Goal: Task Accomplishment & Management: Manage account settings

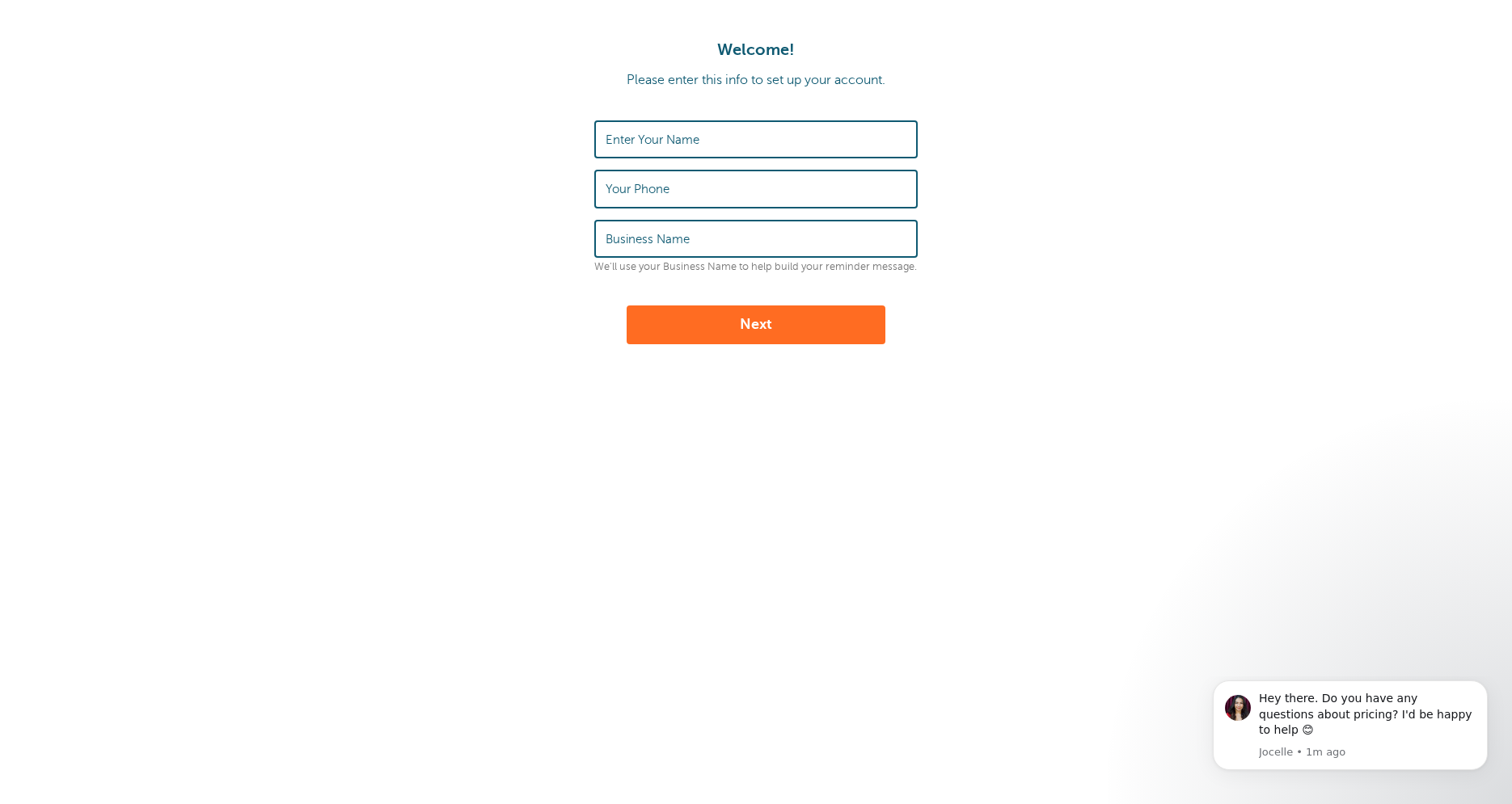
click at [662, 138] on label "Enter Your Name" at bounding box center [652, 140] width 93 height 15
click at [662, 138] on input "Enter Your Name" at bounding box center [756, 139] width 301 height 34
type input "Arif Sunesra"
click at [654, 216] on div "Enter Your Name Arif Sunesra Your Phone Business Name We'll use your Business N…" at bounding box center [755, 197] width 323 height 152
click at [657, 188] on label "Your Phone" at bounding box center [637, 189] width 64 height 15
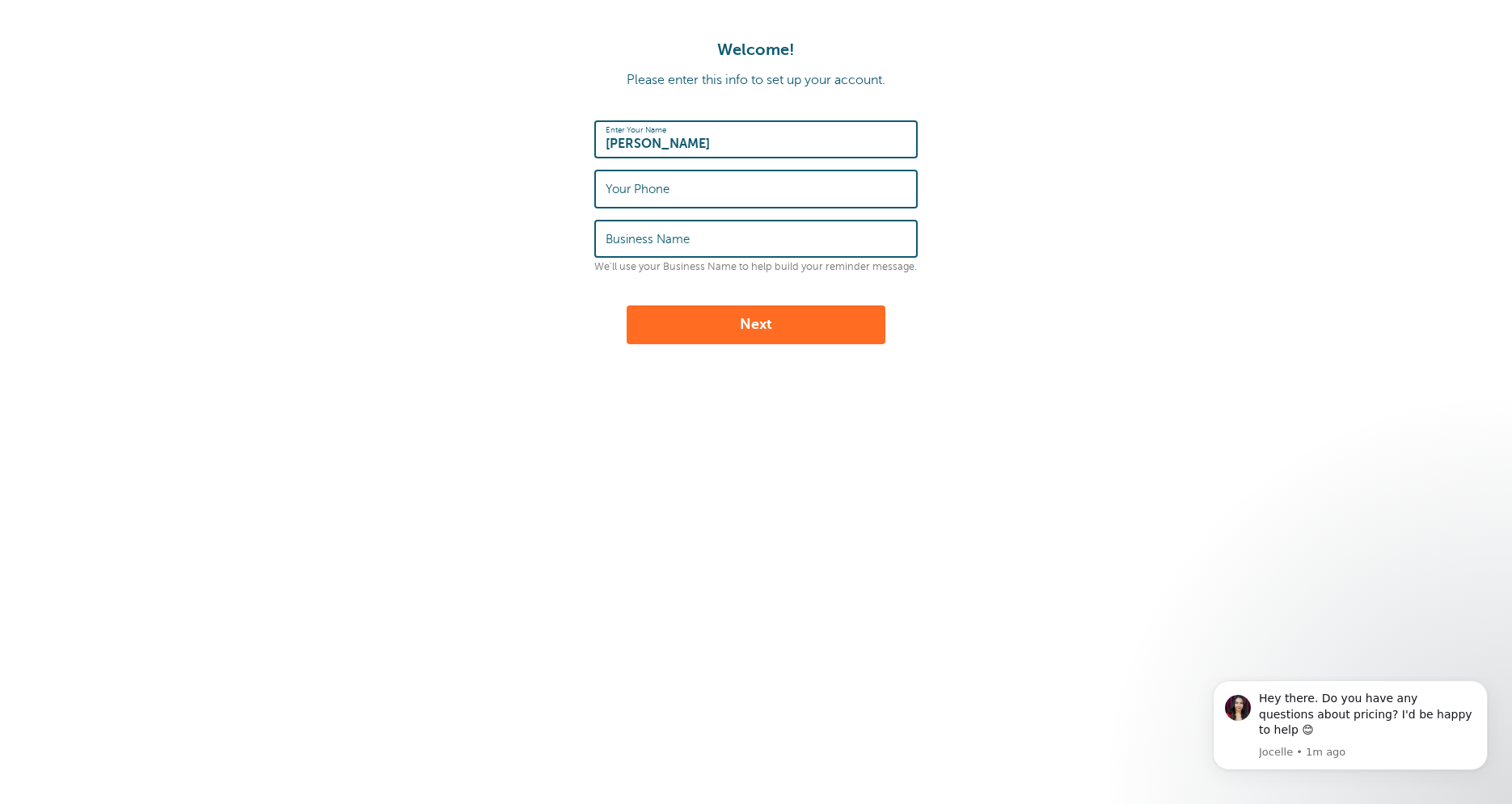
click at [657, 188] on input "Your Phone" at bounding box center [756, 188] width 301 height 34
type input "8355356172"
click at [697, 252] on input "Business Name" at bounding box center [756, 238] width 301 height 34
type input "The Tutoring Center Sugar Land"
click at [626, 306] on button "Next" at bounding box center [755, 324] width 259 height 38
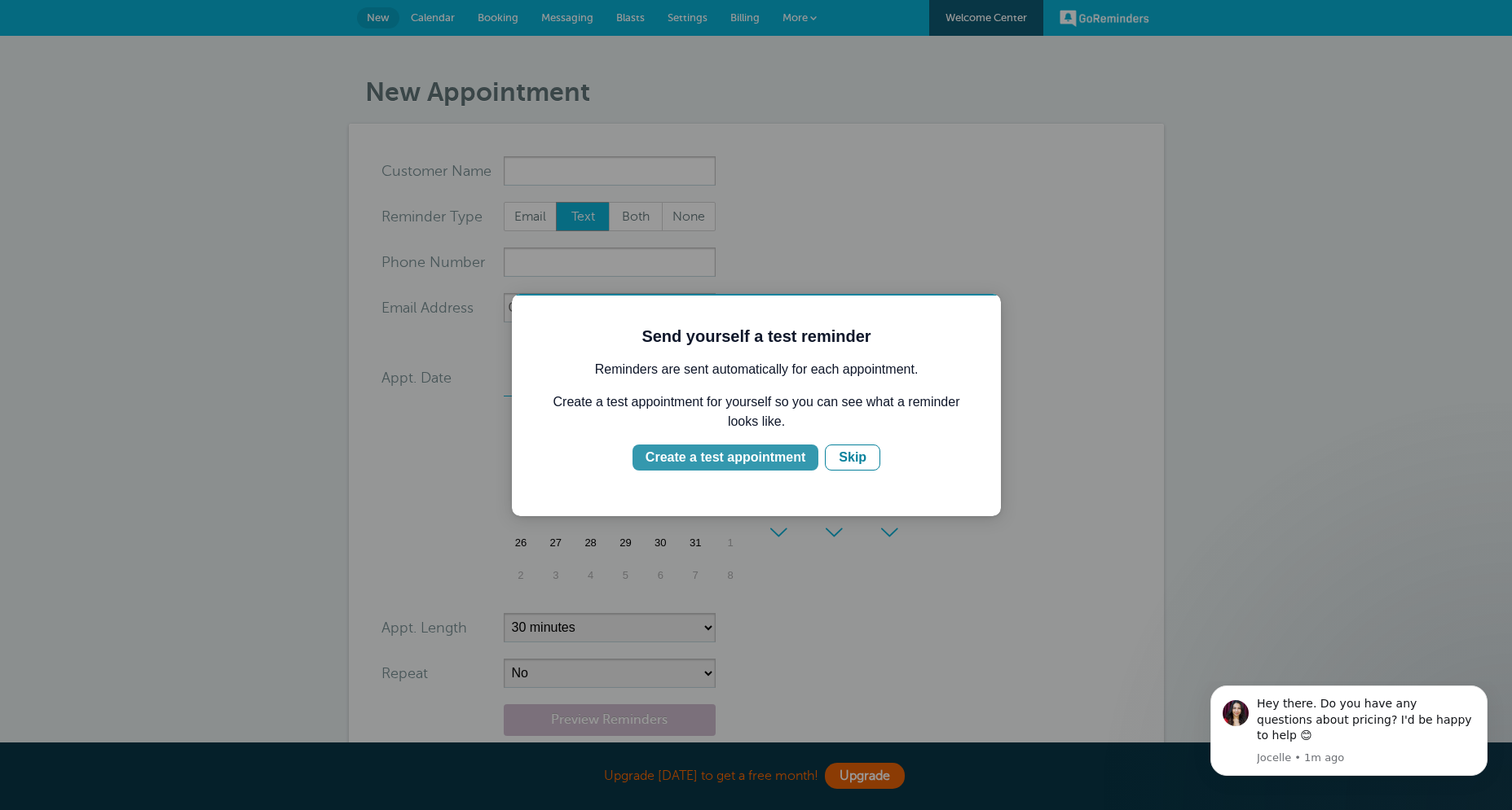
click at [769, 465] on div "Create a test appointment" at bounding box center [724, 457] width 160 height 20
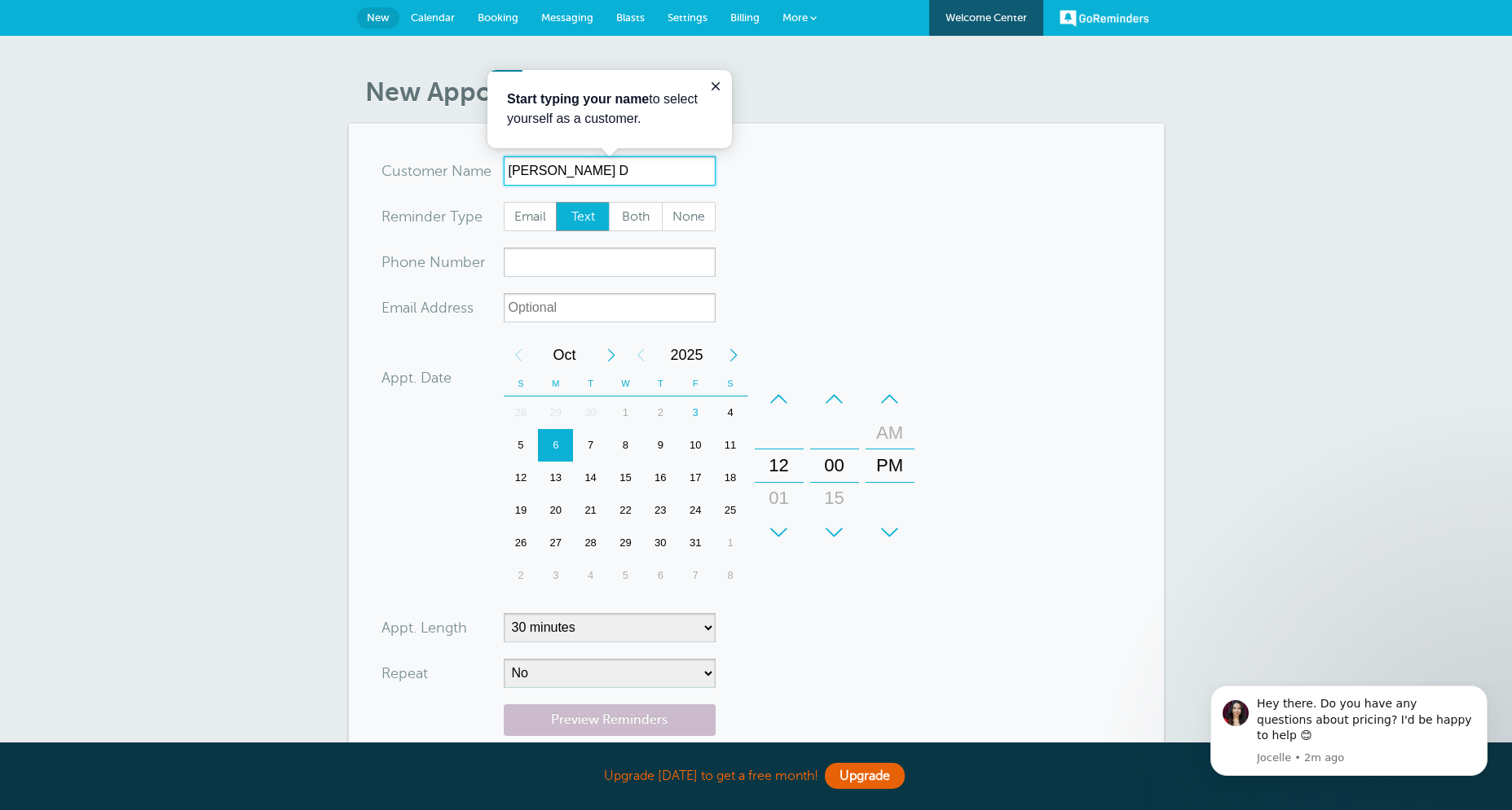
type input "Prasun D"
click at [636, 216] on span "Both" at bounding box center [635, 217] width 53 height 28
click at [608, 202] on input "Both" at bounding box center [608, 201] width 1 height 1
radio input "true"
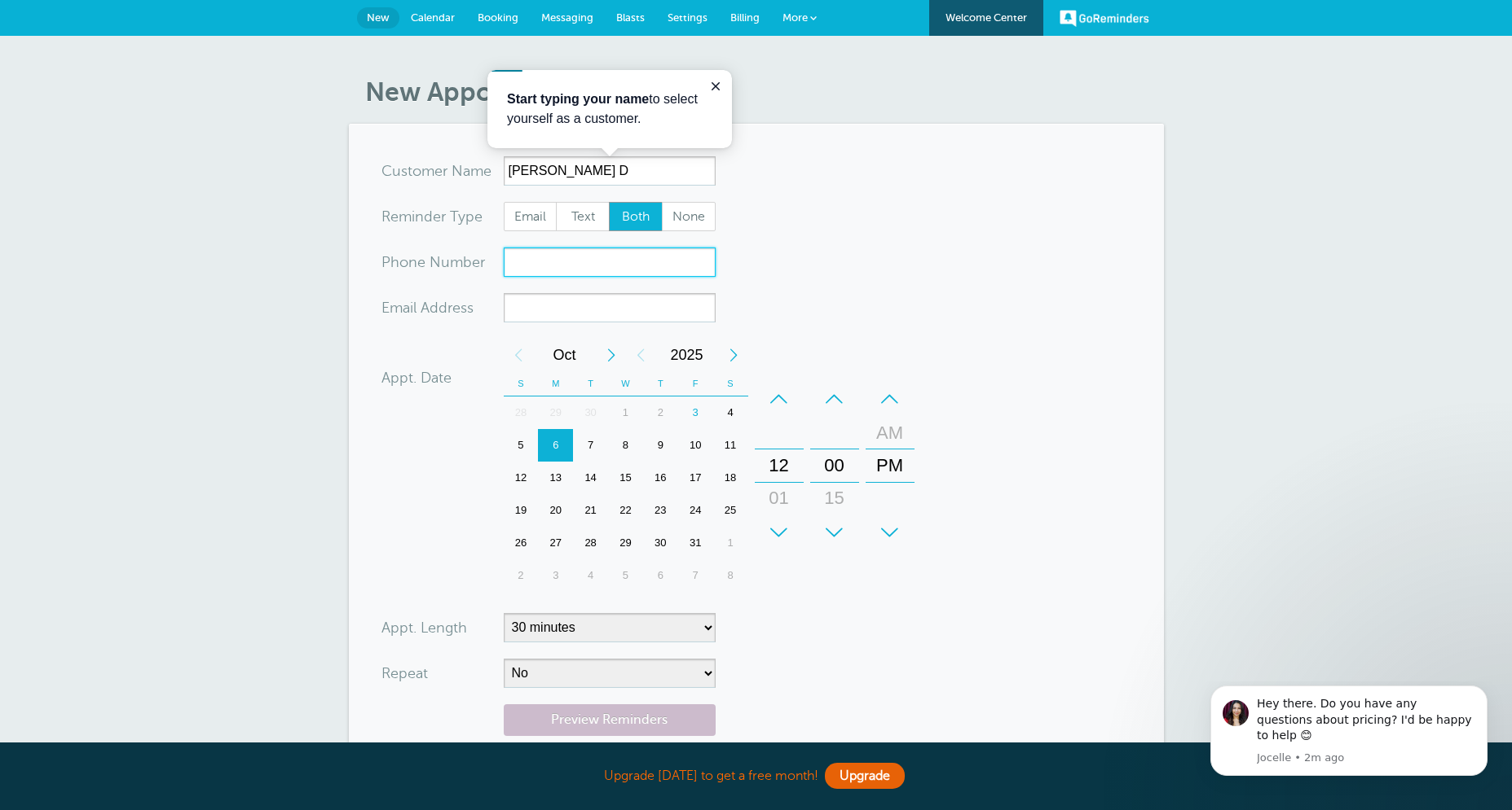
click at [604, 262] on input "xxx-no-autofill" at bounding box center [609, 262] width 212 height 30
drag, startPoint x: 606, startPoint y: 265, endPoint x: 461, endPoint y: 252, distance: 145.6
click at [503, 252] on input "8325356172" at bounding box center [609, 262] width 212 height 30
type input "8323489418"
click at [564, 314] on input "xx-no-autofill" at bounding box center [609, 308] width 212 height 30
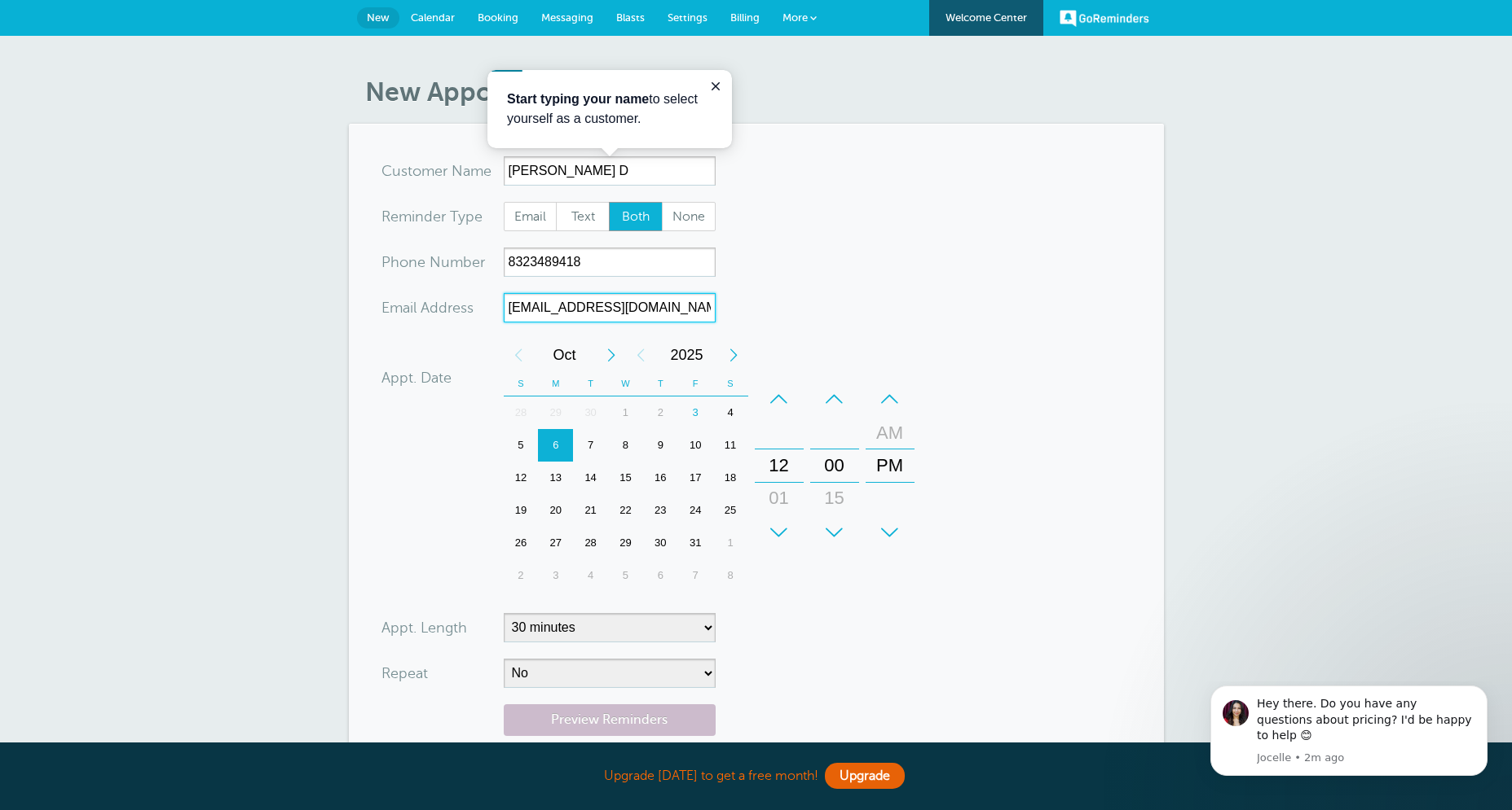
click at [551, 437] on div "6" at bounding box center [555, 445] width 35 height 33
click at [783, 530] on div "+" at bounding box center [779, 532] width 49 height 33
click at [835, 533] on div "+" at bounding box center [834, 532] width 49 height 33
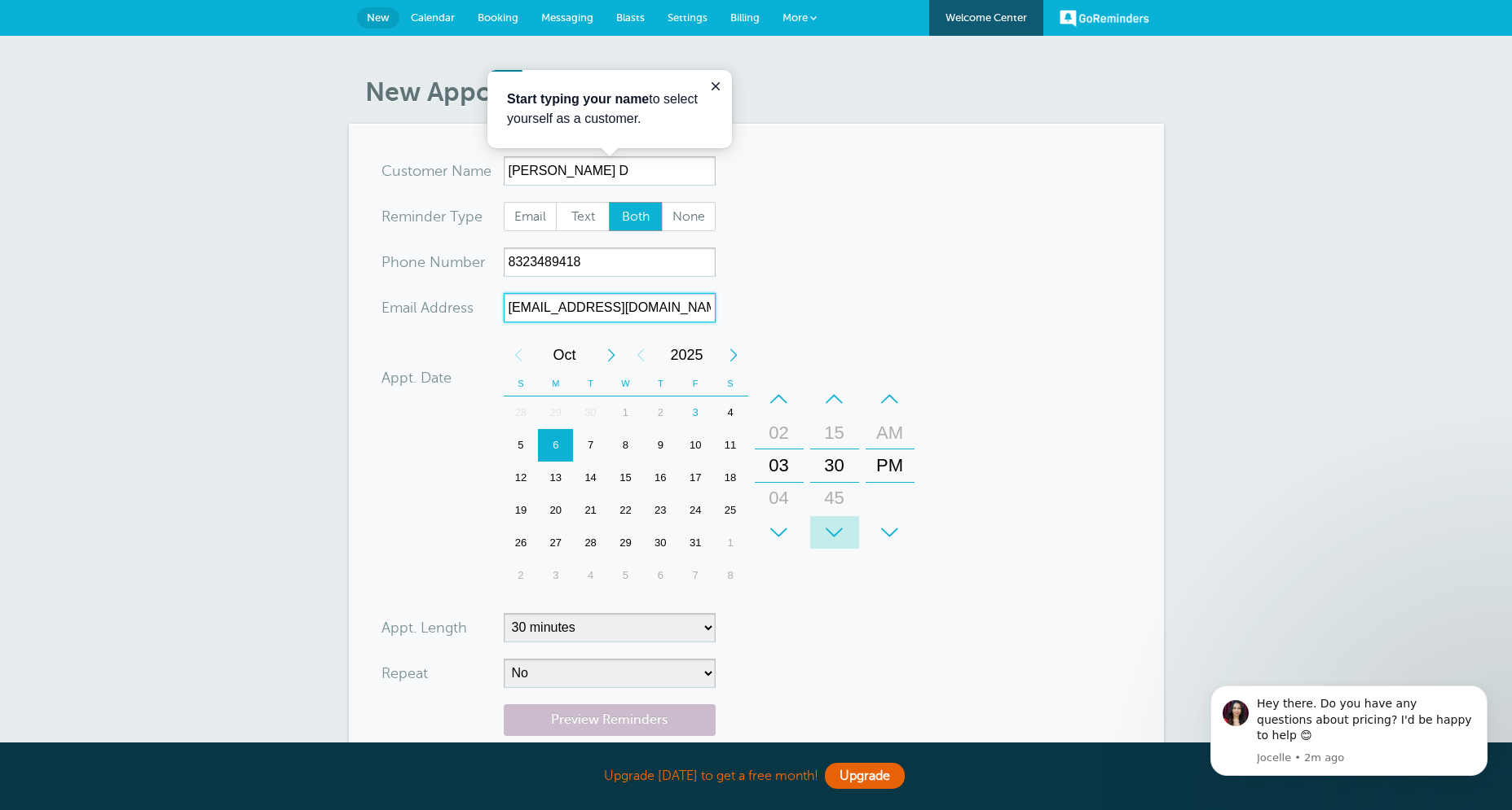
click at [835, 533] on div "+" at bounding box center [834, 532] width 49 height 33
click at [834, 534] on div "+" at bounding box center [834, 532] width 49 height 33
click at [838, 392] on div "–" at bounding box center [834, 399] width 49 height 33
click at [840, 393] on div "–" at bounding box center [834, 399] width 49 height 33
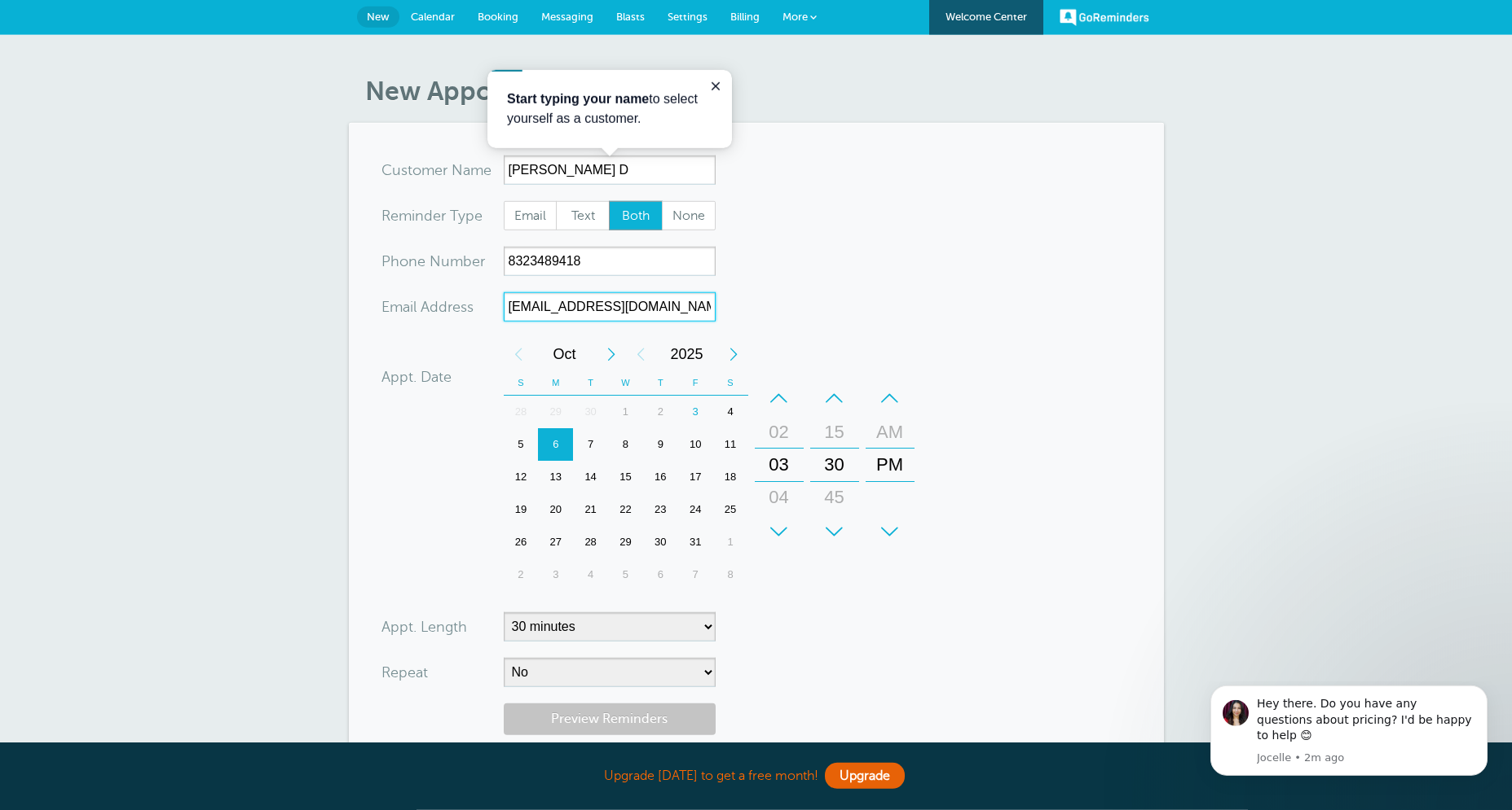
scroll to position [144, 0]
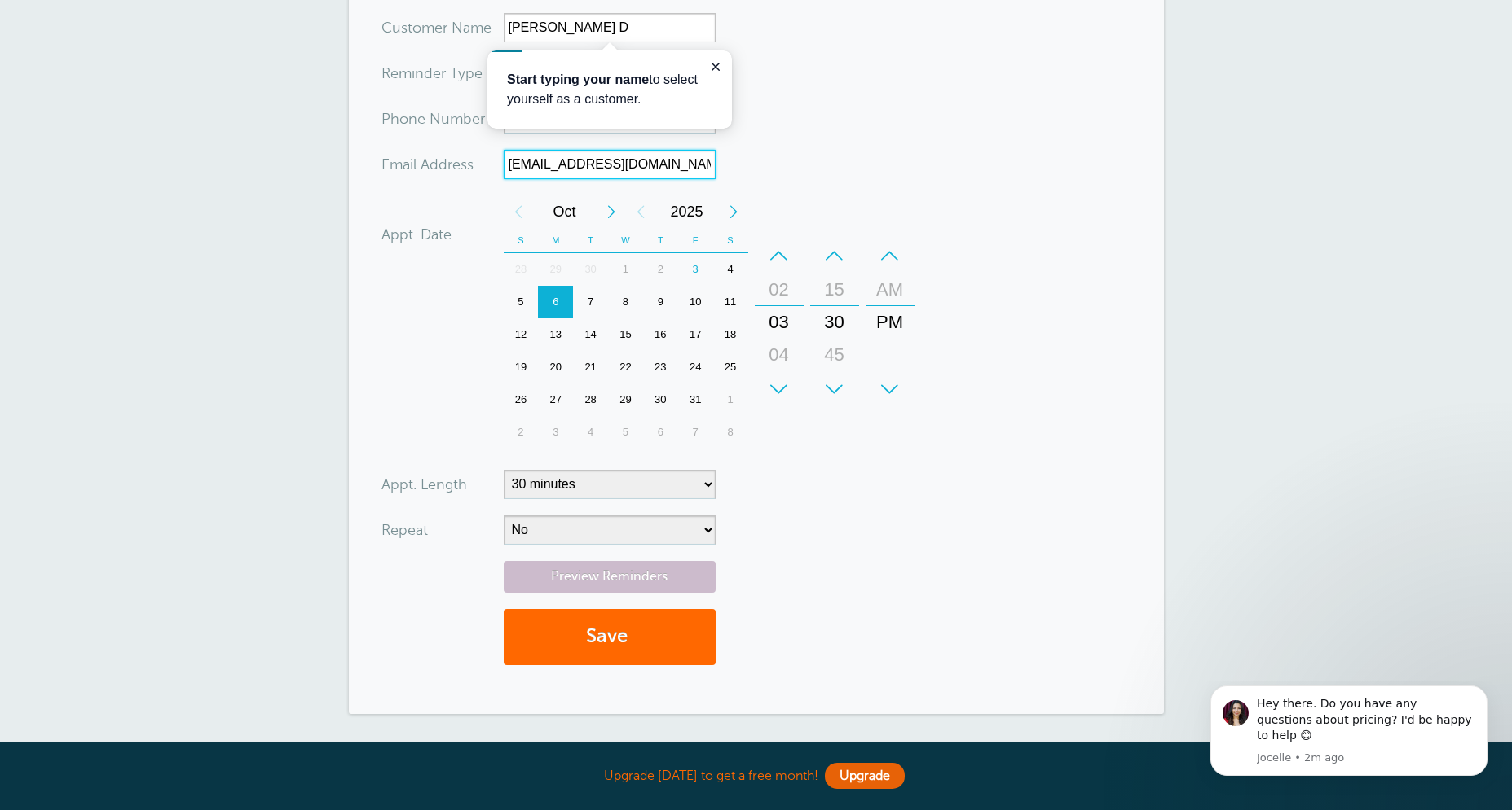
type input "ttcsugarland@gmail.com"
click at [503, 470] on select "5 minutes 10 minutes 15 minutes 20 minutes 25 minutes 30 minutes 35 minutes 40 …" at bounding box center [609, 485] width 212 height 30
select select "60"
click option "1 hour" at bounding box center [0, 0] width 0 height 0
click at [503, 516] on select "No Daily Weekly Every 2 weeks Every 3 weeks Every 4 weeks Monthly Every 5 weeks…" at bounding box center [609, 531] width 212 height 30
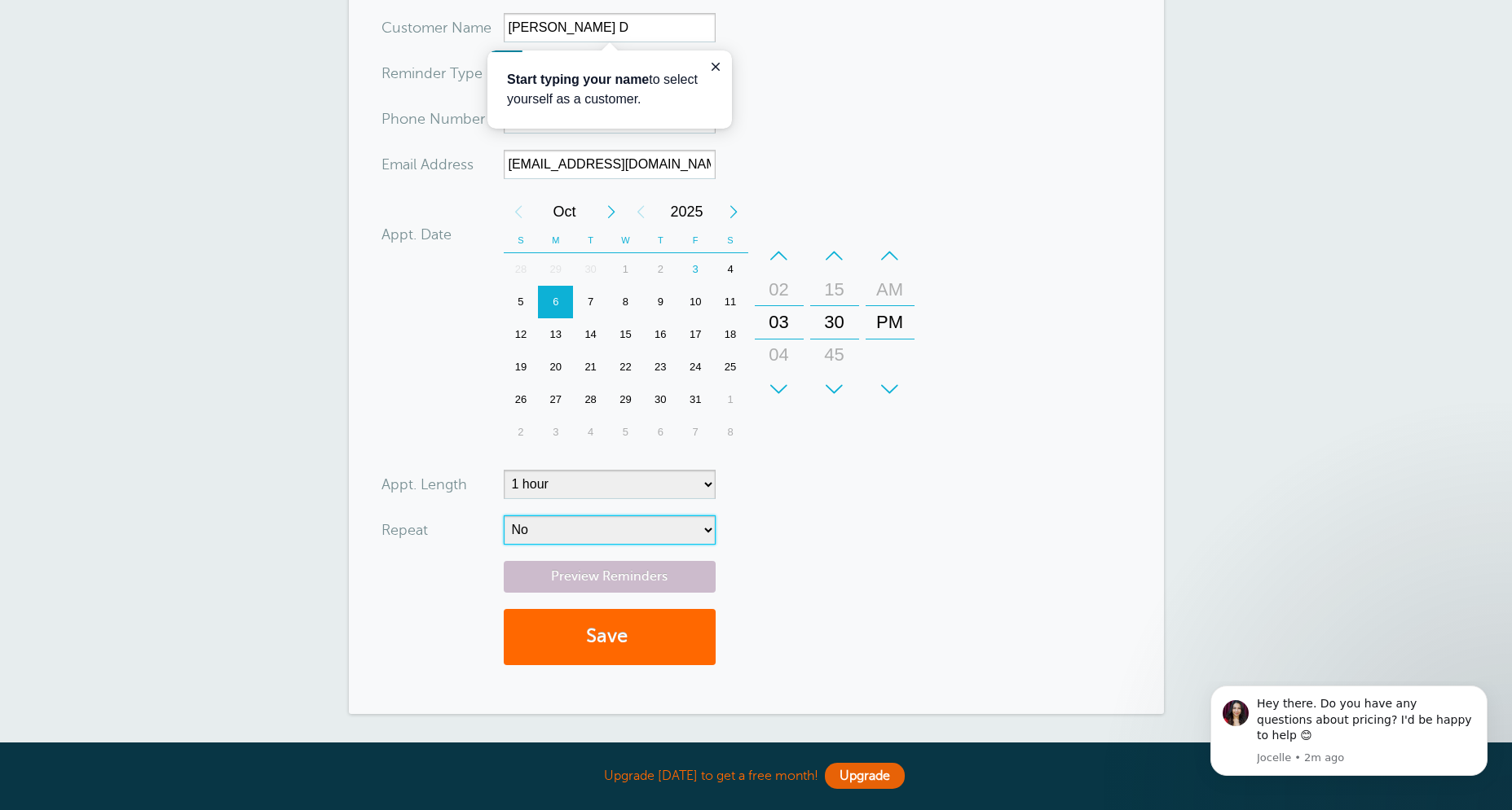
select select "RRULE:FREQ=WEEKLY"
click option "Weekly" at bounding box center [0, 0] width 0 height 0
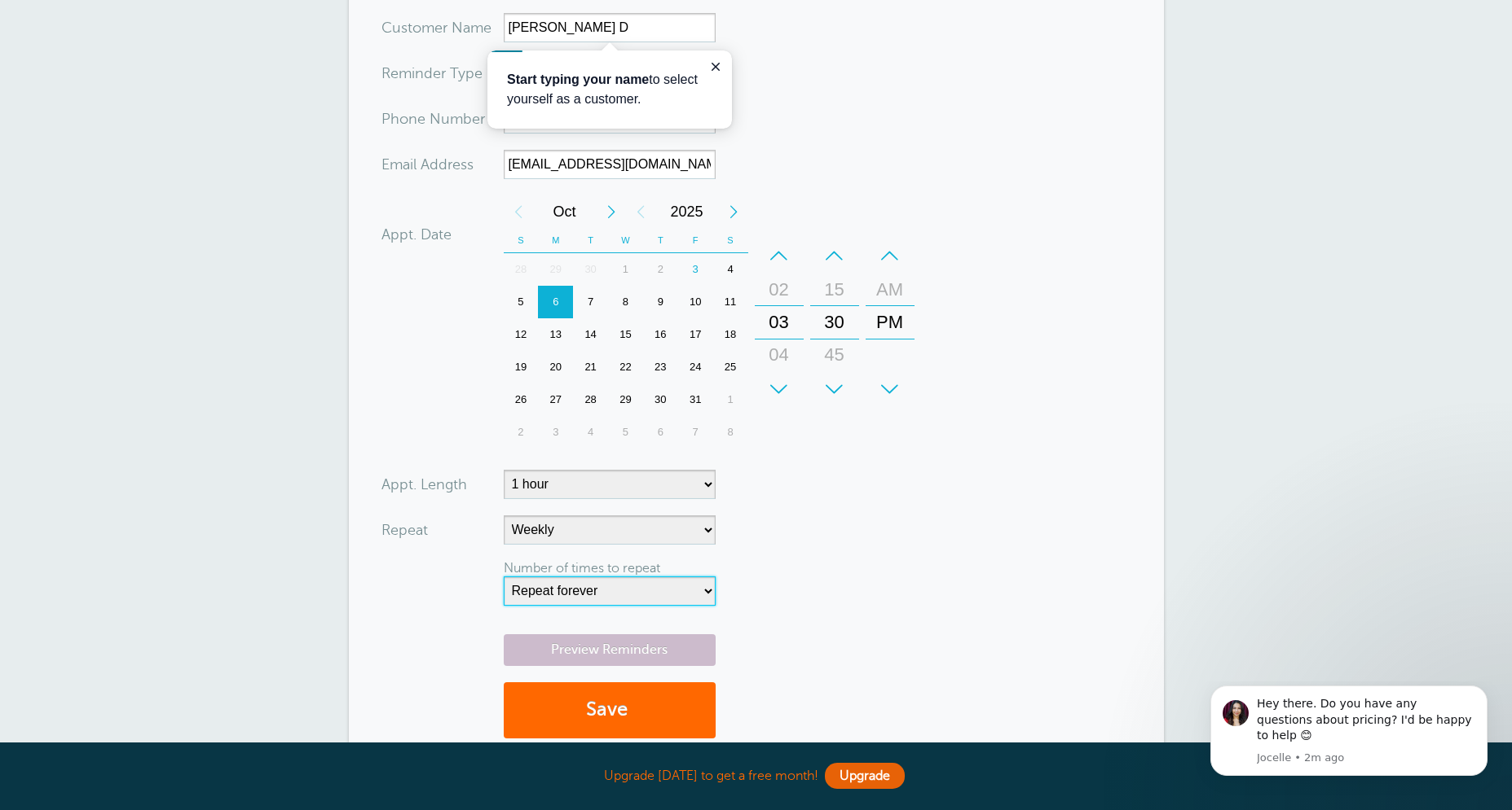
click at [503, 576] on select "Repeat forever 2 3 4 5 6 7 8 9 10 11 12 13 14 15 16 17 18 19 20" at bounding box center [609, 591] width 212 height 30
click at [1481, 695] on icon "Dismiss notification" at bounding box center [1482, 690] width 9 height 9
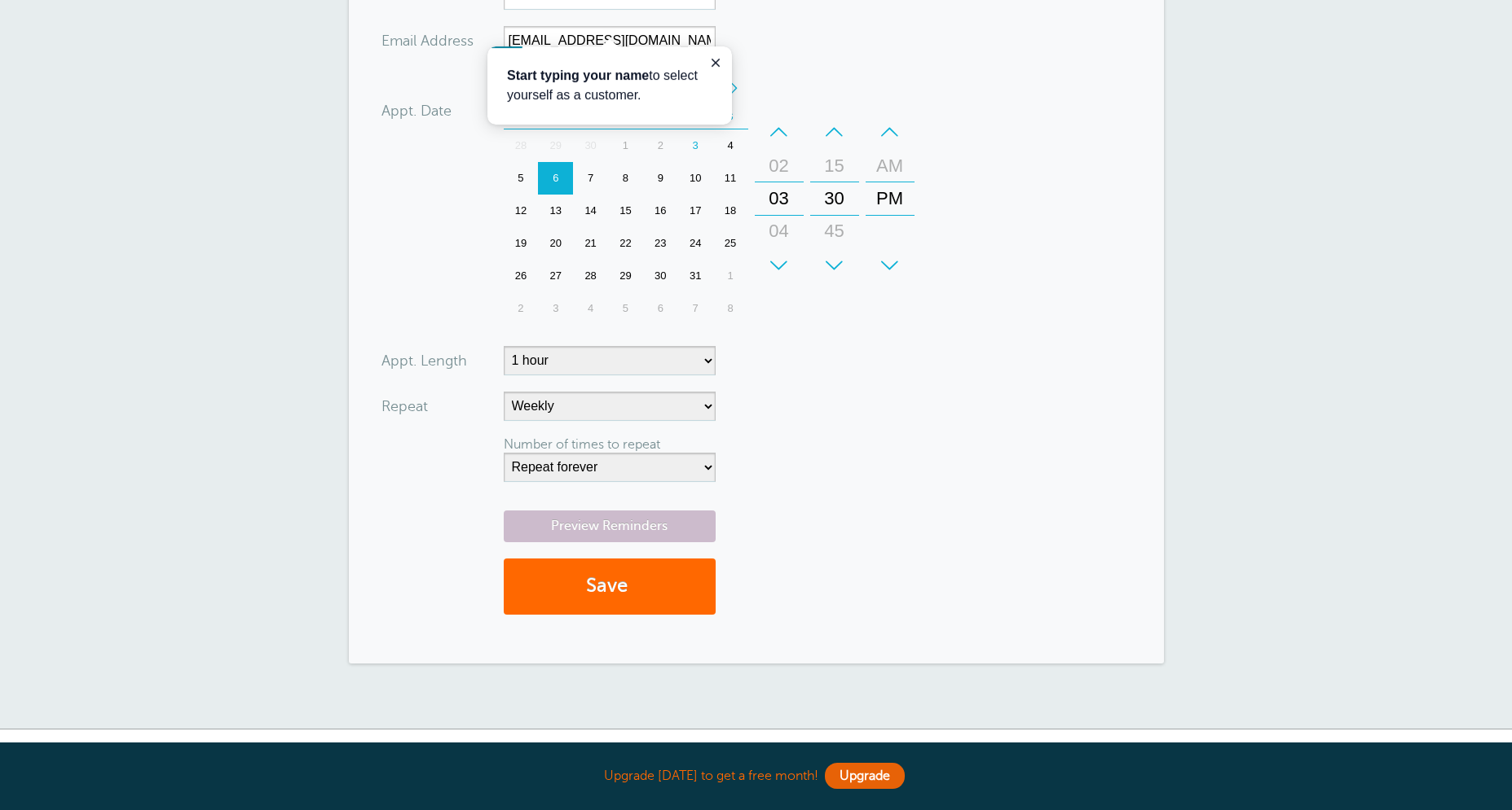
scroll to position [368, 0]
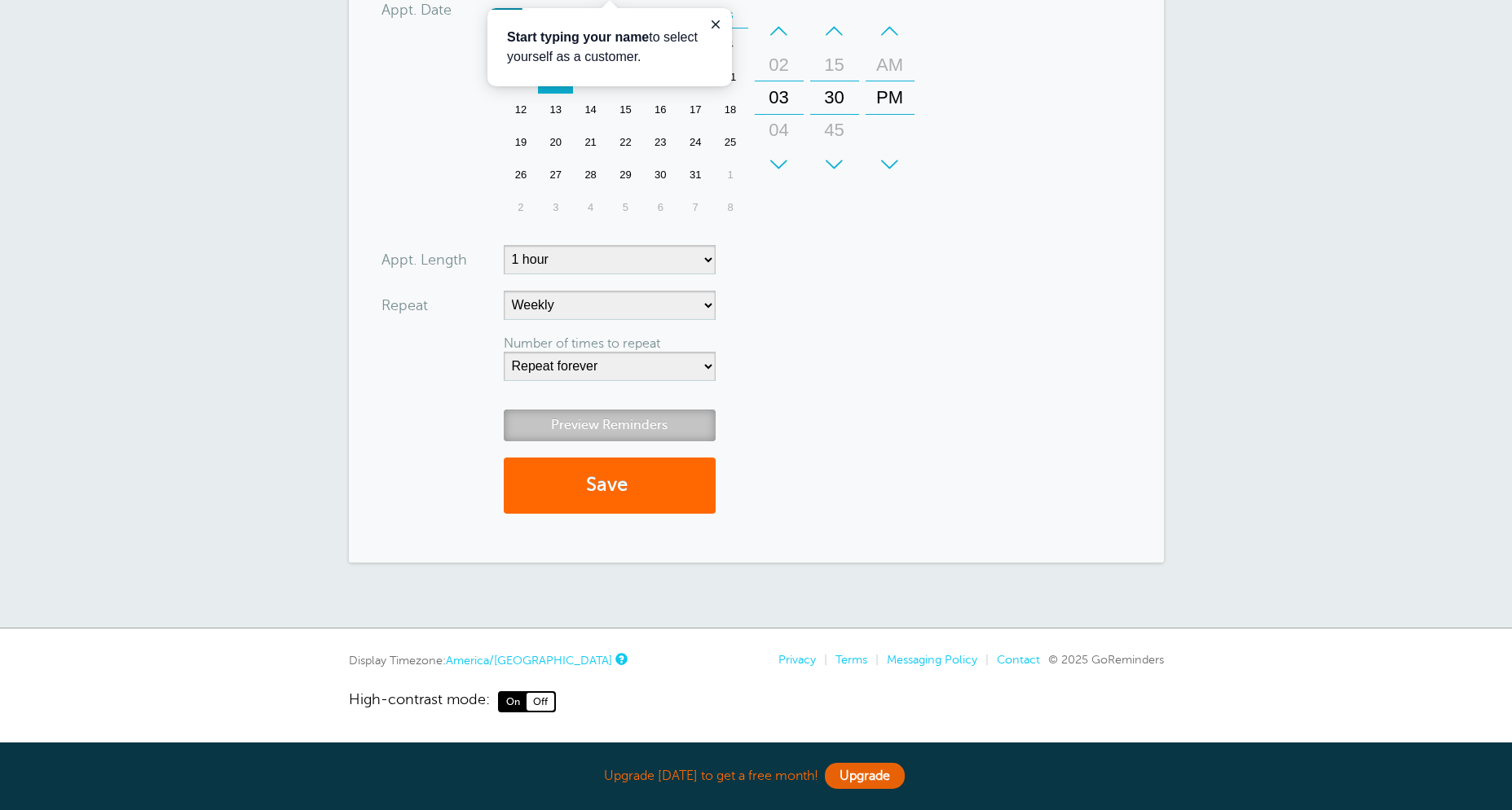
click at [647, 417] on link "Preview Reminders" at bounding box center [609, 426] width 212 height 32
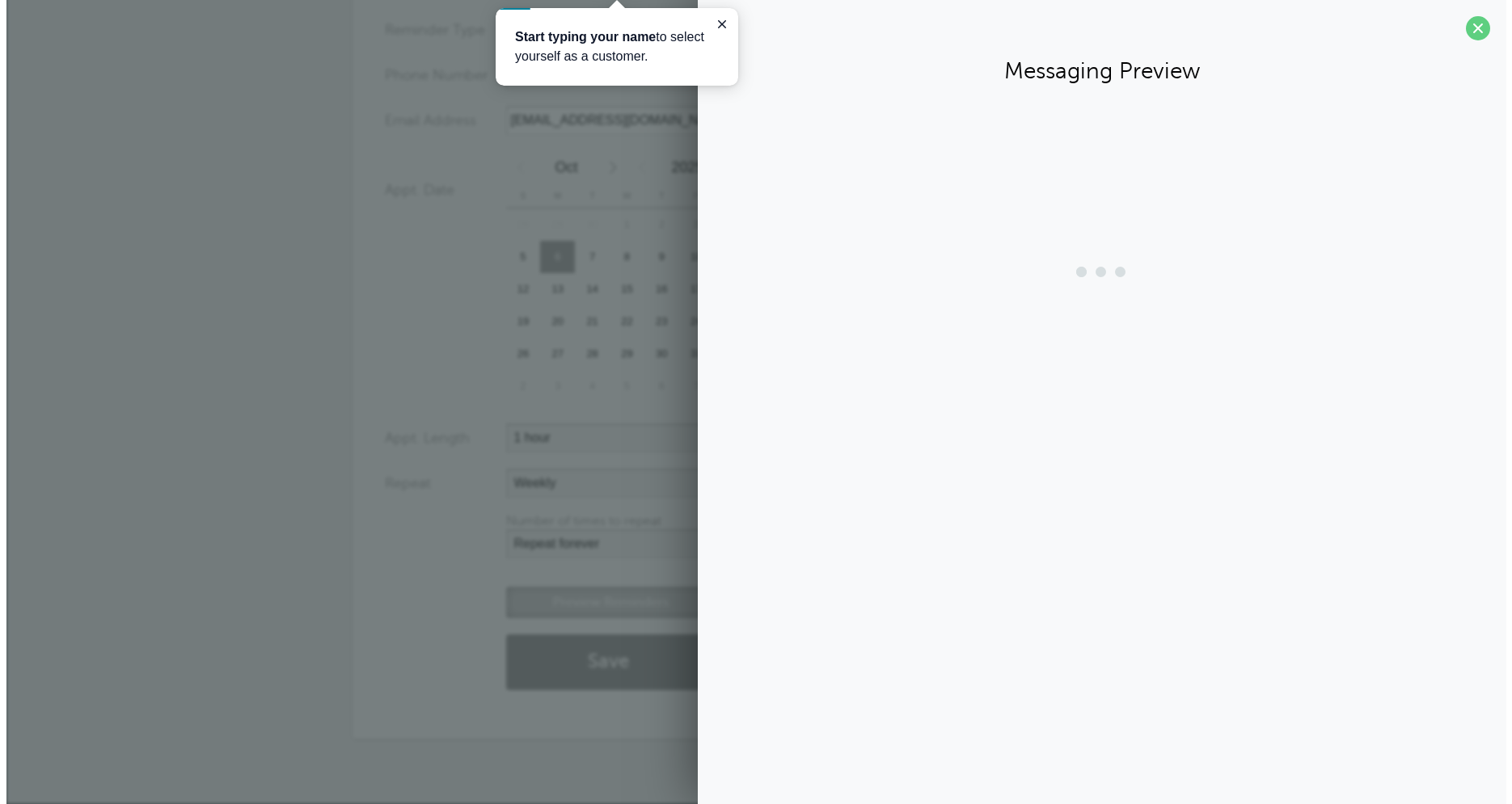
scroll to position [185, 0]
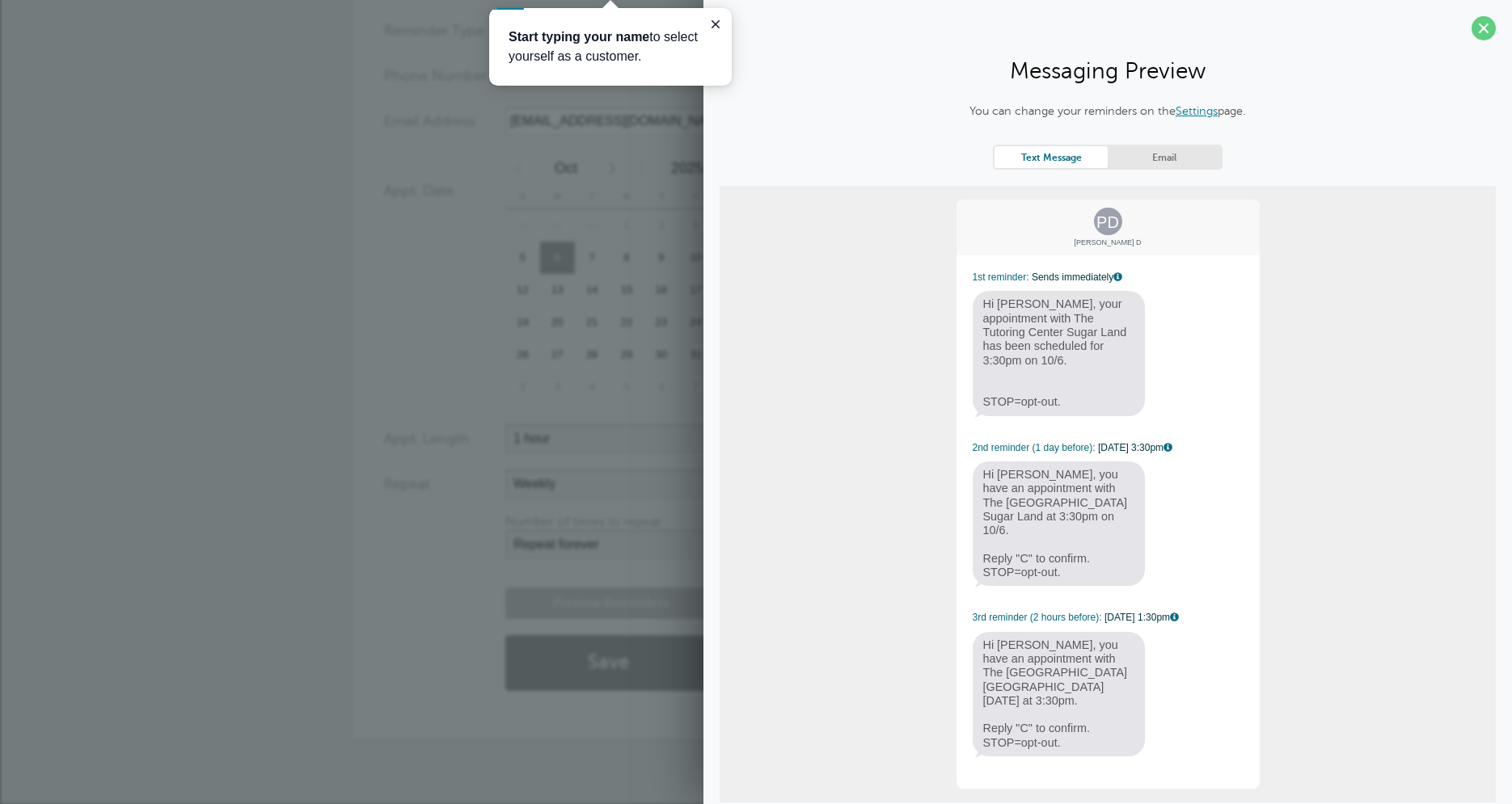
click at [1187, 114] on link "Settings" at bounding box center [1196, 110] width 42 height 13
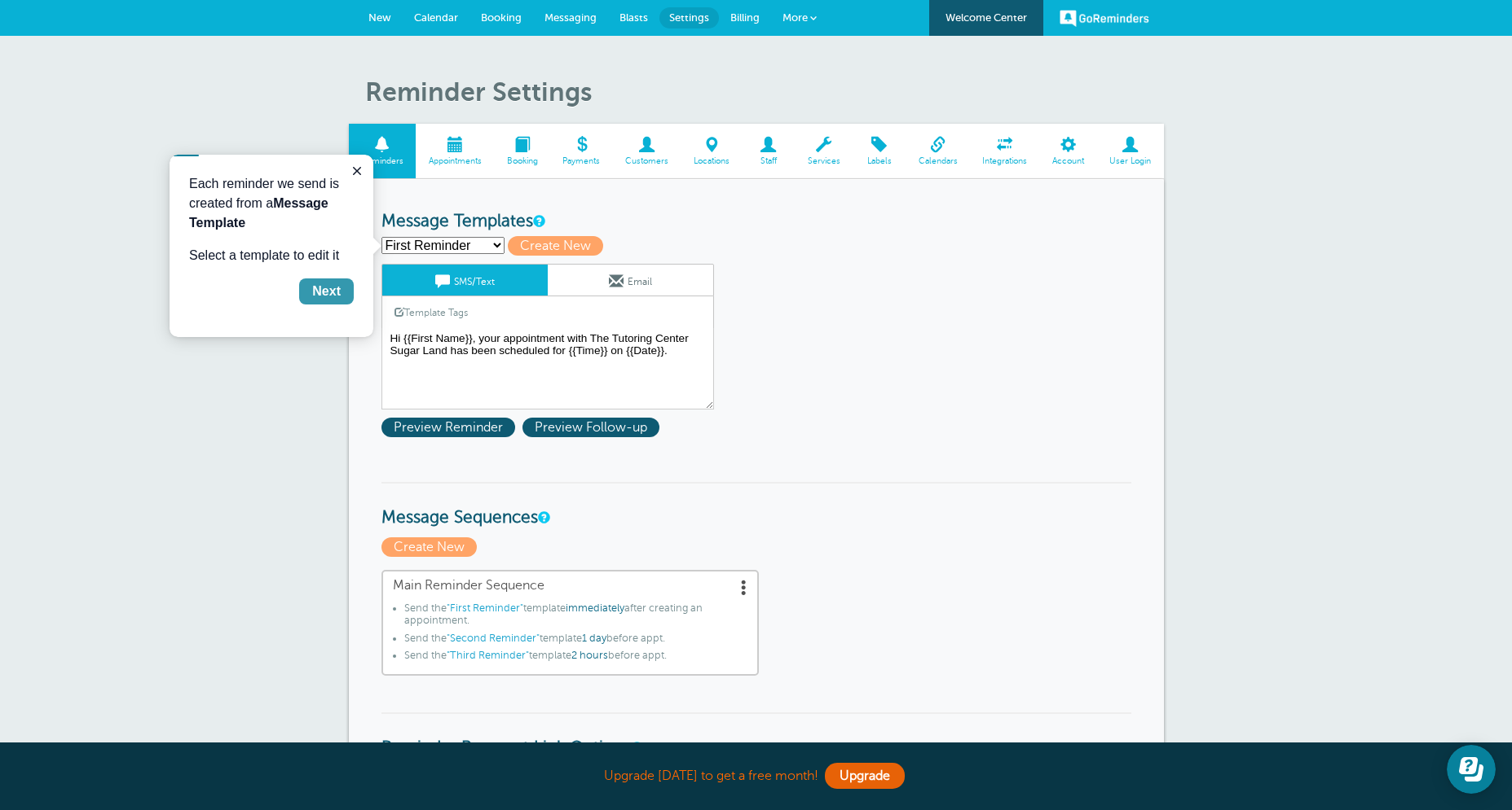
click at [322, 287] on div "Next" at bounding box center [326, 292] width 29 height 20
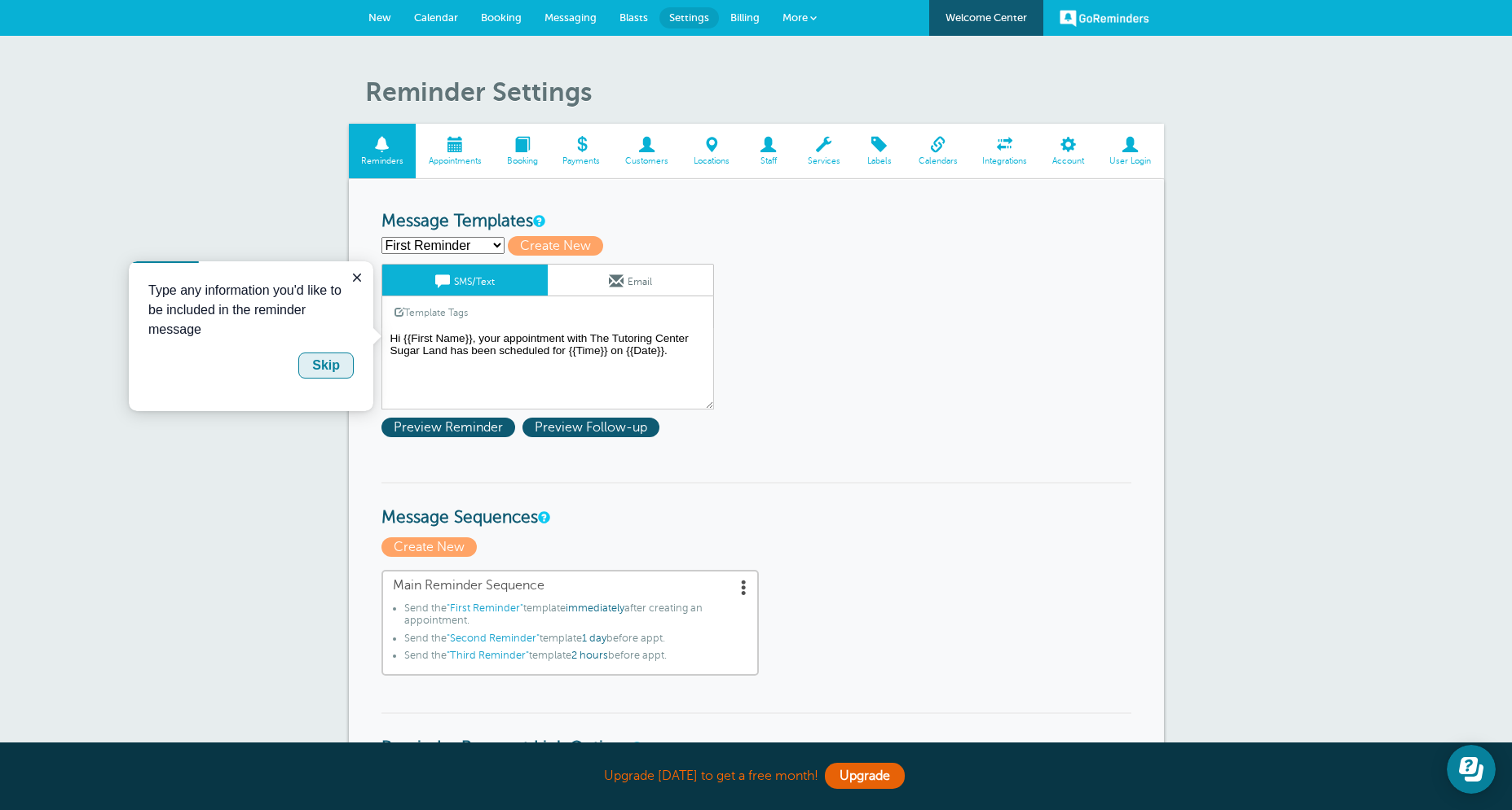
click at [320, 366] on div "Skip" at bounding box center [326, 365] width 28 height 20
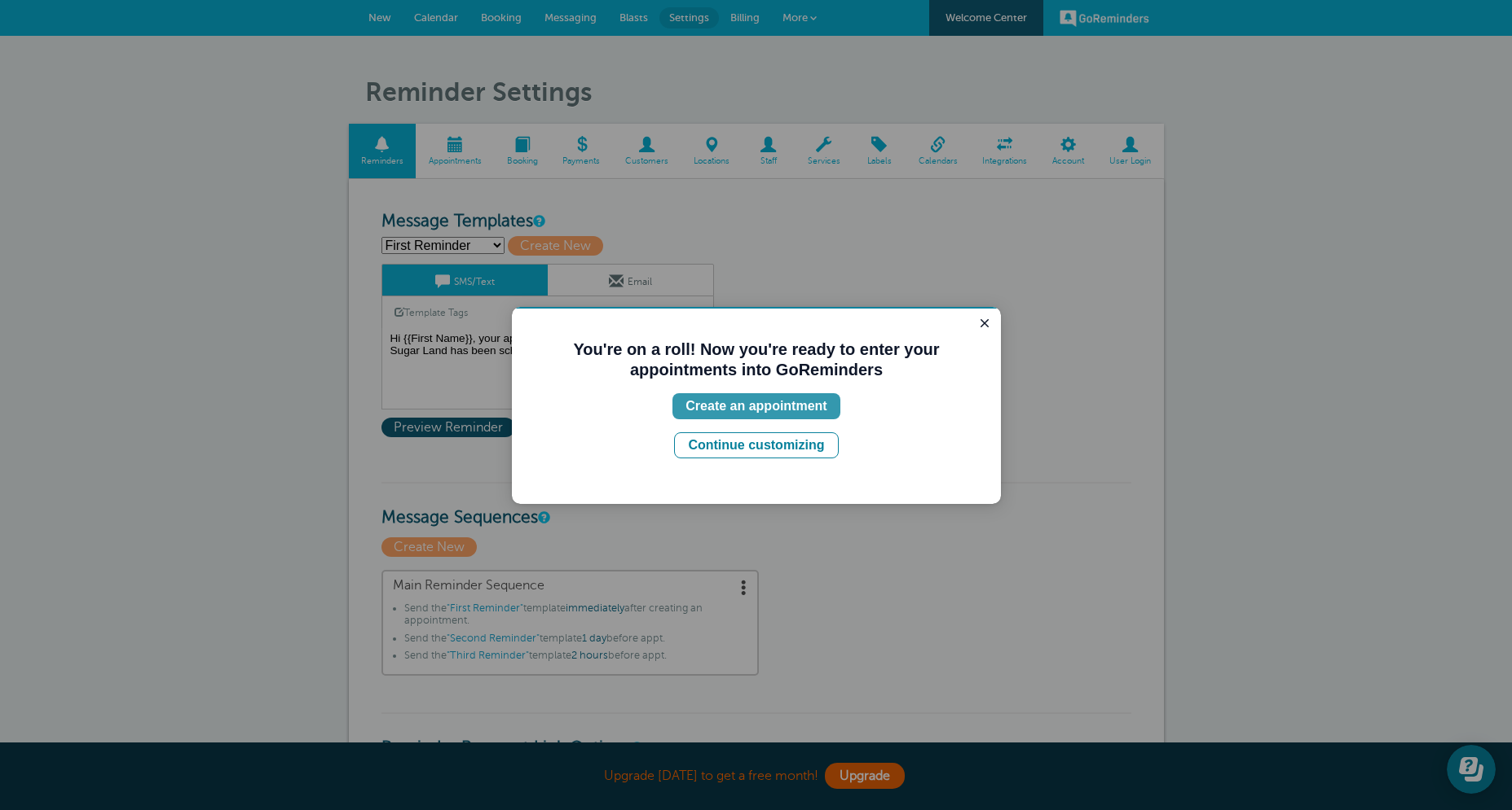
click at [785, 410] on div "Create an appointment" at bounding box center [756, 407] width 141 height 20
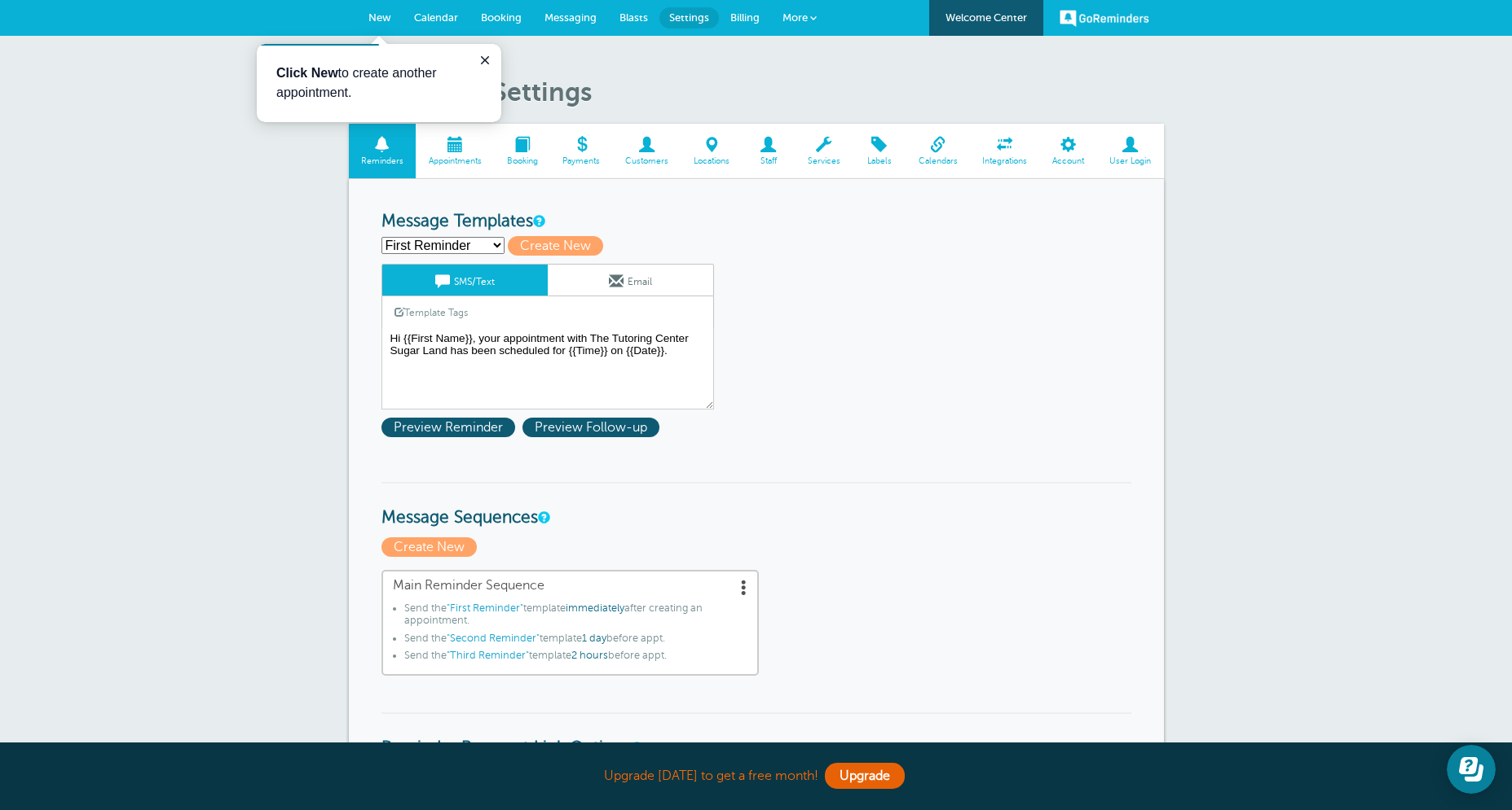
click at [370, 16] on span "New" at bounding box center [379, 18] width 23 height 12
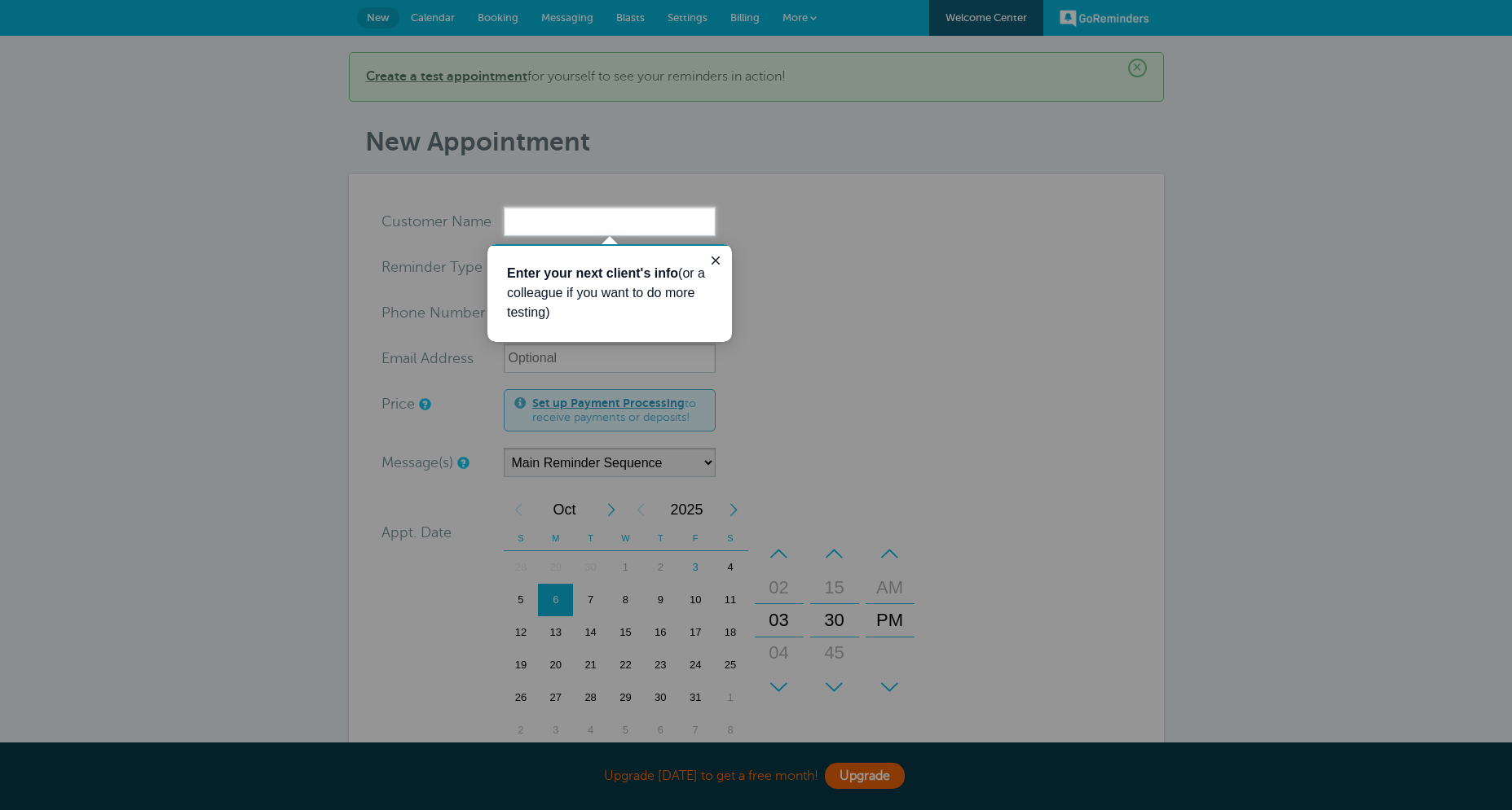
click at [894, 140] on div at bounding box center [1114, 118] width 797 height 237
drag, startPoint x: 777, startPoint y: 191, endPoint x: 739, endPoint y: 219, distance: 47.2
click at [773, 195] on div at bounding box center [1114, 118] width 797 height 237
click at [717, 265] on icon "Close guide" at bounding box center [715, 260] width 13 height 13
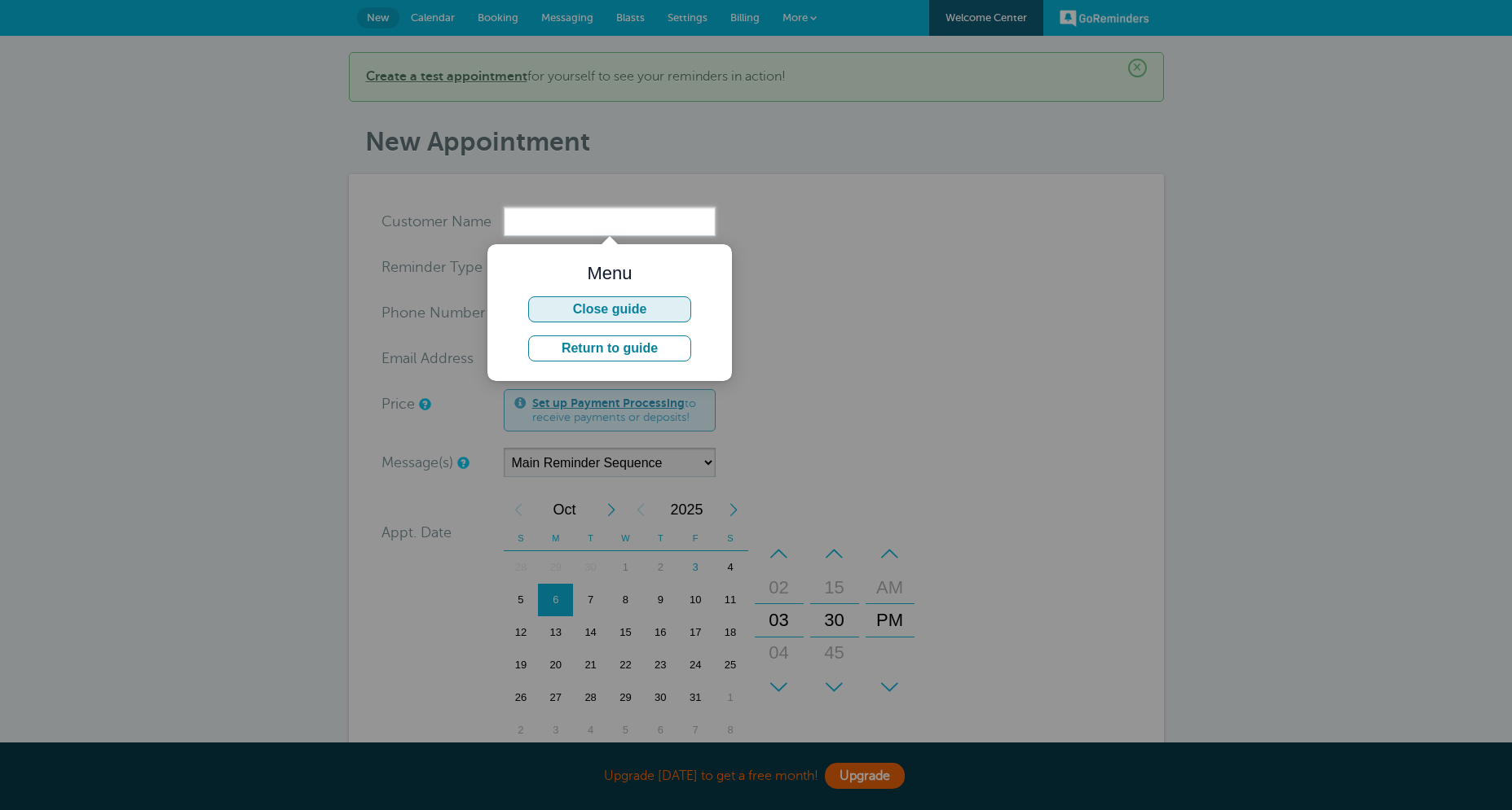
click at [637, 302] on button "Close guide" at bounding box center [609, 309] width 162 height 26
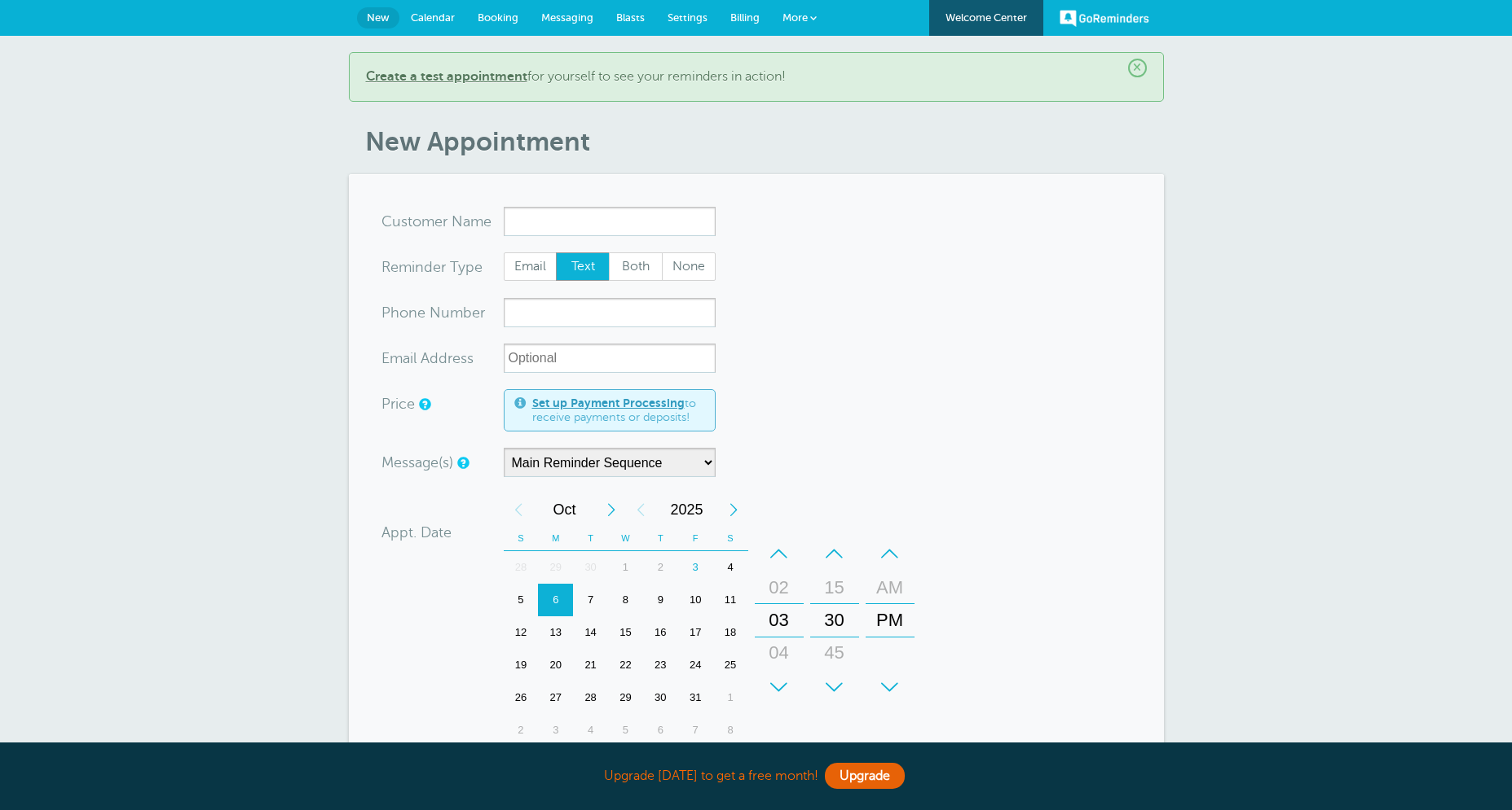
click at [700, 20] on span "Settings" at bounding box center [688, 18] width 40 height 12
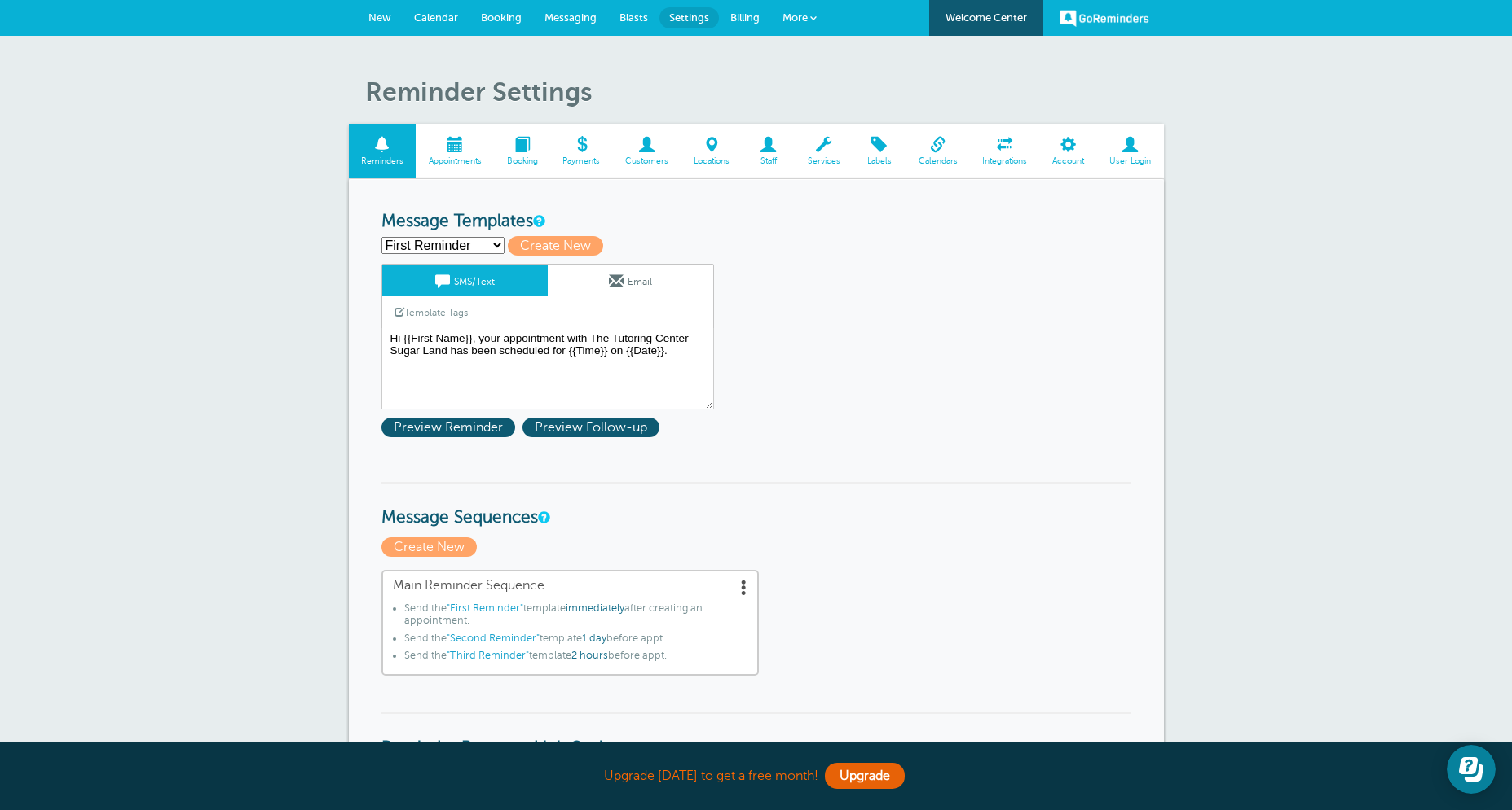
select select "163278"
click option "Second Reminder" at bounding box center [0, 0] width 0 height 0
type input "Second Reminder"
type textarea "Hi {{First Name}}, you have an appointment with The Tutoring Center Sugar Land …"
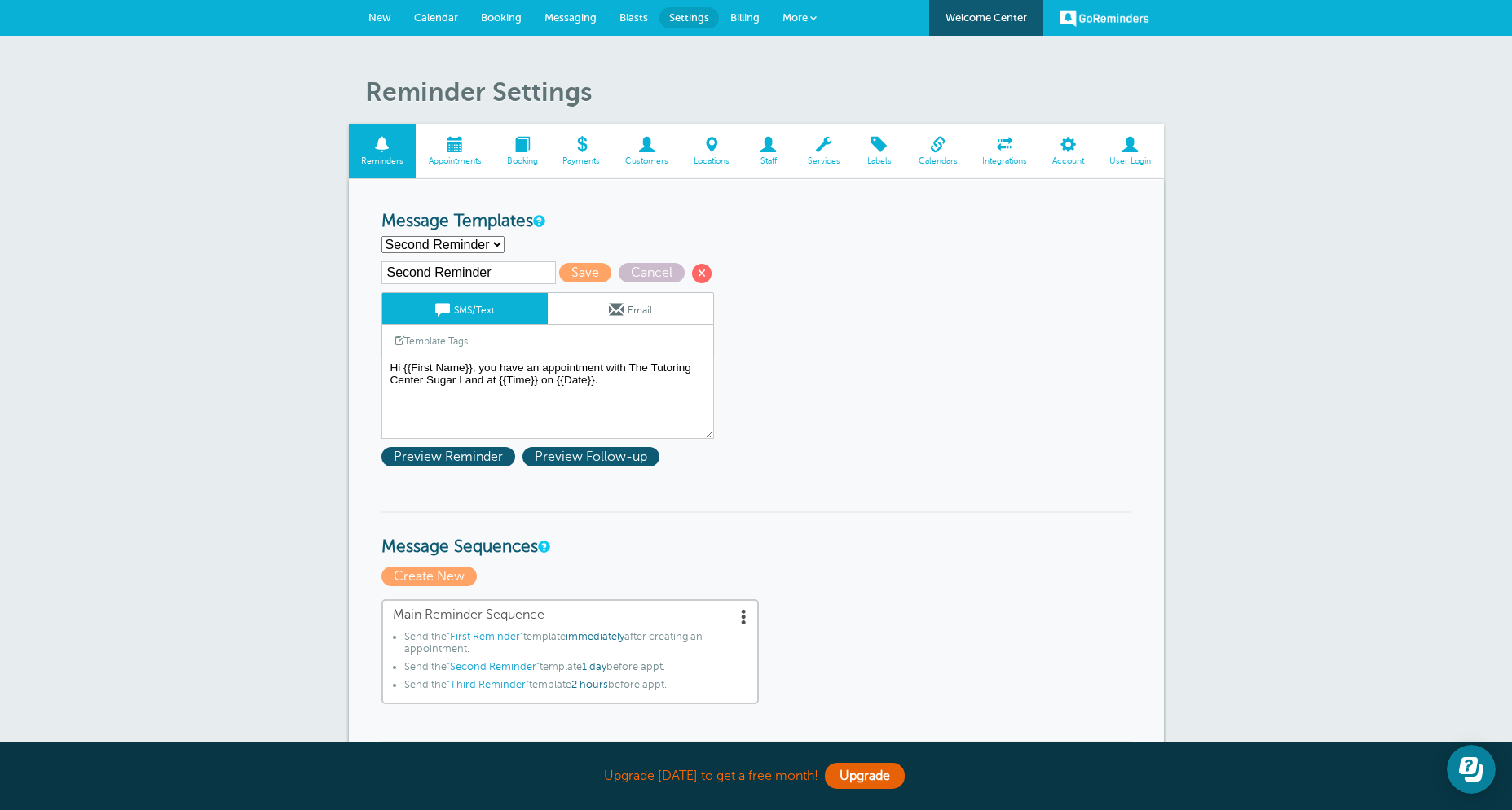
click at [373, 7] on link "New" at bounding box center [379, 18] width 46 height 36
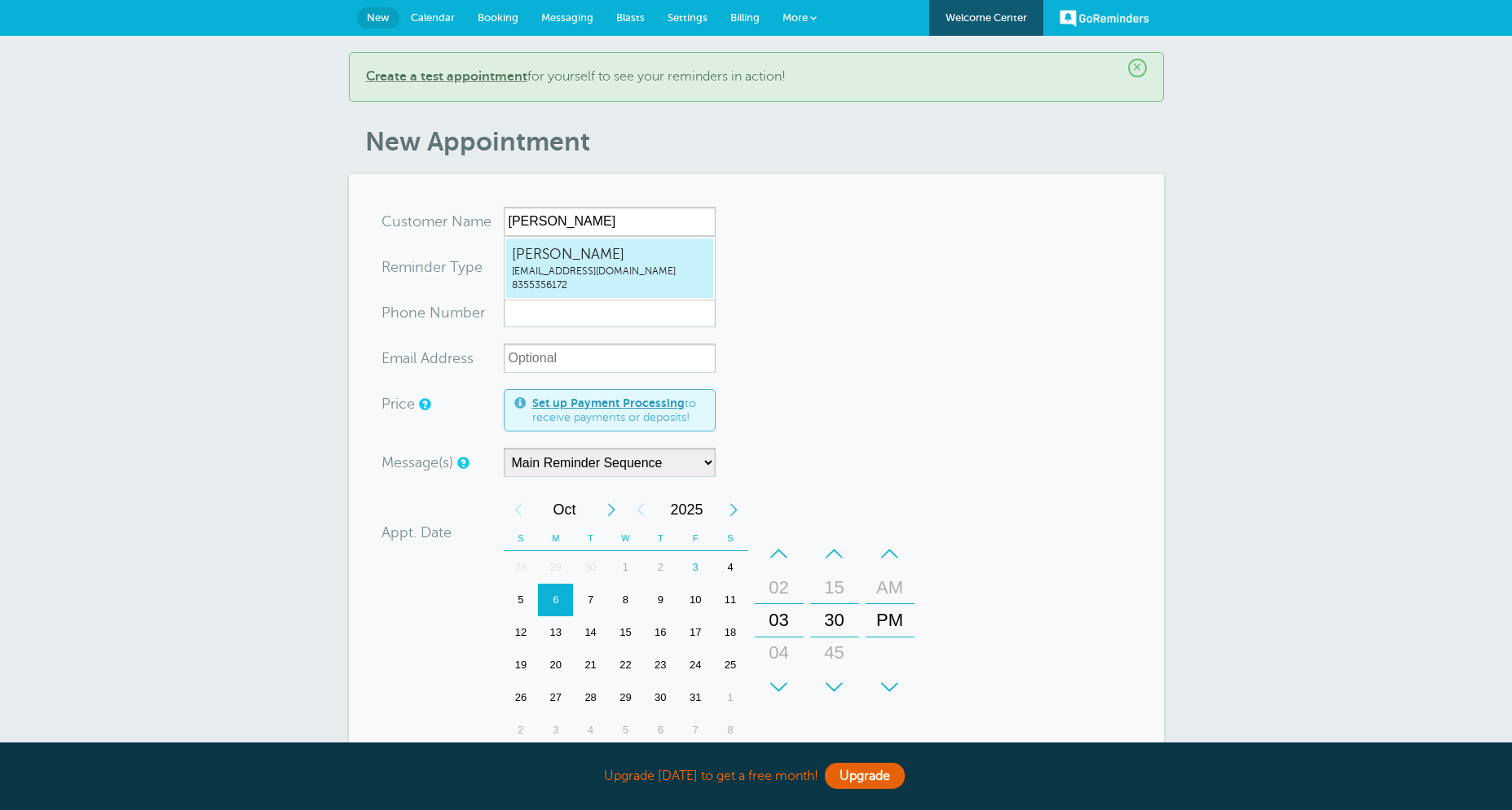
click at [685, 256] on span "[PERSON_NAME]" at bounding box center [608, 254] width 195 height 21
type input "ArifSunesrattcsugarland@gmail.com8355356172"
type input "[PERSON_NAME]"
type input "8355356172"
type input "ttcsugarland@gmail.com"
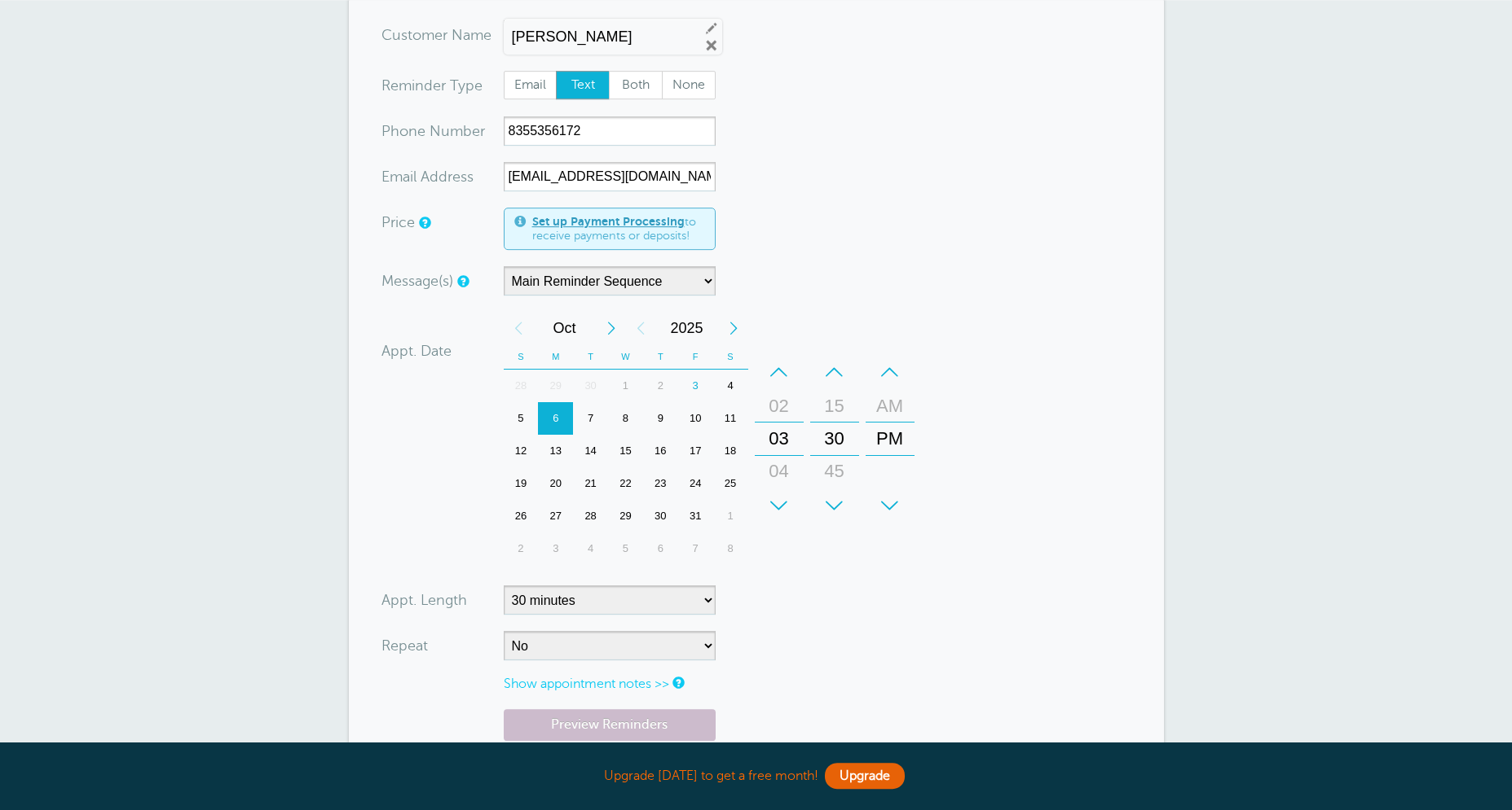
scroll to position [286, 0]
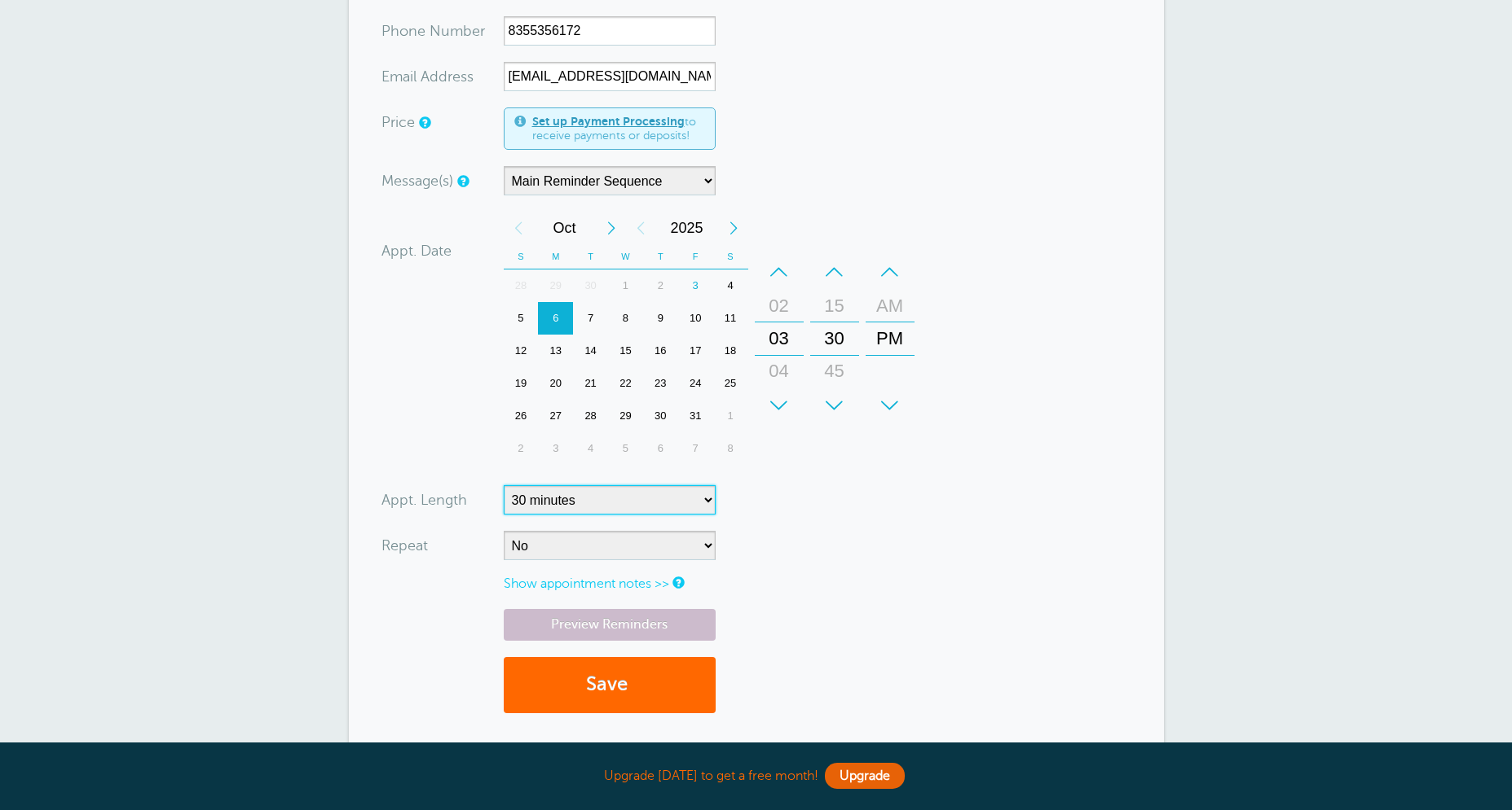
click at [503, 485] on select "5 minutes 10 minutes 15 minutes 20 minutes 25 minutes 30 minutes 35 minutes 40 …" at bounding box center [609, 500] width 212 height 30
select select "60"
click option "1 hour" at bounding box center [0, 0] width 0 height 0
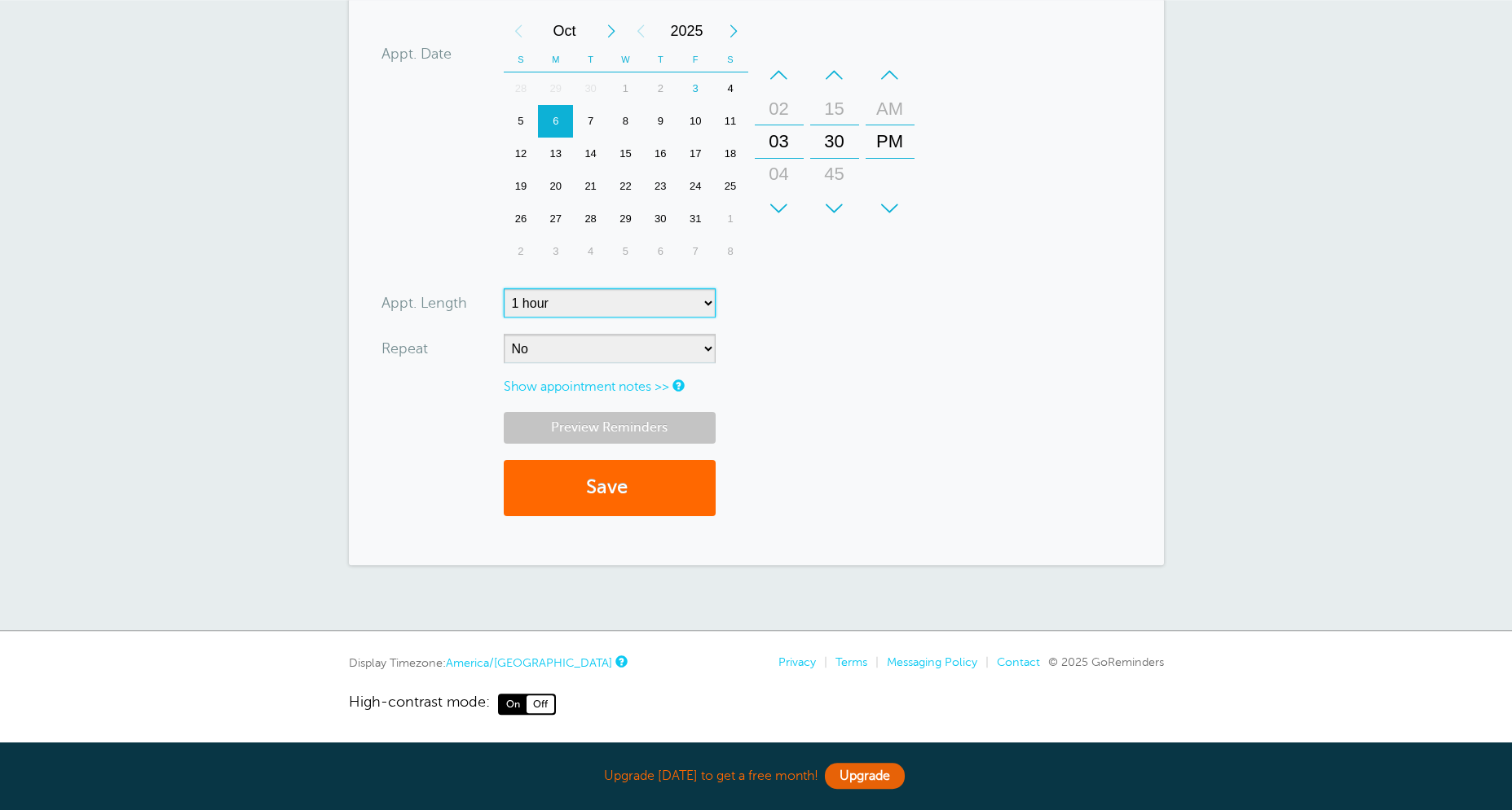
scroll to position [486, 0]
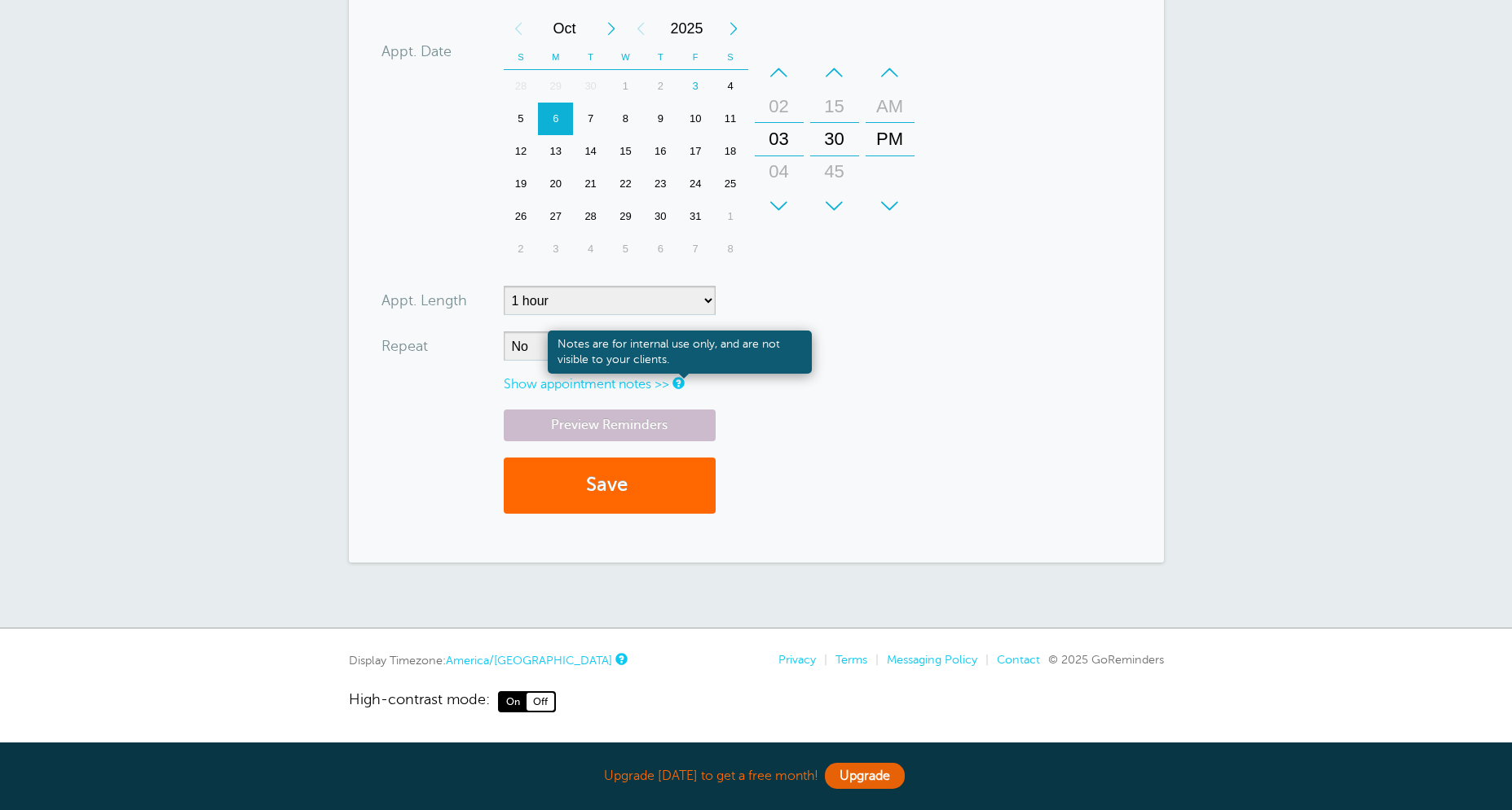
click at [679, 386] on link at bounding box center [678, 383] width 10 height 11
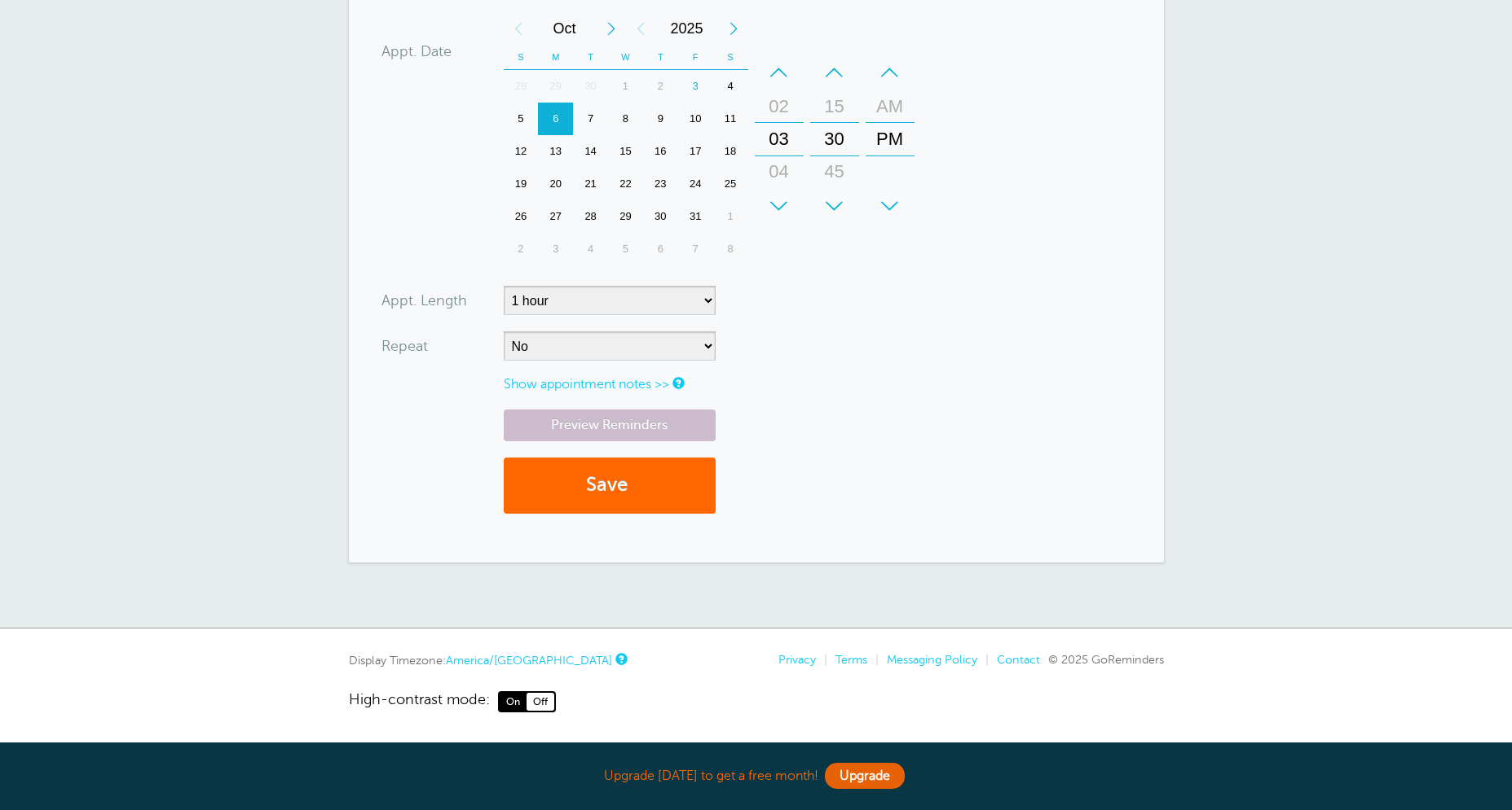
click at [659, 387] on link "Show appointment notes >>" at bounding box center [586, 384] width 165 height 15
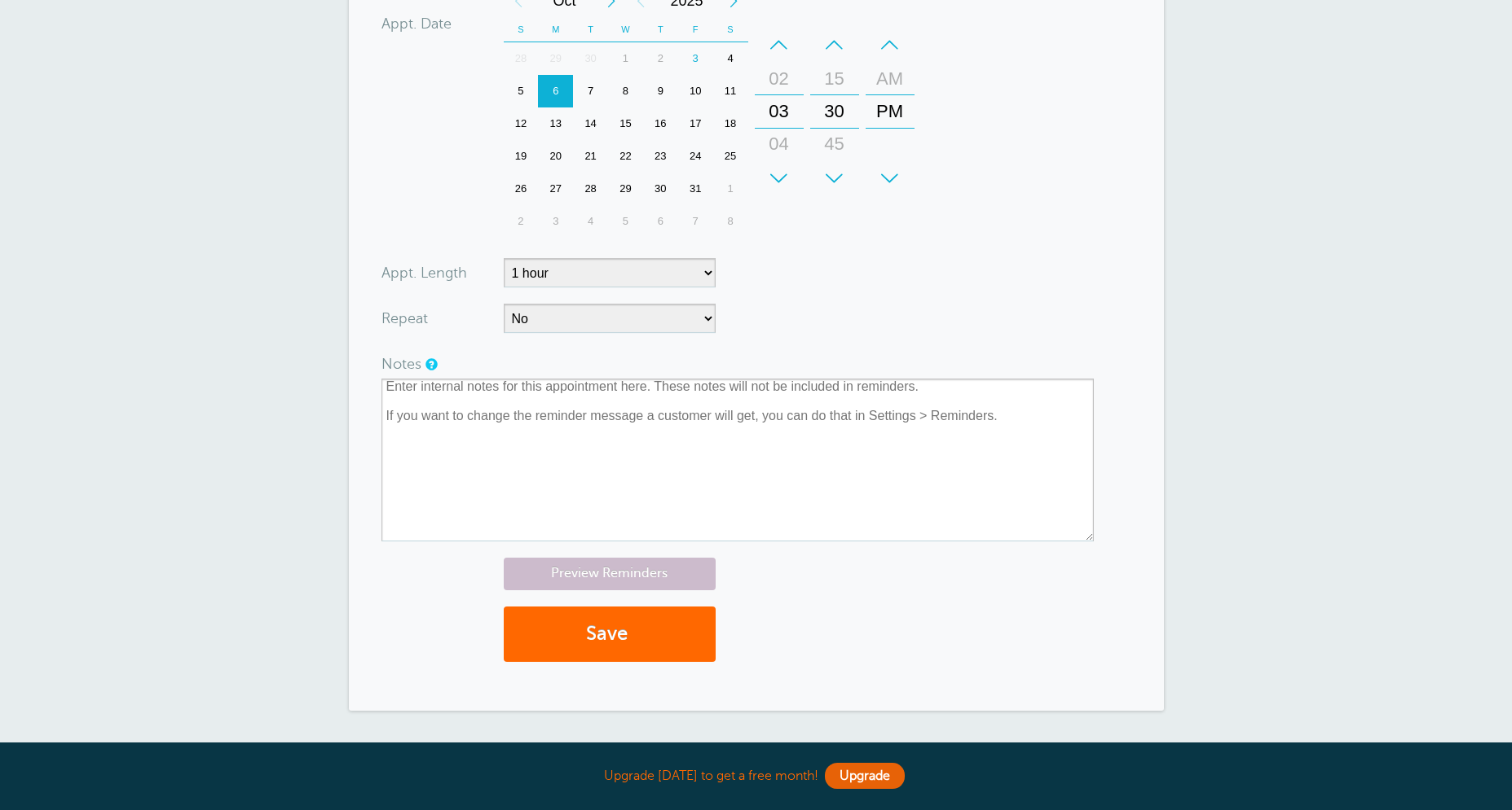
scroll to position [643, 0]
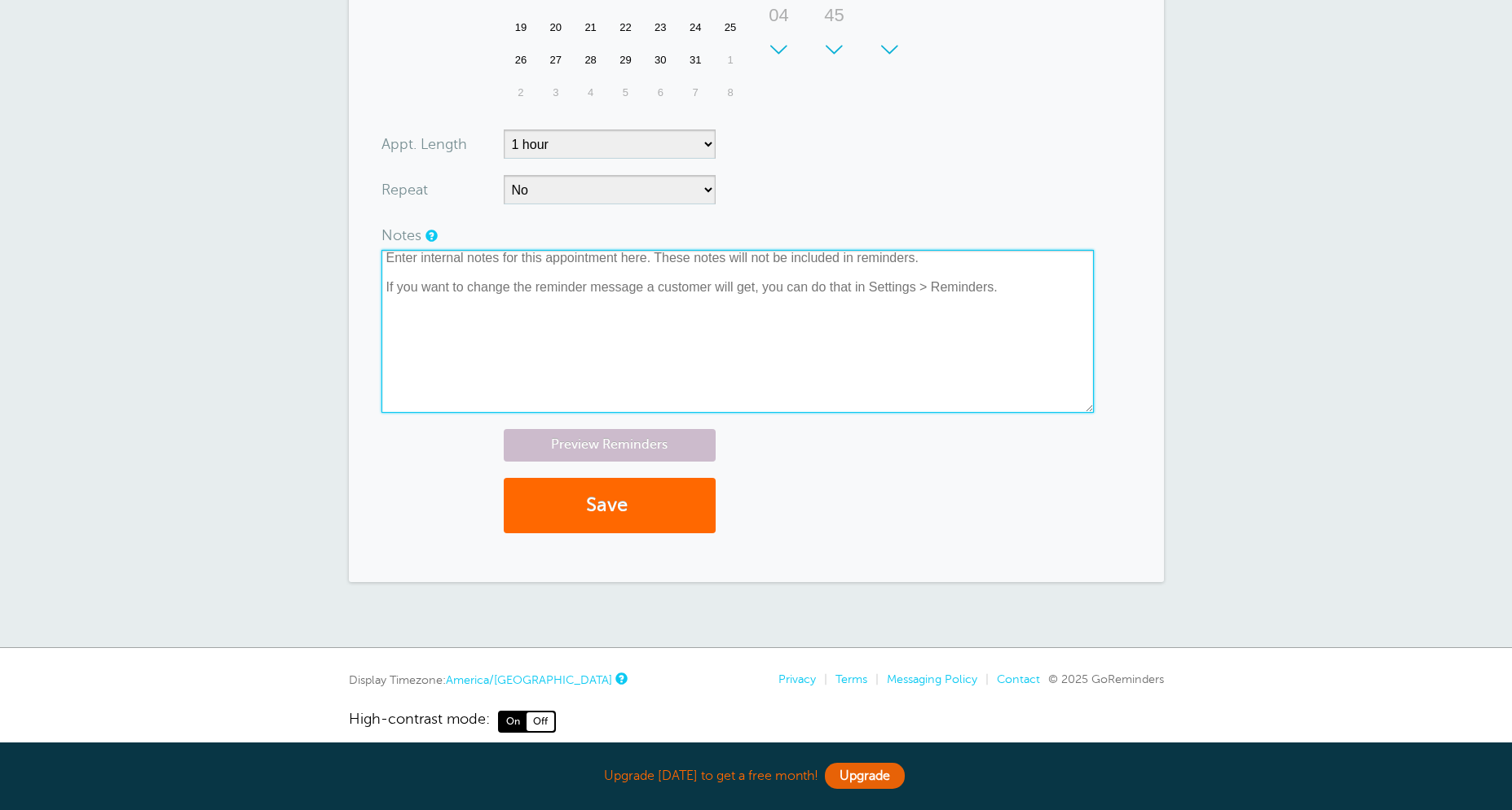
click at [622, 333] on textarea at bounding box center [737, 331] width 712 height 162
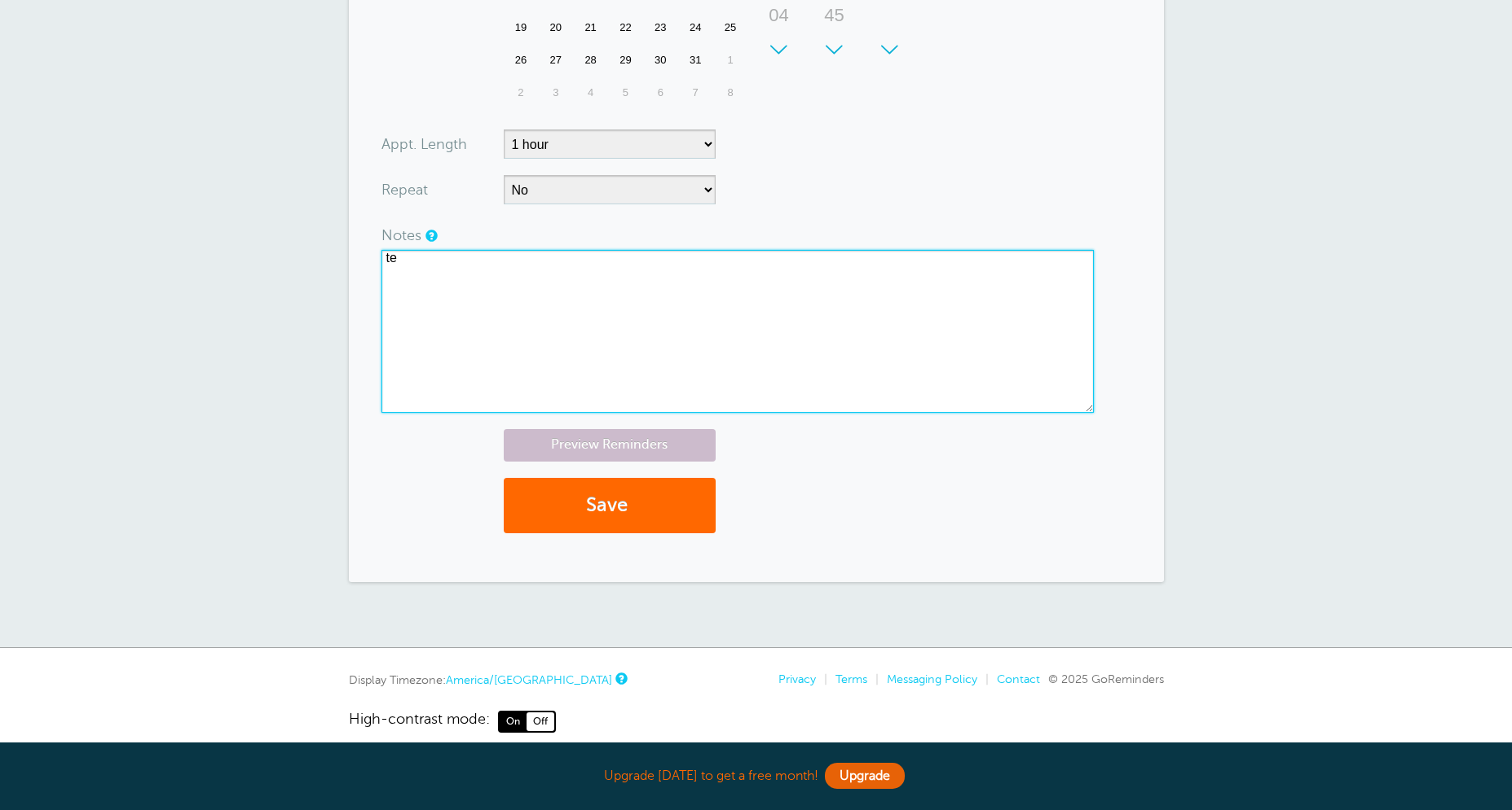
type textarea "t"
type textarea "test - 10/03/2025"
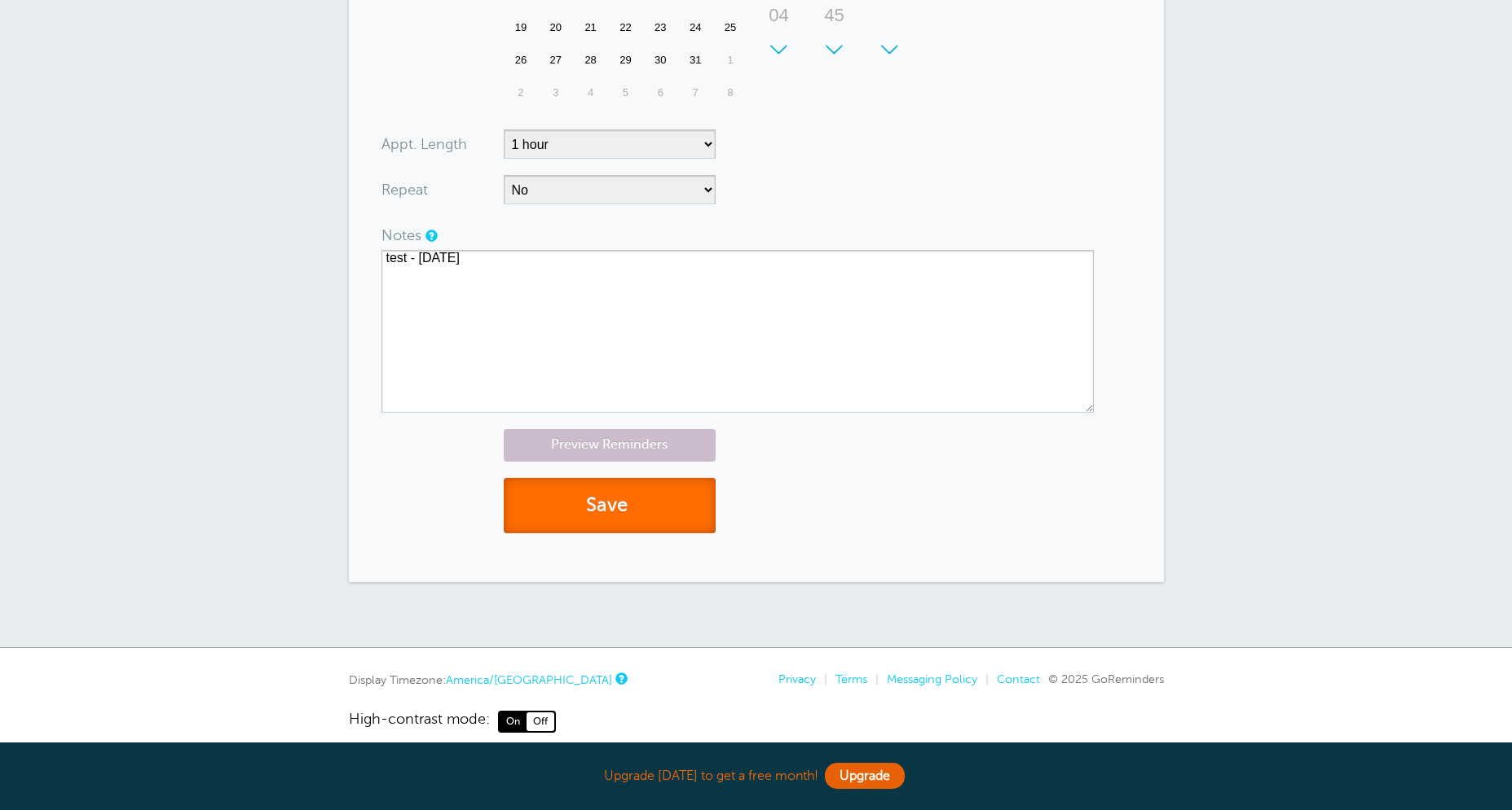
click at [644, 493] on button "Save" at bounding box center [609, 506] width 212 height 56
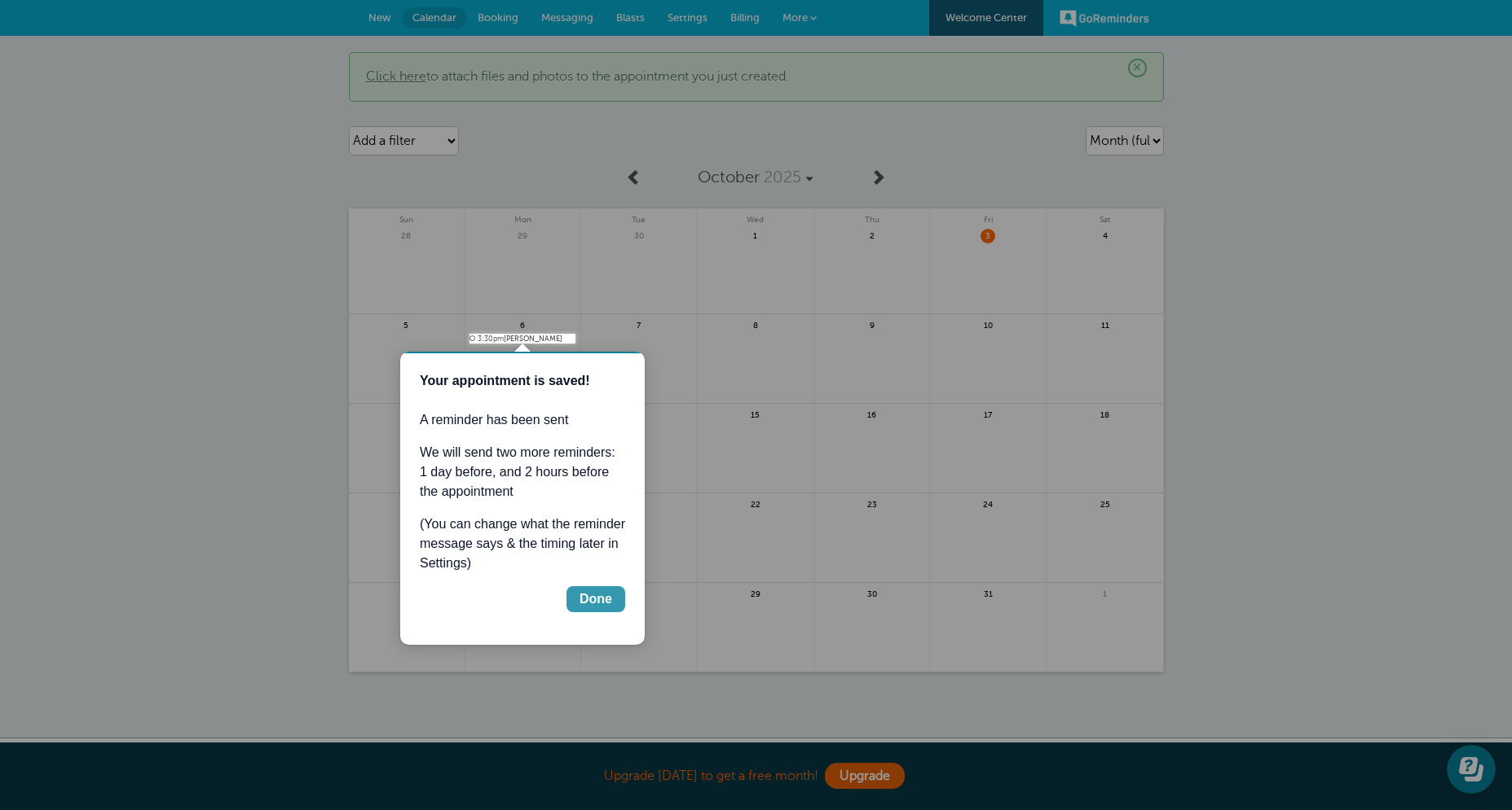
click at [591, 597] on div "Done" at bounding box center [595, 599] width 33 height 20
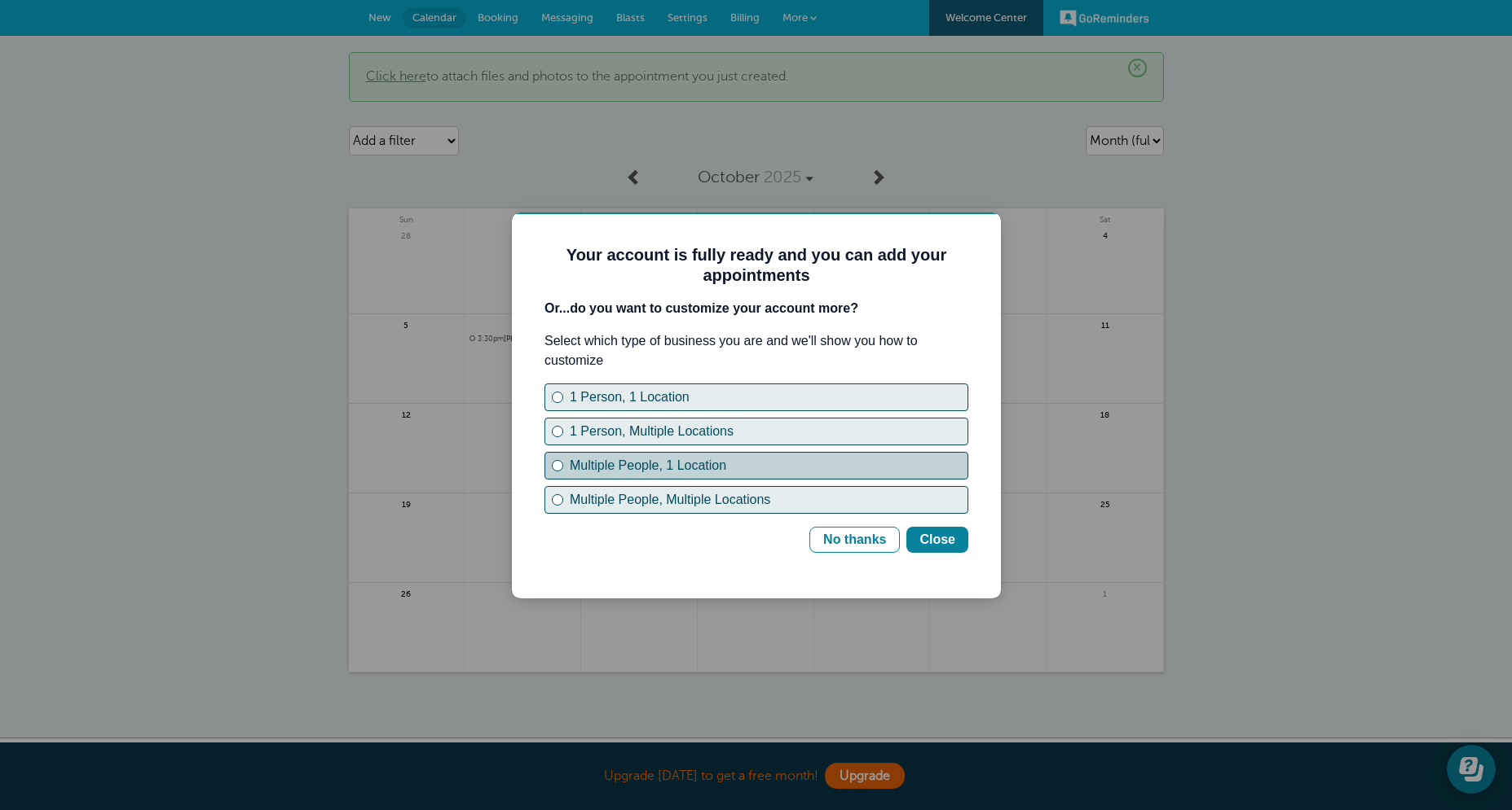
click at [672, 470] on div "Multiple People, 1 Location" at bounding box center [768, 466] width 397 height 20
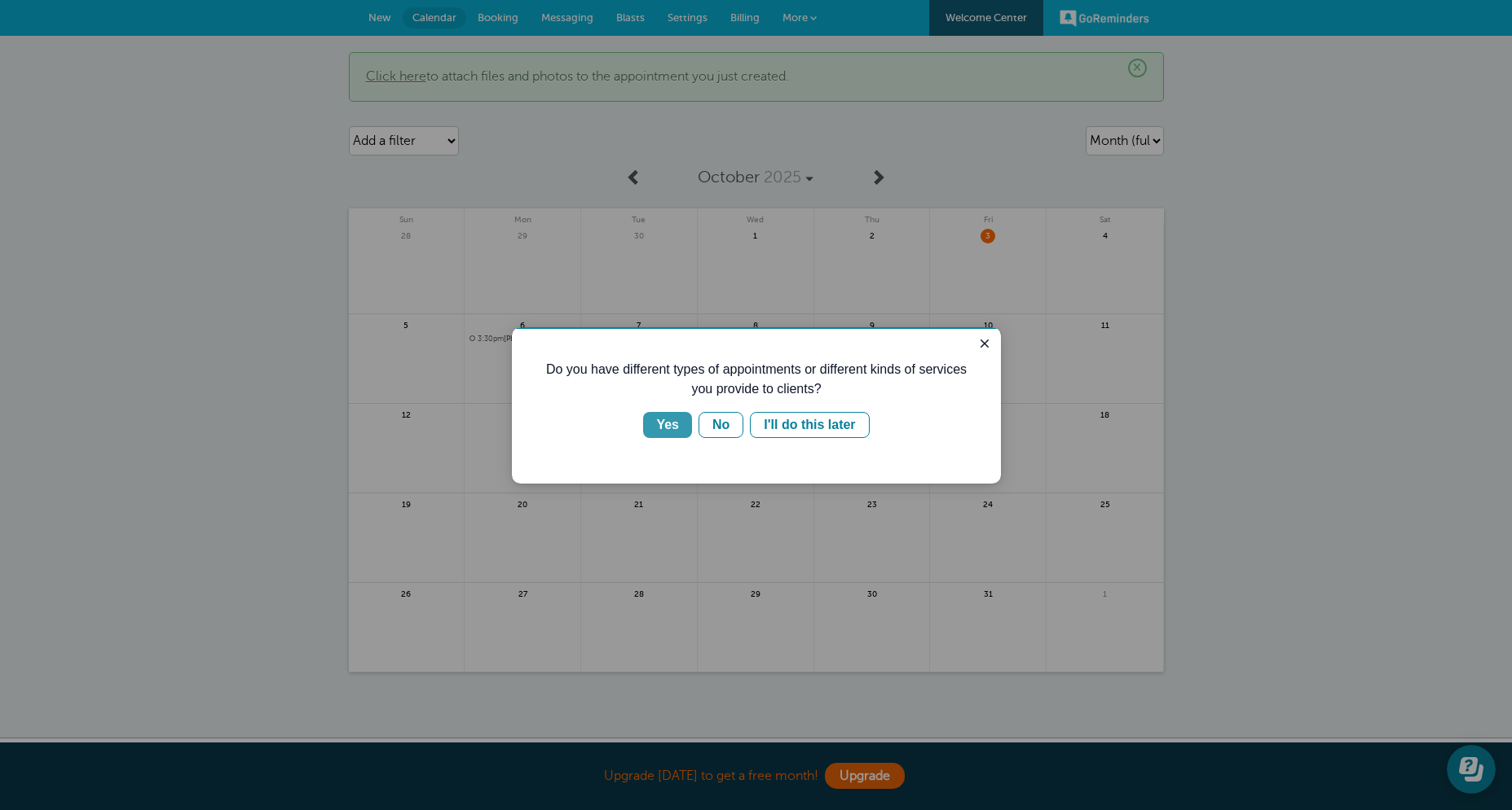
click at [680, 425] on button "Yes" at bounding box center [667, 425] width 49 height 26
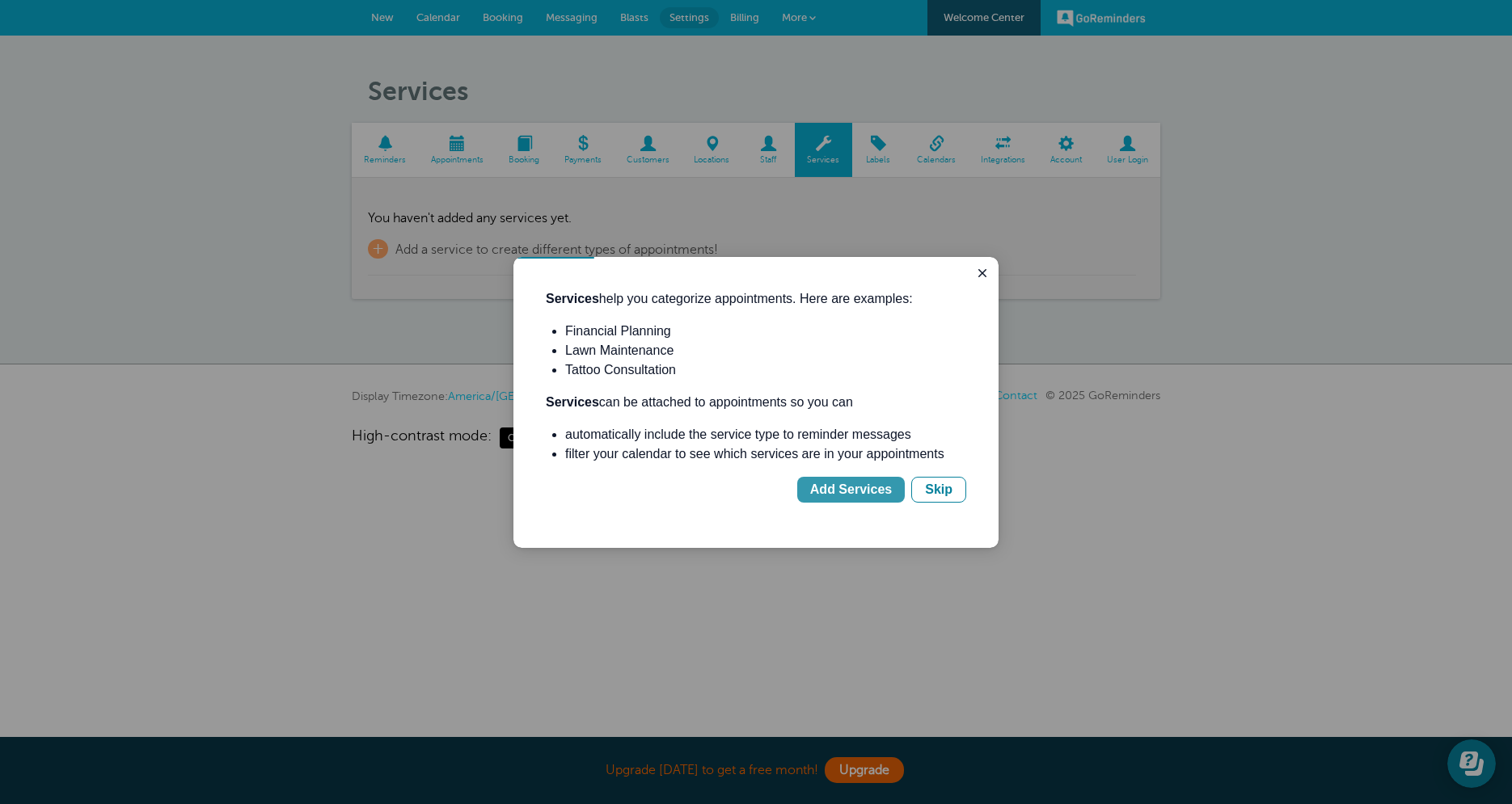
click at [874, 489] on div "Add Services" at bounding box center [850, 490] width 82 height 20
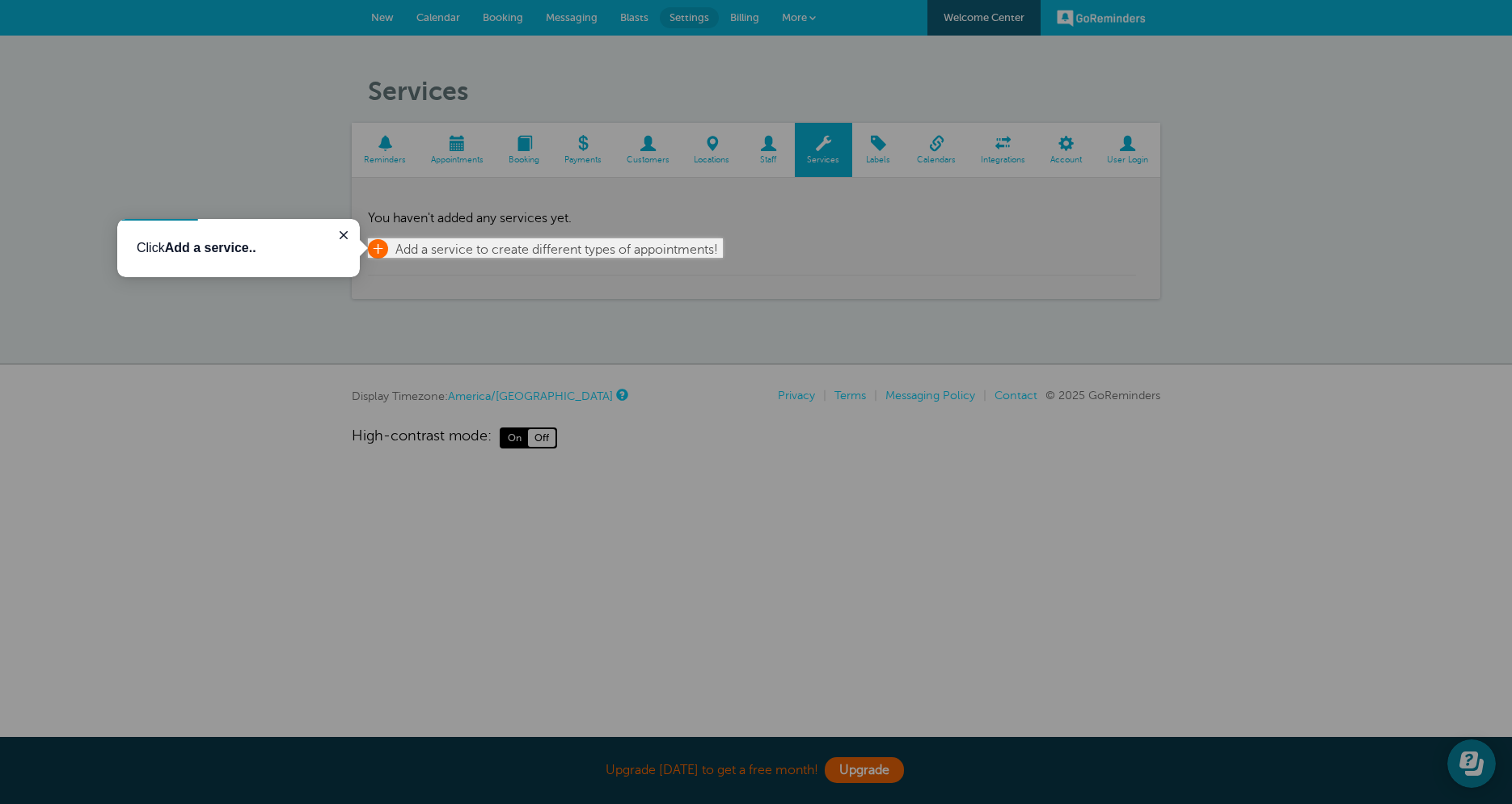
click at [382, 253] on span "+" at bounding box center [378, 249] width 21 height 20
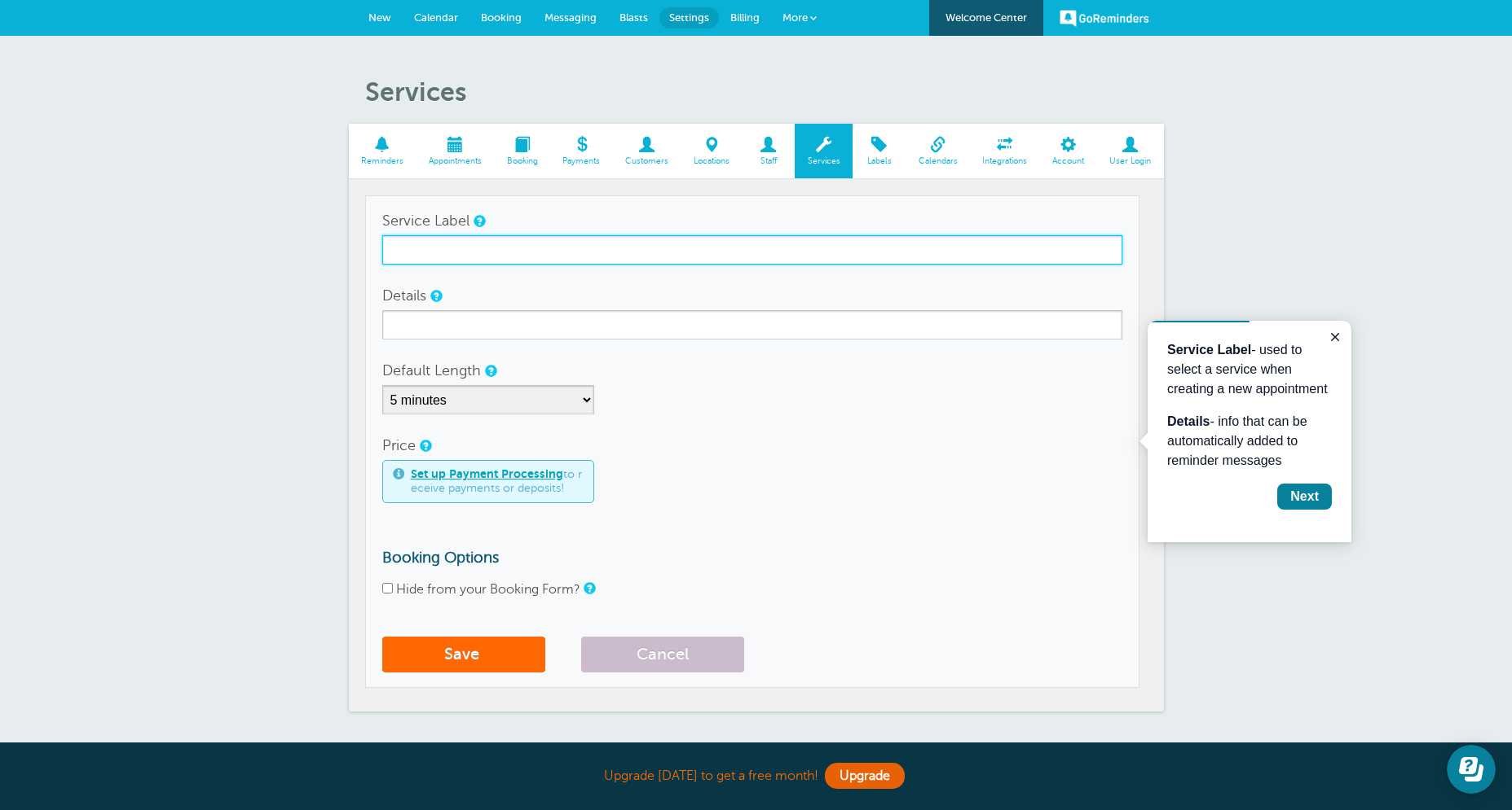
click at [454, 257] on input "Service Label" at bounding box center [752, 251] width 740 height 30
type input "6"
type input "T"
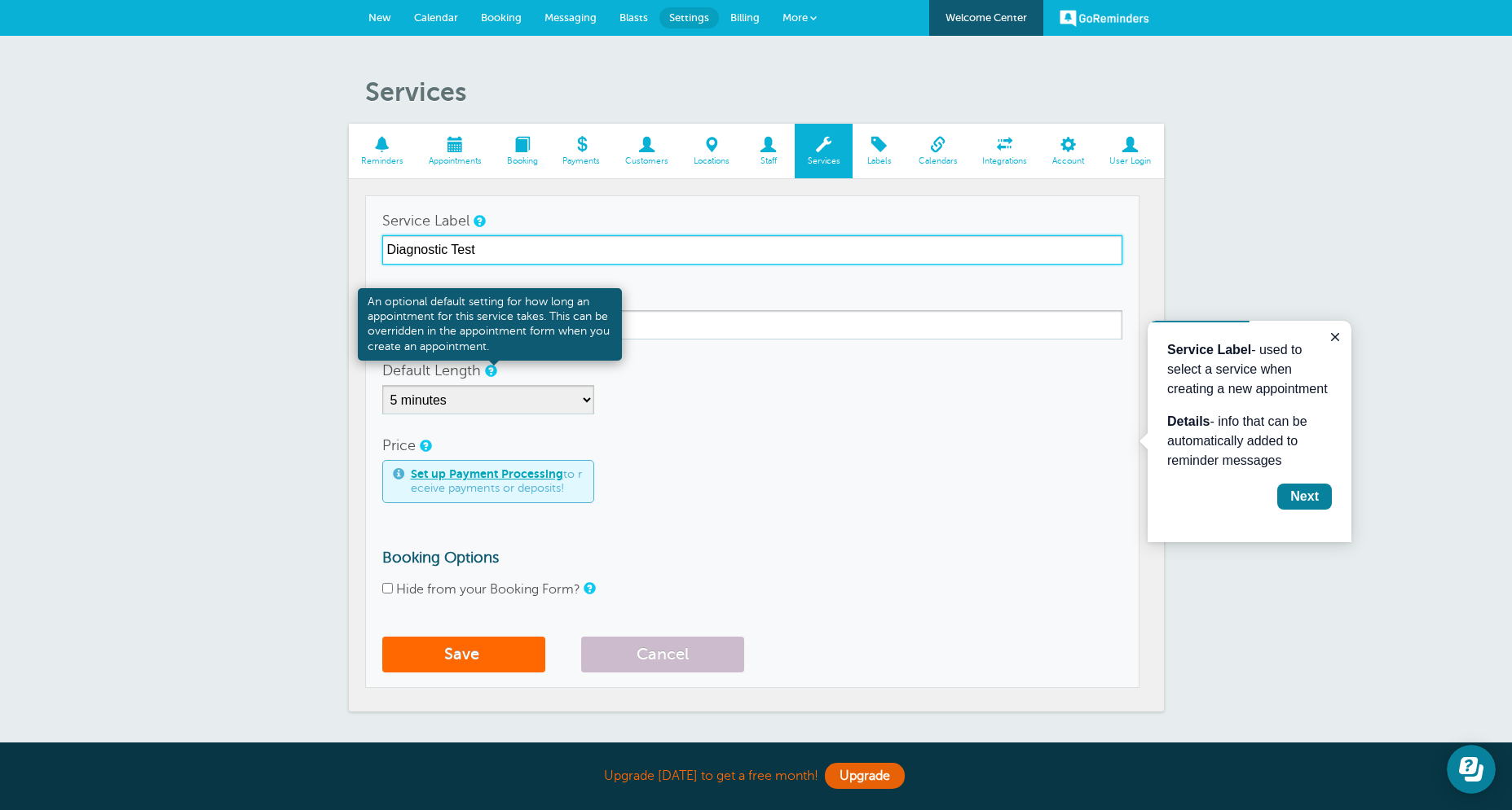
type input "Diagnostic Test"
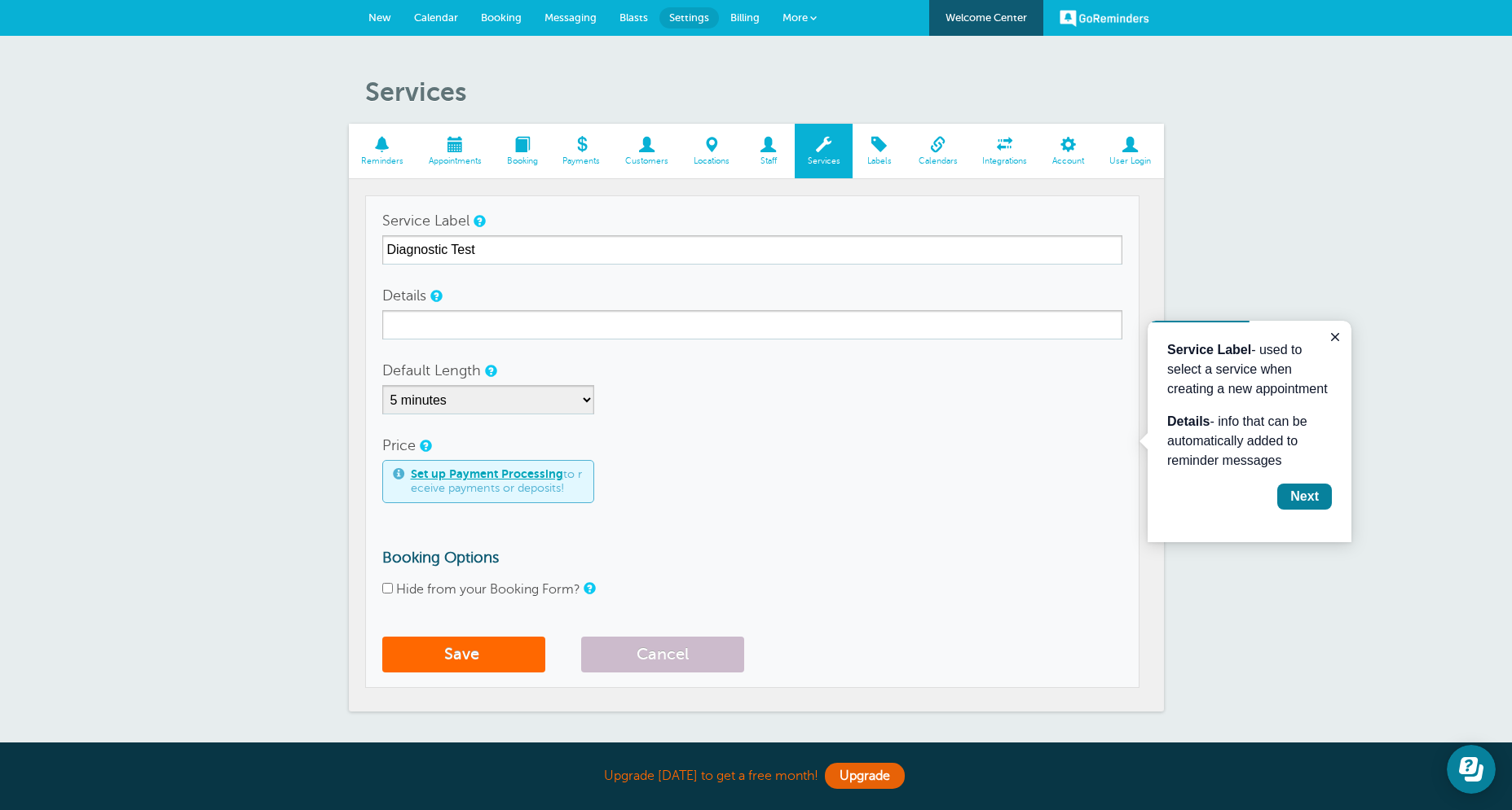
click at [536, 344] on form "Service Label Diagnostic Test Details Default Length 5 minutes 10 minutes 15 mi…" at bounding box center [752, 443] width 740 height 474
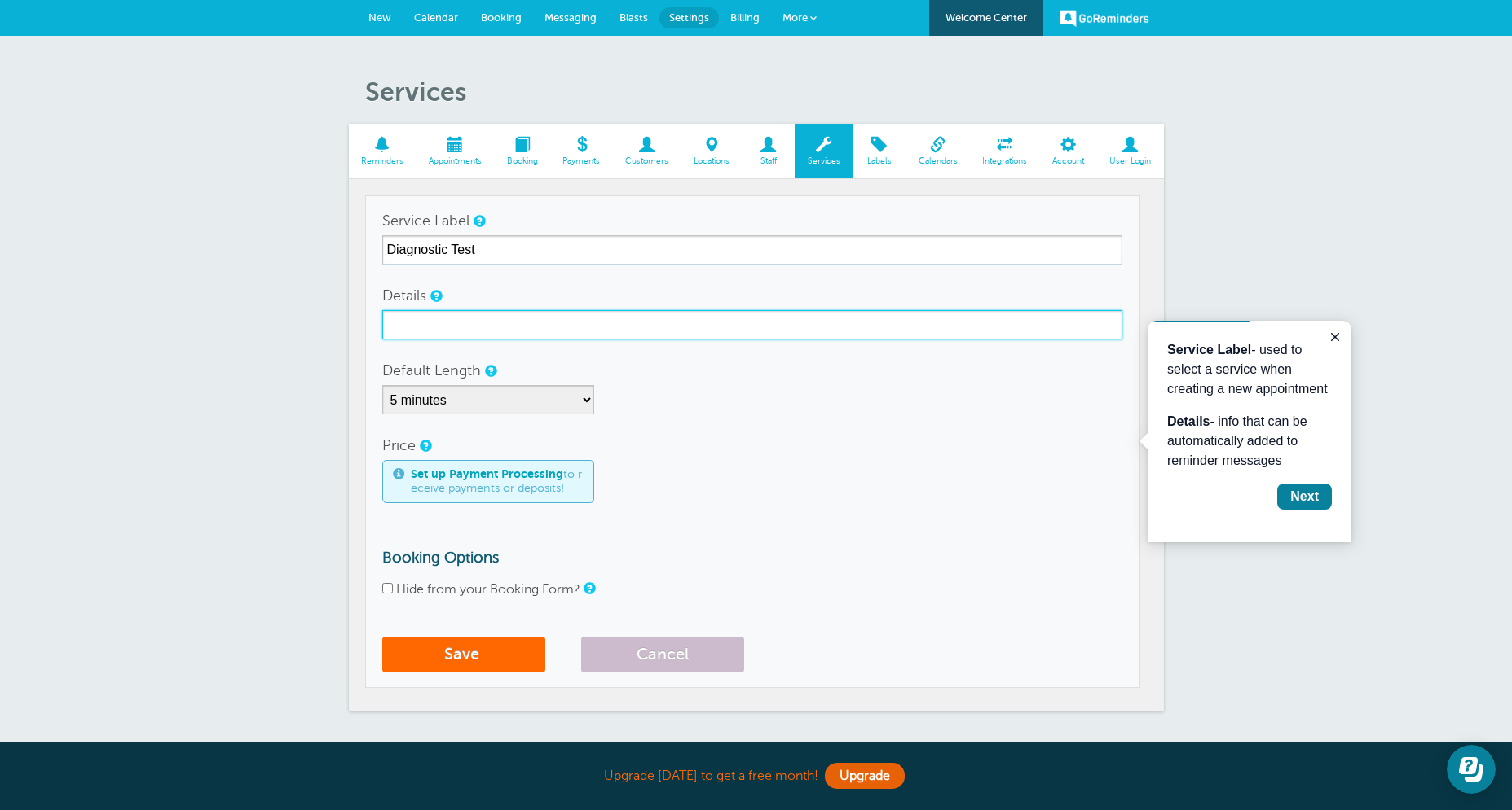
click at [540, 324] on input "Details" at bounding box center [752, 325] width 740 height 30
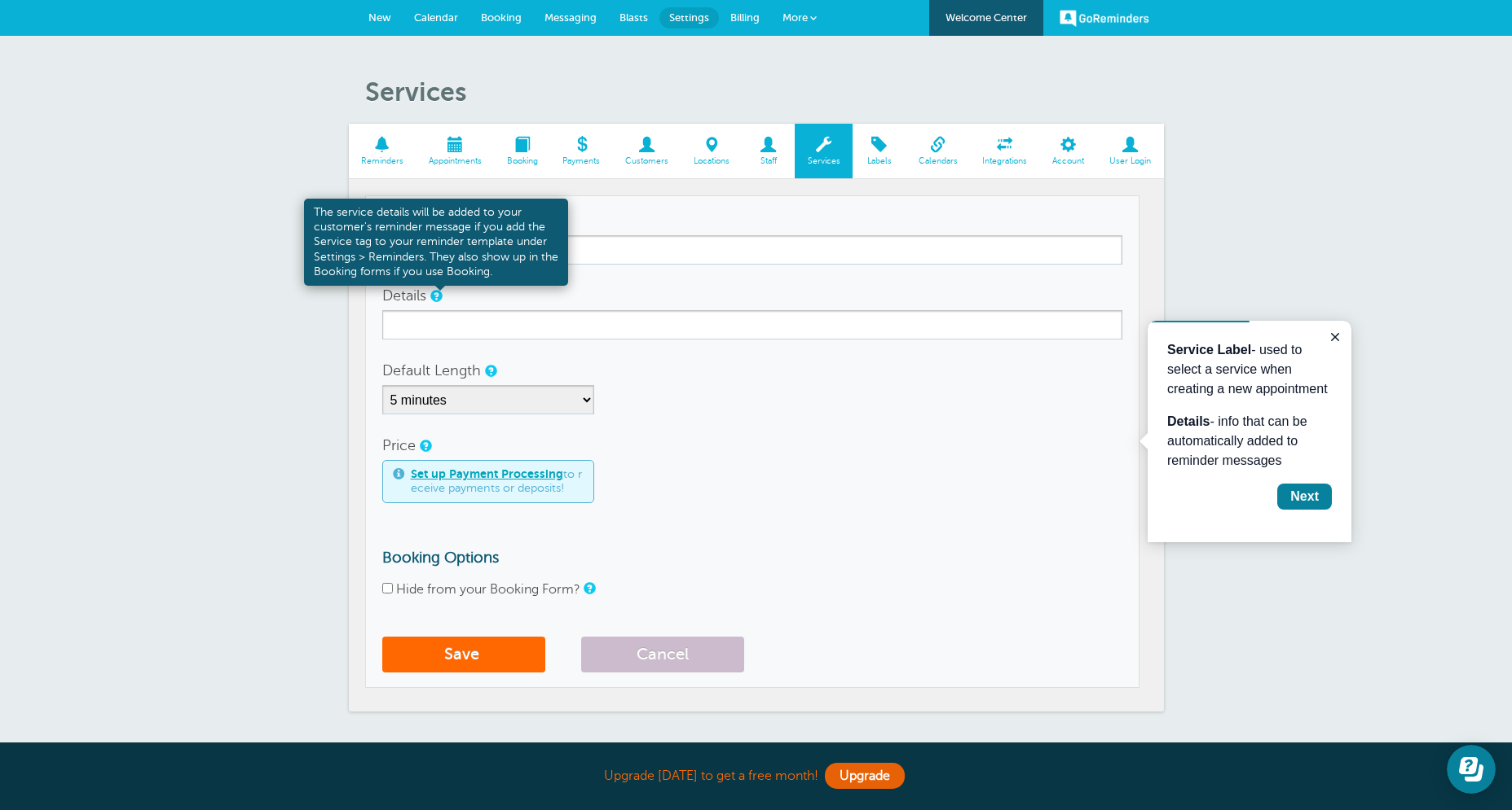
click at [440, 299] on link at bounding box center [435, 296] width 10 height 11
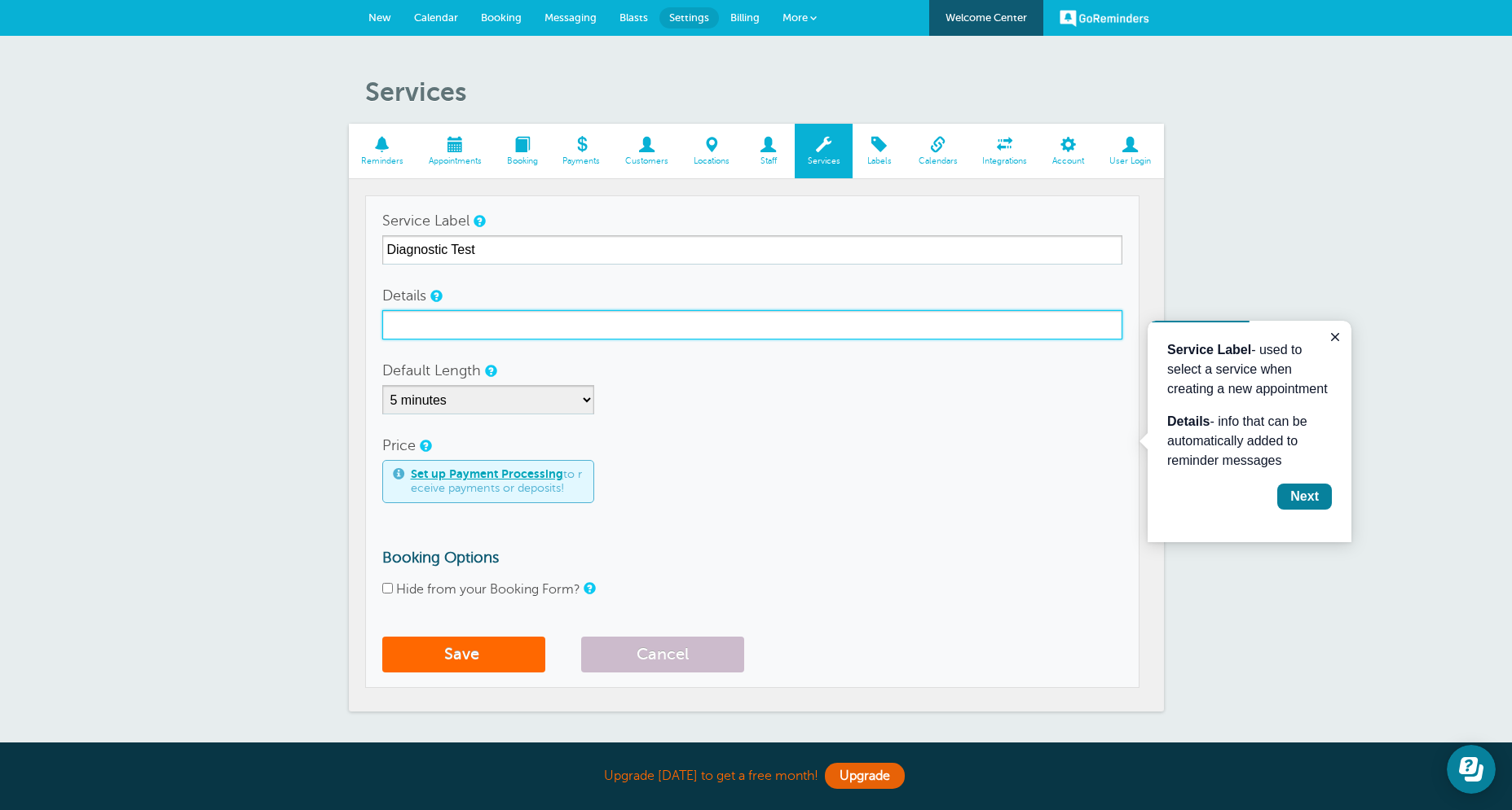
click at [488, 318] on input "Details" at bounding box center [752, 325] width 740 height 30
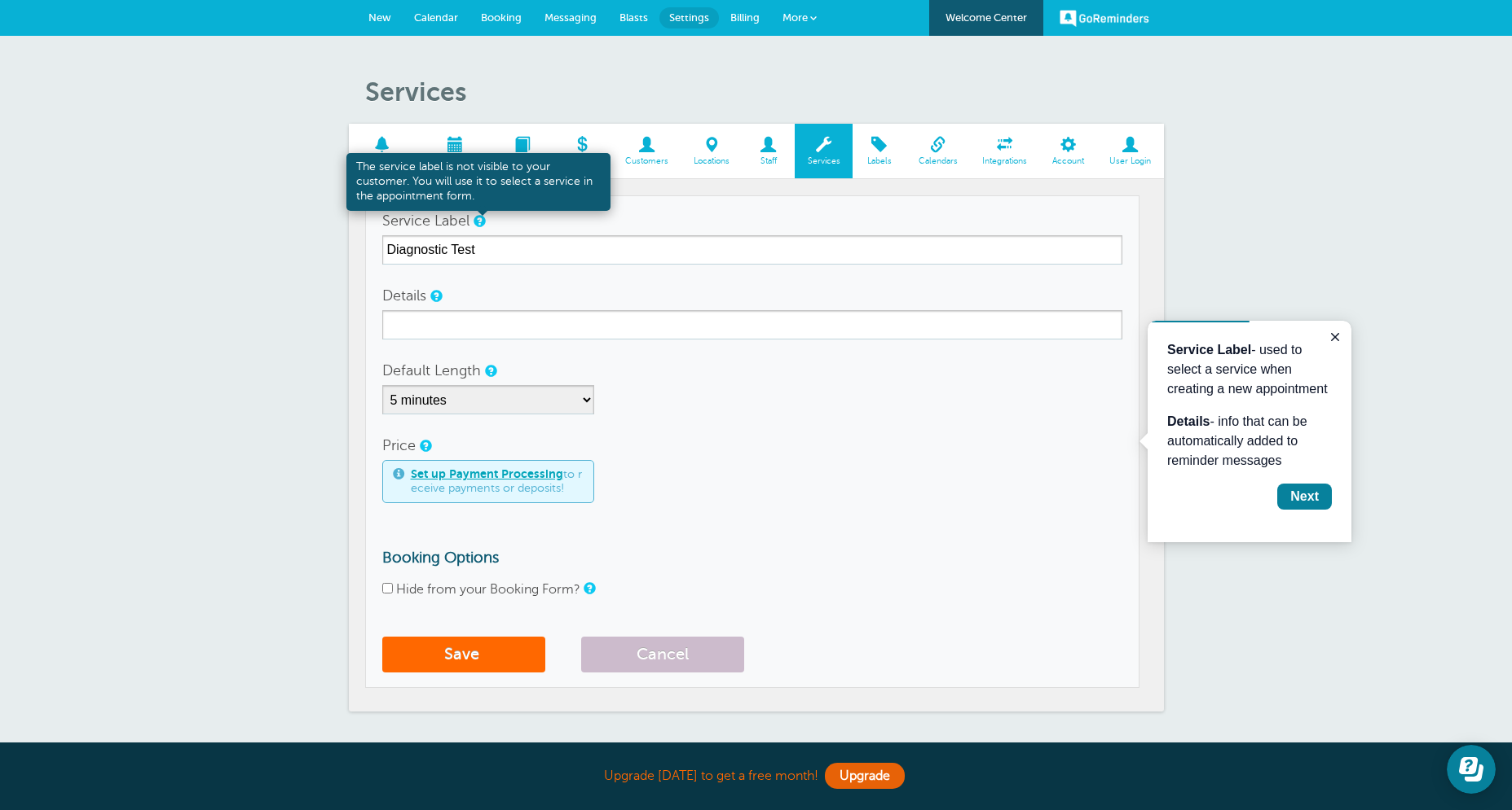
click at [483, 227] on link at bounding box center [479, 221] width 10 height 11
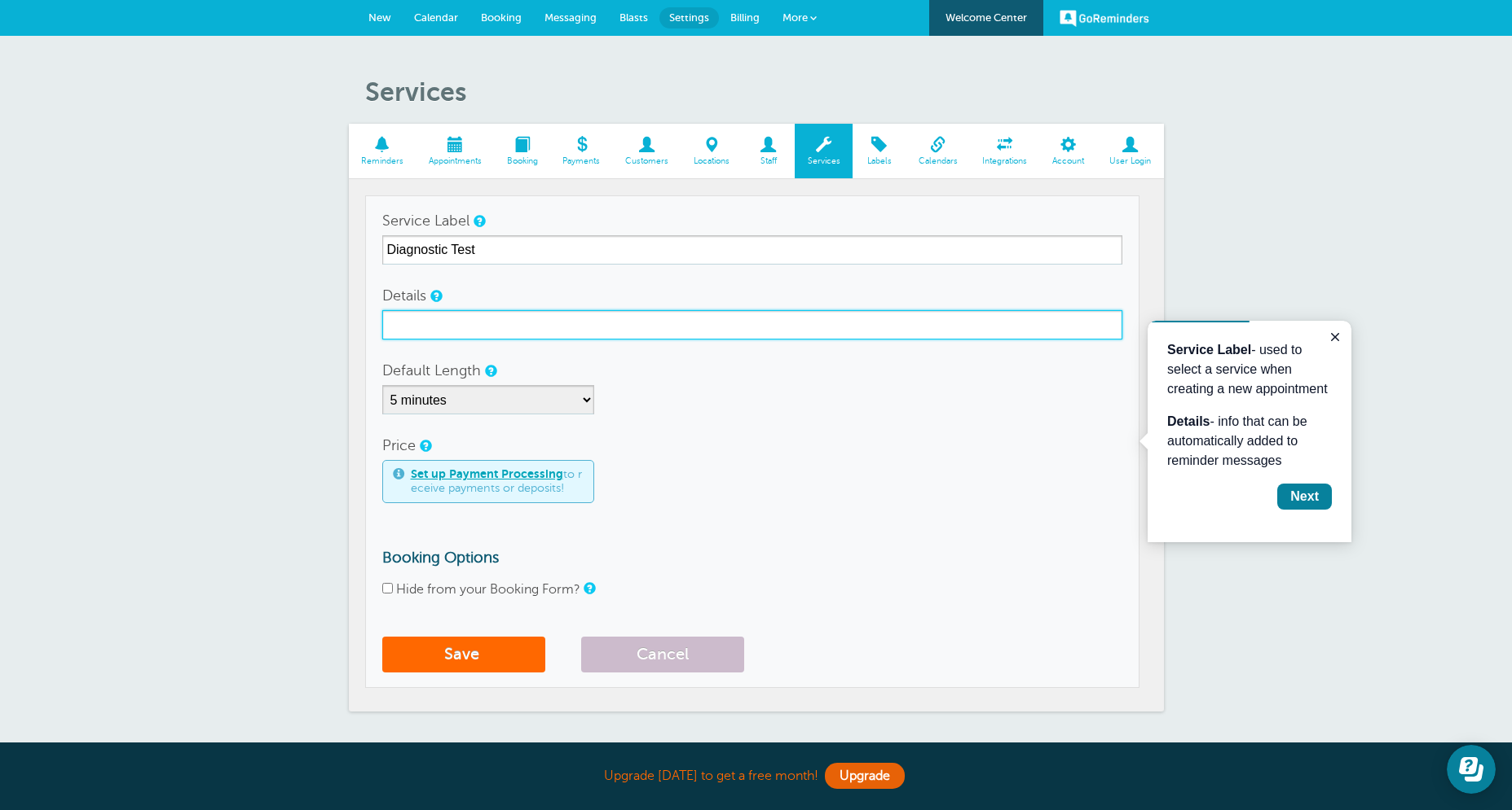
click at [475, 323] on input "Details" at bounding box center [752, 325] width 740 height 30
type input "Diagnostic testing appointment for your child."
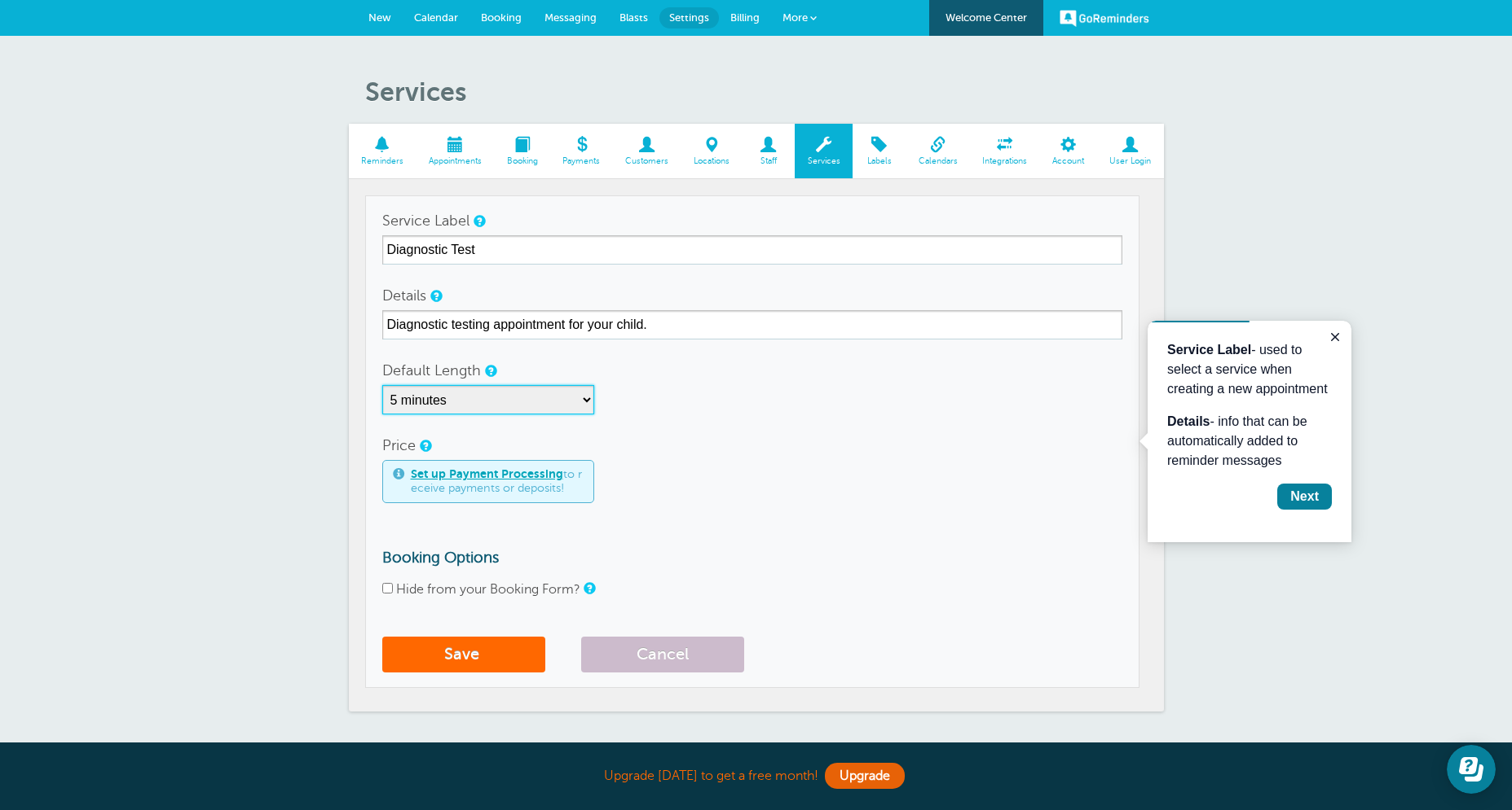
click at [382, 385] on select "5 minutes 10 minutes 15 minutes 20 minutes 25 minutes 30 minutes 35 minutes 40 …" at bounding box center [488, 400] width 212 height 30
select select "60"
click option "1 hour" at bounding box center [0, 0] width 0 height 0
click at [392, 591] on input "Hide from your Booking Form?" at bounding box center [387, 588] width 11 height 11
checkbox input "true"
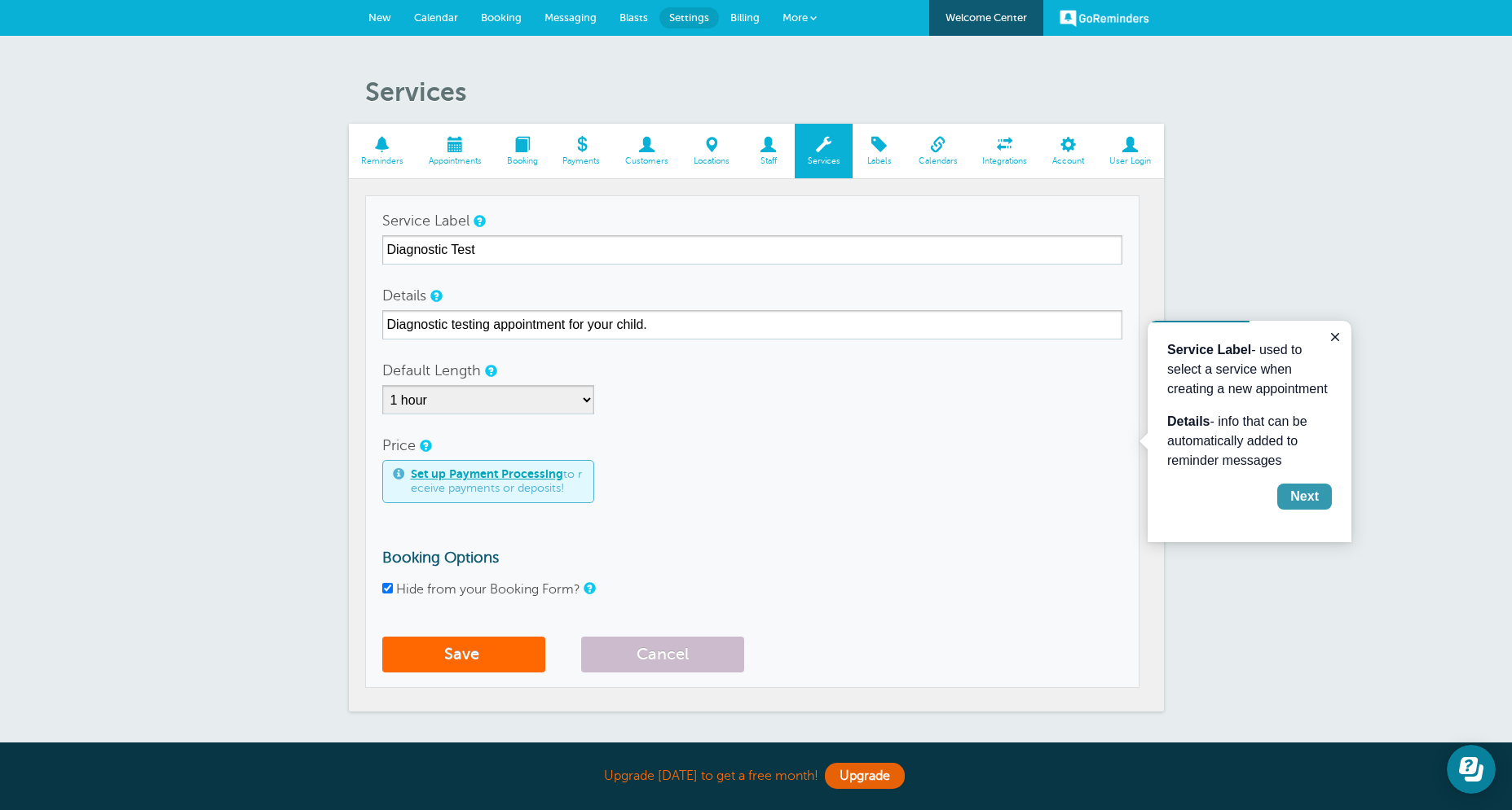
click at [1305, 507] on div "Next" at bounding box center [1304, 497] width 29 height 20
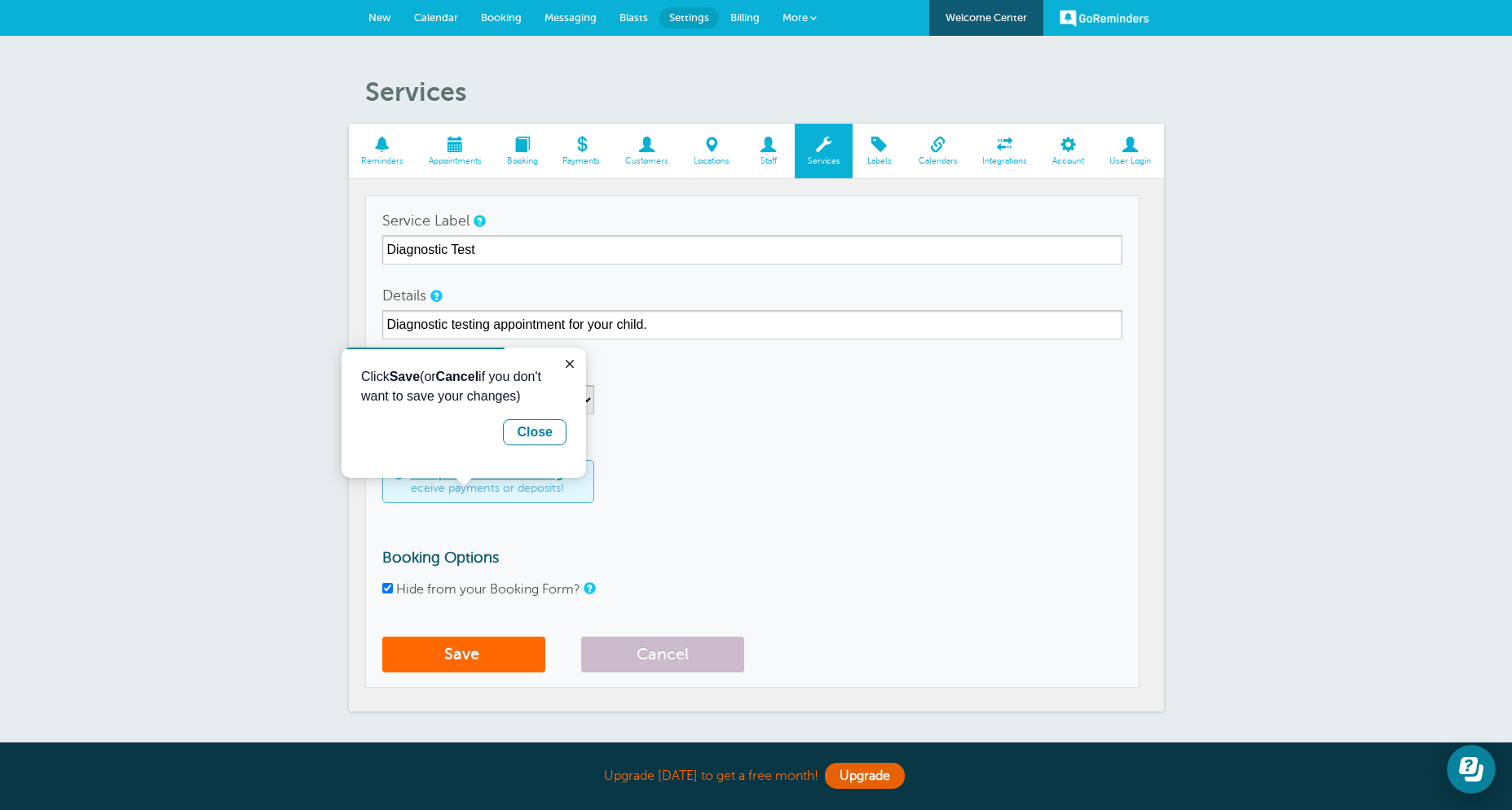
scroll to position [150, 0]
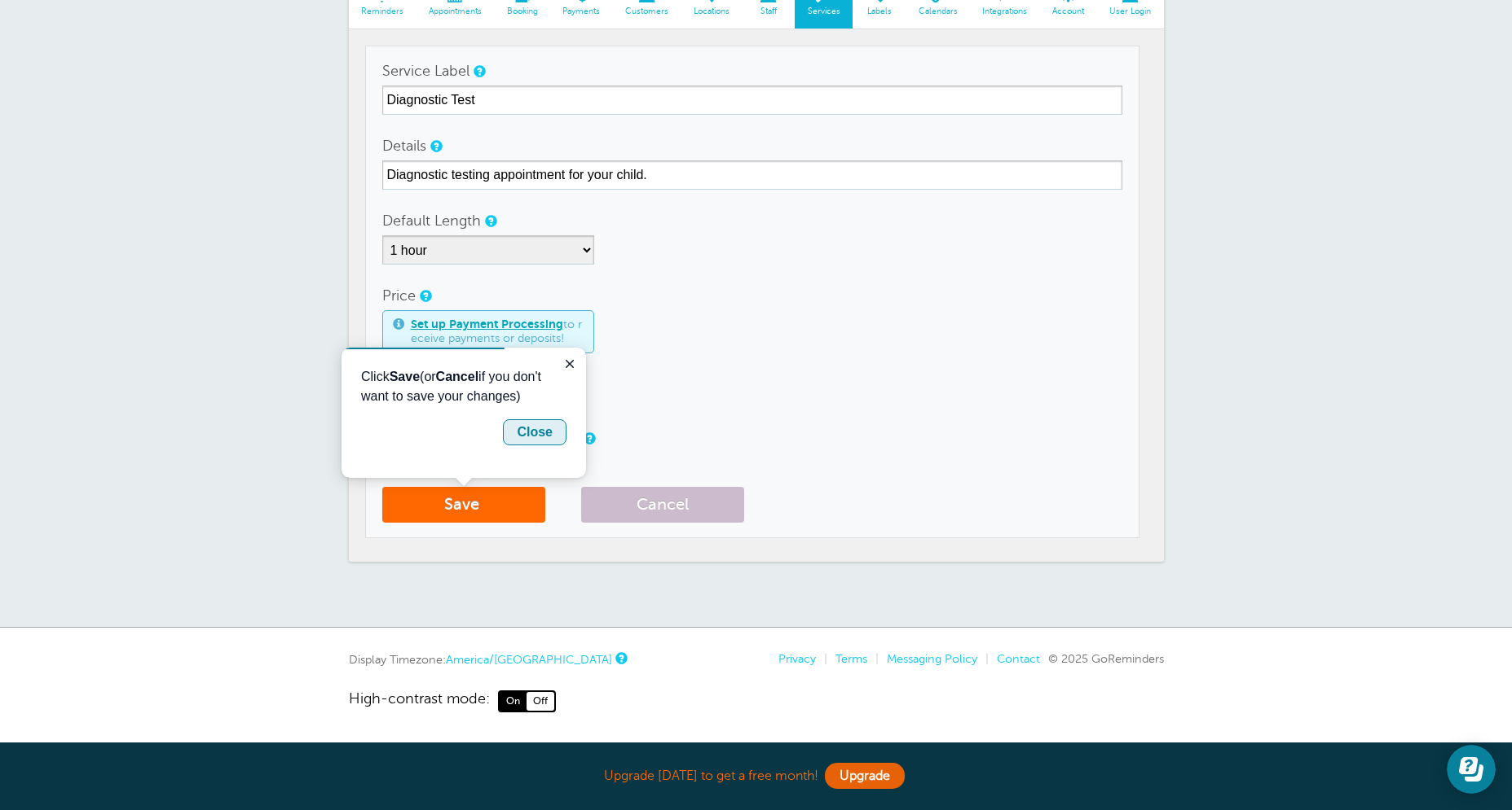
click at [532, 435] on div "Close" at bounding box center [534, 433] width 36 height 20
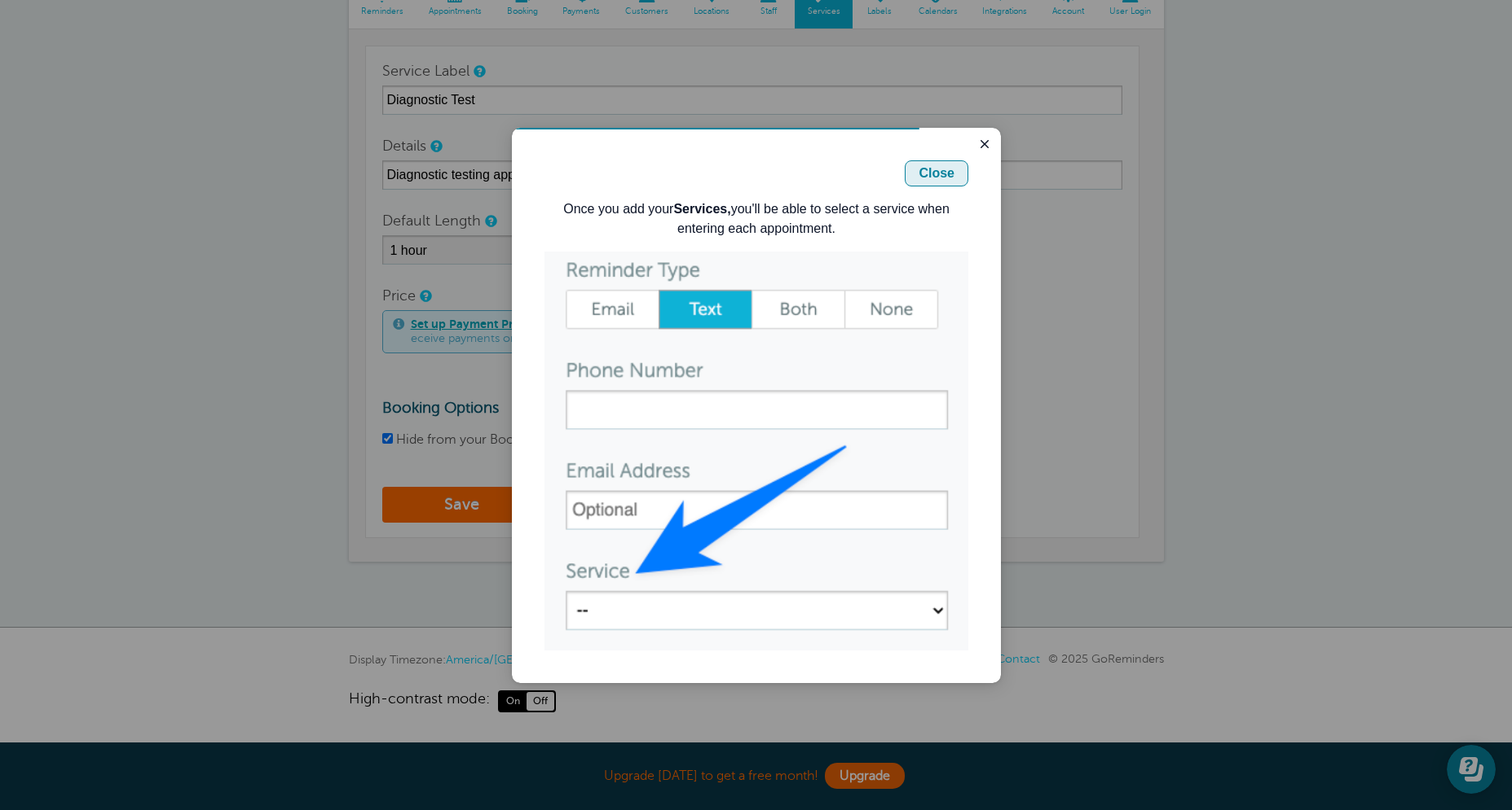
click at [956, 176] on button "Close" at bounding box center [936, 173] width 63 height 26
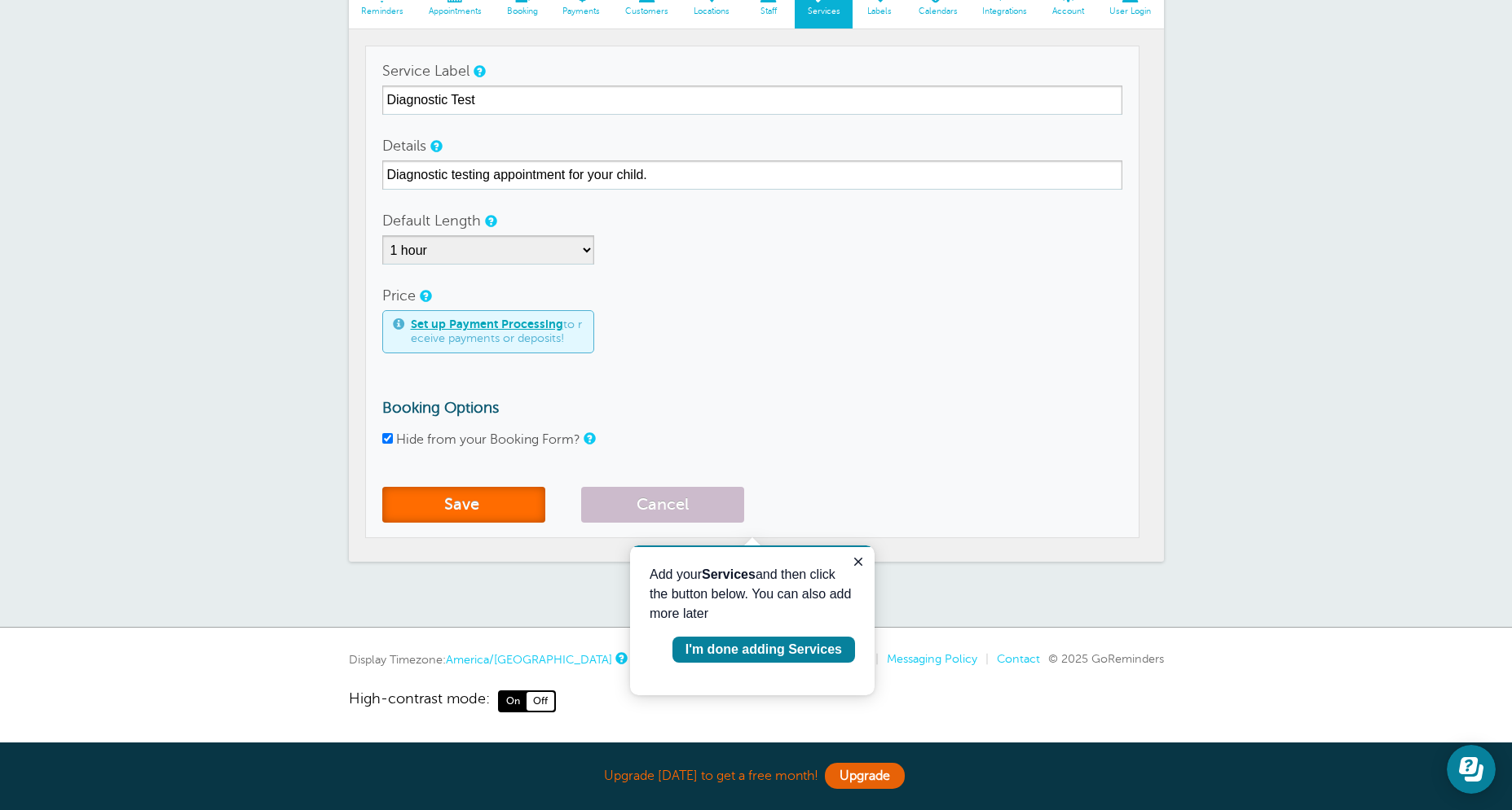
click at [438, 511] on button "Save" at bounding box center [464, 505] width 162 height 36
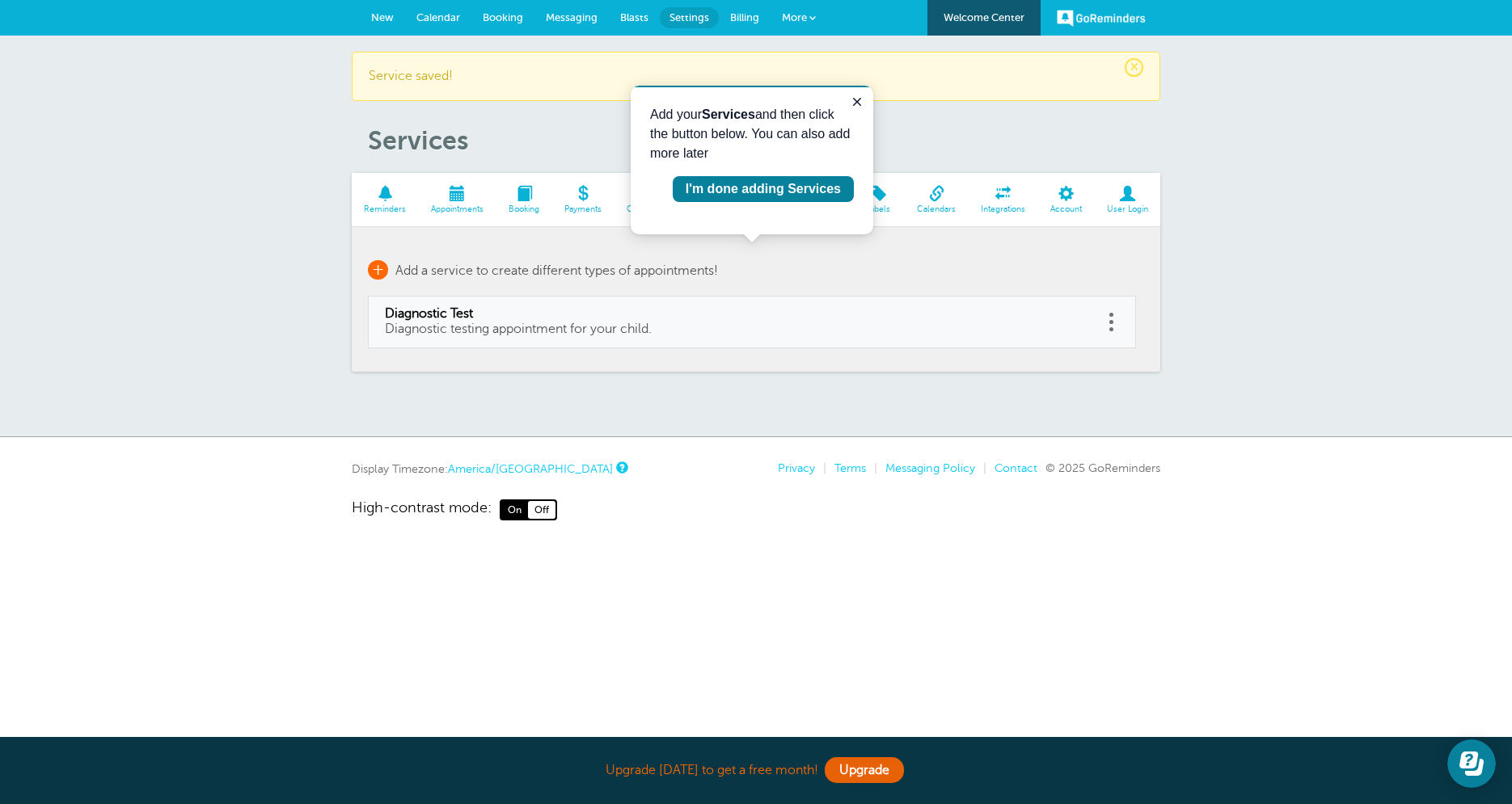
click at [398, 271] on span "Add a service to create different types of appointments!" at bounding box center [556, 270] width 322 height 15
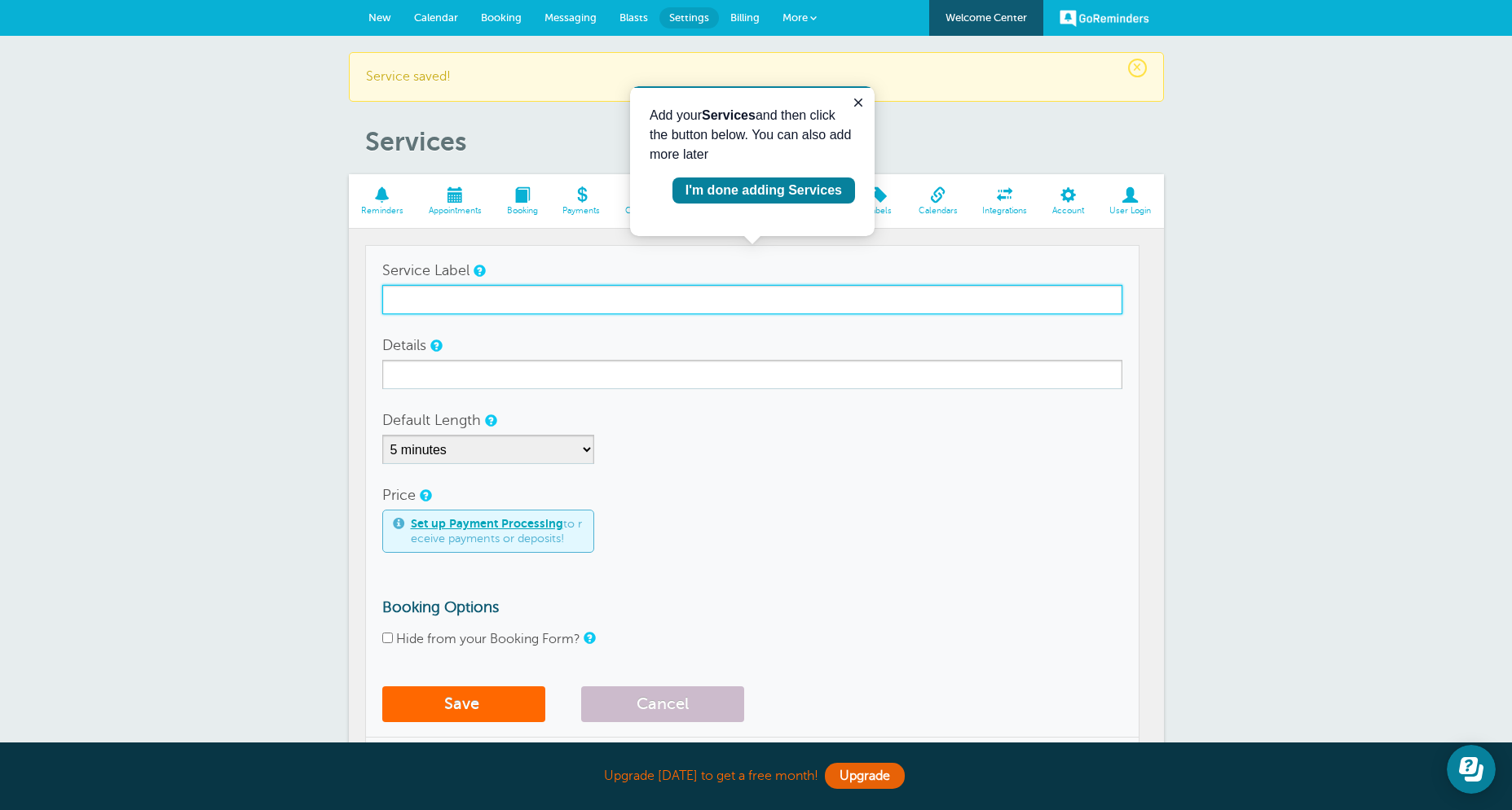
click at [432, 300] on input "Service Label" at bounding box center [752, 300] width 740 height 30
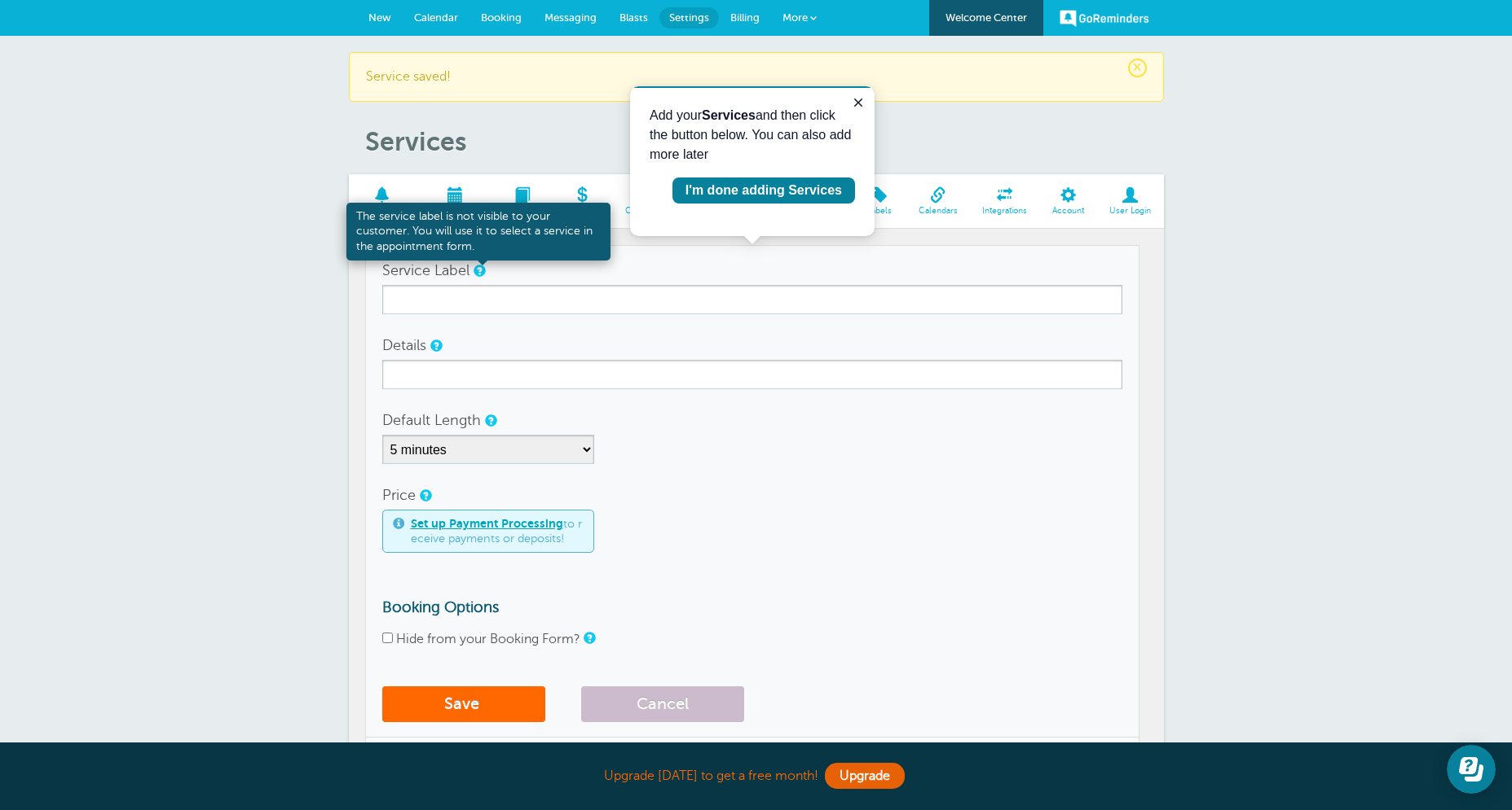
click at [483, 272] on link at bounding box center [479, 270] width 10 height 11
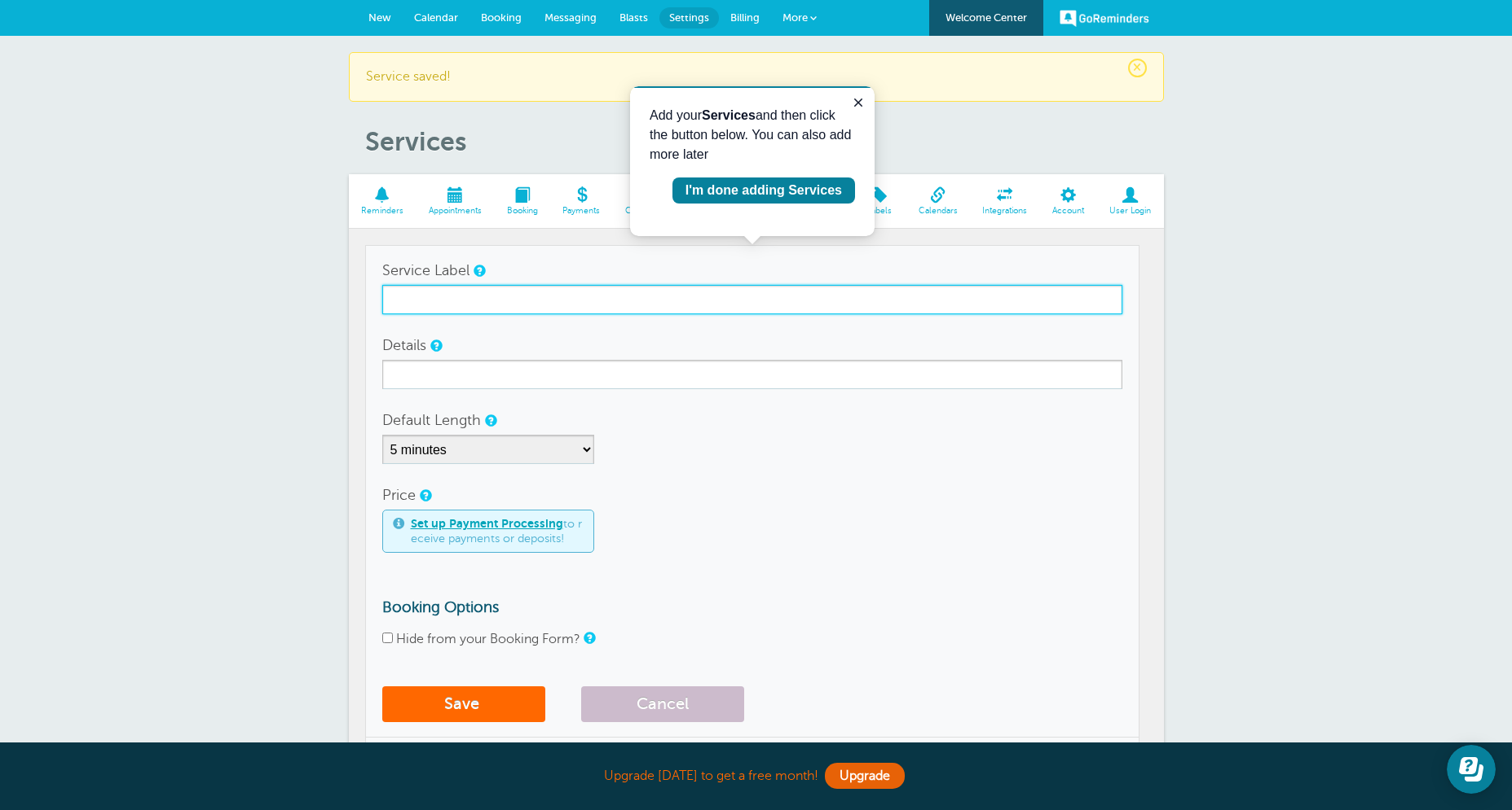
click at [482, 291] on input "Service Label" at bounding box center [752, 300] width 740 height 30
click at [554, 300] on input "Service Label" at bounding box center [752, 300] width 740 height 30
type input "1"
type input "60min Tutoring"
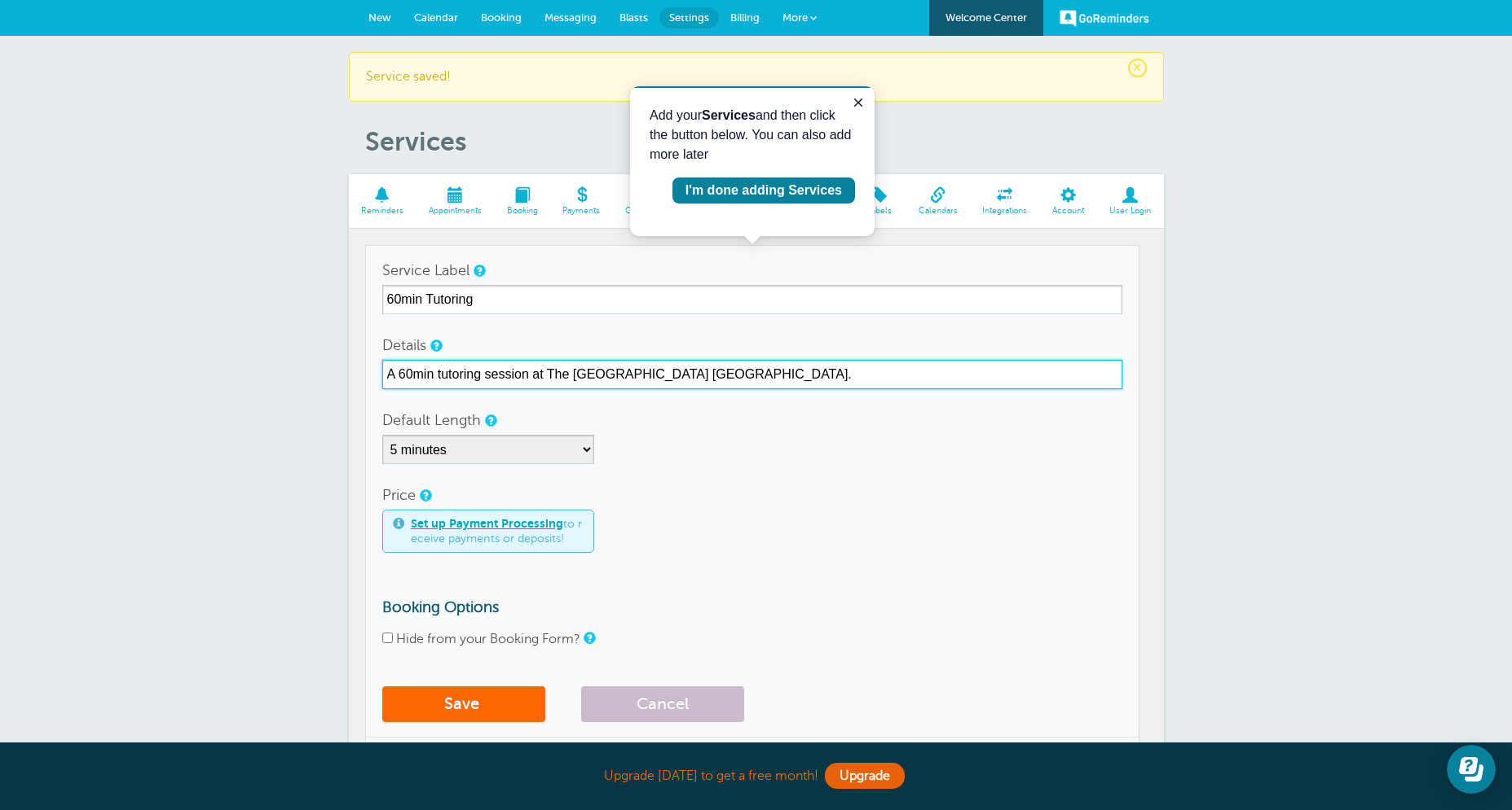
type input "A 60min tutoring session at The [GEOGRAPHIC_DATA] [GEOGRAPHIC_DATA]."
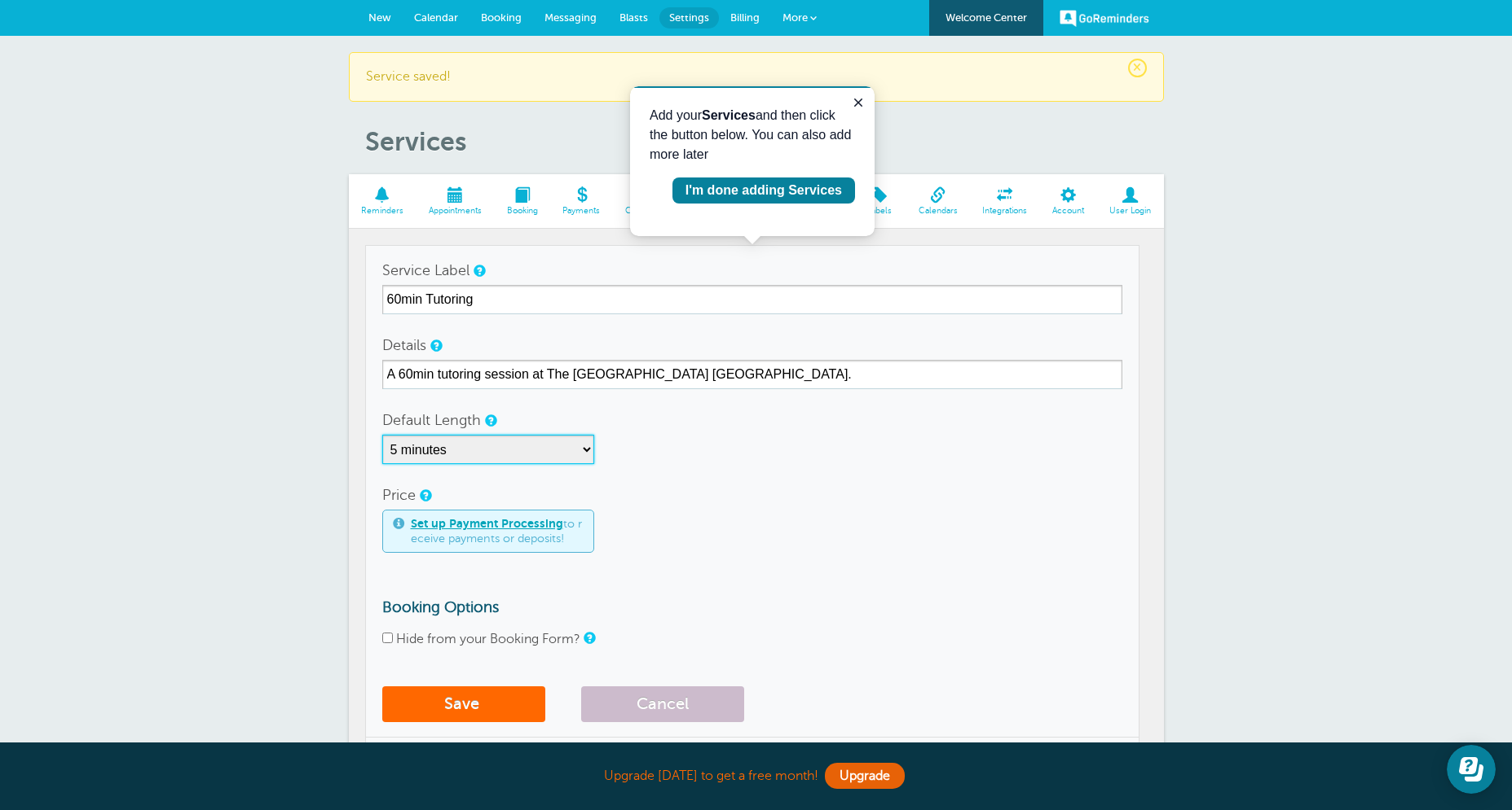
click at [382, 435] on select "5 minutes 10 minutes 15 minutes 20 minutes 25 minutes 30 minutes 35 minutes 40 …" at bounding box center [488, 450] width 212 height 30
select select "60"
click option "1 hour" at bounding box center [0, 0] width 0 height 0
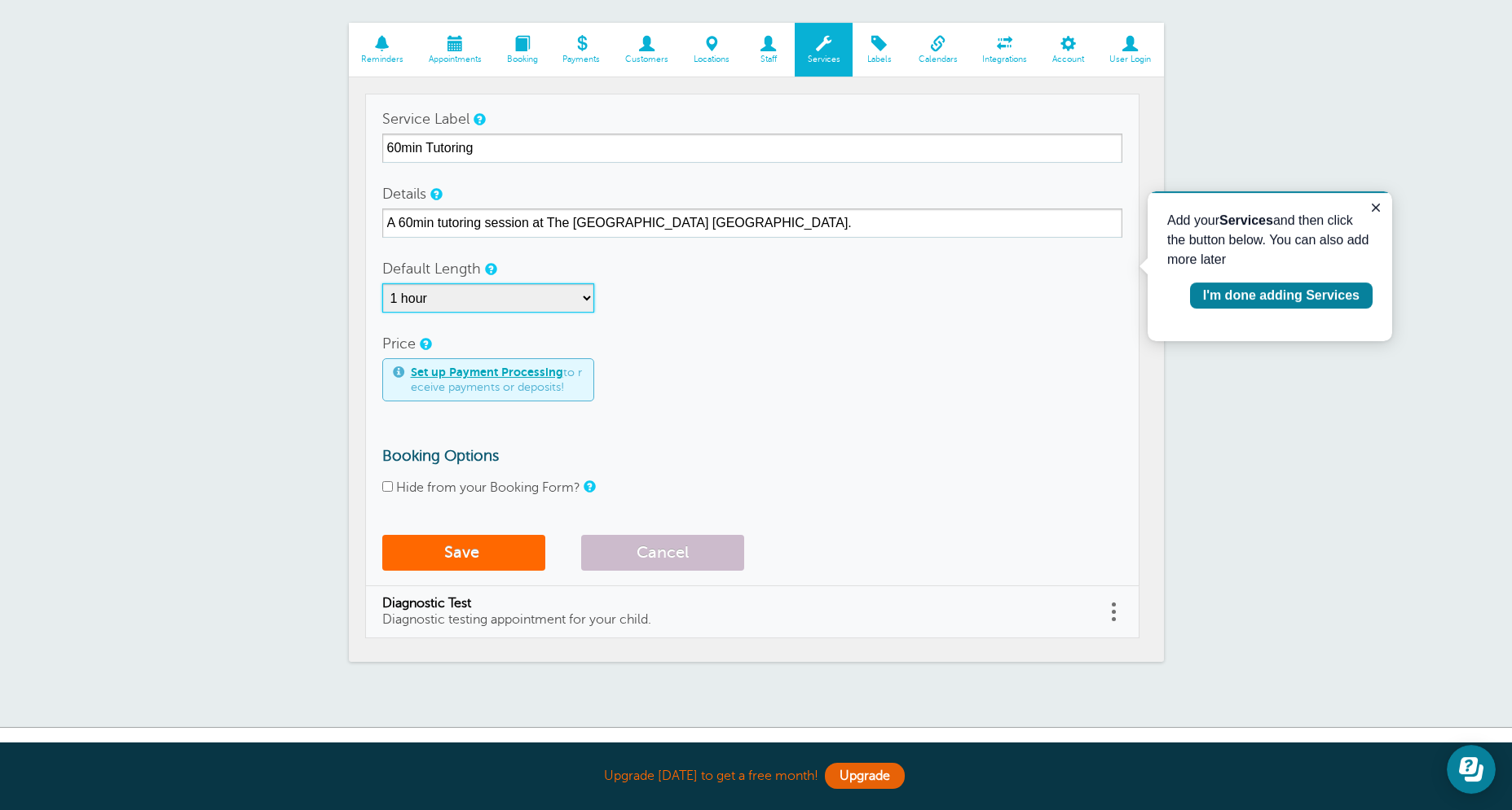
scroll to position [251, 0]
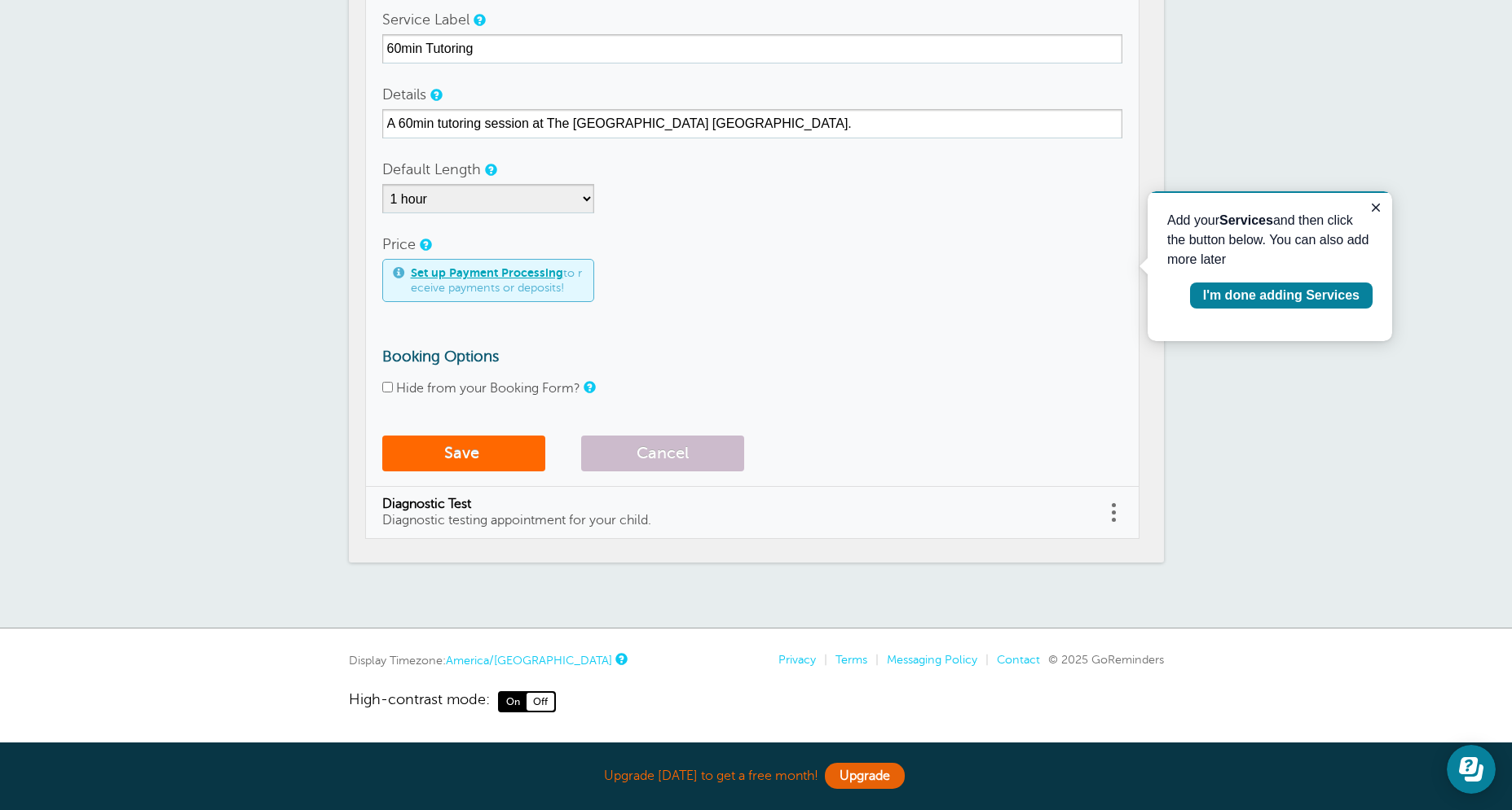
click at [392, 387] on input "Hide from your Booking Form?" at bounding box center [387, 387] width 11 height 11
checkbox input "true"
click at [474, 463] on button "Save" at bounding box center [464, 454] width 162 height 36
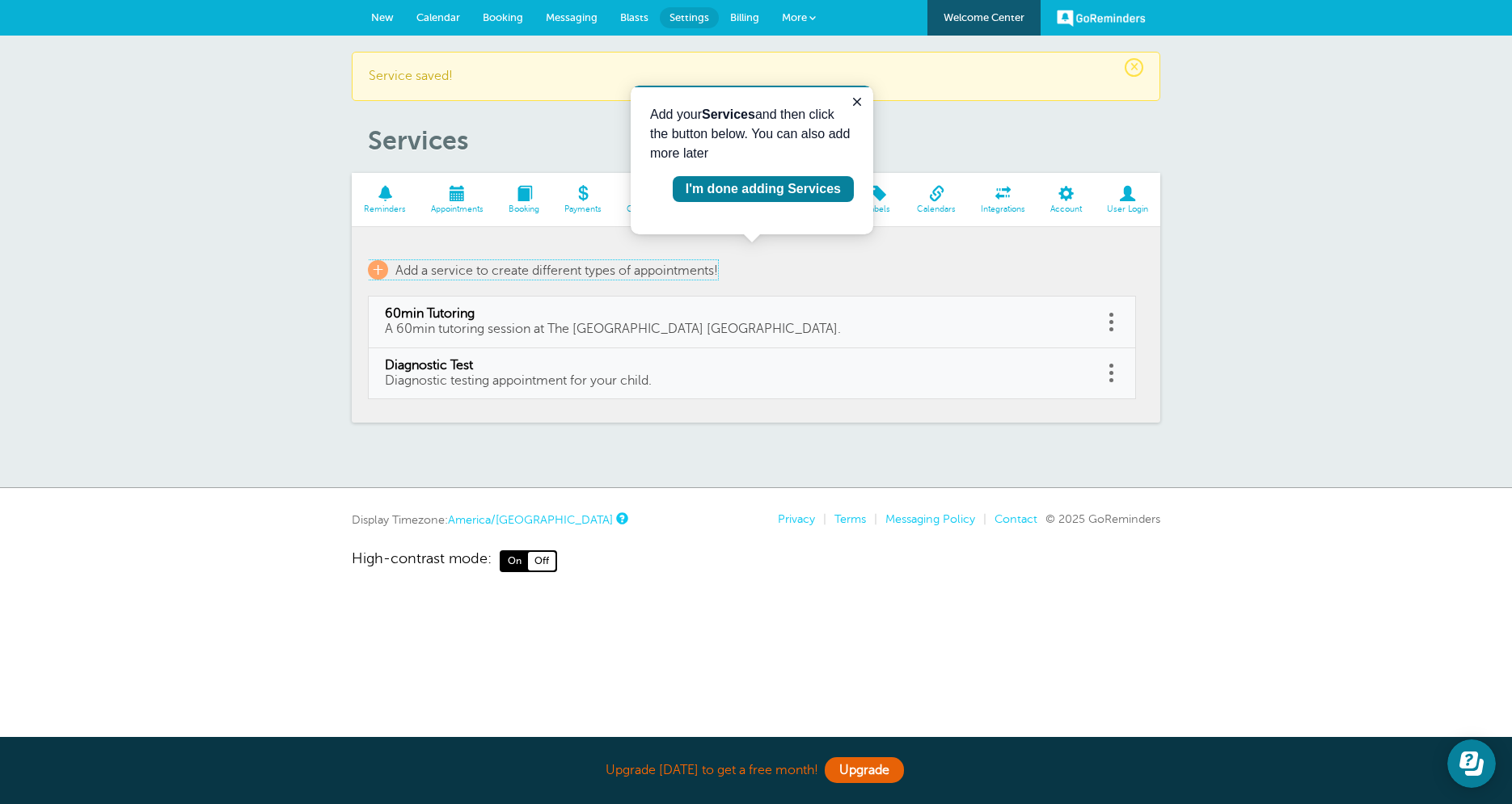
click at [404, 272] on span "Add a service to create different types of appointments!" at bounding box center [556, 270] width 322 height 15
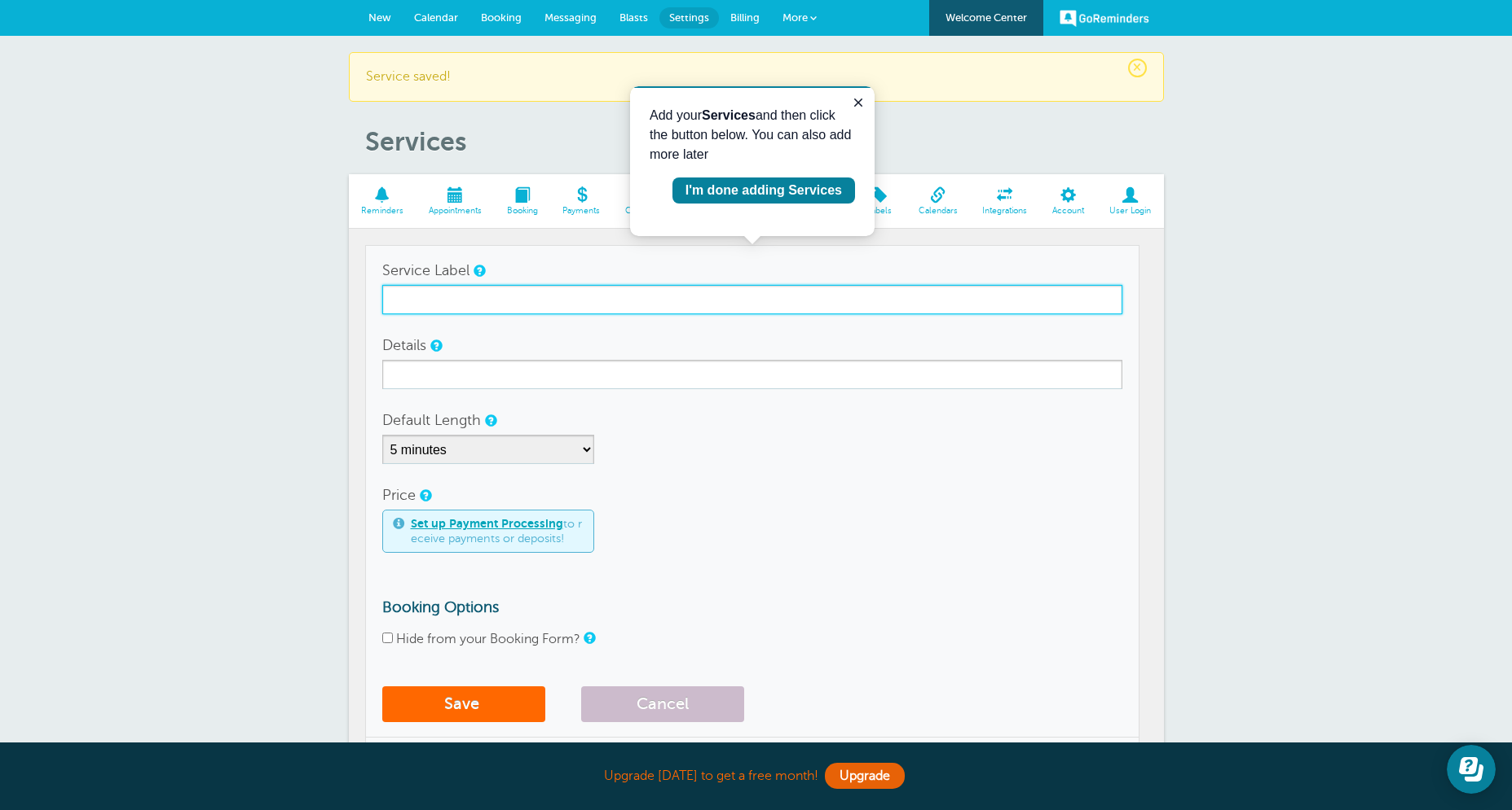
click at [491, 303] on input "Service Label" at bounding box center [752, 300] width 740 height 30
type input "6"
click at [520, 300] on input "Make Up Tutoring Session" at bounding box center [752, 300] width 740 height 30
click at [391, 302] on input "Make Up Session" at bounding box center [752, 300] width 740 height 30
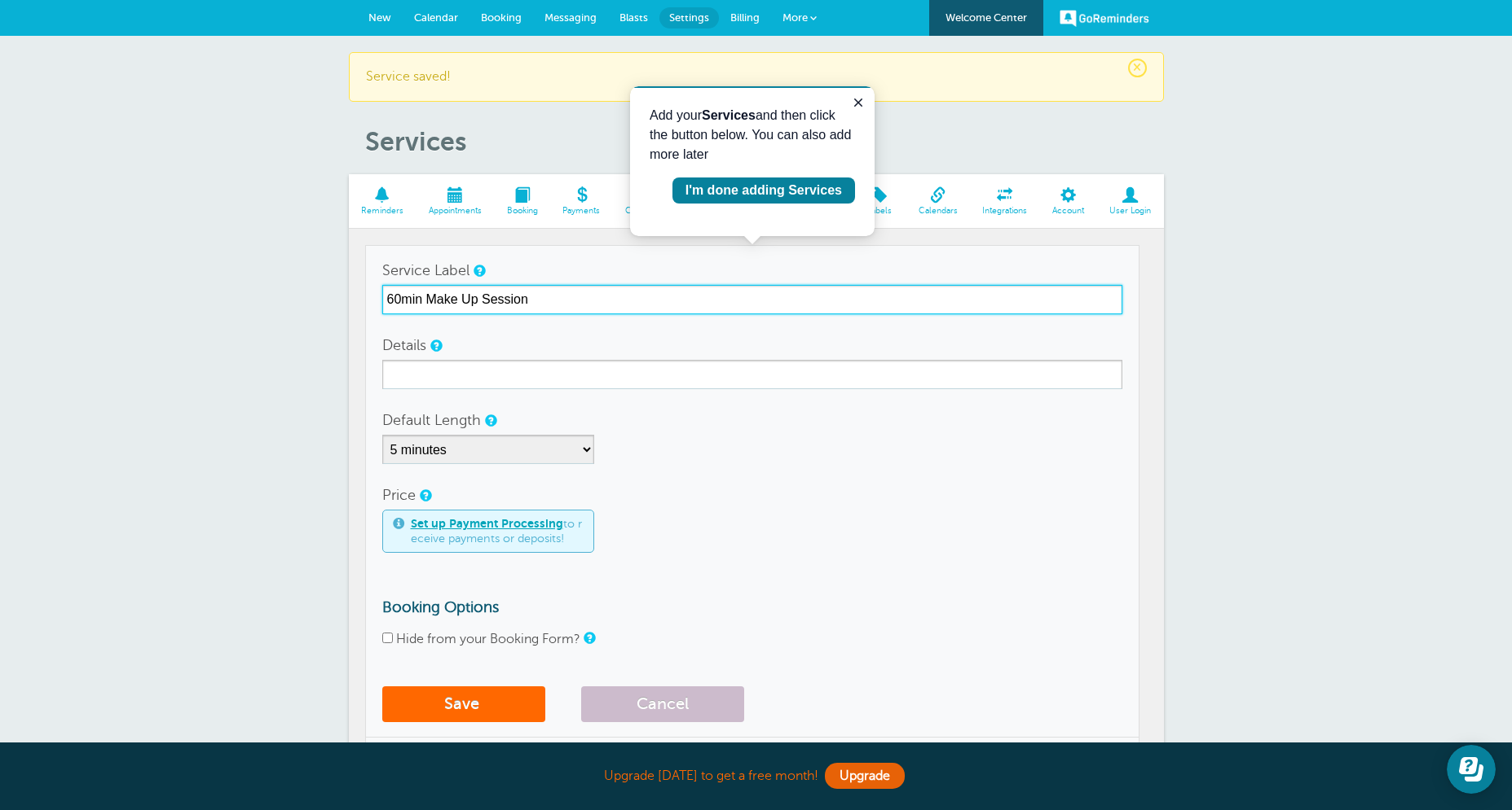
type input "60min Make Up Session"
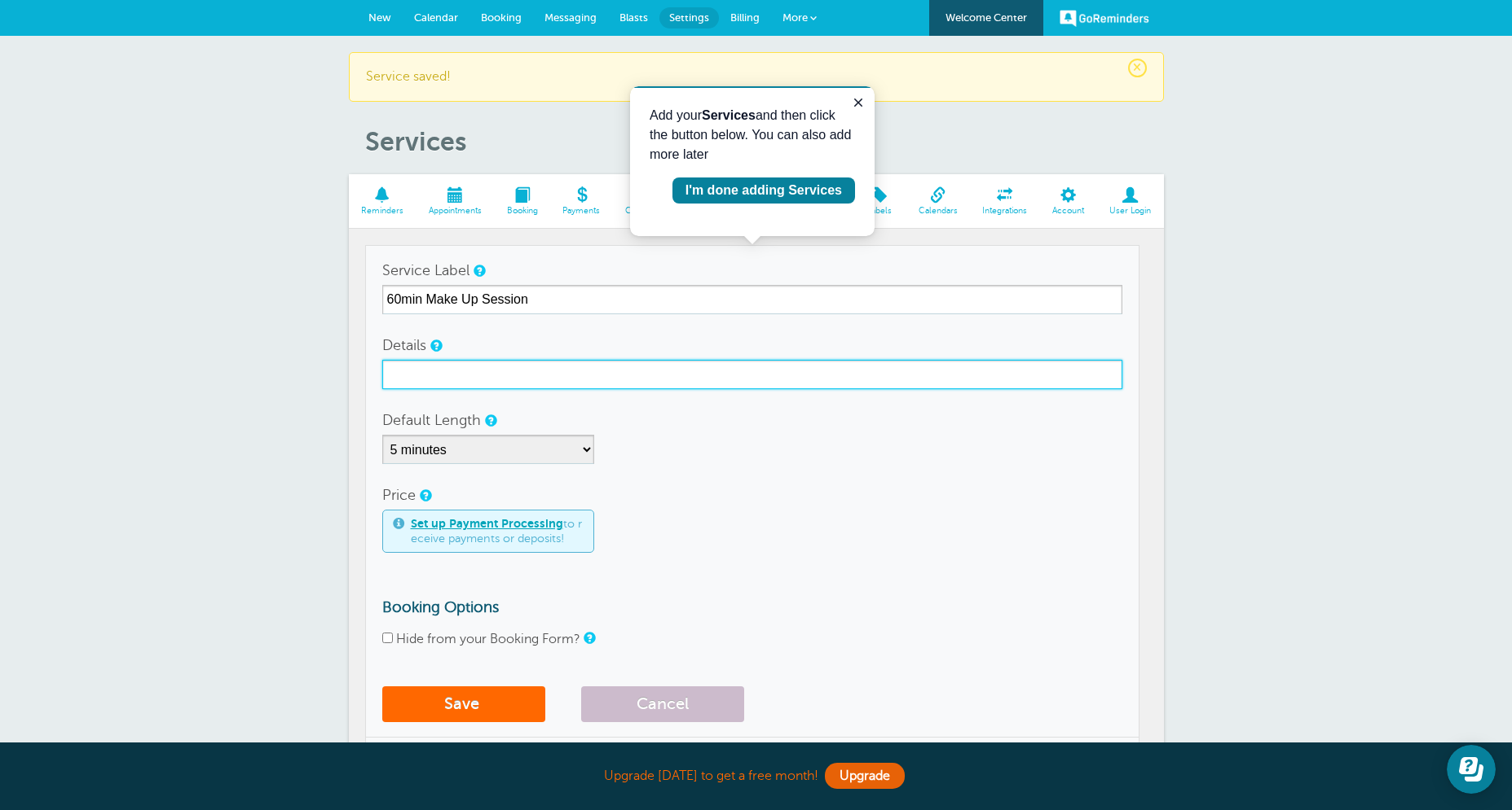
click at [493, 370] on input "Details" at bounding box center [752, 375] width 740 height 30
type input "a"
click at [439, 376] on input "A 60min tutoring session at The [GEOGRAPHIC_DATA] [GEOGRAPHIC_DATA]." at bounding box center [752, 375] width 740 height 30
type input "A 60min make-up tutoring session at The [GEOGRAPHIC_DATA] [GEOGRAPHIC_DATA]."
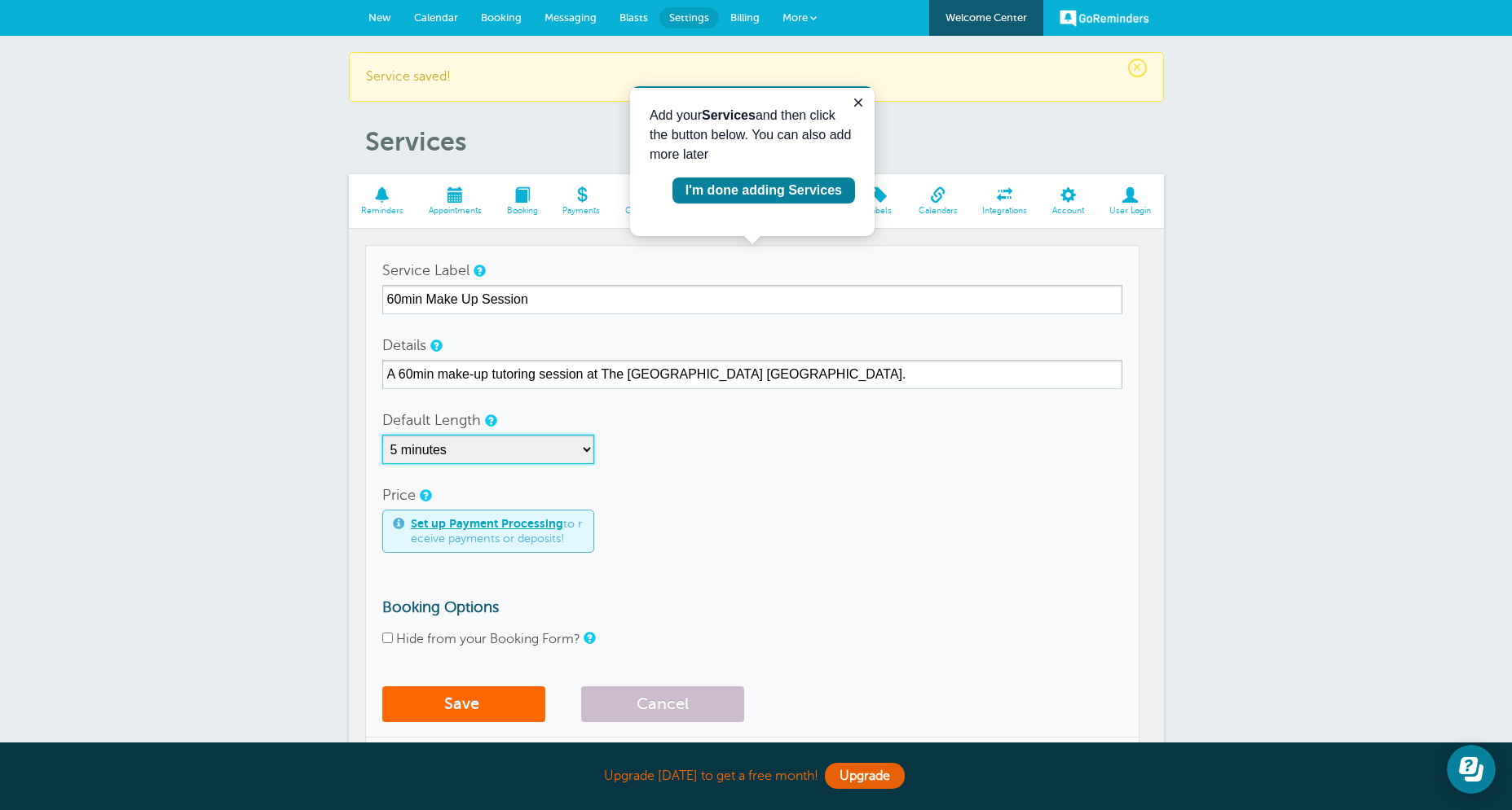
click at [382, 435] on select "5 minutes 10 minutes 15 minutes 20 minutes 25 minutes 30 minutes 35 minutes 40 …" at bounding box center [488, 450] width 212 height 30
select select "60"
click option "1 hour" at bounding box center [0, 0] width 0 height 0
click at [383, 640] on input "Hide from your Booking Form?" at bounding box center [387, 638] width 11 height 11
checkbox input "true"
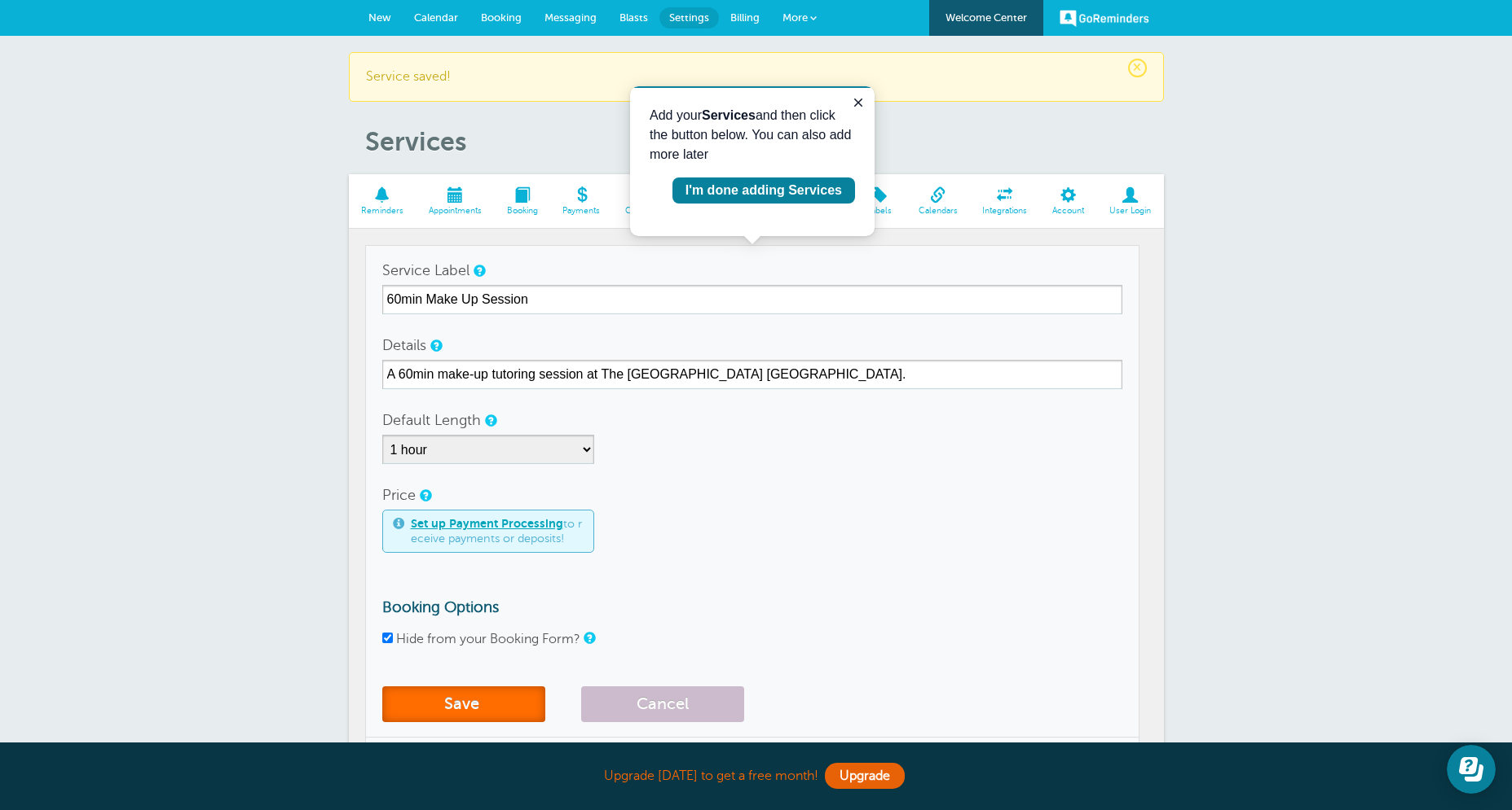
click at [466, 702] on button "Save" at bounding box center [464, 704] width 162 height 36
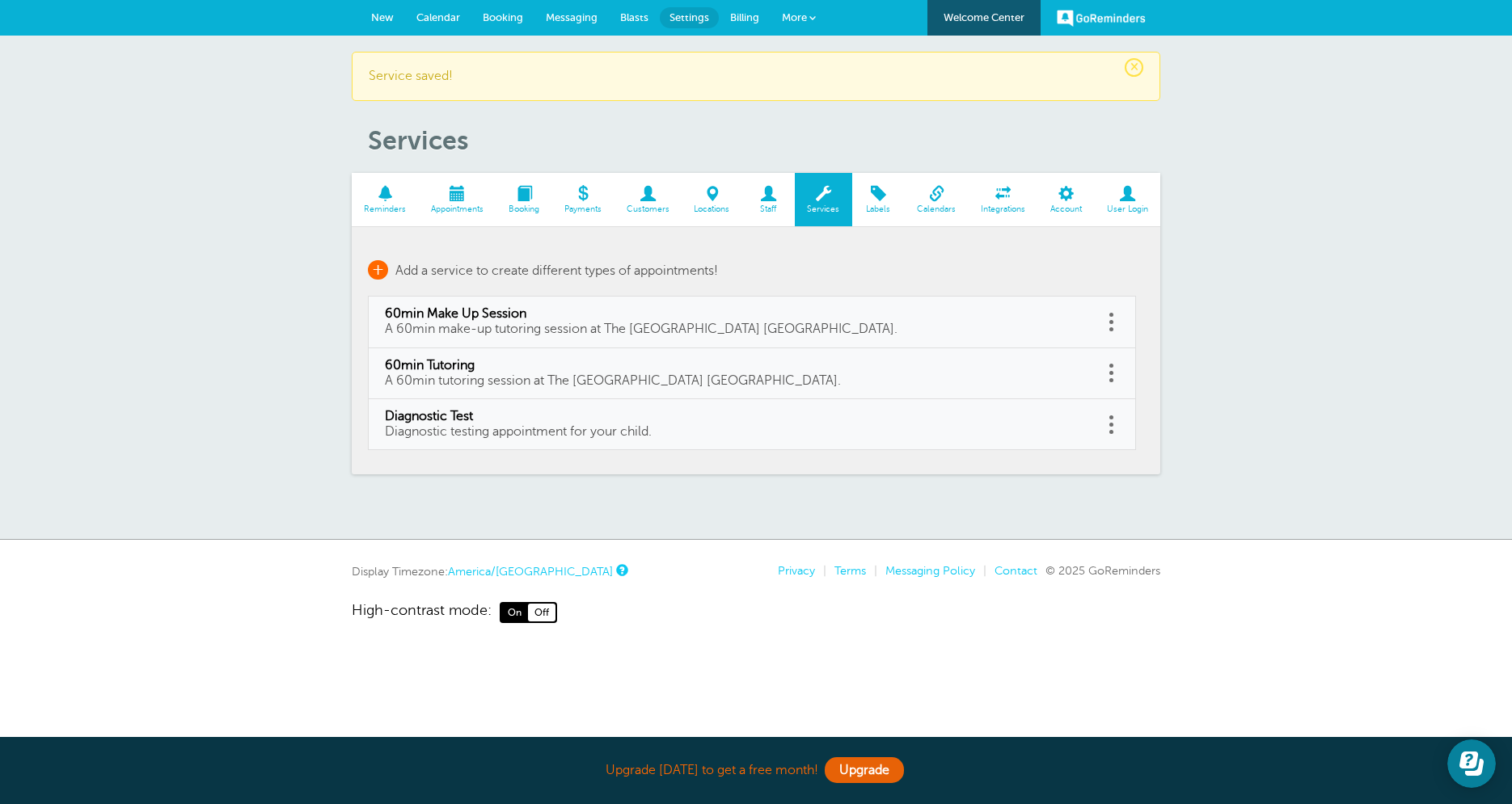
click at [381, 263] on span "+" at bounding box center [378, 270] width 21 height 20
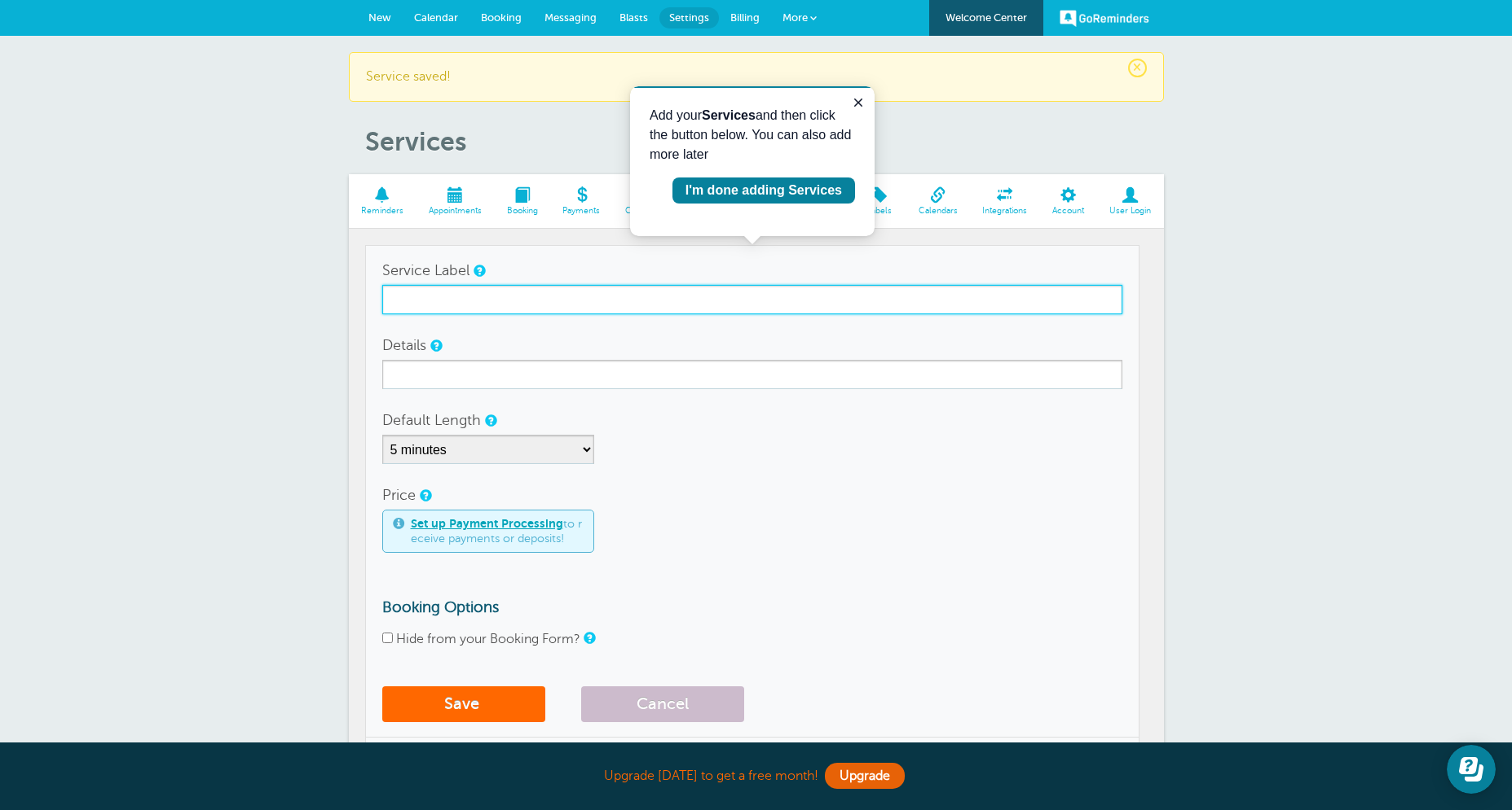
click at [441, 305] on input "Service Label" at bounding box center [752, 300] width 740 height 30
type input "30min Make Up Session"
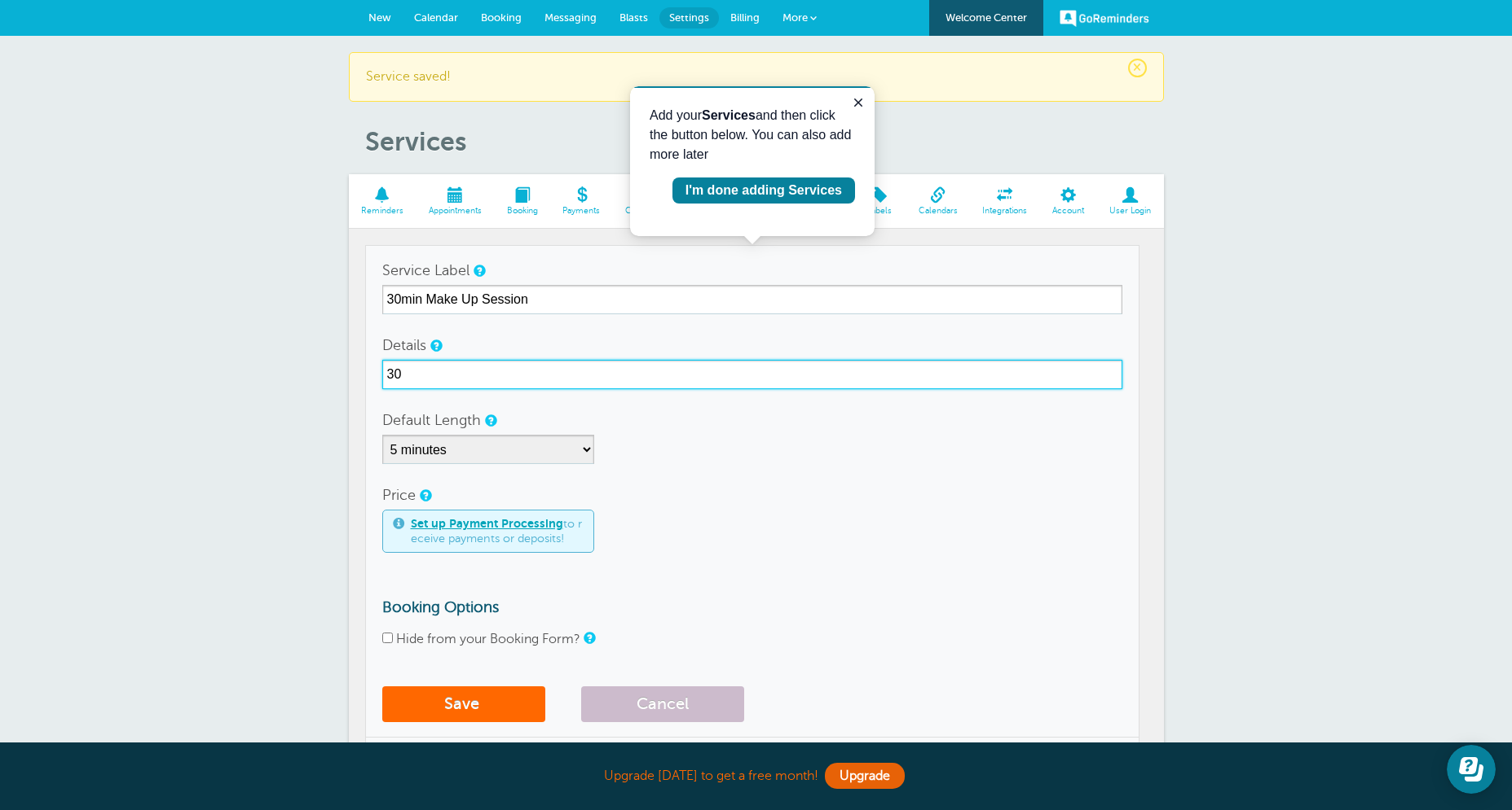
type input "3"
type input "A"
click at [406, 372] on input "A 60min make-up tutoring session at The [GEOGRAPHIC_DATA] [GEOGRAPHIC_DATA]." at bounding box center [752, 375] width 740 height 30
type input "A 30min make-up tutoring session at The [GEOGRAPHIC_DATA] [GEOGRAPHIC_DATA]."
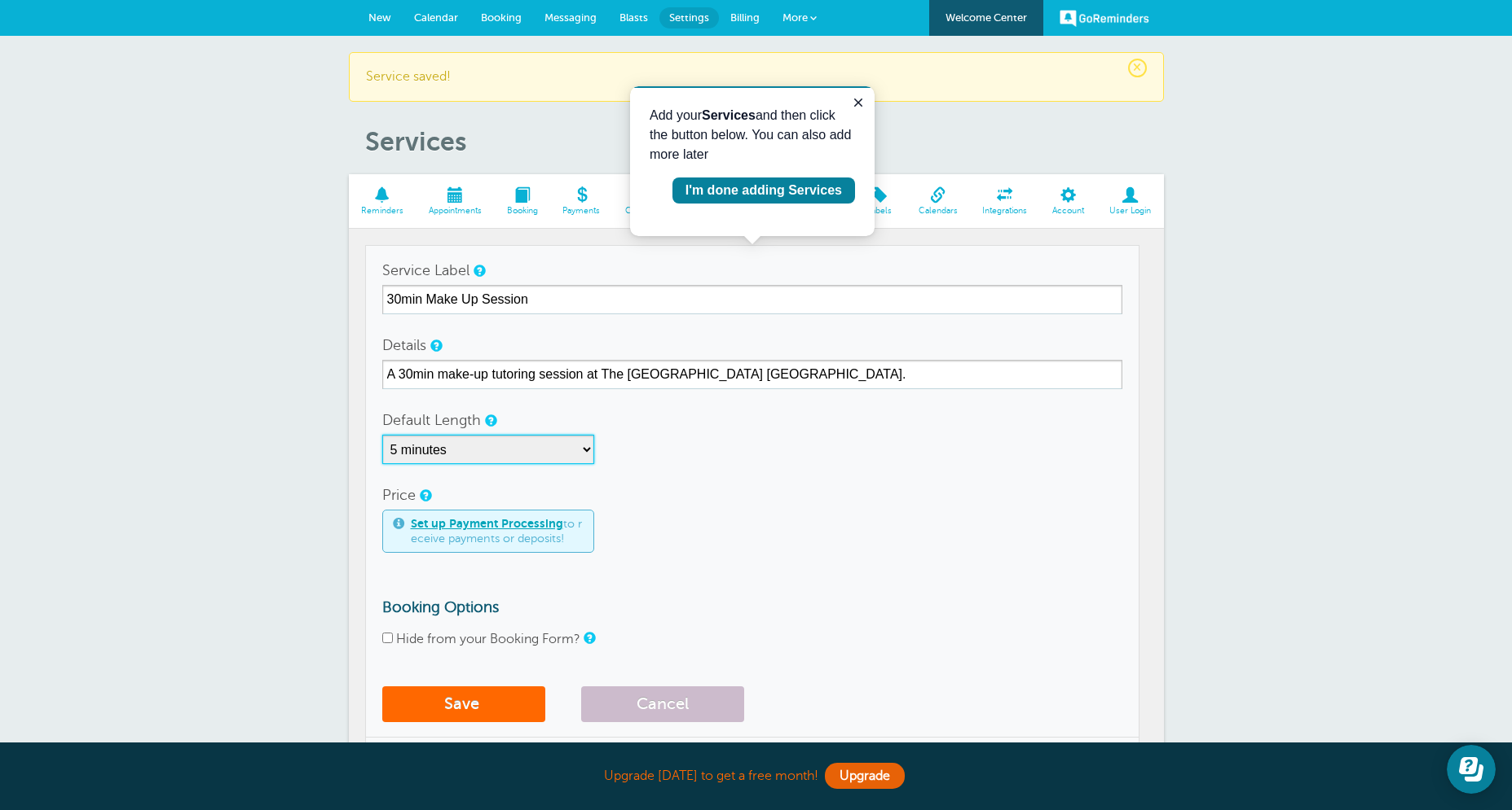
click at [382, 435] on select "5 minutes 10 minutes 15 minutes 20 minutes 25 minutes 30 minutes 35 minutes 40 …" at bounding box center [488, 450] width 212 height 30
select select "30"
click option "30 minutes" at bounding box center [0, 0] width 0 height 0
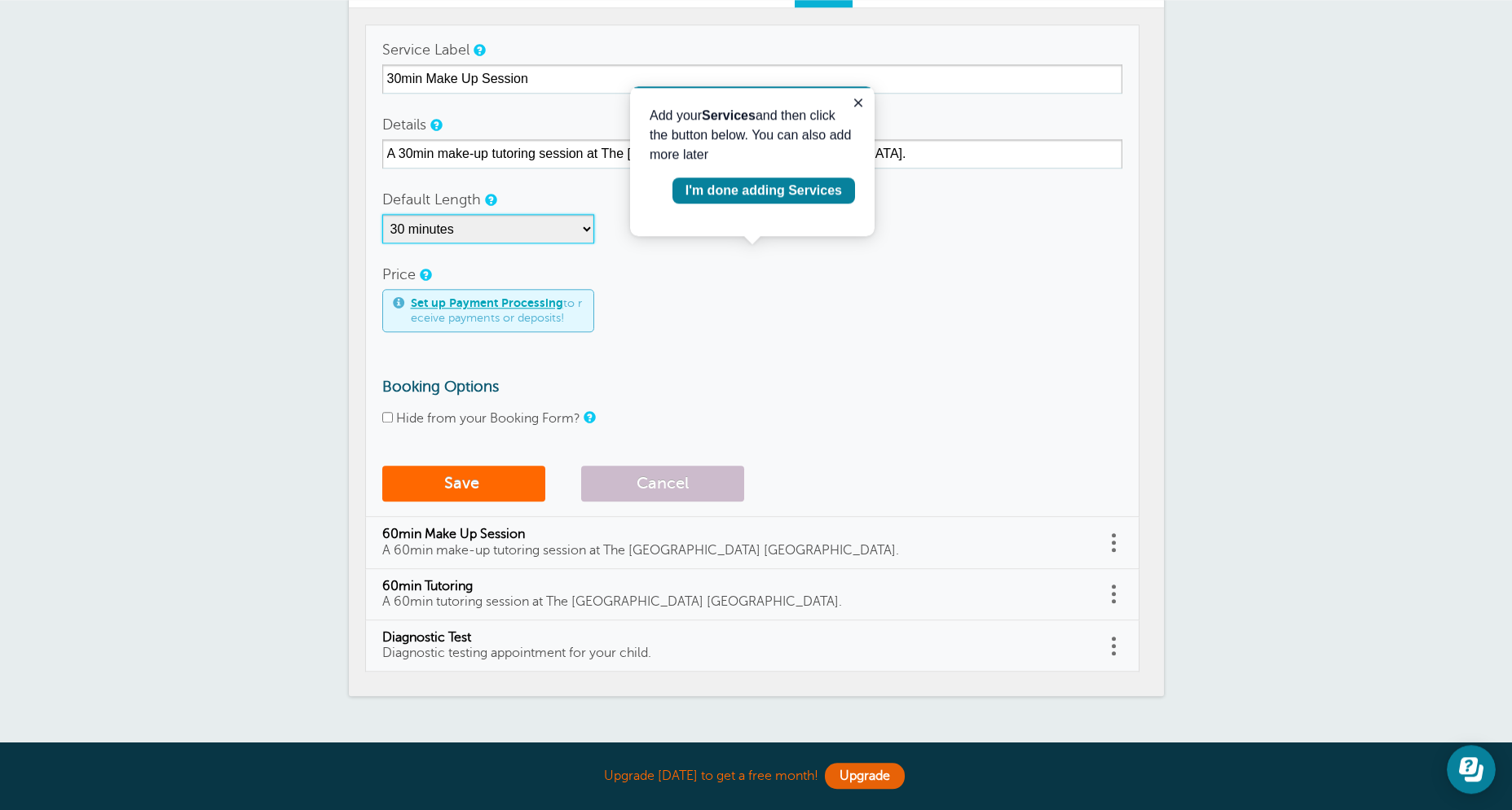
scroll to position [352, 0]
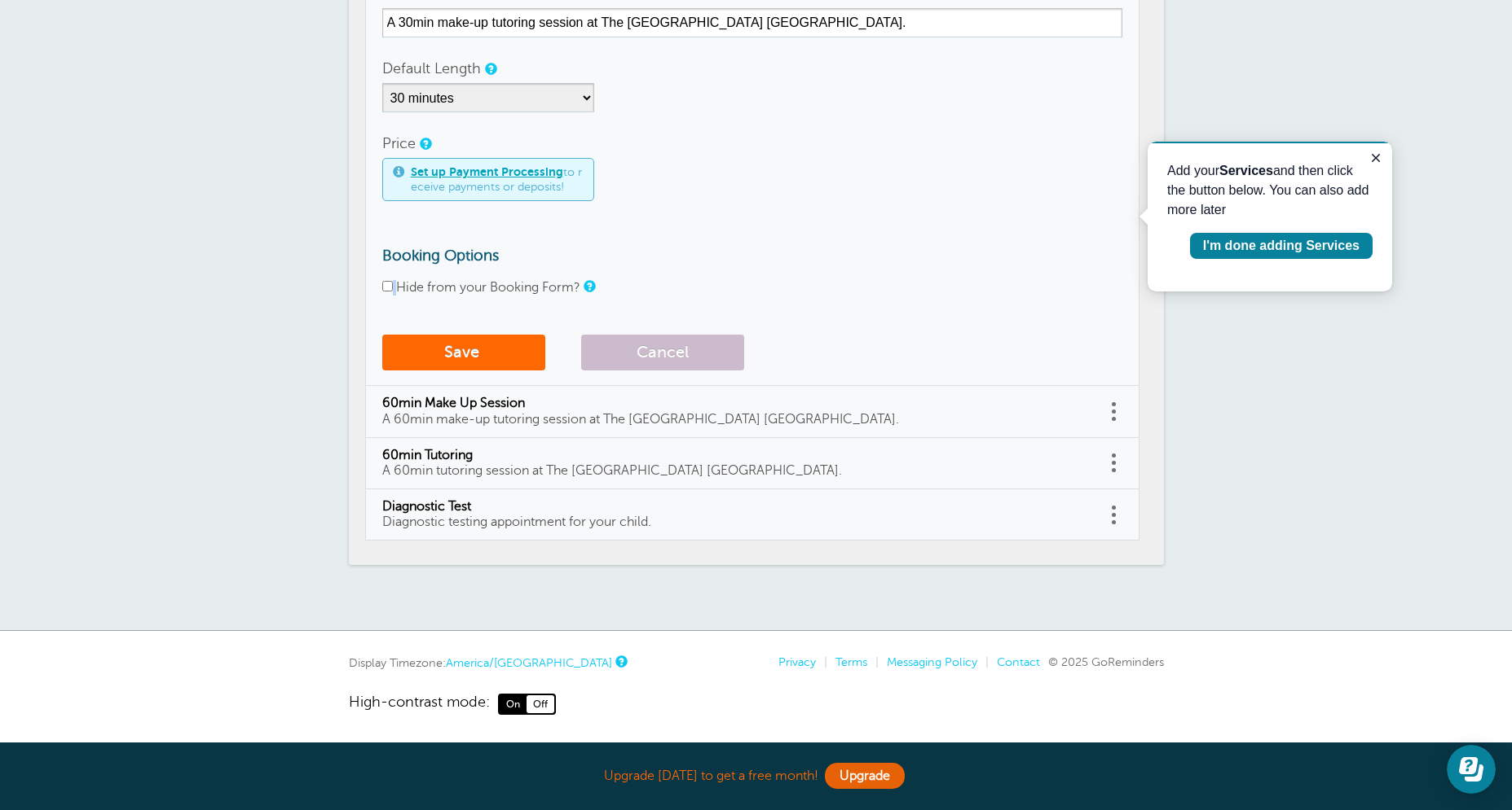
click at [394, 286] on div "Hide from your Booking Form?" at bounding box center [752, 288] width 740 height 16
click at [387, 286] on input "Hide from your Booking Form?" at bounding box center [387, 286] width 11 height 11
checkbox input "true"
click at [479, 312] on form "Service Label 30min Make Up Session Details A 30min make-up tutoring session at…" at bounding box center [752, 141] width 740 height 474
drag, startPoint x: 469, startPoint y: 355, endPoint x: 466, endPoint y: 347, distance: 8.5
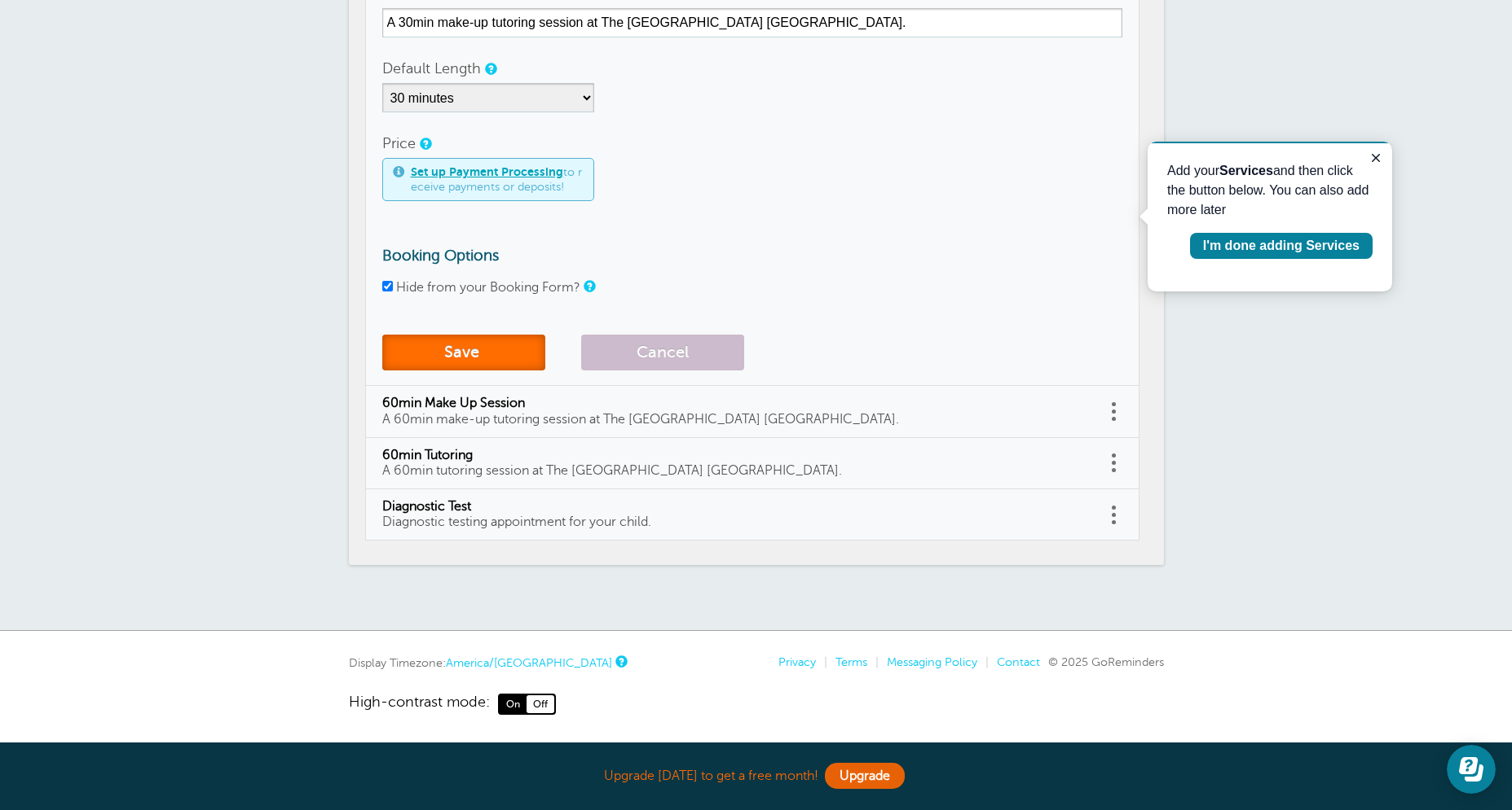
click at [466, 354] on button "Save" at bounding box center [464, 353] width 162 height 36
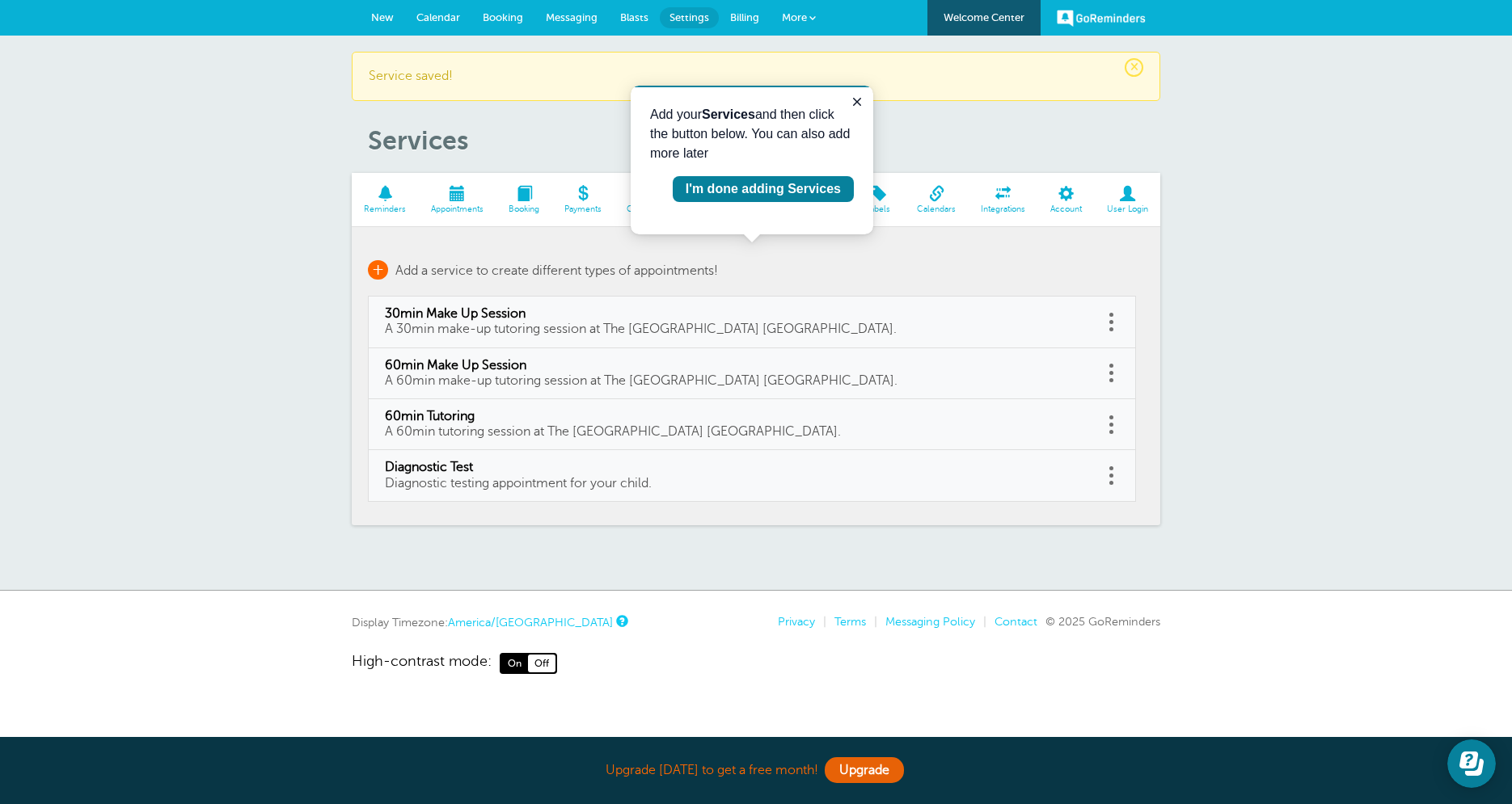
click at [373, 261] on span "+" at bounding box center [378, 270] width 21 height 20
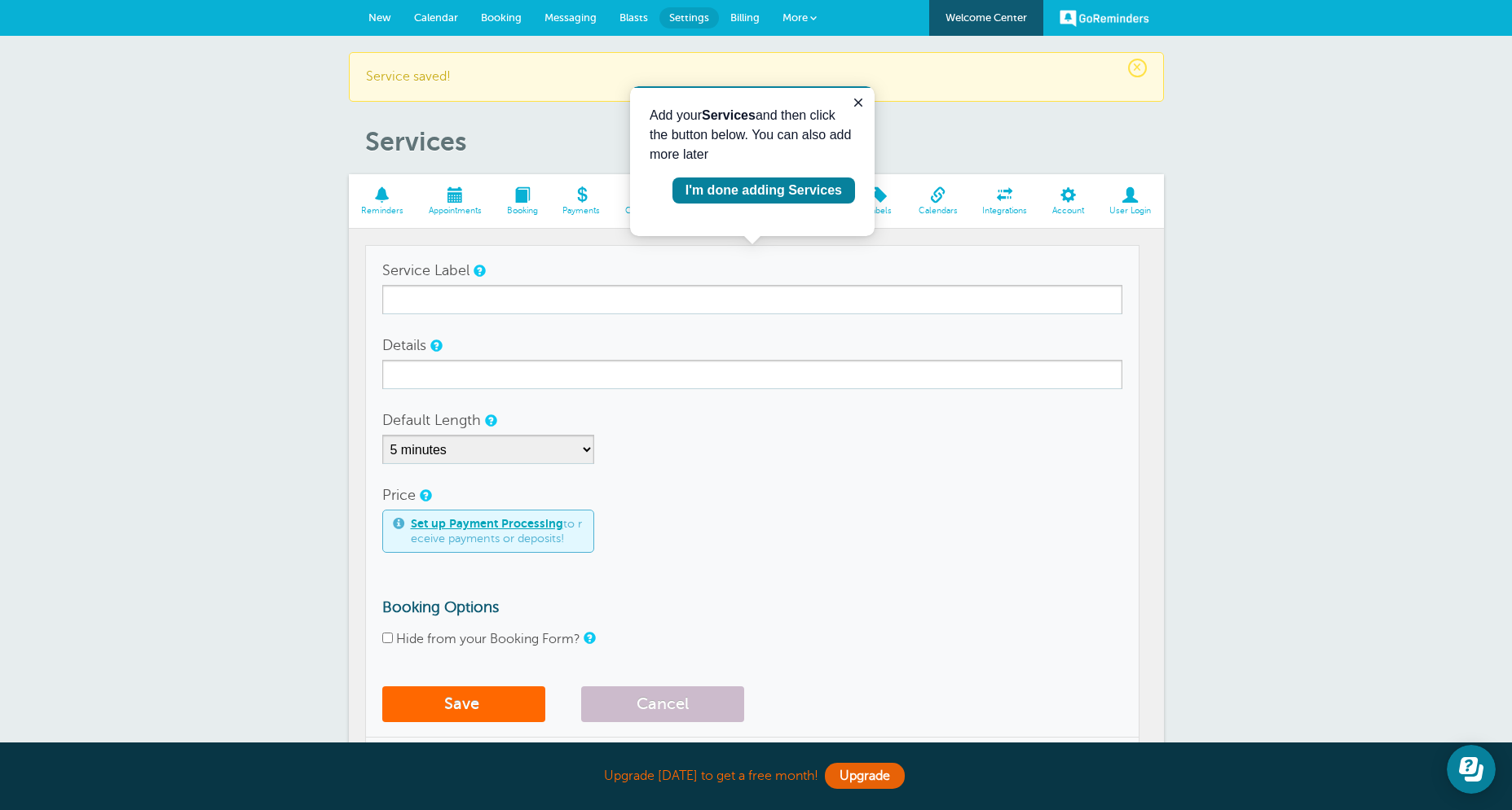
click at [507, 283] on div "Service Label" at bounding box center [752, 284] width 740 height 58
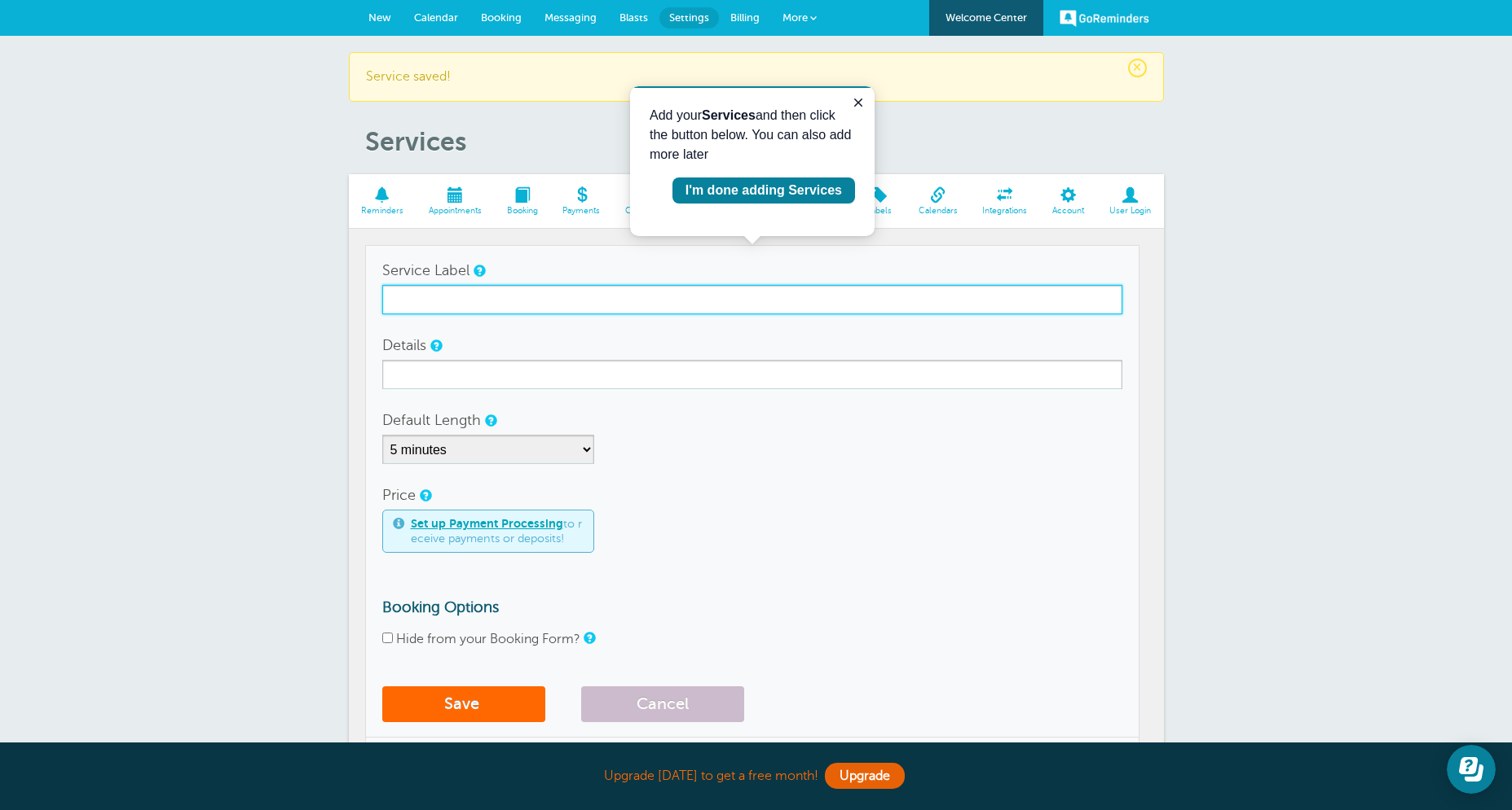
click at [509, 292] on input "Service Label" at bounding box center [752, 300] width 740 height 30
drag, startPoint x: 442, startPoint y: 293, endPoint x: 360, endPoint y: 296, distance: 82.1
click at [382, 296] on input "2" at bounding box center [752, 300] width 740 height 30
drag, startPoint x: 498, startPoint y: 302, endPoint x: 337, endPoint y: 296, distance: 161.1
click at [382, 296] on input "120min Tutoring" at bounding box center [752, 300] width 740 height 30
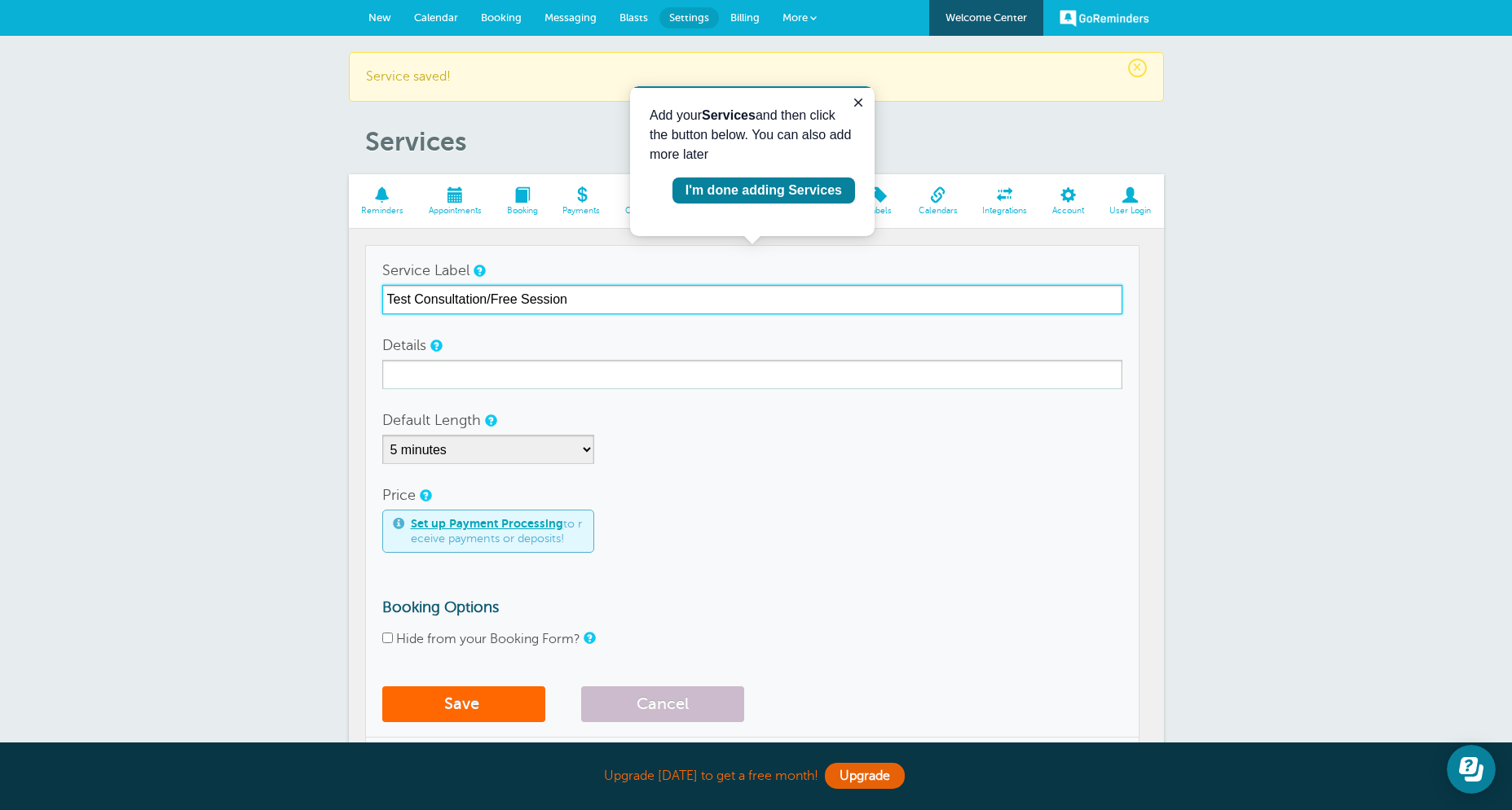
type input "Test Consultation/Free Session"
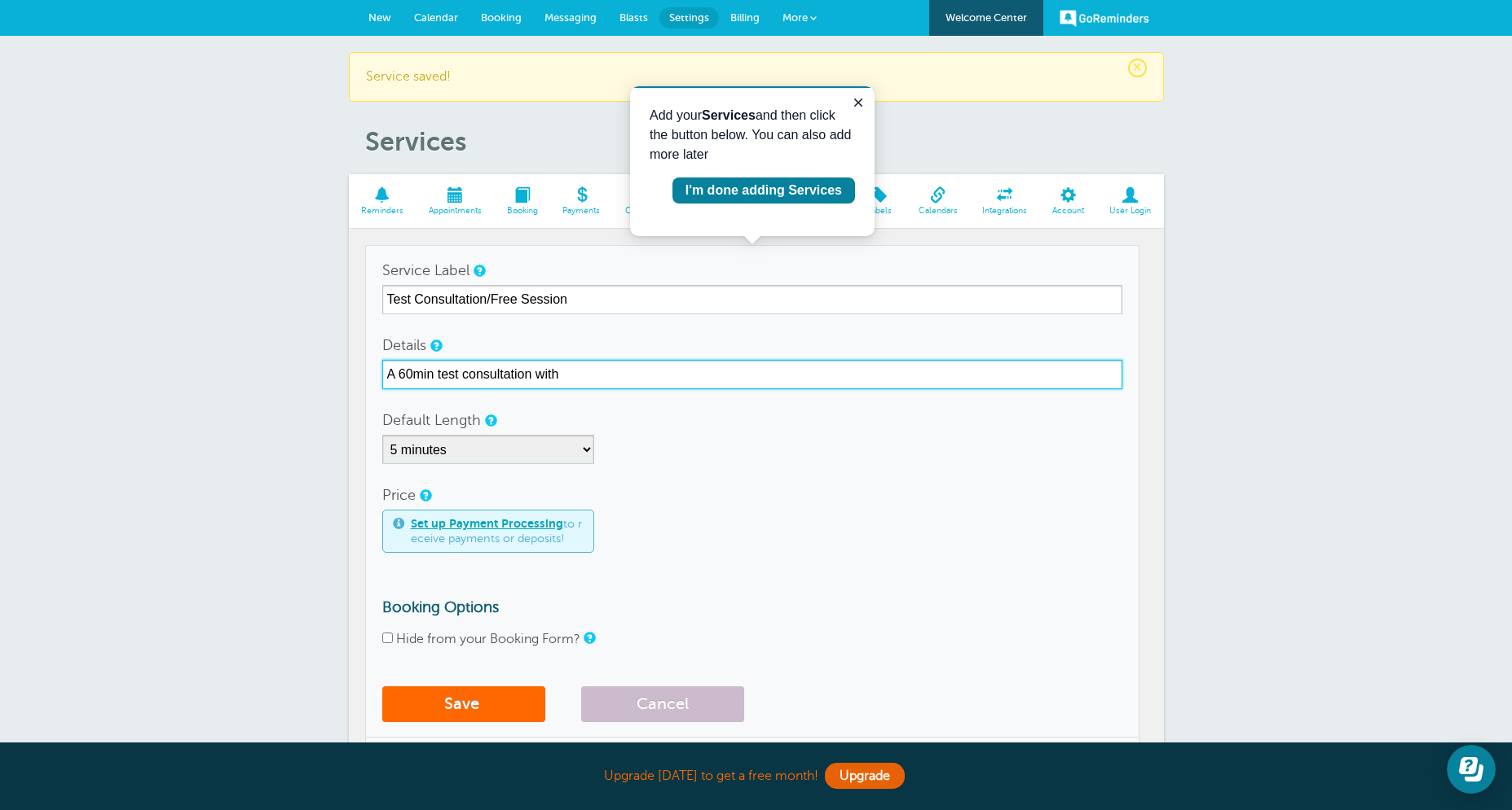
type input "A 60min test consultation with"
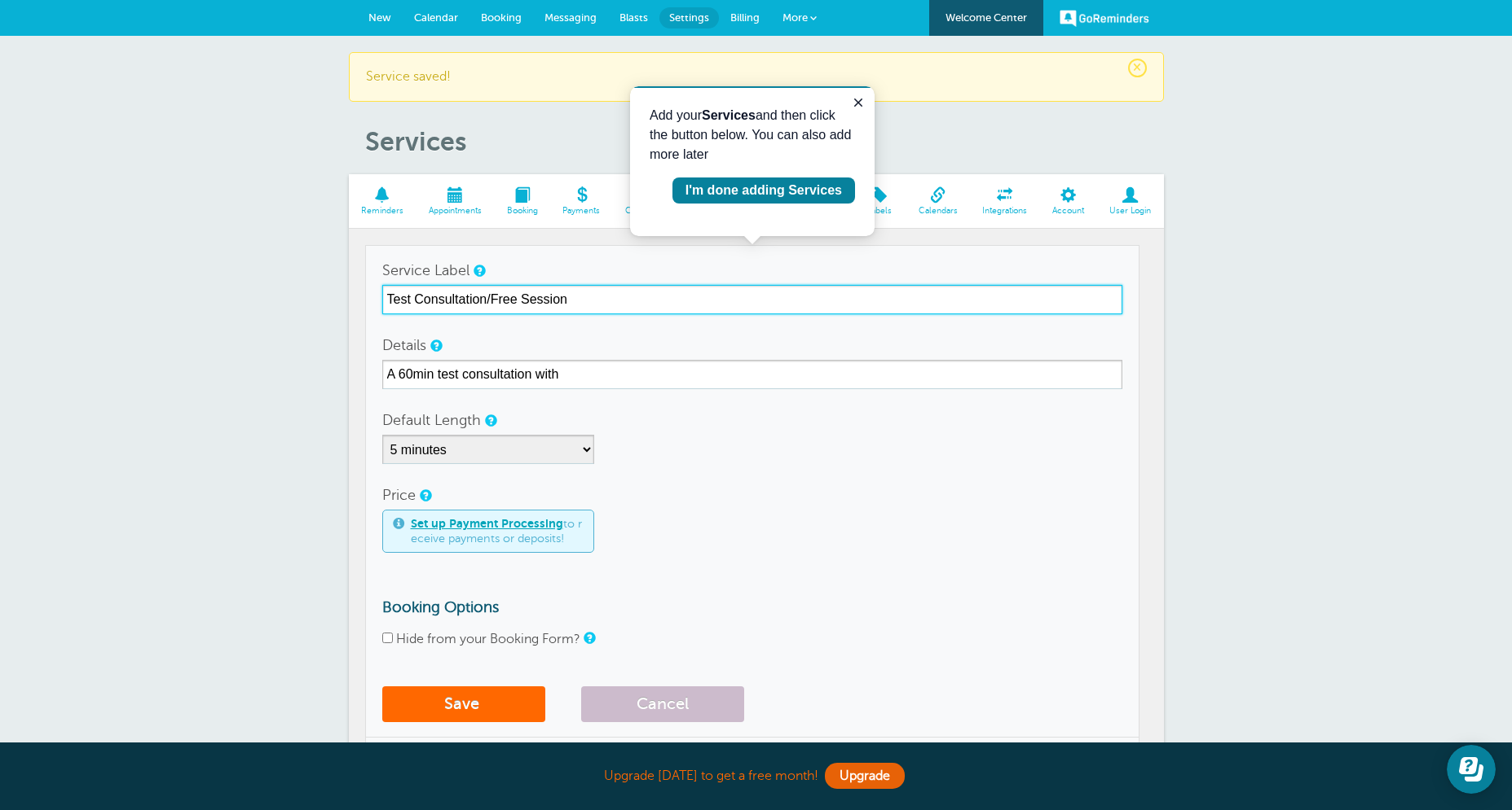
drag, startPoint x: 572, startPoint y: 305, endPoint x: 488, endPoint y: 296, distance: 84.5
click at [488, 296] on input "Test Consultation/Free Session" at bounding box center [752, 300] width 740 height 30
type input "Test Consultation"
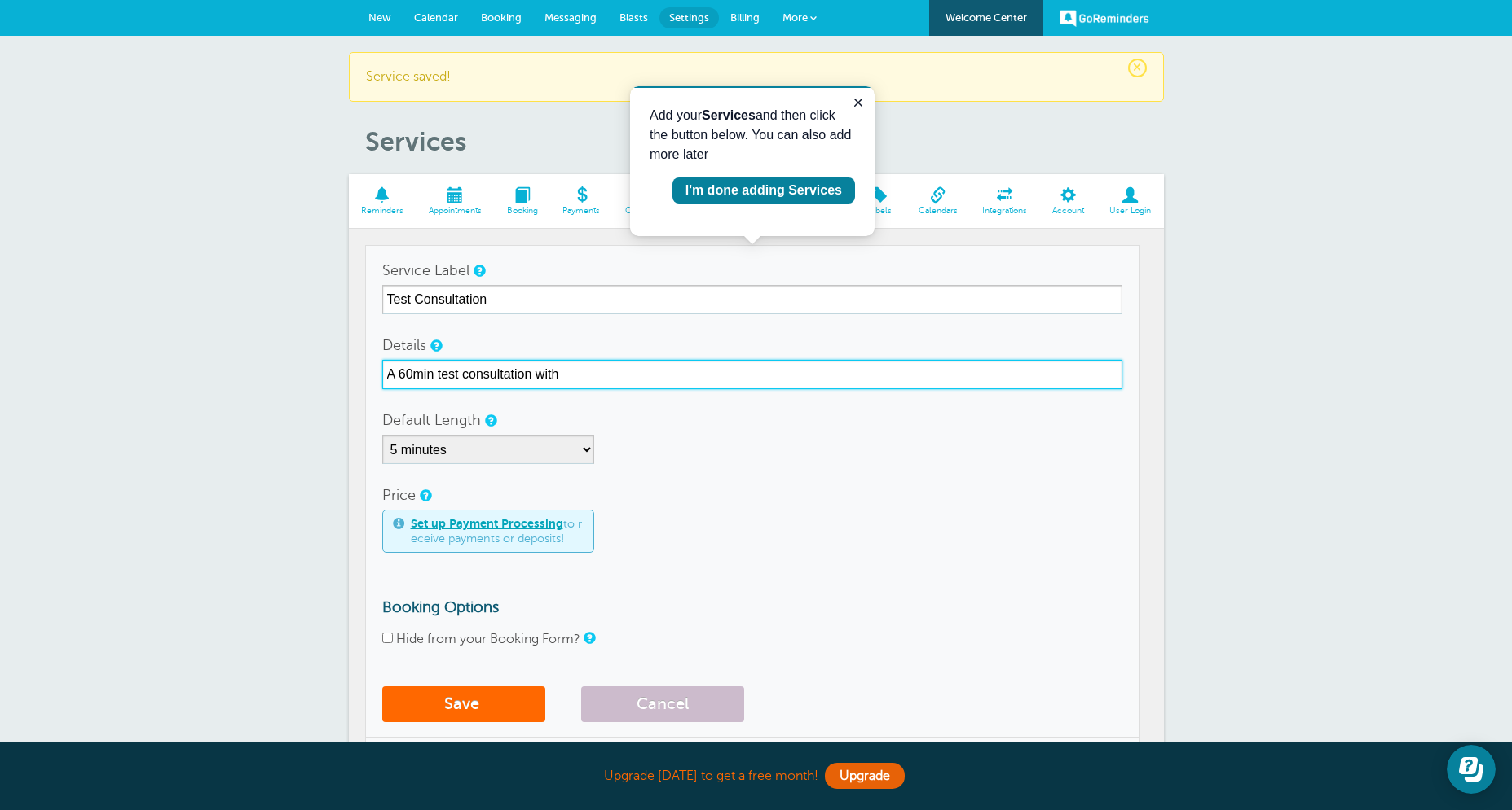
click at [611, 372] on input "A 60min test consultation with" at bounding box center [752, 375] width 740 height 30
type input "A 60min test consultation with parent."
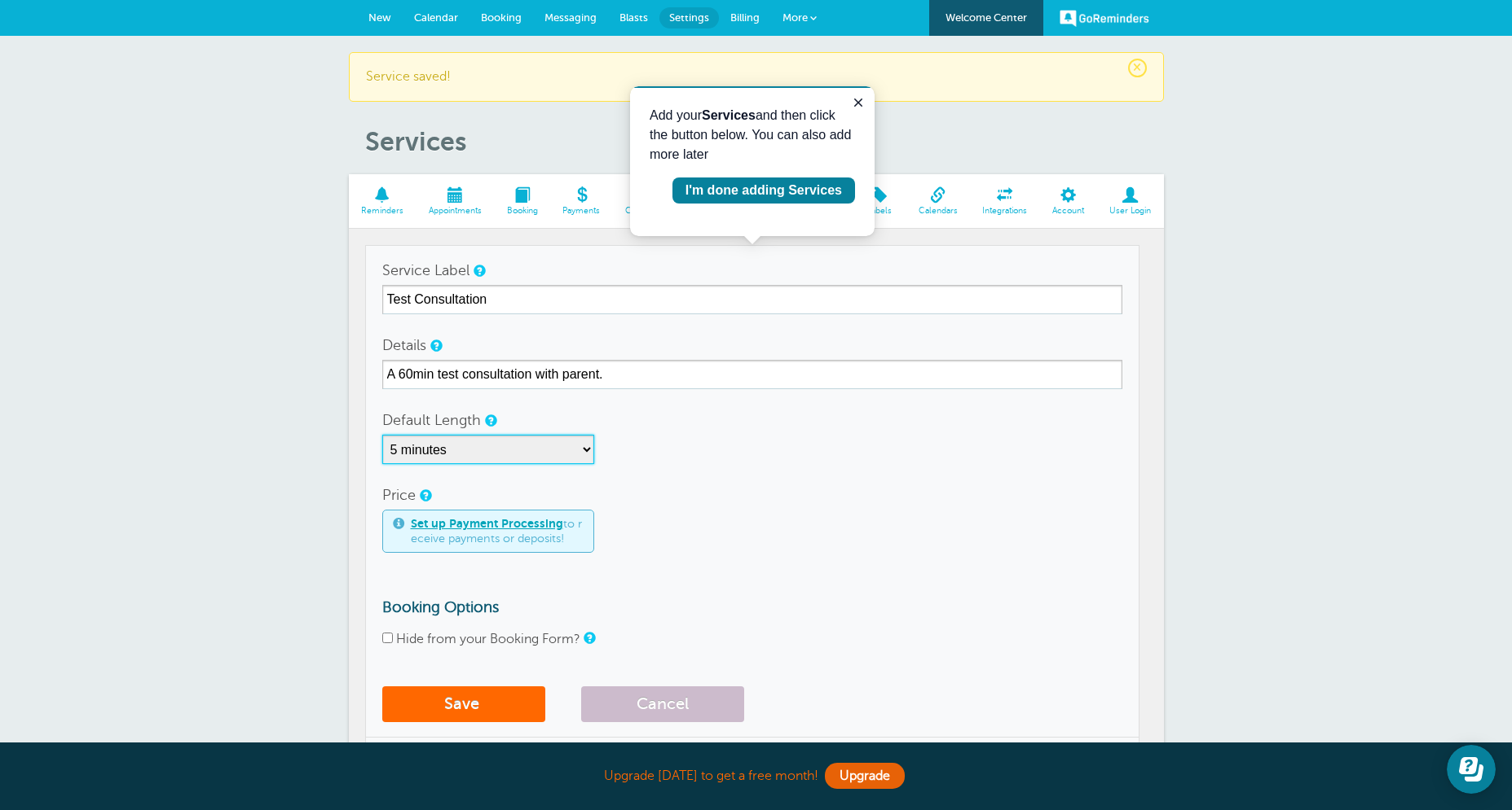
click at [382, 435] on select "5 minutes 10 minutes 15 minutes 20 minutes 25 minutes 30 minutes 35 minutes 40 …" at bounding box center [488, 450] width 212 height 30
select select "60"
click option "1 hour" at bounding box center [0, 0] width 0 height 0
click at [392, 641] on input "Hide from your Booking Form?" at bounding box center [387, 638] width 11 height 11
checkbox input "true"
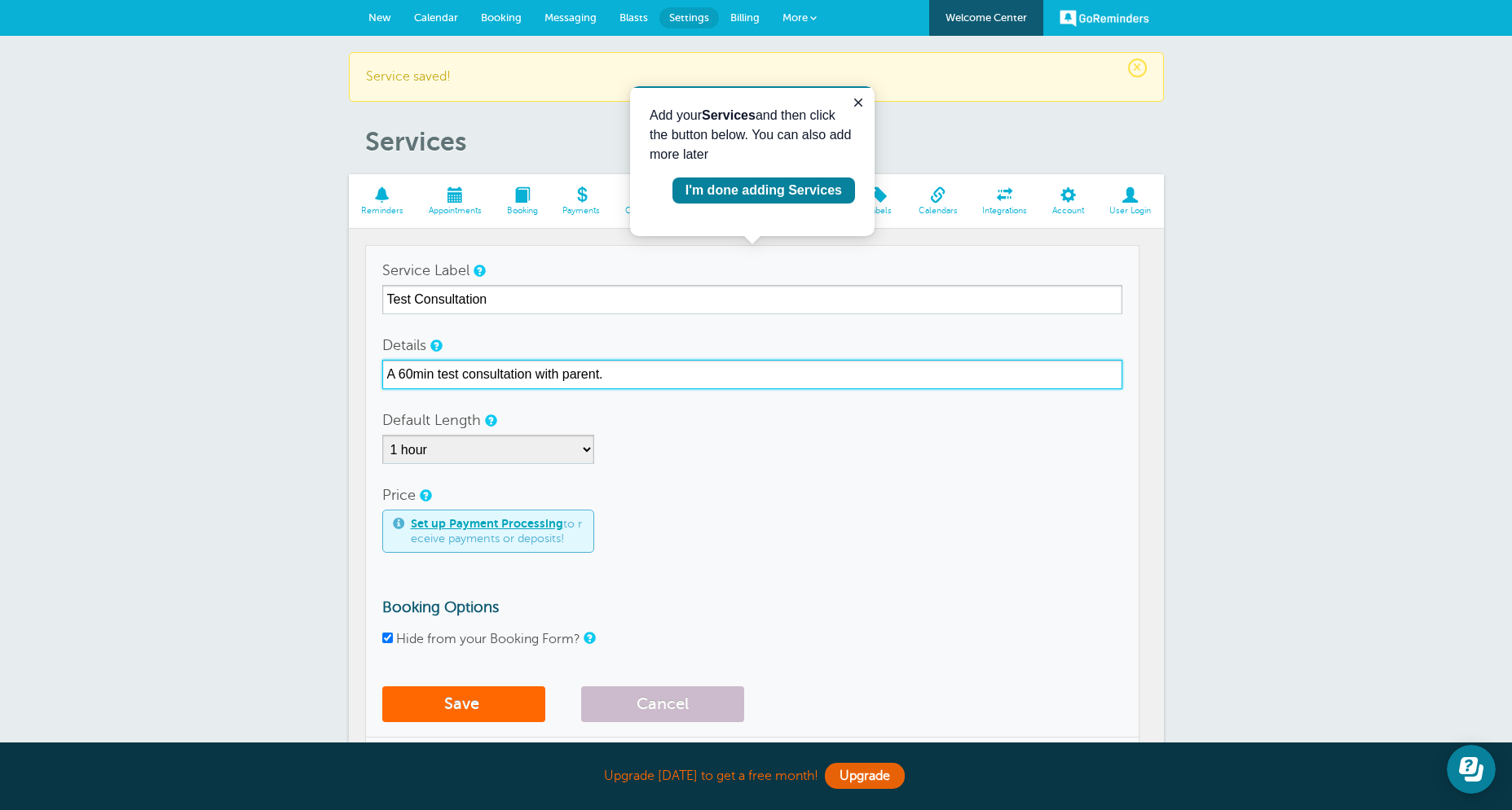
drag, startPoint x: 623, startPoint y: 376, endPoint x: 533, endPoint y: 381, distance: 90.1
click at [533, 381] on input "A 60min test consultation with parent." at bounding box center [752, 375] width 740 height 30
click at [594, 377] on input "A 60min test consultation to discuss diagnostic test results with you." at bounding box center [752, 375] width 740 height 30
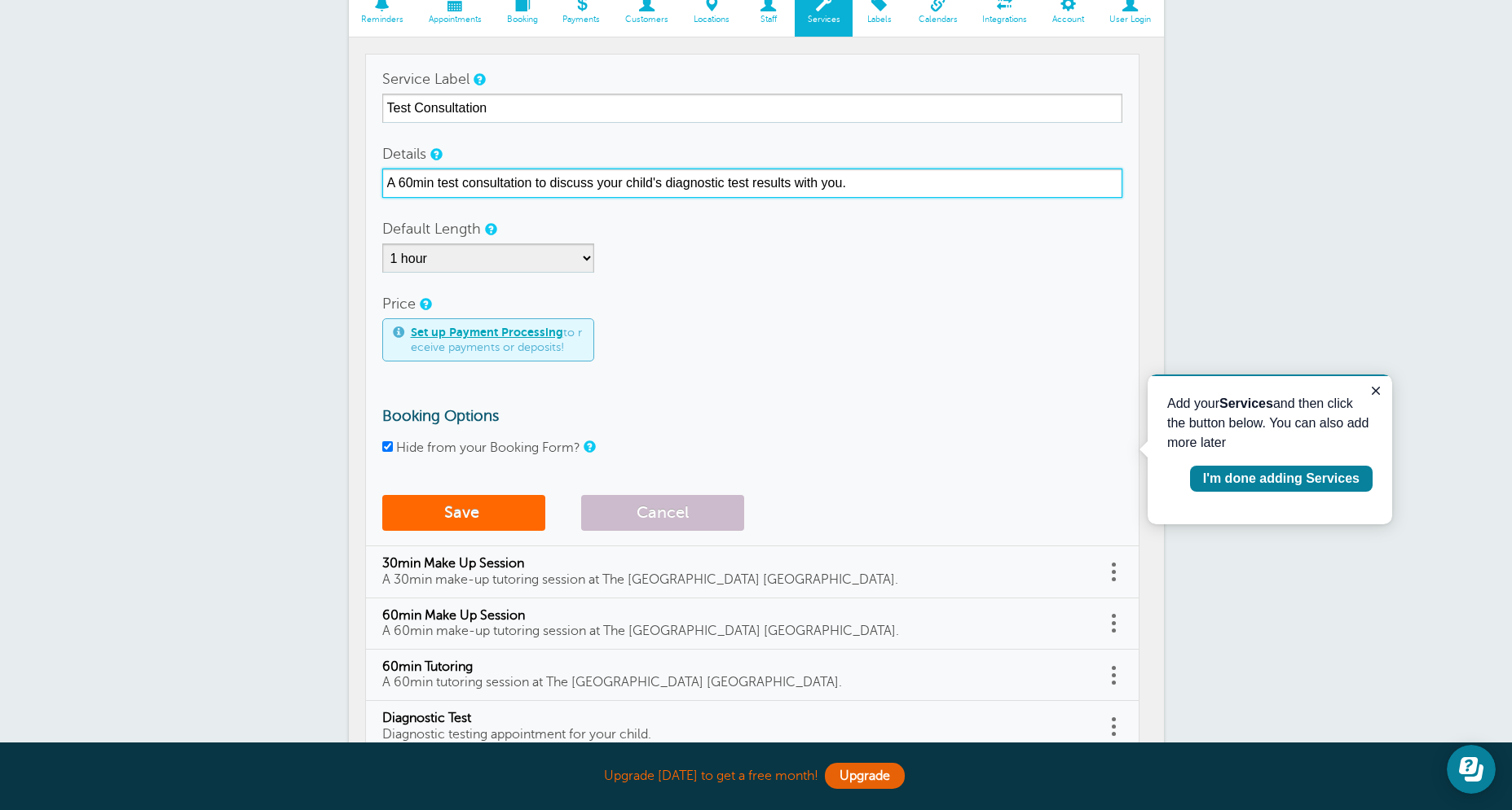
scroll to position [339, 0]
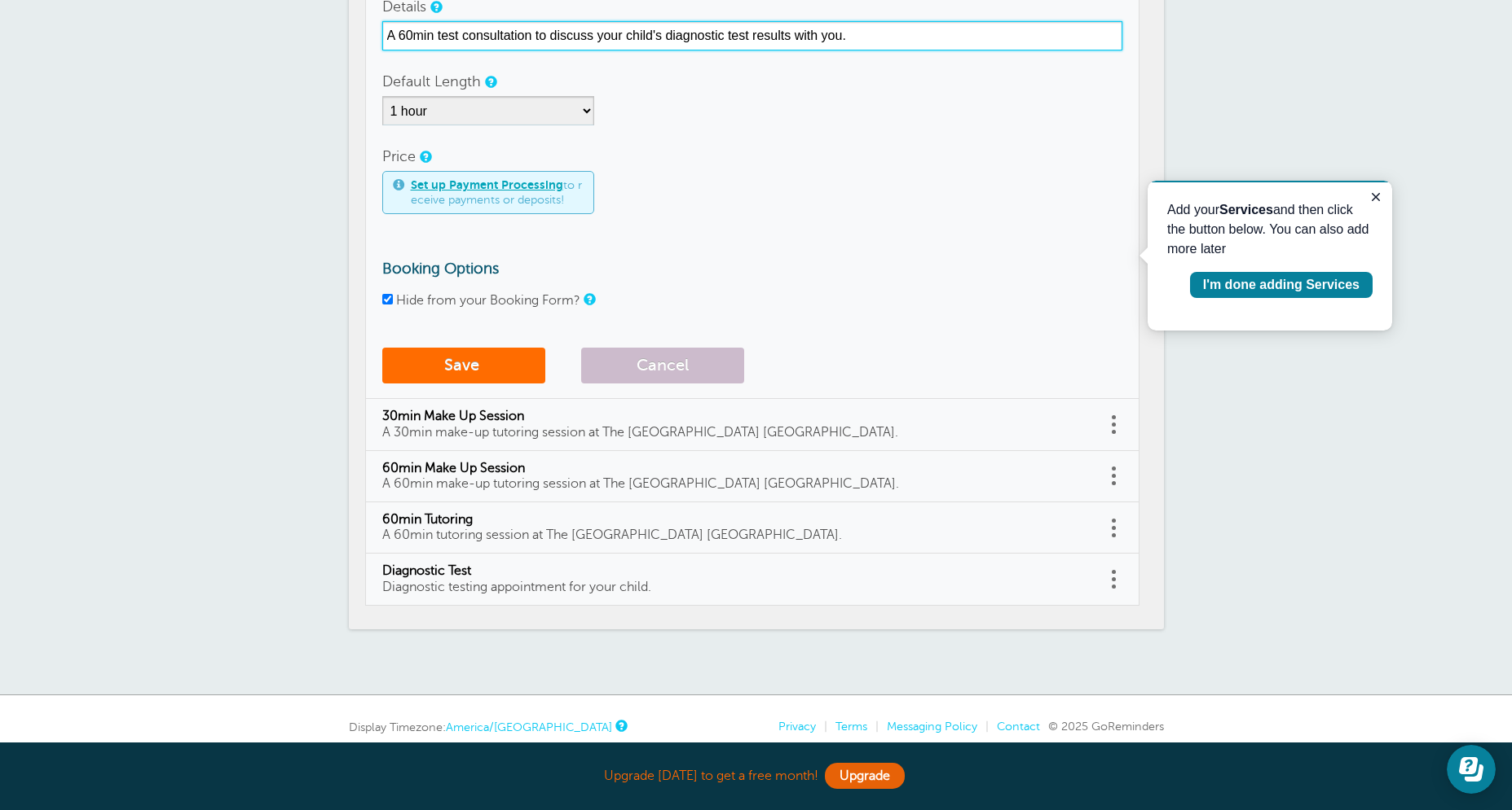
type input "A 60min test consultation to discuss your child's diagnostic test results with …"
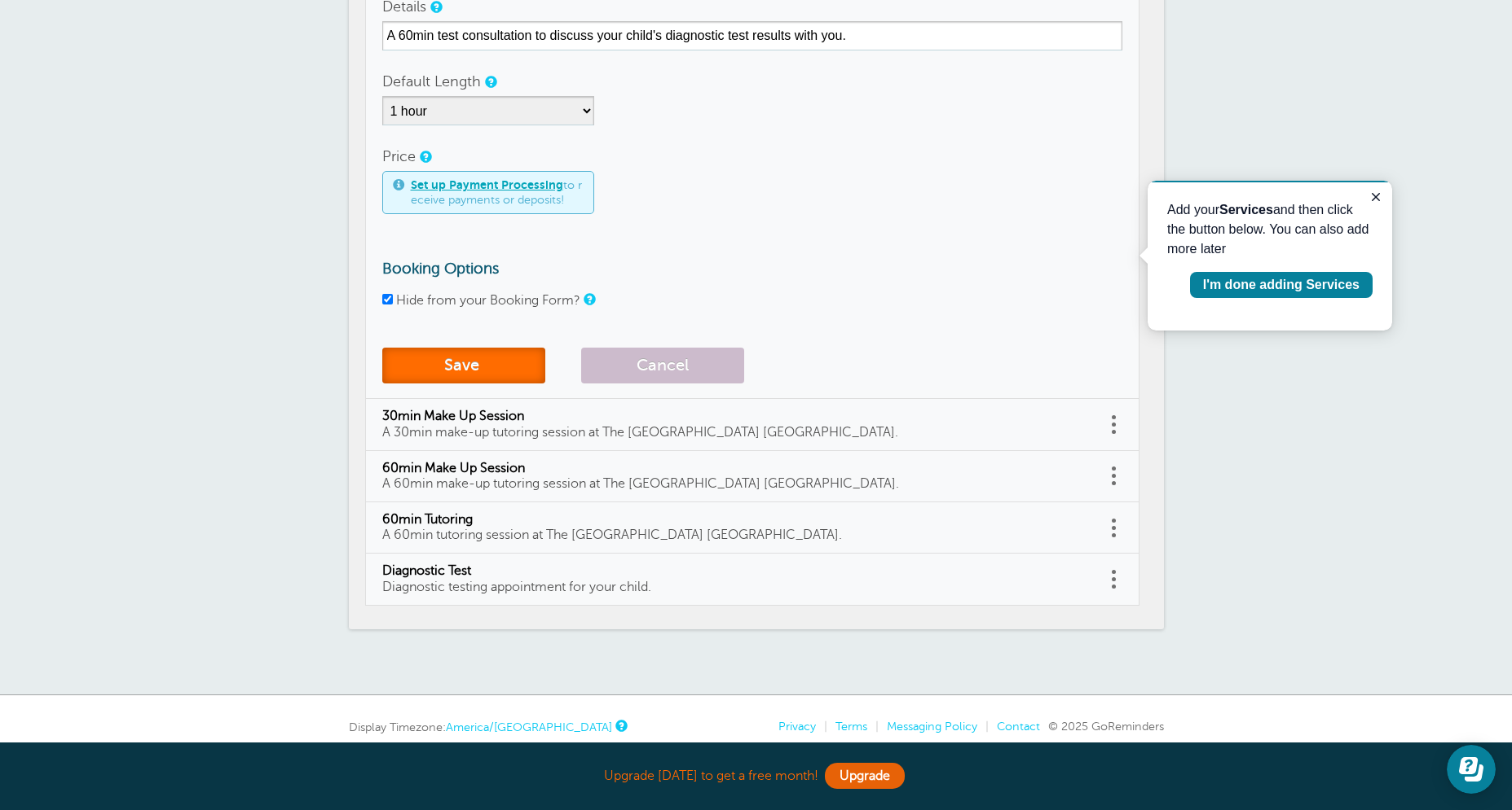
click at [479, 362] on button "Save" at bounding box center [464, 365] width 162 height 36
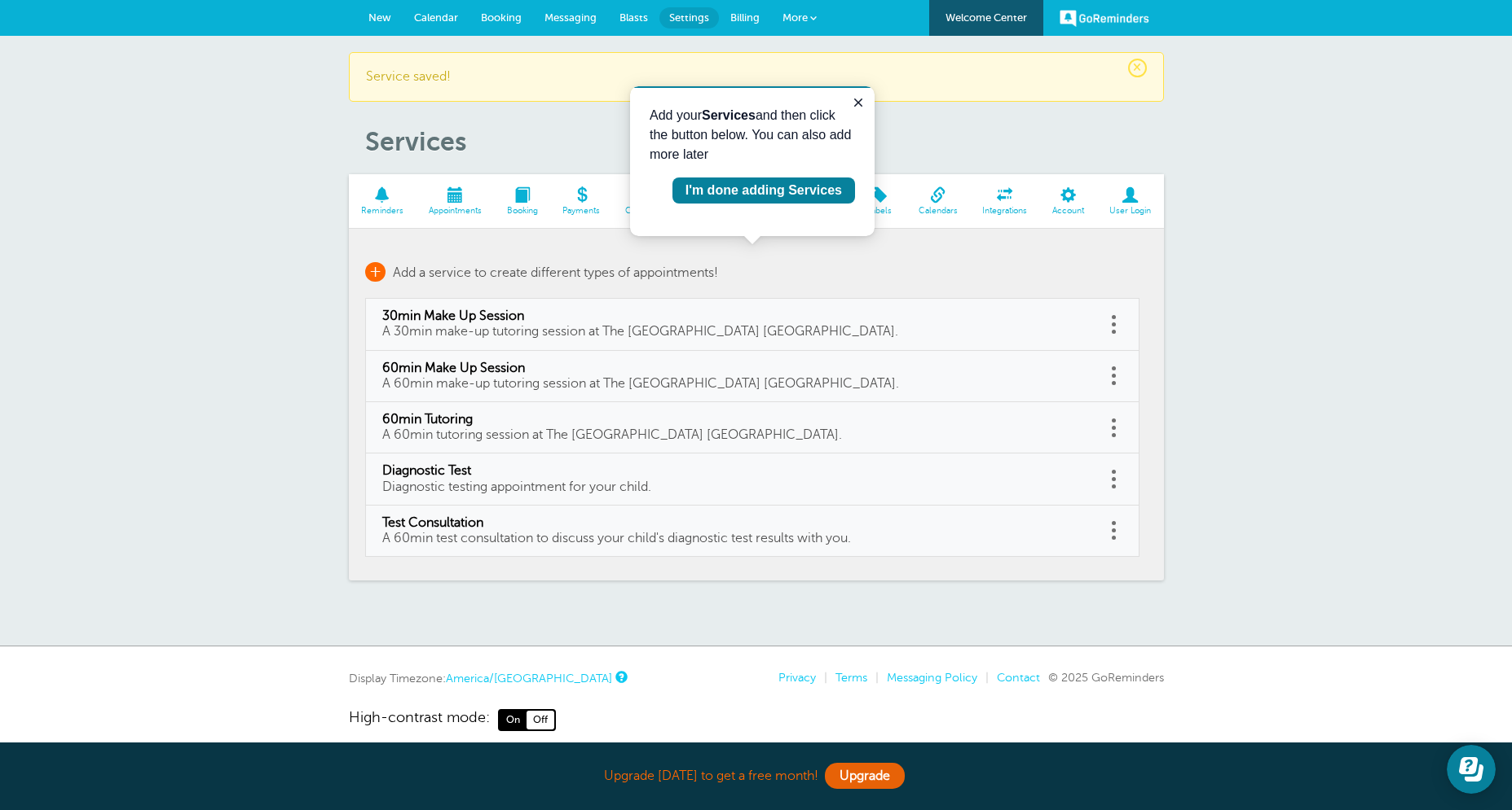
click at [378, 270] on span "+" at bounding box center [375, 272] width 21 height 20
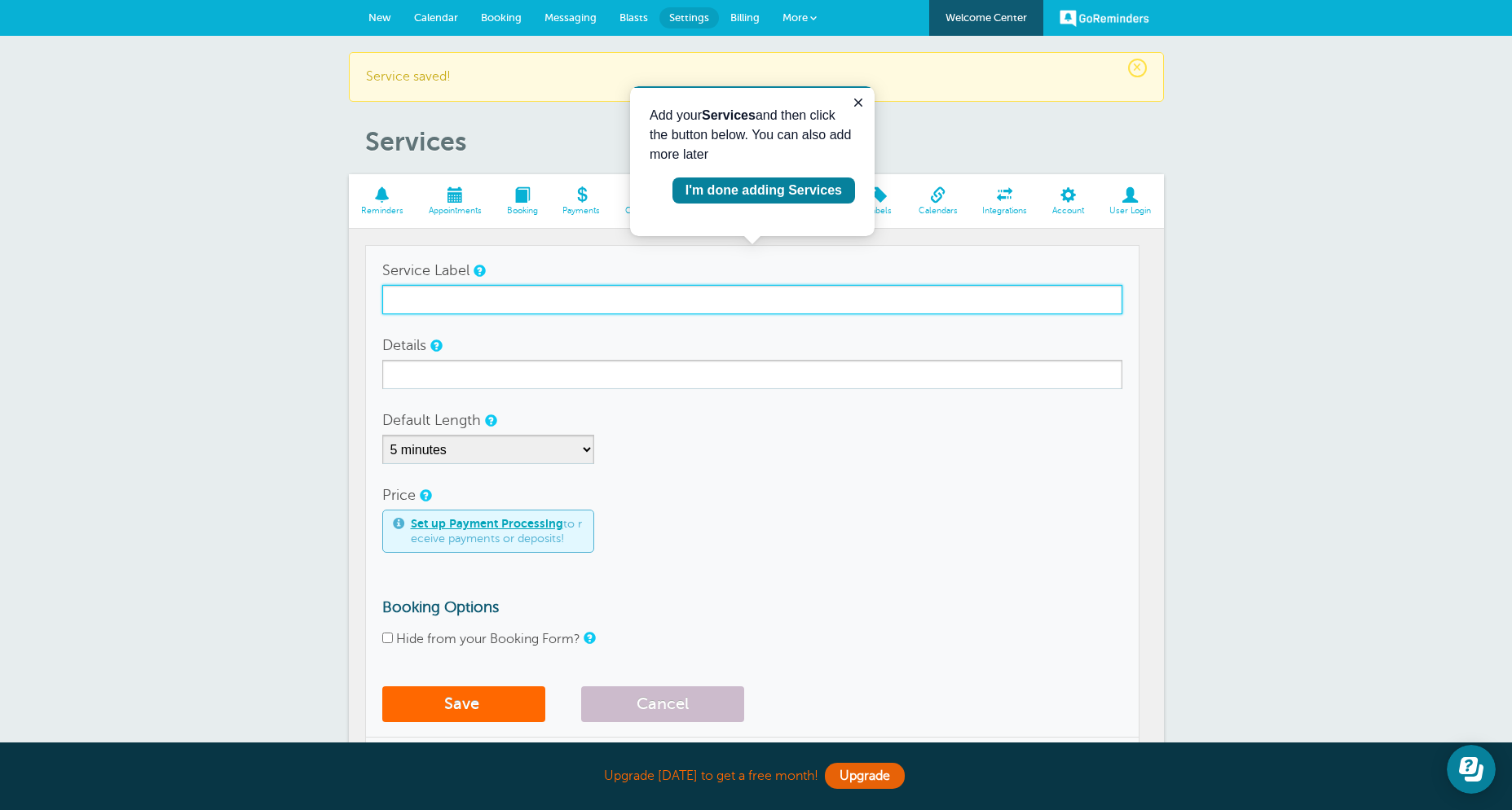
click at [519, 309] on input "Service Label" at bounding box center [752, 300] width 740 height 30
drag, startPoint x: 549, startPoint y: 296, endPoint x: 485, endPoint y: 296, distance: 64.0
click at [485, 296] on input "120min Tutoring Session" at bounding box center [752, 300] width 740 height 30
type input "120min Tutoring"
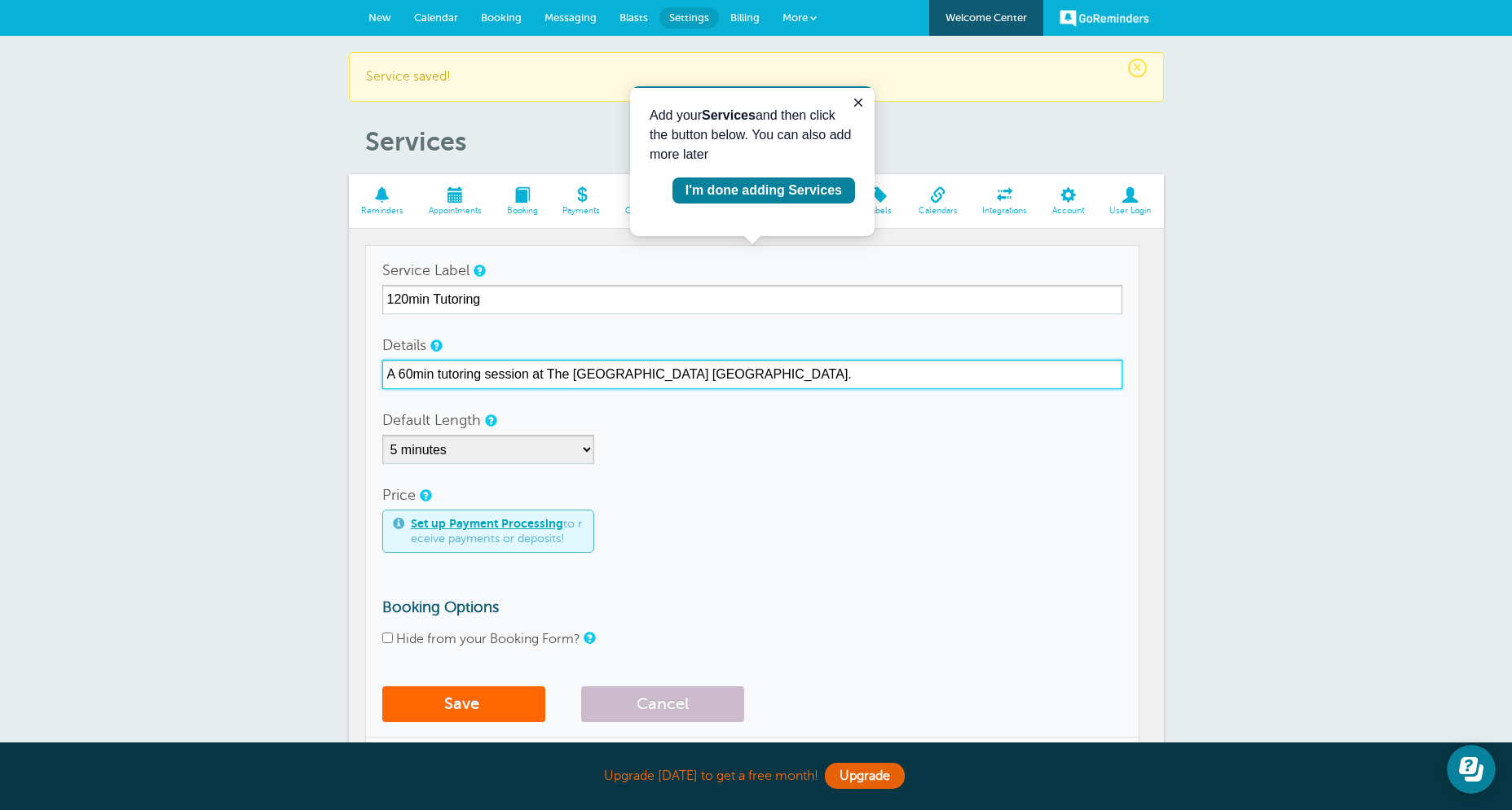
click at [406, 371] on input "A 60min tutoring session at The [GEOGRAPHIC_DATA] [GEOGRAPHIC_DATA]." at bounding box center [752, 375] width 740 height 30
type input "A 120min tutoring session at The [GEOGRAPHIC_DATA] [GEOGRAPHIC_DATA]."
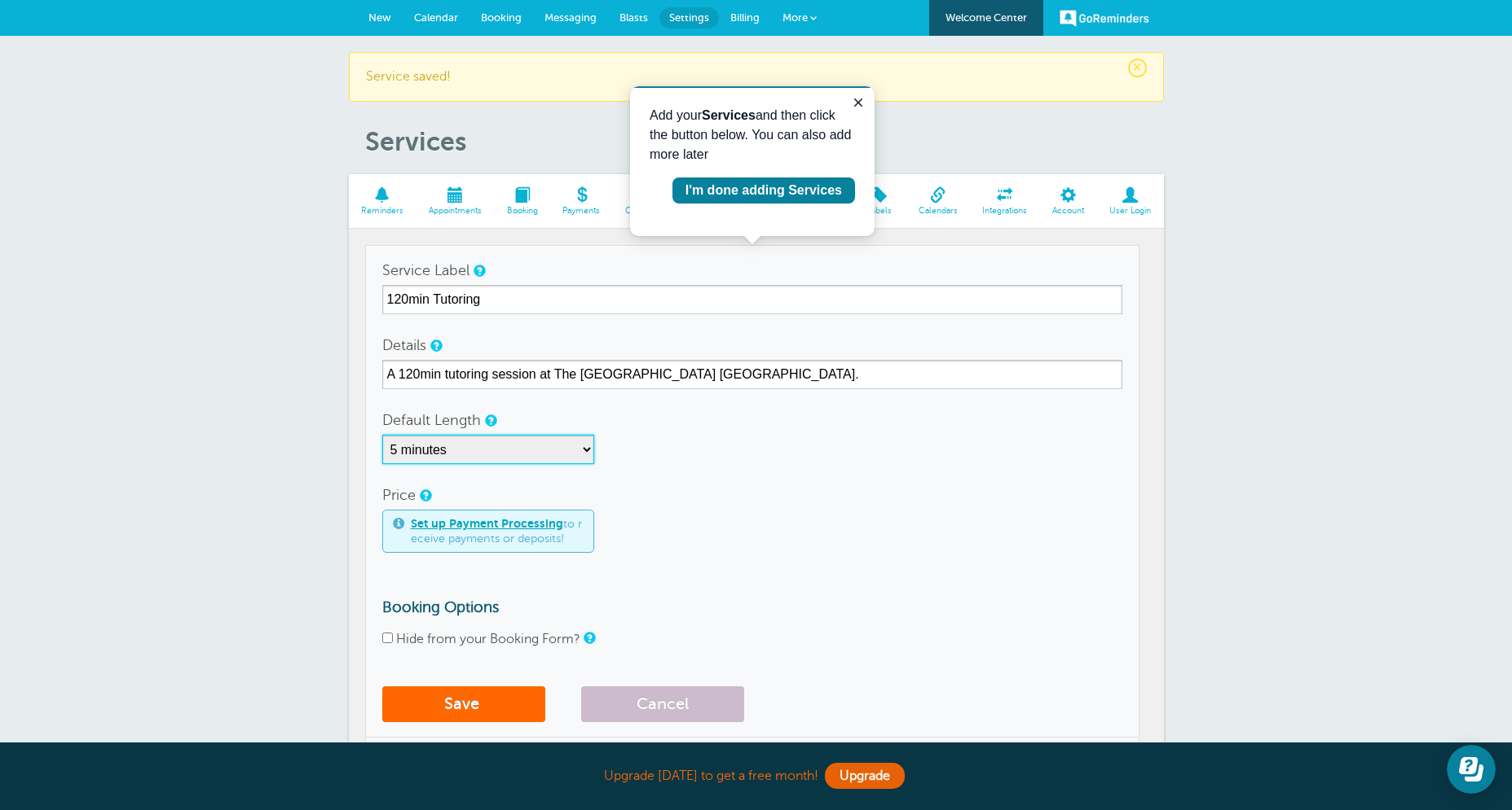
click at [382, 435] on select "5 minutes 10 minutes 15 minutes 20 minutes 25 minutes 30 minutes 35 minutes 40 …" at bounding box center [488, 450] width 212 height 30
select select "120"
click option "2 hours" at bounding box center [0, 0] width 0 height 0
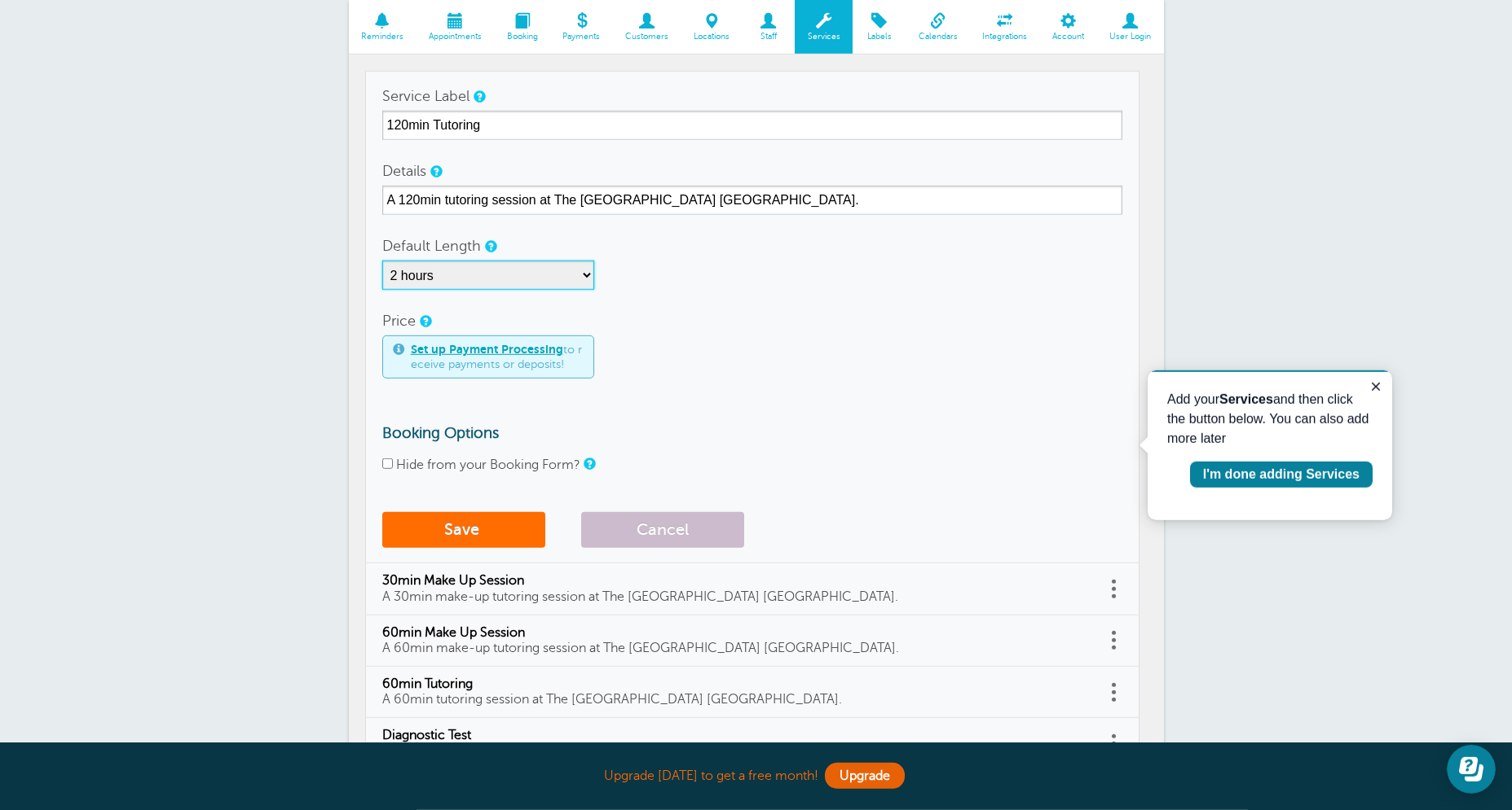
scroll to position [339, 0]
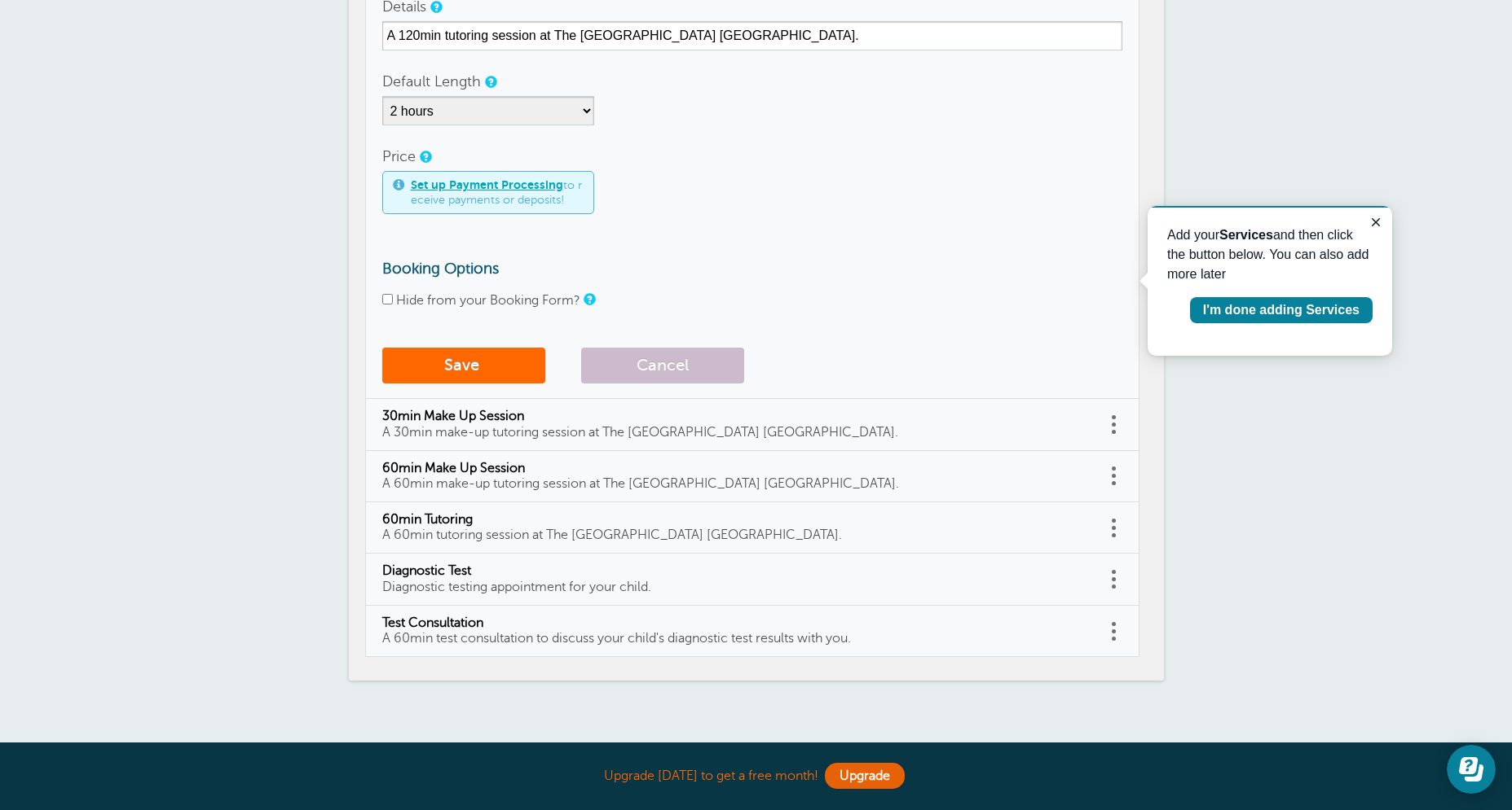
click at [387, 305] on input "Hide from your Booking Form?" at bounding box center [387, 299] width 11 height 11
checkbox input "true"
click at [455, 362] on button "Save" at bounding box center [464, 365] width 162 height 36
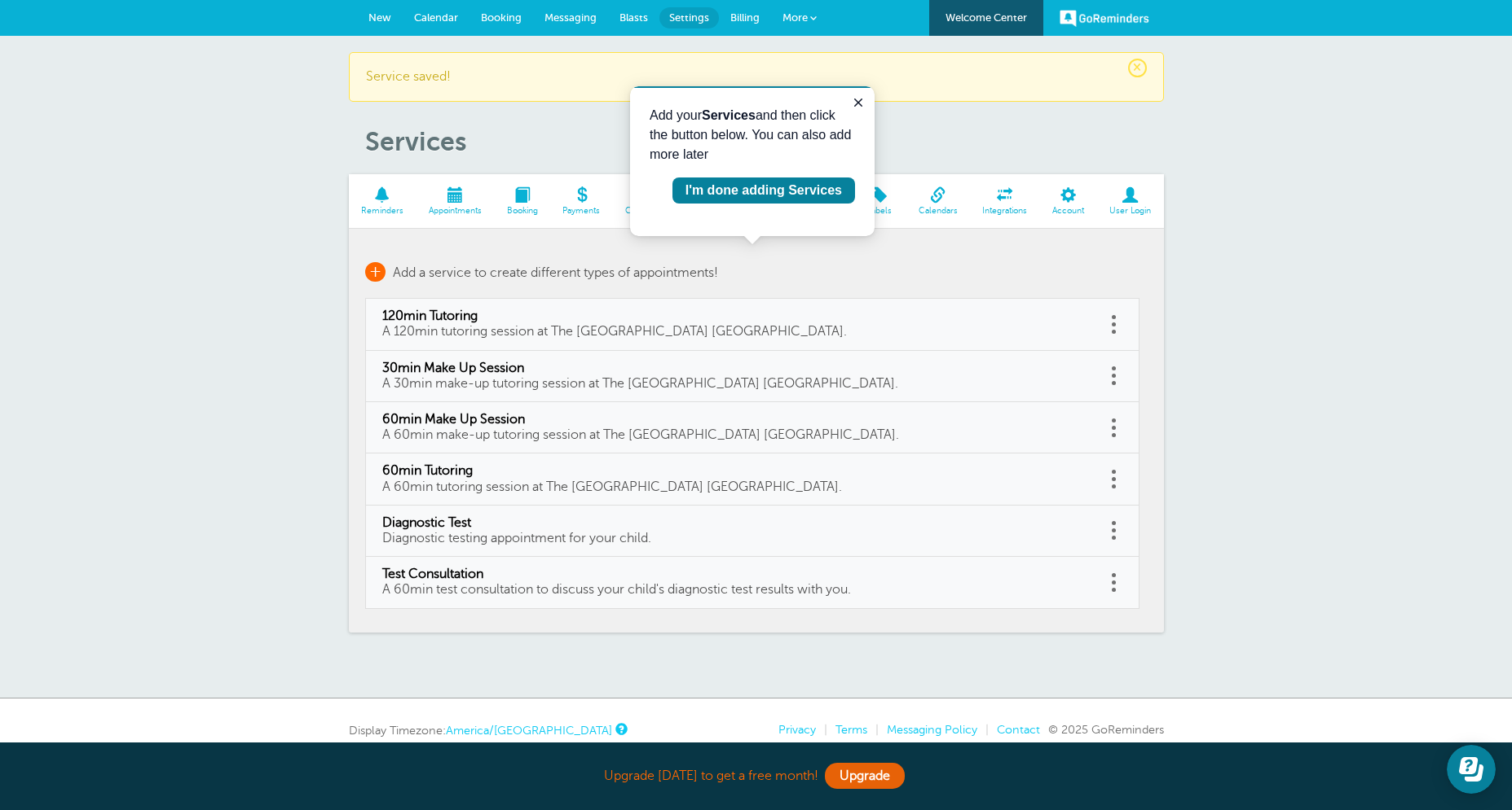
click at [377, 268] on span "+" at bounding box center [375, 272] width 21 height 20
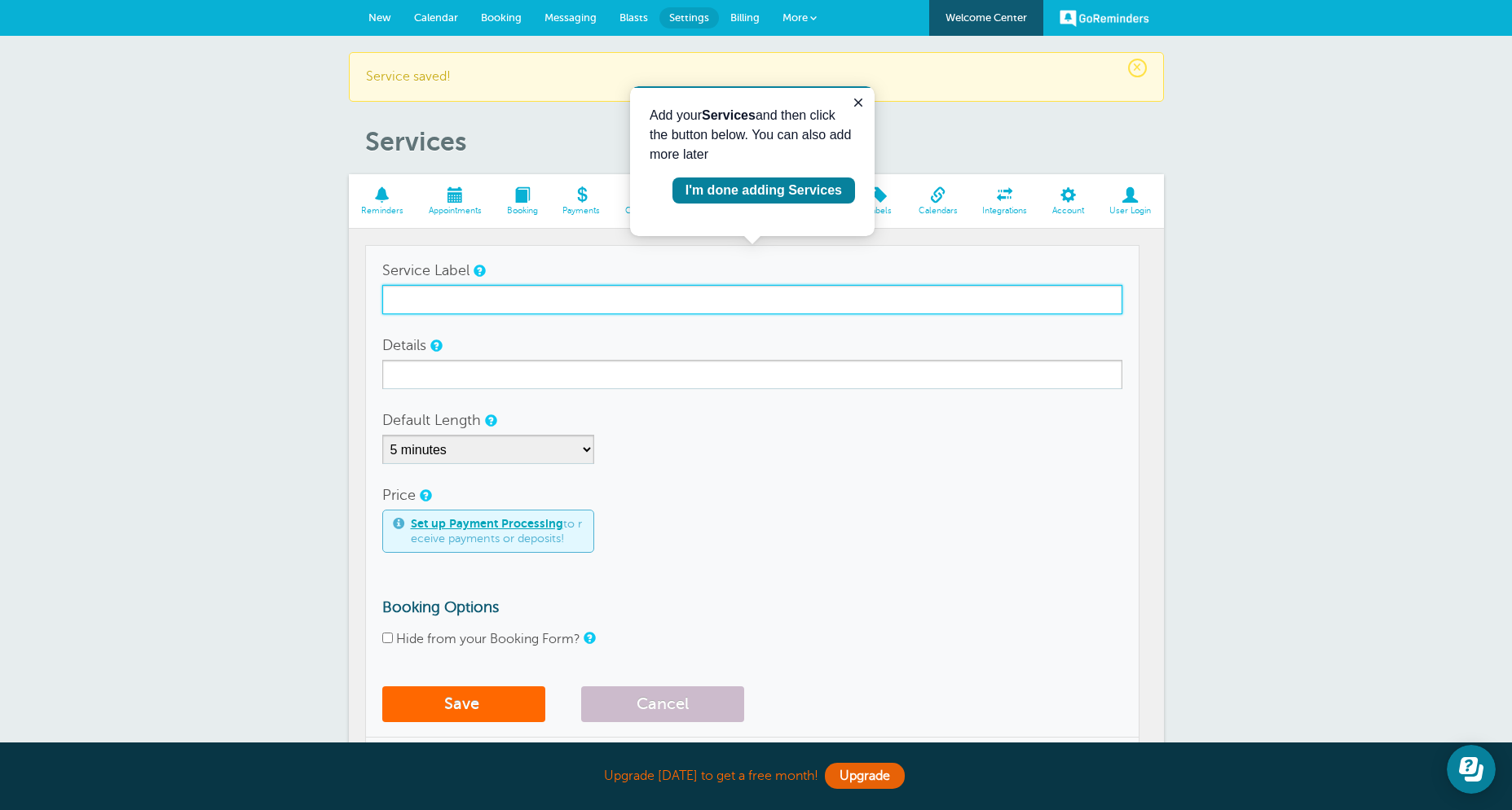
click at [429, 294] on input "Service Label" at bounding box center [752, 300] width 740 height 30
type input "3"
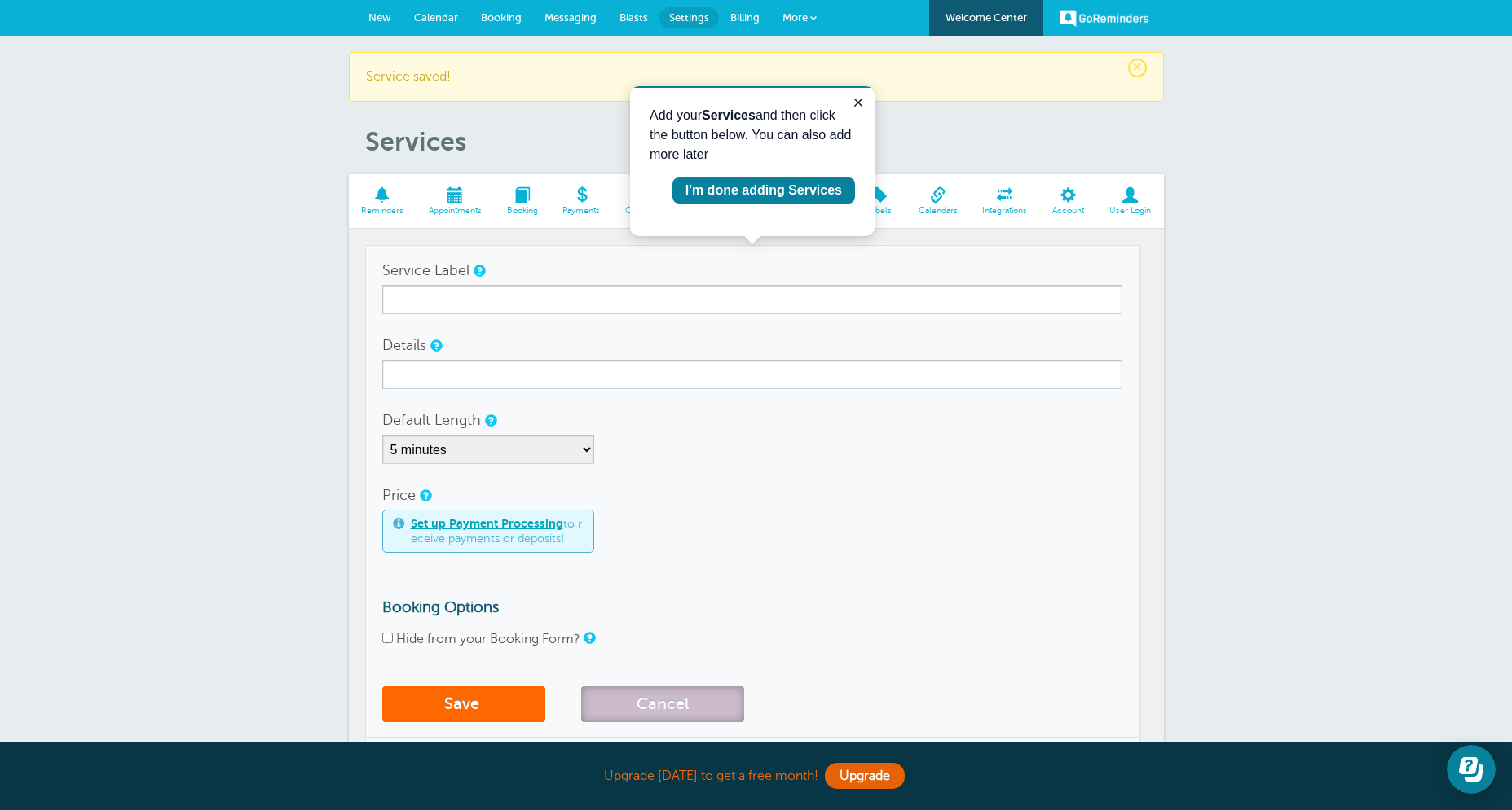
click at [697, 695] on button "Cancel" at bounding box center [662, 704] width 162 height 36
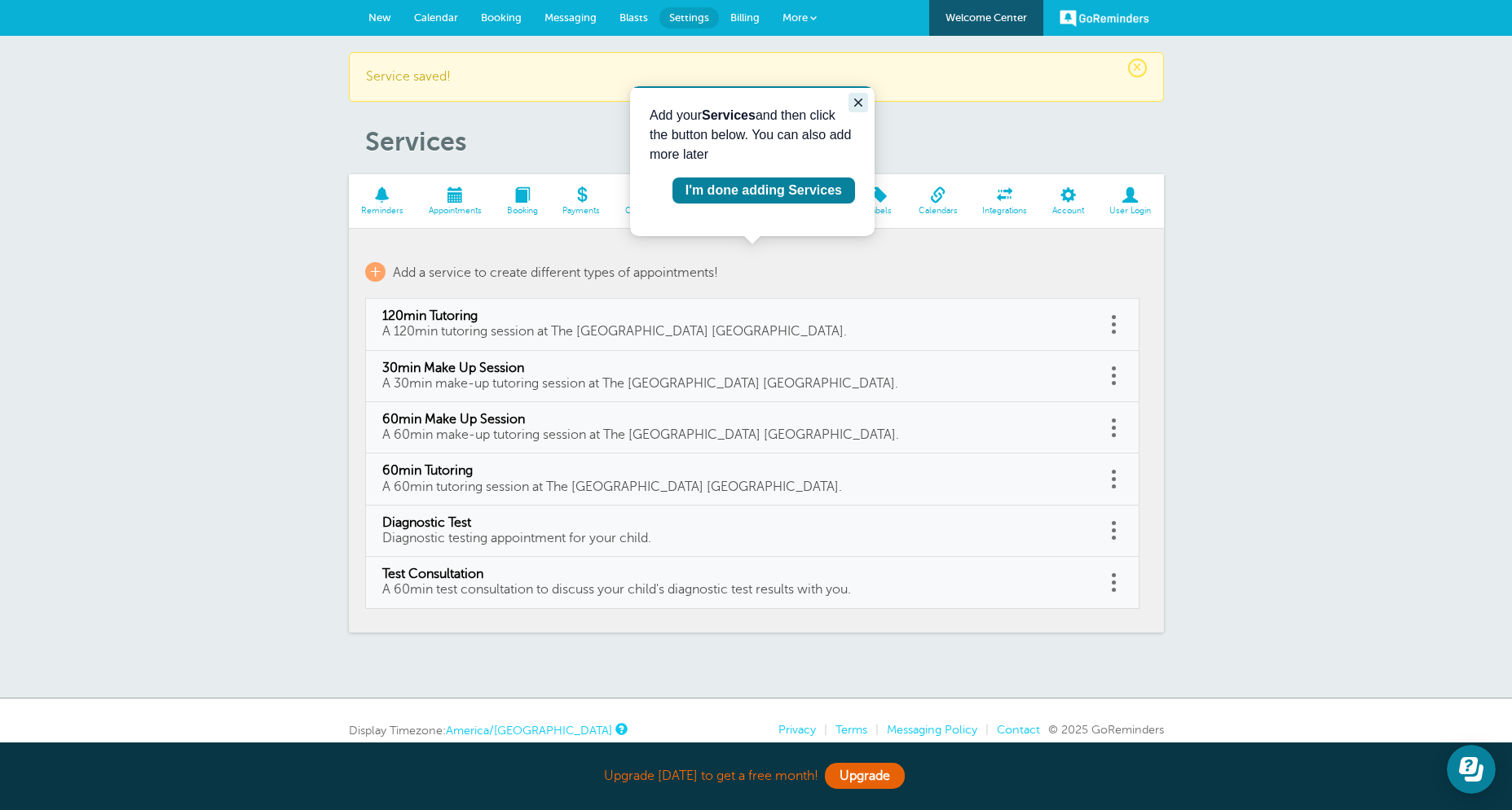
click at [860, 106] on icon "Close guide" at bounding box center [858, 103] width 8 height 8
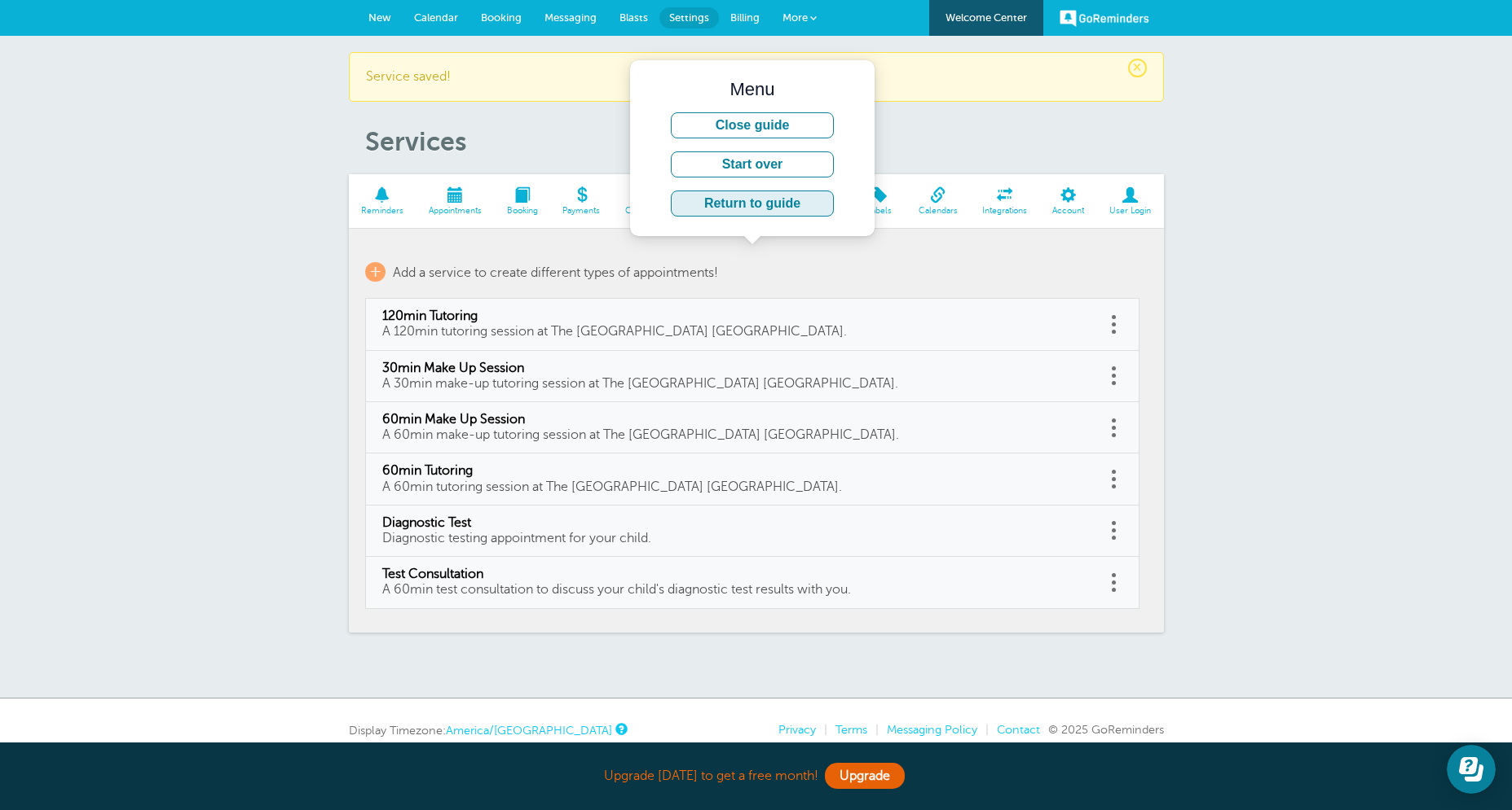
click at [783, 204] on button "Return to guide" at bounding box center [752, 203] width 162 height 26
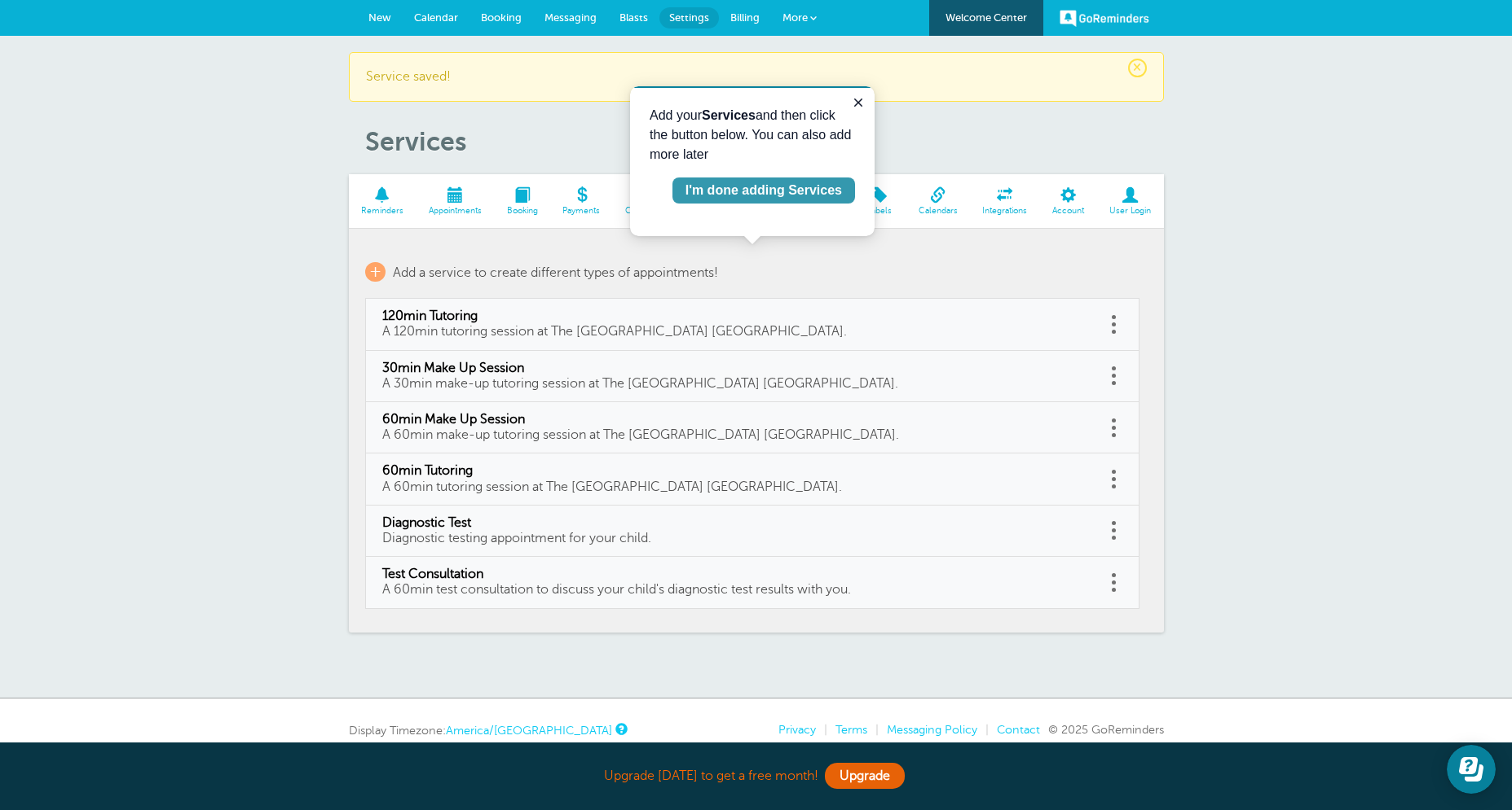
click at [778, 190] on div "I'm done adding Services" at bounding box center [764, 191] width 157 height 20
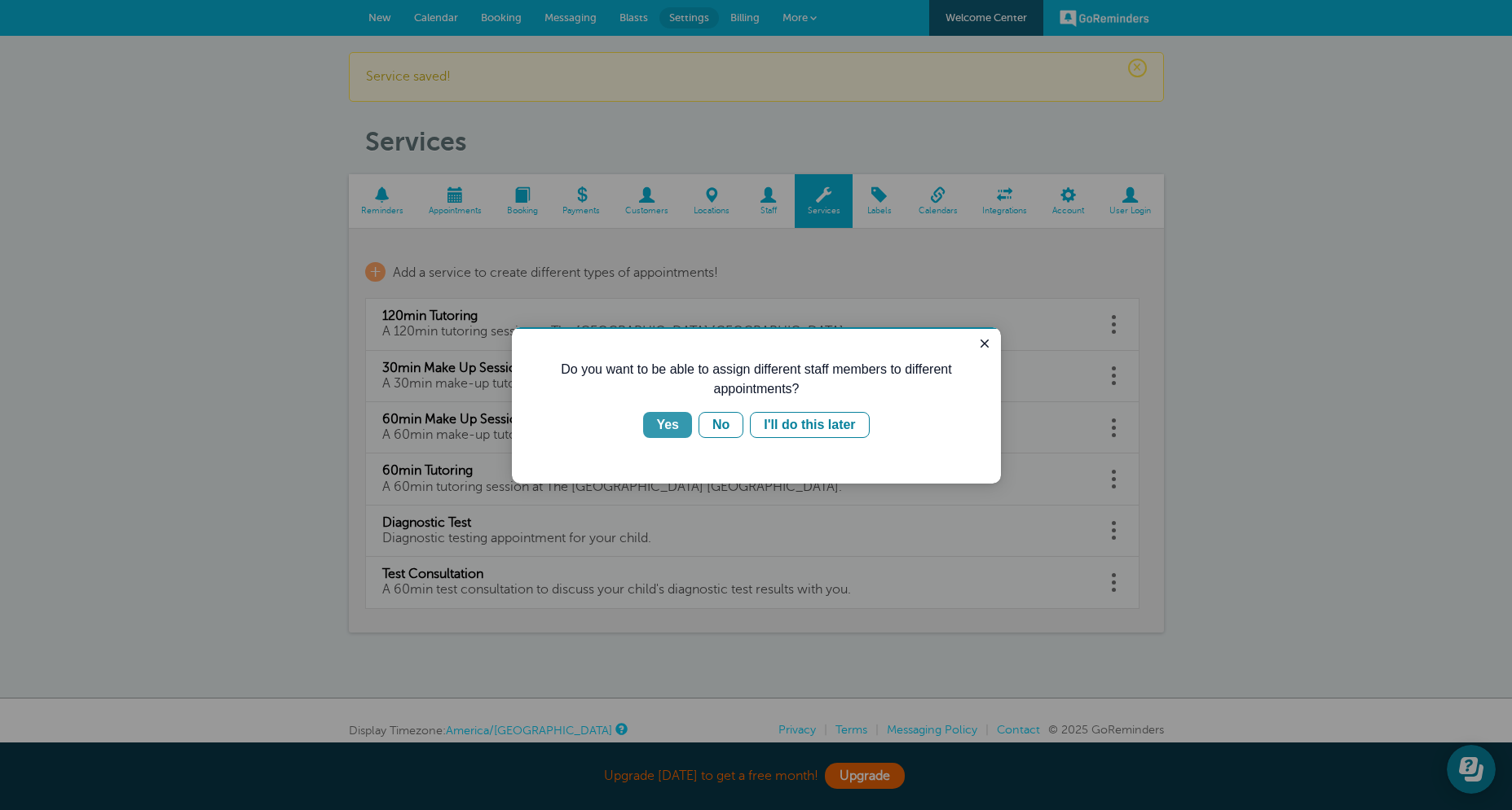
click at [663, 435] on button "Yes" at bounding box center [667, 425] width 49 height 26
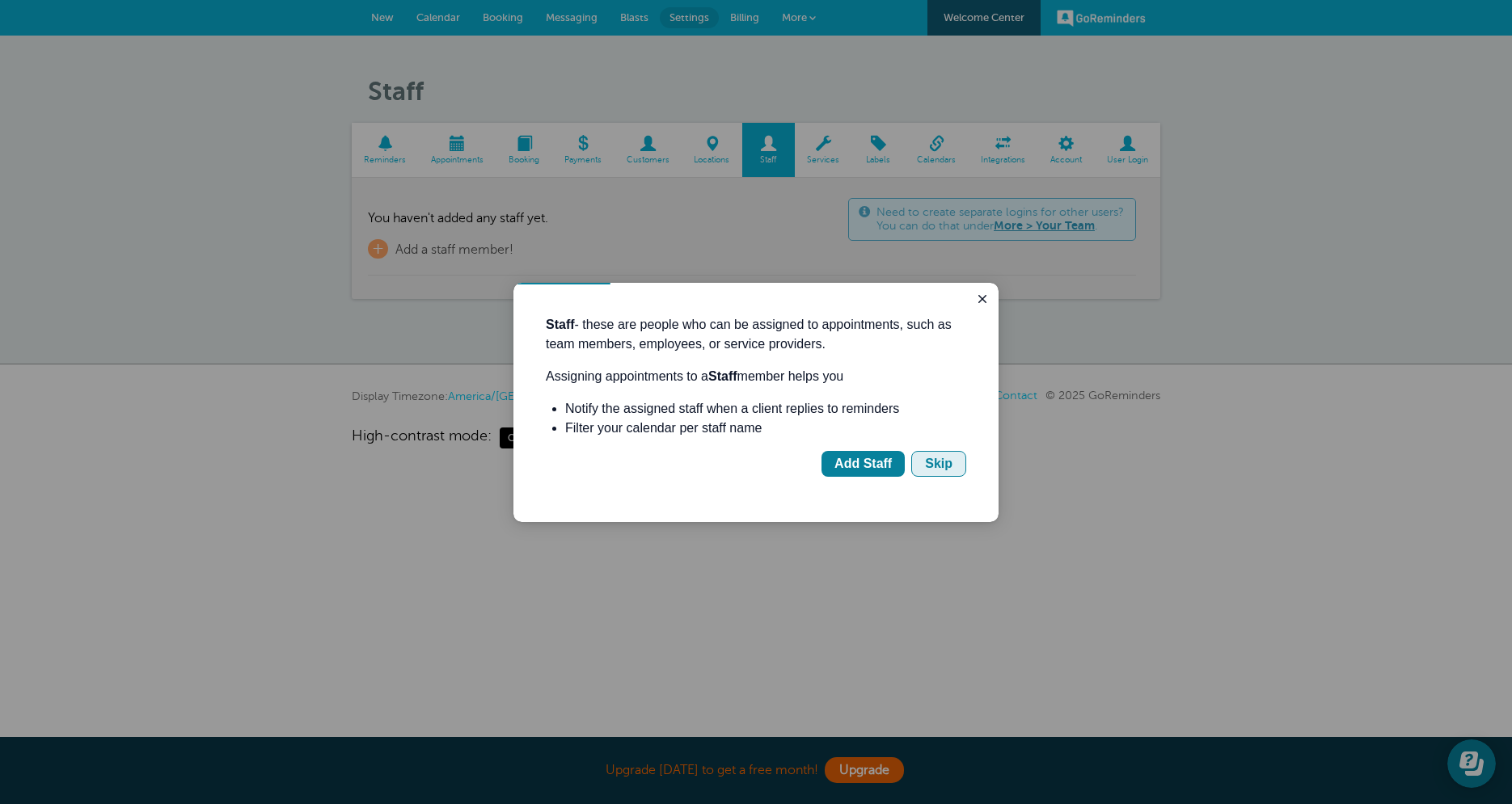
click at [931, 470] on div "Skip" at bounding box center [939, 464] width 28 height 20
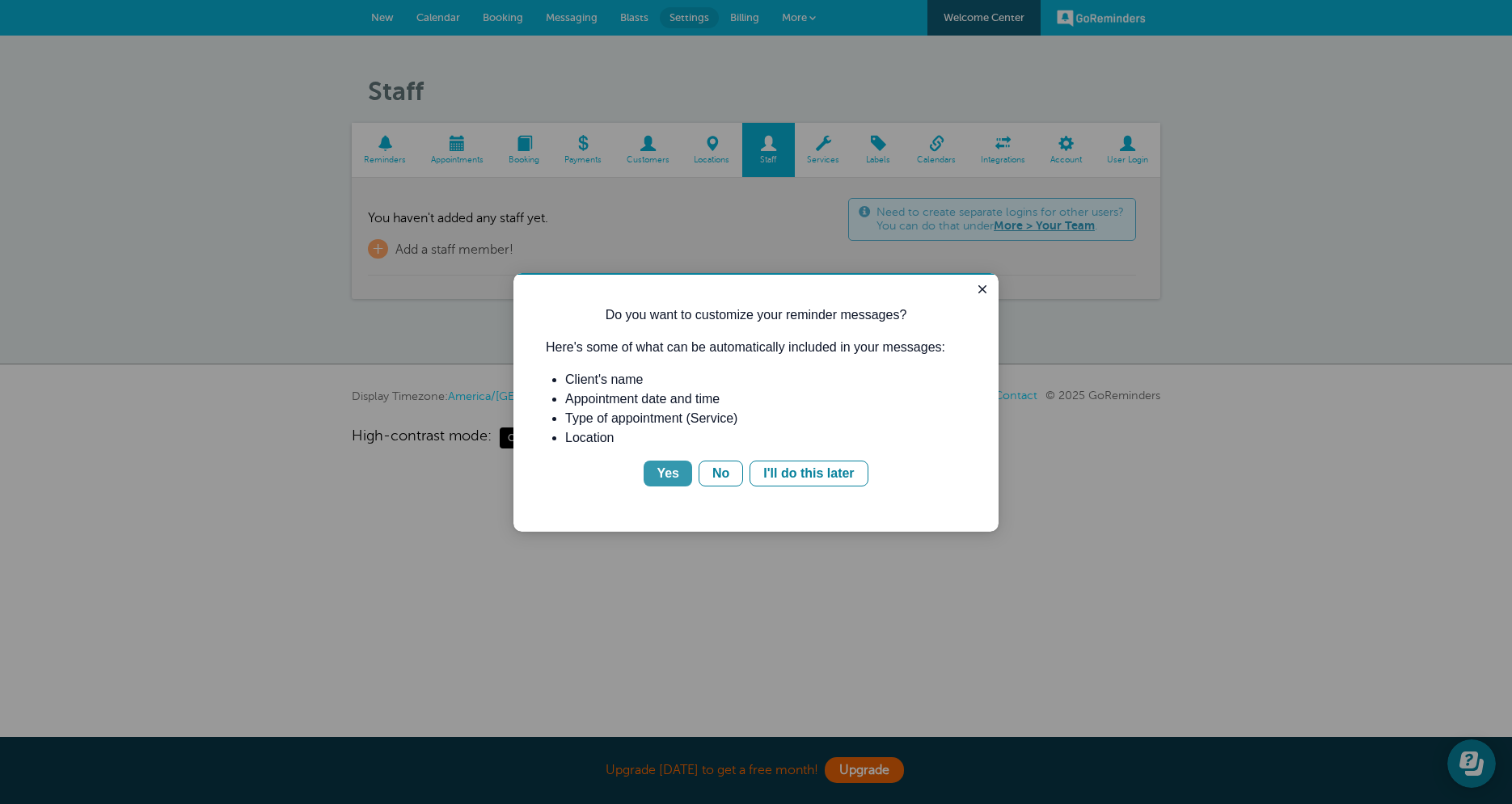
click at [671, 468] on div "Yes" at bounding box center [668, 474] width 23 height 20
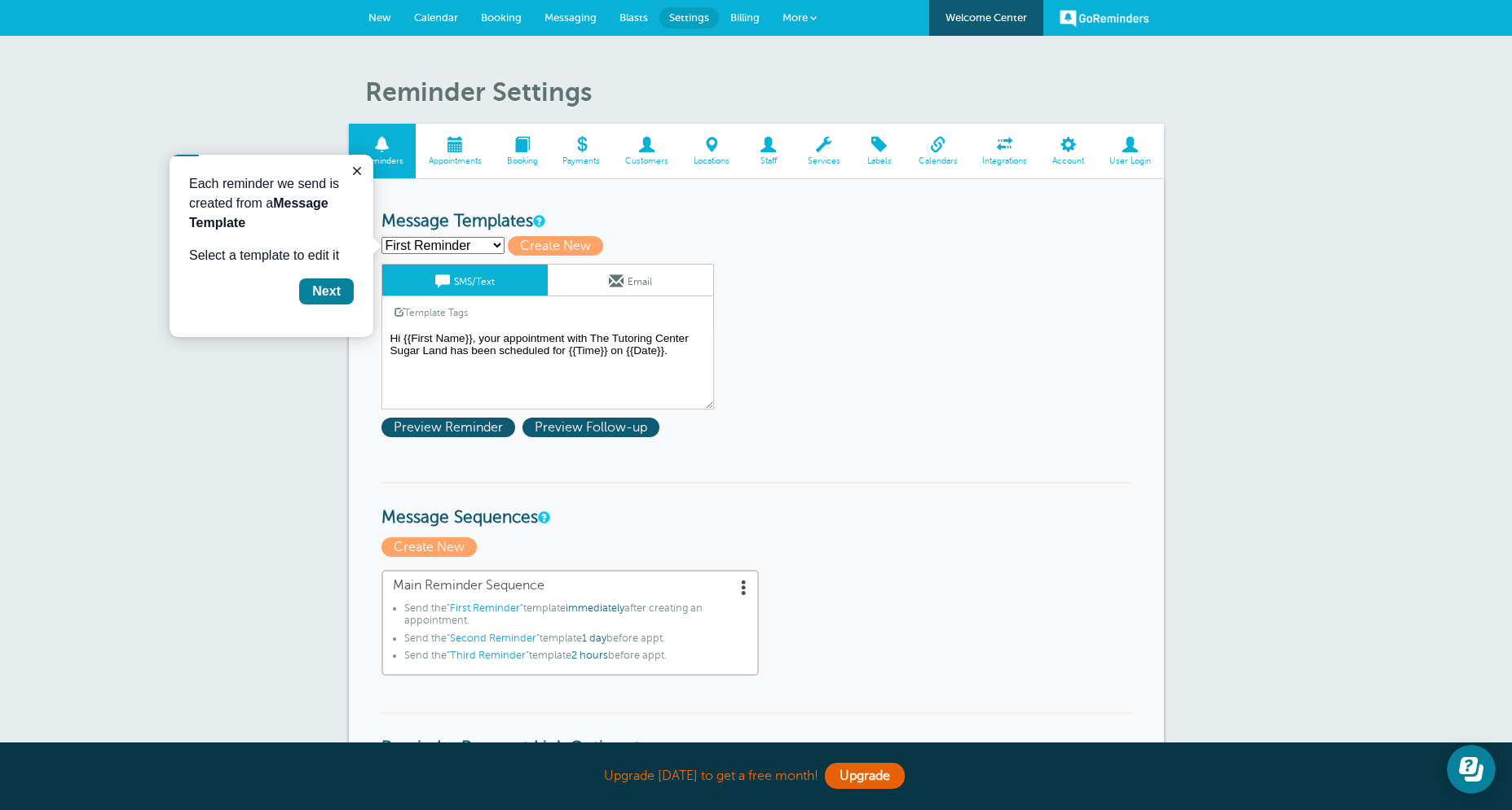
click option "First Reminder" at bounding box center [0, 0] width 0 height 0
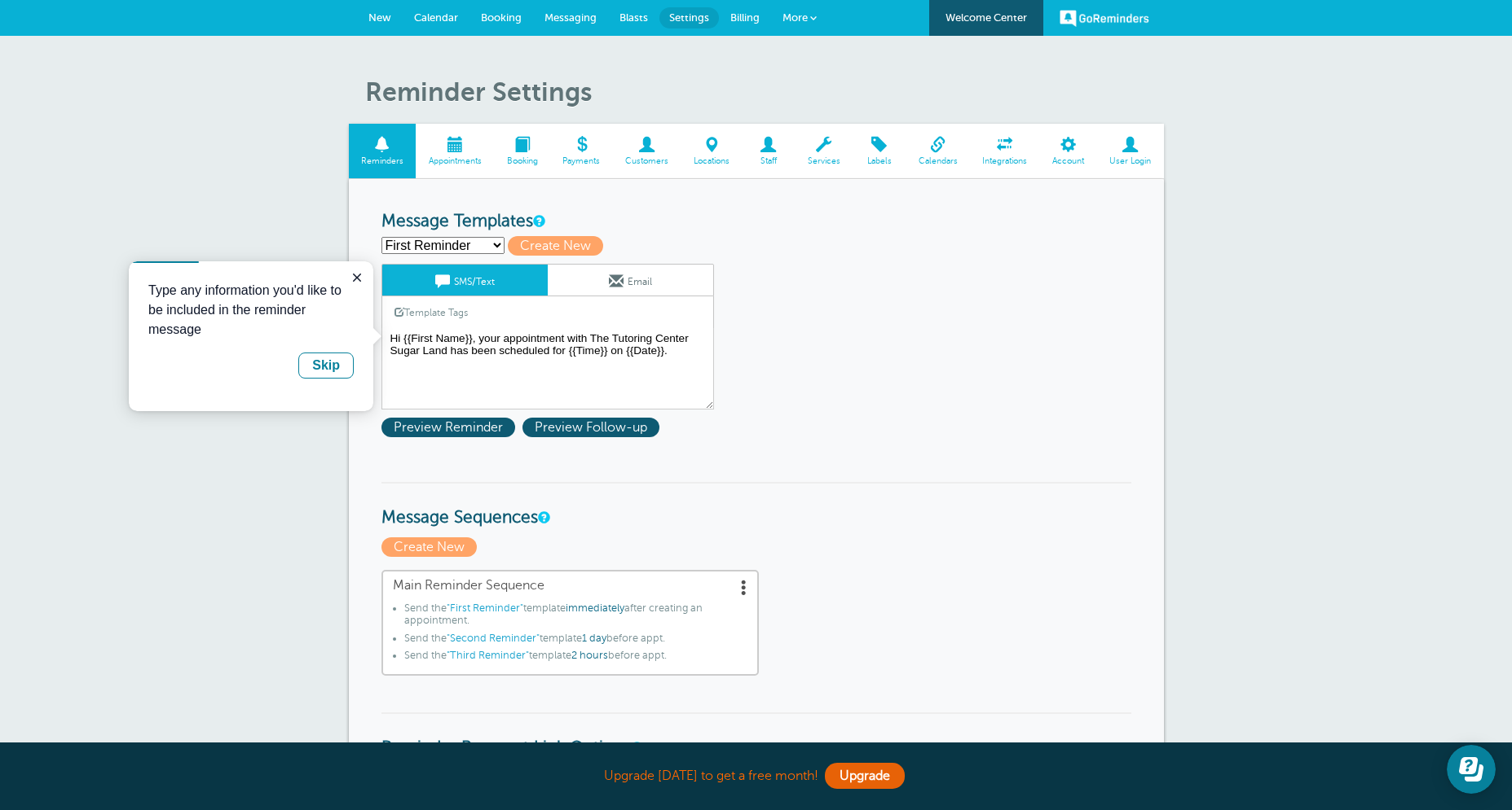
click at [600, 279] on link "Email" at bounding box center [630, 279] width 165 height 31
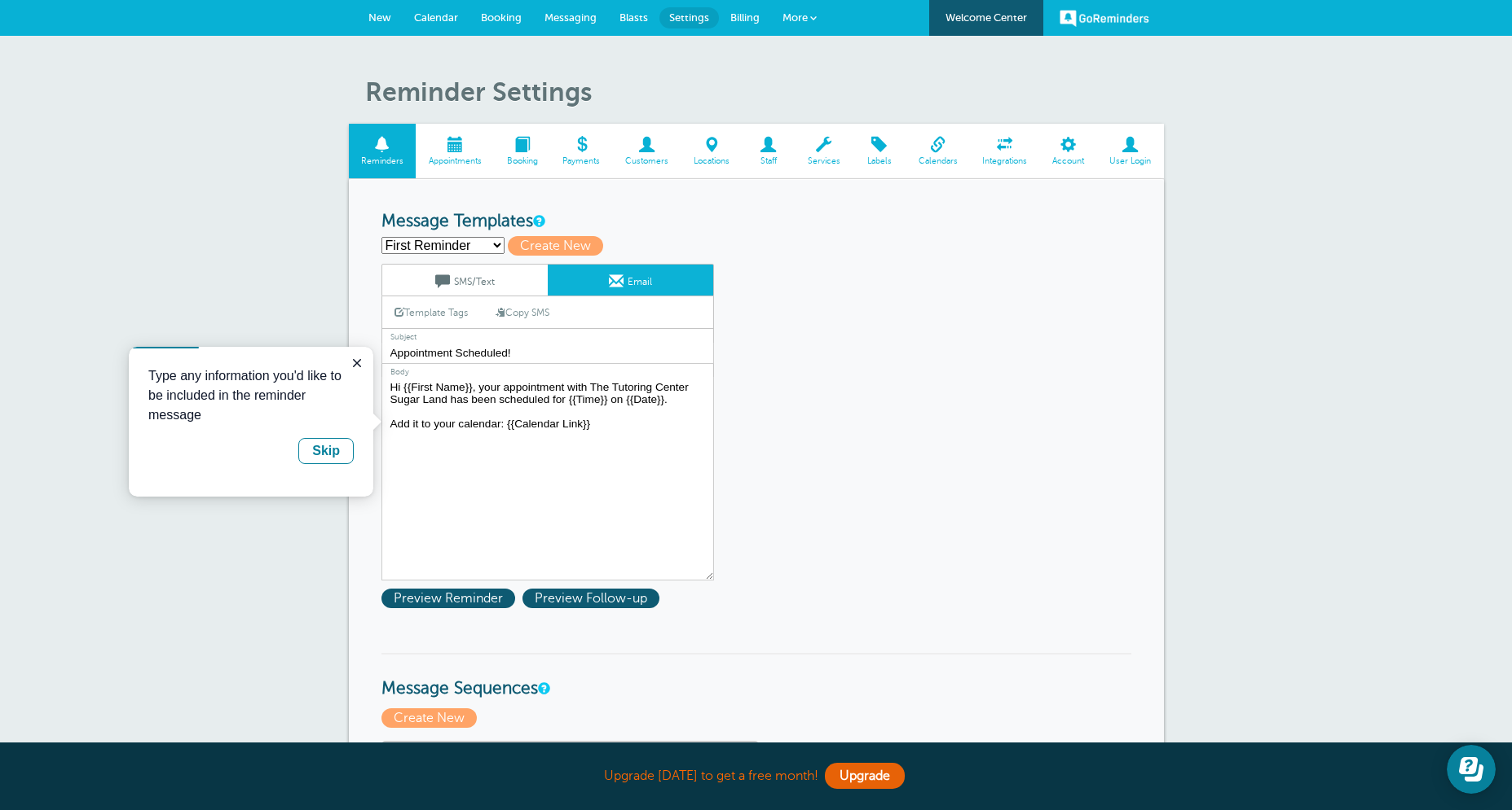
click at [478, 282] on link "SMS/Text" at bounding box center [465, 279] width 165 height 31
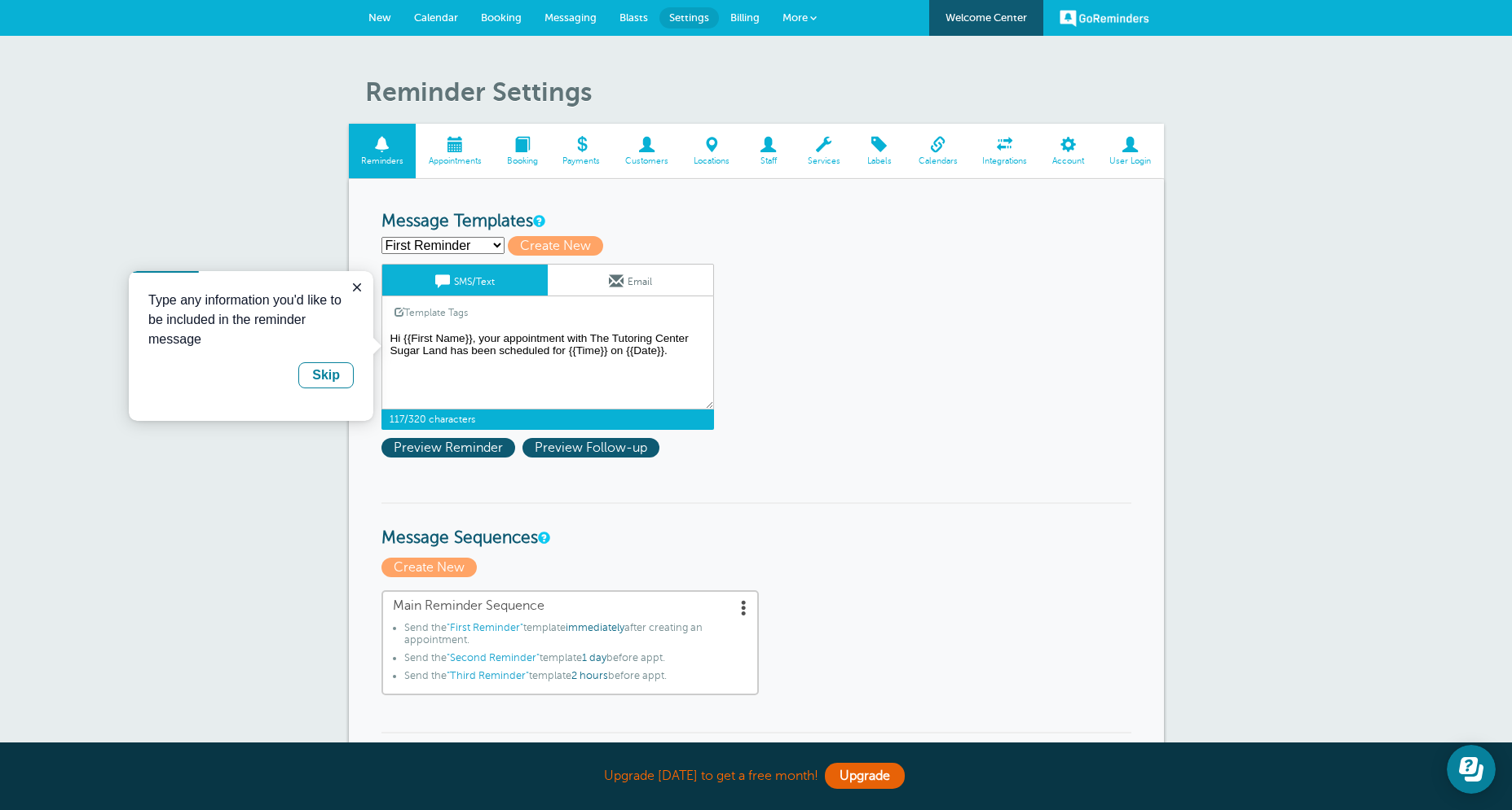
click at [699, 345] on textarea "Hi {{First Name}}, your appointment with The Tutoring Center Sugar Land has bee…" at bounding box center [548, 368] width 333 height 81
click at [698, 352] on textarea "Hi {{First Name}}, your appointment with The Tutoring Center Sugar Land has bee…" at bounding box center [548, 368] width 333 height 81
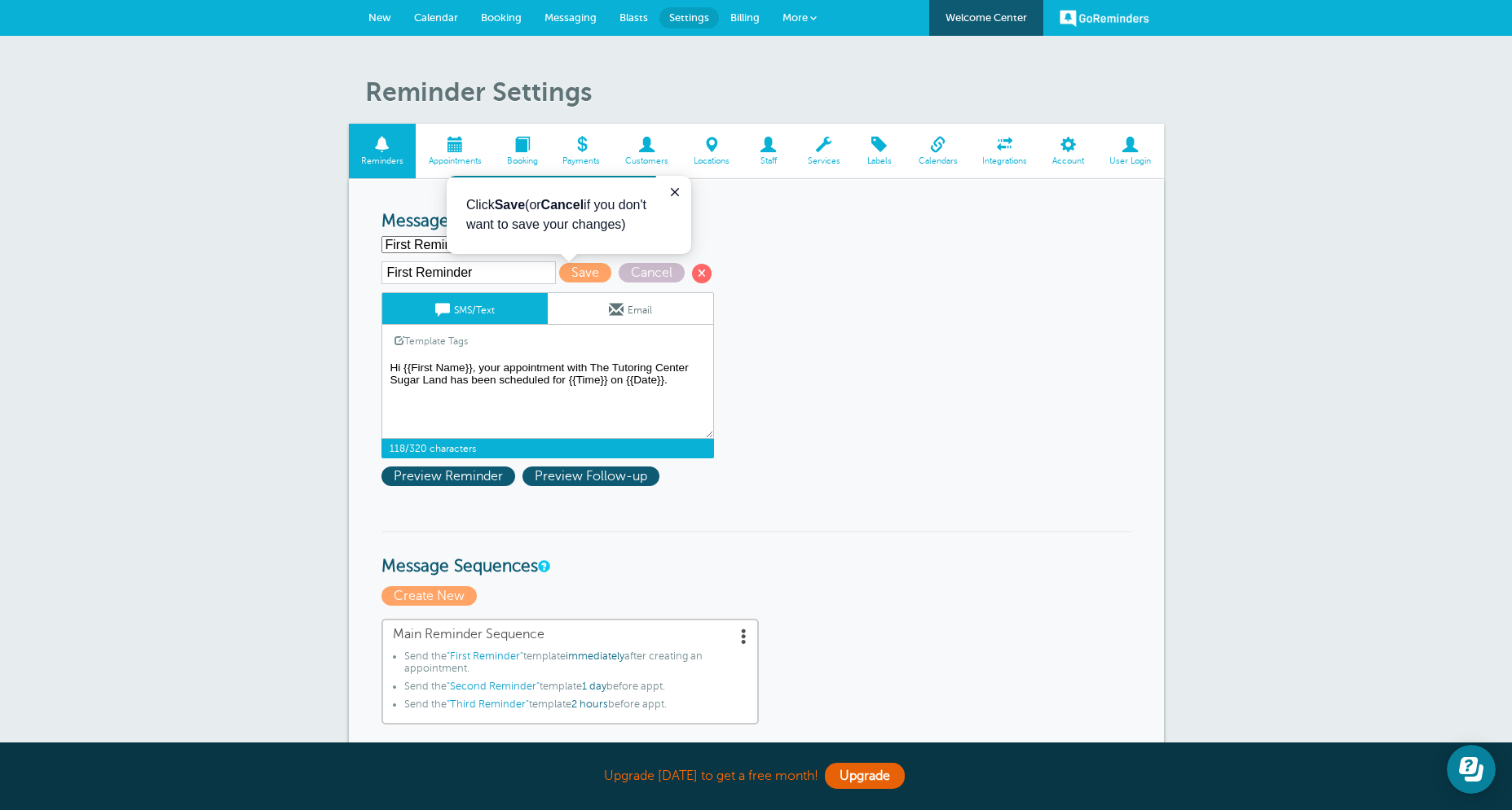
type textarea "Hi {{First Name}}, your appointment with The Tutoring Center Sugar Land has bee…"
click at [678, 383] on textarea "Hi {{First Name}}, your appointment with The Tutoring Center Sugar Land has bee…" at bounding box center [548, 398] width 333 height 81
click at [443, 341] on link "Template Tags" at bounding box center [431, 341] width 98 height 32
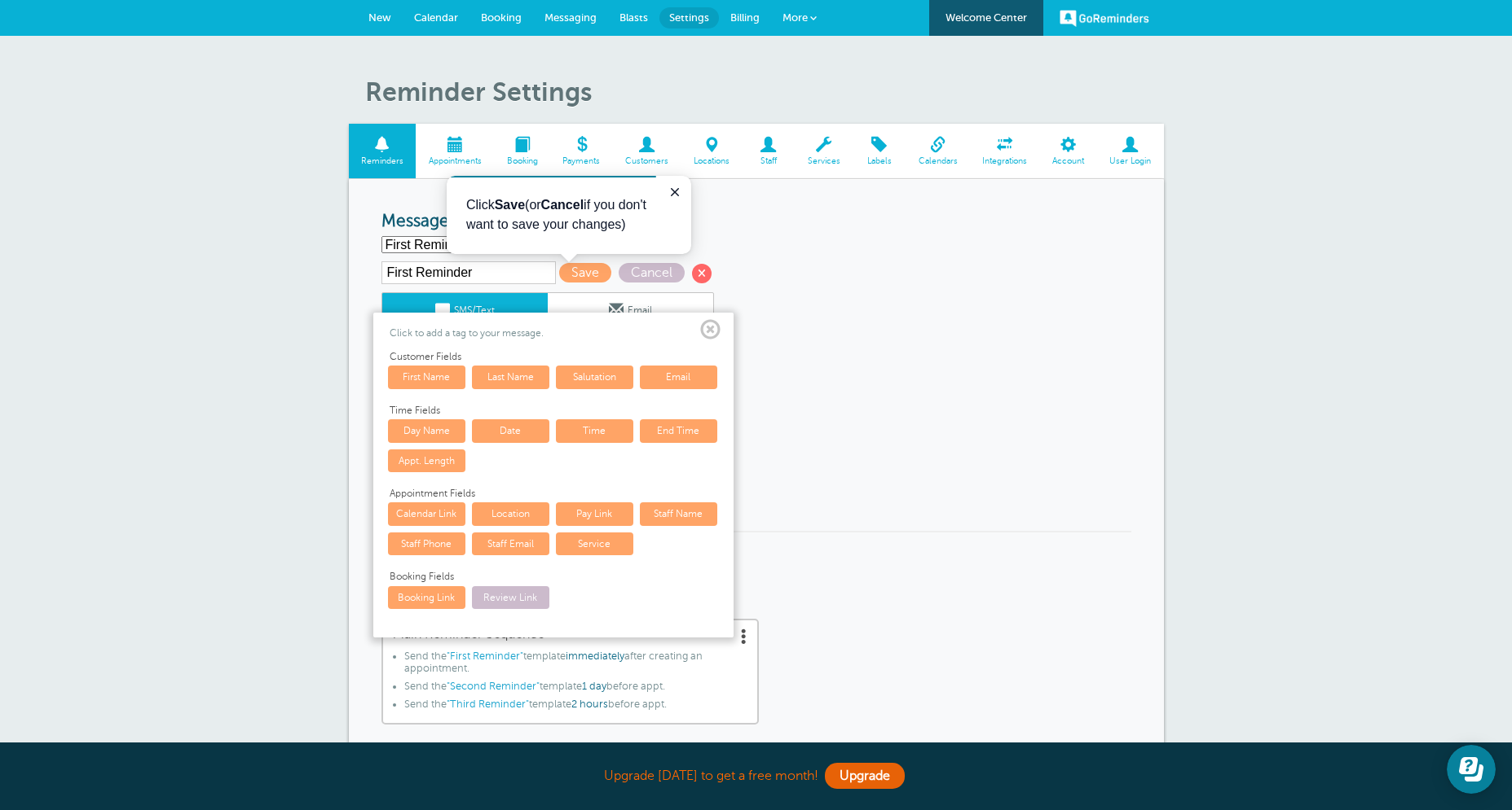
drag, startPoint x: 634, startPoint y: 328, endPoint x: 709, endPoint y: 337, distance: 75.5
click at [722, 333] on div "Click to add a tag to your message. Customer Fields First Name Last Name Saluta…" at bounding box center [554, 475] width 361 height 325
click at [708, 338] on span at bounding box center [709, 330] width 21 height 21
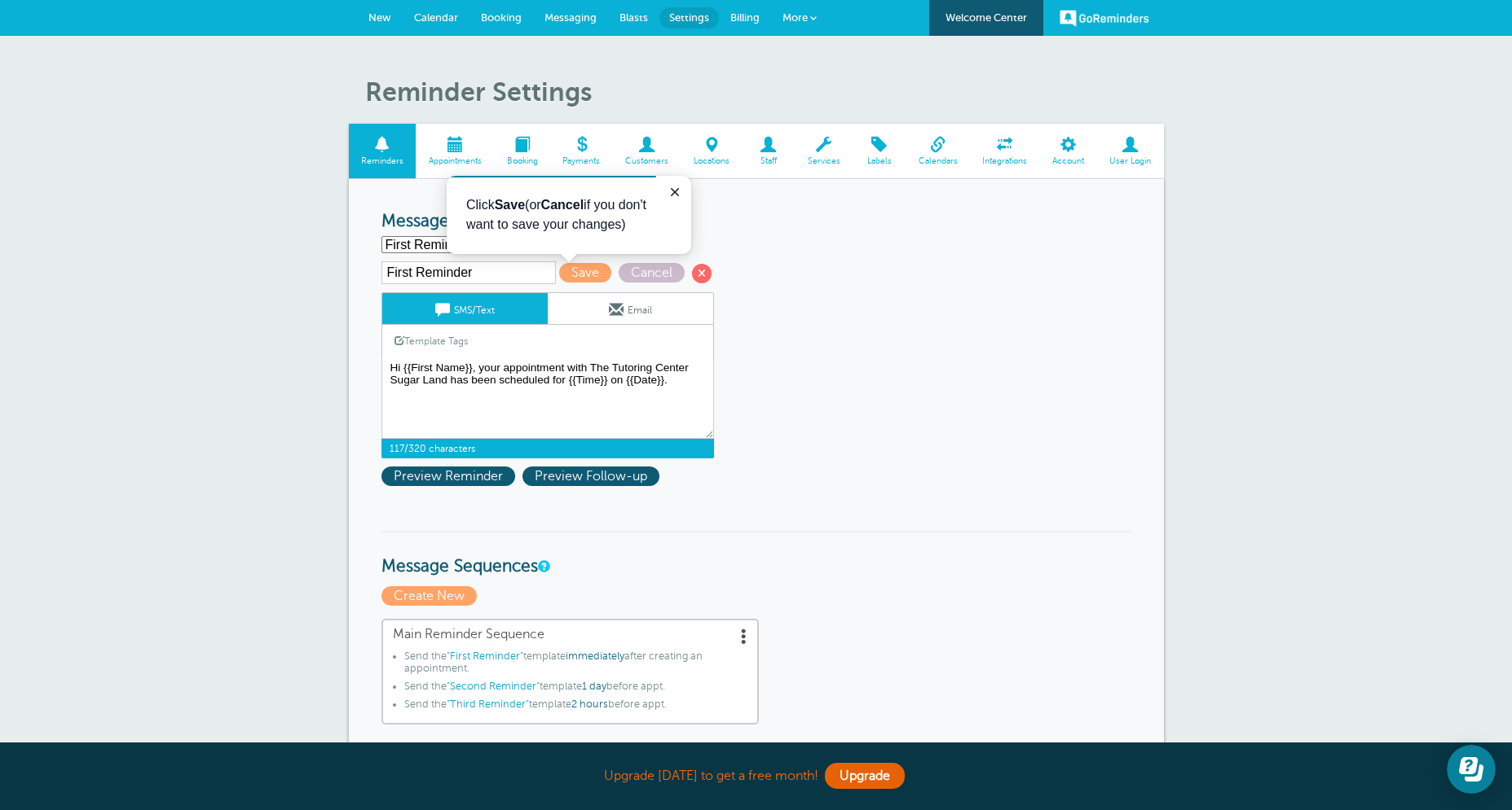
click at [457, 345] on link "Template Tags" at bounding box center [431, 341] width 98 height 32
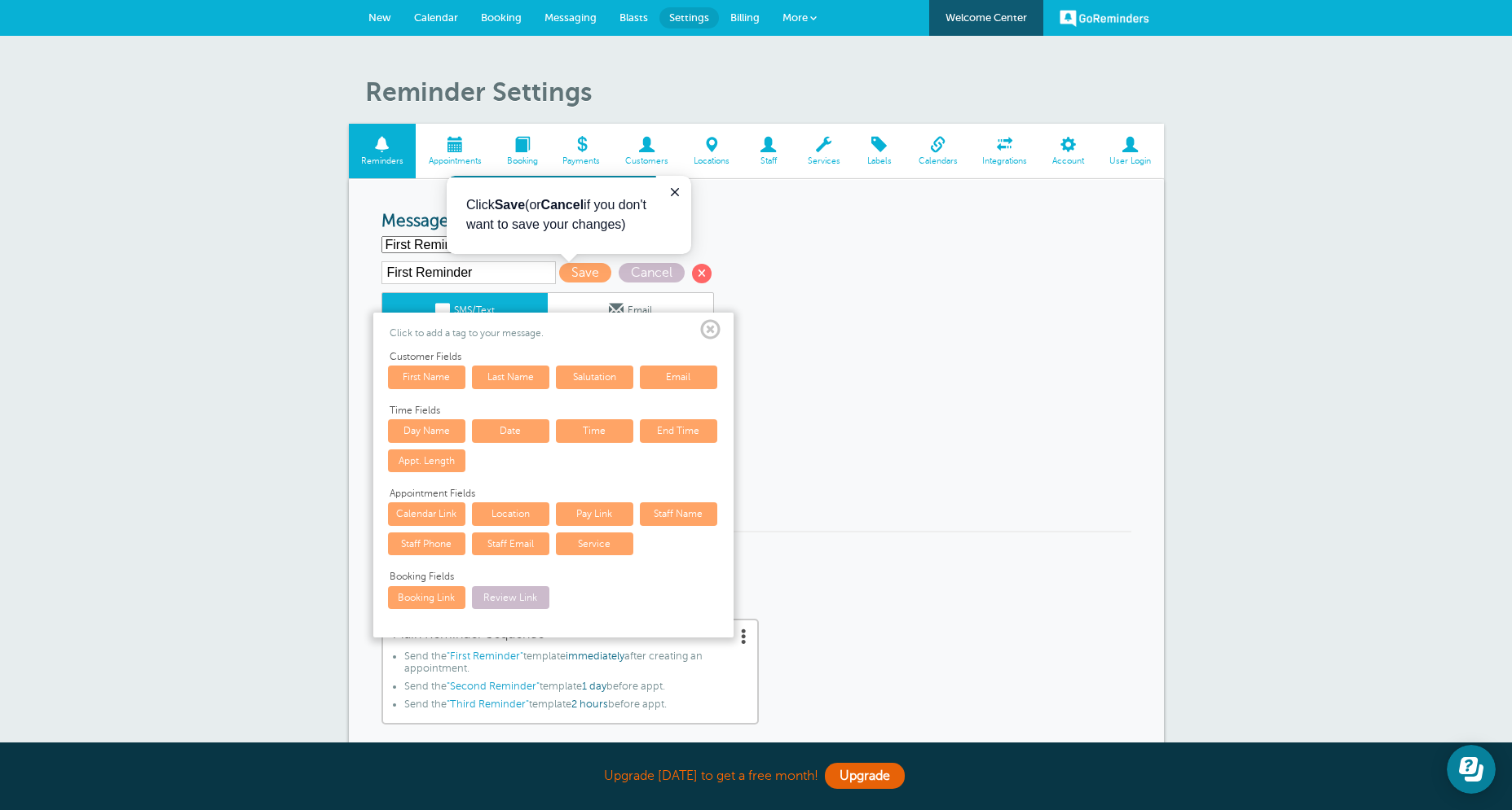
click at [710, 338] on span at bounding box center [709, 330] width 21 height 21
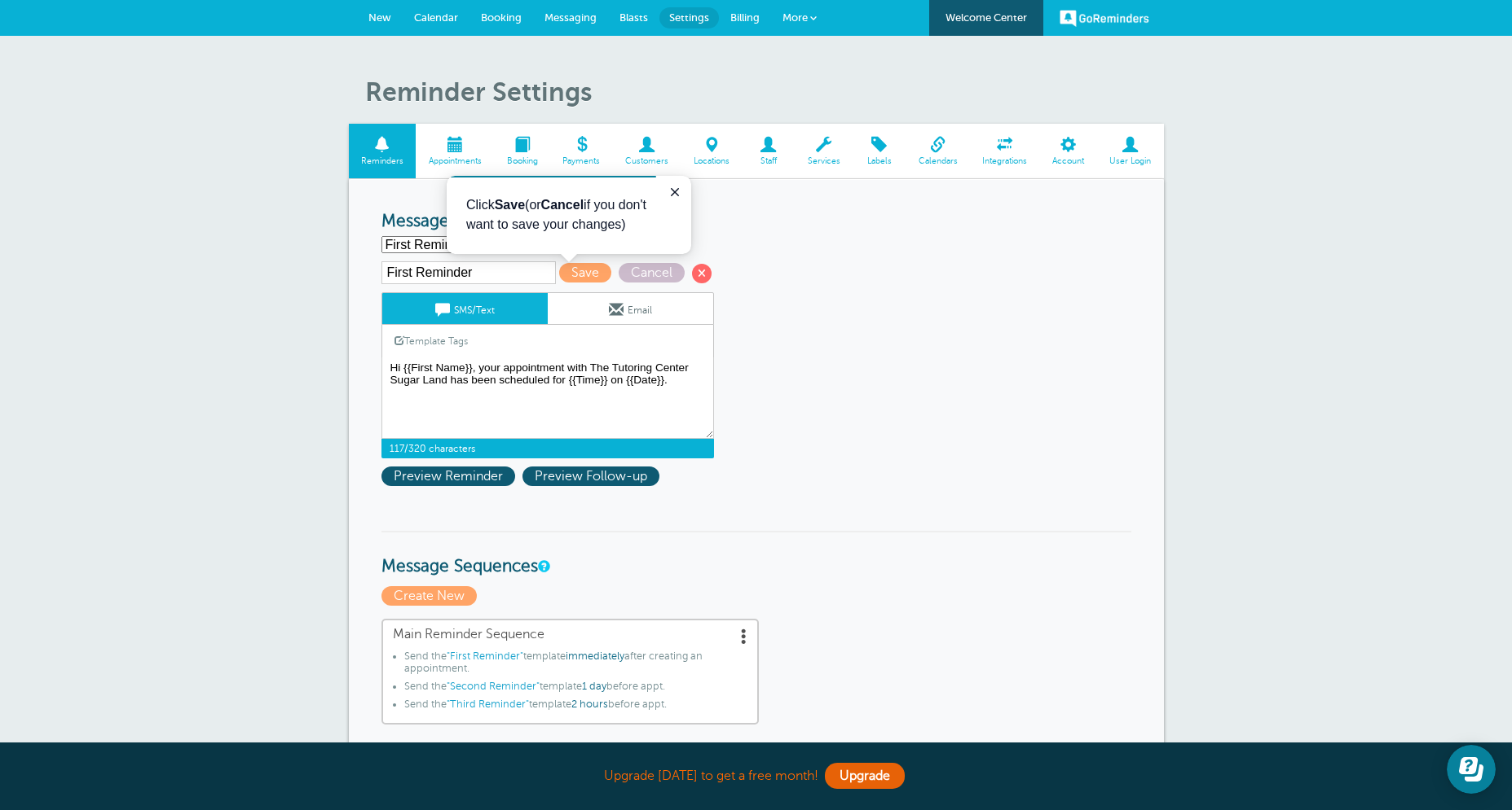
click at [601, 319] on link "Email" at bounding box center [630, 308] width 165 height 31
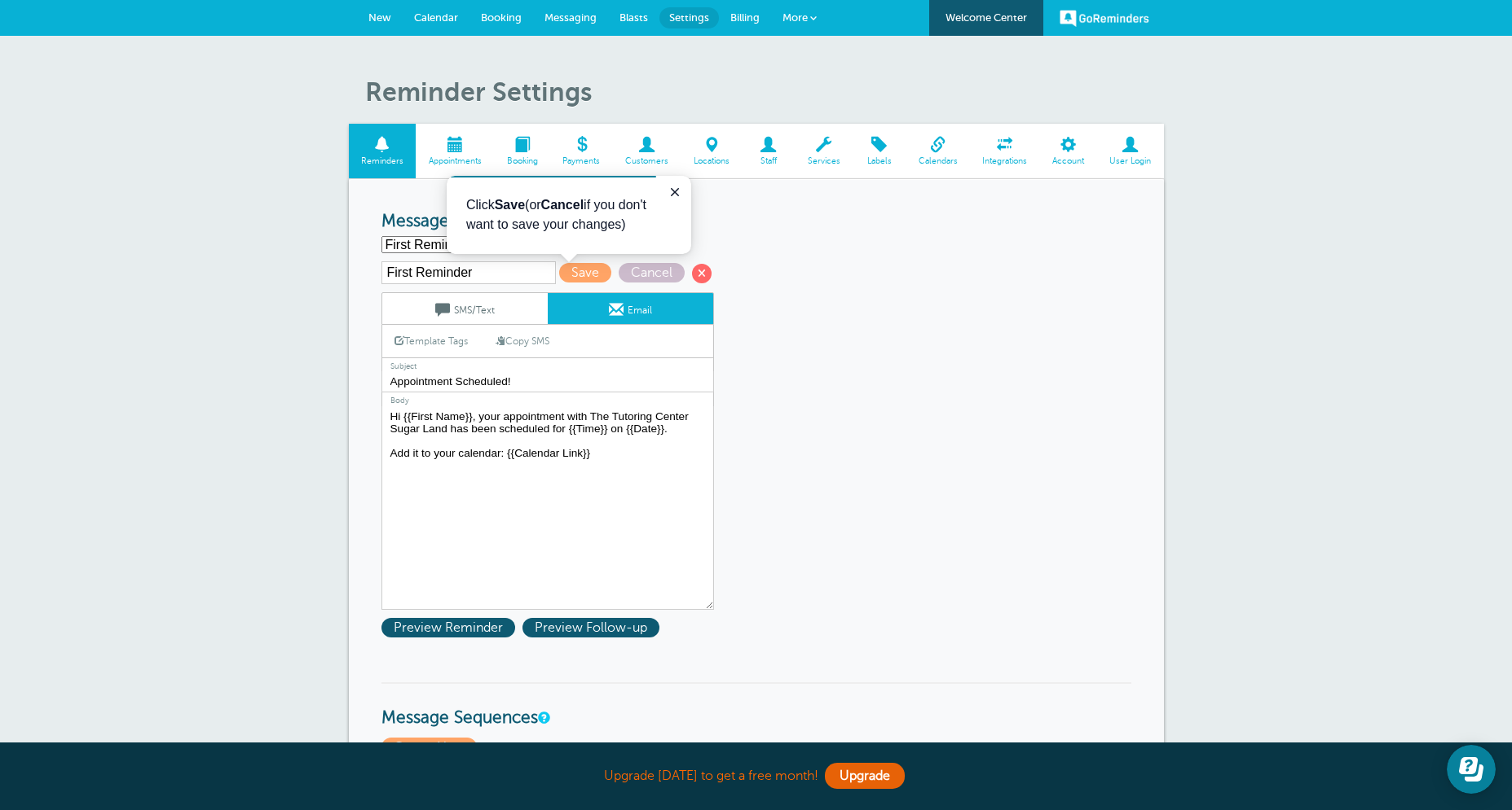
click at [518, 317] on link "SMS/Text" at bounding box center [465, 308] width 165 height 31
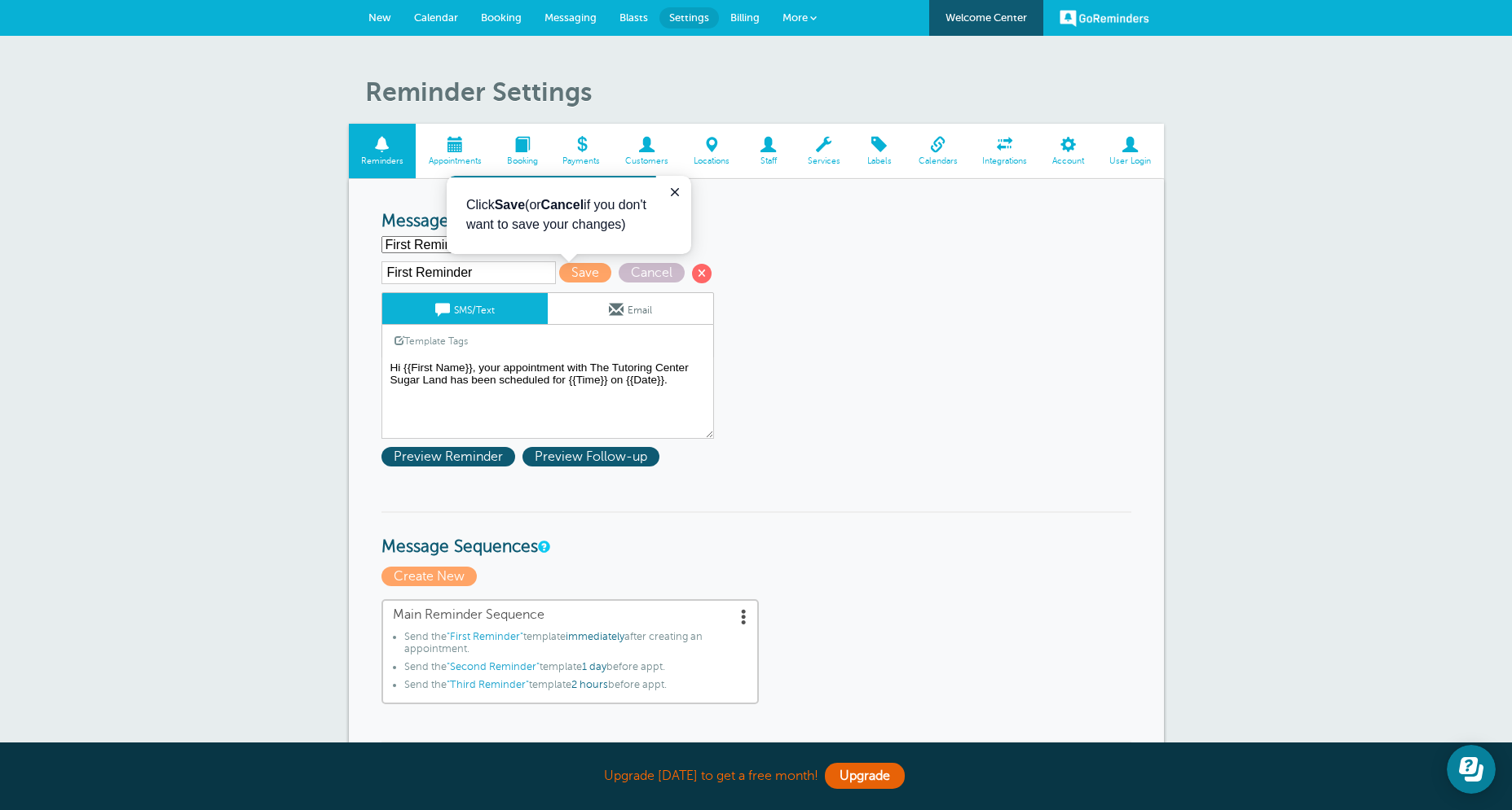
click at [567, 311] on link "Email" at bounding box center [630, 308] width 165 height 31
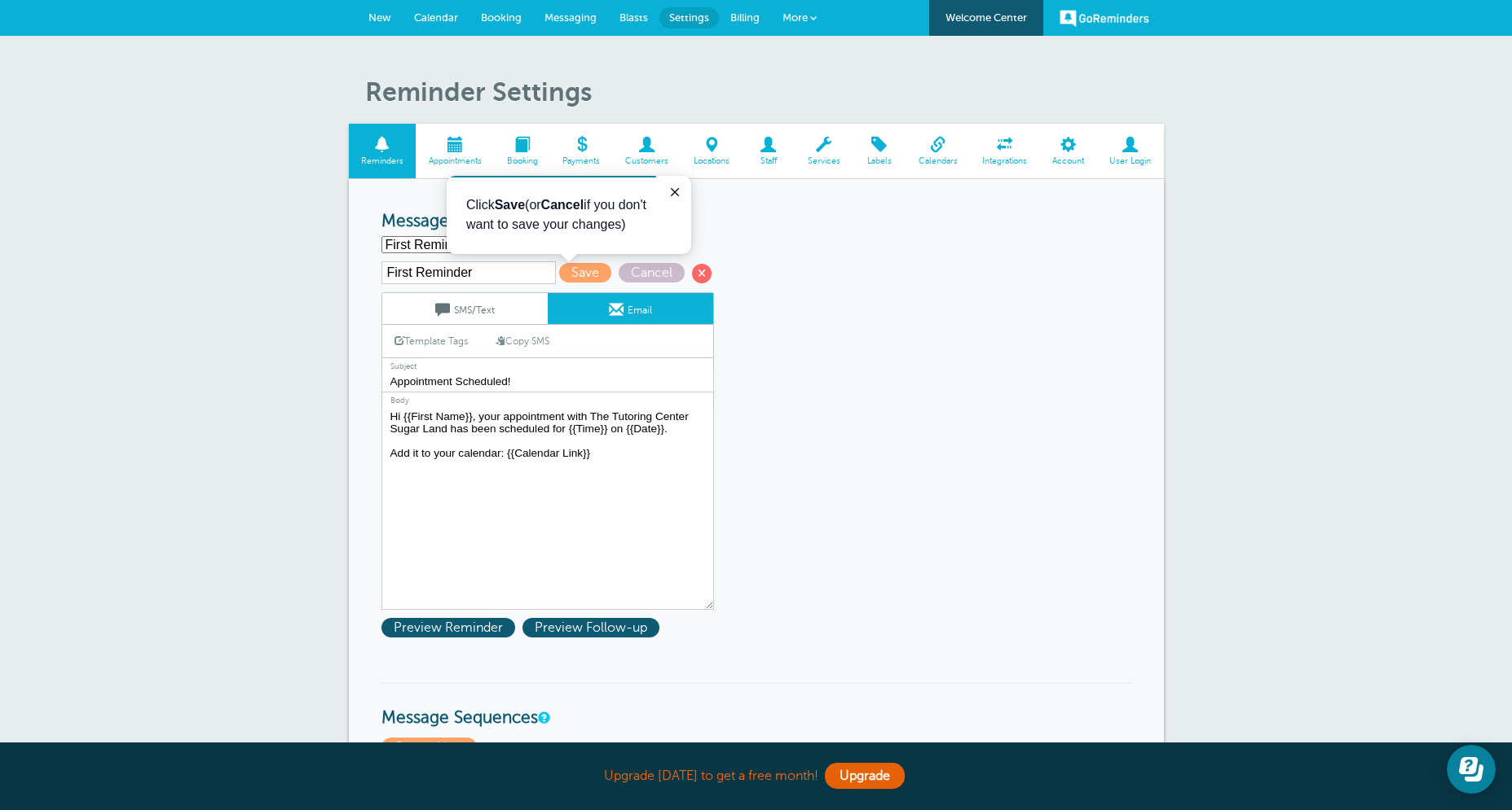
click at [429, 338] on link "Template Tags" at bounding box center [431, 341] width 98 height 32
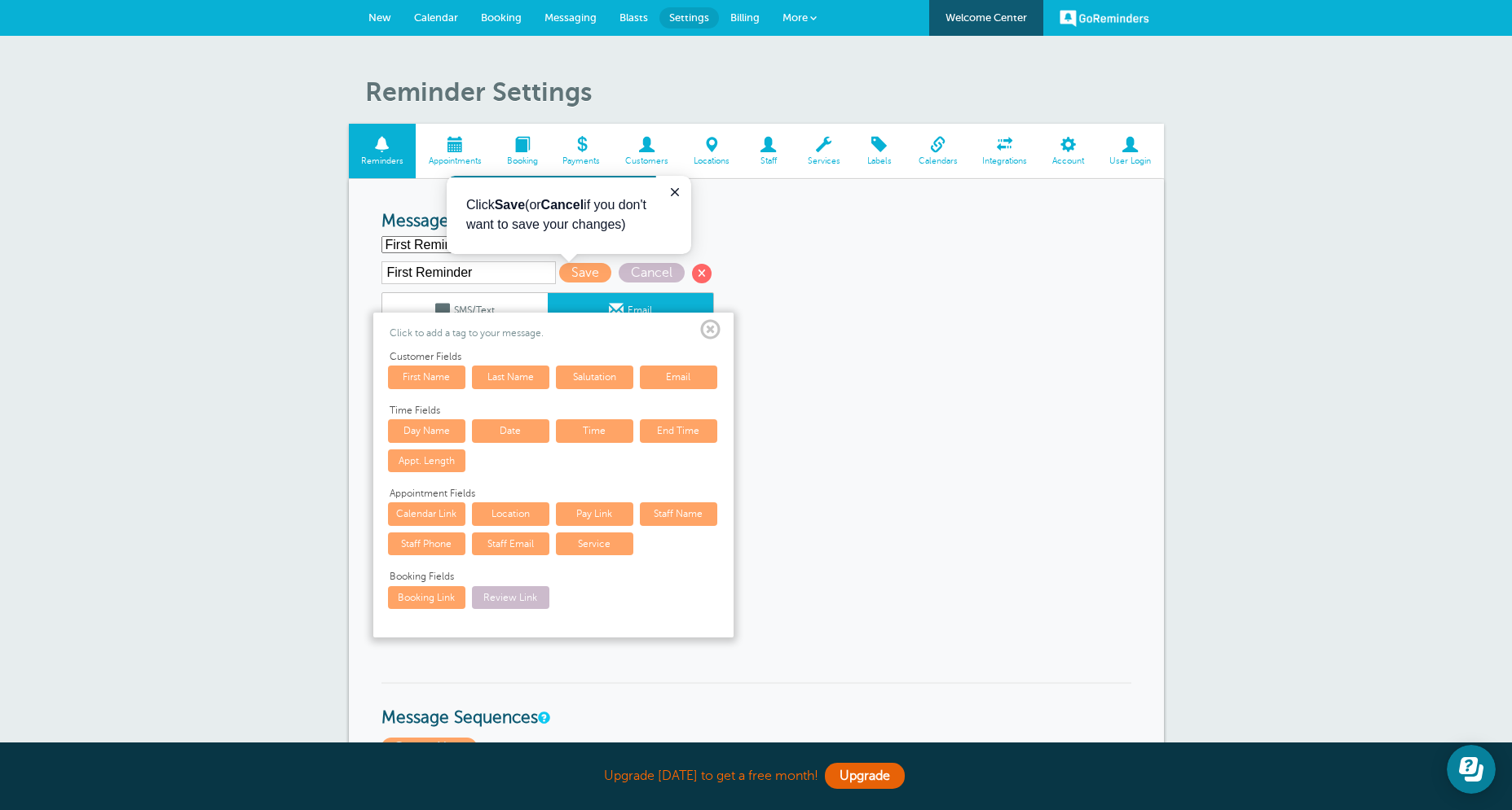
click at [709, 334] on span at bounding box center [709, 330] width 21 height 21
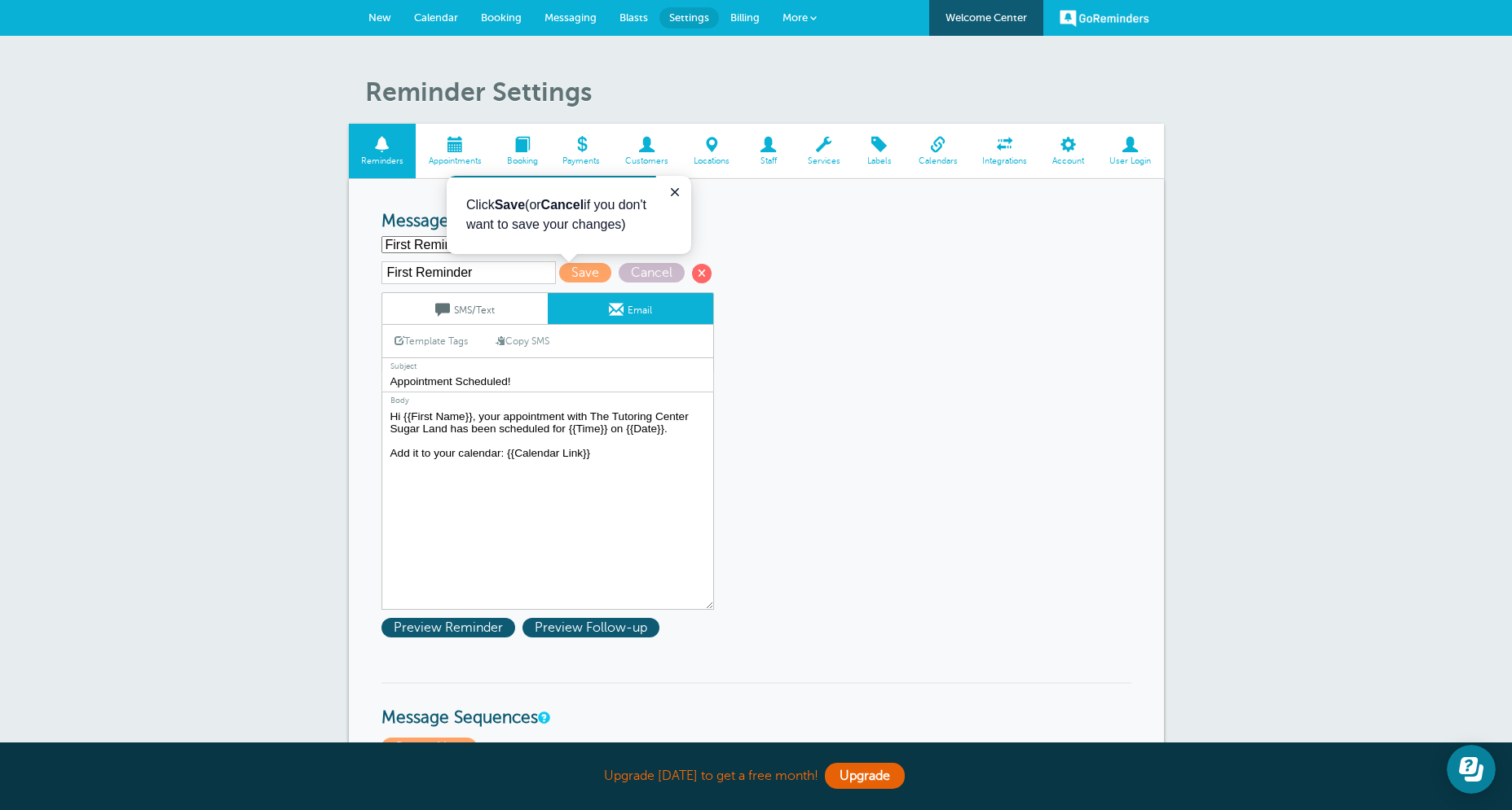
click at [451, 432] on textarea "Hi {{First Name}}, your appointment with The Tutoring Center Sugar Land has bee…" at bounding box center [548, 508] width 333 height 204
click at [507, 420] on textarea "Hi {{First Name}}, your appointment with The Tutoring Center Sugar Land has bee…" at bounding box center [548, 508] width 333 height 204
click at [504, 419] on textarea "Hi {{First Name}}, your appointment with The Tutoring Center Sugar Land has bee…" at bounding box center [548, 508] width 333 height 204
click at [423, 350] on link "Template Tags" at bounding box center [431, 341] width 98 height 32
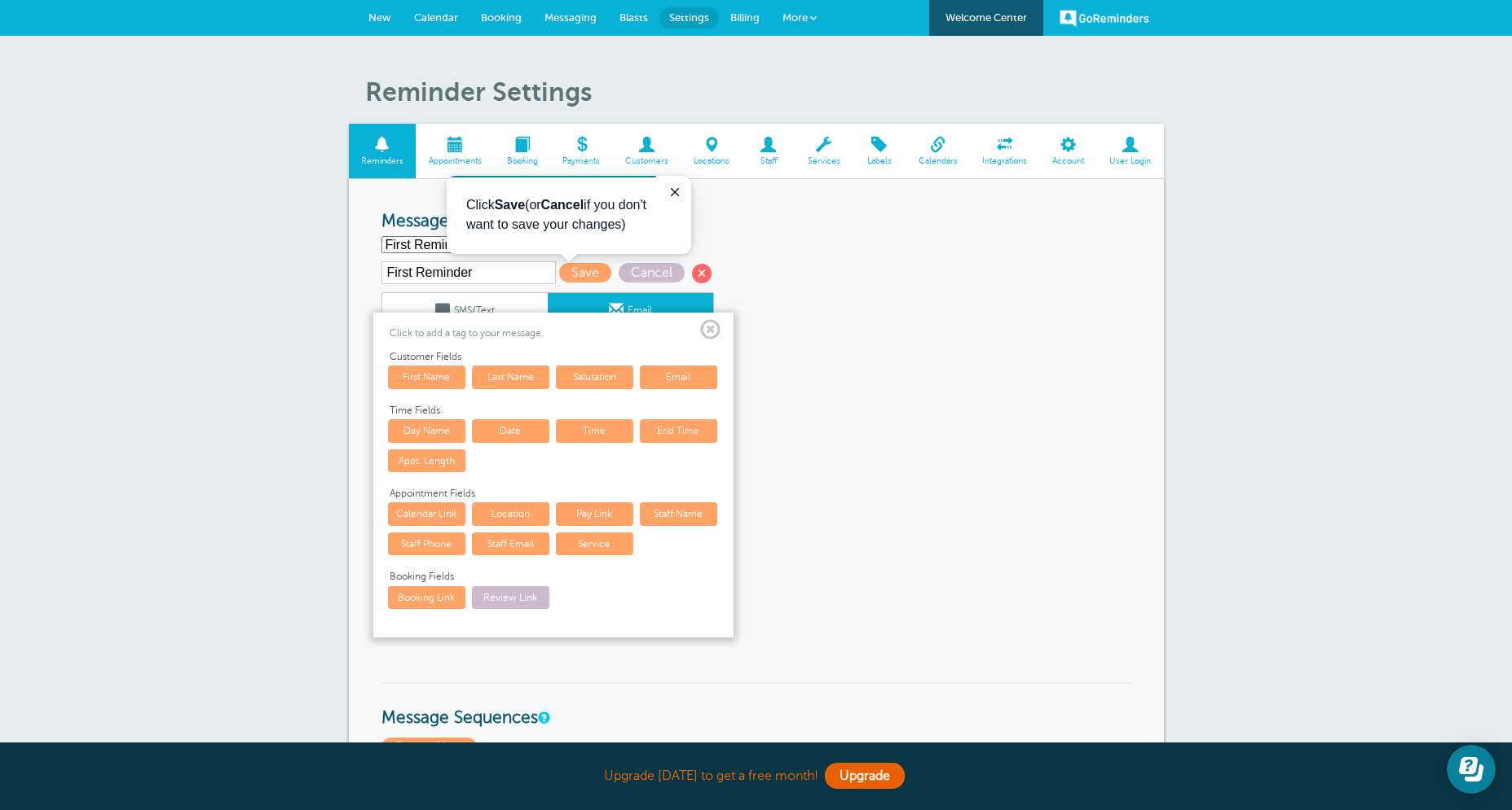
click at [588, 551] on link "Service" at bounding box center [594, 544] width 77 height 23
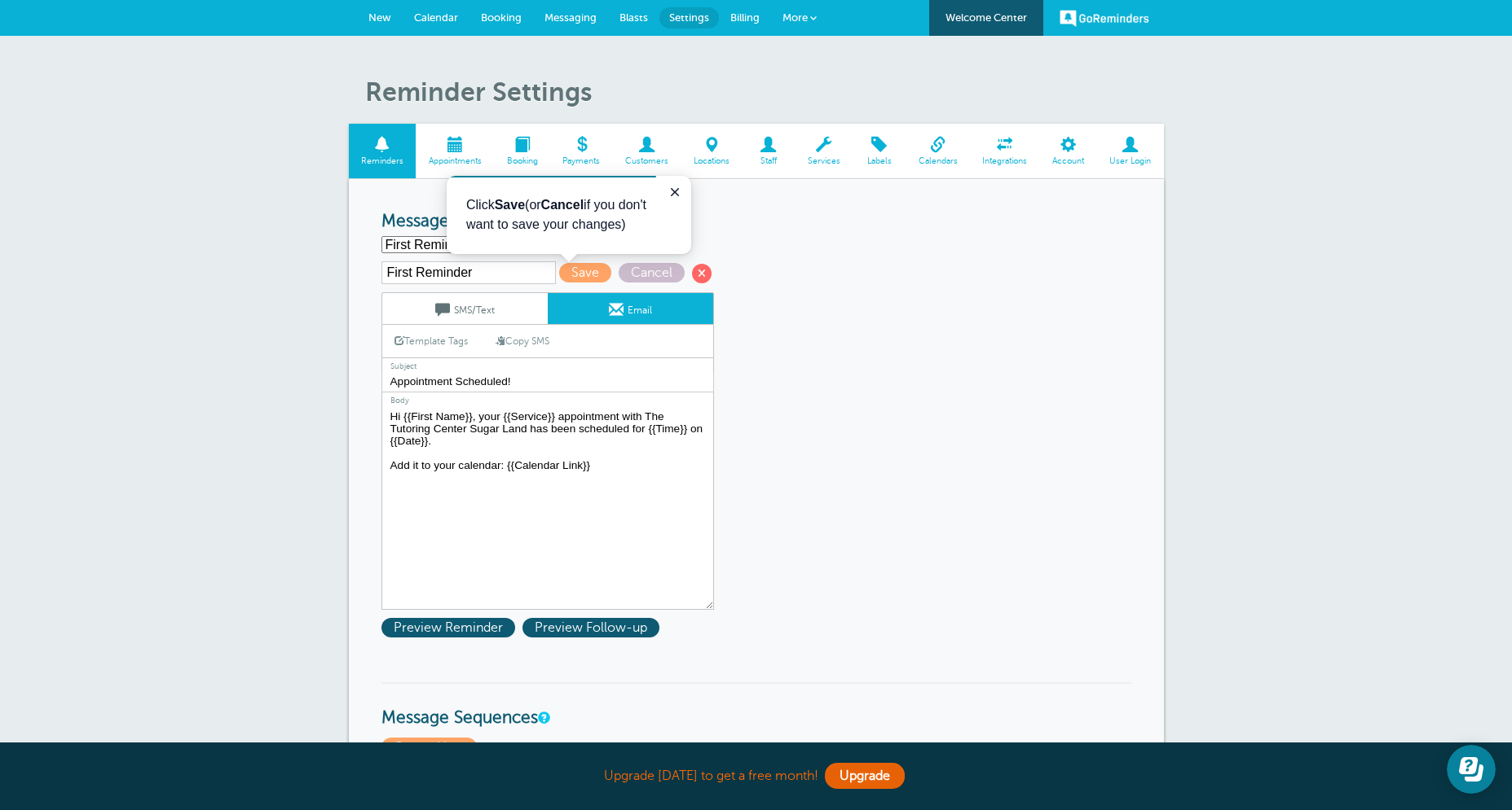
type textarea "Hi {{First Name}}, your {{Service}} appointment with The Tutoring Center Sugar …"
click at [481, 316] on link "SMS/Text" at bounding box center [465, 308] width 165 height 31
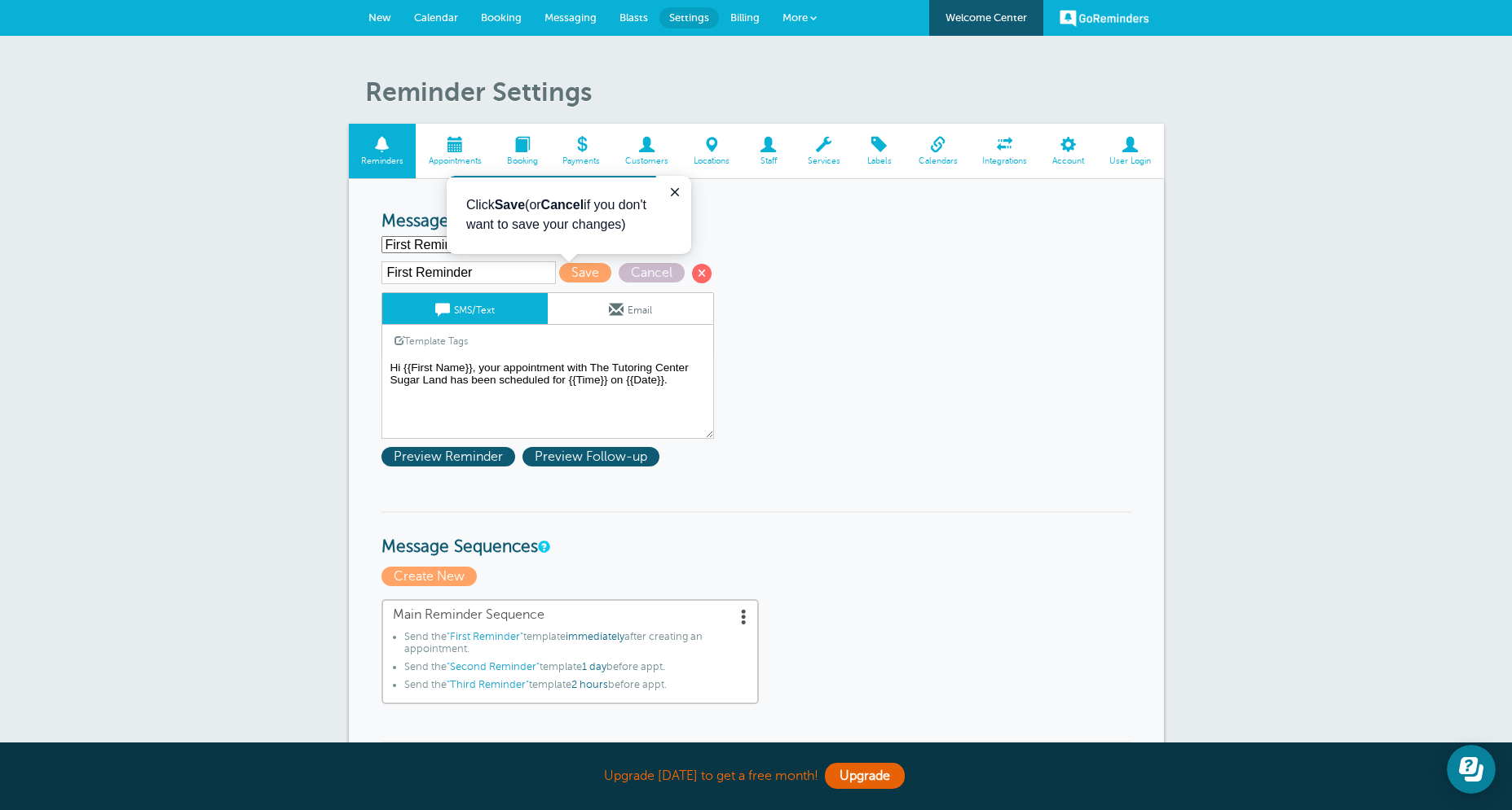
click at [434, 346] on link "Template Tags" at bounding box center [431, 341] width 98 height 32
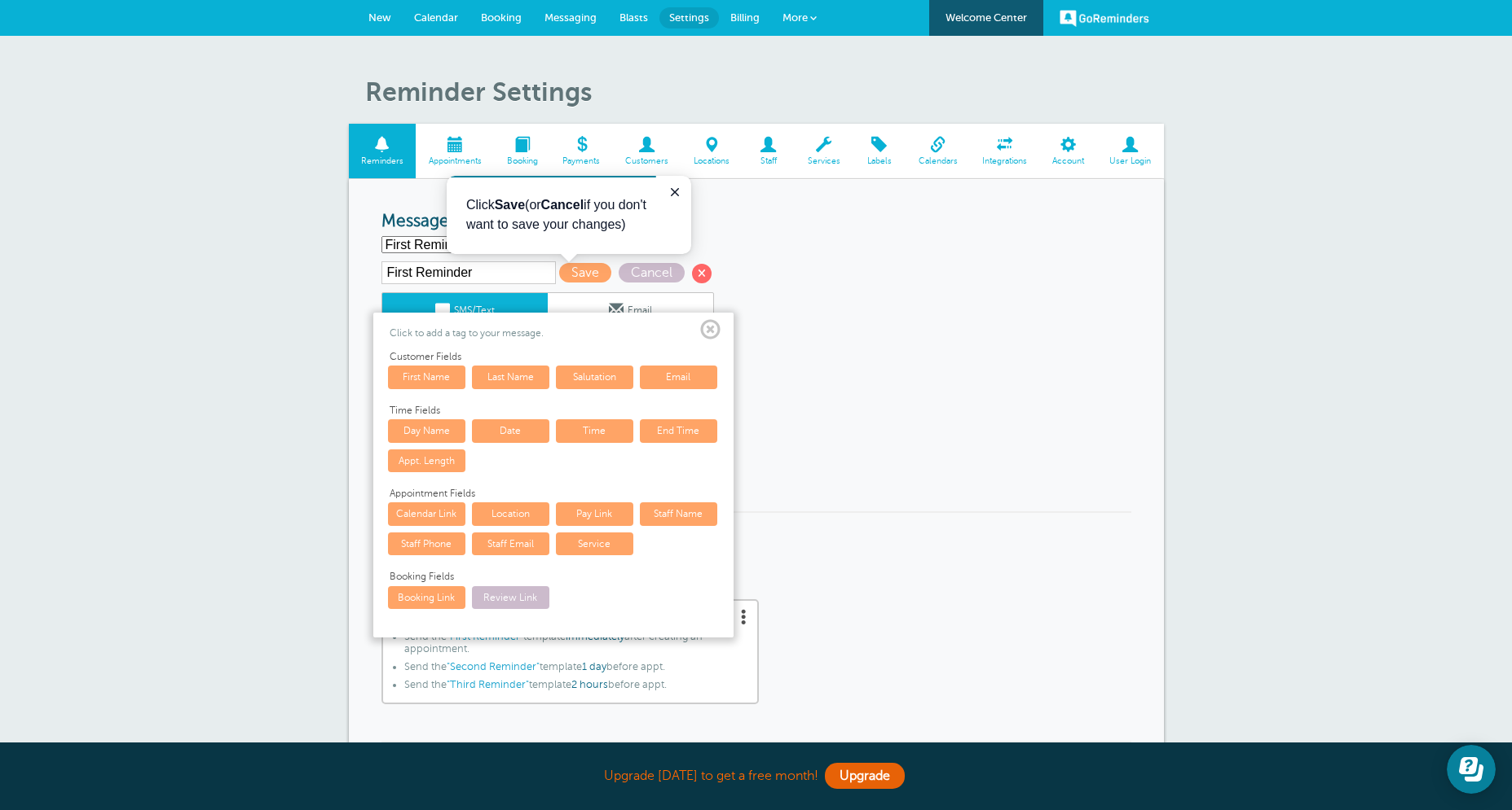
click at [703, 335] on span at bounding box center [709, 330] width 21 height 21
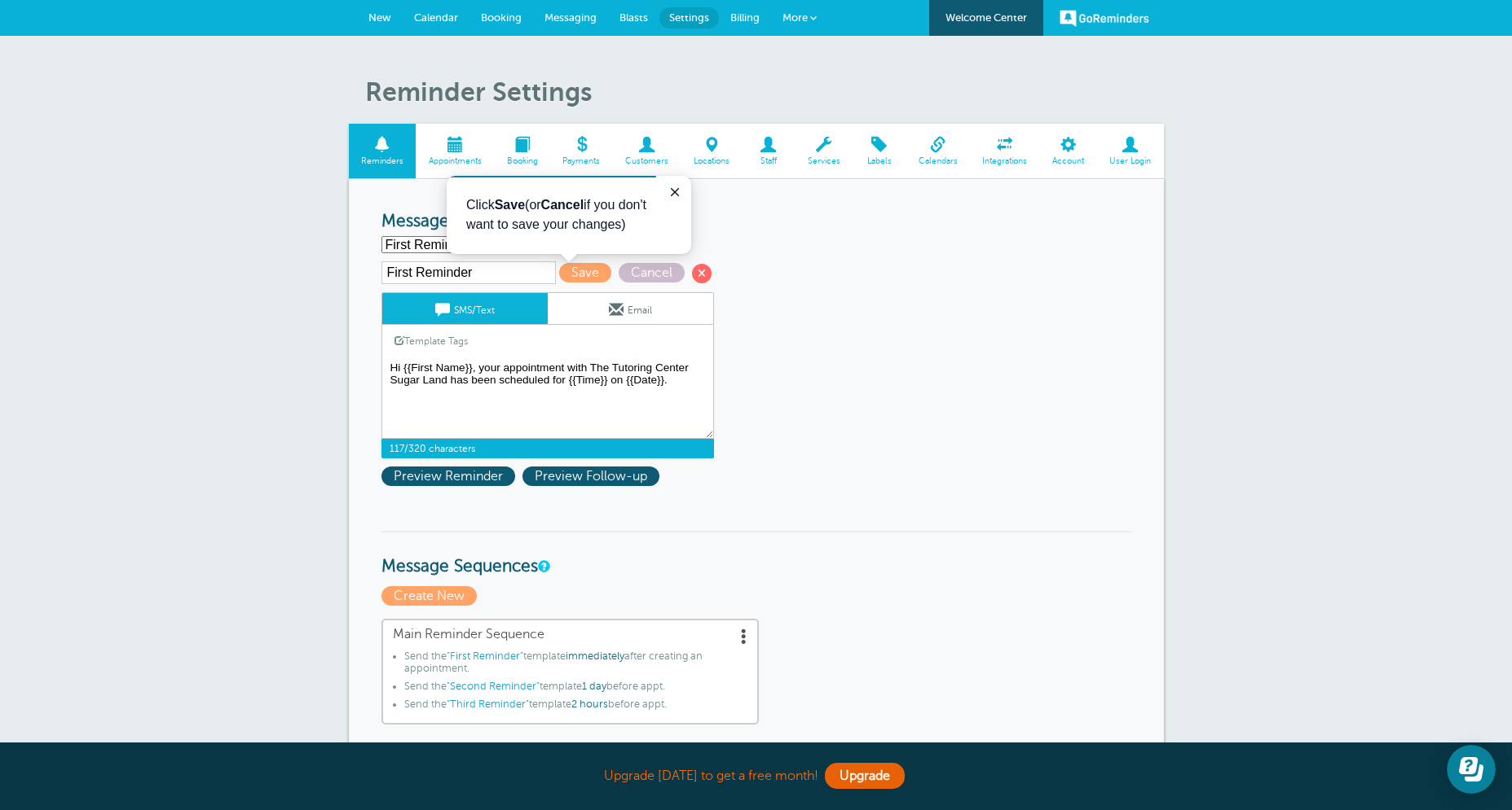
click at [506, 365] on textarea "Hi {{First Name}}, your appointment with The Tutoring Center Sugar Land has bee…" at bounding box center [548, 398] width 333 height 81
click at [505, 368] on textarea "Hi {{First Name}}, your appointment with The Tutoring Center Sugar Land has bee…" at bounding box center [548, 398] width 333 height 81
click at [504, 368] on textarea "Hi {{First Name}}, your appointment with The Tutoring Center Sugar Land has bee…" at bounding box center [548, 398] width 333 height 81
click at [508, 370] on textarea "Hi {{First Name}}, your appointment with The Tutoring Center Sugar Land has bee…" at bounding box center [548, 398] width 333 height 81
click at [452, 351] on link "Template Tags" at bounding box center [431, 341] width 98 height 32
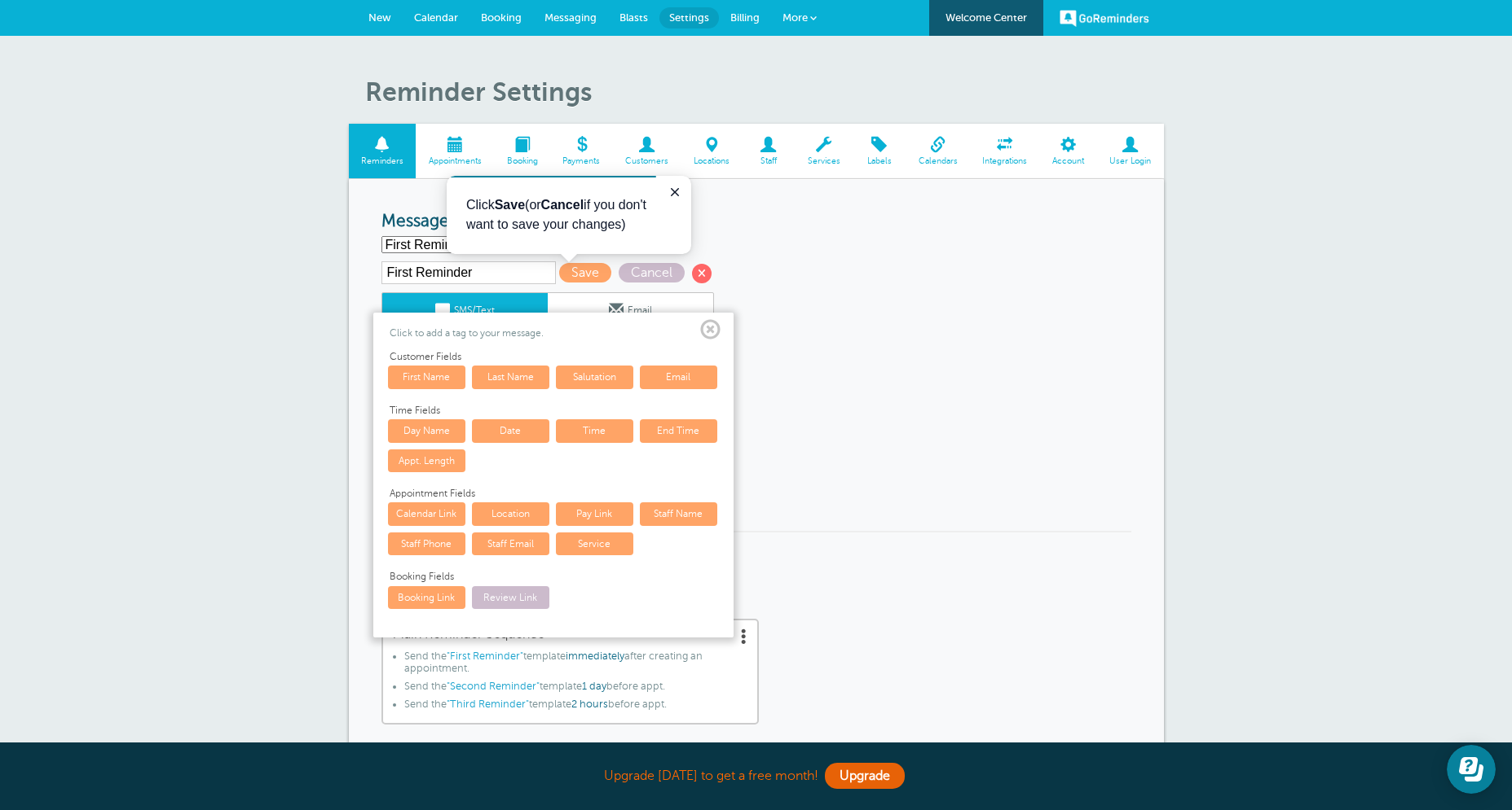
click at [605, 547] on link "Service" at bounding box center [594, 544] width 77 height 23
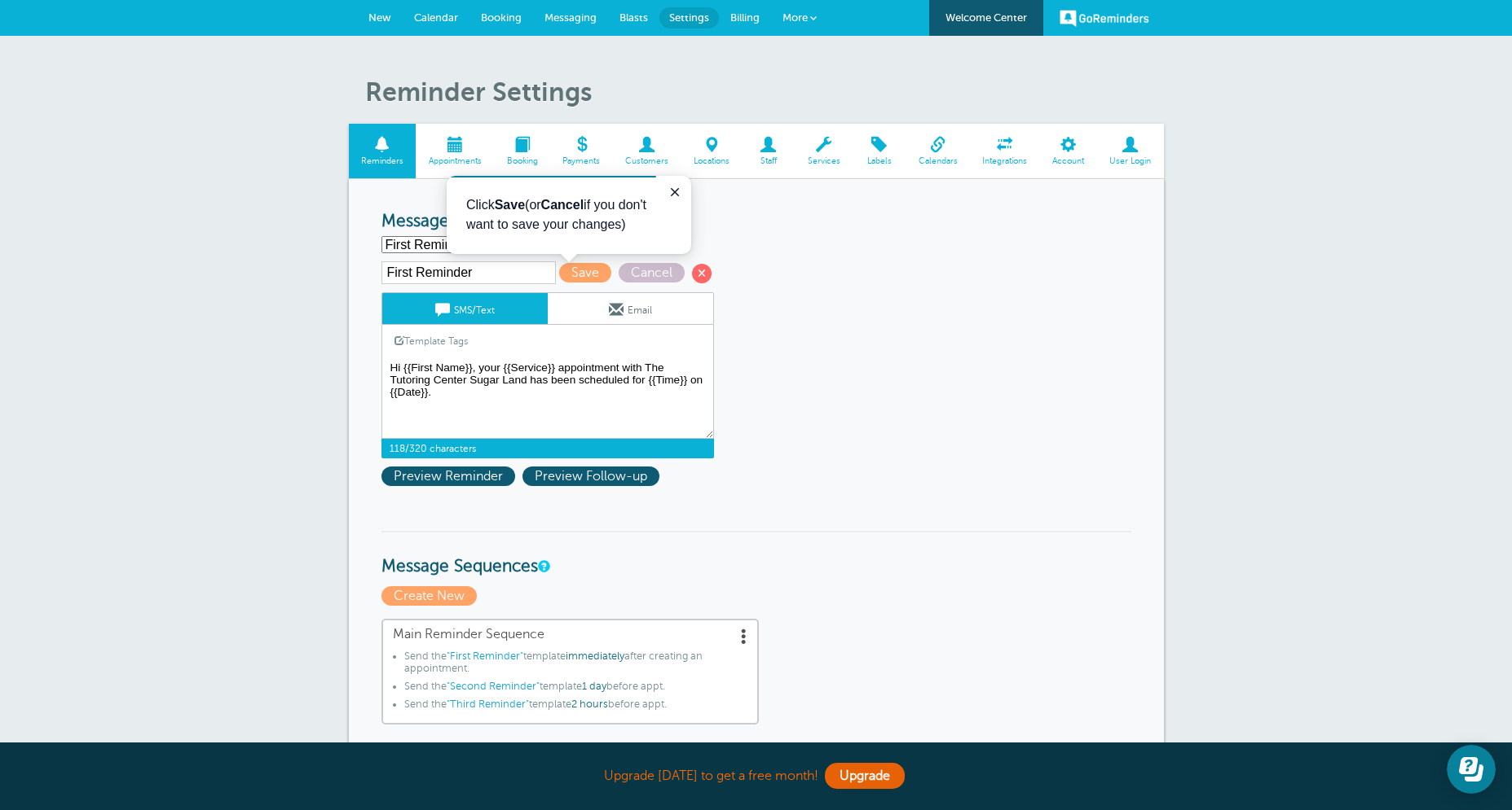
click at [546, 399] on textarea "Hi {{First Name}}, your appointment with The Tutoring Center Sugar Land has bee…" at bounding box center [548, 398] width 333 height 81
click at [391, 410] on textarea "Hi {{First Name}}, your appointment with The Tutoring Center Sugar Land has bee…" at bounding box center [548, 398] width 333 height 81
drag, startPoint x: 614, startPoint y: 391, endPoint x: 436, endPoint y: 393, distance: 178.0
click at [436, 393] on textarea "Hi {{First Name}}, your appointment with The Tutoring Center Sugar Land has bee…" at bounding box center [548, 398] width 333 height 81
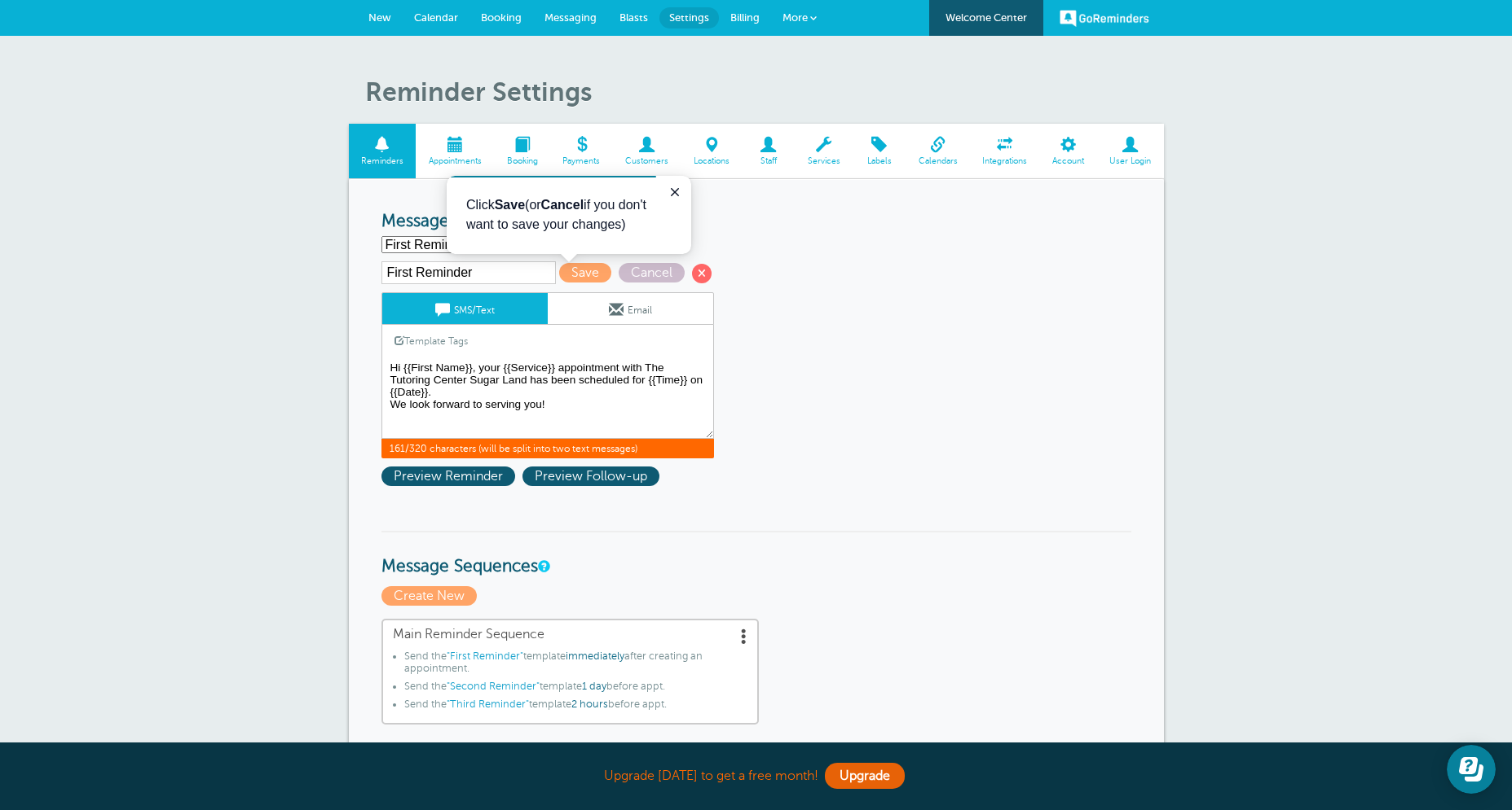
click at [567, 411] on textarea "Hi {{First Name}}, your appointment with The Tutoring Center Sugar Land has bee…" at bounding box center [548, 398] width 333 height 81
click at [390, 405] on textarea "Hi {{First Name}}, your appointment with The Tutoring Center Sugar Land has bee…" at bounding box center [548, 398] width 333 height 81
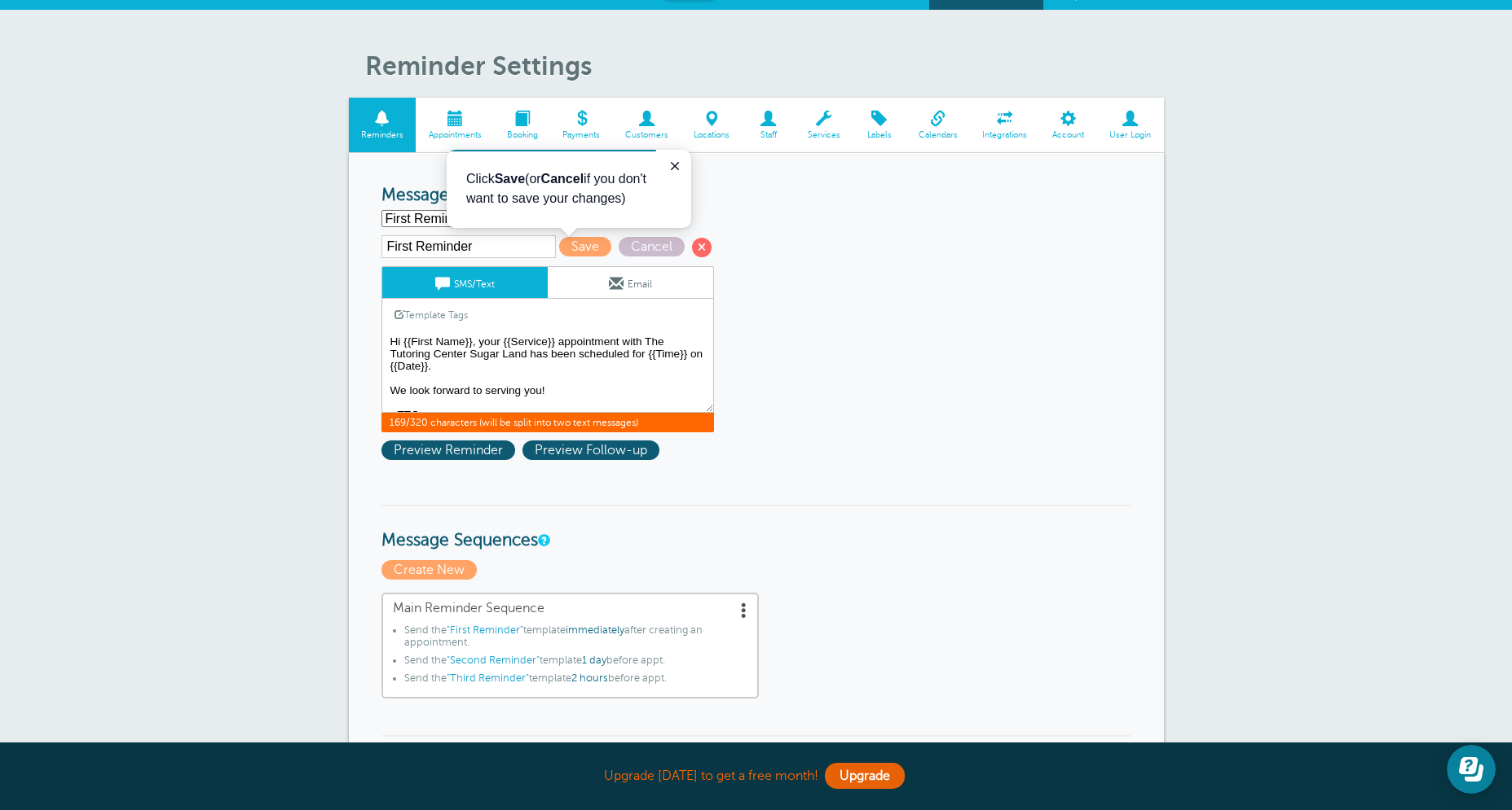
type textarea "Hi {{First Name}}, your {{Service}} appointment with The Tutoring Center Sugar …"
click at [629, 277] on link "Email" at bounding box center [630, 282] width 165 height 31
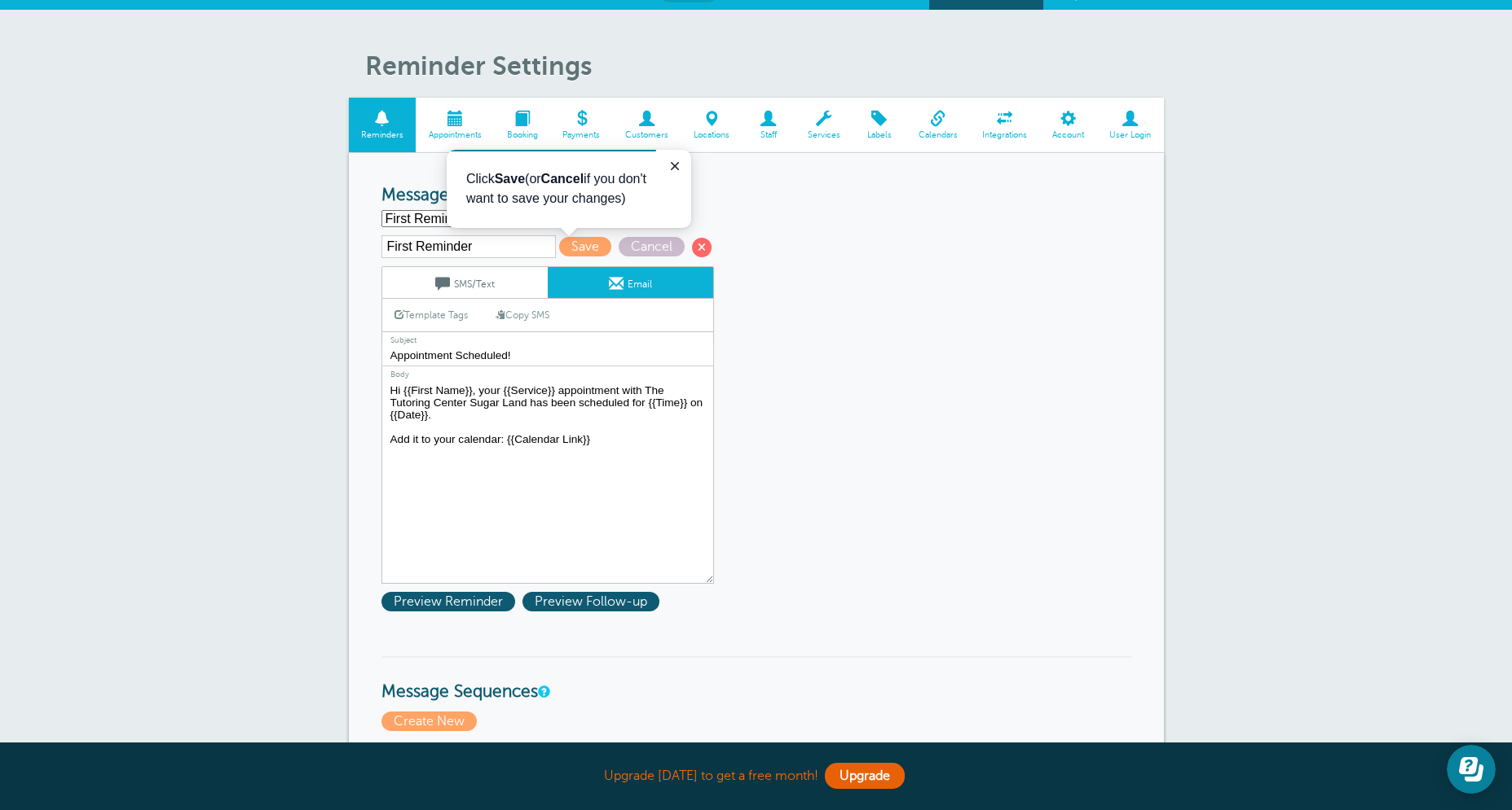
click at [619, 456] on textarea "Hi {{First Name}}, your appointment with The Tutoring Center Sugar Land has bee…" at bounding box center [548, 482] width 333 height 204
click at [571, 462] on textarea "Hi {{First Name}}, your appointment with The Tutoring Center Sugar Land has bee…" at bounding box center [548, 482] width 333 height 204
click at [442, 286] on span at bounding box center [442, 283] width 15 height 15
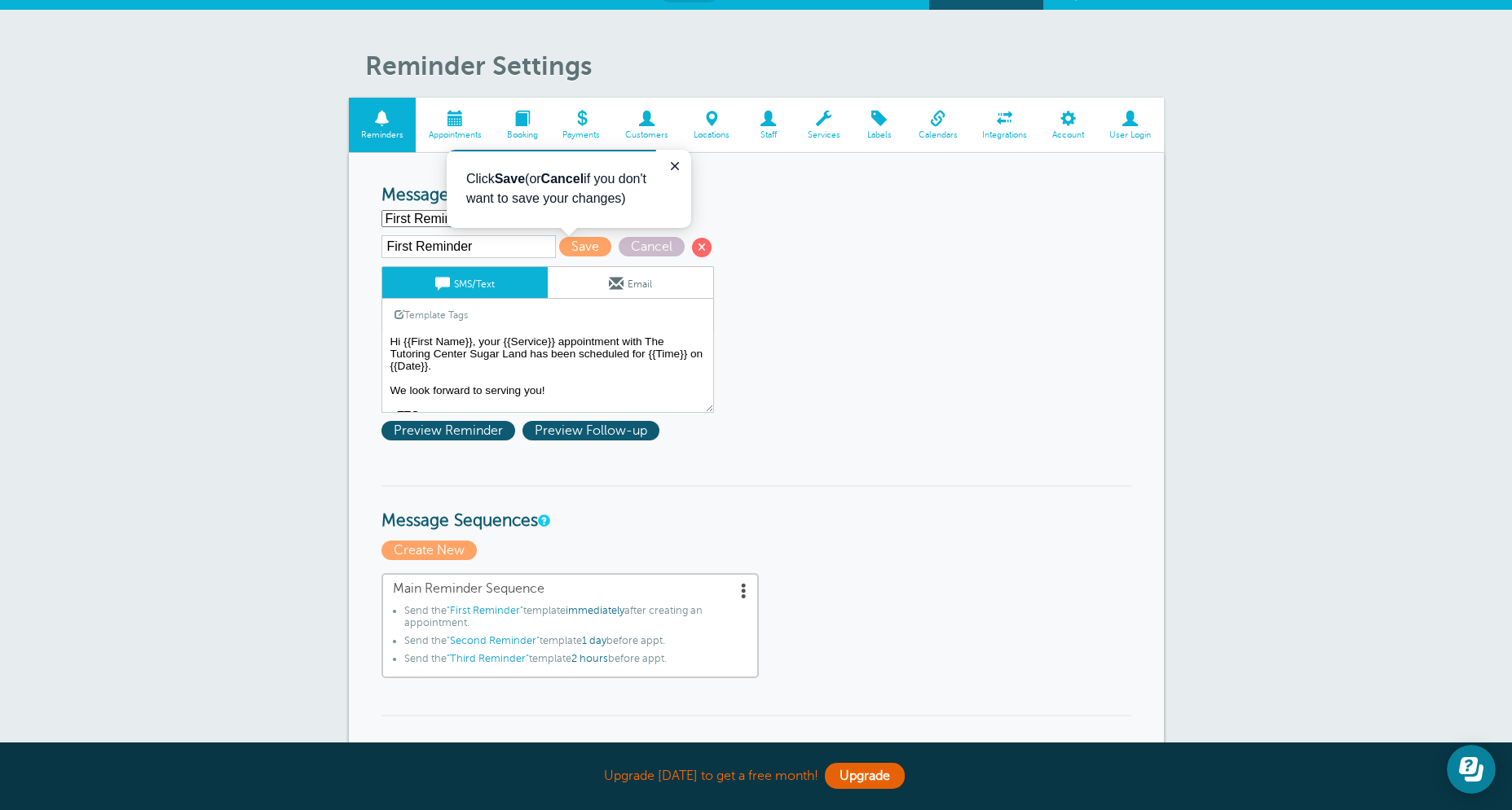
click at [599, 282] on link "Email" at bounding box center [630, 282] width 165 height 31
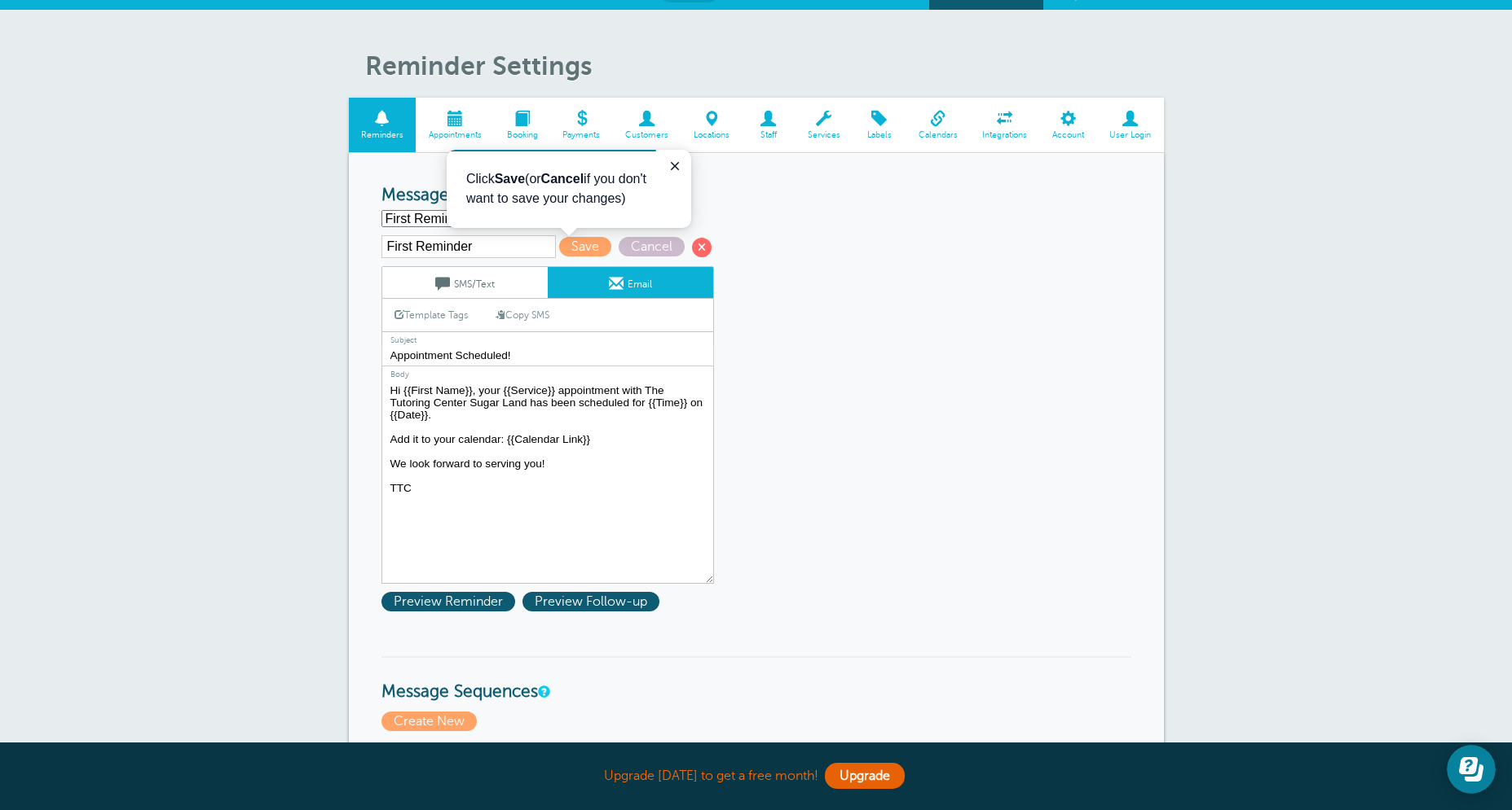
click at [459, 443] on textarea "Hi {{First Name}}, your appointment with The Tutoring Center Sugar Land has bee…" at bounding box center [548, 482] width 333 height 204
click at [457, 448] on textarea "Hi {{First Name}}, your appointment with The Tutoring Center Sugar Land has bee…" at bounding box center [548, 482] width 333 height 204
paste textarea "If you need to cancel due to scheduling conflicts that arise, please let us kno…"
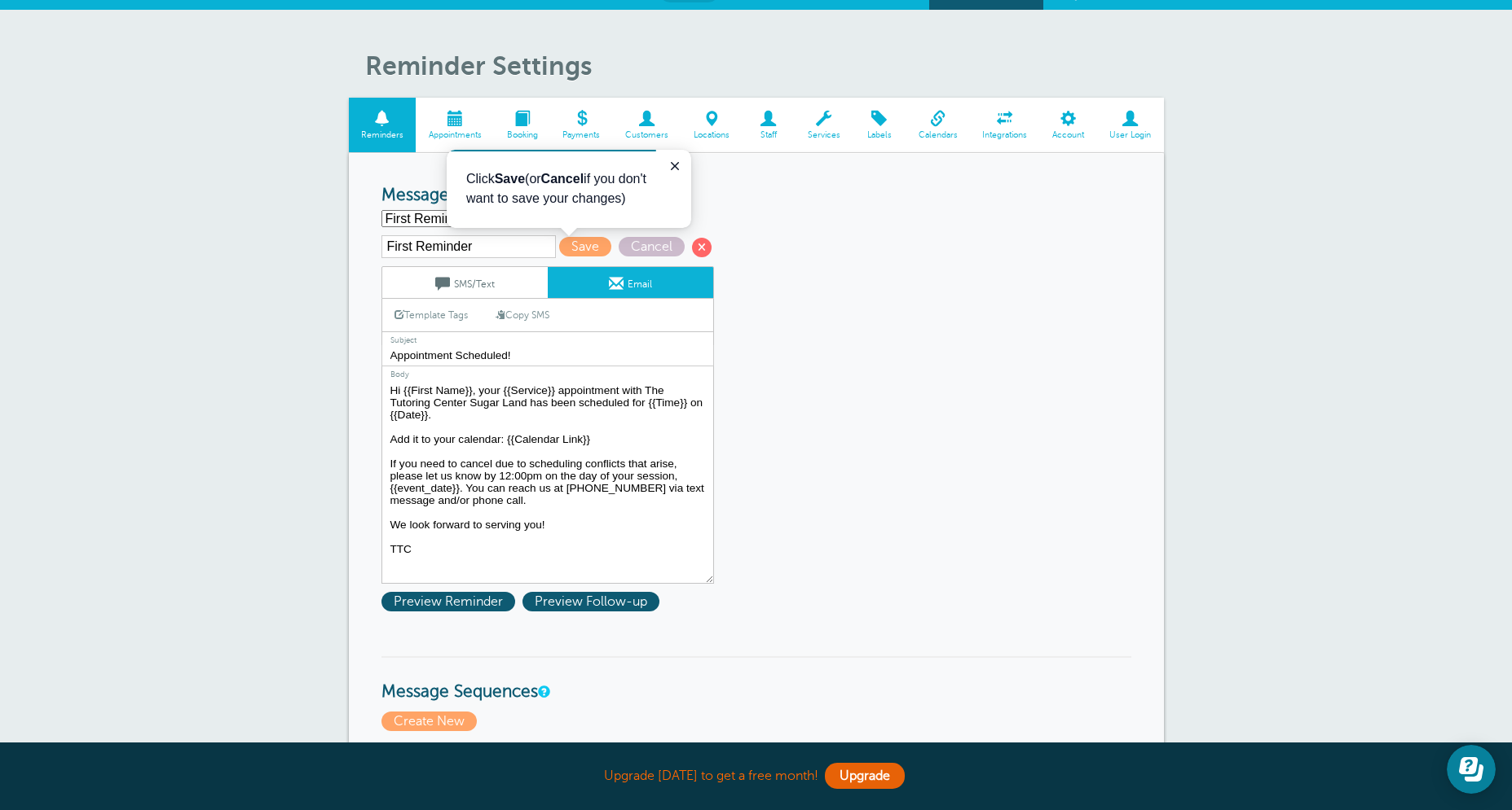
drag, startPoint x: 517, startPoint y: 462, endPoint x: 673, endPoint y: 462, distance: 156.0
click at [673, 462] on textarea "Hi {{First Name}}, your appointment with The Tutoring Center Sugar Land has bee…" at bounding box center [548, 482] width 333 height 204
drag, startPoint x: 581, startPoint y: 477, endPoint x: 511, endPoint y: 481, distance: 70.1
click at [511, 481] on textarea "Hi {{First Name}}, your appointment with The Tutoring Center Sugar Land has bee…" at bounding box center [548, 482] width 333 height 204
click at [439, 322] on link "Template Tags" at bounding box center [431, 315] width 98 height 32
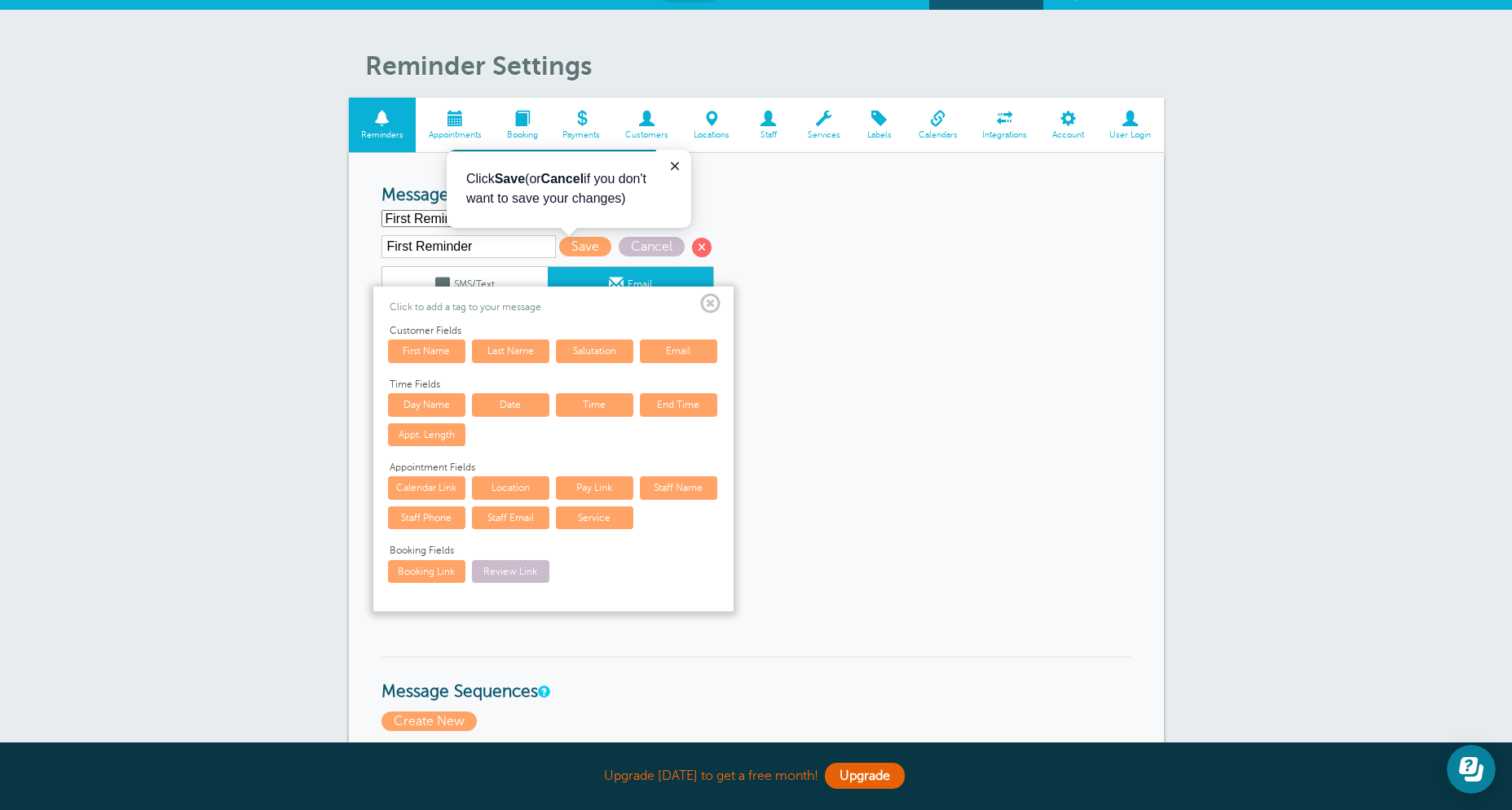
click at [509, 401] on link "Date" at bounding box center [510, 404] width 77 height 23
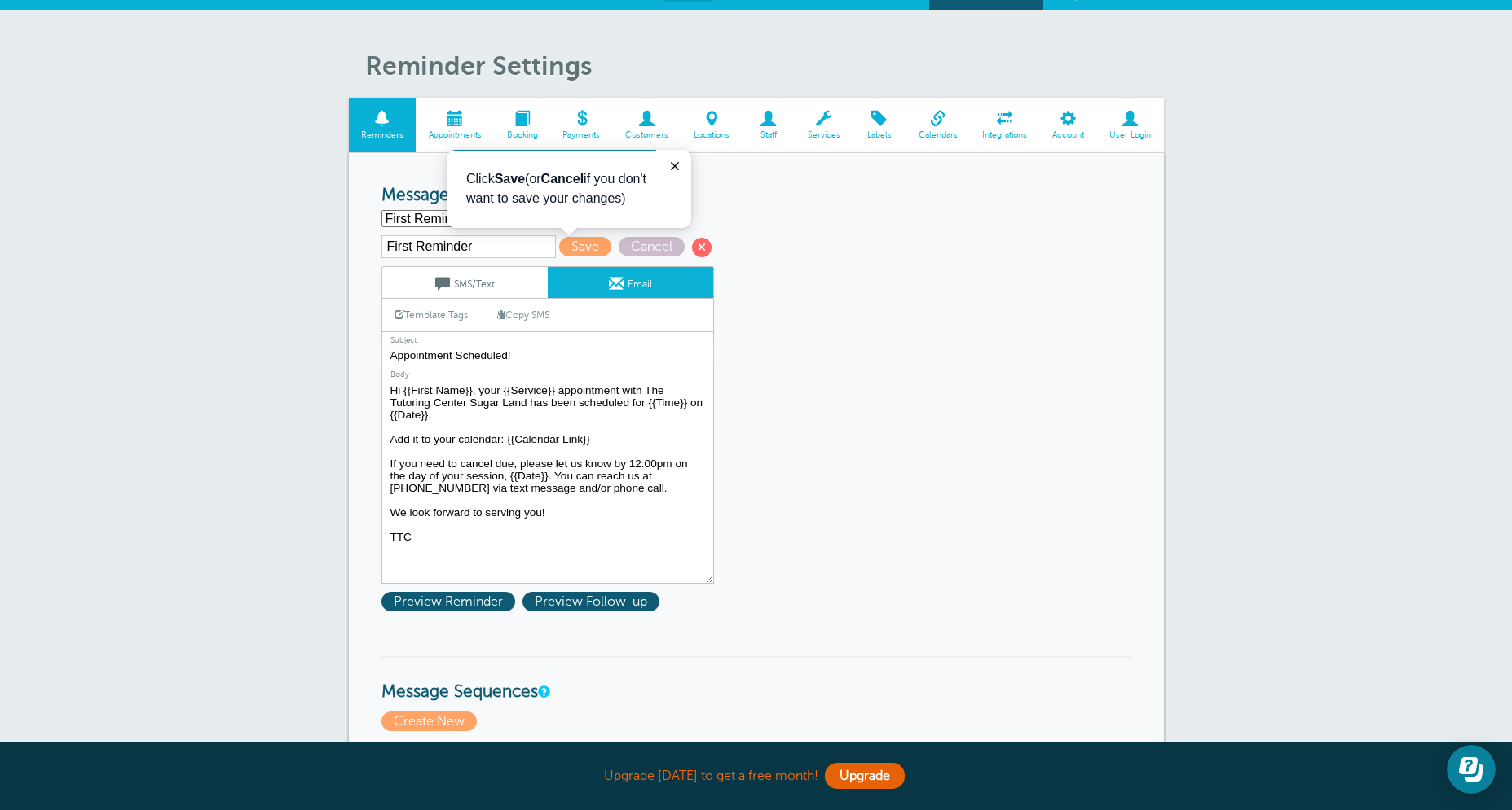
click at [659, 493] on textarea "Hi {{First Name}}, your appointment with The Tutoring Center Sugar Land has bee…" at bounding box center [548, 482] width 333 height 204
click at [596, 518] on textarea "Hi {{First Name}}, your appointment with The Tutoring Center Sugar Land has bee…" at bounding box center [548, 482] width 333 height 204
click at [564, 553] on textarea "Hi {{First Name}}, your appointment with The Tutoring Center Sugar Land has bee…" at bounding box center [548, 482] width 333 height 204
click at [388, 536] on textarea "Hi {{First Name}}, your appointment with The Tutoring Center Sugar Land has bee…" at bounding box center [548, 482] width 333 height 204
type textarea "Hi {{First Name}}, your {{Service}} appointment with The Tutoring Center Sugar …"
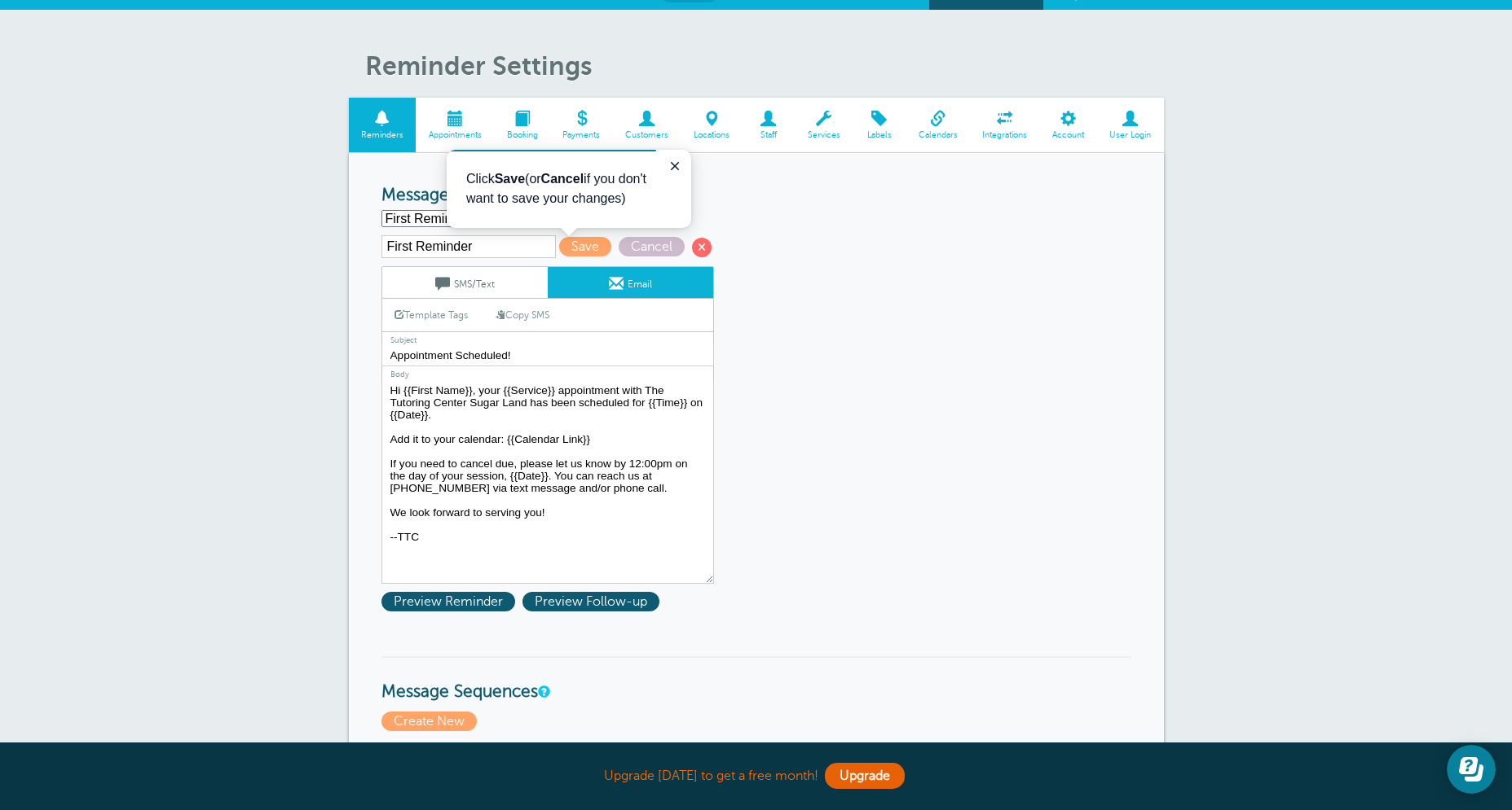
click at [506, 286] on link "SMS/Text" at bounding box center [465, 282] width 165 height 31
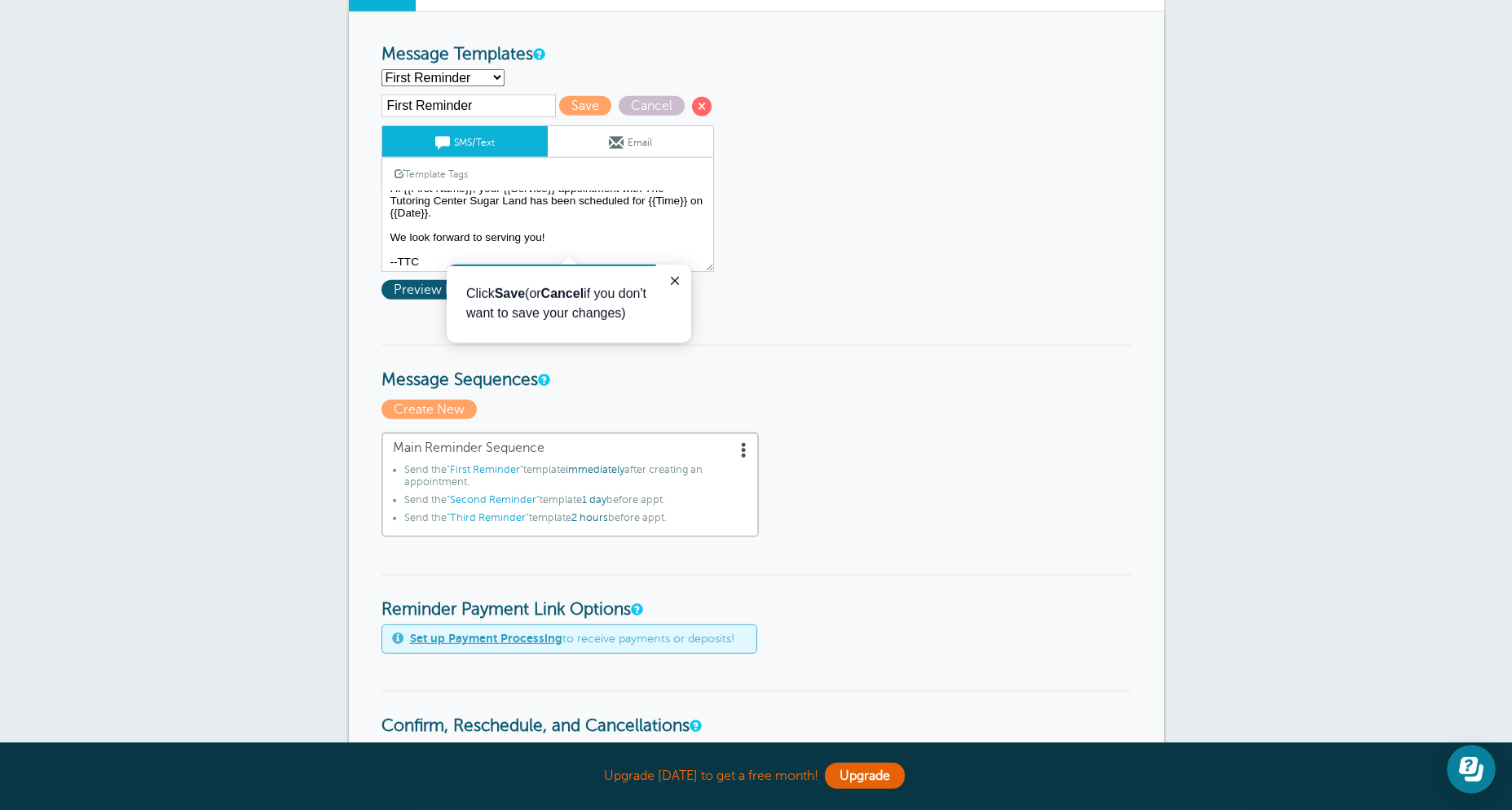
scroll to position [182, 0]
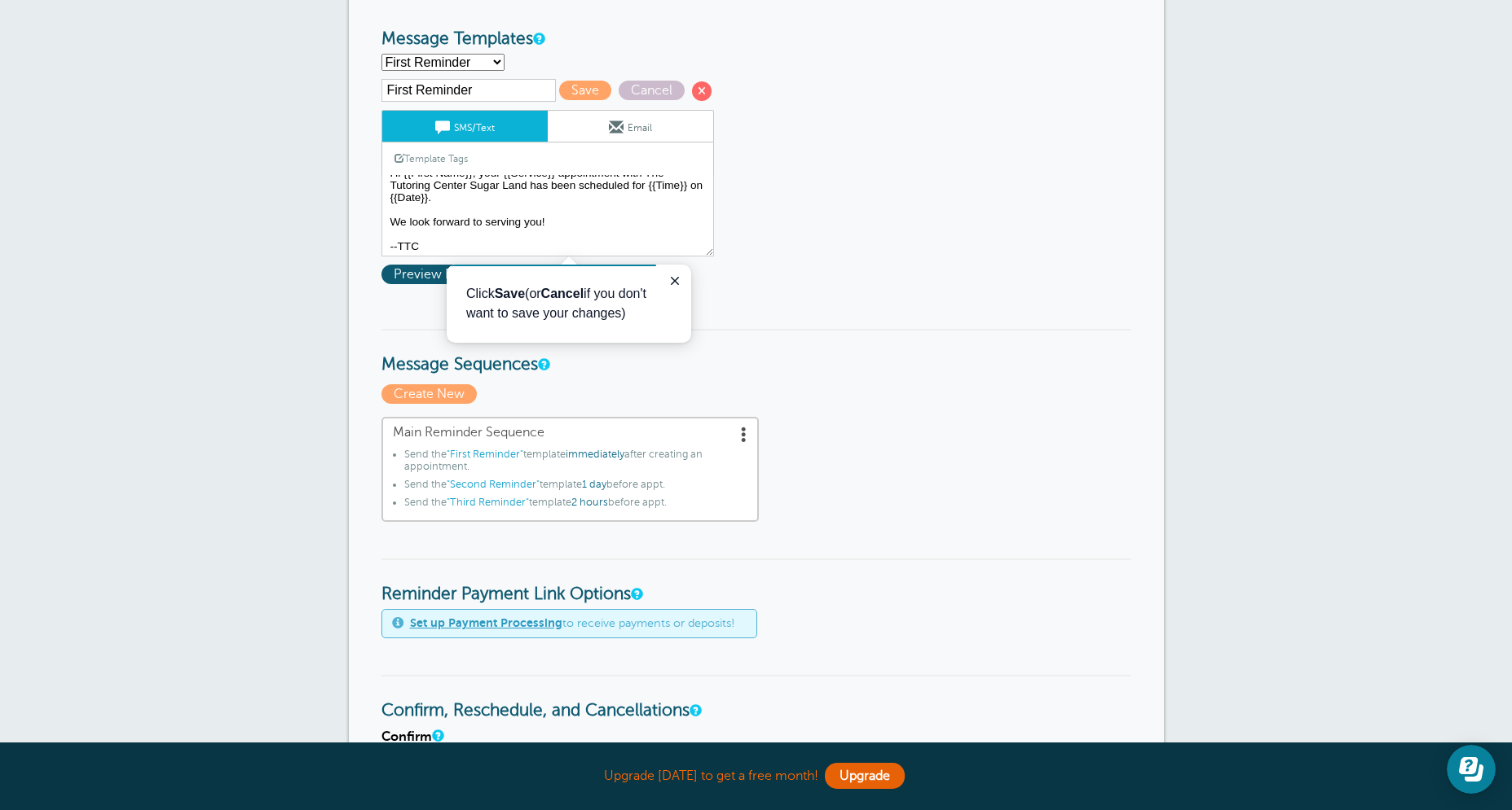
click at [742, 436] on span at bounding box center [744, 434] width 16 height 16
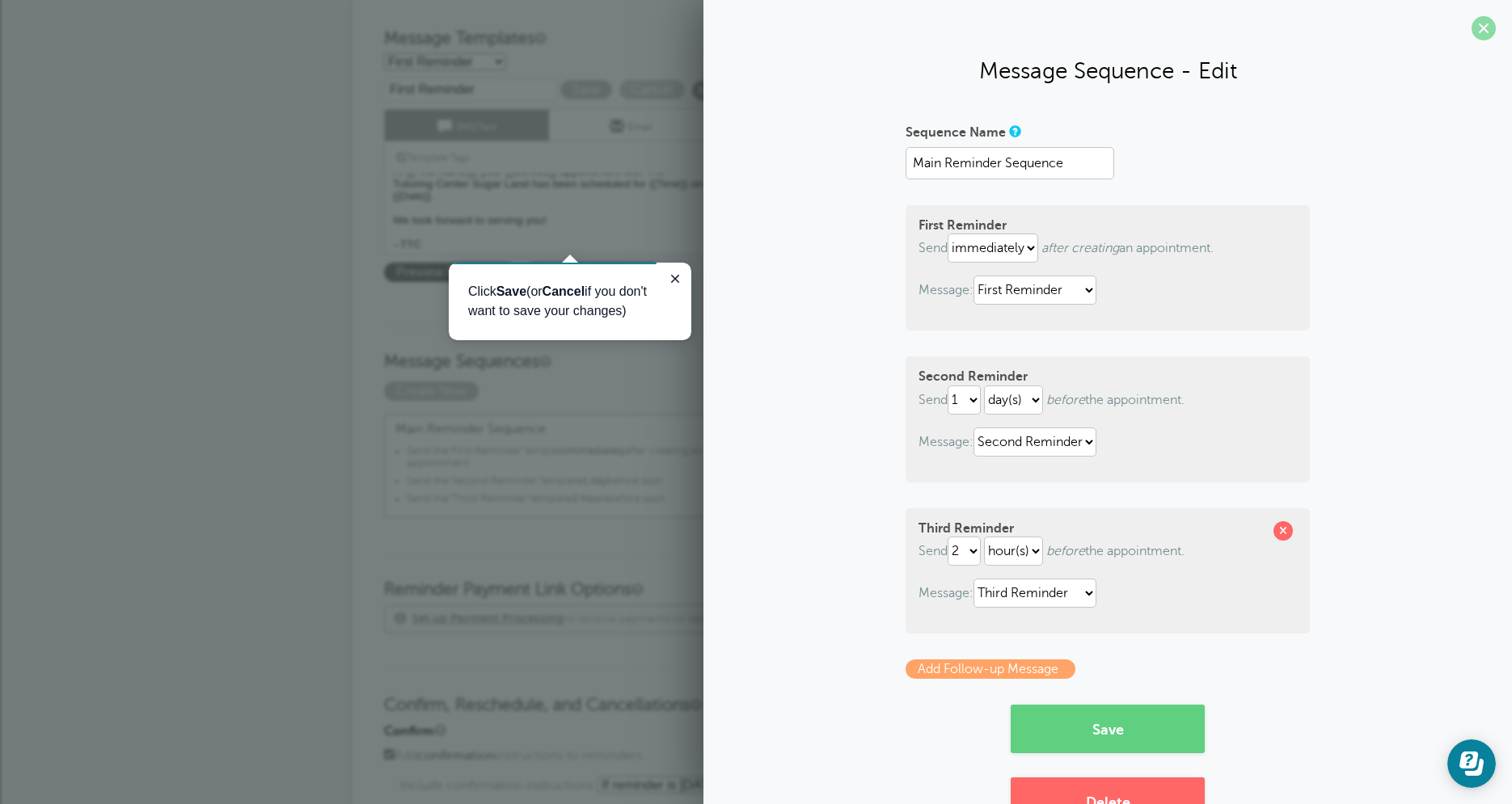
click at [1472, 33] on span at bounding box center [1483, 28] width 25 height 25
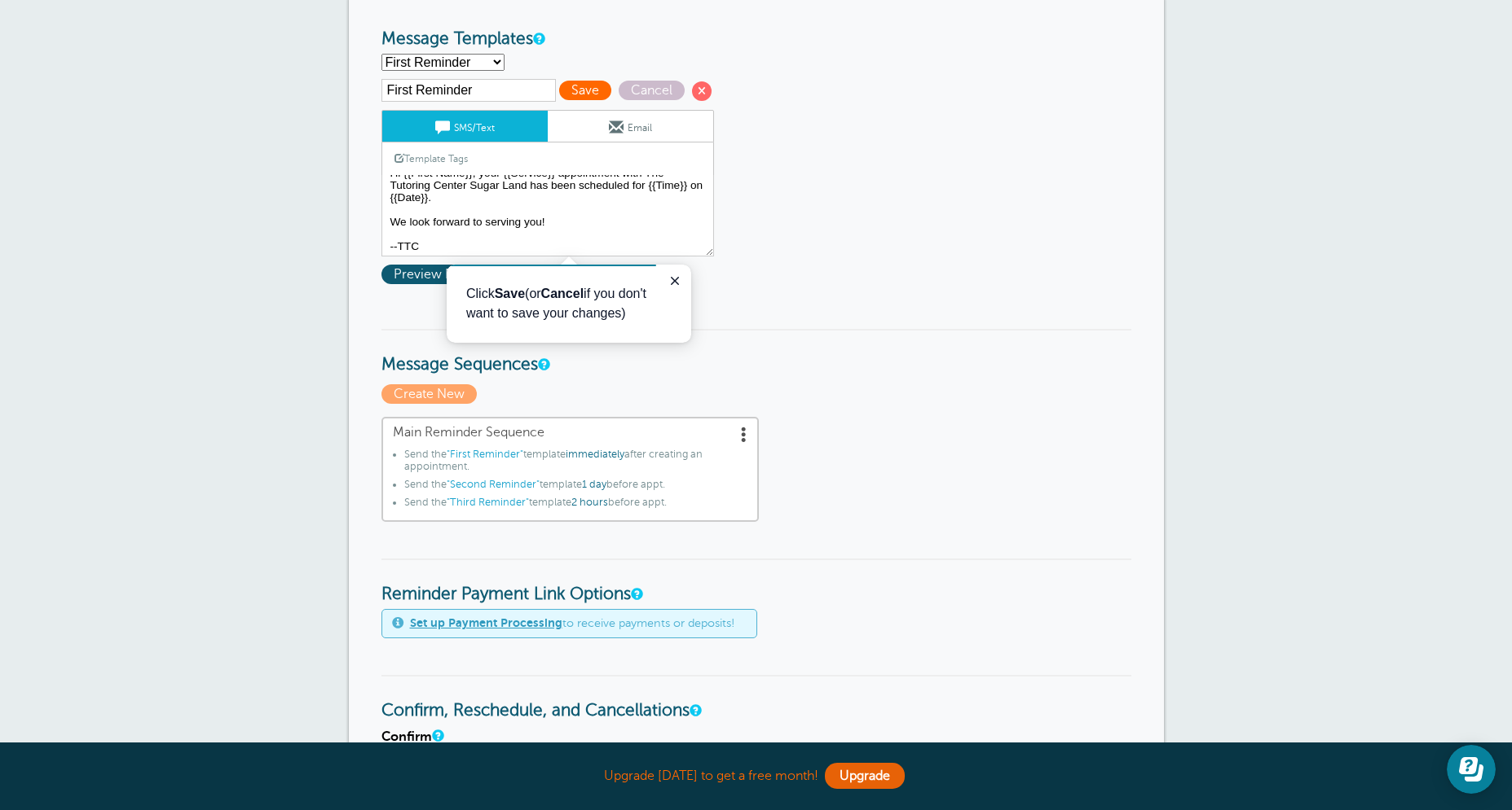
click at [576, 93] on span "Save" at bounding box center [585, 90] width 53 height 20
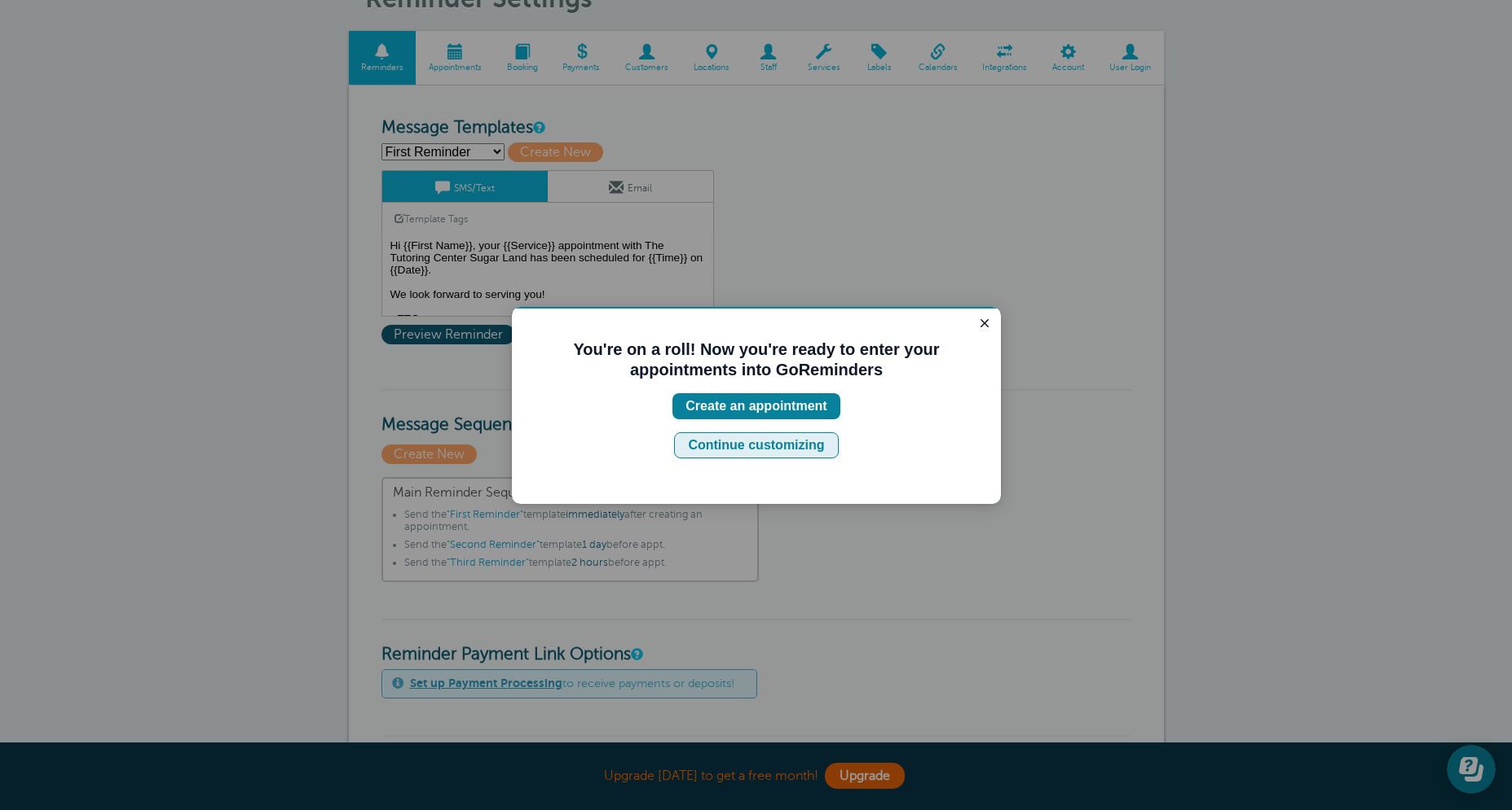
click at [784, 443] on div "Continue customizing" at bounding box center [755, 446] width 136 height 20
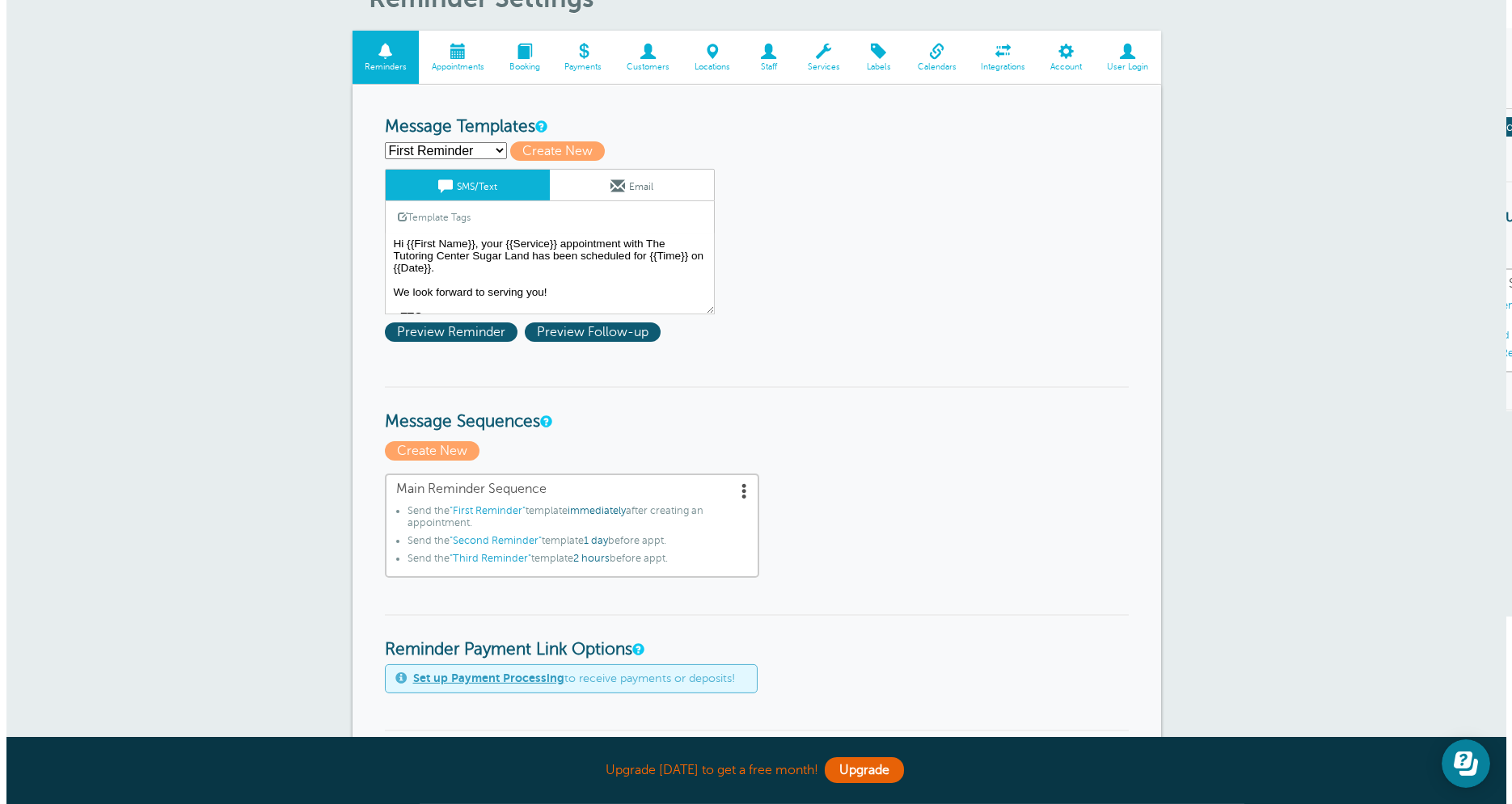
scroll to position [298, 0]
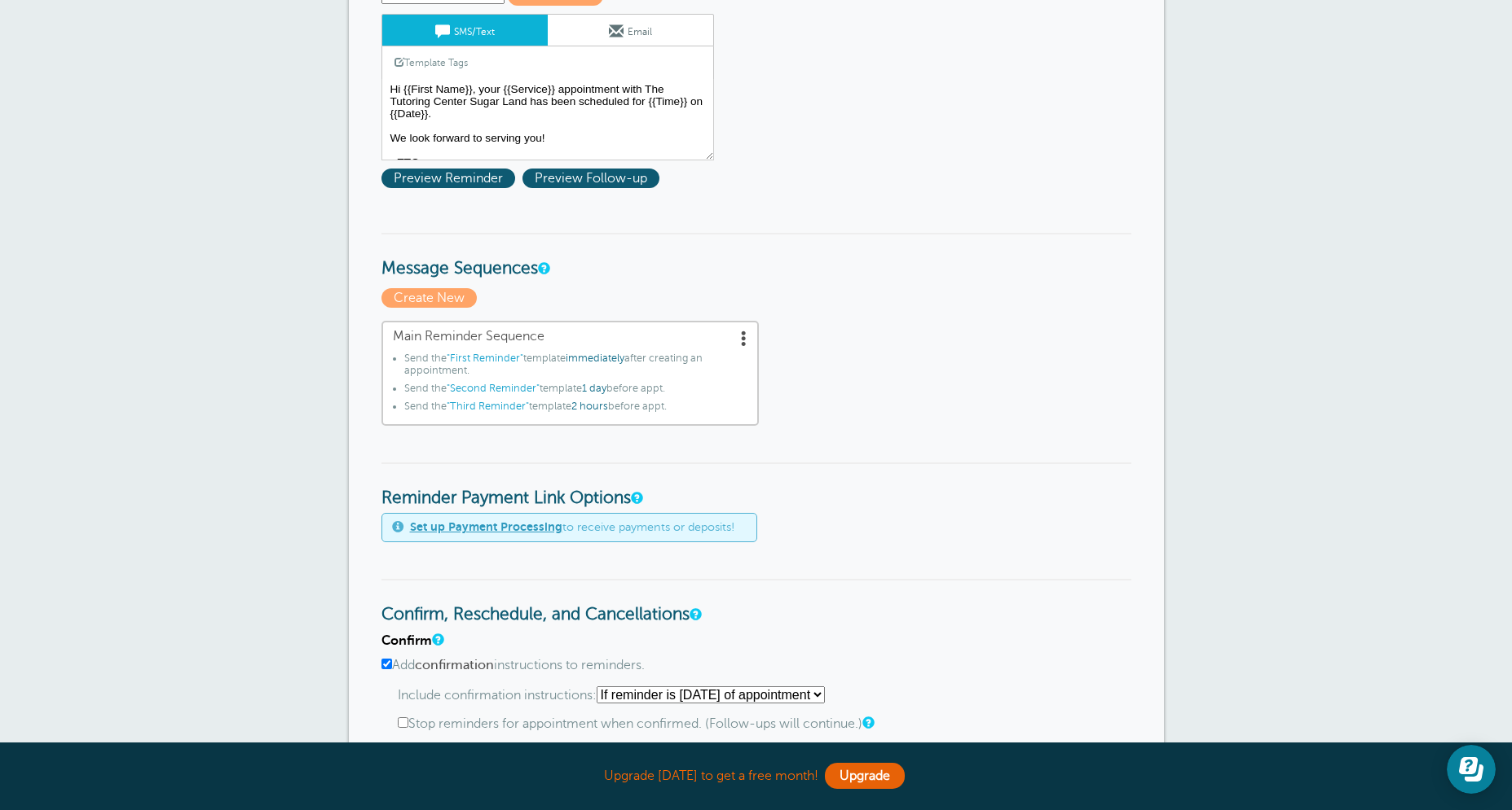
click at [743, 337] on span at bounding box center [744, 338] width 16 height 16
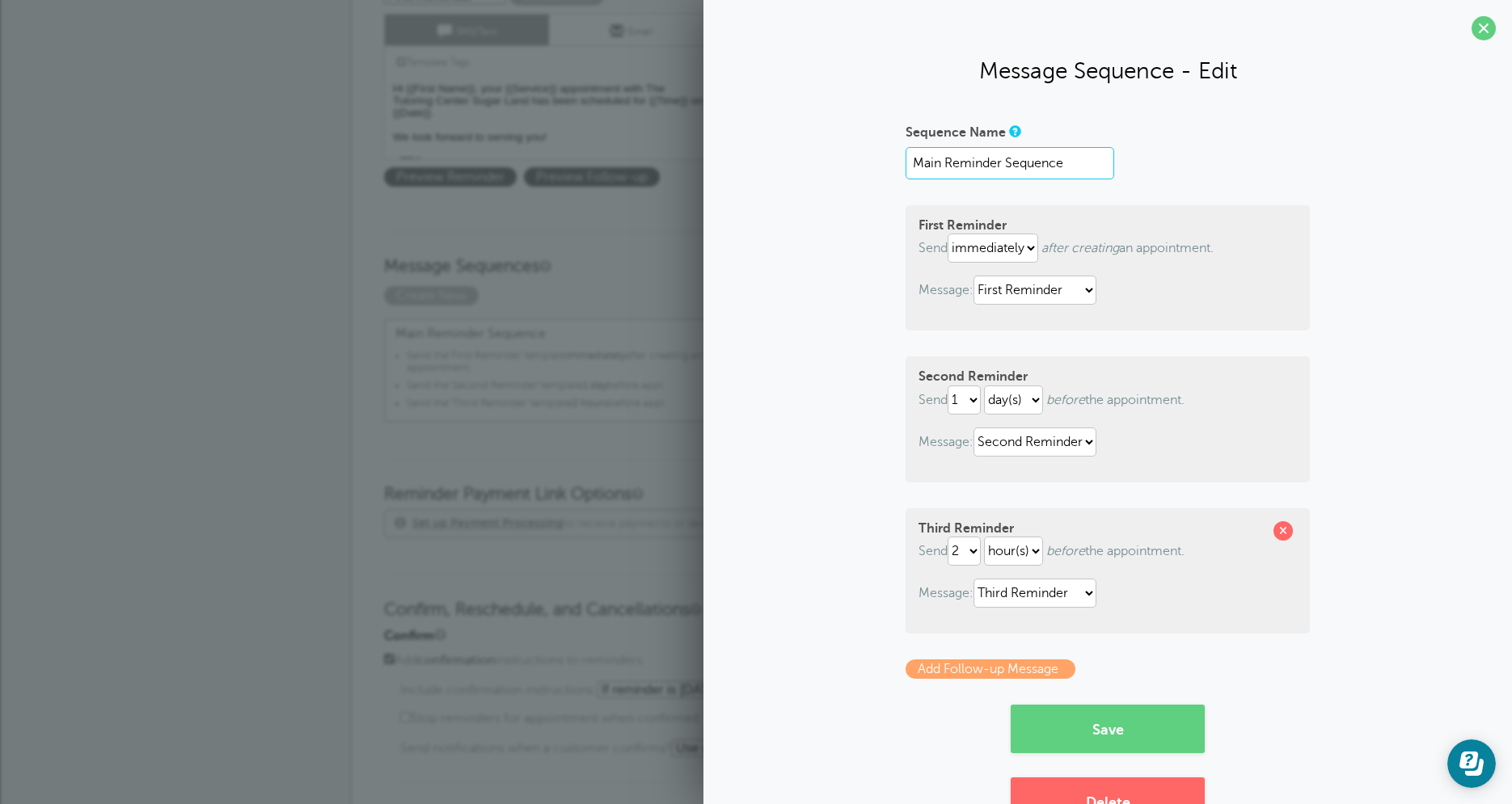
click at [1081, 173] on input "Main Reminder Sequence" at bounding box center [1010, 163] width 208 height 32
click option "First Reminder" at bounding box center [0, 0] width 0 height 0
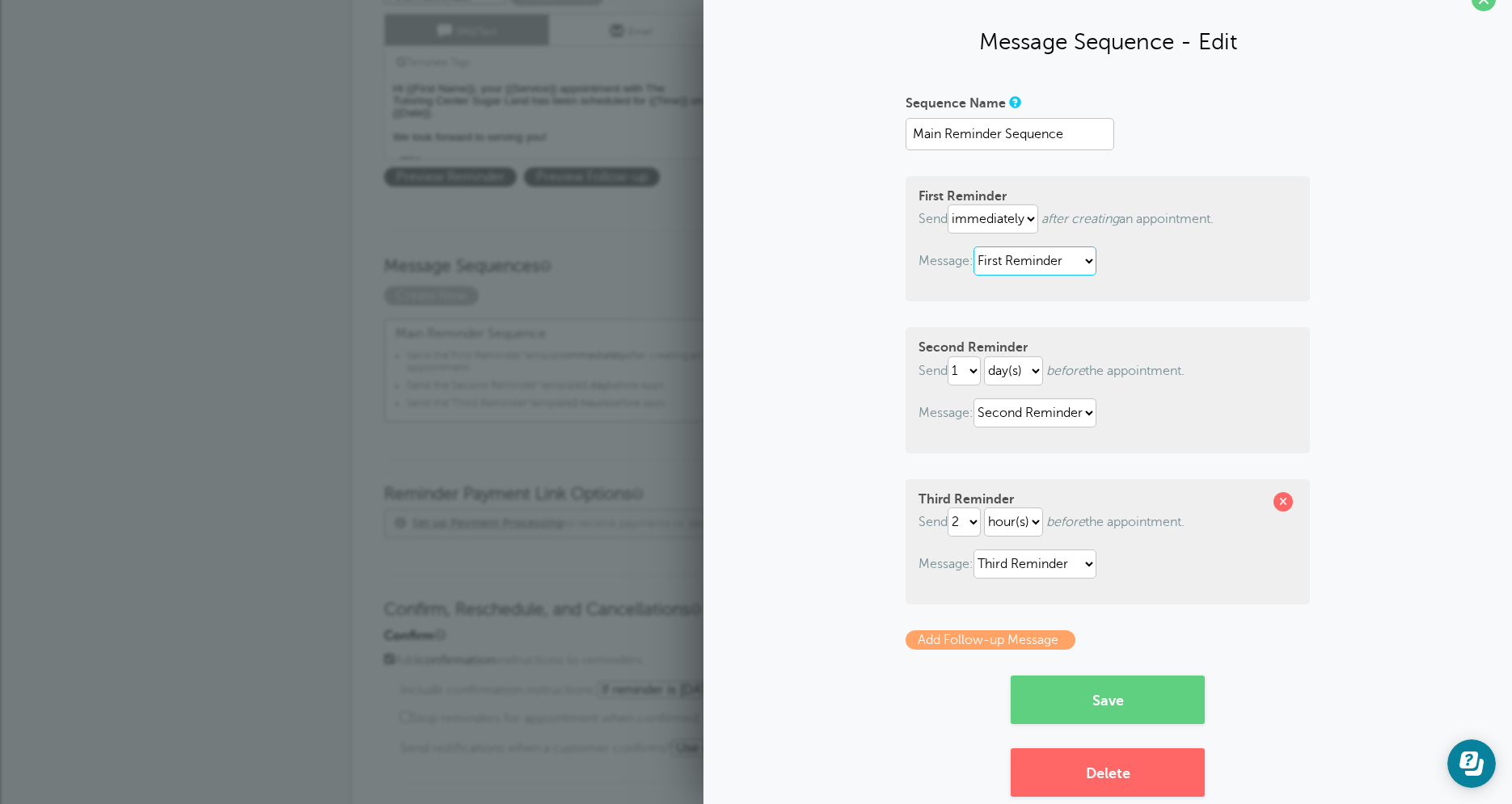
scroll to position [58, 0]
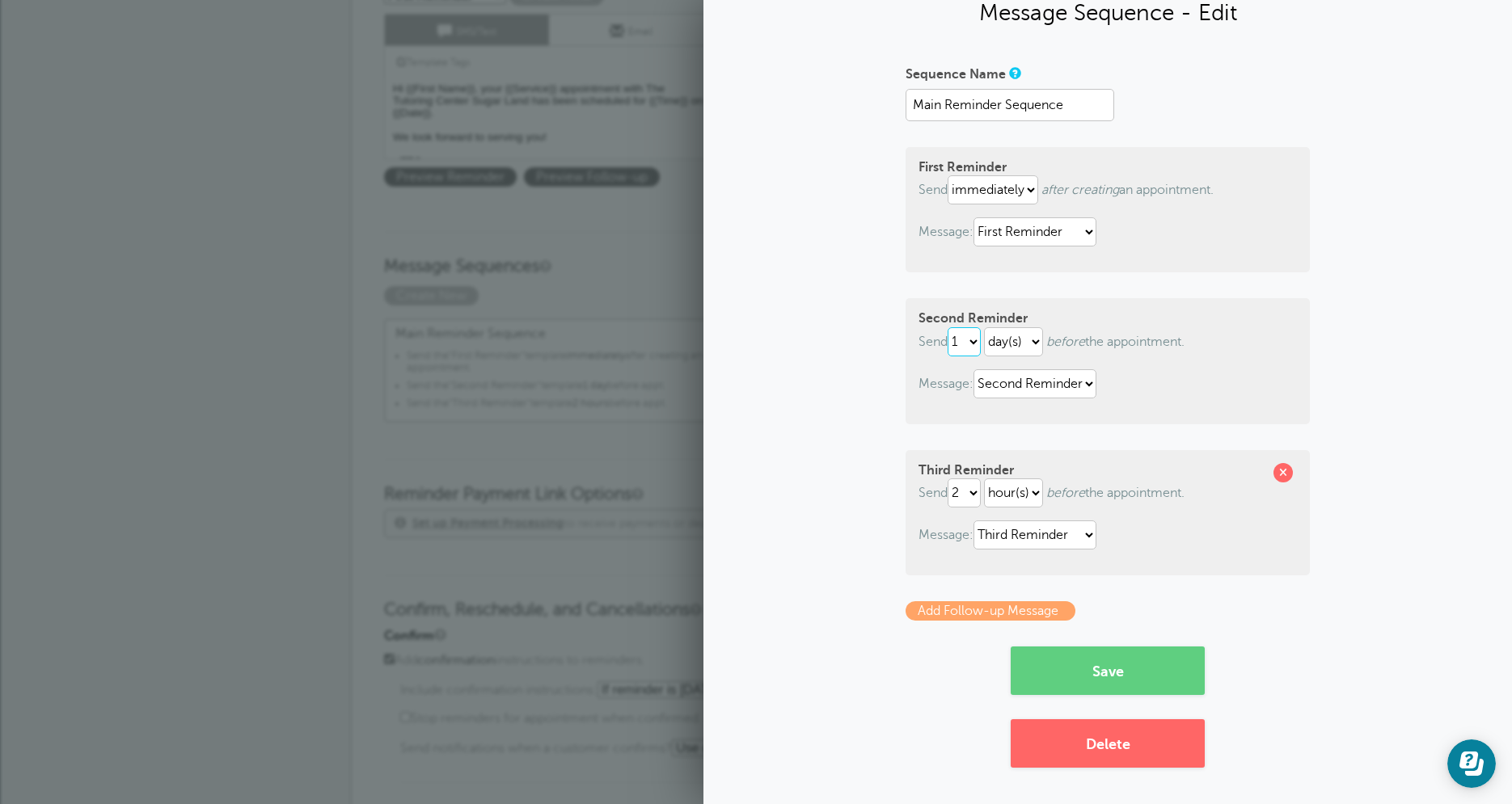
click at [948, 327] on select "1 2 3 4 5 6 7 8 9 10 11 12 13 14 15 16 17 18 19 20 21 22 23 24 25 26 27 28 29 30" at bounding box center [964, 342] width 33 height 29
click at [1268, 347] on p "Send 1 2 3 4 5 6 7 8 9 10 11 12 13 14 15 16 17 18 19 20 21 22 23 24 25 26 27 28…" at bounding box center [1107, 342] width 378 height 29
click at [948, 327] on select "1 2 3 4 5 6 7 8 9 10 11 12 13 14 15 16 17 18 19 20 21 22 23 24 25 26 27 28 29 30" at bounding box center [964, 342] width 33 height 29
select select "7"
click option "7" at bounding box center [0, 0] width 0 height 0
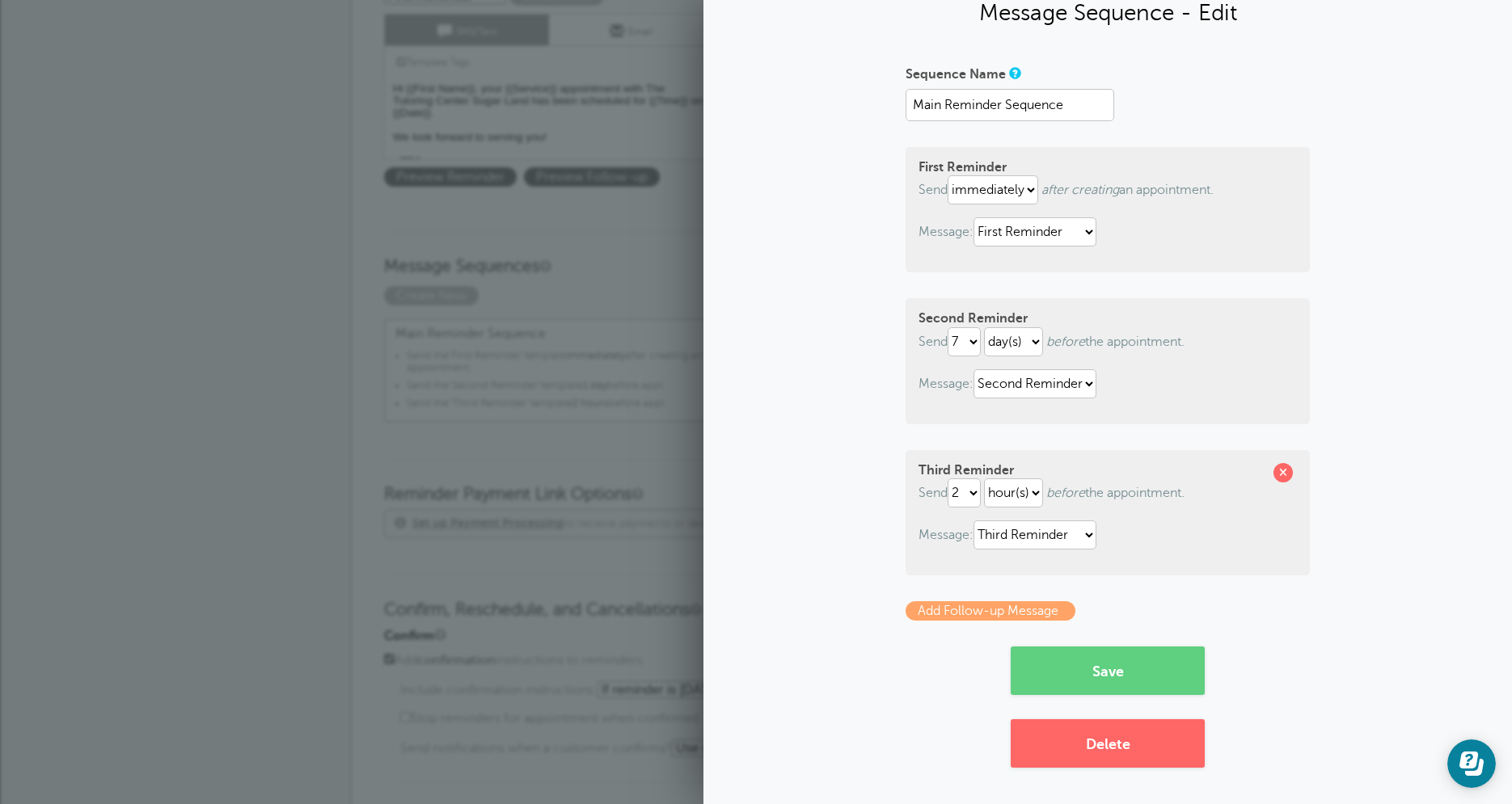
click at [1051, 339] on p "Send 1 2 3 4 5 6 7 8 9 10 11 12 13 14 15 16 17 18 19 20 21 22 23 24 25 26 27 28…" at bounding box center [1107, 342] width 378 height 29
select select "HOUR"
click option "hour(s)" at bounding box center [0, 0] width 0 height 0
click option "Second Reminder" at bounding box center [0, 0] width 0 height 0
click at [1175, 391] on p "Message: First Reminder Second Reminder Third Reminder" at bounding box center [1107, 384] width 378 height 29
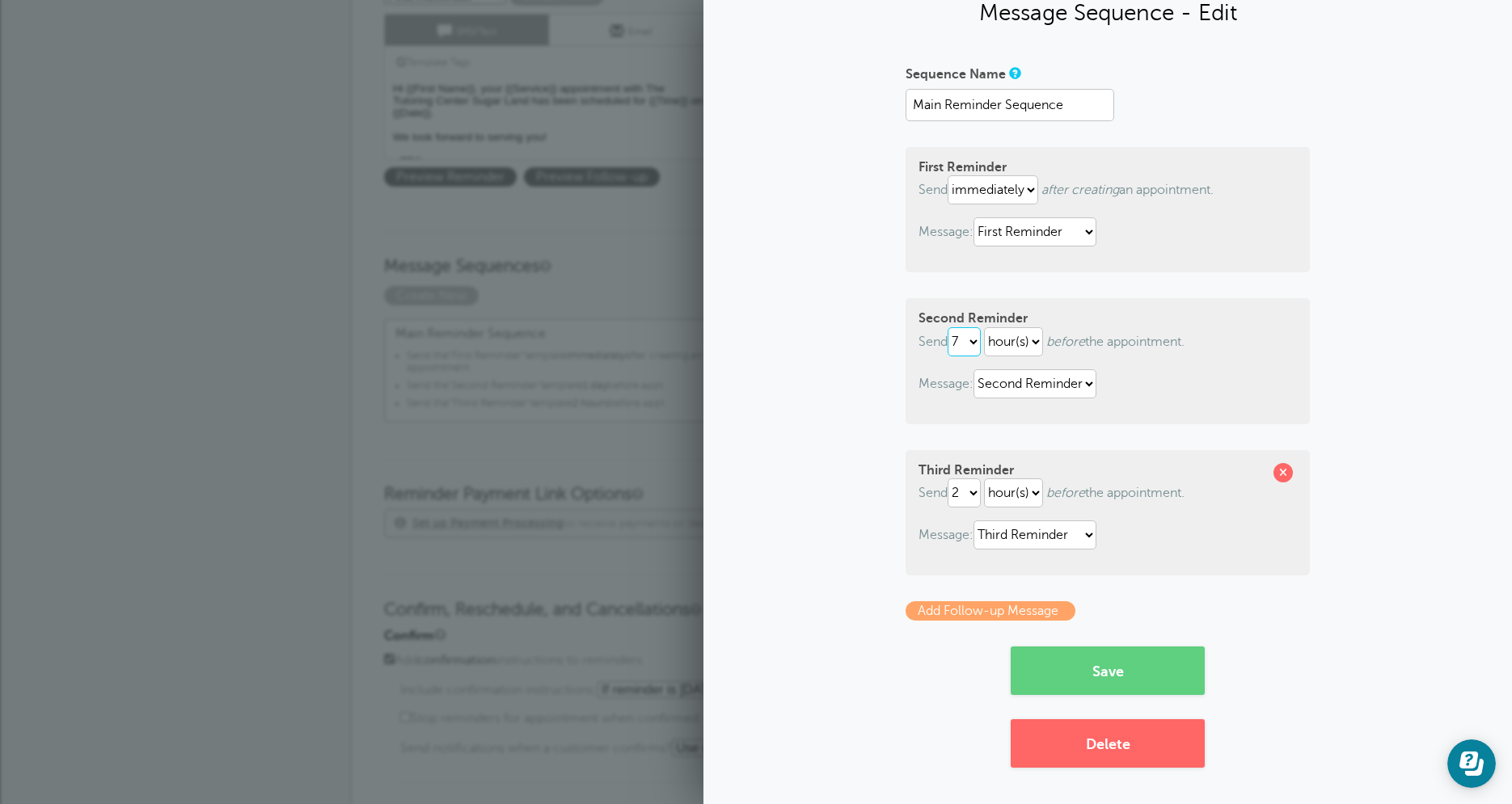
click at [948, 327] on select "1 2 3 4 5 6 7 8 9 10 11 12 13 14 15 16 17 18 19 20 21 22 23 24 25 26 27 28 29 30" at bounding box center [964, 342] width 33 height 29
click at [948, 479] on select "1 2 3 4 5 6 7 8 9 10 11 12 13 14 15 16 17 18 19 20 21 22 23 24 25 26 27 28 29 30" at bounding box center [964, 493] width 33 height 29
select select "1"
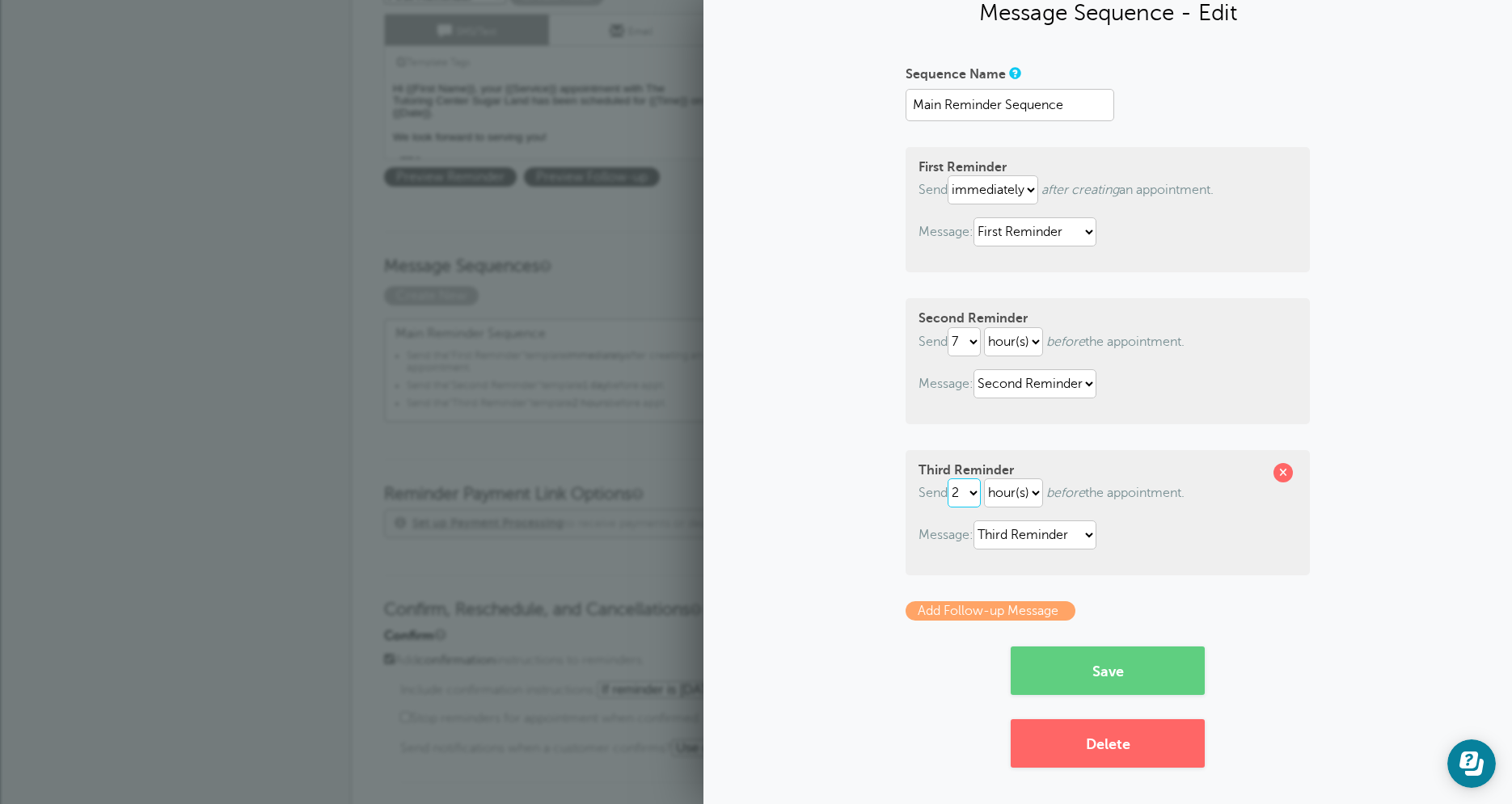
click option "1" at bounding box center [0, 0] width 0 height 0
click at [1127, 673] on button "Save" at bounding box center [1107, 670] width 194 height 48
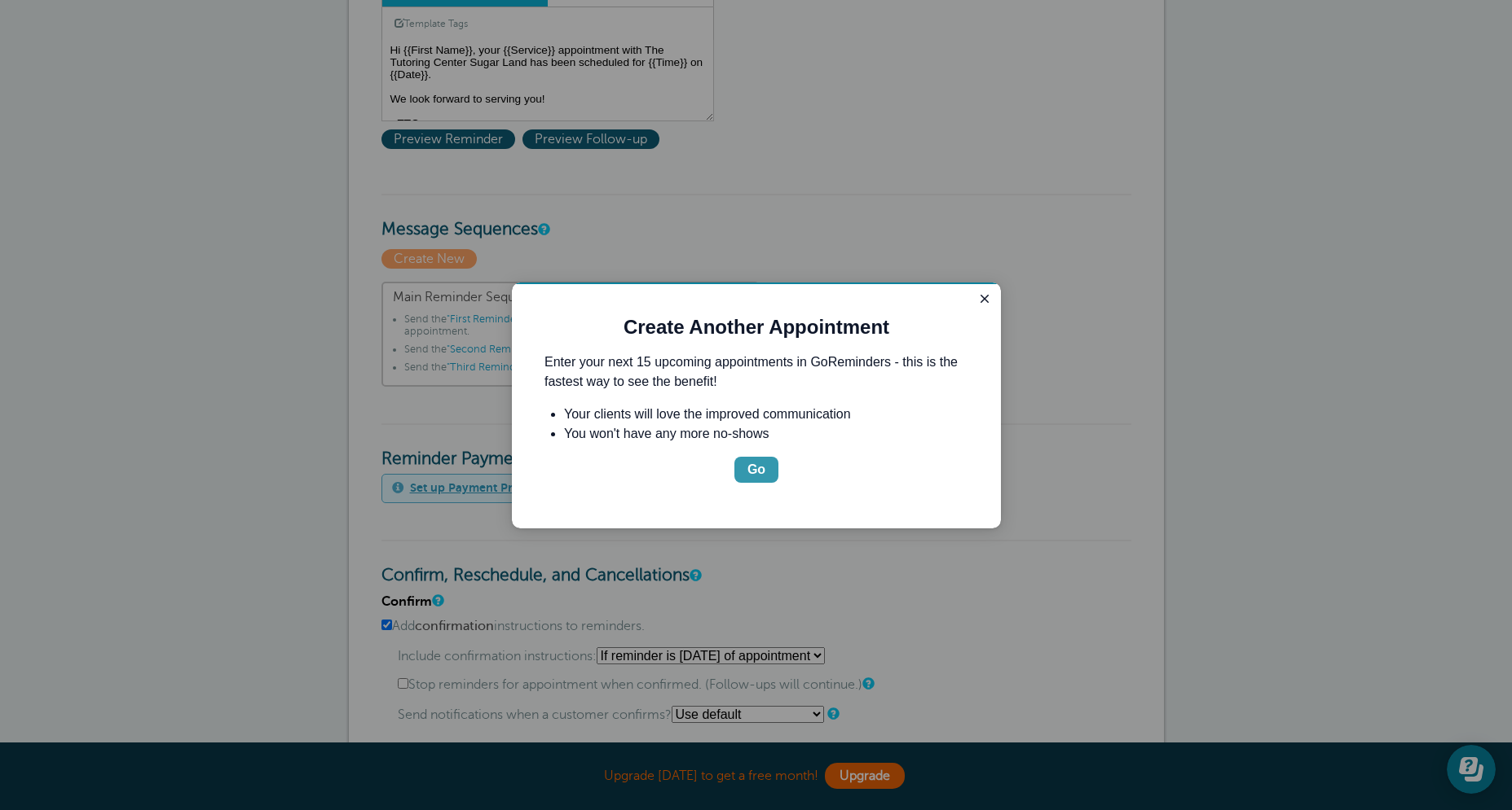
click at [760, 461] on div "Go" at bounding box center [756, 470] width 18 height 20
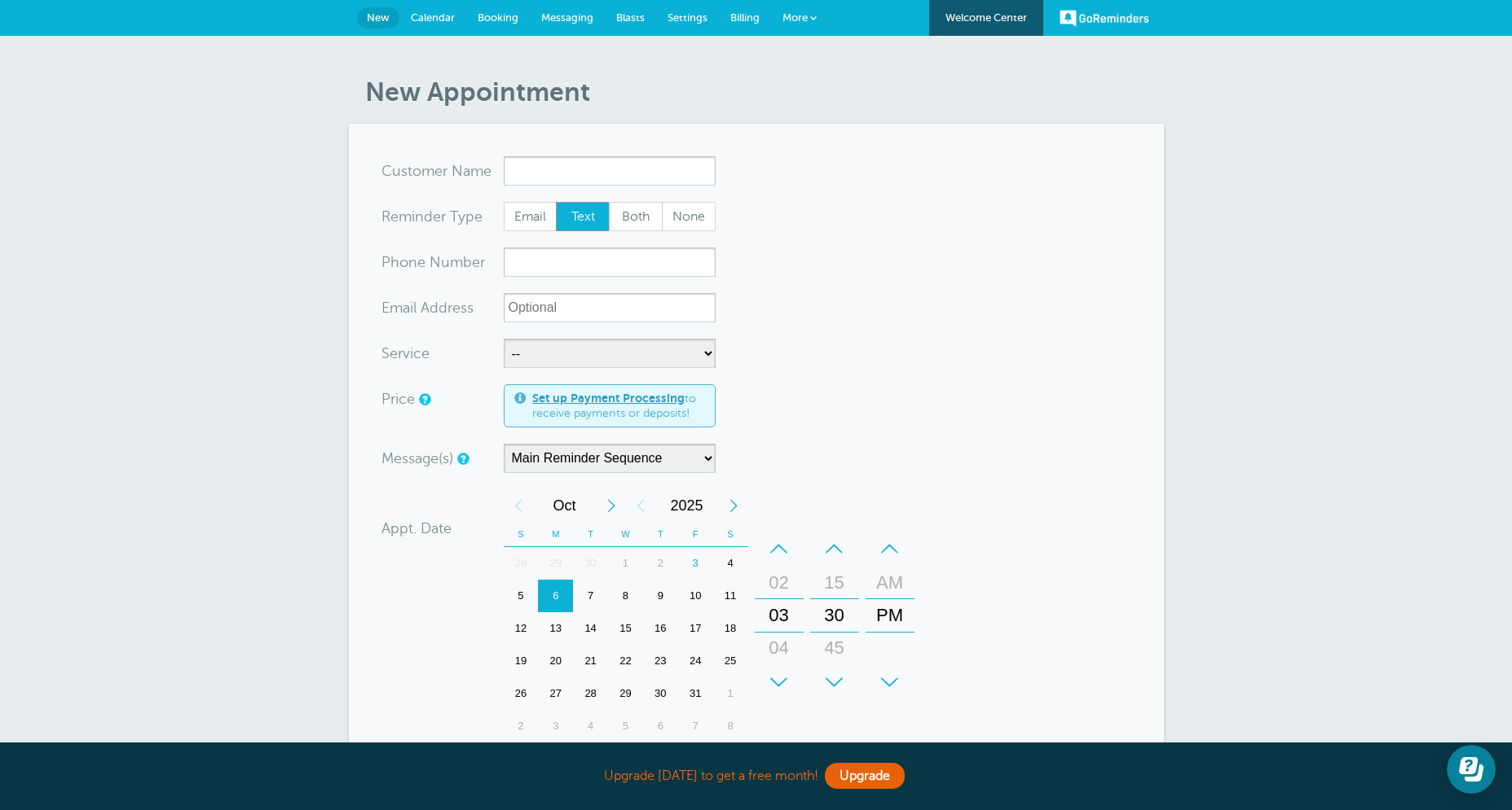
click at [426, 12] on span "Calendar" at bounding box center [433, 18] width 44 height 12
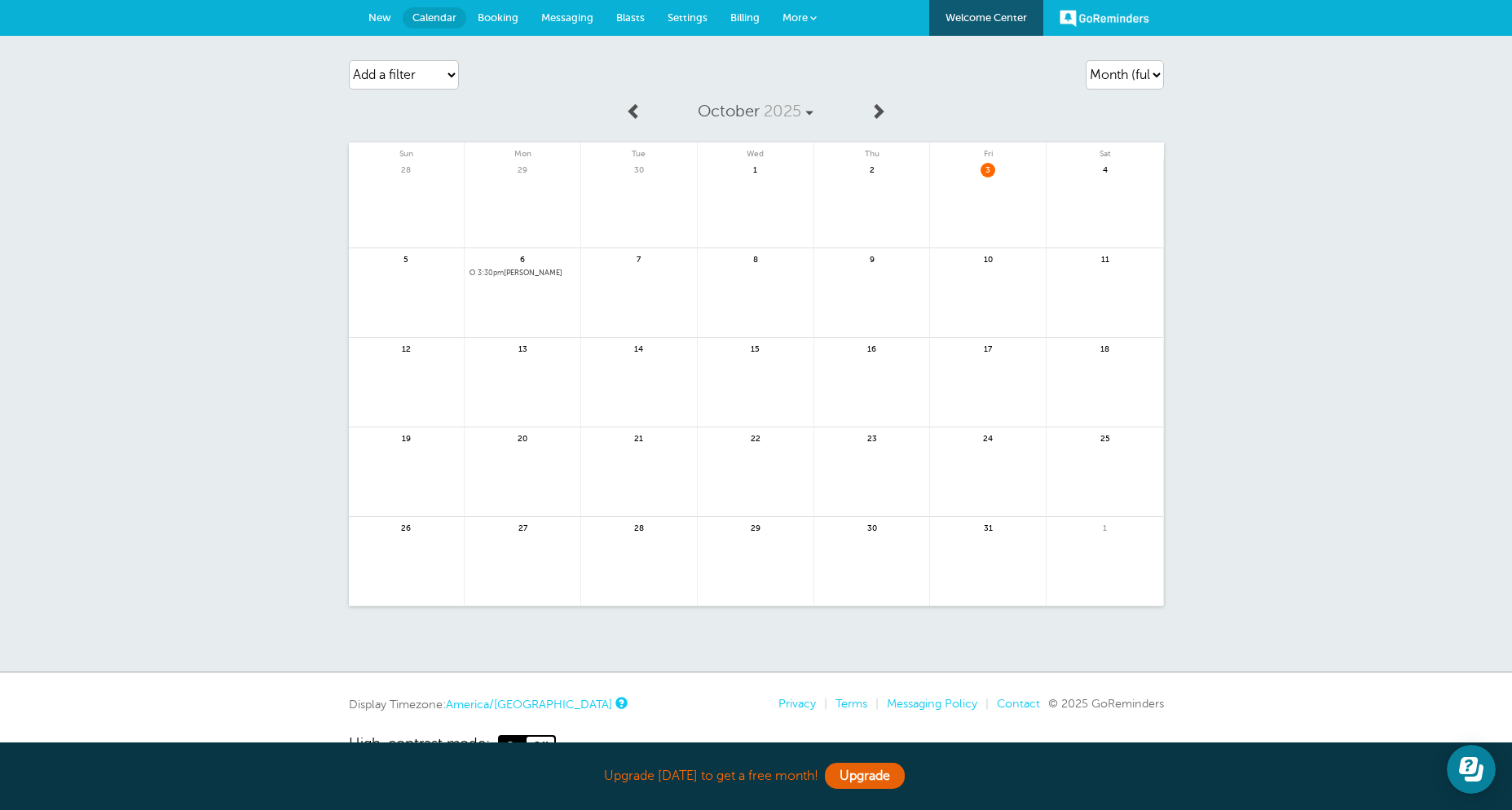
click at [495, 23] on span "Booking" at bounding box center [497, 18] width 41 height 12
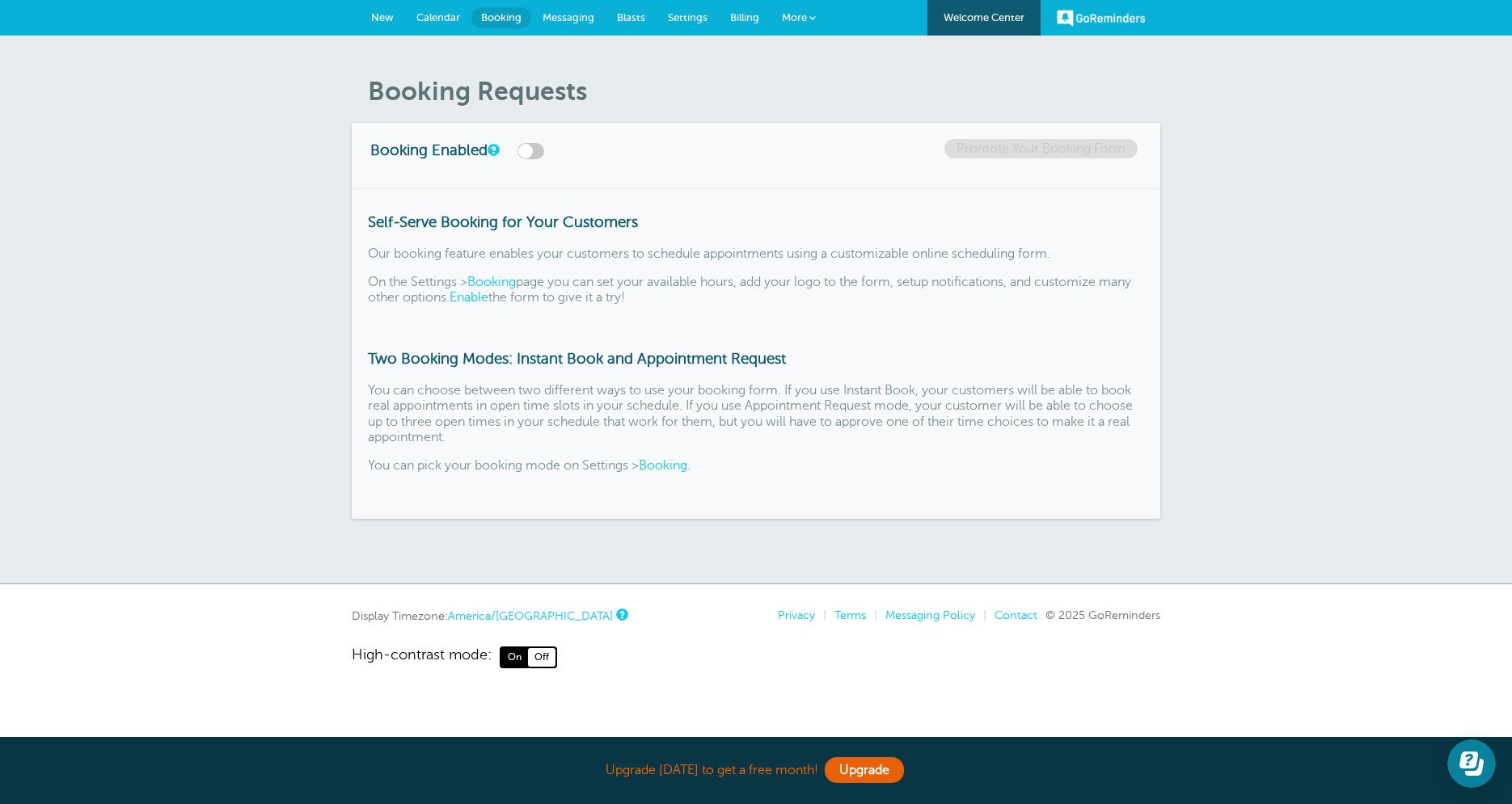
click at [550, 26] on link "Messaging" at bounding box center [568, 18] width 75 height 35
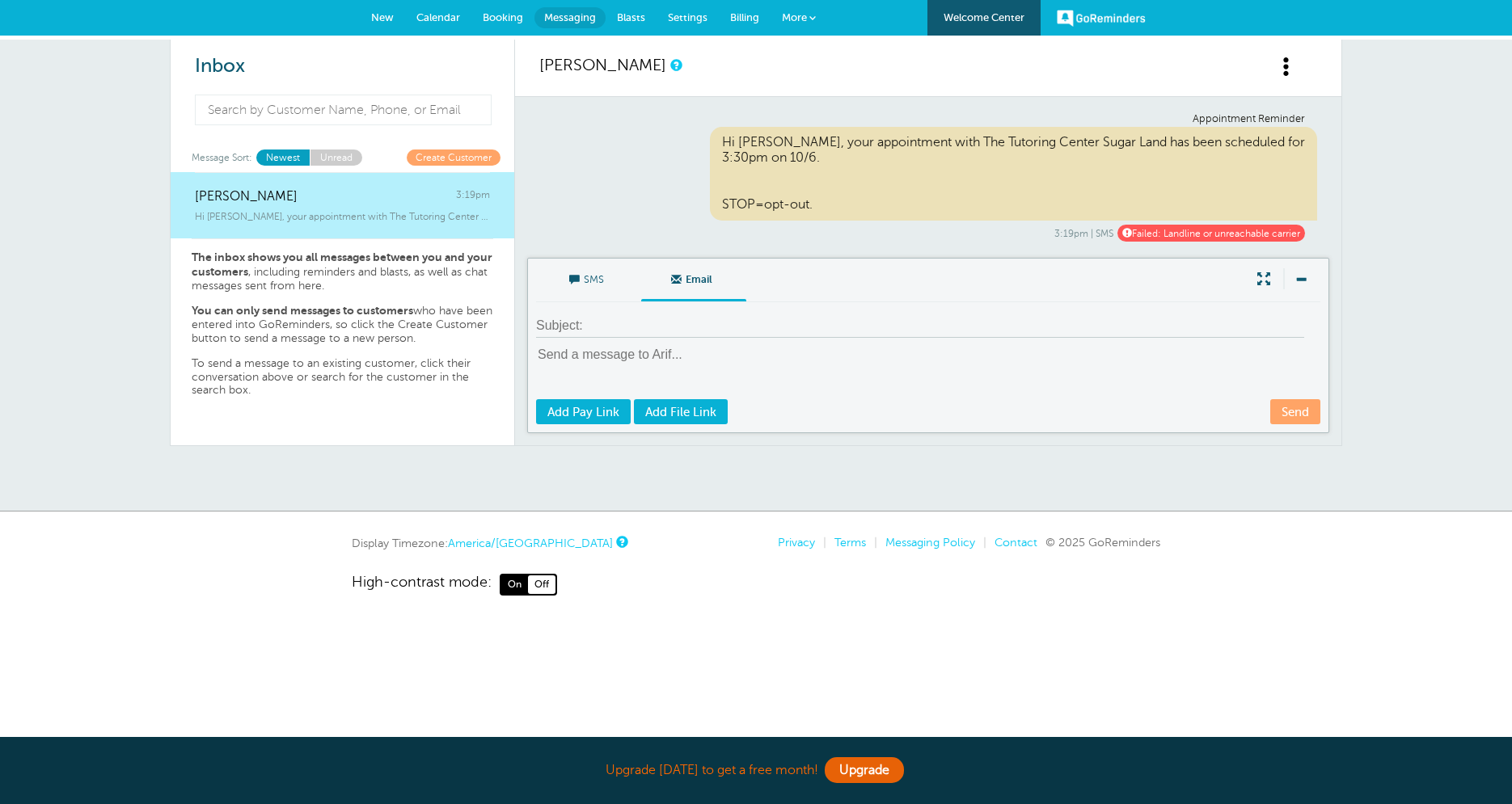
click at [697, 23] on span "Settings" at bounding box center [687, 18] width 39 height 12
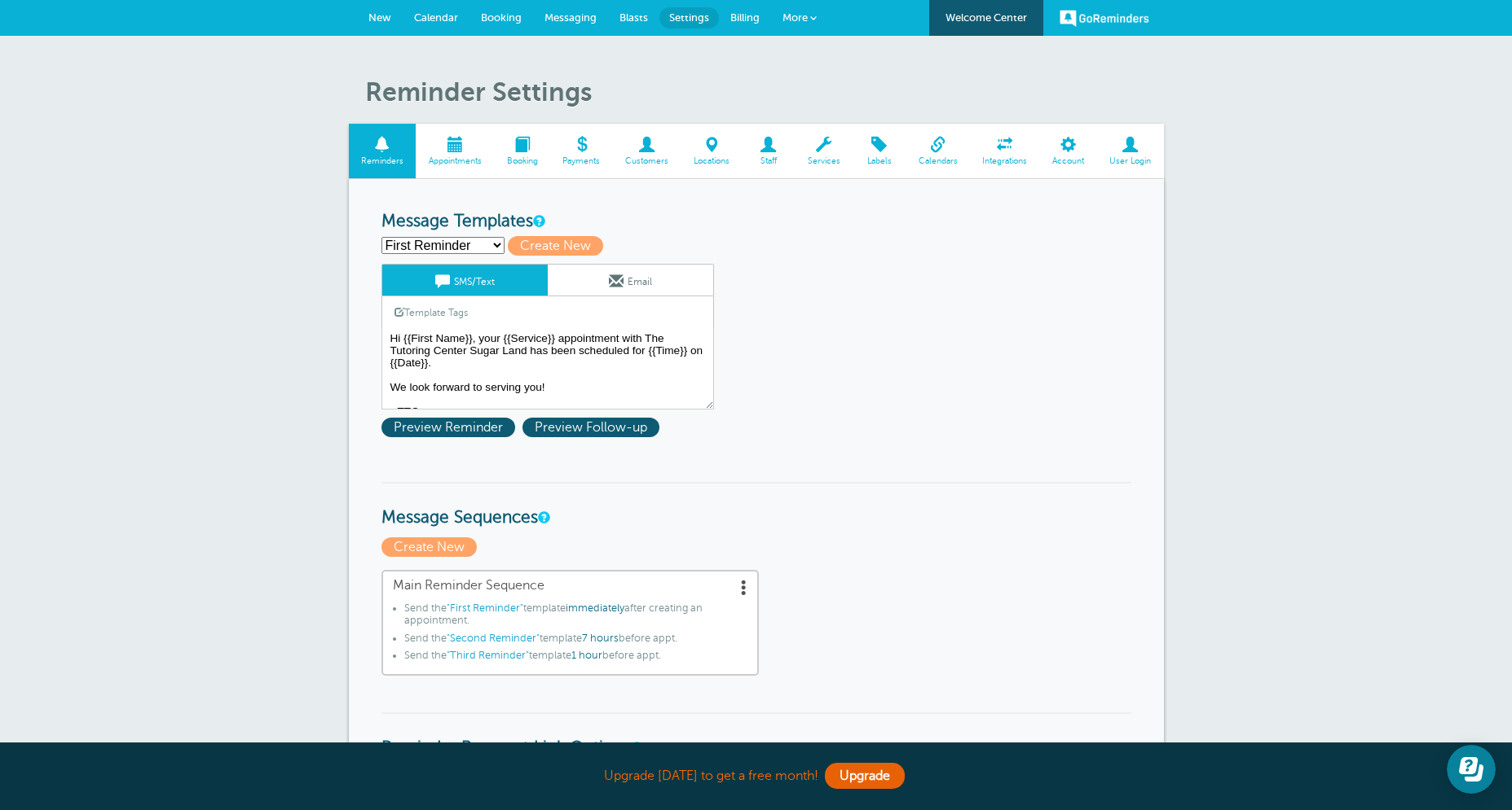
select select "163278"
click option "Second Reminder" at bounding box center [0, 0] width 0 height 0
type input "Second Reminder"
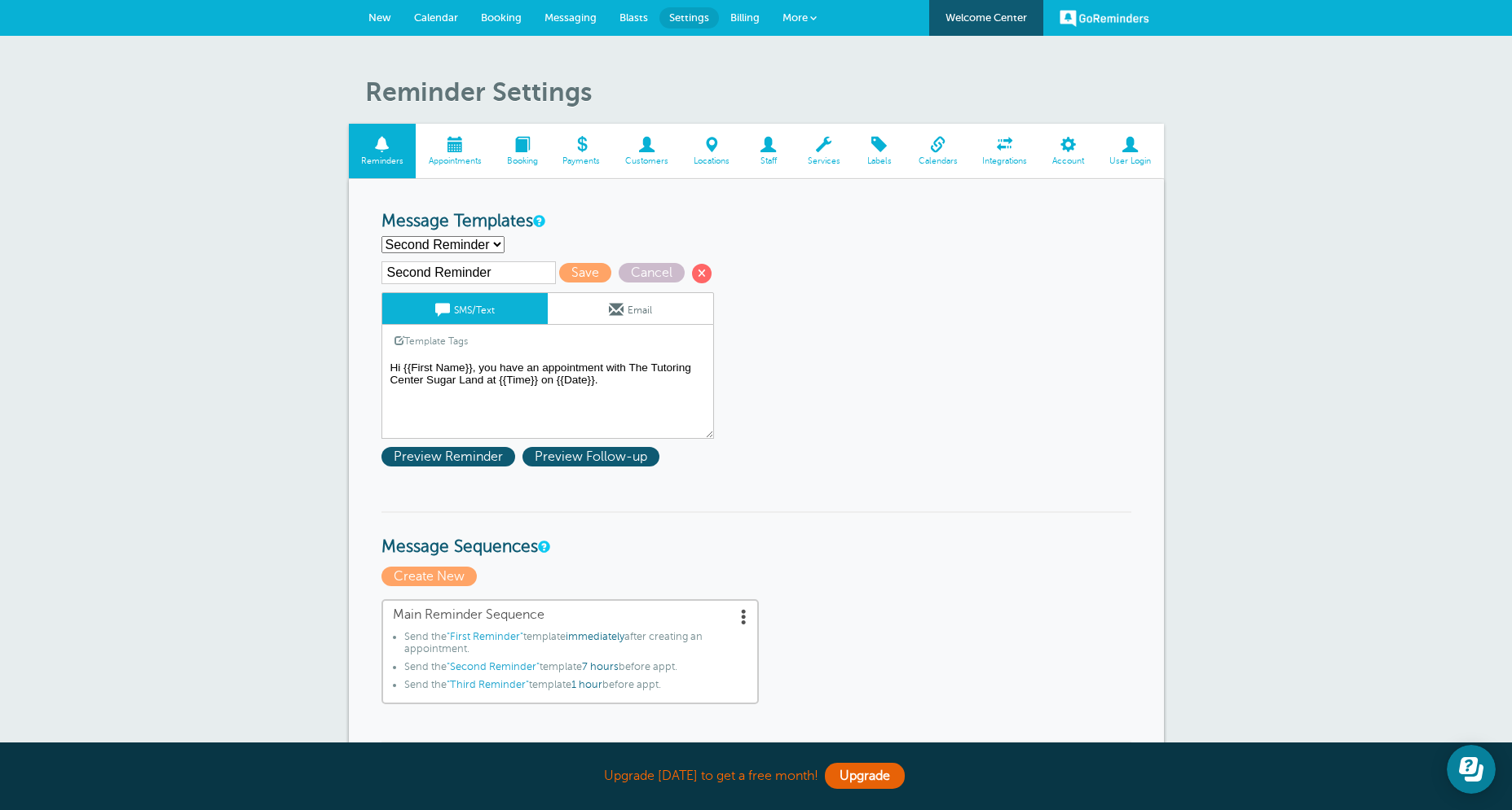
click at [480, 368] on textarea "Hi {{First Name}}, your {{Service}} appointment with The Tutoring Center Sugar …" at bounding box center [548, 398] width 333 height 81
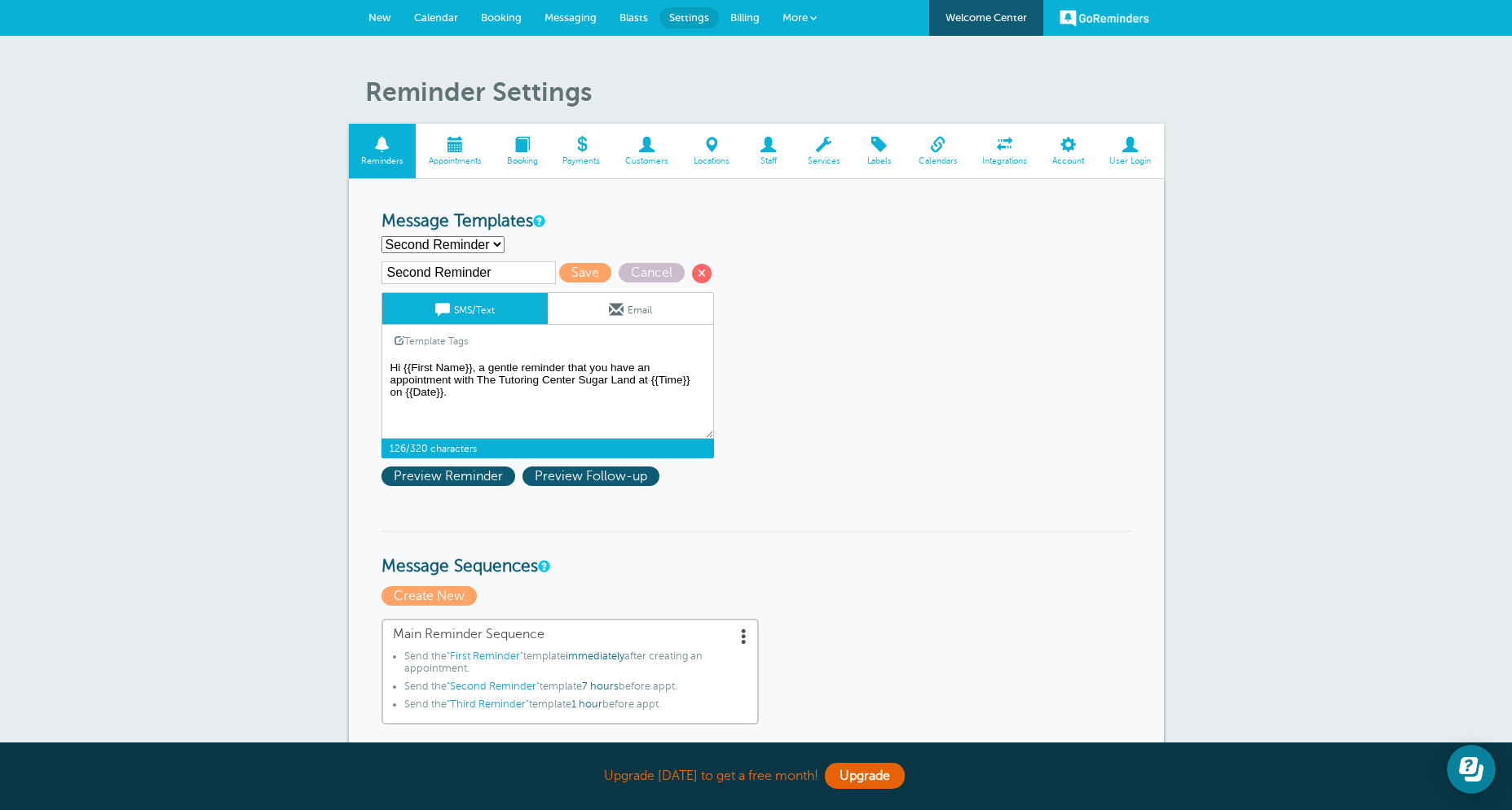
click at [662, 369] on textarea "Hi {{First Name}}, your {{Service}} appointment with The Tutoring Center Sugar …" at bounding box center [548, 398] width 333 height 81
click at [448, 340] on link "Template Tags" at bounding box center [431, 341] width 98 height 32
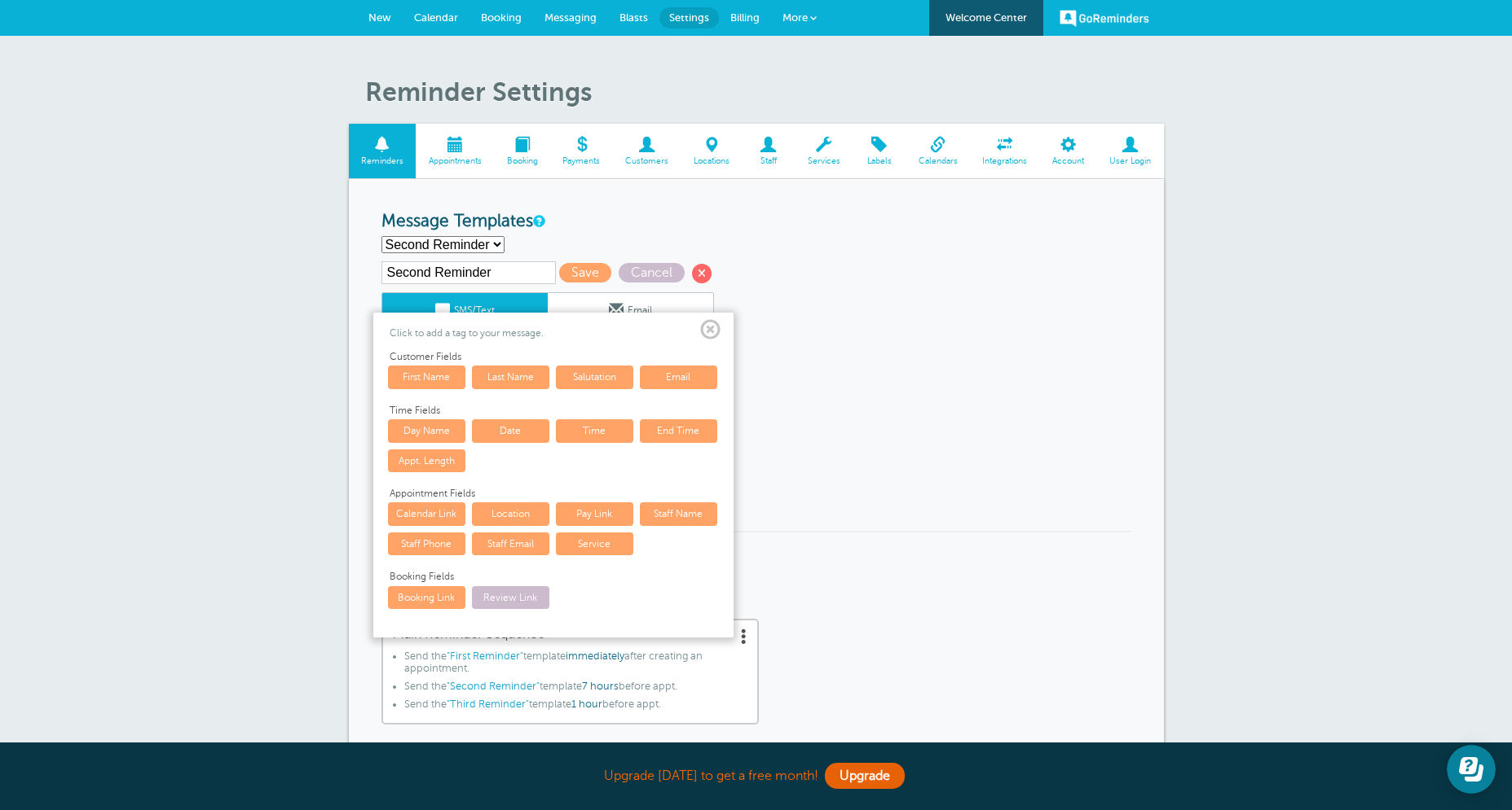
click at [563, 550] on link "Service" at bounding box center [594, 544] width 77 height 23
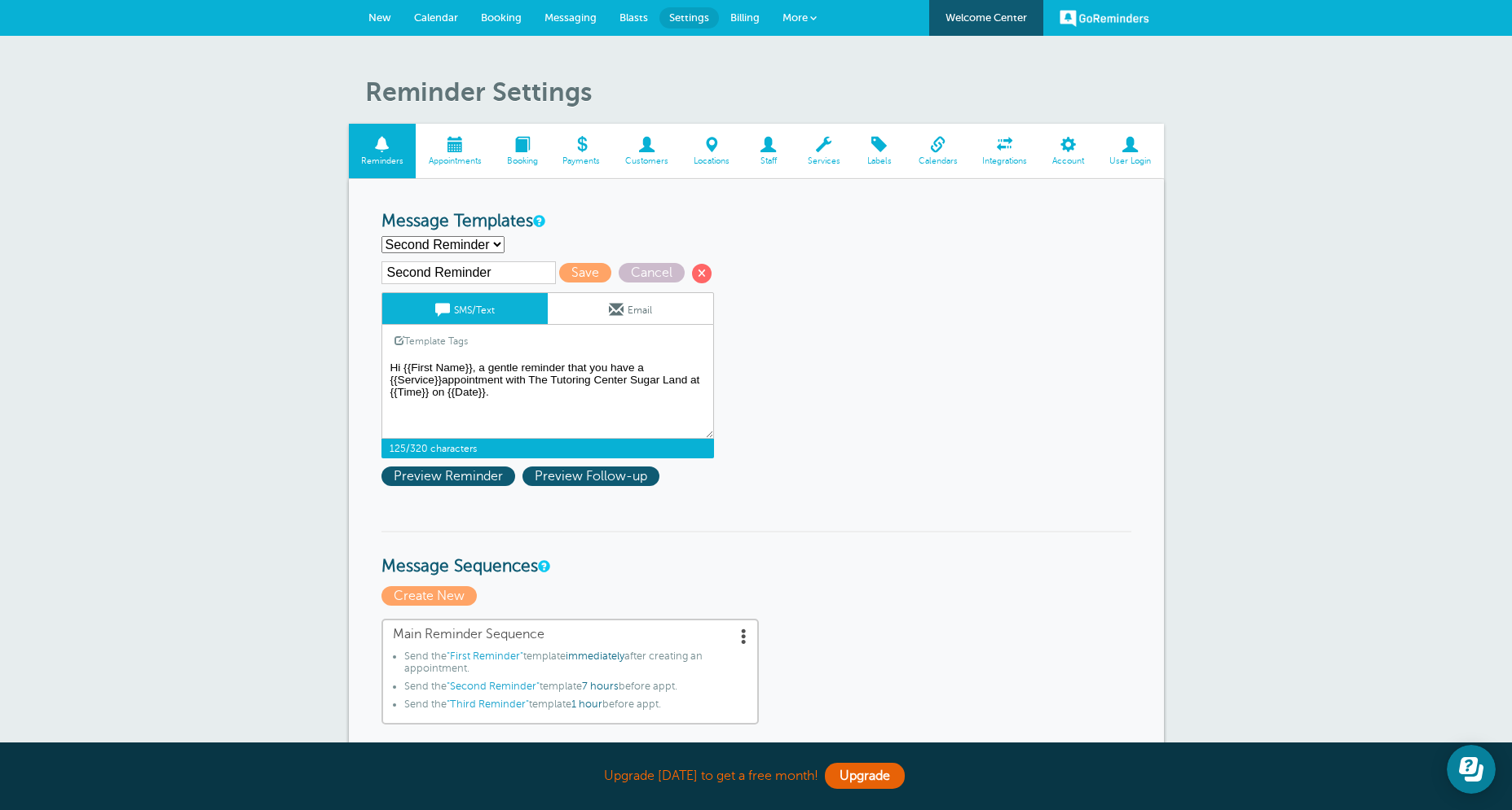
click at [457, 379] on textarea "Hi {{First Name}}, your {{Service}} appointment with The Tutoring Center Sugar …" at bounding box center [548, 398] width 333 height 81
click at [546, 393] on textarea "Hi {{First Name}}, your {{Service}} appointment with The Tutoring Center Sugar …" at bounding box center [548, 398] width 333 height 81
drag, startPoint x: 518, startPoint y: 395, endPoint x: 444, endPoint y: 393, distance: 74.0
click at [444, 393] on textarea "Hi {{First Name}}, your {{Service}} appointment with The Tutoring Center Sugar …" at bounding box center [548, 398] width 333 height 81
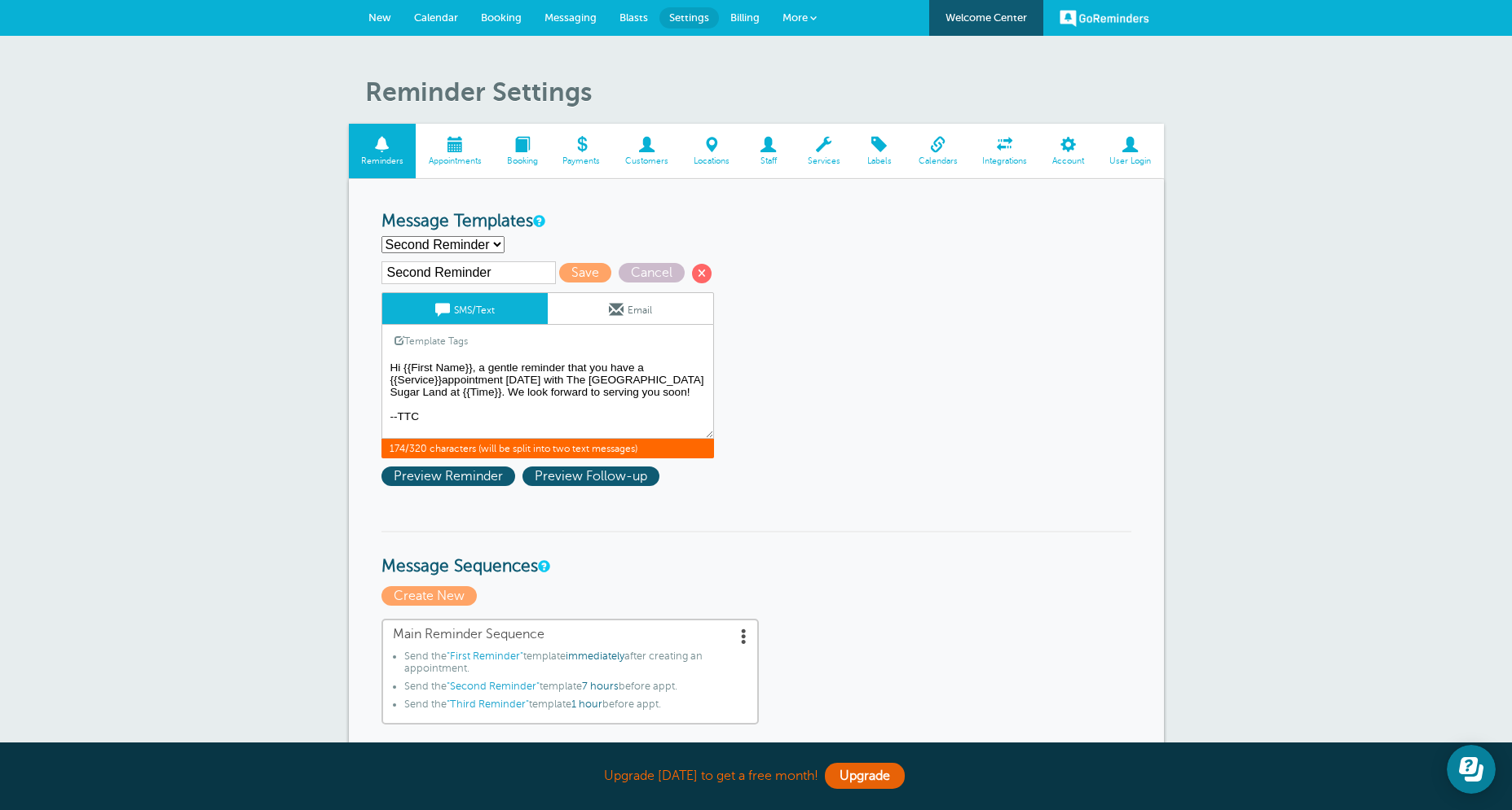
type textarea "Hi {{First Name}}, a gentle reminder that you have a {{Service}}appointment tod…"
click at [634, 314] on link "Email" at bounding box center [630, 308] width 165 height 31
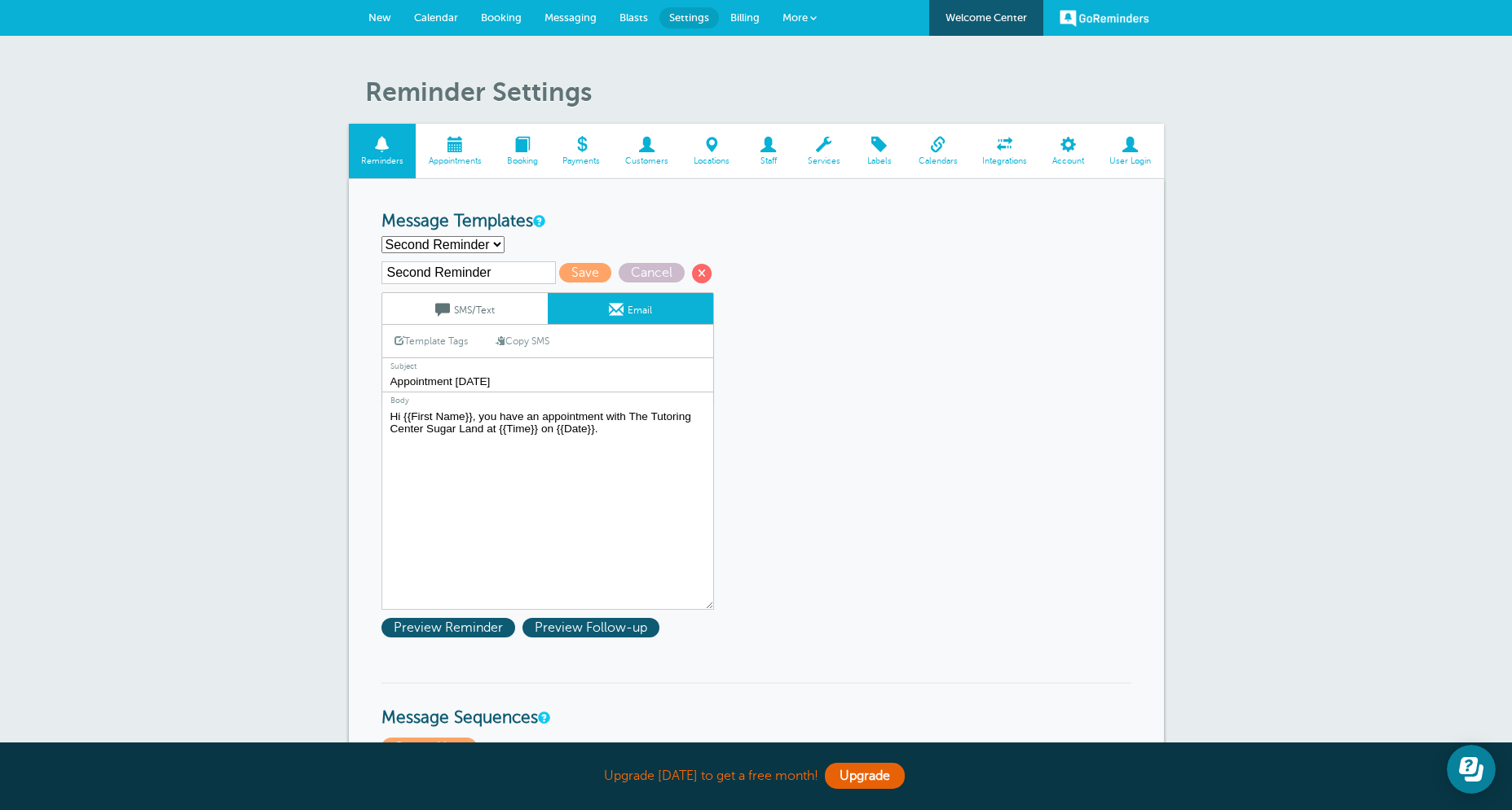
click at [530, 379] on input "Appointment Tomorrow" at bounding box center [548, 381] width 333 height 21
click at [483, 379] on input "Appointment Tomorrow" at bounding box center [548, 381] width 333 height 21
click at [390, 382] on input "Appointment Today!" at bounding box center [548, 381] width 333 height 21
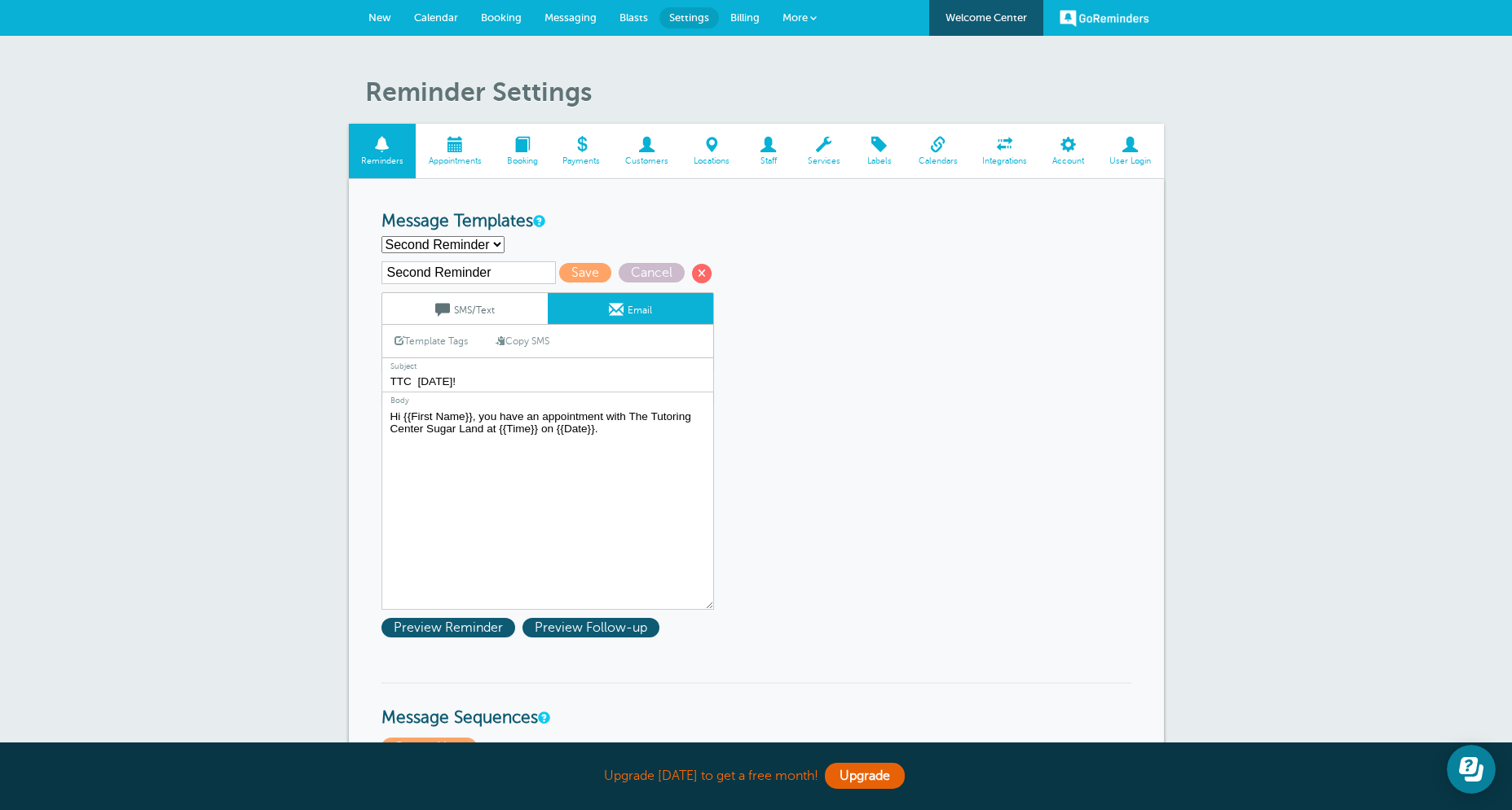
click at [431, 351] on link "Template Tags" at bounding box center [431, 341] width 98 height 32
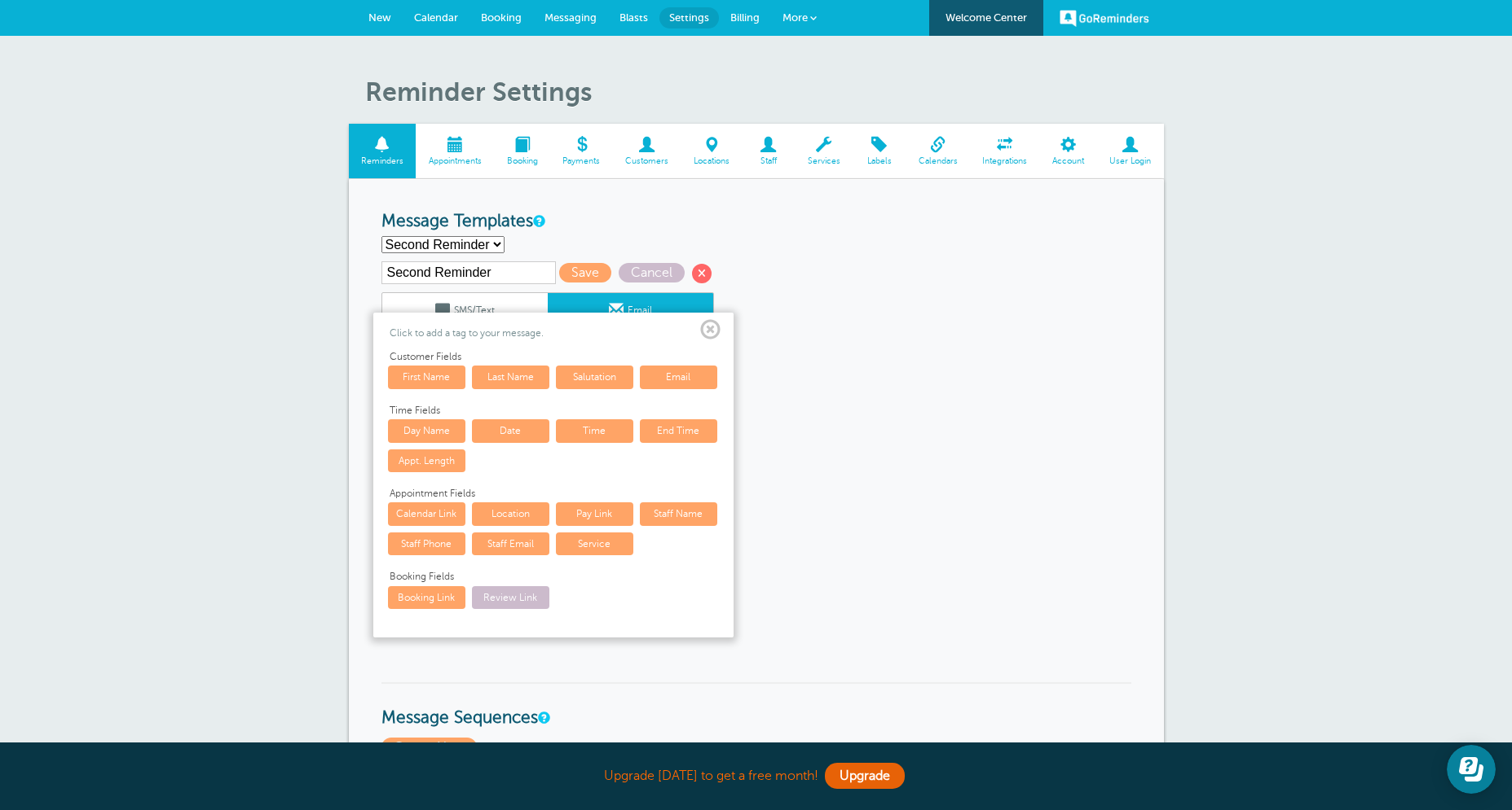
click at [597, 539] on link "Service" at bounding box center [594, 544] width 77 height 23
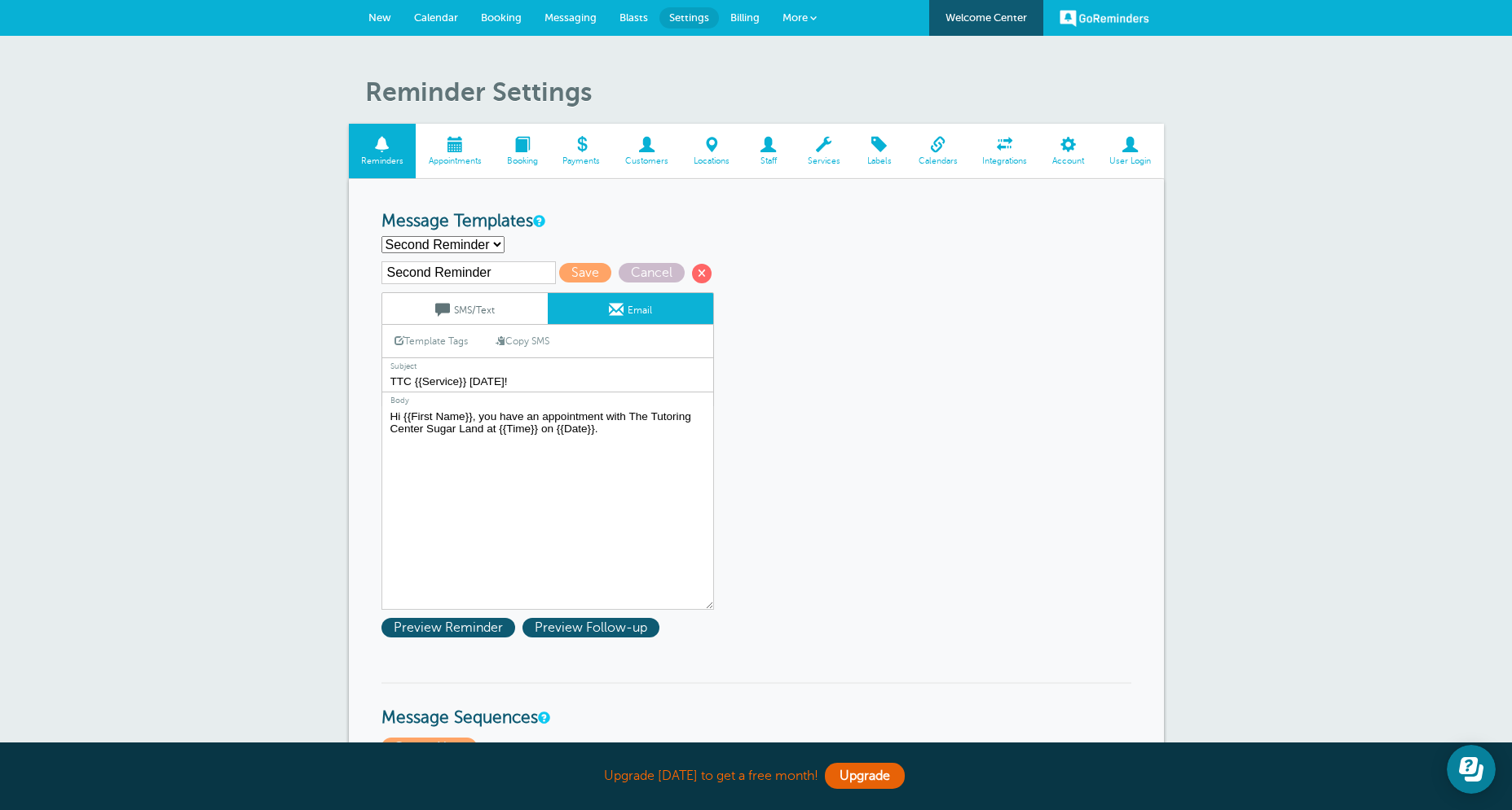
click at [541, 378] on input "TTC {{Service}} Today!" at bounding box center [548, 381] width 333 height 21
type input "TTC {{Service}} Today"
click at [478, 416] on textarea "Hi {{First Name}}, your {{Service}} appointment with The Tutoring Center Sugar …" at bounding box center [548, 508] width 333 height 204
click at [427, 339] on link "Template Tags" at bounding box center [431, 341] width 98 height 32
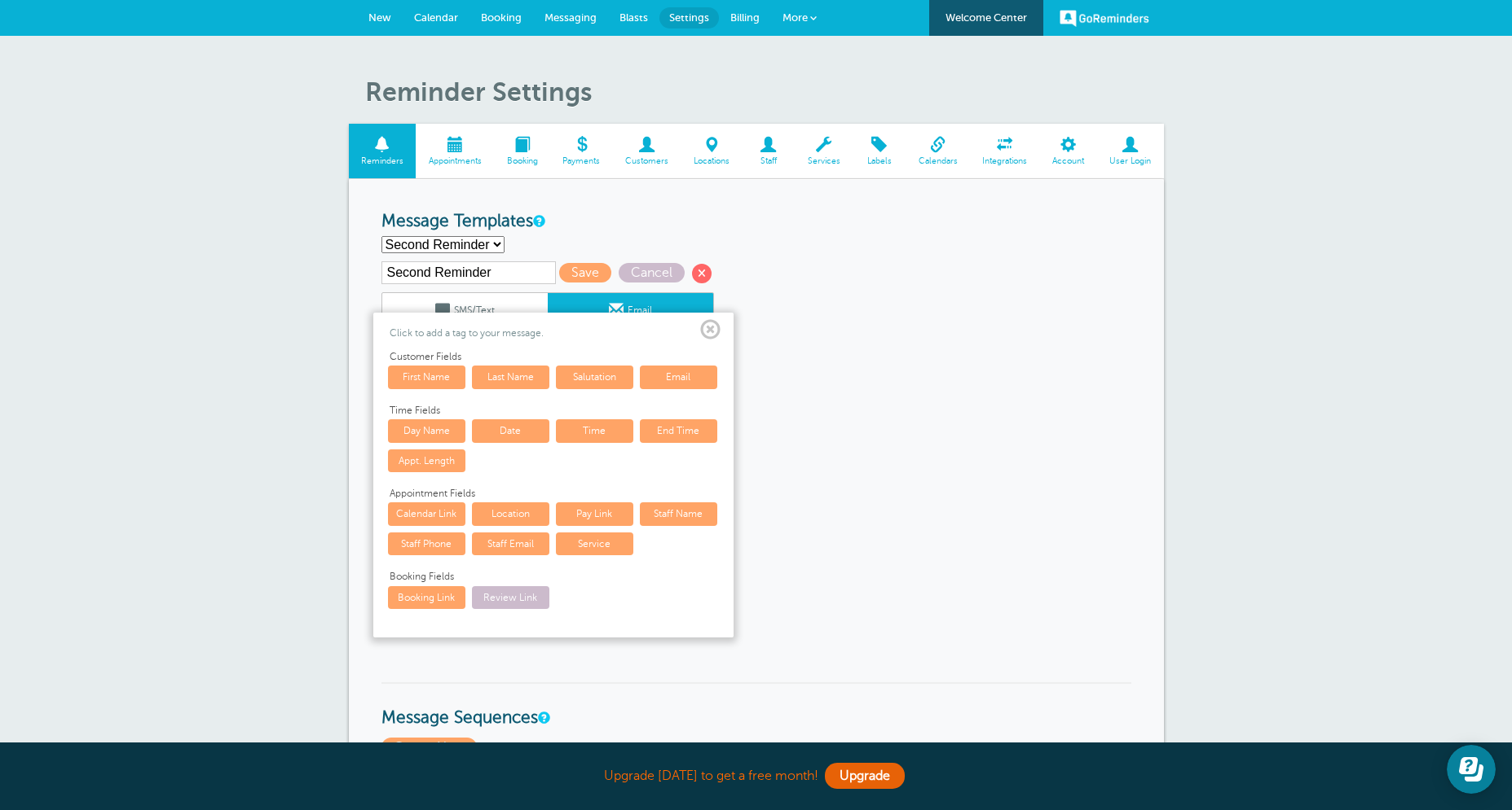
click at [592, 544] on link "Service" at bounding box center [594, 544] width 77 height 23
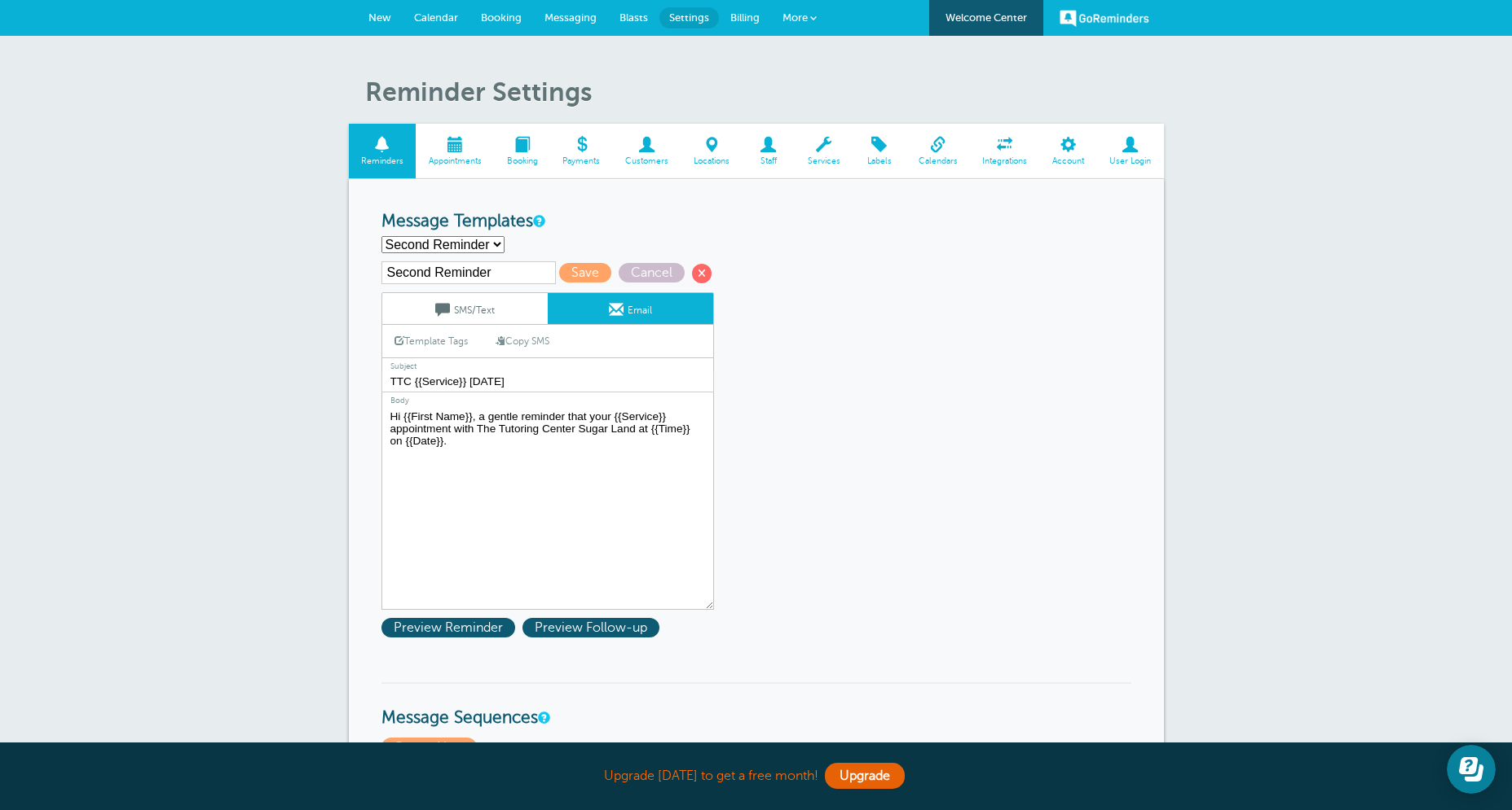
click at [455, 431] on textarea "Hi {{First Name}}, your {{Service}} appointment with The Tutoring Center Sugar …" at bounding box center [548, 508] width 333 height 204
click at [641, 431] on textarea "Hi {{First Name}}, your {{Service}} appointment with The Tutoring Center Sugar …" at bounding box center [548, 508] width 333 height 204
drag, startPoint x: 504, startPoint y: 447, endPoint x: 429, endPoint y: 443, distance: 75.1
click at [429, 443] on textarea "Hi {{First Name}}, your {{Service}} appointment with The Tutoring Center Sugar …" at bounding box center [548, 508] width 333 height 204
type textarea "Hi {{First Name}}, a gentle reminder that your {{Service}} appointment with The…"
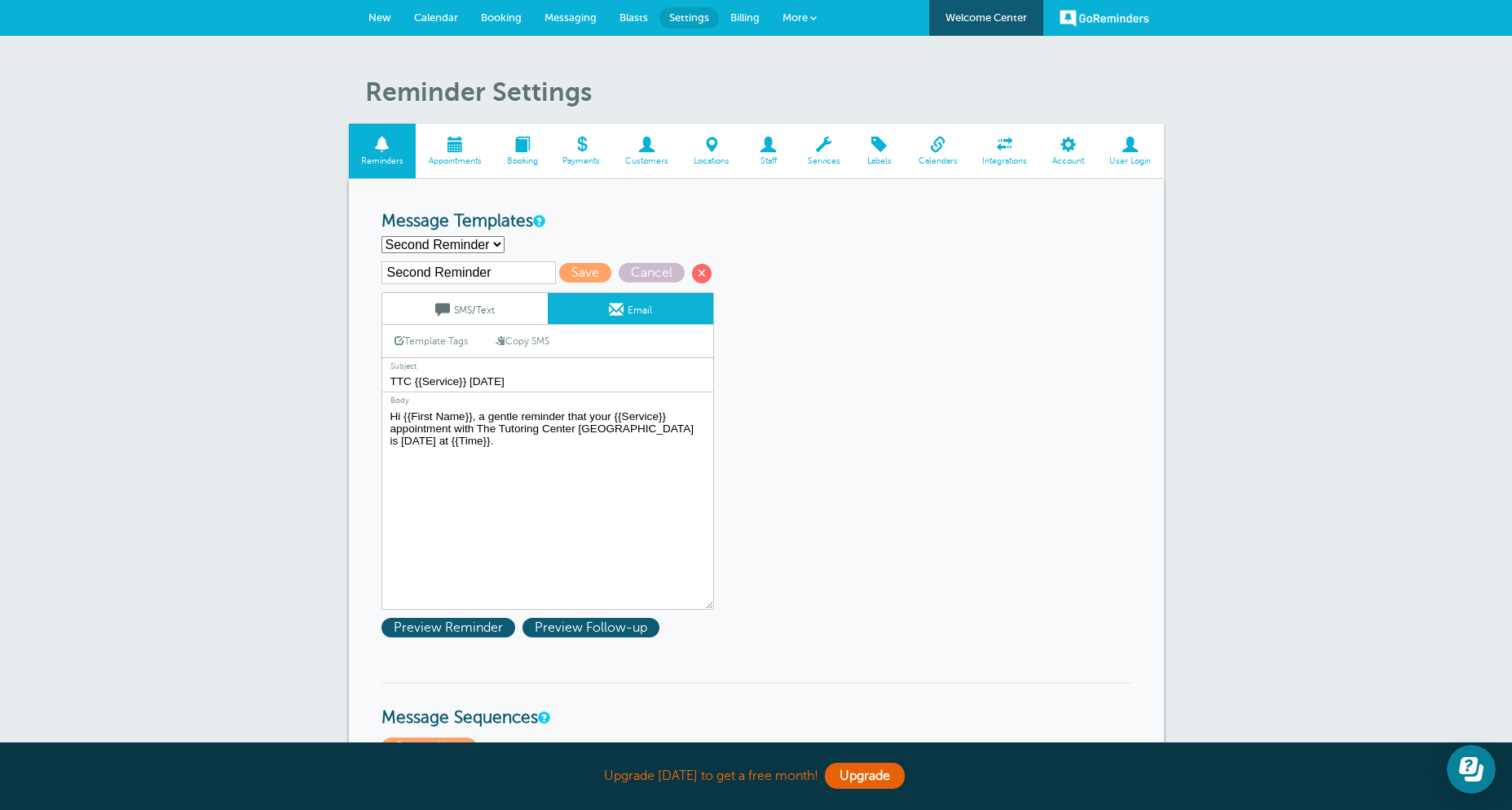
click at [475, 316] on link "SMS/Text" at bounding box center [465, 308] width 165 height 31
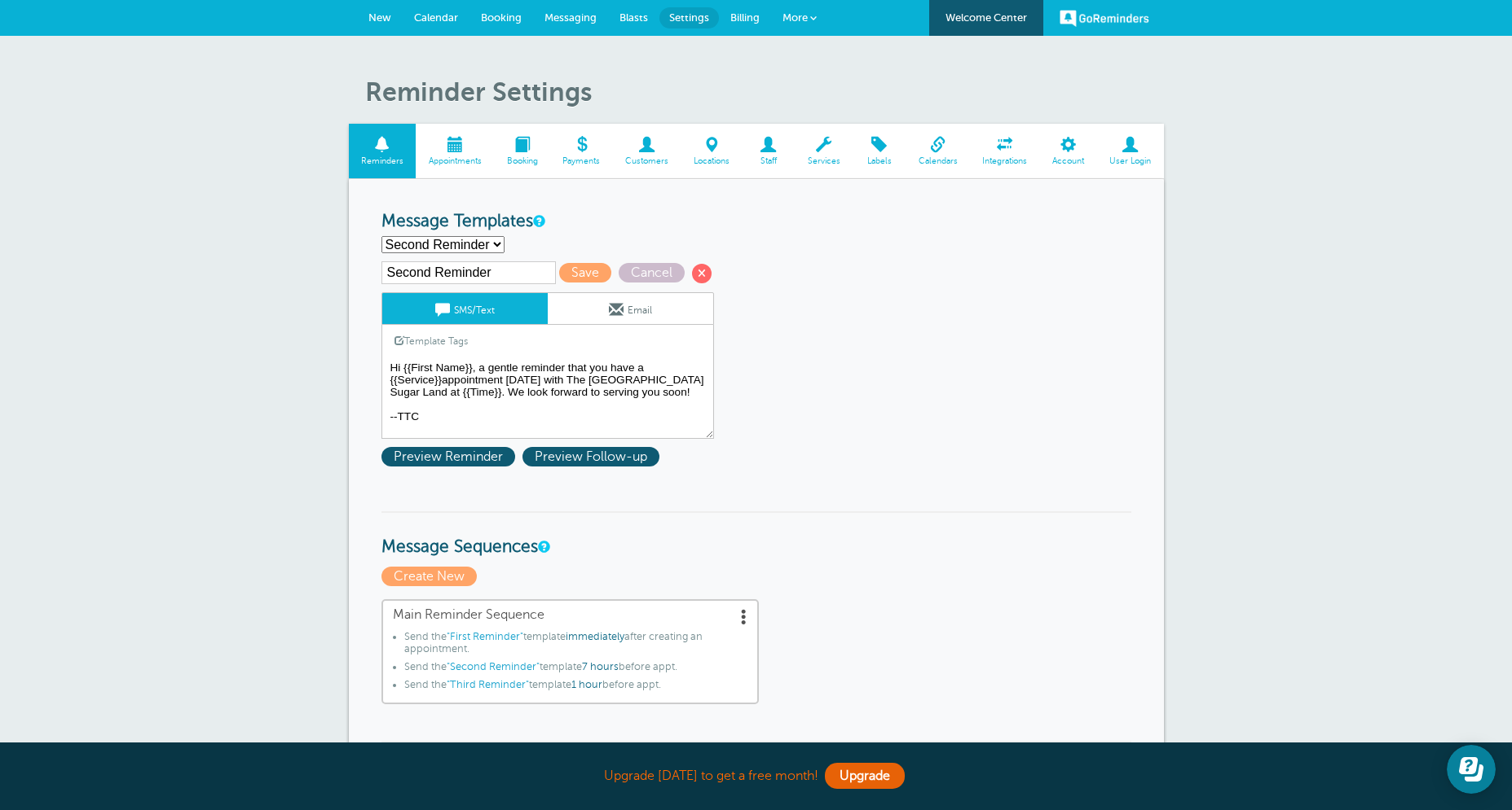
click at [608, 369] on textarea "Hi {{First Name}}, your {{Service}} appointment with The Tutoring Center Sugar …" at bounding box center [548, 398] width 333 height 81
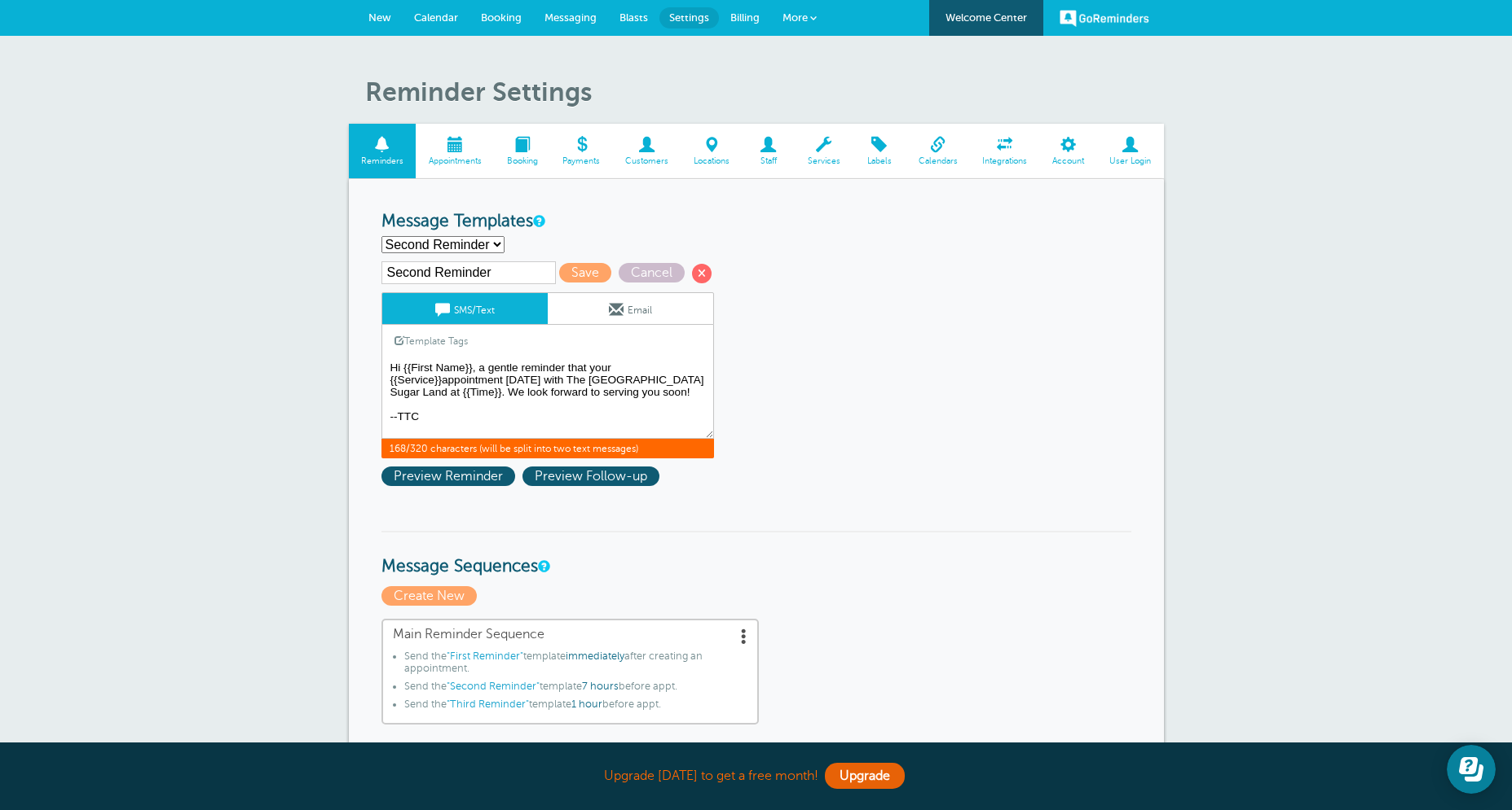
click at [457, 378] on textarea "Hi {{First Name}}, your {{Service}} appointment with The Tutoring Center Sugar …" at bounding box center [548, 398] width 333 height 81
click at [643, 380] on textarea "Hi {{First Name}}, your {{Service}} appointment with The Tutoring Center Sugar …" at bounding box center [548, 398] width 333 height 81
click at [439, 394] on textarea "Hi {{First Name}}, your {{Service}} appointment with The Tutoring Center Sugar …" at bounding box center [548, 398] width 333 height 81
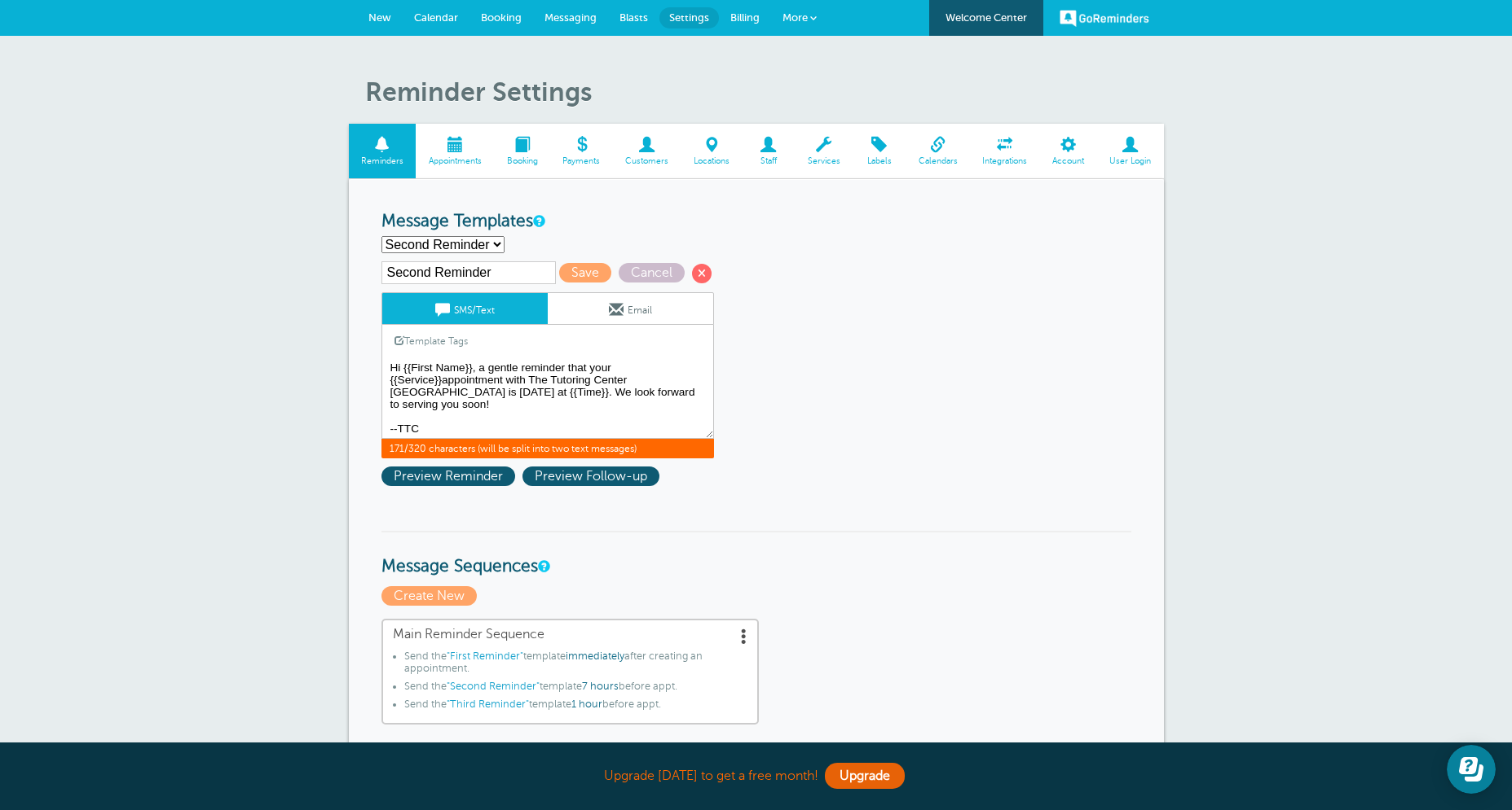
click at [609, 364] on textarea "Hi {{First Name}}, your {{Service}} appointment with The Tutoring Center Sugar …" at bounding box center [548, 398] width 333 height 81
click at [454, 379] on textarea "Hi {{First Name}}, your {{Service}} appointment with The Tutoring Center Sugar …" at bounding box center [548, 398] width 333 height 81
click at [455, 395] on textarea "Hi {{First Name}}, your {{Service}} appointment with The Tutoring Center Sugar …" at bounding box center [548, 398] width 333 height 81
drag, startPoint x: 671, startPoint y: 378, endPoint x: 415, endPoint y: 388, distance: 256.2
click at [415, 388] on textarea "Hi {{First Name}}, your {{Service}} appointment with The Tutoring Center Sugar …" at bounding box center [548, 398] width 333 height 81
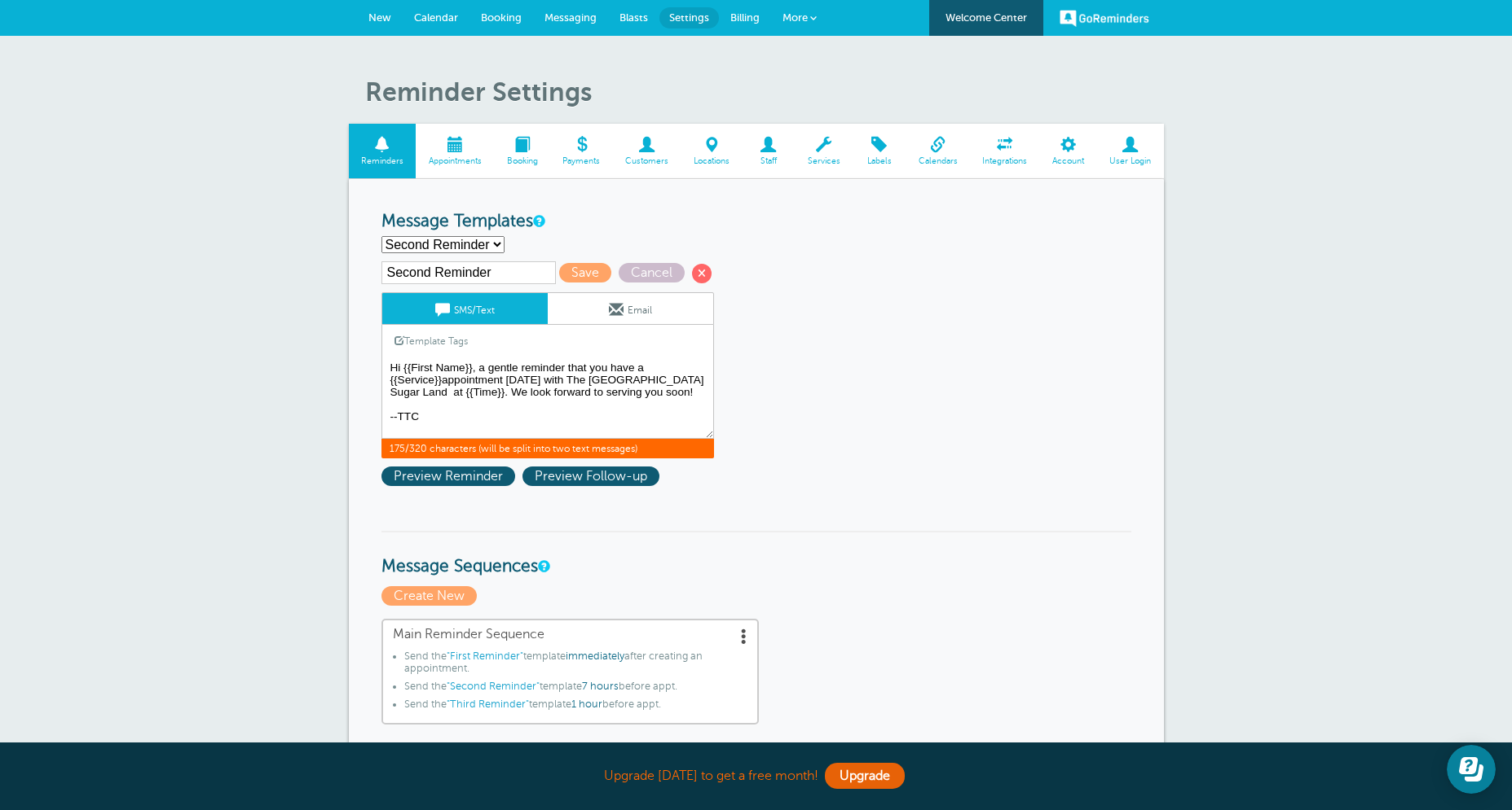
type textarea "Hi {{First Name}}, a gentle reminder that you have a {{Service}}appointment tod…"
click at [643, 315] on link "Email" at bounding box center [630, 308] width 165 height 31
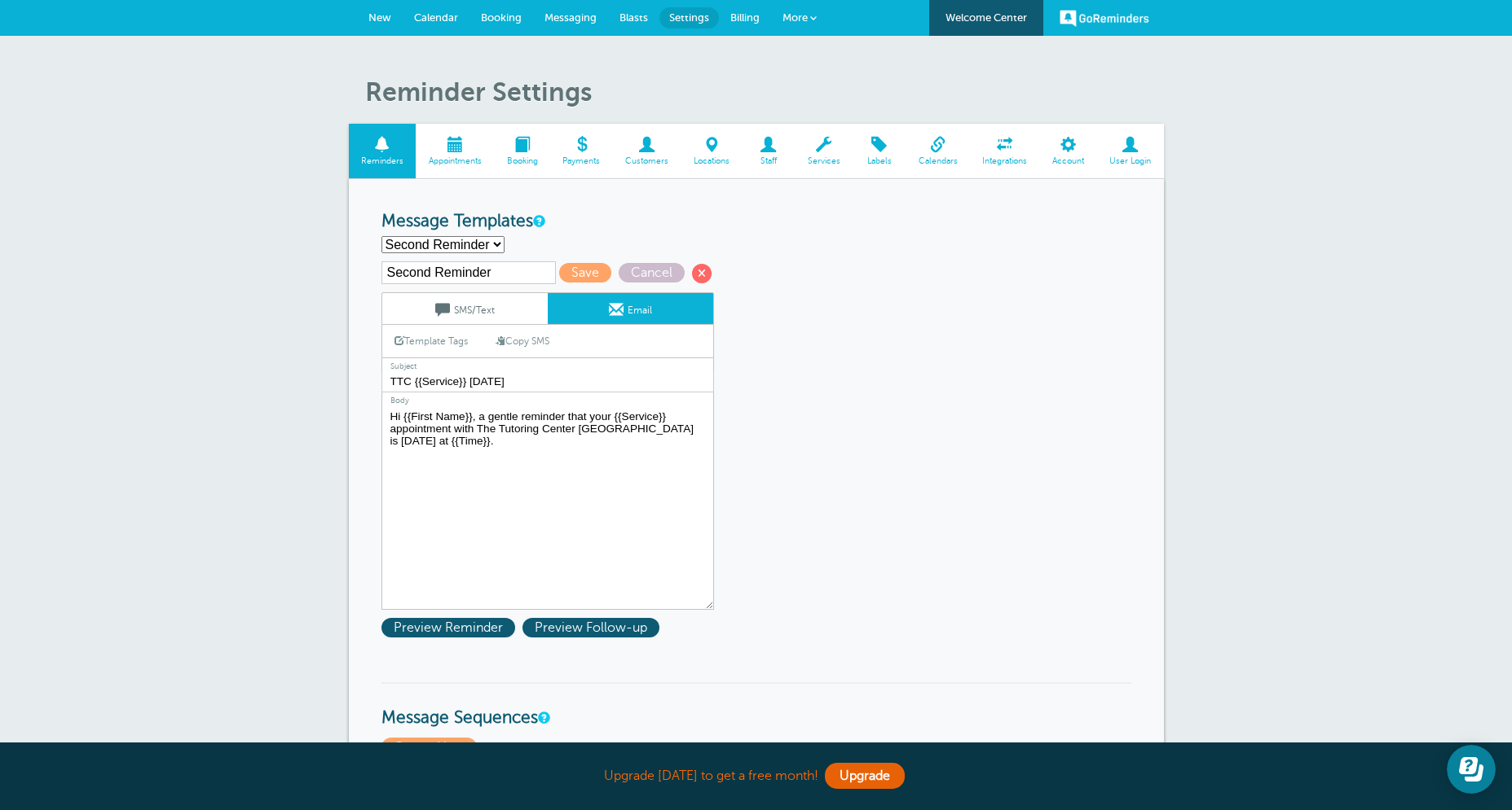
click at [608, 415] on textarea "Hi {{First Name}}, your {{Service}} appointment with The Tutoring Center Sugar …" at bounding box center [548, 508] width 333 height 204
click at [457, 430] on textarea "Hi {{First Name}}, your {{Service}} appointment with The Tutoring Center Sugar …" at bounding box center [548, 508] width 333 height 204
click at [673, 427] on textarea "Hi {{First Name}}, your {{Service}} appointment with The Tutoring Center Sugar …" at bounding box center [548, 508] width 333 height 204
click at [629, 461] on textarea "Hi {{First Name}}, your {{Service}} appointment with The Tutoring Center Sugar …" at bounding box center [548, 508] width 333 height 204
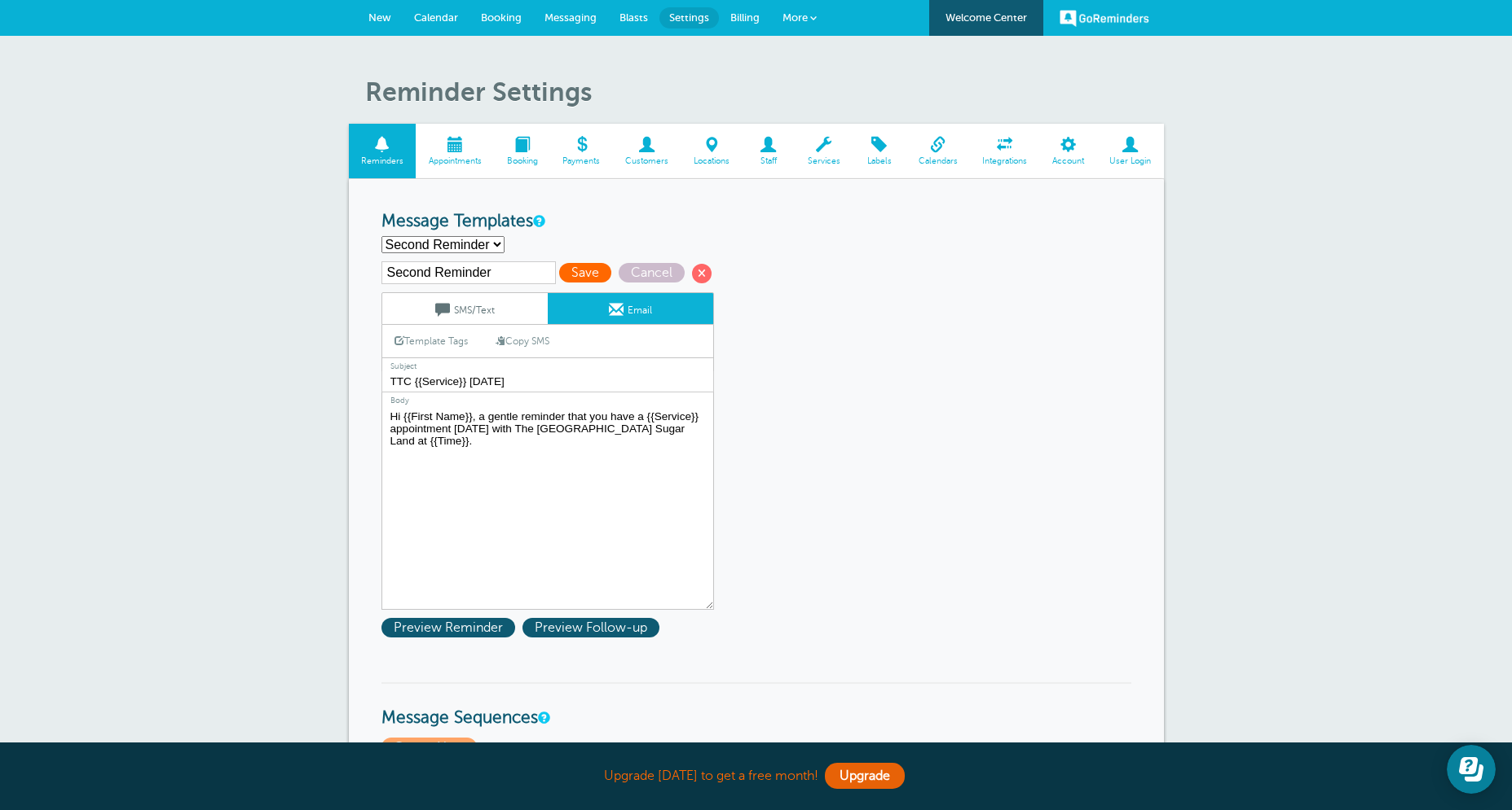
type textarea "Hi {{First Name}}, a gentle reminder that you have a {{Service}} appointment to…"
click at [581, 275] on span "Save" at bounding box center [585, 273] width 53 height 20
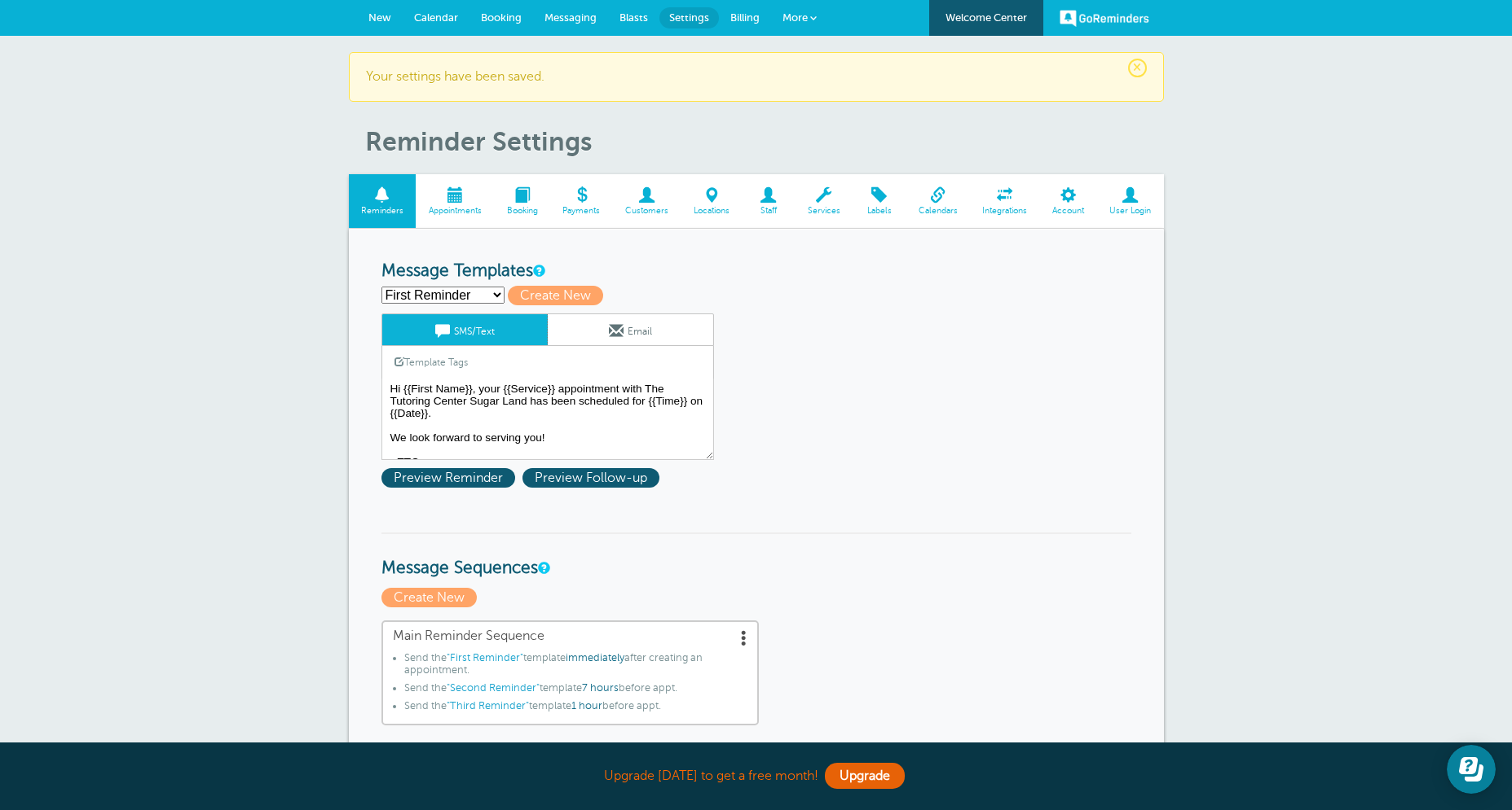
click at [623, 335] on link "Email" at bounding box center [630, 329] width 165 height 31
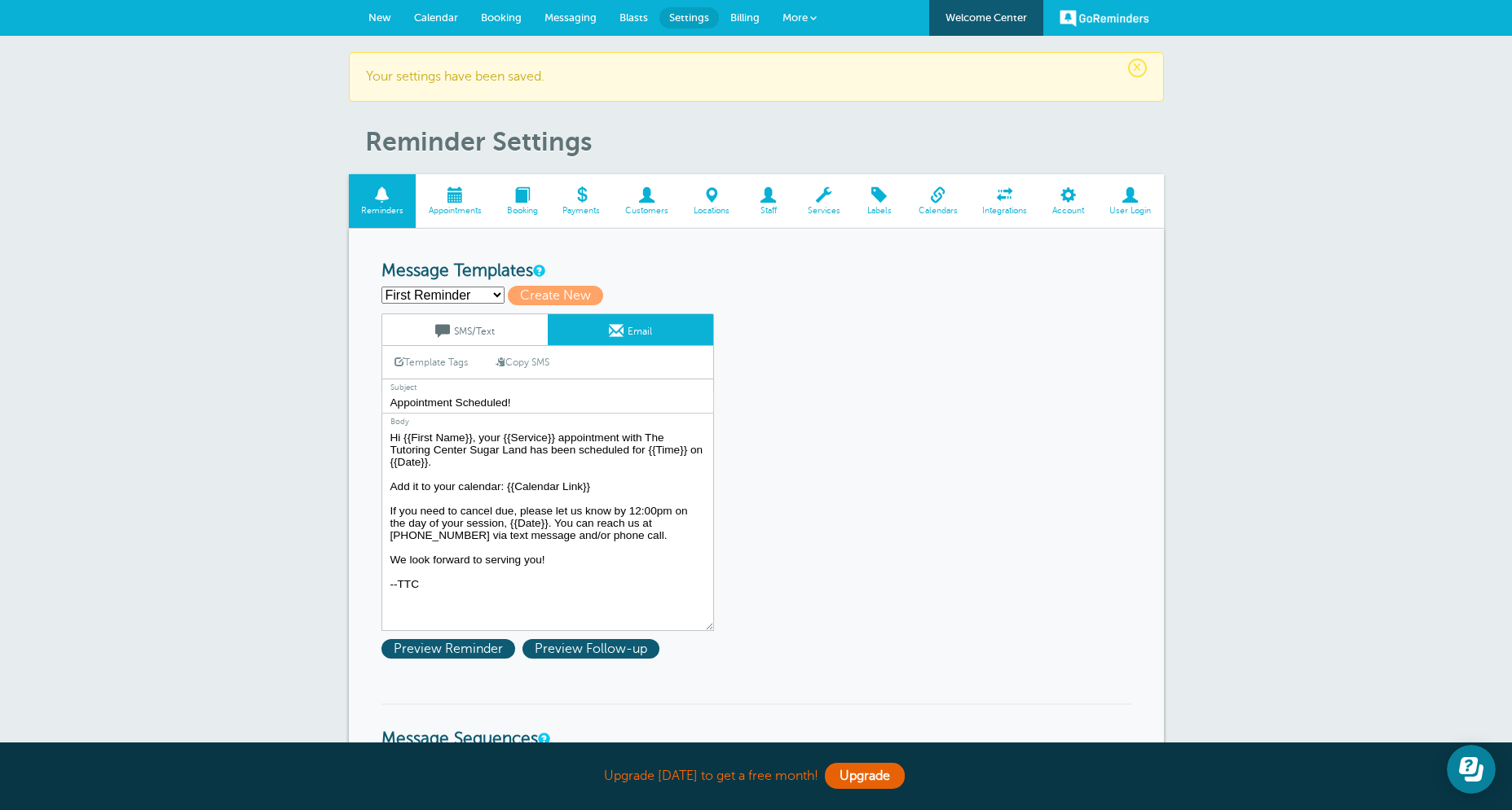
drag, startPoint x: 391, startPoint y: 506, endPoint x: 554, endPoint y: 583, distance: 180.3
click at [554, 583] on textarea "Hi {{First Name}}, your {{Service}} appointment with The Tutoring Center Sugar …" at bounding box center [548, 530] width 333 height 204
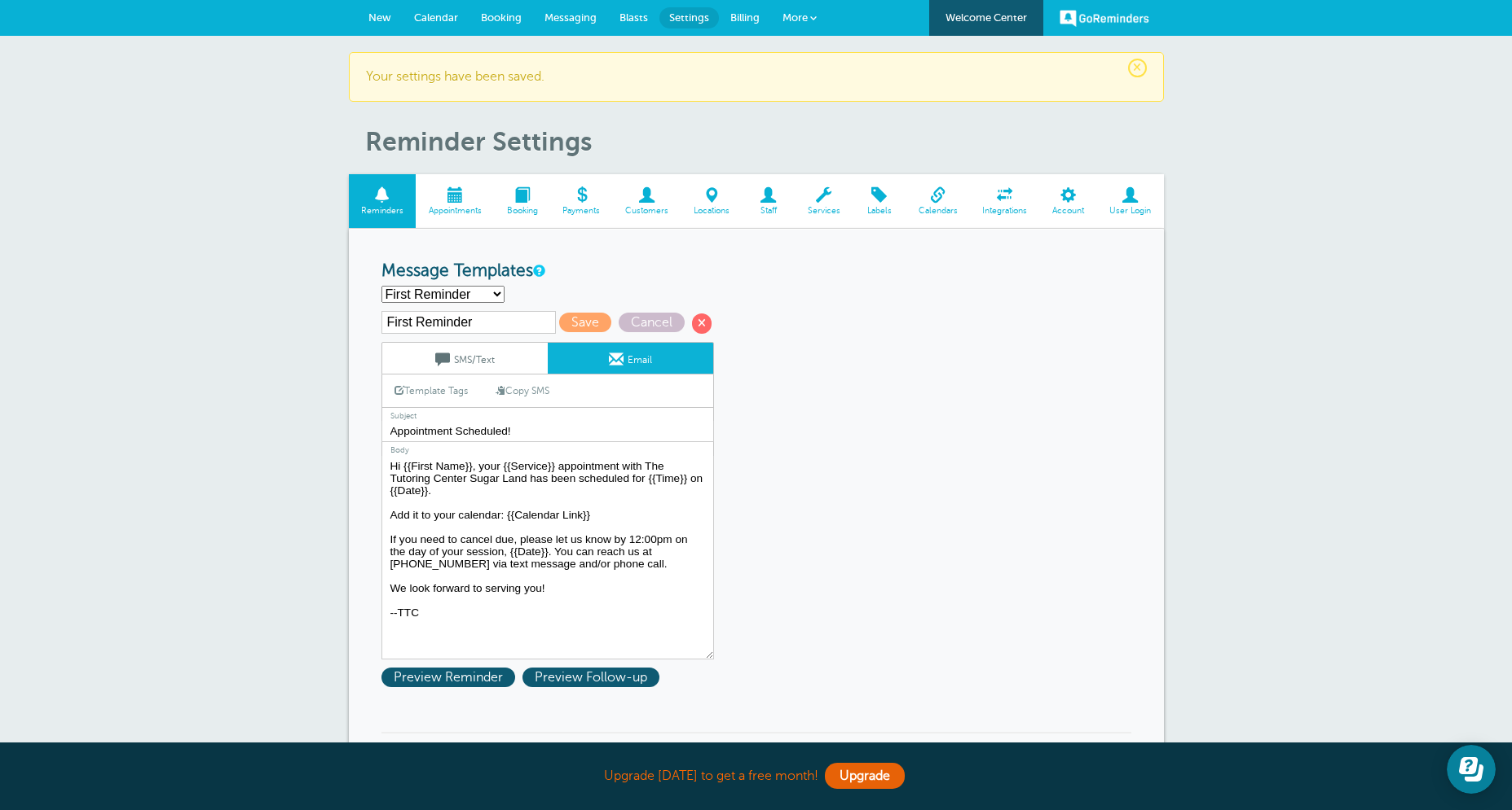
select select "163278"
click option "Second Reminder" at bounding box center [0, 0] width 0 height 0
type input "Second Reminder"
type input "TTC {{Service}} [DATE]"
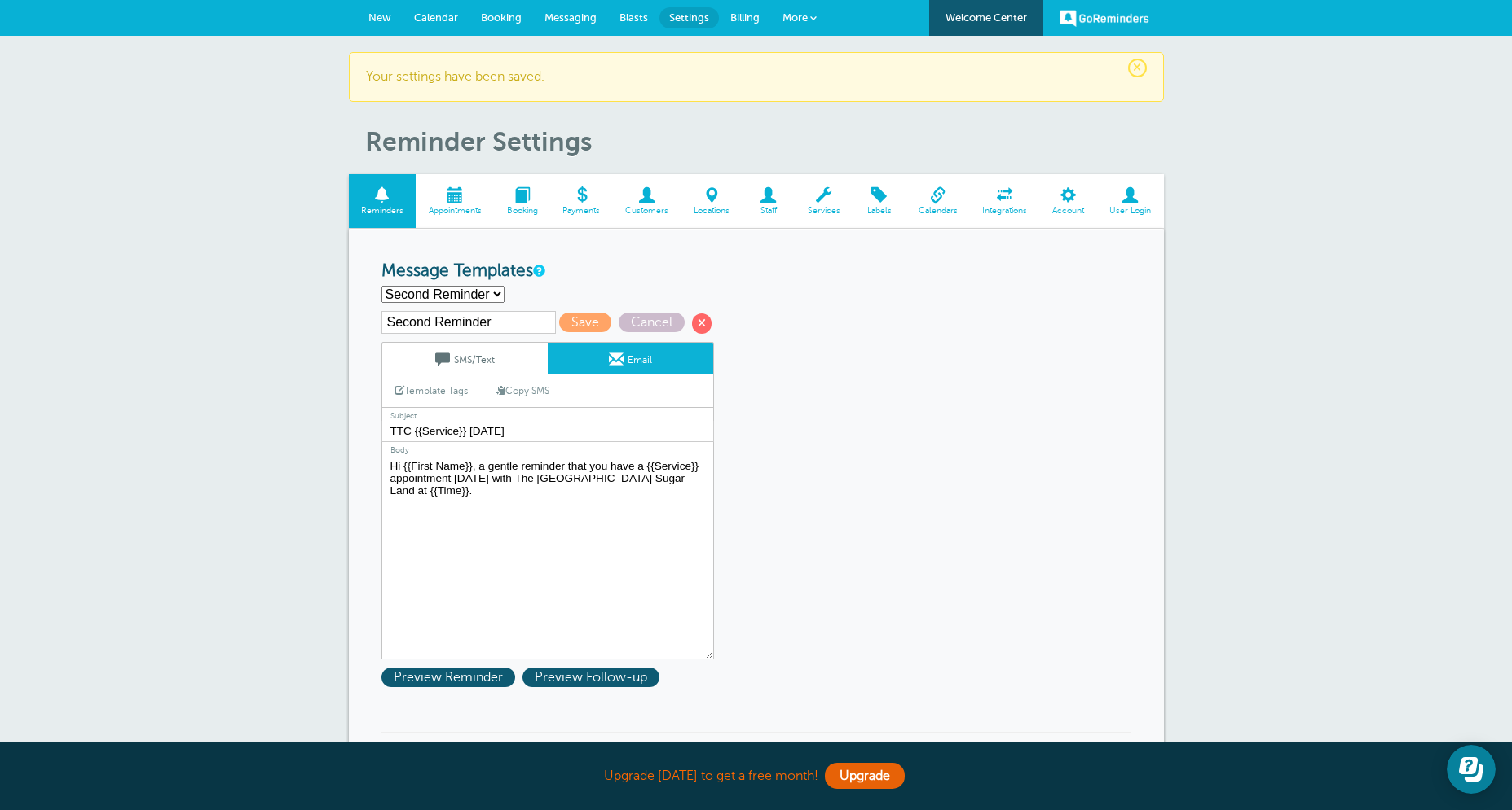
click at [517, 511] on textarea "Hi {{First Name}}, your {{Service}} appointment with The Tutoring Center Sugar …" at bounding box center [548, 558] width 333 height 204
paste textarea "If you need to cancel due, please let us know by 12:00pm on the day of your ses…"
click at [507, 516] on textarea "Hi {{First Name}}, your {{Service}} appointment with The Tutoring Center Sugar …" at bounding box center [548, 558] width 333 height 204
drag, startPoint x: 654, startPoint y: 517, endPoint x: 486, endPoint y: 530, distance: 168.5
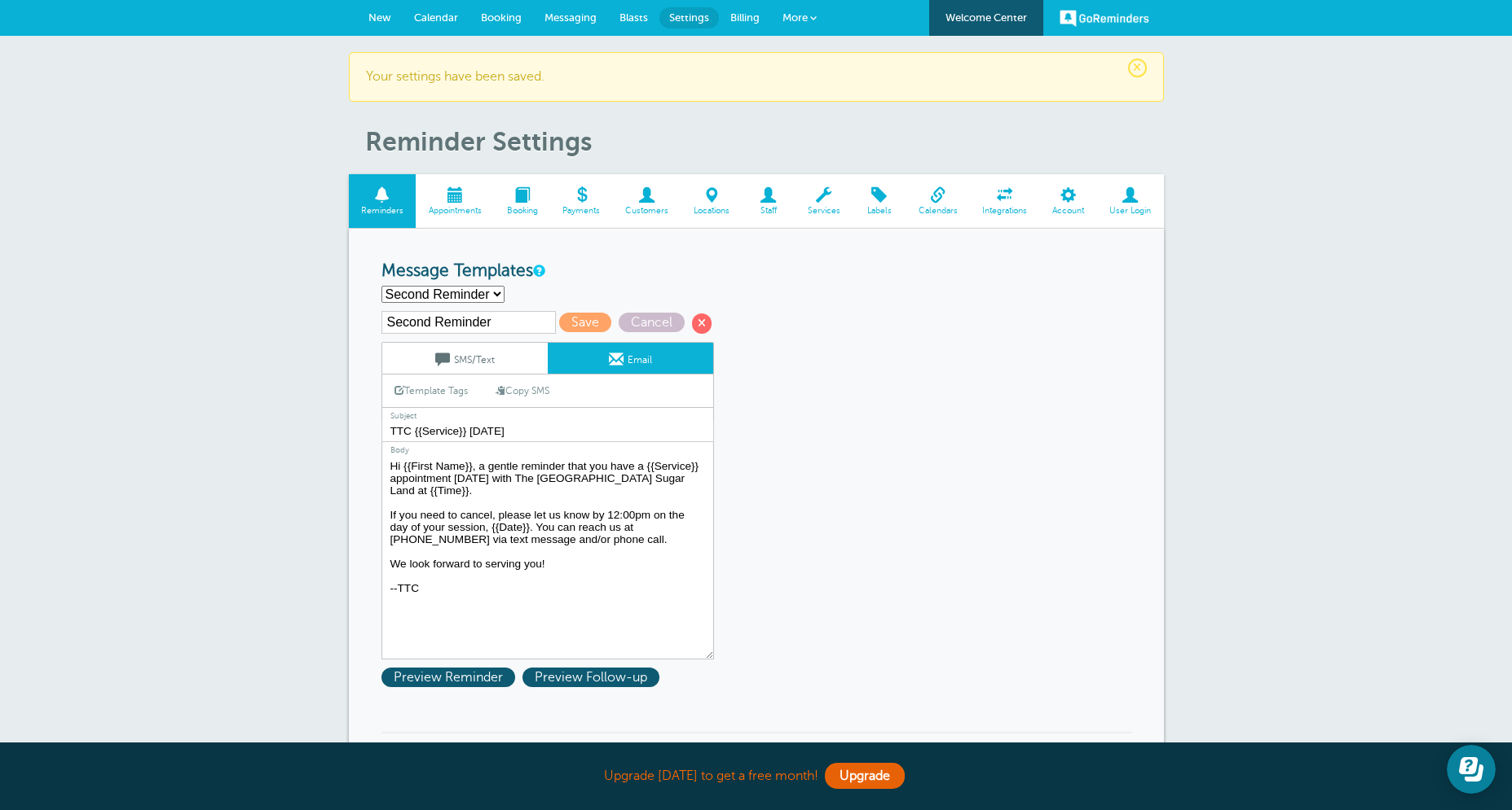
click at [486, 530] on textarea "Hi {{First Name}}, your {{Service}} appointment with The Tutoring Center Sugar …" at bounding box center [548, 558] width 333 height 204
click at [457, 591] on textarea "Hi {{First Name}}, your {{Service}} appointment with The Tutoring Center Sugar …" at bounding box center [548, 558] width 333 height 204
type textarea "Hi {{First Name}}, a gentle reminder that you have a {{Service}} appointment to…"
click at [469, 360] on link "SMS/Text" at bounding box center [465, 357] width 165 height 31
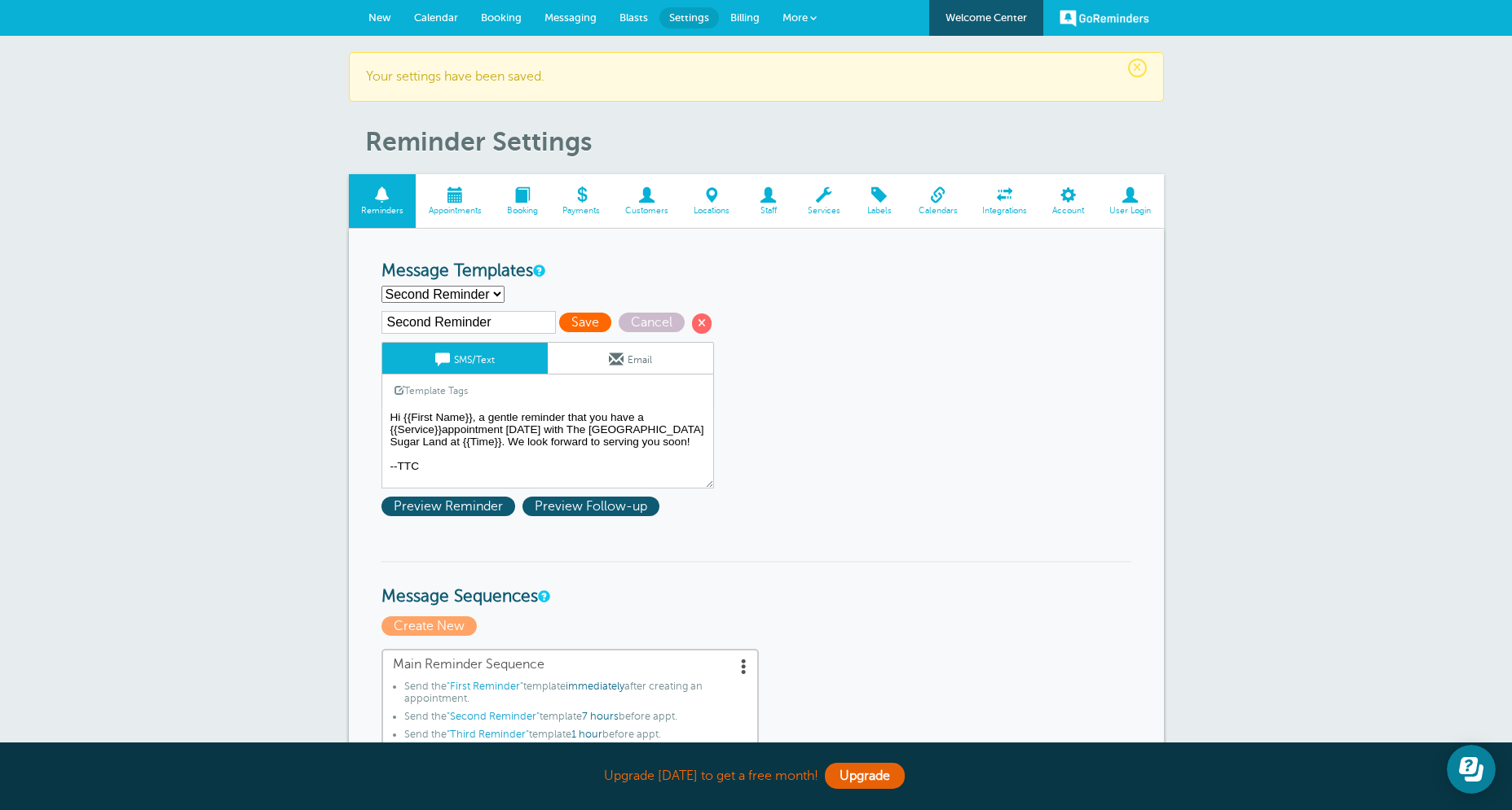
click at [585, 328] on span "Save" at bounding box center [585, 323] width 53 height 20
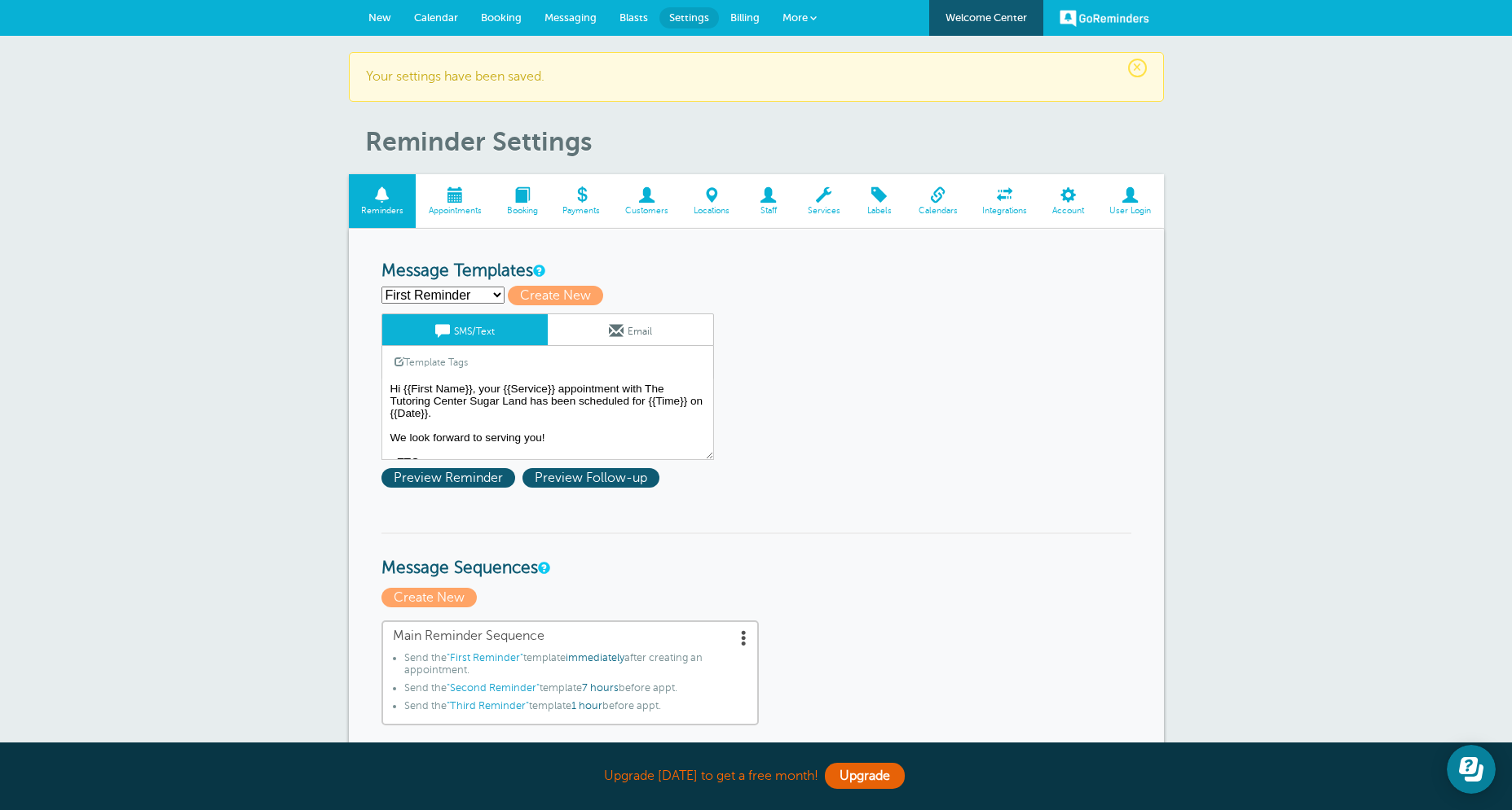
click option "First Reminder" at bounding box center [0, 0] width 0 height 0
click at [620, 324] on span at bounding box center [615, 331] width 15 height 15
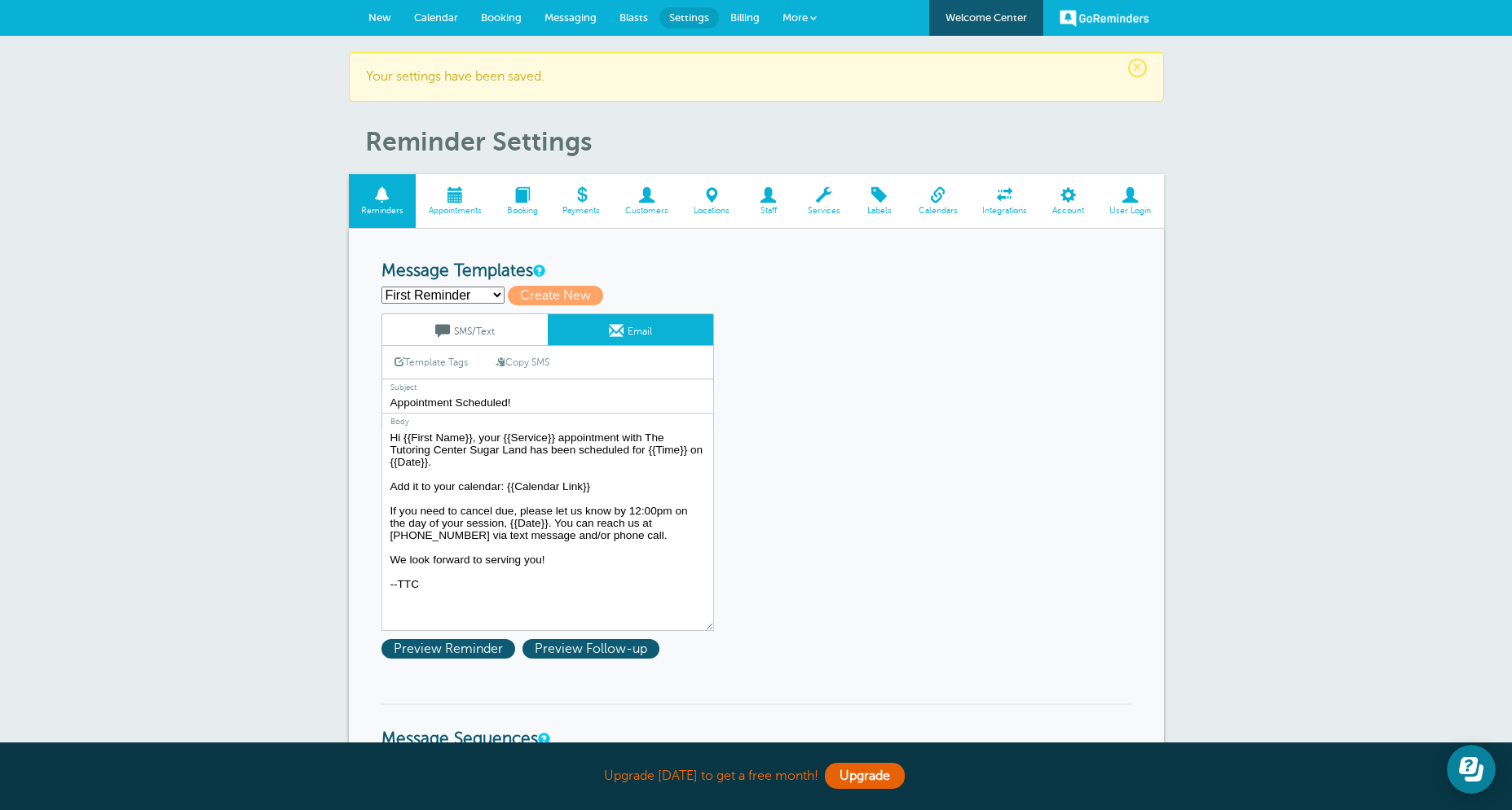
click at [459, 332] on link "SMS/Text" at bounding box center [465, 329] width 165 height 31
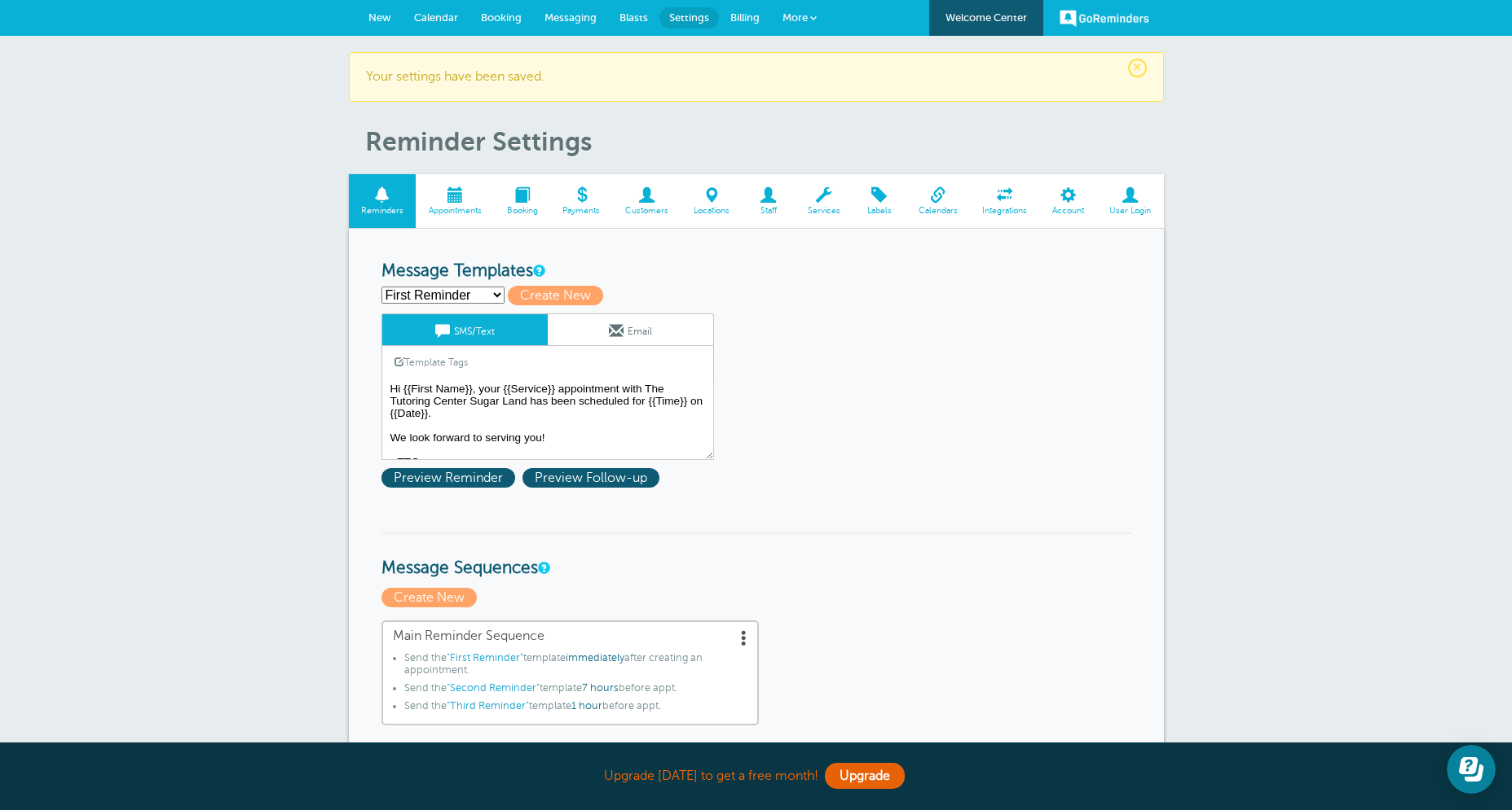
click at [610, 324] on span at bounding box center [615, 331] width 15 height 15
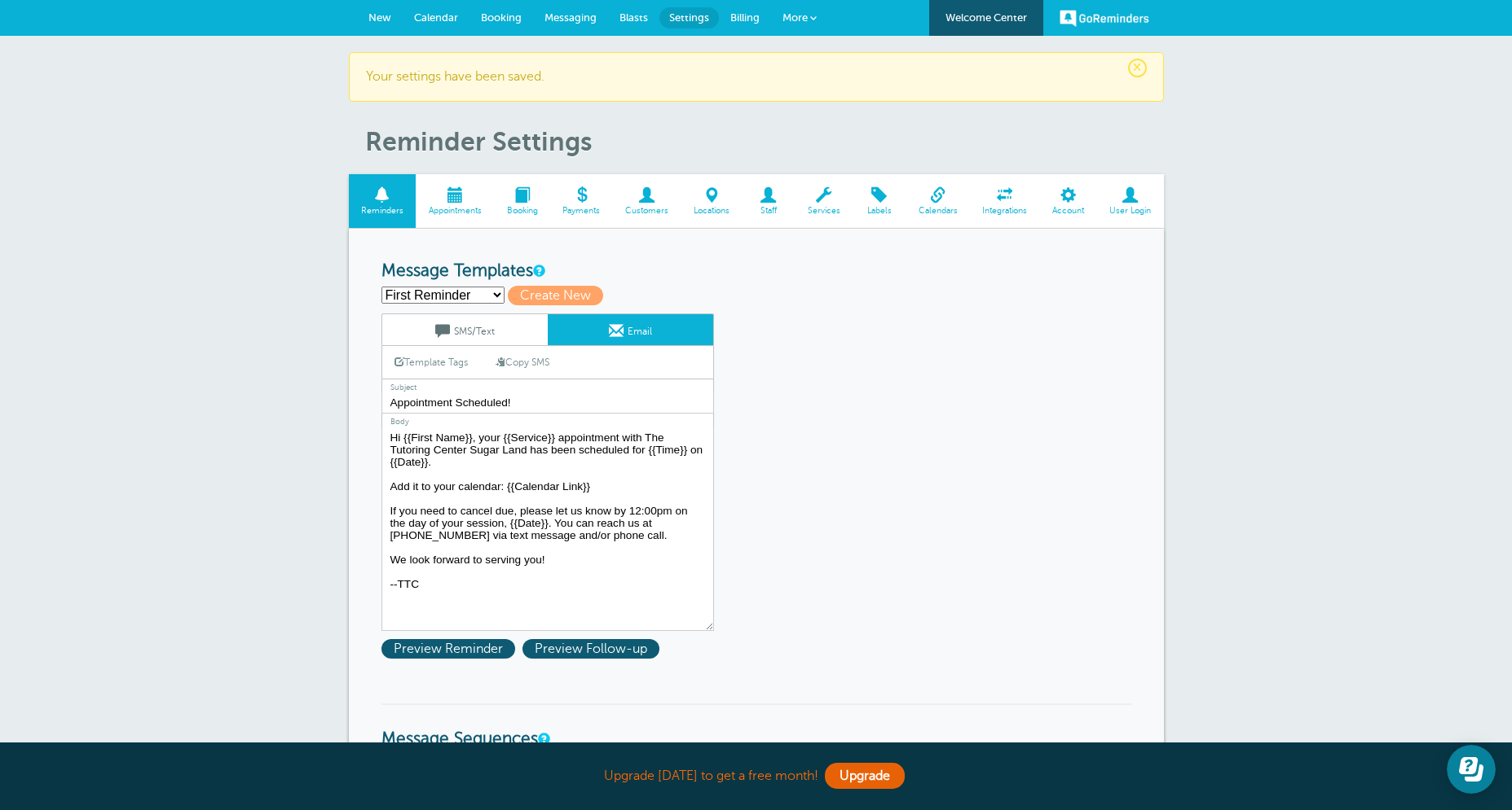
click at [480, 339] on link "SMS/Text" at bounding box center [465, 329] width 165 height 31
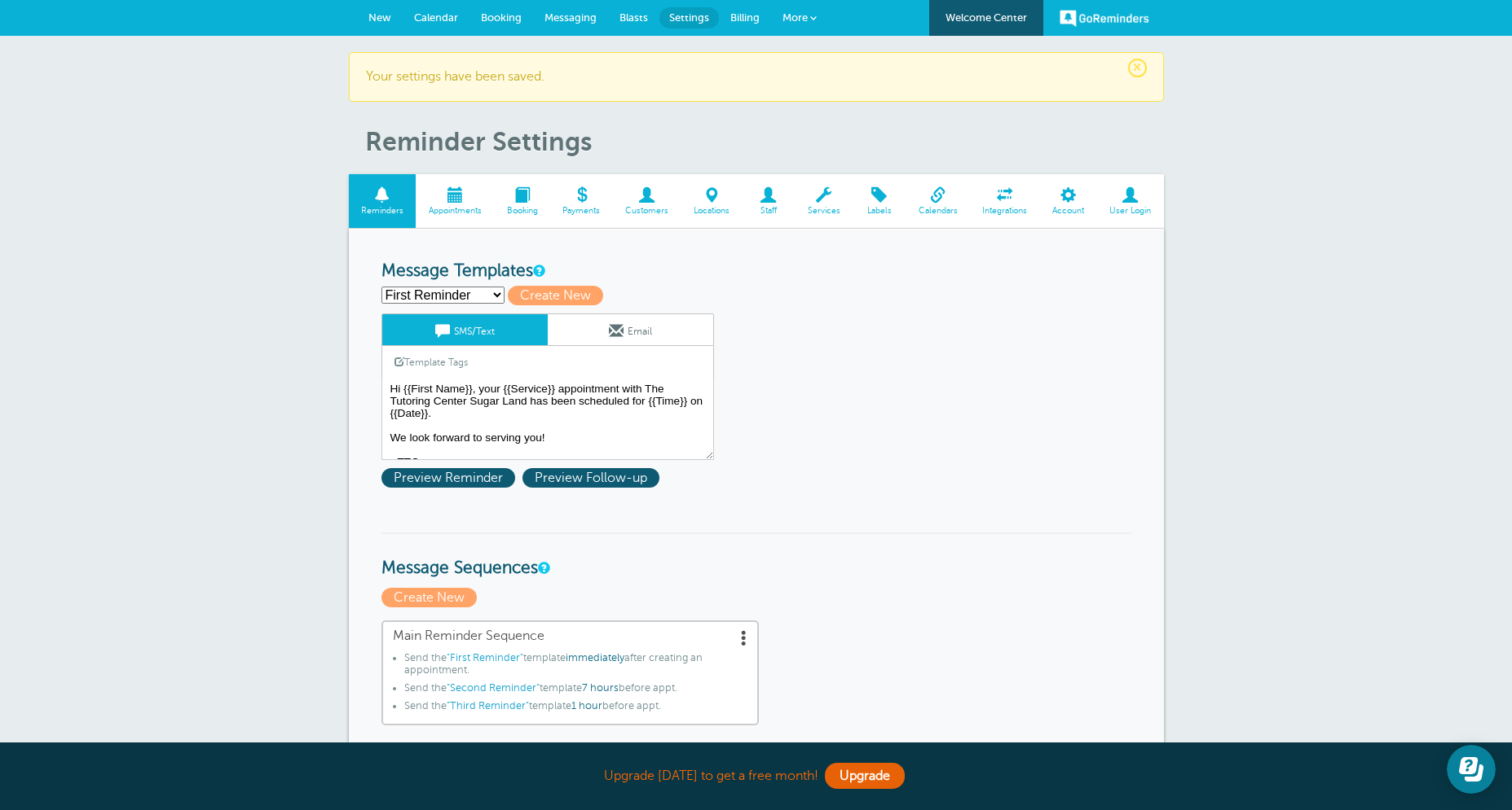
click at [657, 327] on link "Email" at bounding box center [630, 329] width 165 height 31
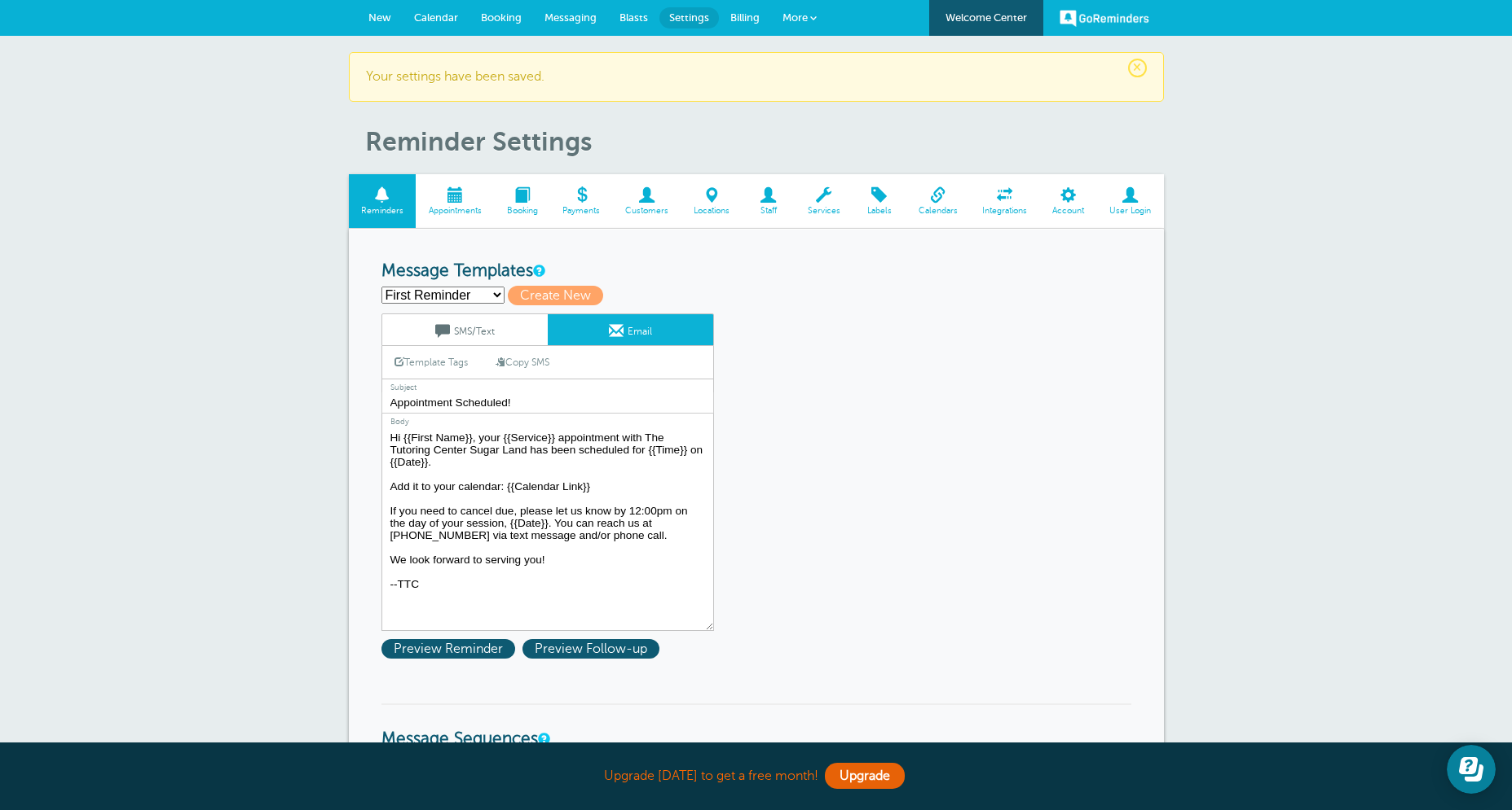
drag, startPoint x: 581, startPoint y: 487, endPoint x: 364, endPoint y: 489, distance: 217.0
click at [381, 489] on textarea "Hi {{First Name}}, your {{Service}} appointment with The Tutoring Center Sugar …" at bounding box center [548, 530] width 333 height 204
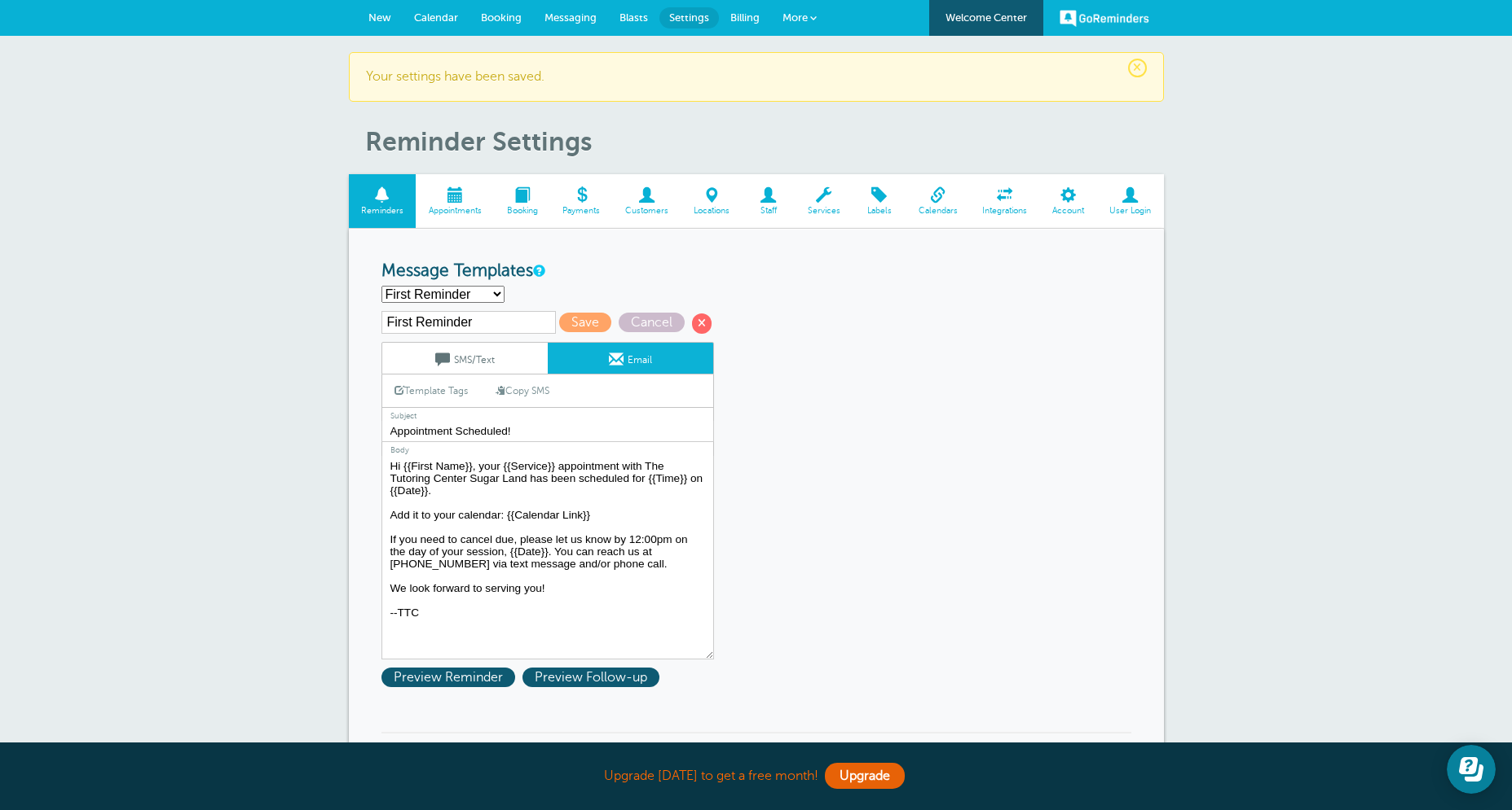
select select "163278"
click option "Second Reminder" at bounding box center [0, 0] width 0 height 0
type input "Second Reminder"
type input "TTC {{Service}} [DATE]"
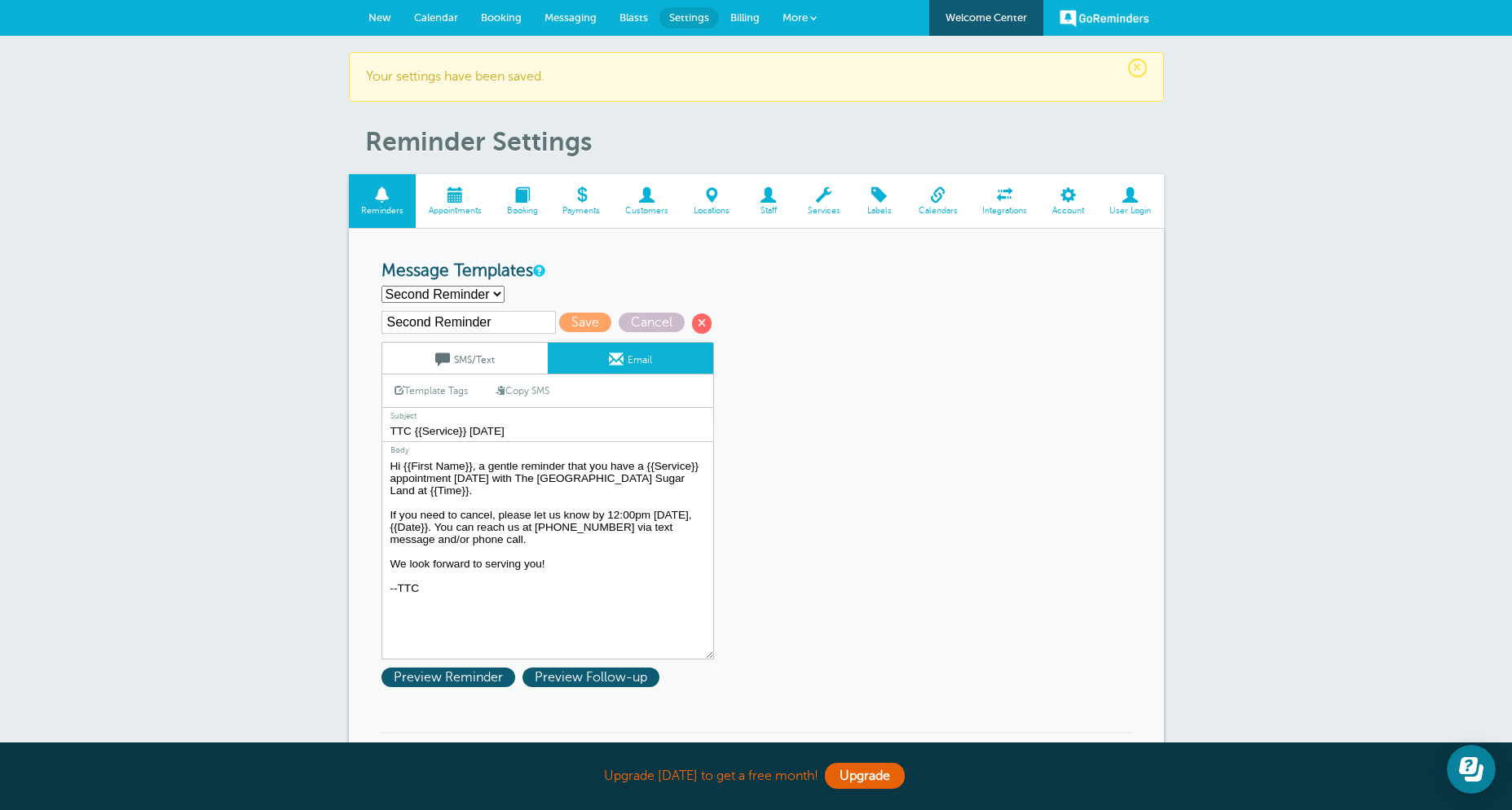
click at [553, 544] on textarea "Hi {{First Name}}, your {{Service}} appointment with The Tutoring Center Sugar …" at bounding box center [548, 558] width 333 height 204
click at [528, 493] on textarea "Hi {{First Name}}, your {{Service}} appointment with The Tutoring Center Sugar …" at bounding box center [548, 558] width 333 height 204
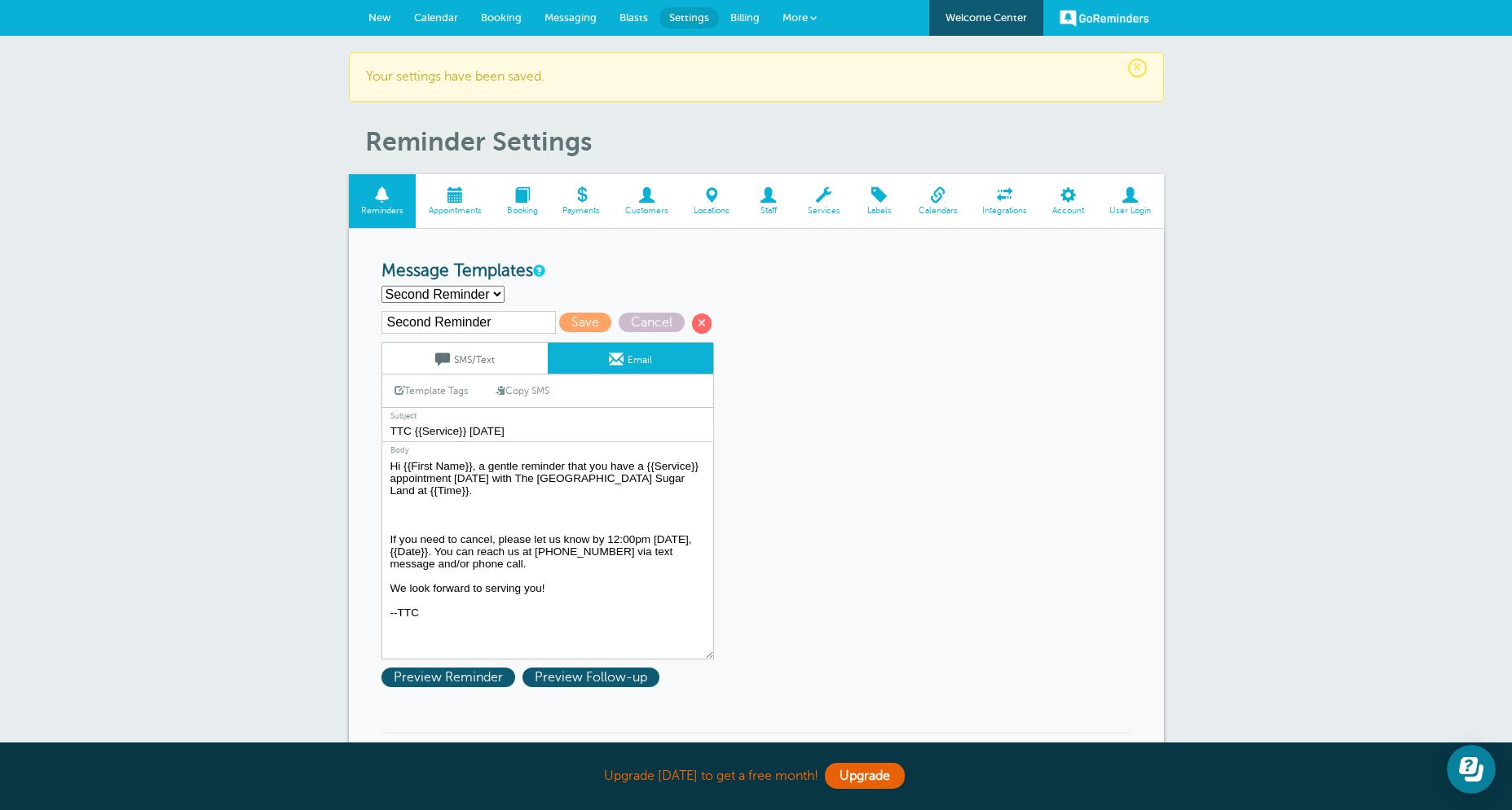
paste textarea "Add it to your calendar: {{Calendar Link}}"
type textarea "Hi {{First Name}}, a gentle reminder that you have a {{Service}} appointment [D…"
click at [588, 324] on span "Save" at bounding box center [585, 323] width 53 height 20
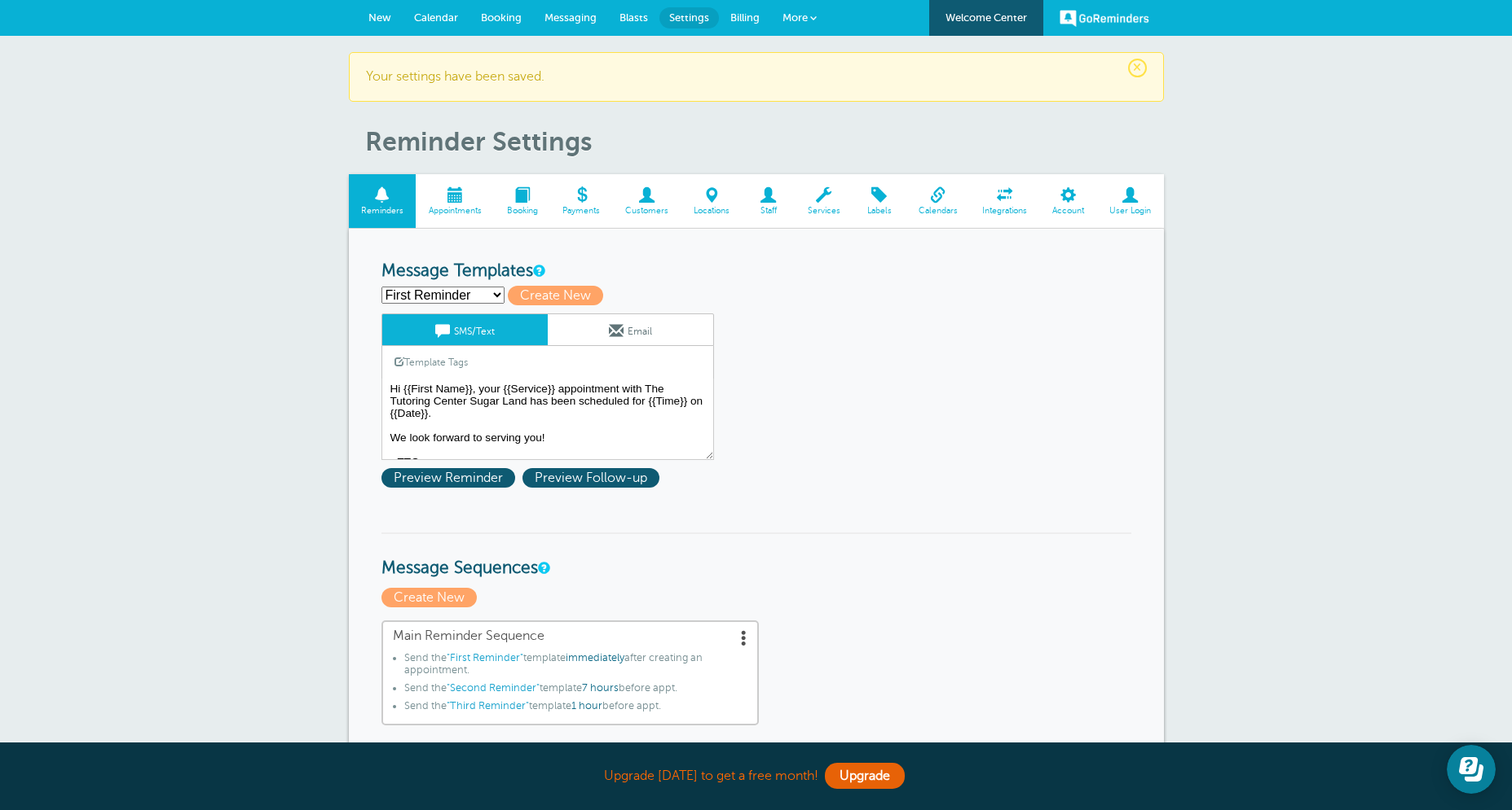
select select "163279"
click option "Third Reminder" at bounding box center [0, 0] width 0 height 0
type input "Third Reminder"
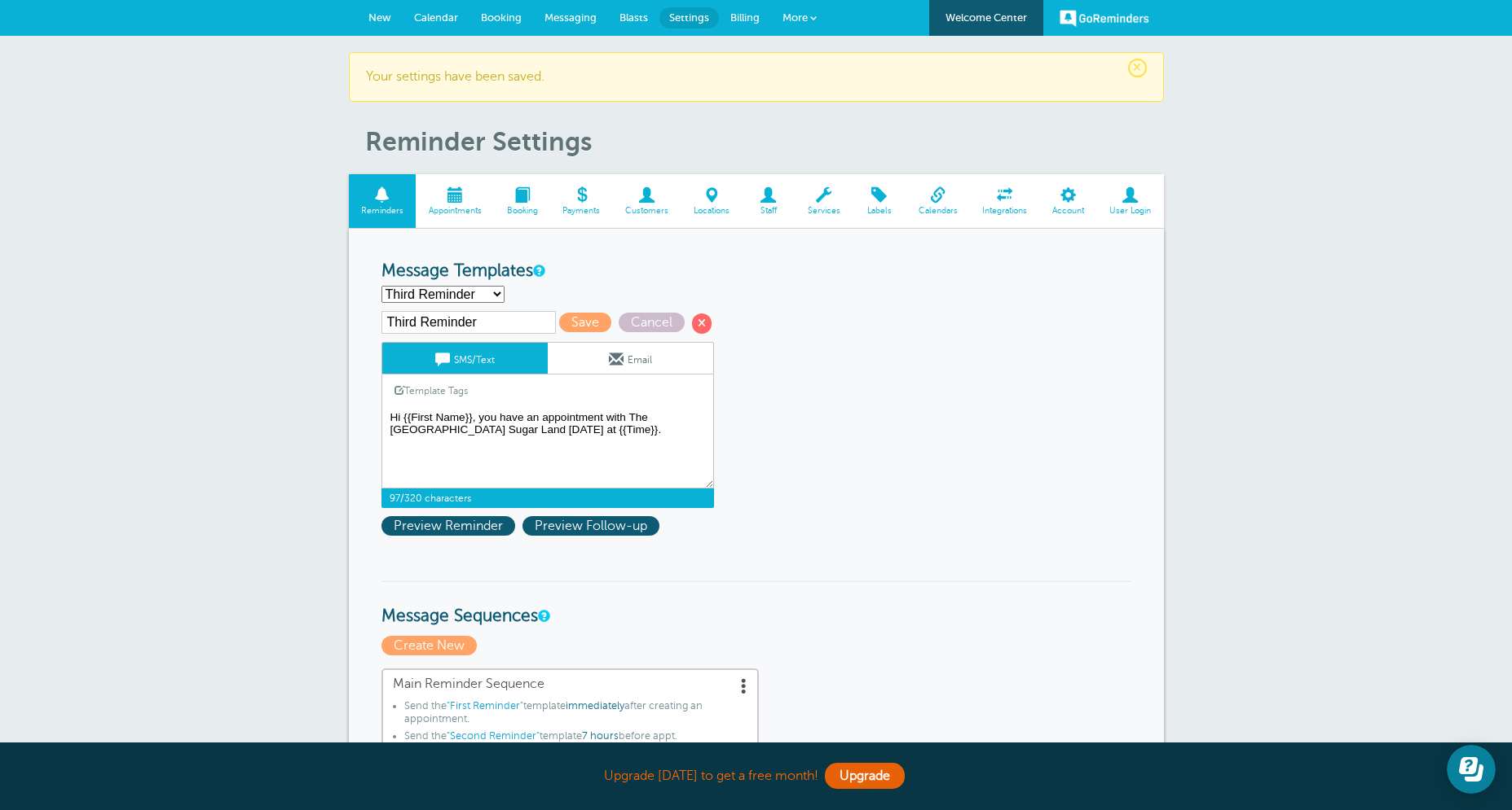
drag, startPoint x: 479, startPoint y: 421, endPoint x: 542, endPoint y: 417, distance: 63.1
click at [542, 417] on textarea "Hi {{First Name}}, your {{Service}} appointment with The Tutoring Center Sugar …" at bounding box center [548, 448] width 333 height 81
drag, startPoint x: 480, startPoint y: 417, endPoint x: 625, endPoint y: 422, distance: 145.1
click at [625, 422] on textarea "Hi {{First Name}}, your {{Service}} appointment with The Tutoring Center Sugar …" at bounding box center [548, 448] width 333 height 81
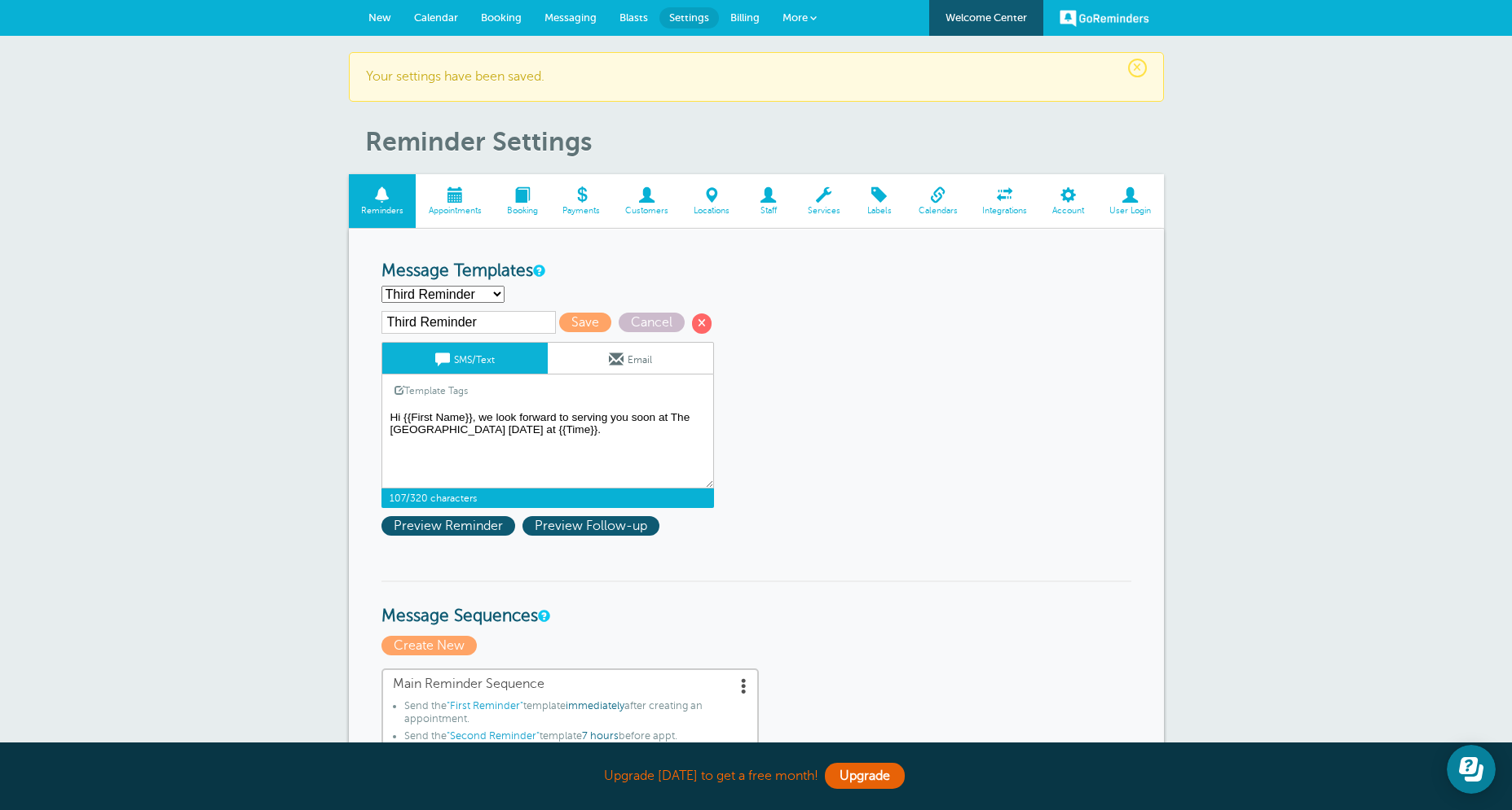
click at [538, 434] on textarea "Hi {{First Name}}, your {{Service}} appointment with The Tutoring Center Sugar …" at bounding box center [548, 448] width 333 height 81
click at [658, 422] on textarea "Hi {{First Name}}, your {{Service}} appointment with The Tutoring Center Sugar …" at bounding box center [548, 448] width 333 height 81
click at [658, 430] on textarea "Hi {{First Name}}, your {{Service}} appointment with The Tutoring Center Sugar …" at bounding box center [548, 448] width 333 height 81
type textarea "Hi {{First Name}}, we look forward to serving you soon at The [GEOGRAPHIC_DATA]…"
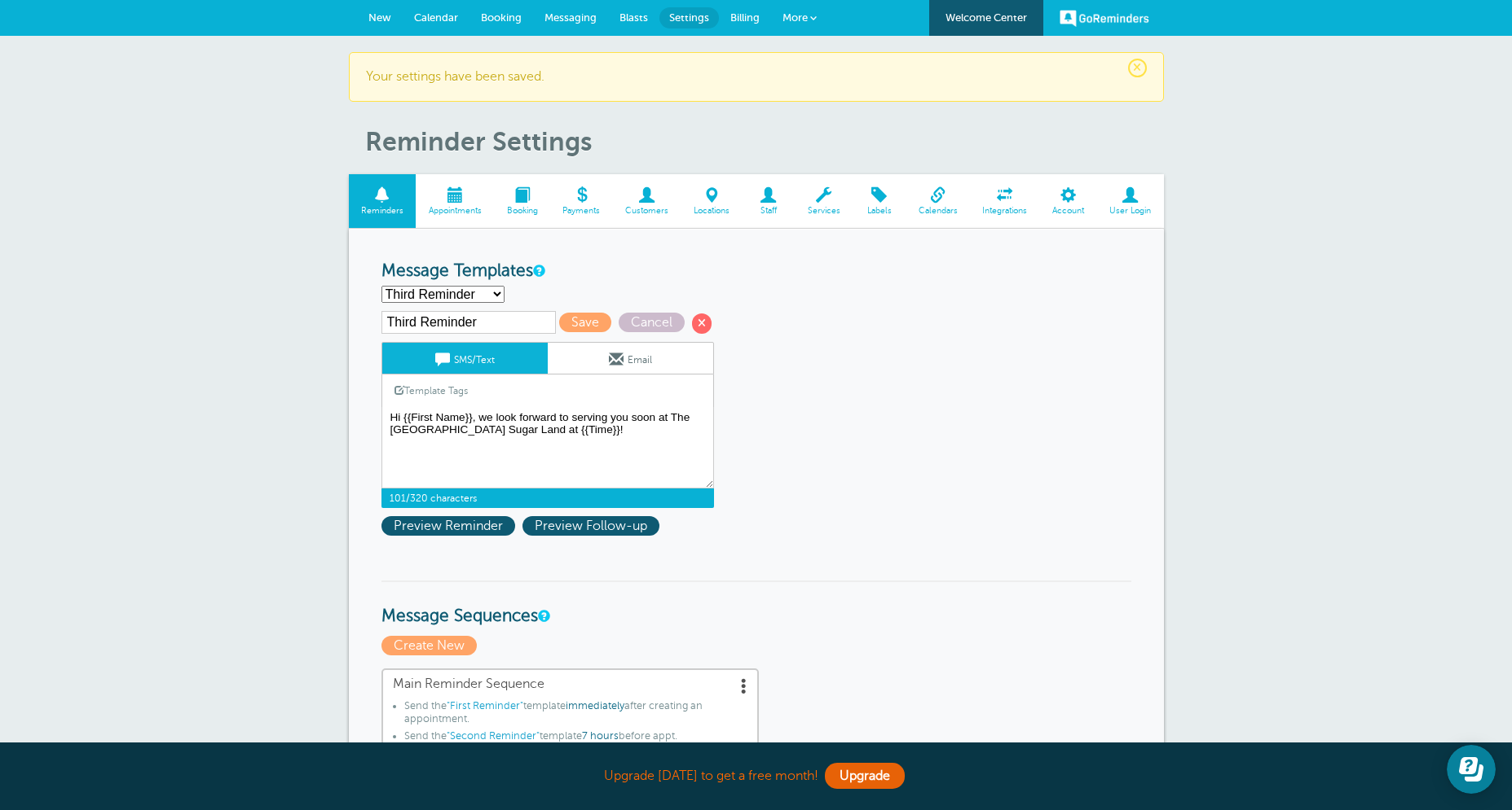
click at [627, 353] on link "Email" at bounding box center [630, 357] width 165 height 31
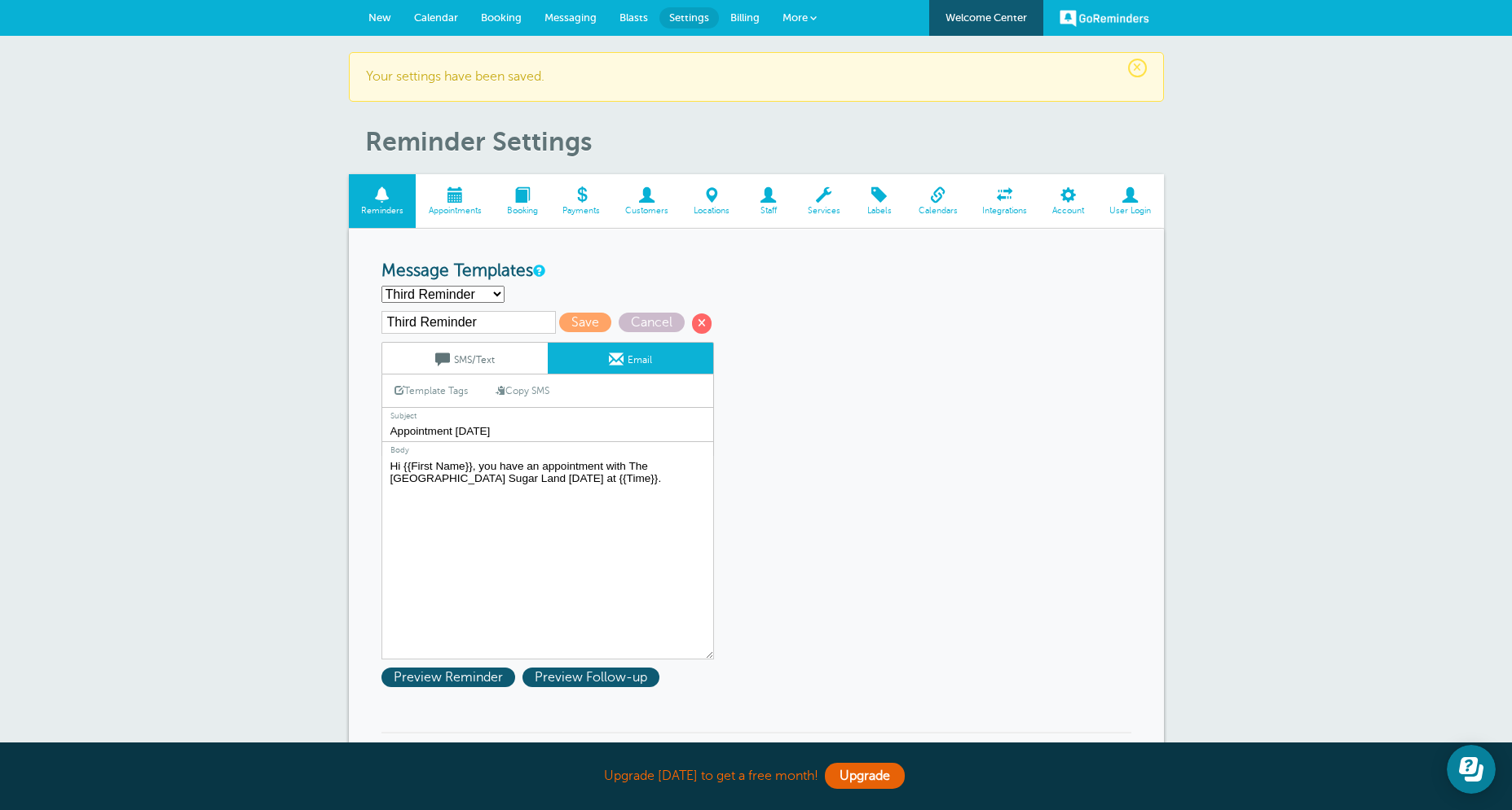
click at [490, 433] on input "Appointment [DATE]" at bounding box center [548, 431] width 333 height 21
drag, startPoint x: 603, startPoint y: 476, endPoint x: 331, endPoint y: 452, distance: 273.1
click at [381, 456] on textarea "Hi {{First Name}}, your {{Service}} appointment with The Tutoring Center Sugar …" at bounding box center [548, 558] width 333 height 204
click at [631, 494] on textarea "Hi {{First Name}}, your {{Service}} appointment with The Tutoring Center Sugar …" at bounding box center [548, 558] width 333 height 204
click at [526, 392] on link "Copy SMS" at bounding box center [522, 390] width 78 height 31
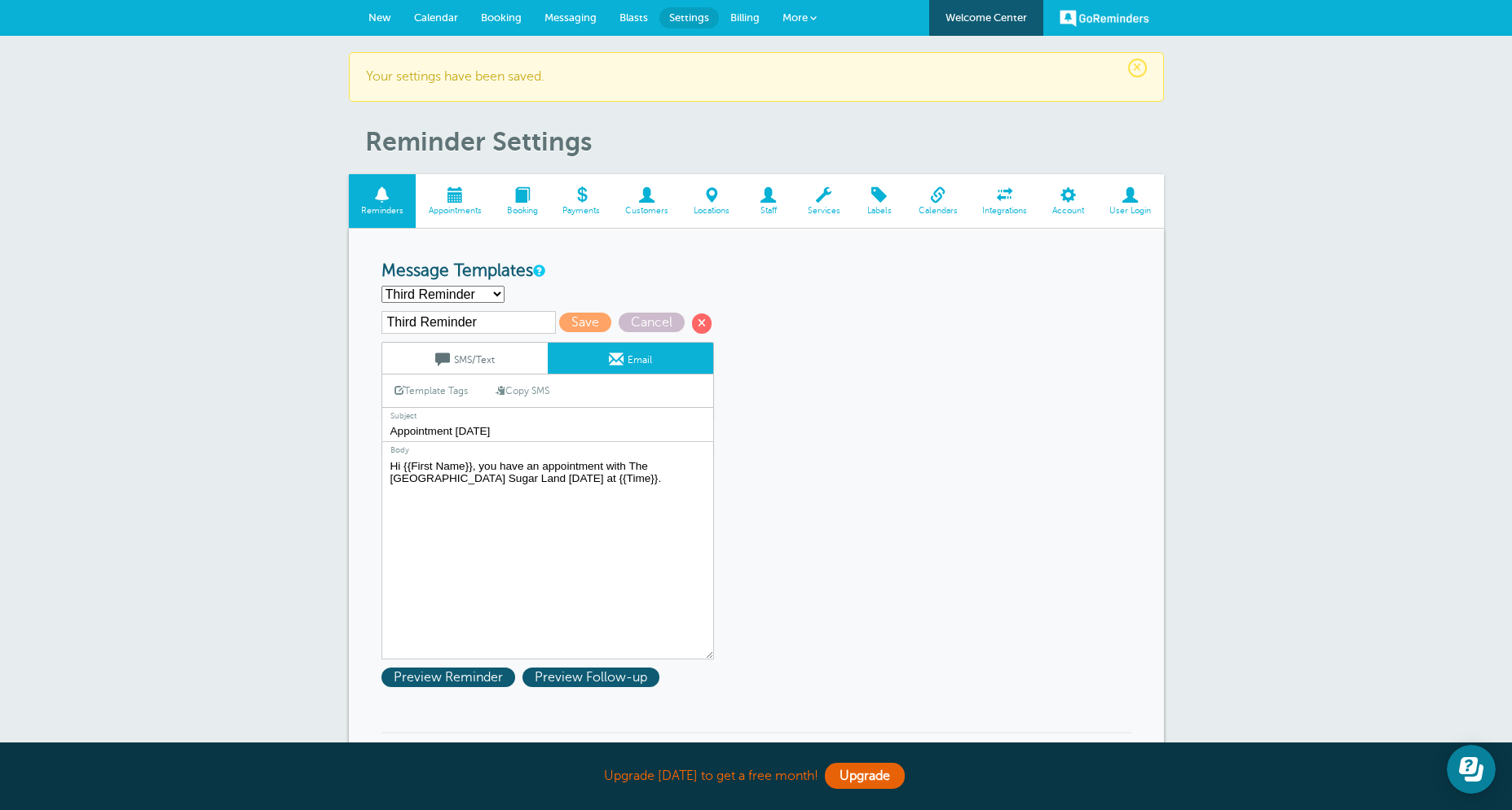
type textarea "Hi {{First Name}}, we look forward to serving you soon at The [GEOGRAPHIC_DATA]…"
drag, startPoint x: 501, startPoint y: 437, endPoint x: 393, endPoint y: 434, distance: 108.0
click at [391, 435] on input "Appointment [DATE]" at bounding box center [548, 431] width 333 height 21
click at [444, 387] on link "Template Tags" at bounding box center [431, 390] width 98 height 32
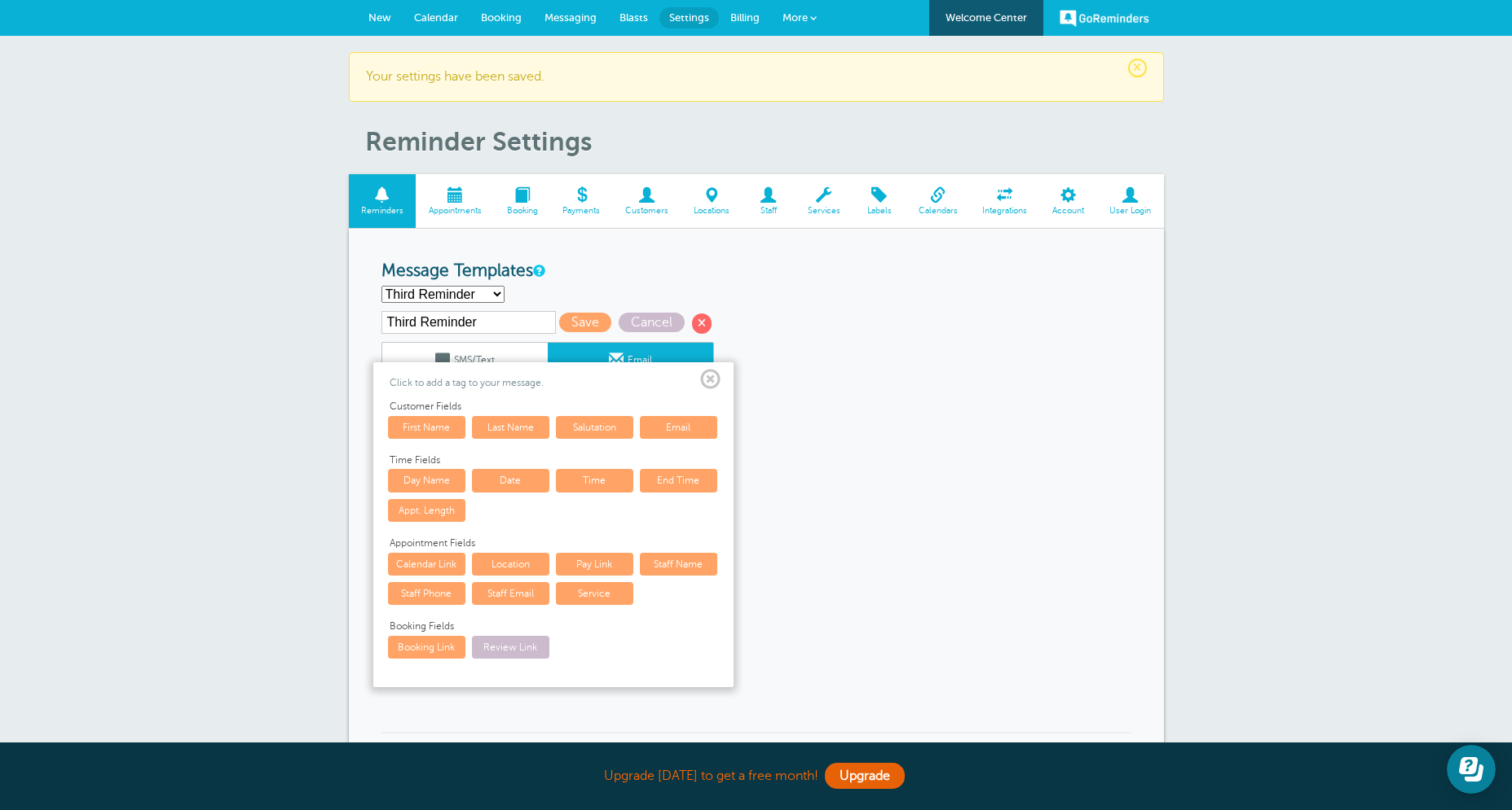
click at [580, 485] on link "Time" at bounding box center [594, 480] width 77 height 23
type input "See You Soon! {{Time}}"
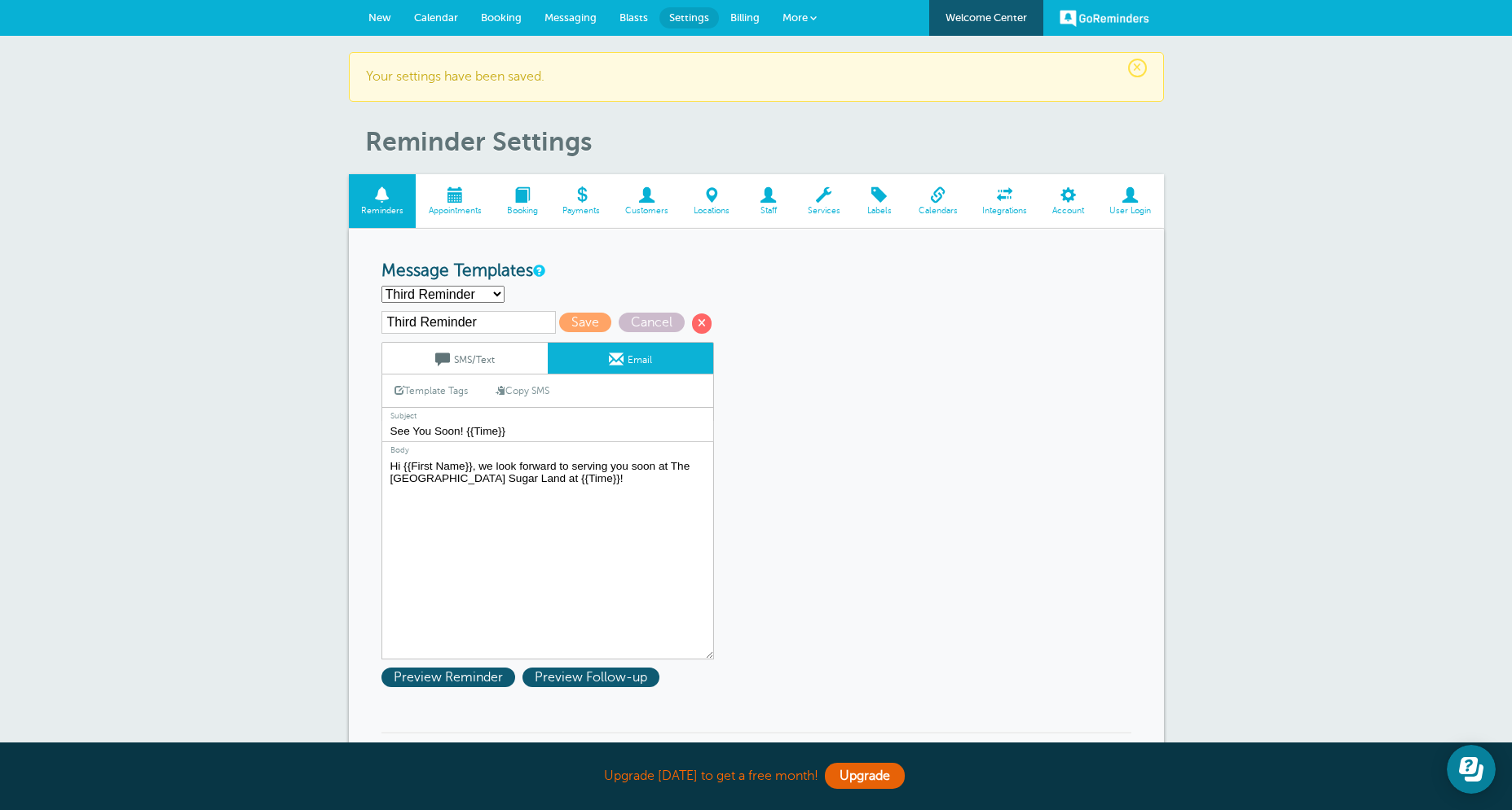
click at [668, 497] on textarea "Hi {{First Name}}, your {{Service}} appointment with The Tutoring Center Sugar …" at bounding box center [548, 558] width 333 height 204
click at [480, 685] on span "Preview Reminder" at bounding box center [448, 677] width 134 height 20
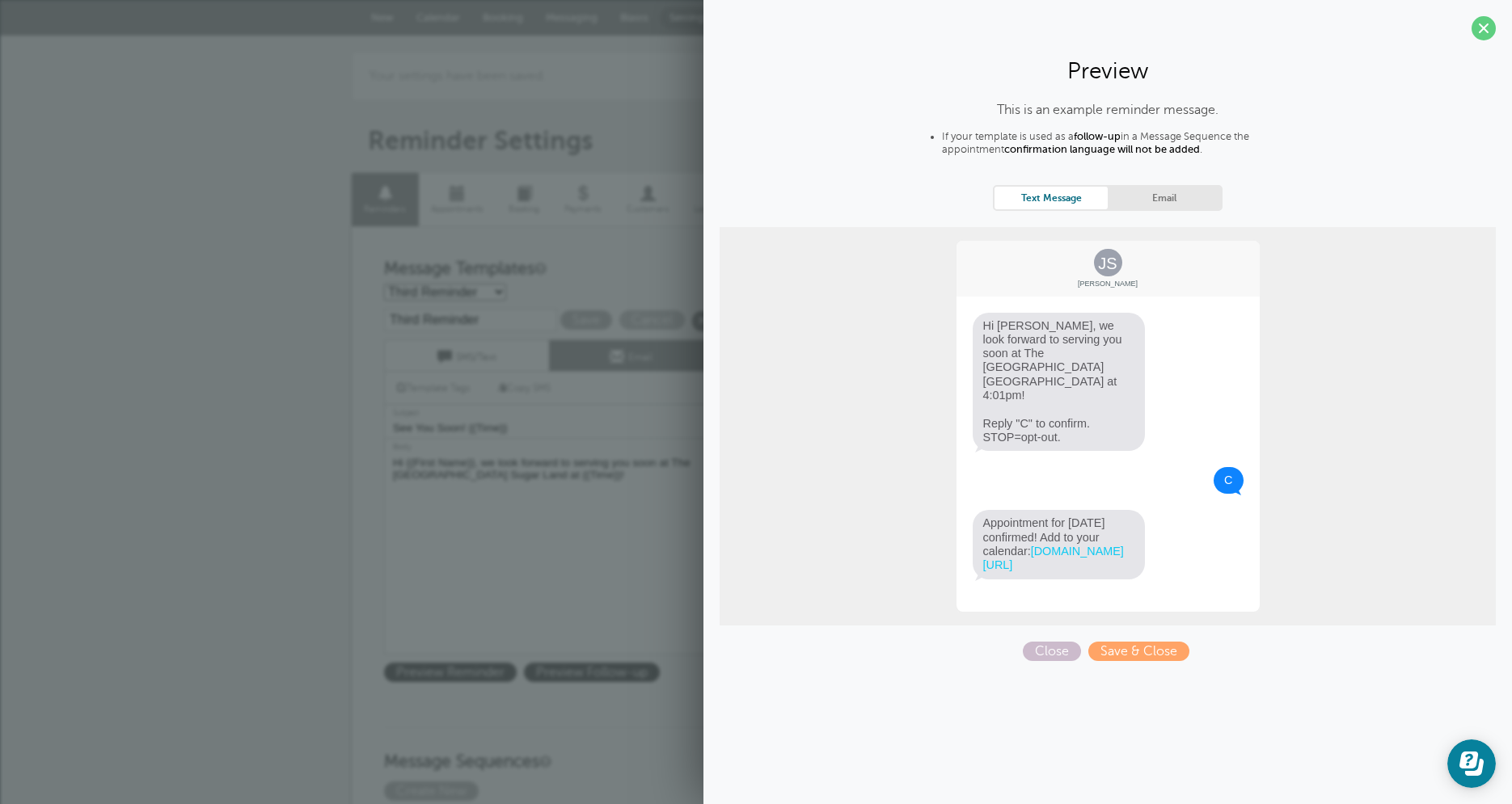
click at [1157, 206] on link "Email" at bounding box center [1164, 198] width 113 height 22
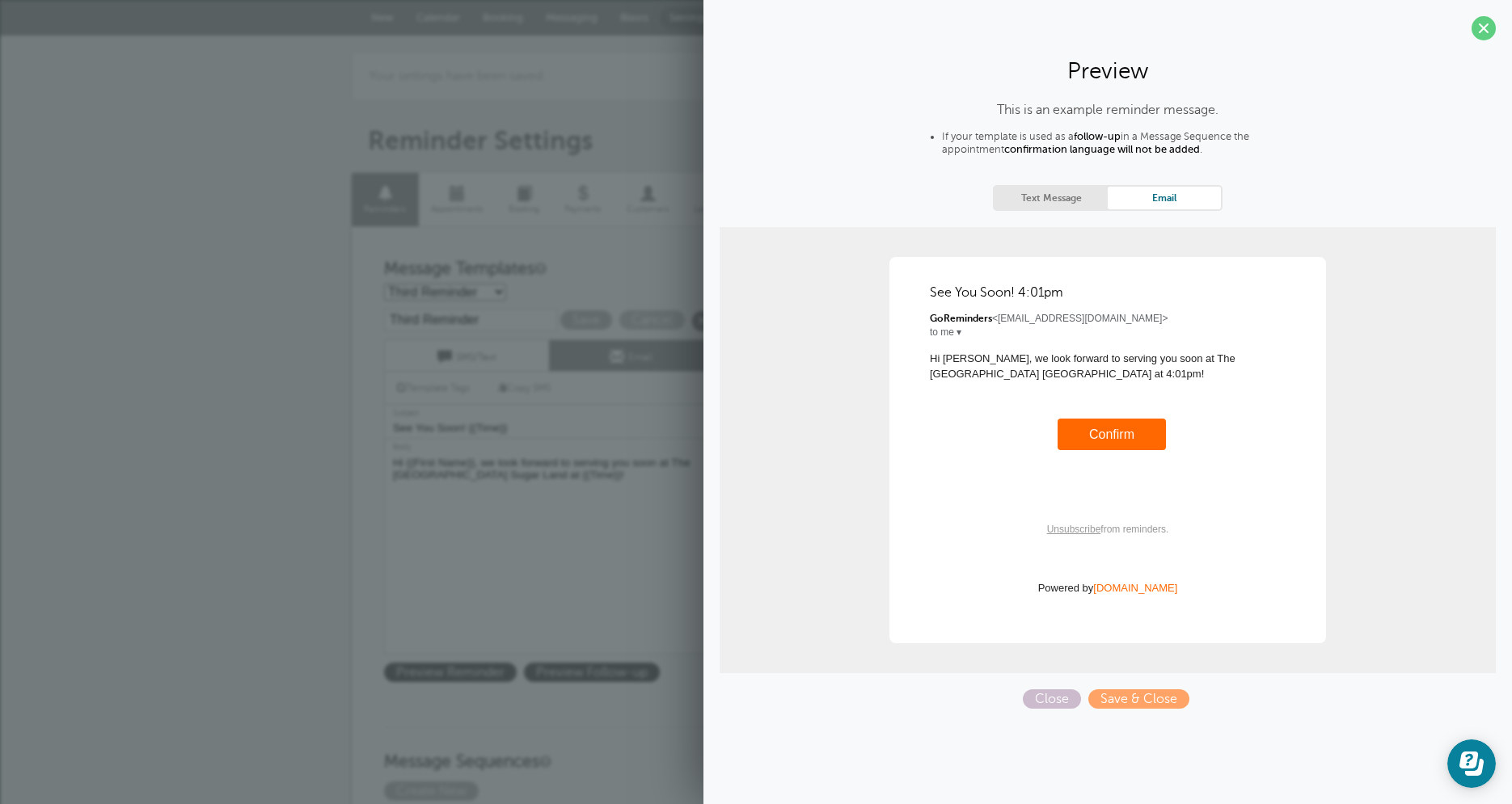
click at [1496, 26] on section "Preview This is an example reminder message. If your template is used as a foll…" at bounding box center [1108, 361] width 808 height 721
click at [1495, 30] on div "Preview This is an example reminder message. If your template is used as a foll…" at bounding box center [1108, 402] width 808 height 804
click at [1491, 32] on span at bounding box center [1483, 28] width 25 height 25
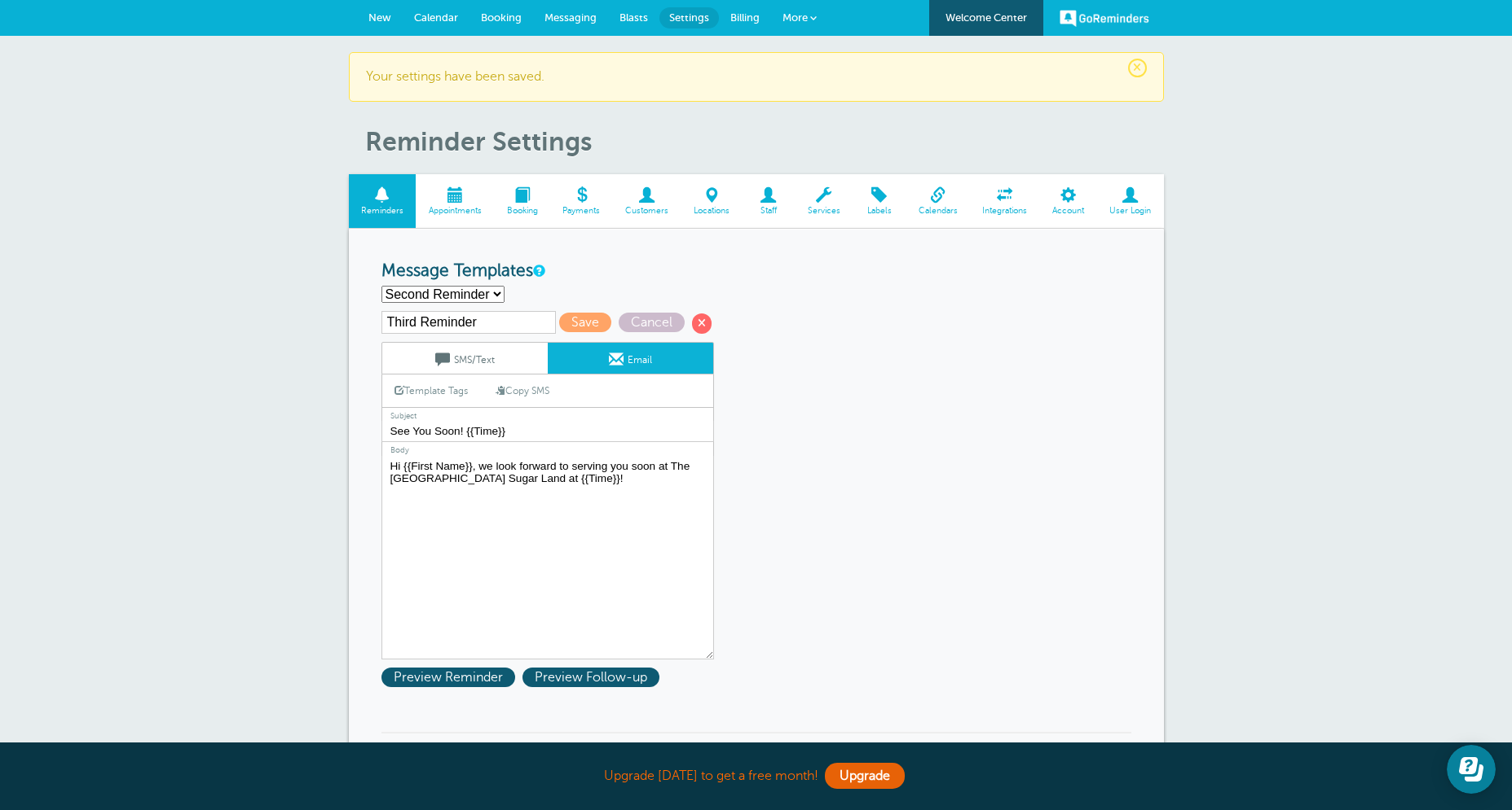
click option "Second Reminder" at bounding box center [0, 0] width 0 height 0
select select "163279"
click at [577, 319] on span "Save" at bounding box center [585, 323] width 53 height 20
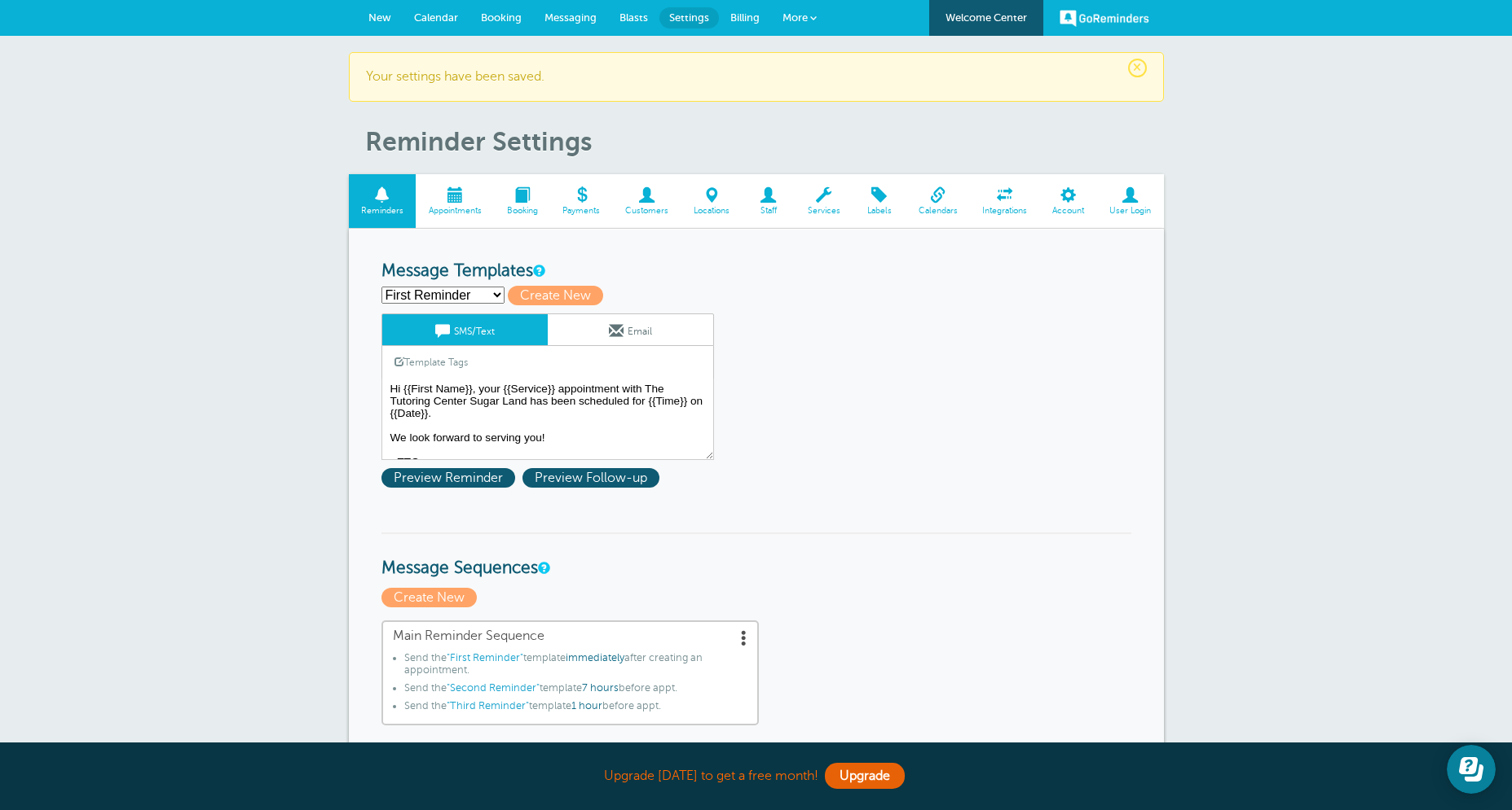
select select "163278"
click option "Second Reminder" at bounding box center [0, 0] width 0 height 0
type input "Second Reminder"
type textarea "Hi {{First Name}}, a gentle reminder that you have a {{Service}}appointment [DA…"
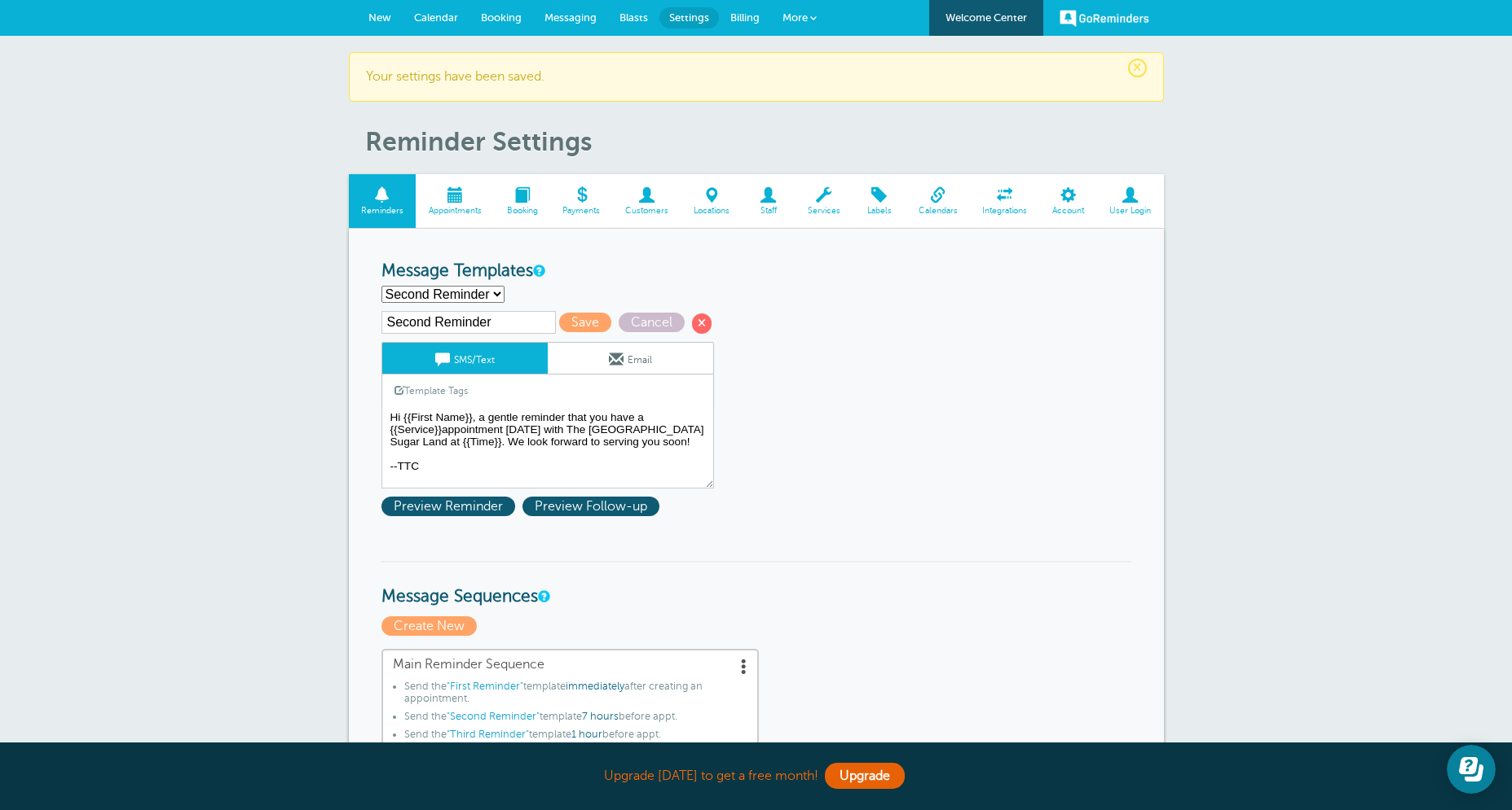
click at [475, 516] on div "Second Reminder Save Cancel SMS/Text Email Template Tags Copy SMS Click to add …" at bounding box center [569, 417] width 375 height 213
click at [475, 511] on span "Preview Reminder" at bounding box center [448, 507] width 134 height 20
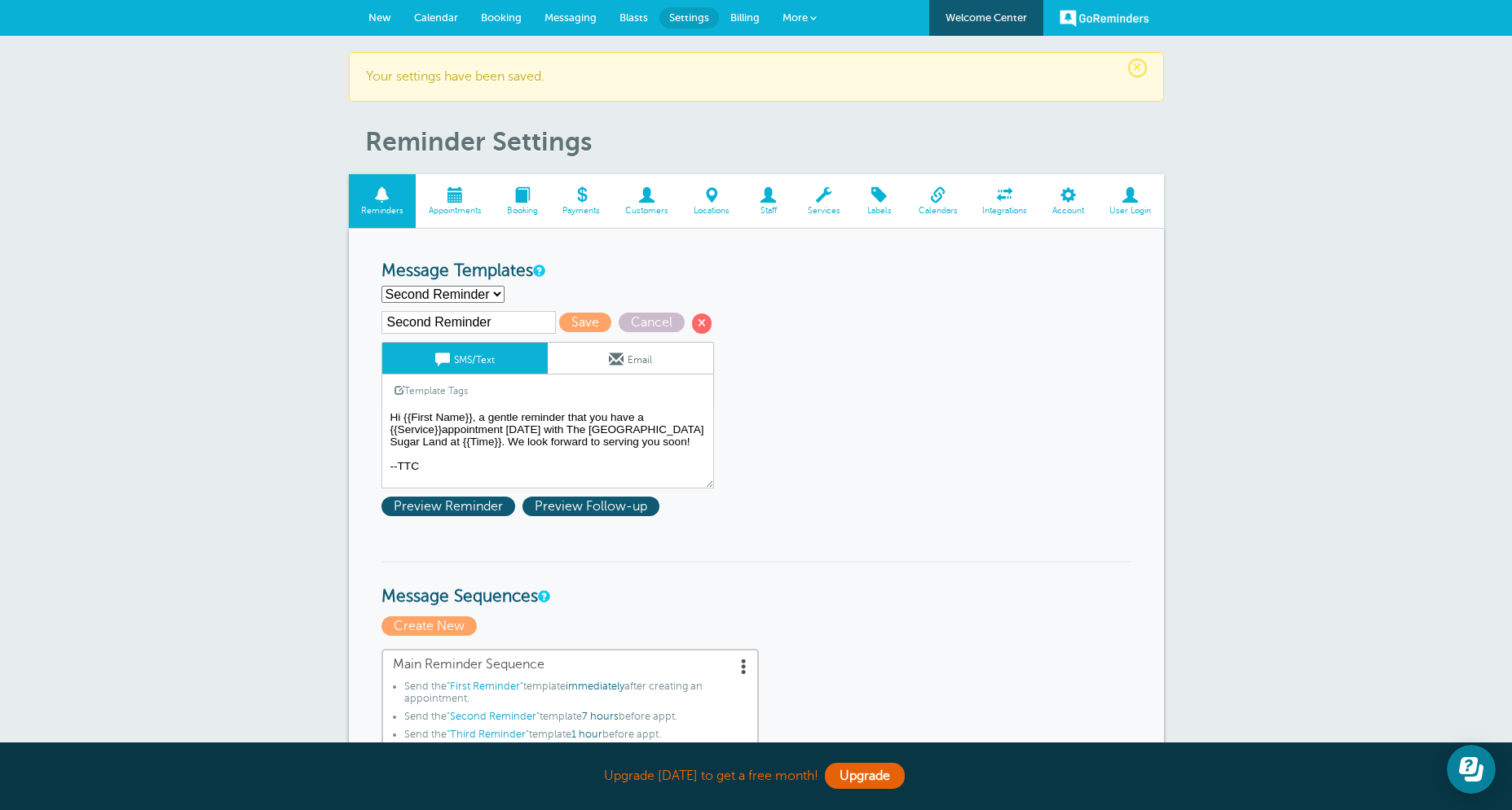
click at [828, 209] on span "Services" at bounding box center [823, 211] width 42 height 10
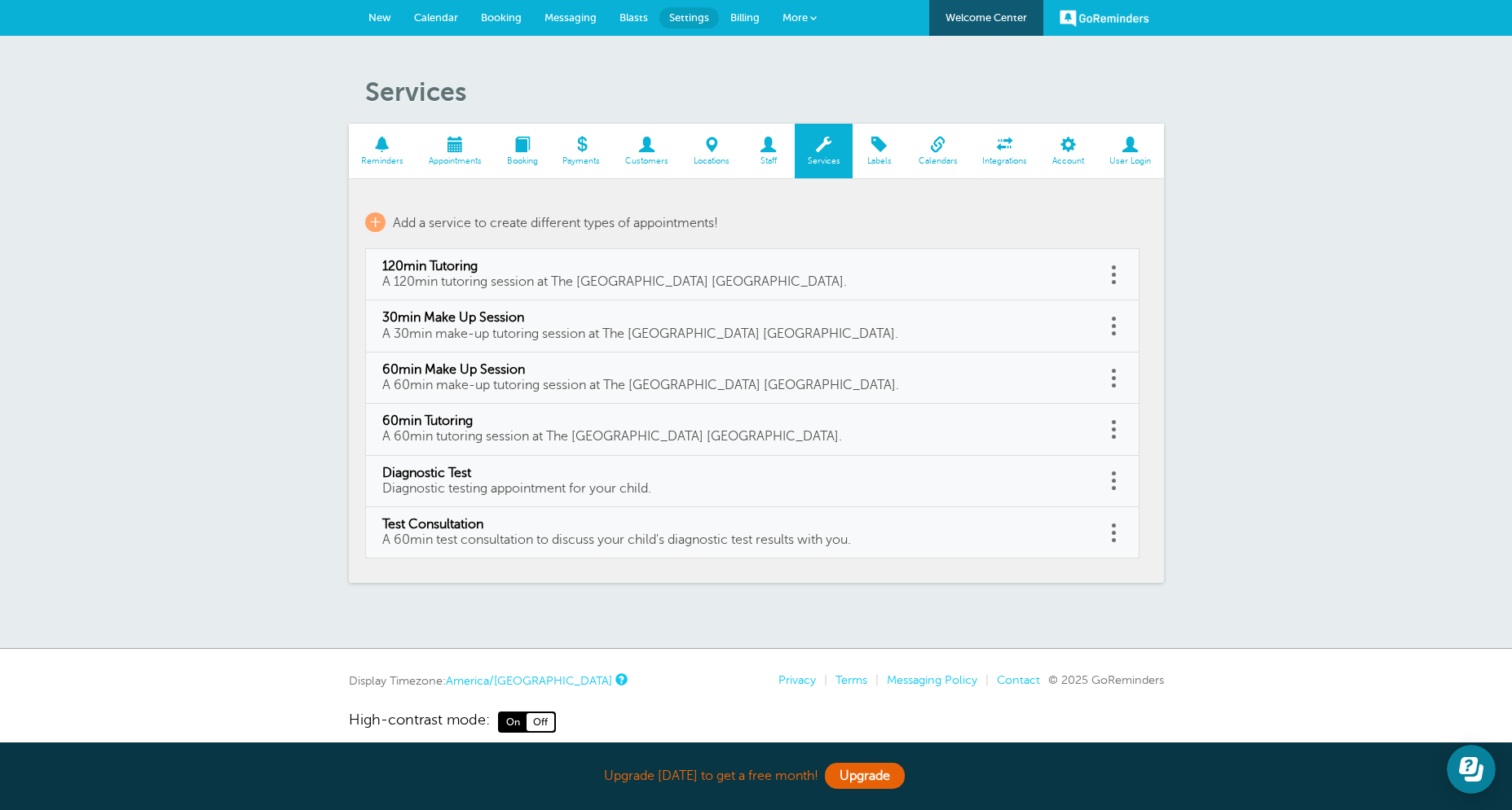
click at [521, 491] on span "Diagnostic testing appointment for your child." at bounding box center [516, 488] width 269 height 15
type input "Diagnostic Test"
type input "Diagnostic testing appointment for your child."
select select "60"
checkbox input "true"
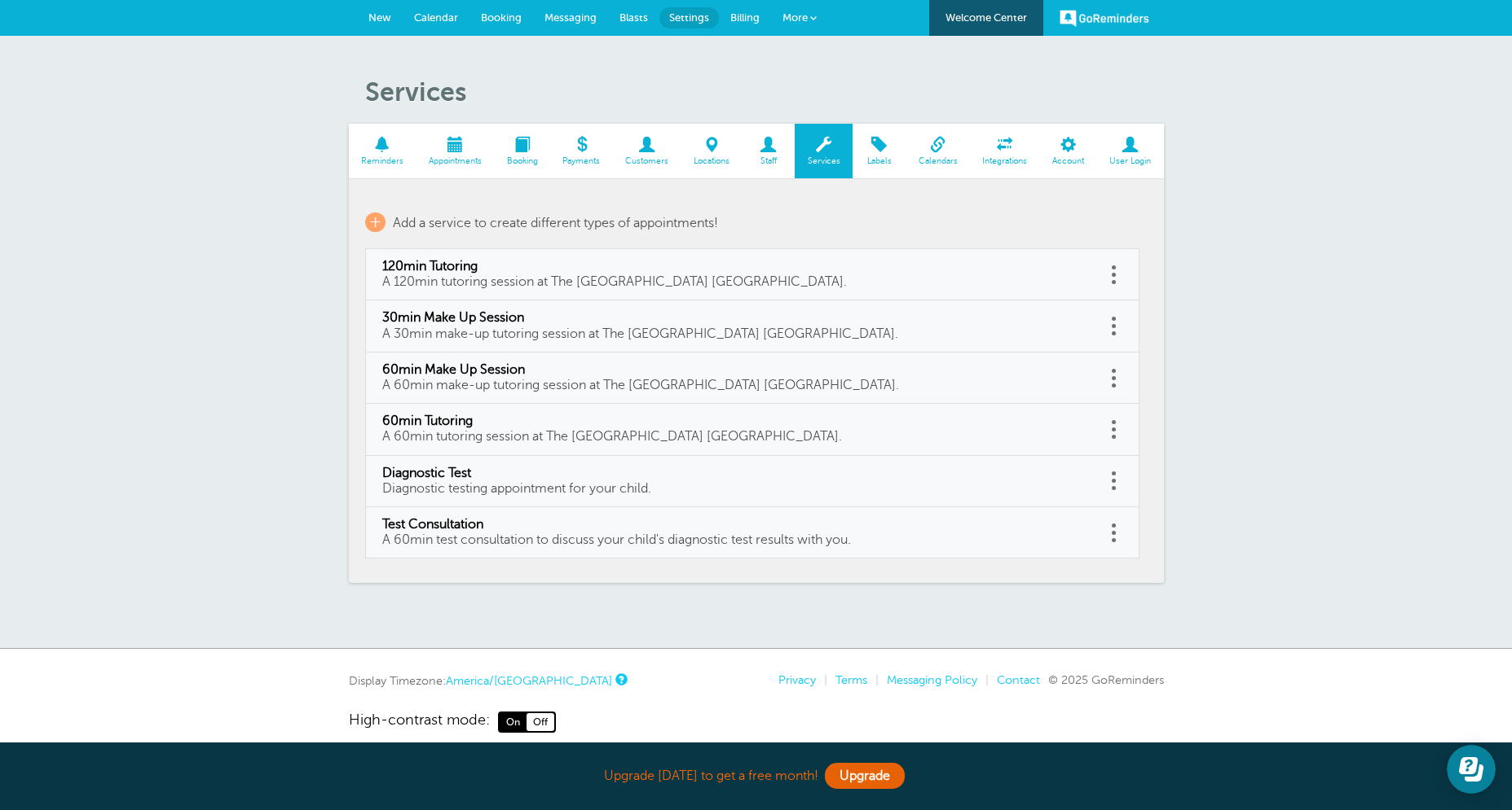
select select "60"
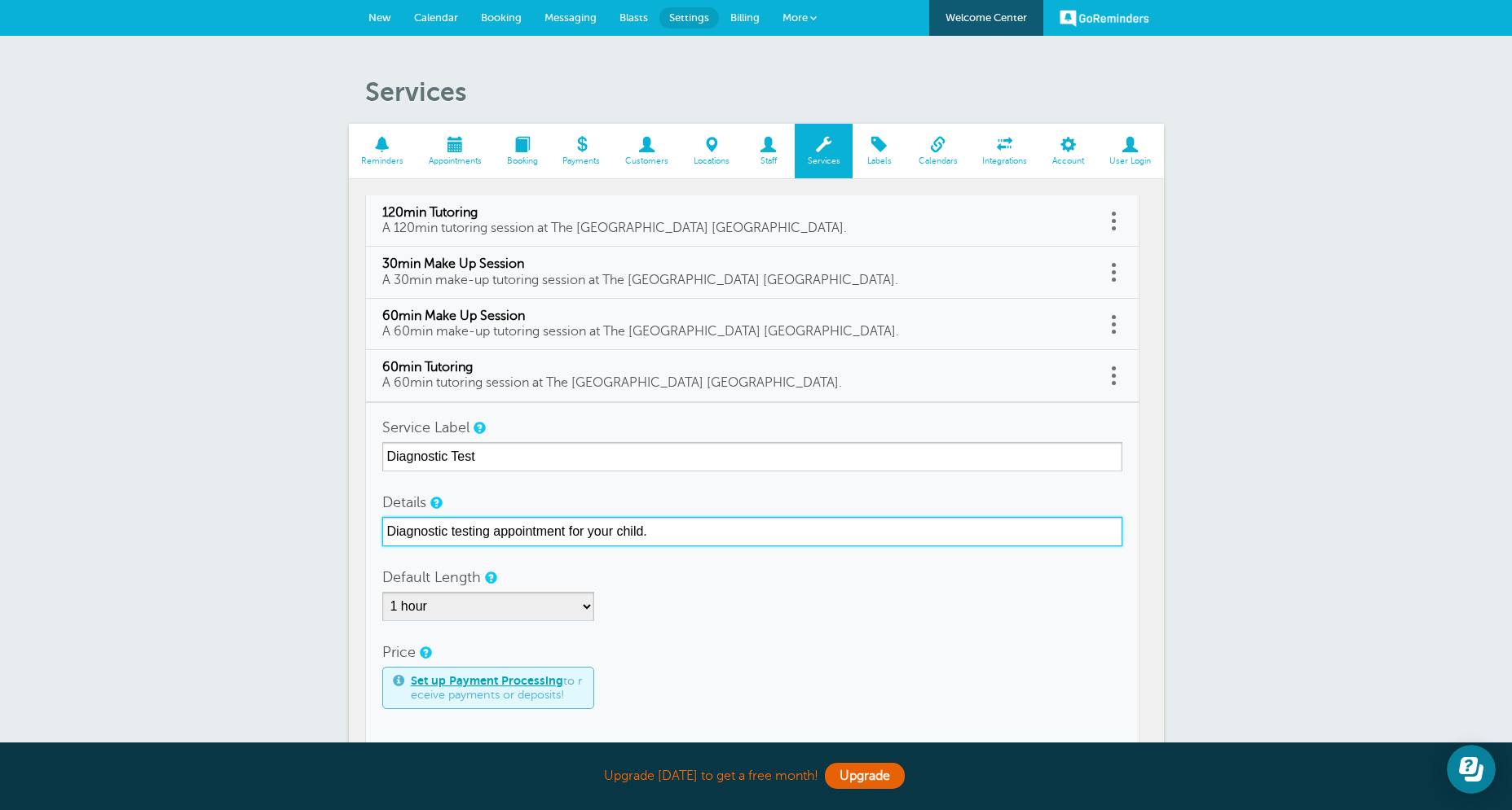
drag, startPoint x: 665, startPoint y: 531, endPoint x: 369, endPoint y: 513, distance: 296.5
click at [382, 517] on input "Diagnostic testing appointment for your child." at bounding box center [752, 532] width 740 height 30
type input "Diagnostic Test"
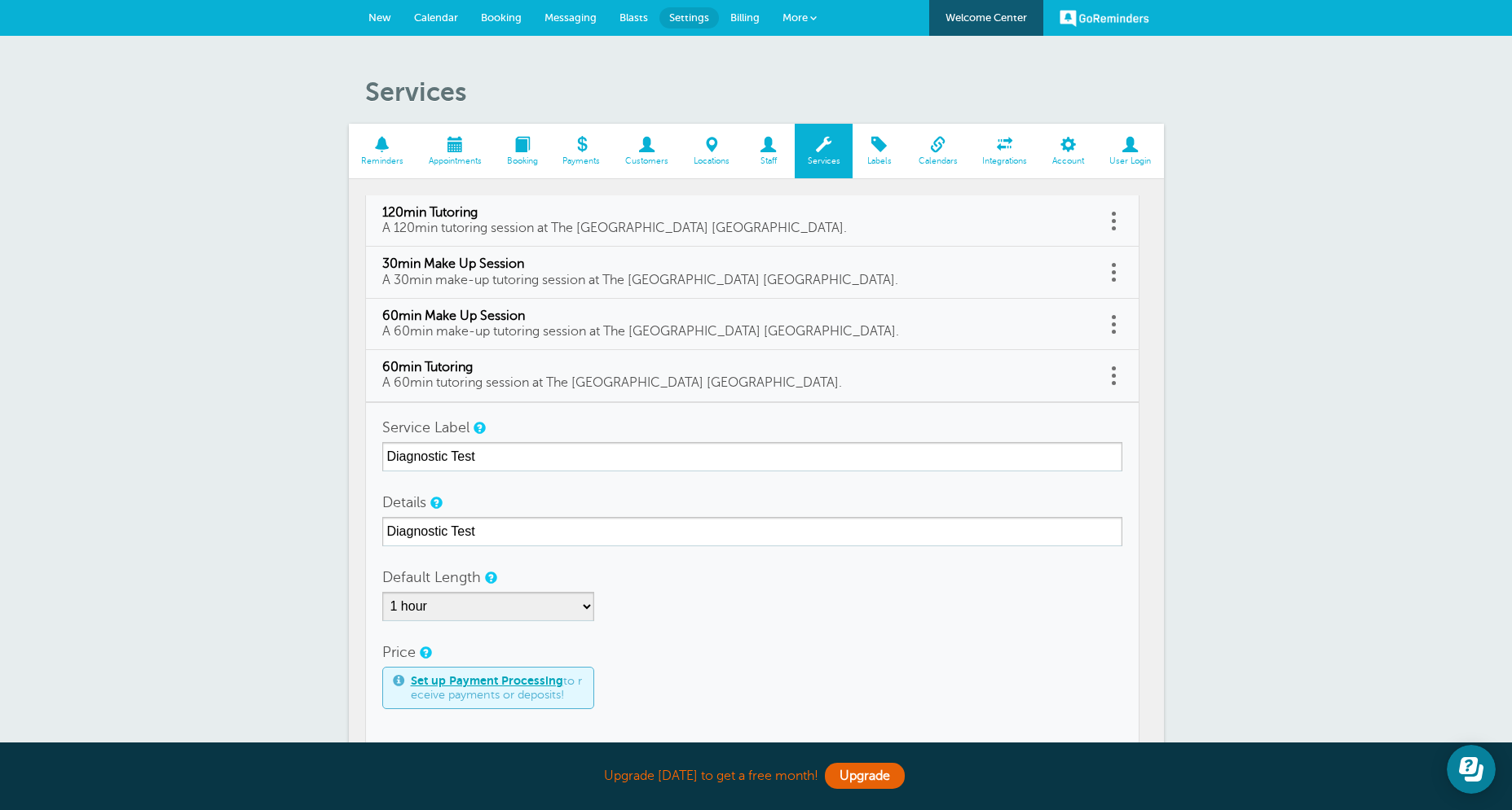
click at [505, 491] on div "Details Diagnostic Test" at bounding box center [752, 517] width 740 height 58
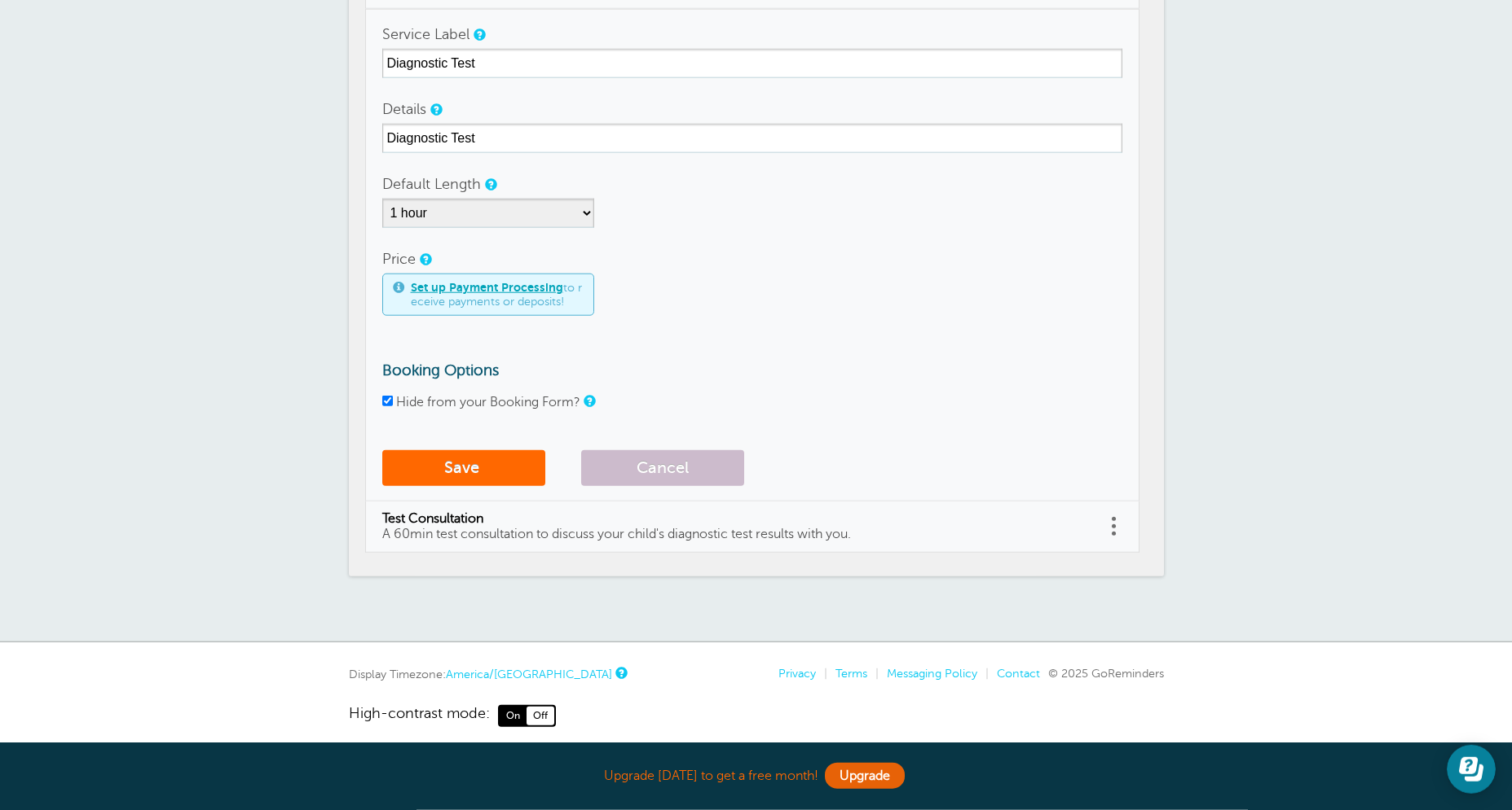
scroll to position [404, 0]
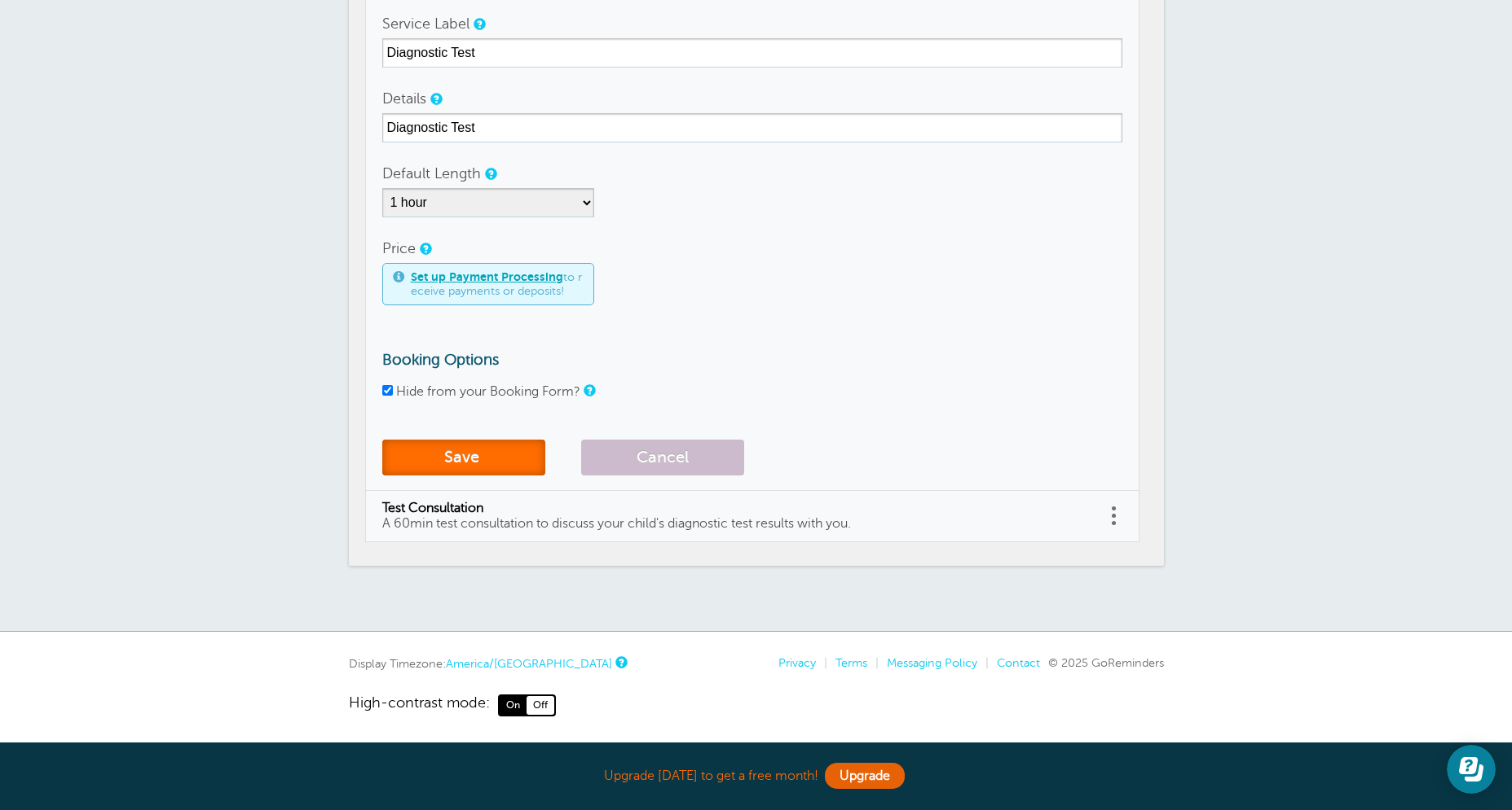
click at [475, 456] on button "Save" at bounding box center [464, 457] width 162 height 36
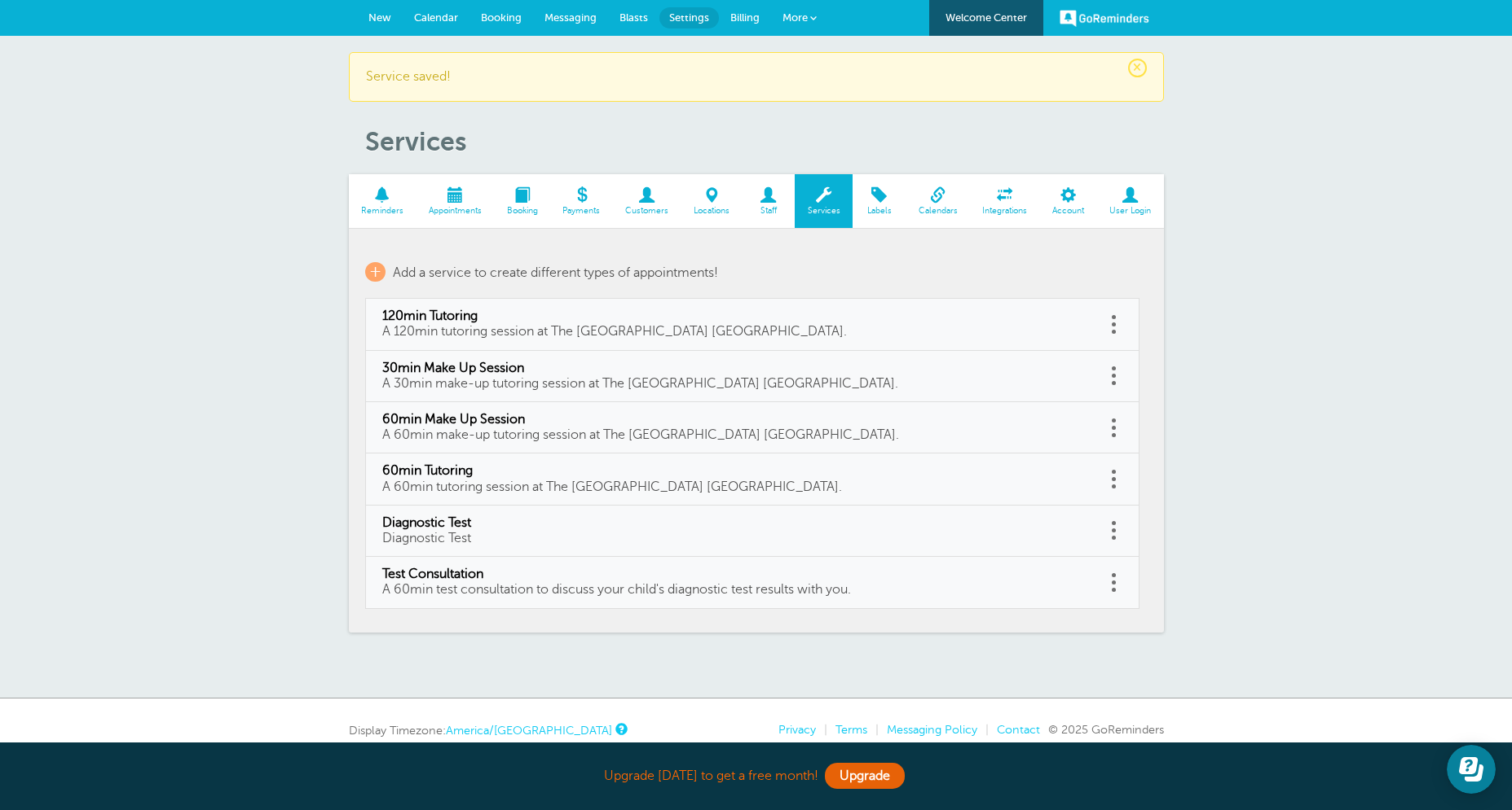
click at [498, 328] on span "A 120min tutoring session at The [GEOGRAPHIC_DATA] [GEOGRAPHIC_DATA]." at bounding box center [614, 331] width 465 height 15
type input "120min Tutoring"
type input "A 120min tutoring session at The [GEOGRAPHIC_DATA] [GEOGRAPHIC_DATA]."
select select "120"
checkbox input "true"
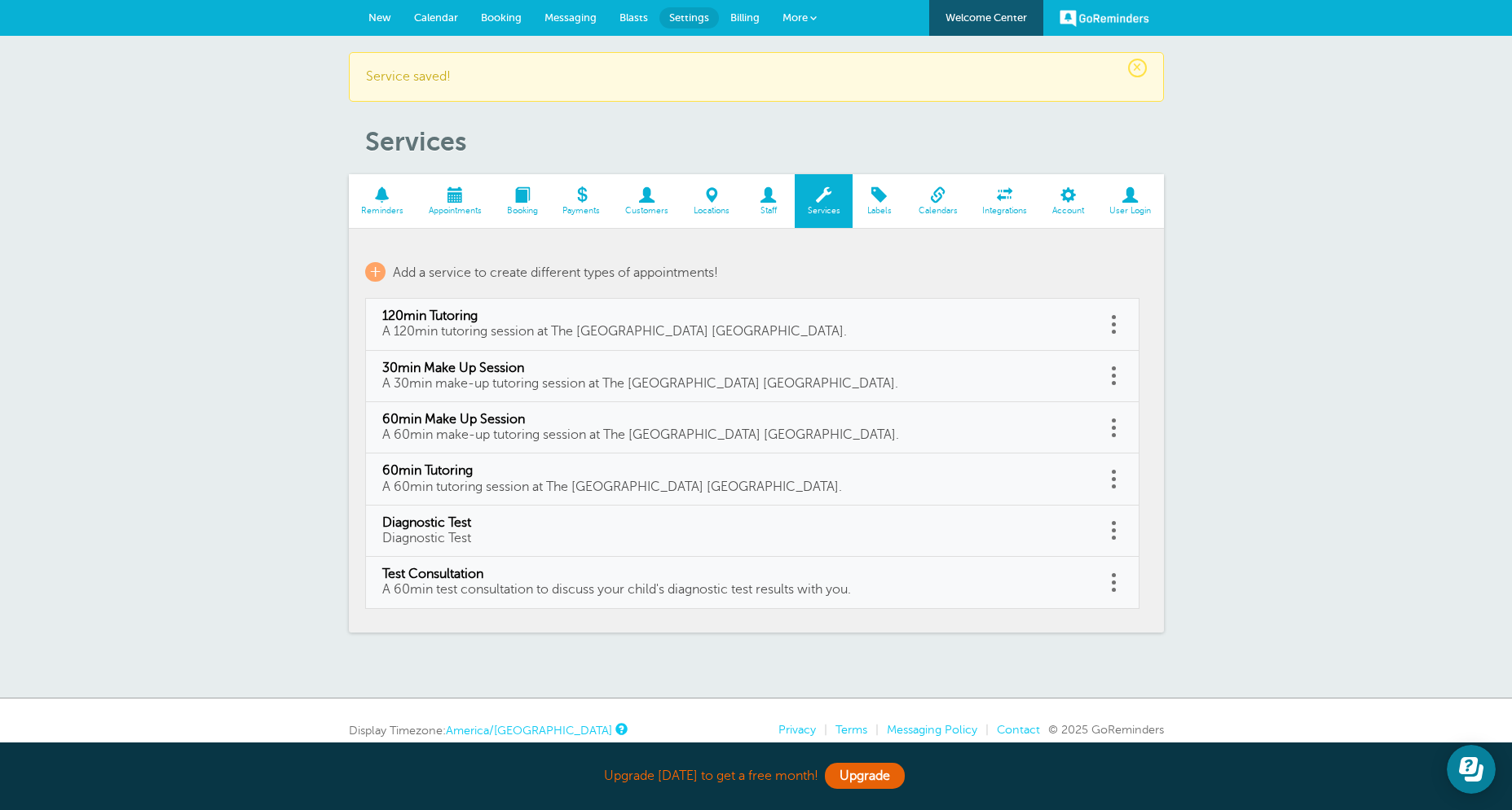
select select "120"
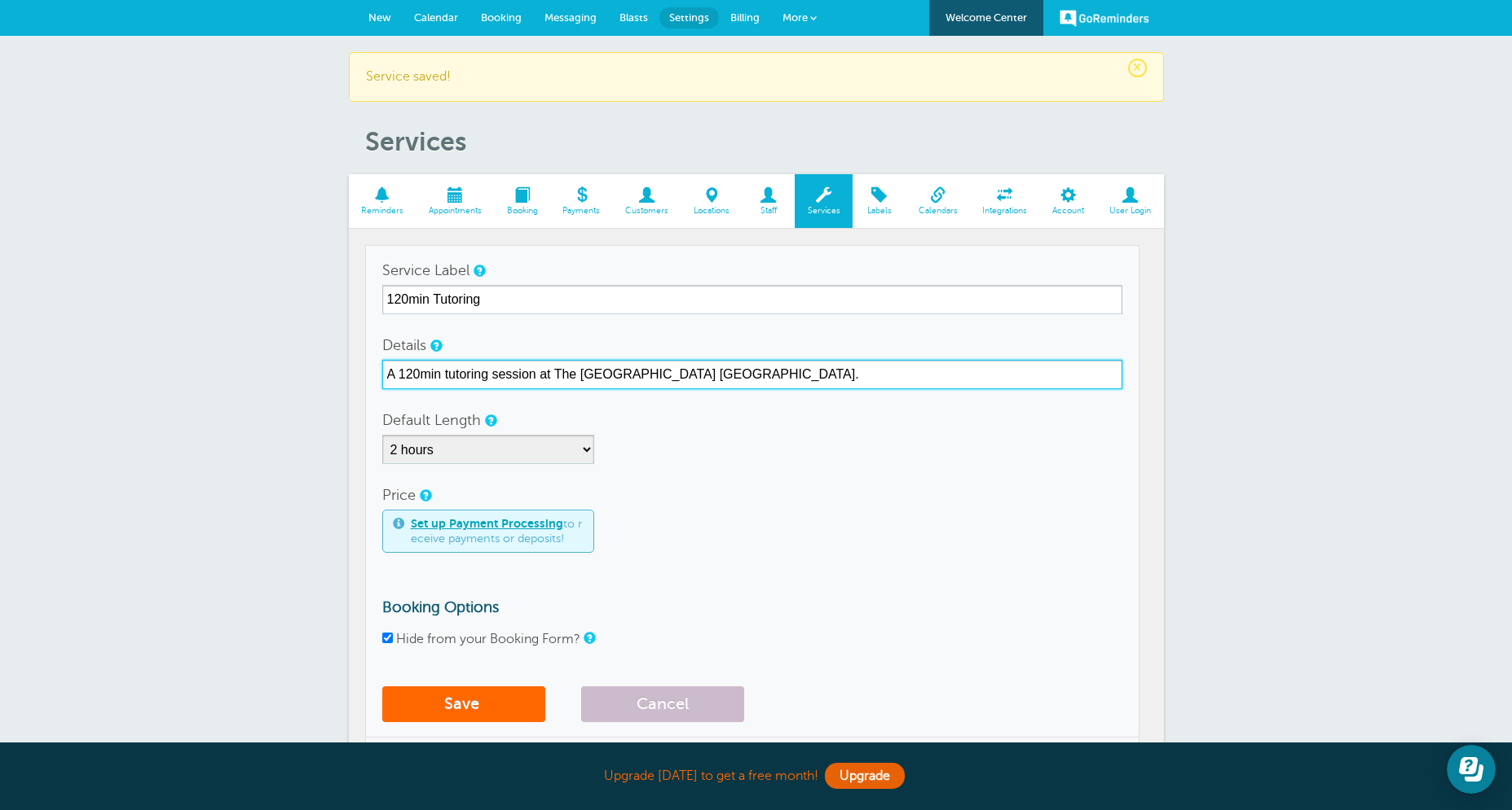
click at [758, 376] on input "A 120min tutoring session at The [GEOGRAPHIC_DATA] [GEOGRAPHIC_DATA]." at bounding box center [752, 375] width 740 height 30
drag, startPoint x: 771, startPoint y: 376, endPoint x: 299, endPoint y: 353, distance: 472.6
click at [382, 360] on input "A 120min tutoring session at The [GEOGRAPHIC_DATA] [GEOGRAPHIC_DATA]." at bounding box center [752, 375] width 740 height 30
type input "120min Tutoring"
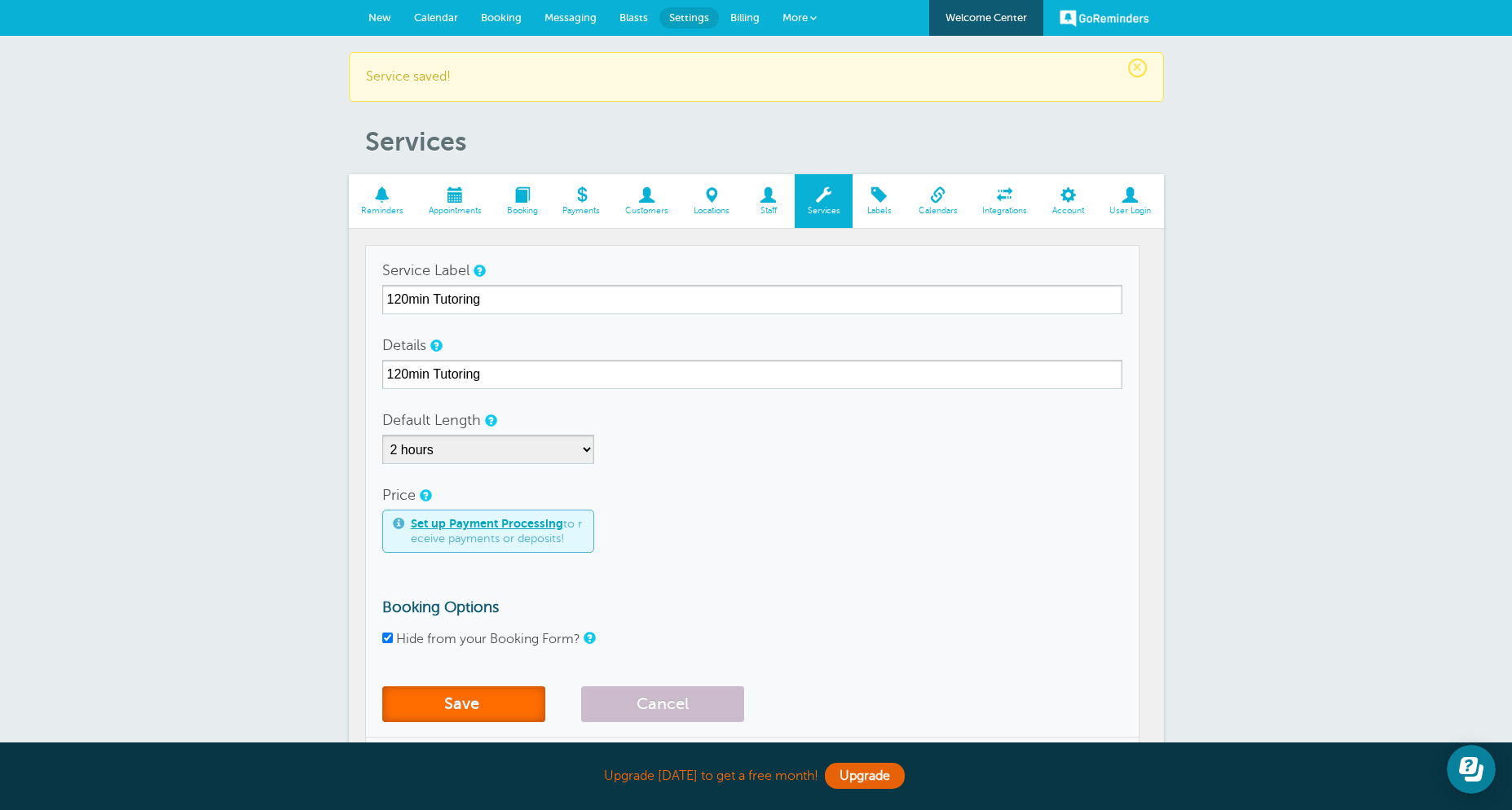
click at [481, 707] on span "submit" at bounding box center [482, 704] width 4 height 19
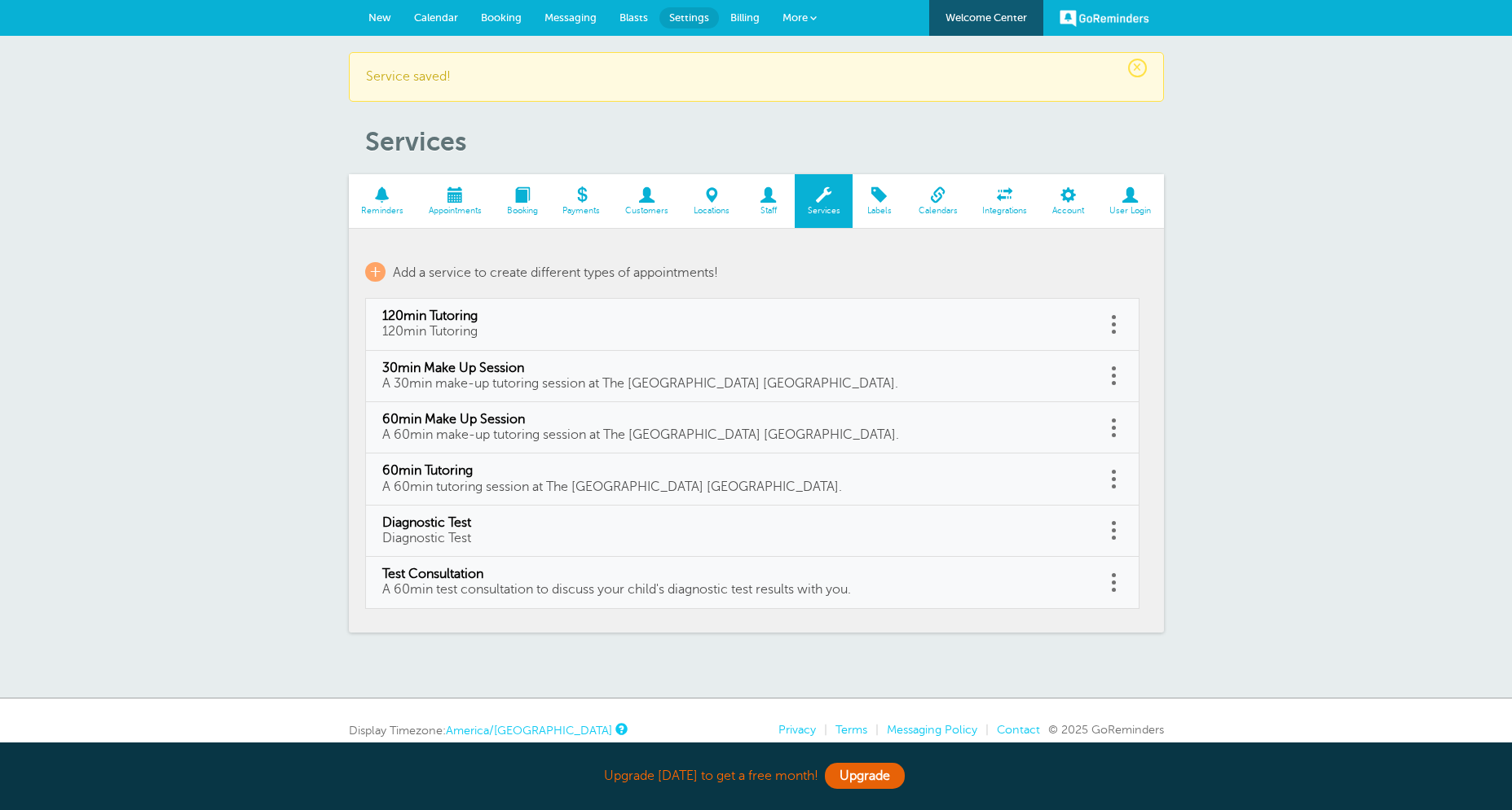
click at [502, 378] on span "A 30min make-up tutoring session at The [GEOGRAPHIC_DATA] [GEOGRAPHIC_DATA]." at bounding box center [640, 383] width 516 height 15
type input "30min Make Up Session"
type input "A 30min make-up tutoring session at The [GEOGRAPHIC_DATA] [GEOGRAPHIC_DATA]."
select select "30"
checkbox input "true"
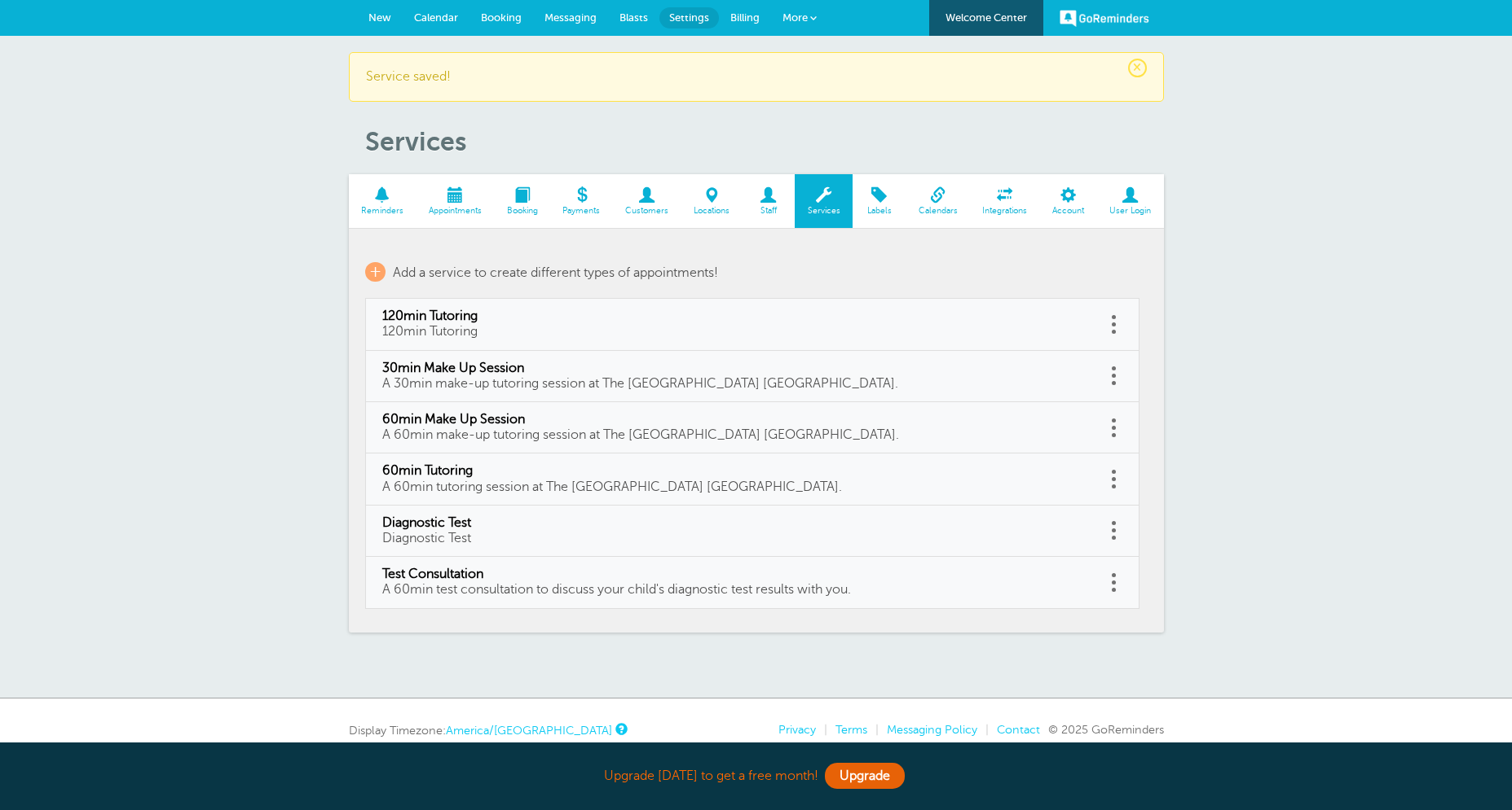
select select "30"
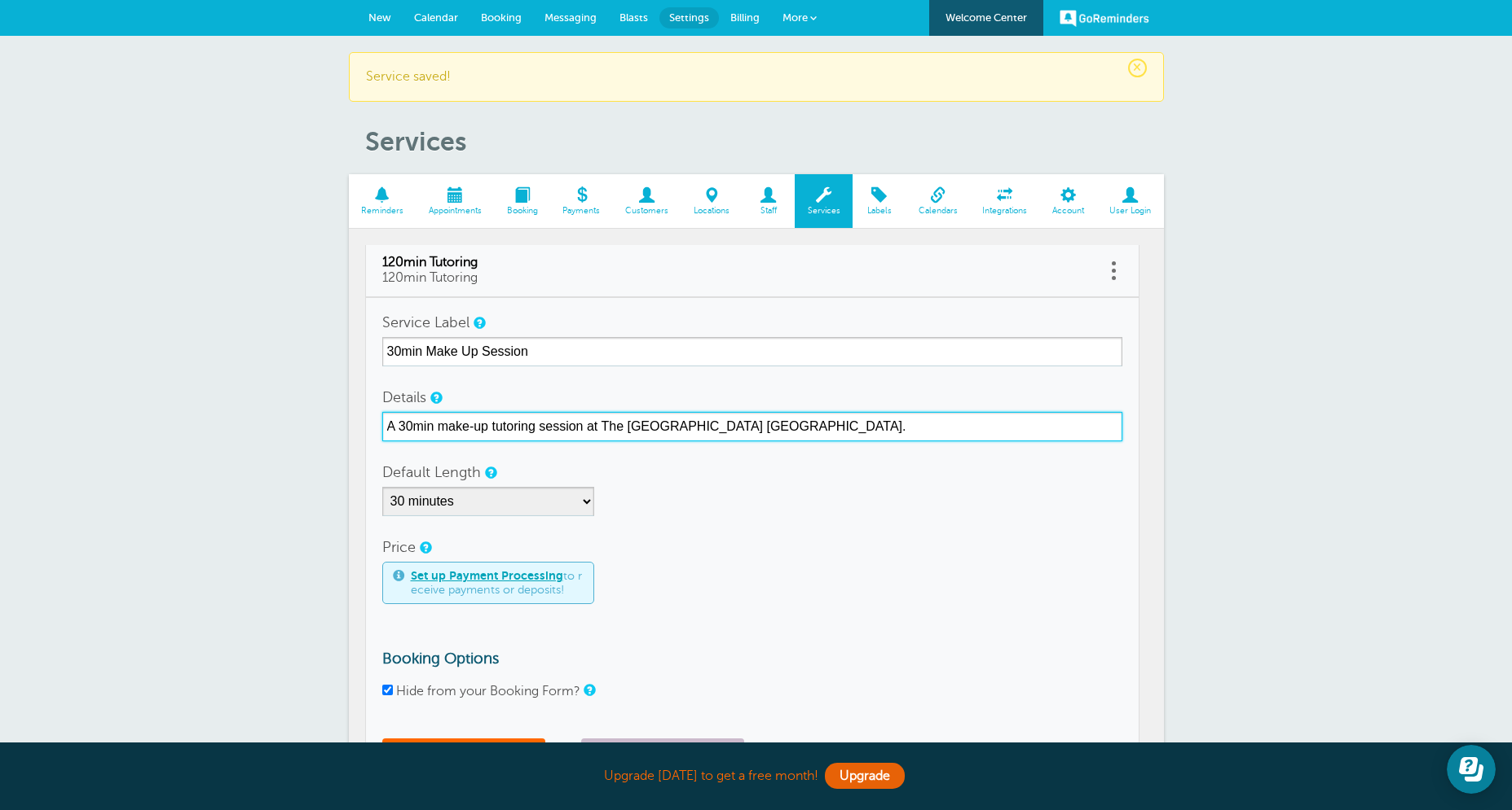
drag, startPoint x: 836, startPoint y: 429, endPoint x: 345, endPoint y: 430, distance: 491.0
click at [382, 430] on input "A 30min make-up tutoring session at The [GEOGRAPHIC_DATA] [GEOGRAPHIC_DATA]." at bounding box center [752, 427] width 740 height 30
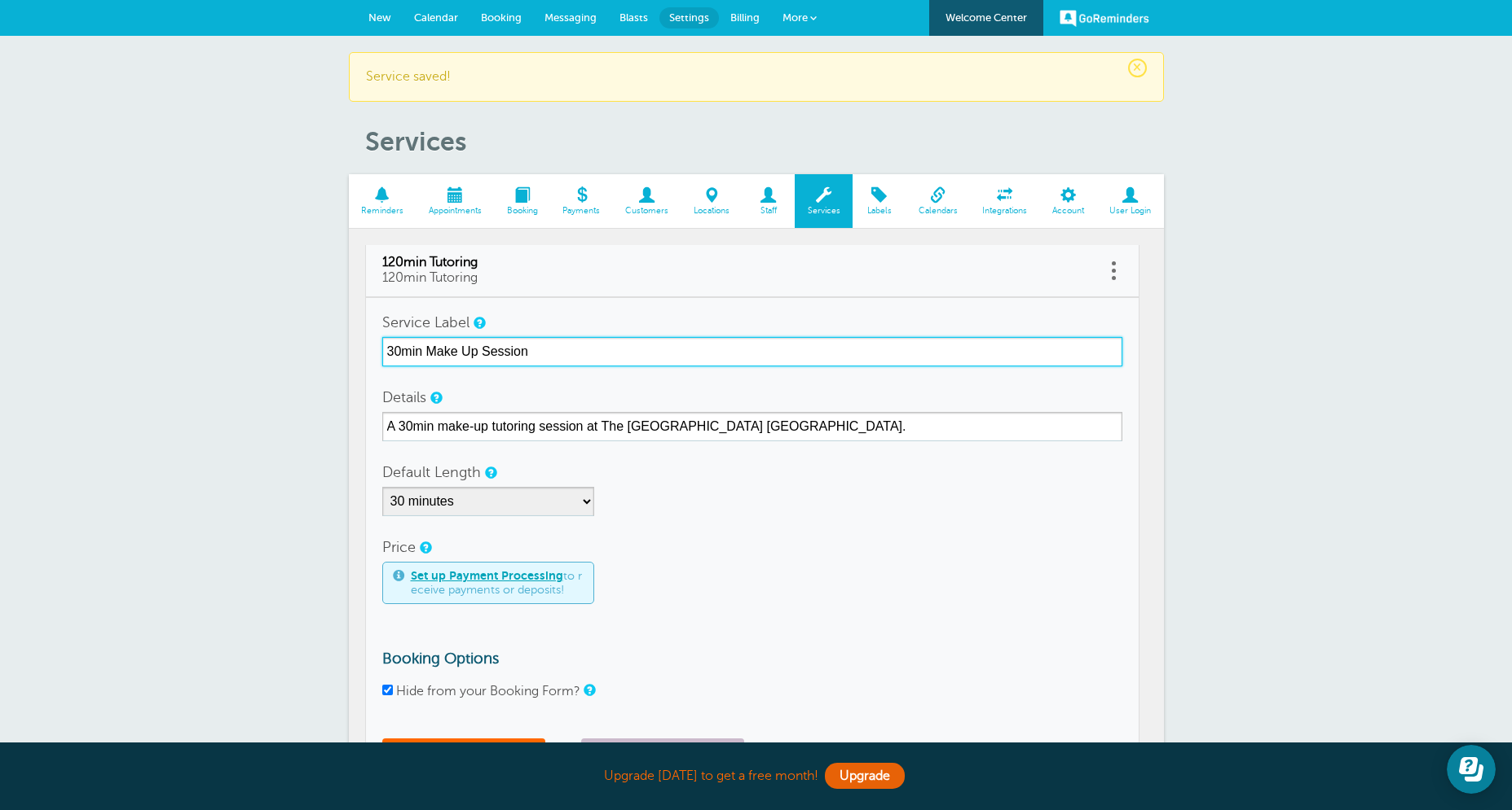
drag, startPoint x: 576, startPoint y: 354, endPoint x: 321, endPoint y: 353, distance: 255.0
click at [382, 353] on input "30min Make Up Session" at bounding box center [752, 352] width 740 height 30
click at [536, 362] on input "30min Make Up Session" at bounding box center [752, 352] width 740 height 30
drag, startPoint x: 556, startPoint y: 354, endPoint x: 486, endPoint y: 353, distance: 70.0
click at [486, 353] on input "30min Make Up Session" at bounding box center [752, 352] width 740 height 30
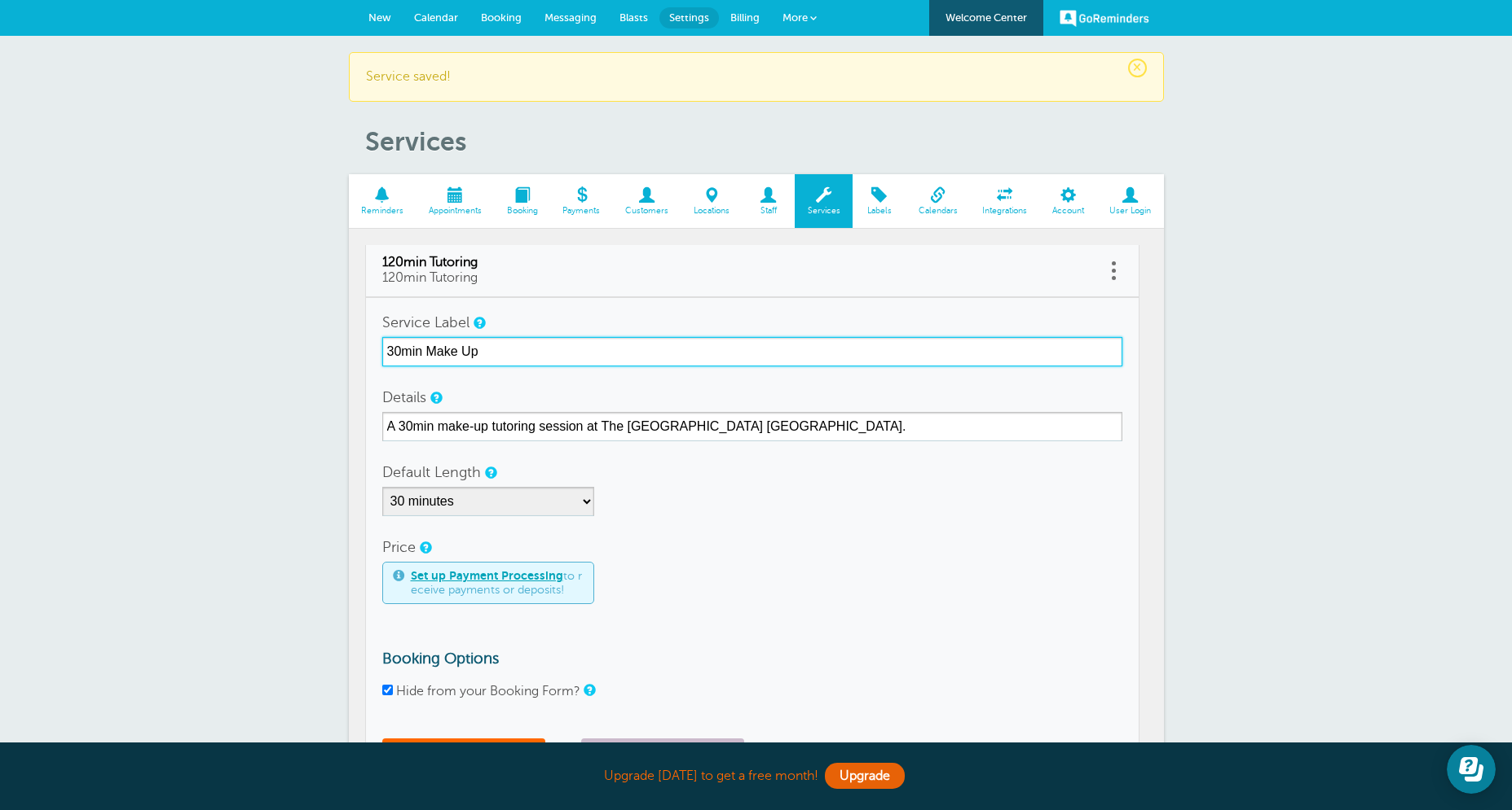
type input "30min Make Up"
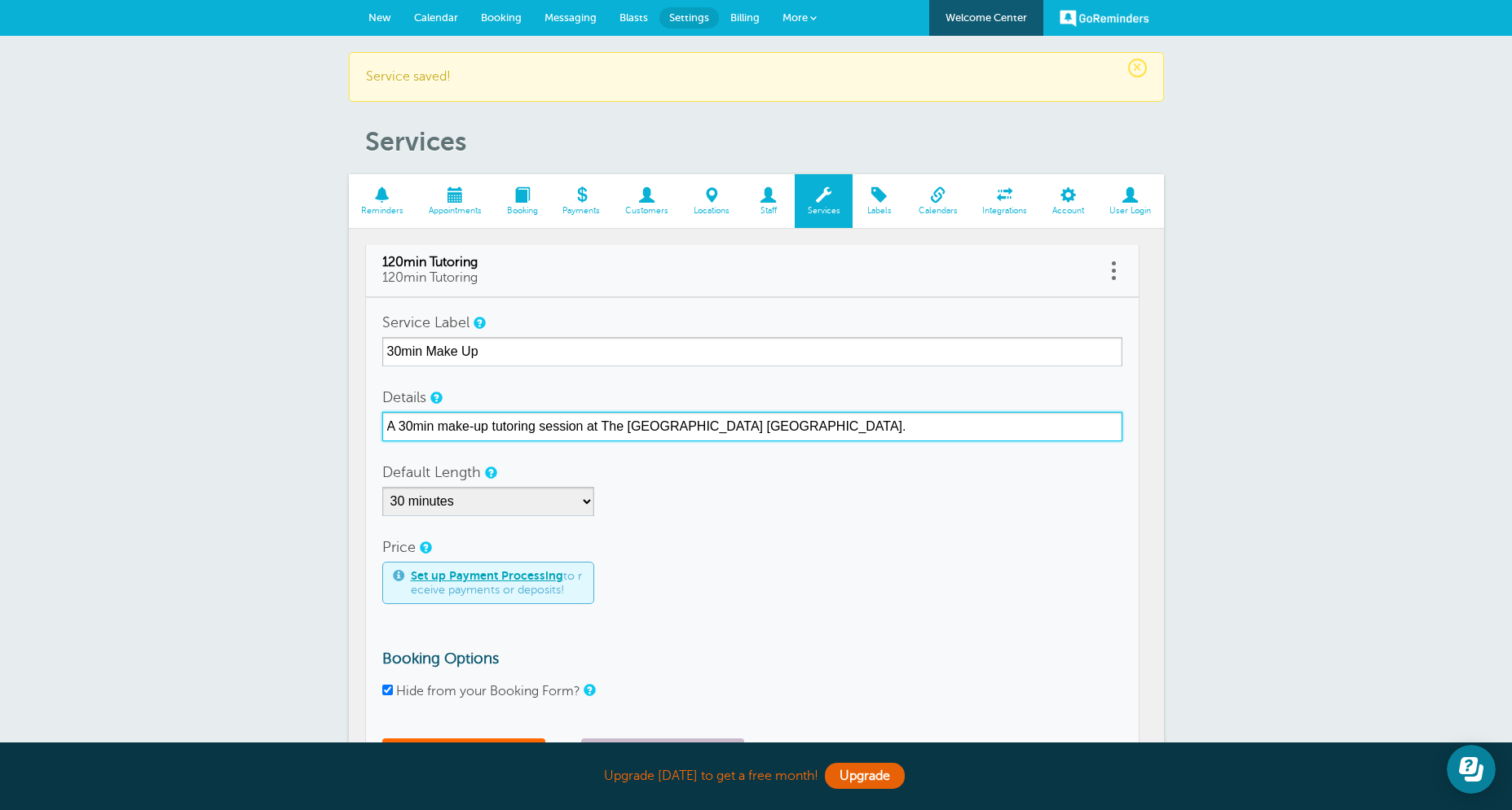
drag, startPoint x: 809, startPoint y: 433, endPoint x: 323, endPoint y: 438, distance: 486.0
click at [382, 438] on input "A 30min make-up tutoring session at The [GEOGRAPHIC_DATA] [GEOGRAPHIC_DATA]." at bounding box center [752, 427] width 740 height 30
paste input "30min Make Up Session"
drag, startPoint x: 564, startPoint y: 428, endPoint x: 476, endPoint y: 424, distance: 88.1
click at [476, 424] on input "30min Make Up Session" at bounding box center [752, 427] width 740 height 30
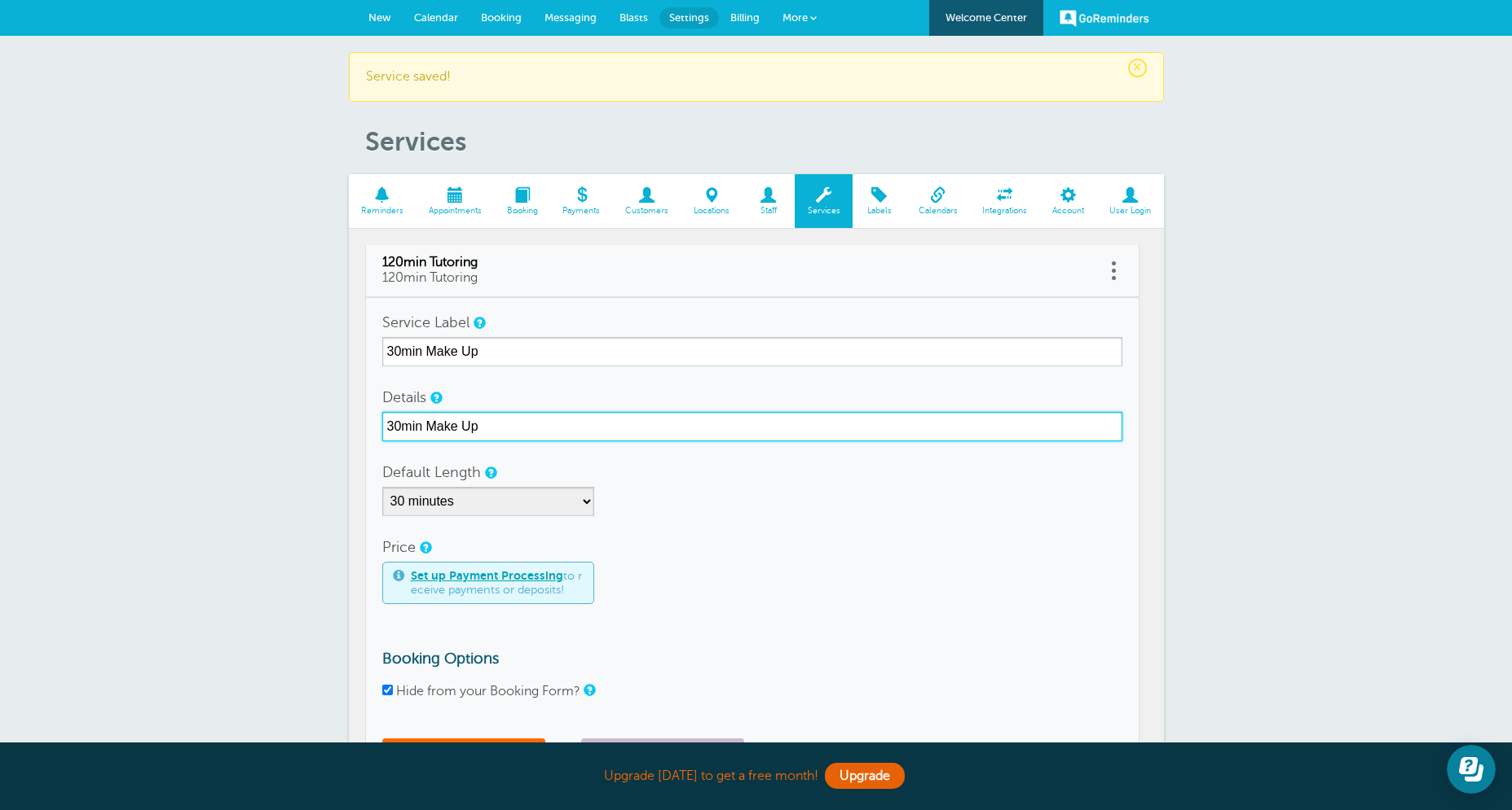
scroll to position [65, 0]
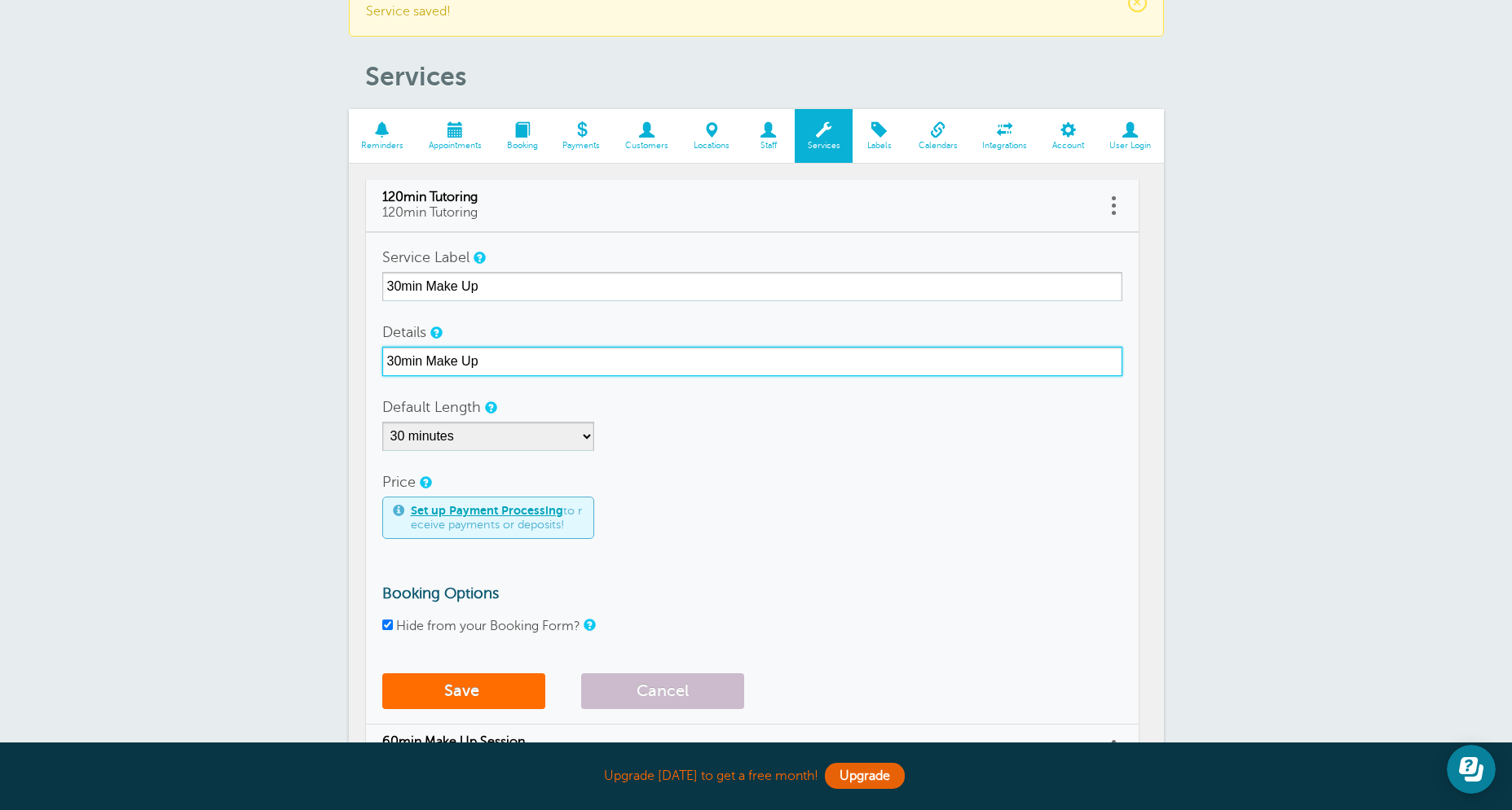
type input "30min Make Up"
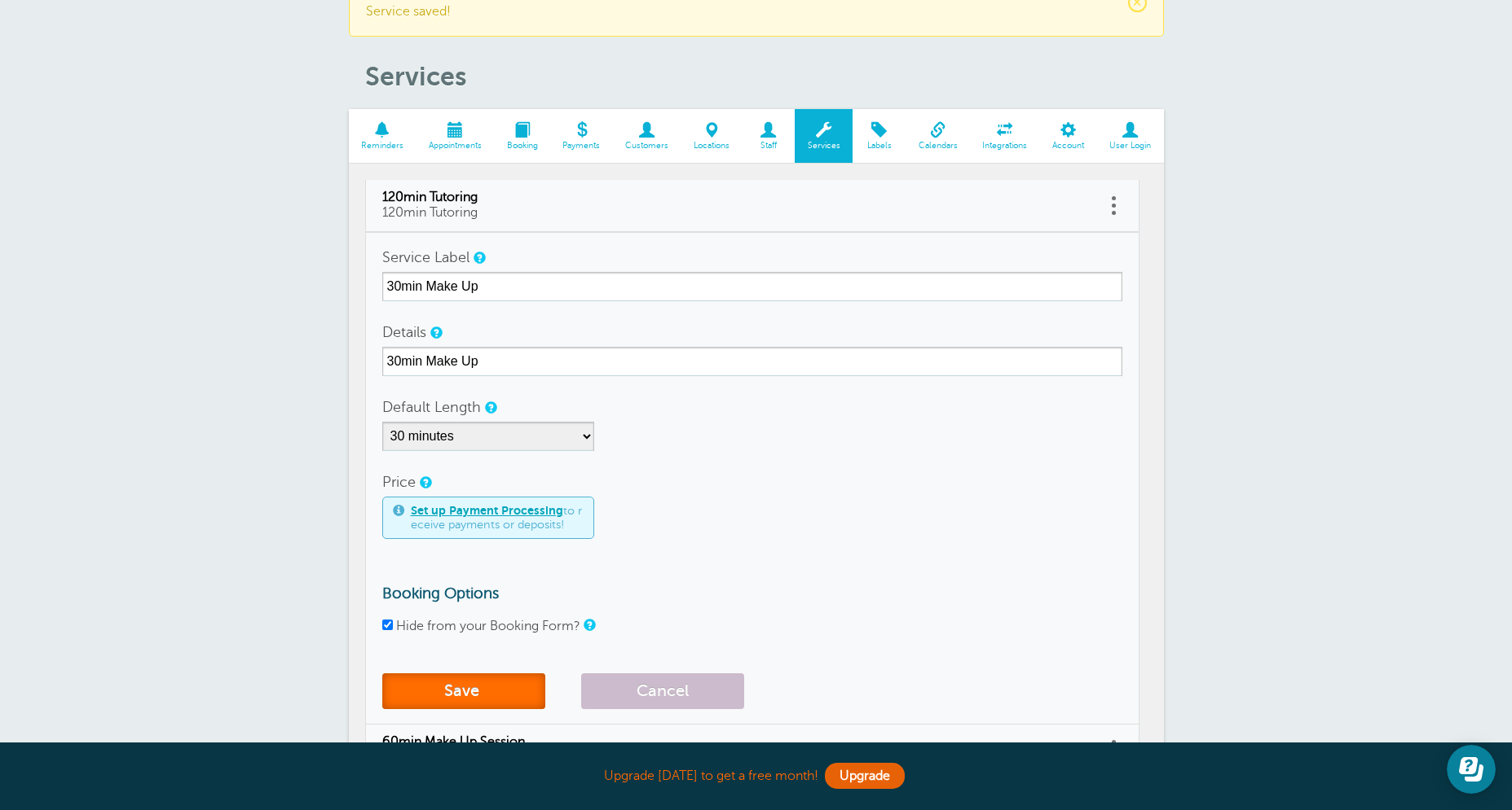
click at [485, 685] on button "Save" at bounding box center [464, 691] width 162 height 36
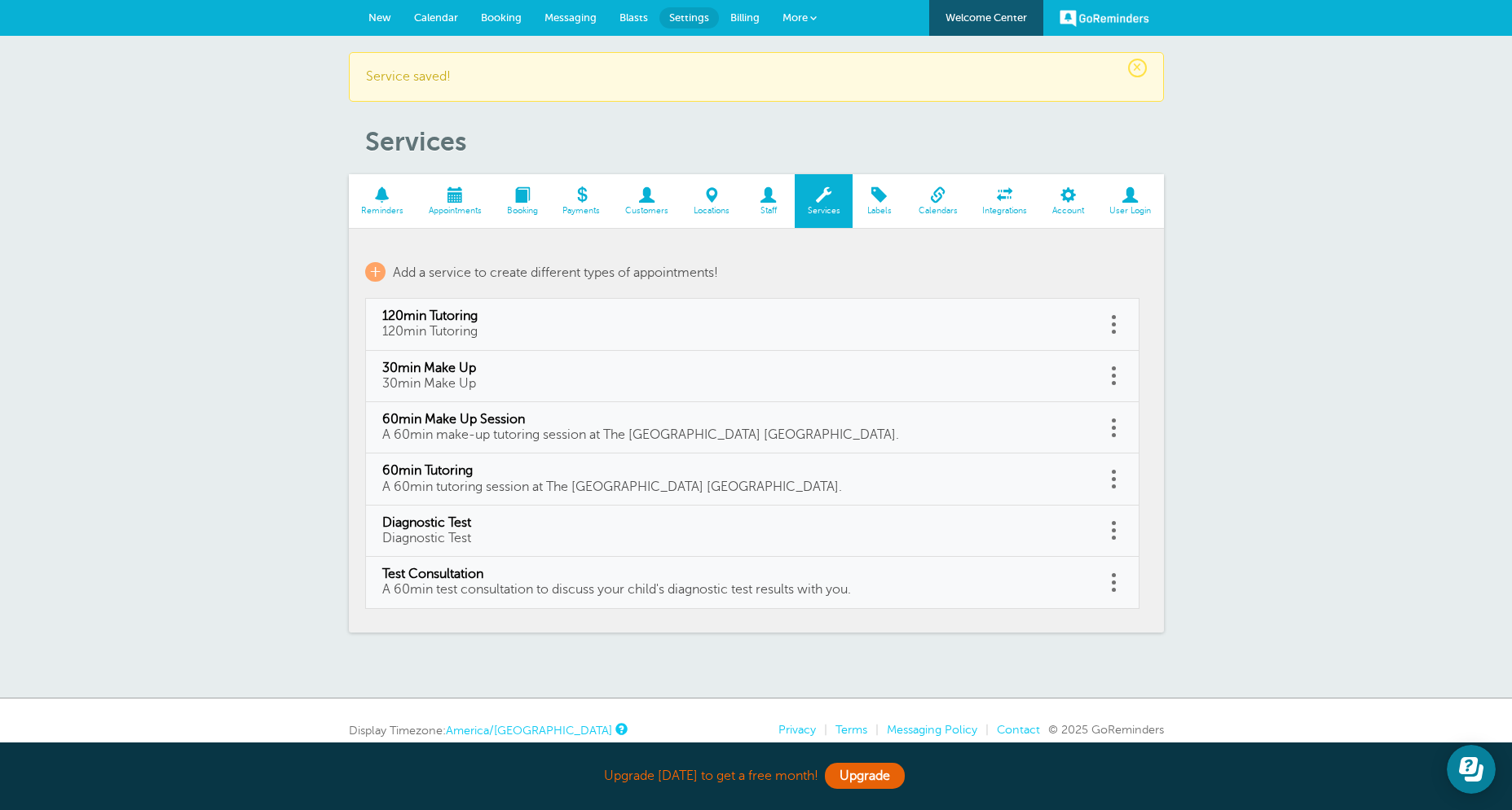
click at [514, 429] on span "A 60min make-up tutoring session at The [GEOGRAPHIC_DATA] [GEOGRAPHIC_DATA]." at bounding box center [640, 435] width 516 height 15
type input "60min Make Up Session"
type input "A 60min make-up tutoring session at The [GEOGRAPHIC_DATA] [GEOGRAPHIC_DATA]."
select select "60"
checkbox input "true"
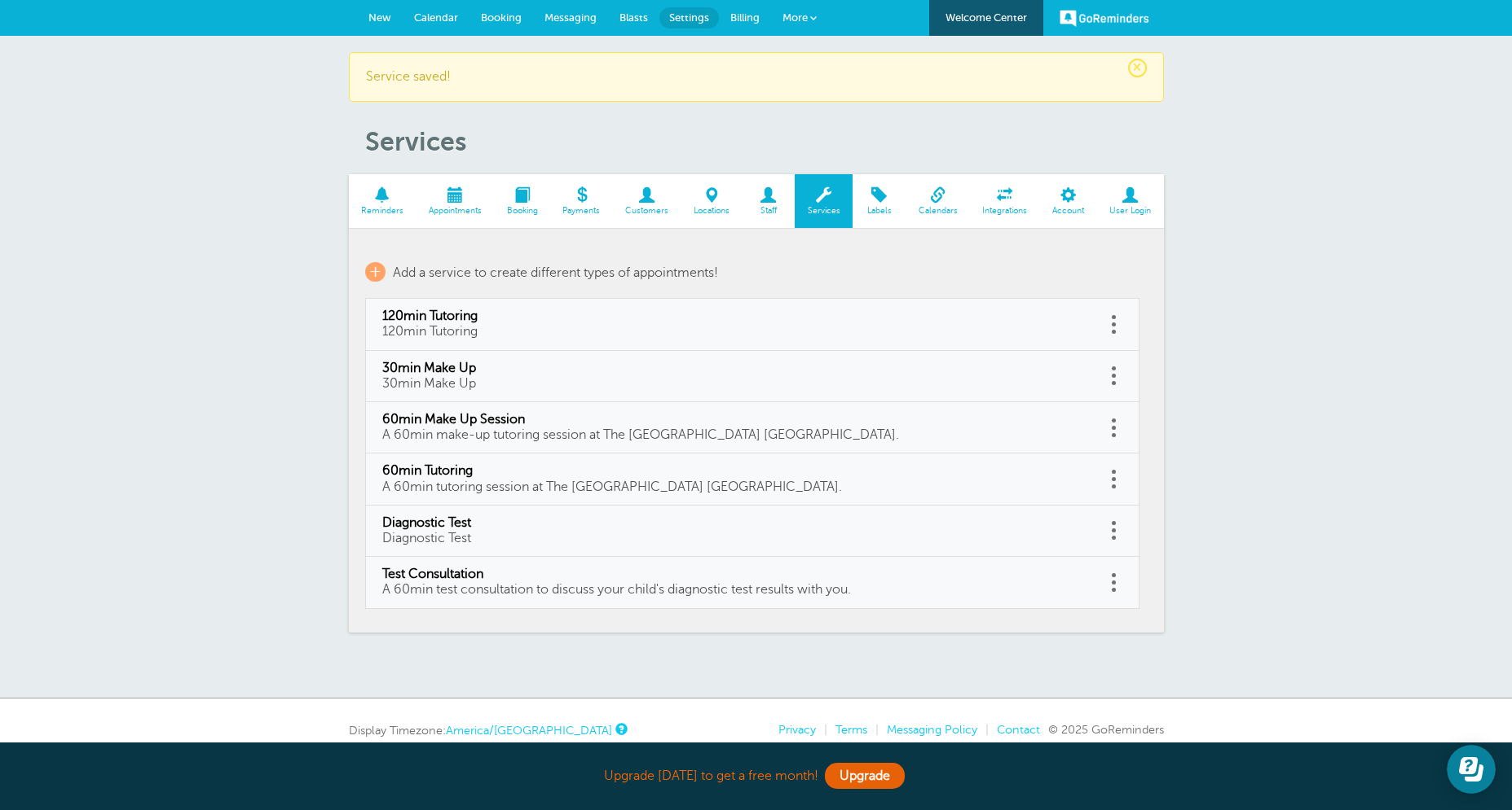
select select "60"
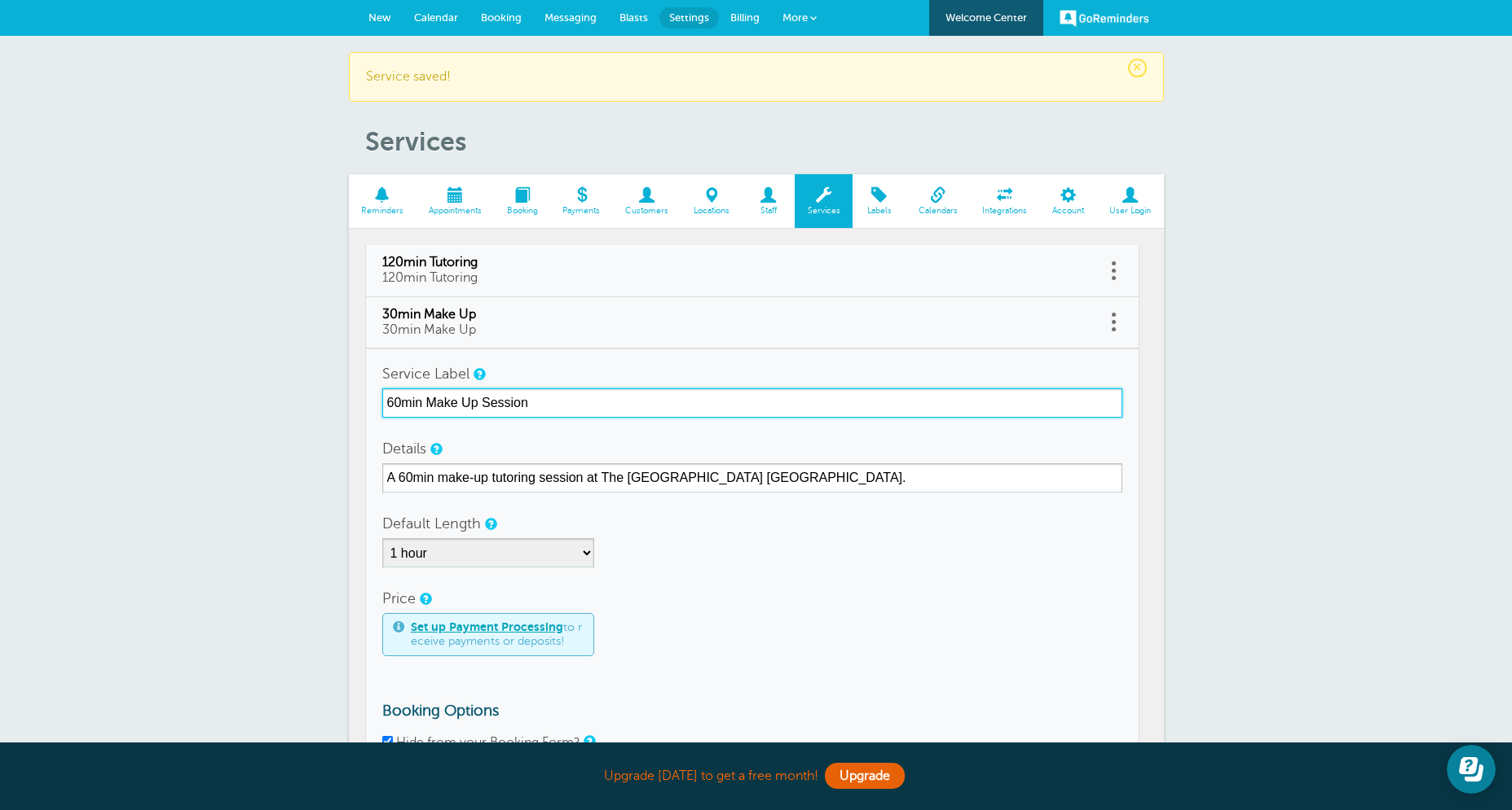
click at [540, 397] on input "60min Make Up Session" at bounding box center [752, 403] width 740 height 30
drag, startPoint x: 438, startPoint y: 406, endPoint x: 328, endPoint y: 401, distance: 110.1
click at [382, 401] on input "60min Make Up" at bounding box center [752, 403] width 740 height 30
type input "60min Make Up"
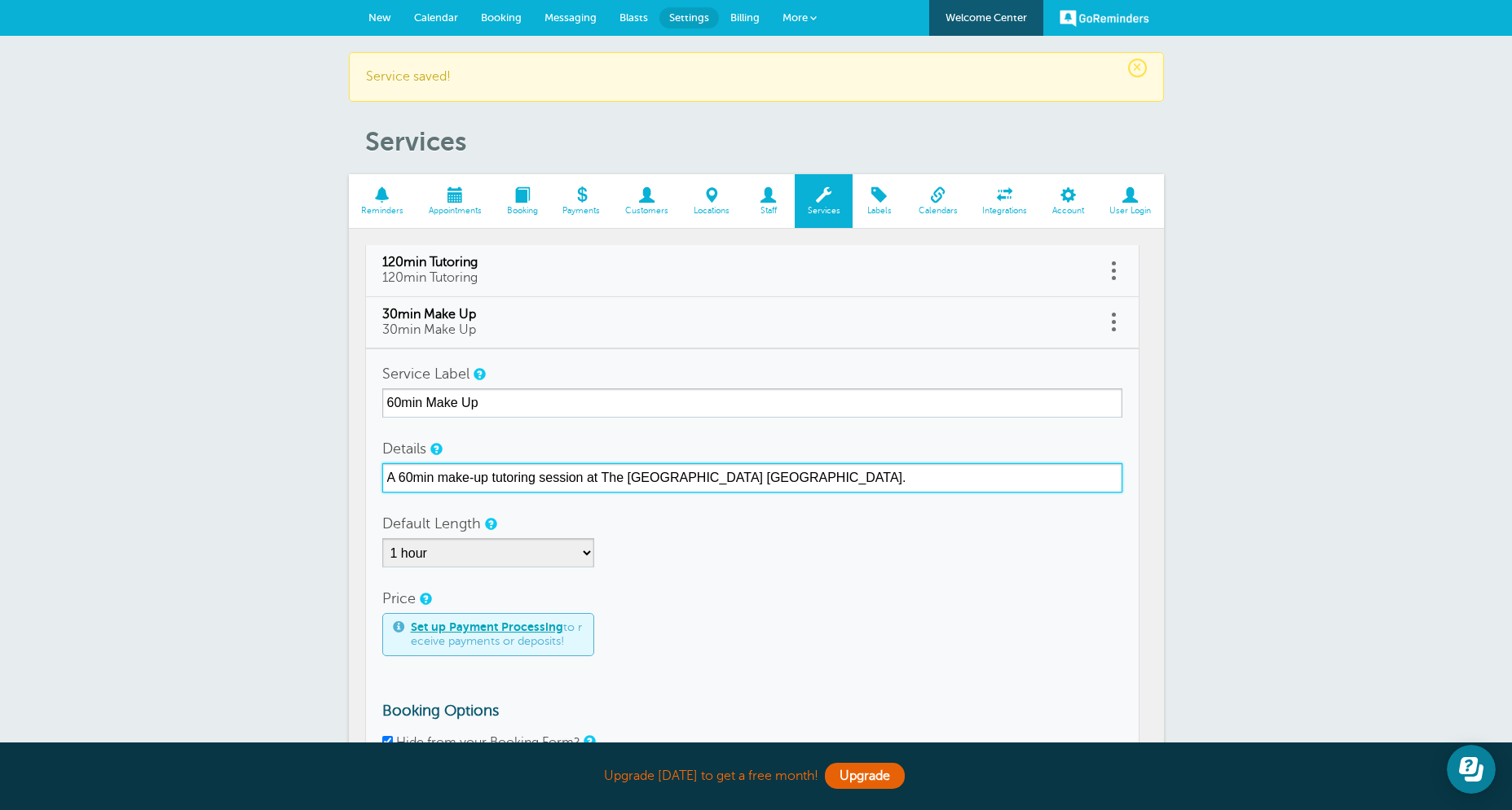
click at [828, 474] on input "A 60min make-up tutoring session at The [GEOGRAPHIC_DATA] [GEOGRAPHIC_DATA]." at bounding box center [752, 478] width 740 height 30
drag, startPoint x: 862, startPoint y: 477, endPoint x: 327, endPoint y: 478, distance: 535.0
click at [382, 479] on input "A 60min make-up tutoring session at The [GEOGRAPHIC_DATA] [GEOGRAPHIC_DATA]." at bounding box center [752, 478] width 740 height 30
paste input "60min Make Up"
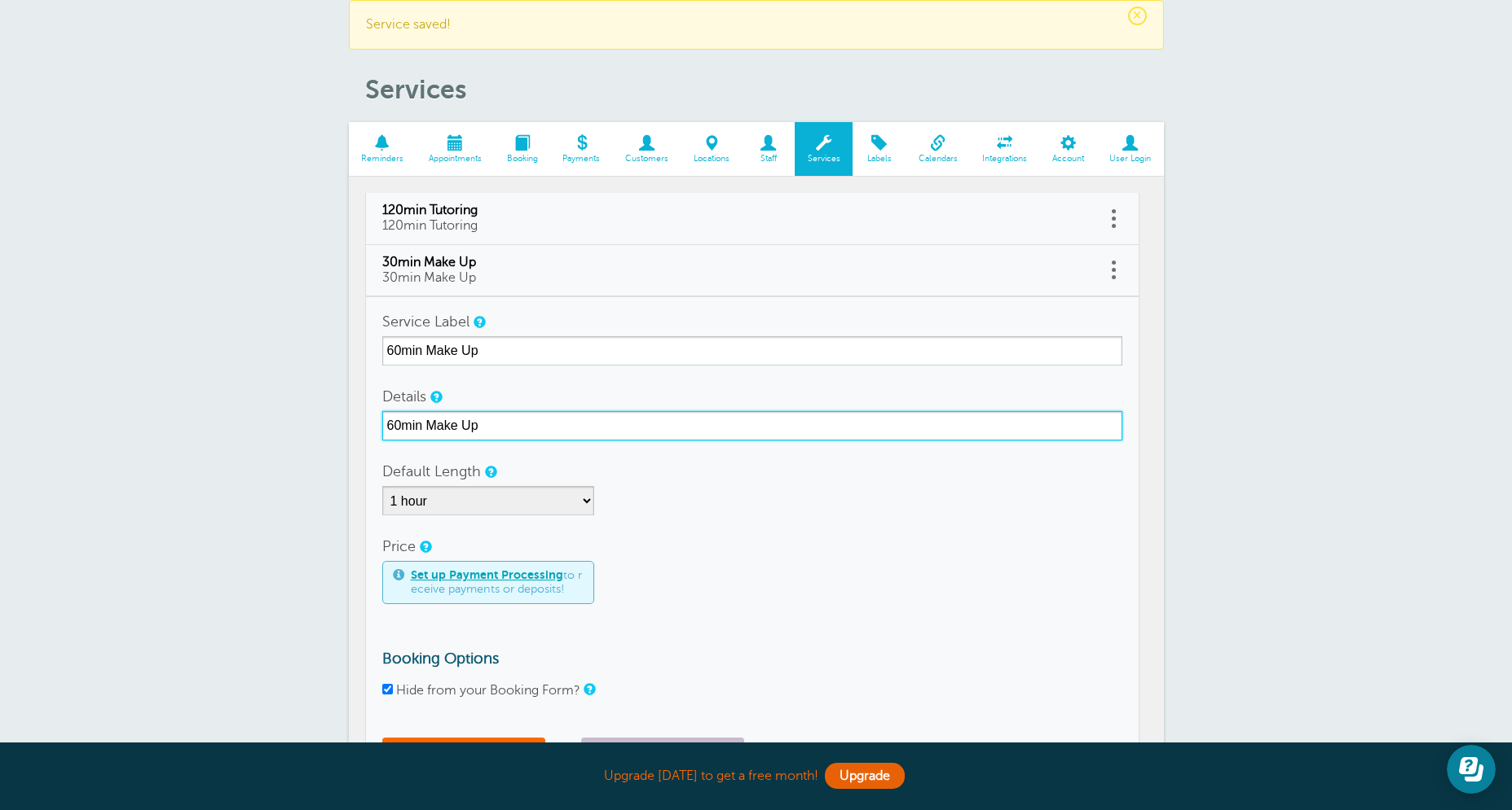
type input "60min Make Up"
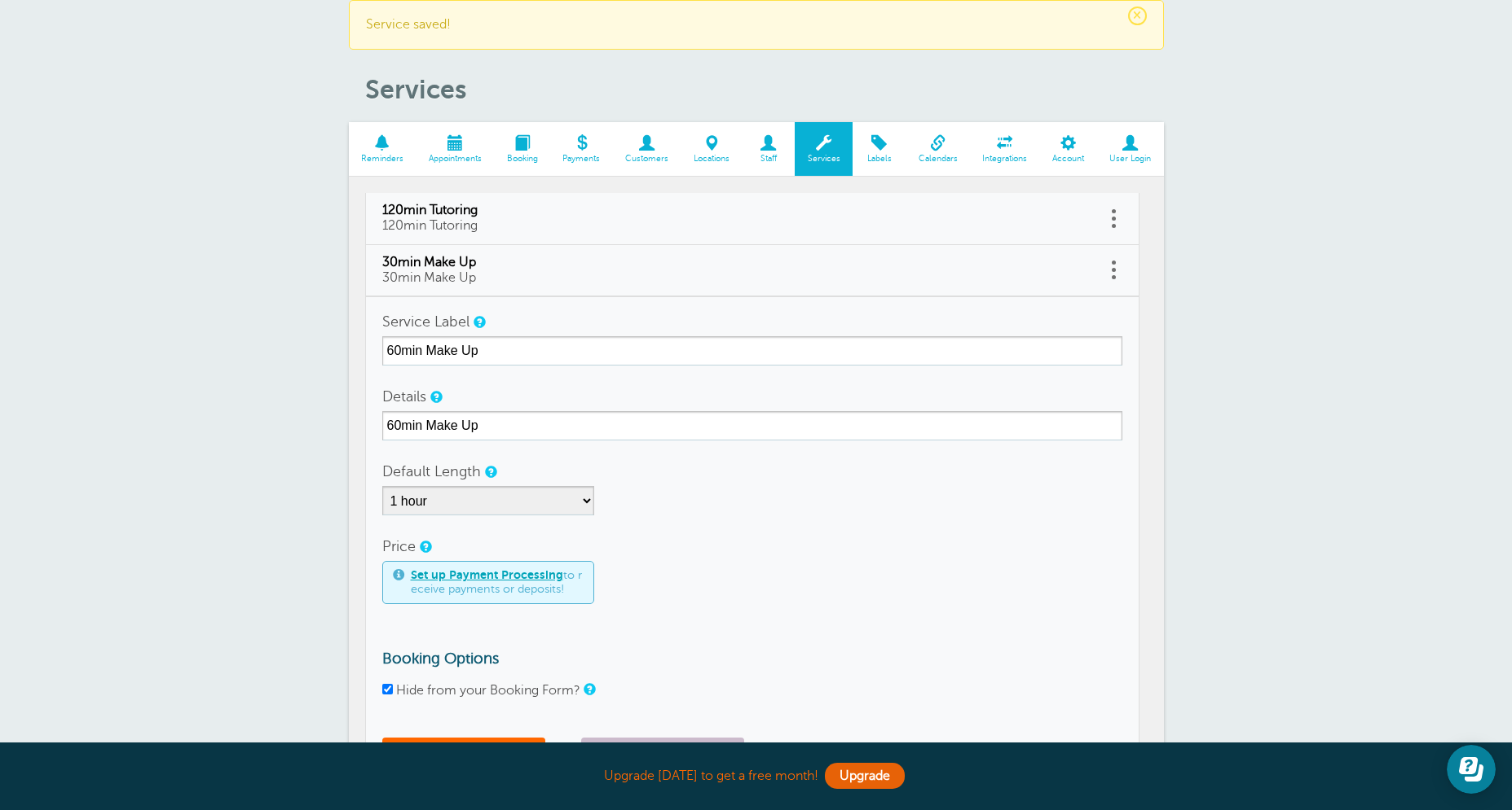
click at [677, 561] on div "Set up Payment Processing to receive payments or deposits!" at bounding box center [752, 583] width 740 height 44
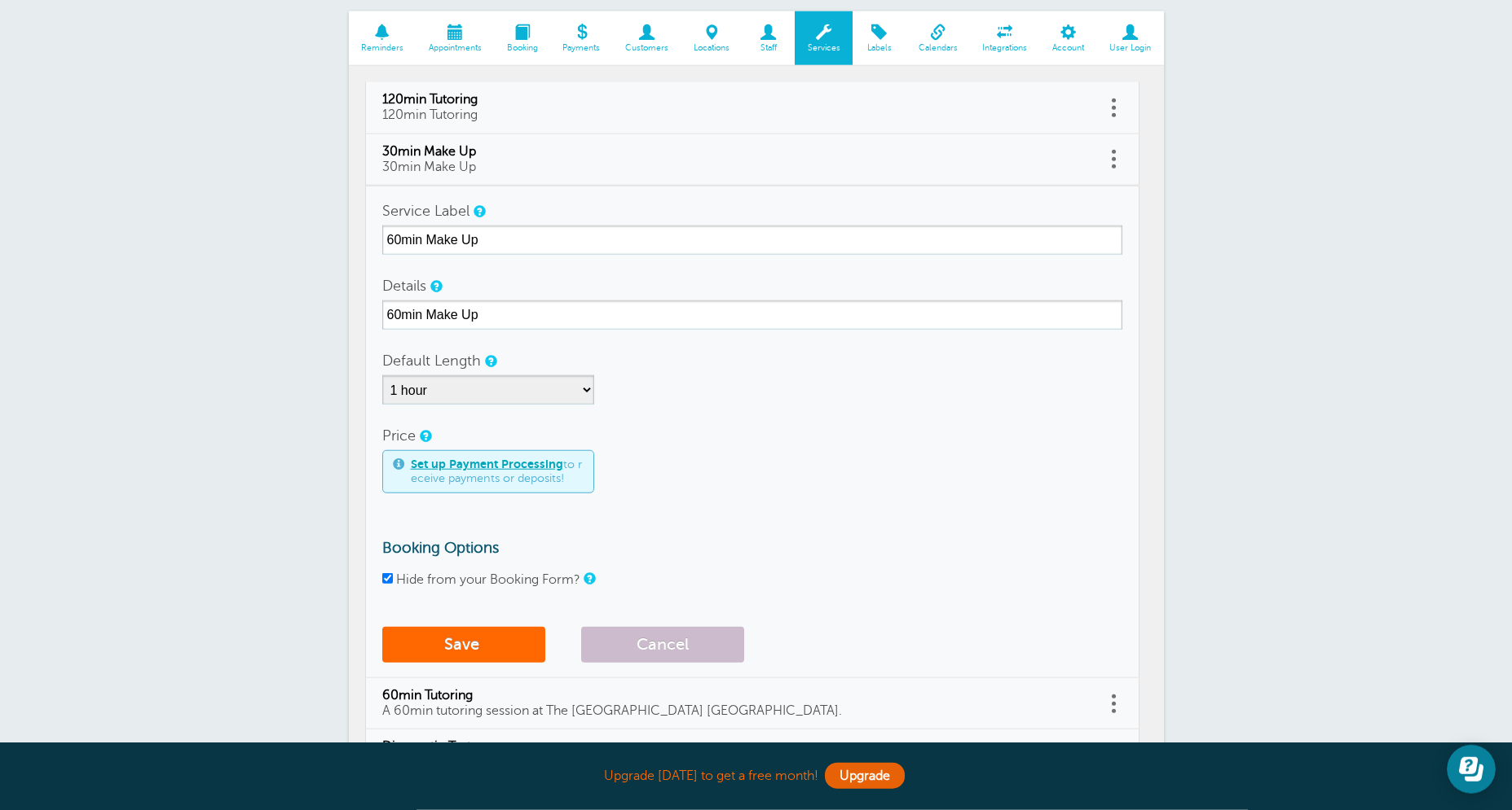
scroll to position [209, 0]
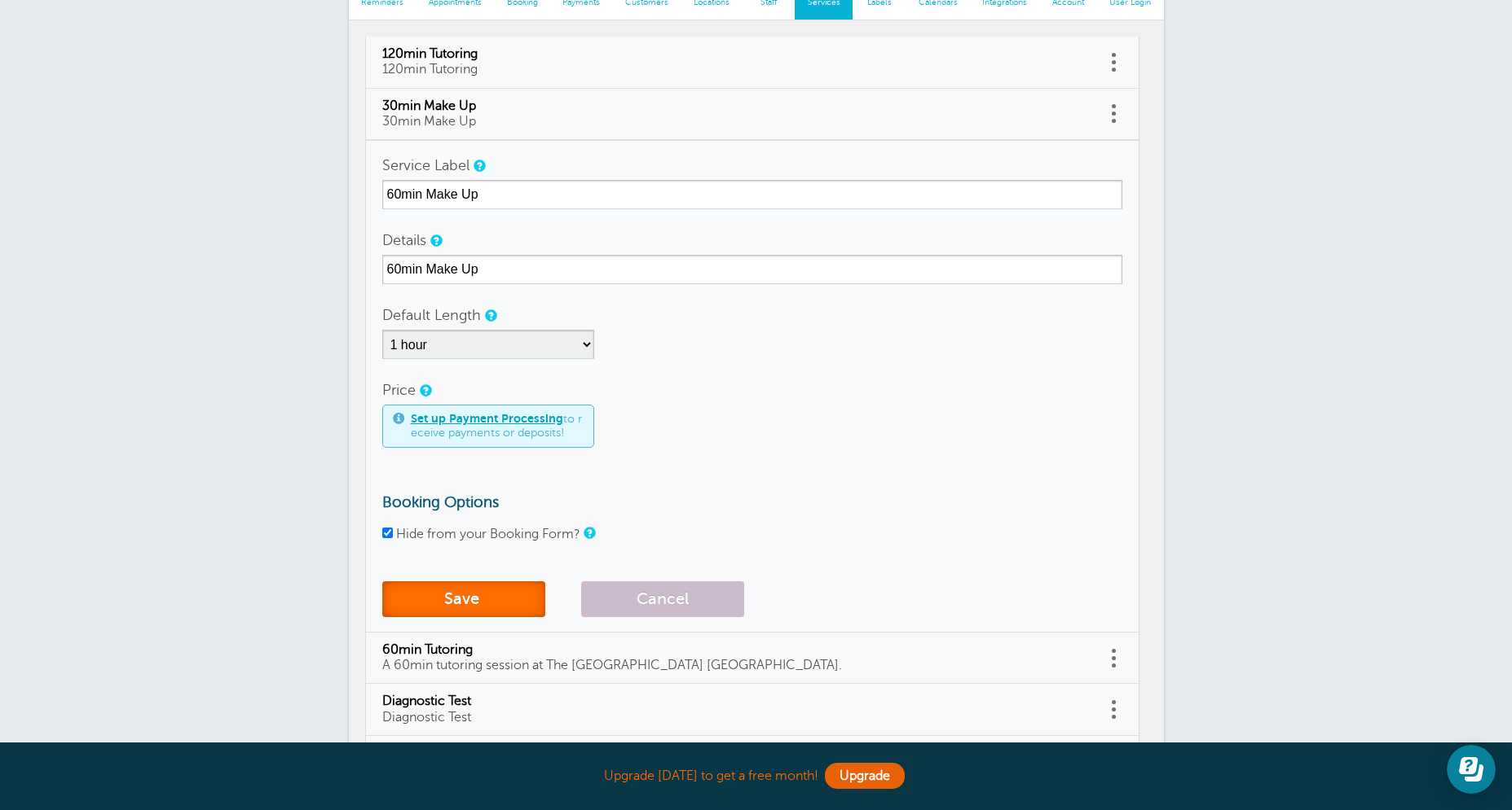
click at [485, 600] on button "Save" at bounding box center [464, 599] width 162 height 36
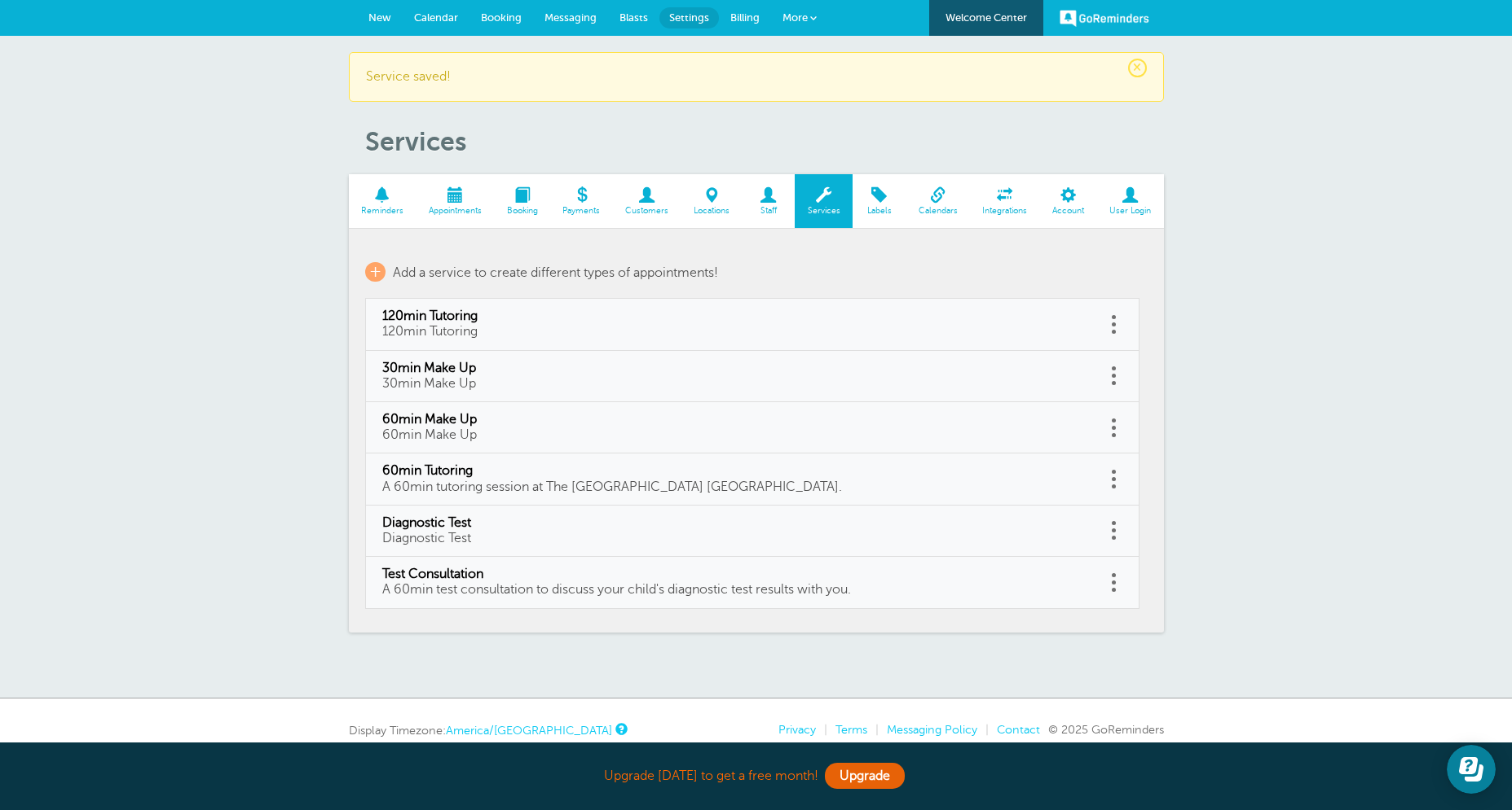
click at [479, 578] on span "Test Consultation" at bounding box center [736, 574] width 707 height 16
type input "Test Consultation"
type input "A 60min test consultation to discuss your child's diagnostic test results with …"
select select "60"
checkbox input "true"
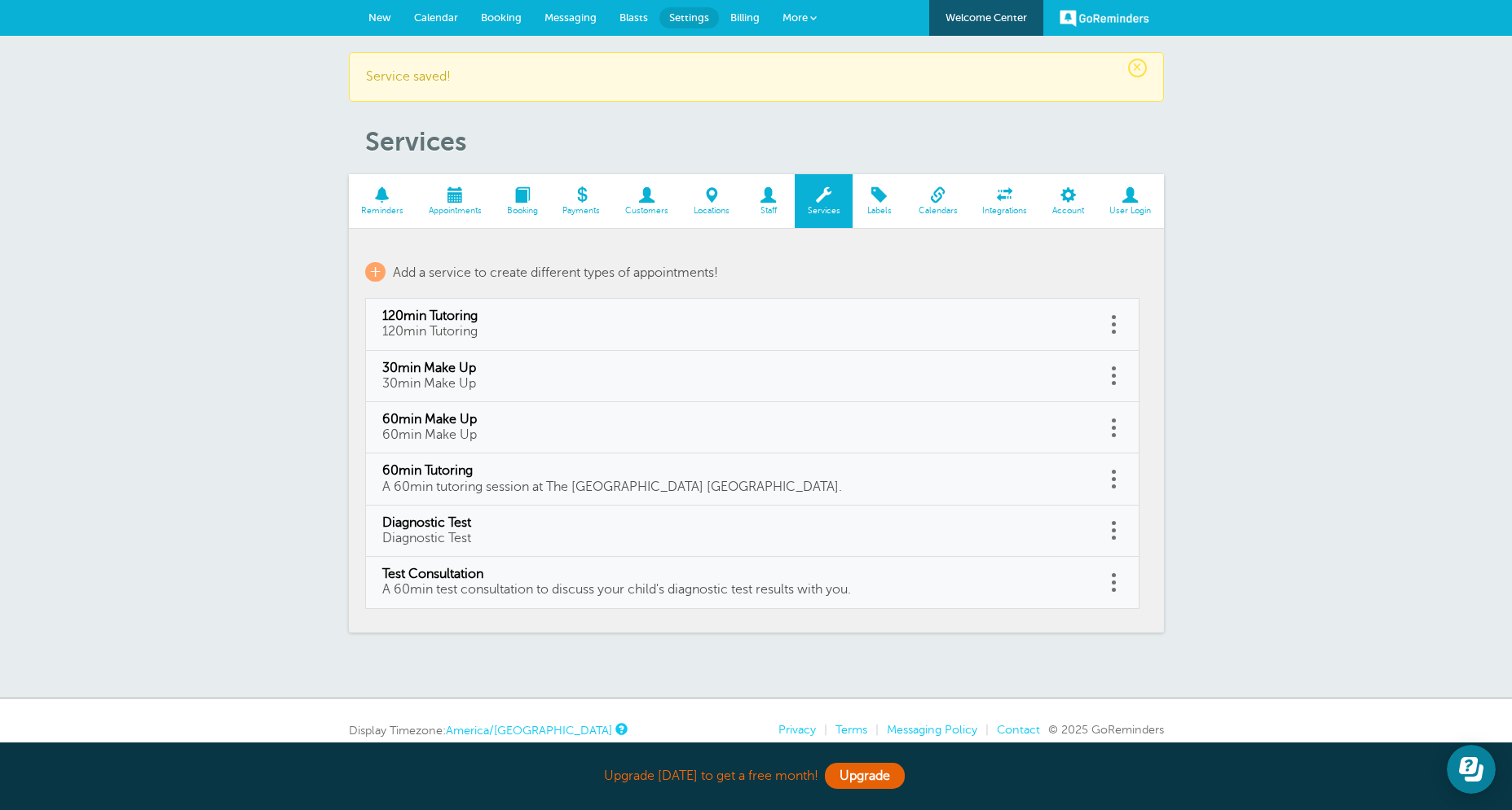
select select "60"
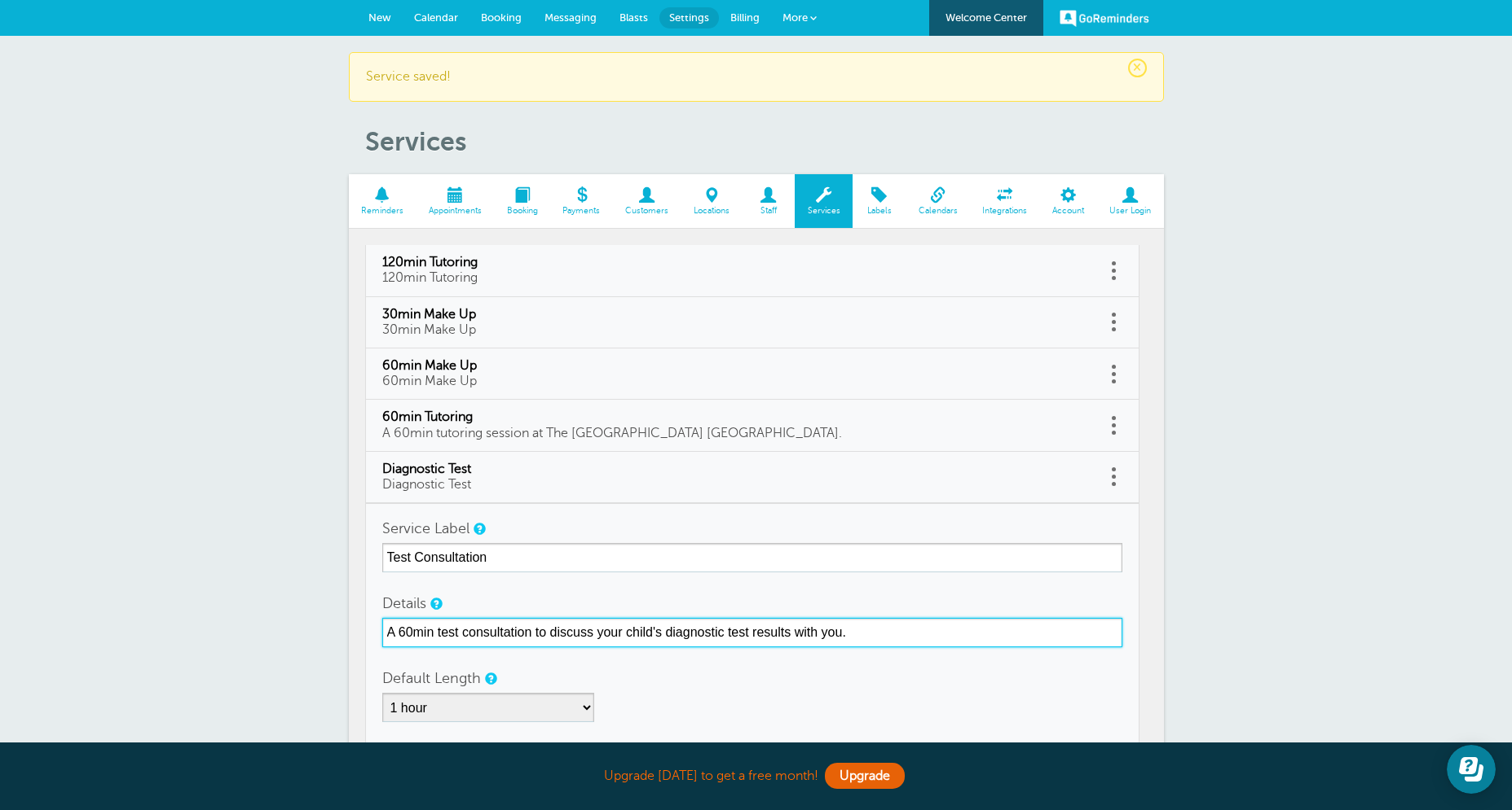
drag, startPoint x: 850, startPoint y: 634, endPoint x: 347, endPoint y: 621, distance: 503.2
click at [382, 624] on input "A 60min test consultation to discuss your child's diagnostic test results with …" at bounding box center [752, 633] width 740 height 30
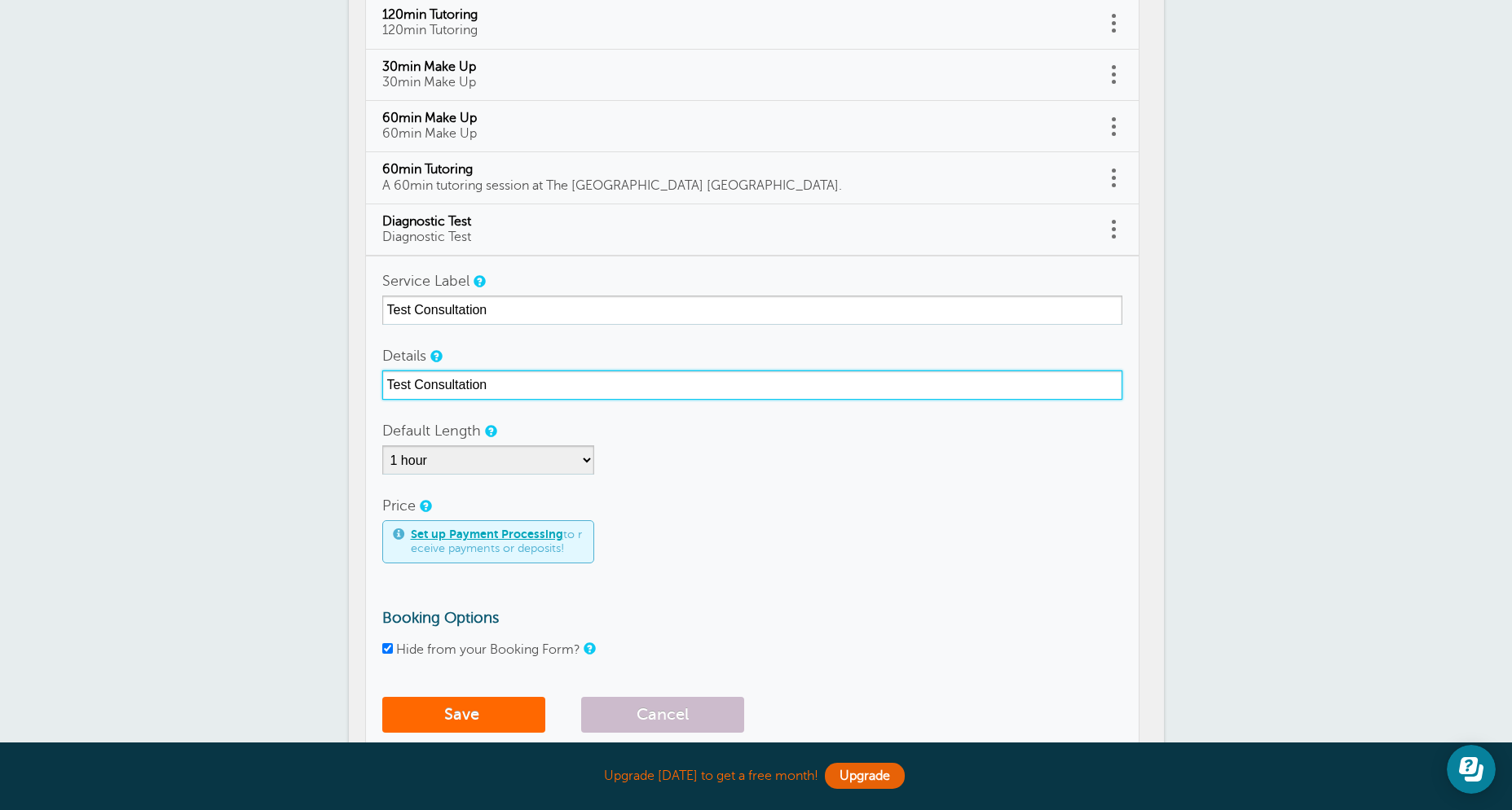
scroll to position [417, 0]
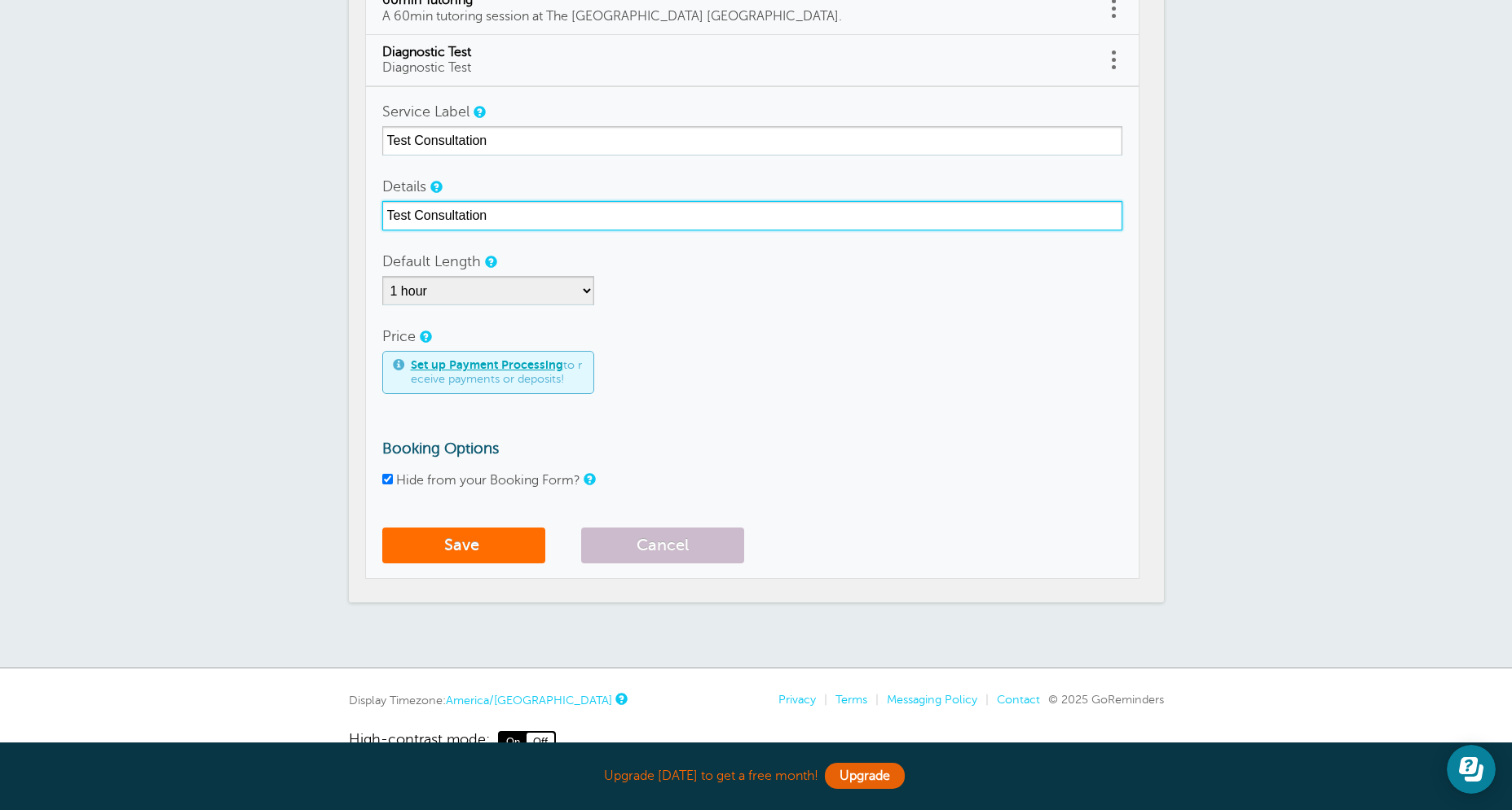
type input "Test Consultation"
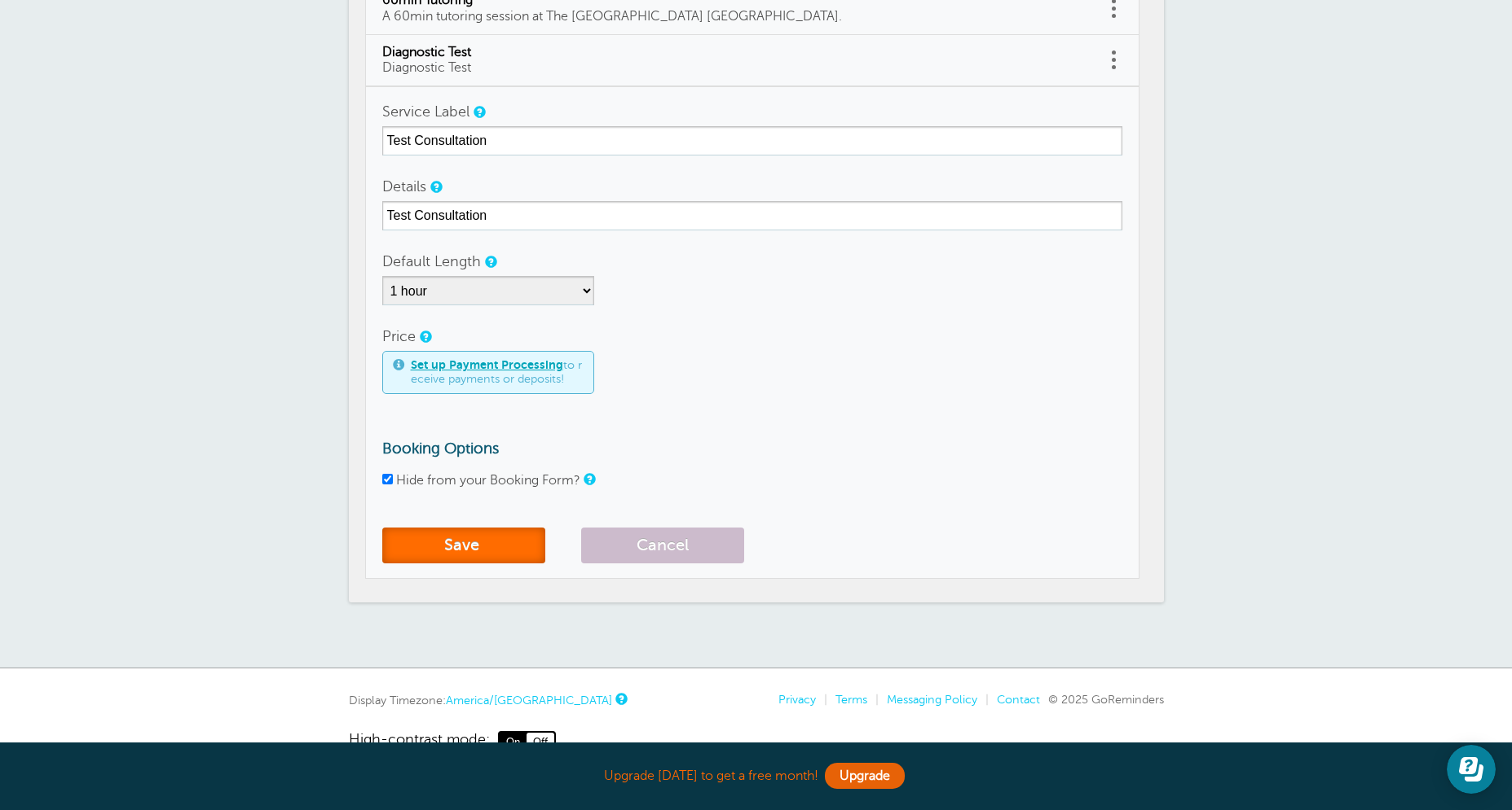
click at [471, 530] on button "Save" at bounding box center [464, 546] width 162 height 36
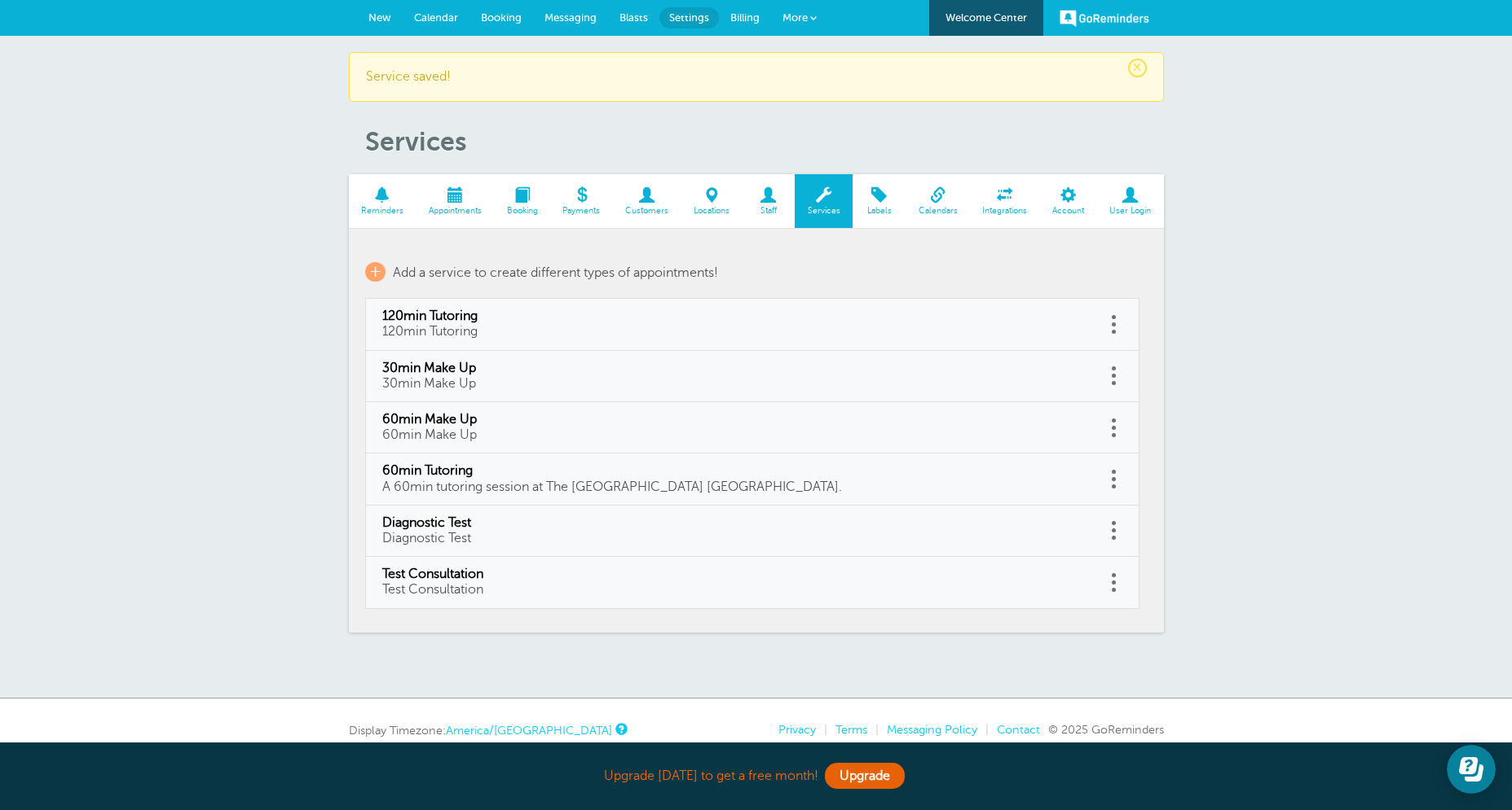
click at [500, 470] on span "60min Tutoring" at bounding box center [736, 471] width 707 height 16
type input "60min Tutoring"
type input "A 60min tutoring session at The [GEOGRAPHIC_DATA] [GEOGRAPHIC_DATA]."
select select "60"
checkbox input "true"
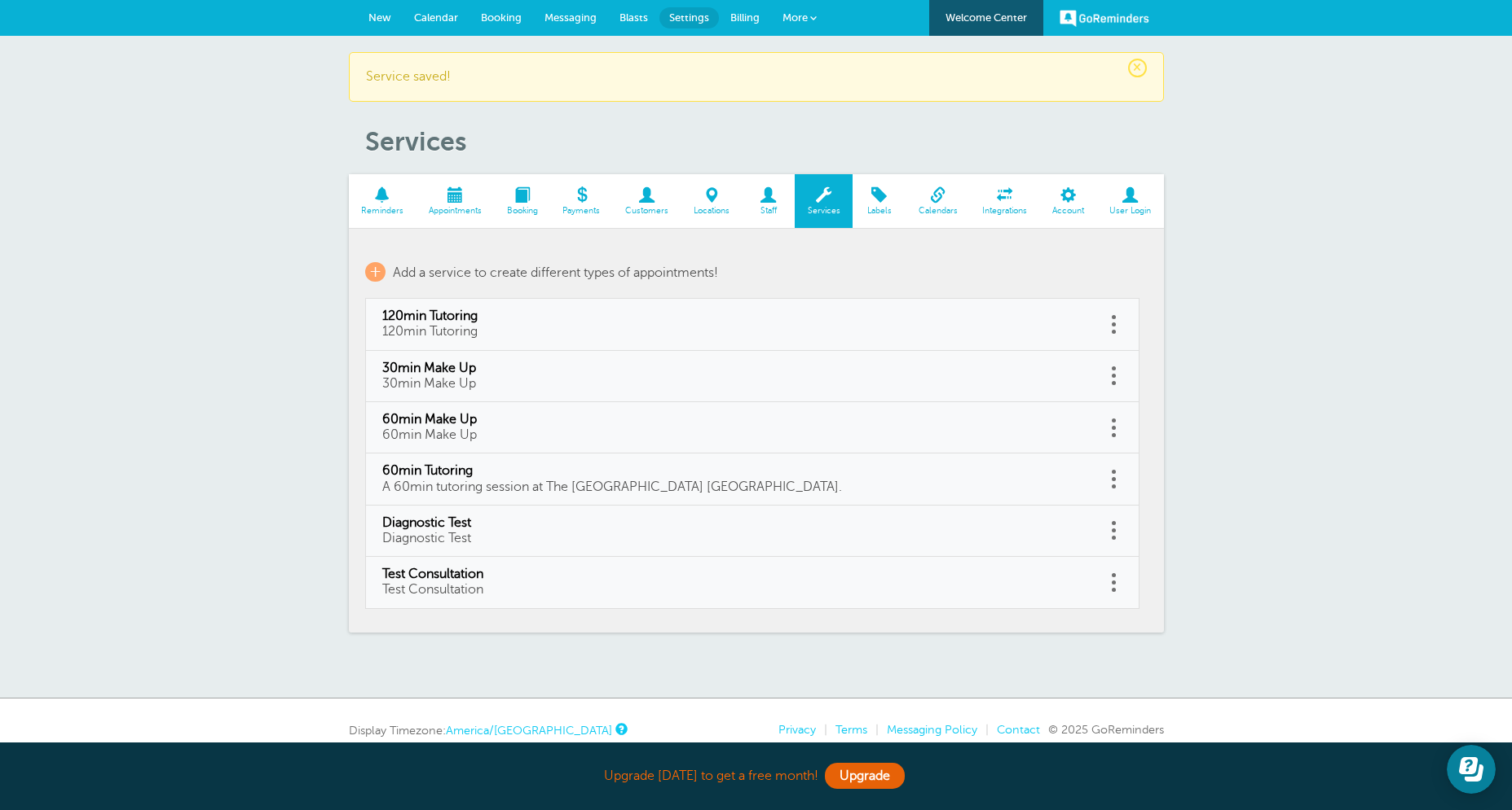
select select "60"
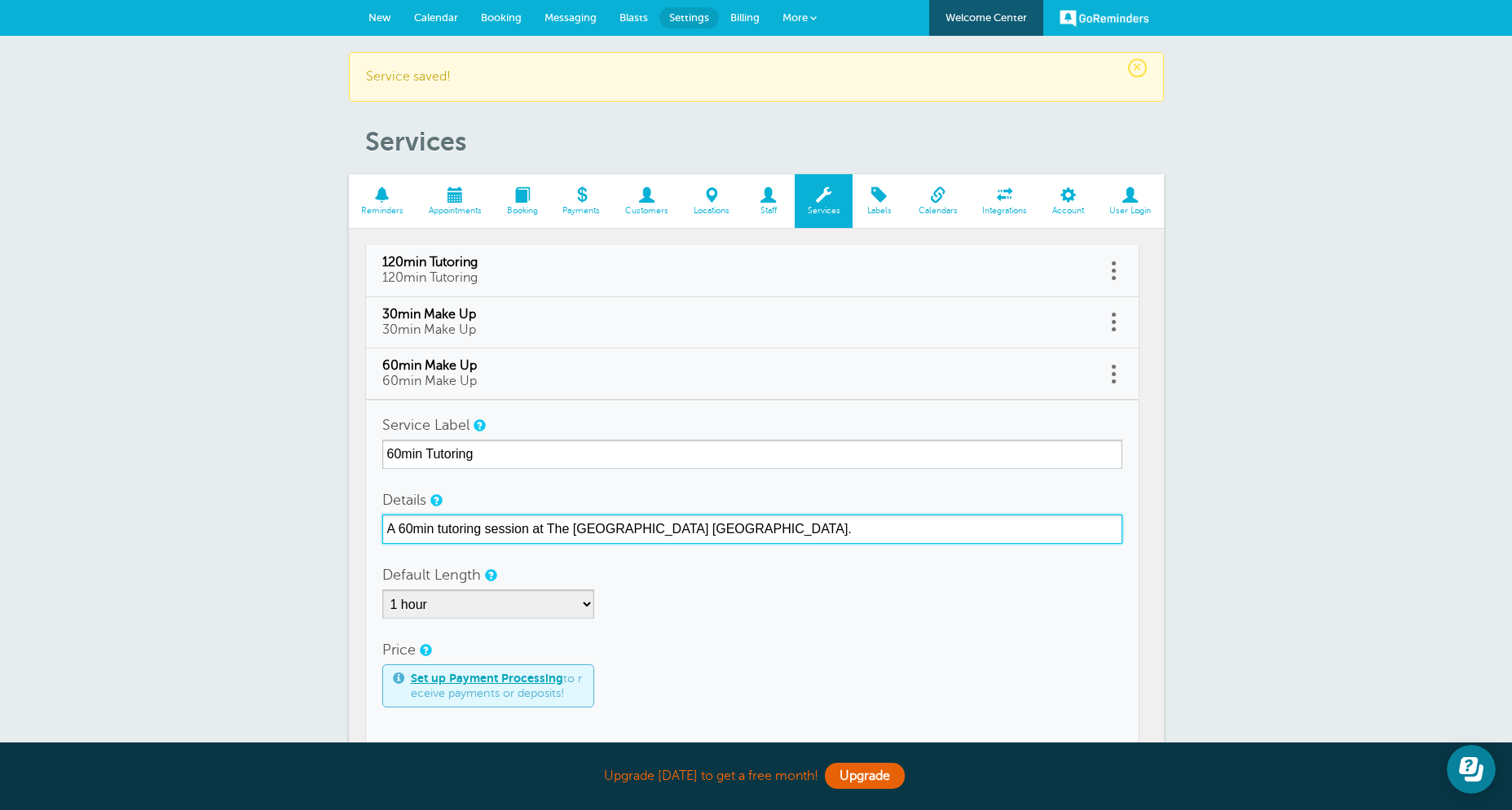
drag, startPoint x: 753, startPoint y: 528, endPoint x: 297, endPoint y: 526, distance: 456.0
click at [382, 526] on input "A 60min tutoring session at The [GEOGRAPHIC_DATA] [GEOGRAPHIC_DATA]." at bounding box center [752, 530] width 740 height 30
type input "60min Tutoring"
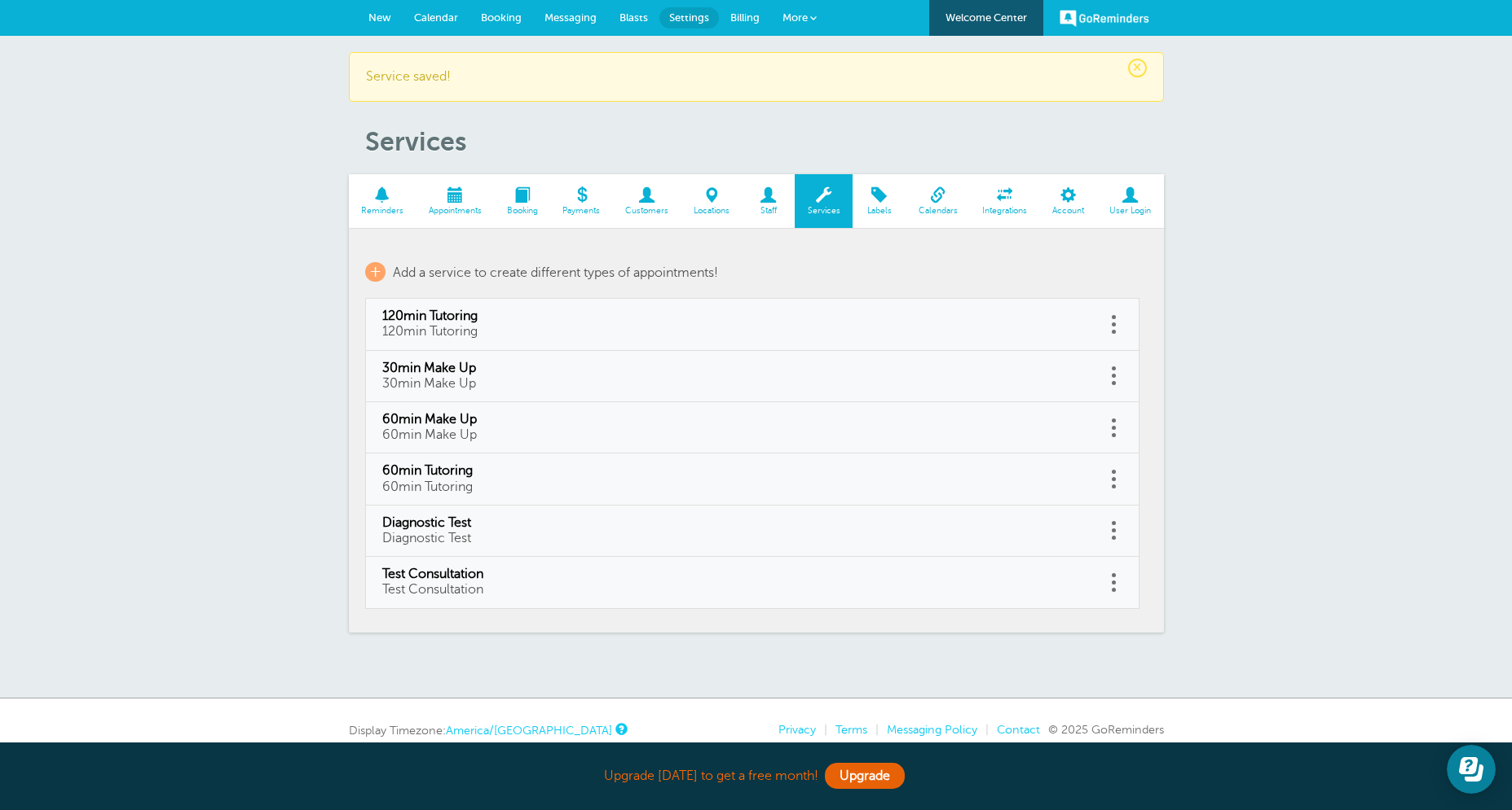
click at [392, 203] on link "Reminders" at bounding box center [382, 201] width 67 height 54
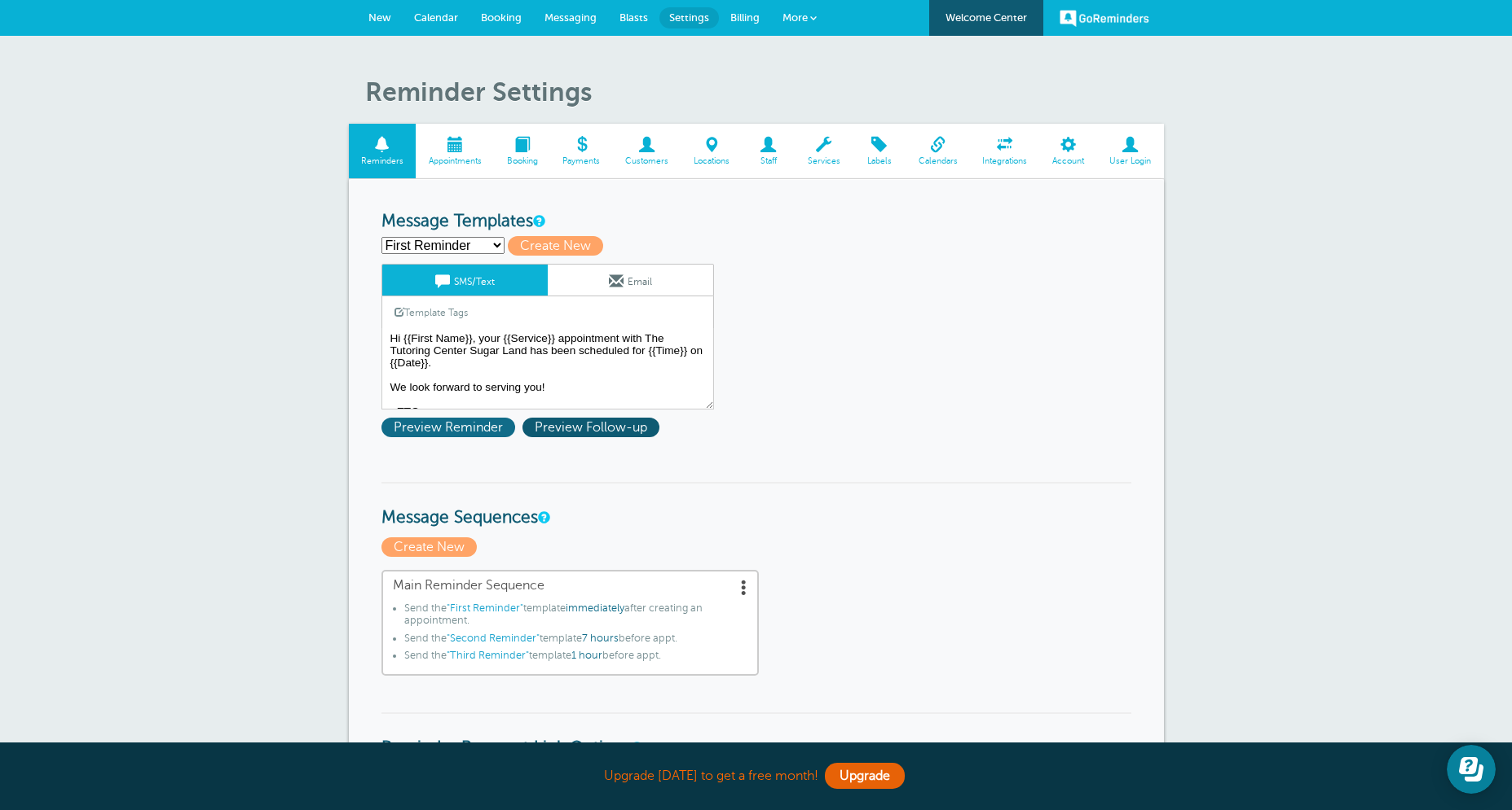
click at [464, 431] on span "Preview Reminder" at bounding box center [448, 428] width 134 height 20
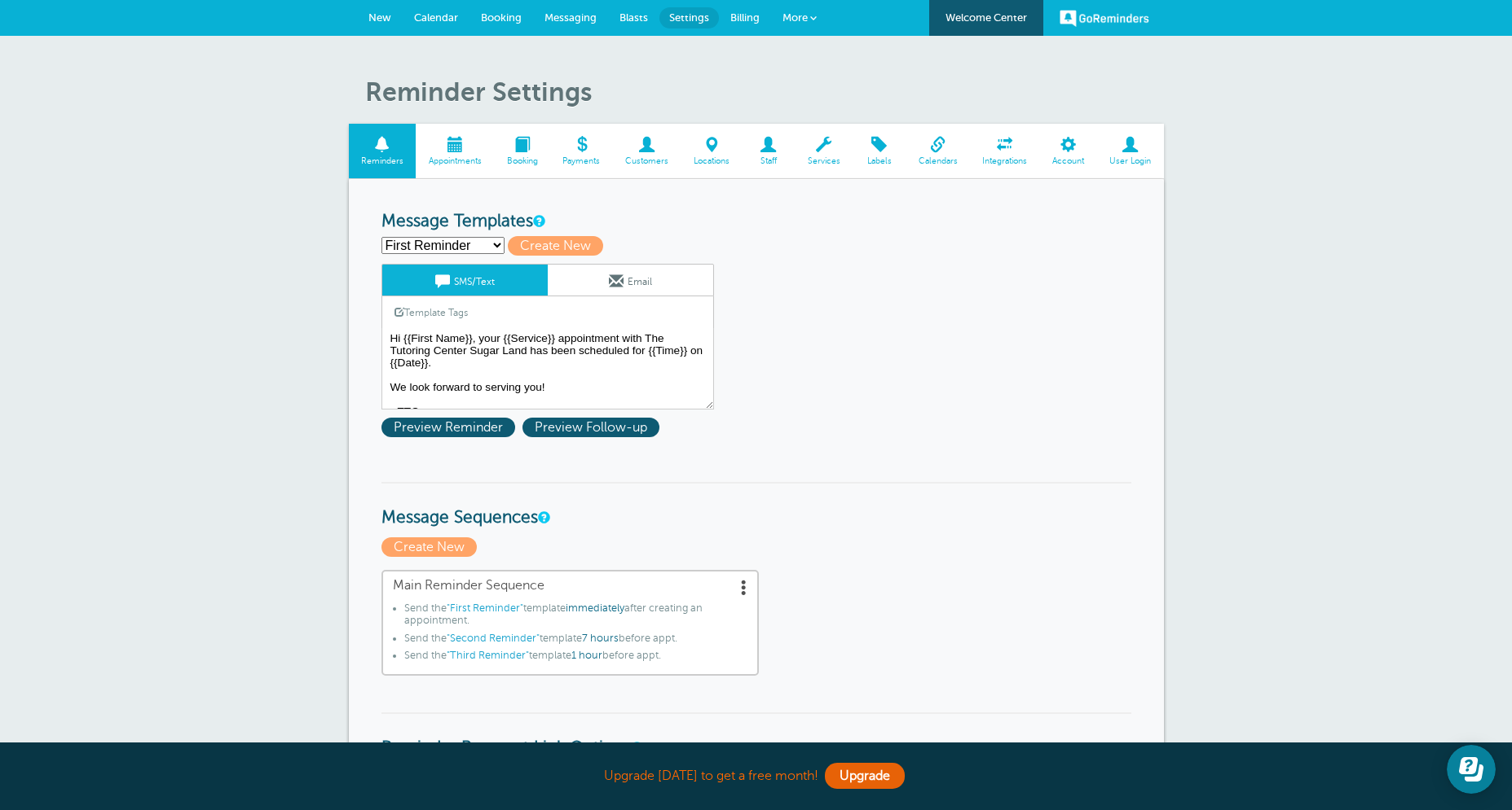
click option "First Reminder" at bounding box center [0, 0] width 0 height 0
click at [562, 429] on span "Preview Follow-up" at bounding box center [591, 428] width 137 height 20
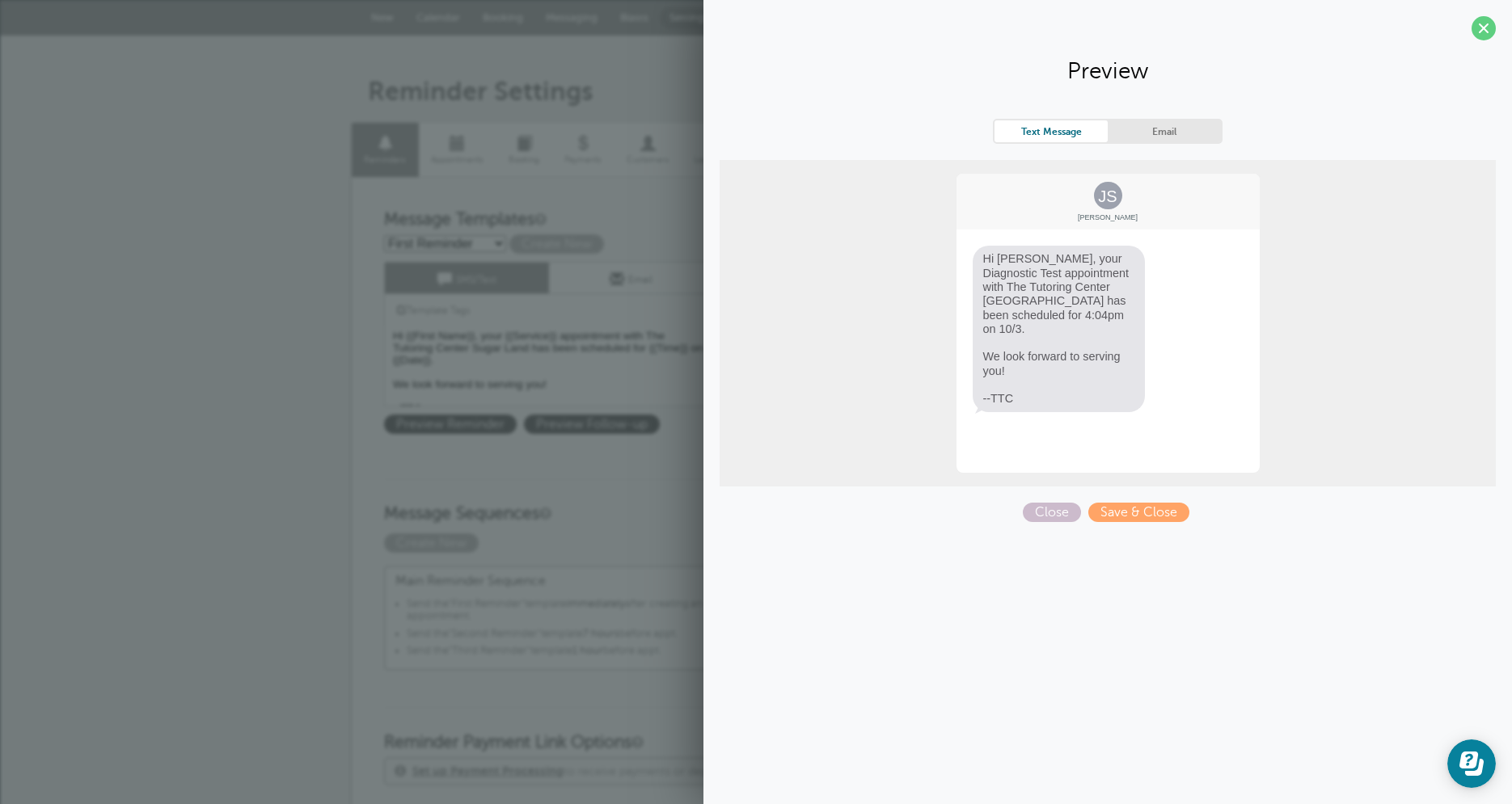
click at [1130, 131] on link "Email" at bounding box center [1164, 132] width 113 height 22
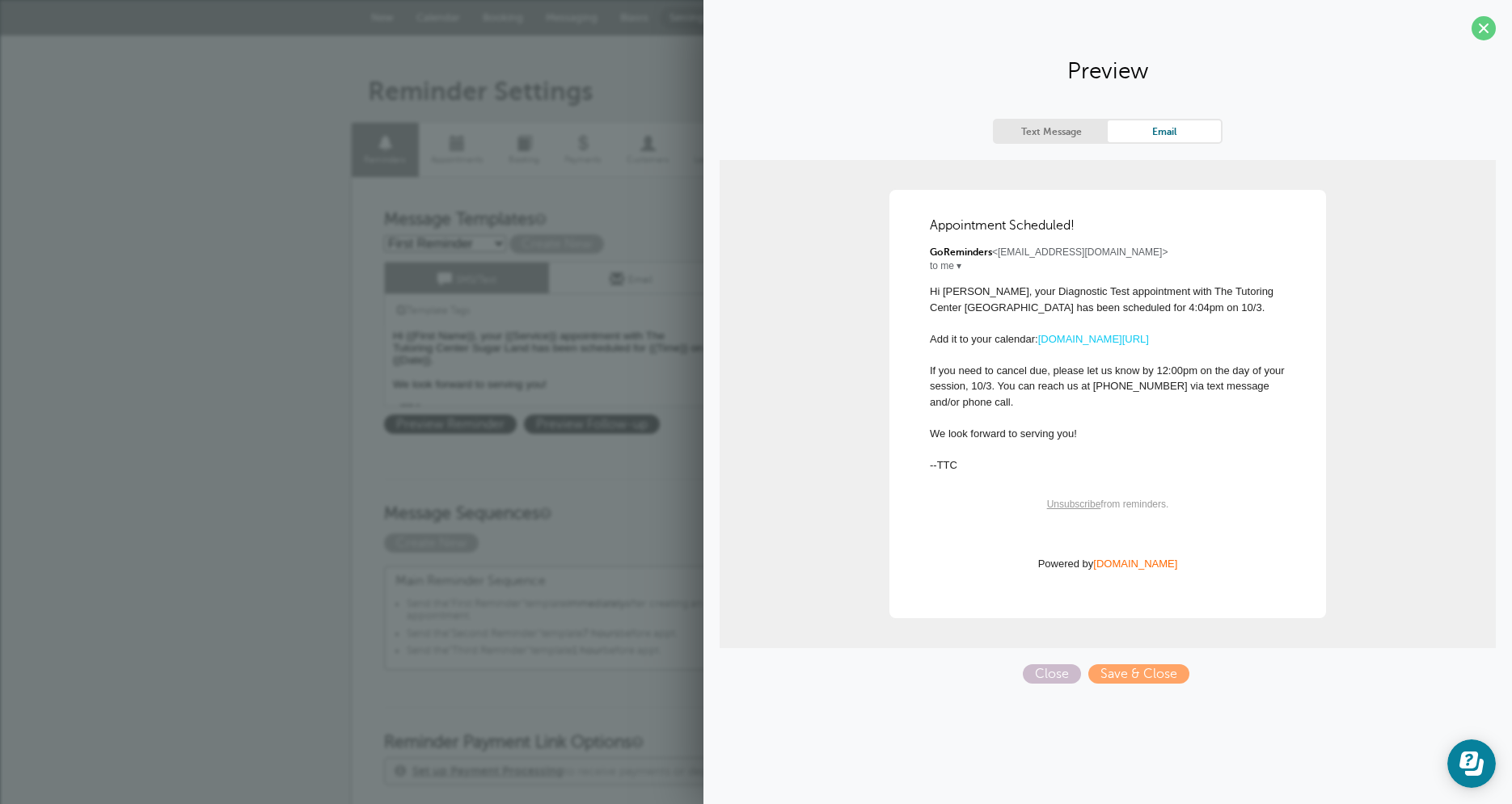
click at [1497, 29] on section "Preview Text Message Email JS [PERSON_NAME] Hi [PERSON_NAME], your Diagnostic T…" at bounding box center [1108, 348] width 808 height 696
click at [1482, 41] on section "Preview Text Message Email JS [PERSON_NAME] Hi [PERSON_NAME], your Diagnostic T…" at bounding box center [1108, 348] width 808 height 696
click at [1486, 36] on span at bounding box center [1483, 28] width 25 height 25
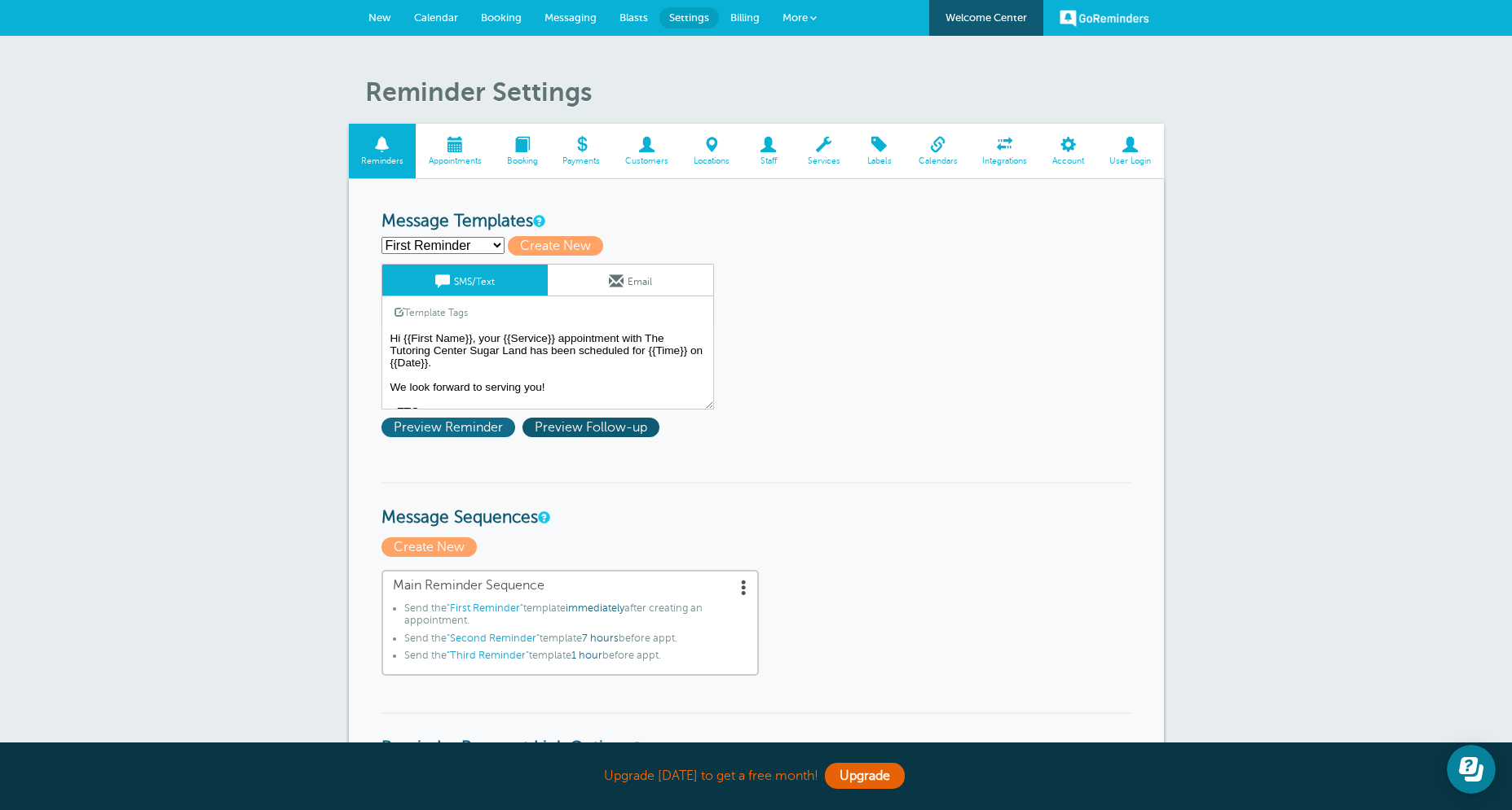
click at [457, 420] on span "Preview Reminder" at bounding box center [448, 428] width 134 height 20
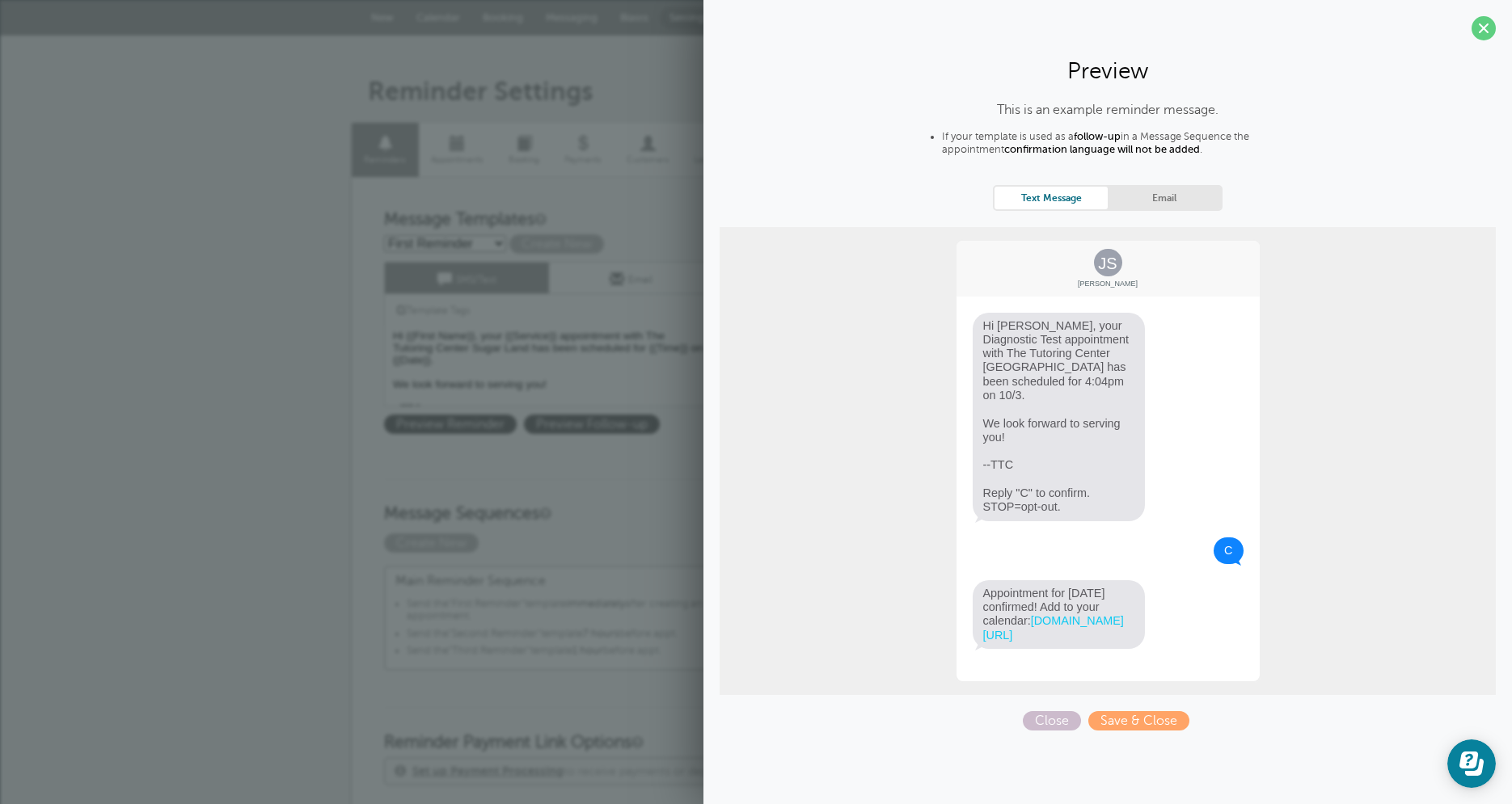
click at [1169, 196] on div "Text Message Email" at bounding box center [1108, 197] width 230 height 25
click at [1167, 201] on link "Email" at bounding box center [1164, 198] width 113 height 22
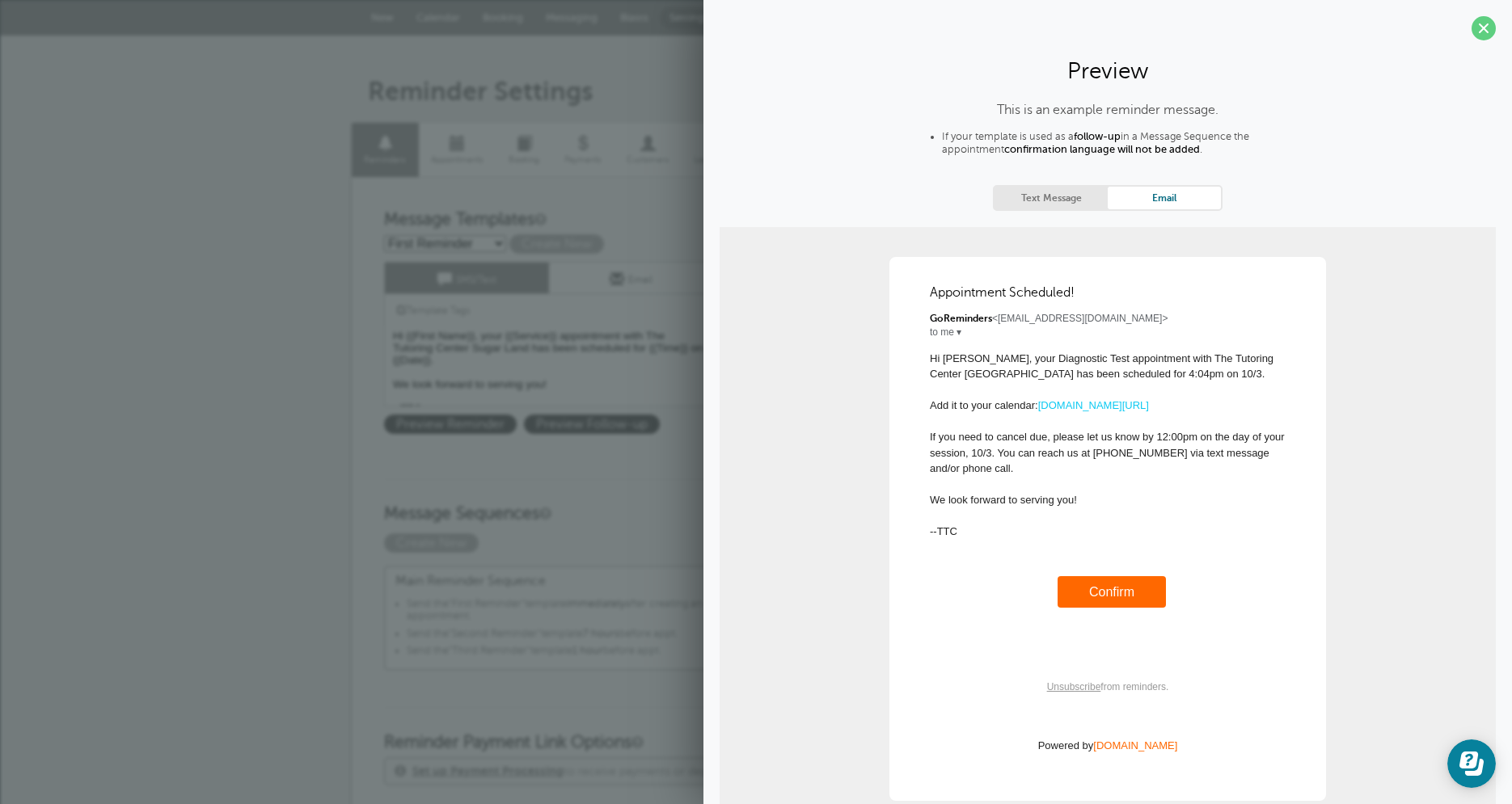
click at [589, 412] on div "First Reminder Save Cancel SMS/Text Email Template Tags Copy SMS Click to add a…" at bounding box center [570, 351] width 372 height 180
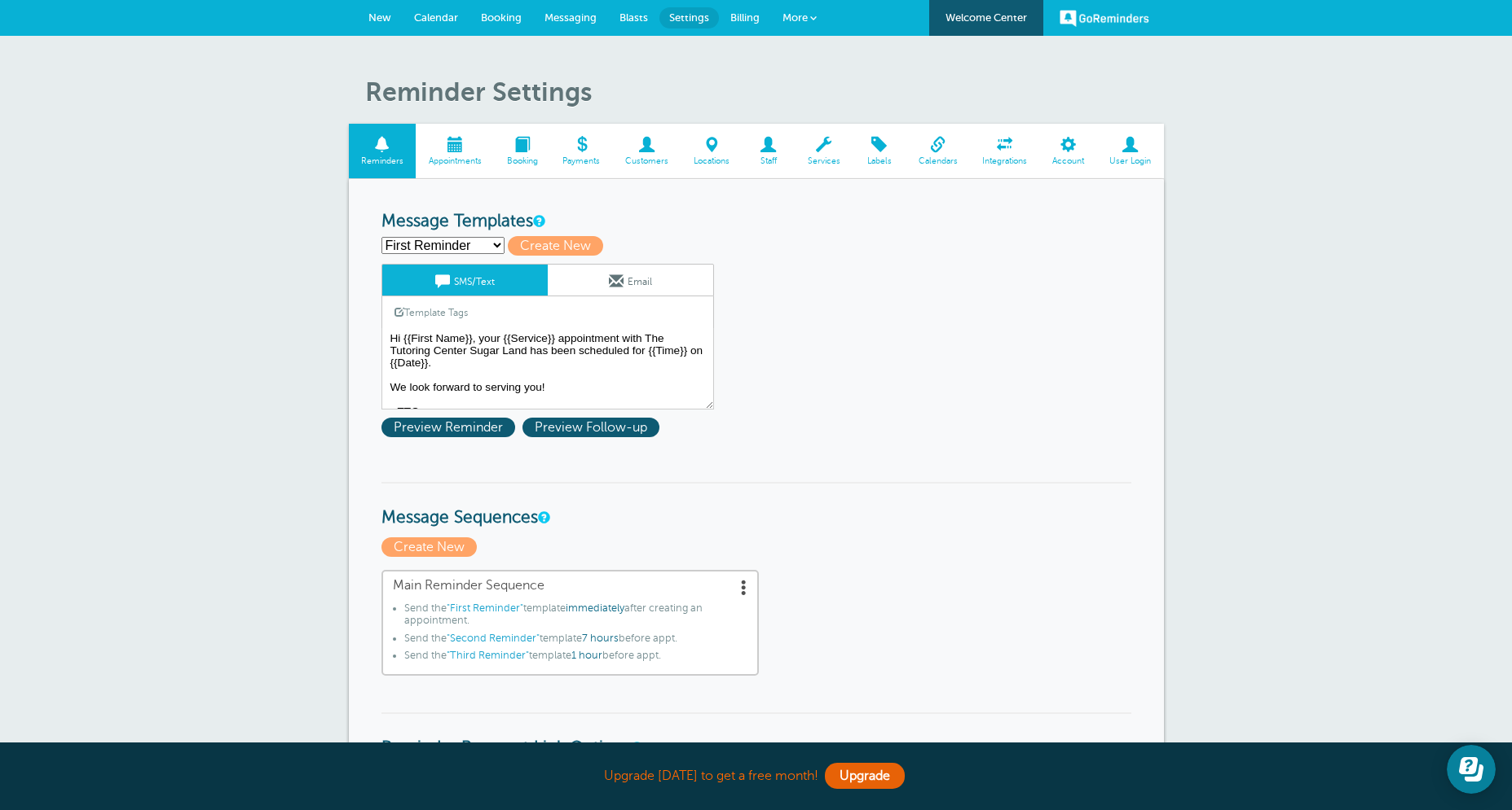
click at [612, 276] on span at bounding box center [615, 280] width 15 height 15
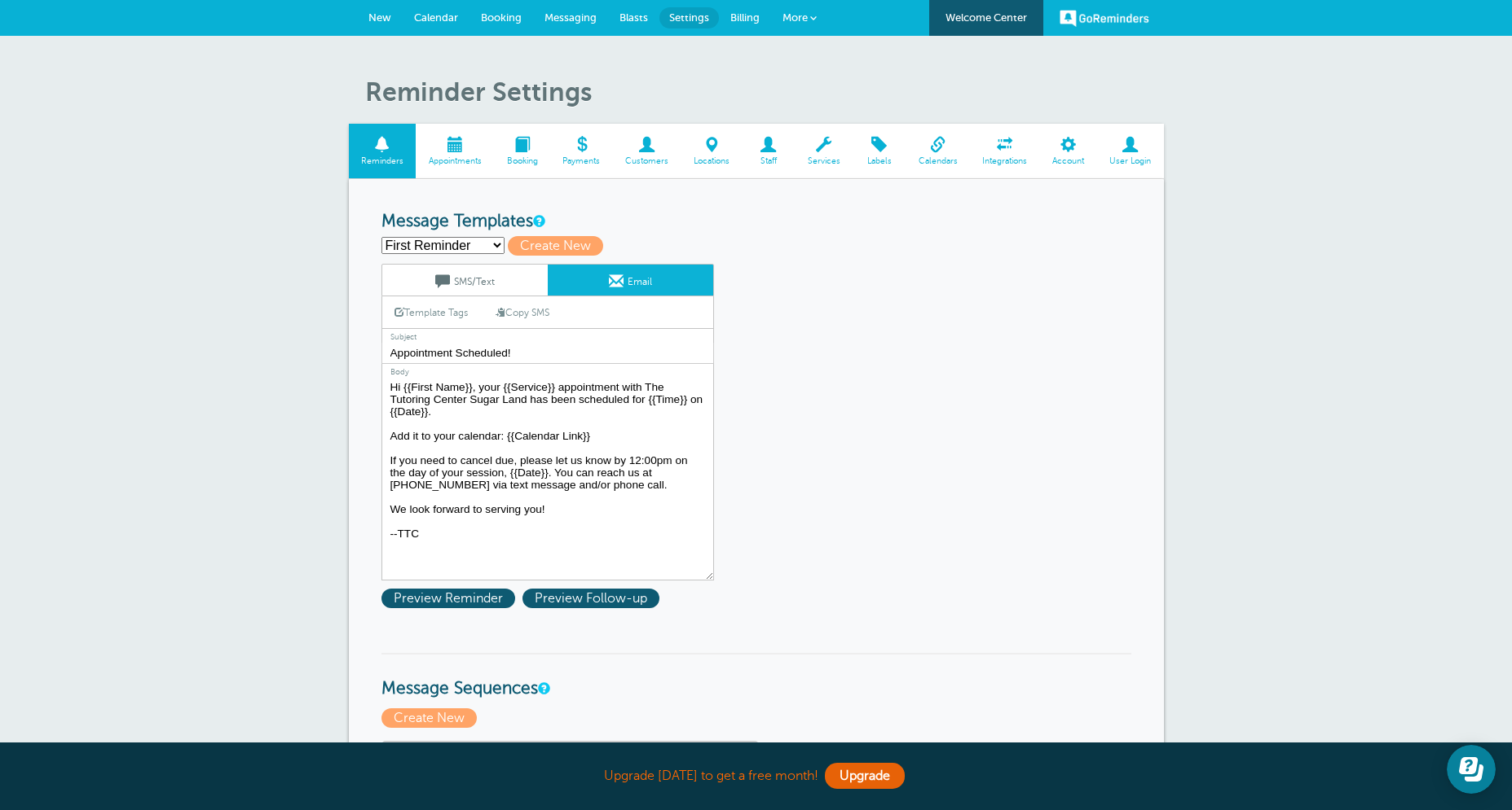
click at [509, 458] on textarea "Hi {{First Name}}, your {{Service}} appointment with The Tutoring Center Sugar …" at bounding box center [548, 479] width 333 height 204
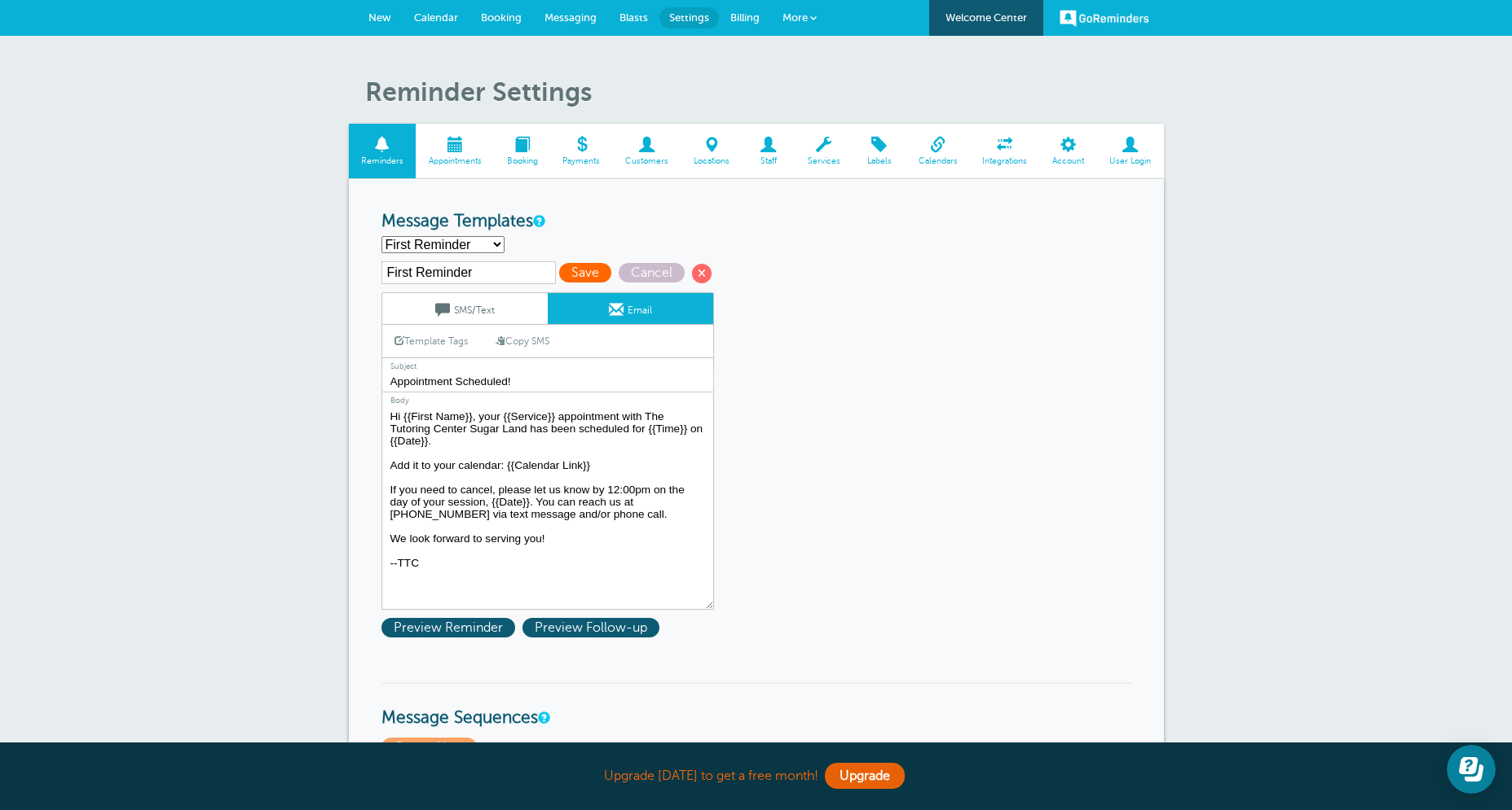
type textarea "Hi {{First Name}}, your {{Service}} appointment with The Tutoring Center Sugar …"
click at [572, 281] on span "Save" at bounding box center [585, 273] width 53 height 20
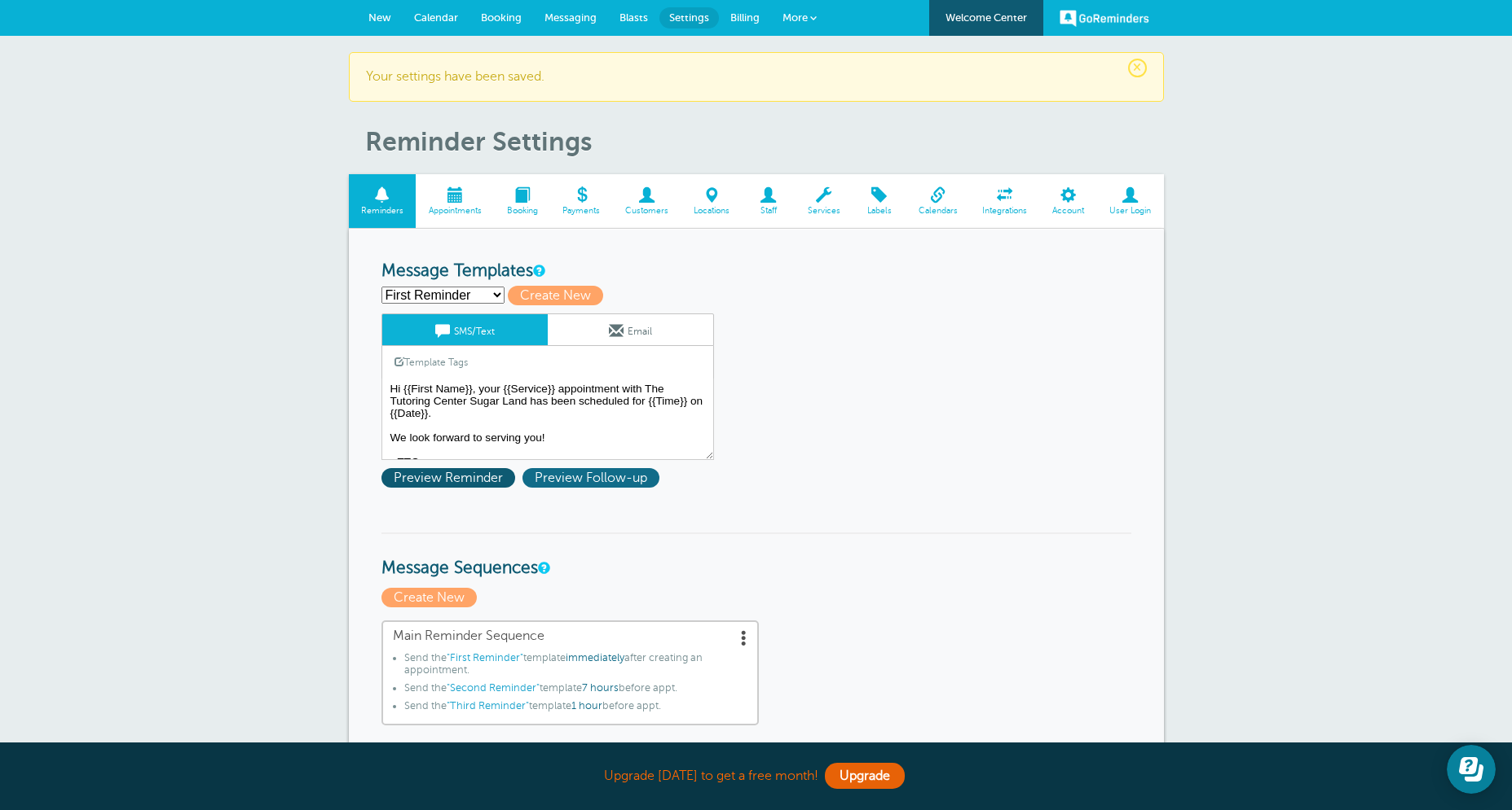
click at [596, 479] on span "Preview Follow-up" at bounding box center [591, 478] width 137 height 20
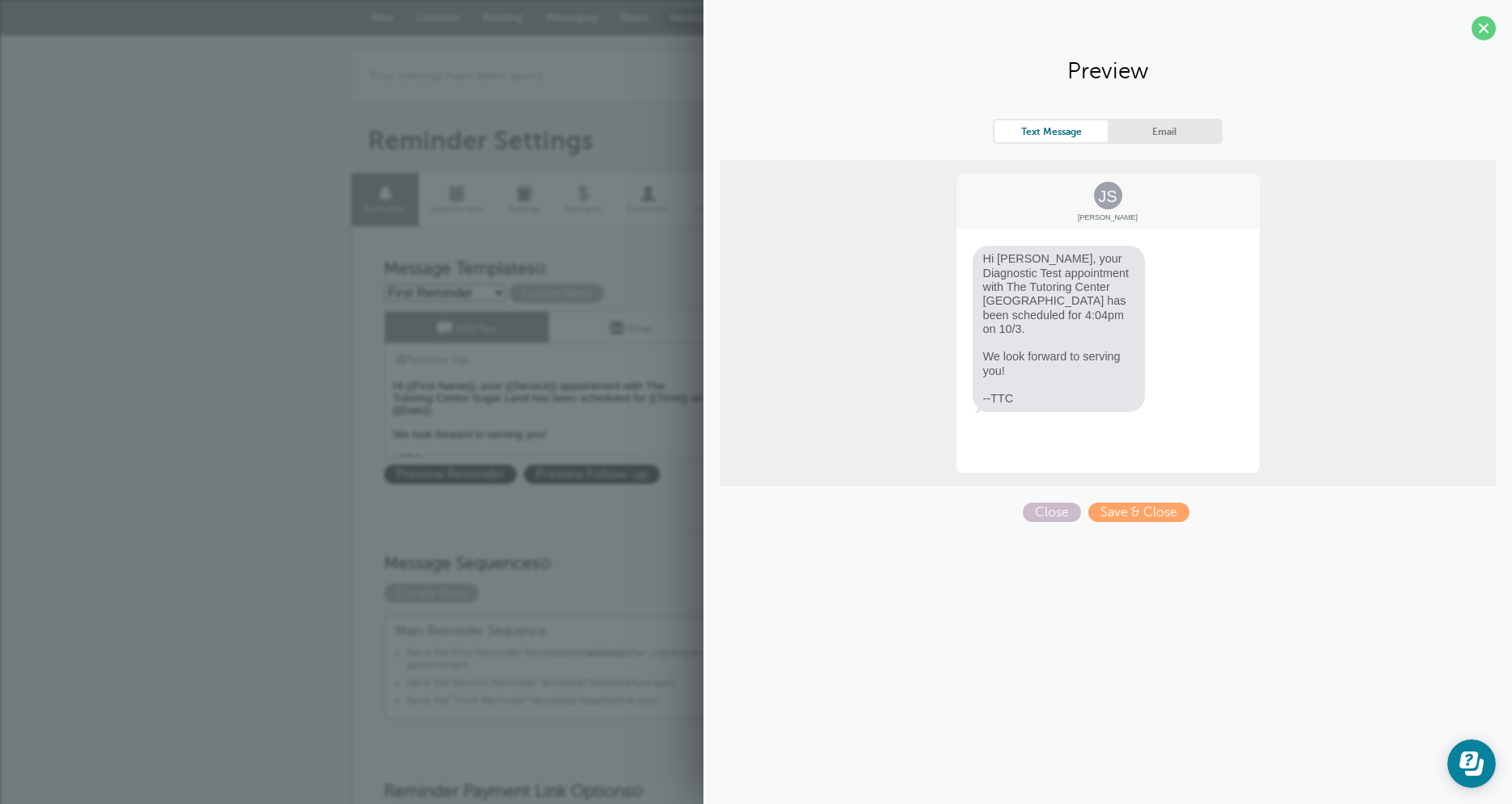
click at [1142, 125] on link "Email" at bounding box center [1164, 132] width 113 height 22
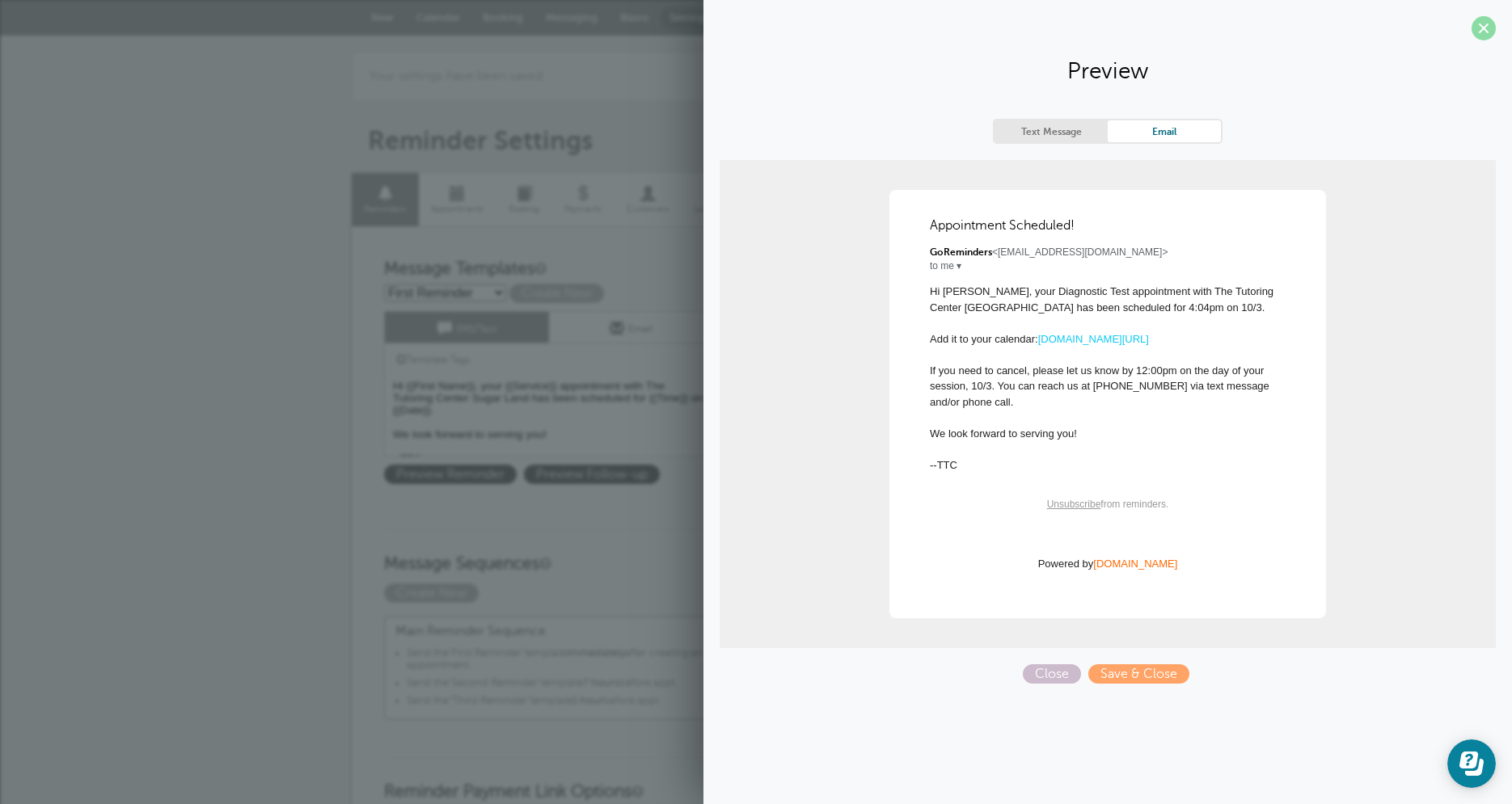
click at [1473, 29] on span at bounding box center [1483, 28] width 25 height 25
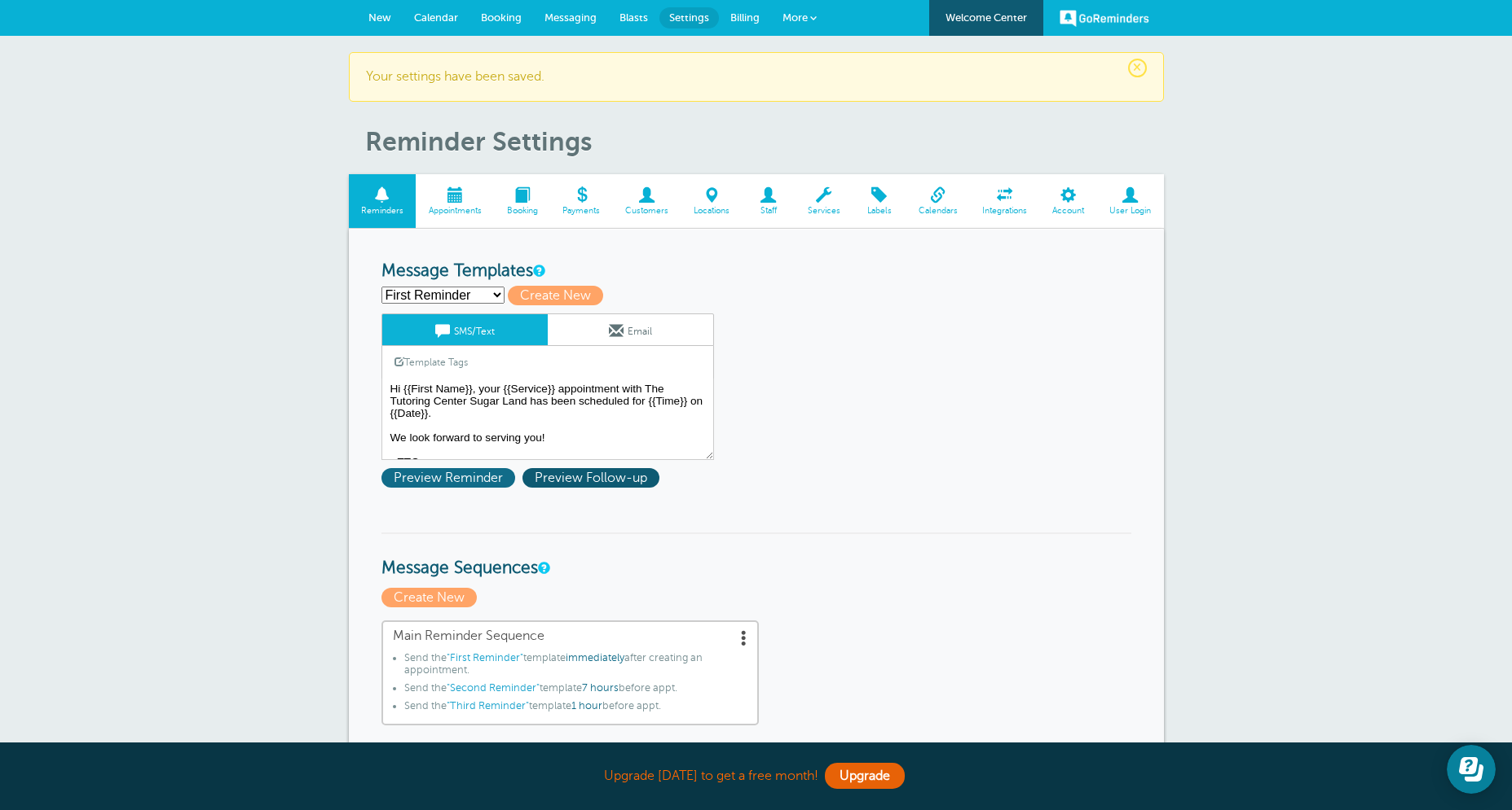
click at [476, 484] on span "Preview Reminder" at bounding box center [448, 478] width 134 height 20
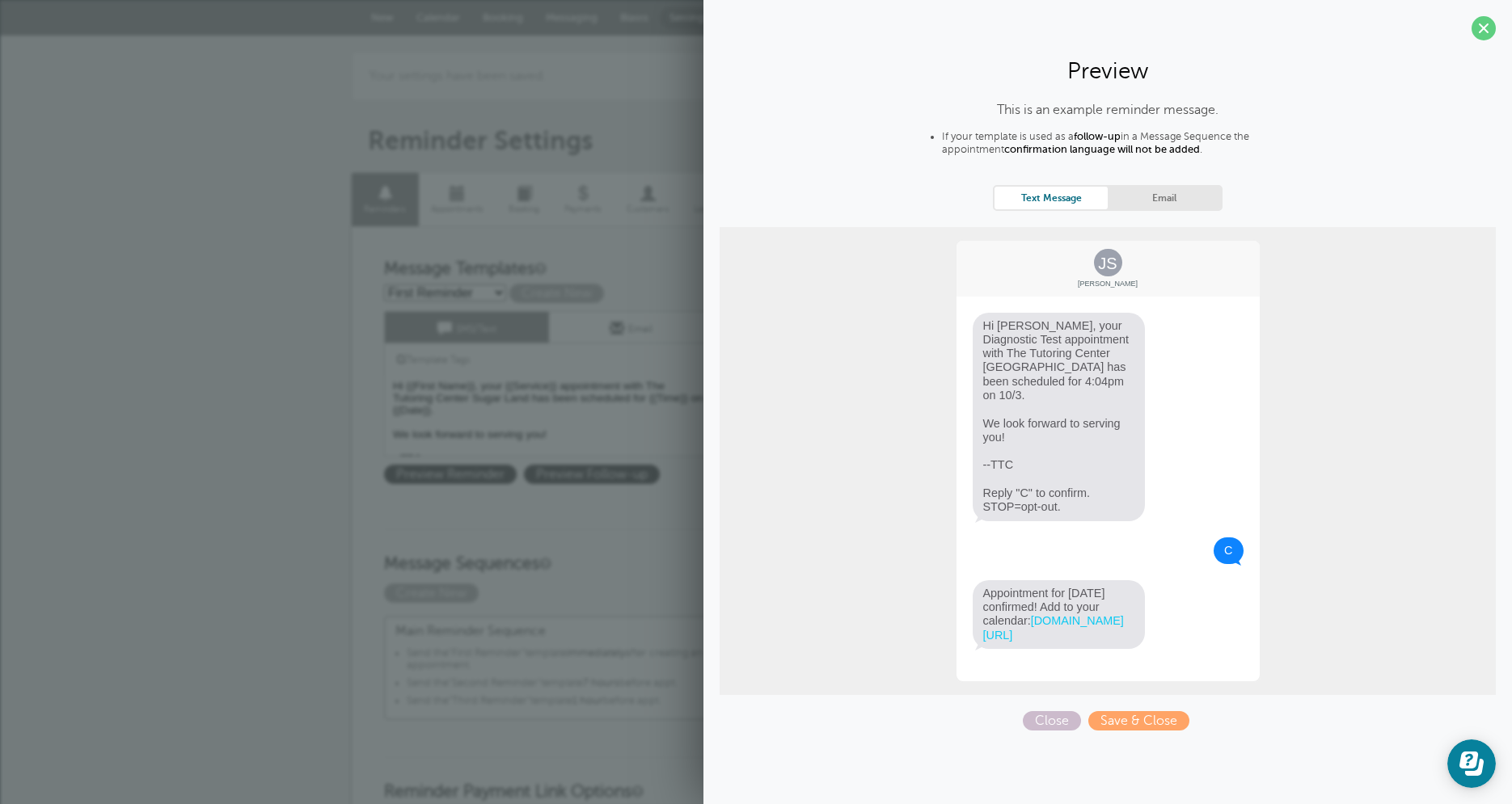
click at [1179, 201] on link "Email" at bounding box center [1164, 198] width 113 height 22
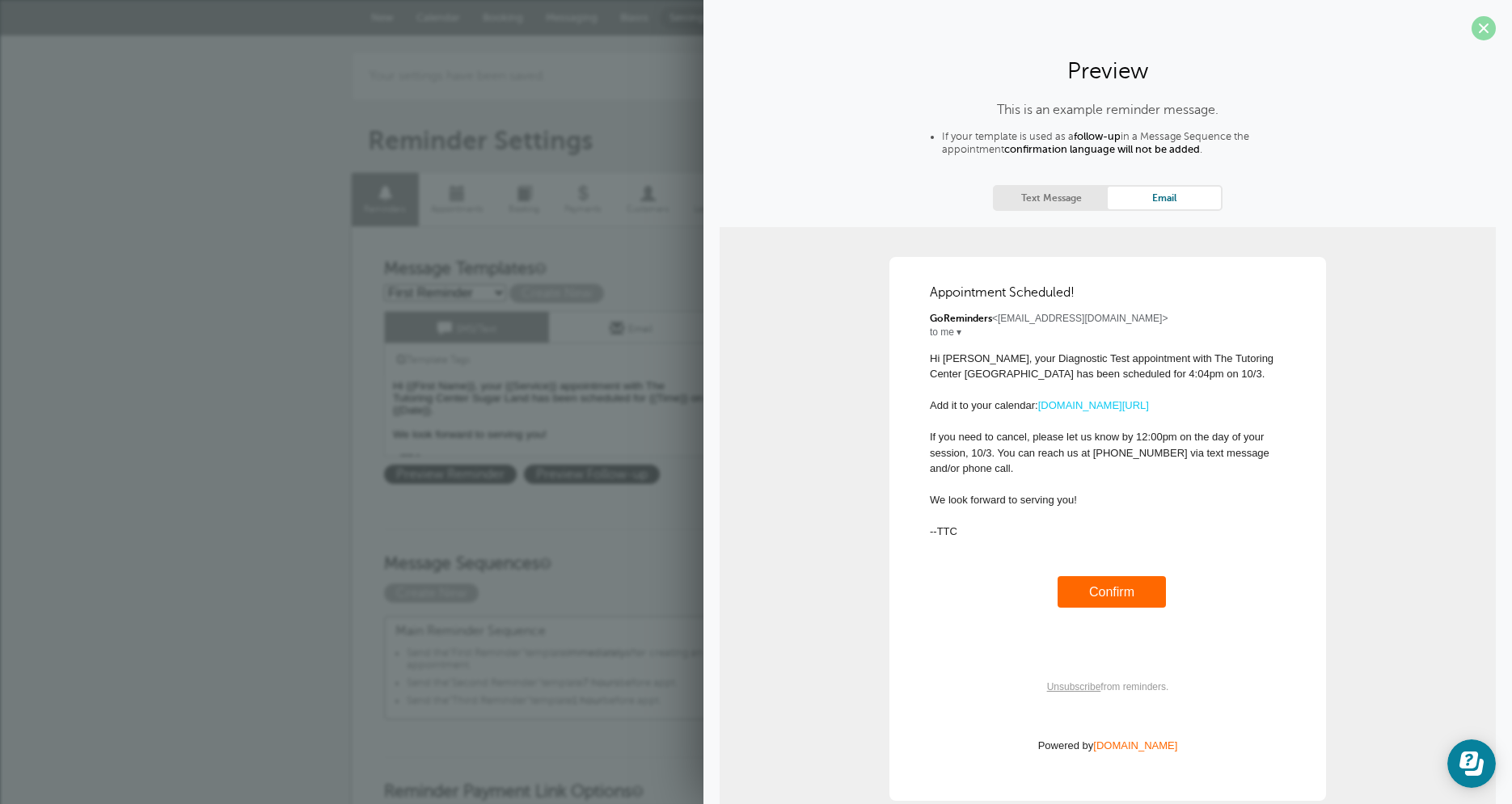
click at [1472, 28] on span at bounding box center [1483, 28] width 25 height 25
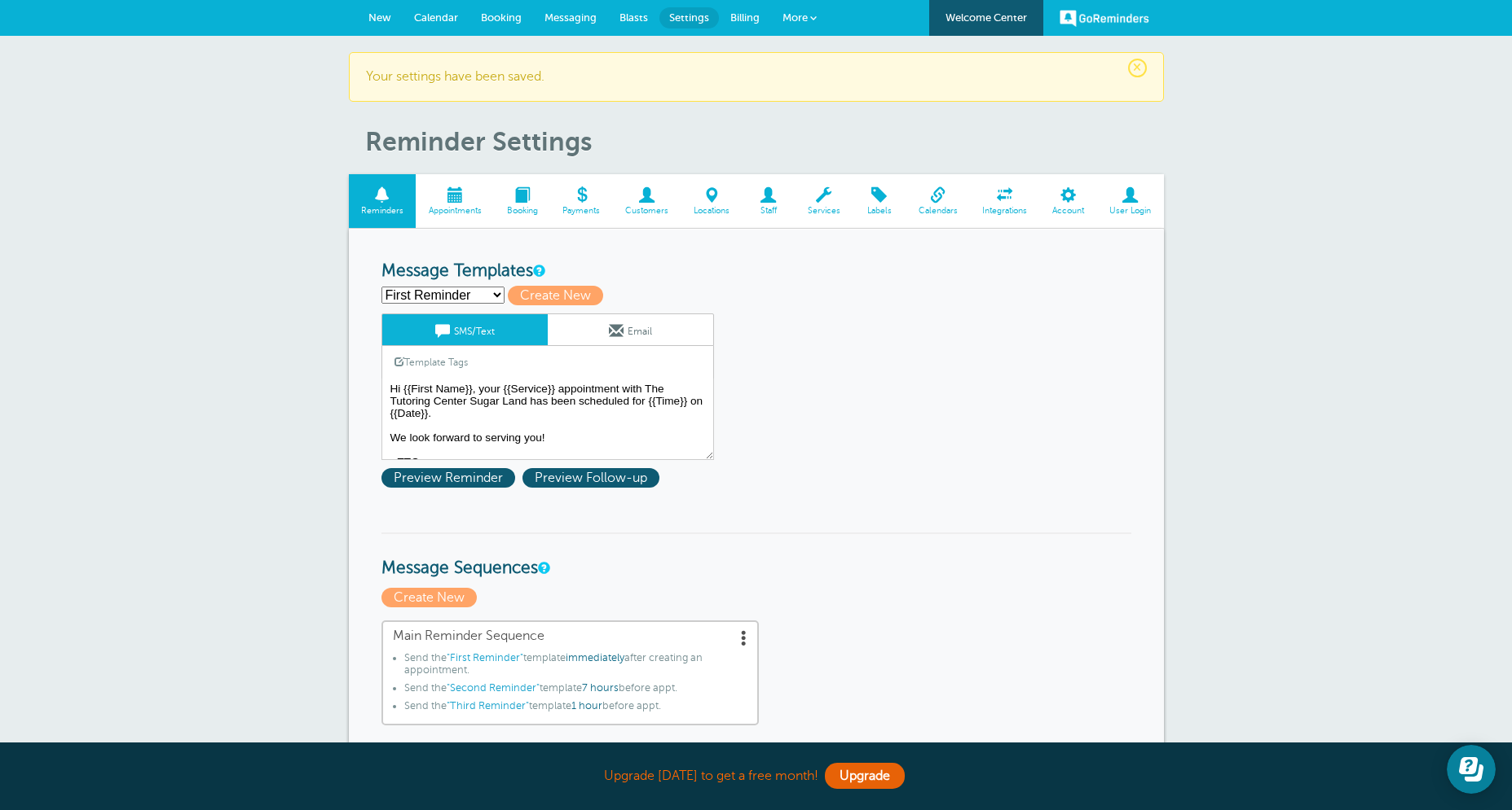
select select "163278"
click option "Second Reminder" at bounding box center [0, 0] width 0 height 0
type input "Second Reminder"
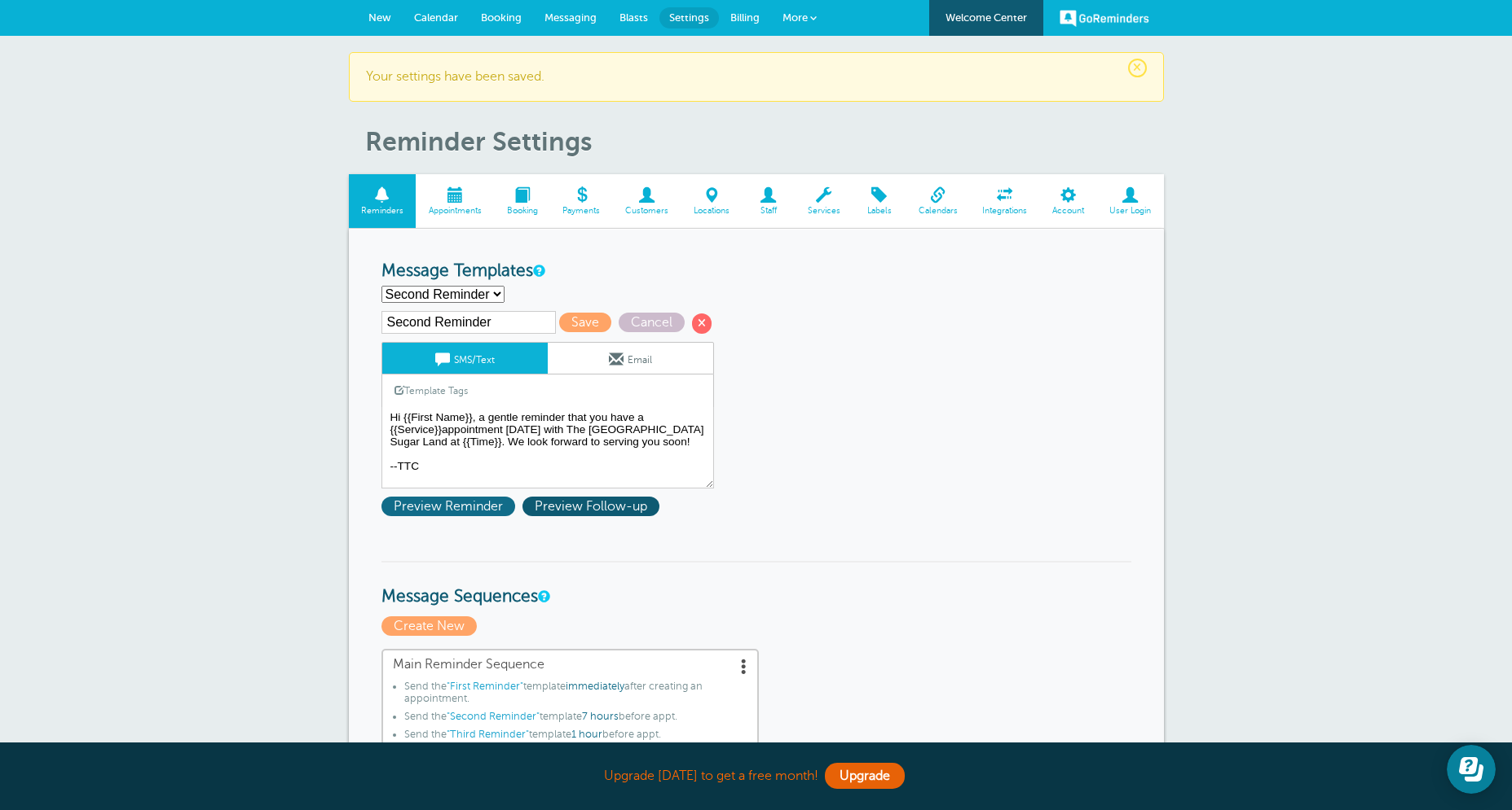
click at [440, 507] on span "Preview Reminder" at bounding box center [448, 507] width 134 height 20
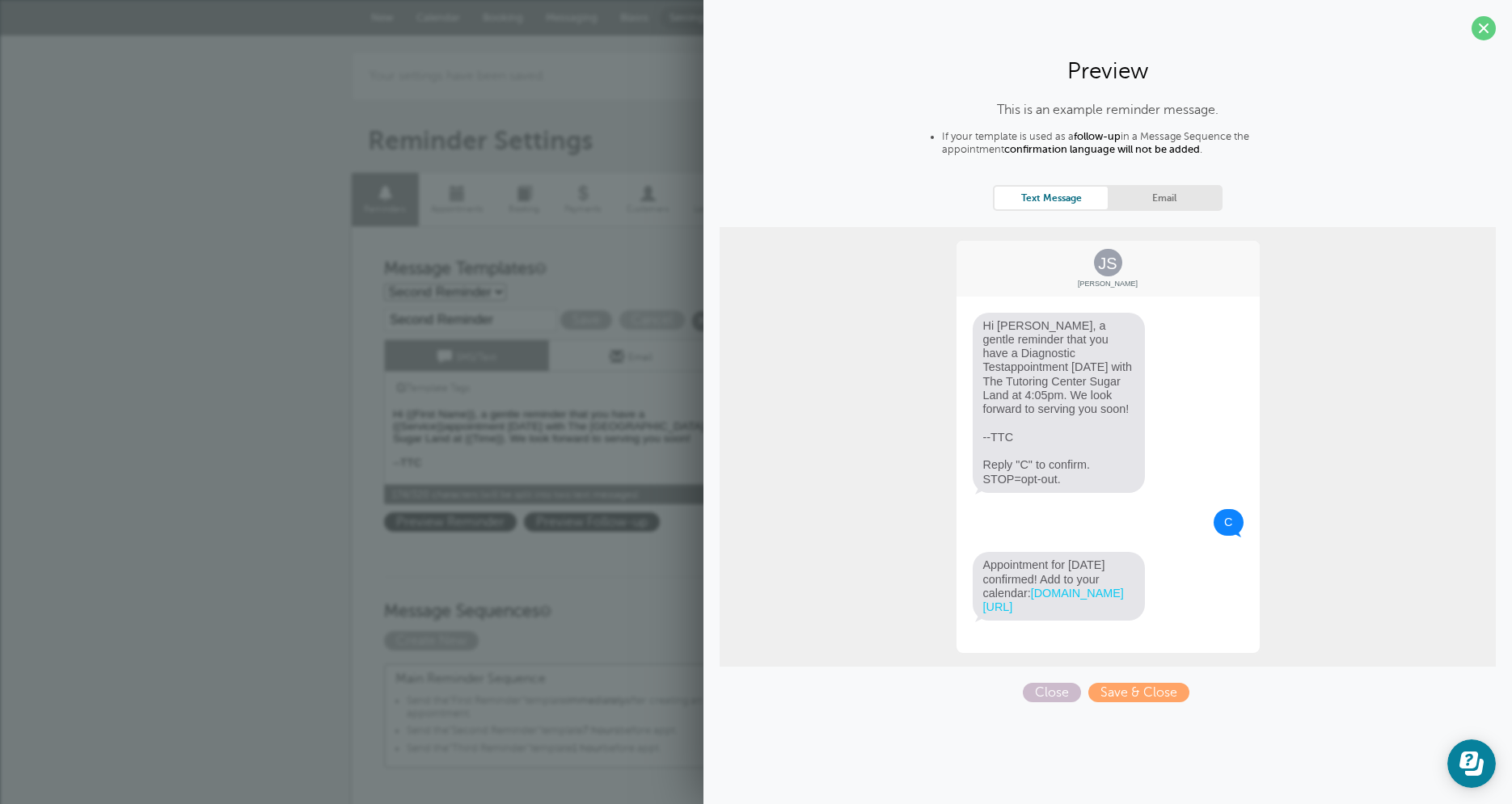
click at [661, 441] on textarea "Hi {{First Name}}, your {{Service}} appointment with The Tutoring Center Sugar …" at bounding box center [550, 444] width 330 height 81
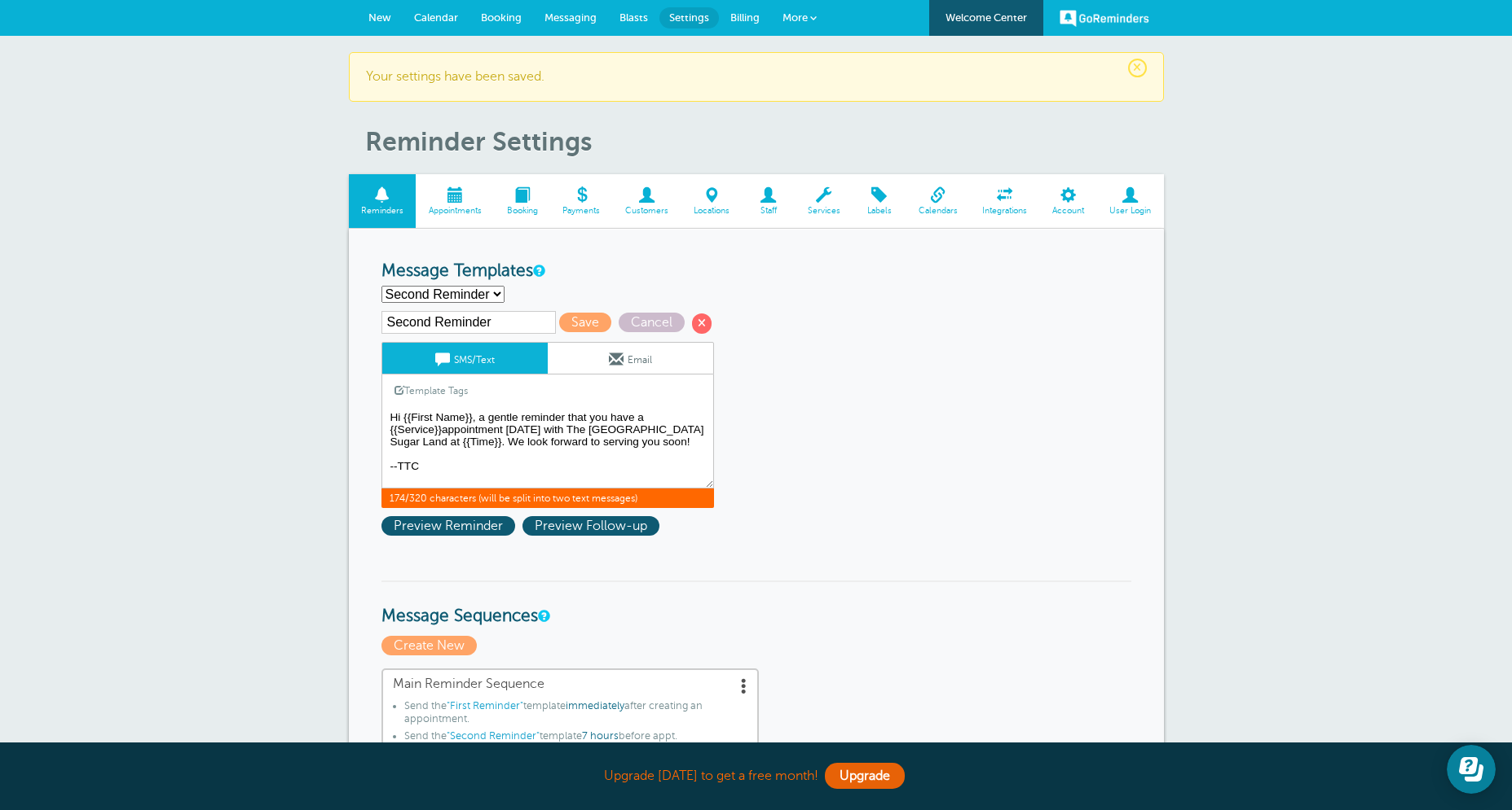
click at [387, 433] on textarea "Hi {{First Name}}, your {{Service}} appointment with The Tutoring Center Sugar …" at bounding box center [548, 448] width 333 height 81
type textarea "Hi {{First Name}}, a gentle reminder that you have a {{Service}} appointment [D…"
click at [595, 324] on span "Save" at bounding box center [585, 323] width 53 height 20
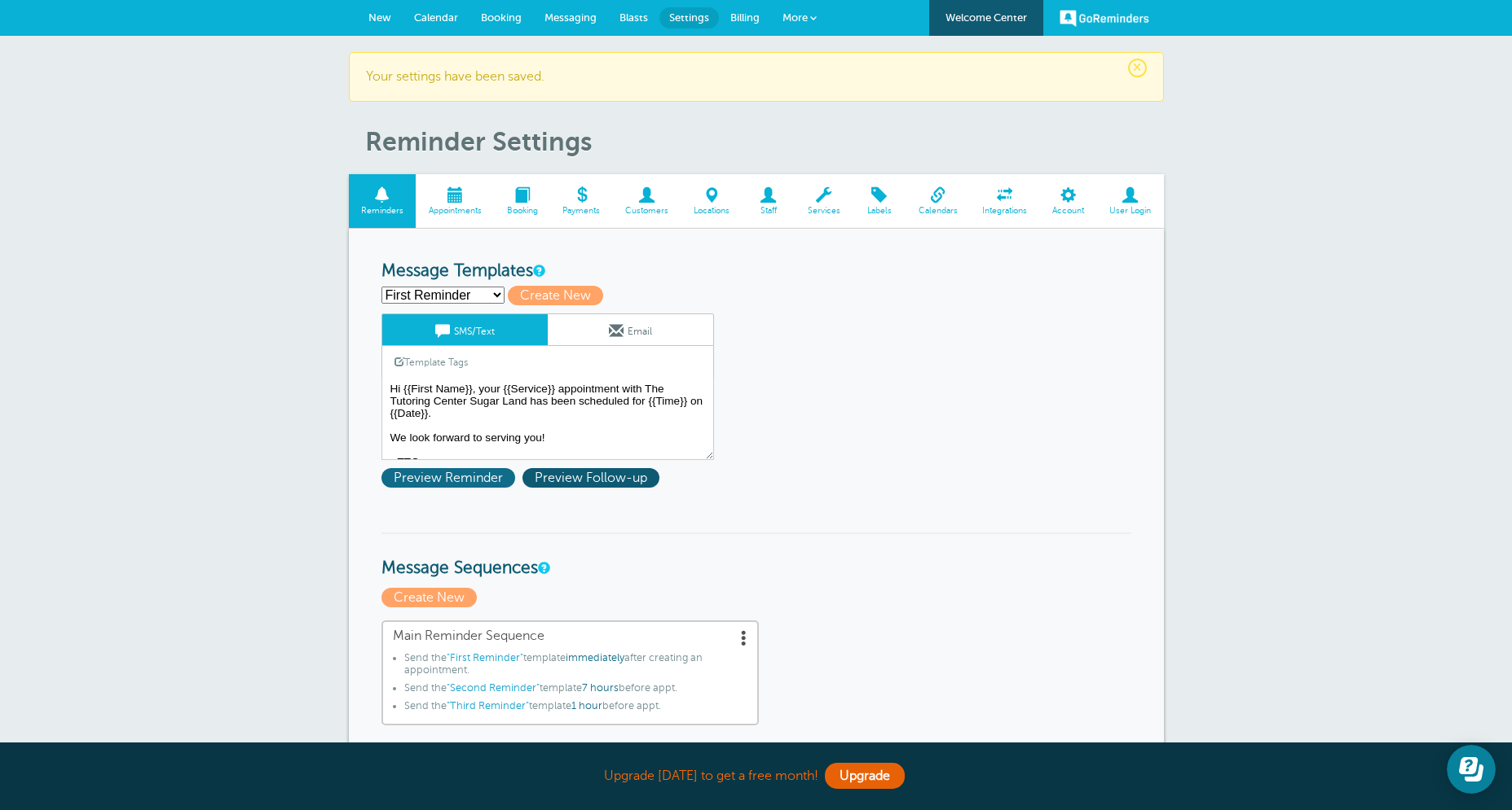
click at [461, 480] on span "Preview Reminder" at bounding box center [448, 478] width 134 height 20
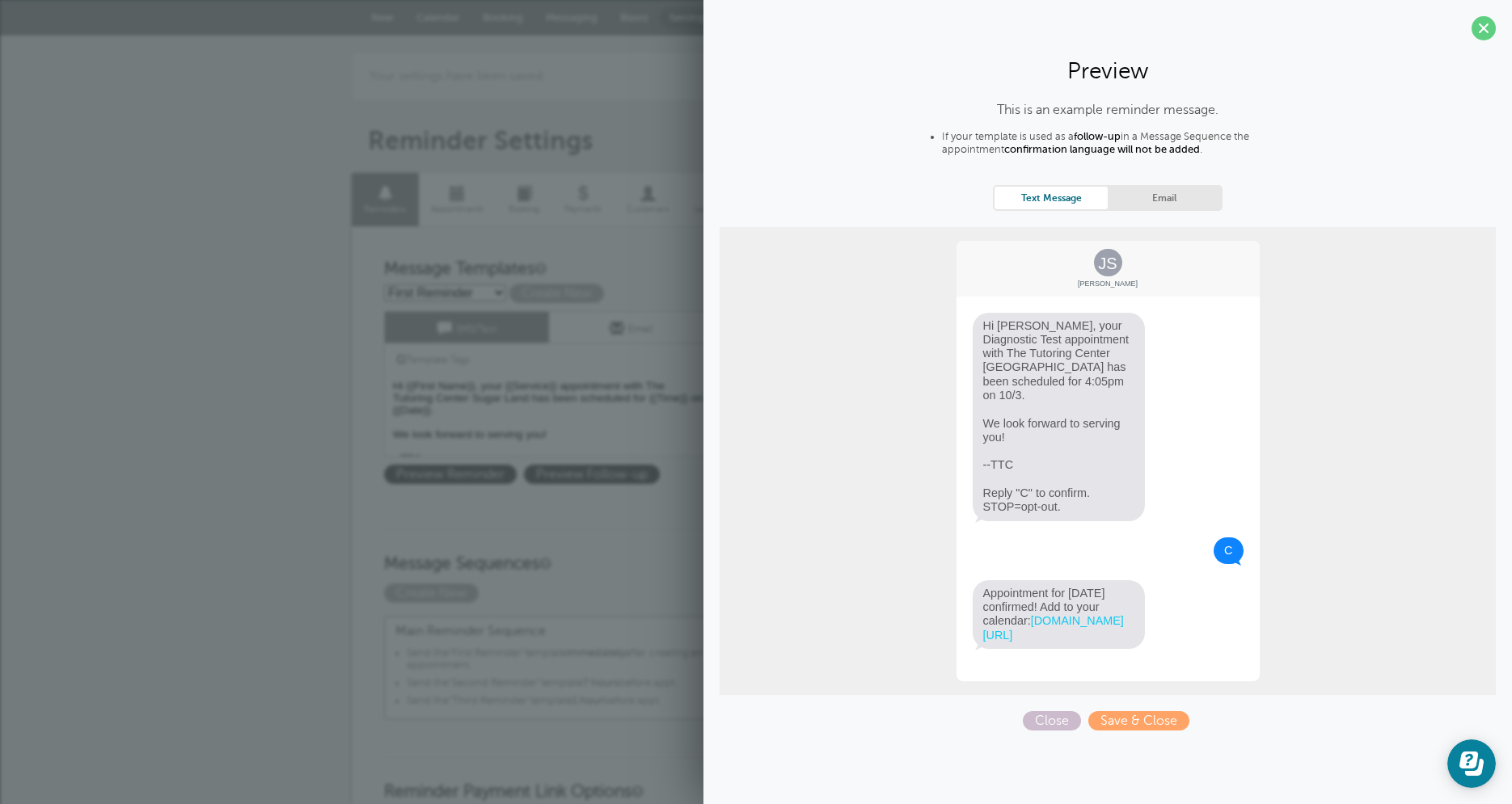
click at [1176, 202] on link "Email" at bounding box center [1164, 198] width 113 height 22
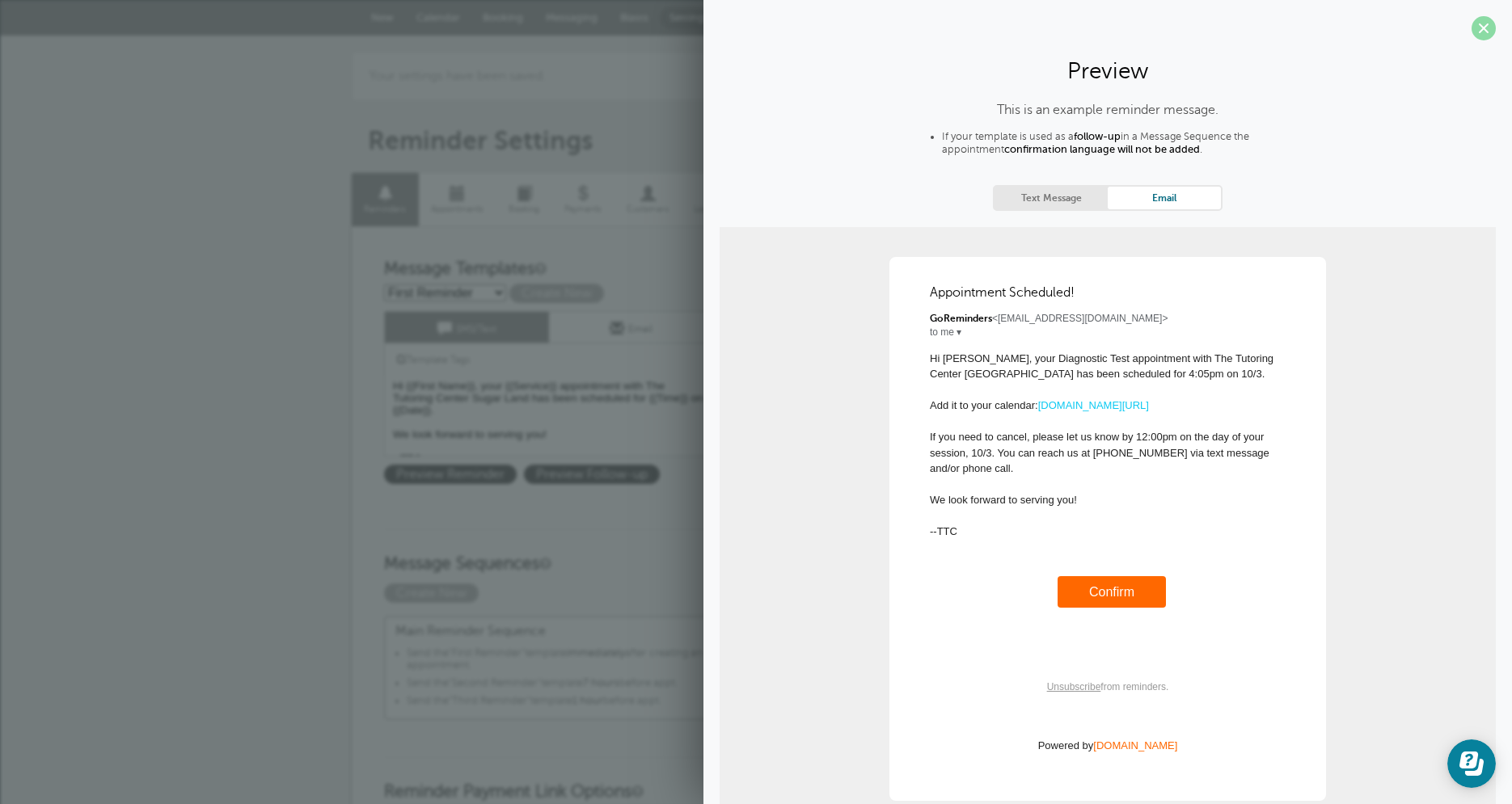
click at [1473, 34] on span at bounding box center [1483, 28] width 25 height 25
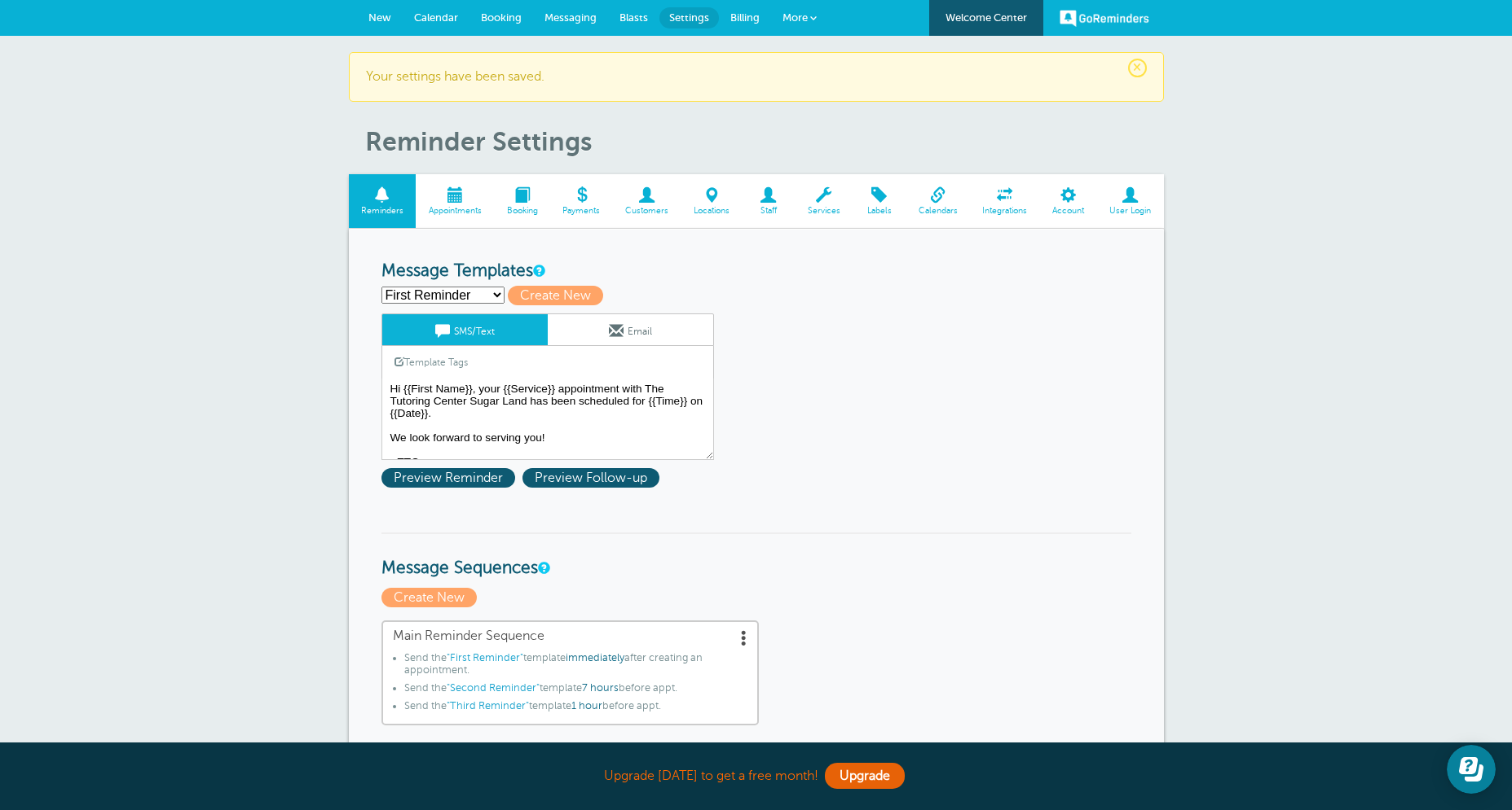
select select "163279"
click option "Third Reminder" at bounding box center [0, 0] width 0 height 0
type input "Third Reminder"
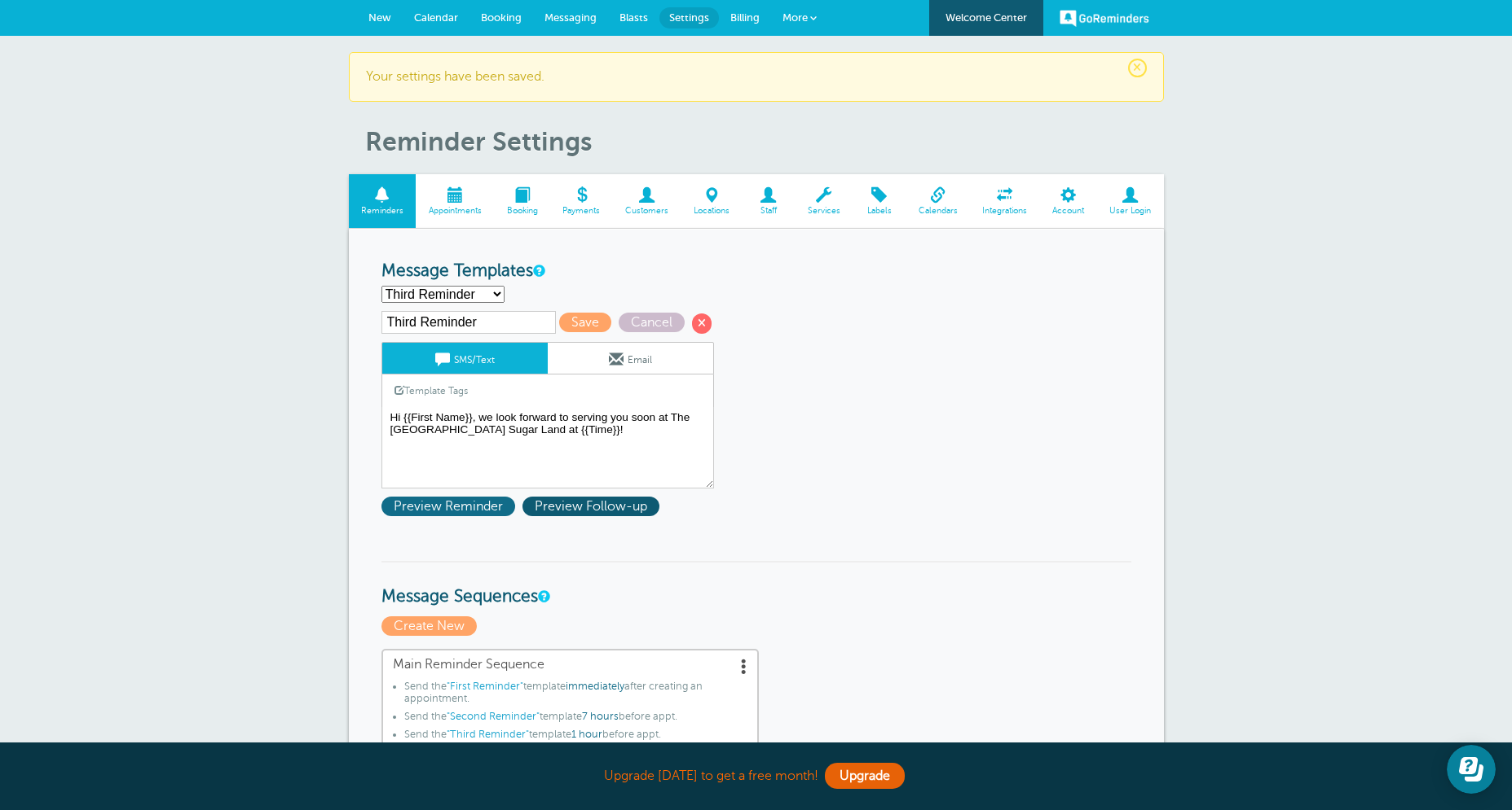
click at [447, 511] on span "Preview Reminder" at bounding box center [448, 507] width 134 height 20
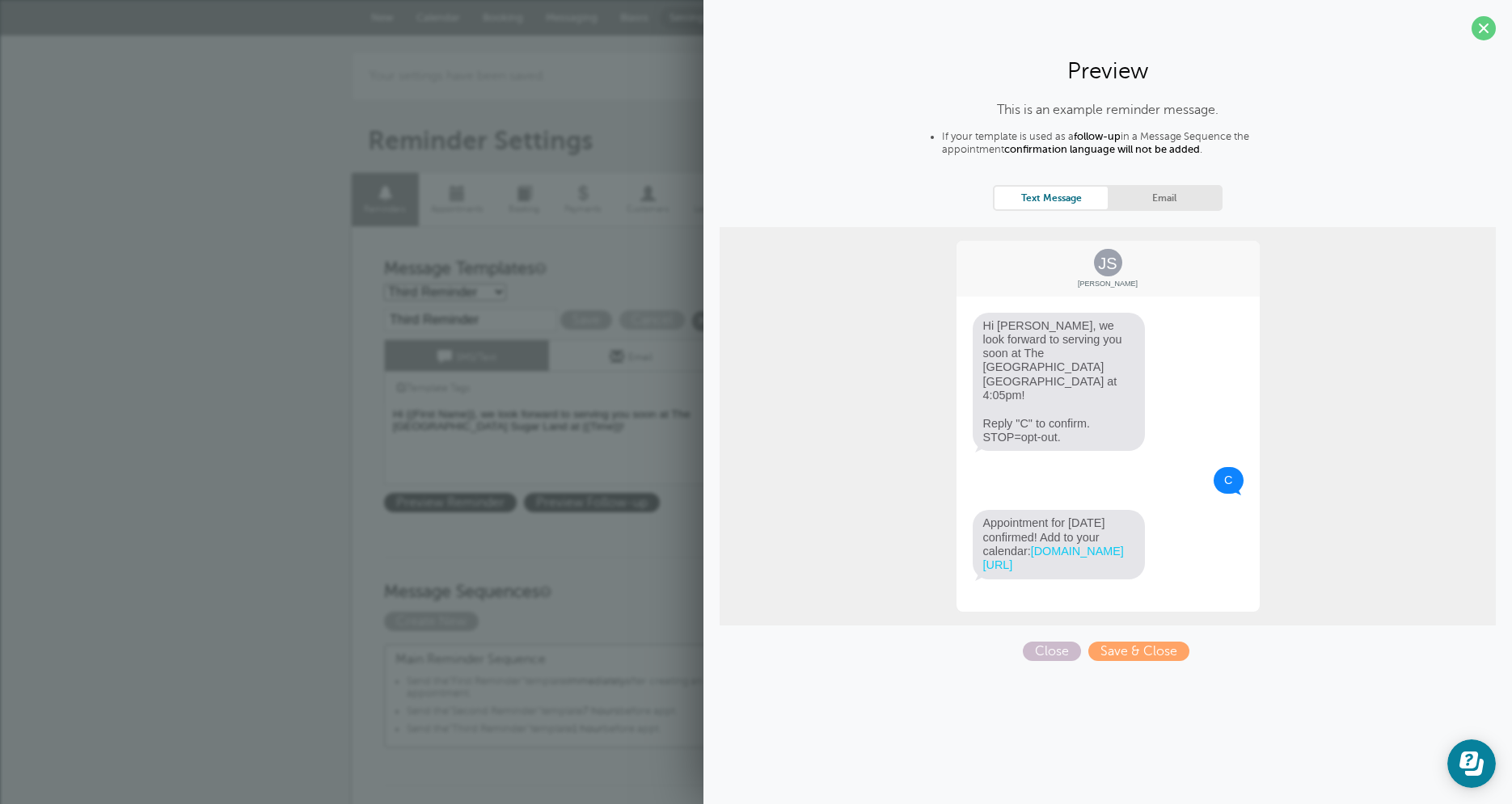
click at [552, 400] on div "Template Tags Copy SMS" at bounding box center [550, 387] width 330 height 31
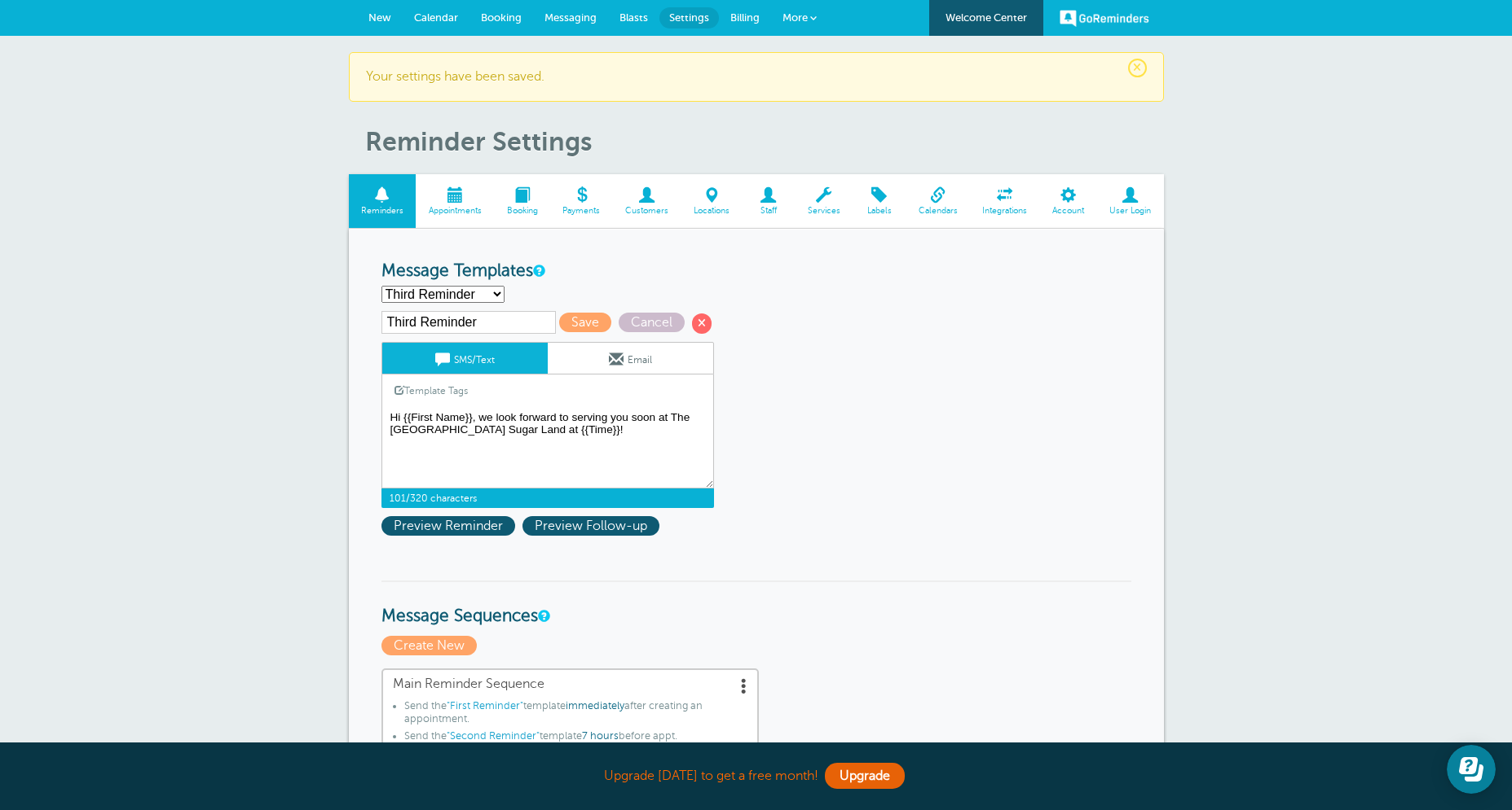
drag, startPoint x: 482, startPoint y: 418, endPoint x: 608, endPoint y: 417, distance: 126.0
click at [608, 417] on textarea "Hi {{First Name}}, your {{Service}} appointment with The Tutoring Center Sugar …" at bounding box center [548, 448] width 333 height 81
drag, startPoint x: 404, startPoint y: 418, endPoint x: 376, endPoint y: 418, distance: 28.0
click at [381, 418] on textarea "Hi {{First Name}}, your {{Service}} appointment with The Tutoring Center Sugar …" at bounding box center [548, 448] width 333 height 81
click at [536, 427] on textarea "Hi {{First Name}}, your {{Service}} appointment with The Tutoring Center Sugar …" at bounding box center [548, 448] width 333 height 81
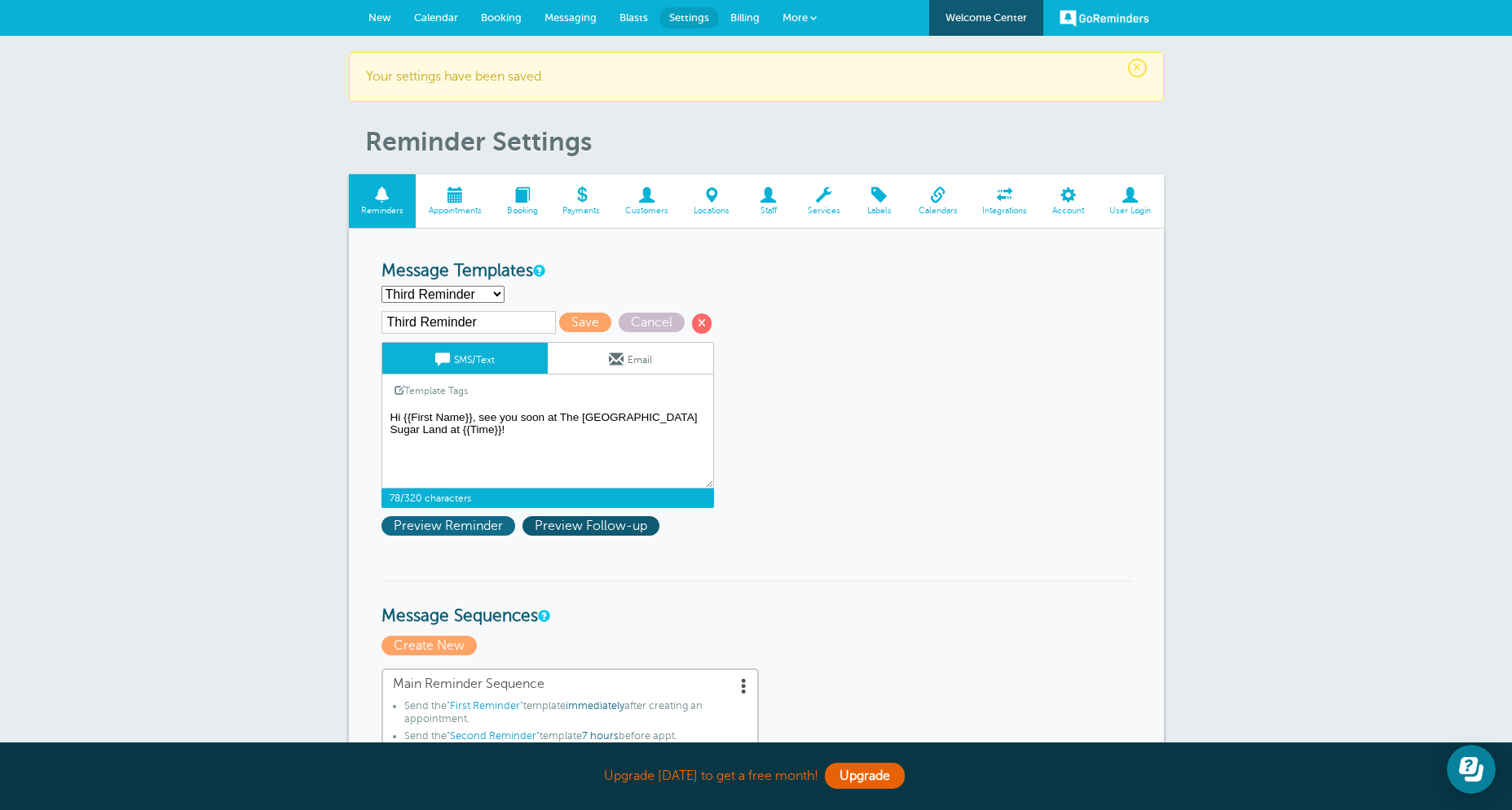
type textarea "Hi {{First Name}}, see you soon at The [GEOGRAPHIC_DATA] Sugar Land at {{Time}}!"
click at [464, 524] on span "Preview Reminder" at bounding box center [448, 526] width 134 height 20
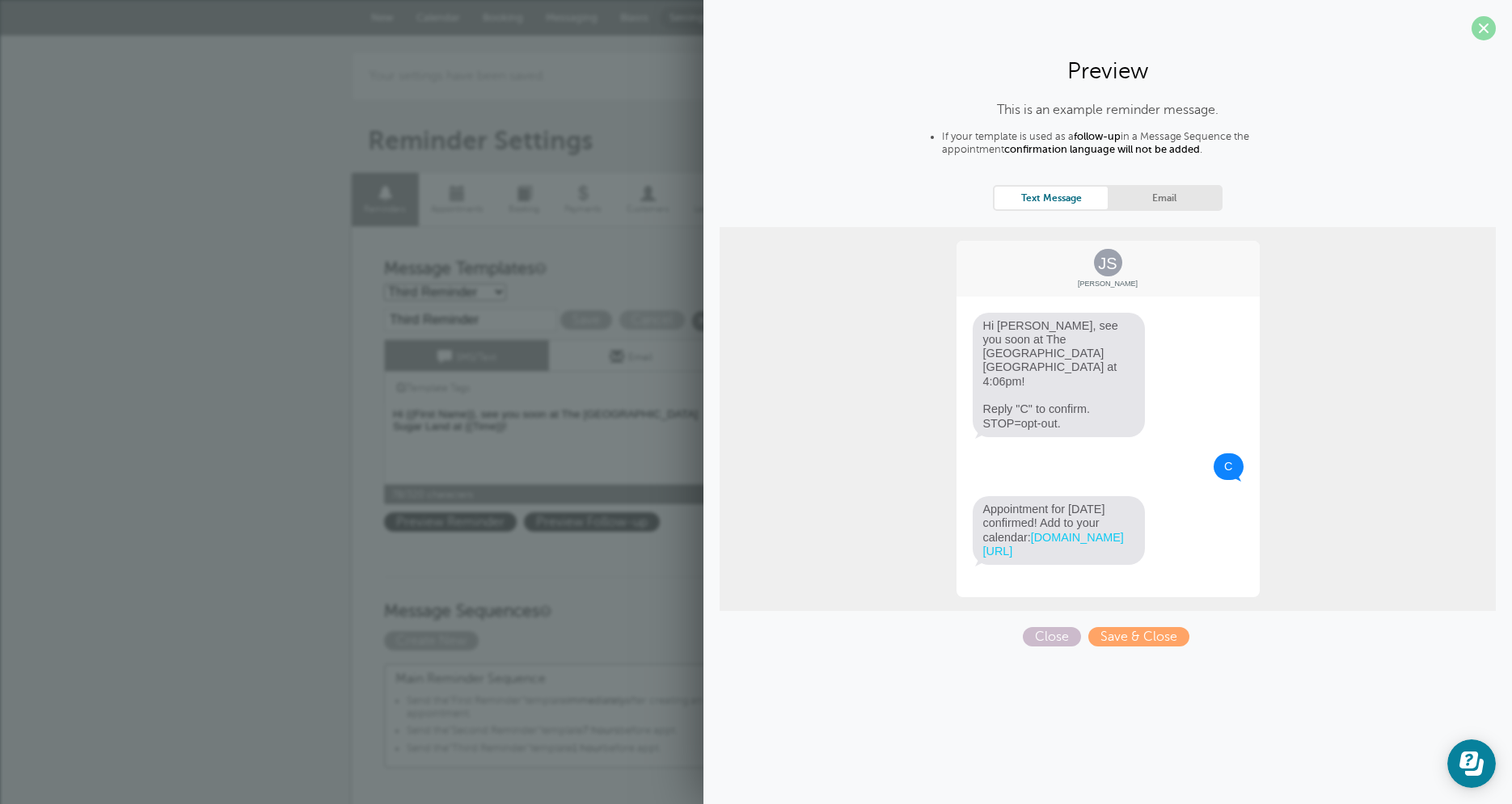
click at [1490, 29] on span at bounding box center [1483, 28] width 25 height 25
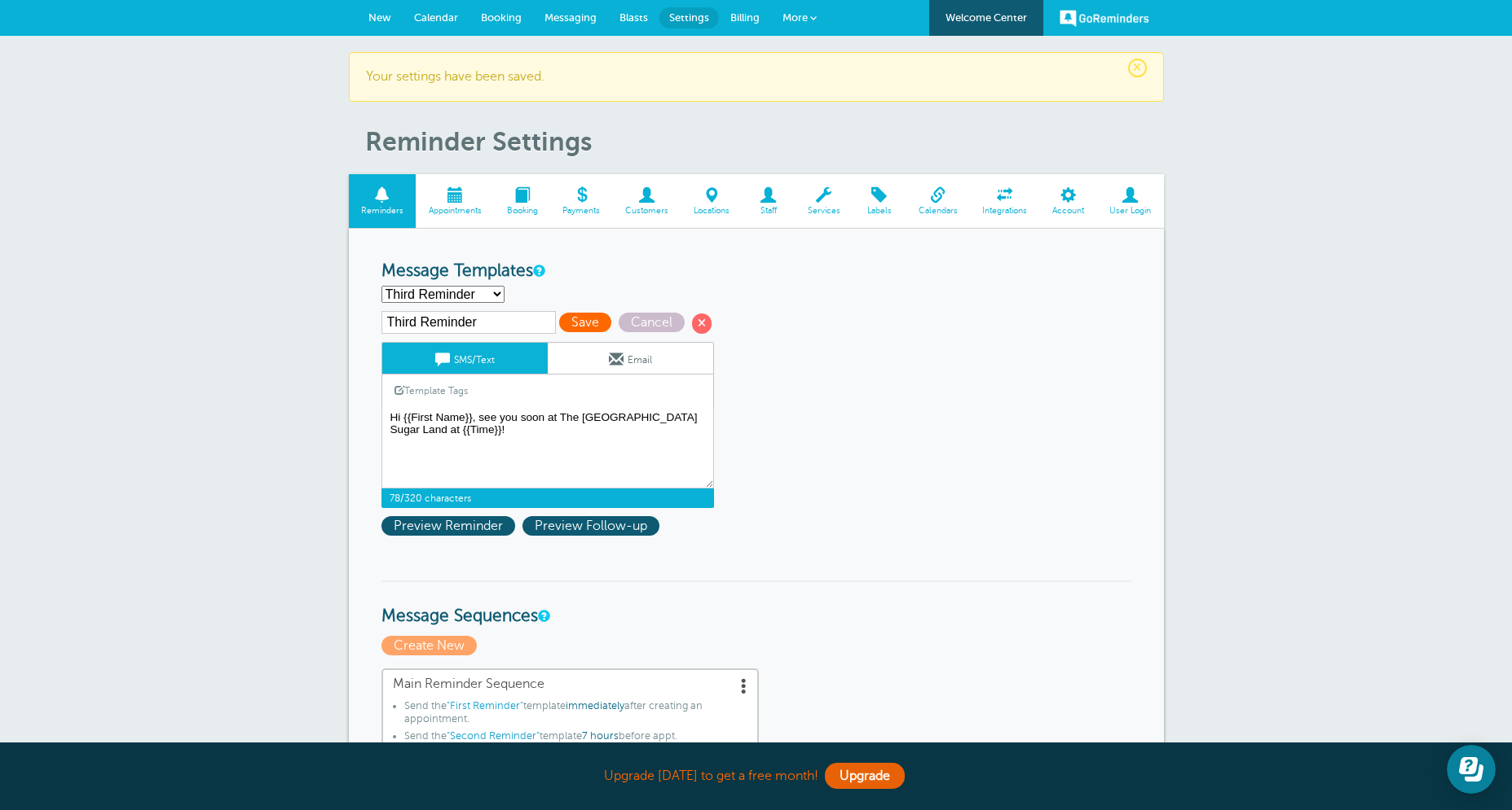
click at [594, 319] on span "Save" at bounding box center [585, 323] width 53 height 20
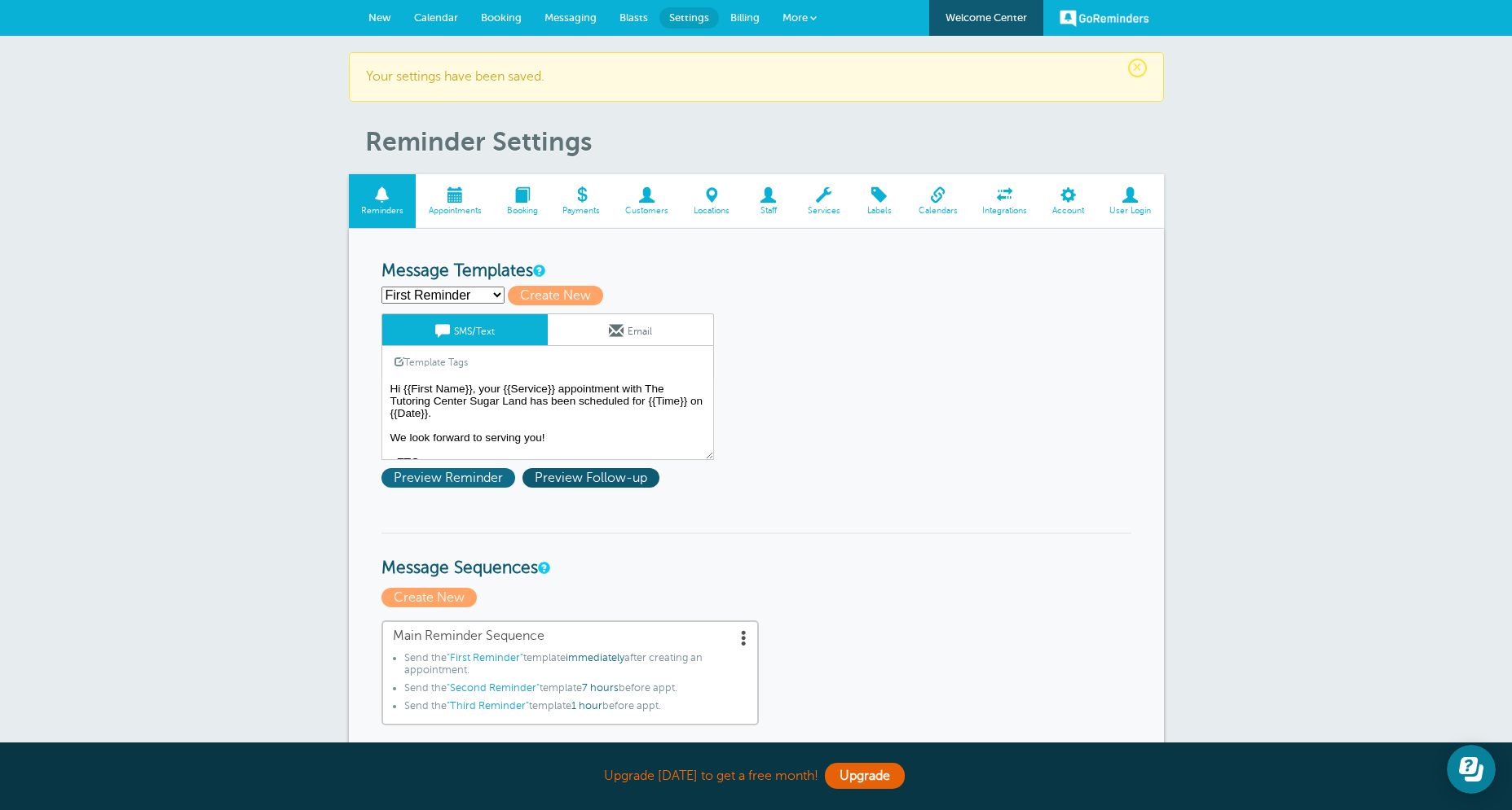
click at [448, 482] on span "Preview Reminder" at bounding box center [448, 478] width 134 height 20
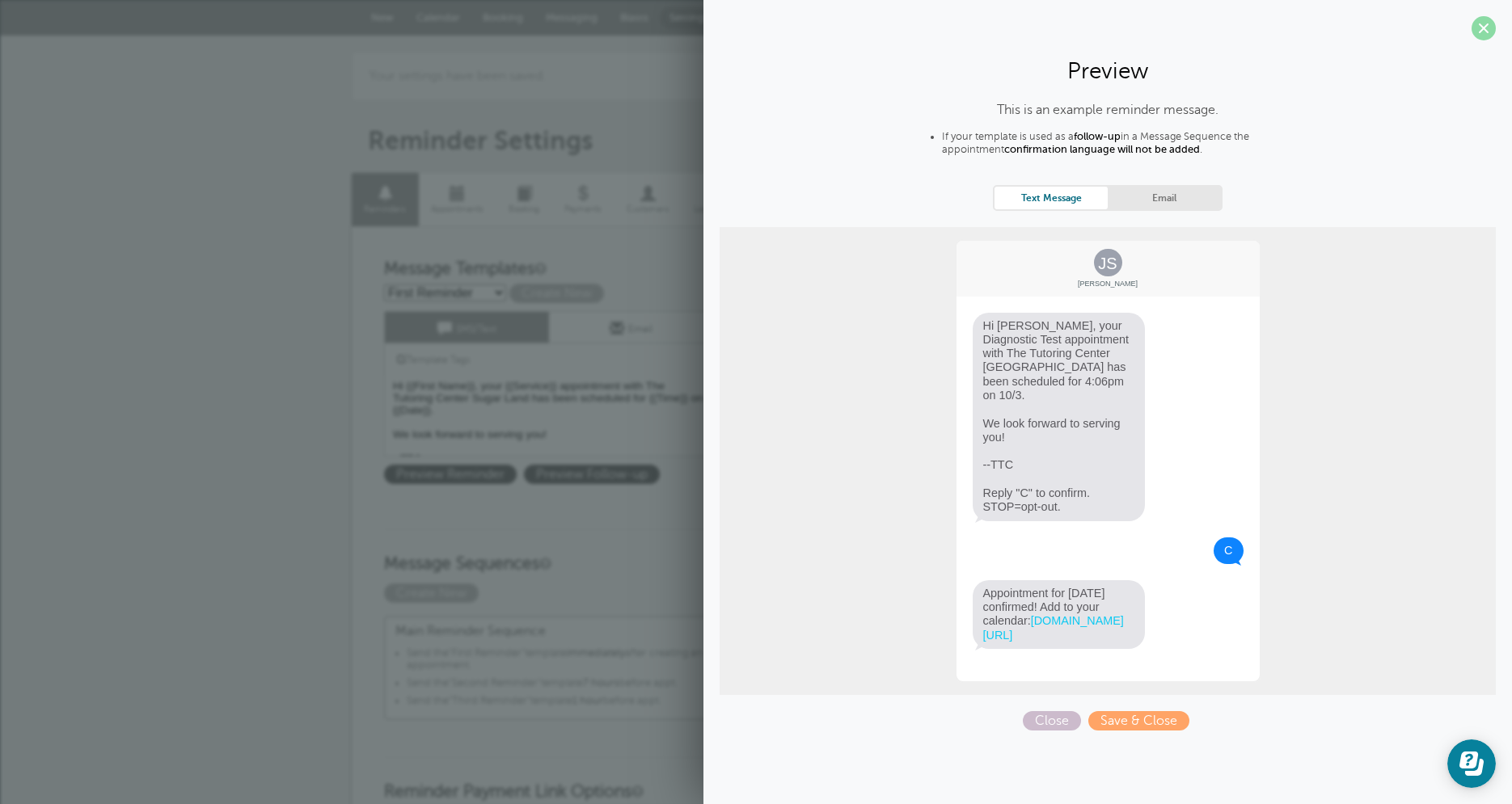
click at [1483, 36] on span at bounding box center [1483, 28] width 25 height 25
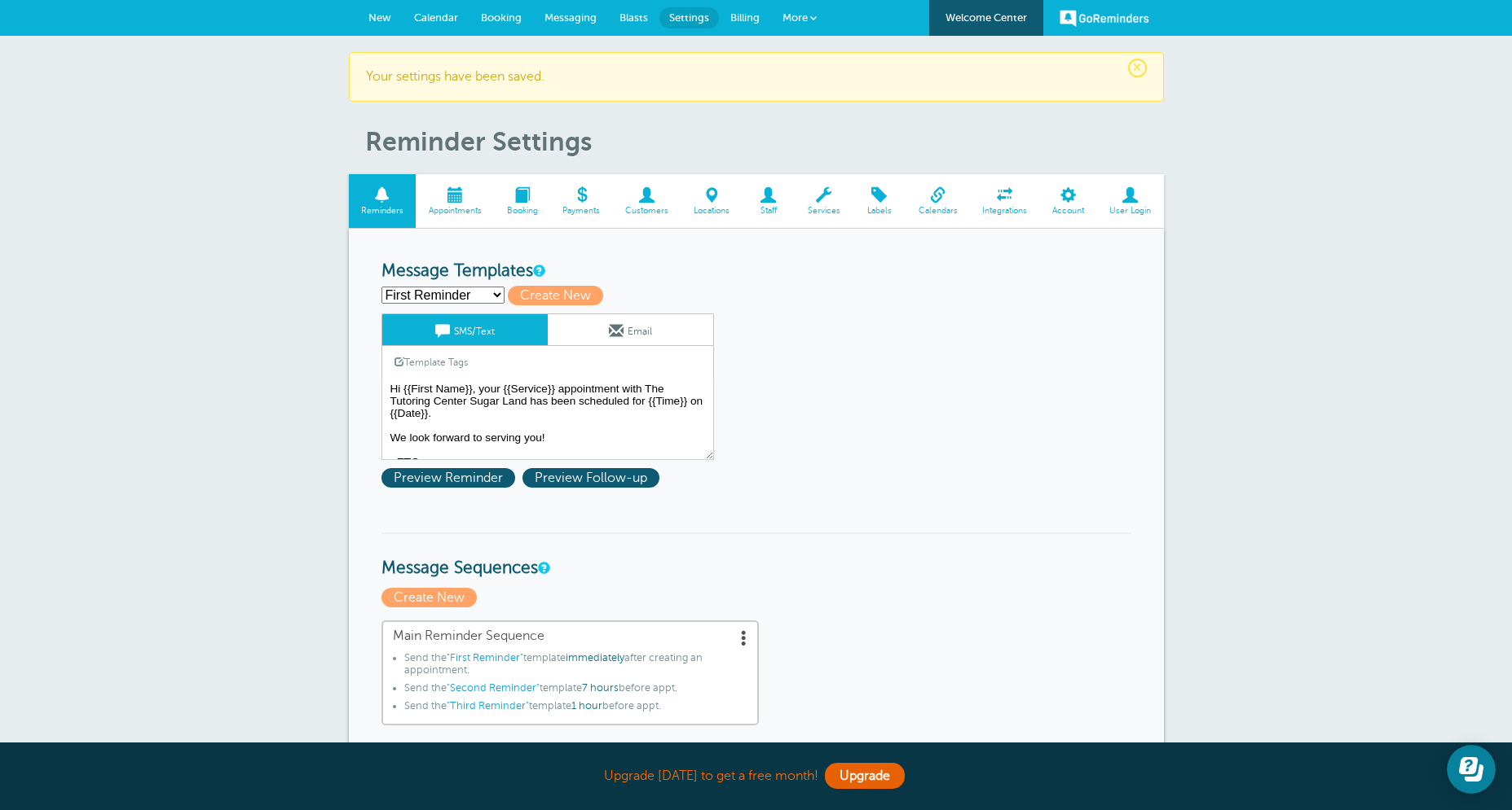
click at [619, 304] on div "First Reminder Second Reminder Third Reminder Create new... Create New" at bounding box center [756, 296] width 750 height 20
click at [615, 325] on span at bounding box center [615, 331] width 15 height 15
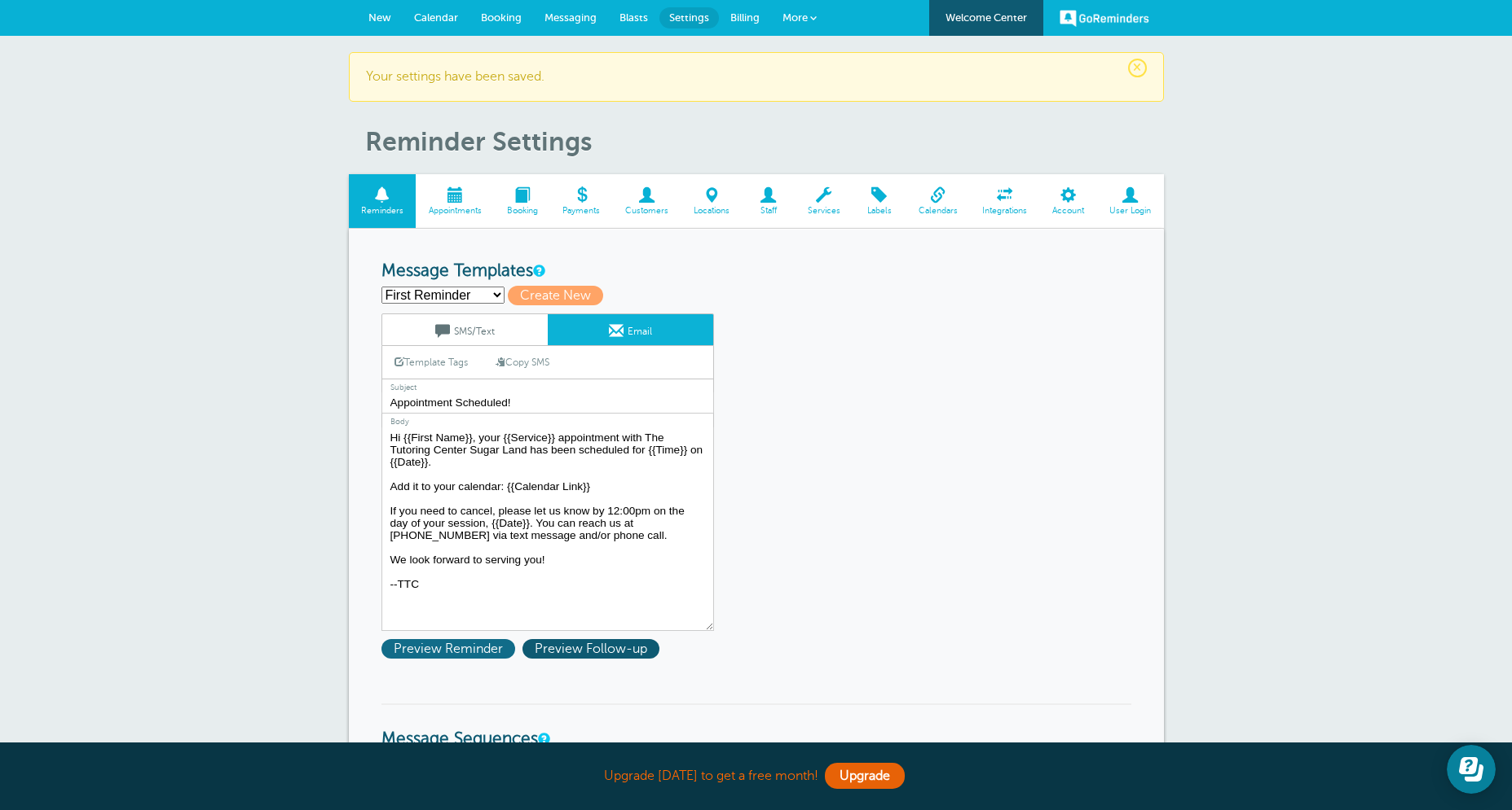
click at [454, 649] on span "Preview Reminder" at bounding box center [448, 650] width 134 height 20
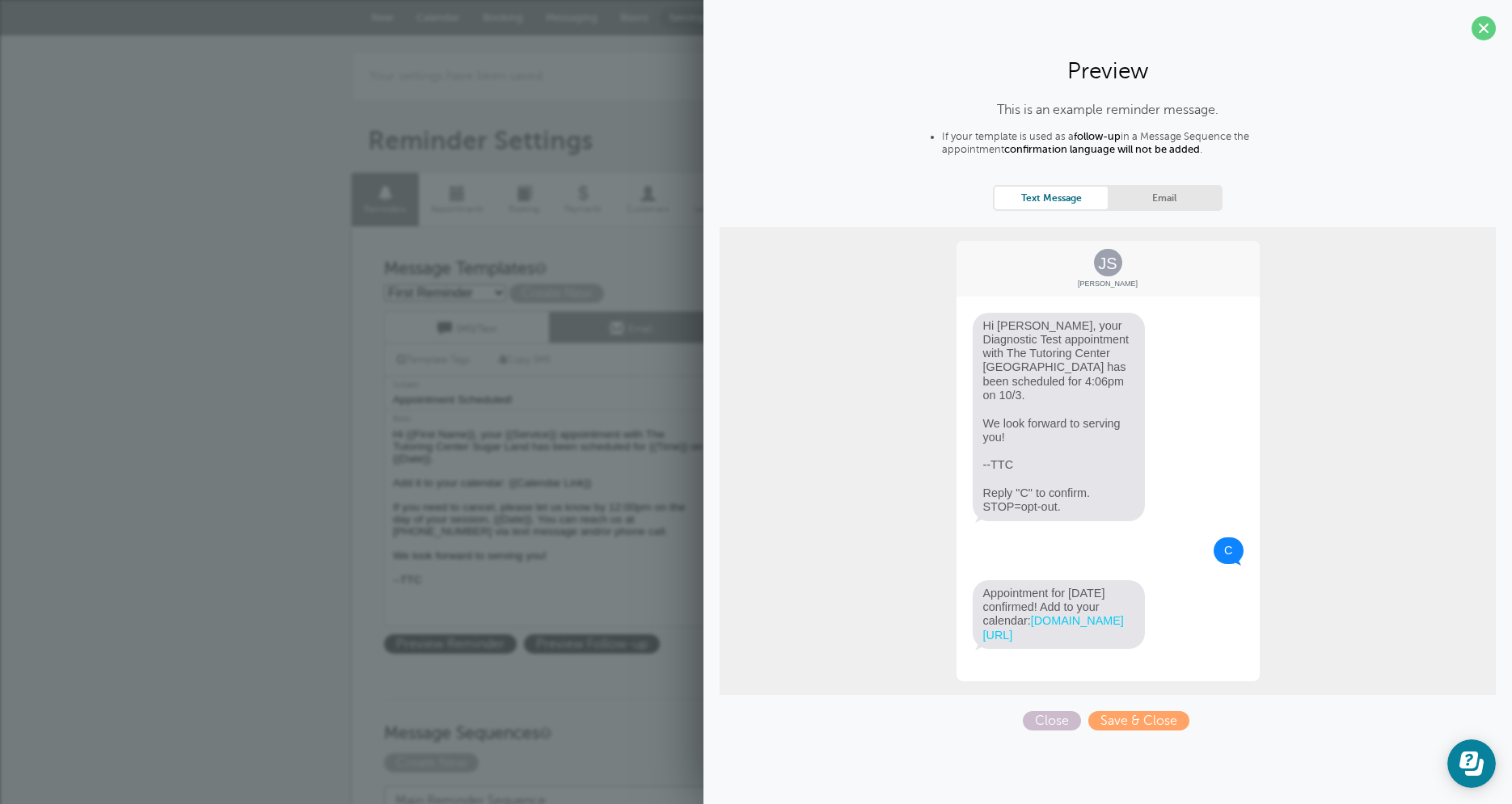
click at [1149, 202] on link "Email" at bounding box center [1164, 198] width 113 height 22
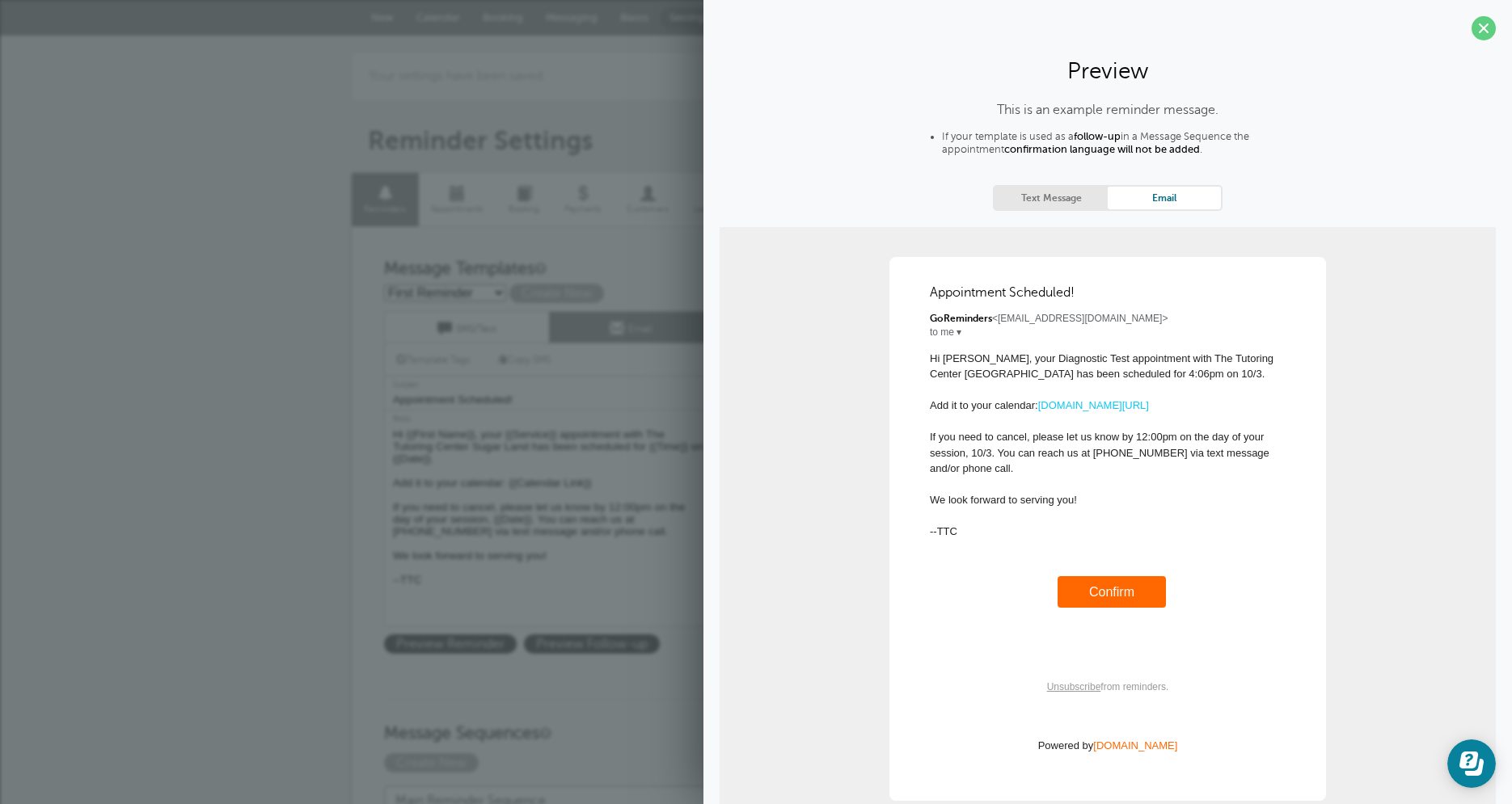
drag, startPoint x: 1476, startPoint y: 32, endPoint x: 1467, endPoint y: 34, distance: 9.2
click at [1474, 32] on span at bounding box center [1483, 28] width 25 height 25
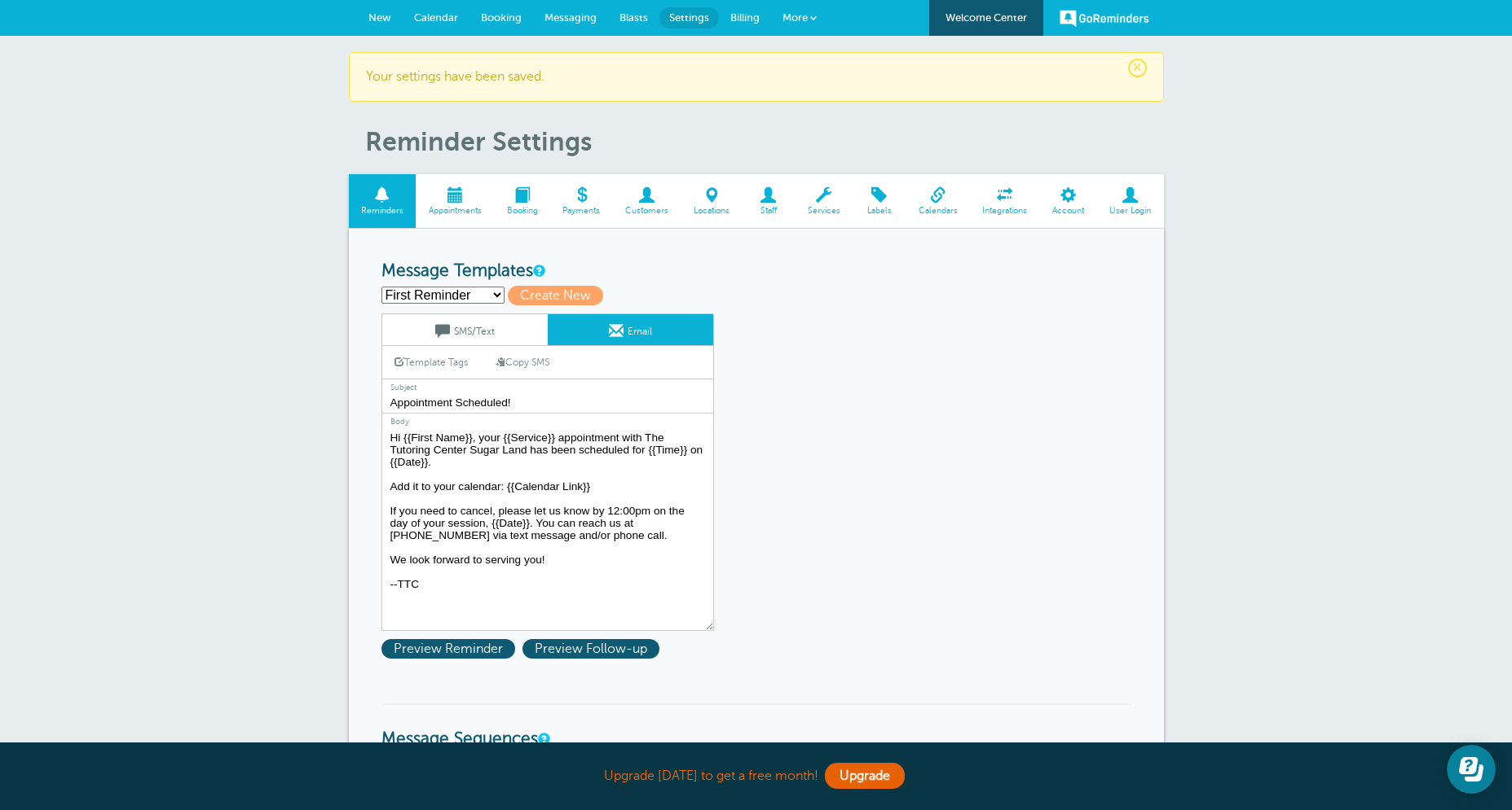
select select "163279"
click option "Third Reminder" at bounding box center [0, 0] width 0 height 0
type input "Third Reminder"
type input "See You Soon! {{Time}}"
type textarea "Hi {{First Name}}, we look forward to serving you soon at The [GEOGRAPHIC_DATA]…"
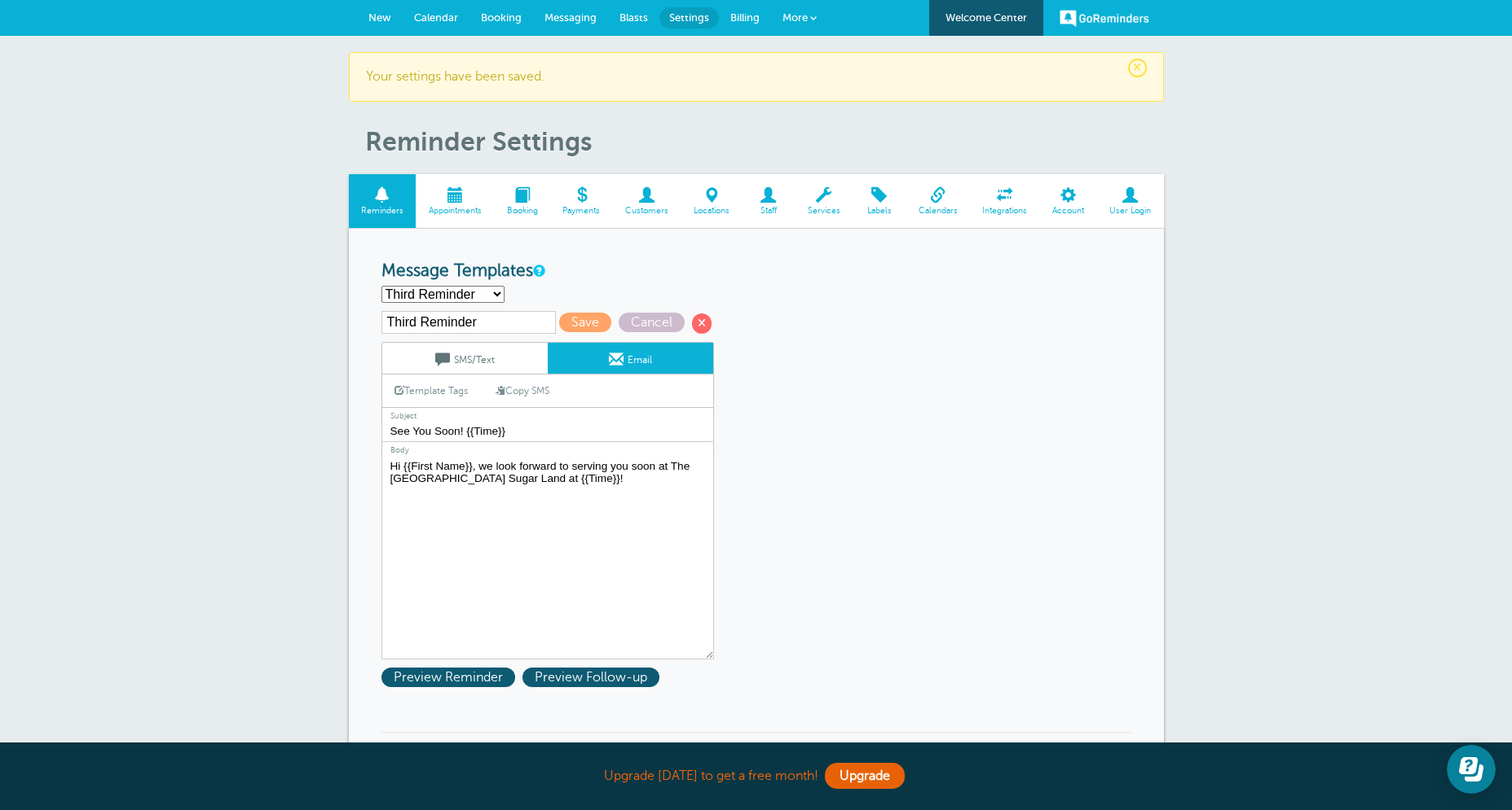
click at [457, 365] on link "SMS/Text" at bounding box center [465, 357] width 165 height 31
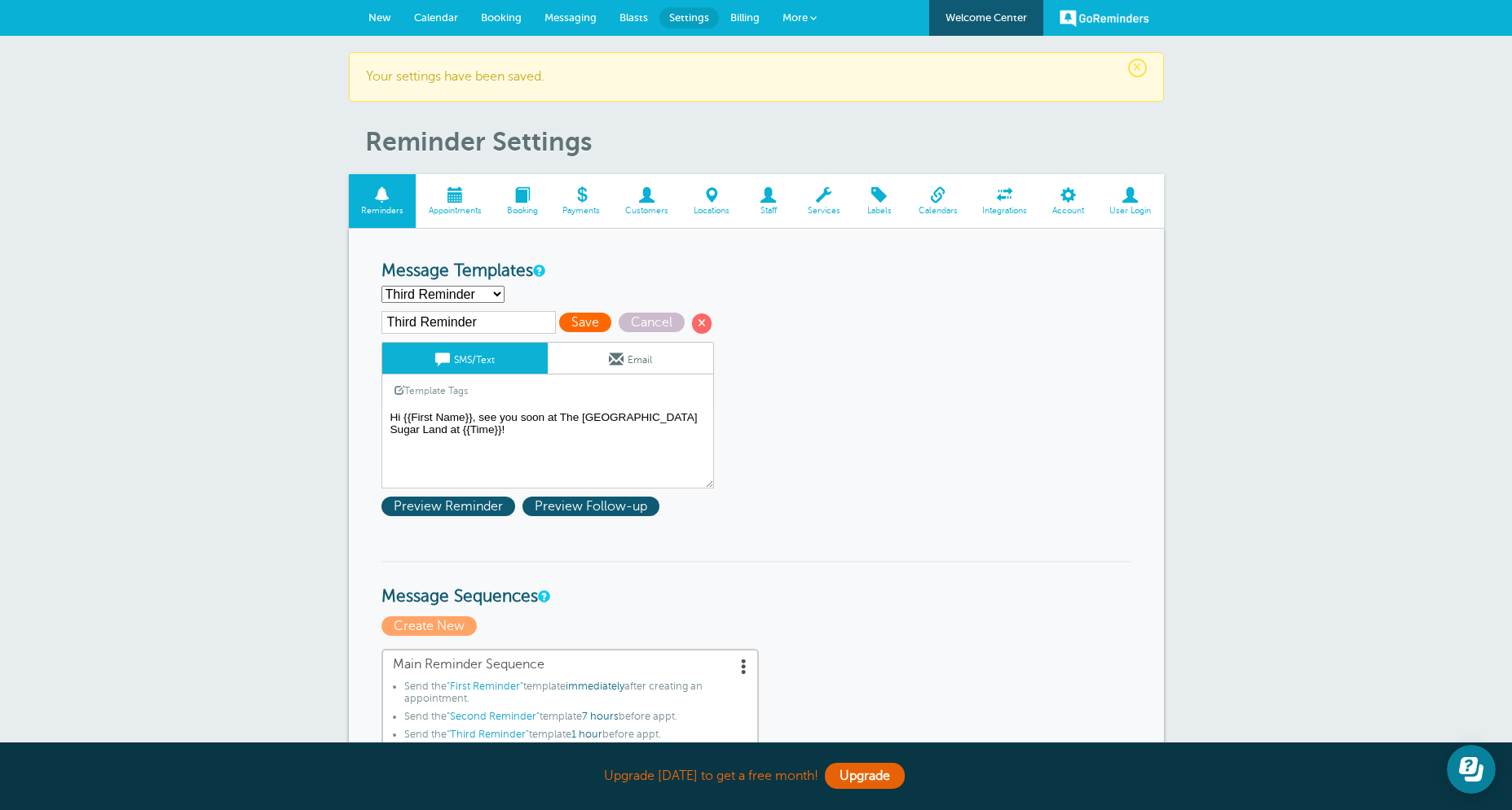
click at [594, 323] on span "Save" at bounding box center [585, 323] width 53 height 20
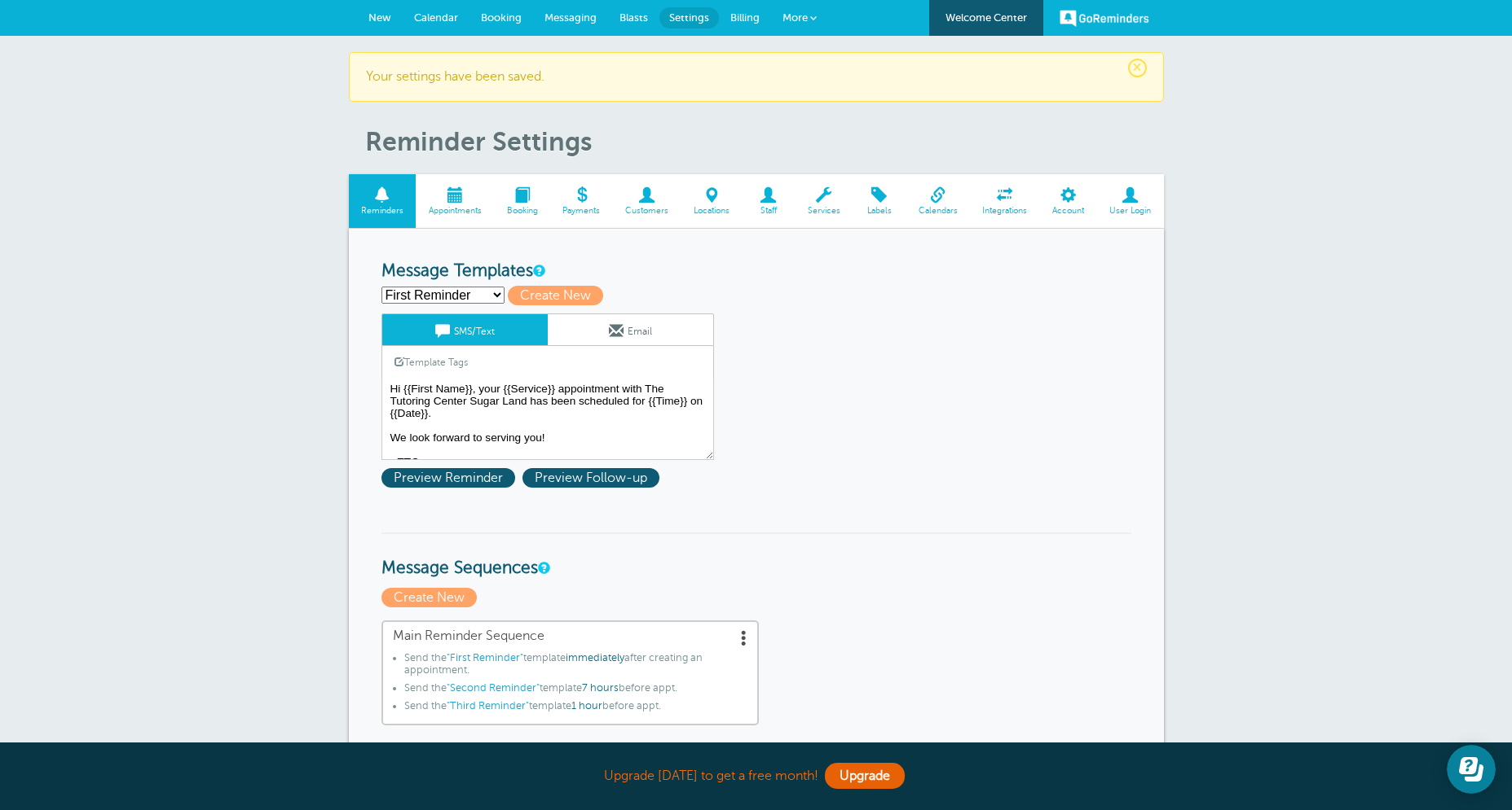
select select "163279"
click option "Third Reminder" at bounding box center [0, 0] width 0 height 0
type input "Third Reminder"
type textarea "Hi {{First Name}}, see you soon at The [GEOGRAPHIC_DATA] Sugar Land at {{Time}}!"
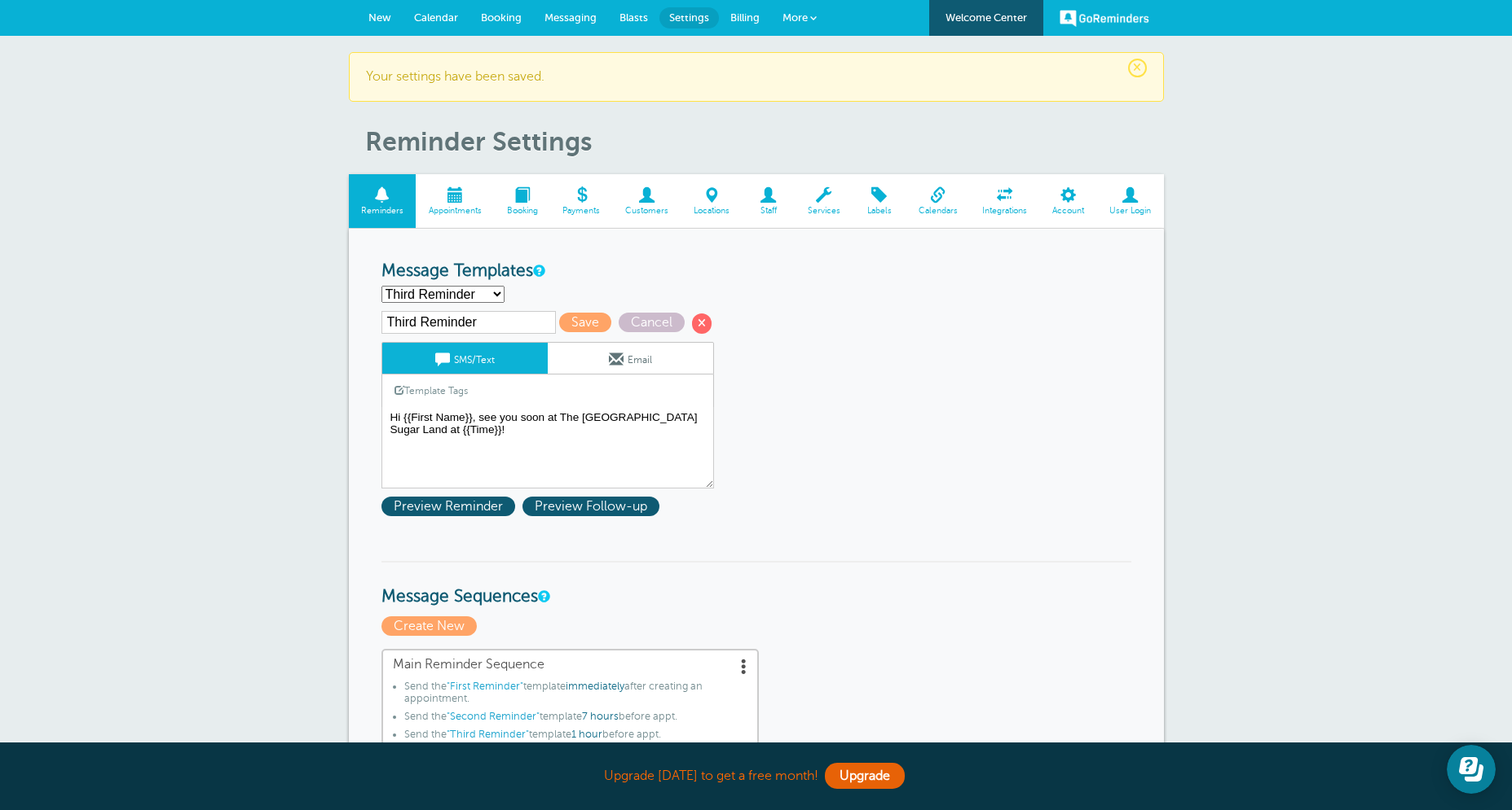
click at [586, 361] on link "Email" at bounding box center [630, 357] width 165 height 31
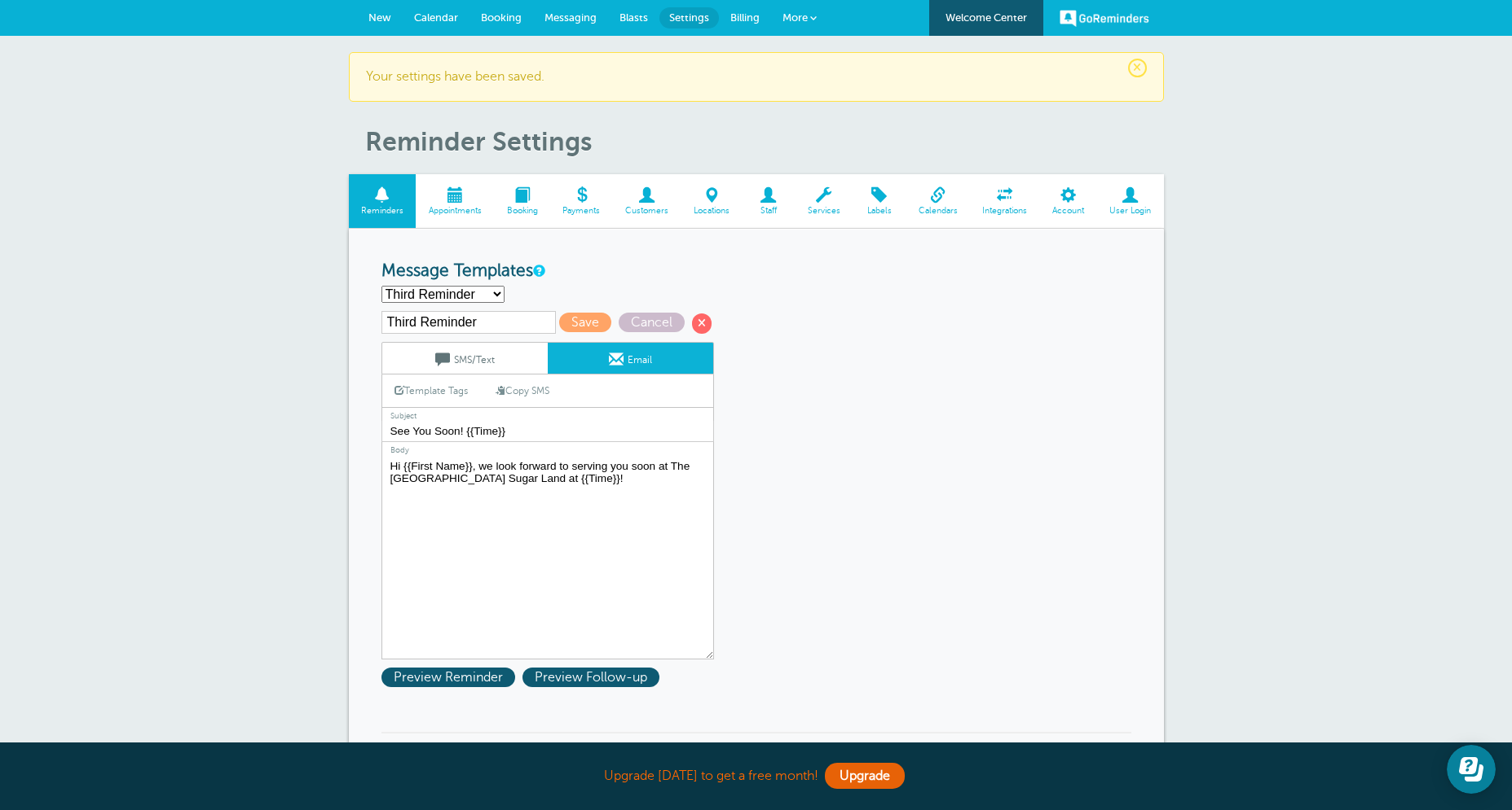
click at [605, 483] on textarea "Hi {{First Name}}, your {{Service}} appointment with The Tutoring Center Sugar …" at bounding box center [548, 558] width 333 height 204
click at [581, 319] on span "Save" at bounding box center [585, 323] width 53 height 20
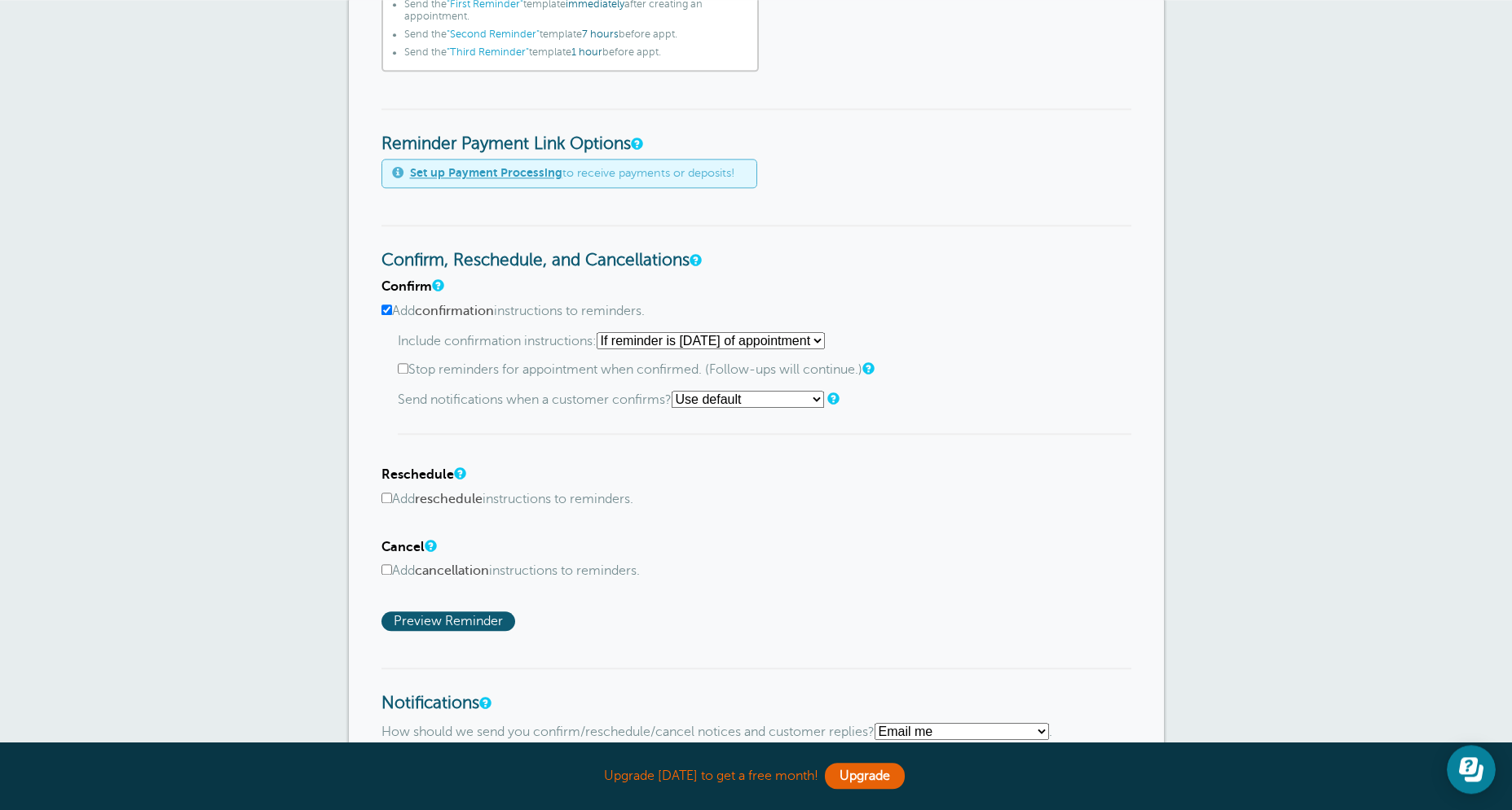
scroll to position [717, 0]
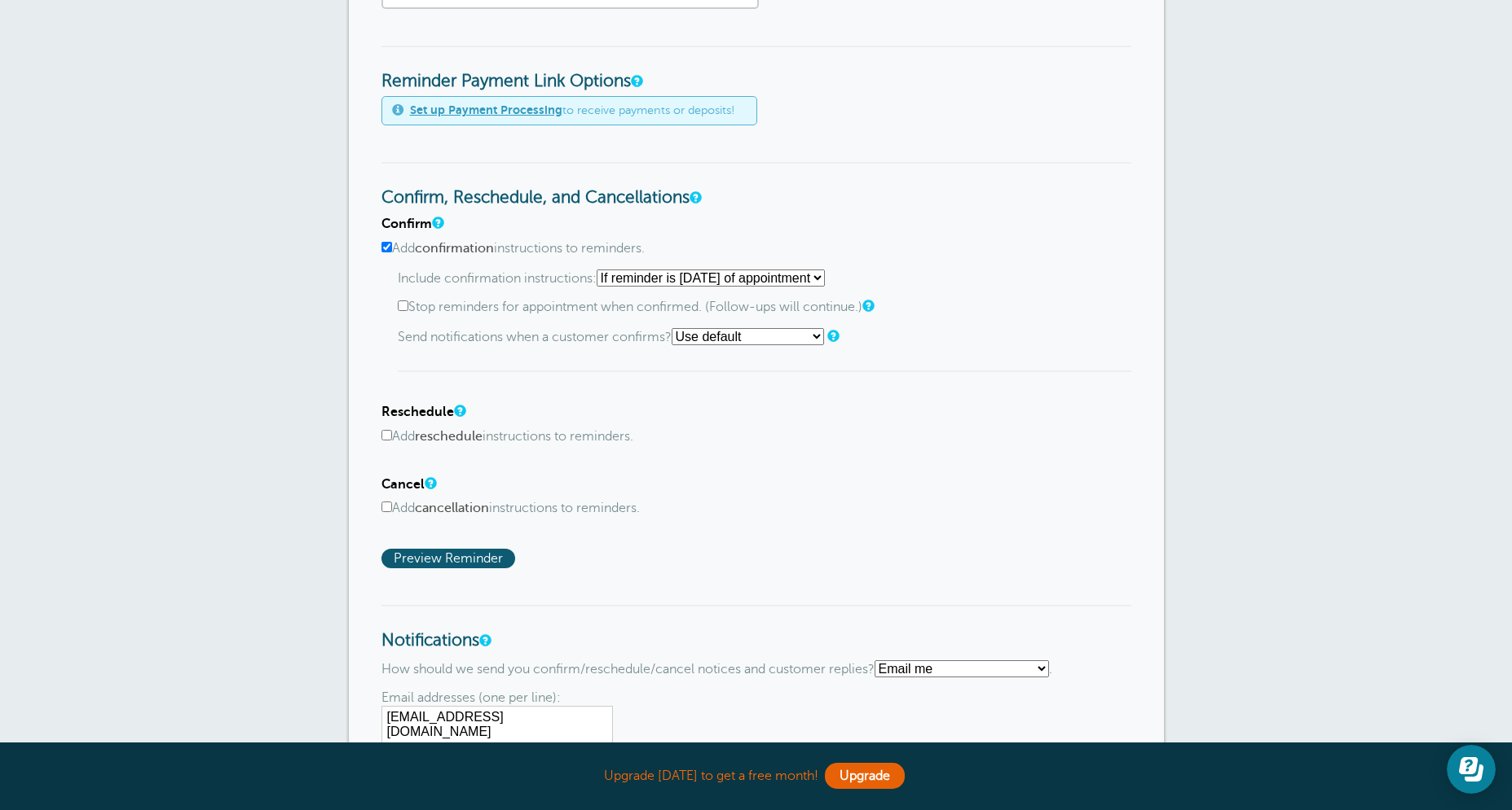
click at [684, 312] on label "Stop reminders for appointment when confirmed. (Follow-ups will continue.)" at bounding box center [764, 308] width 733 height 16
click at [408, 311] on input "Stop reminders for appointment when confirmed. (Follow-ups will continue.)" at bounding box center [402, 305] width 11 height 11
click at [684, 312] on label "Stop reminders for appointment when confirmed. (Follow-ups will continue.)" at bounding box center [764, 308] width 733 height 16
click at [408, 311] on input "Stop reminders for appointment when confirmed. (Follow-ups will continue.)" at bounding box center [402, 305] width 11 height 11
checkbox input "false"
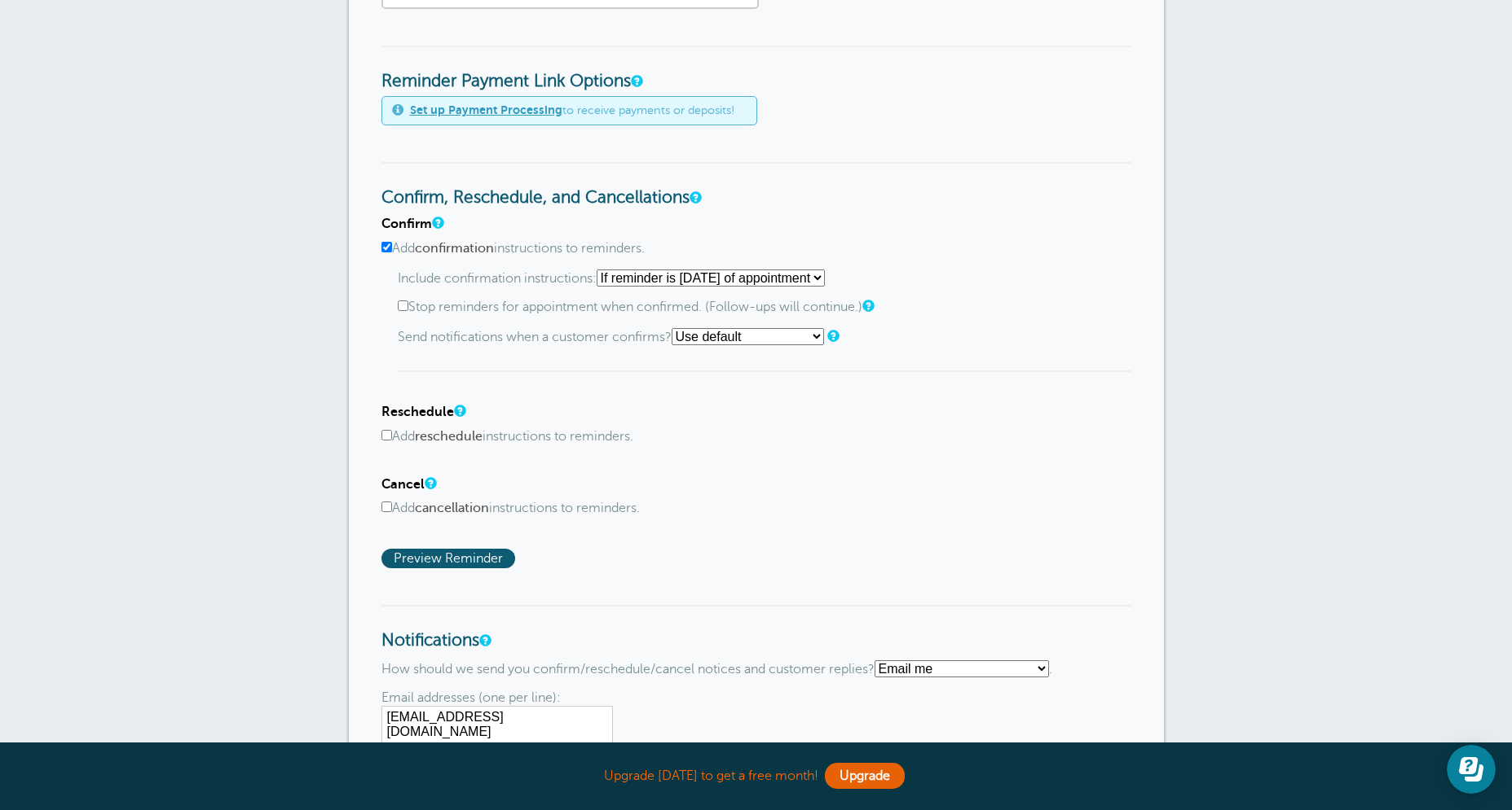
select select "3"
click option "Email me" at bounding box center [0, 0] width 0 height 0
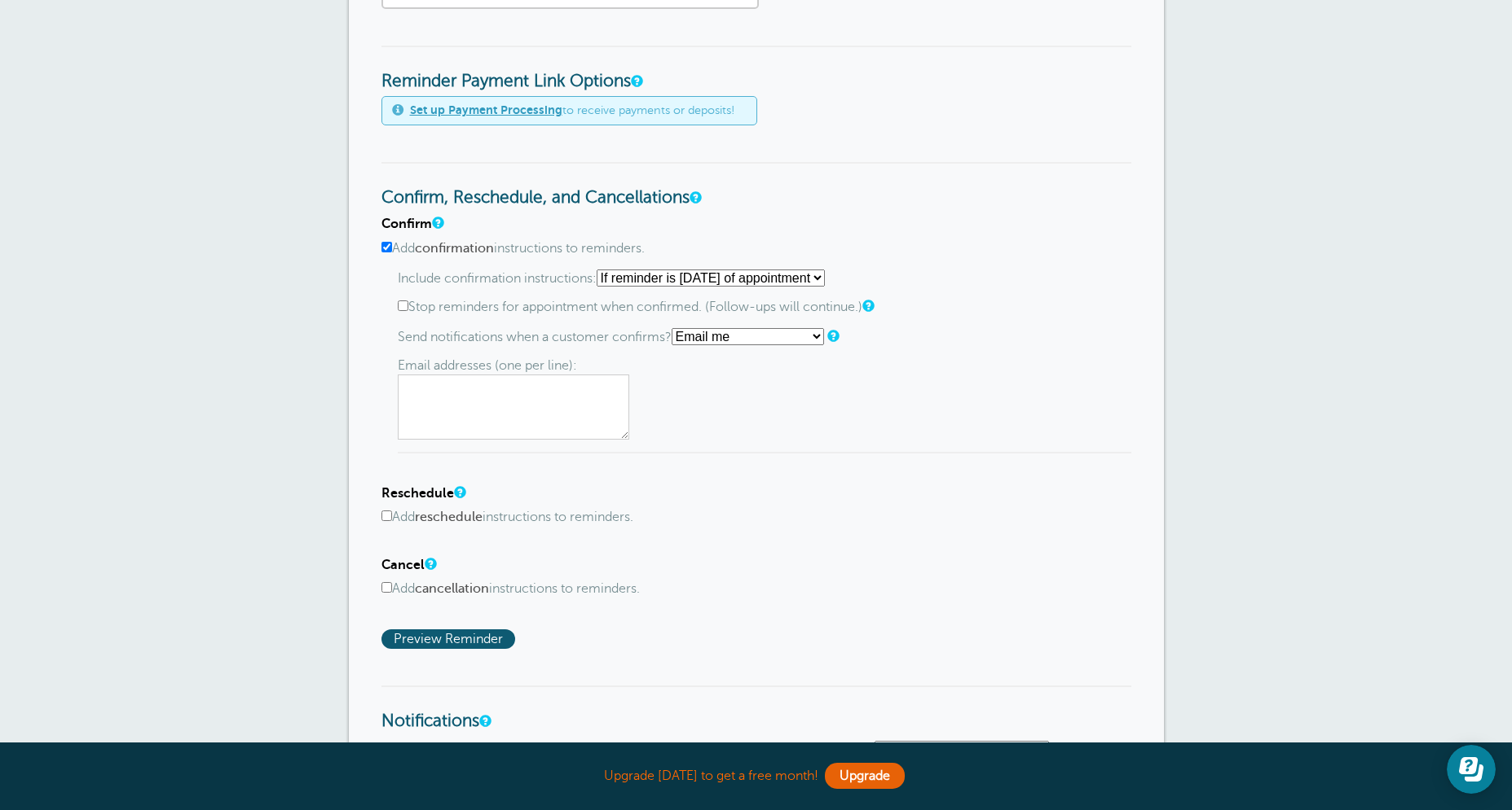
select select "1"
click option "If reminder is [DATE] of appointment" at bounding box center [0, 0] width 0 height 0
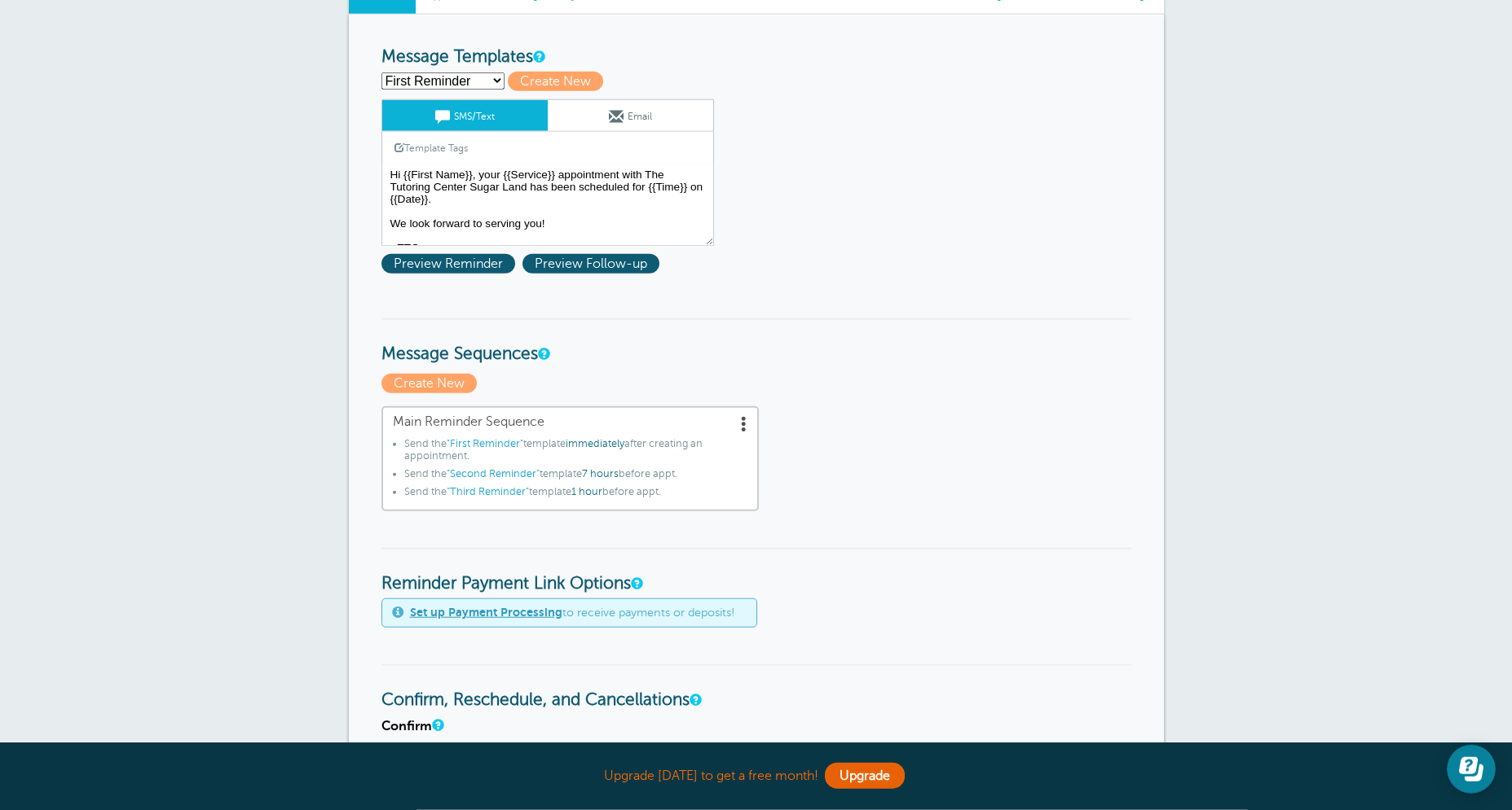
scroll to position [209, 0]
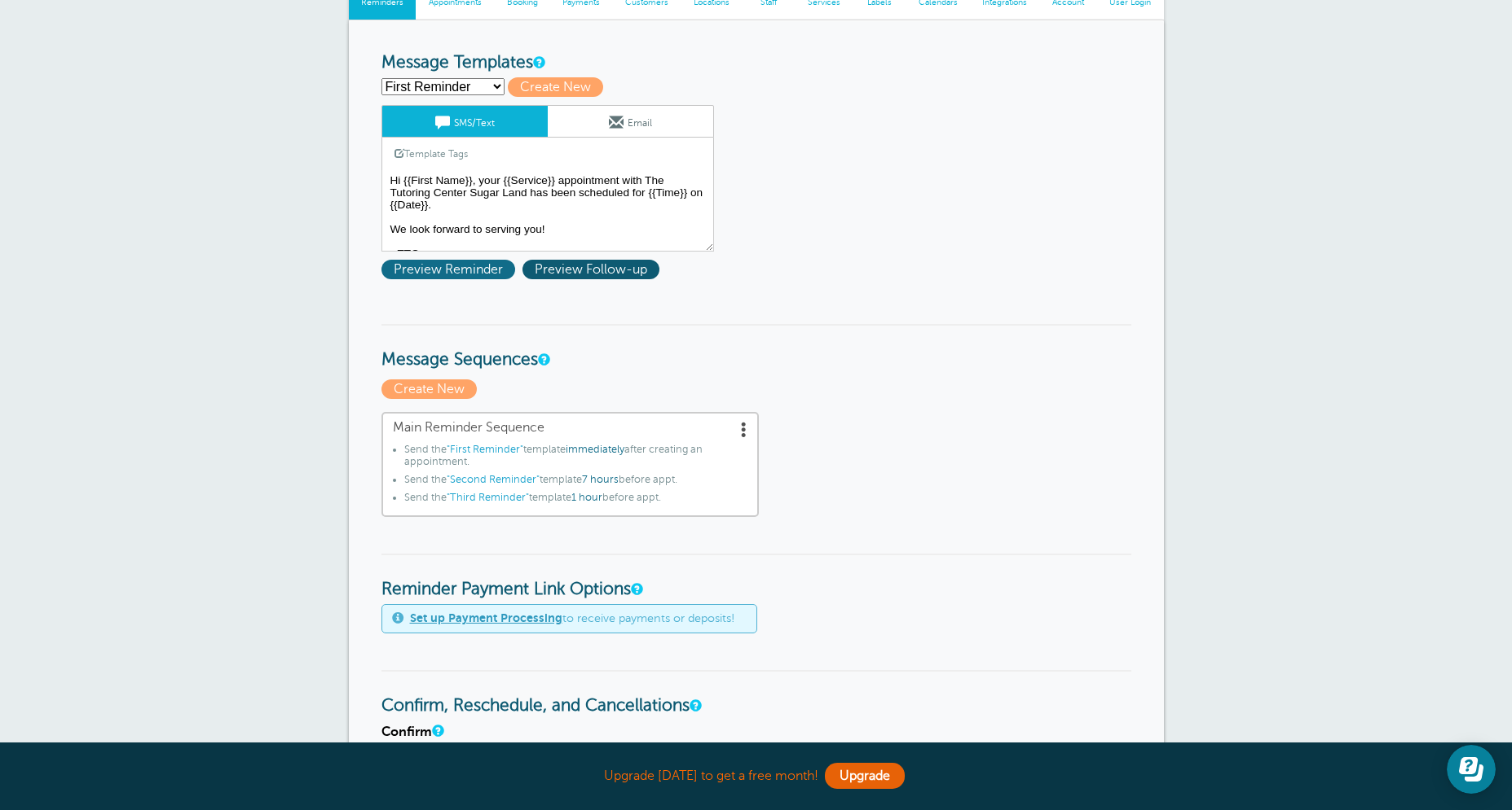
click at [447, 271] on span "Preview Reminder" at bounding box center [448, 269] width 134 height 20
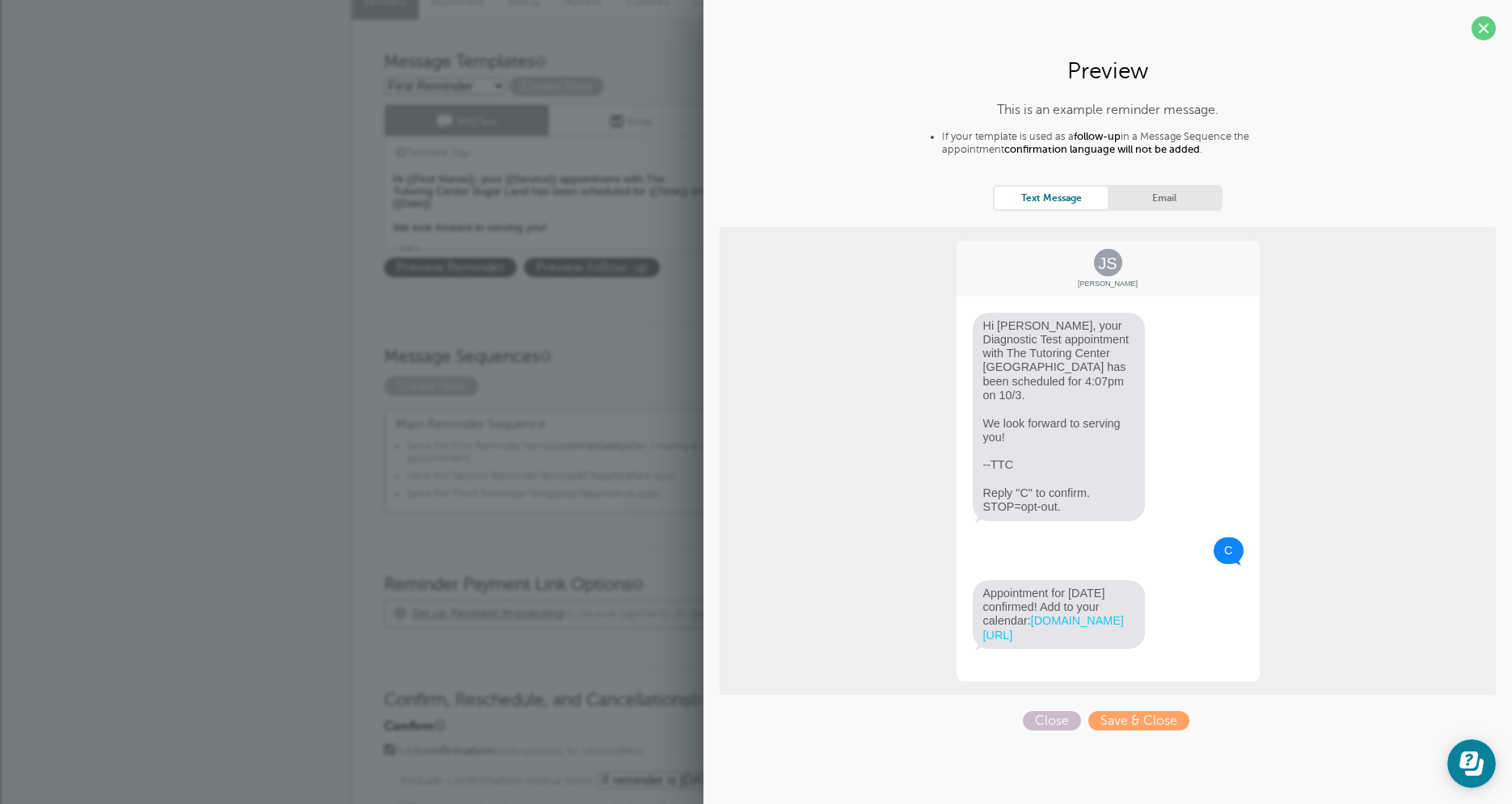
click at [234, 340] on div "× Your settings have been saved. Reminder Settings Reminders Appointments Booki…" at bounding box center [756, 742] width 1512 height 1827
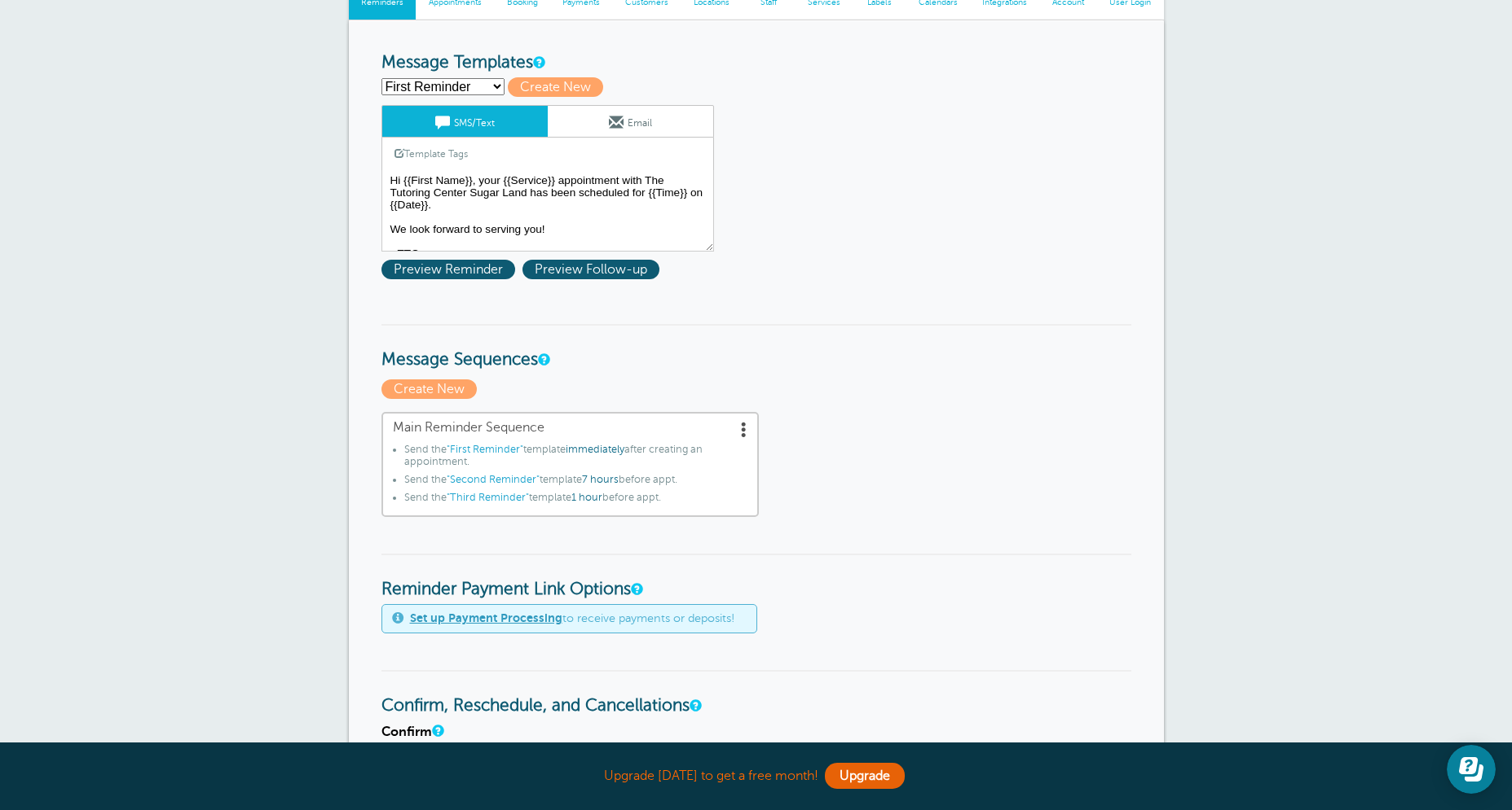
select select "163278"
click option "Second Reminder" at bounding box center [0, 0] width 0 height 0
type input "Second Reminder"
type textarea "Hi {{First Name}}, a gentle reminder that you have a {{Service}} appointment to…"
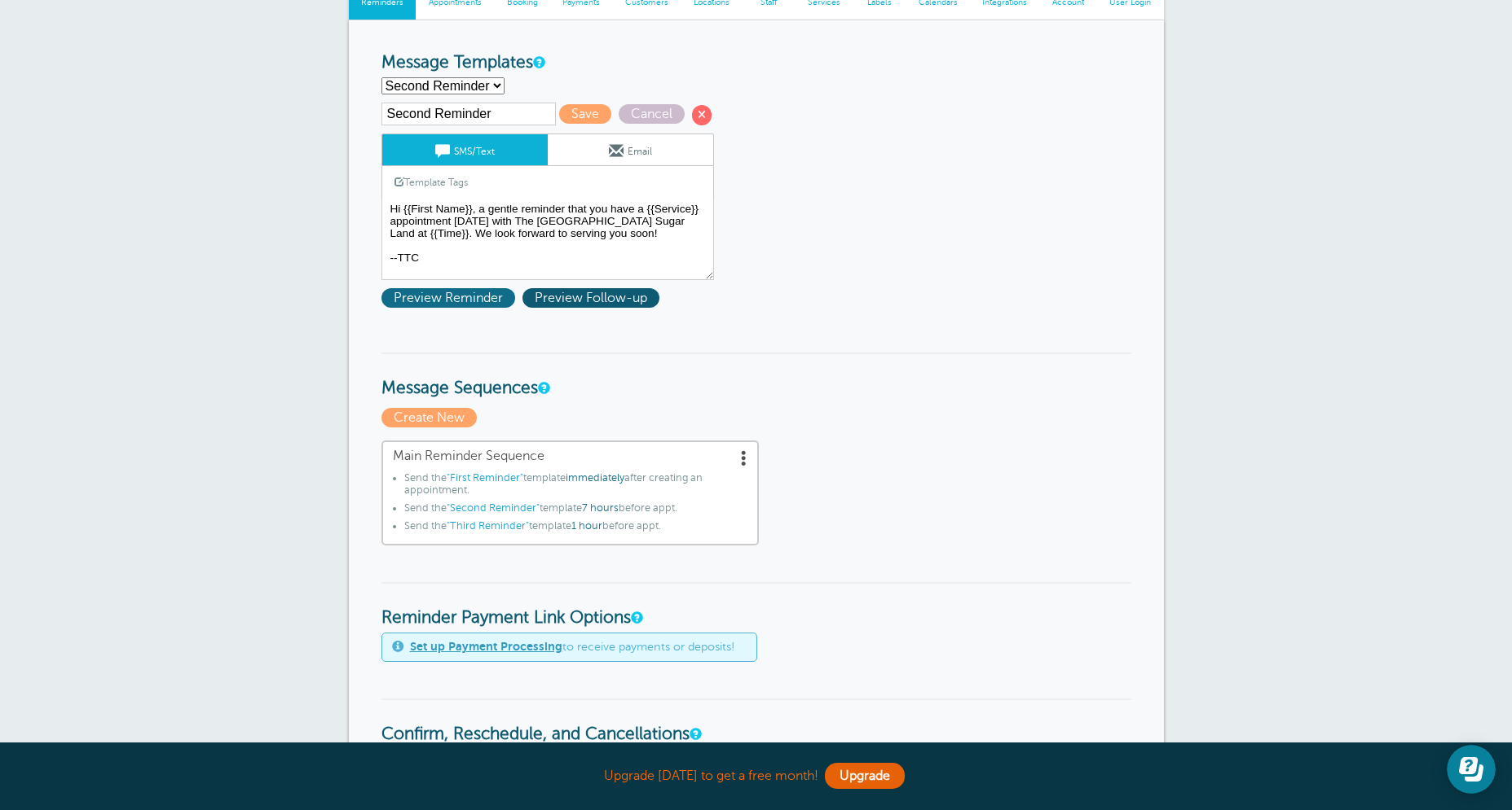
click at [457, 307] on span "Preview Reminder" at bounding box center [448, 298] width 134 height 20
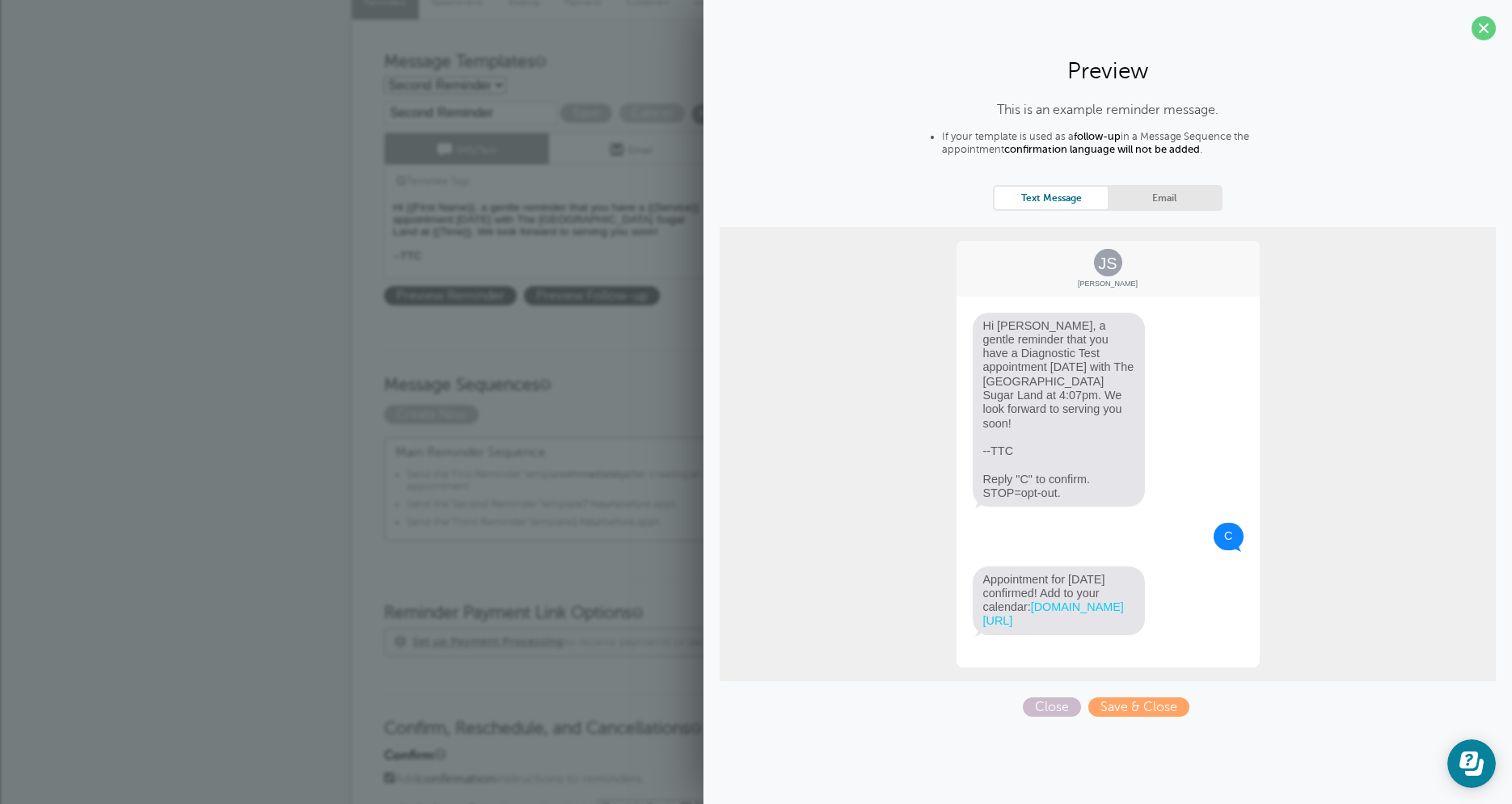
click at [255, 344] on div "× Your settings have been saved. Reminder Settings Reminders Appointments Booki…" at bounding box center [756, 756] width 1512 height 1855
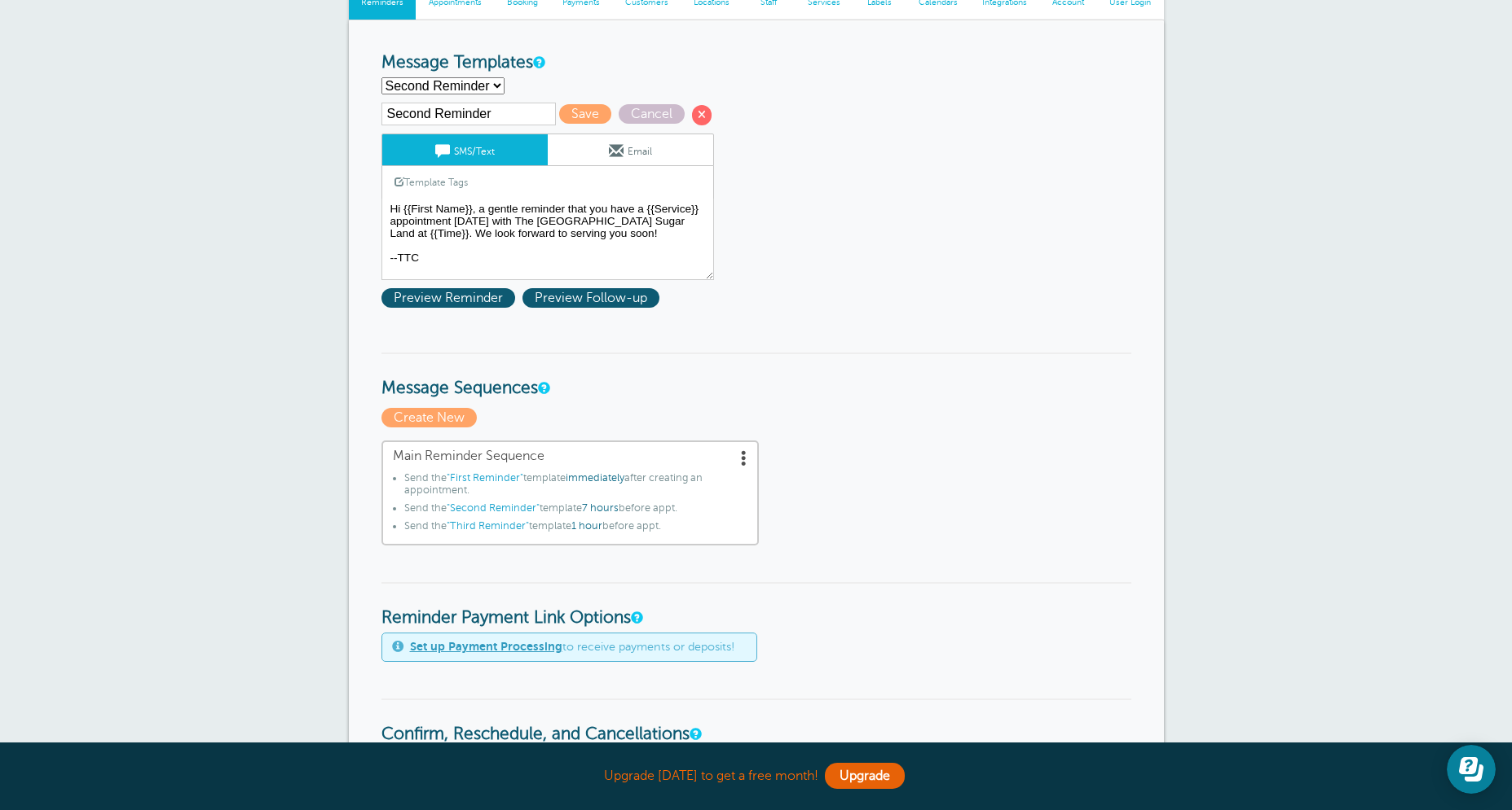
select select
click option "Create new..." at bounding box center [0, 0] width 0 height 0
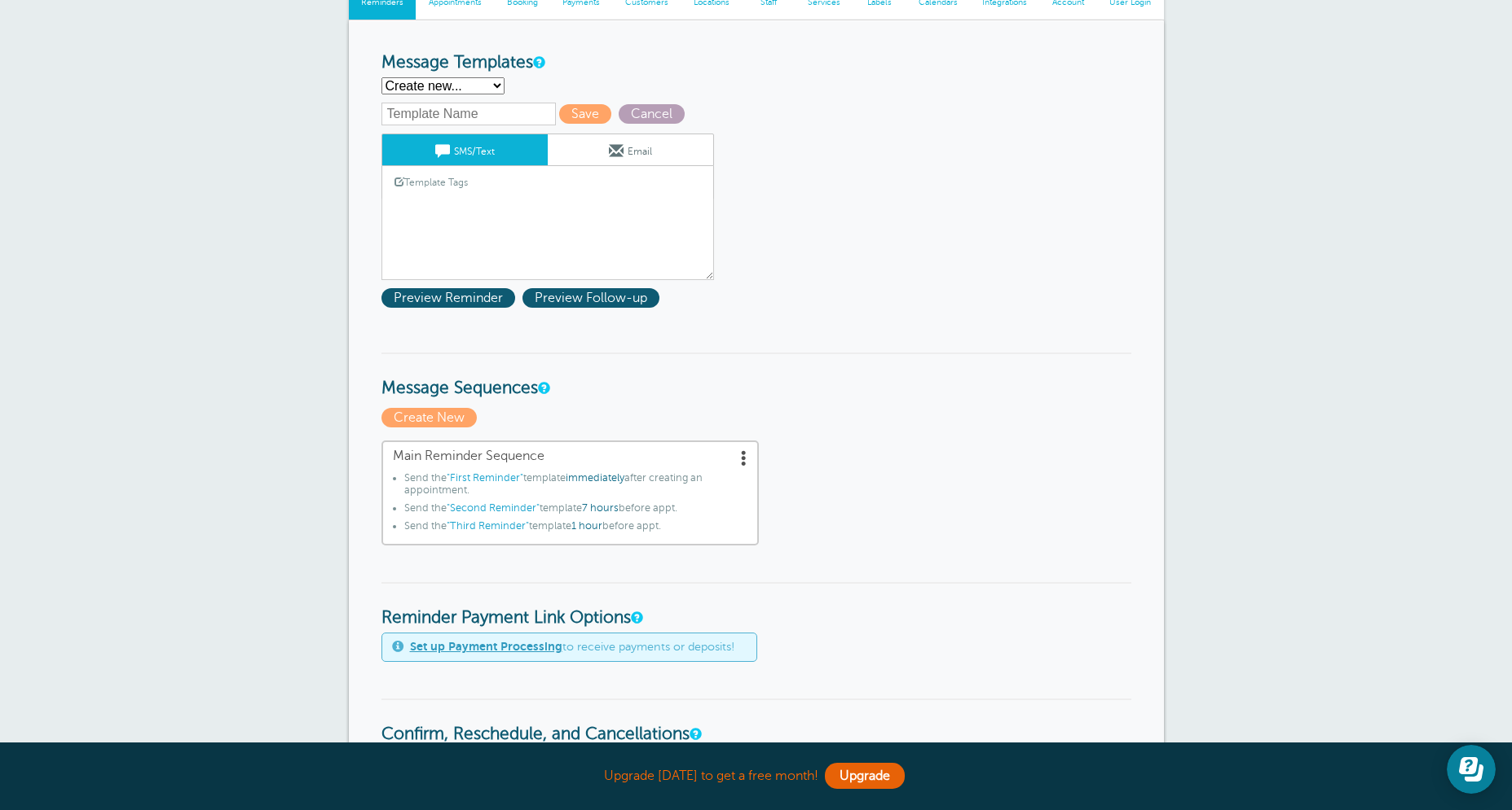
click at [663, 121] on span "Cancel" at bounding box center [651, 114] width 66 height 20
select select "163276"
type input "First Reminder"
type textarea "Hi {{First Name}}, your {{Service}} appointment with The Tutoring Center Sugar …"
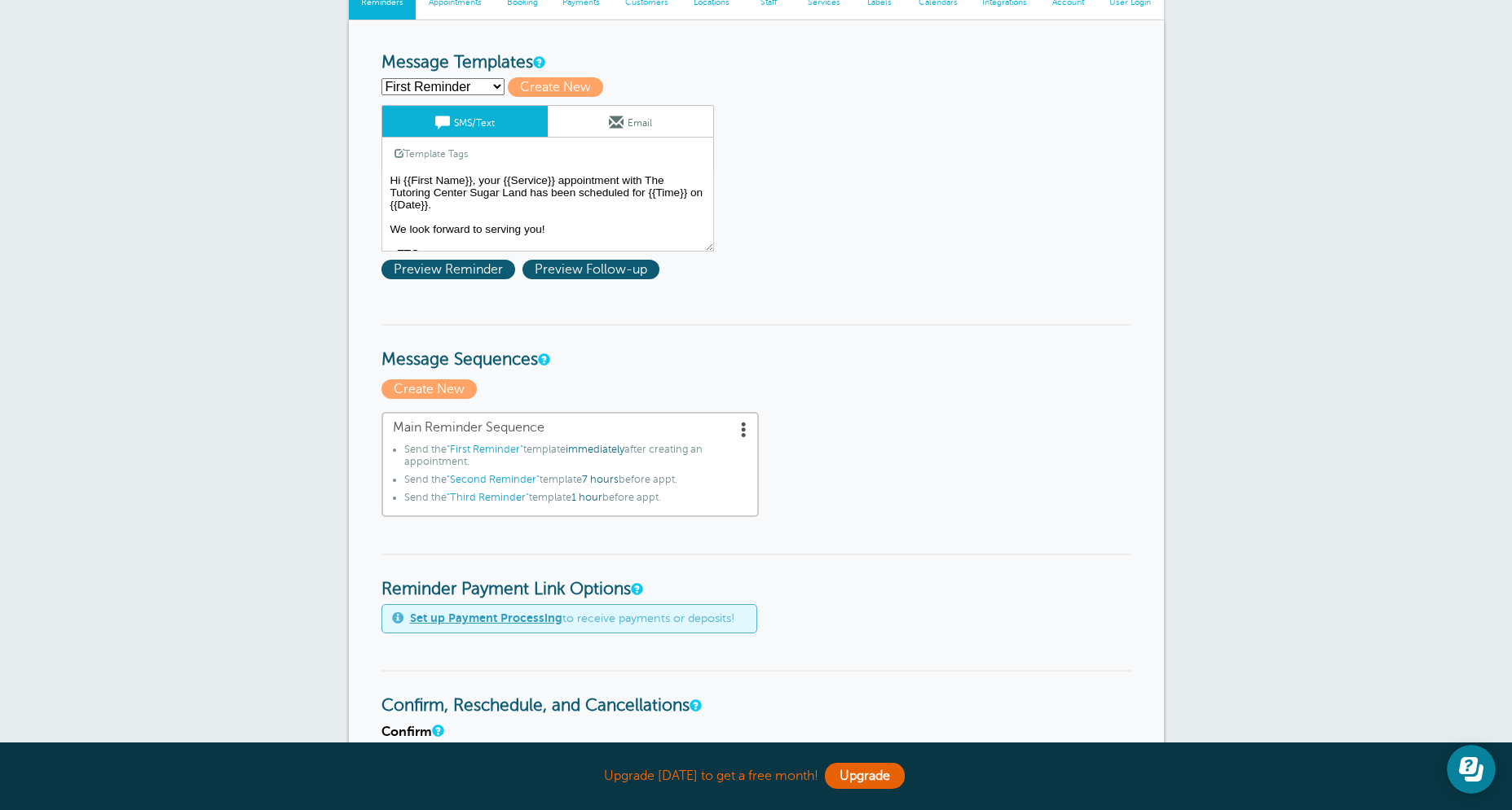
select select "163279"
click option "Third Reminder" at bounding box center [0, 0] width 0 height 0
type input "Third Reminder"
type textarea "Hi {{First Name}}, see you soon at The Tutoring Center Sugar Land at {{Time}}!"
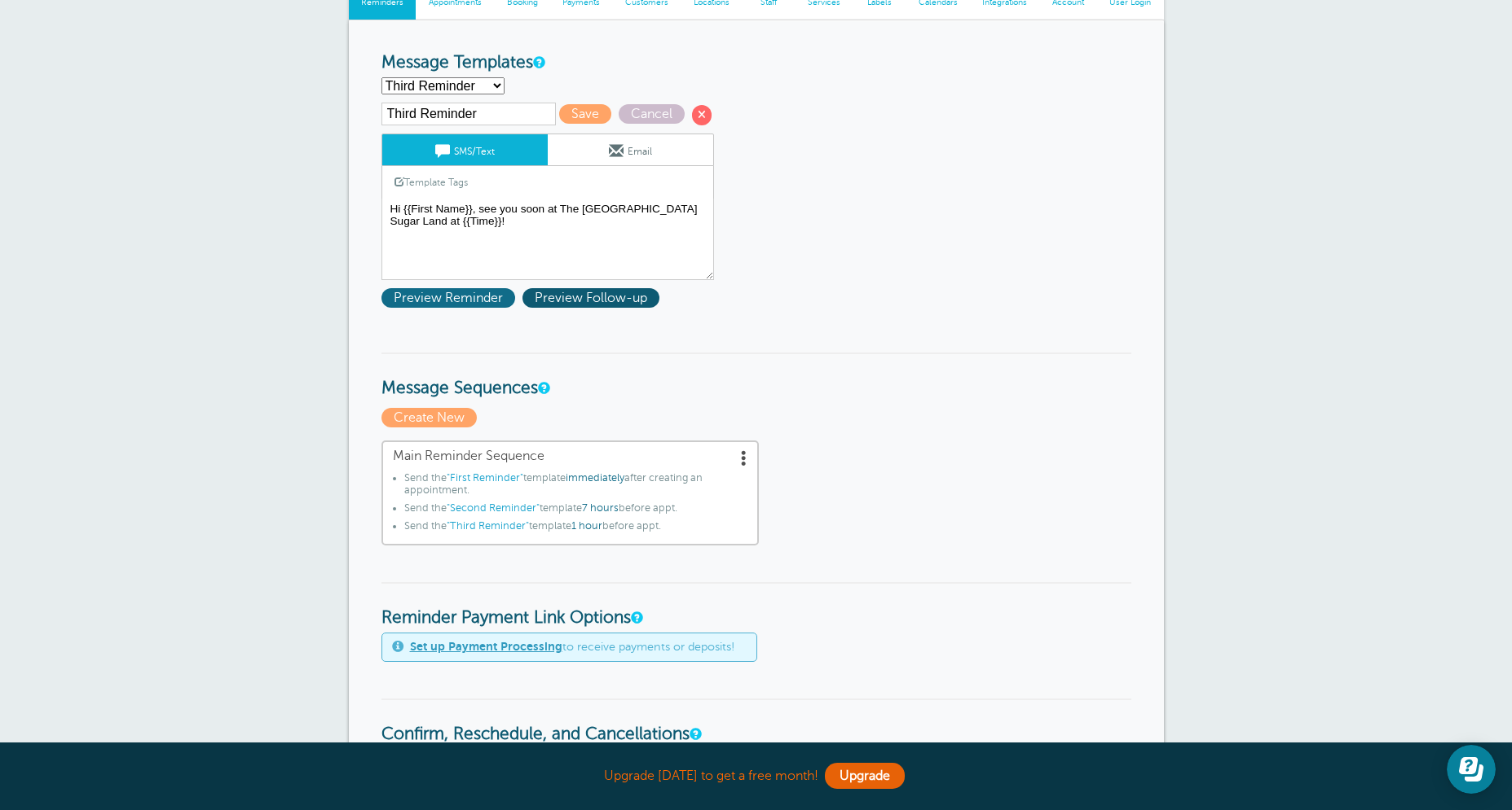
click at [445, 296] on span "Preview Reminder" at bounding box center [448, 298] width 134 height 20
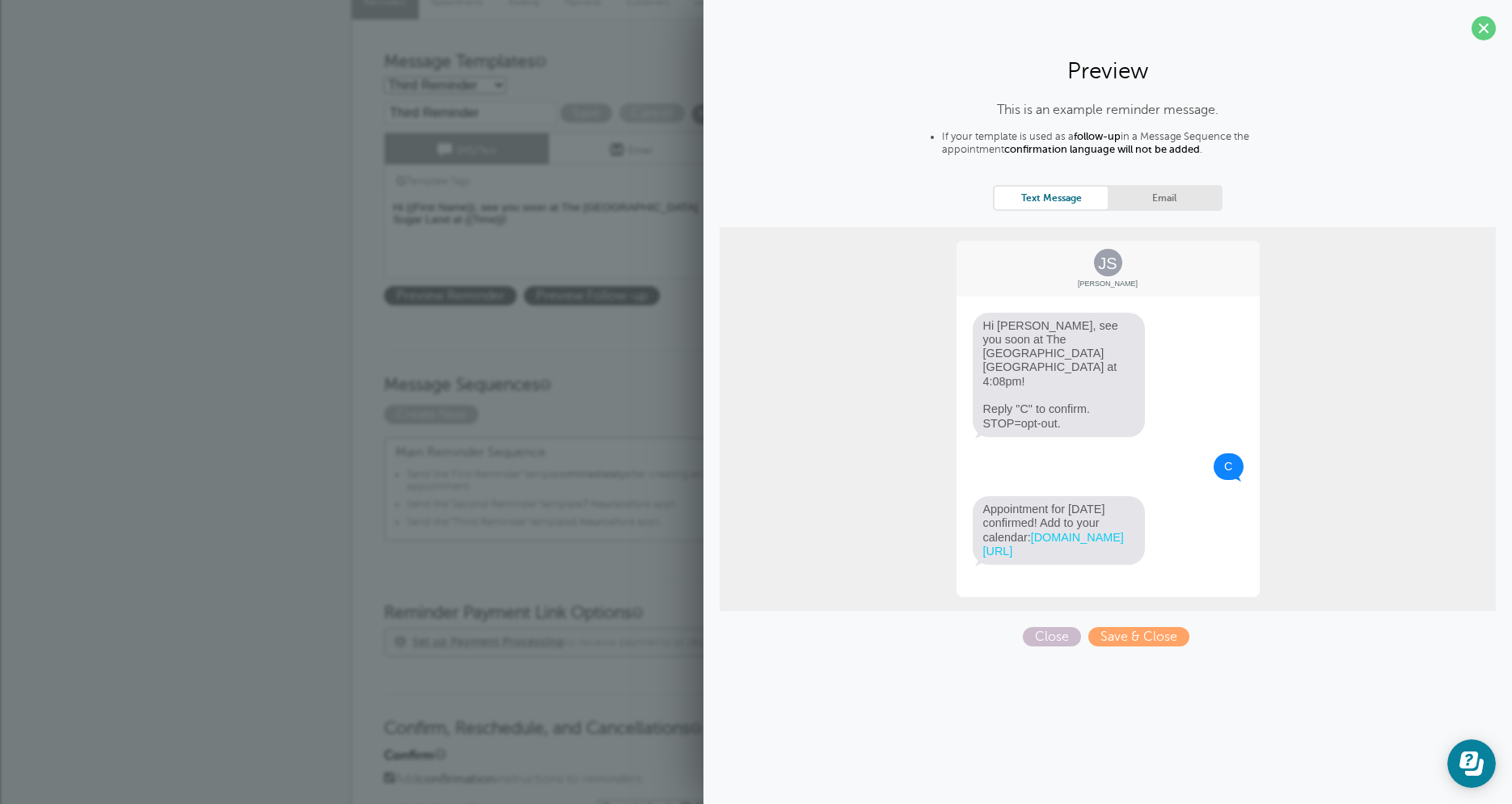
click at [254, 339] on div "× Your settings have been saved. Reminder Settings Reminders Appointments Booki…" at bounding box center [756, 756] width 1512 height 1855
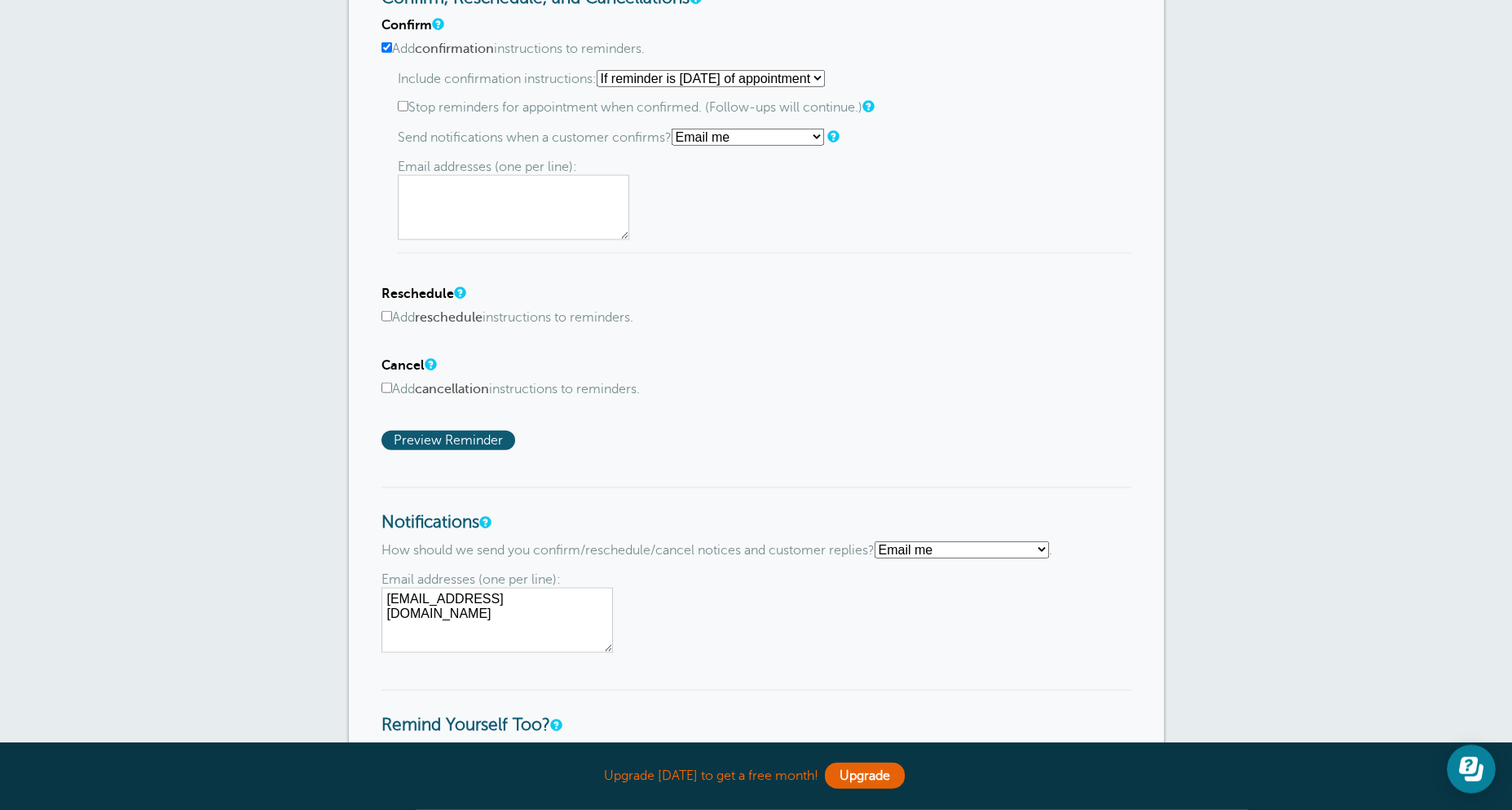
scroll to position [964, 0]
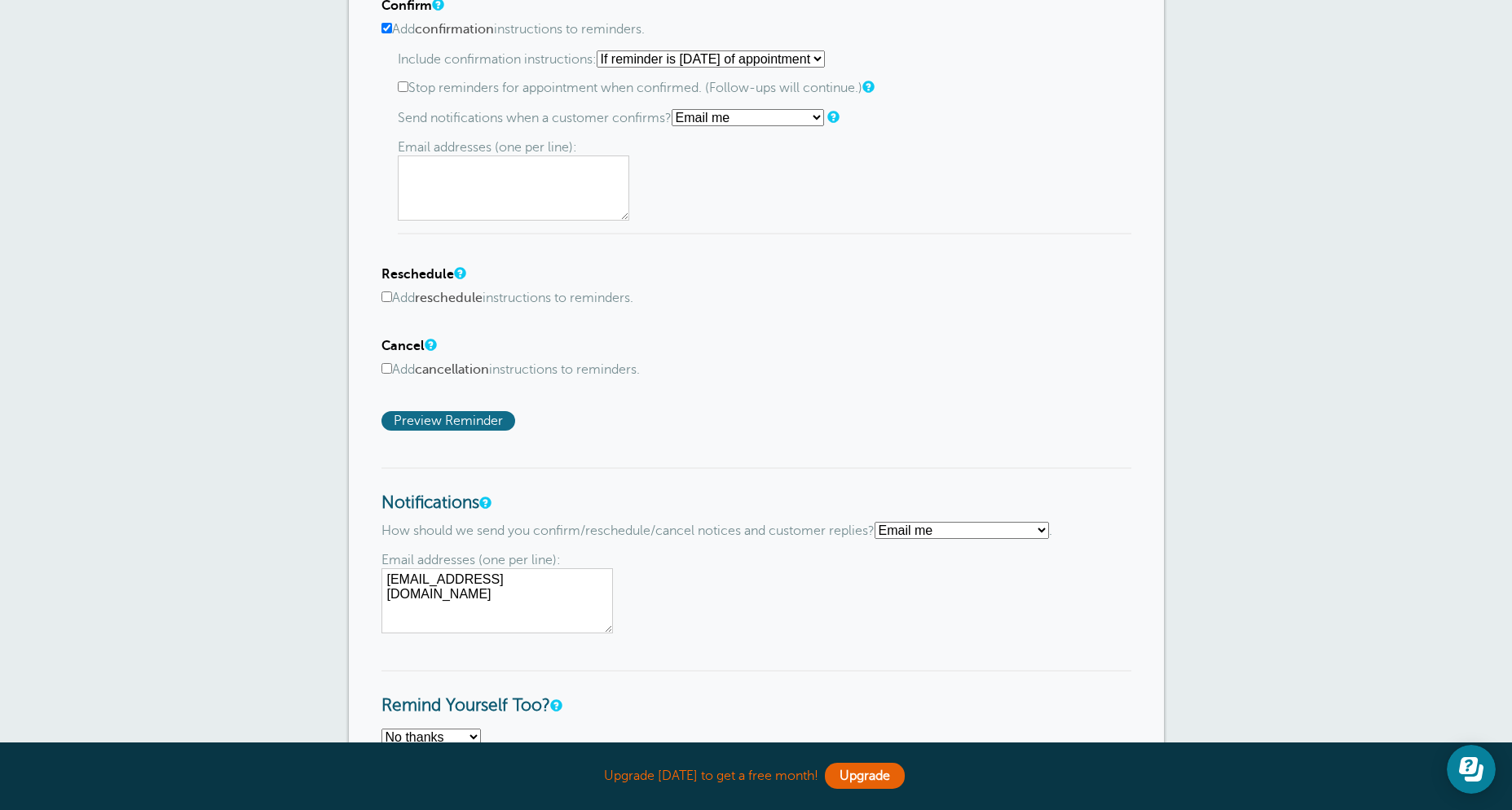
click at [457, 427] on span "Preview Reminder" at bounding box center [448, 421] width 134 height 20
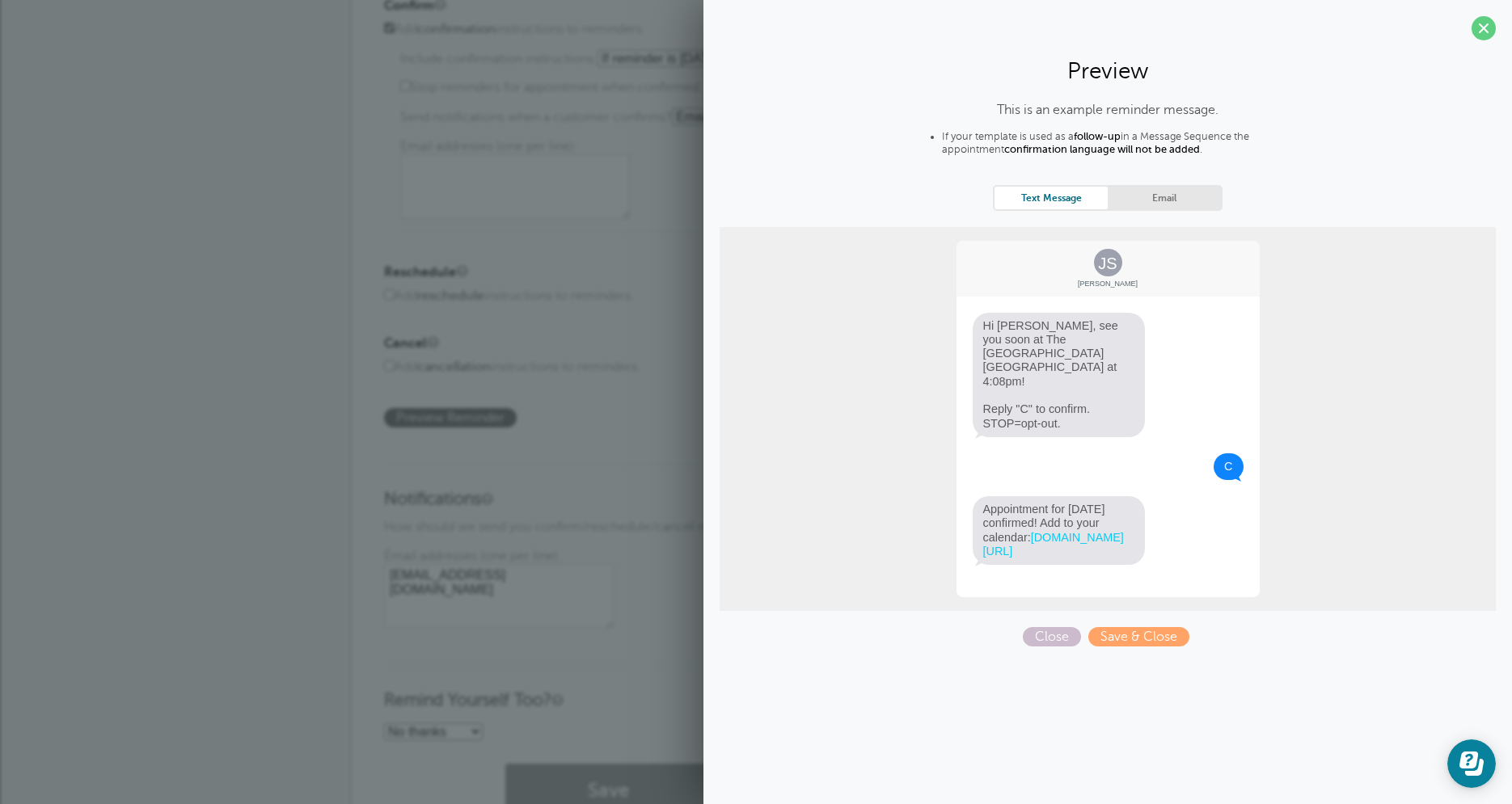
click at [1491, 35] on span at bounding box center [1483, 28] width 25 height 25
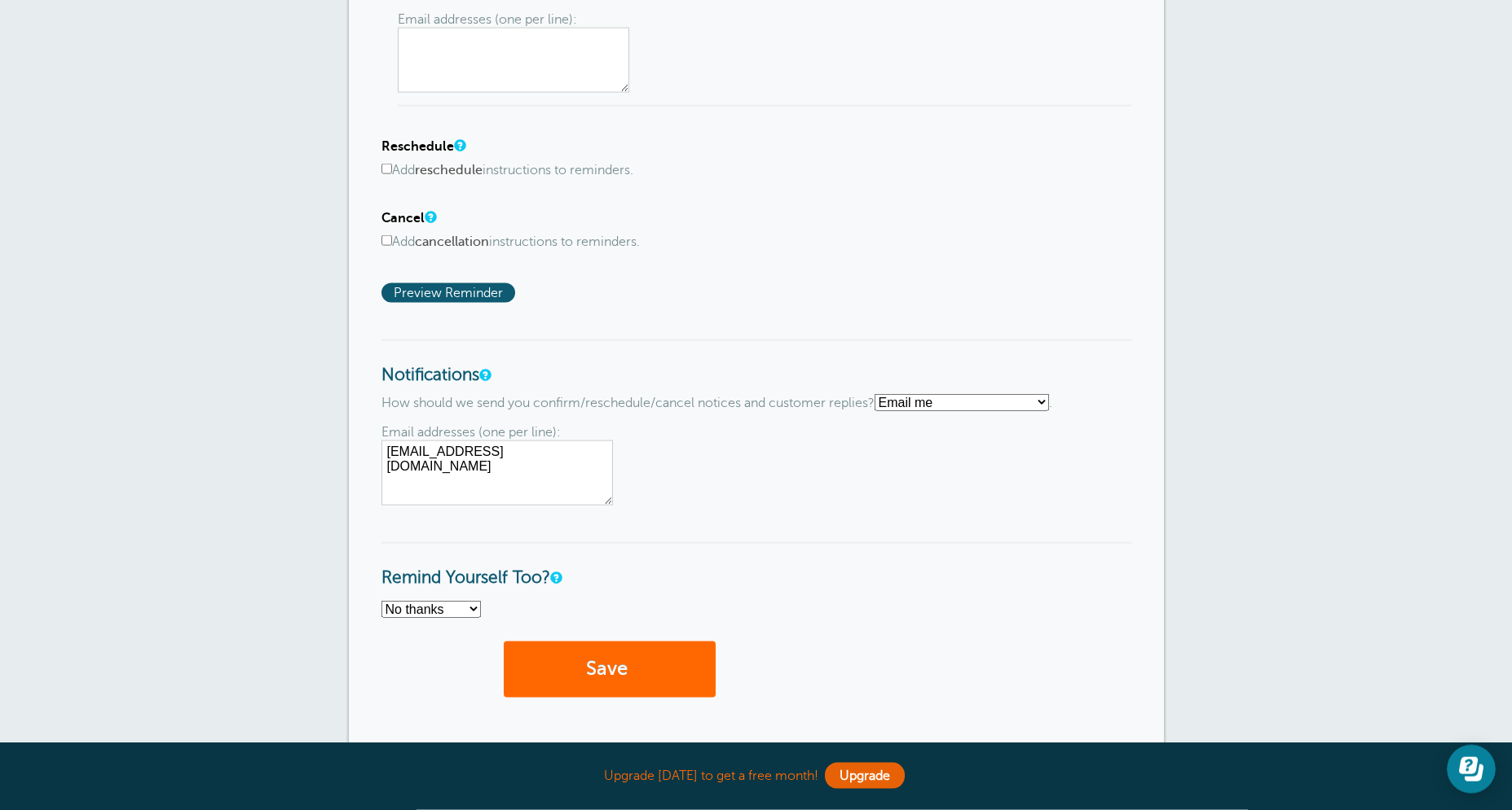
scroll to position [1212, 0]
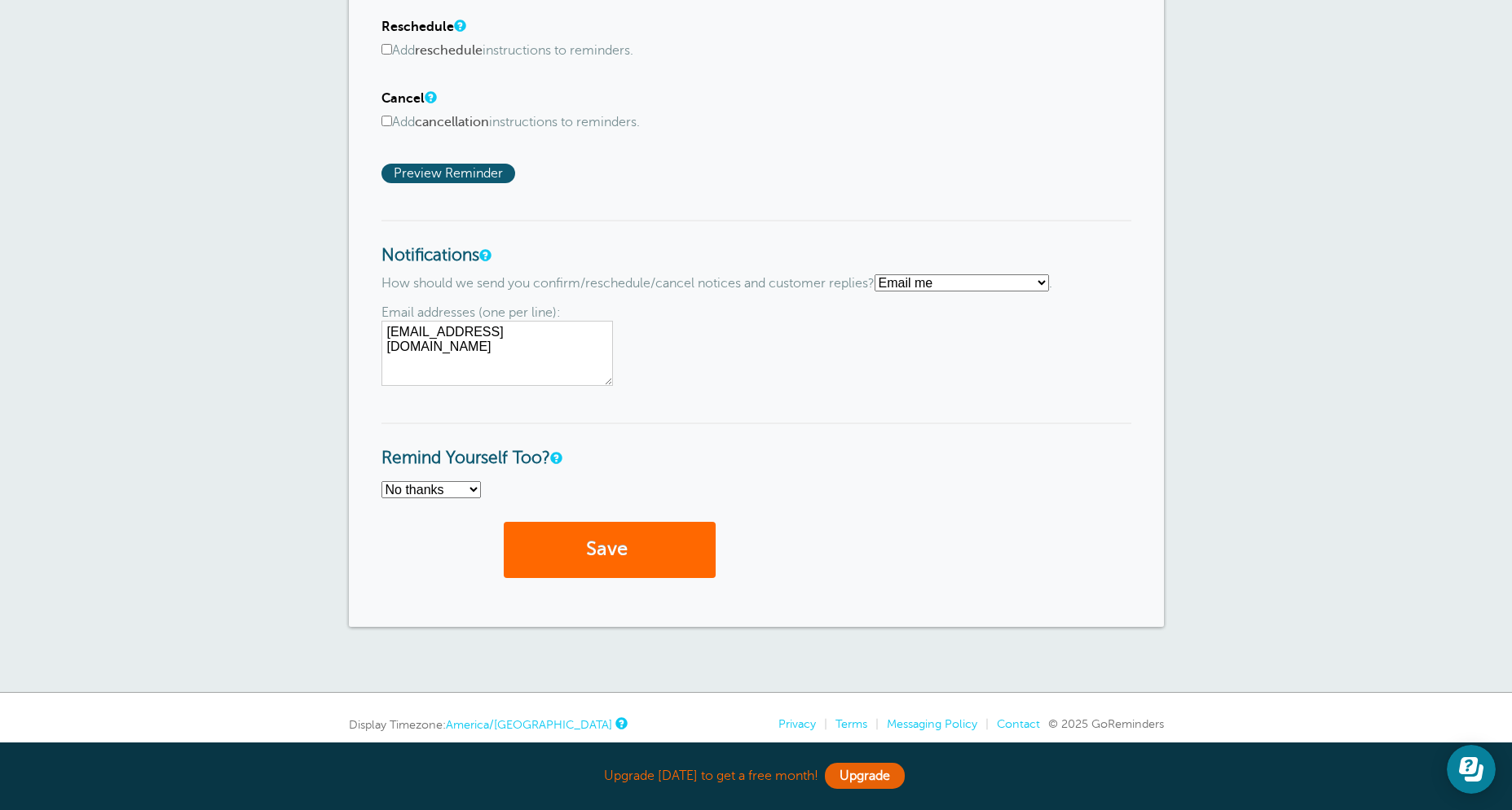
click at [563, 349] on textarea "ttcsugarland@gmail.com" at bounding box center [497, 354] width 232 height 65
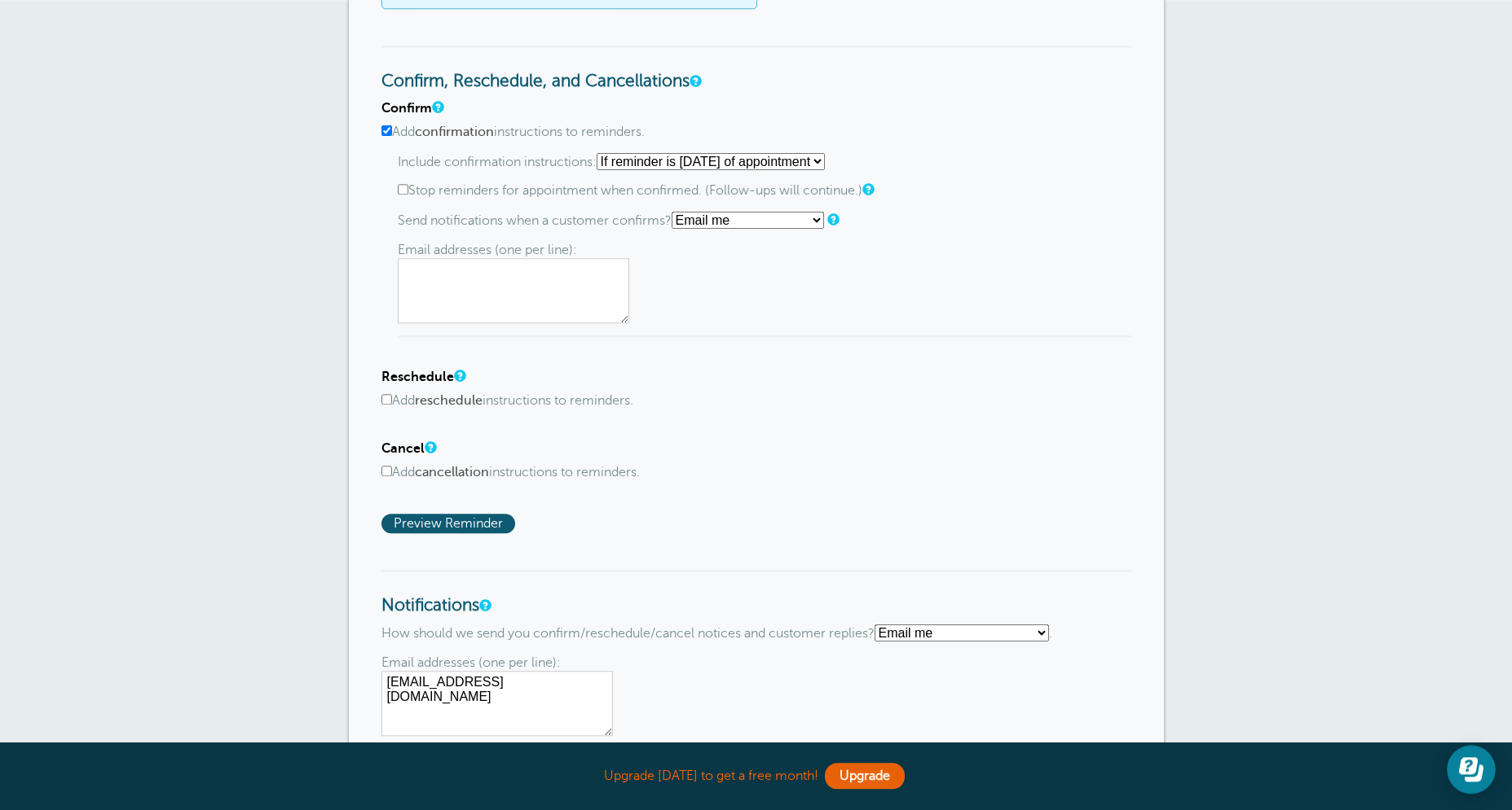
scroll to position [855, 0]
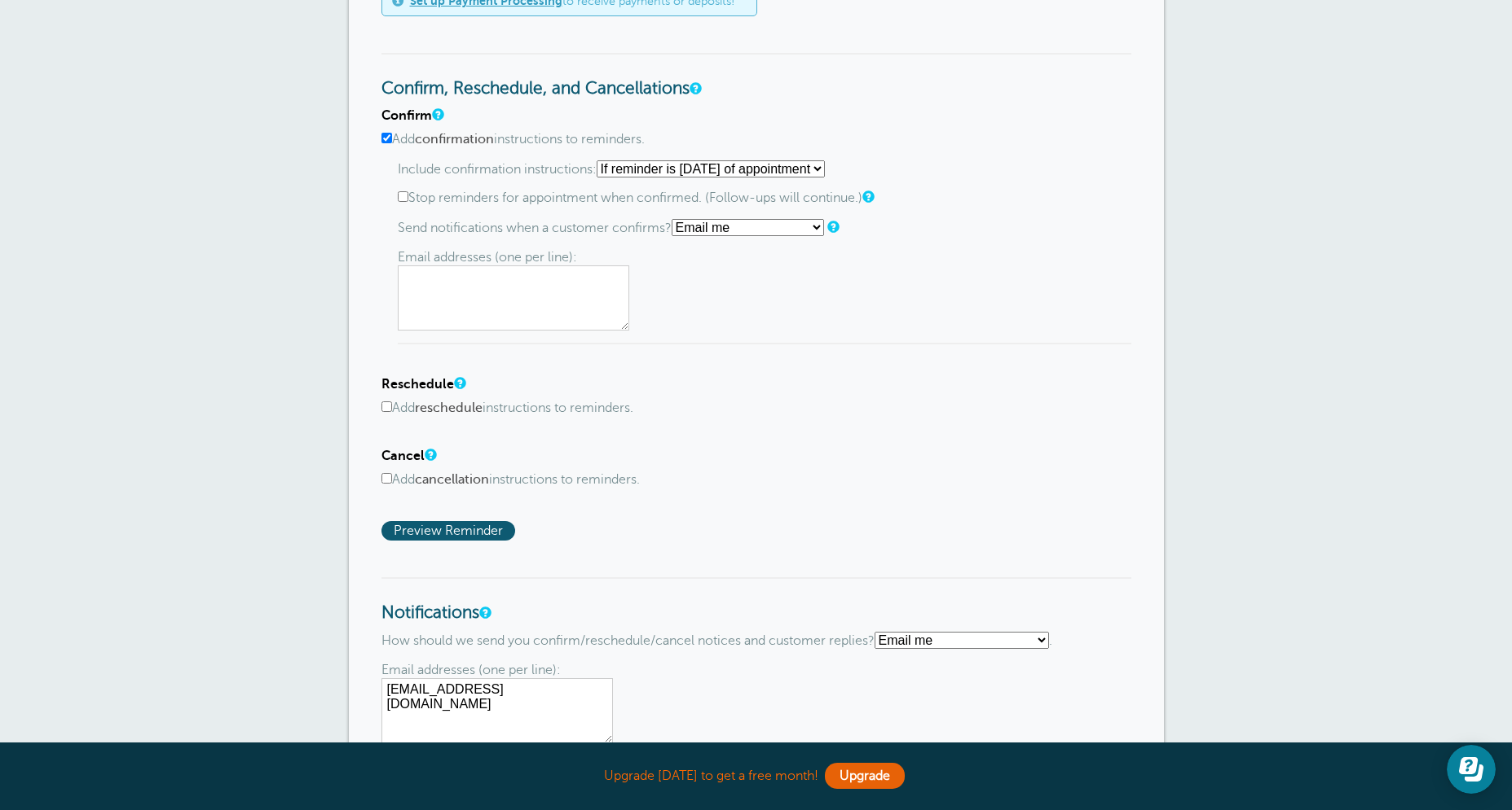
select select "5"
click option "Don't send notifications" at bounding box center [0, 0] width 0 height 0
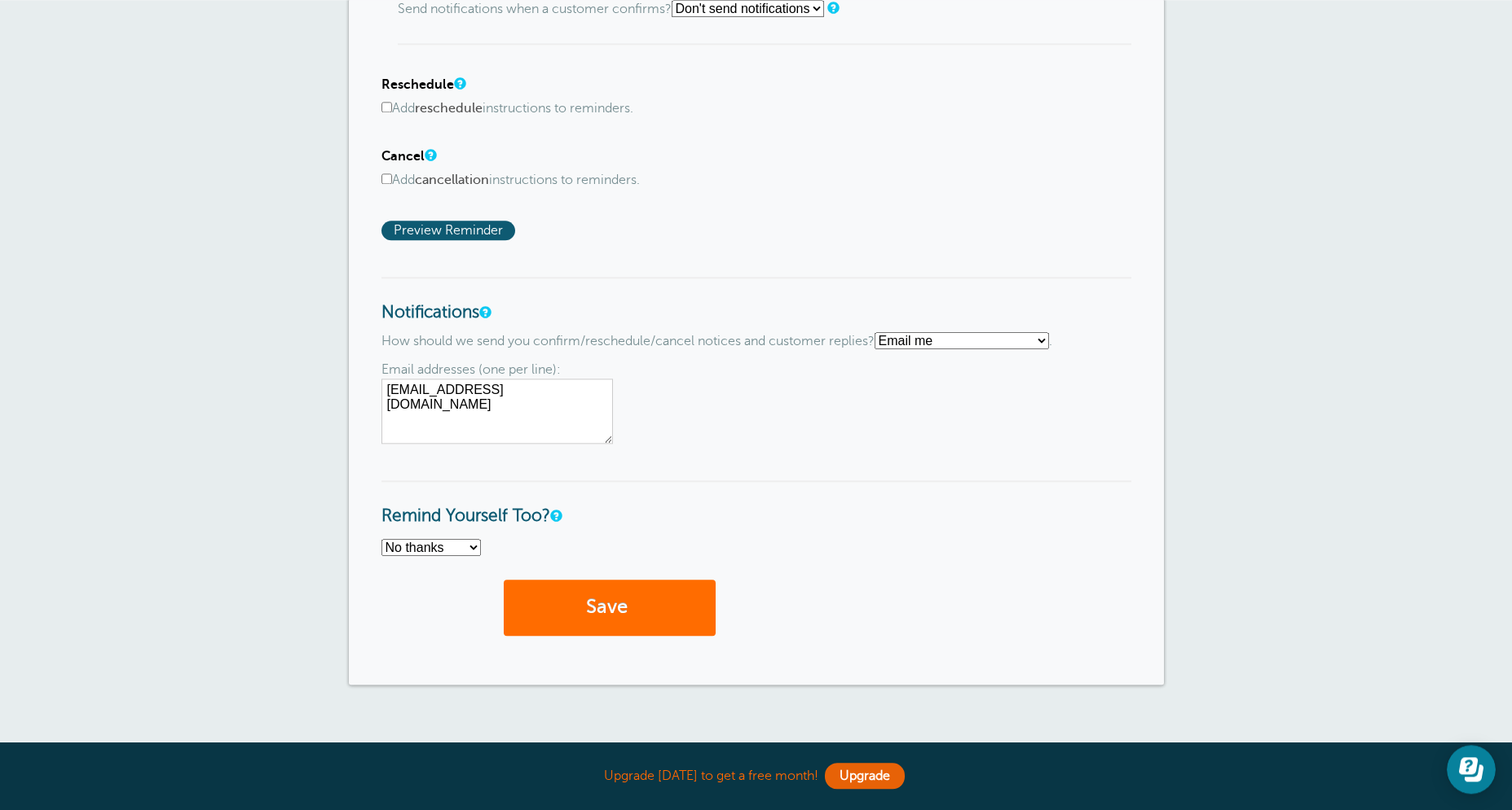
scroll to position [1102, 0]
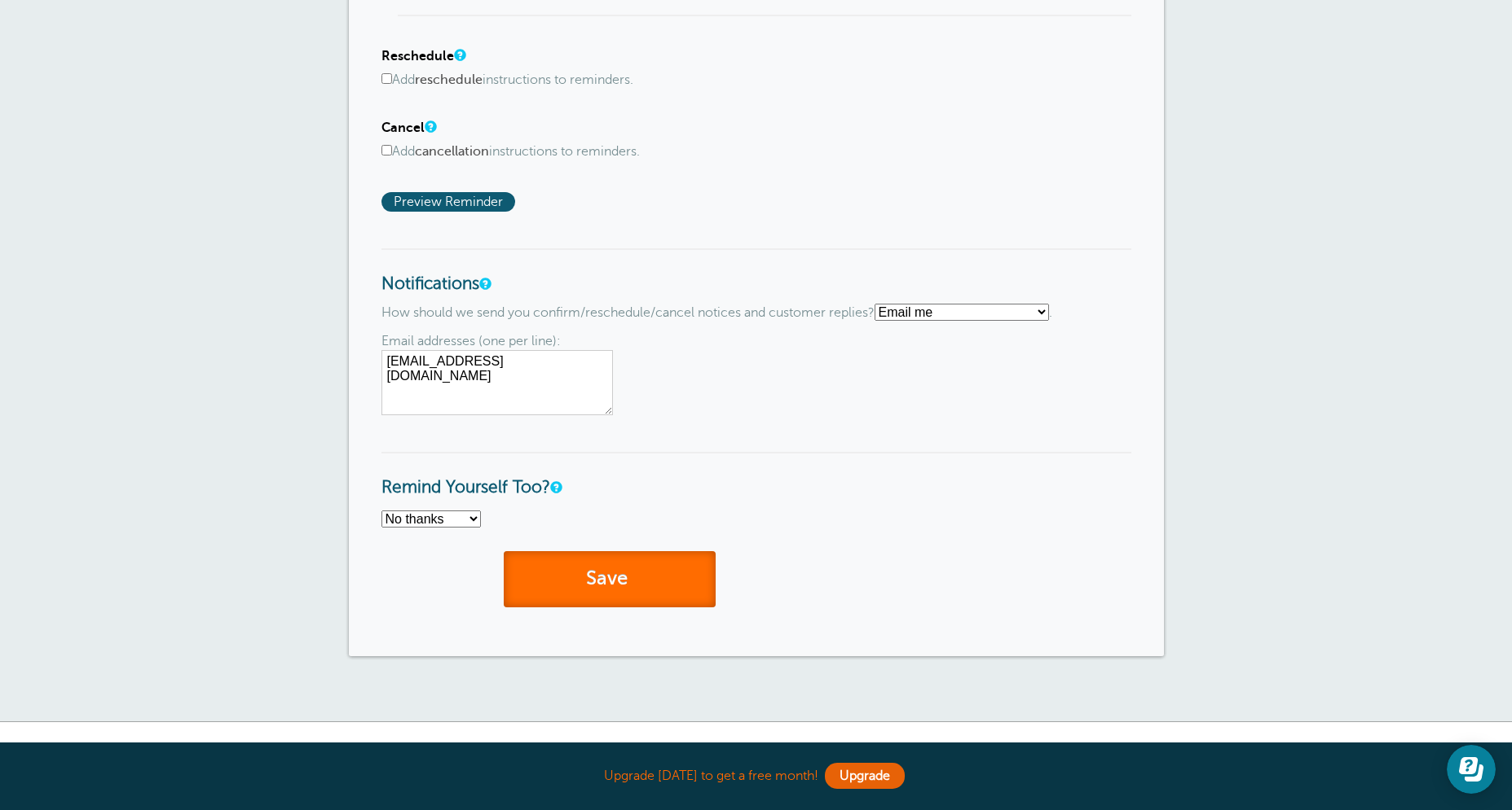
click at [626, 586] on button "Save" at bounding box center [609, 579] width 212 height 56
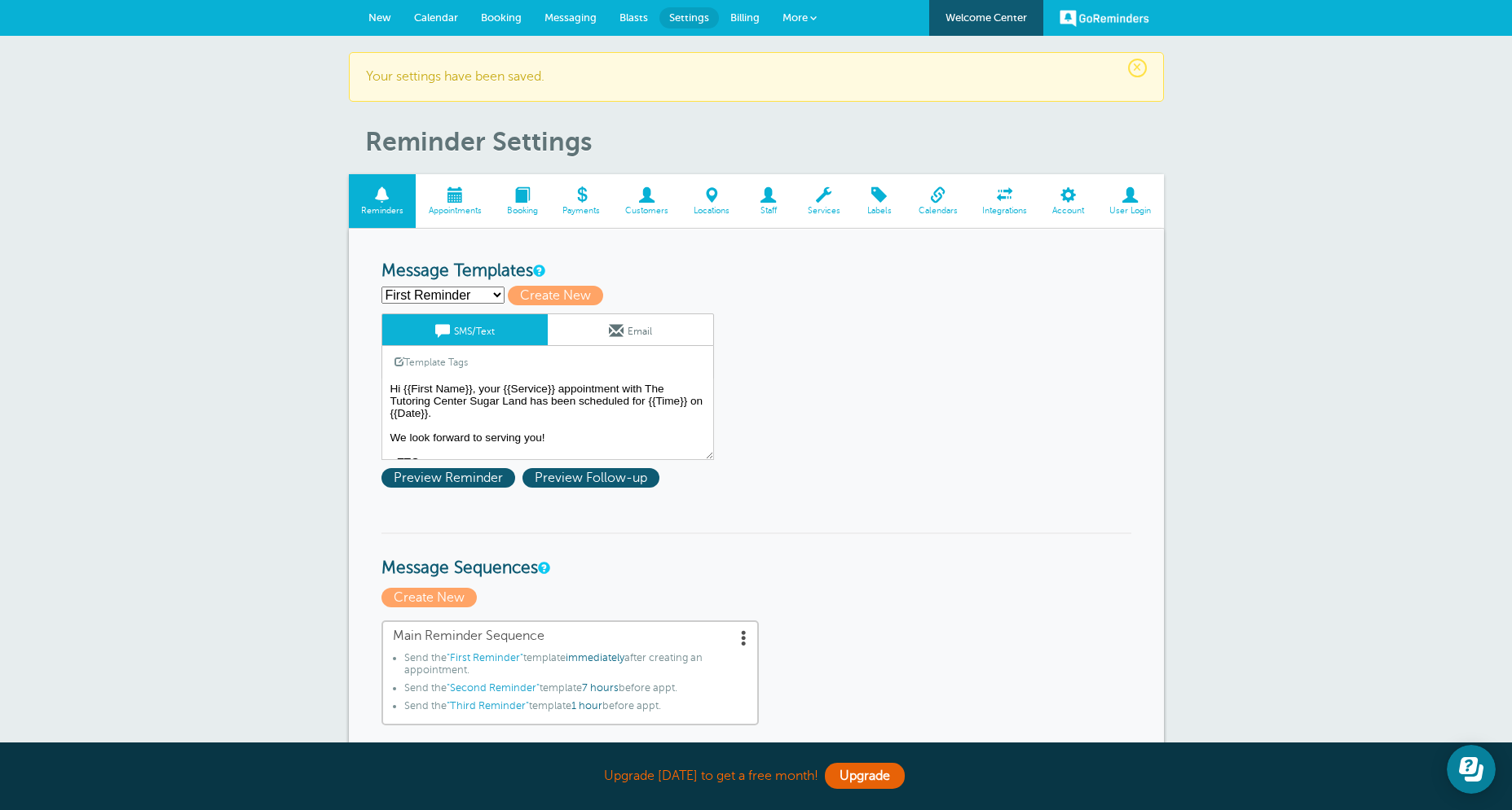
click at [466, 215] on span "Appointments" at bounding box center [455, 211] width 62 height 10
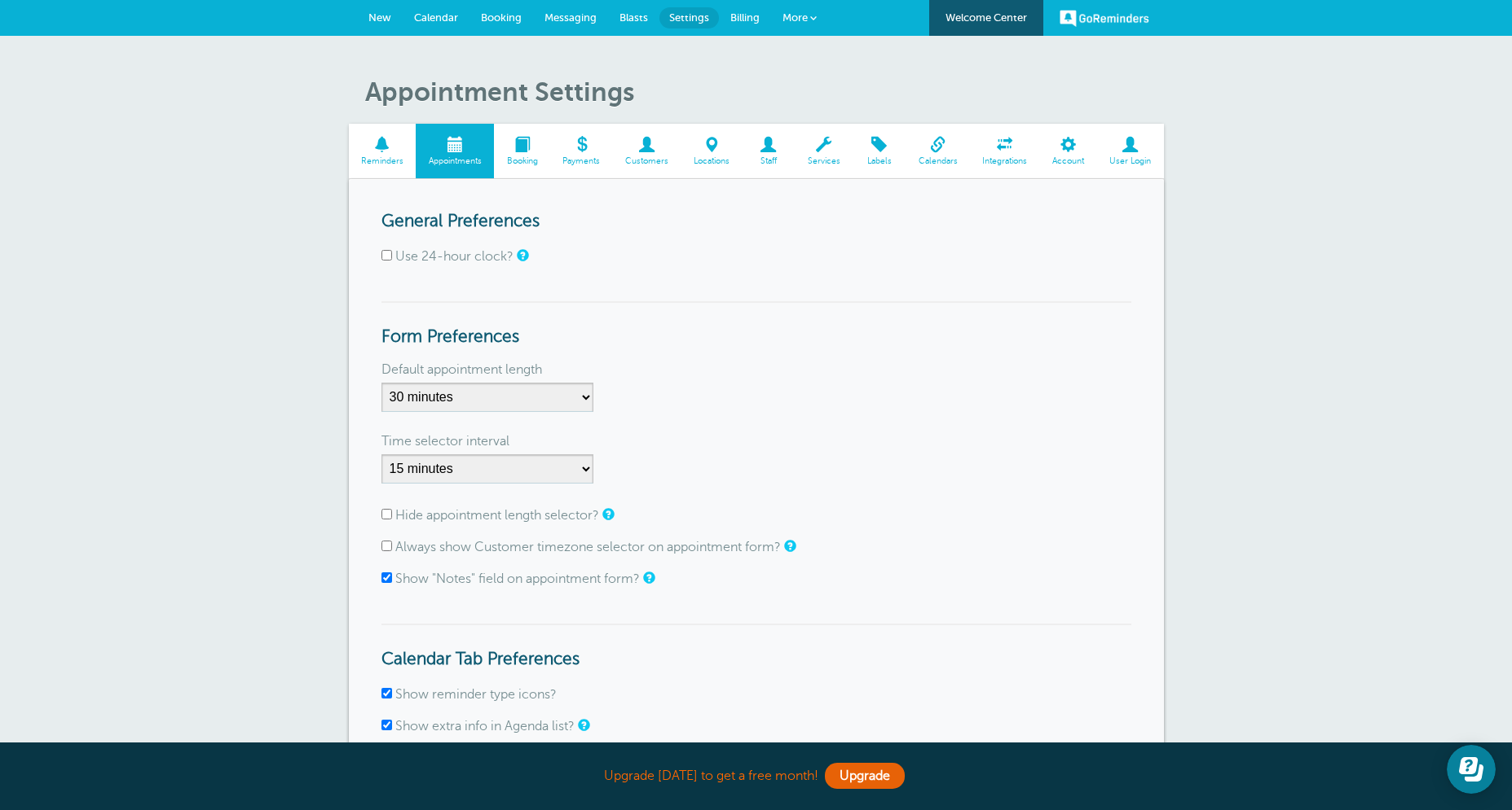
click at [418, 23] on span "Calendar" at bounding box center [436, 18] width 44 height 12
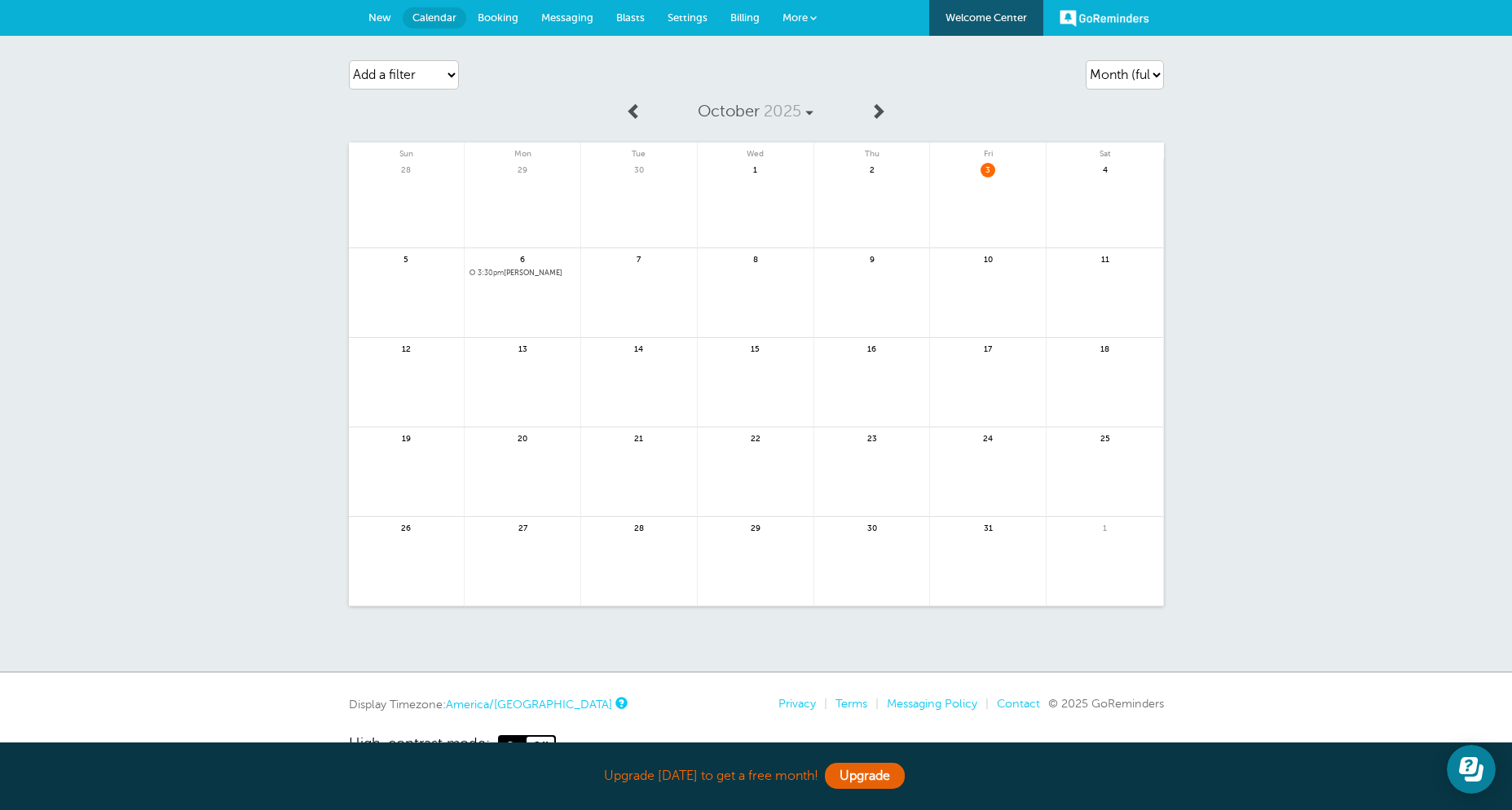
click at [1171, 82] on div "Agenda Day Week Month (full view) Month (condensed) Add a filter Customer Searc…" at bounding box center [756, 354] width 1512 height 637
click at [1085, 60] on select "Agenda Day Week Month (full view) Month (condensed)" at bounding box center [1124, 75] width 78 height 30
select select "week"
click option "Week" at bounding box center [0, 0] width 0 height 0
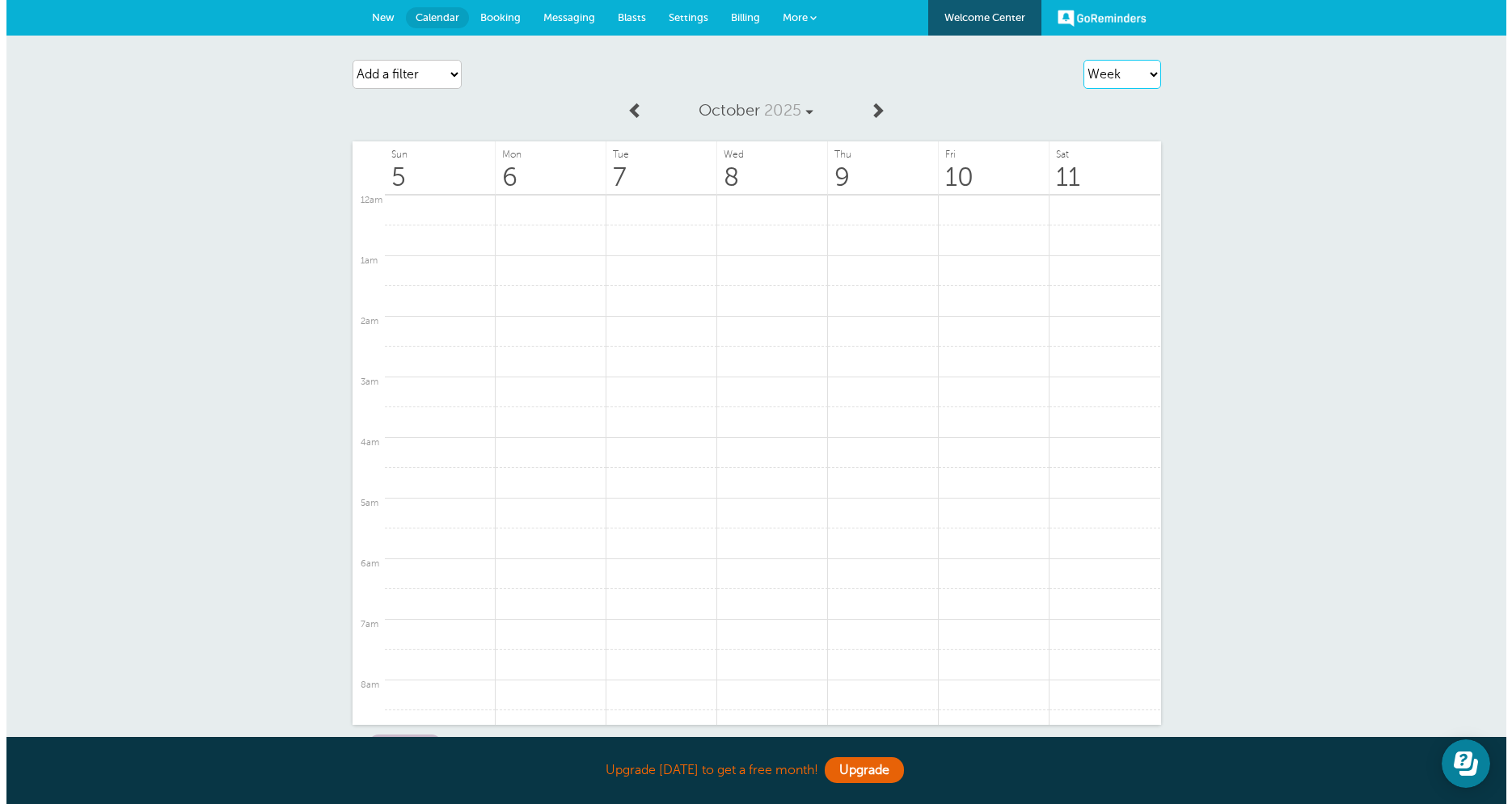
scroll to position [900, 0]
click at [540, 250] on span "[PERSON_NAME]" at bounding box center [533, 247] width 78 height 12
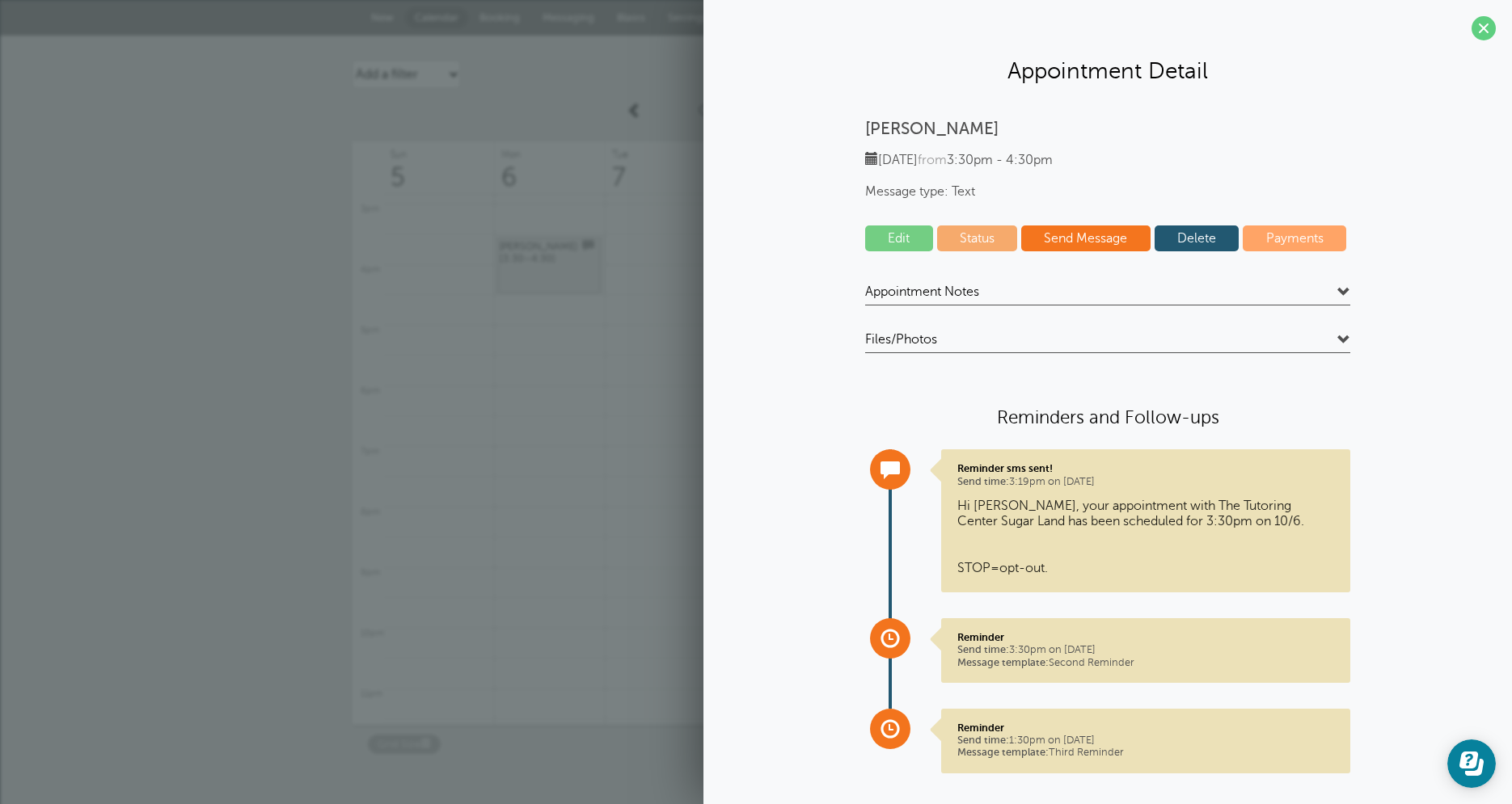
scroll to position [21, 0]
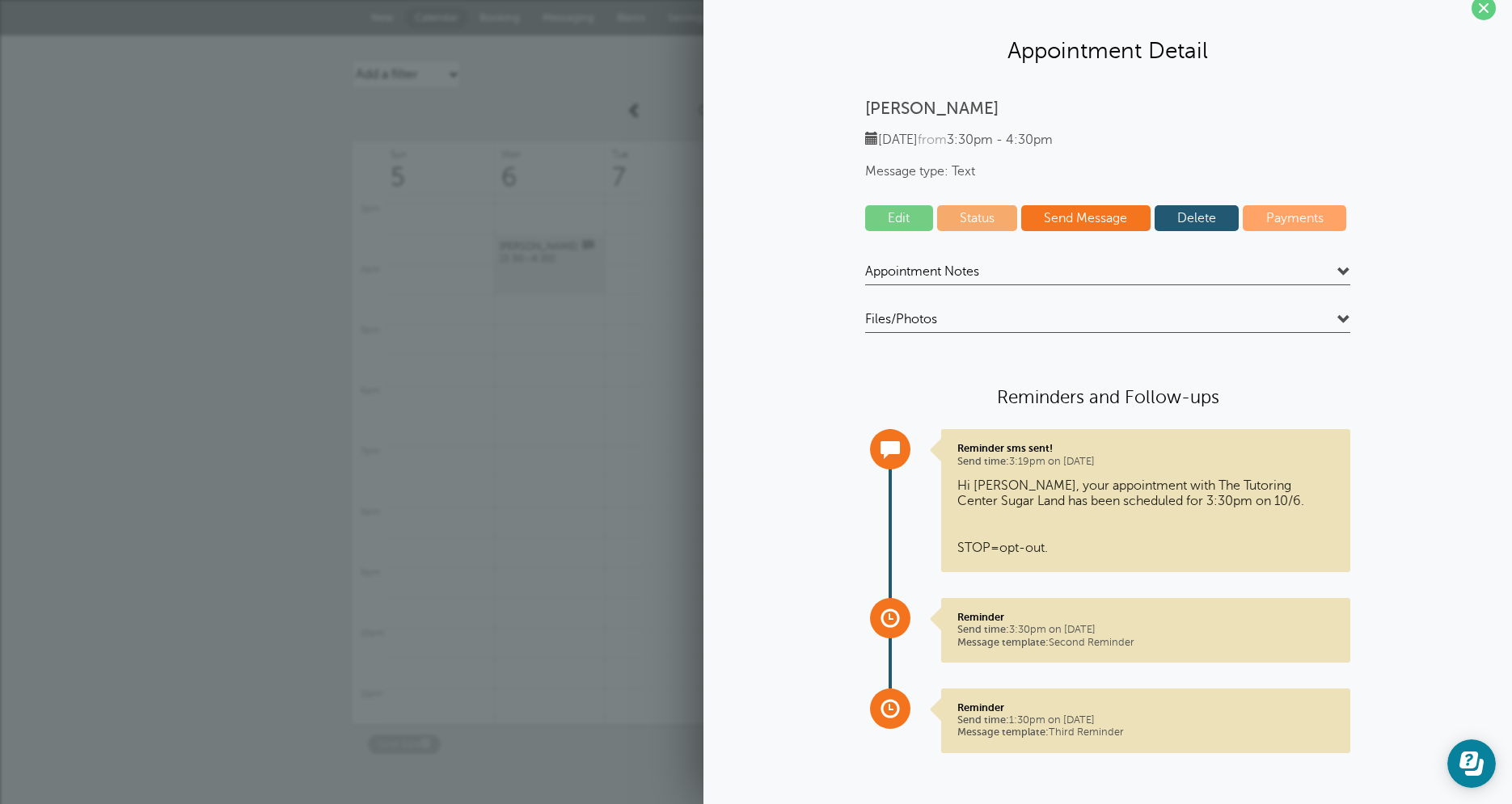
drag, startPoint x: 1016, startPoint y: 451, endPoint x: 937, endPoint y: 443, distance: 79.4
click at [941, 443] on div "Reminder sms sent! Send time: 3:19pm on [DATE] Hi [PERSON_NAME], your appointme…" at bounding box center [1145, 500] width 409 height 143
click at [926, 320] on span "Files/Photos" at bounding box center [901, 319] width 72 height 16
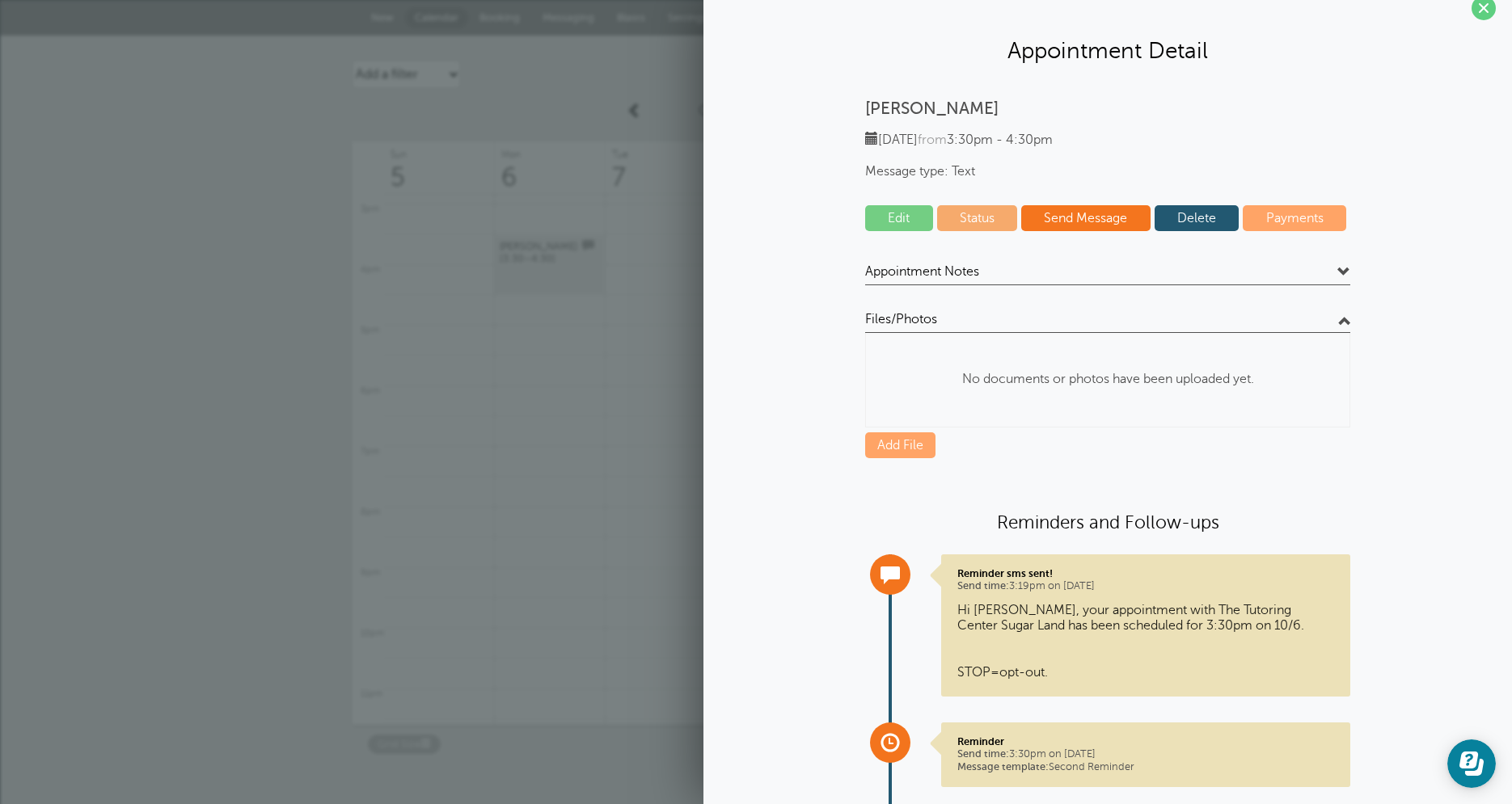
click at [974, 280] on h4 "Appointment Notes" at bounding box center [1107, 274] width 485 height 22
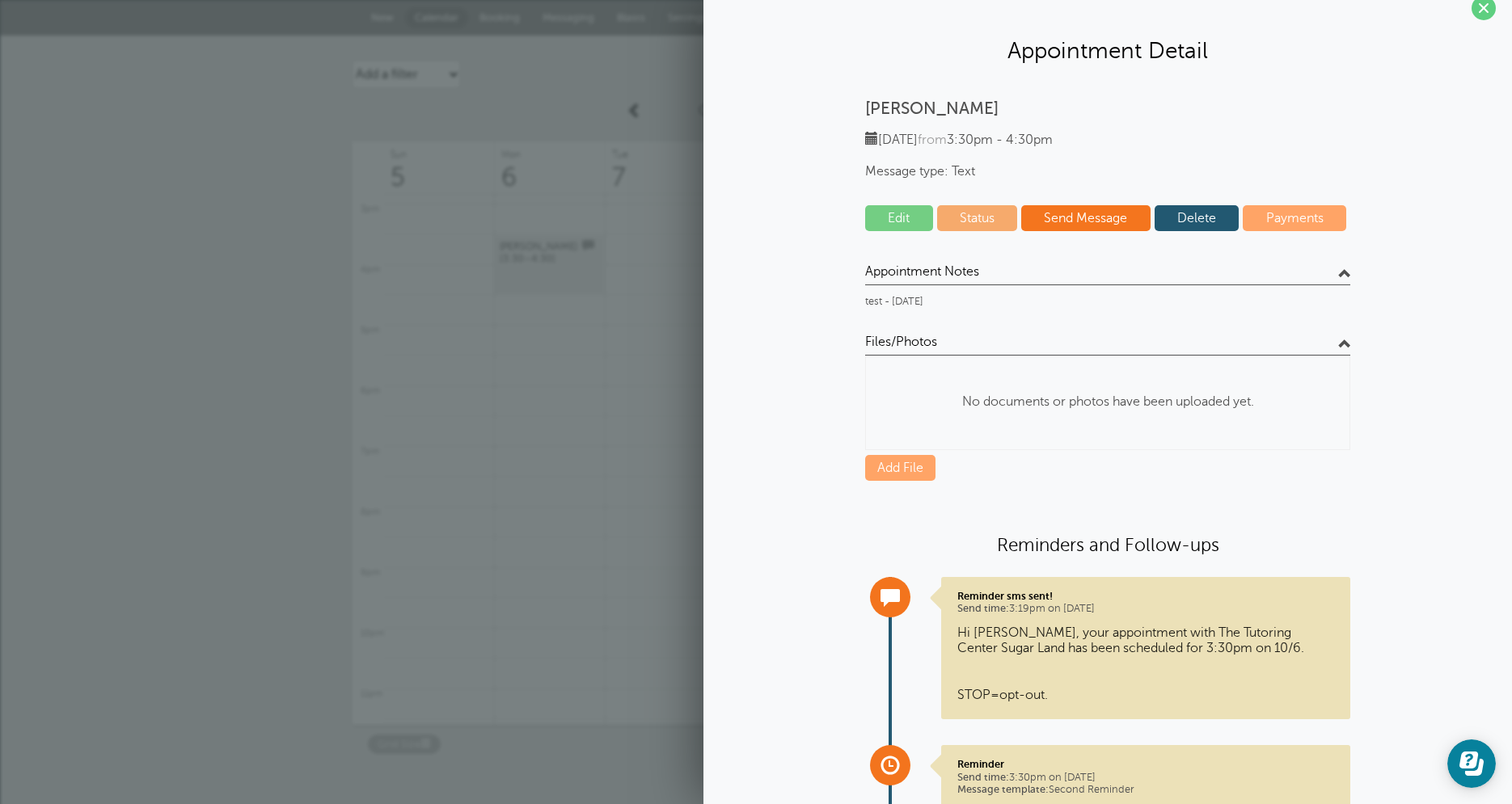
click at [978, 278] on h4 "Appointment Notes" at bounding box center [1107, 274] width 485 height 22
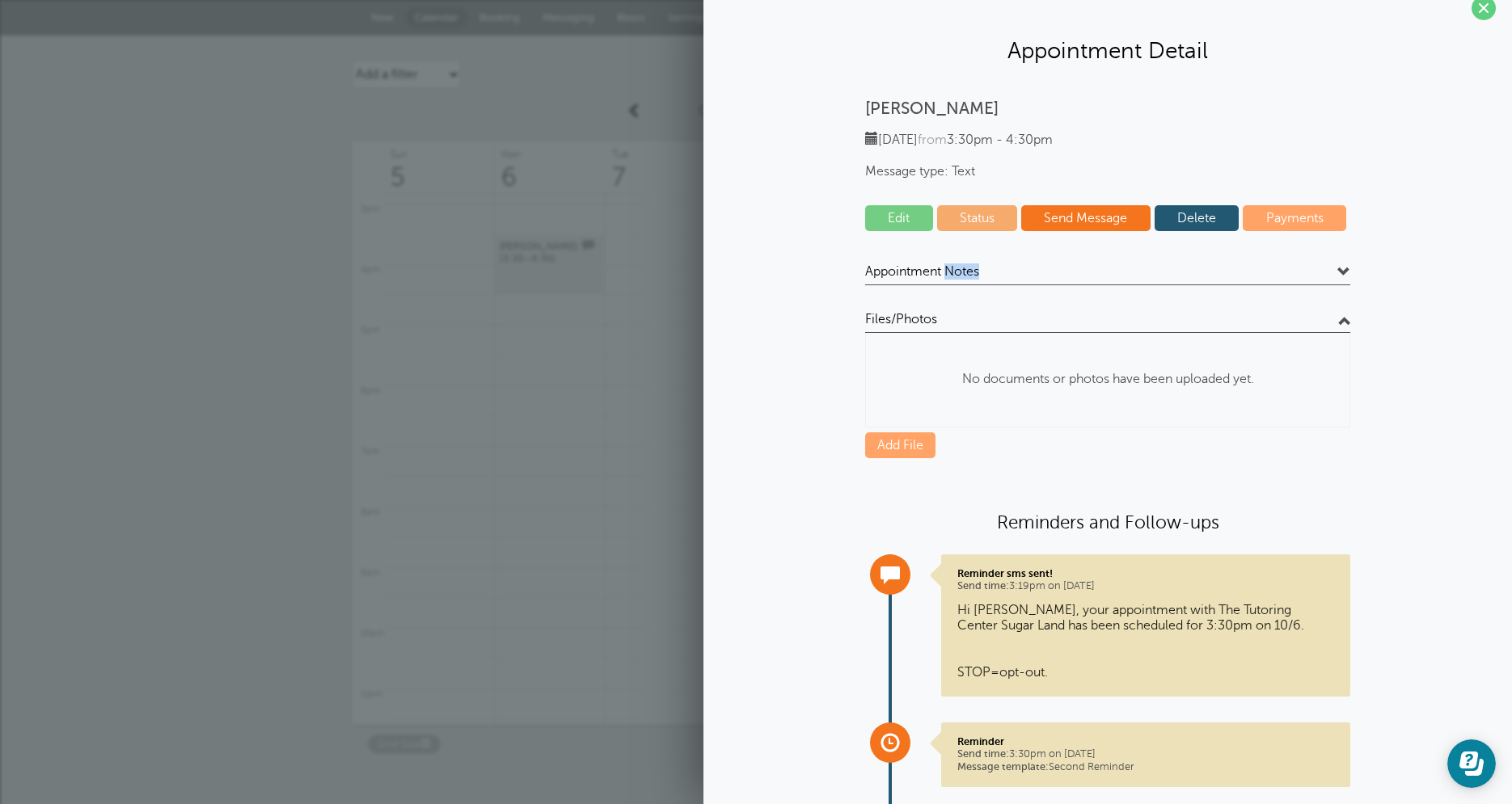
click at [978, 278] on h4 "Appointment Notes" at bounding box center [1107, 274] width 485 height 22
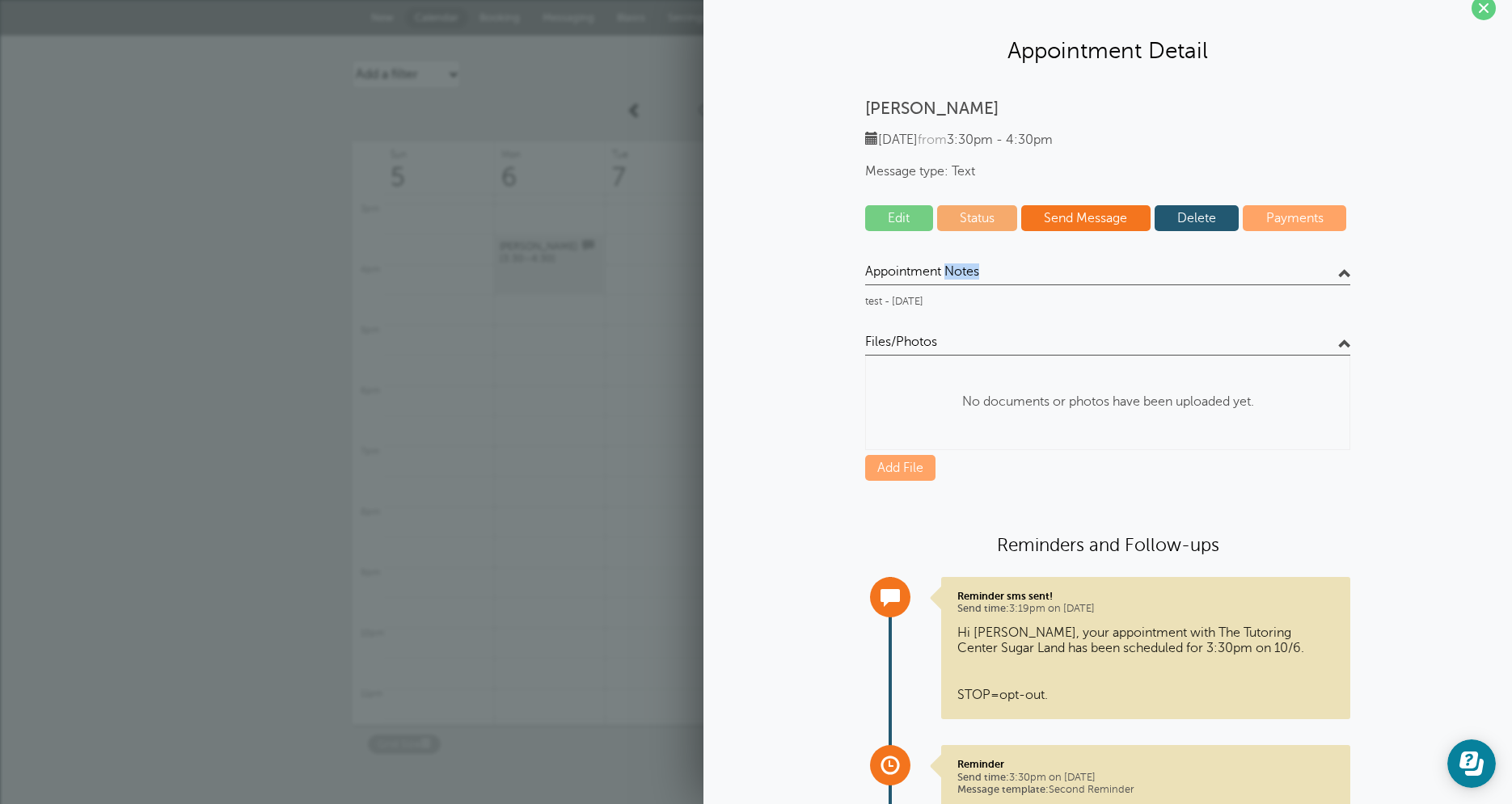
click at [927, 305] on p "test - 10/03/2025" at bounding box center [1107, 302] width 485 height 12
click at [963, 277] on span "Appointment Notes" at bounding box center [922, 271] width 114 height 16
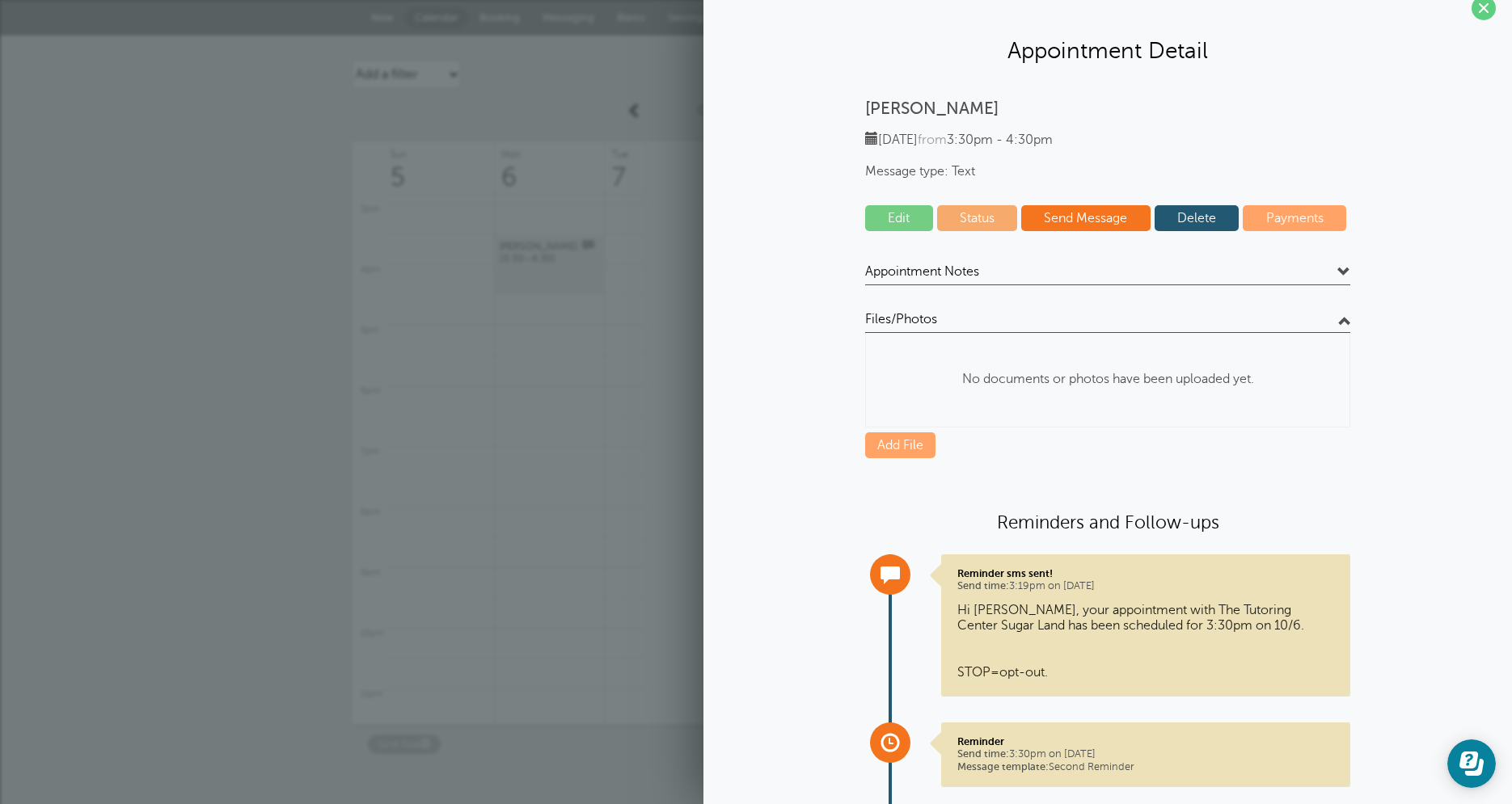
click at [971, 335] on div "No documents or photos have been uploaded yet." at bounding box center [1108, 379] width 484 height 93
click at [986, 271] on h4 "Appointment Notes" at bounding box center [1107, 274] width 485 height 22
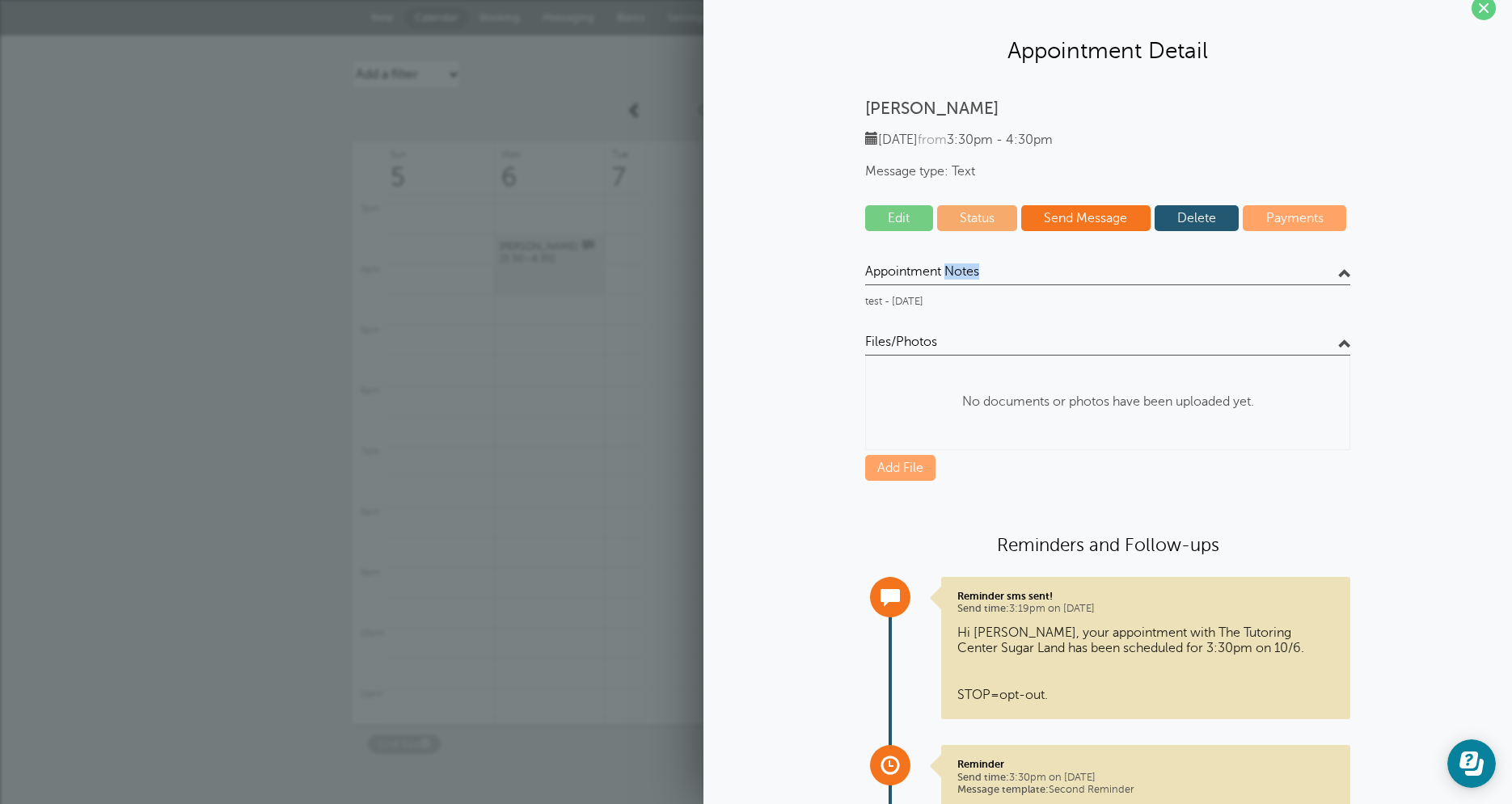
click at [986, 271] on h4 "Appointment Notes" at bounding box center [1107, 274] width 485 height 22
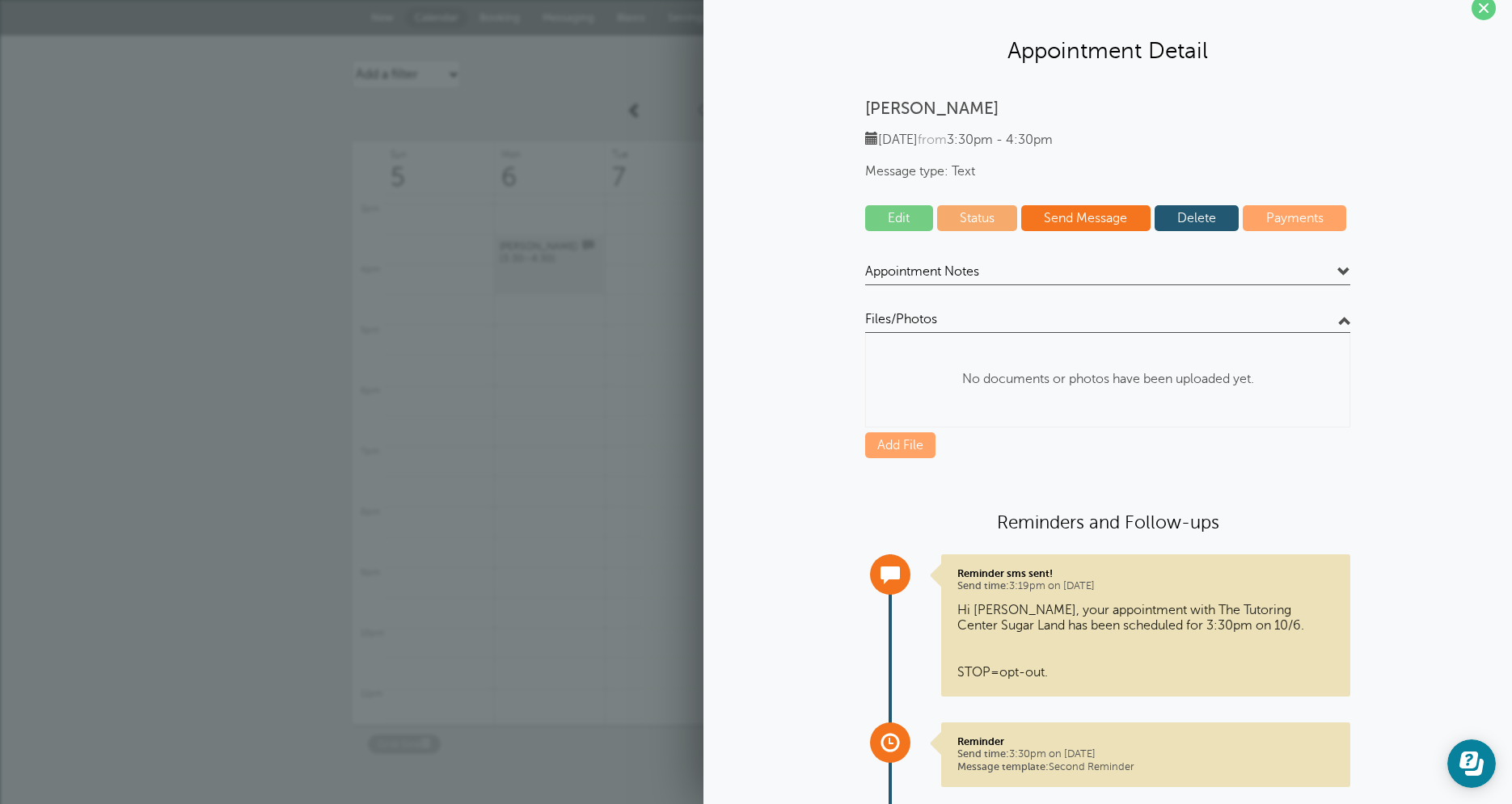
click at [986, 327] on h4 "Files/Photos" at bounding box center [1107, 322] width 485 height 22
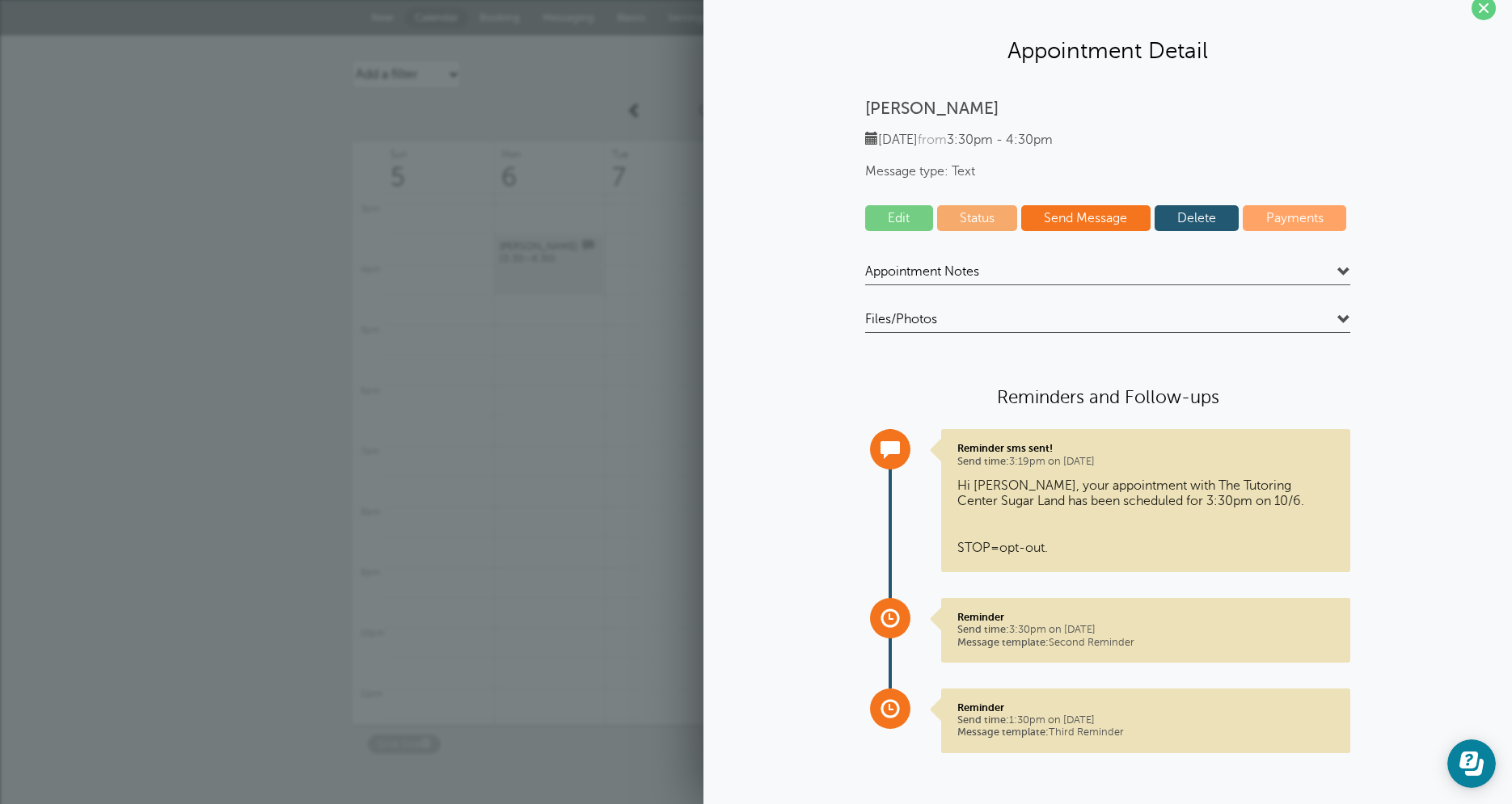
drag, startPoint x: 986, startPoint y: 323, endPoint x: 982, endPoint y: 331, distance: 8.9
click at [982, 331] on h4 "Files/Photos" at bounding box center [1107, 322] width 485 height 22
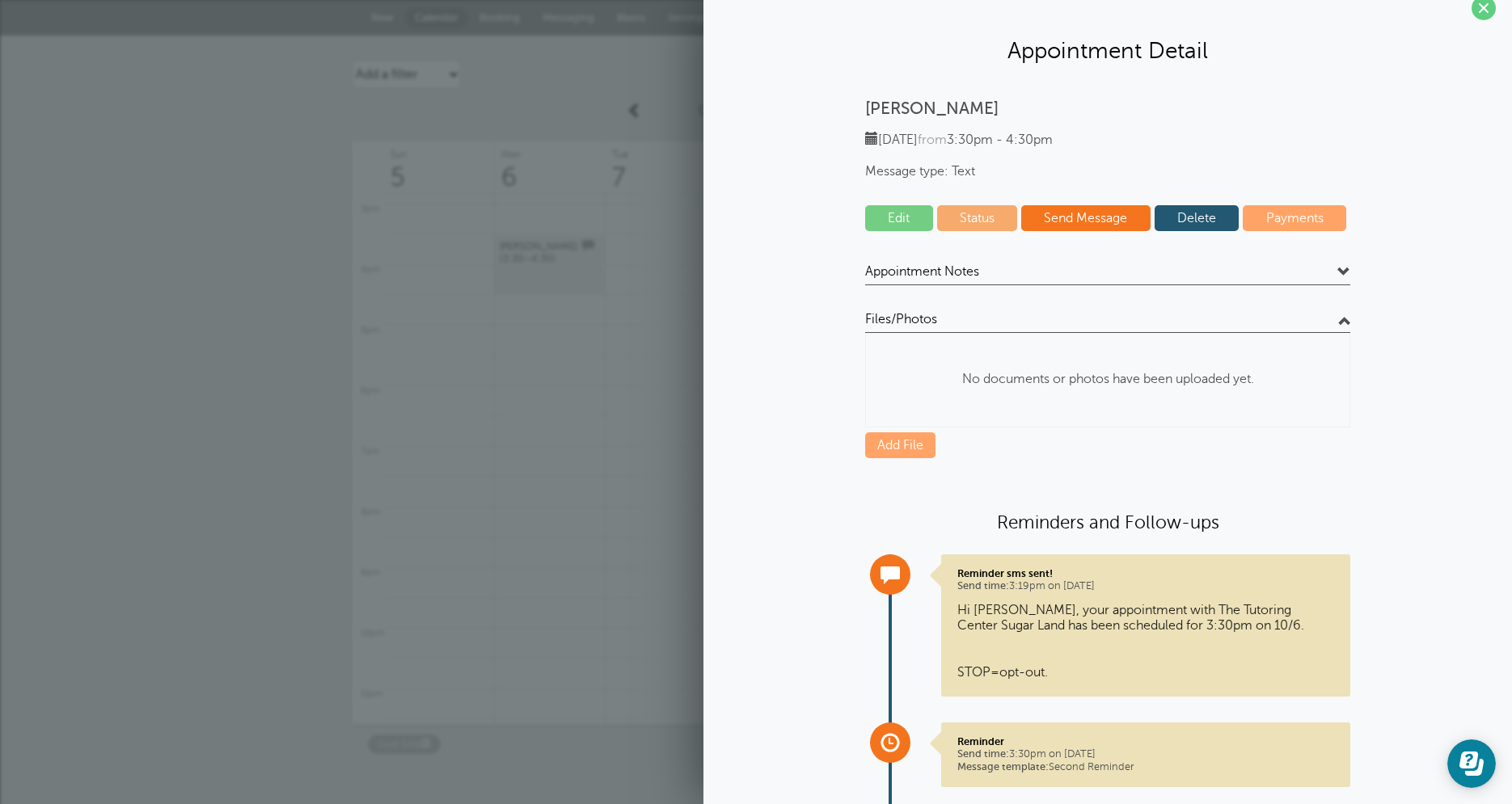
click at [982, 331] on h4 "Files/Photos" at bounding box center [1107, 322] width 485 height 22
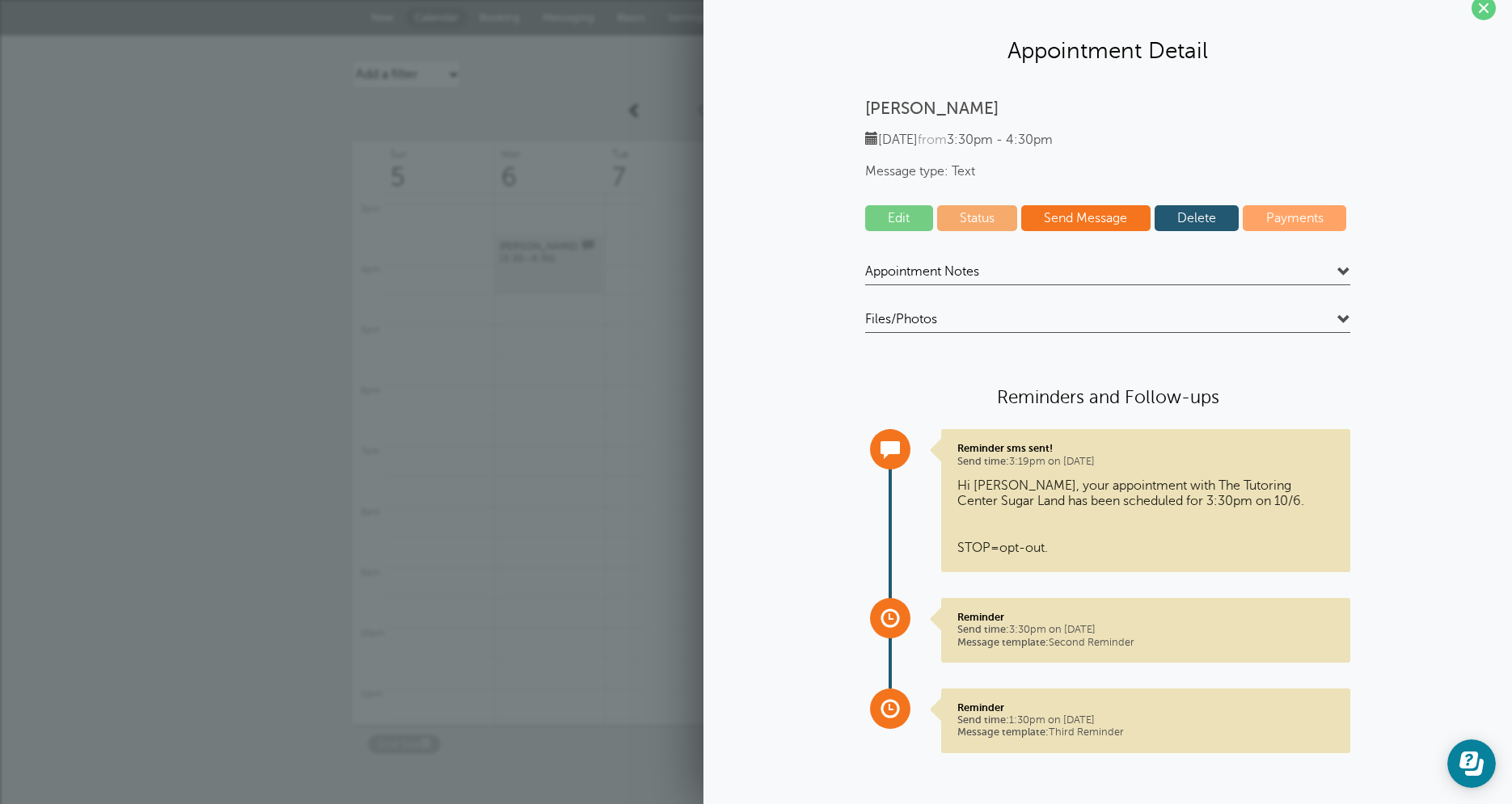
click at [963, 221] on link "Status" at bounding box center [977, 218] width 81 height 26
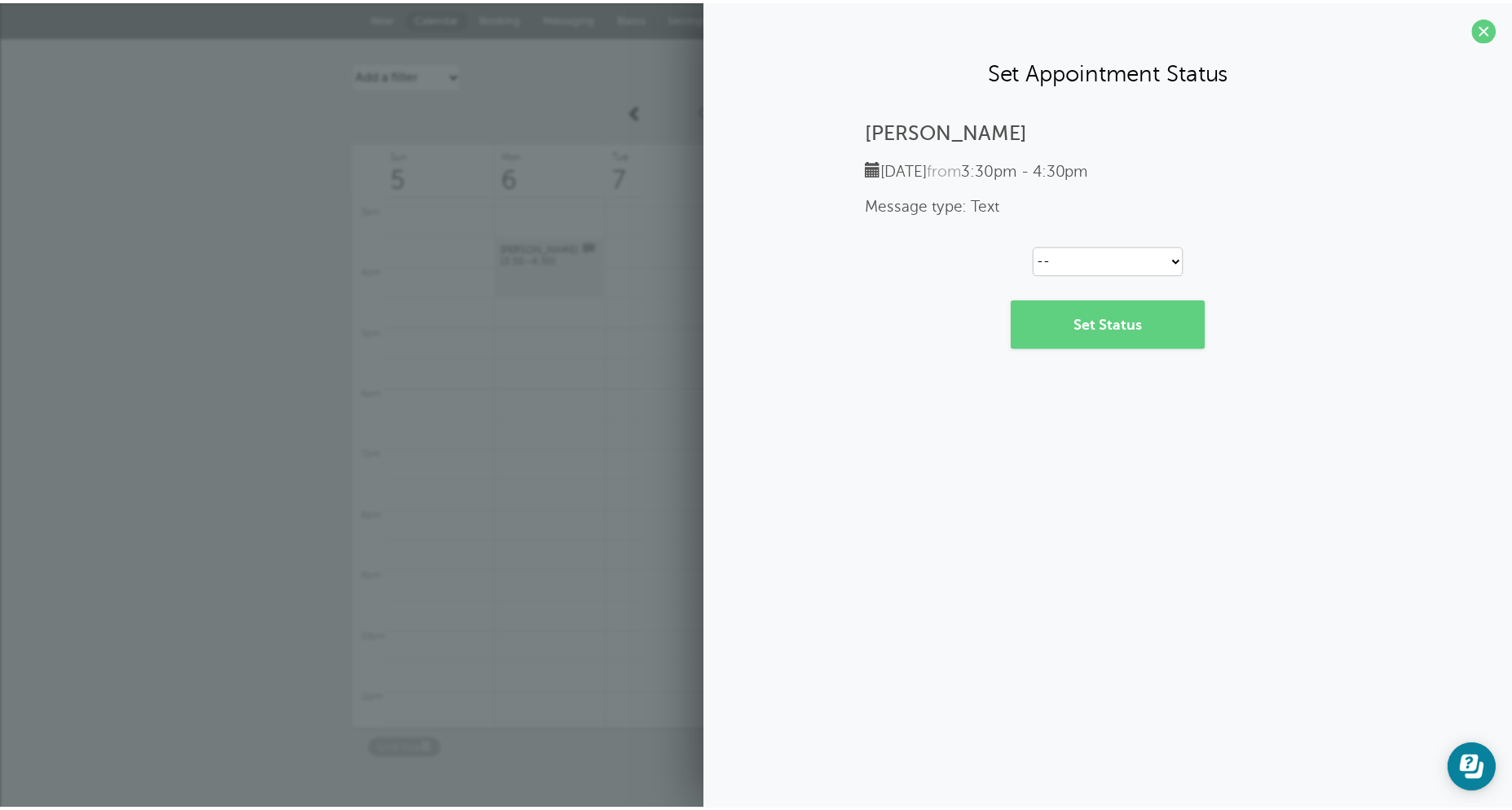
scroll to position [0, 0]
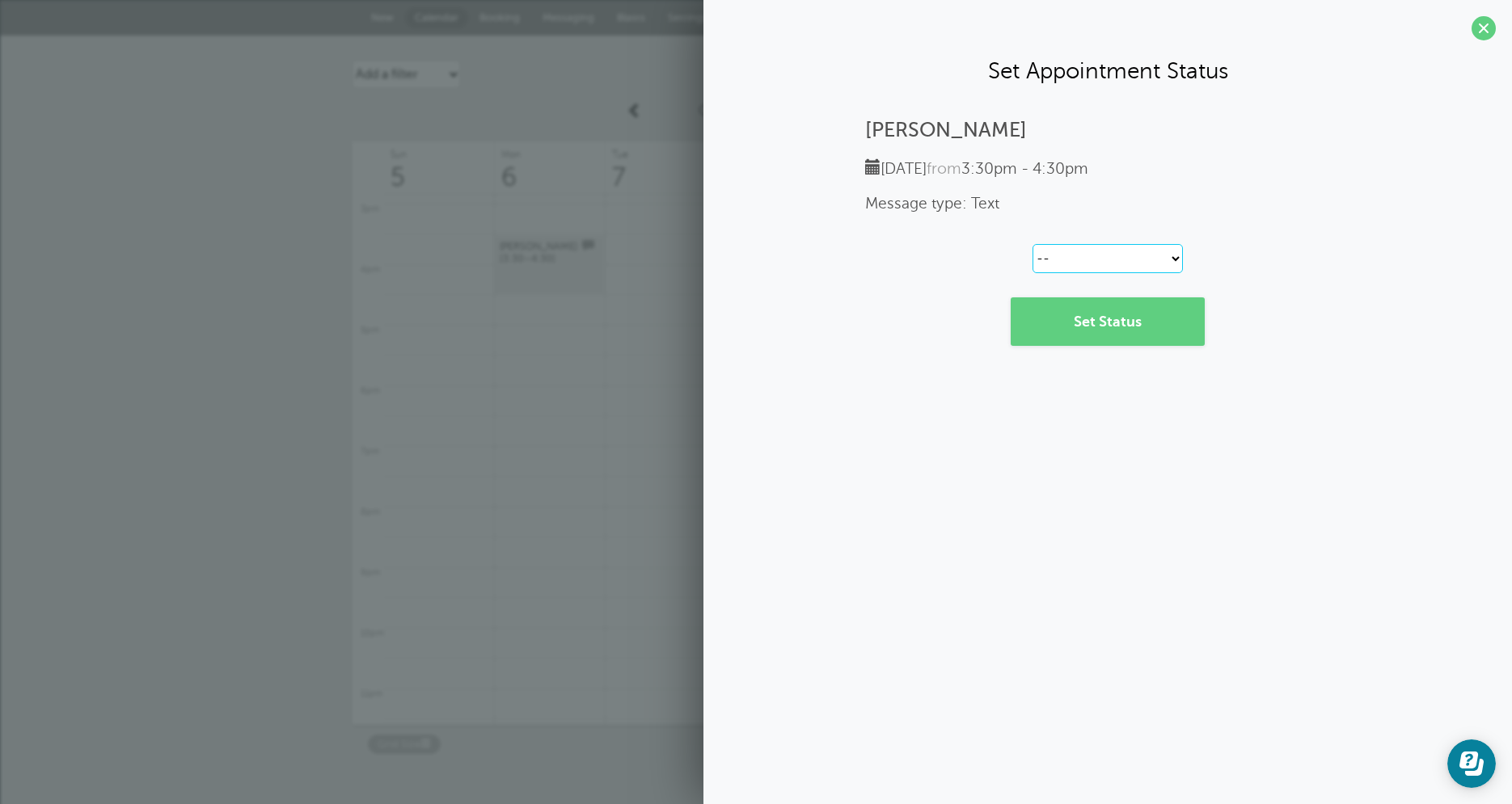
click option "--" at bounding box center [0, 0] width 0 height 0
click at [1486, 35] on span at bounding box center [1483, 28] width 25 height 25
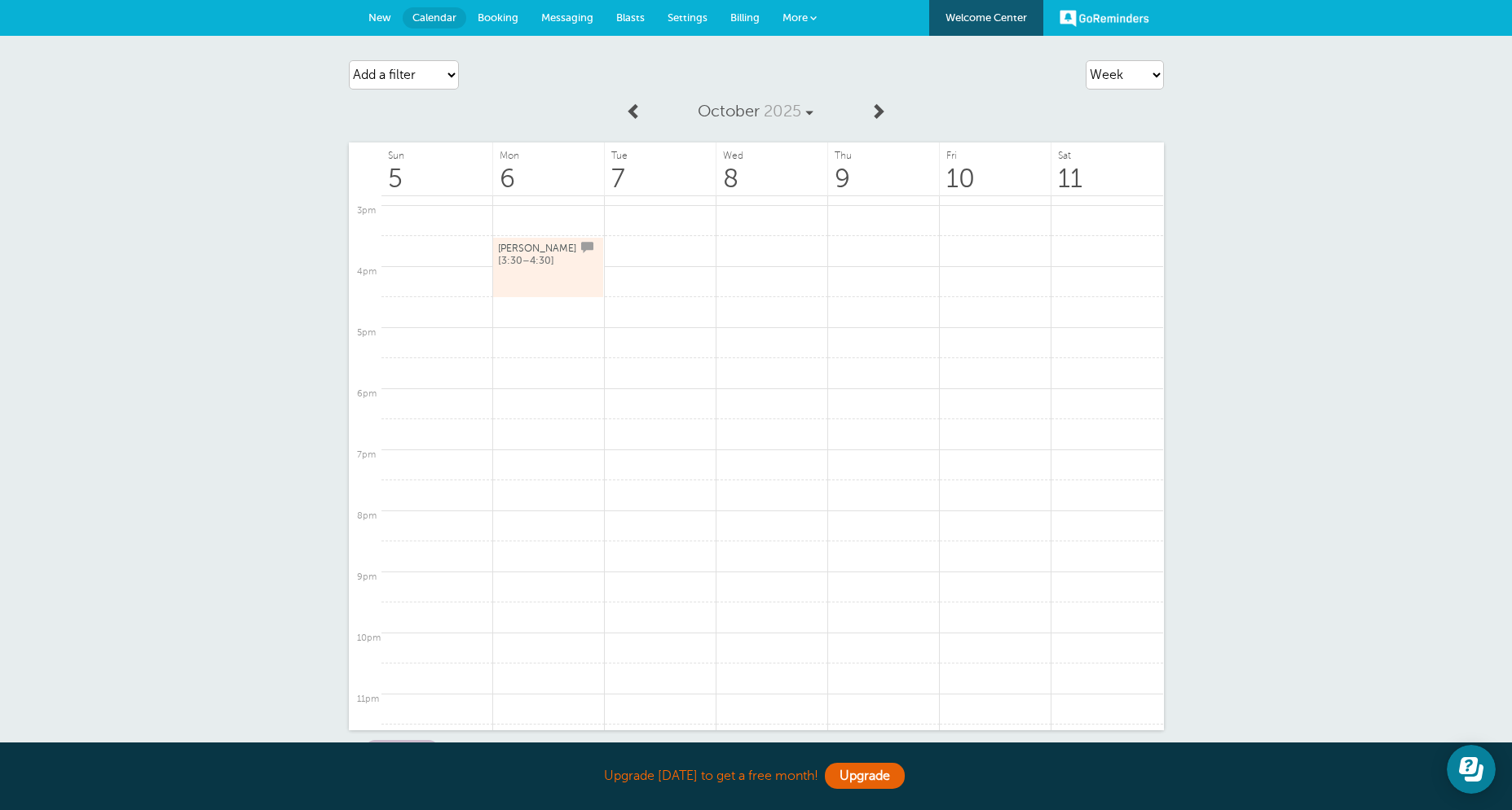
click at [558, 254] on link "Arif Sunesra [3:30–4:30]" at bounding box center [548, 267] width 100 height 54
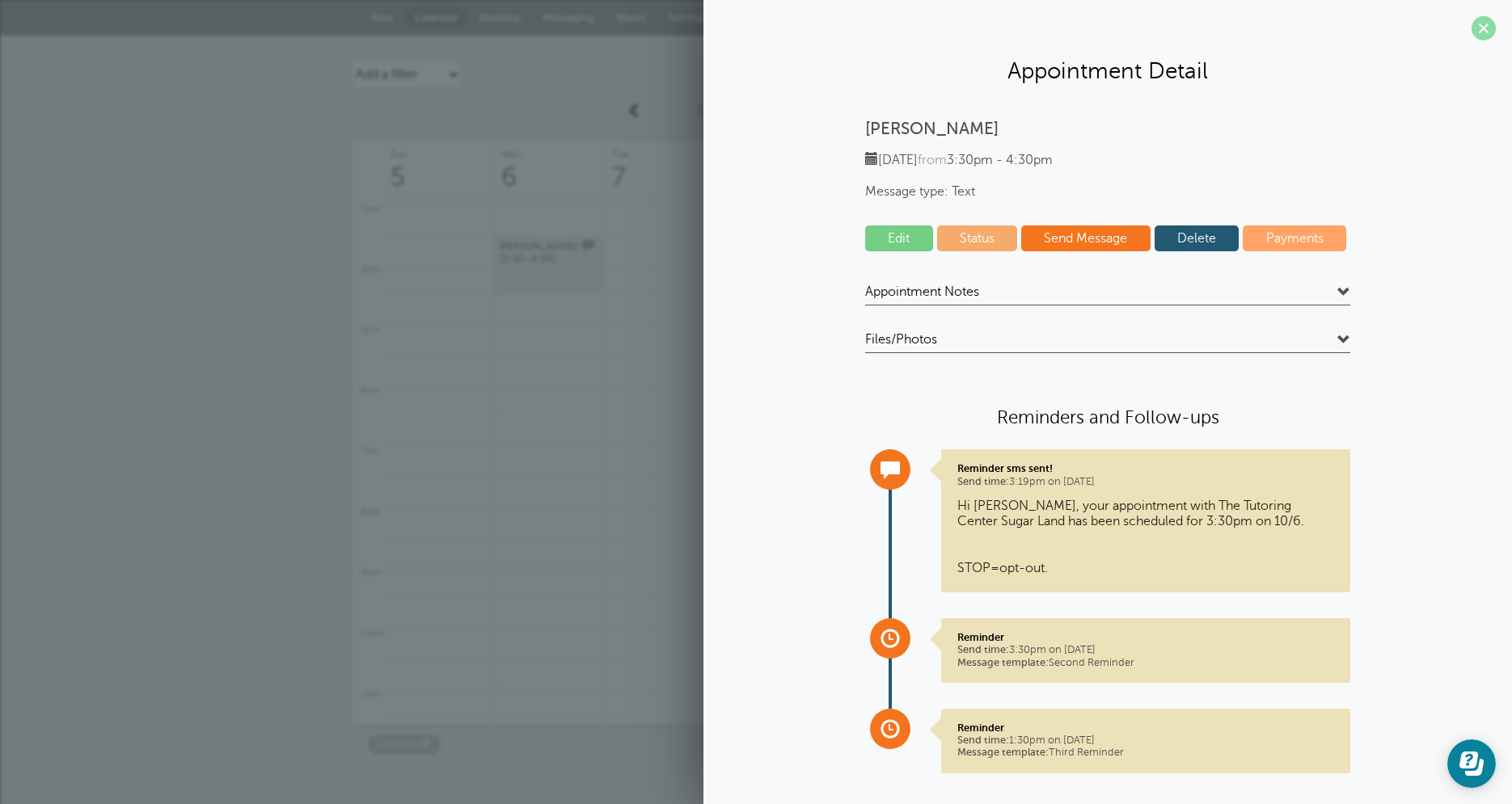
click at [1472, 37] on span at bounding box center [1483, 28] width 25 height 25
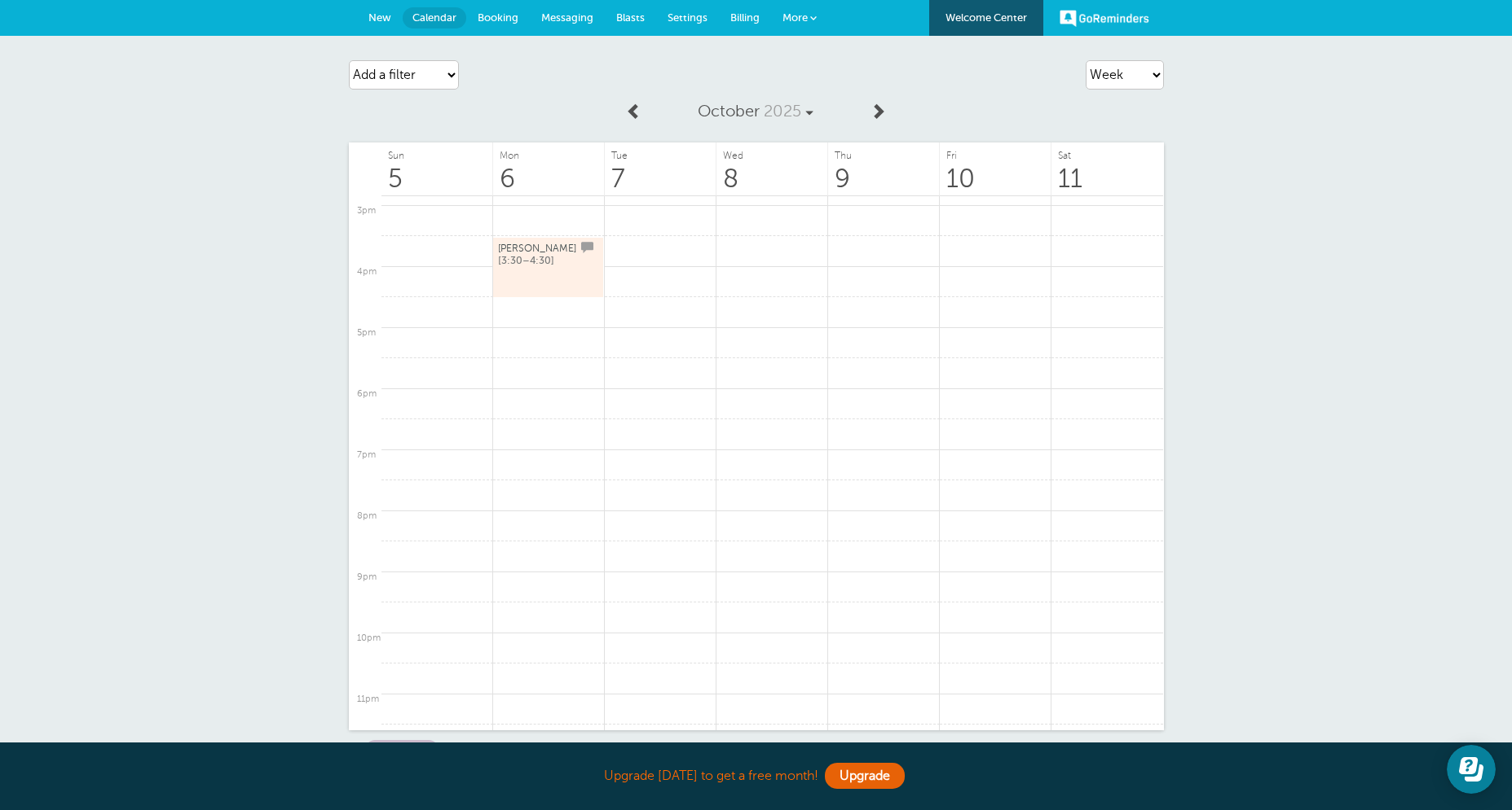
click at [1300, 265] on div "Agenda Day Week Month (full view) Month (condensed) Add a filter Customer Searc…" at bounding box center [756, 431] width 1512 height 790
click at [387, 21] on span "New" at bounding box center [379, 18] width 23 height 12
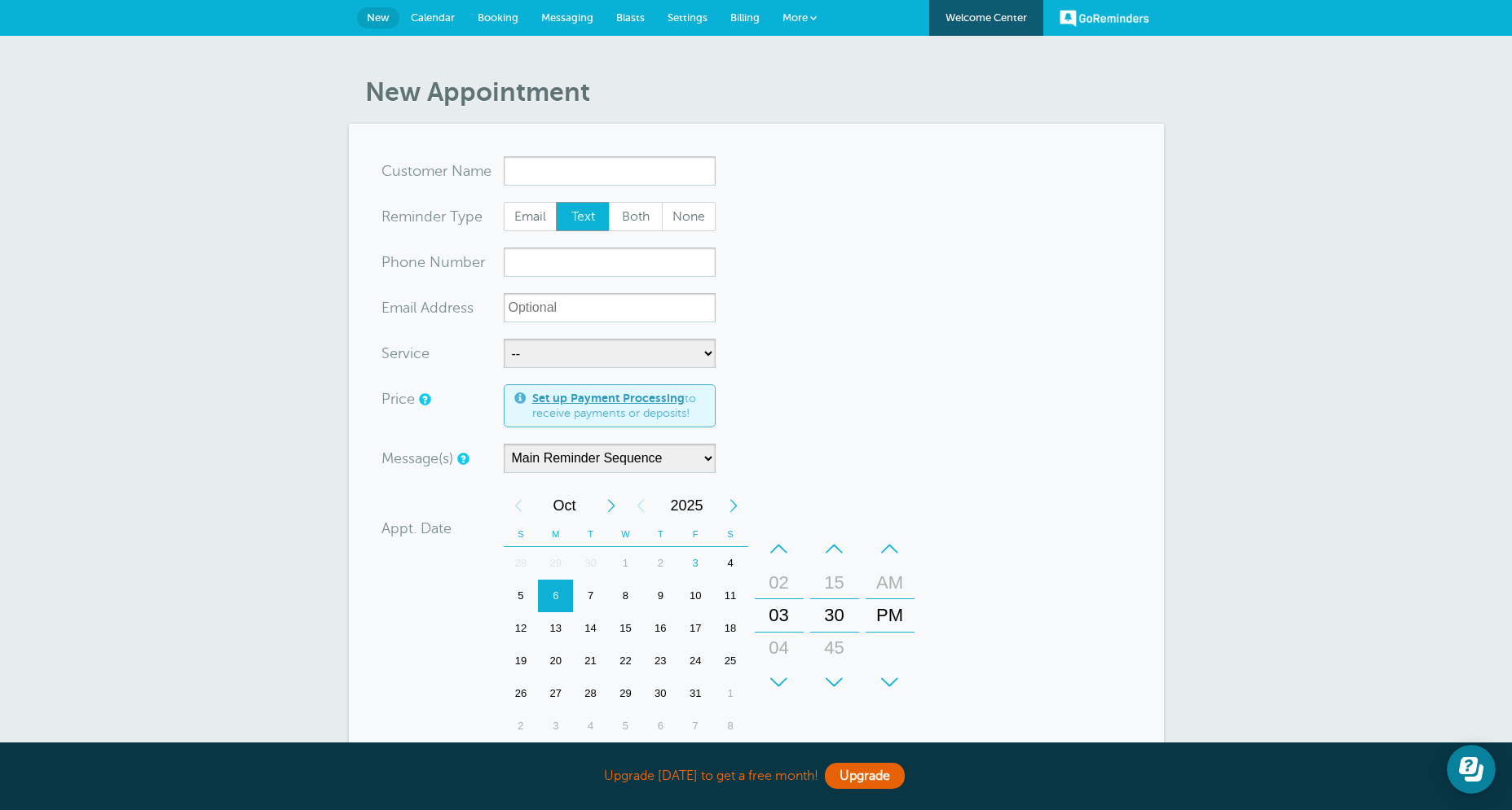
click at [567, 176] on input "x-no-autofill" at bounding box center [609, 171] width 212 height 30
click at [622, 222] on span "[EMAIL_ADDRESS][DOMAIN_NAME]" at bounding box center [608, 221] width 195 height 14
type input "[EMAIL_ADDRESS]"
type input "[PERSON_NAME]"
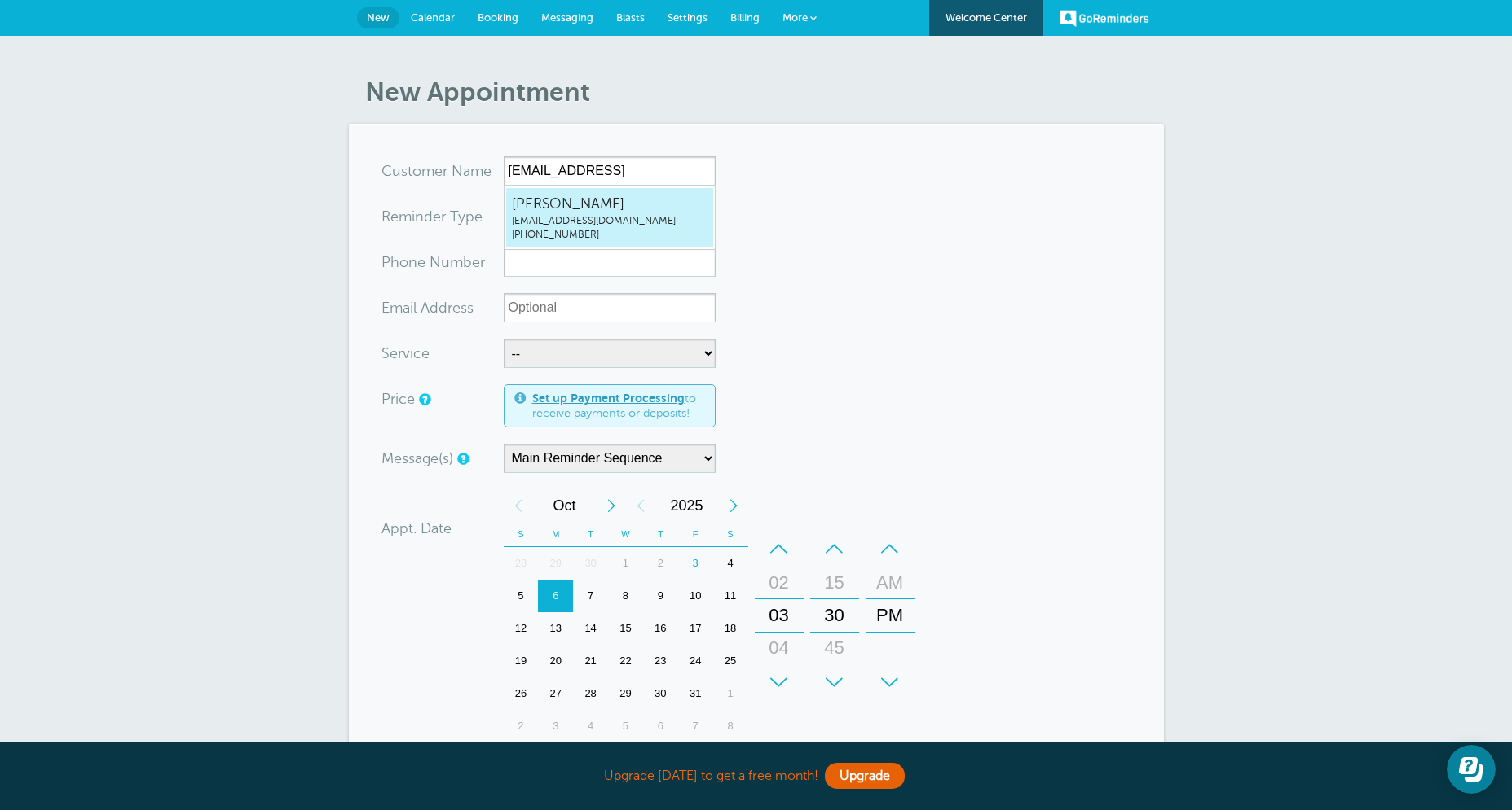
radio input "true"
type input "[PHONE_NUMBER]"
type input "[EMAIL_ADDRESS][DOMAIN_NAME]"
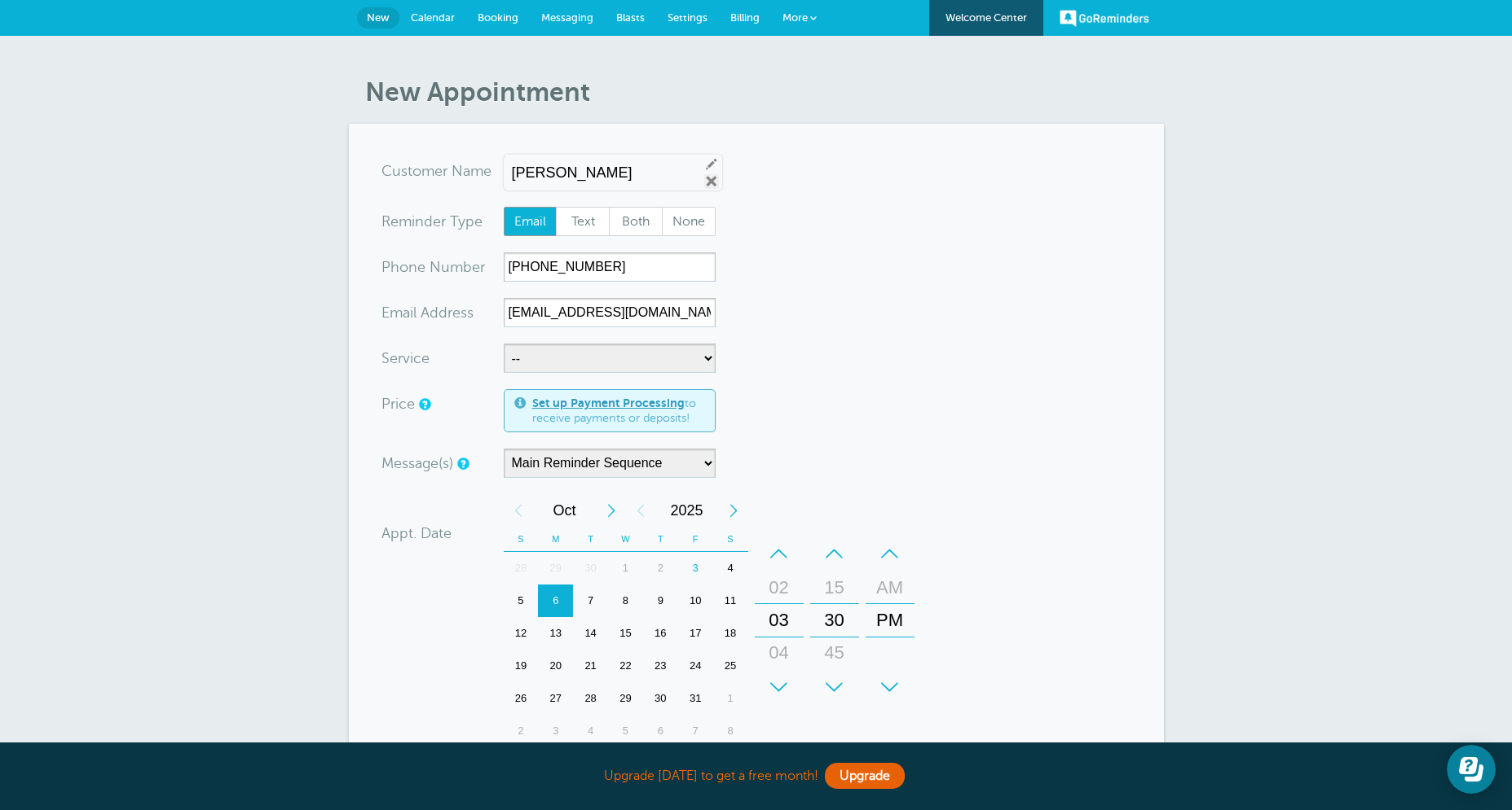
click at [704, 181] on link "Remove" at bounding box center [711, 181] width 15 height 15
radio input "true"
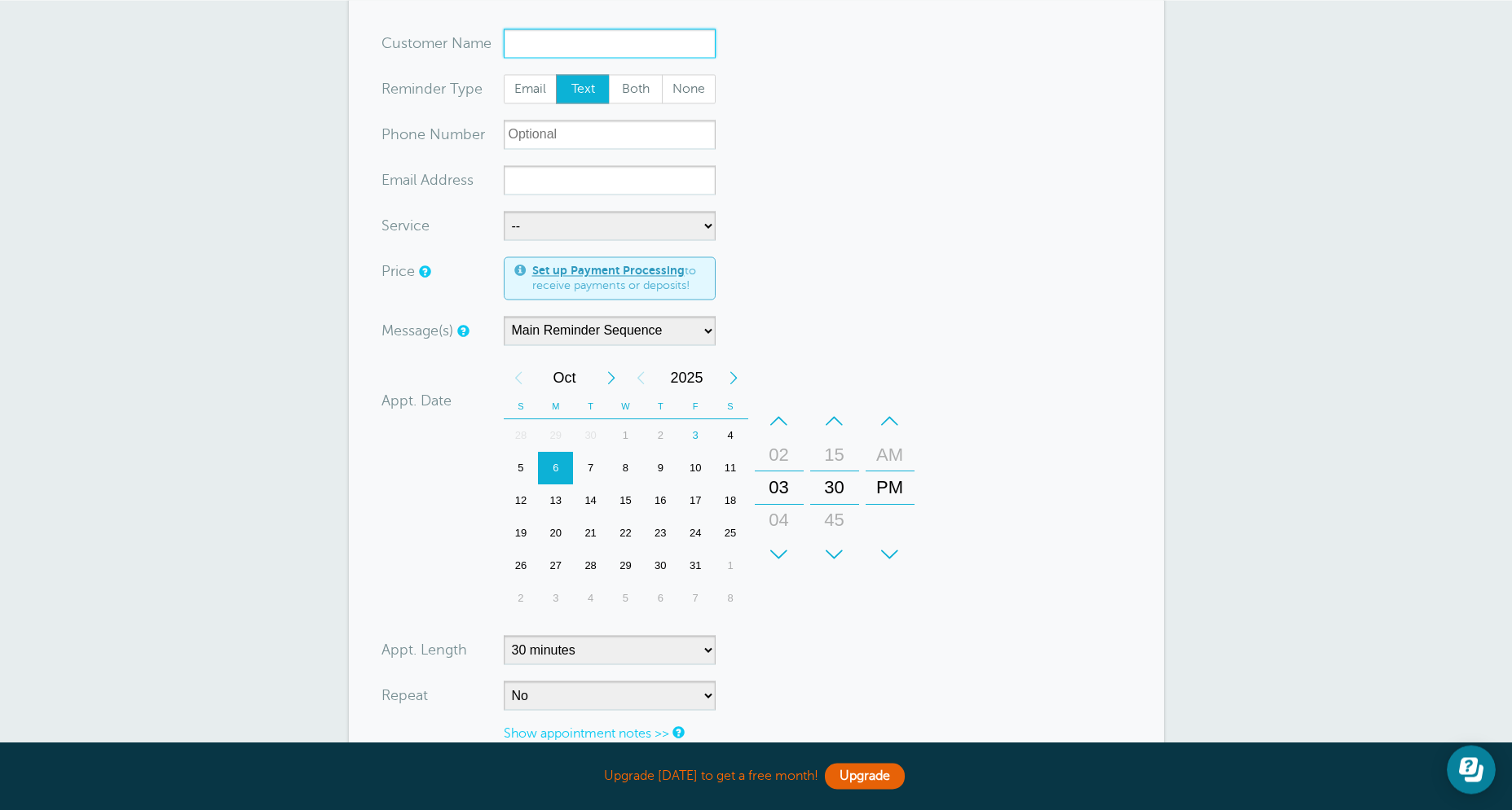
scroll to position [339, 0]
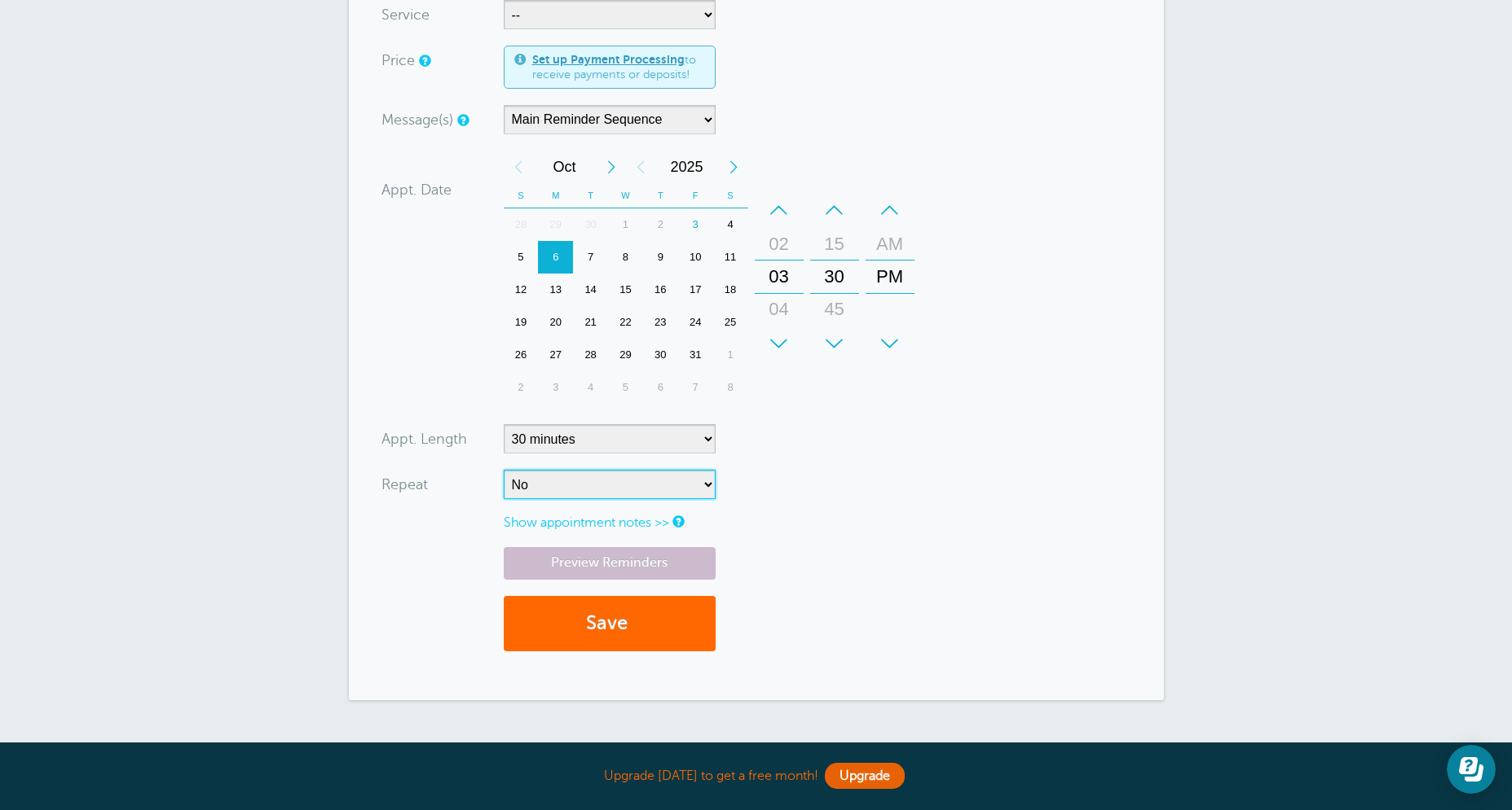
click at [503, 470] on select "No Daily Weekly Every 2 weeks Every 3 weeks Every 4 weeks Monthly Every 5 weeks…" at bounding box center [609, 485] width 212 height 30
click at [503, 424] on select "5 minutes 10 minutes 15 minutes 20 minutes 25 minutes 30 minutes 35 minutes 40 …" at bounding box center [609, 439] width 212 height 30
click at [503, 470] on select "No Daily Weekly Every 2 weeks Every 3 weeks Every 4 weeks Monthly Every 5 weeks…" at bounding box center [609, 485] width 212 height 30
select select "RRULE:FREQ=WEEKLY"
click option "Weekly" at bounding box center [0, 0] width 0 height 0
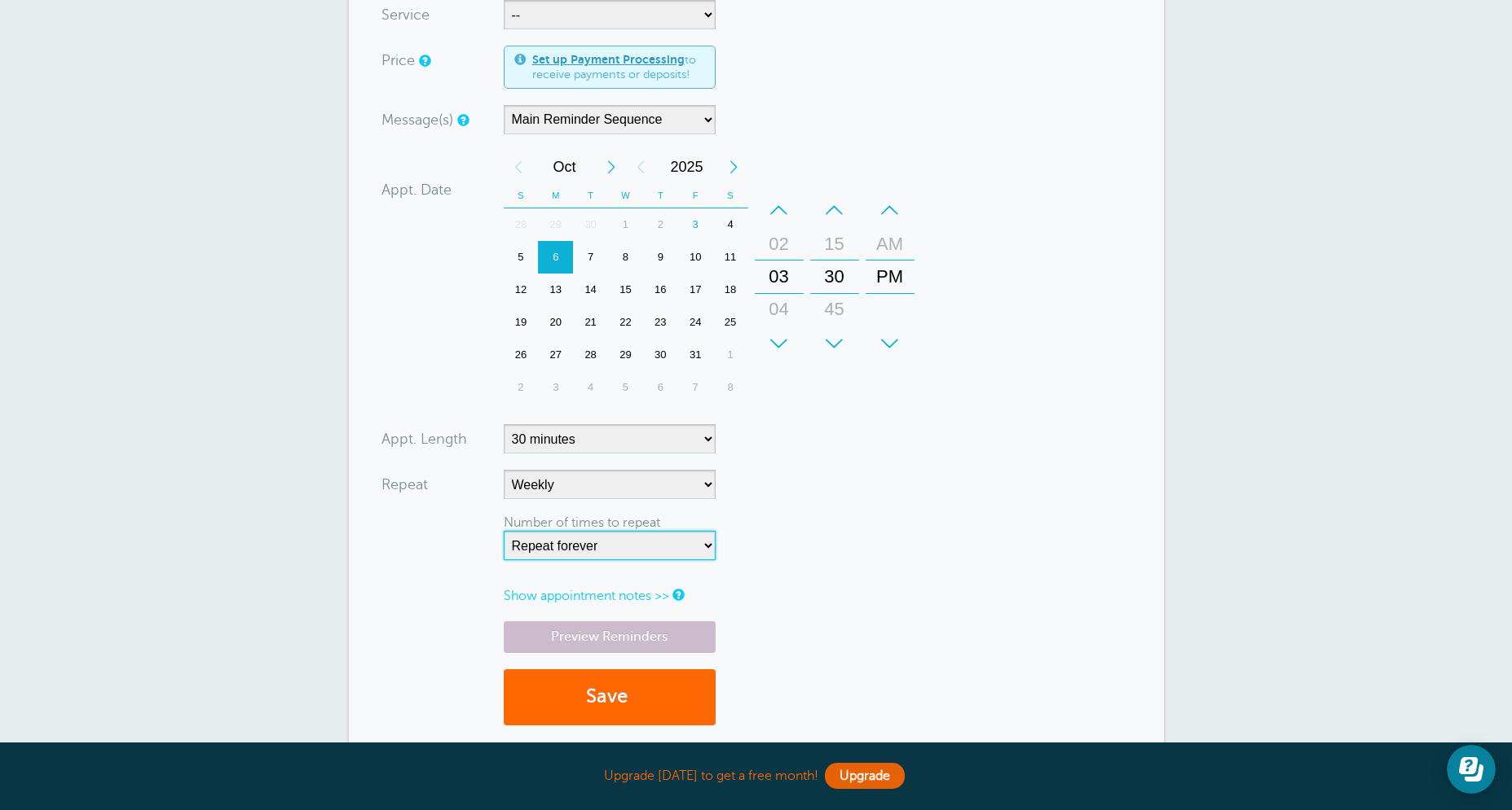
click at [503, 531] on select "Repeat forever 2 3 4 5 6 7 8 9 10 11 12 13 14 15 16 17 18 19 20" at bounding box center [609, 546] width 212 height 30
click at [765, 546] on form "You are creating a new customer. To use an existing customer select one from th…" at bounding box center [756, 279] width 750 height 924
click at [657, 636] on link "Preview Reminders" at bounding box center [609, 638] width 212 height 32
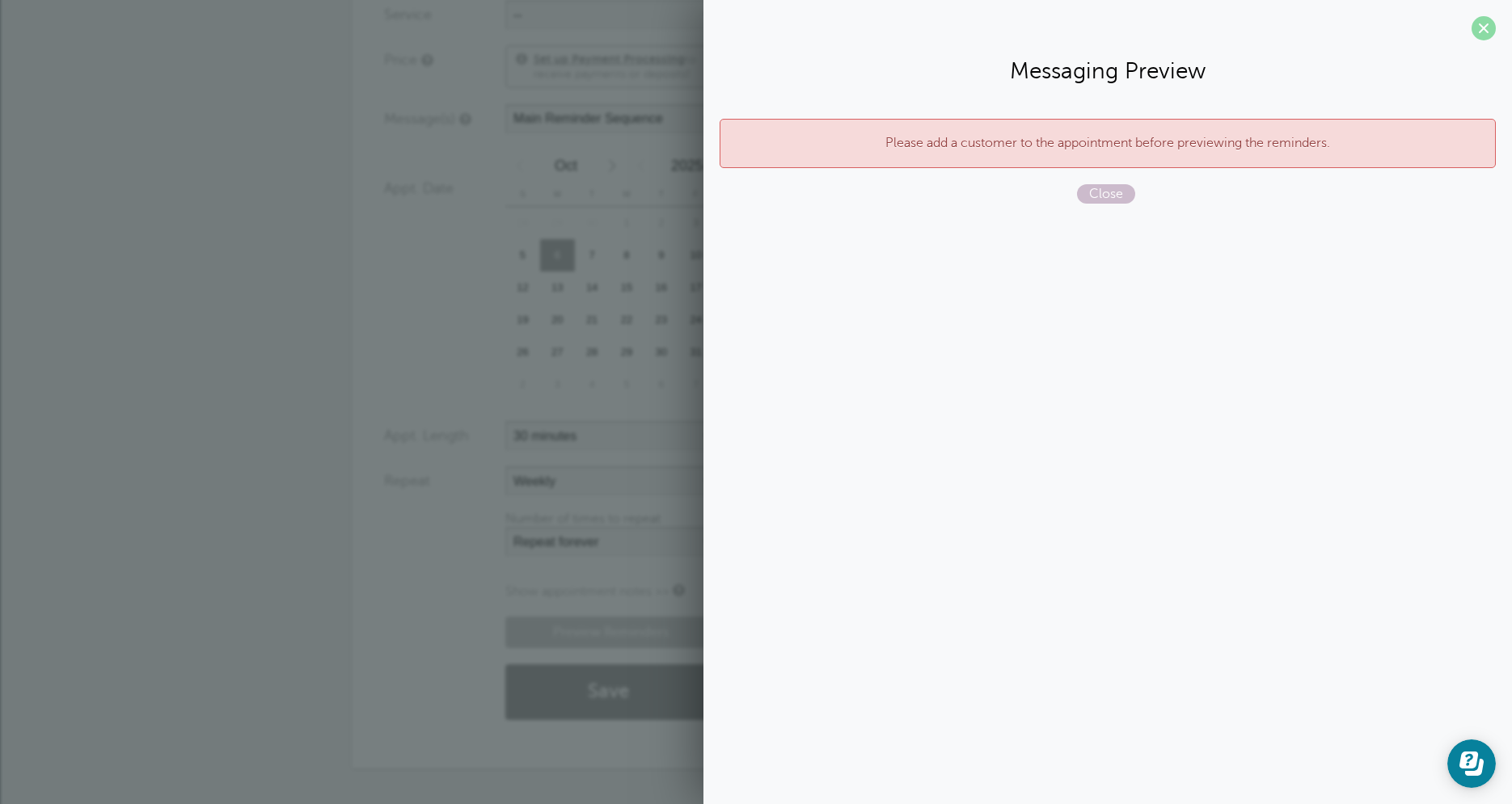
drag, startPoint x: 1500, startPoint y: 30, endPoint x: 1490, endPoint y: 36, distance: 11.7
click at [1497, 32] on section "Messaging Preview Please add a customer to the appointment before previewing th…" at bounding box center [1108, 108] width 808 height 216
drag, startPoint x: 1490, startPoint y: 36, endPoint x: 1445, endPoint y: 74, distance: 58.9
click at [1490, 36] on span at bounding box center [1483, 28] width 25 height 25
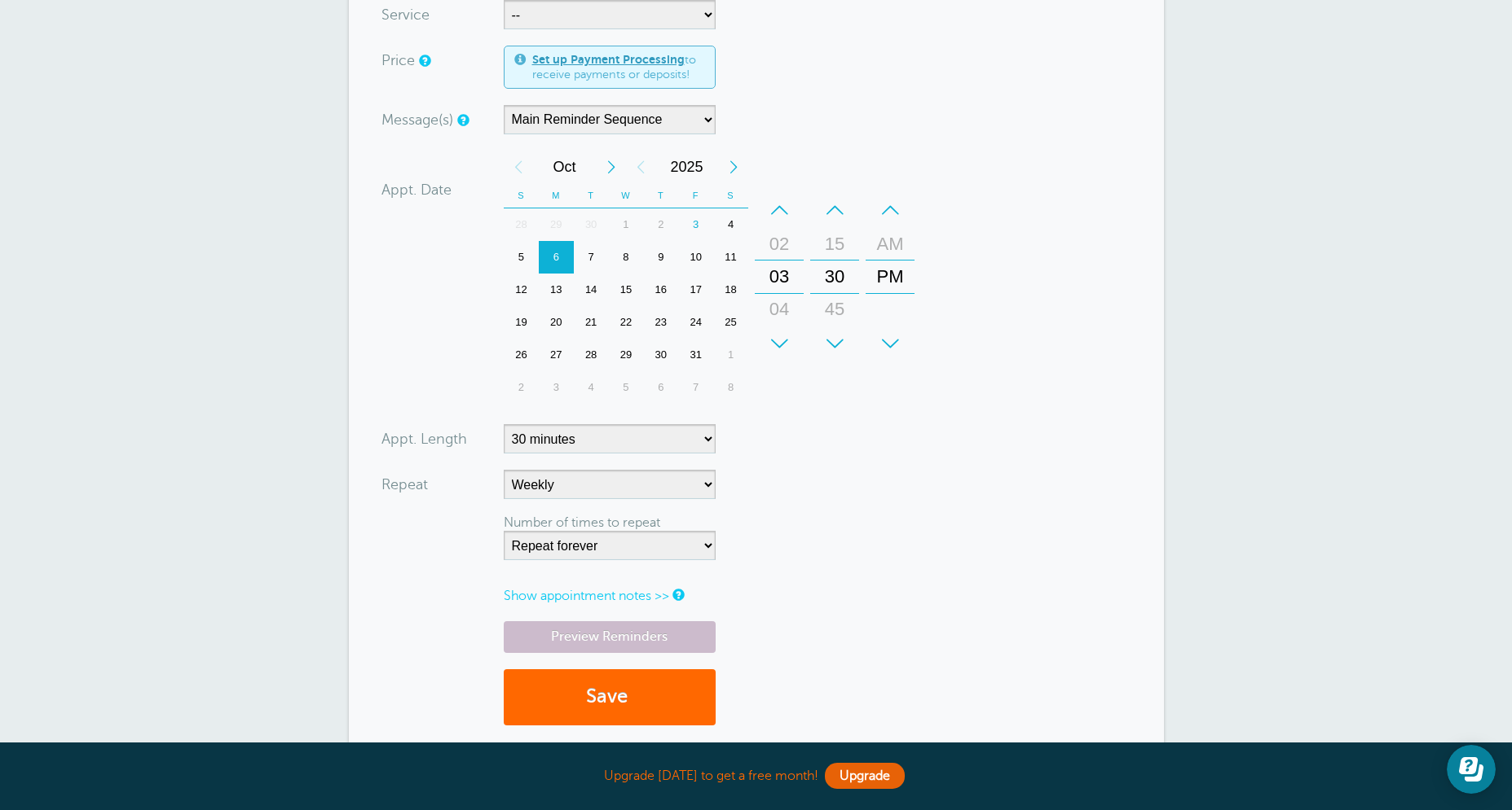
scroll to position [0, 0]
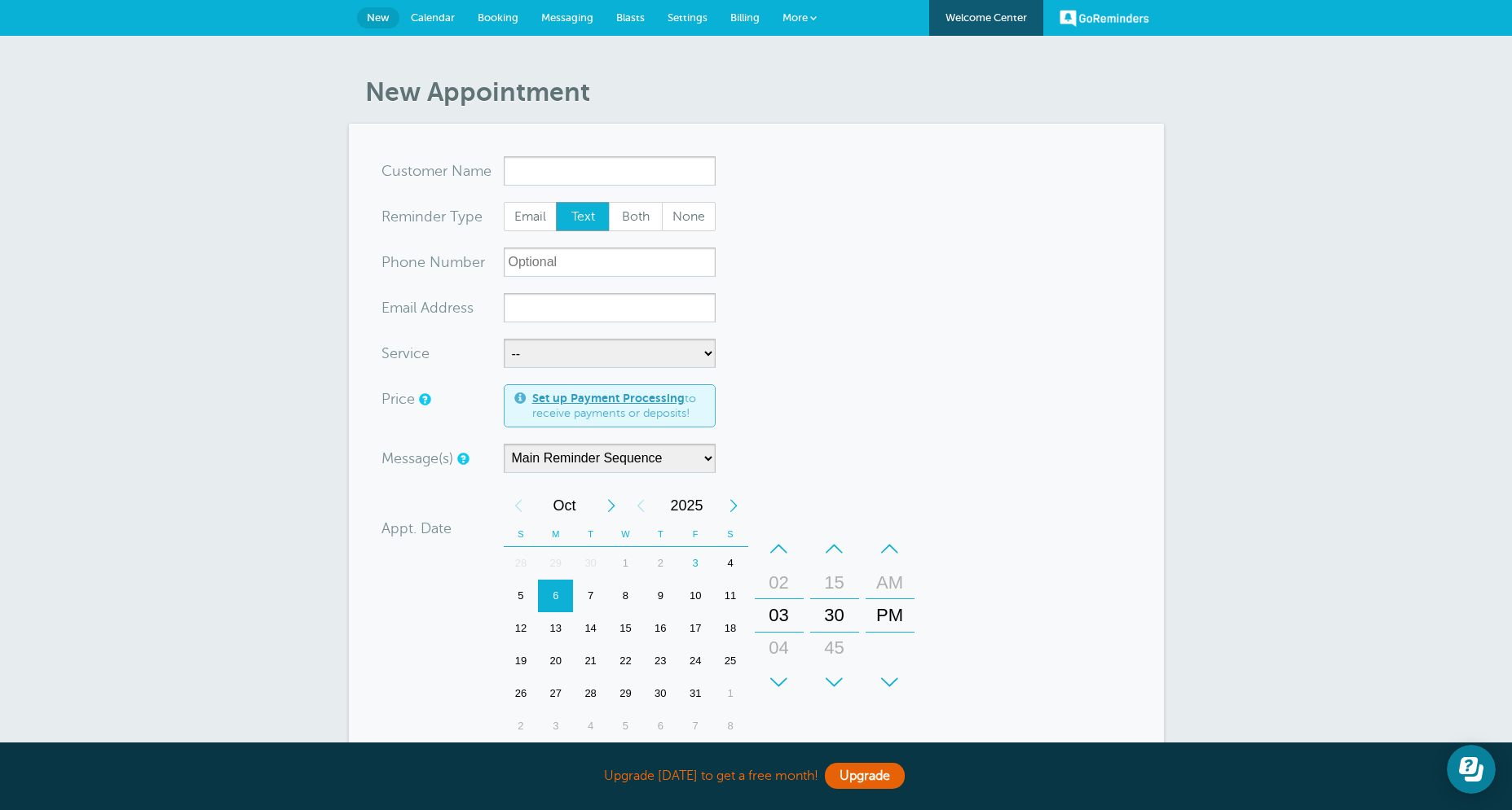
click at [636, 13] on span "Blasts" at bounding box center [630, 18] width 29 height 12
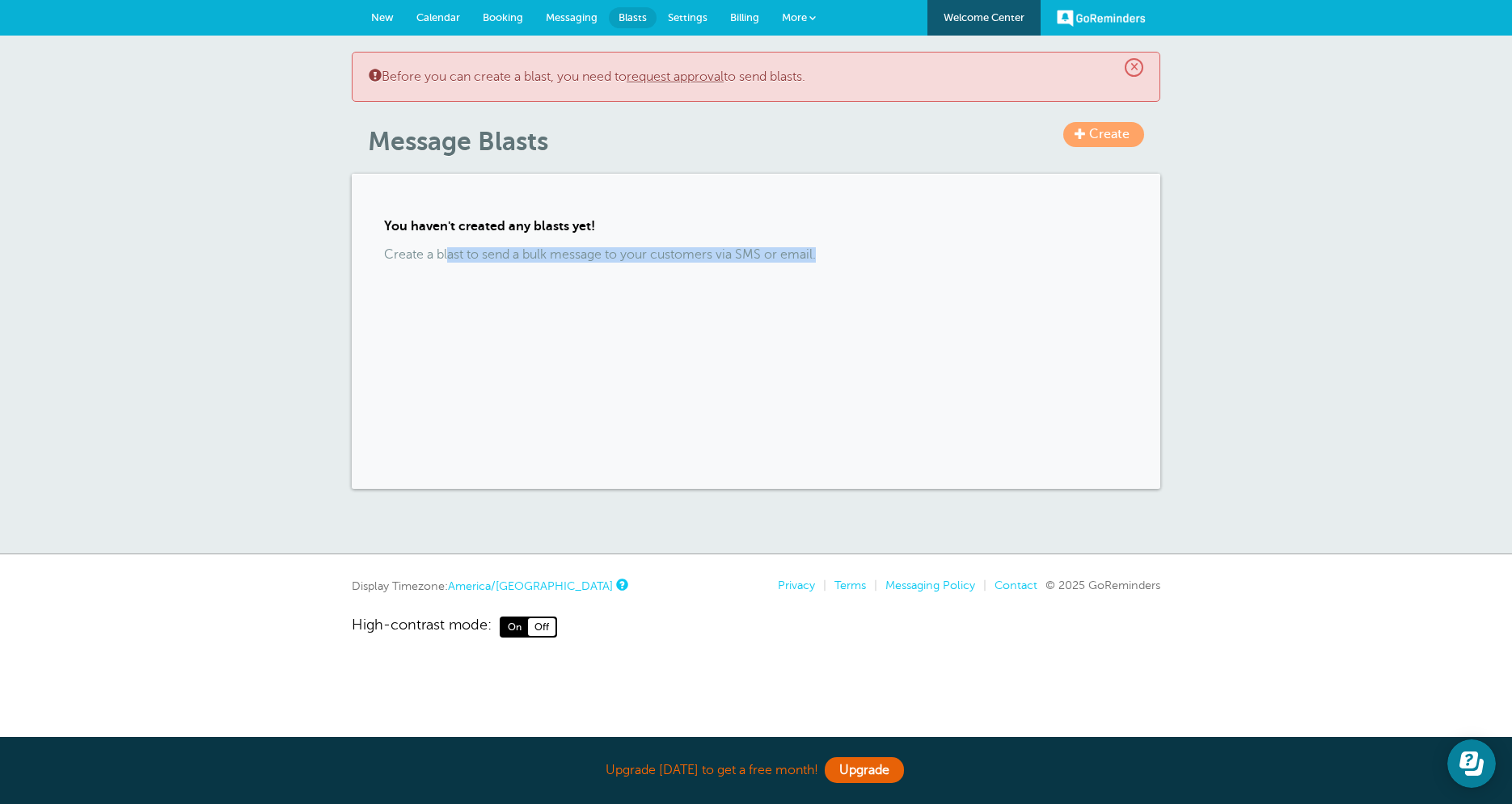
drag, startPoint x: 448, startPoint y: 257, endPoint x: 849, endPoint y: 261, distance: 401.0
click at [830, 261] on p "Create a blast to send a bulk message to your customers via SMS or email." at bounding box center [756, 256] width 744 height 16
click at [854, 260] on p "Create a blast to send a bulk message to your customers via SMS or email." at bounding box center [756, 256] width 744 height 16
drag, startPoint x: 811, startPoint y: 259, endPoint x: 355, endPoint y: 246, distance: 456.2
click at [355, 246] on div "You haven't created any blasts yet! Create a blast to send a bulk message to yo…" at bounding box center [756, 331] width 808 height 316
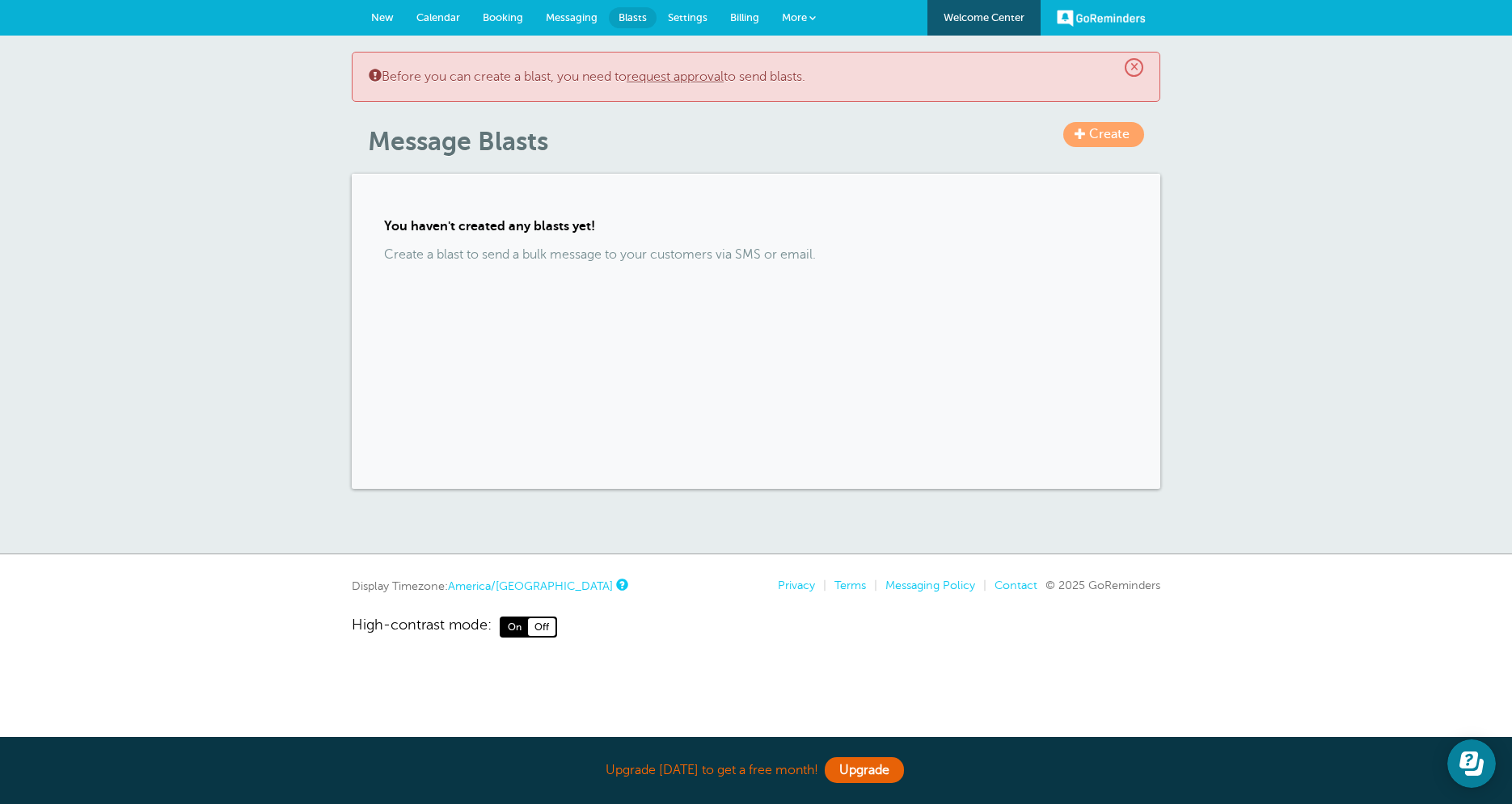
click at [515, 291] on div "You haven't created any blasts yet! Create a blast to send a bulk message to yo…" at bounding box center [756, 331] width 808 height 316
click at [1102, 142] on span "Create" at bounding box center [1109, 134] width 40 height 15
click at [1112, 140] on span "Create" at bounding box center [1109, 134] width 40 height 15
click at [568, 5] on link "Messaging" at bounding box center [572, 18] width 75 height 35
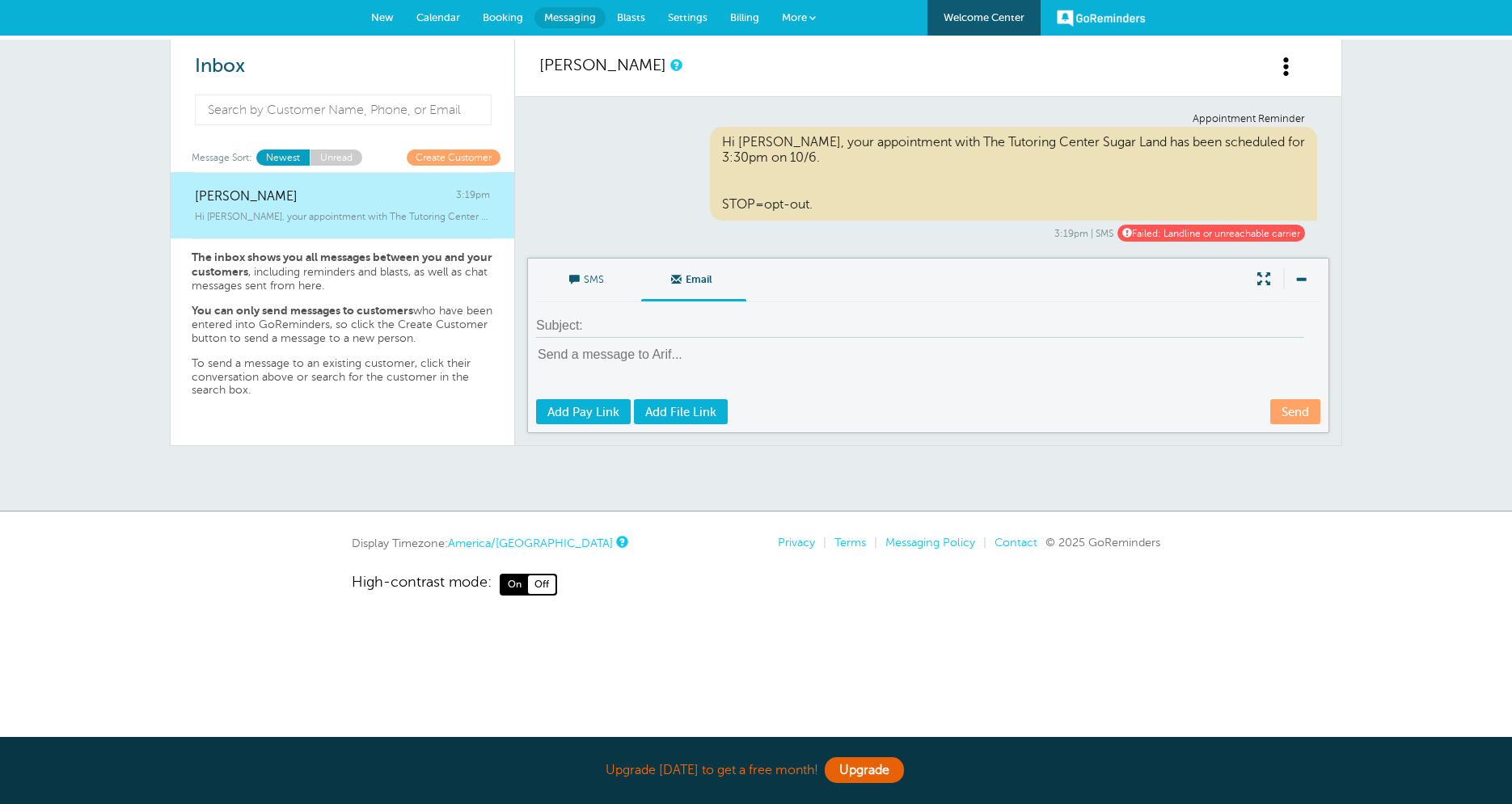
click at [493, 16] on span "Booking" at bounding box center [502, 18] width 40 height 12
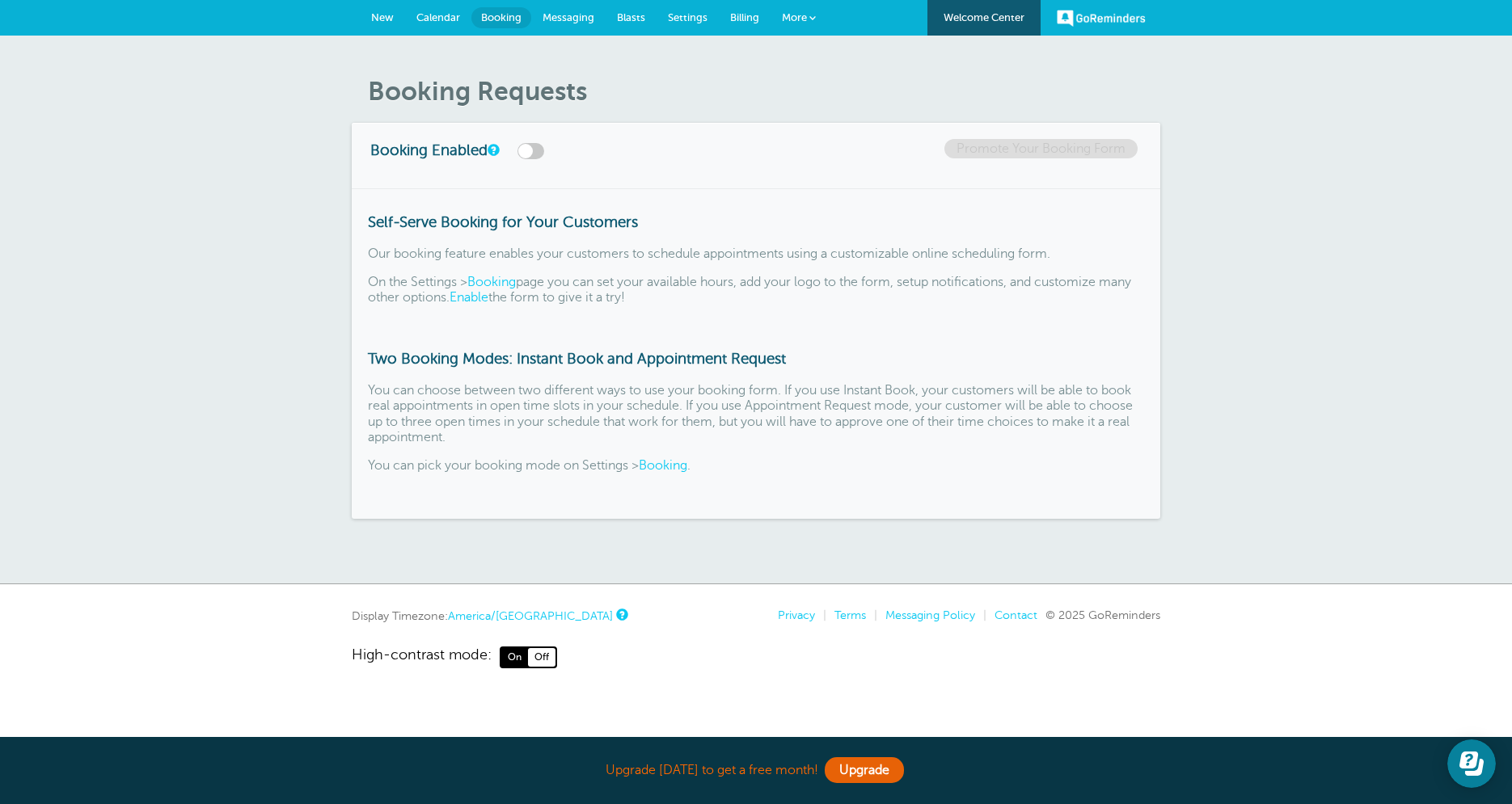
click at [422, 21] on span "Calendar" at bounding box center [438, 18] width 43 height 12
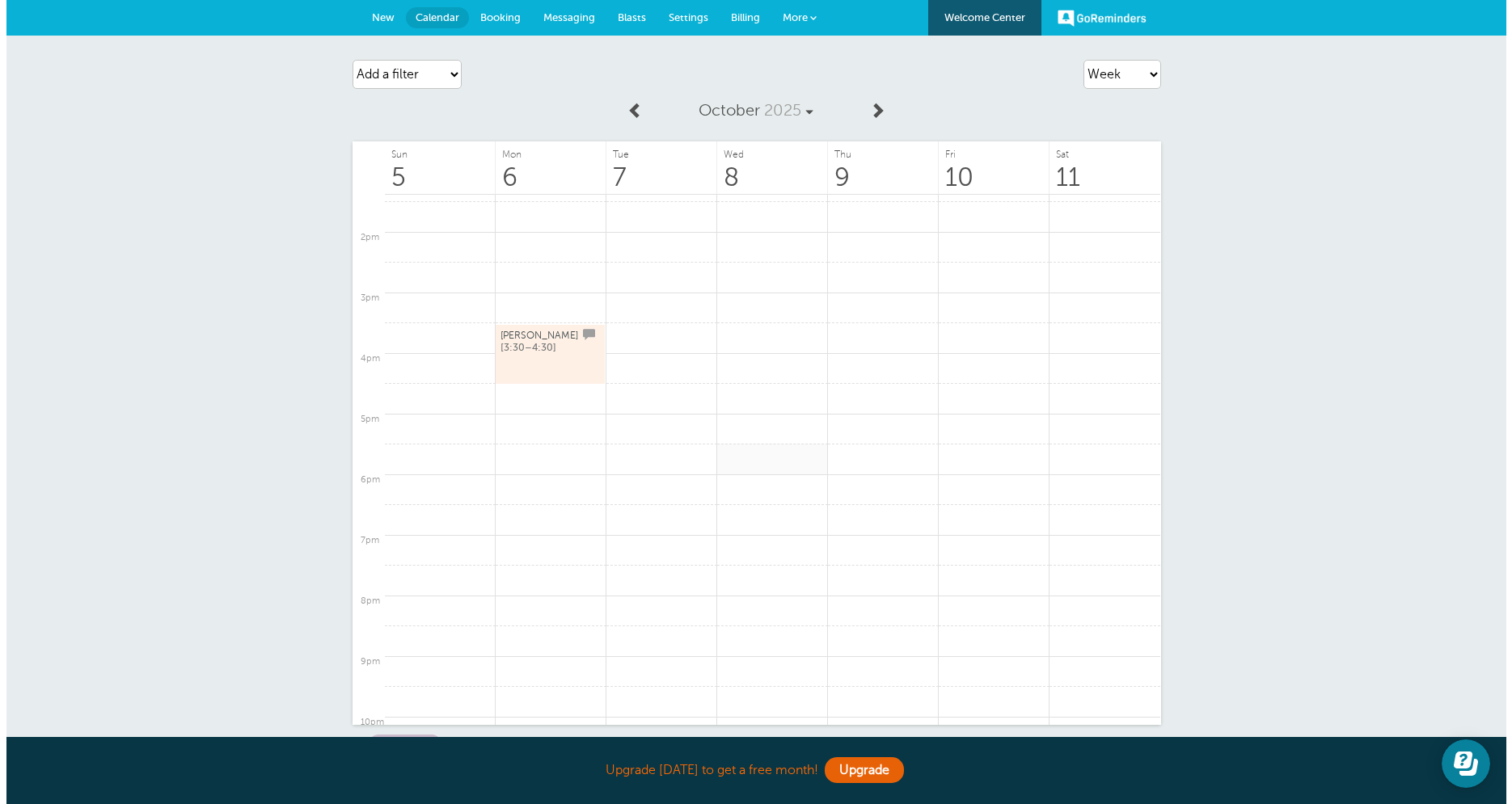
scroll to position [802, 0]
click at [809, 19] on span at bounding box center [807, 18] width 7 height 7
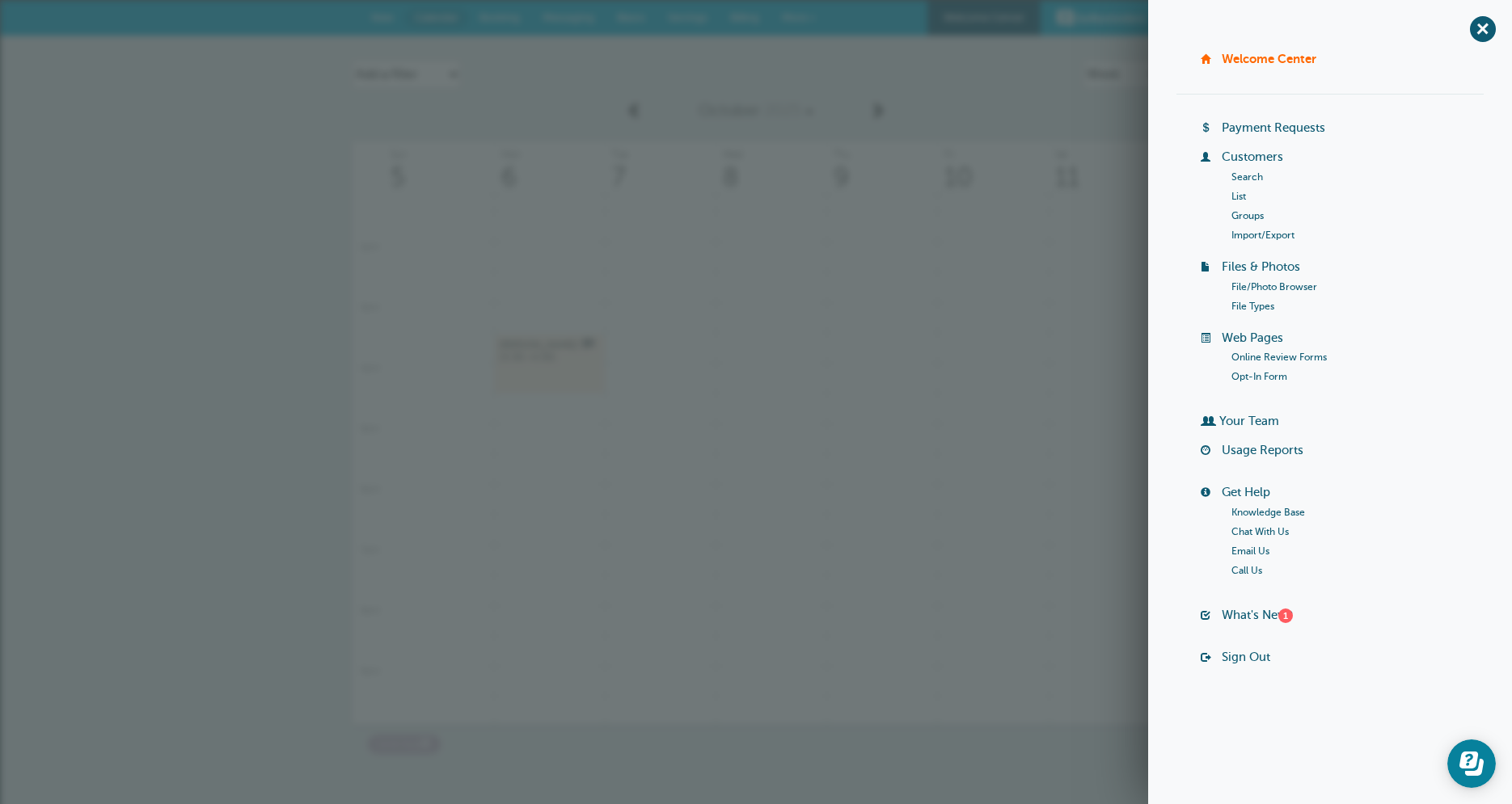
click at [1257, 158] on link "Customers" at bounding box center [1252, 156] width 62 height 13
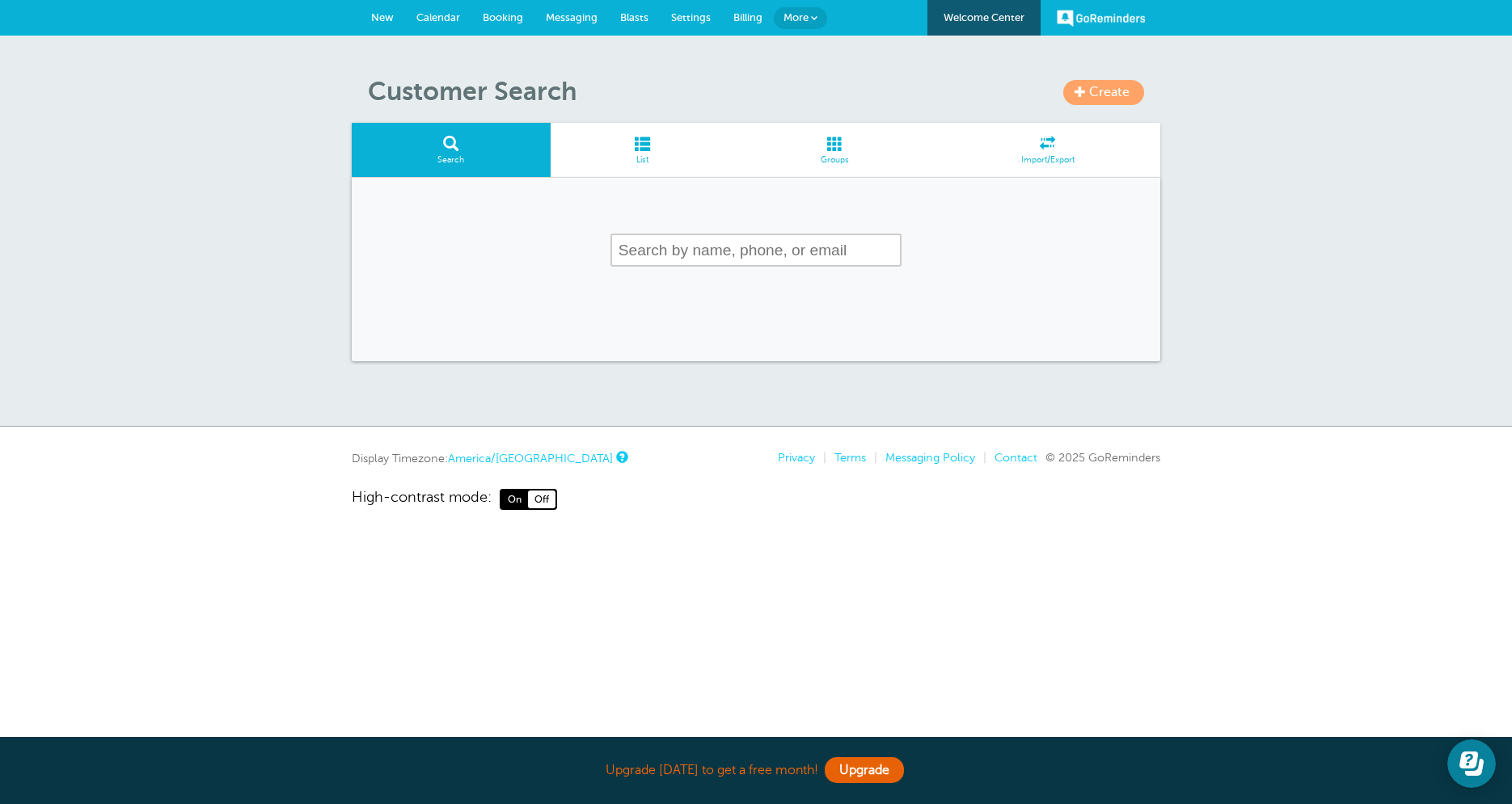
click at [620, 143] on span at bounding box center [643, 144] width 185 height 16
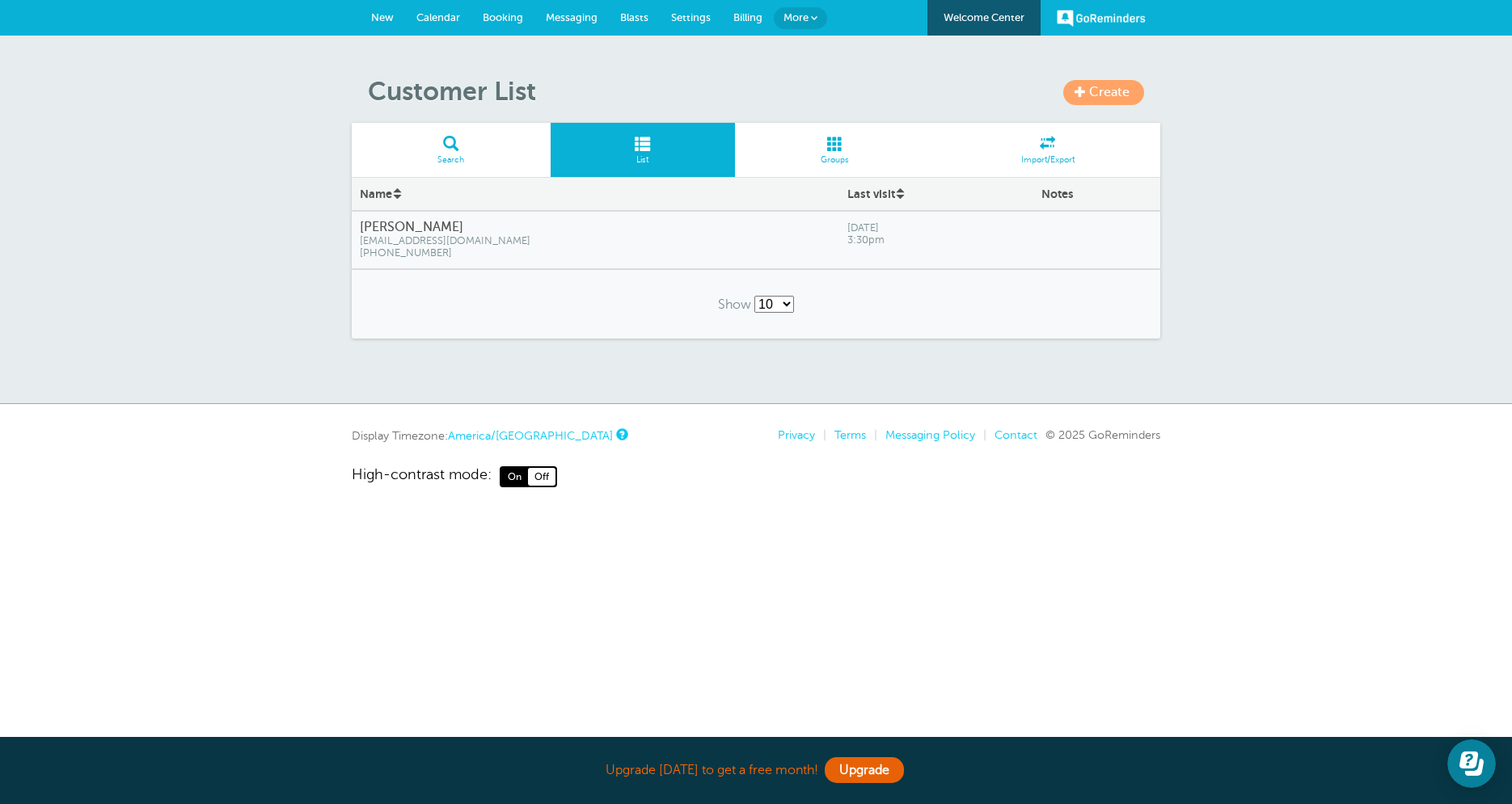
click at [819, 23] on link "More" at bounding box center [800, 18] width 53 height 22
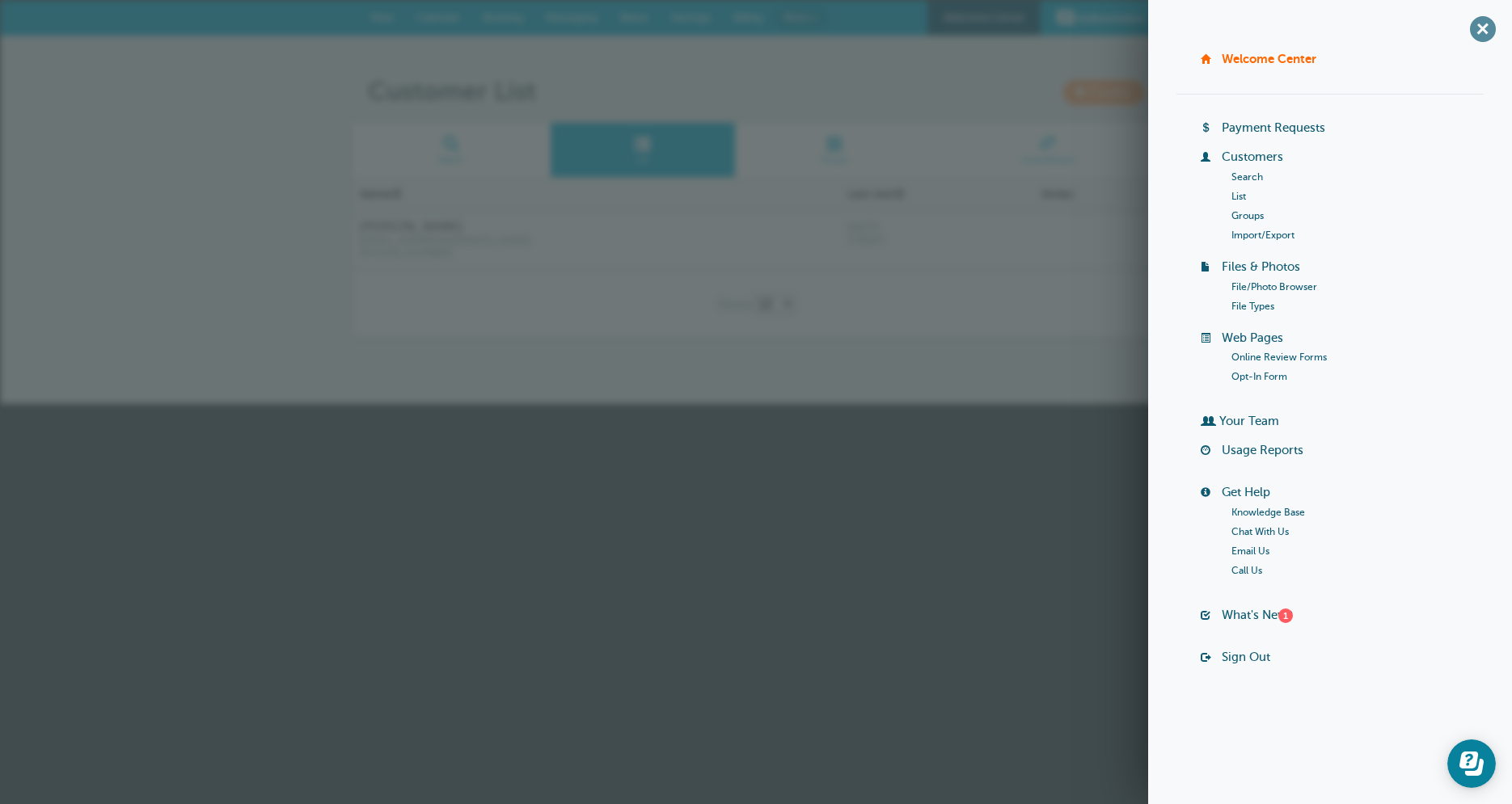
click at [1481, 34] on span "+" at bounding box center [1482, 29] width 36 height 36
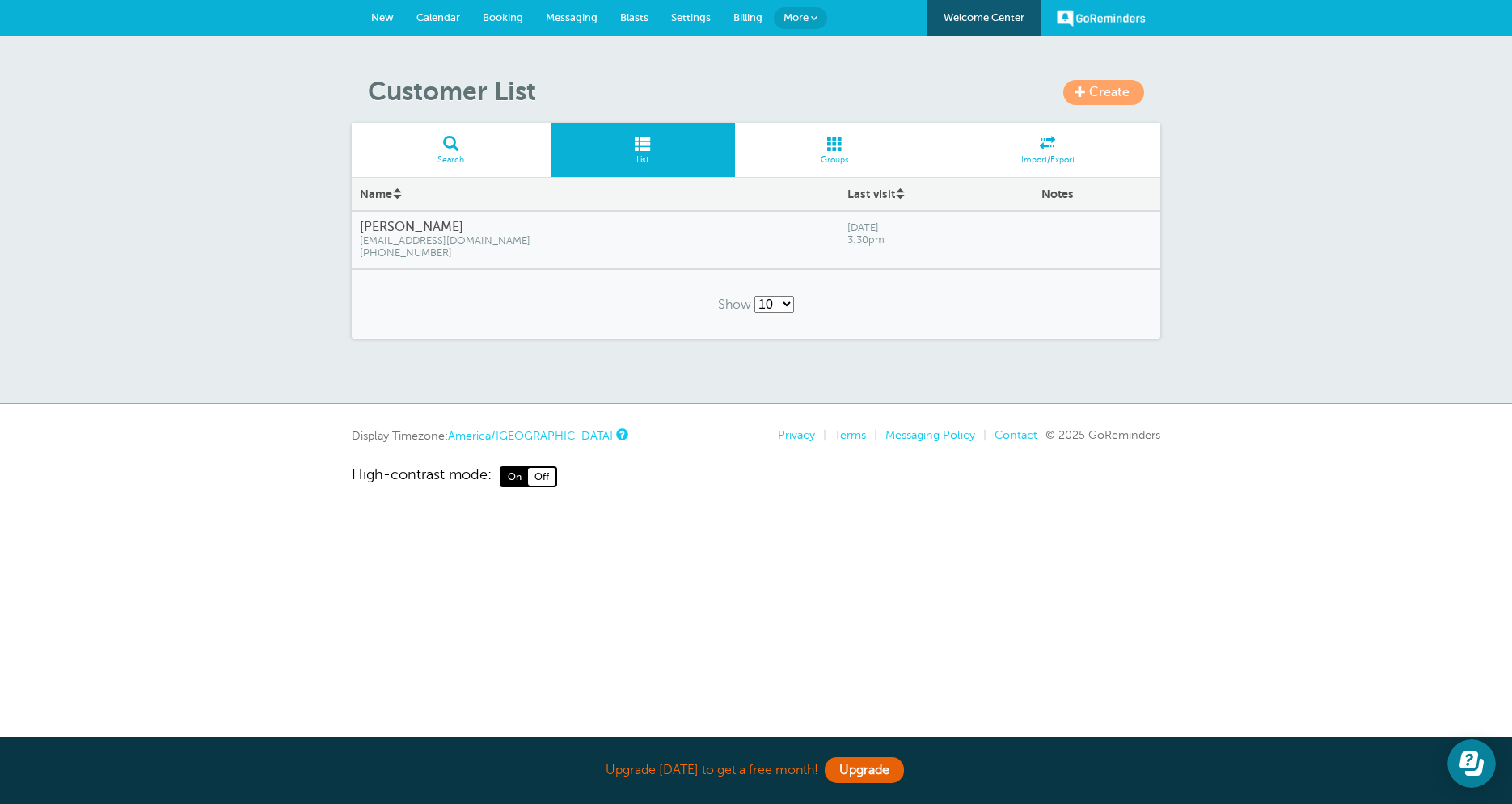
click at [682, 12] on span "Settings" at bounding box center [691, 18] width 39 height 12
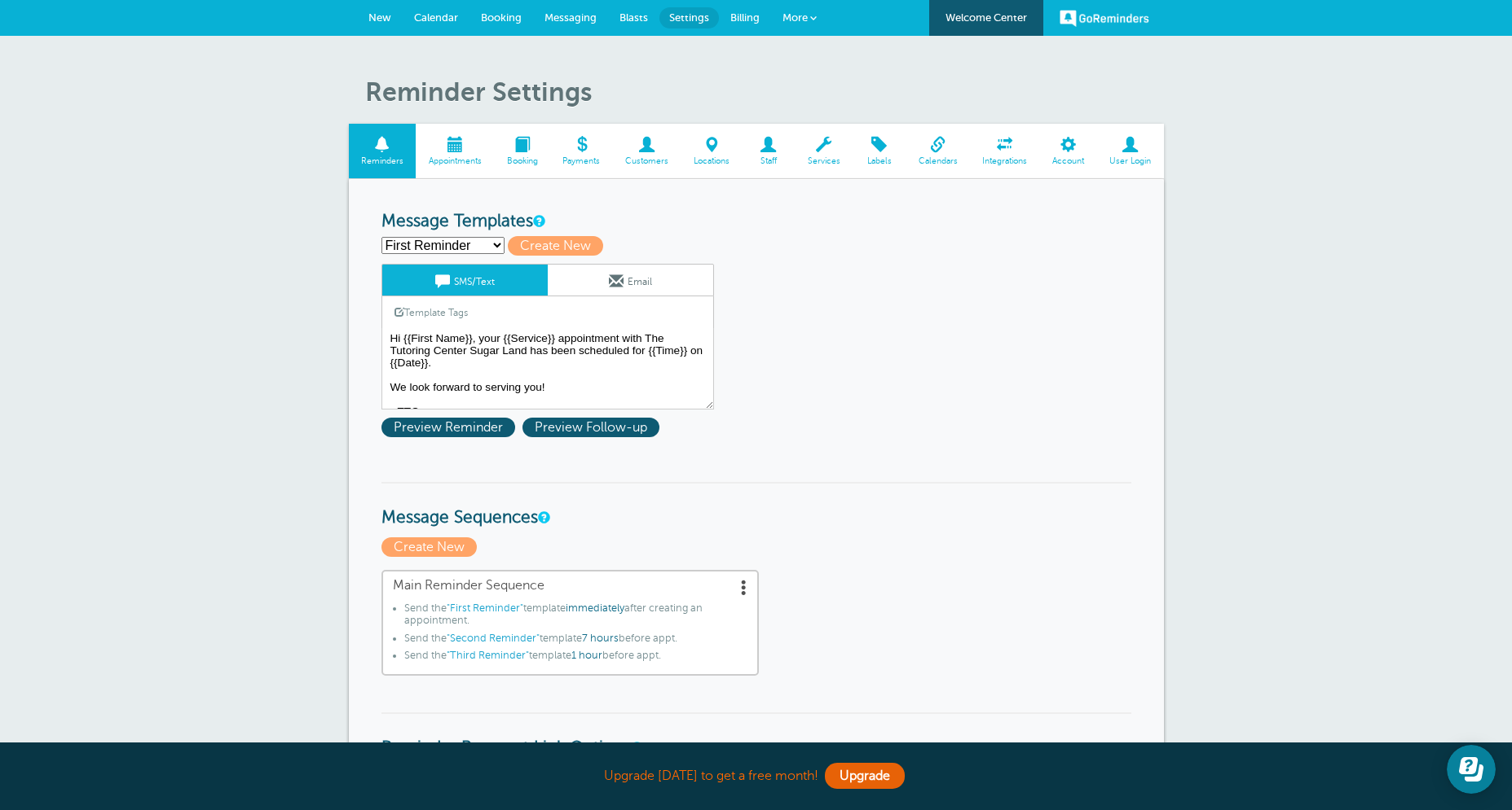
click at [732, 156] on span "Locations" at bounding box center [711, 161] width 45 height 10
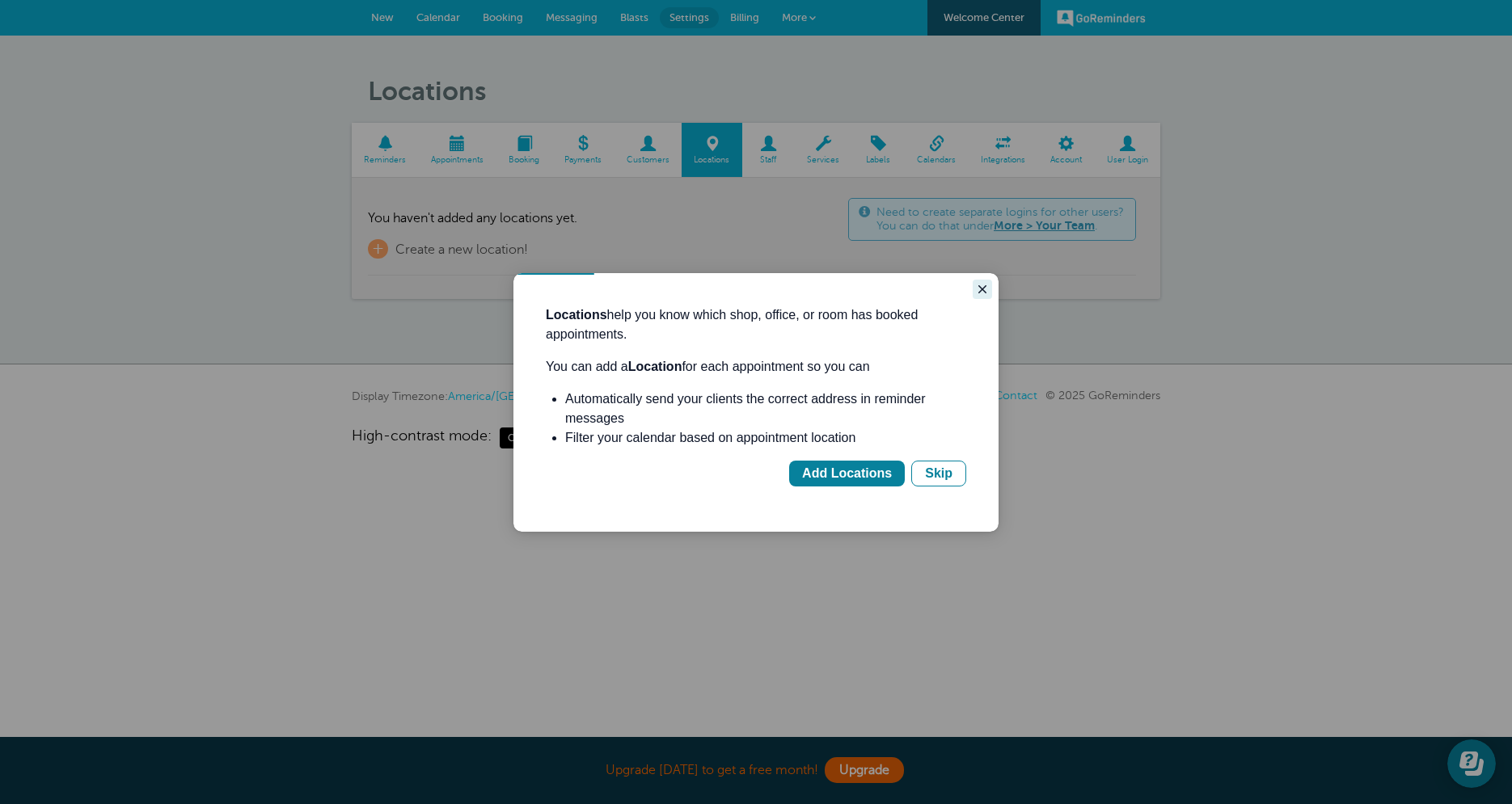
click at [991, 284] on button "Close guide" at bounding box center [982, 290] width 20 height 20
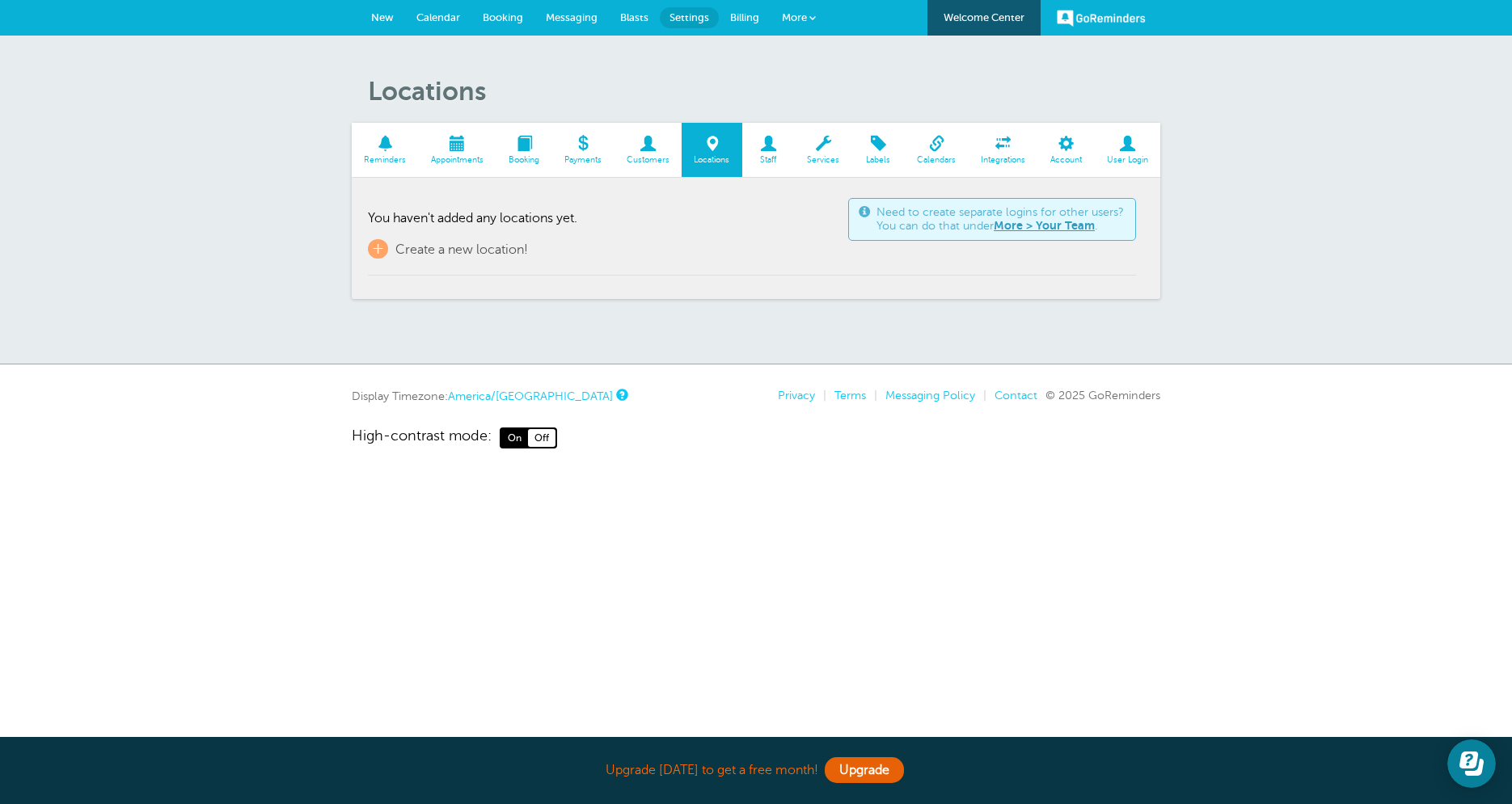
click at [813, 157] on span "Services" at bounding box center [824, 160] width 41 height 10
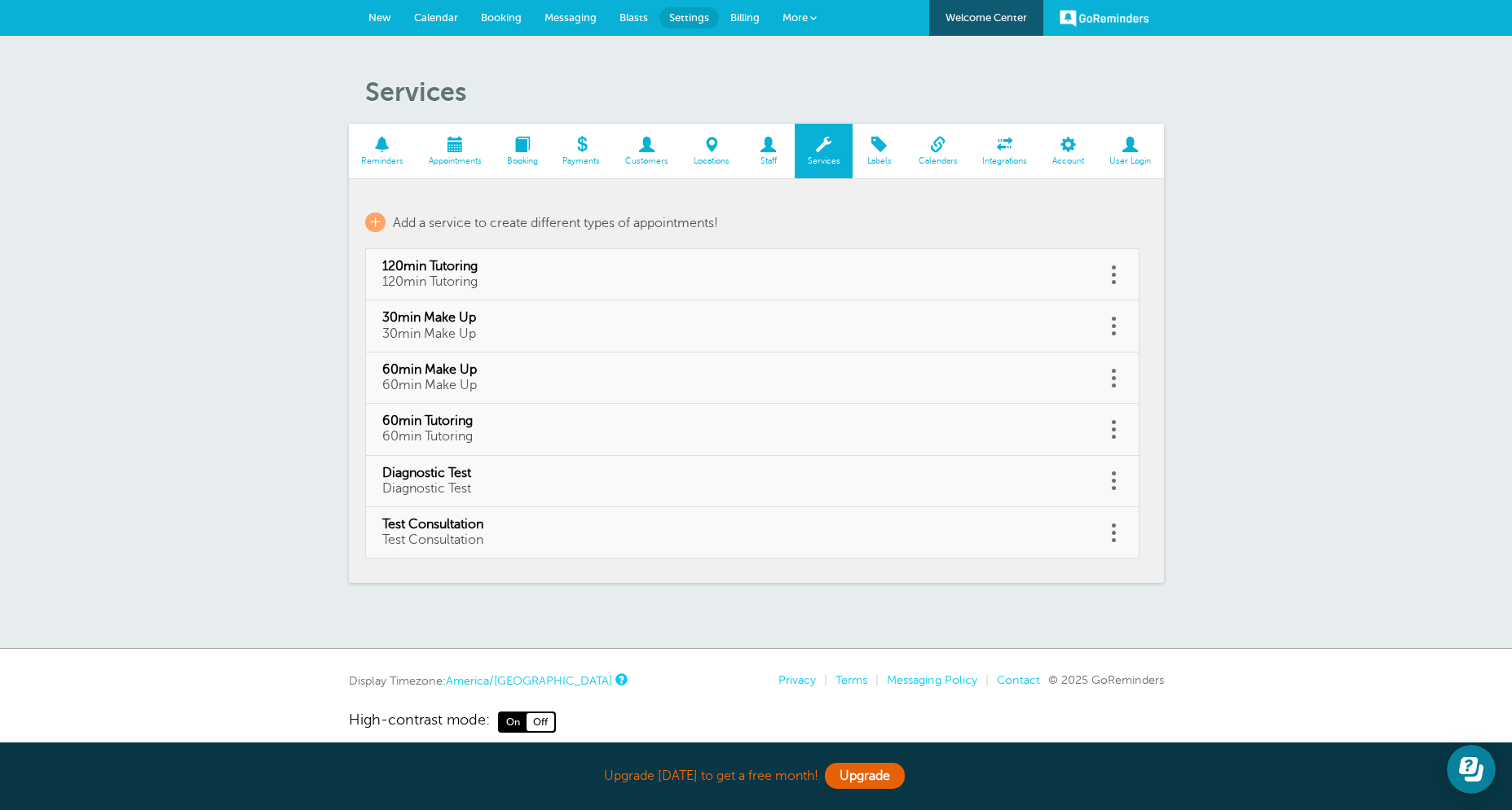
click at [420, 10] on link "Calendar" at bounding box center [435, 18] width 66 height 36
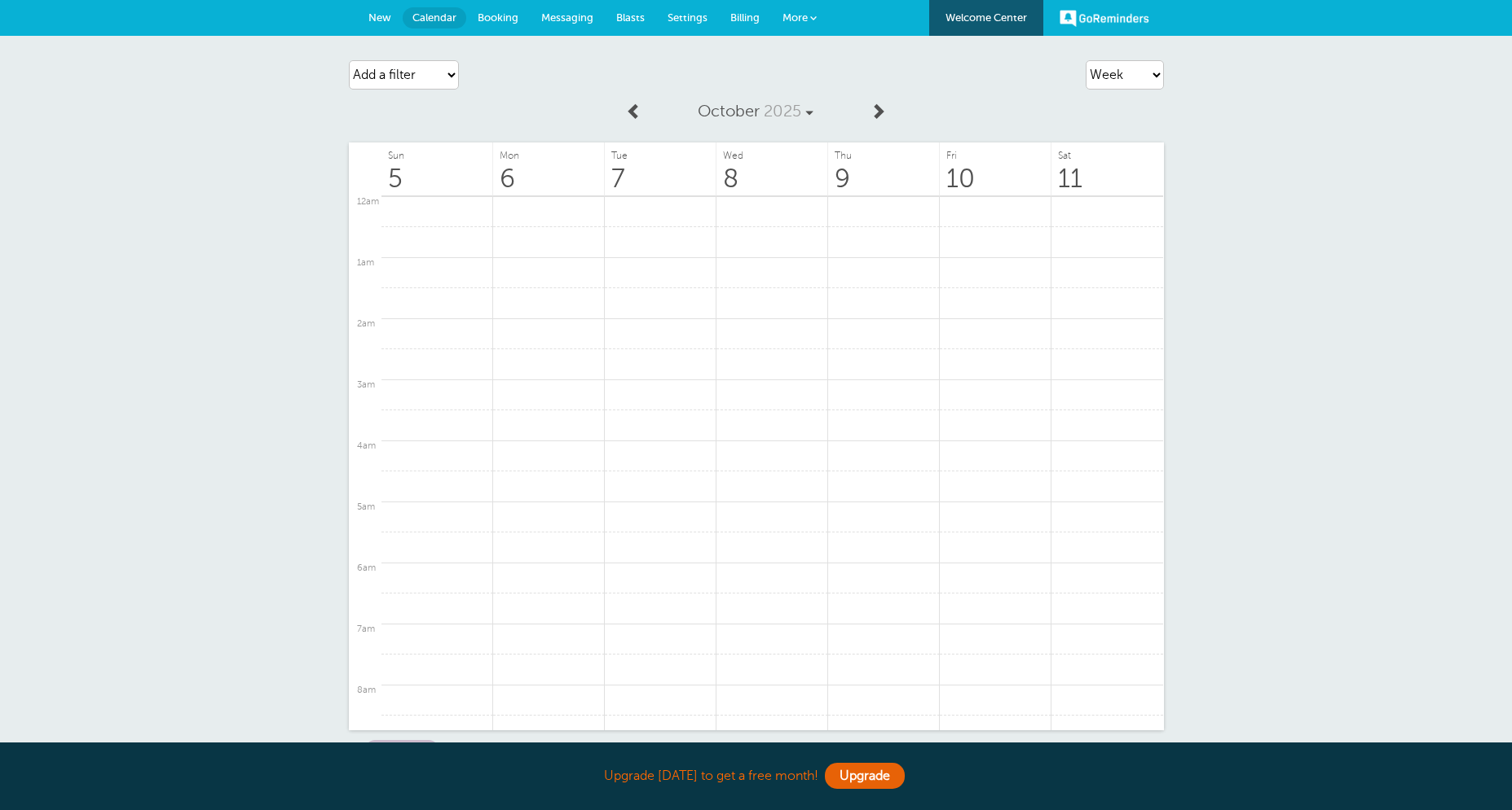
scroll to position [907, 0]
click at [389, 14] on span "New" at bounding box center [379, 18] width 23 height 12
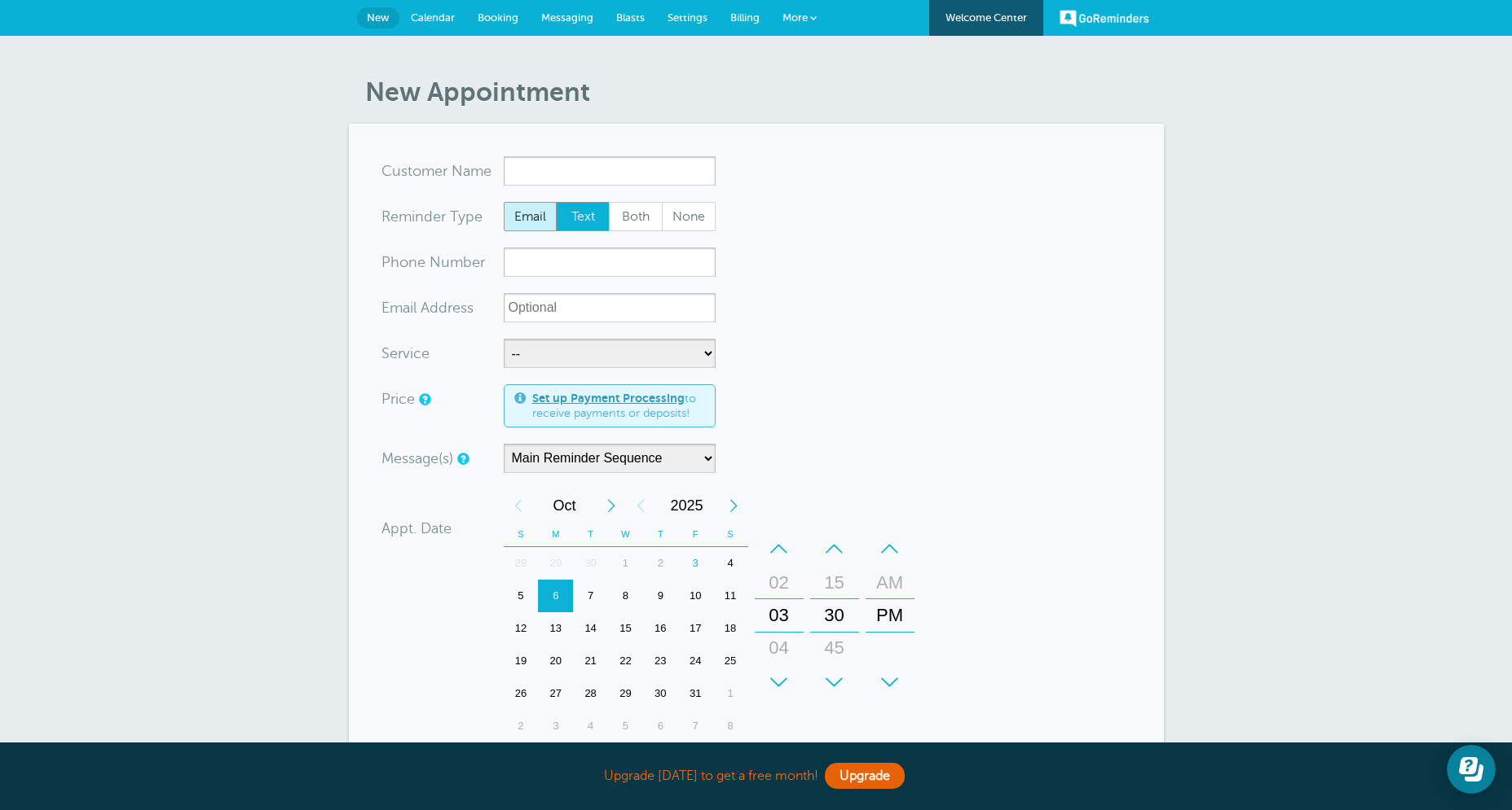
click at [527, 224] on span "Email" at bounding box center [530, 217] width 53 height 28
click at [503, 202] on input "Email" at bounding box center [502, 201] width 1 height 1
radio input "true"
click at [590, 213] on span "Text" at bounding box center [583, 217] width 53 height 28
click at [556, 202] on input "Text" at bounding box center [555, 201] width 1 height 1
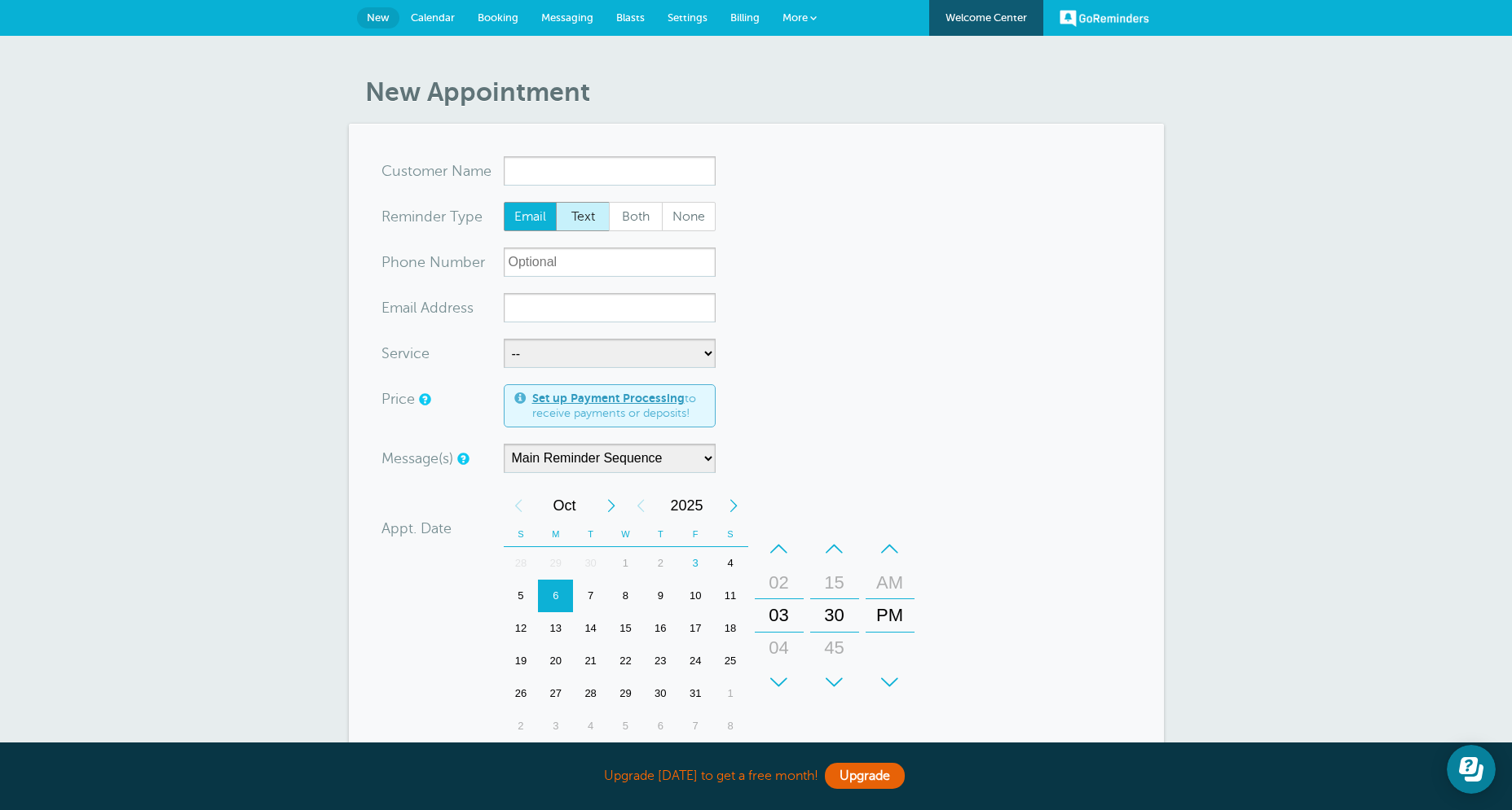
radio input "true"
click at [639, 208] on span "Both" at bounding box center [635, 217] width 53 height 28
click at [608, 202] on input "Both" at bounding box center [608, 201] width 1 height 1
radio input "true"
click at [582, 218] on span "Text" at bounding box center [583, 217] width 53 height 28
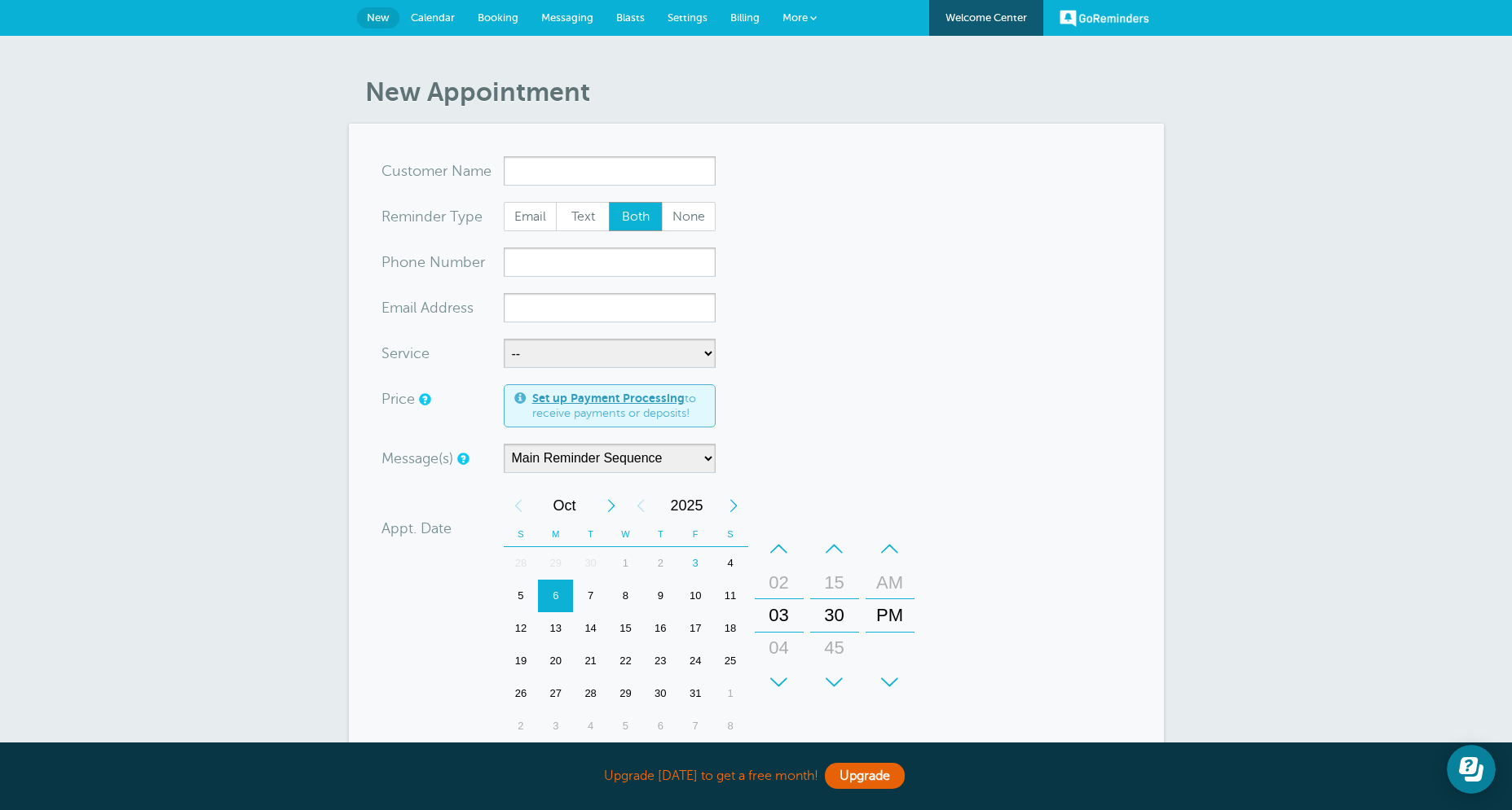
click at [556, 202] on input "Text" at bounding box center [555, 201] width 1 height 1
radio input "true"
click at [529, 218] on span "Email" at bounding box center [530, 217] width 53 height 28
click at [503, 202] on input "Email" at bounding box center [502, 201] width 1 height 1
radio input "true"
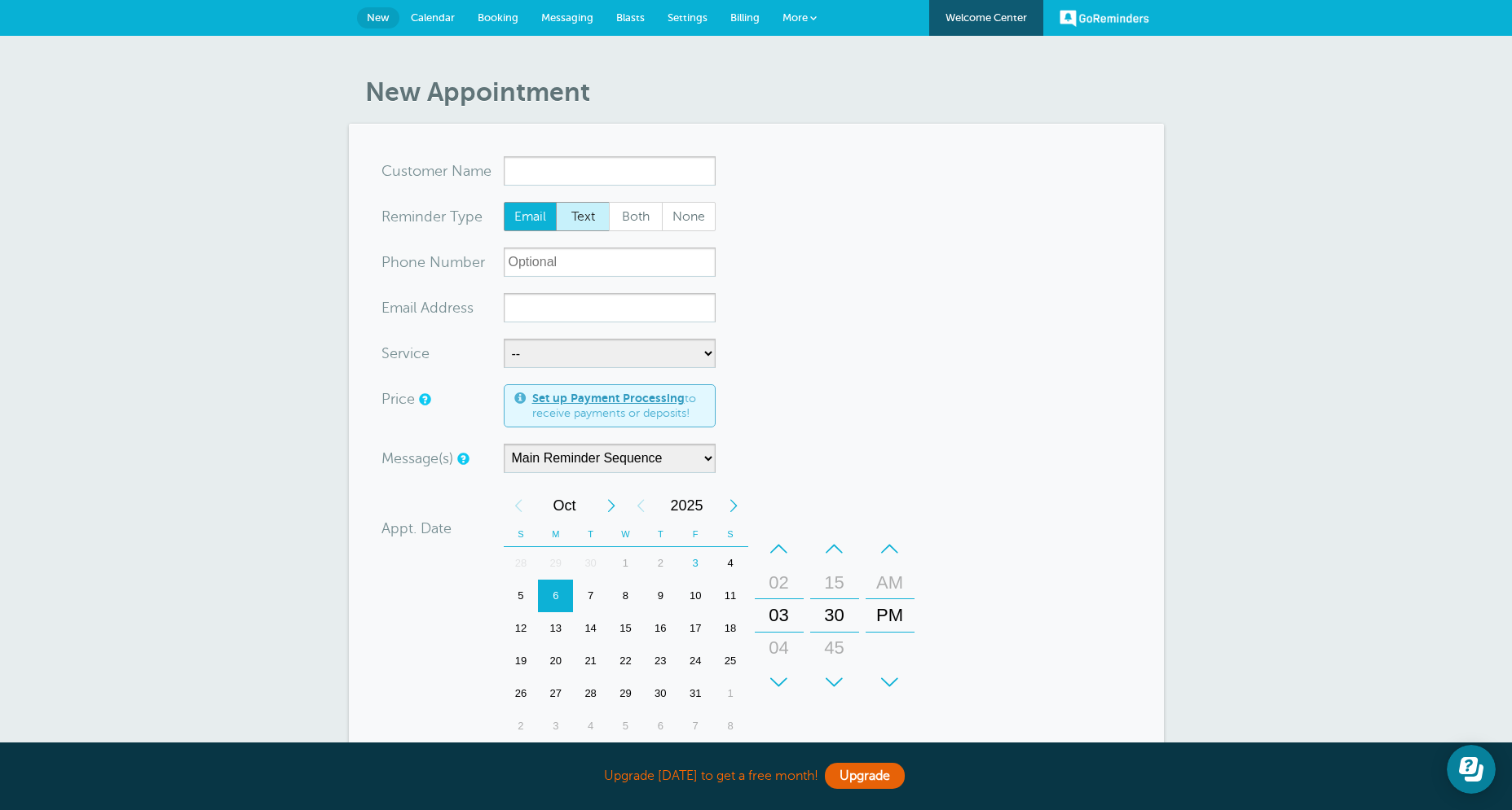
click at [572, 217] on span "Text" at bounding box center [583, 217] width 53 height 28
click at [556, 202] on input "Text" at bounding box center [555, 201] width 1 height 1
radio input "true"
click at [621, 212] on span "Both" at bounding box center [635, 217] width 53 height 28
click at [608, 202] on input "Both" at bounding box center [608, 201] width 1 height 1
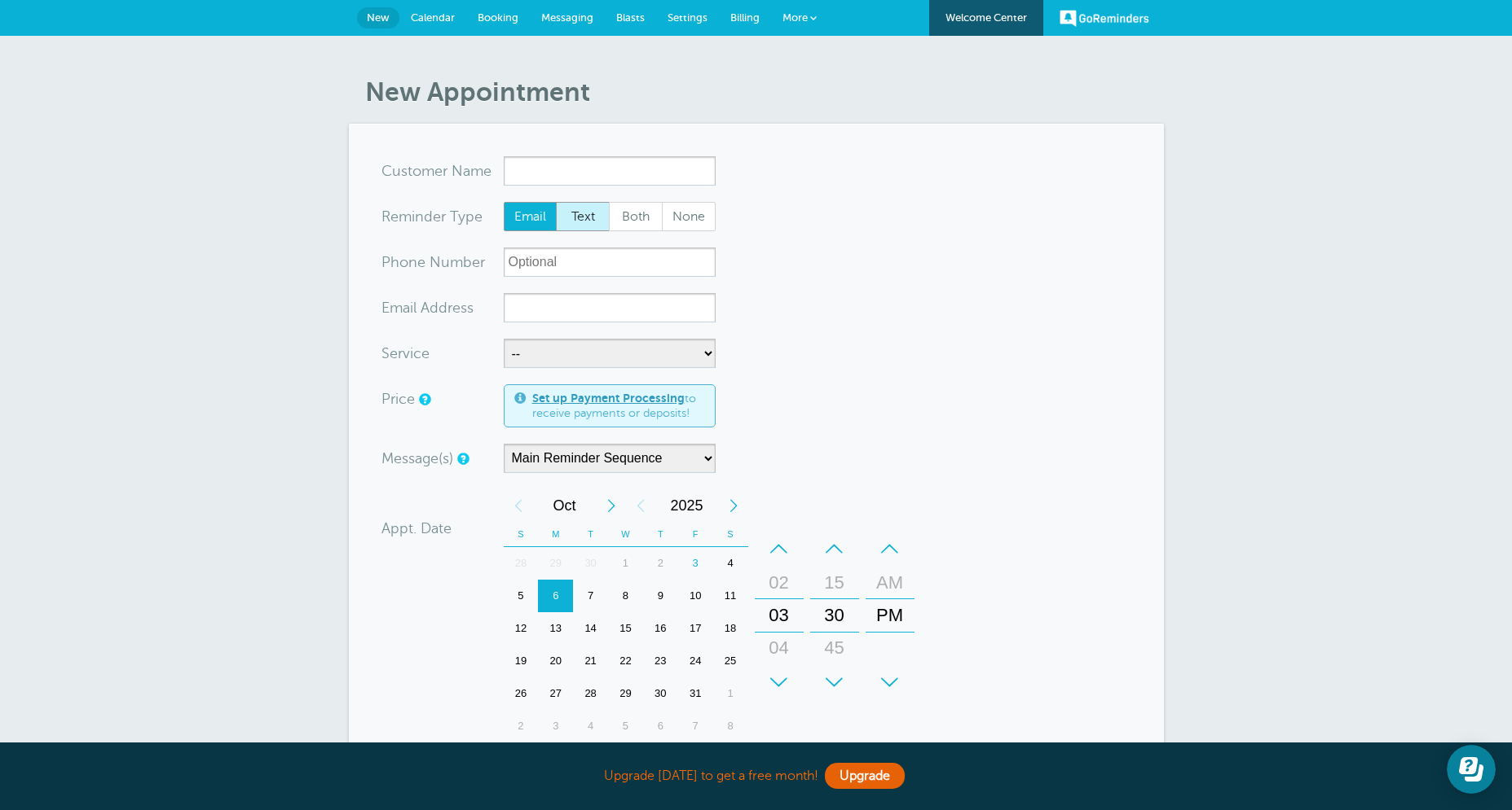
radio input "true"
click at [589, 223] on span "Text" at bounding box center [583, 217] width 53 height 28
click at [556, 202] on input "Text" at bounding box center [555, 201] width 1 height 1
radio input "true"
click at [535, 223] on span "Email" at bounding box center [530, 217] width 53 height 28
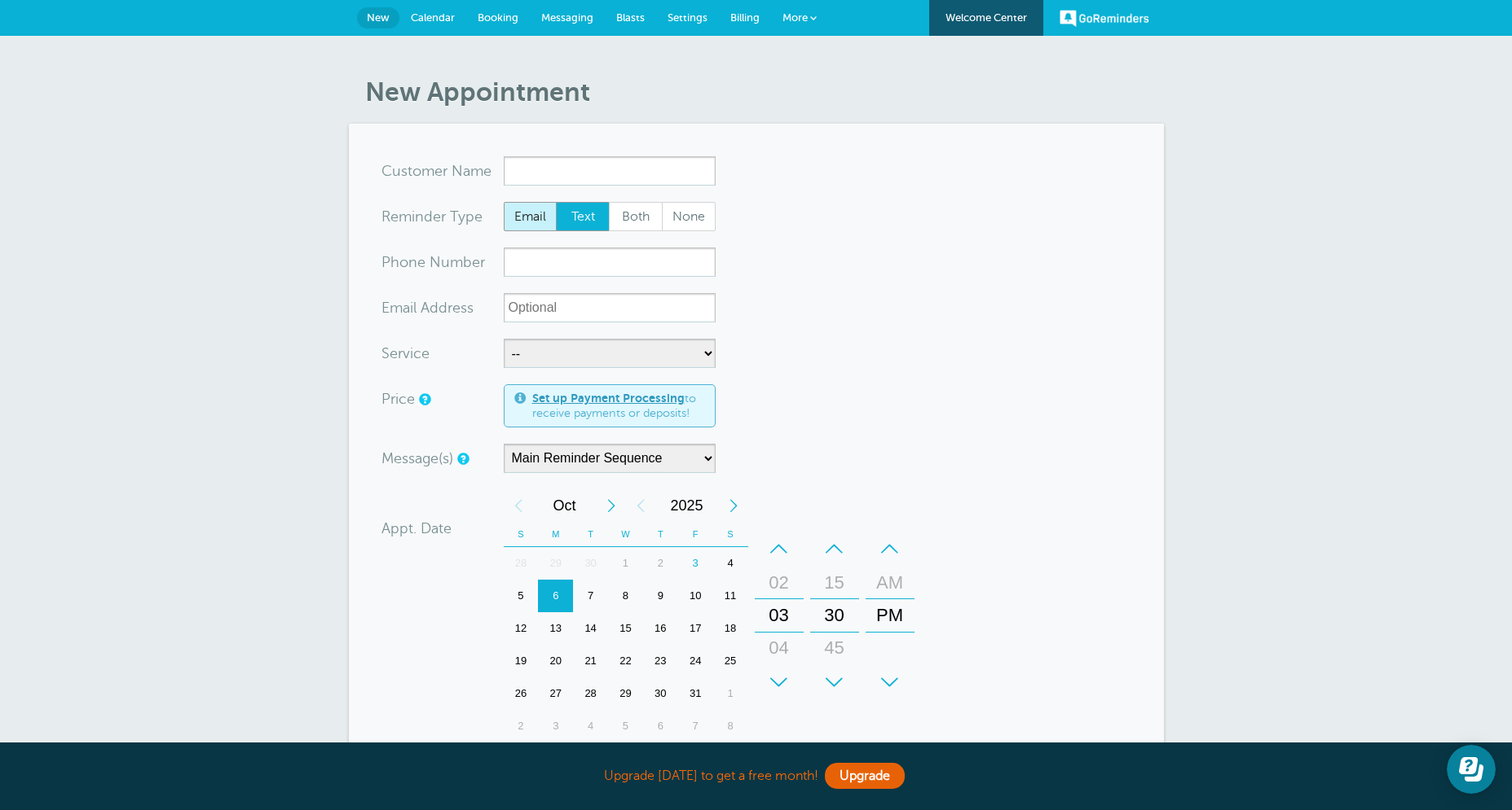
click at [503, 202] on input "Email" at bounding box center [502, 201] width 1 height 1
radio input "true"
click at [633, 218] on span "Both" at bounding box center [635, 217] width 53 height 28
click at [608, 202] on input "Both" at bounding box center [608, 201] width 1 height 1
radio input "true"
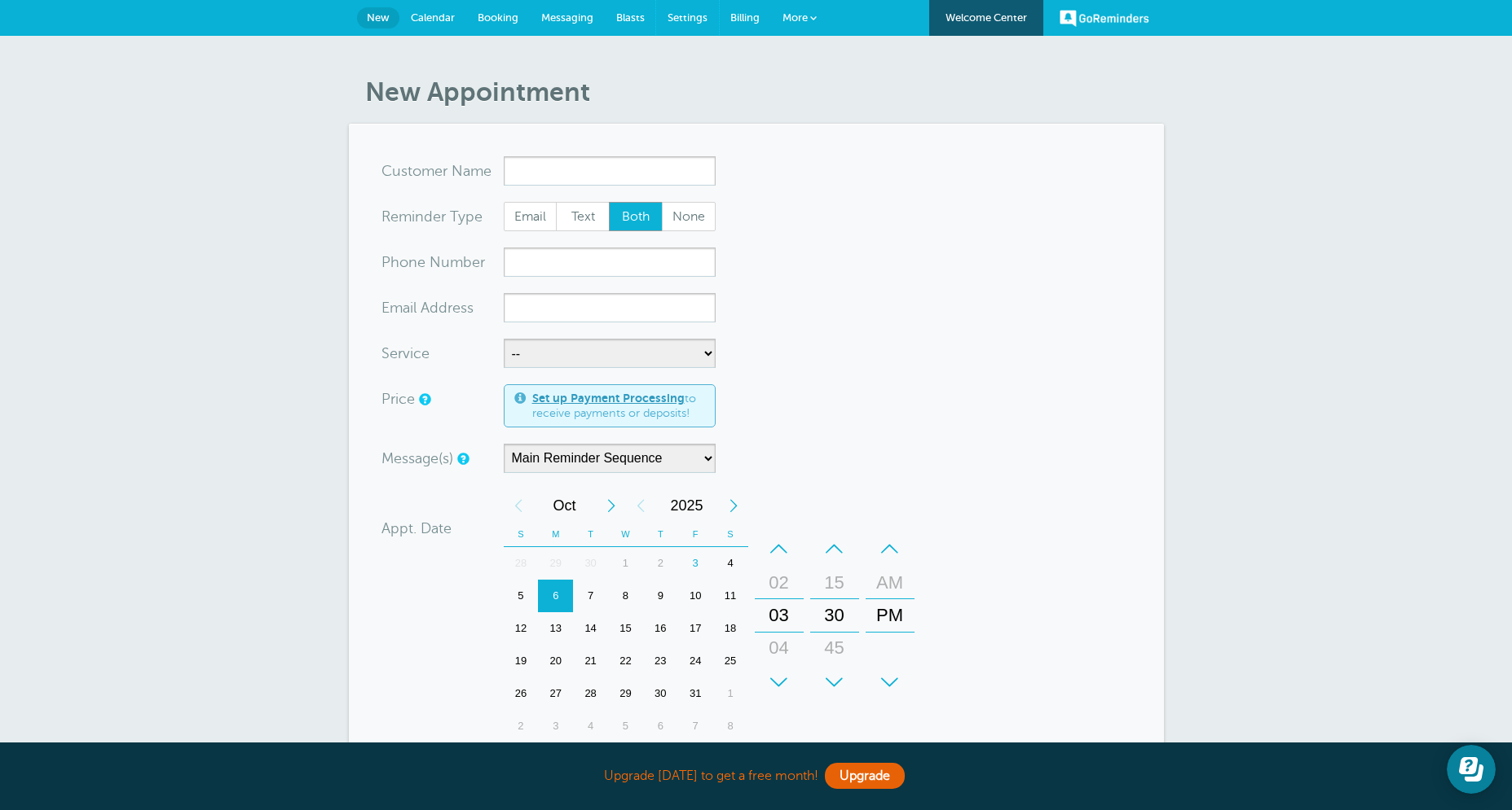
drag, startPoint x: 683, startPoint y: 18, endPoint x: 873, endPoint y: 440, distance: 462.8
click at [683, 18] on span "Settings" at bounding box center [688, 18] width 40 height 12
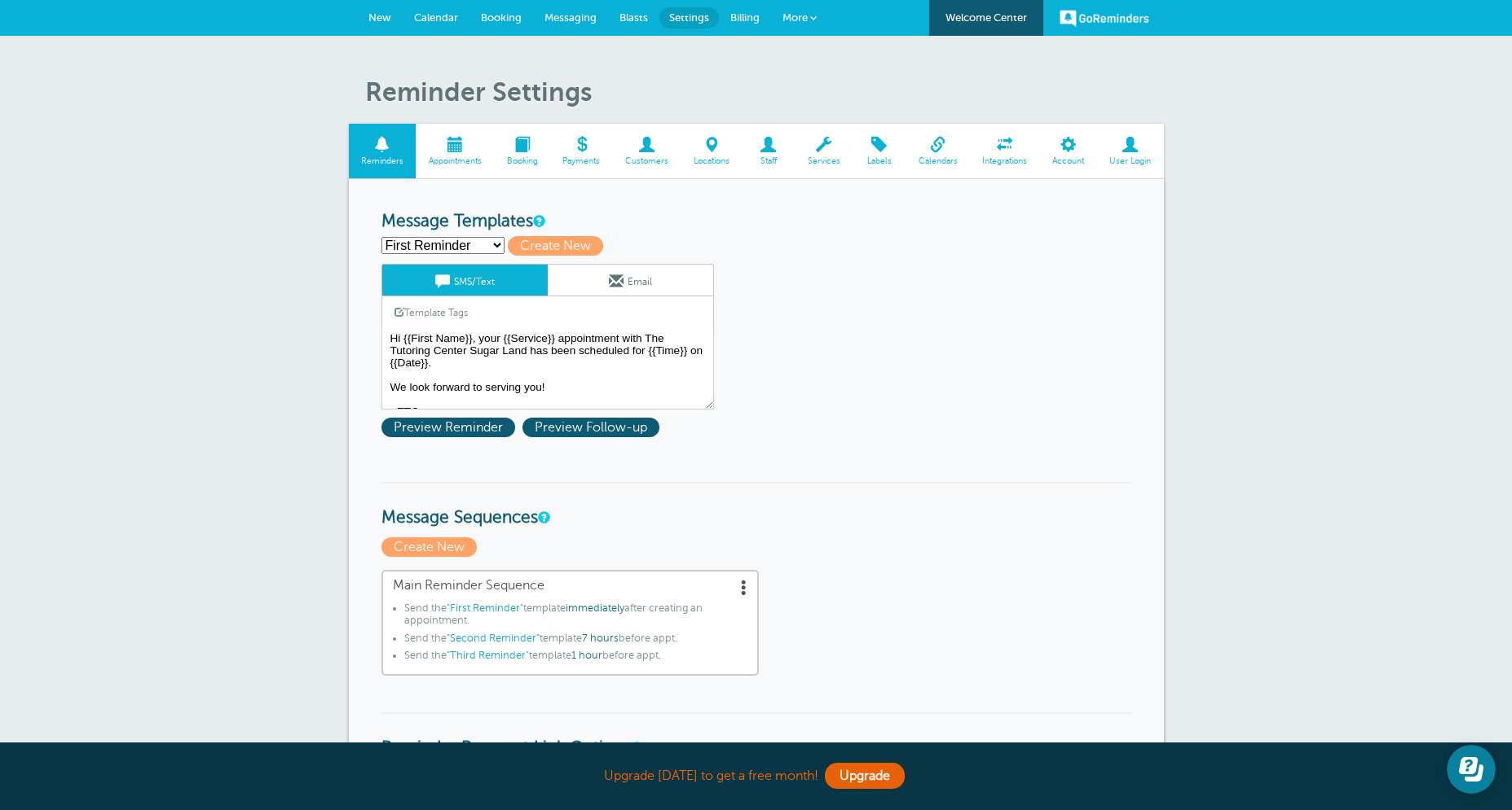
click at [459, 164] on span "Appointments" at bounding box center [455, 161] width 62 height 10
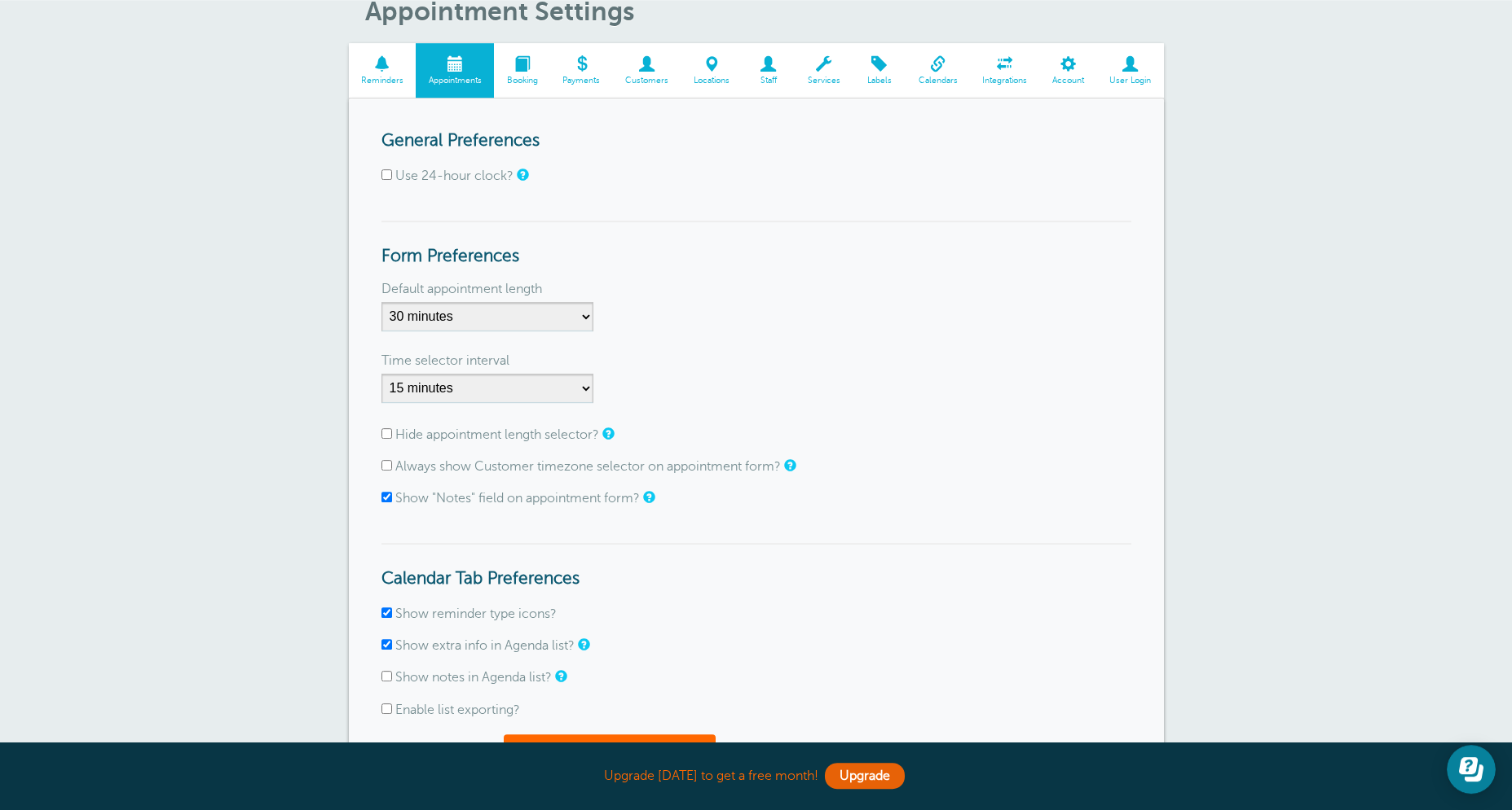
scroll to position [91, 0]
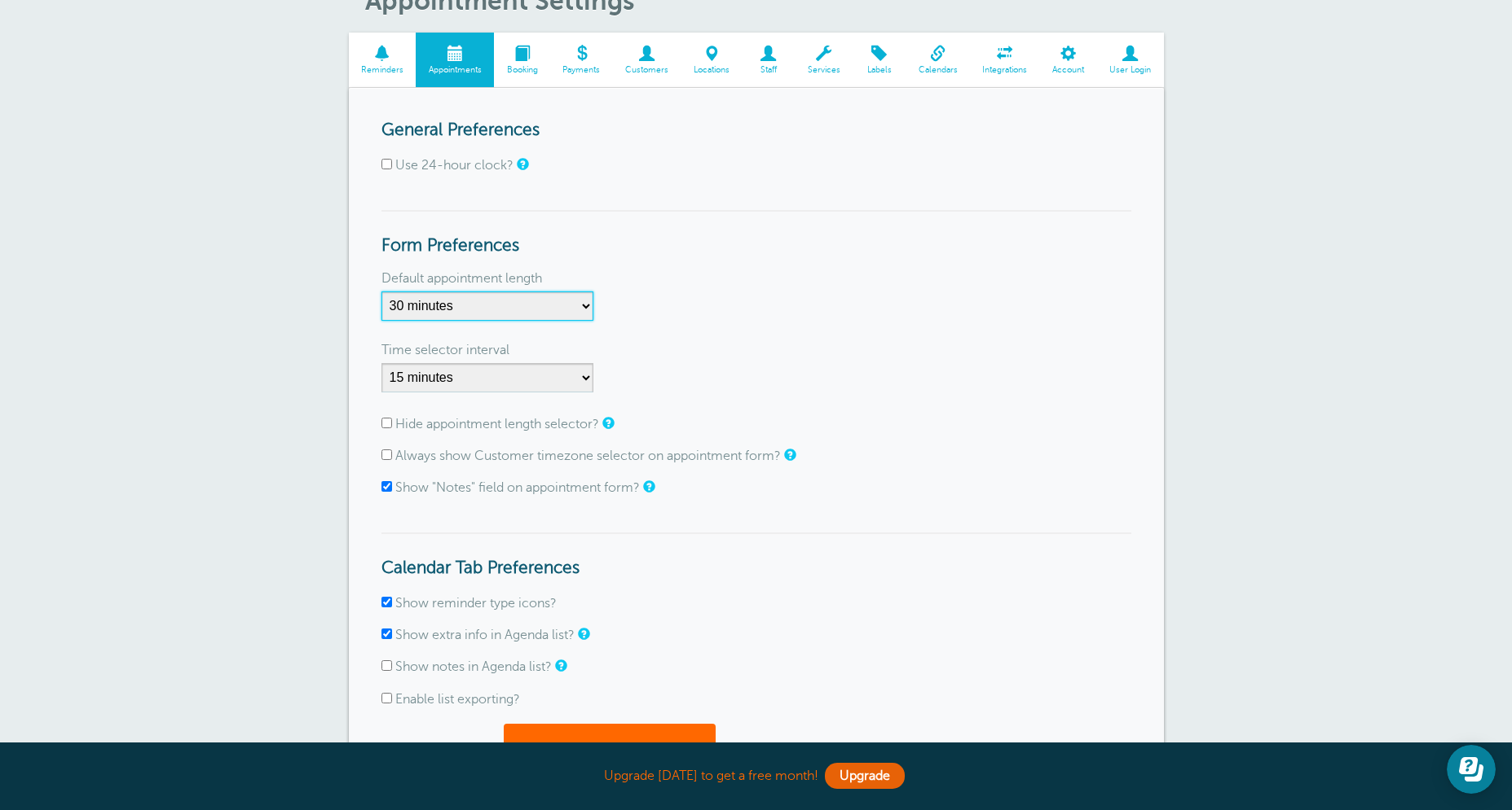
click at [381, 291] on select "5 minutes 10 minutes 15 minutes 20 minutes 25 minutes 30 minutes 35 minutes 40 …" at bounding box center [487, 306] width 212 height 30
select select "60"
click option "1 hour" at bounding box center [0, 0] width 0 height 0
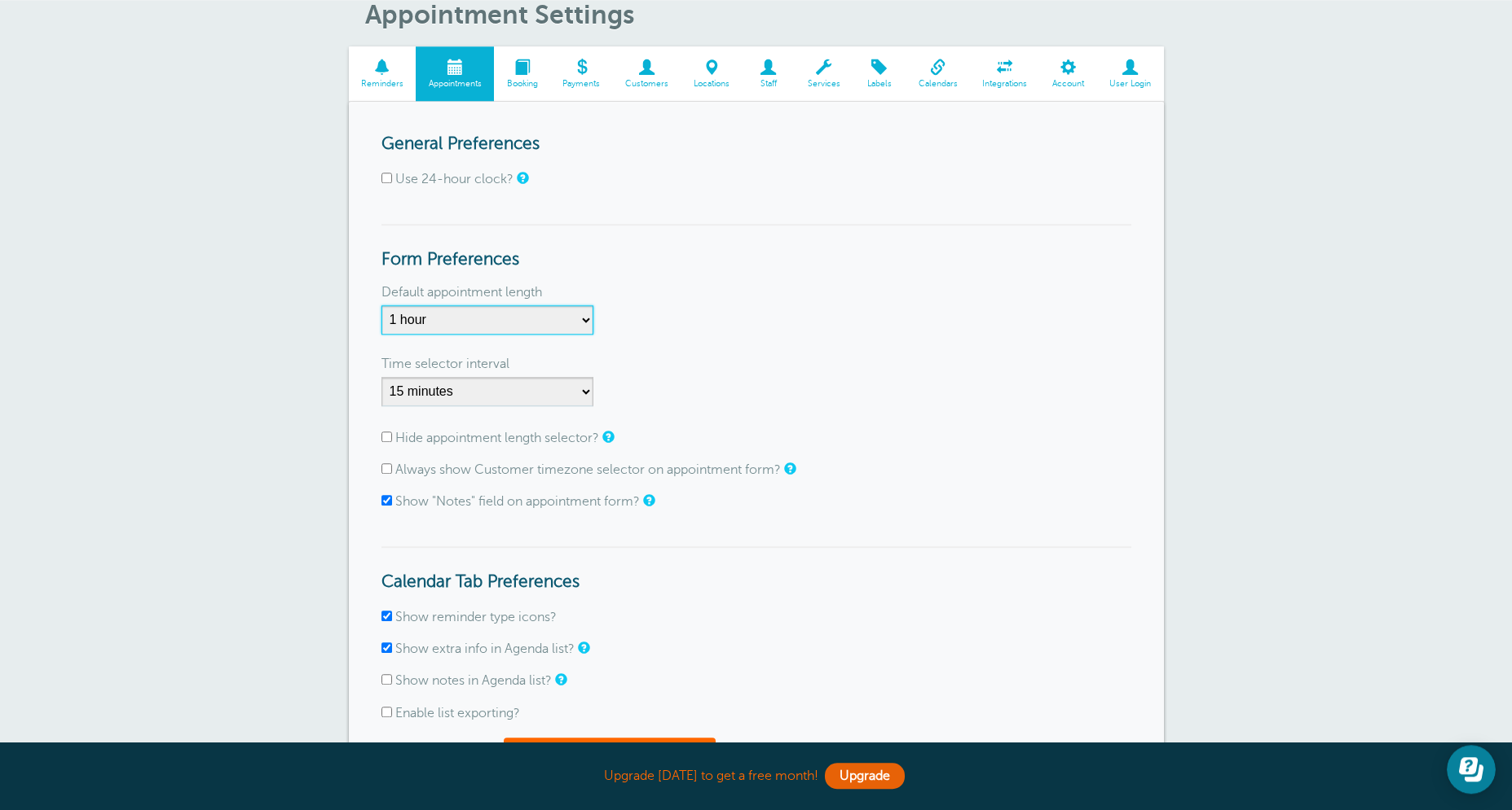
scroll to position [156, 0]
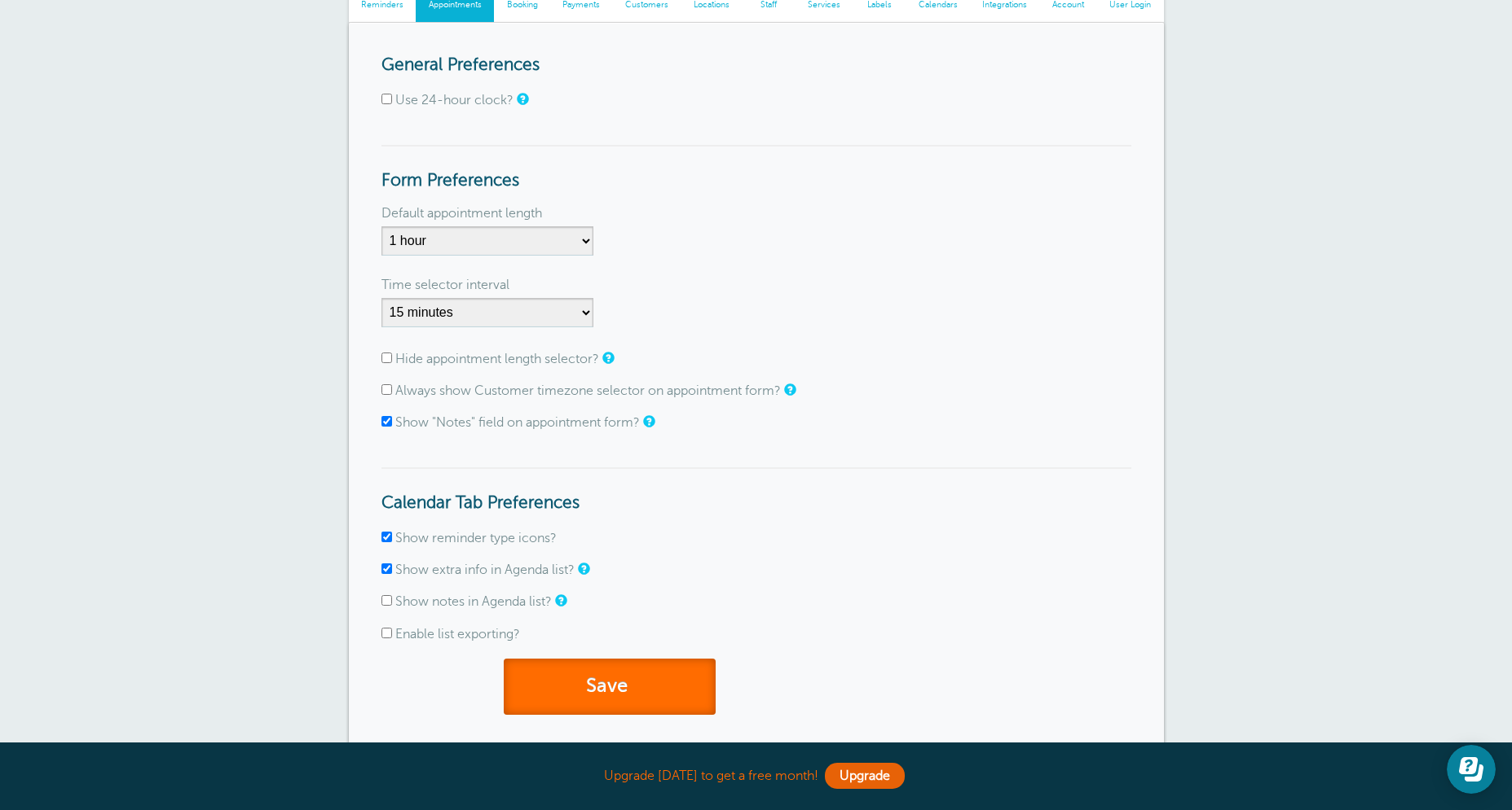
click at [620, 663] on button "Save" at bounding box center [609, 686] width 212 height 56
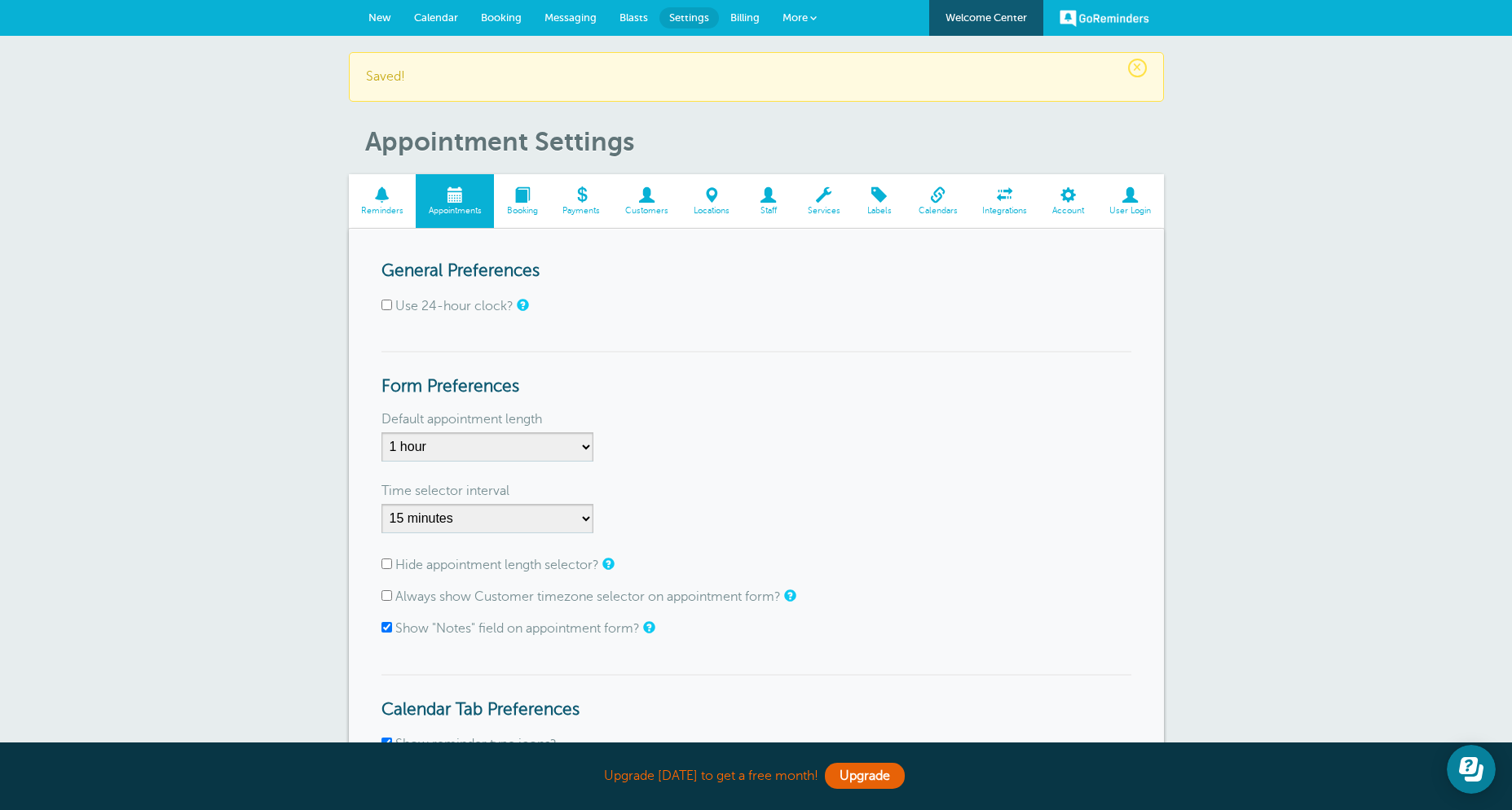
click at [514, 204] on link "Booking" at bounding box center [521, 201] width 56 height 54
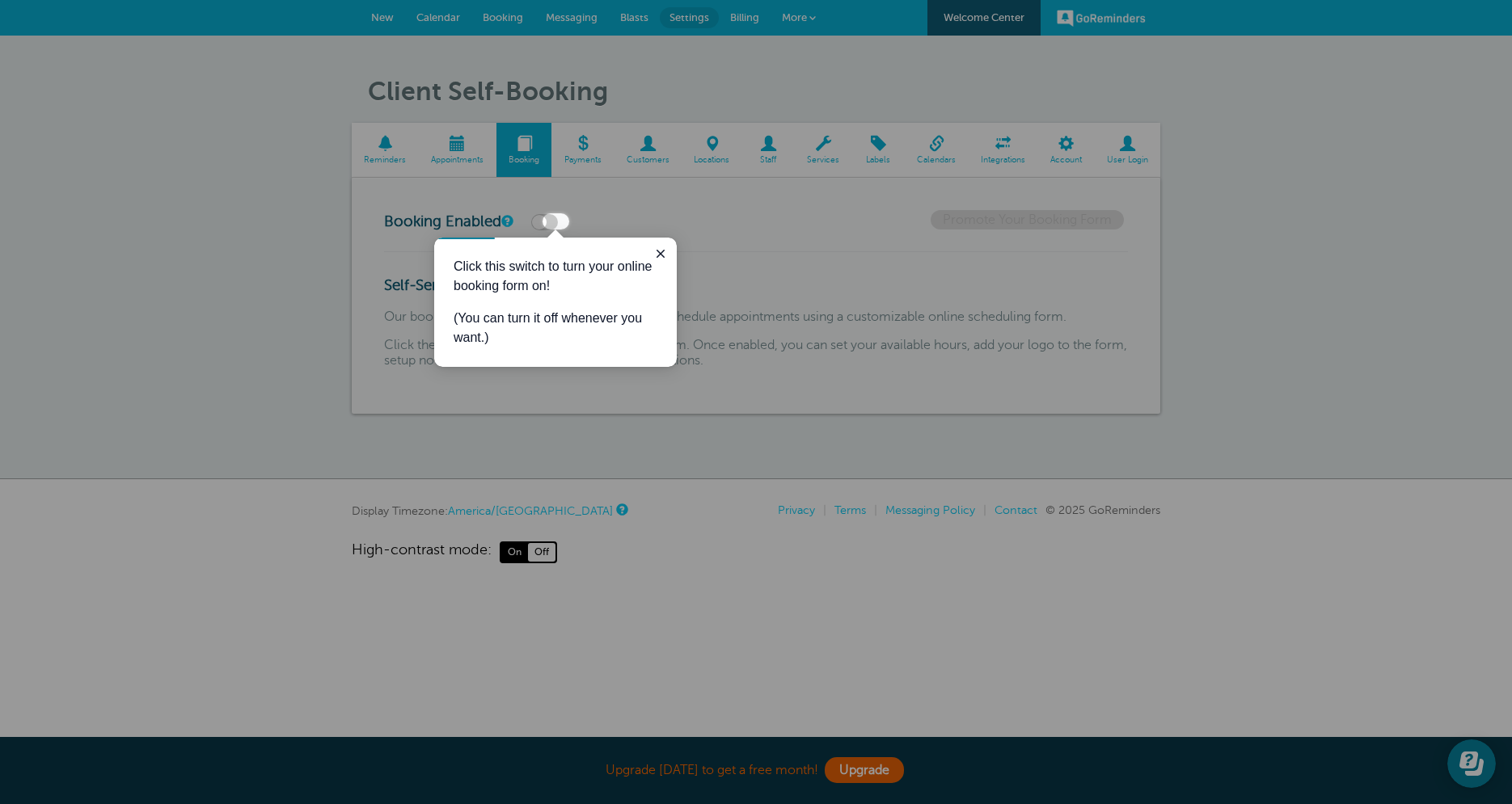
click at [586, 143] on div at bounding box center [1040, 115] width 943 height 230
click at [658, 260] on button "Close guide" at bounding box center [661, 254] width 20 height 20
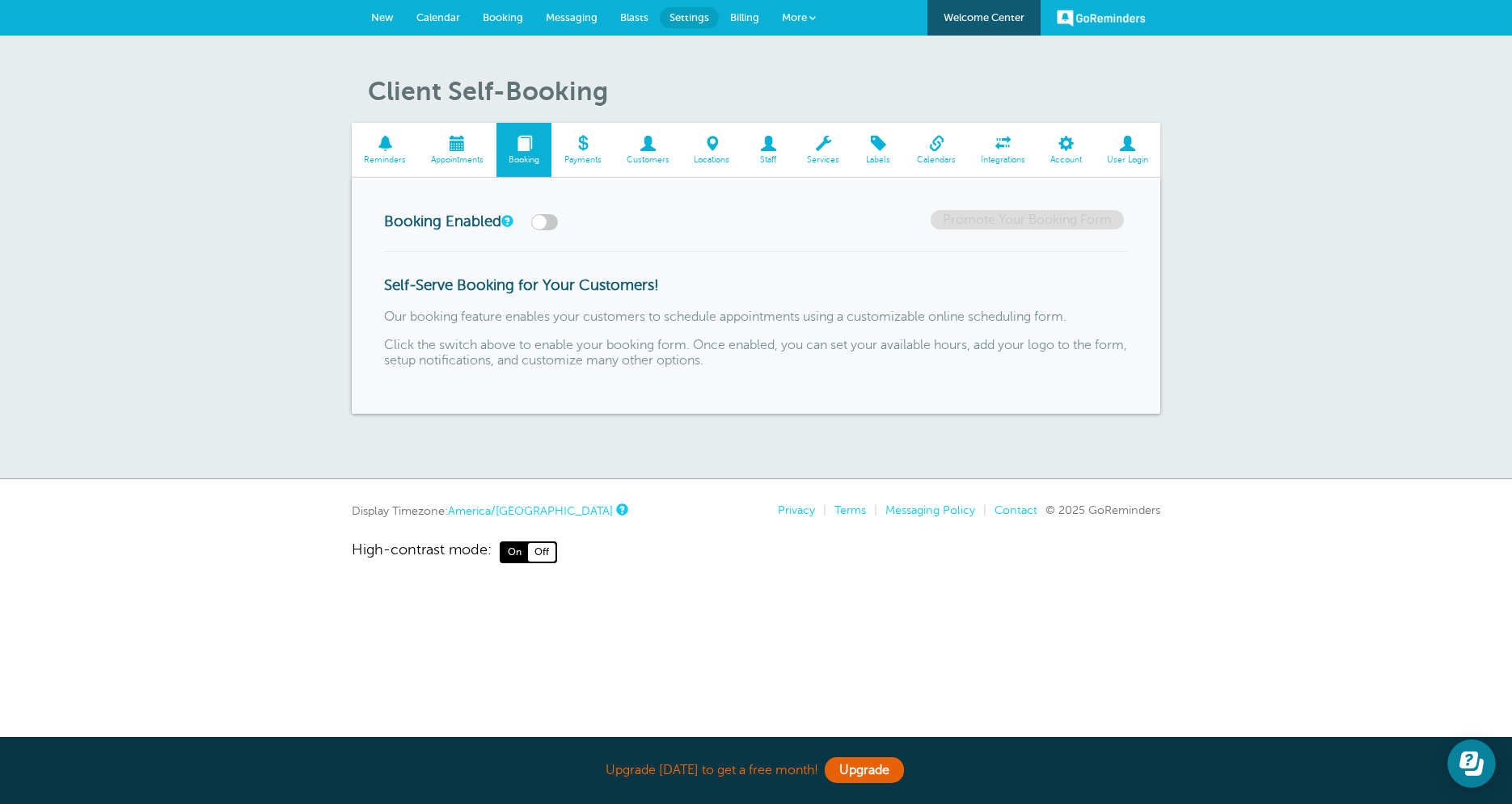
click at [588, 164] on span "Payments" at bounding box center [582, 160] width 46 height 10
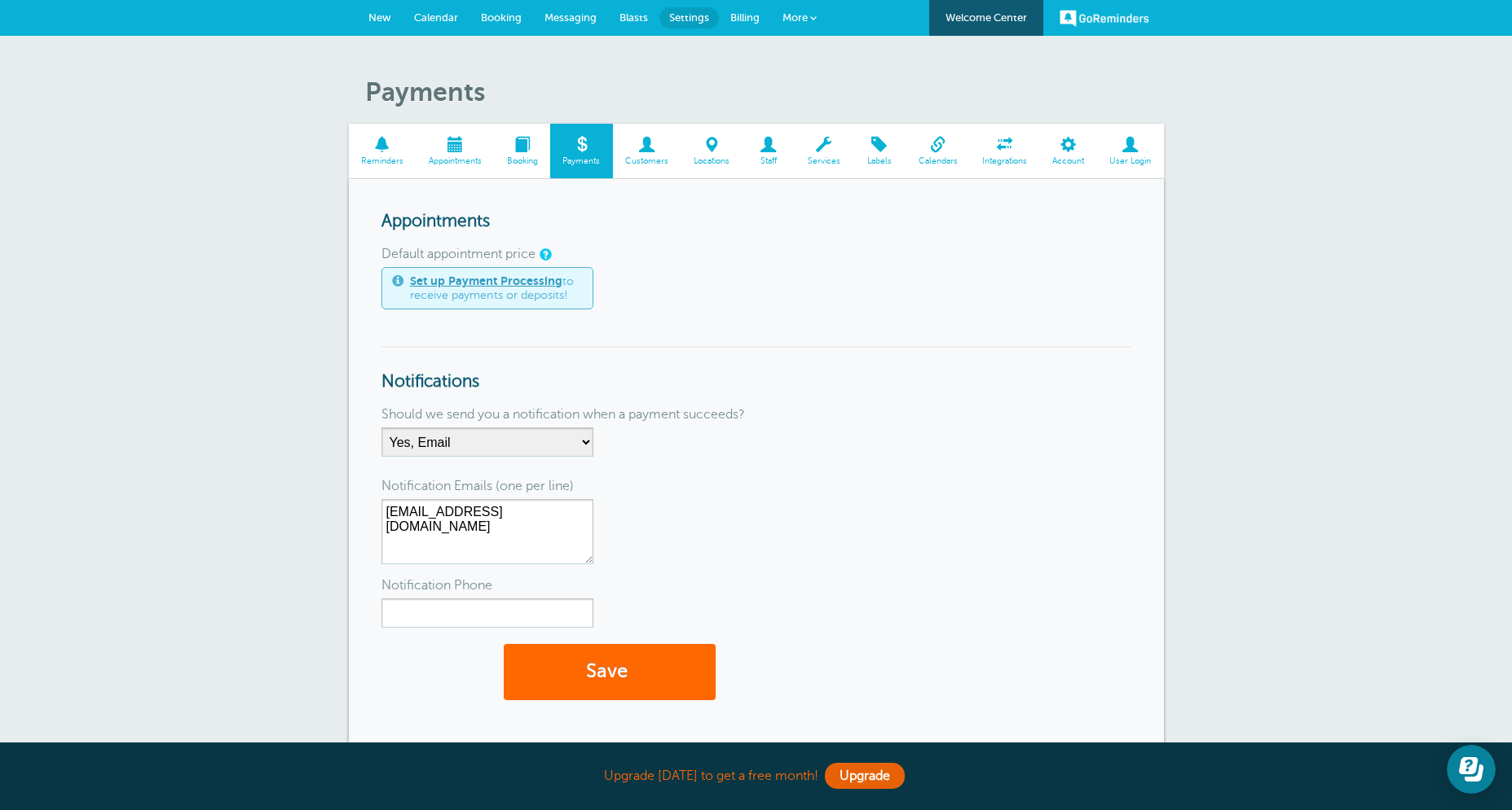
click at [656, 152] on span at bounding box center [646, 145] width 68 height 16
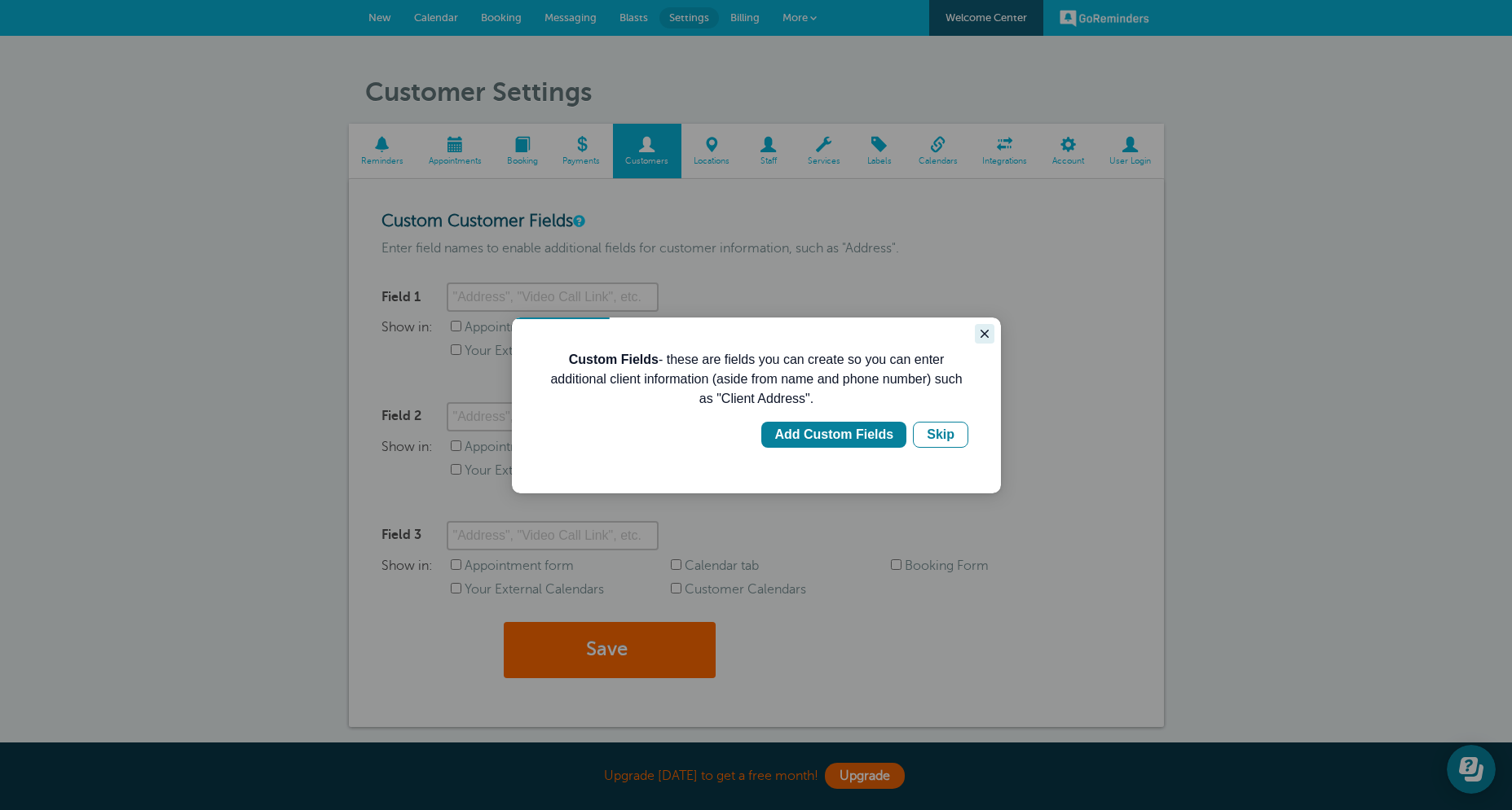
click at [986, 341] on button "Close guide" at bounding box center [985, 334] width 20 height 20
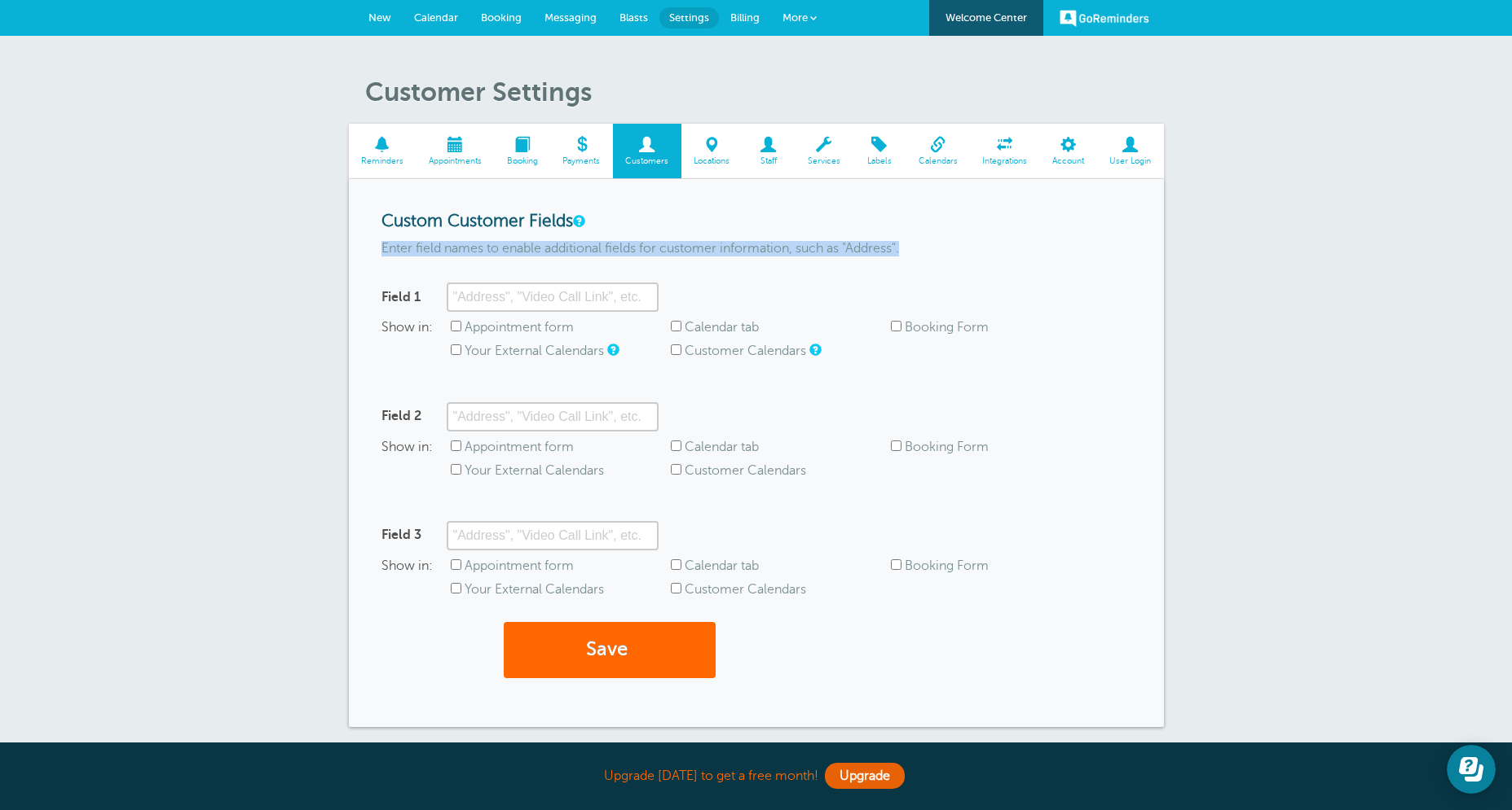
drag, startPoint x: 370, startPoint y: 250, endPoint x: 922, endPoint y: 261, distance: 552.1
click at [911, 263] on div "Custom Customer Fields Enter field names to enable additional fields for custom…" at bounding box center [756, 454] width 814 height 549
click at [926, 258] on form "Custom Customer Fields Enter field names to enable additional fields for custom…" at bounding box center [756, 454] width 750 height 483
click at [722, 163] on span "Locations" at bounding box center [711, 161] width 45 height 10
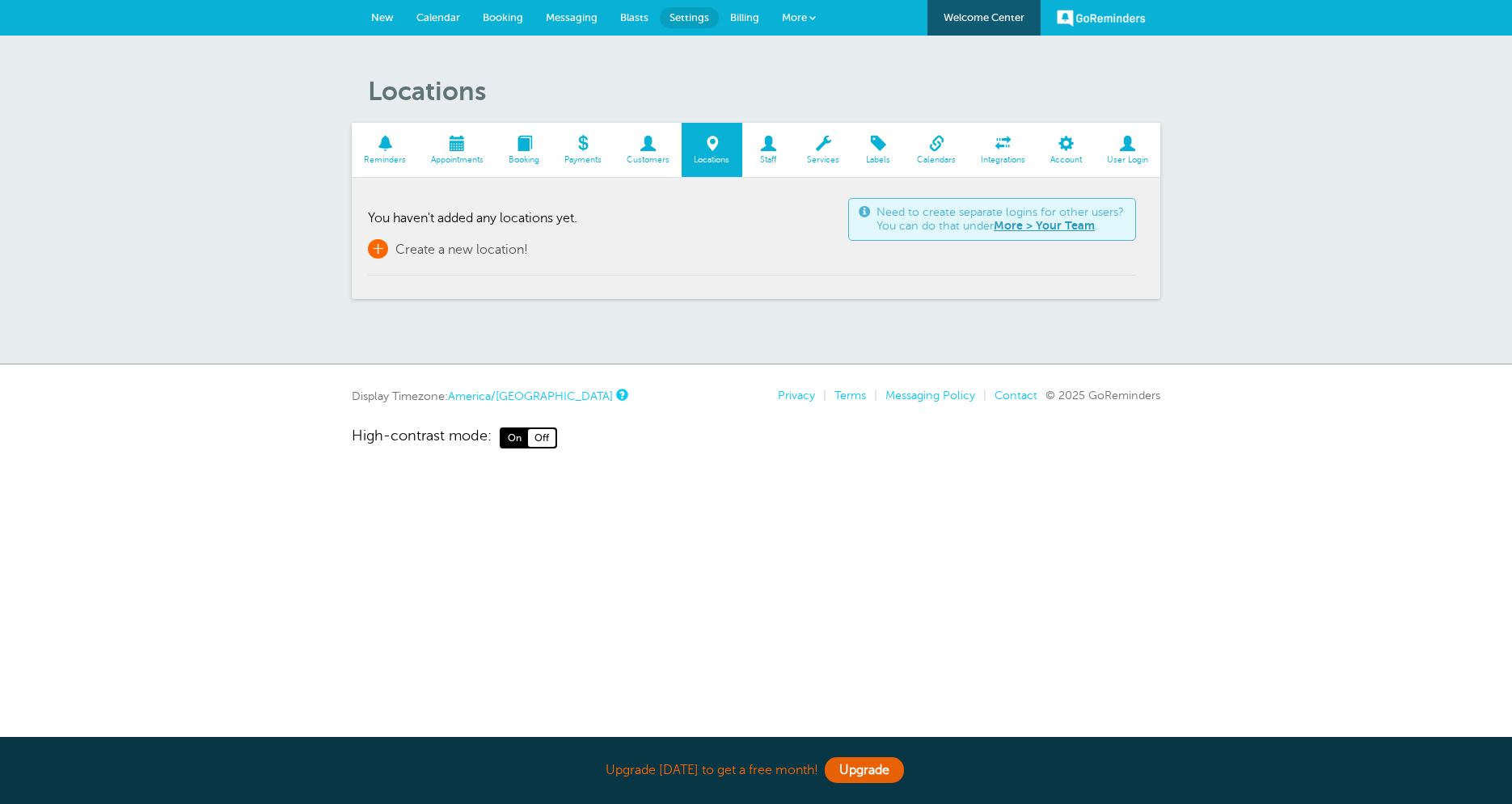
click at [457, 246] on span "Create a new location!" at bounding box center [461, 250] width 133 height 15
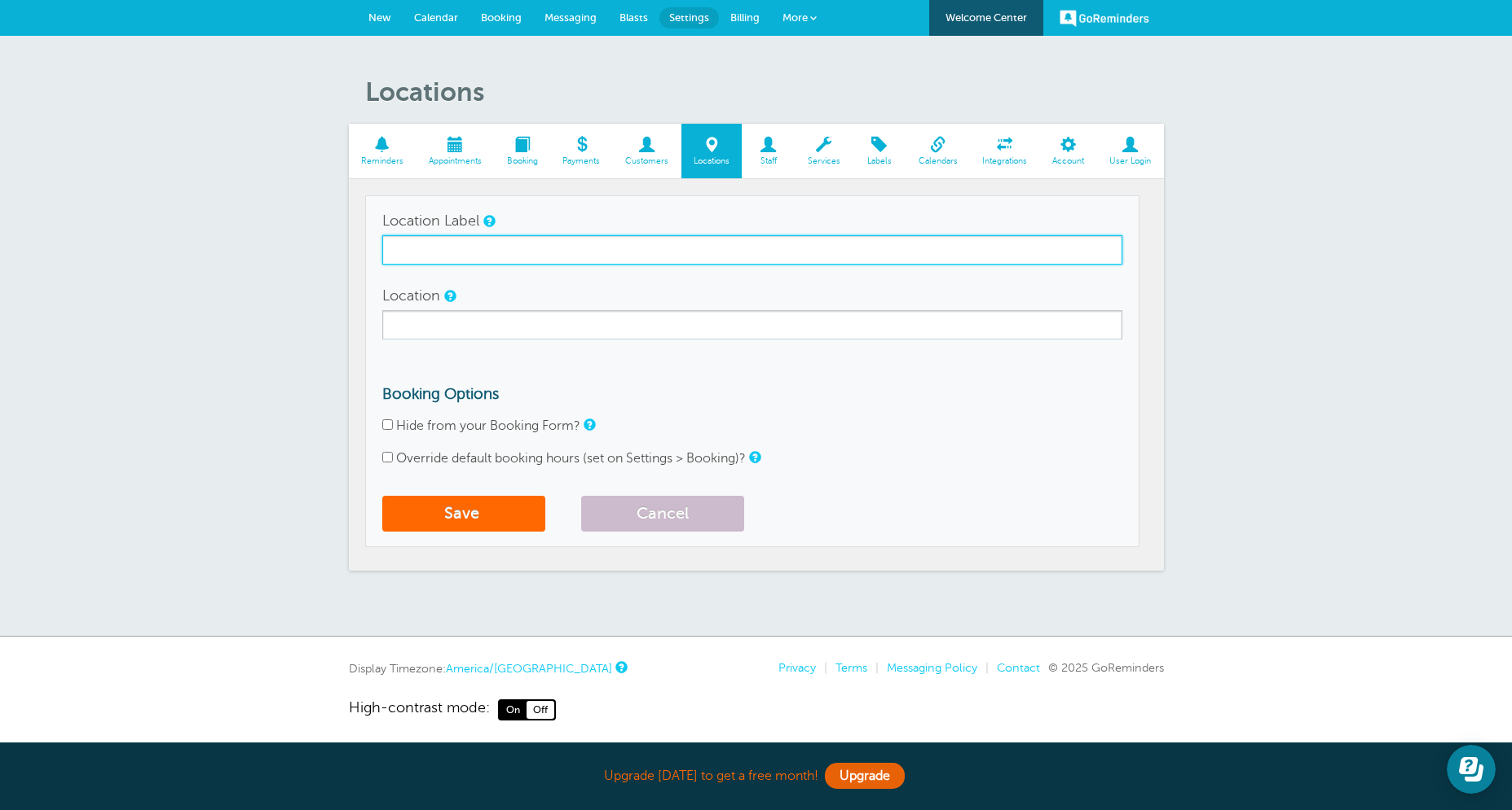
click at [471, 264] on input "Location Label" at bounding box center [752, 251] width 740 height 30
type input "TTC Sugar Land"
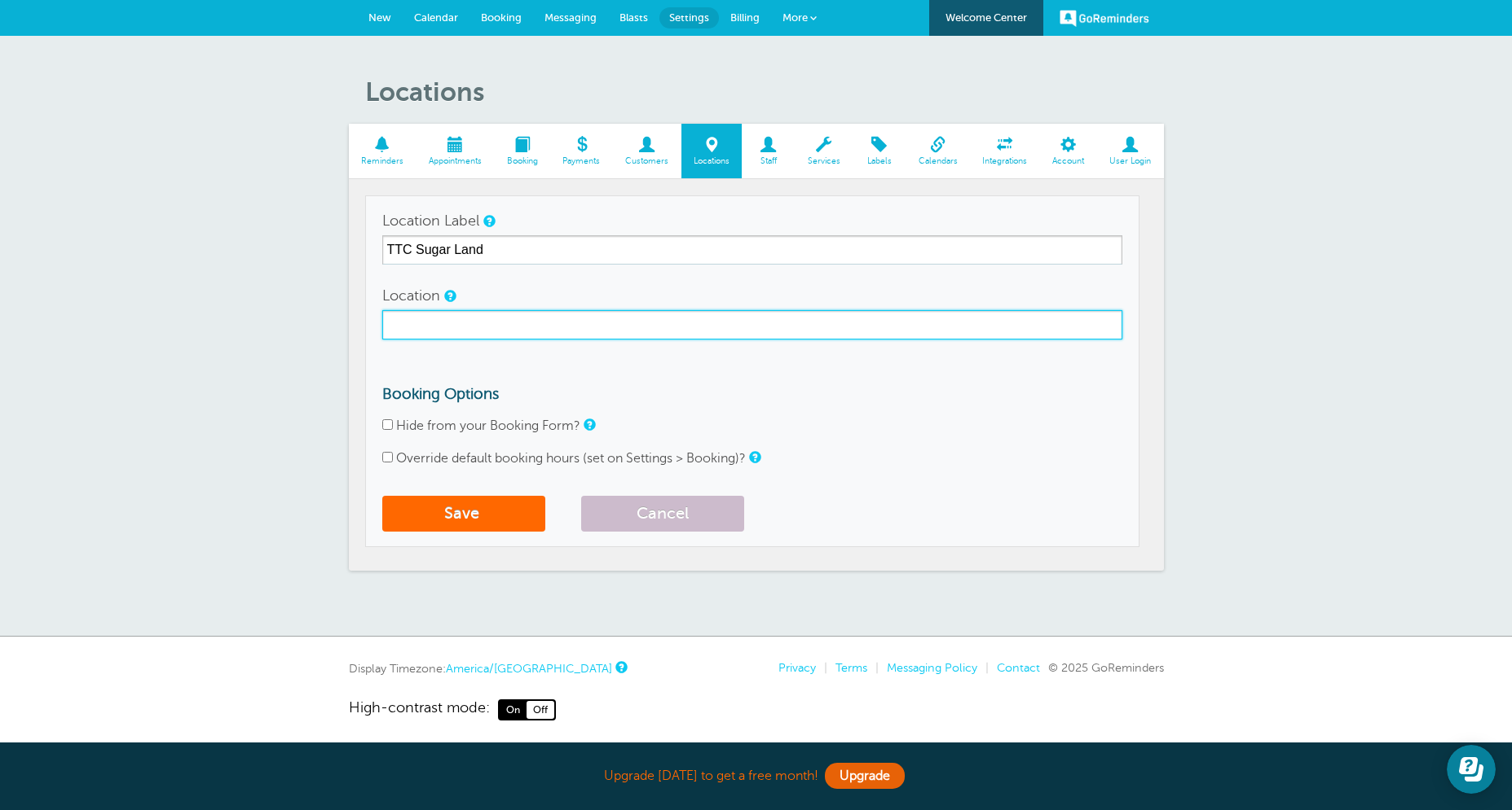
paste input "[STREET_ADDRESS]"
type input "[STREET_ADDRESS]"
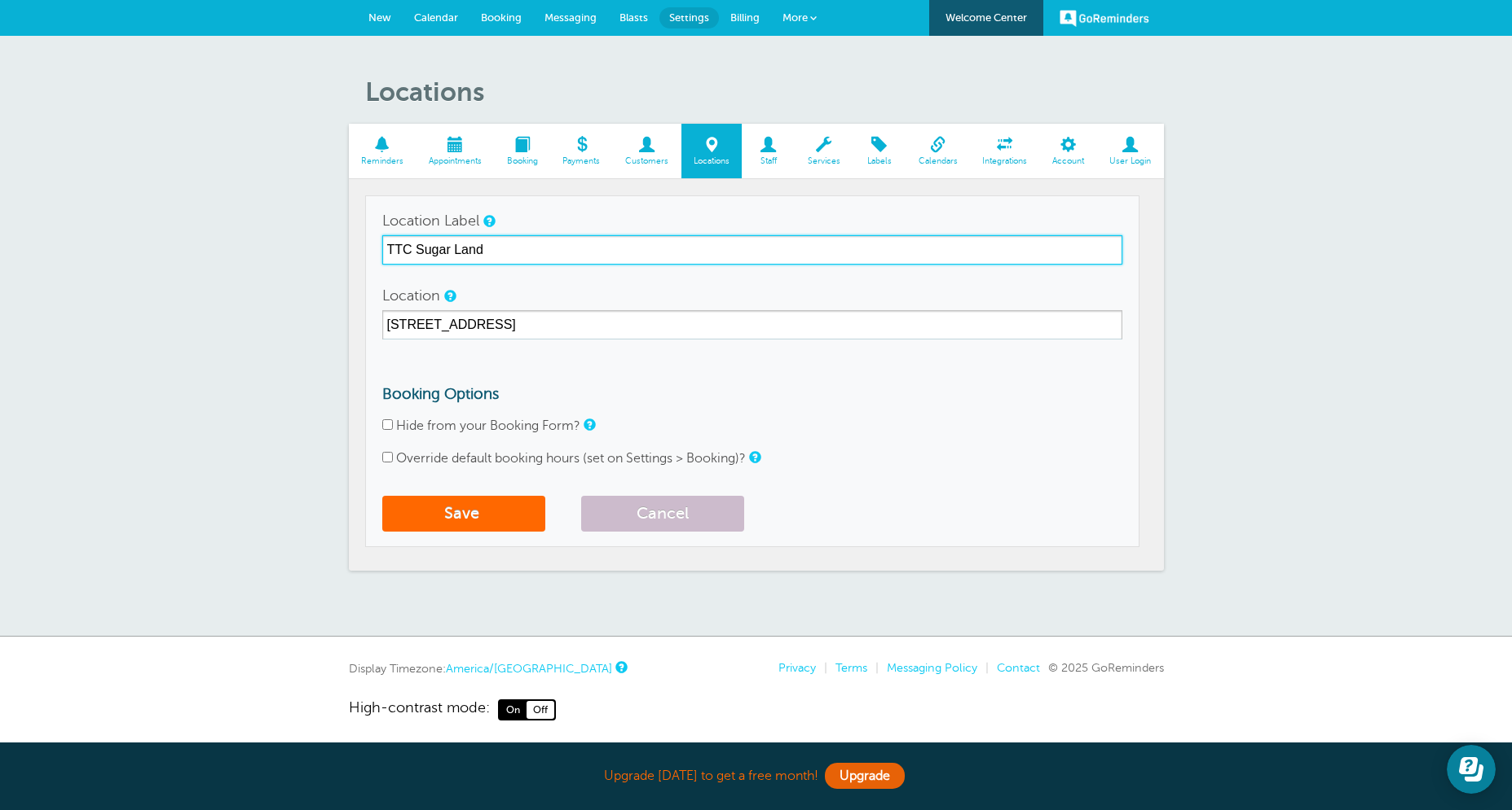
drag, startPoint x: 412, startPoint y: 251, endPoint x: 365, endPoint y: 253, distance: 47.0
click at [382, 253] on input "TTC Sugar Land" at bounding box center [752, 251] width 740 height 30
type input "The Tutorign Center [GEOGRAPHIC_DATA]"
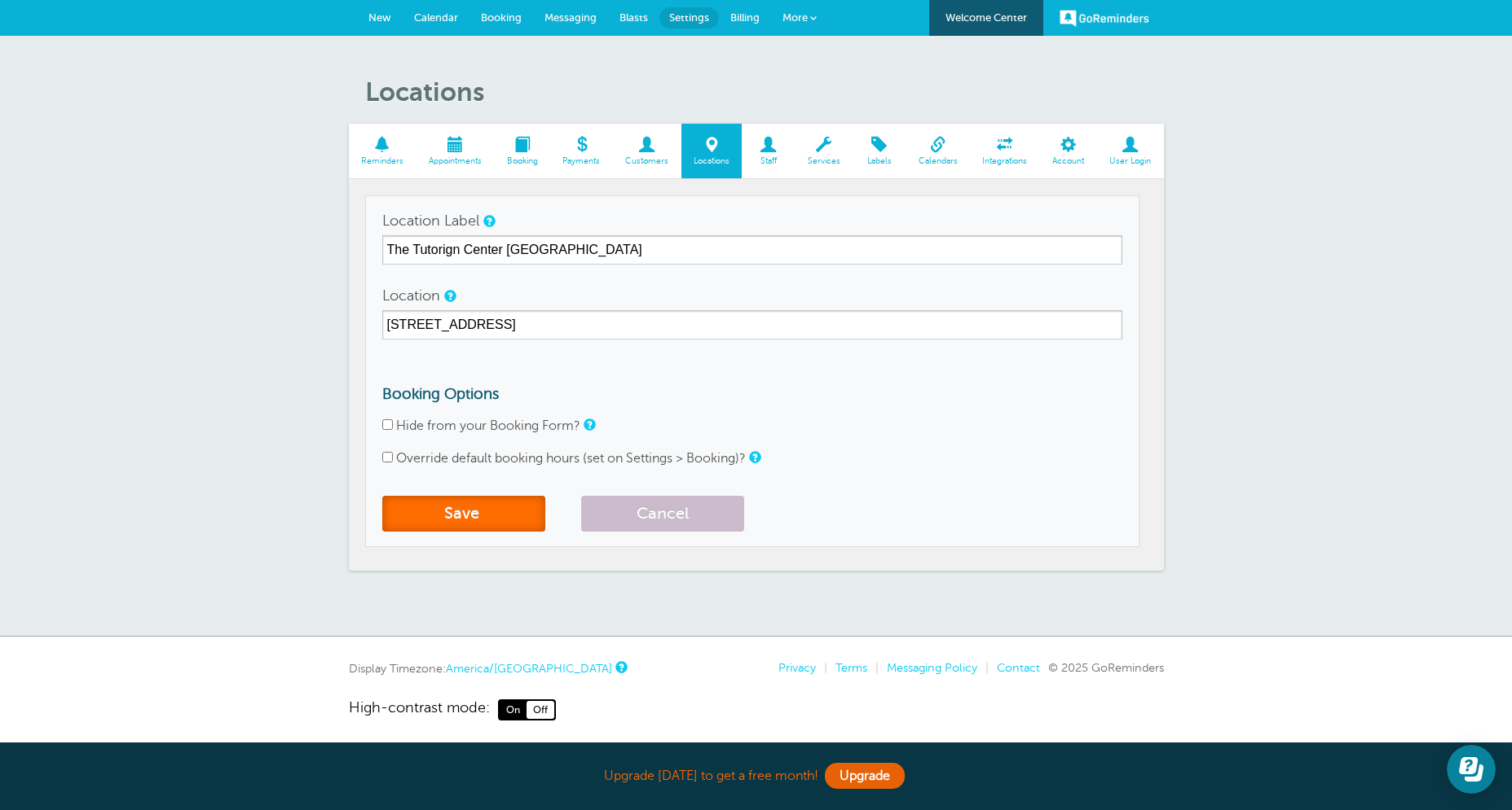
click at [469, 520] on button "Save" at bounding box center [464, 514] width 162 height 36
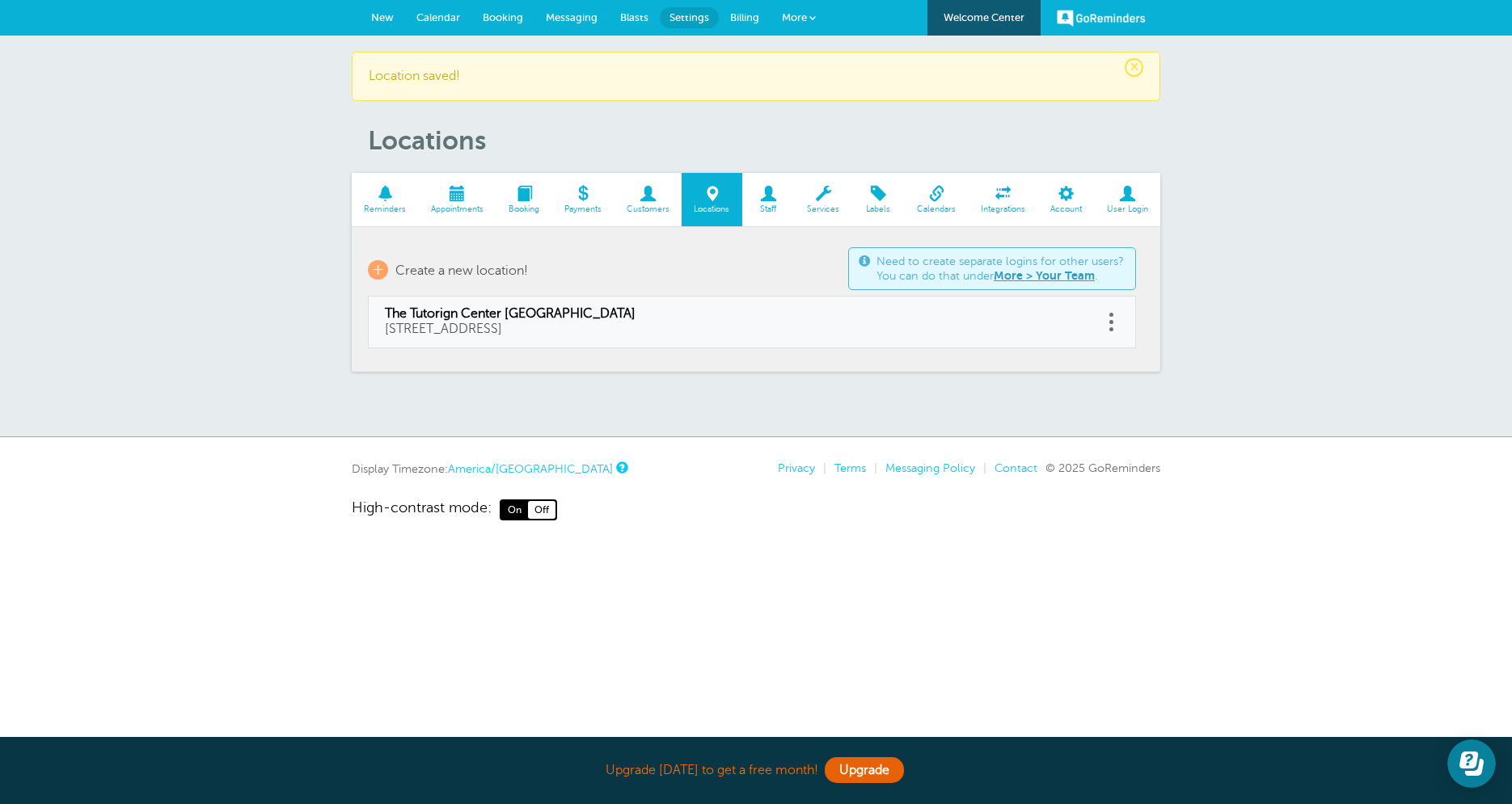
click at [520, 204] on span "Booking" at bounding box center [524, 209] width 39 height 10
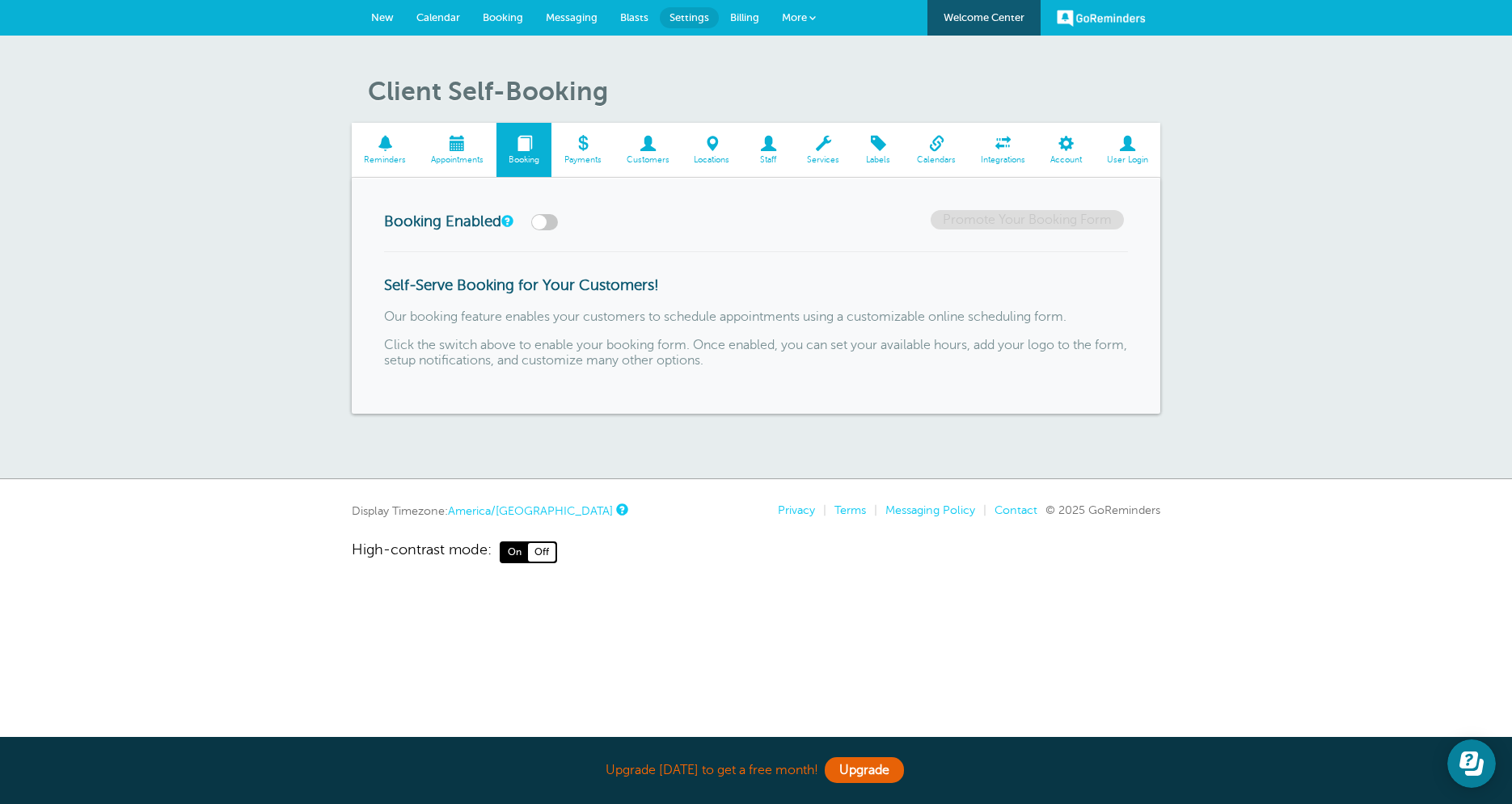
click at [929, 158] on span "Calendars" at bounding box center [937, 160] width 48 height 10
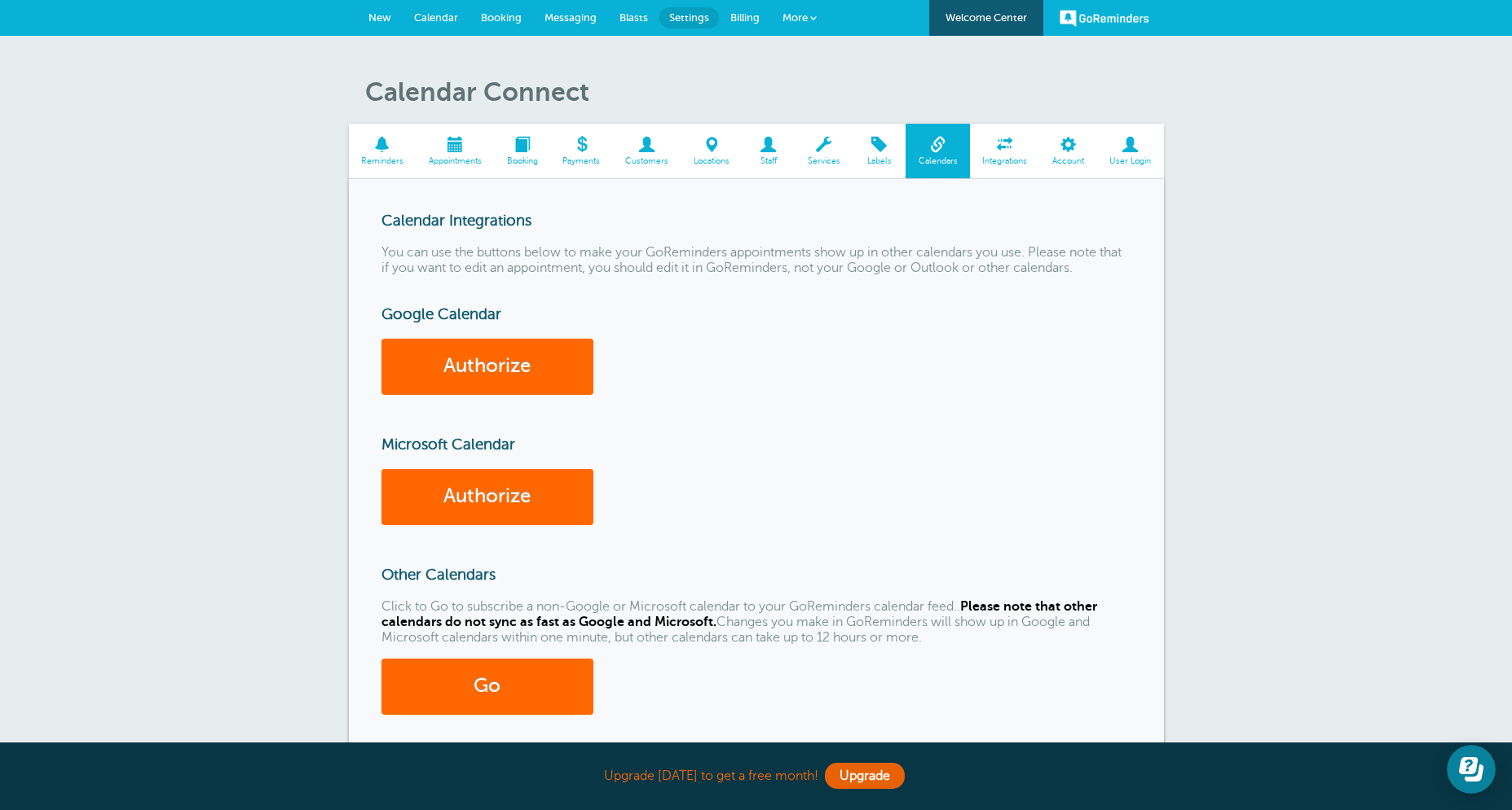
click at [992, 153] on link "Integrations" at bounding box center [1005, 151] width 70 height 54
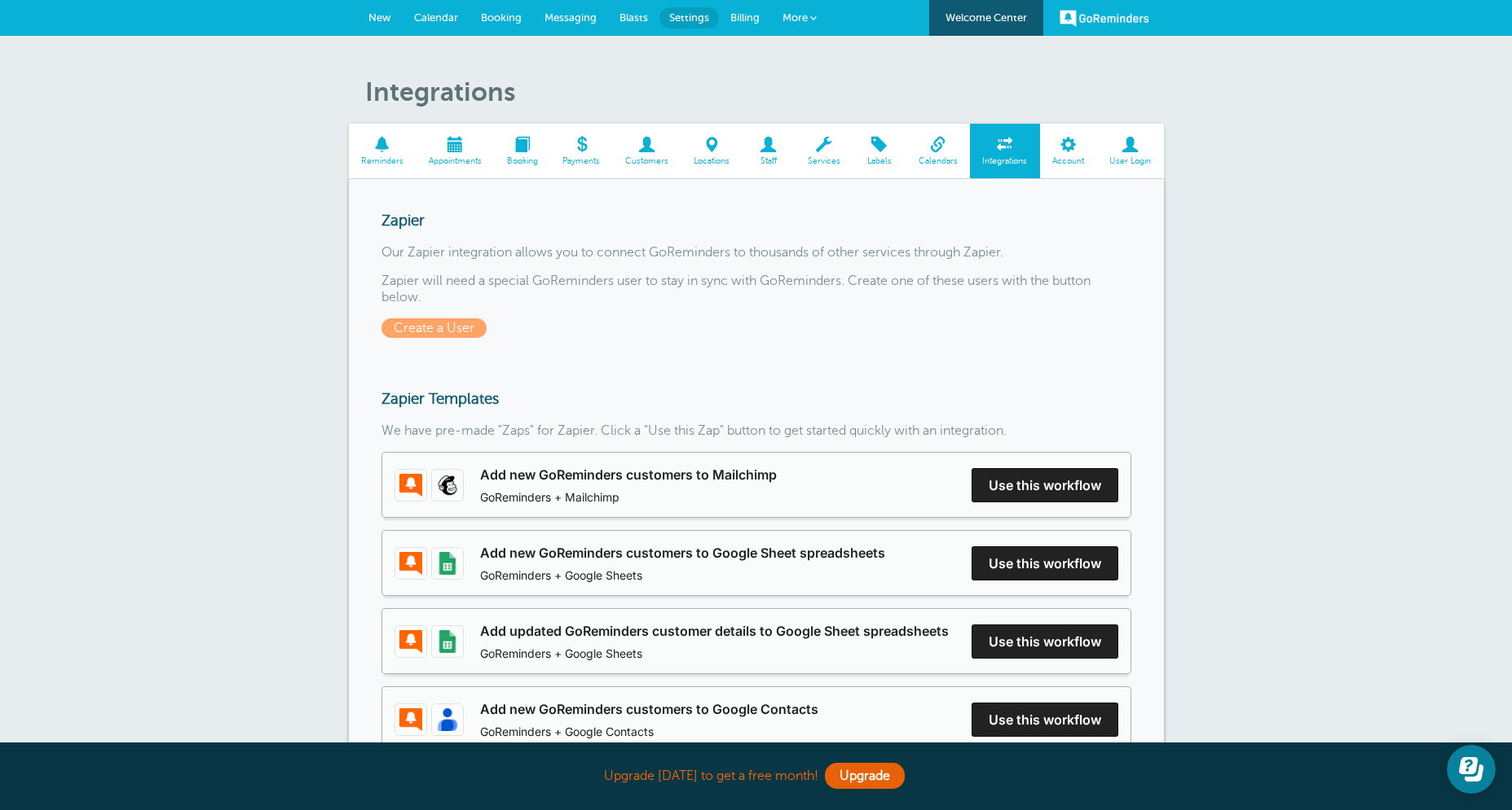
click at [1053, 160] on span "Account" at bounding box center [1068, 161] width 41 height 10
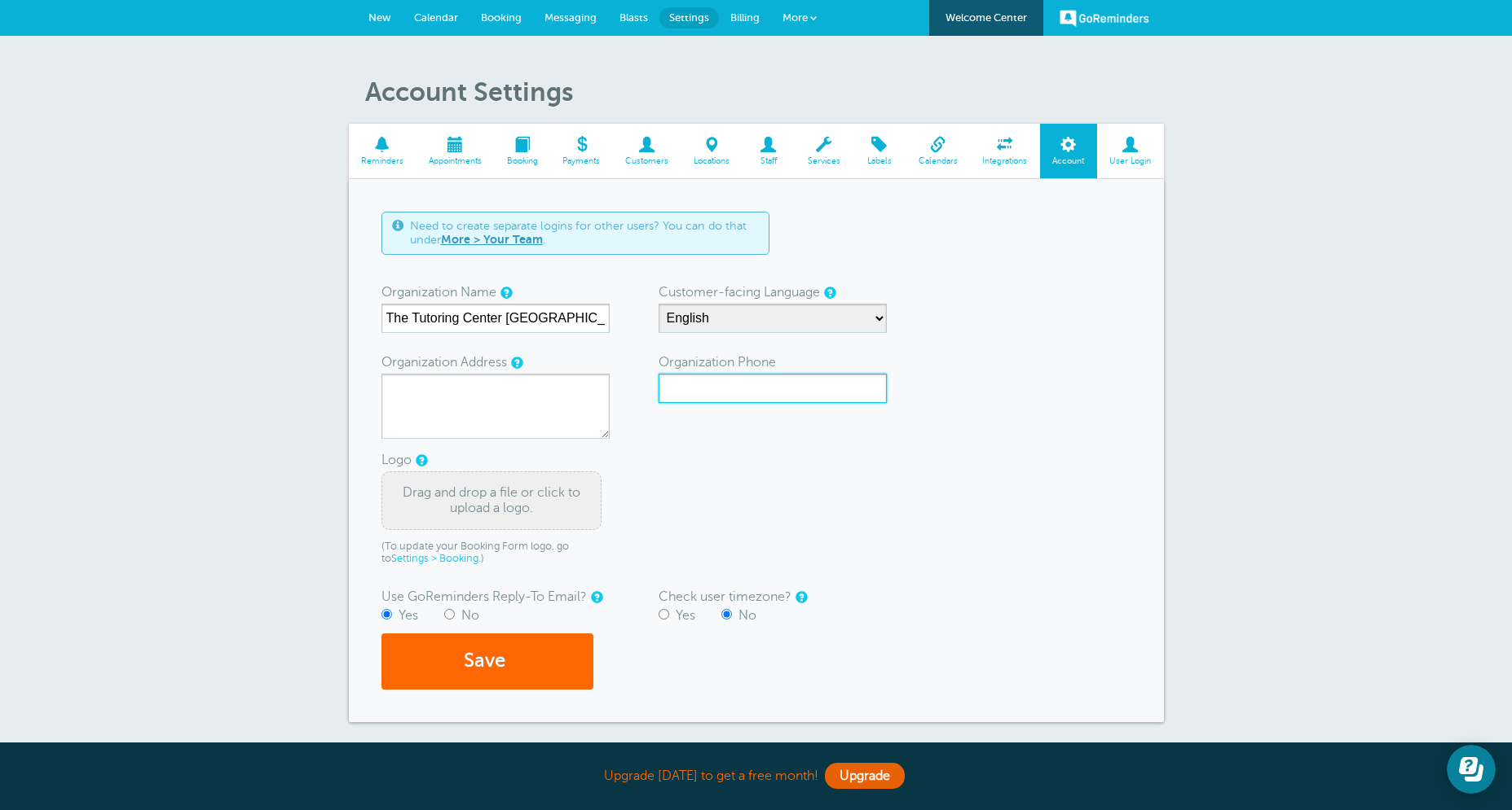
click at [746, 383] on input "Organization Phone" at bounding box center [773, 388] width 228 height 30
click at [968, 492] on form "Need to create separate logins for other users? You can do that under More > Yo…" at bounding box center [756, 451] width 750 height 478
click at [752, 369] on label "Organization Phone" at bounding box center [717, 362] width 117 height 26
click at [752, 373] on input "Organization Phone" at bounding box center [773, 388] width 228 height 30
click at [667, 612] on input "Yes" at bounding box center [664, 614] width 11 height 11
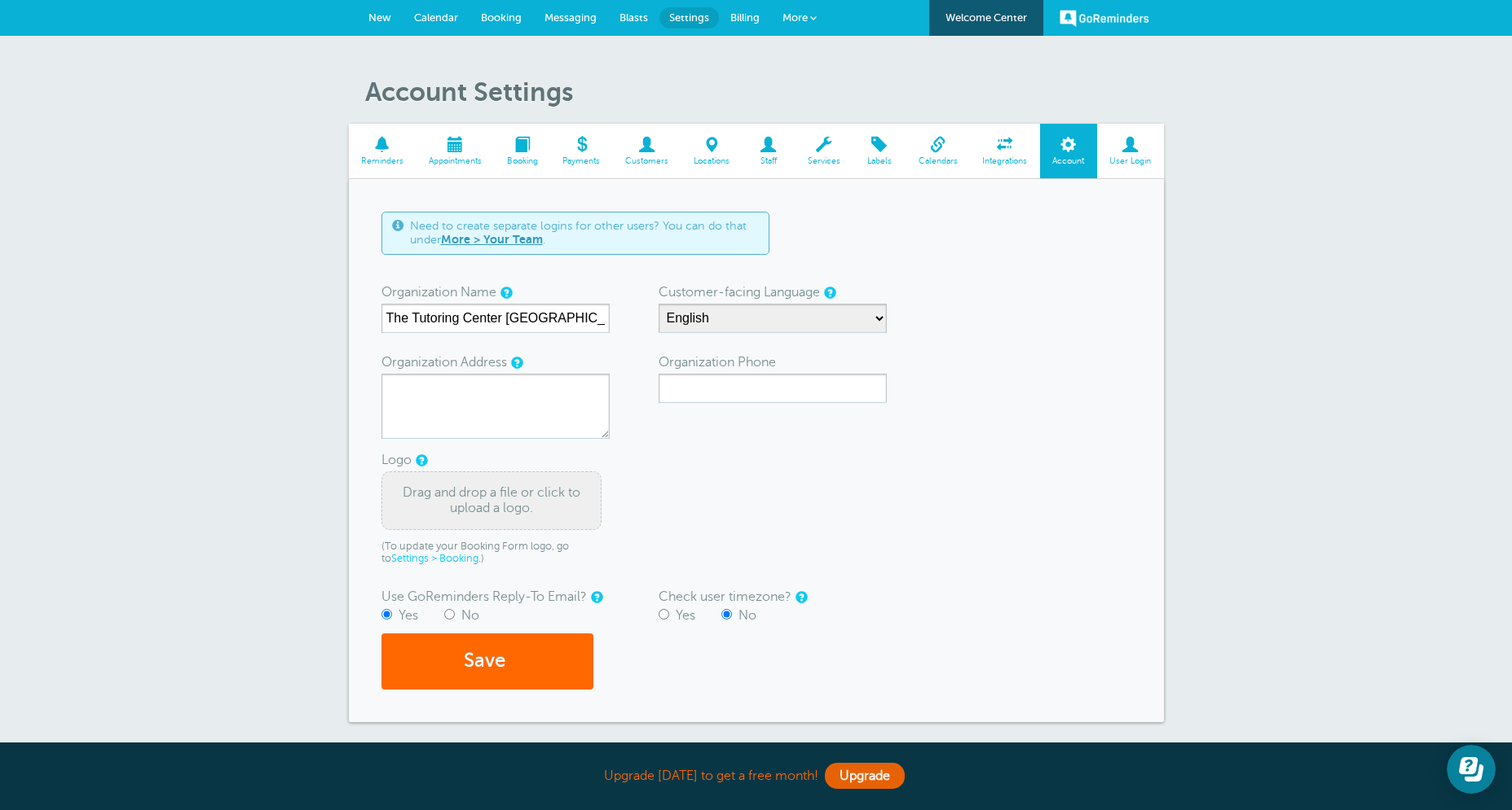
radio input "true"
click at [733, 377] on input "Organization Phone" at bounding box center [773, 388] width 228 height 30
type input "2149152543"
click at [529, 398] on textarea "Organization Address" at bounding box center [495, 406] width 228 height 65
paste textarea "16754 C Southwest Freeway, Sugar Land, TX 77479"
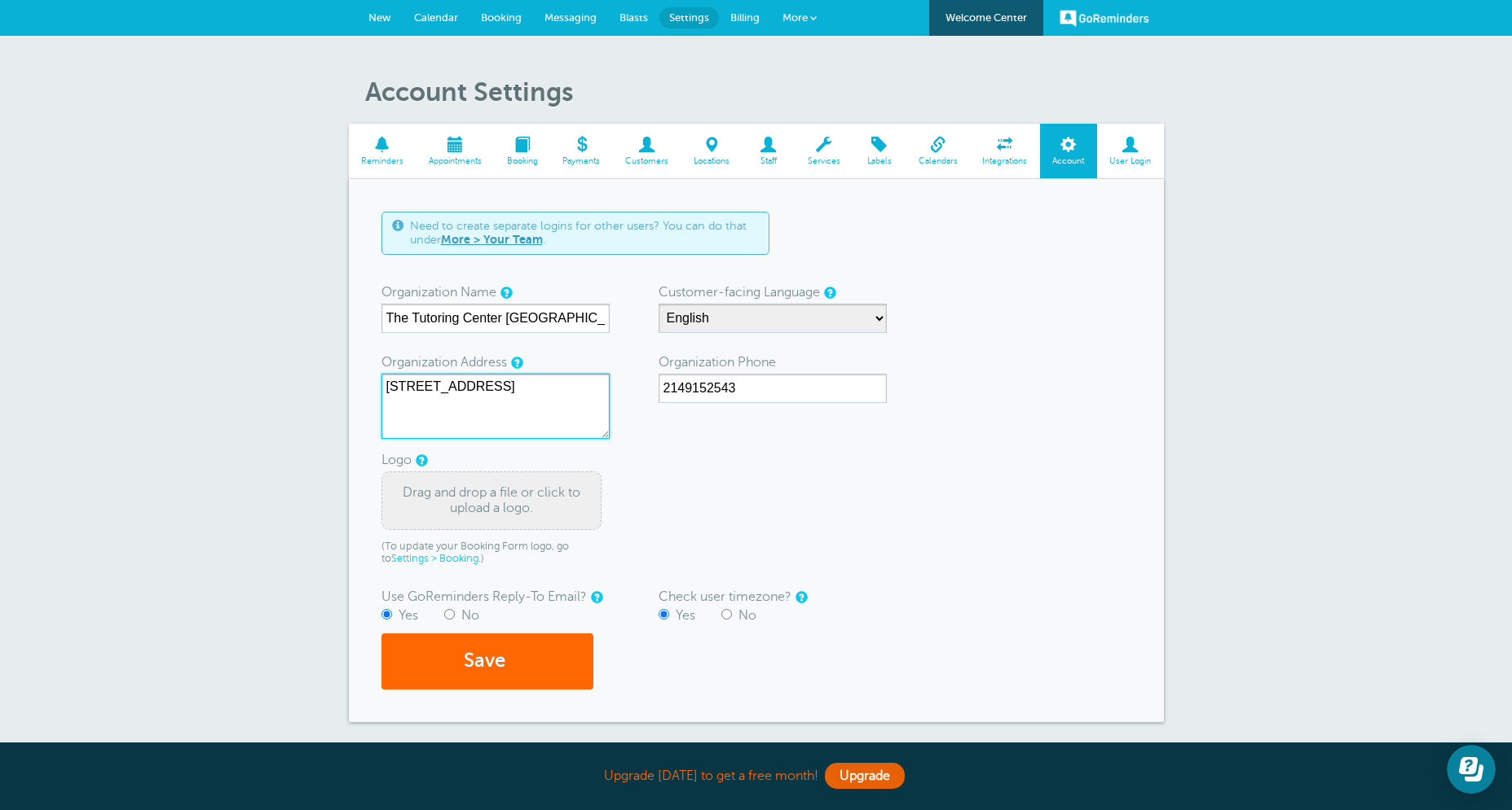
type textarea "16754 C Southwest Freeway, Sugar Land, TX 77479"
click at [448, 511] on div "Drag and drop a file or click to upload a logo." at bounding box center [491, 500] width 220 height 58
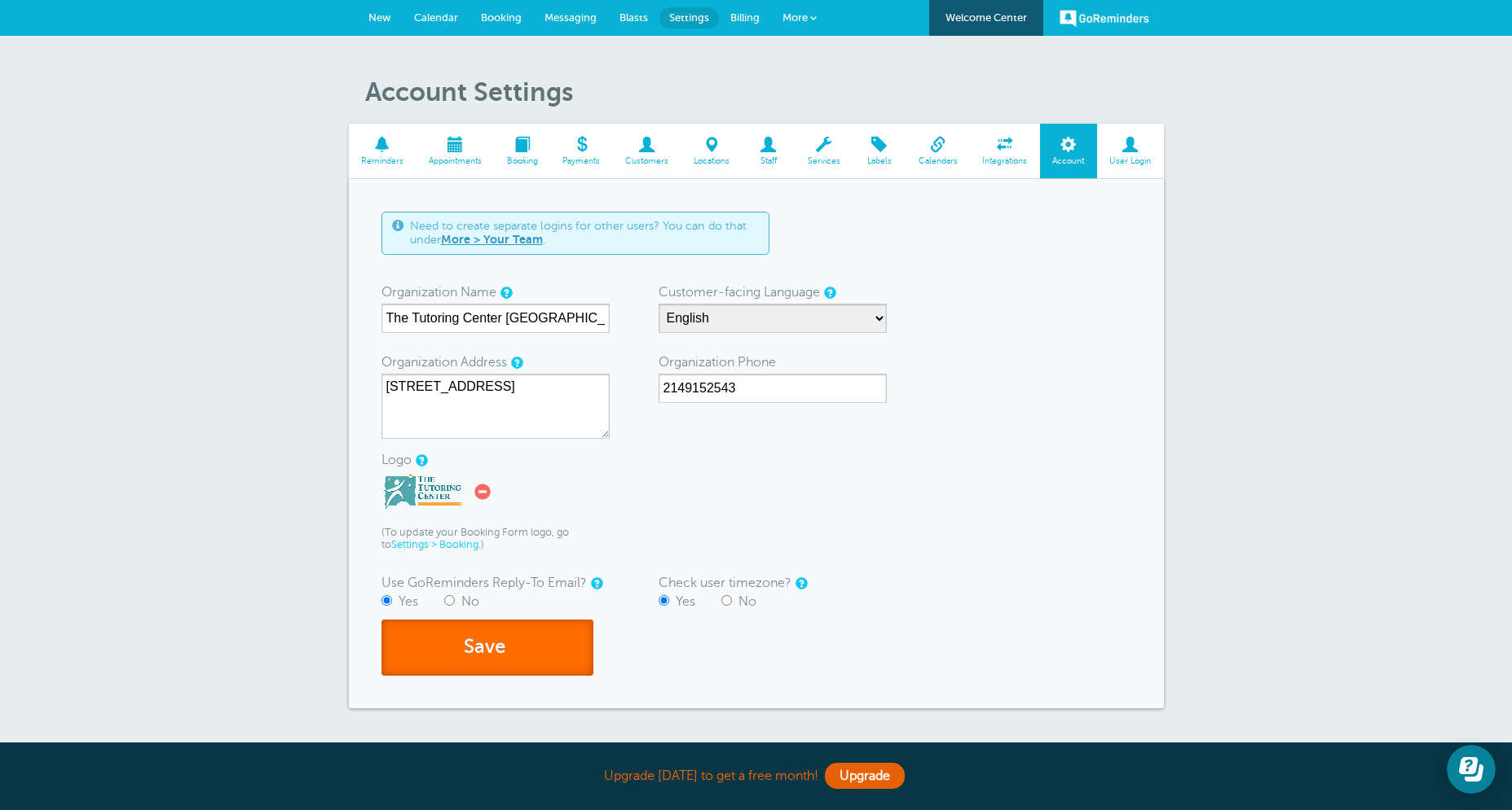
click at [508, 632] on button "Save" at bounding box center [487, 648] width 212 height 56
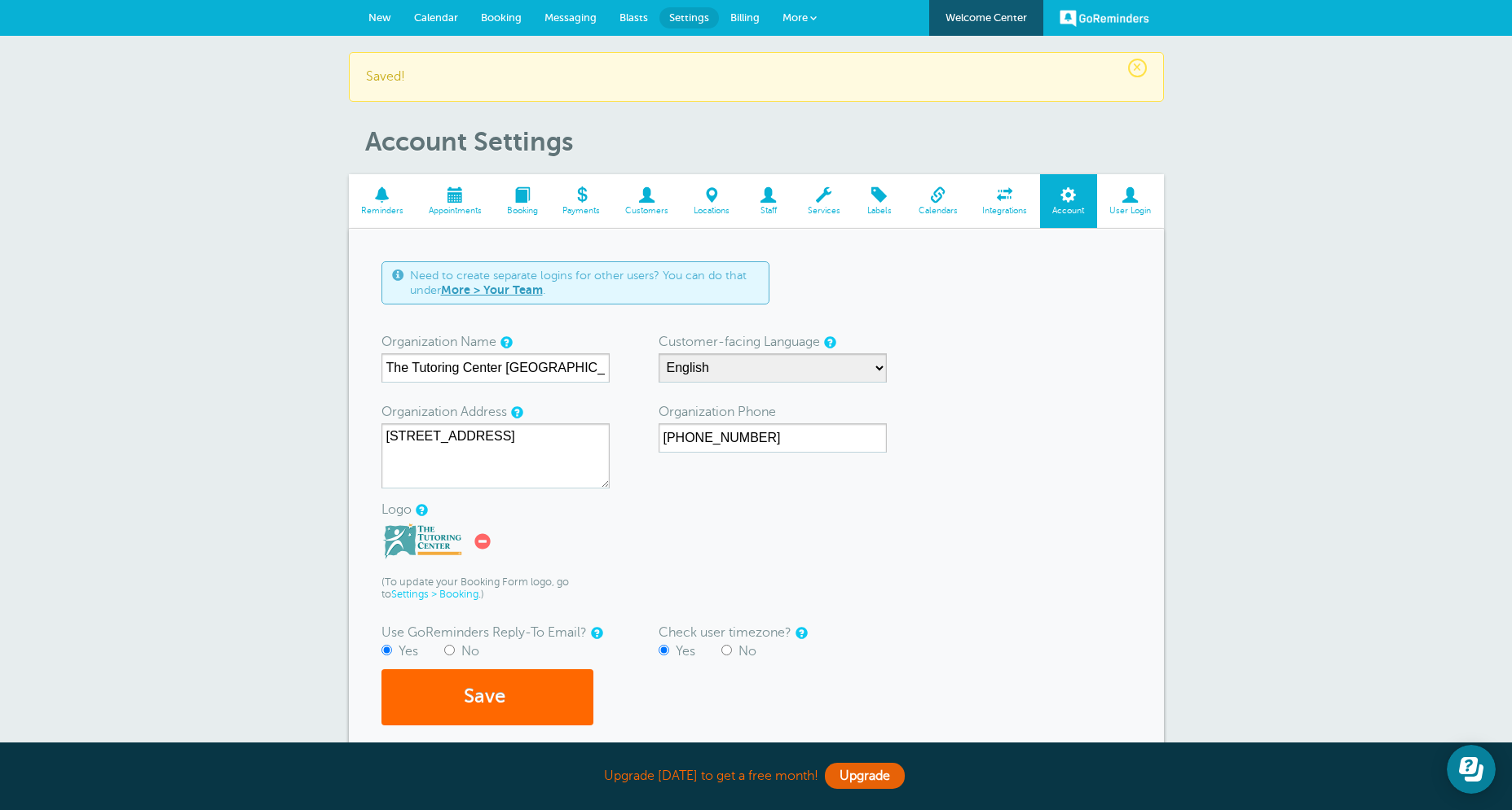
click at [459, 206] on span "Appointments" at bounding box center [455, 211] width 62 height 10
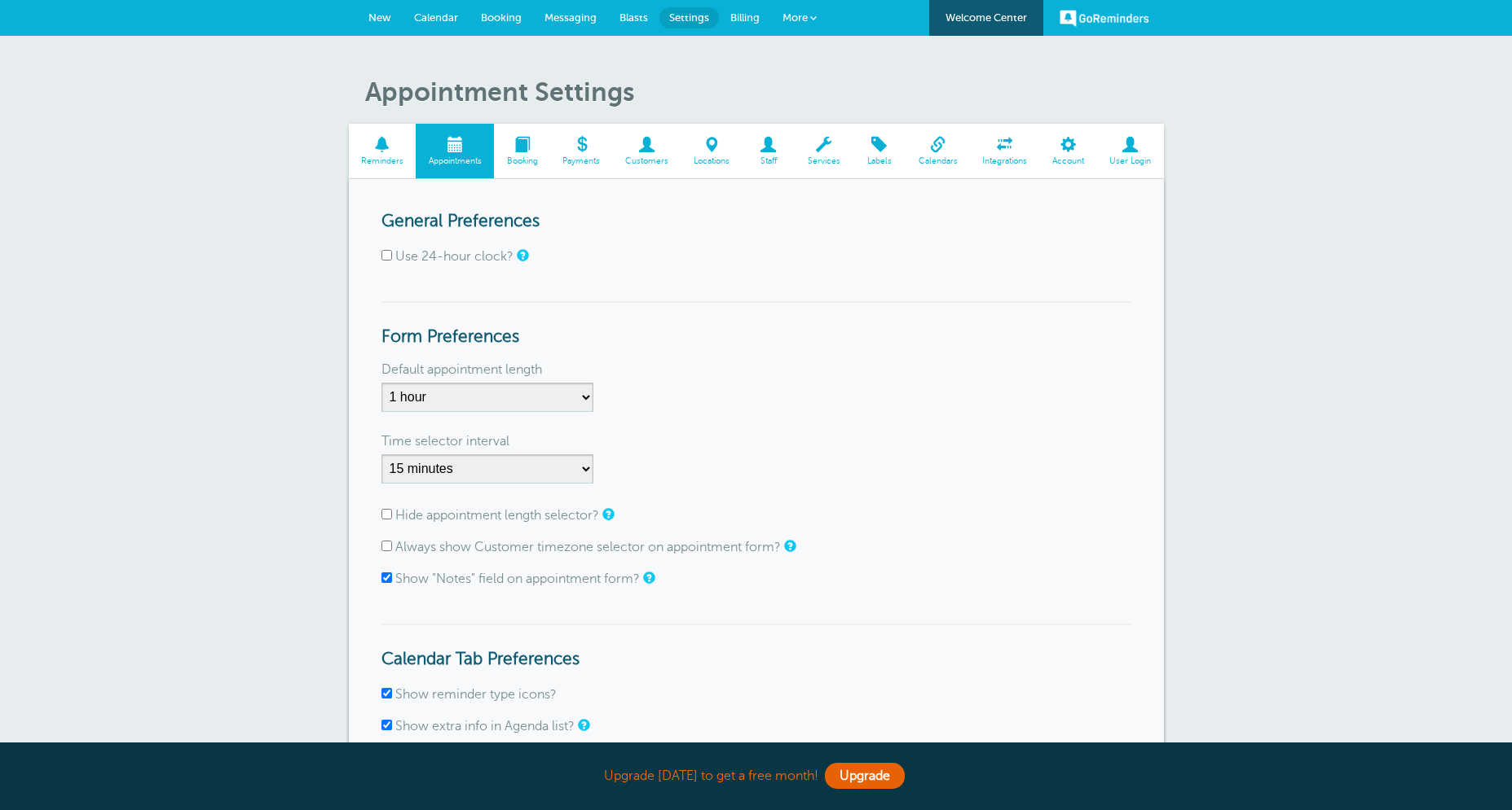
click at [382, 154] on link "Reminders" at bounding box center [382, 151] width 67 height 54
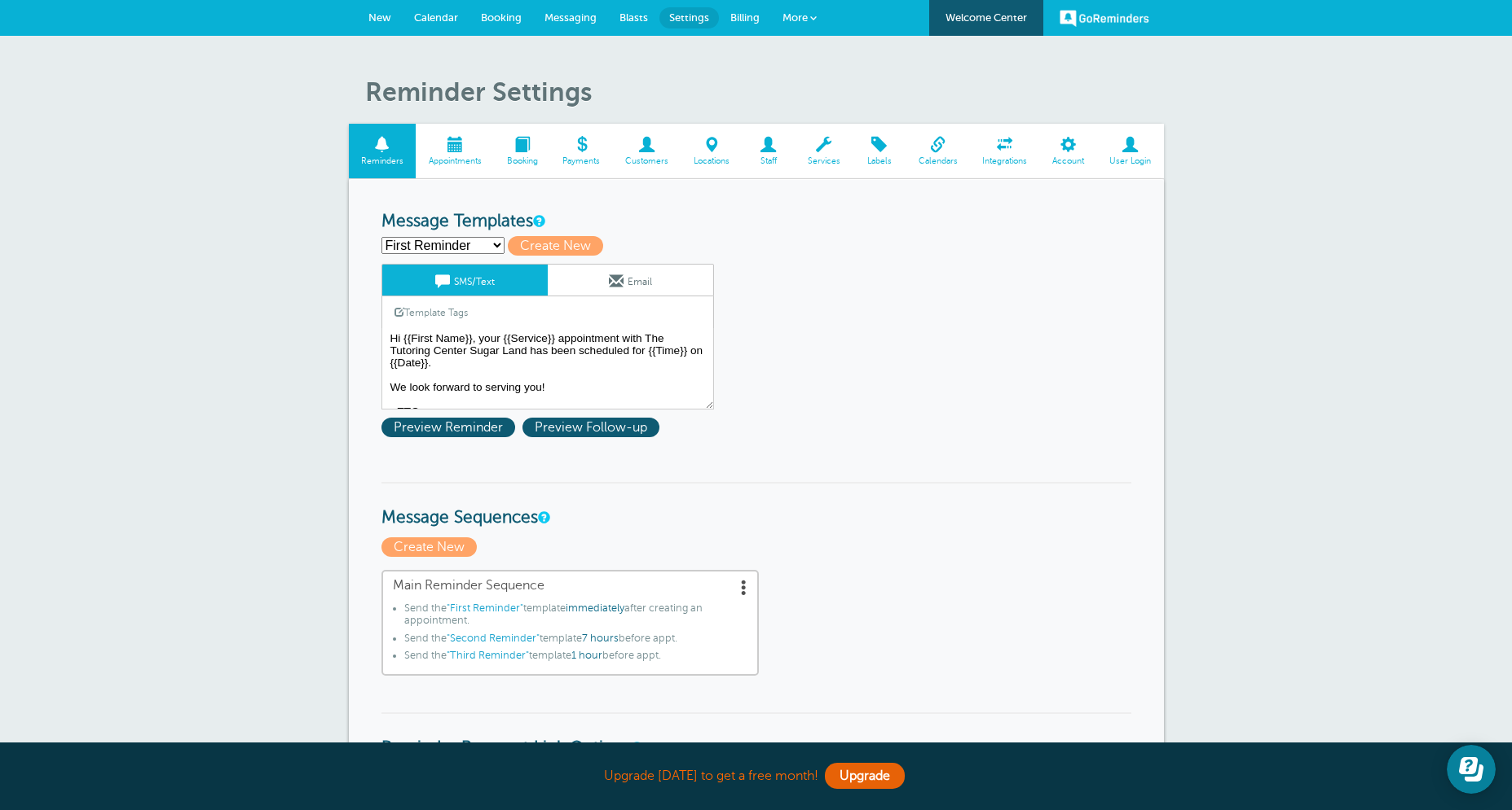
click at [453, 152] on span at bounding box center [454, 145] width 78 height 16
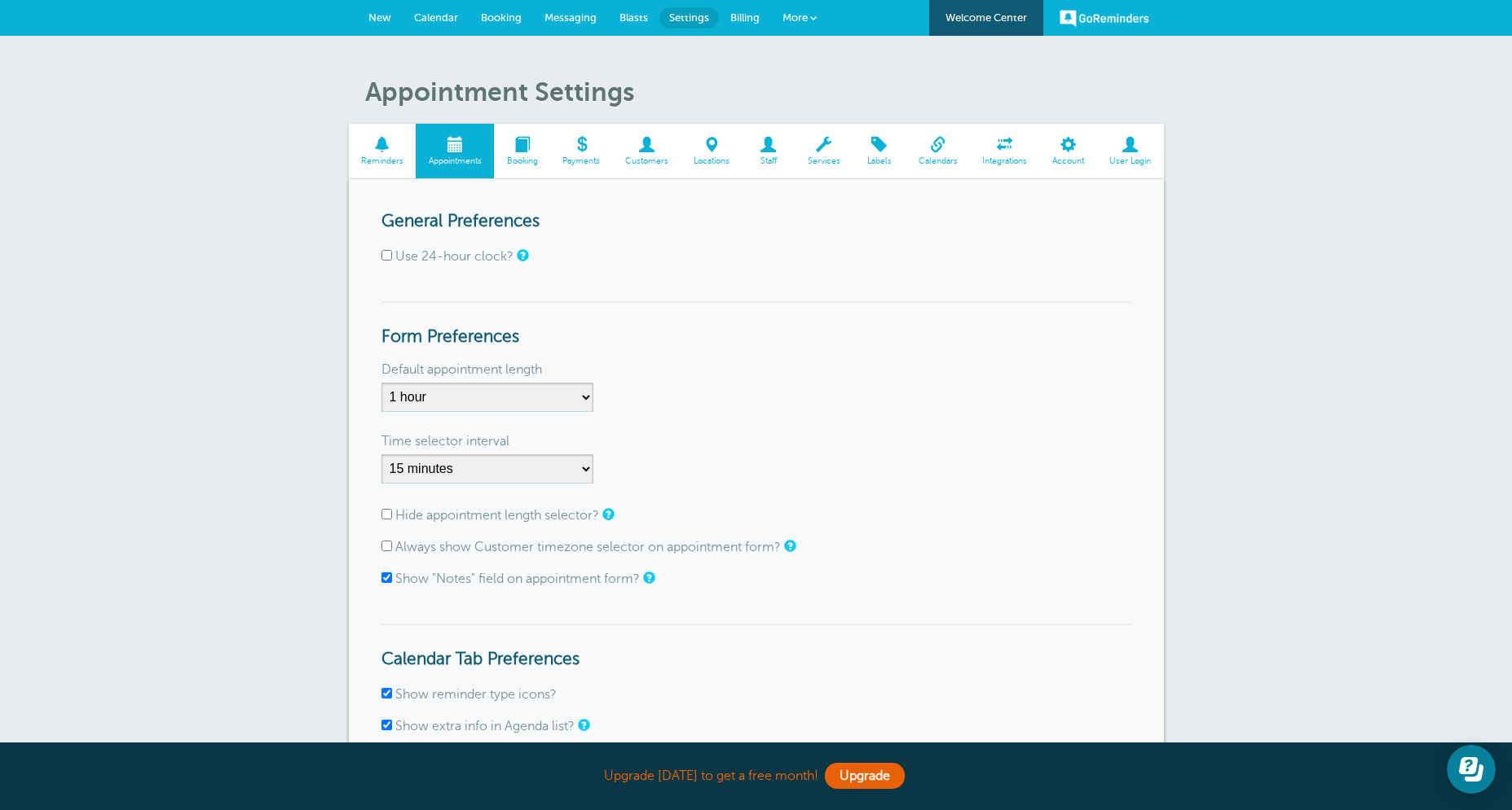
click at [395, 16] on link "New" at bounding box center [379, 18] width 46 height 36
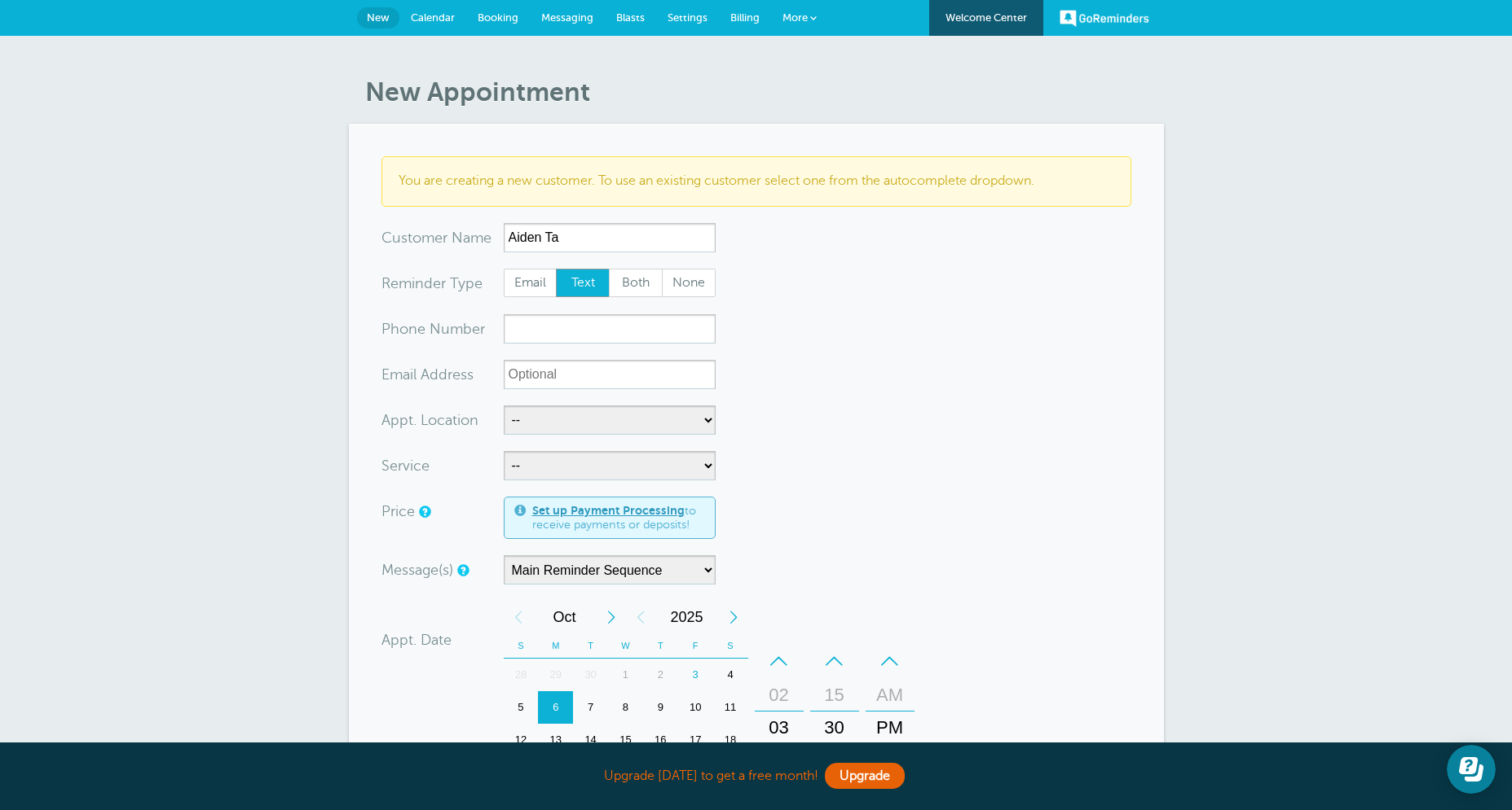
type input "Aiden Ta"
click at [602, 327] on input "xxx-no-autofill" at bounding box center [609, 329] width 212 height 30
click at [640, 291] on span "Both" at bounding box center [635, 283] width 53 height 28
click at [608, 268] on input "Both" at bounding box center [608, 268] width 1 height 1
radio input "true"
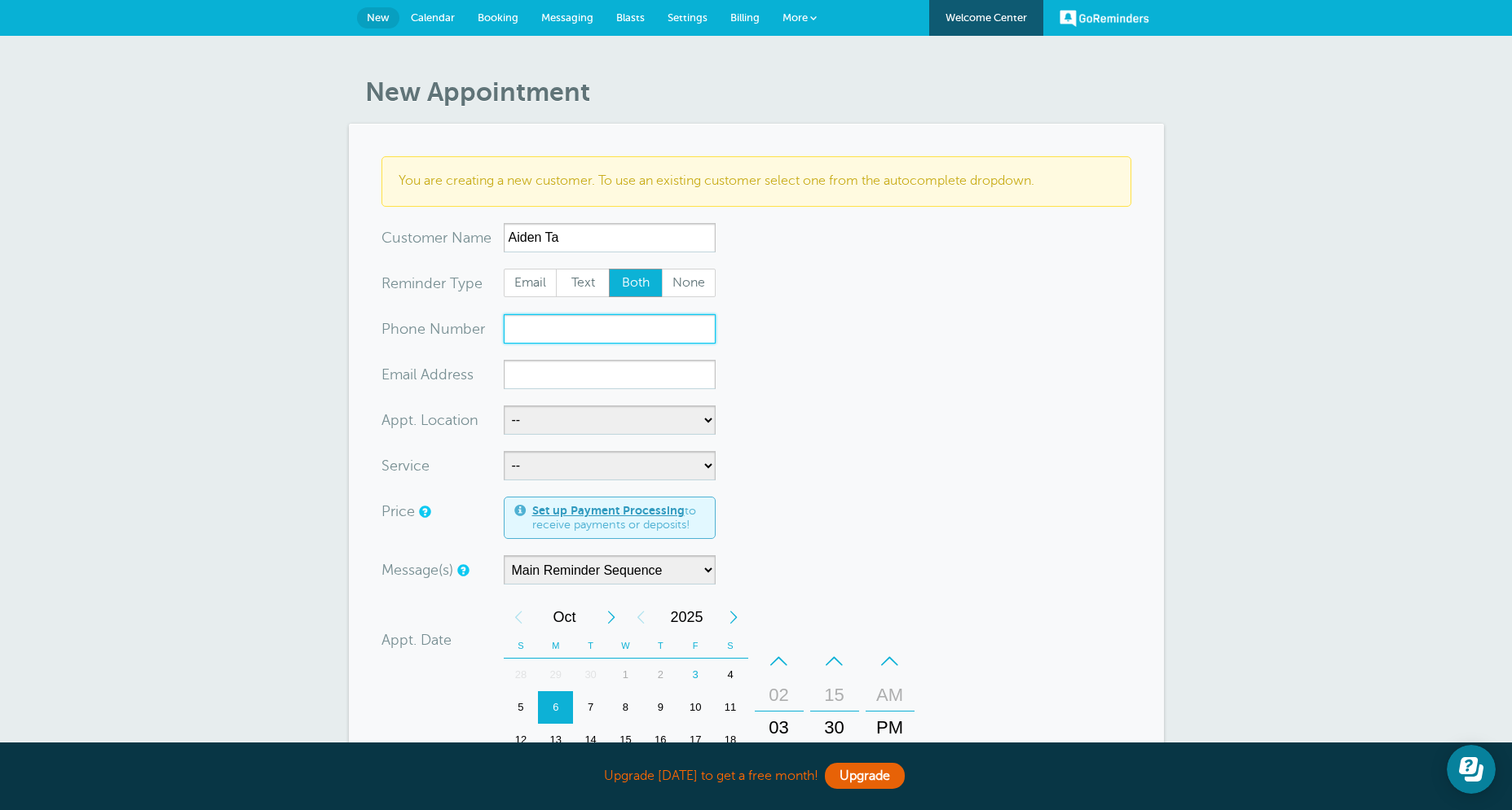
click at [659, 337] on input "xxx-no-autofill" at bounding box center [609, 329] width 212 height 30
paste input "832-704-8259"
type input "832-704-8259"
paste input "832-704-8259"
type input "832-704-8259"
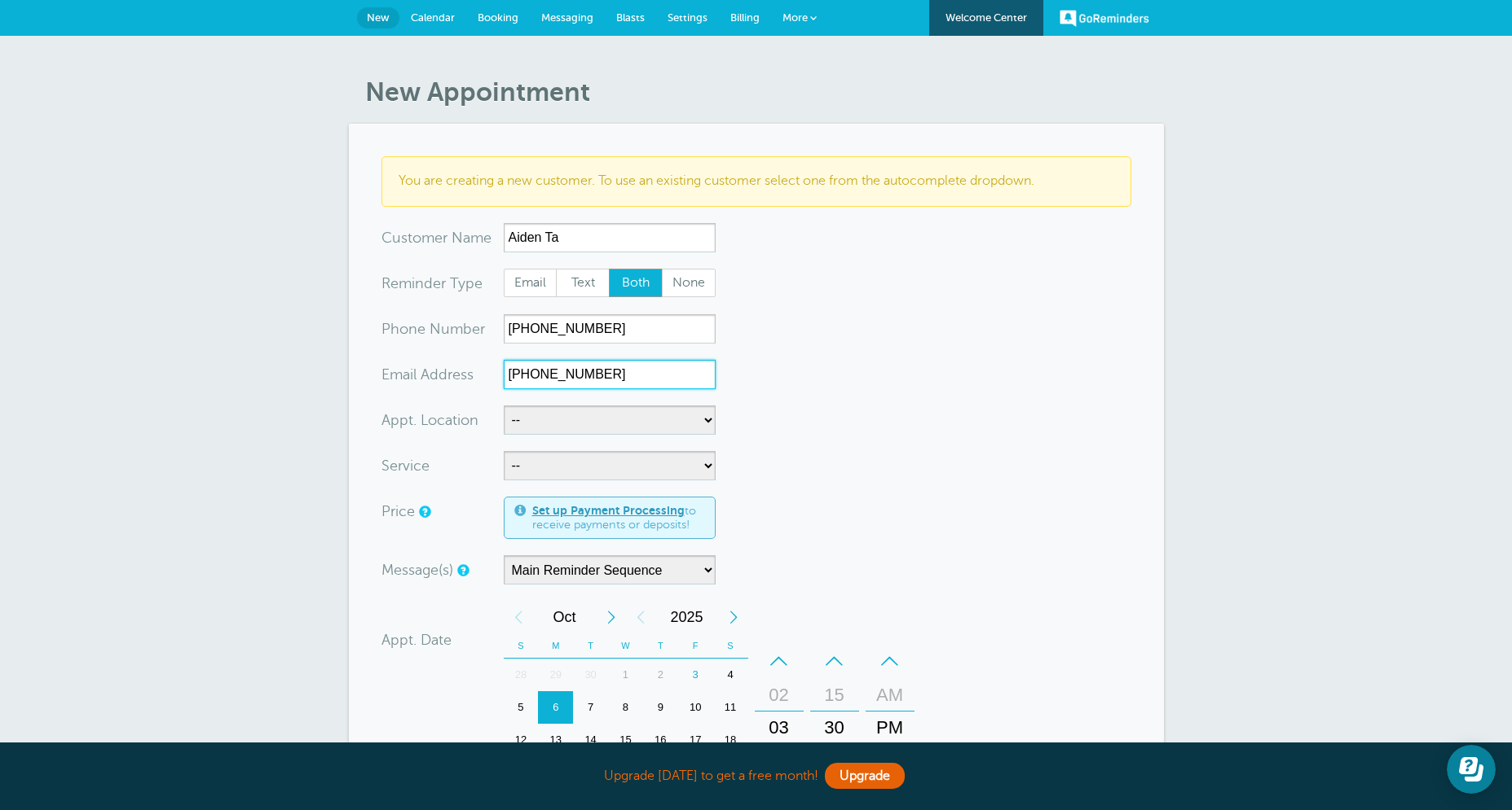
click at [616, 373] on input "832-704-8259" at bounding box center [609, 375] width 212 height 30
paste input "henryta52@gmail.com"
type input "henryta52@gmail.com"
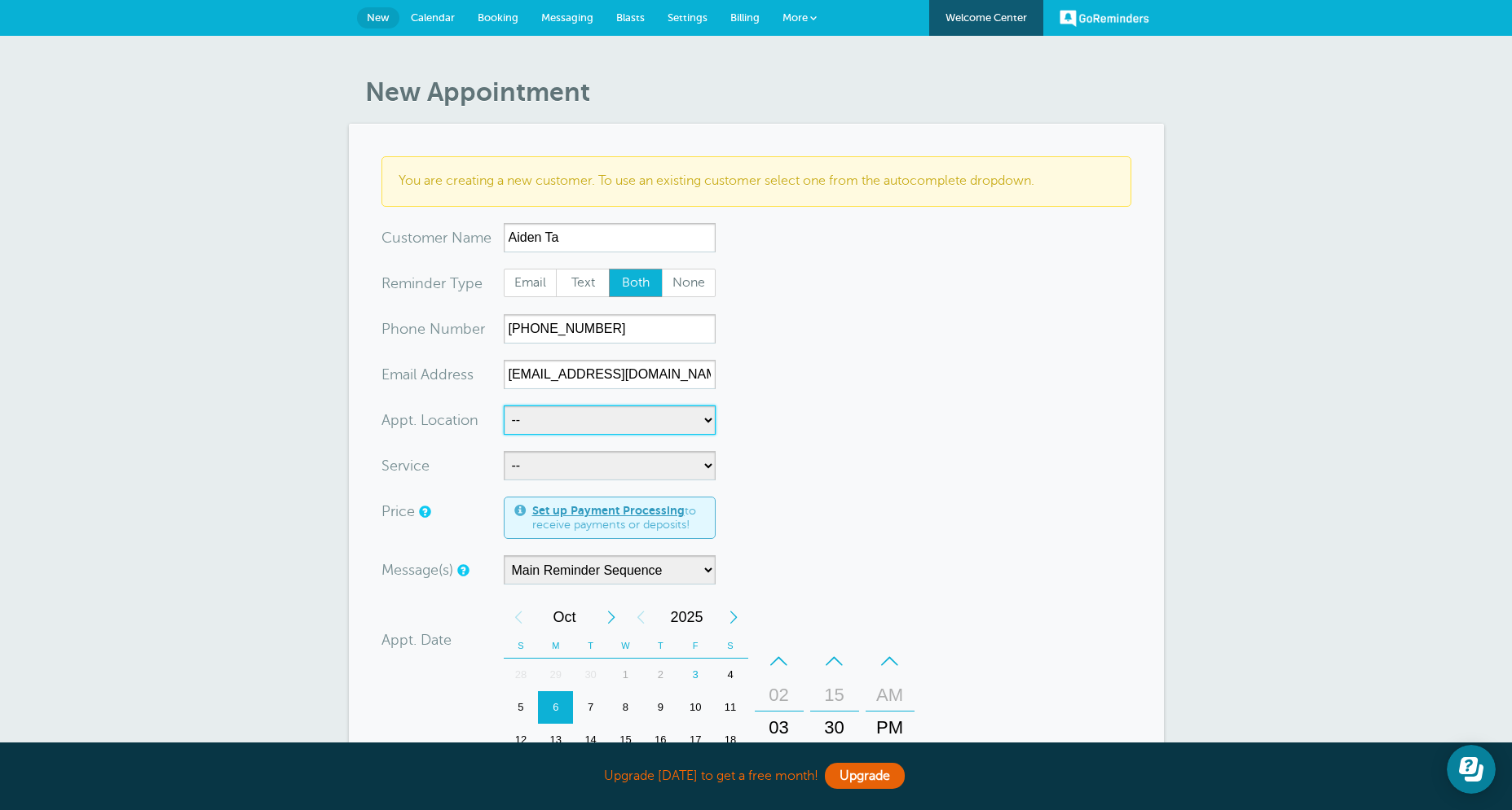
select select "25420"
click option "The Tutorign Center [GEOGRAPHIC_DATA]" at bounding box center [0, 0] width 0 height 0
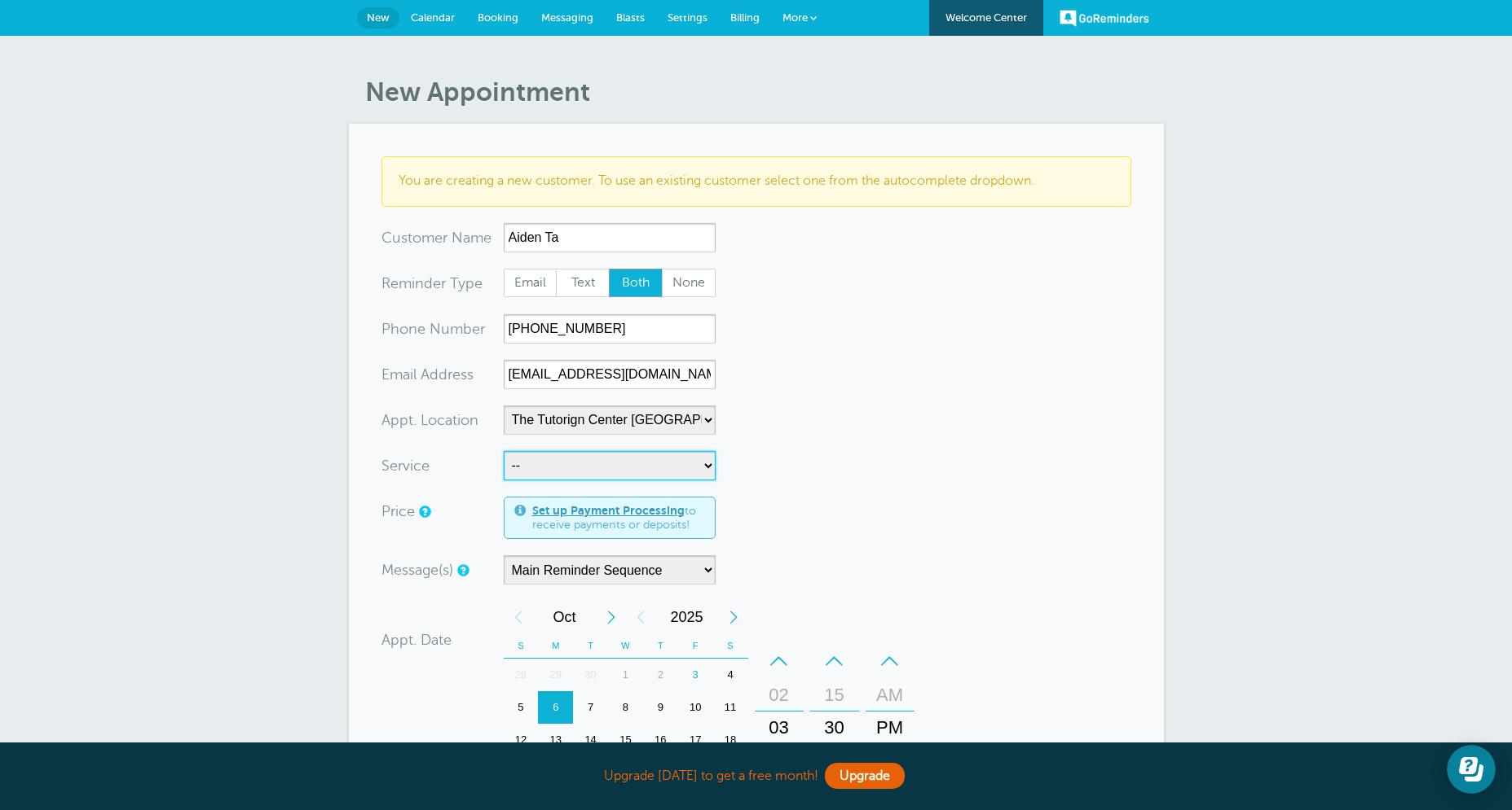
select select "28414"
click option "60min Tutoring" at bounding box center [0, 0] width 0 height 0
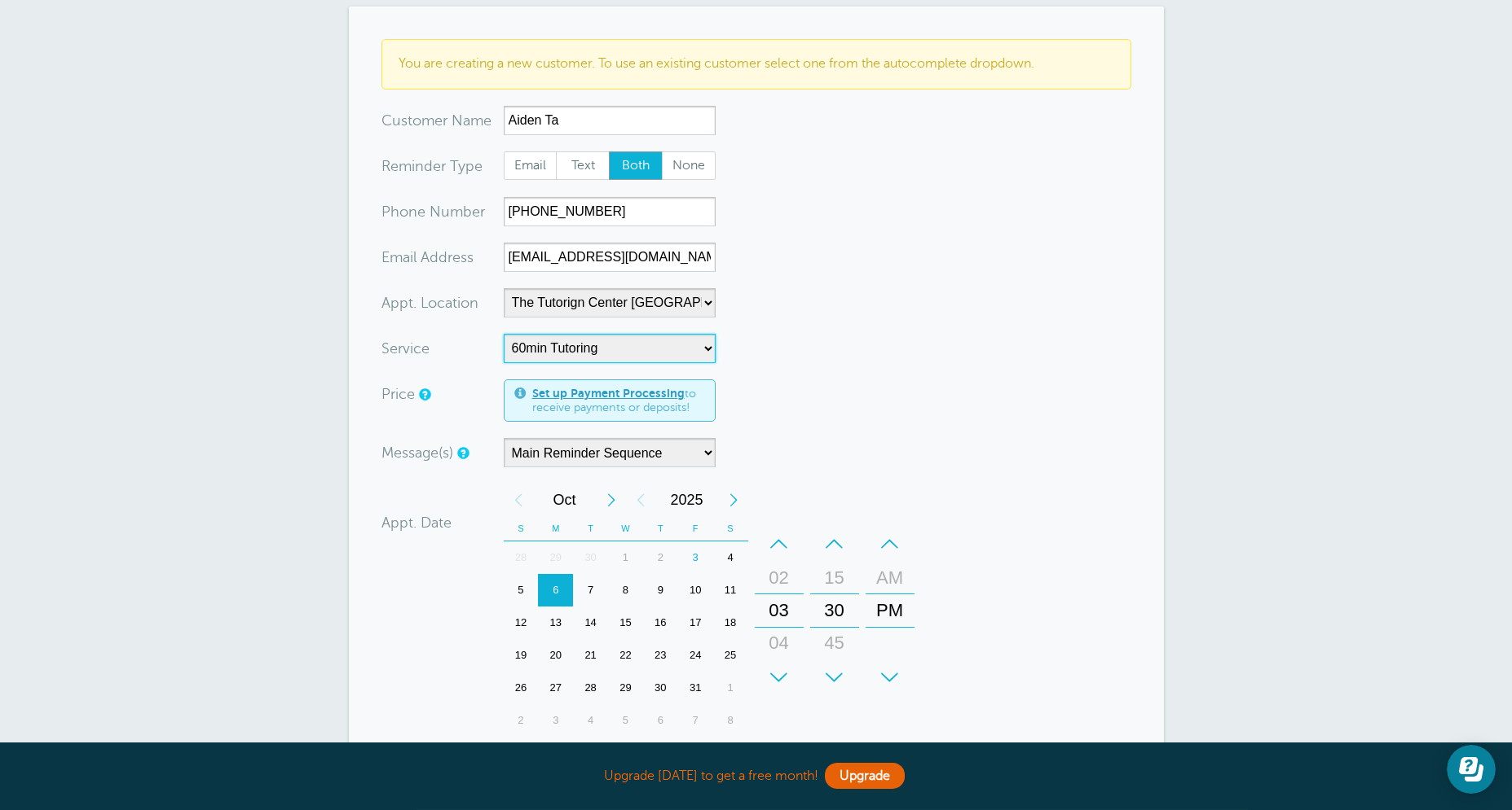
scroll to position [235, 0]
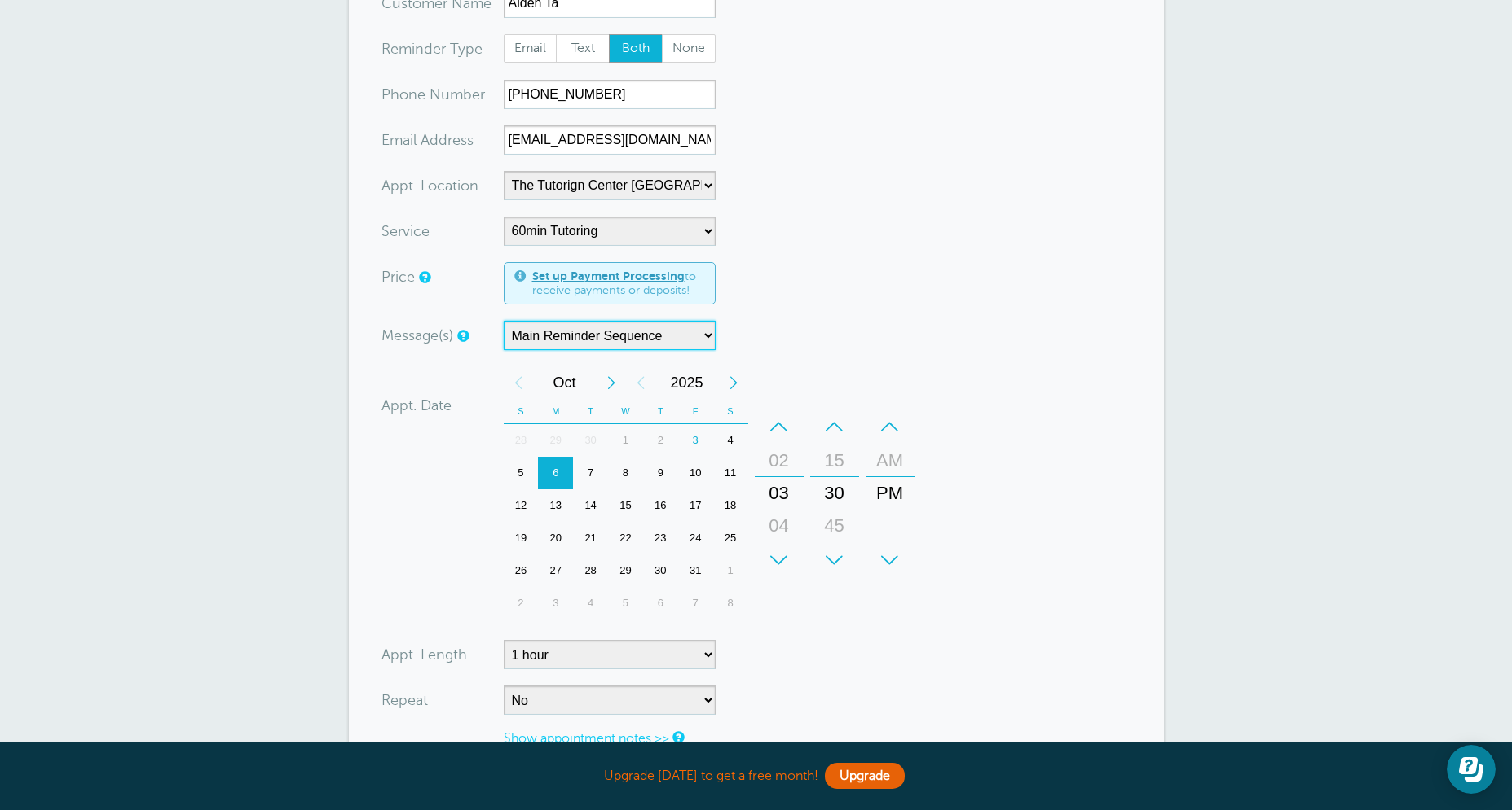
click at [503, 321] on select "Main Reminder Sequence" at bounding box center [609, 336] width 212 height 30
click at [734, 443] on div "4" at bounding box center [730, 440] width 35 height 33
click at [789, 559] on div "+" at bounding box center [779, 559] width 49 height 33
click at [785, 559] on div "+" at bounding box center [779, 559] width 49 height 33
click at [785, 557] on div "+" at bounding box center [779, 559] width 49 height 33
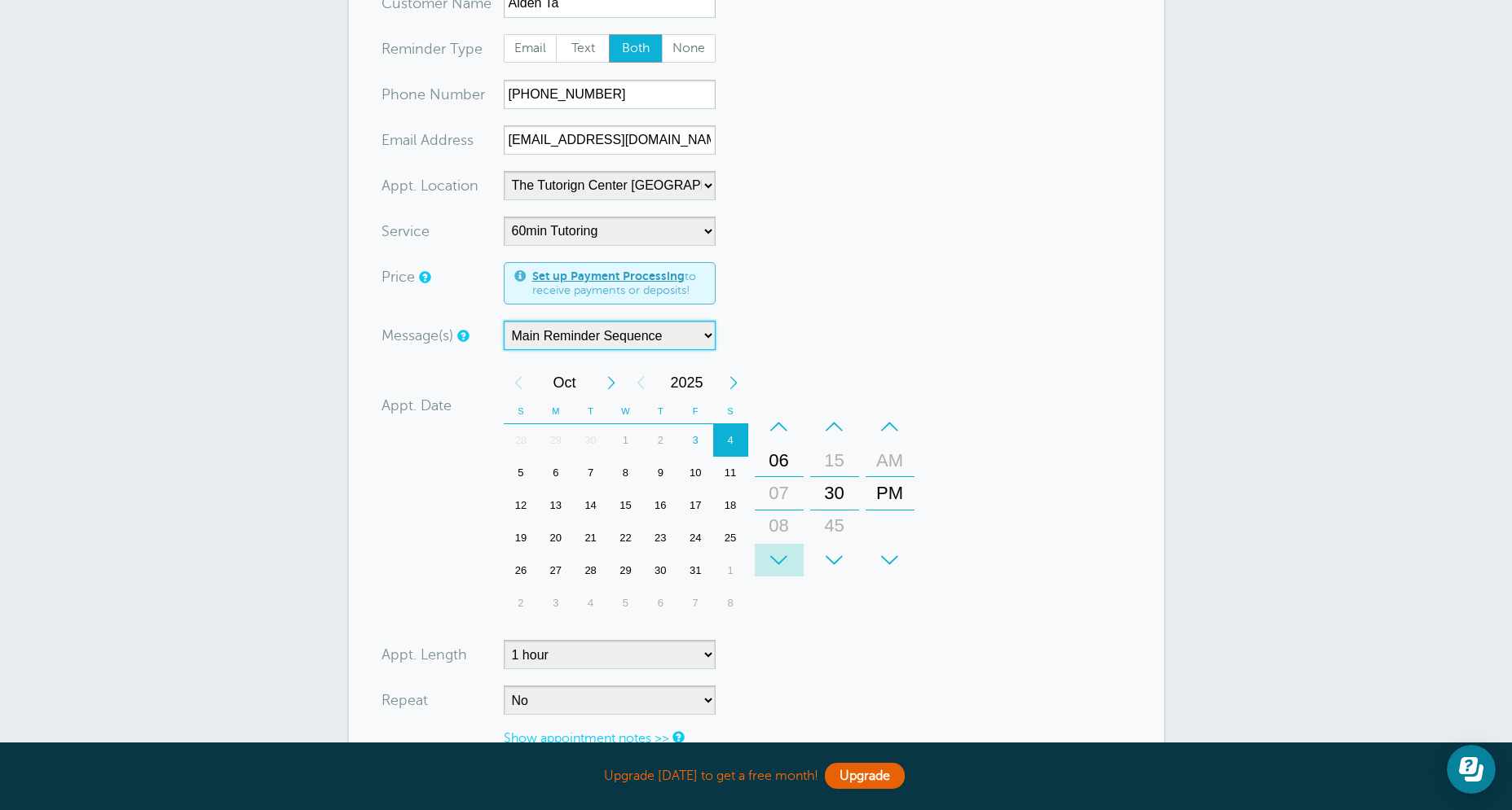
click at [785, 557] on div "+" at bounding box center [779, 559] width 49 height 33
click at [784, 552] on div "+" at bounding box center [779, 559] width 49 height 33
click at [784, 553] on div "+" at bounding box center [779, 559] width 49 height 33
click at [784, 552] on div "+" at bounding box center [779, 559] width 49 height 33
click at [841, 424] on div "–" at bounding box center [834, 427] width 49 height 33
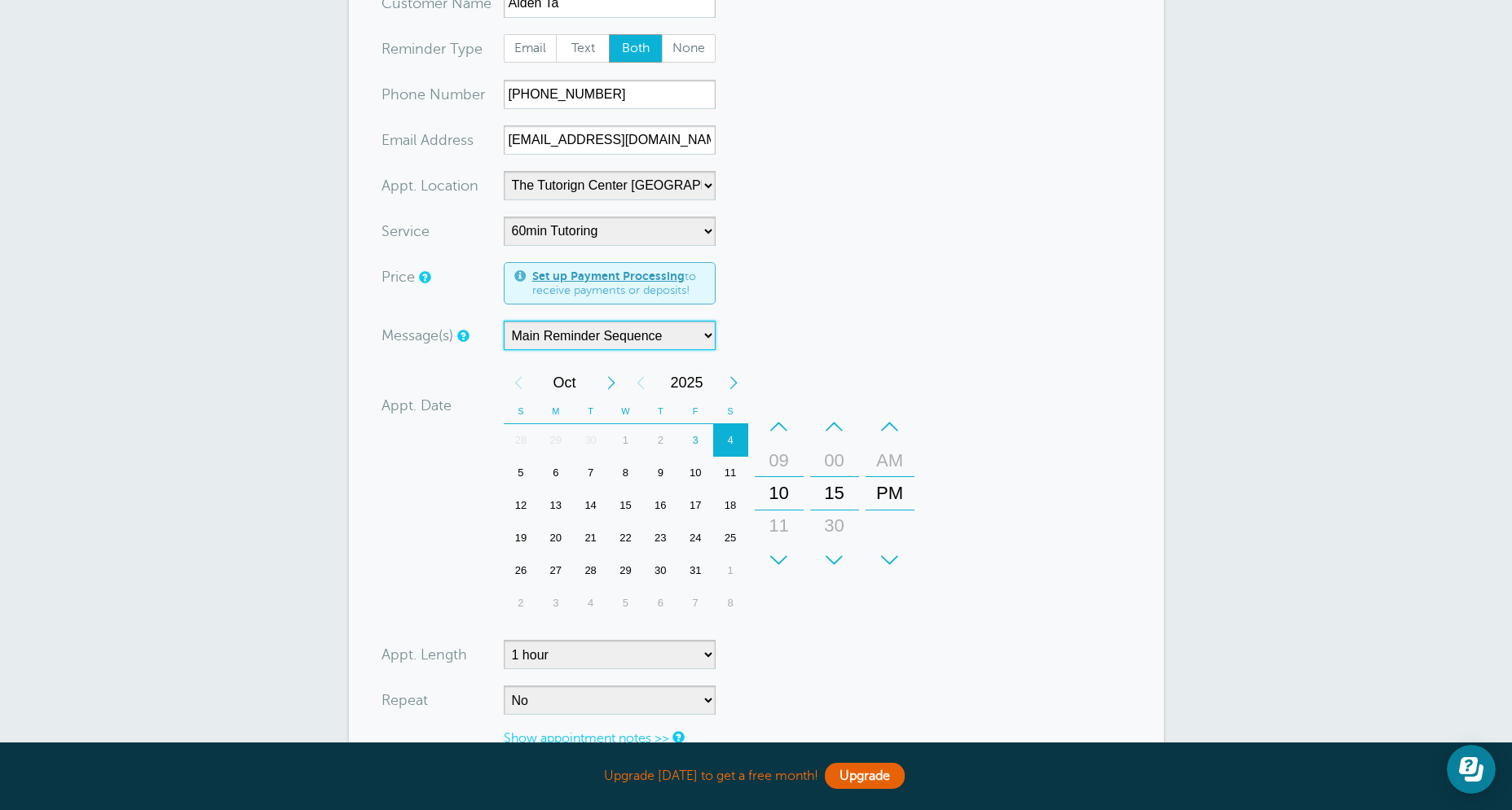
click at [893, 435] on div "–" at bounding box center [889, 427] width 49 height 33
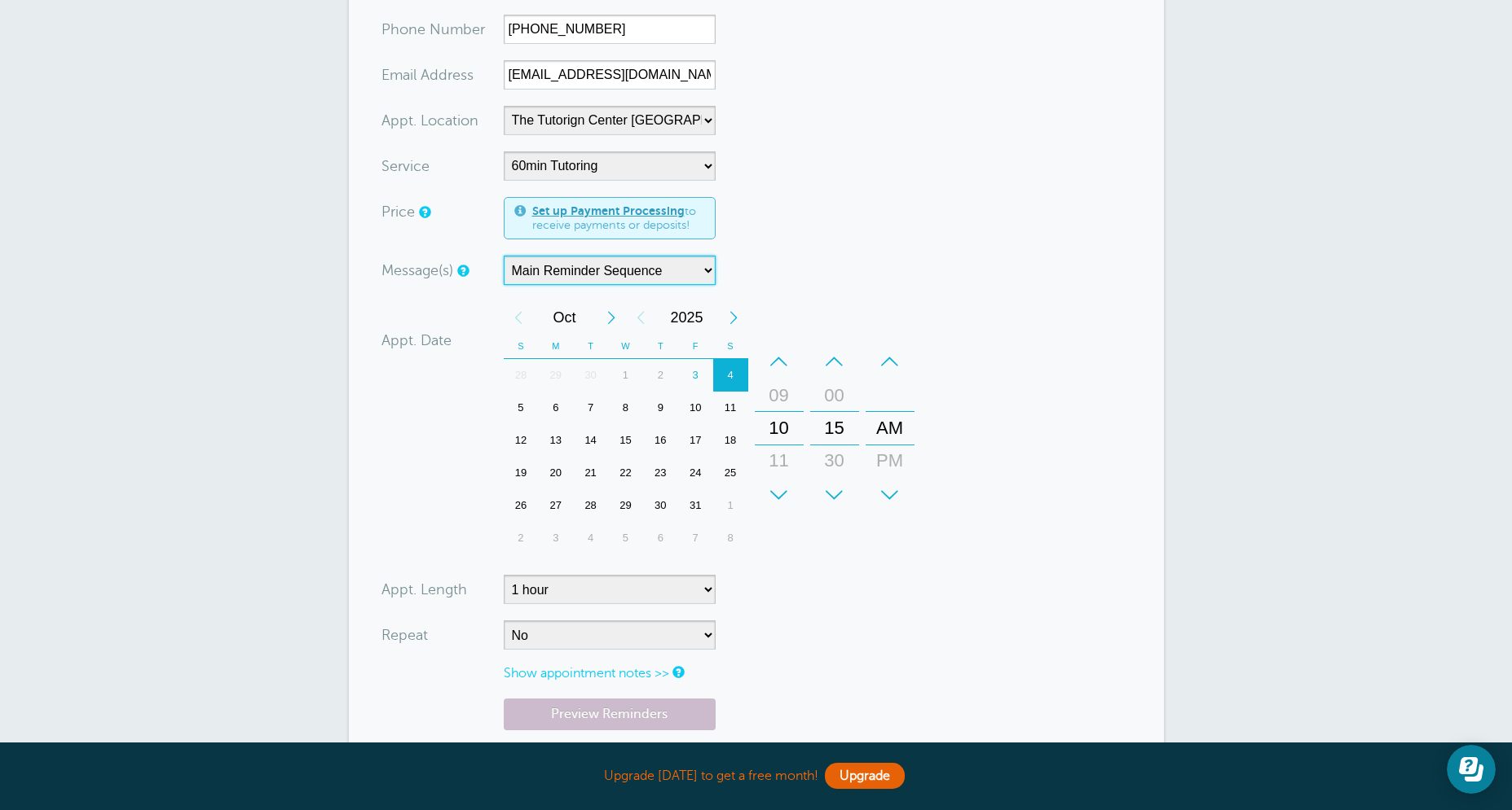
scroll to position [548, 0]
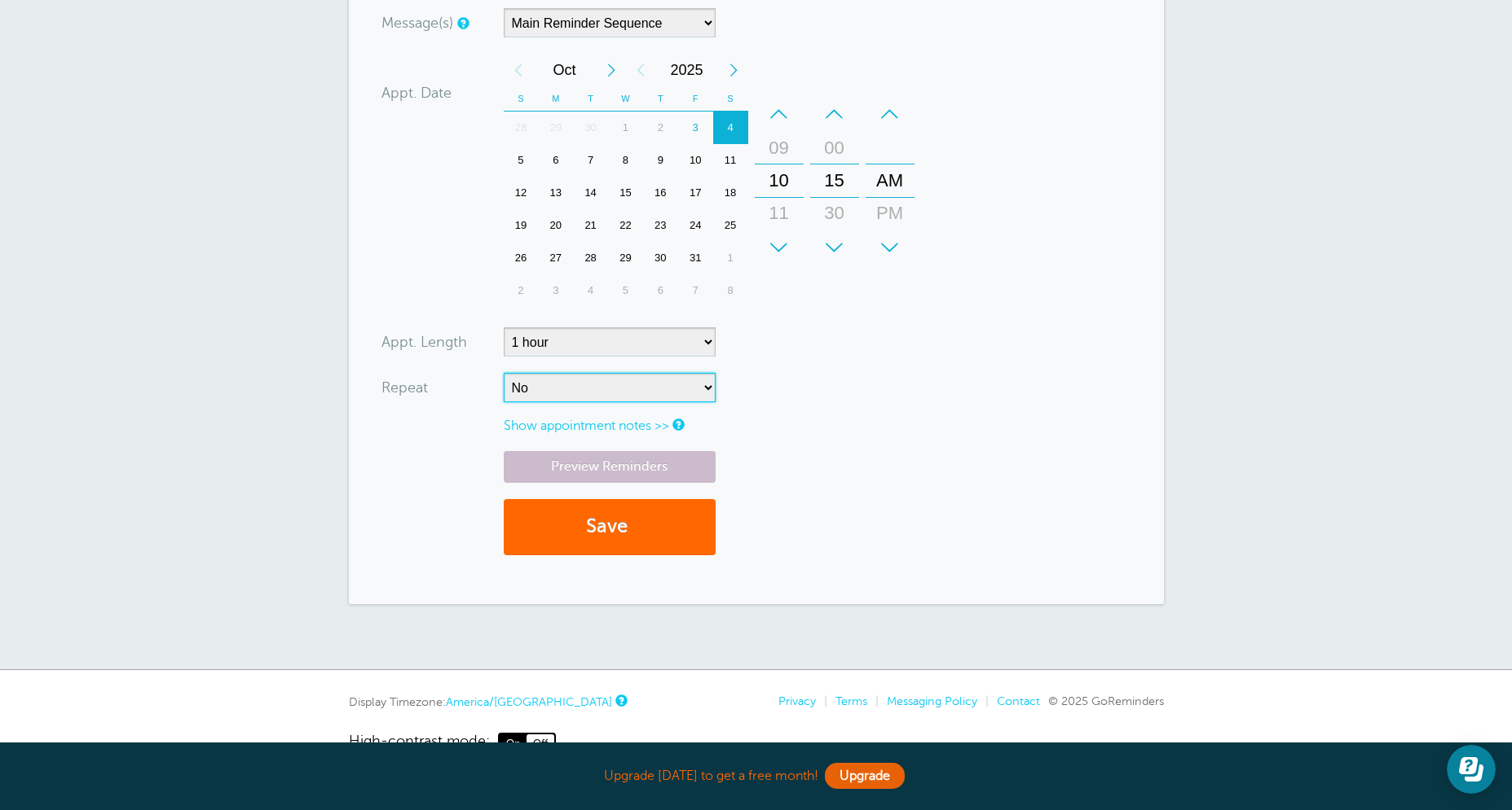
select select "RRULE:FREQ=WEEKLY"
click option "Weekly" at bounding box center [0, 0] width 0 height 0
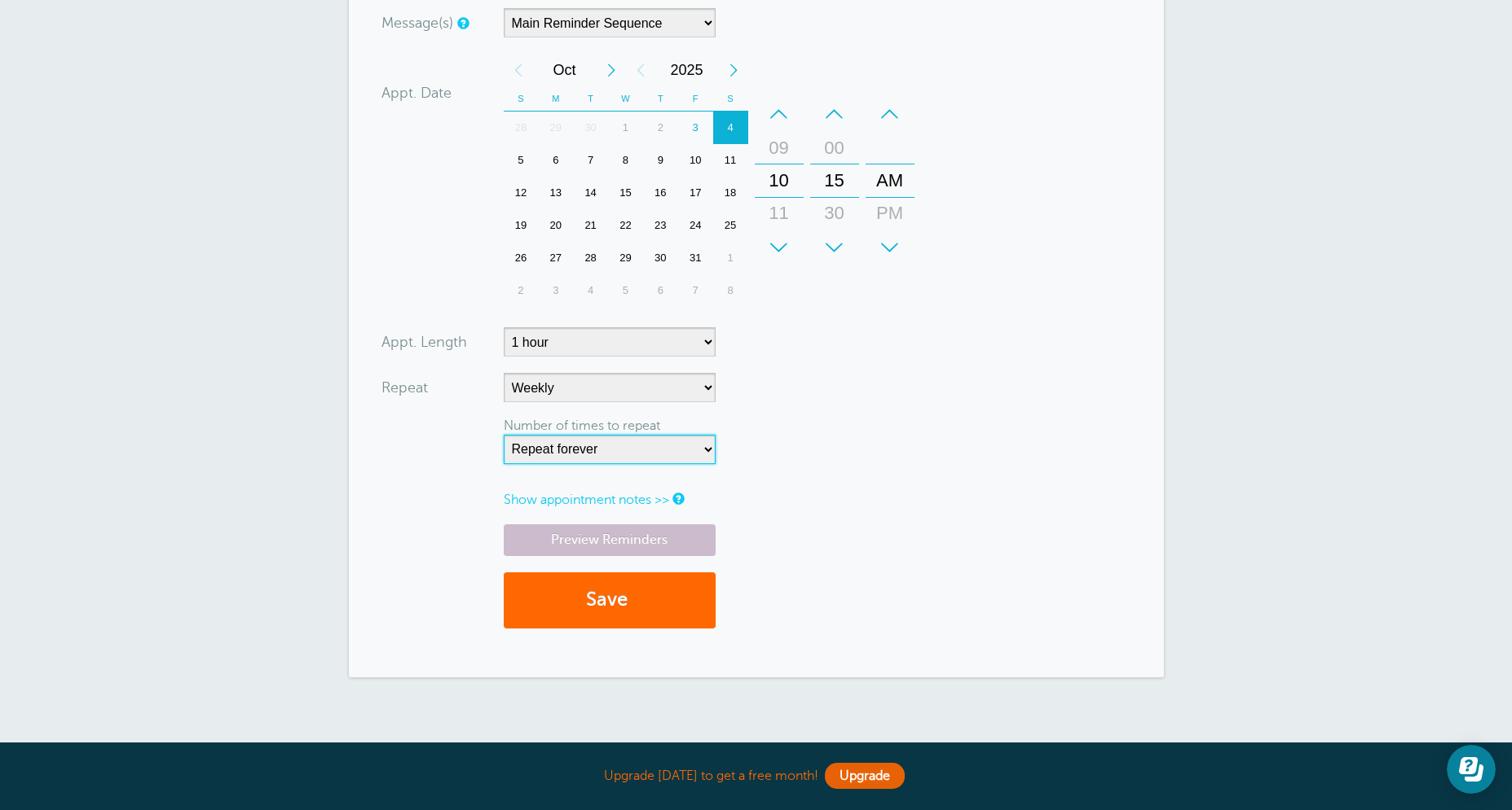
click at [503, 435] on select "Repeat forever 2 3 4 5 6 7 8 9 10 11 12 13 14 15 16 17 18 19 20" at bounding box center [609, 450] width 212 height 30
click option "20" at bounding box center [0, 0] width 0 height 0
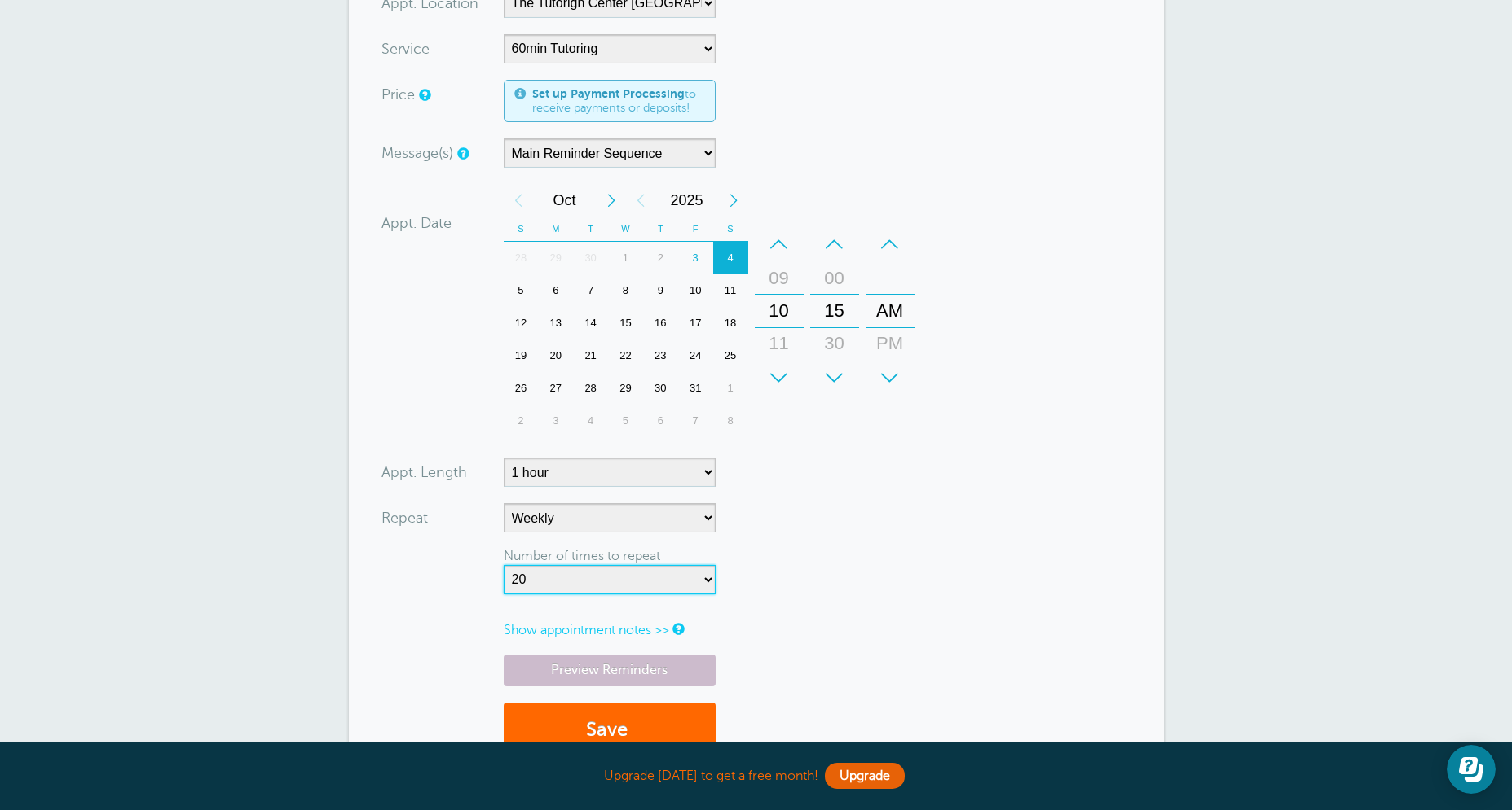
scroll to position [560, 0]
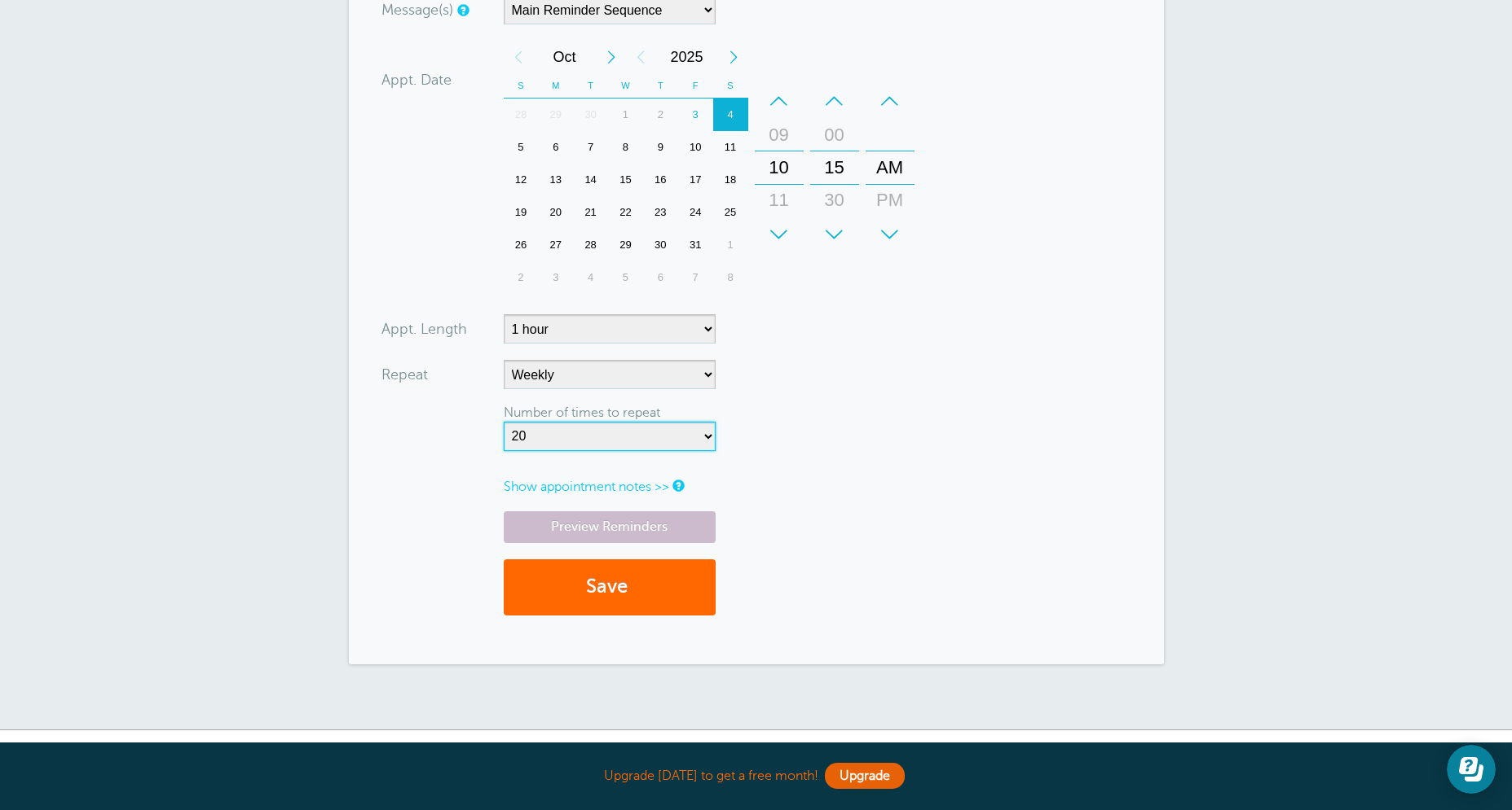
select select "0"
click option "Repeat forever" at bounding box center [0, 0] width 0 height 0
click at [992, 424] on form "You are creating a new customer. To use an existing customer select one from th…" at bounding box center [756, 113] width 750 height 1035
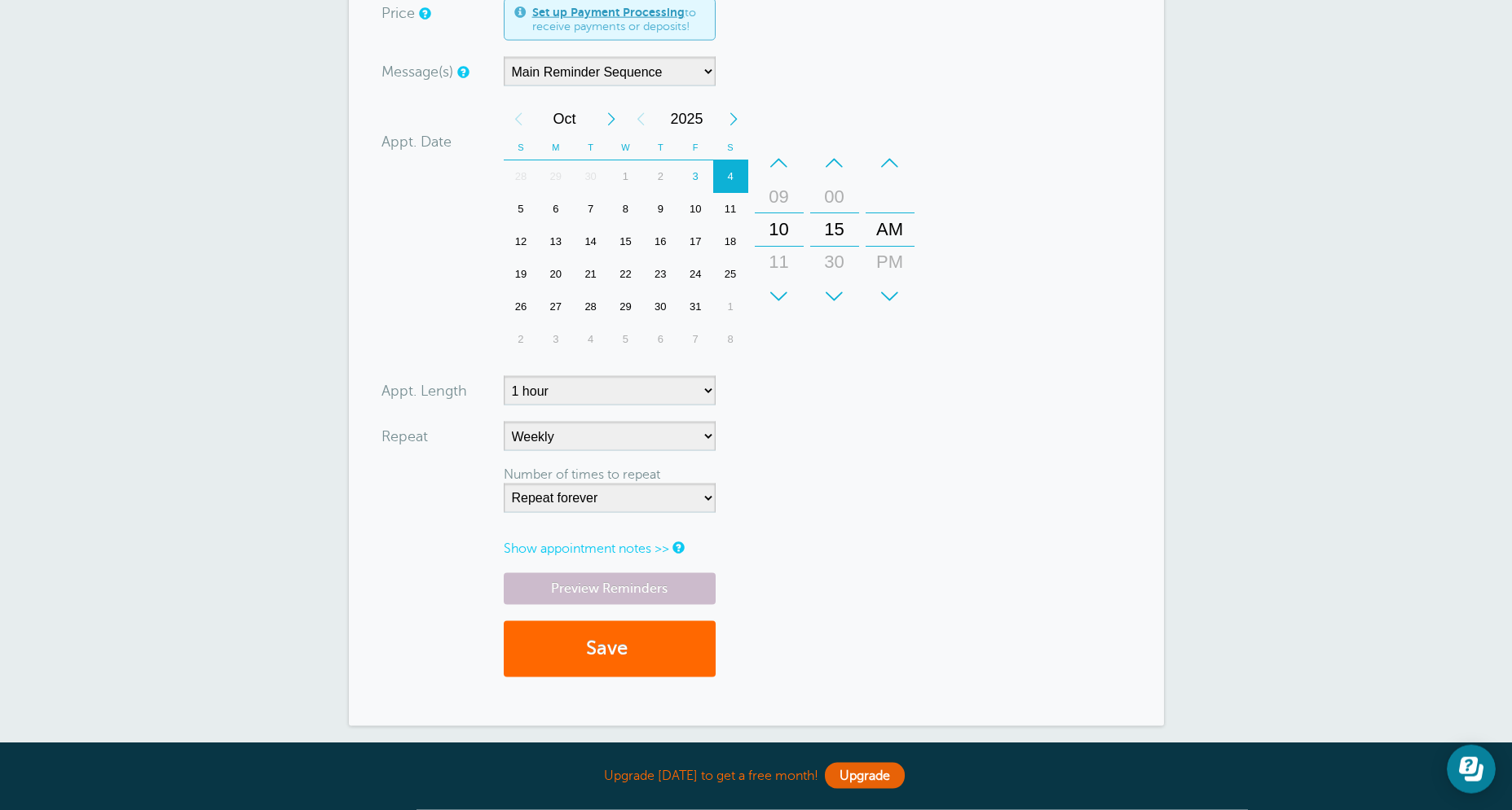
scroll to position [495, 0]
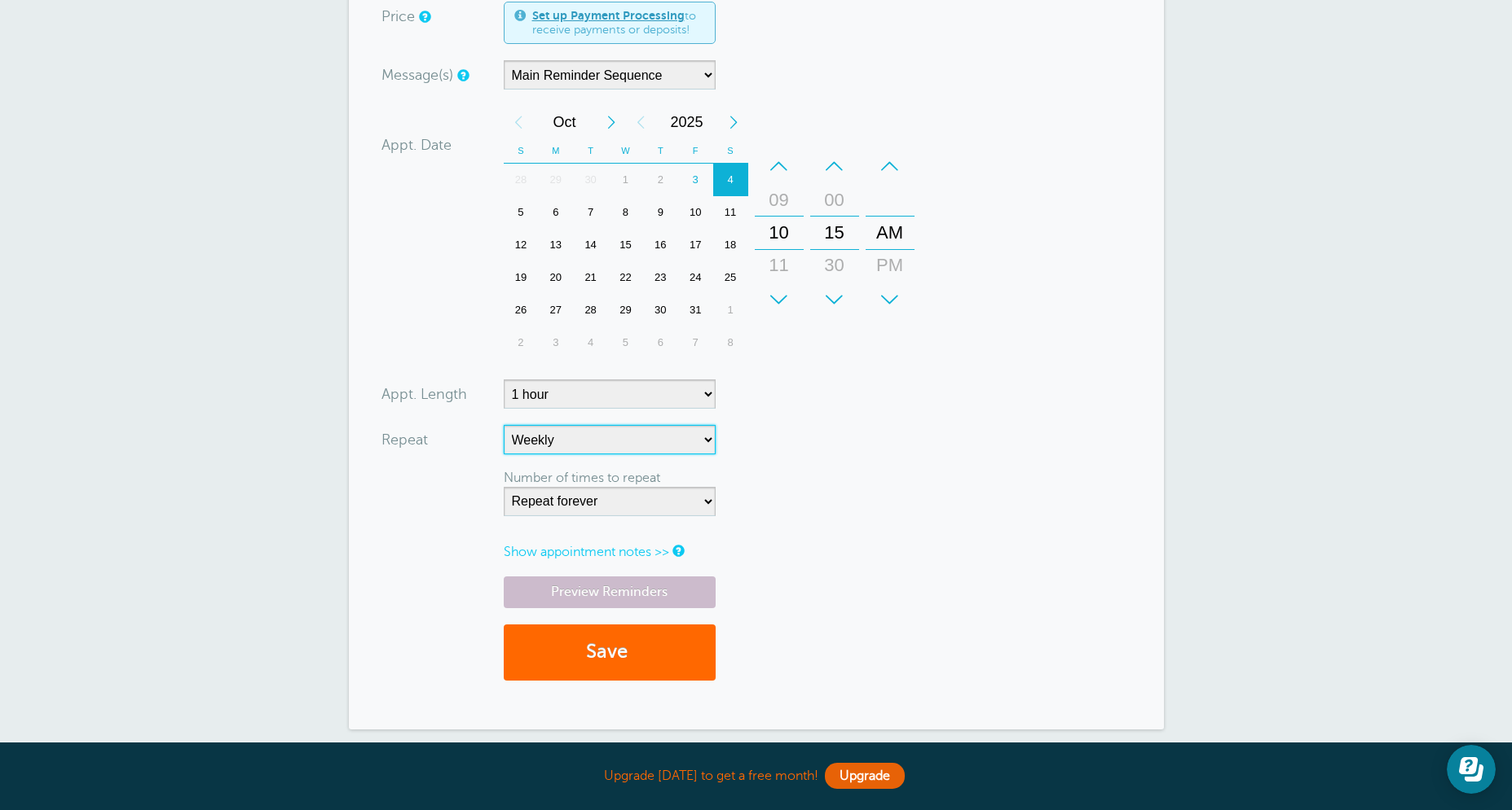
click at [503, 425] on select "No Daily Weekly Every 2 weeks Every 3 weeks Every 4 weeks Monthly Every 5 weeks…" at bounding box center [609, 440] width 212 height 30
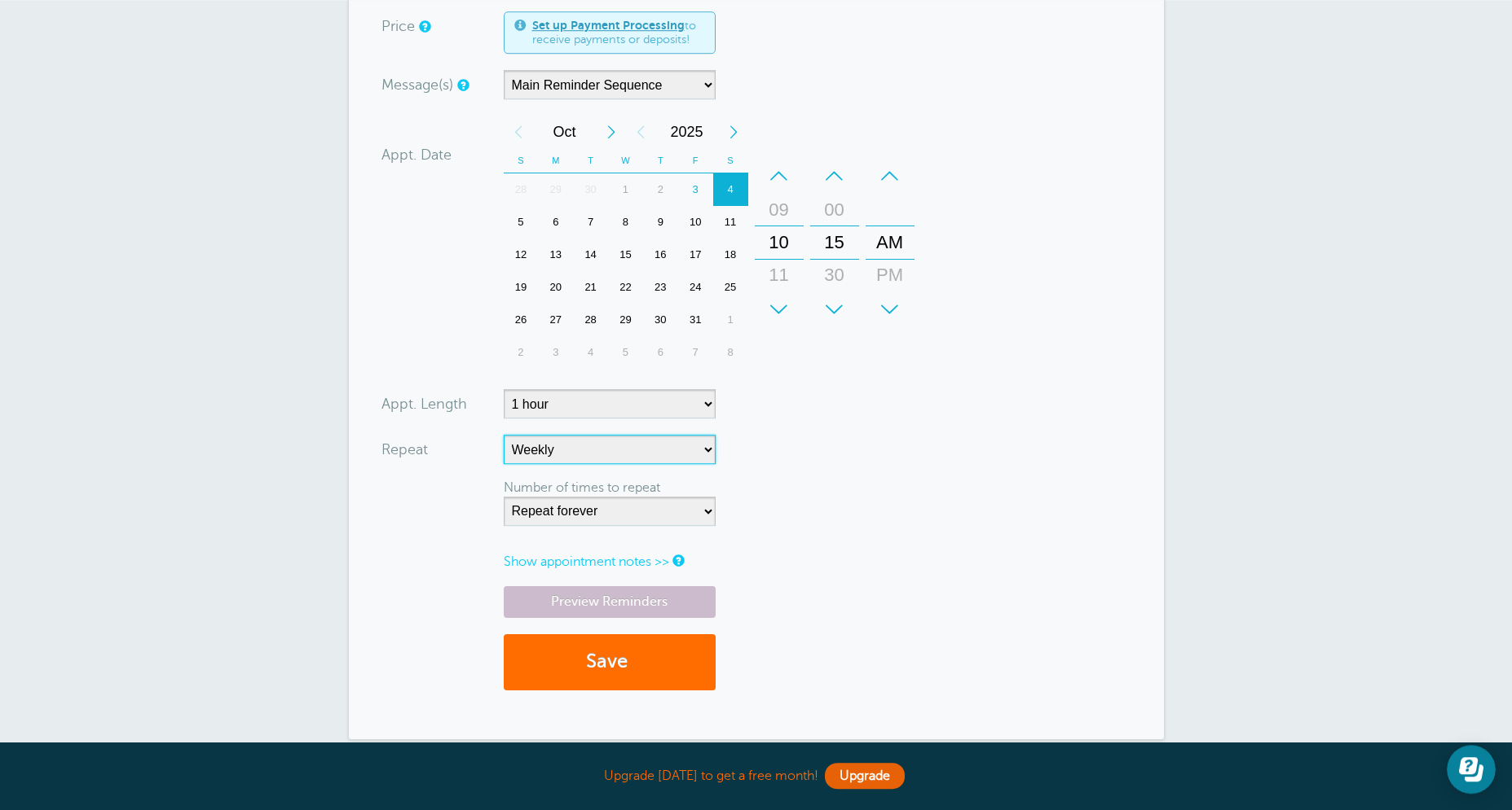
scroll to position [639, 0]
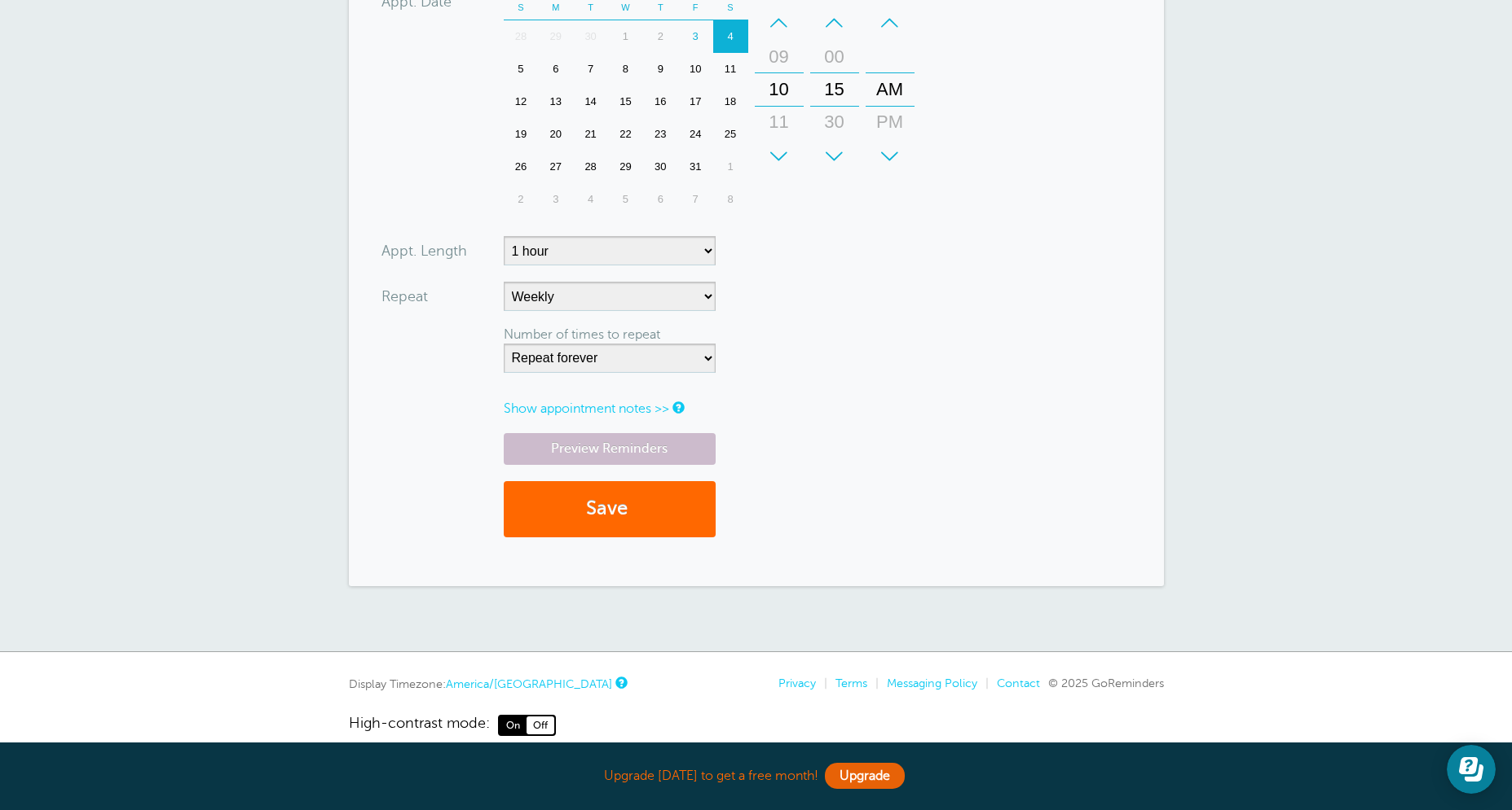
click at [603, 411] on link "Show appointment notes >>" at bounding box center [586, 408] width 165 height 15
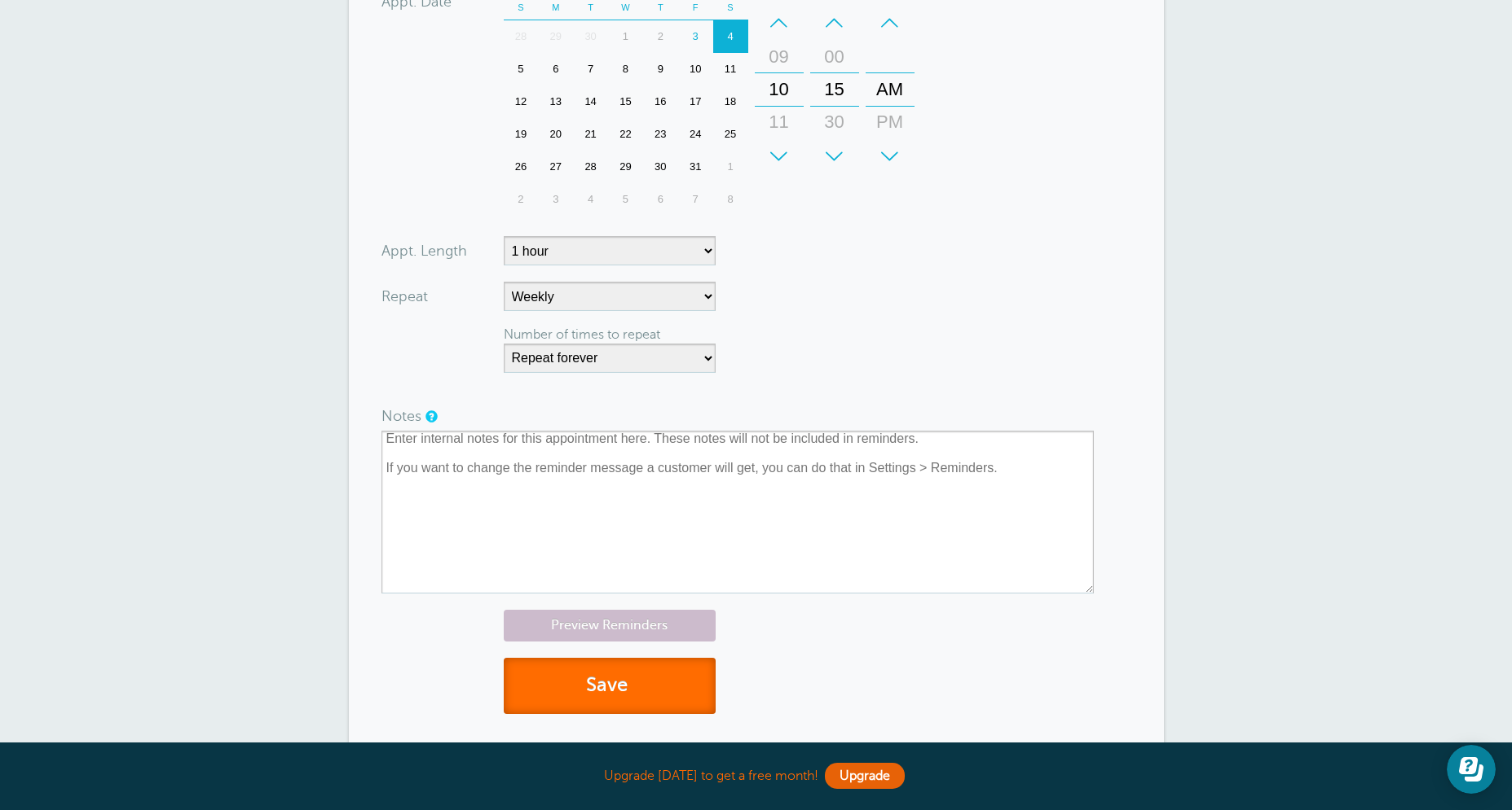
click at [631, 677] on span "submit" at bounding box center [629, 685] width 5 height 22
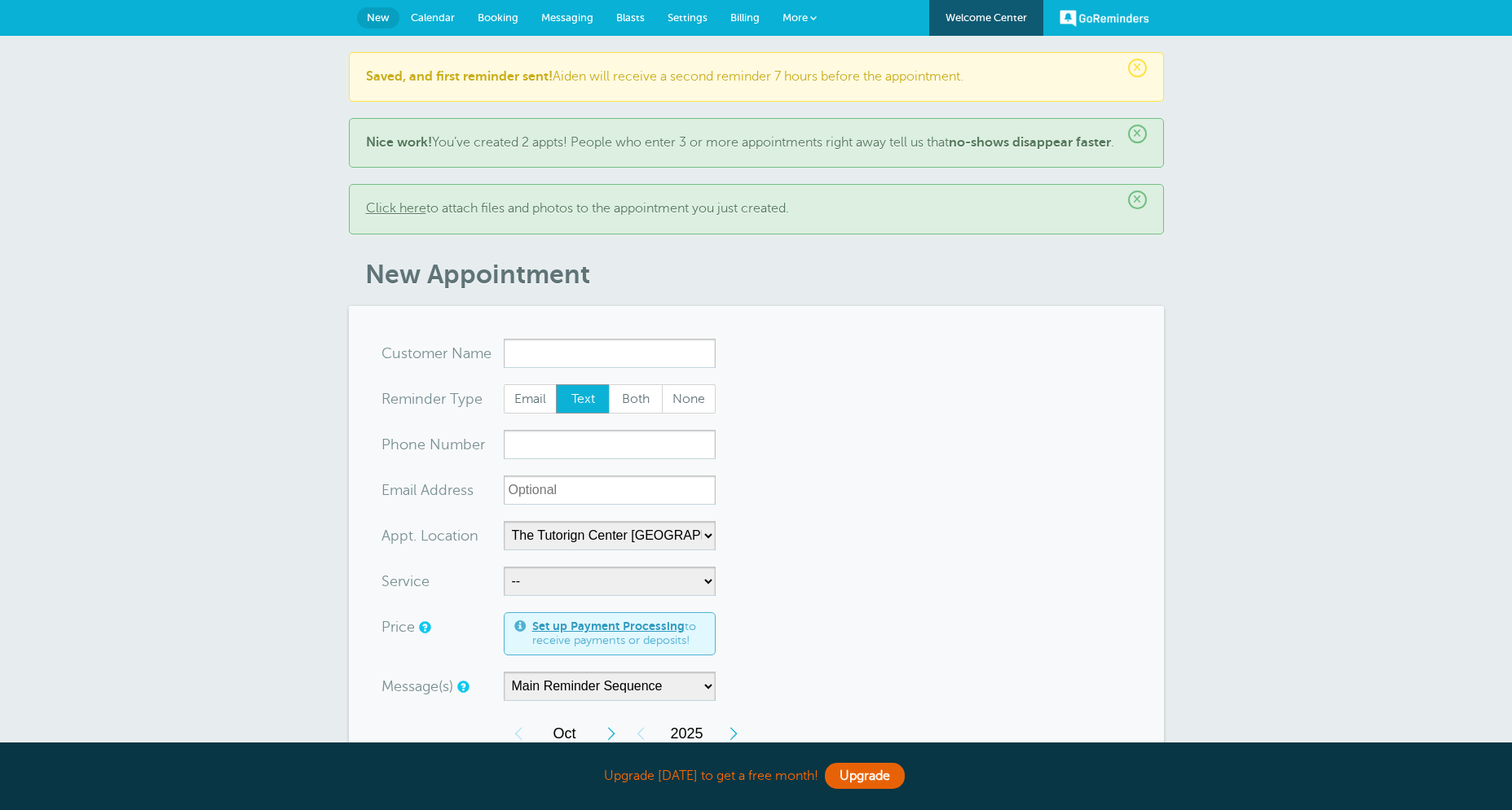
select select "25420"
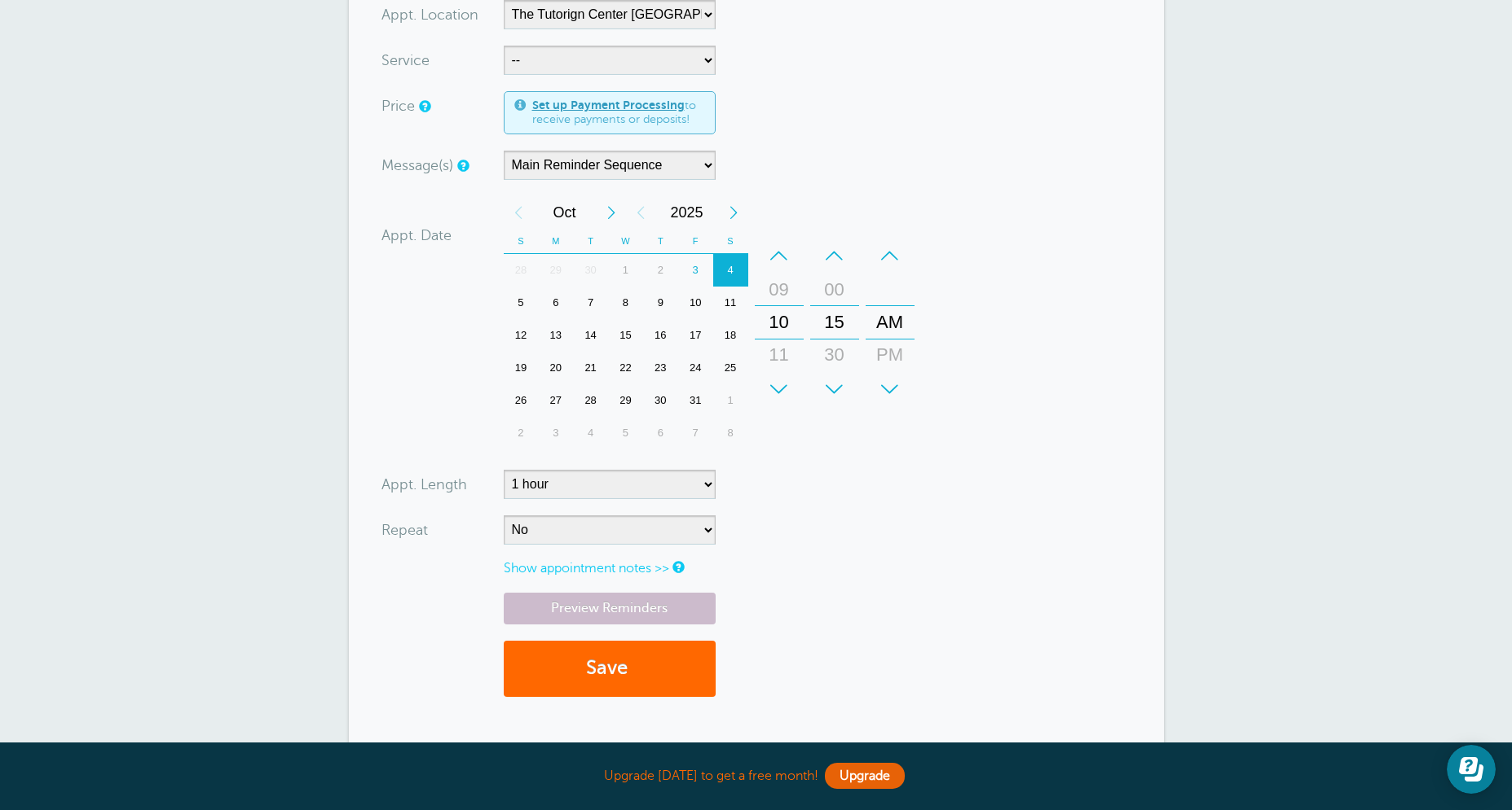
scroll to position [248, 0]
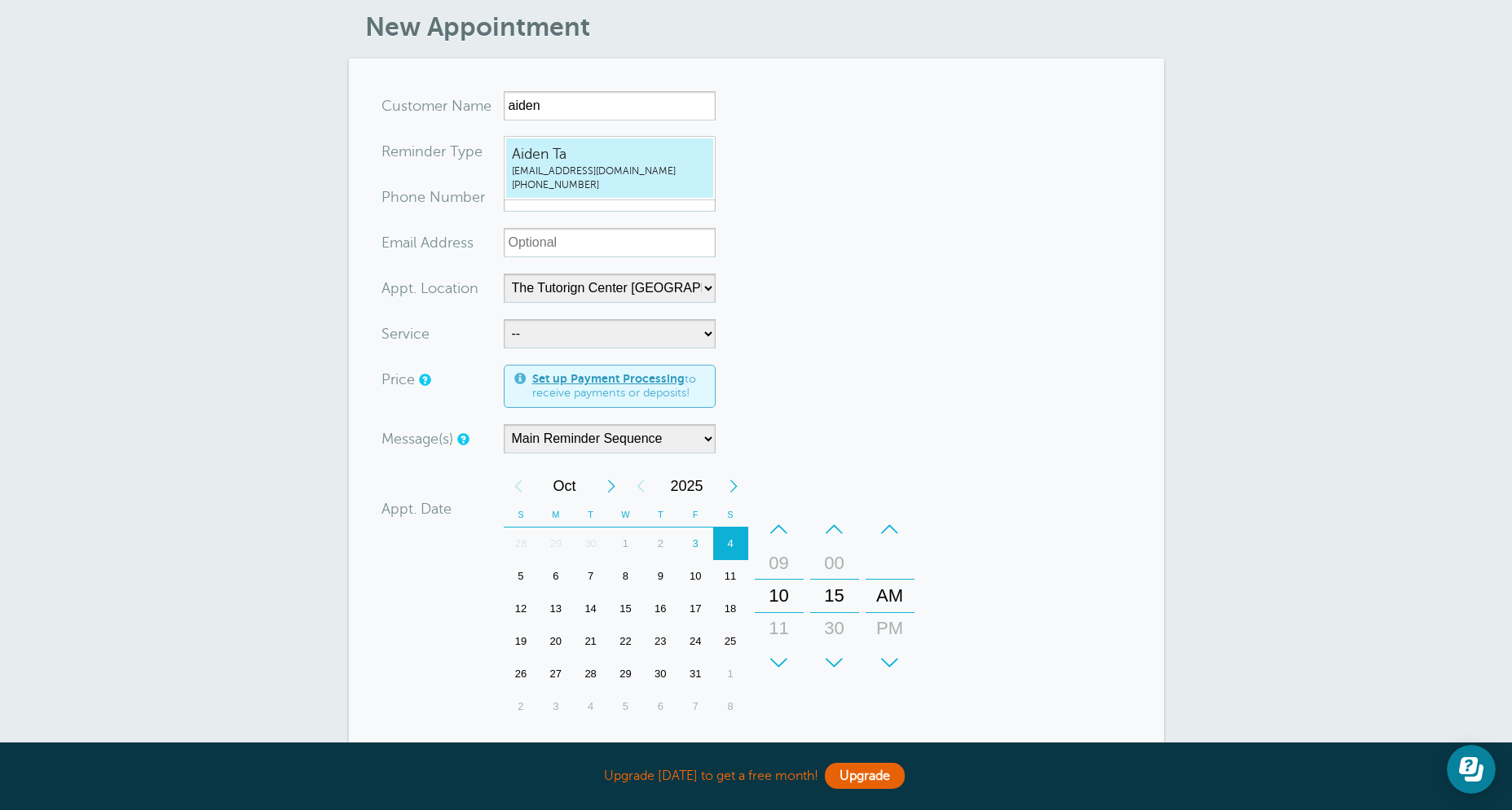
click at [571, 182] on span "[PHONE_NUMBER]" at bounding box center [608, 185] width 195 height 14
type input "[EMAIL_ADDRESS]"
type input "Aiden Ta"
radio input "false"
radio input "true"
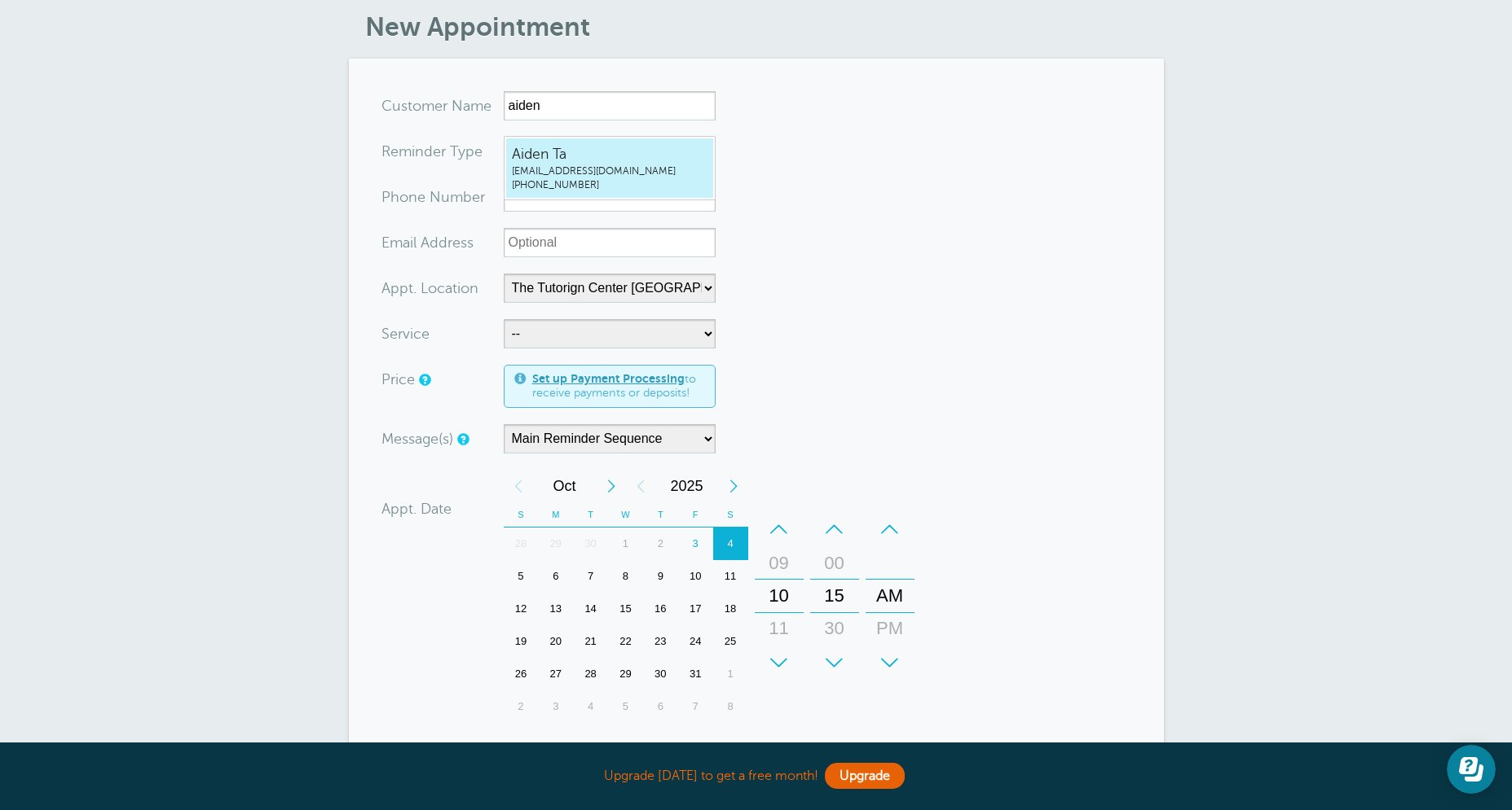
type input "[PHONE_NUMBER]"
type input "[EMAIL_ADDRESS][DOMAIN_NAME]"
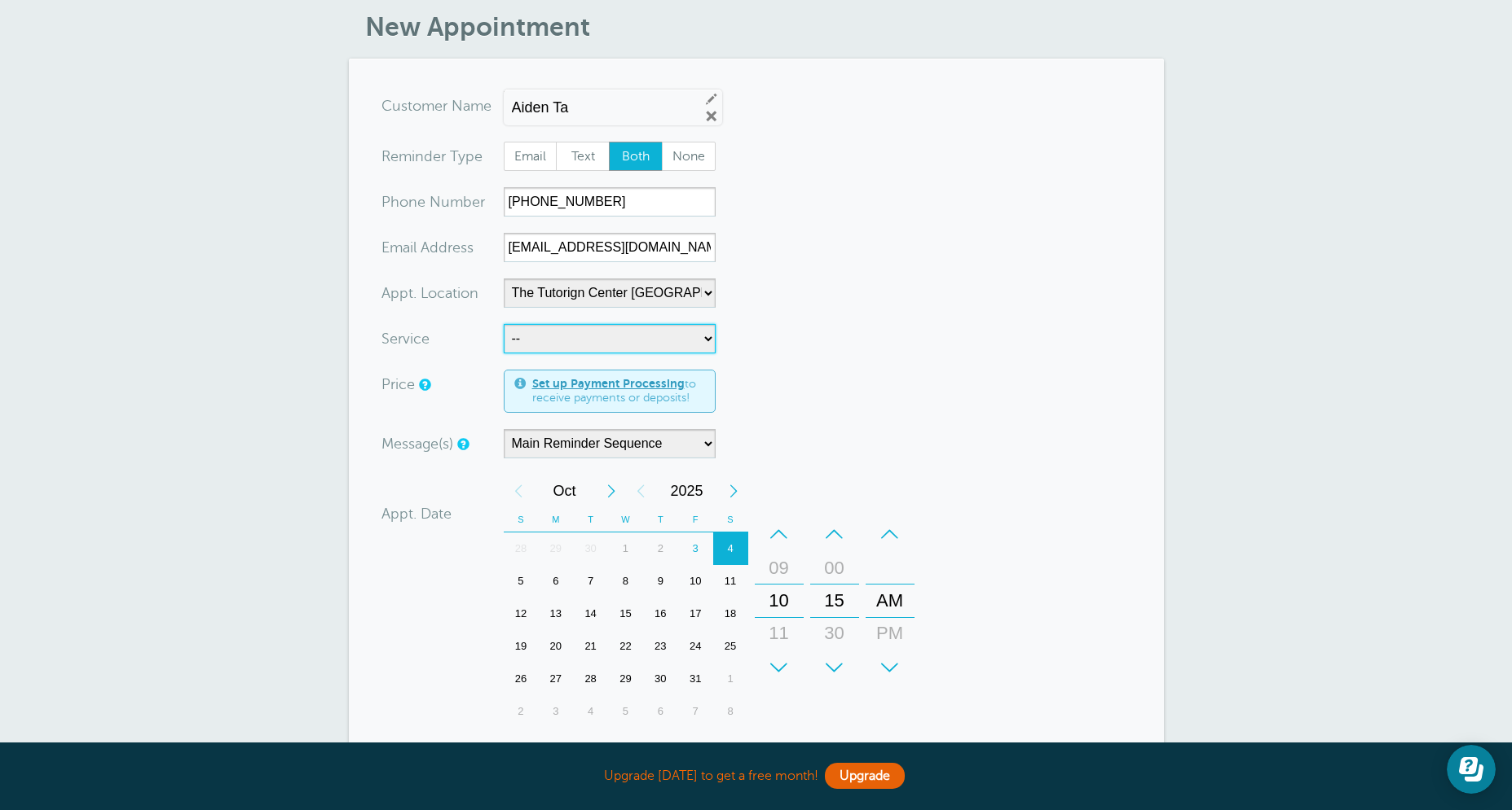
select select "28414"
click option "60min Tutoring" at bounding box center [0, 0] width 0 height 0
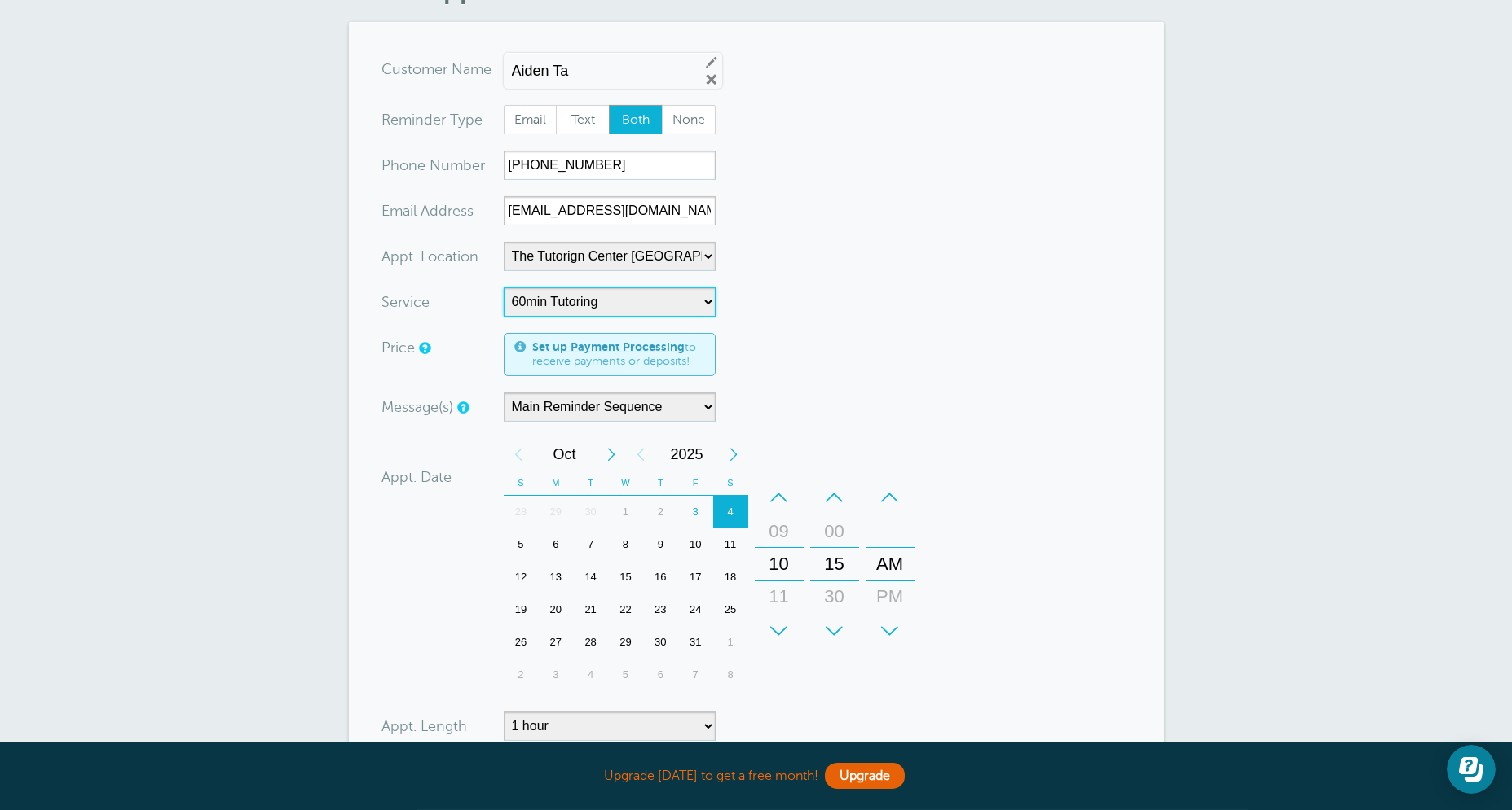
scroll to position [286, 0]
click at [594, 558] on div "7" at bounding box center [590, 542] width 35 height 33
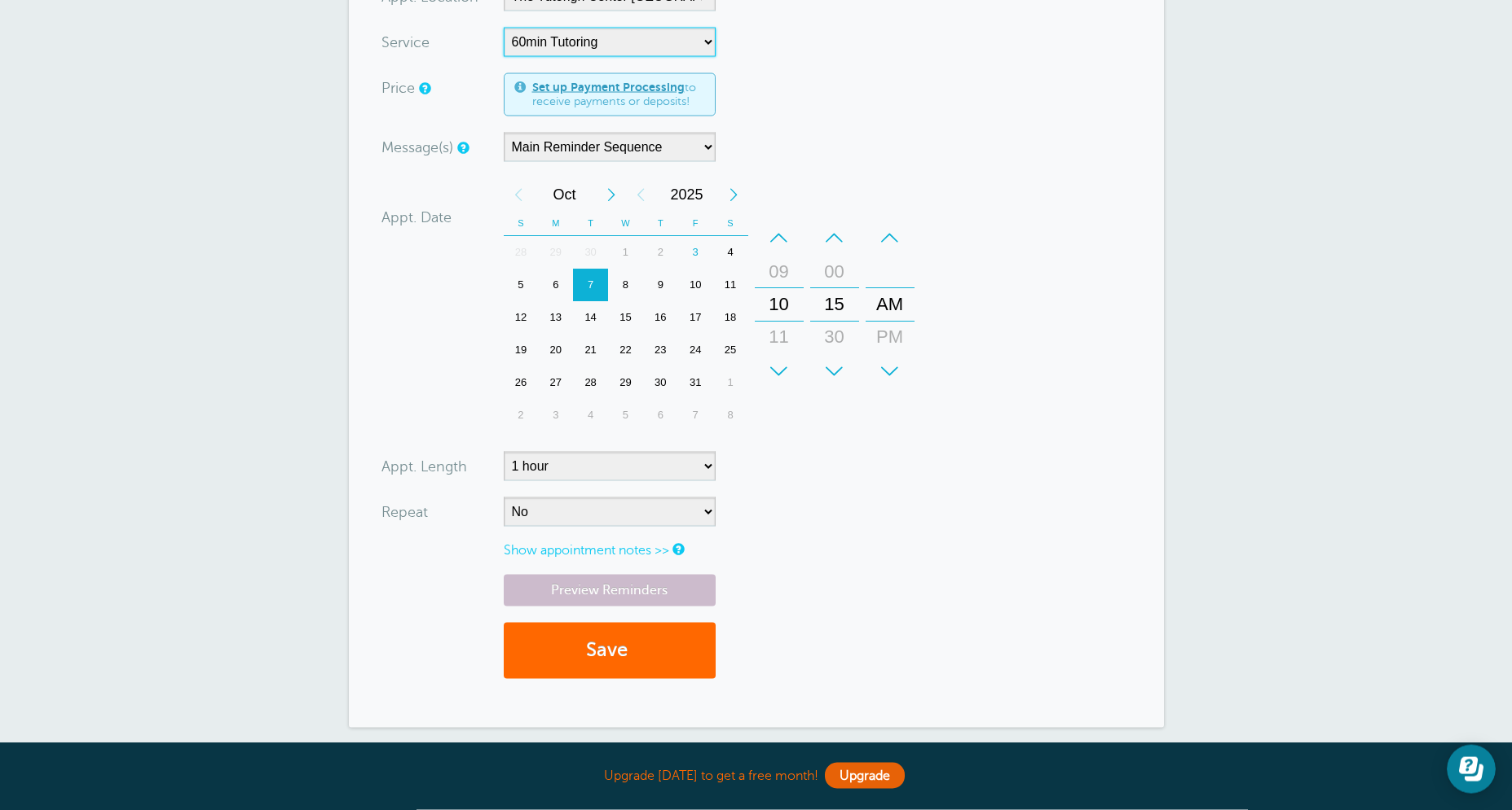
scroll to position [599, 0]
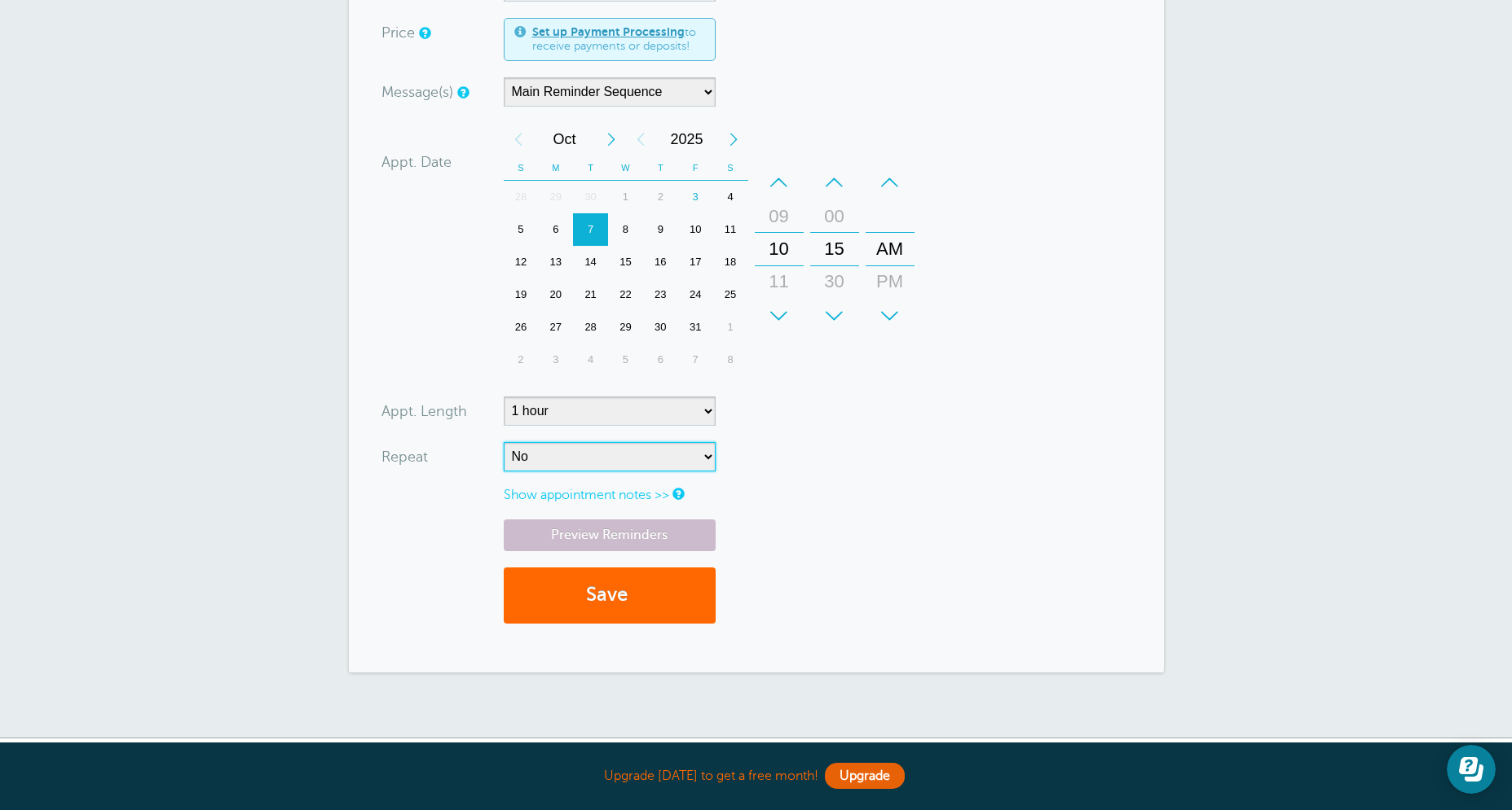
click at [503, 443] on select "No Daily Weekly Every 2 weeks Every 3 weeks Every 4 weeks Monthly Every 5 weeks…" at bounding box center [609, 457] width 212 height 30
select select "RRULE:FREQ=WEEKLY"
click option "Weekly" at bounding box center [0, 0] width 0 height 0
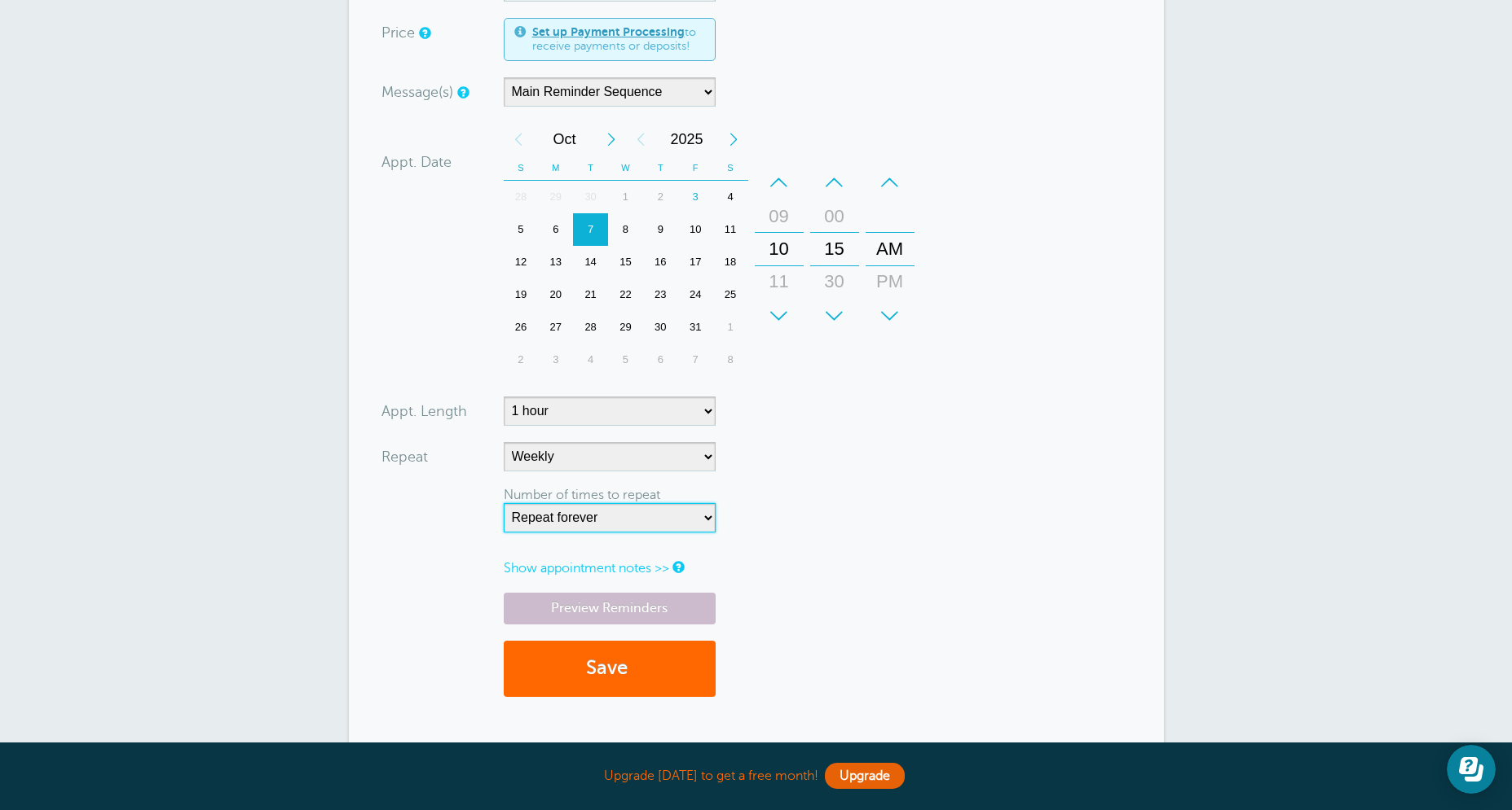
click at [503, 503] on select "Repeat forever 2 3 4 5 6 7 8 9 10 11 12 13 14 15 16 17 18 19 20" at bounding box center [609, 518] width 212 height 30
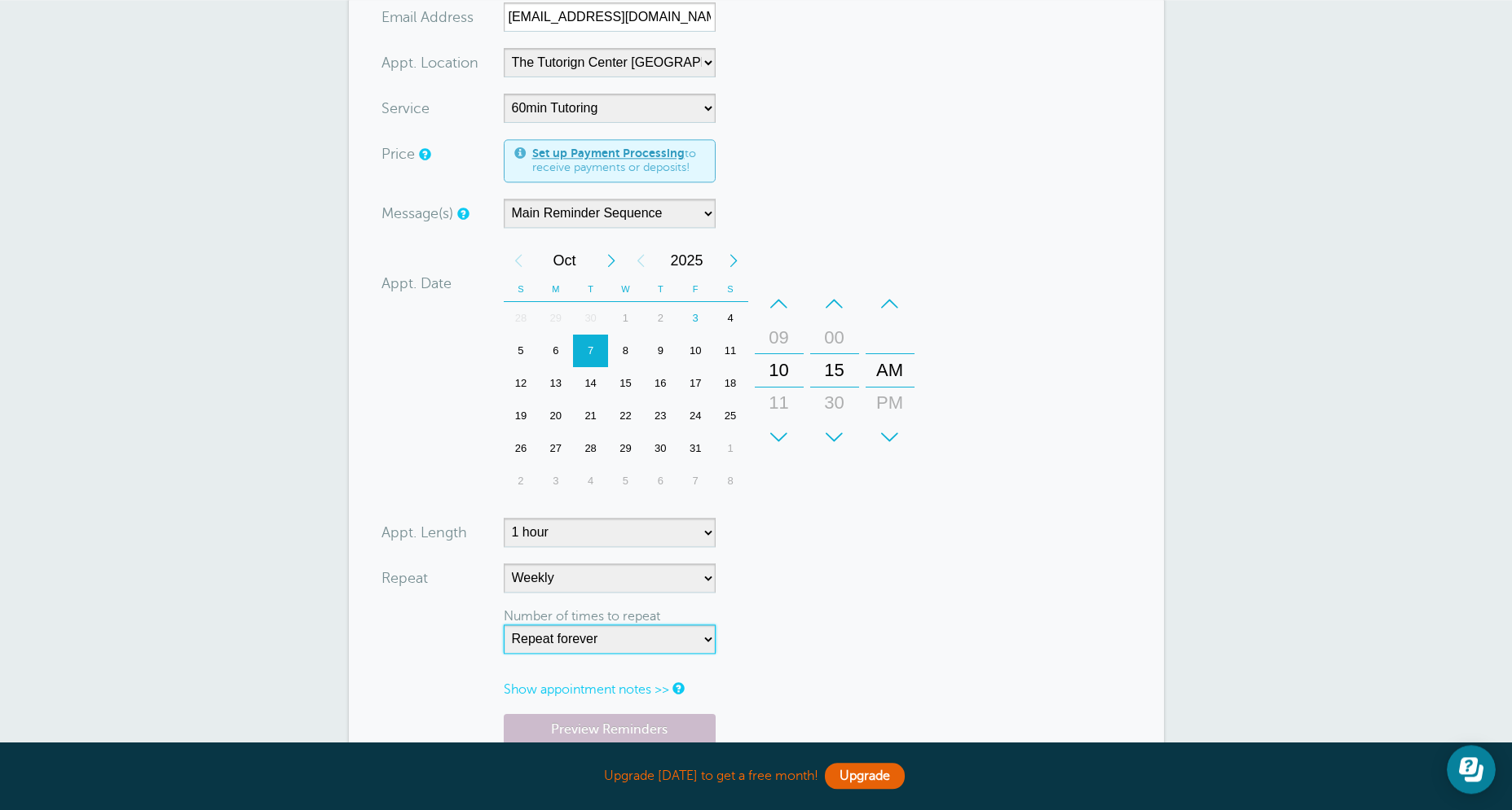
scroll to position [626, 0]
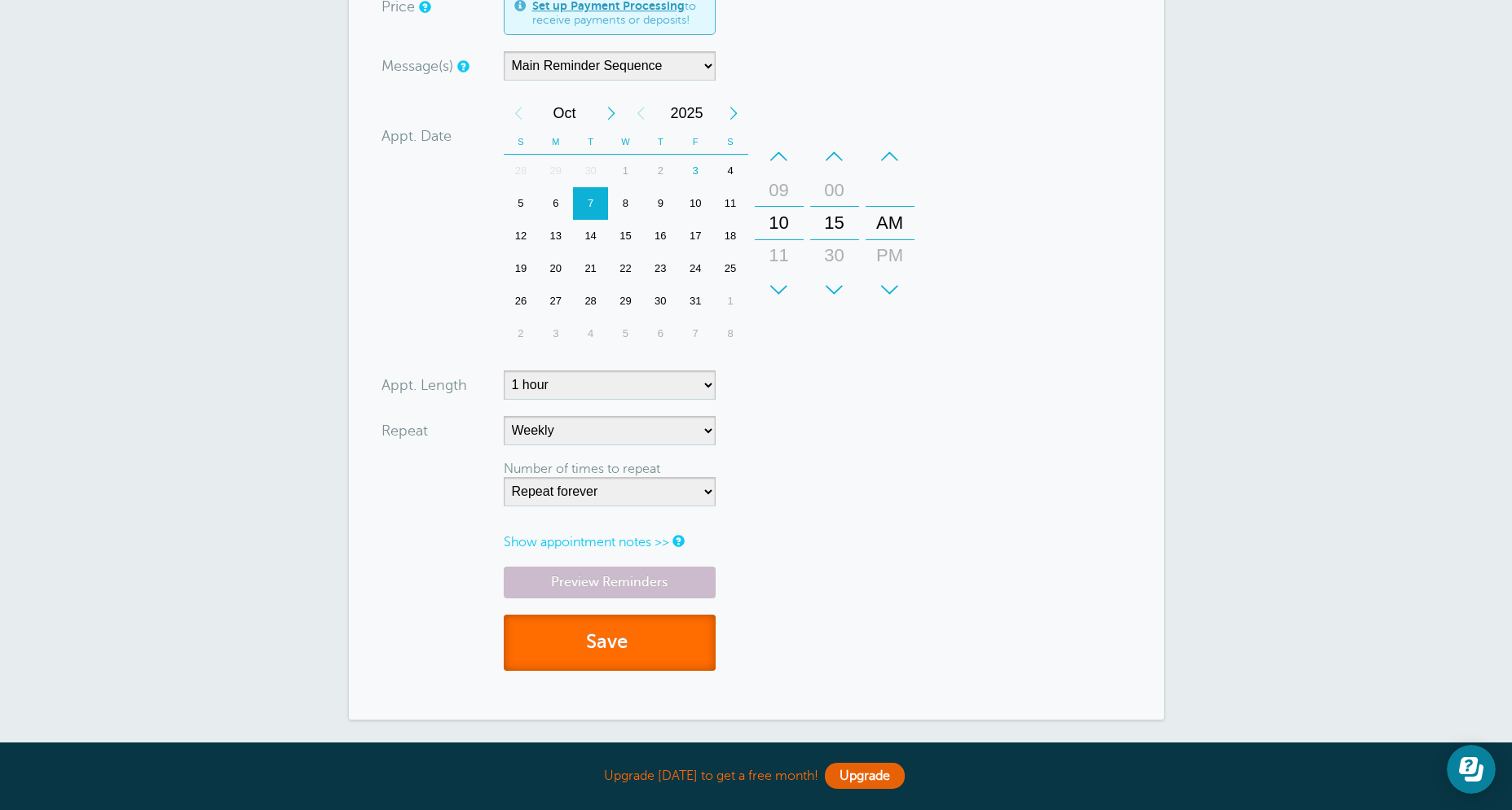
click at [649, 660] on button "Save" at bounding box center [609, 643] width 212 height 56
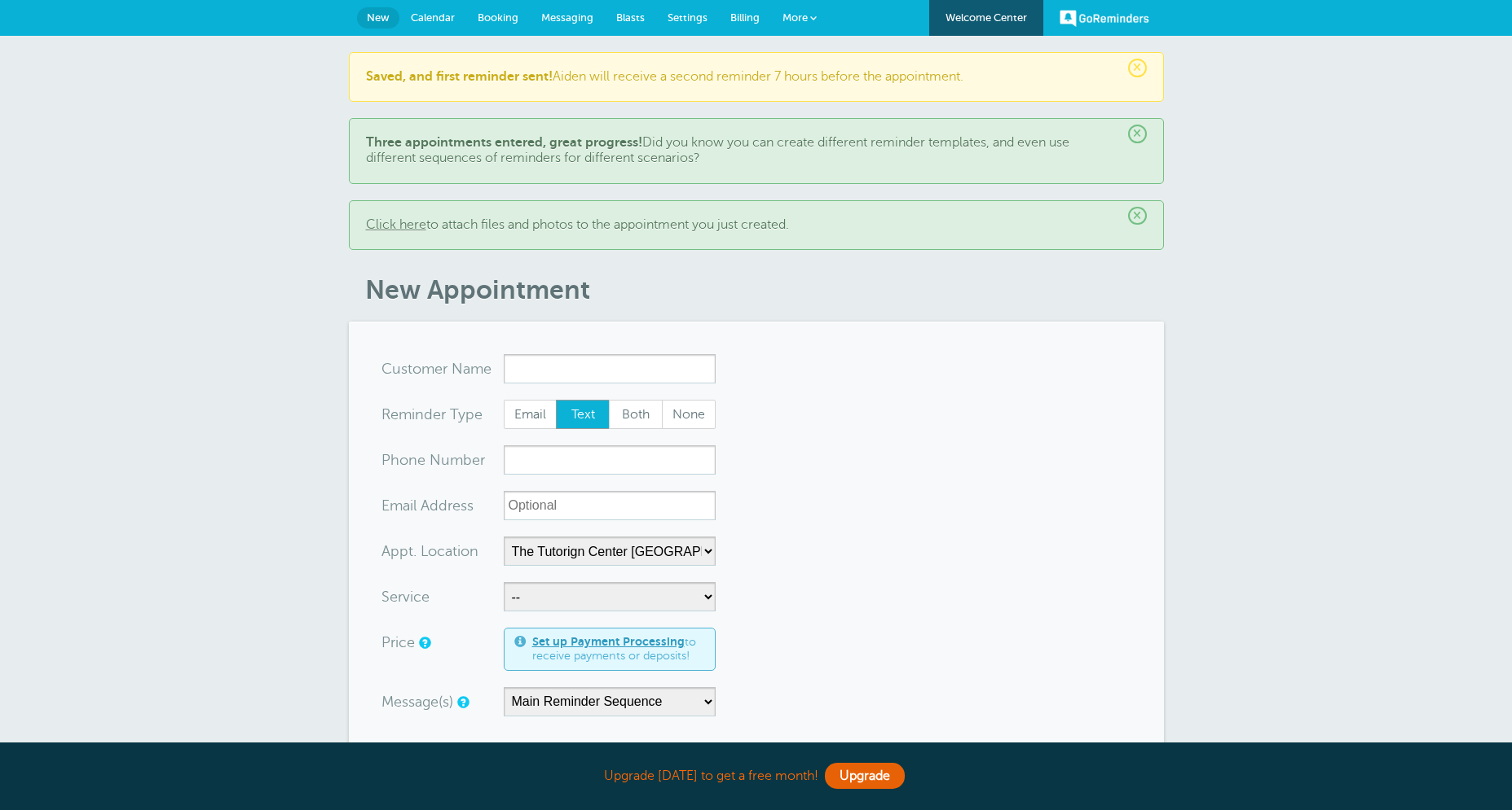
select select "25420"
click at [458, 26] on link "Calendar" at bounding box center [432, 18] width 66 height 36
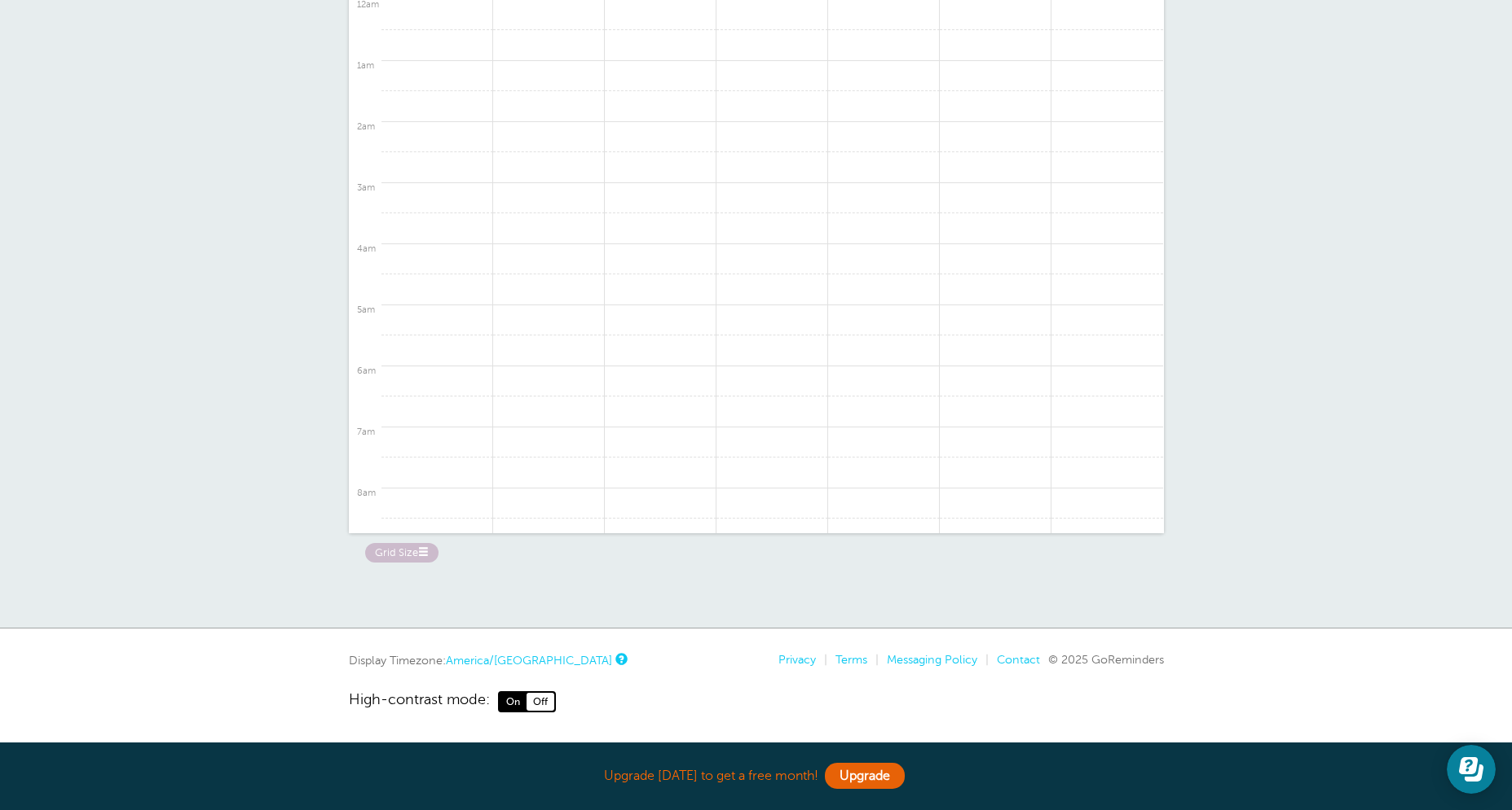
scroll to position [402, 0]
click at [661, 277] on span "Weekly" at bounding box center [653, 281] width 24 height 8
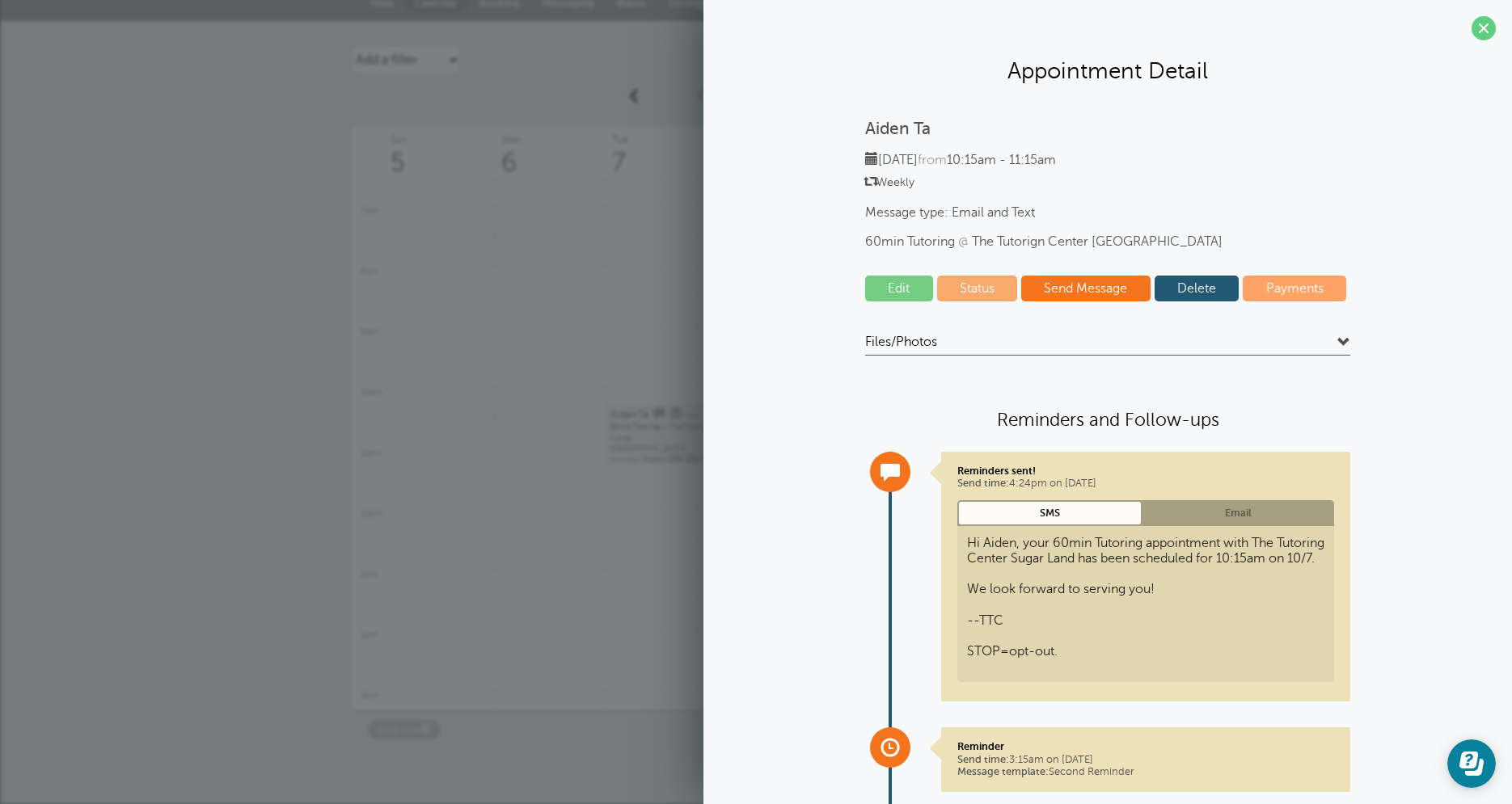
click at [895, 291] on link "Edit" at bounding box center [899, 288] width 68 height 26
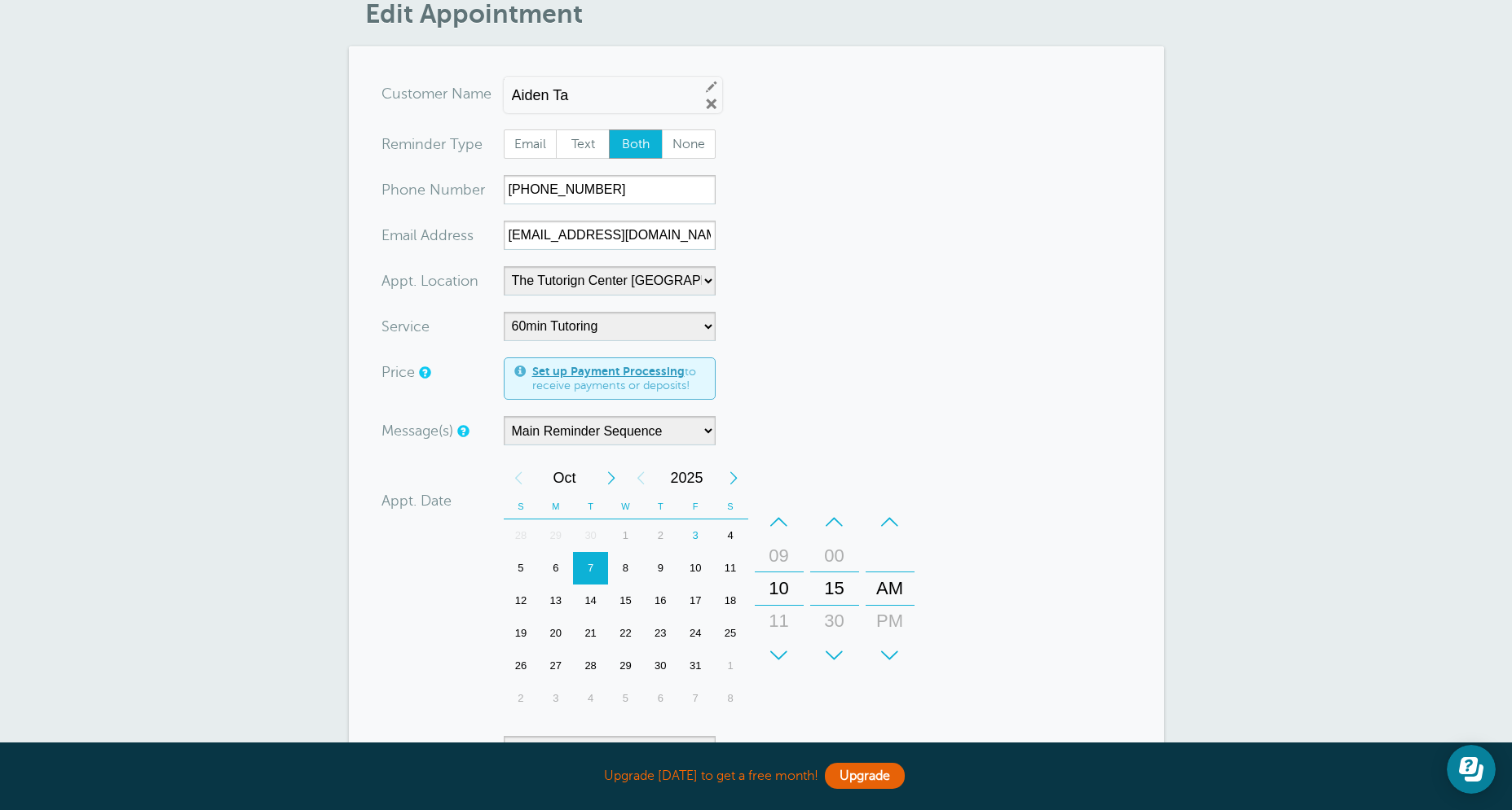
scroll to position [222, 0]
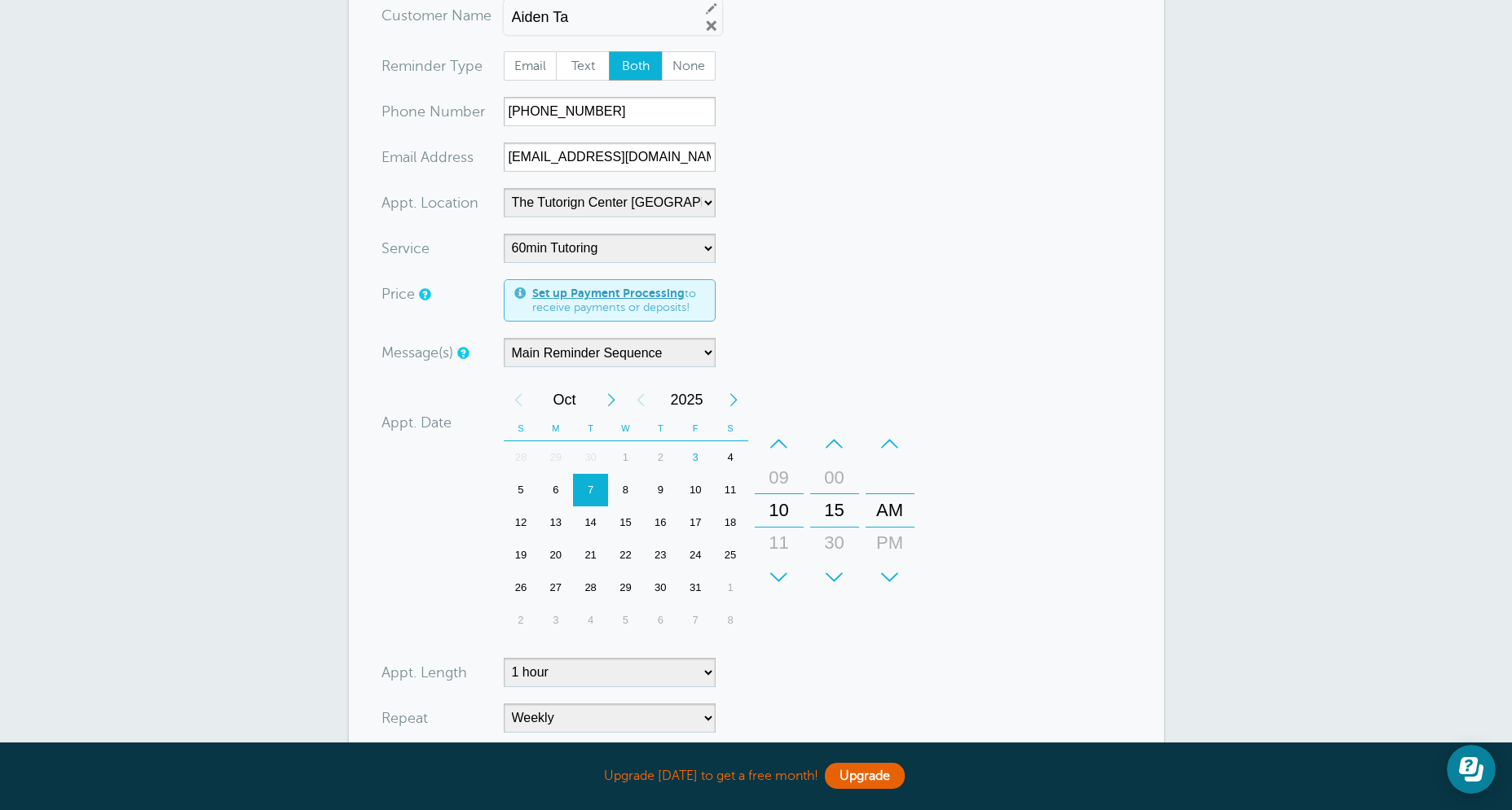
click at [792, 447] on div "–" at bounding box center [779, 444] width 49 height 33
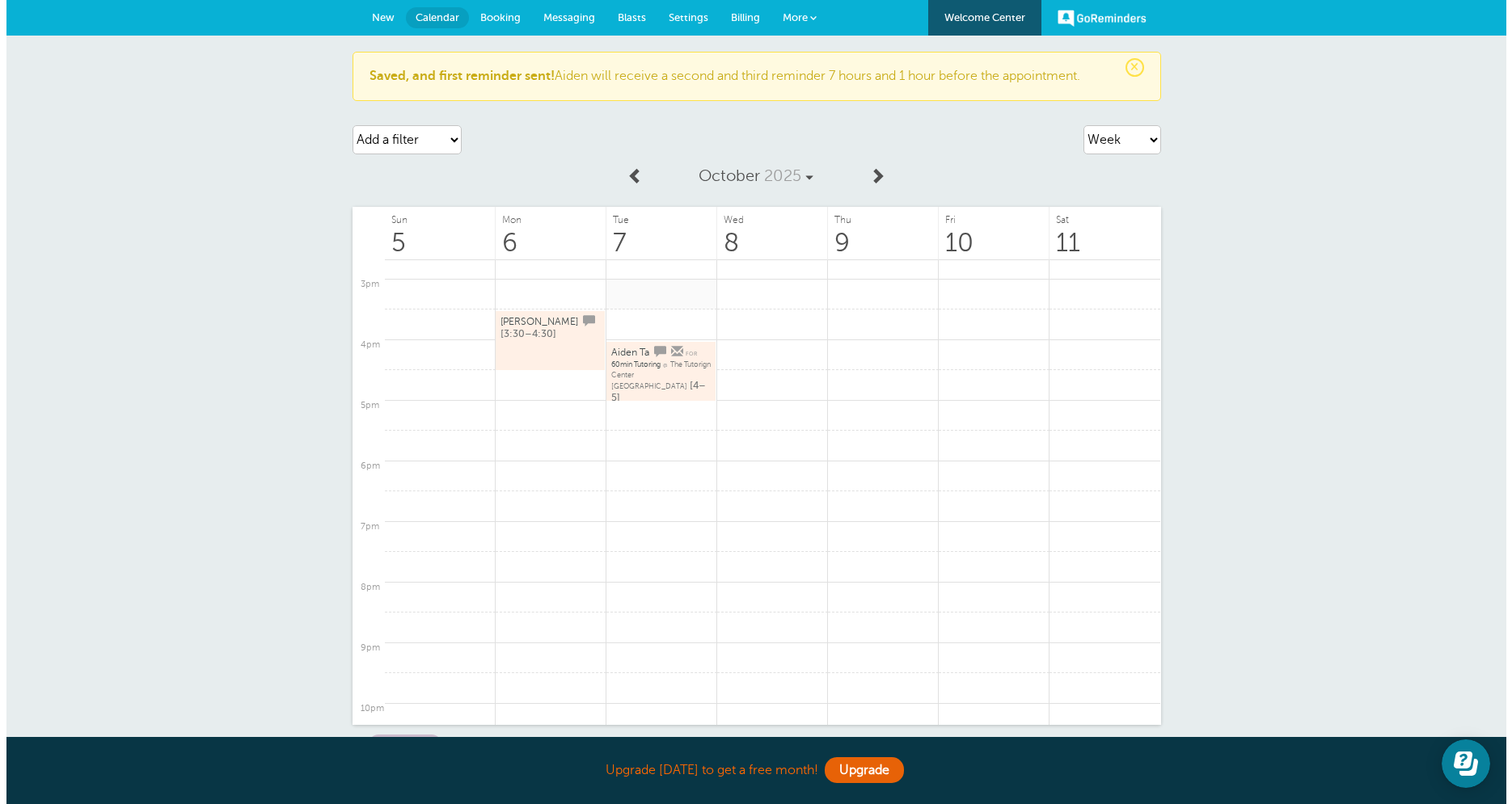
scroll to position [886, 0]
click at [653, 376] on link "Aiden Ta for 60min Tutoring @ The Tutorign Center [GEOGRAPHIC_DATA] [4–5]" at bounding box center [654, 376] width 99 height 54
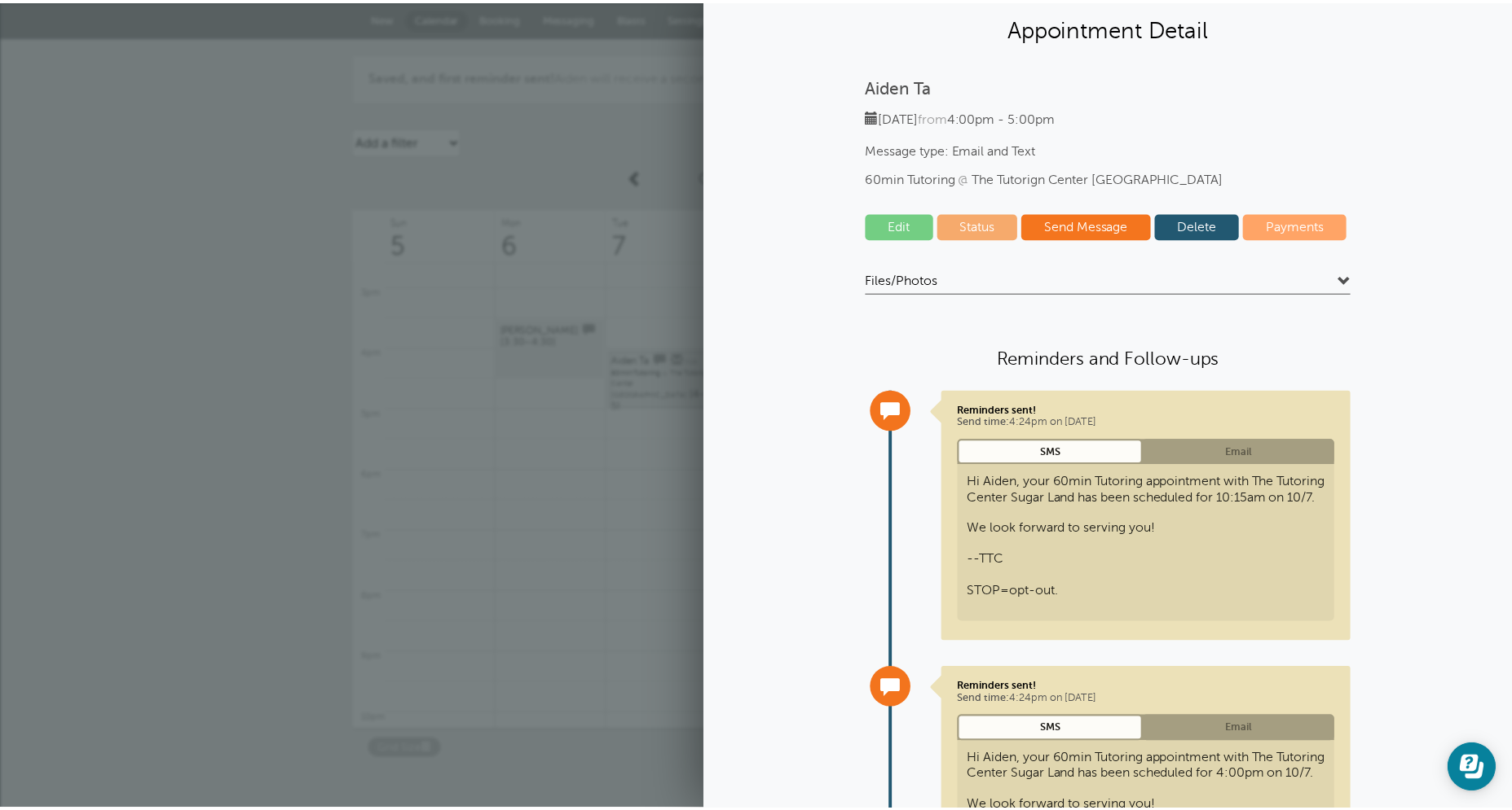
scroll to position [0, 0]
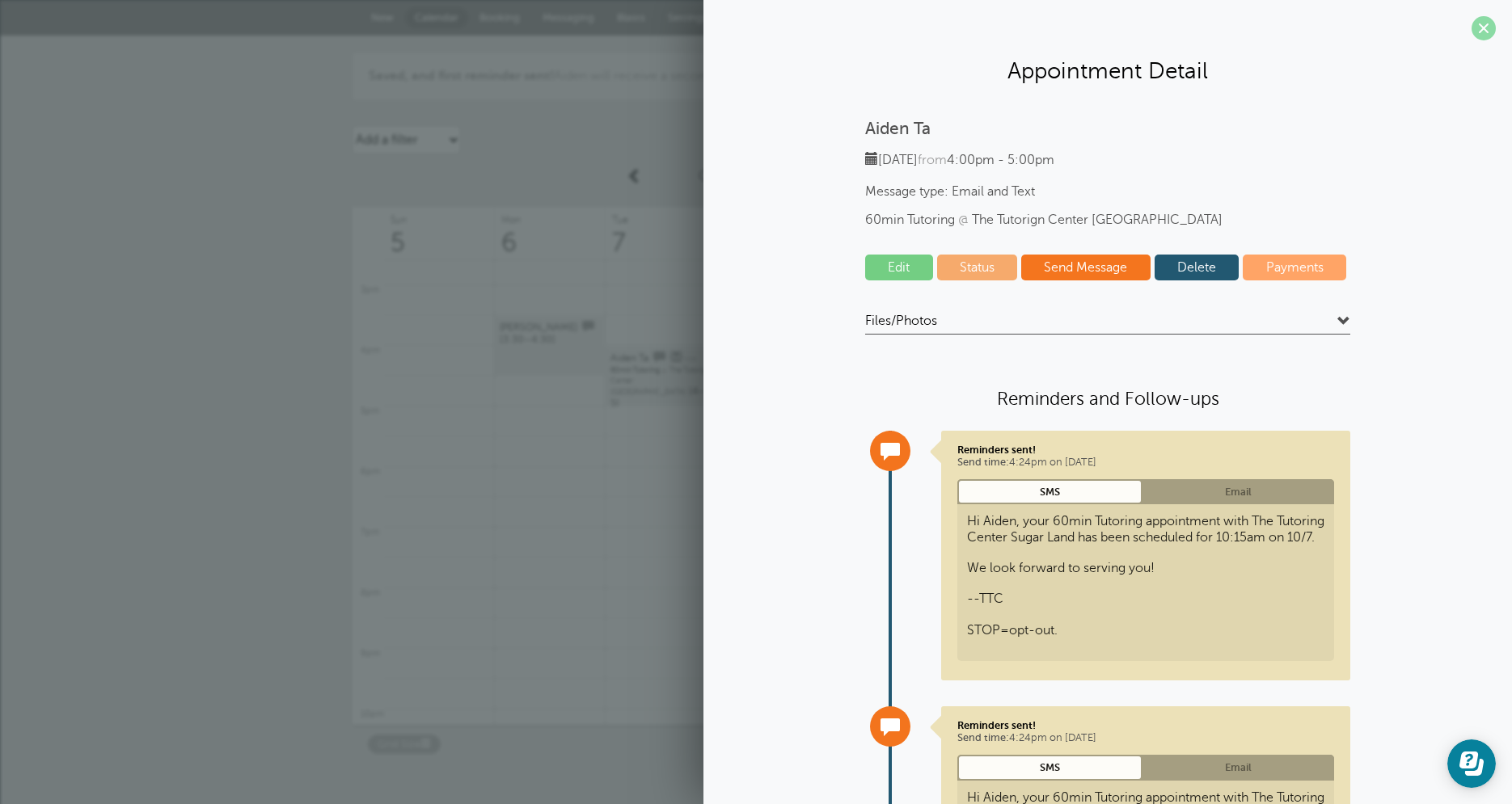
click at [1473, 34] on span at bounding box center [1483, 28] width 25 height 25
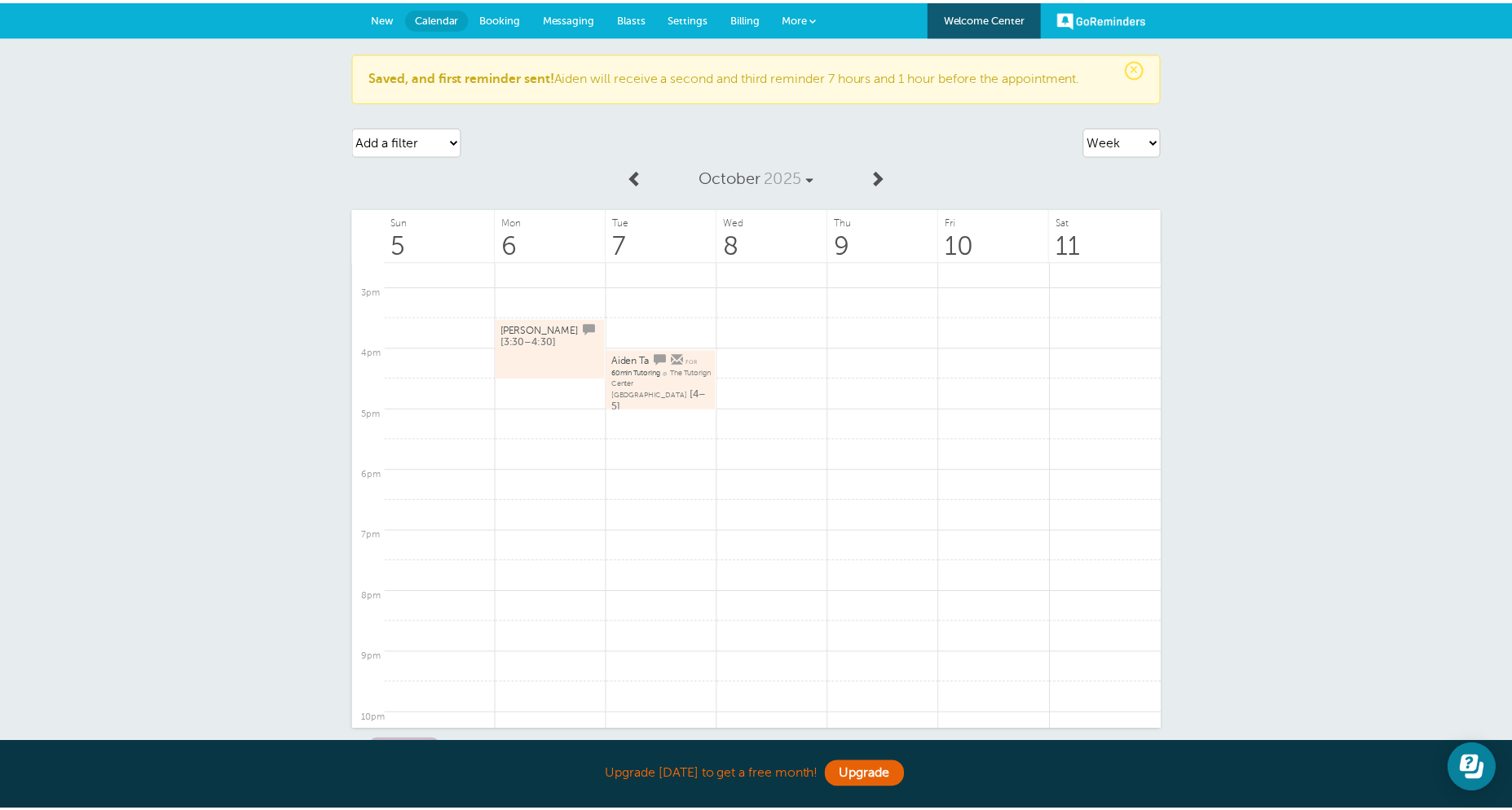
scroll to position [892, 0]
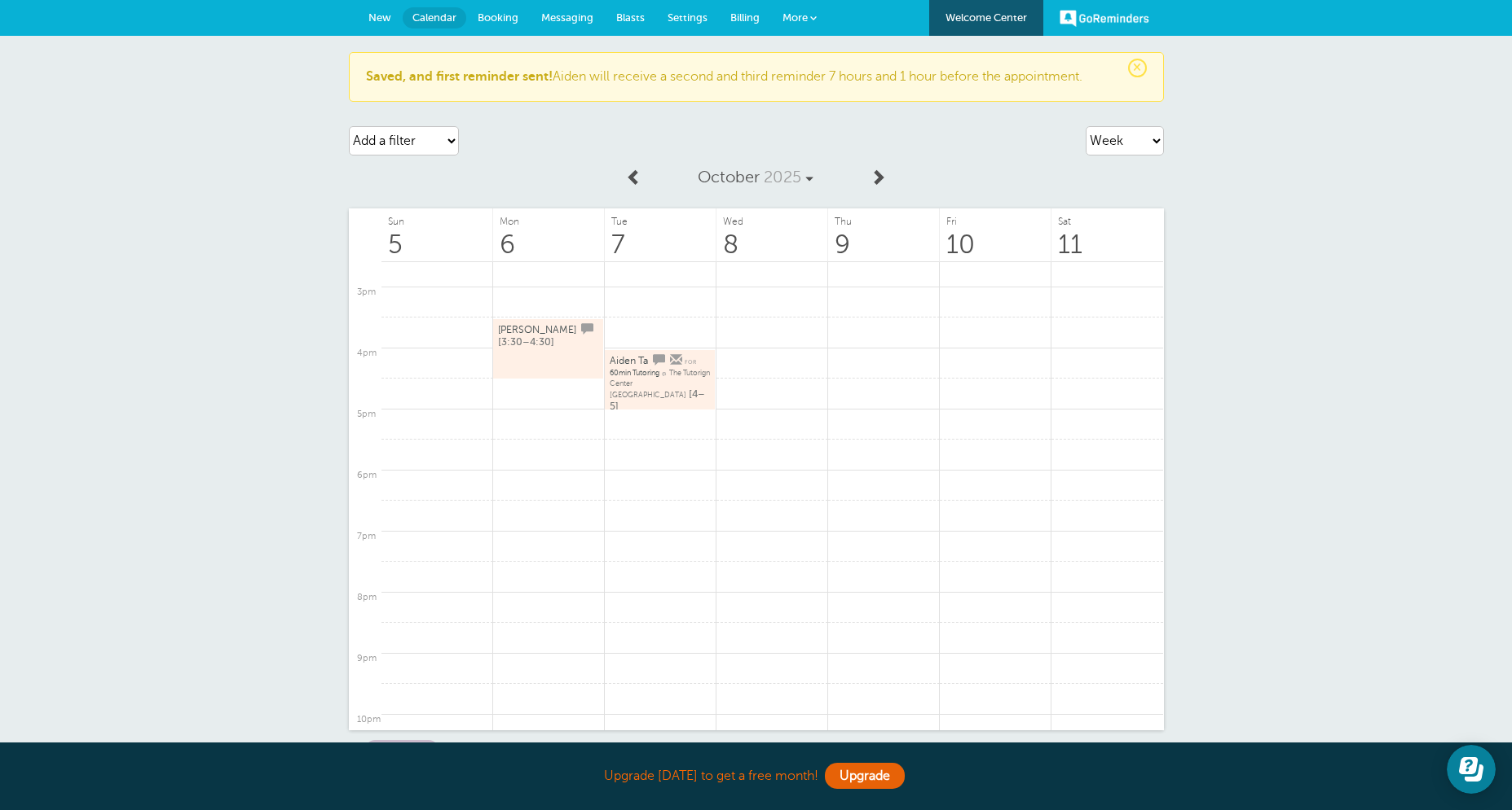
click at [649, 173] on link at bounding box center [634, 177] width 34 height 37
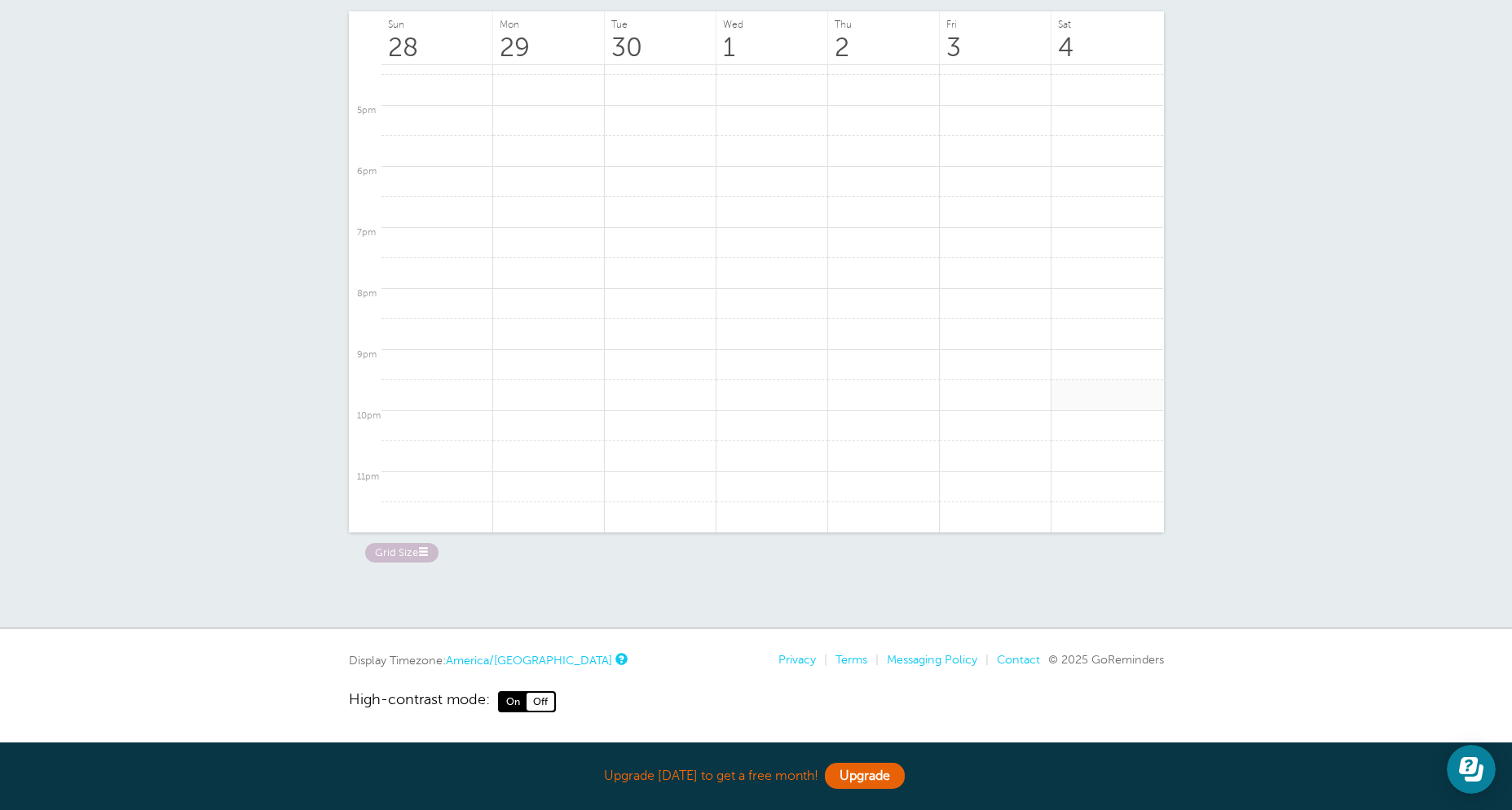
scroll to position [0, 0]
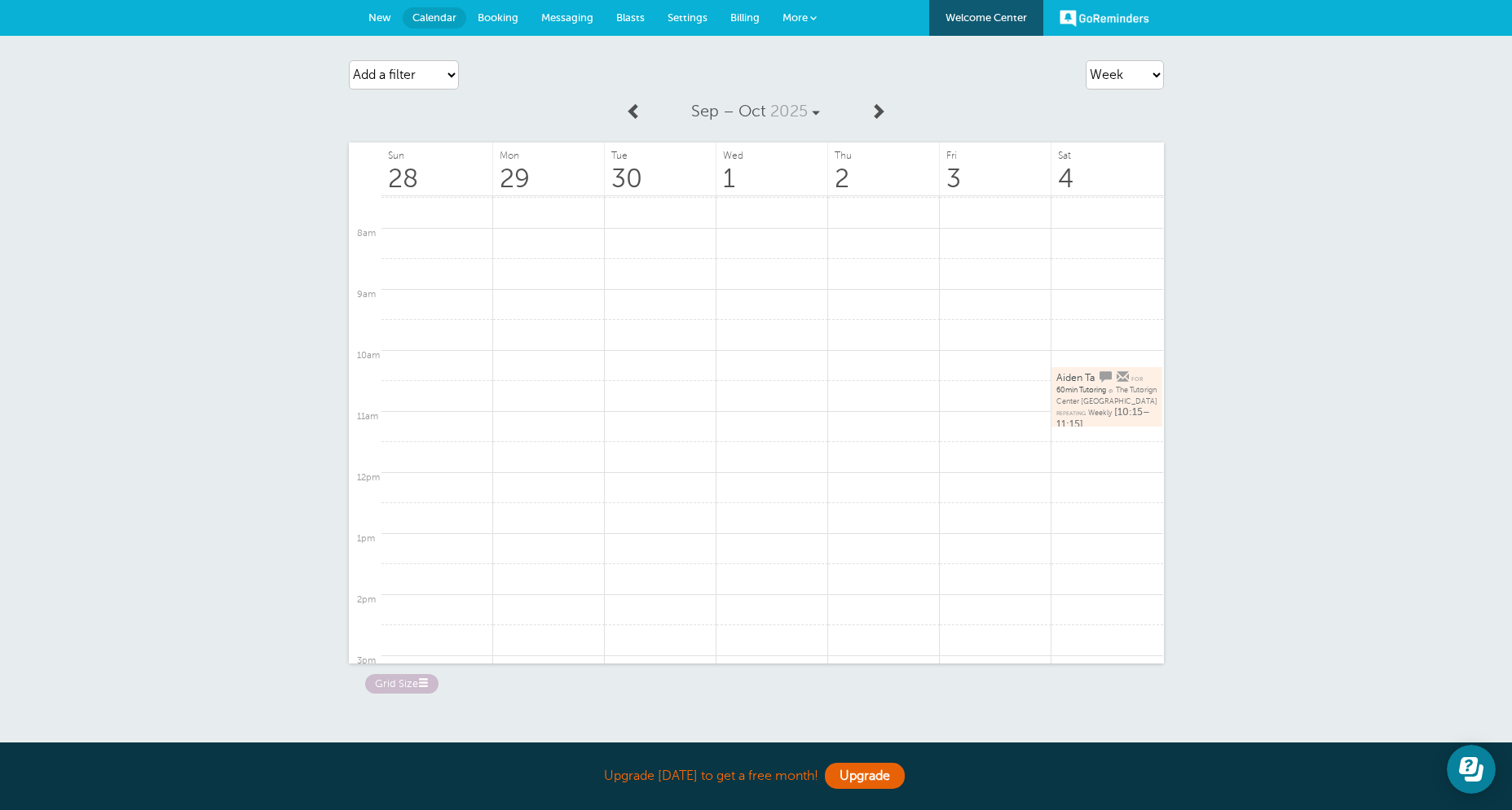
click at [1098, 405] on span "The Tutorign Center [GEOGRAPHIC_DATA]" at bounding box center [1107, 395] width 101 height 19
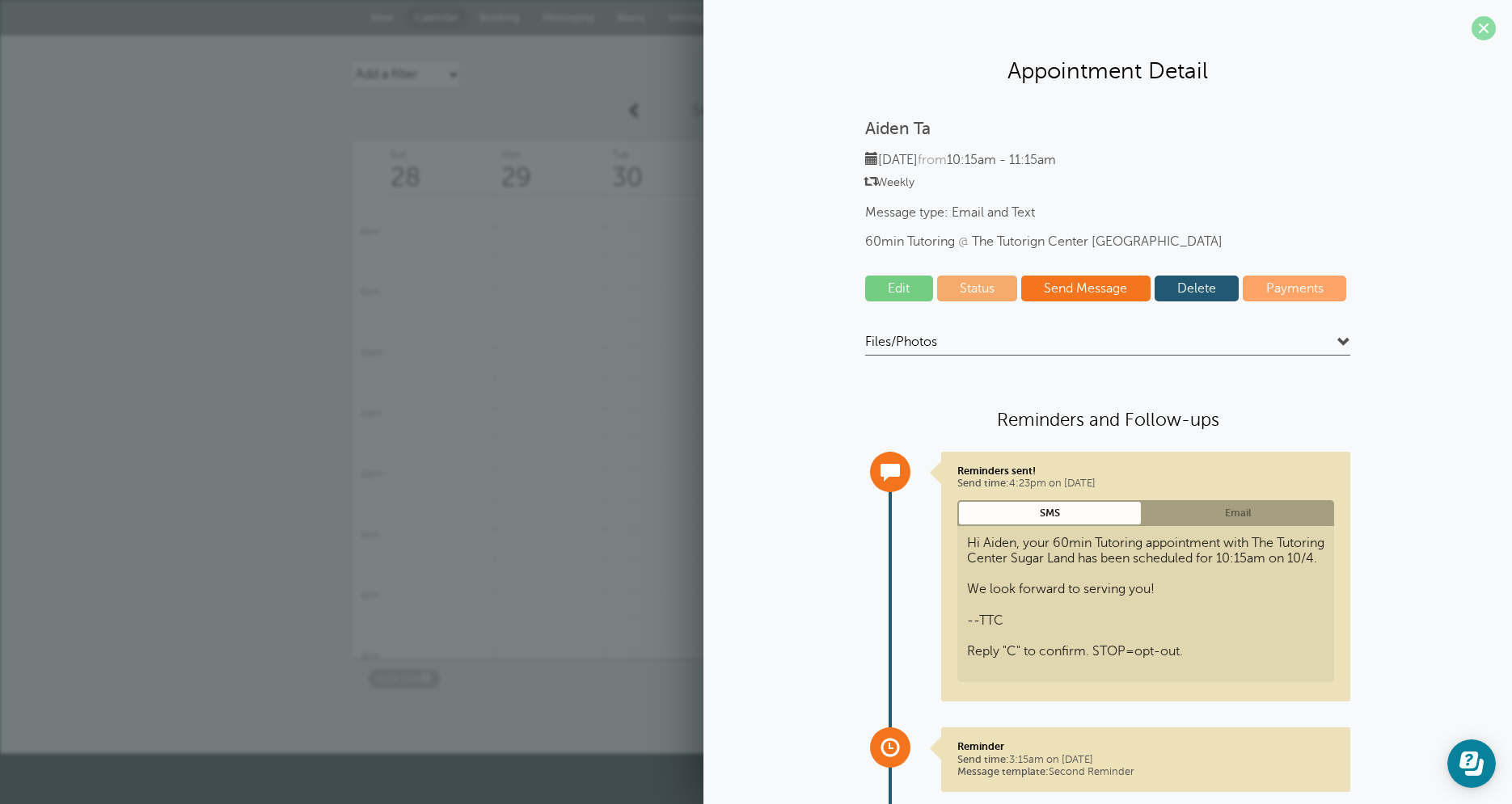
click at [1478, 31] on span at bounding box center [1483, 28] width 25 height 25
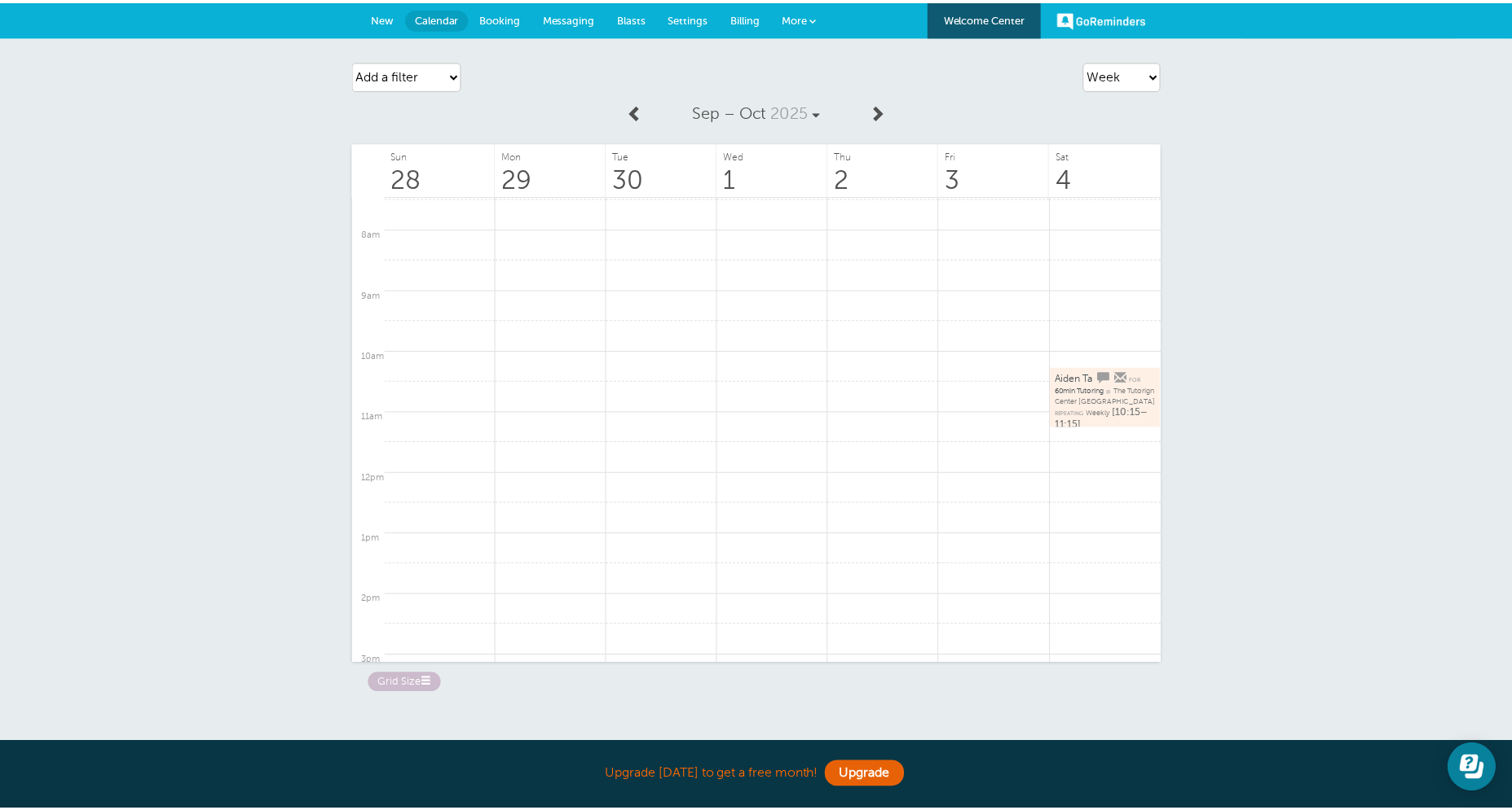
scroll to position [456, 0]
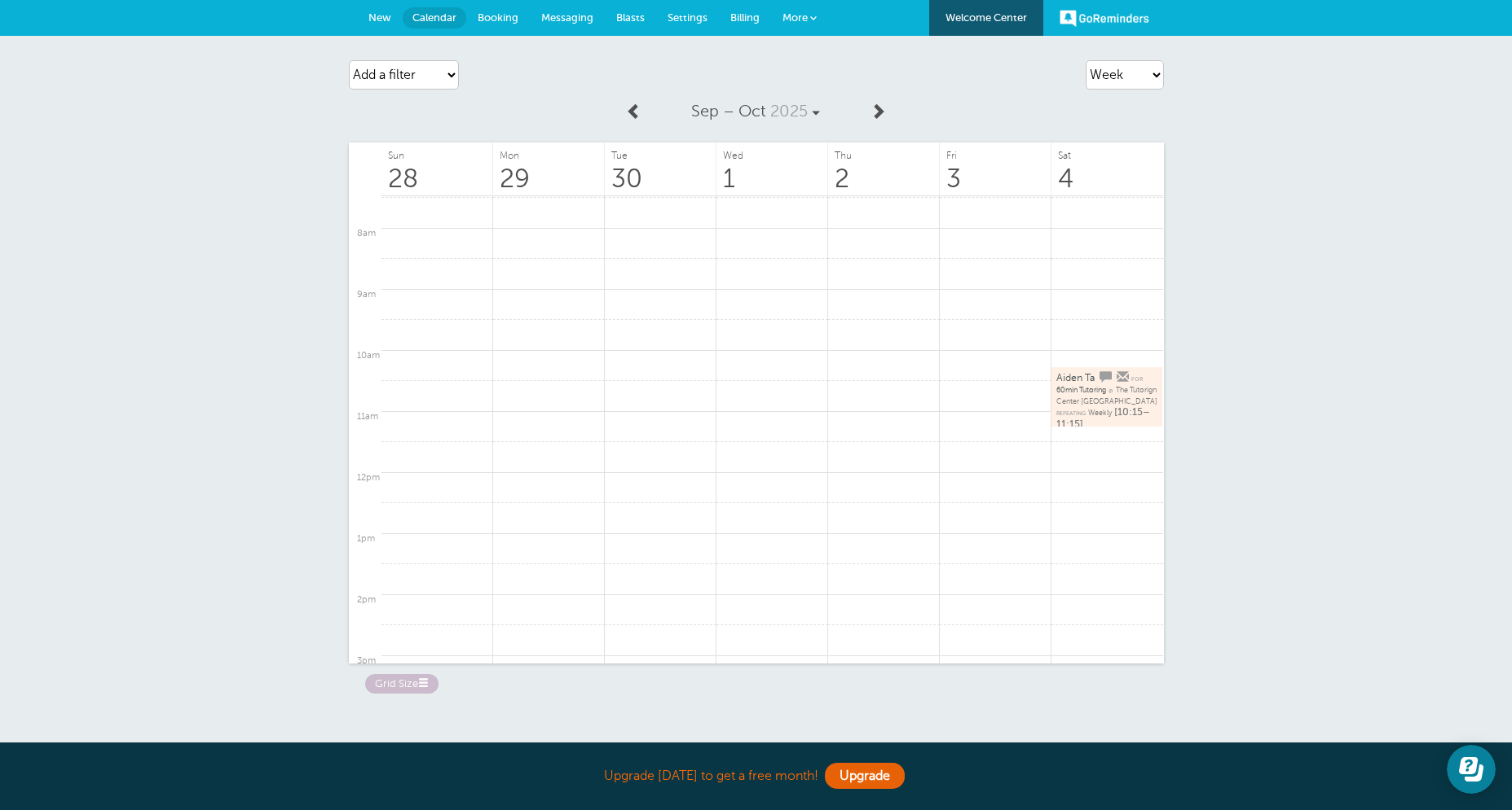
click at [880, 126] on link at bounding box center [878, 112] width 34 height 37
click at [649, 117] on link at bounding box center [634, 112] width 34 height 37
click at [866, 108] on link at bounding box center [878, 112] width 34 height 37
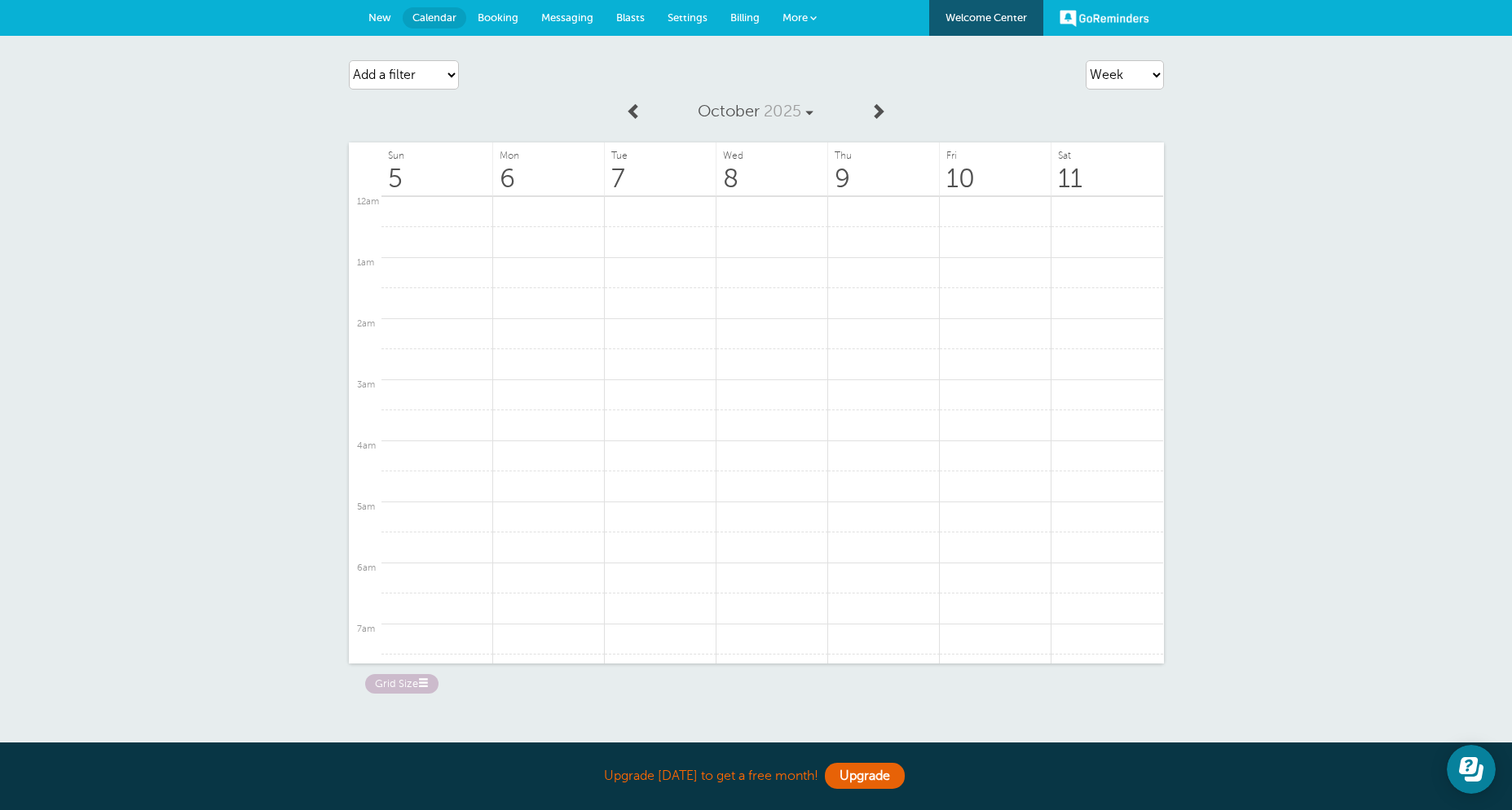
click at [641, 125] on link at bounding box center [634, 112] width 34 height 37
click at [779, 33] on link "More" at bounding box center [800, 18] width 57 height 37
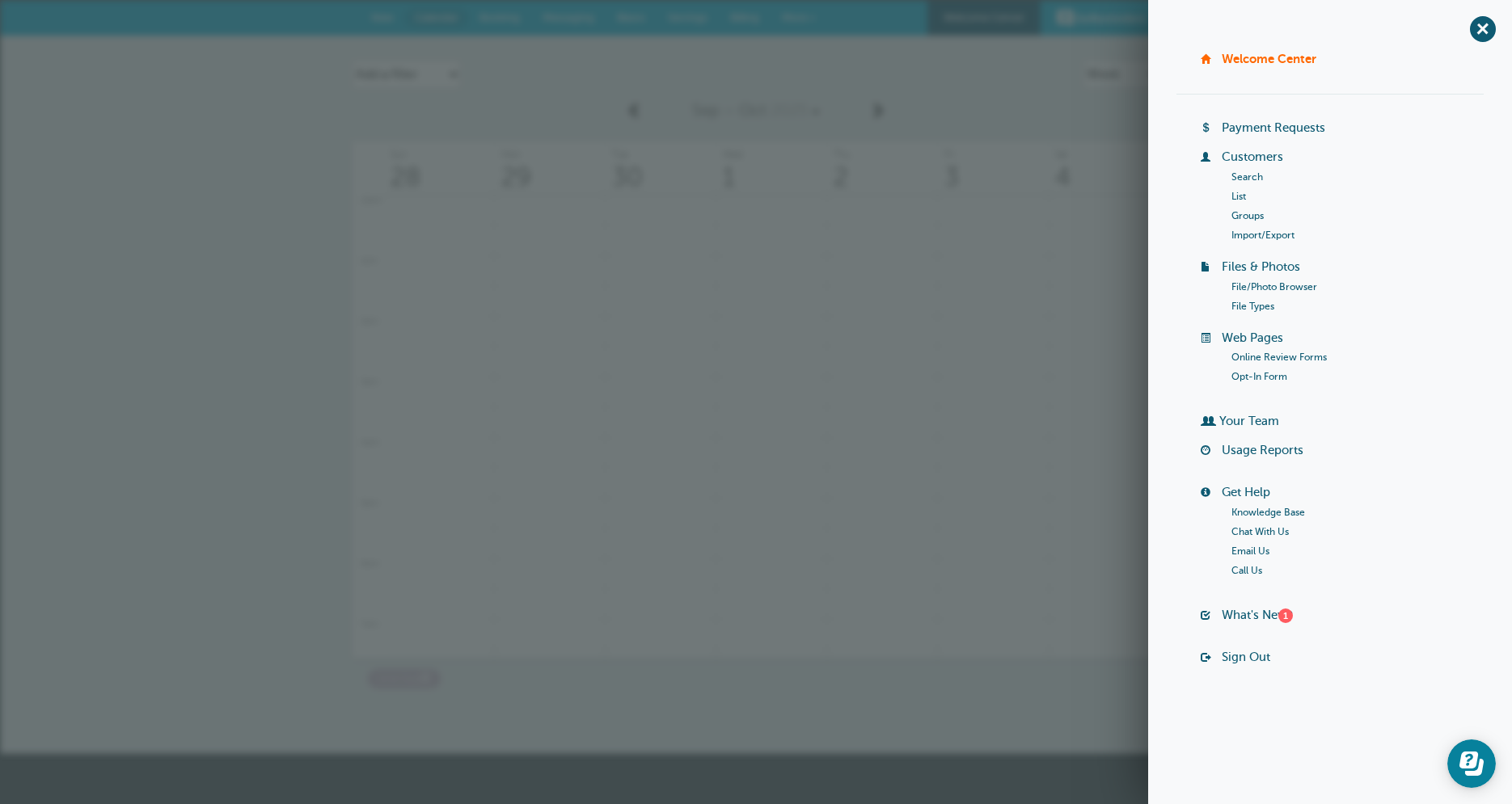
click at [797, 105] on span "2025" at bounding box center [789, 110] width 37 height 19
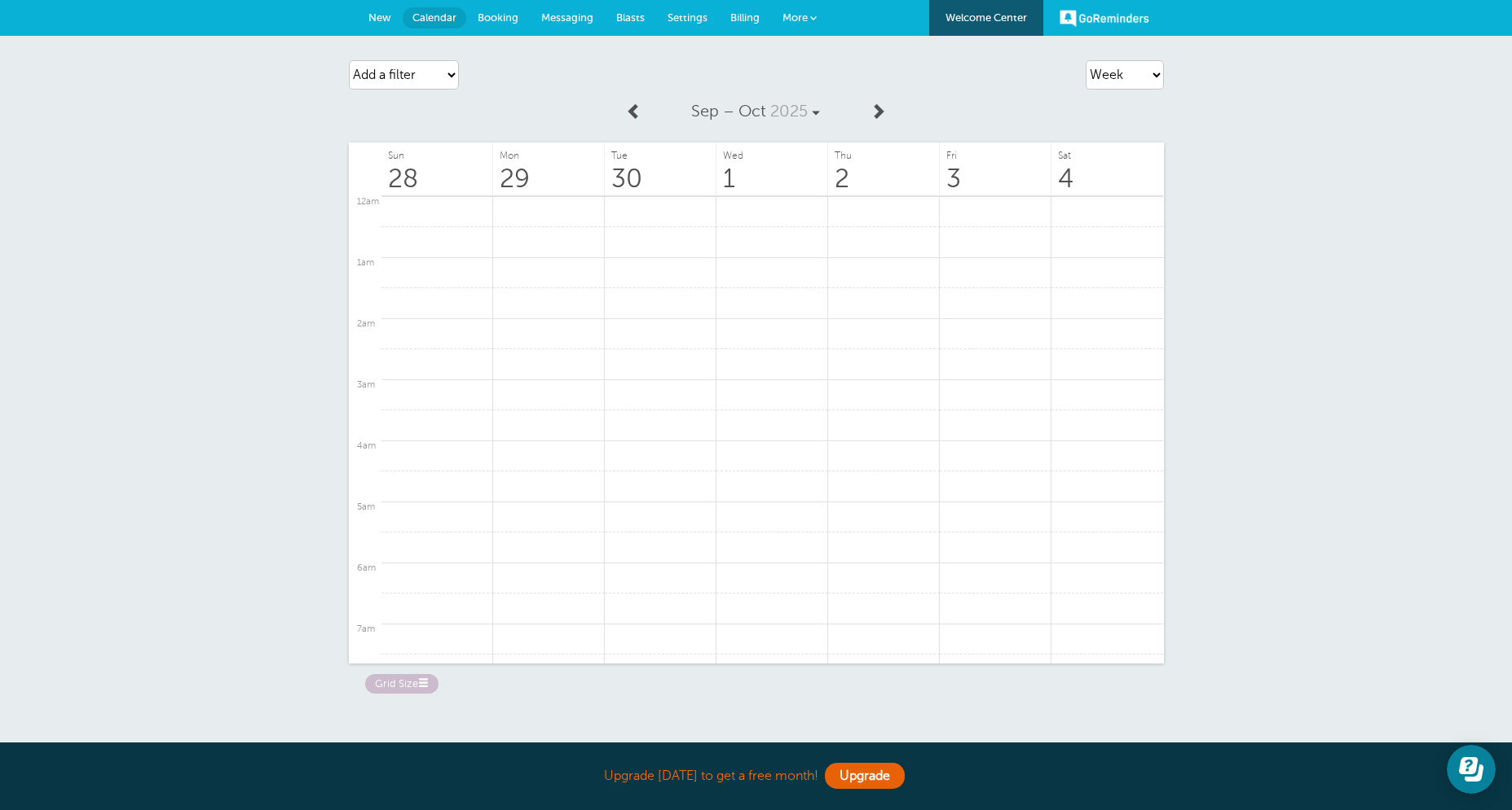
click at [516, 30] on link "Booking" at bounding box center [497, 18] width 63 height 36
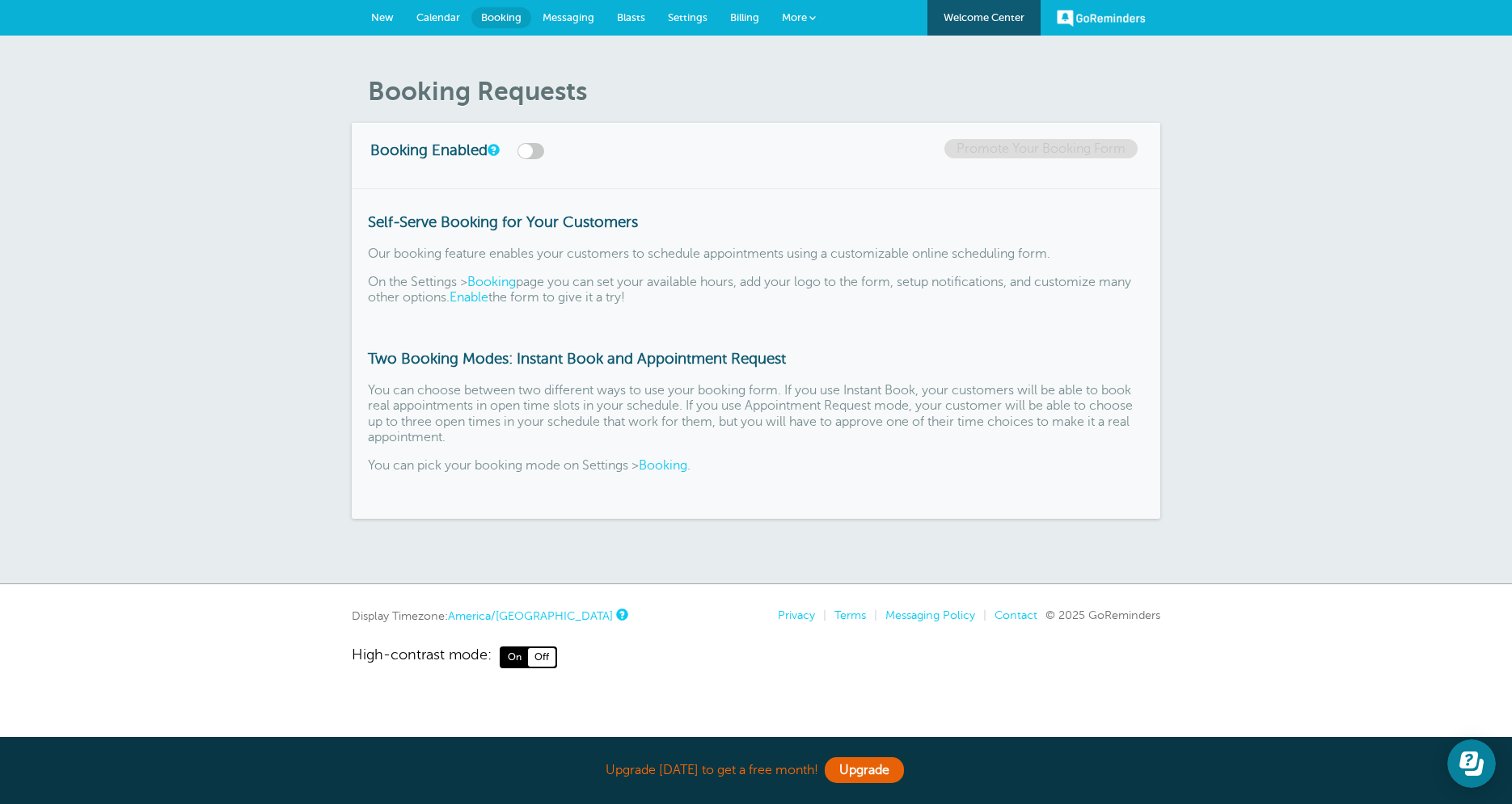
click at [383, 13] on span "New" at bounding box center [381, 18] width 23 height 12
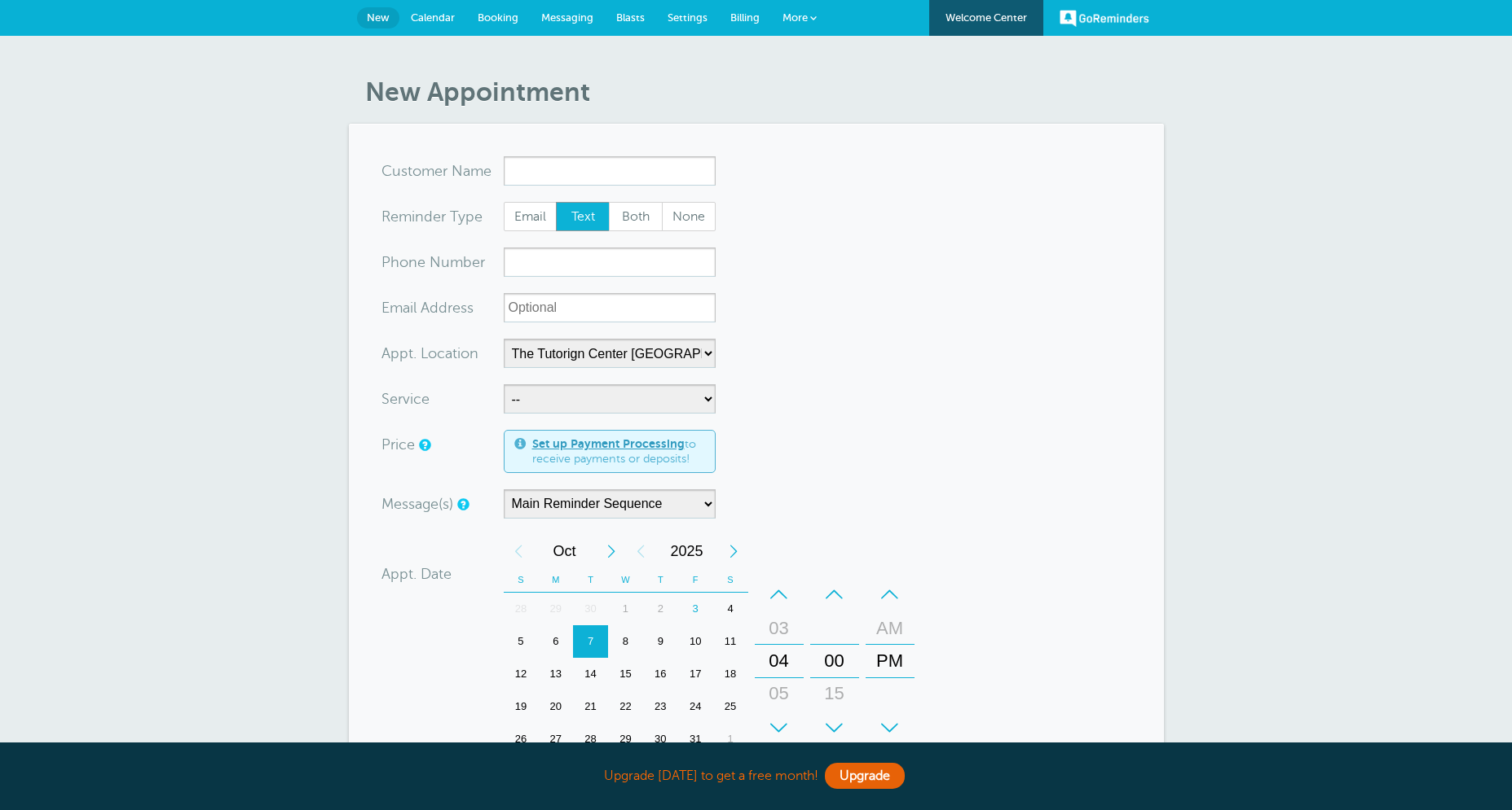
select select "25420"
click at [554, 163] on input "x-no-autofill" at bounding box center [609, 171] width 212 height 30
type input "j"
type input "[PERSON_NAME]"
drag, startPoint x: 645, startPoint y: 222, endPoint x: 639, endPoint y: 240, distance: 19.0
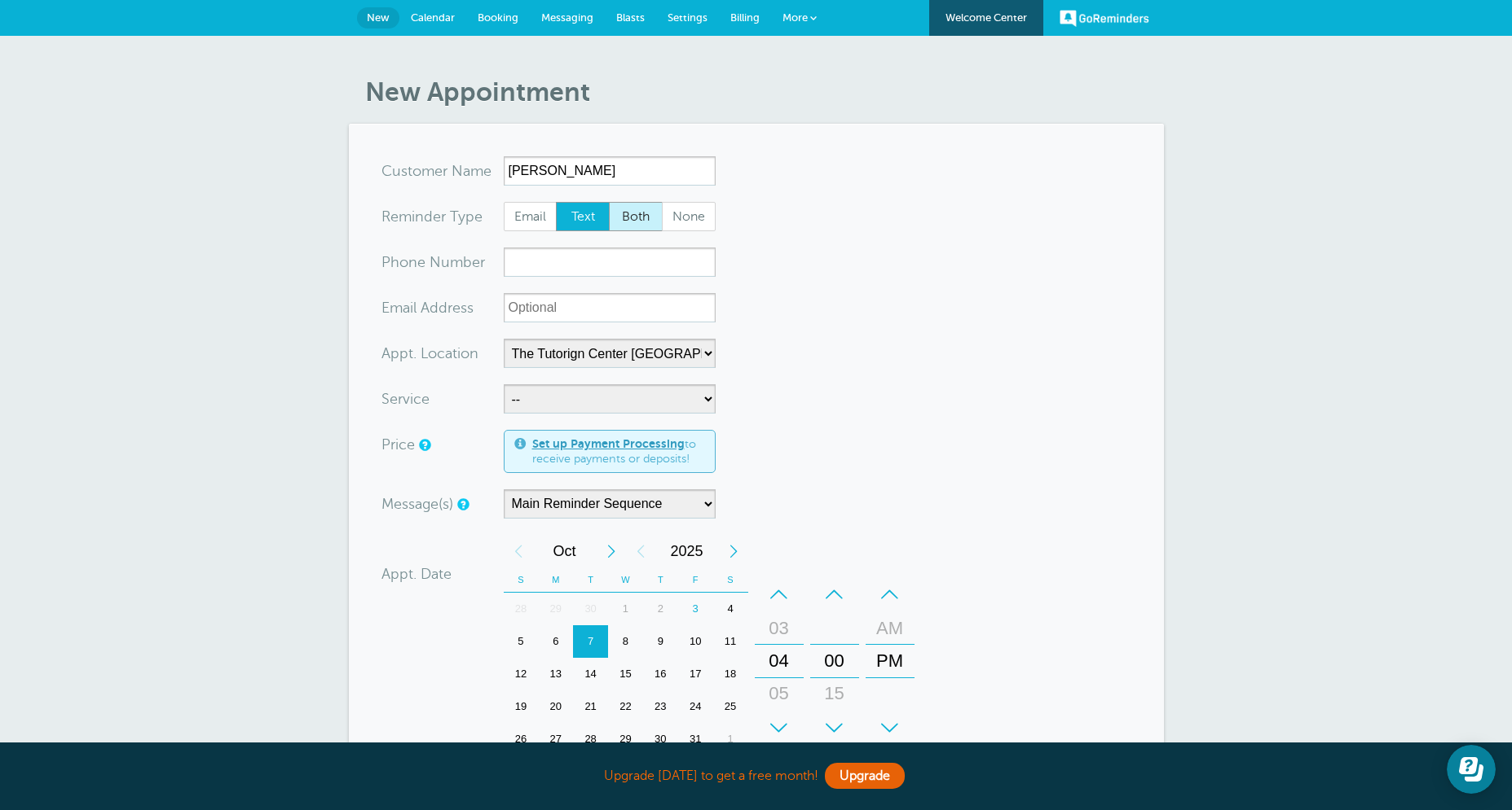
click at [645, 222] on span "Both" at bounding box center [635, 217] width 53 height 28
click at [623, 266] on input "xxx-no-autofill" at bounding box center [609, 262] width 212 height 30
paste input "[EMAIL_ADDRESS][DOMAIN_NAME]"
type input "[EMAIL_ADDRESS][DOMAIN_NAME]"
click at [622, 265] on input "[EMAIL_ADDRESS][DOMAIN_NAME]" at bounding box center [609, 262] width 212 height 30
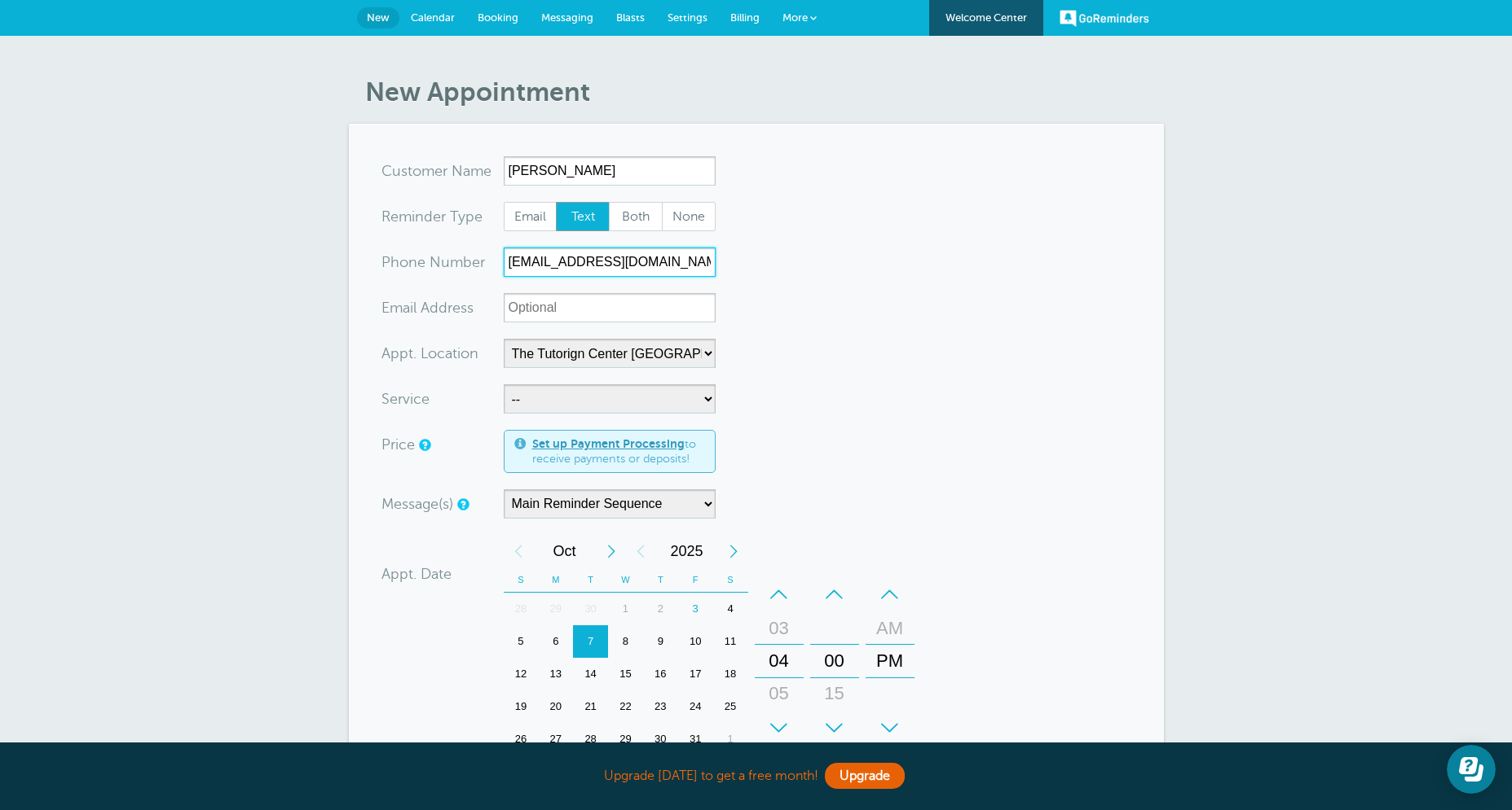
click at [622, 265] on input "[EMAIL_ADDRESS][DOMAIN_NAME]" at bounding box center [609, 262] width 212 height 30
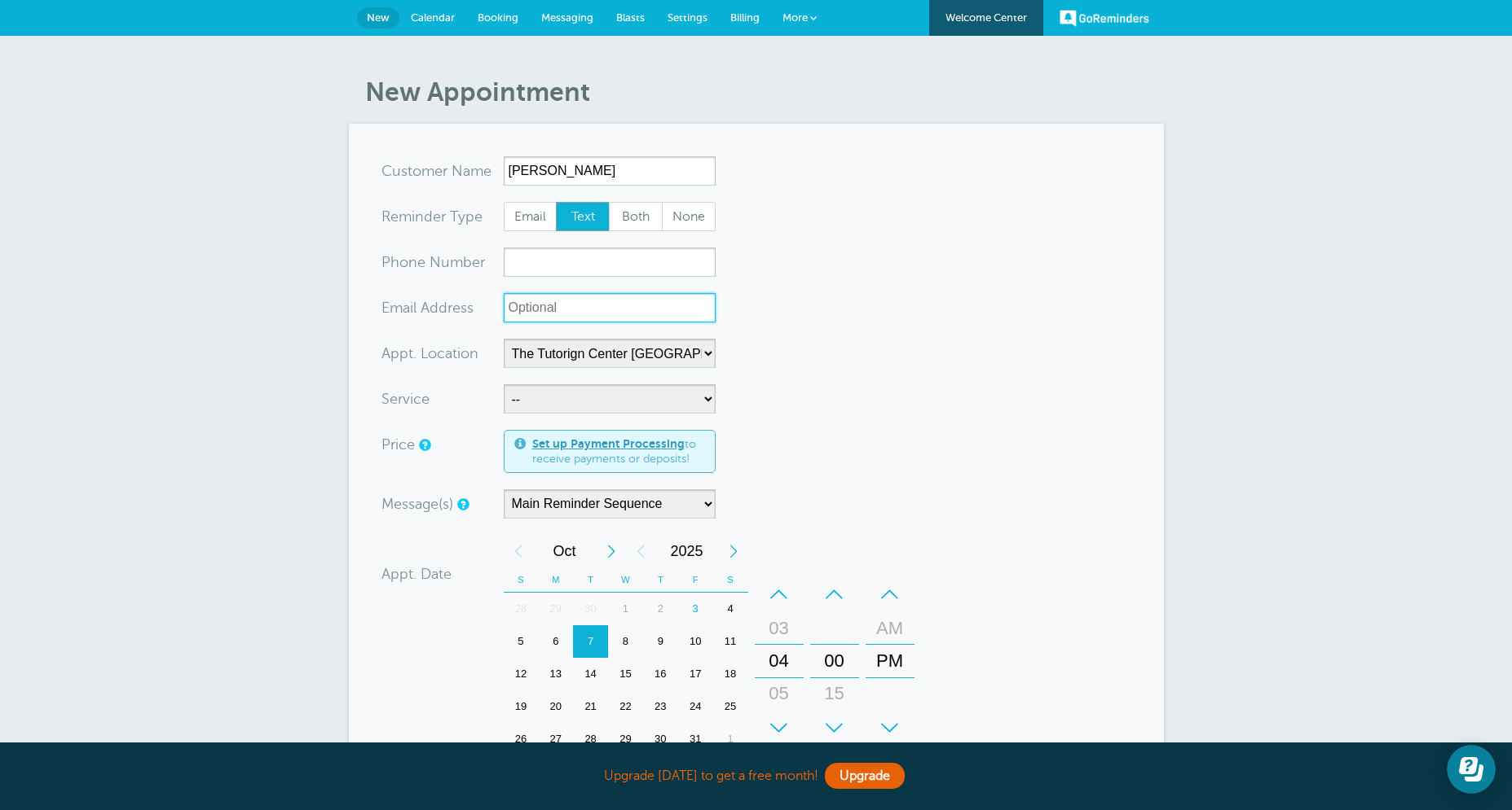
click at [518, 320] on input "xx-no-autofill" at bounding box center [609, 308] width 212 height 30
paste input "[EMAIL_ADDRESS][DOMAIN_NAME]"
type input "[EMAIL_ADDRESS][DOMAIN_NAME]"
click at [586, 273] on input "xxx-no-autofill" at bounding box center [609, 262] width 212 height 30
paste input "+1 661-428-6086"
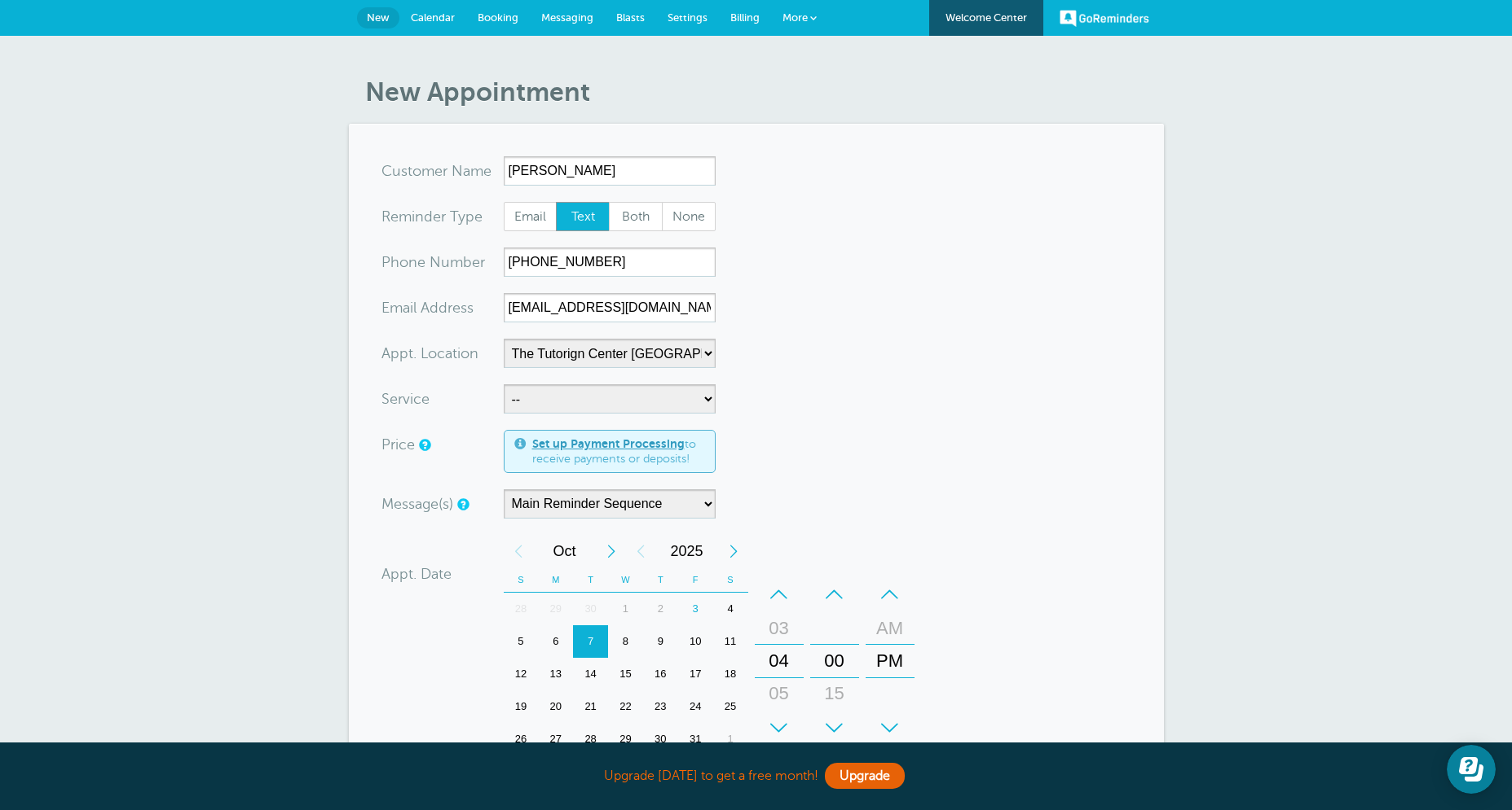
click at [888, 323] on form "You are creating a new customer. To use an existing customer select one from th…" at bounding box center [756, 604] width 750 height 896
click at [526, 267] on input "+1 661-428-6086" at bounding box center [609, 262] width 212 height 30
click at [530, 263] on input "661-428-6086" at bounding box center [609, 262] width 212 height 30
type input "6614286086"
select select "28414"
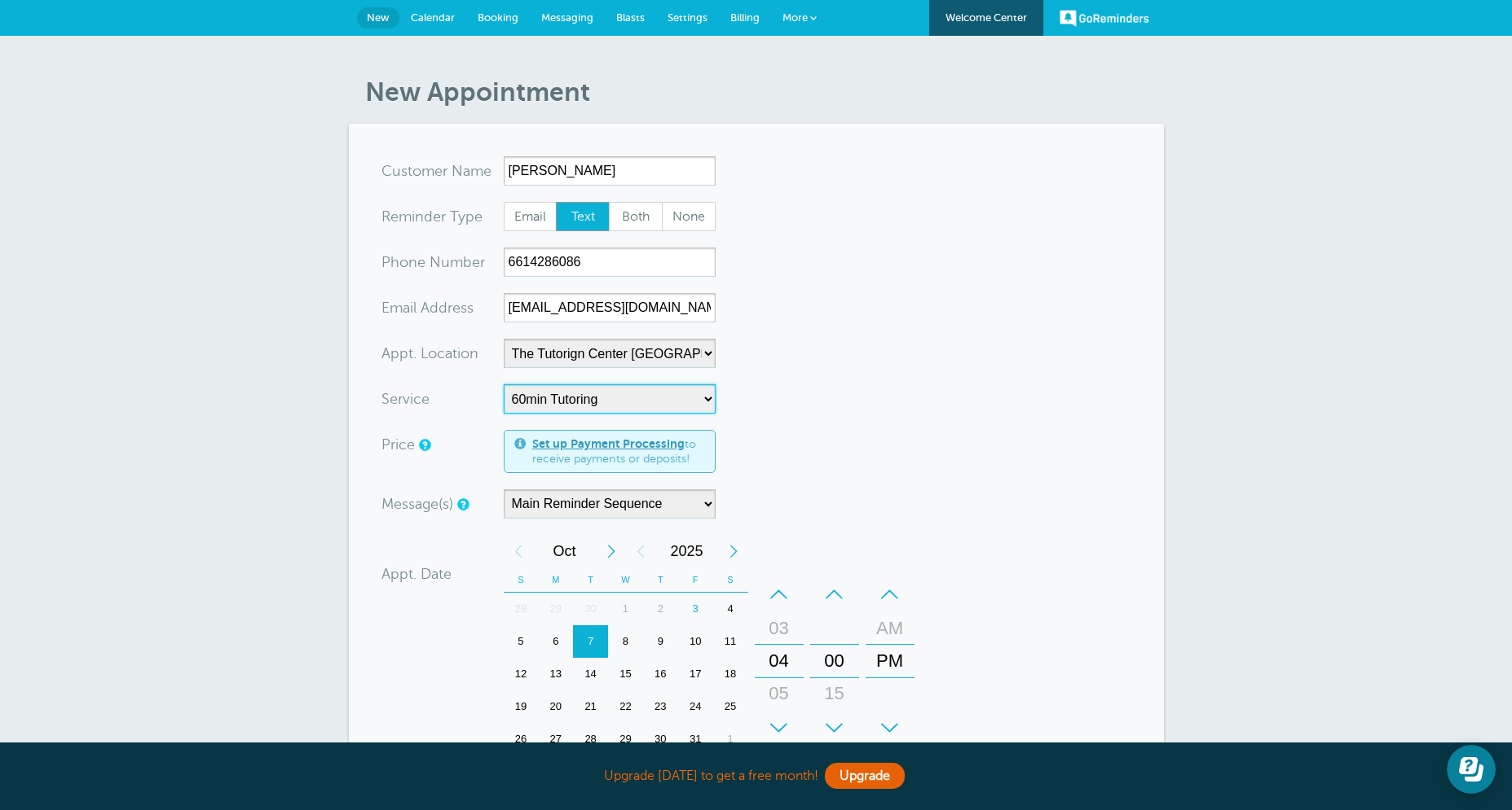
click option "60min Tutoring" at bounding box center [0, 0] width 0 height 0
click at [916, 455] on form "You are creating a new customer. To use an existing customer select one from th…" at bounding box center [756, 604] width 750 height 896
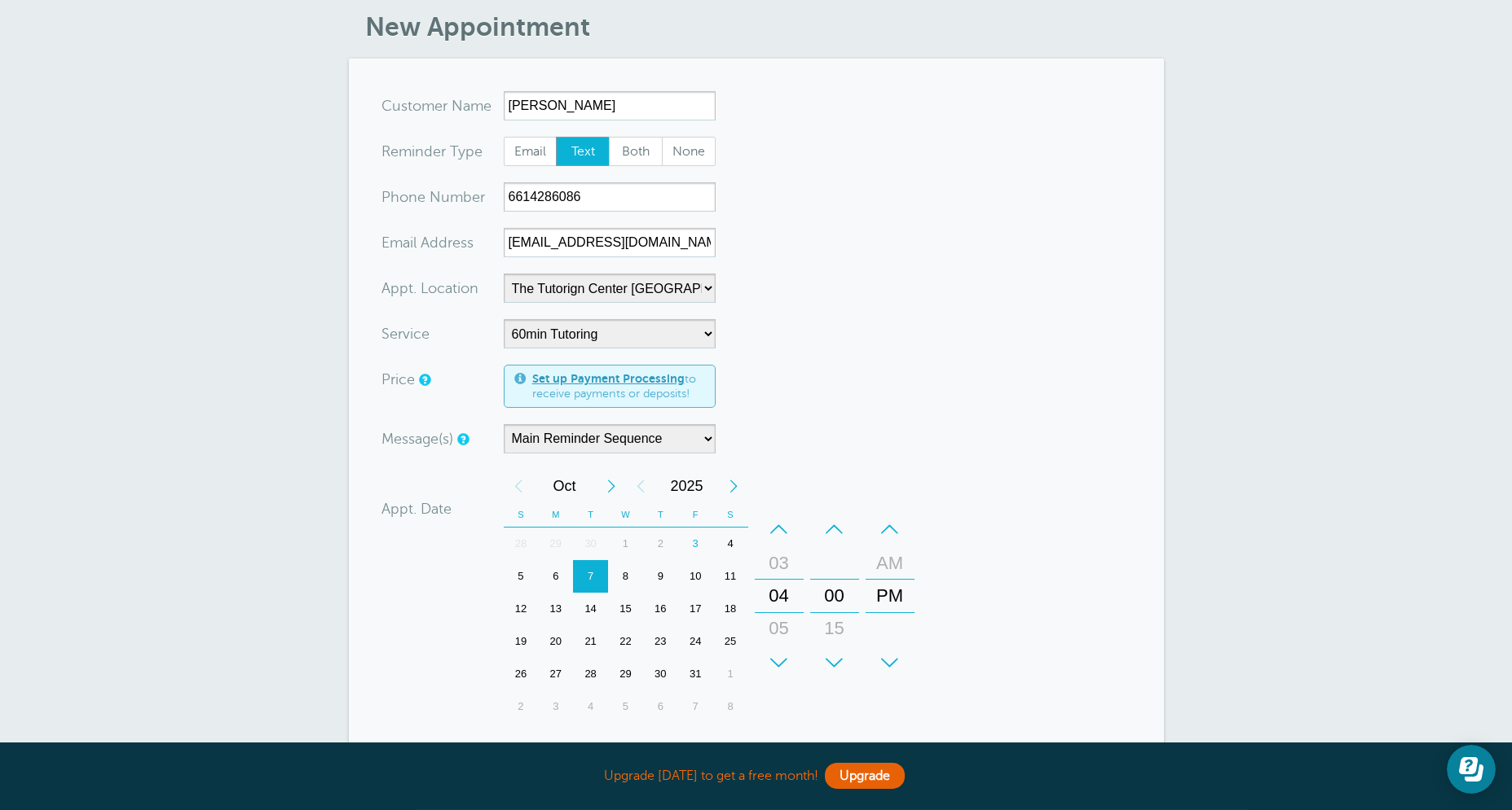
scroll to position [313, 0]
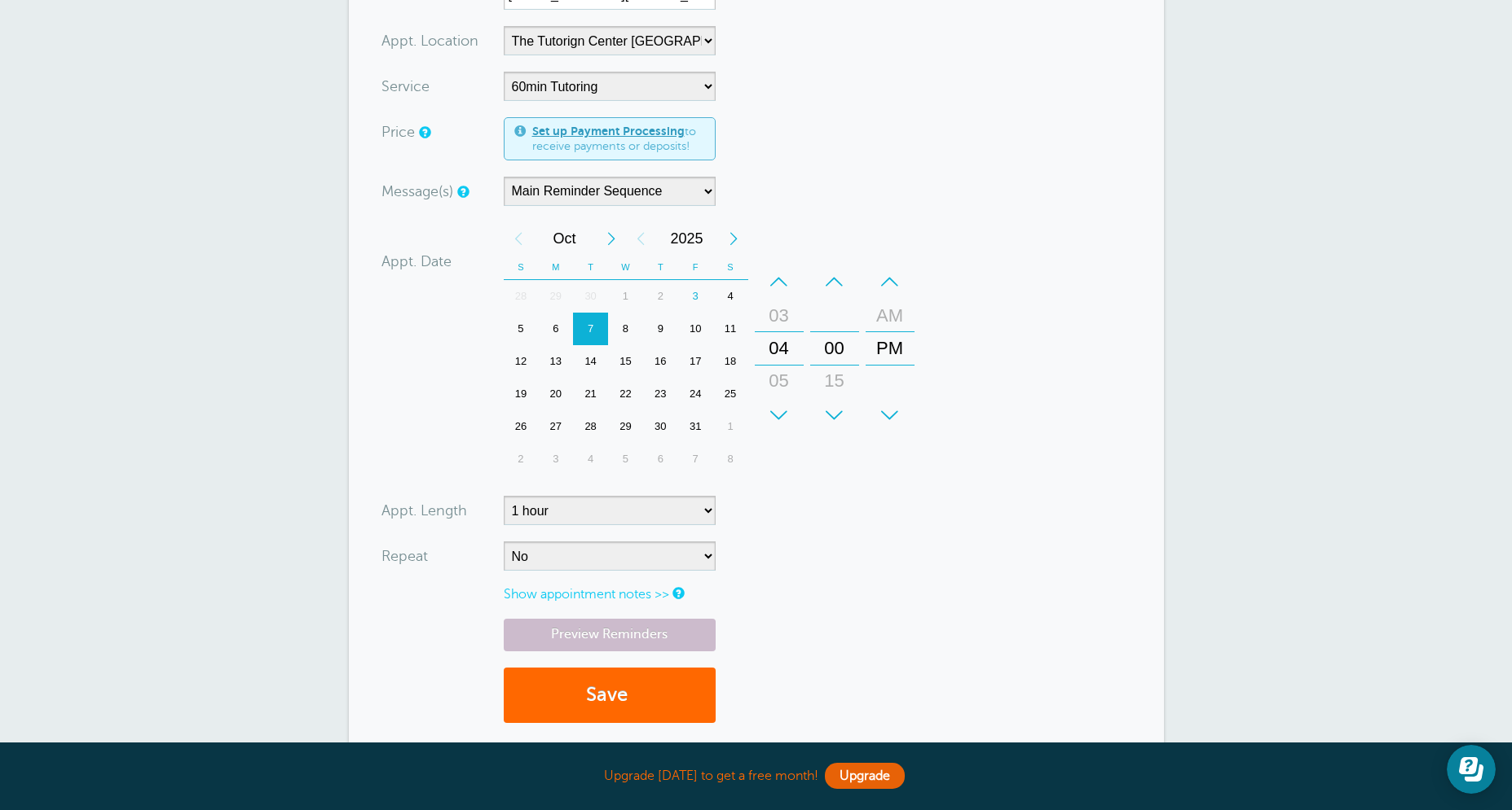
click at [553, 333] on div "6" at bounding box center [555, 329] width 35 height 33
click at [503, 496] on select "5 minutes 10 minutes 15 minutes 20 minutes 25 minutes 30 minutes 35 minutes 40 …" at bounding box center [609, 511] width 212 height 30
click option "1 hour" at bounding box center [0, 0] width 0 height 0
click at [785, 288] on div "–" at bounding box center [779, 281] width 49 height 33
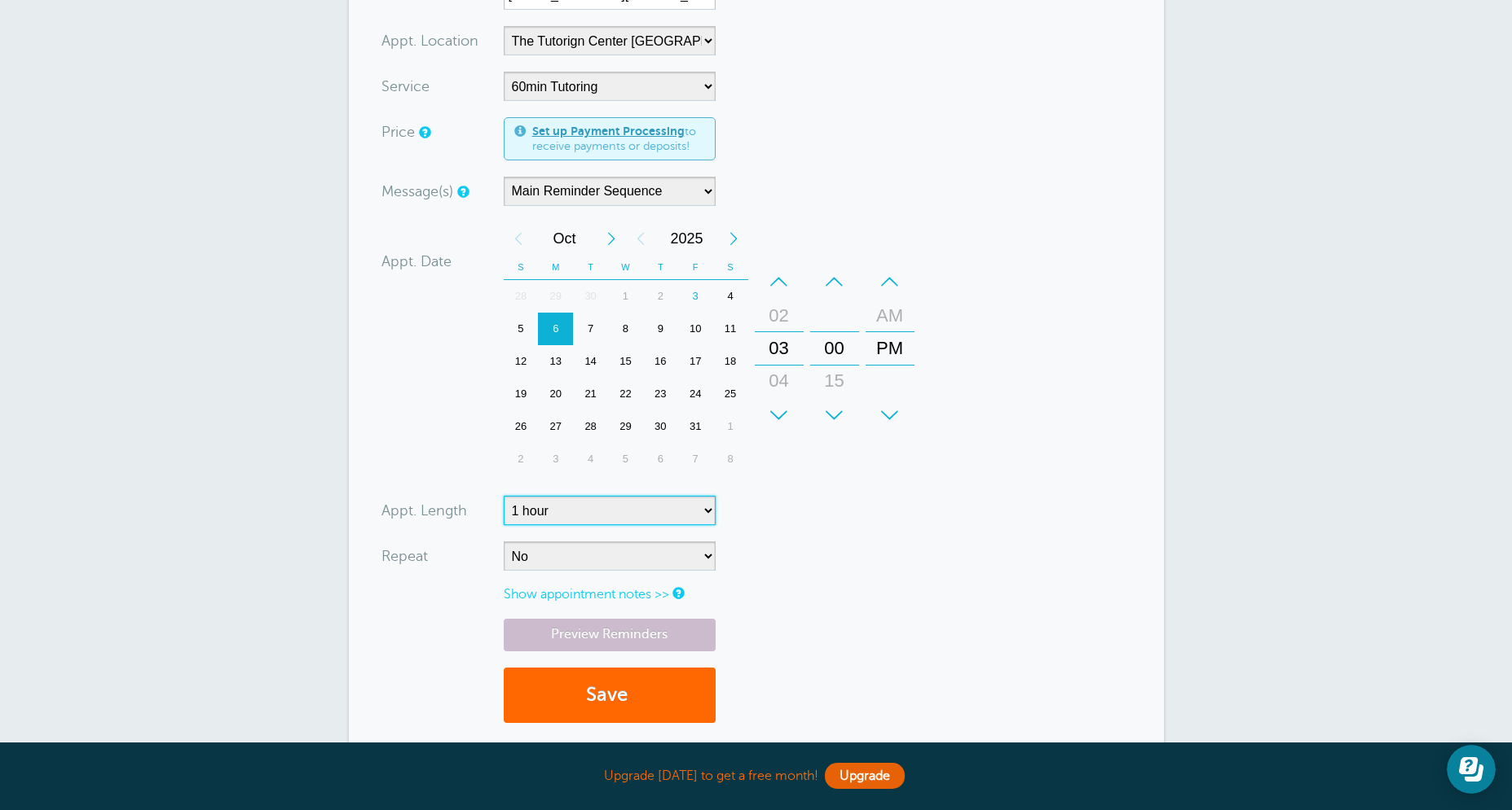
click at [792, 418] on div "+" at bounding box center [779, 415] width 49 height 33
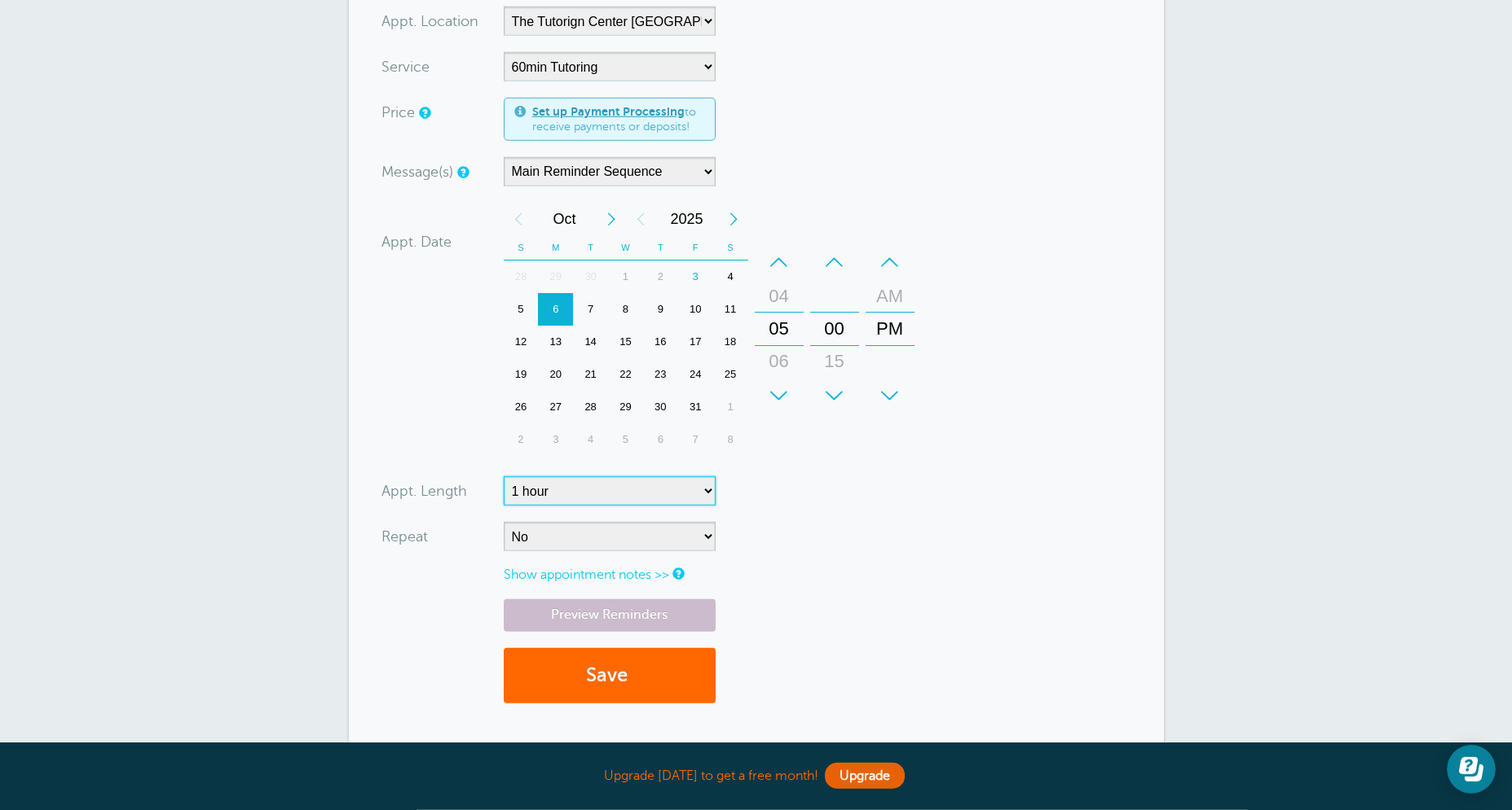
scroll to position [339, 0]
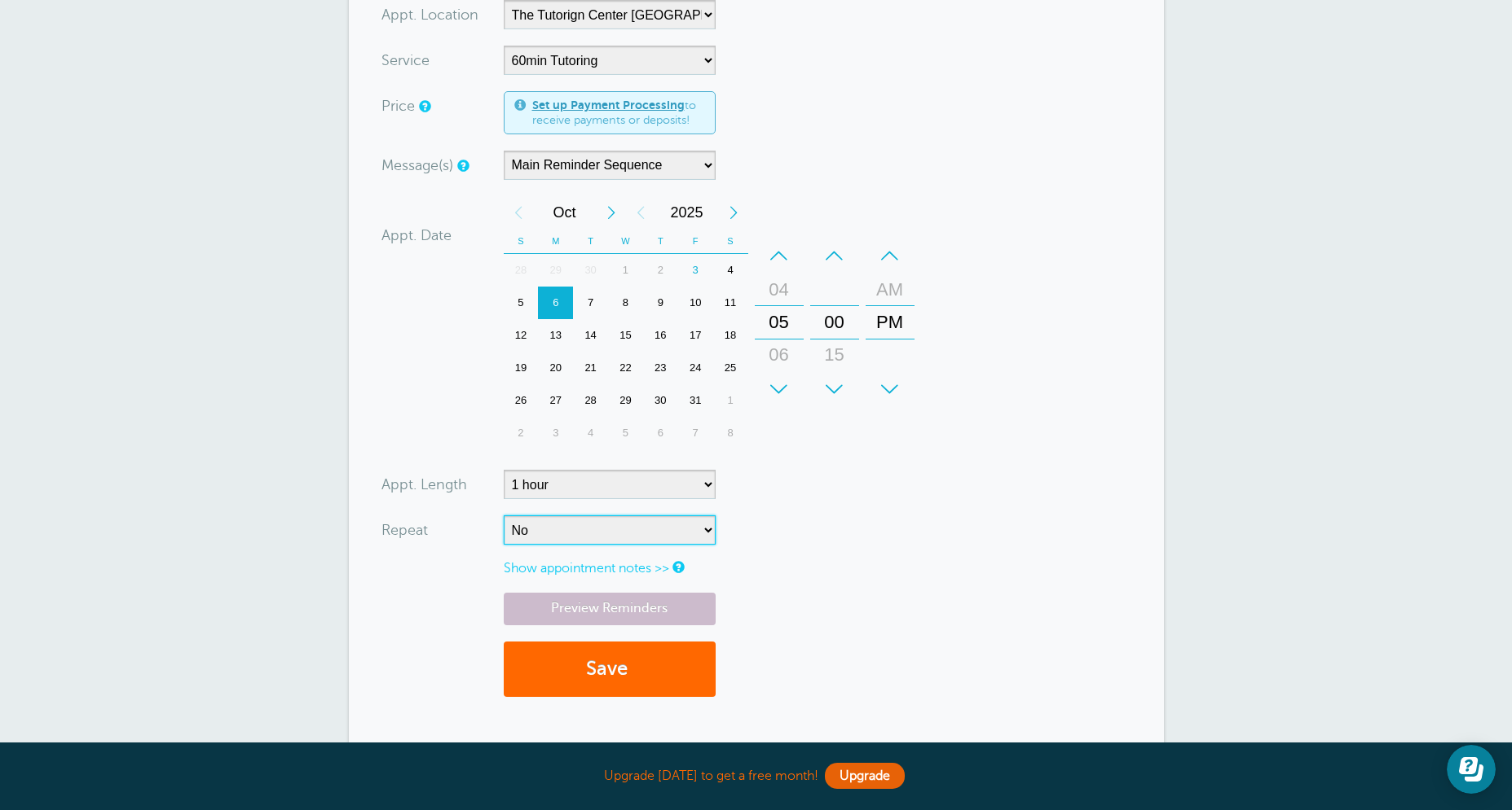
click at [503, 516] on select "No Daily Weekly Every 2 weeks Every 3 weeks Every 4 weeks Monthly Every 5 weeks…" at bounding box center [609, 531] width 212 height 30
select select "RRULE:FREQ=WEEKLY"
click option "Weekly" at bounding box center [0, 0] width 0 height 0
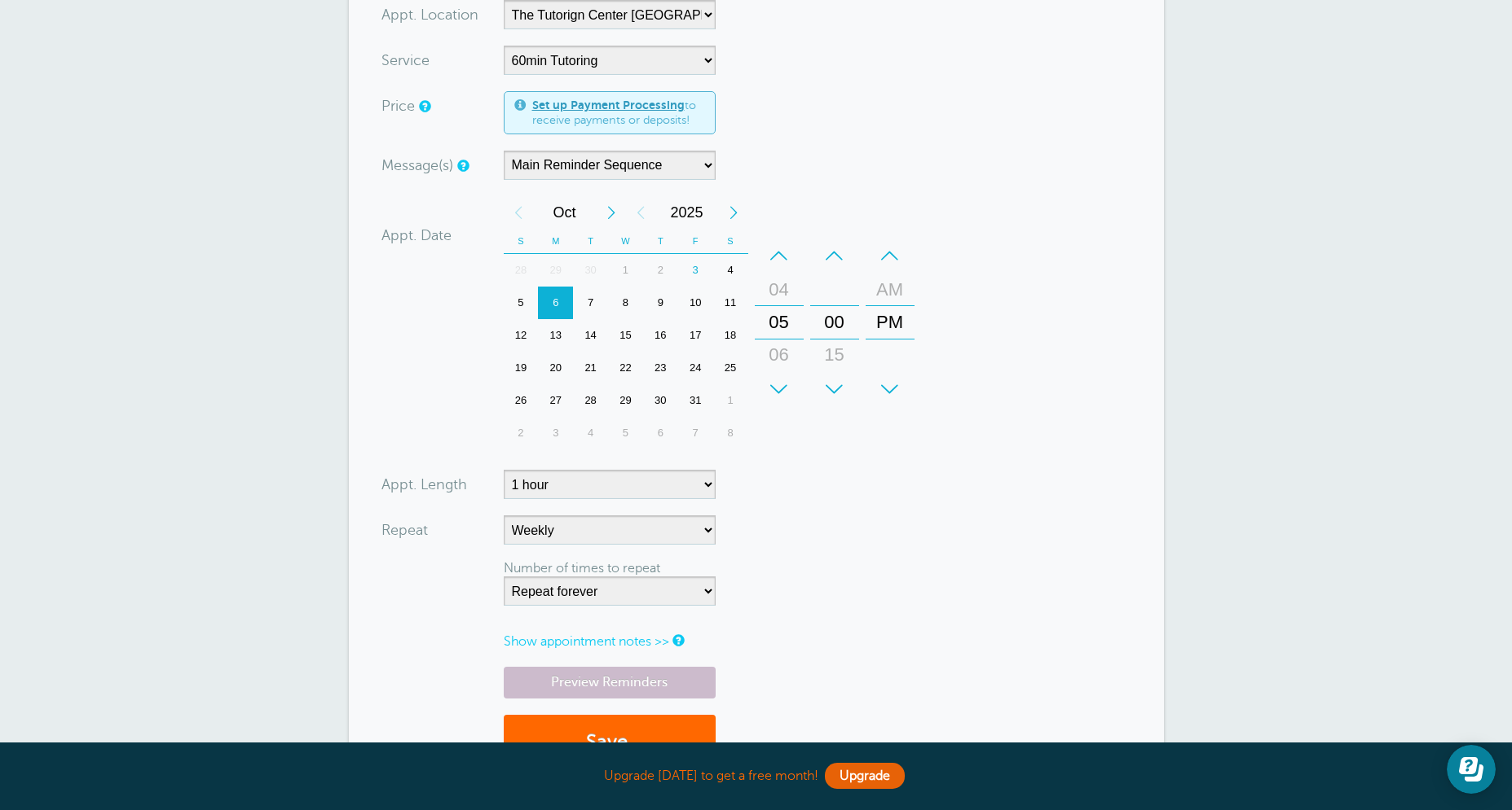
click at [931, 649] on form "You are creating a new customer. To use an existing customer select one from th…" at bounding box center [756, 302] width 750 height 969
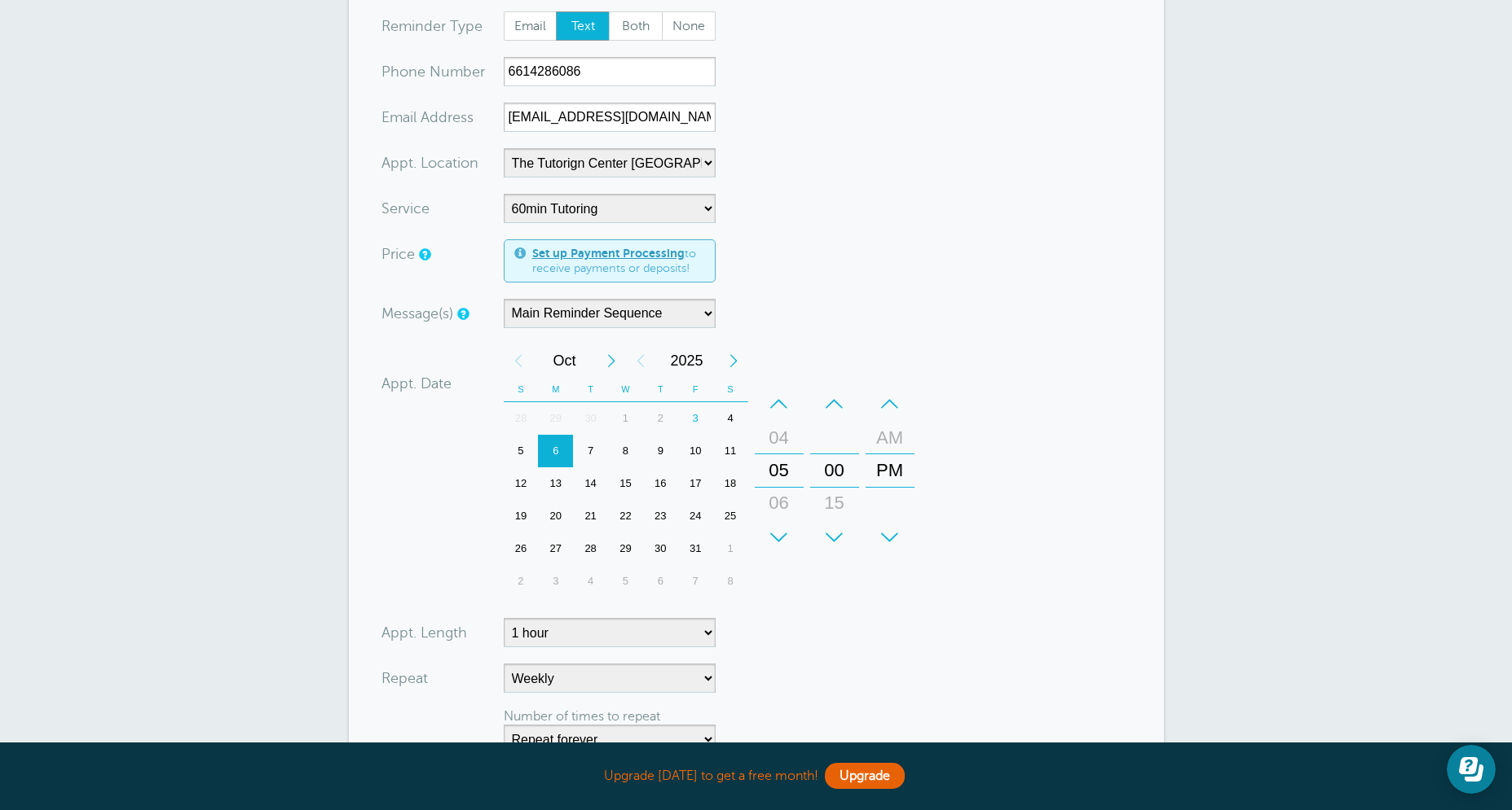
scroll to position [495, 0]
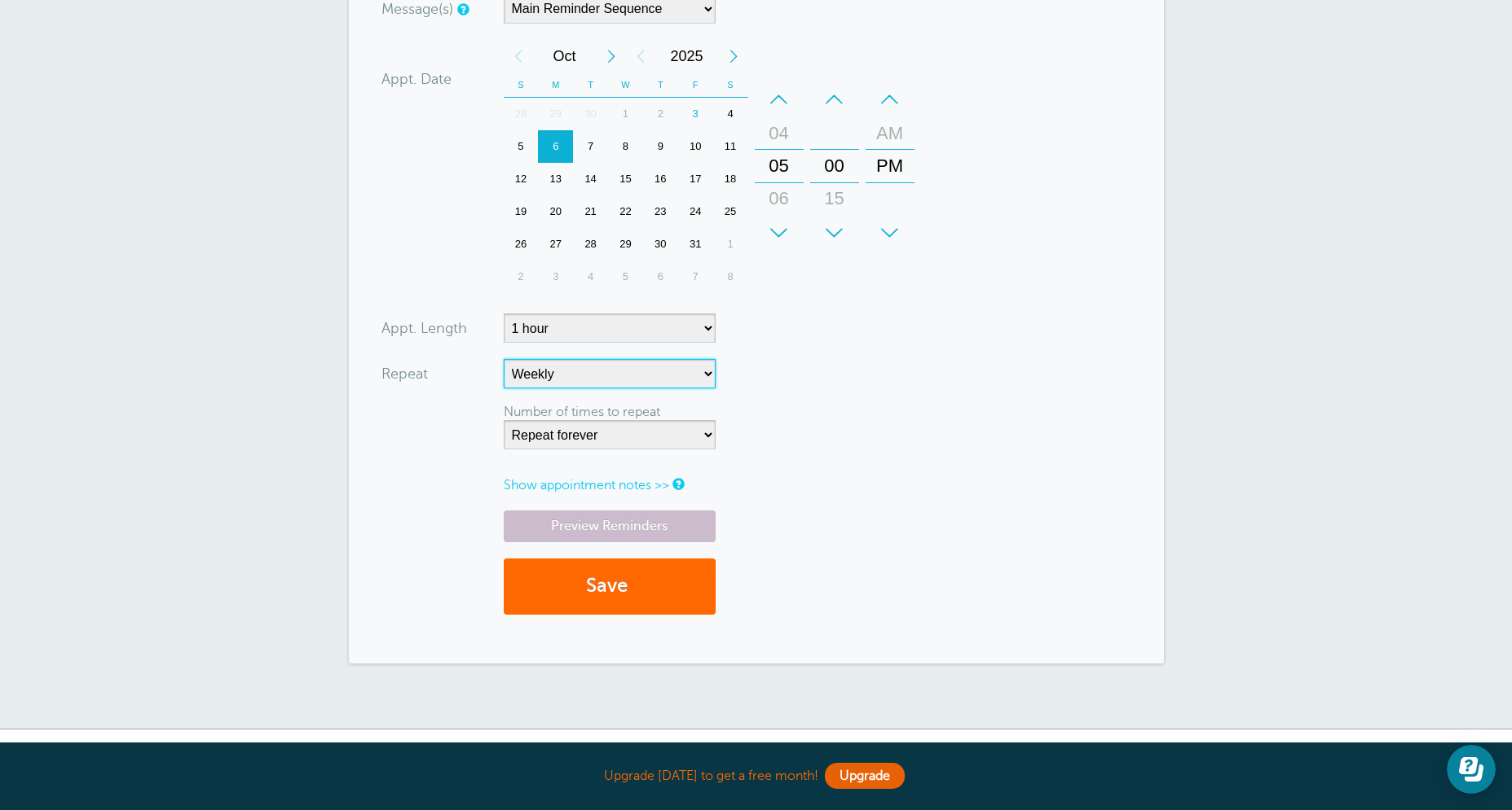
click option "Weekly" at bounding box center [0, 0] width 0 height 0
click at [682, 570] on button "Save" at bounding box center [609, 586] width 212 height 56
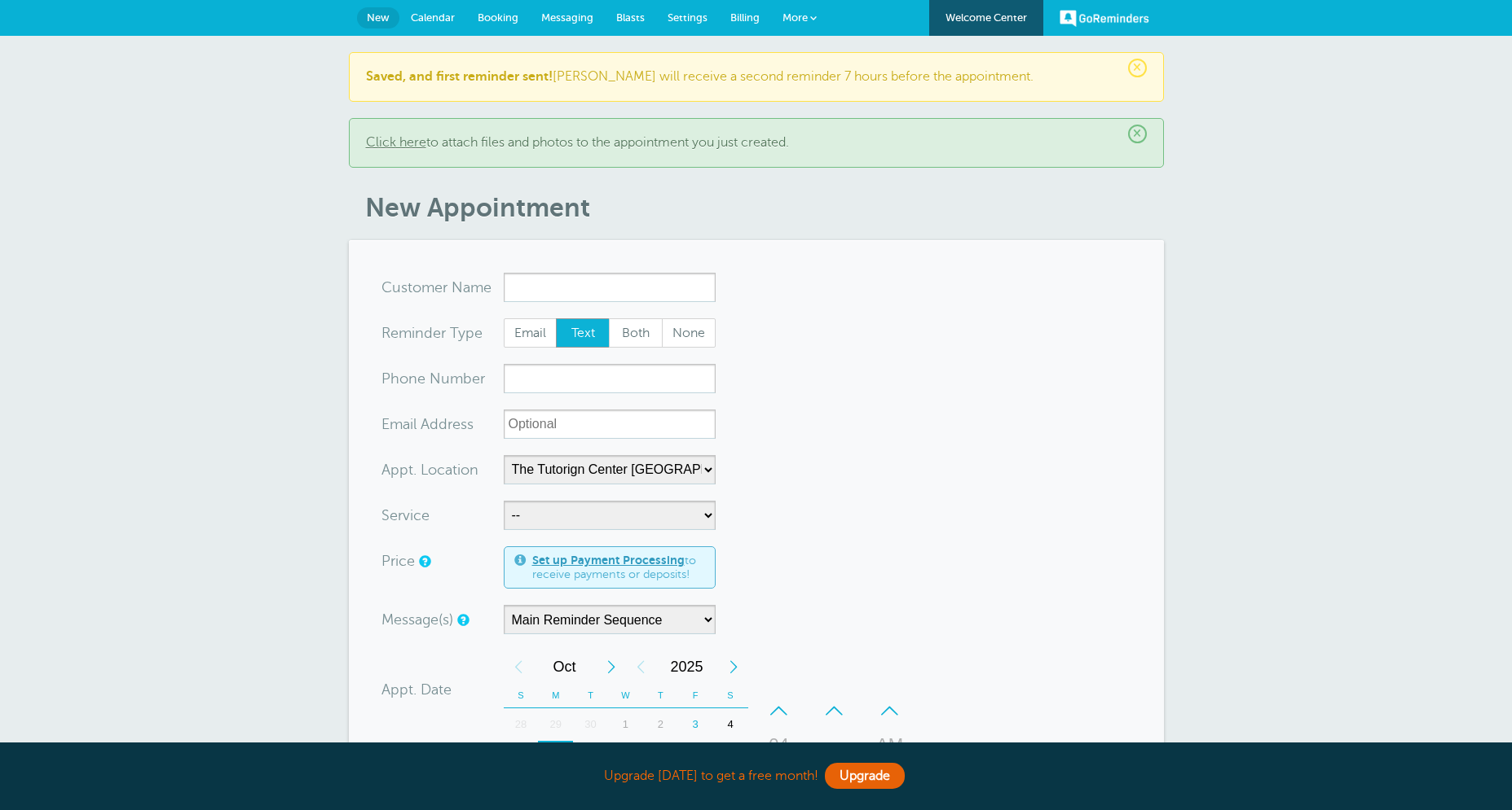
select select "25420"
click at [631, 289] on input "x-no-autofill" at bounding box center [609, 288] width 212 height 30
click at [554, 334] on span "[EMAIL_ADDRESS][DOMAIN_NAME]" at bounding box center [608, 338] width 195 height 14
type input "[EMAIL_ADDRESS]"
type input "[PERSON_NAME]"
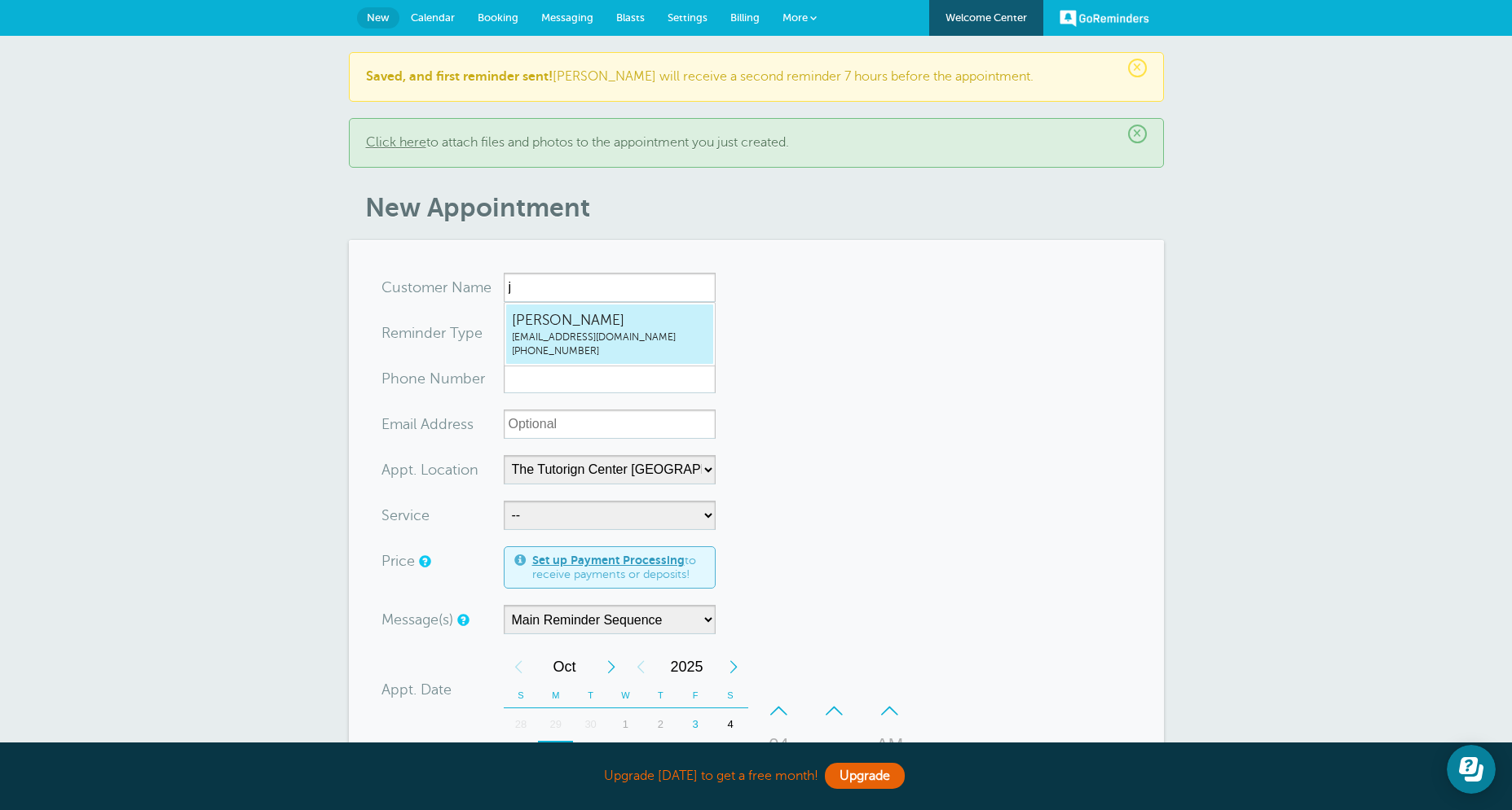
type input "[PHONE_NUMBER]"
type input "[EMAIL_ADDRESS][DOMAIN_NAME]"
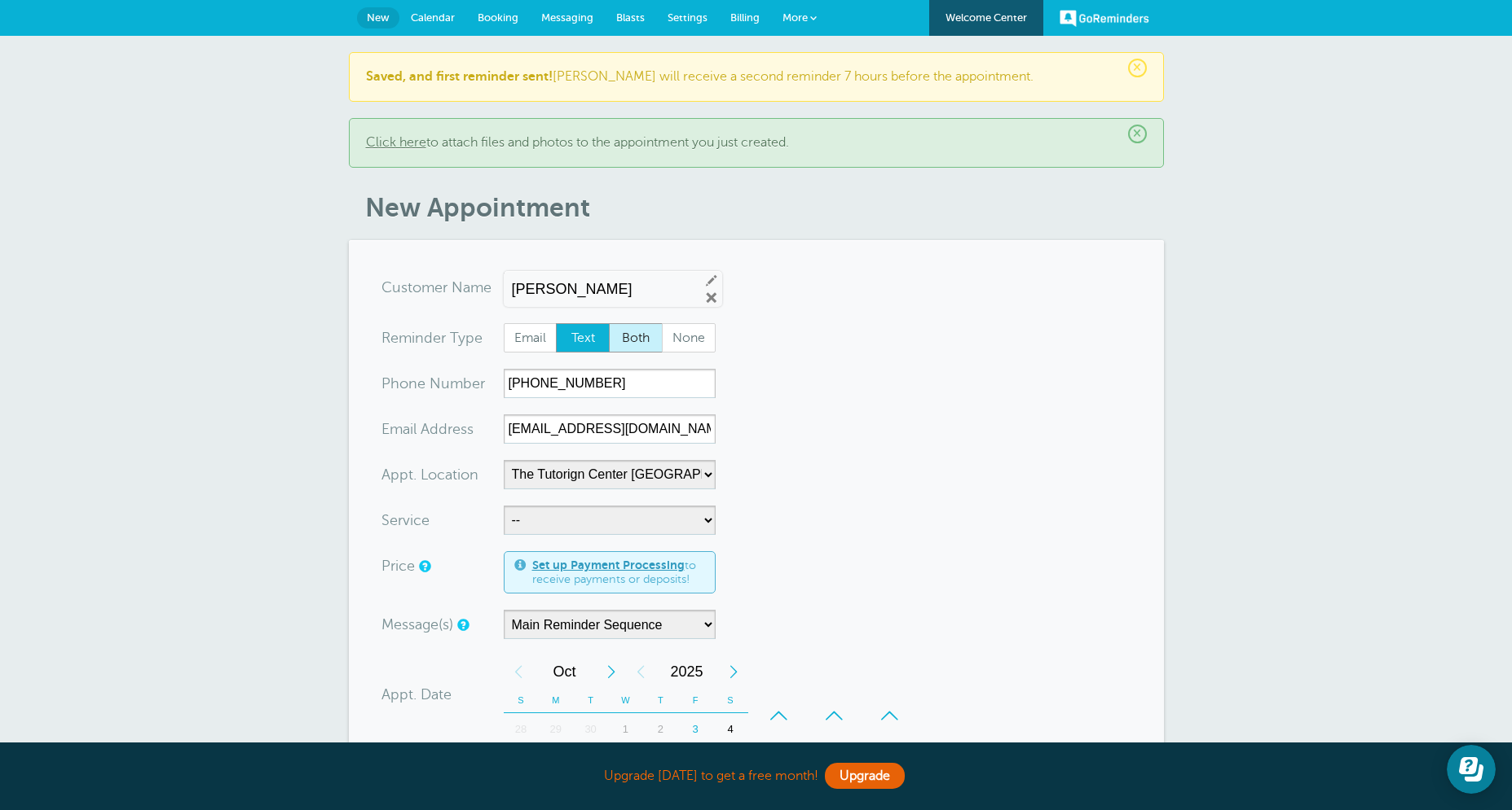
click at [626, 334] on span "Both" at bounding box center [635, 338] width 53 height 28
click at [608, 324] on input "Both" at bounding box center [608, 323] width 1 height 1
radio input "true"
click at [951, 415] on form "You are creating a new customer. To use an existing customer select one from th…" at bounding box center [756, 724] width 750 height 901
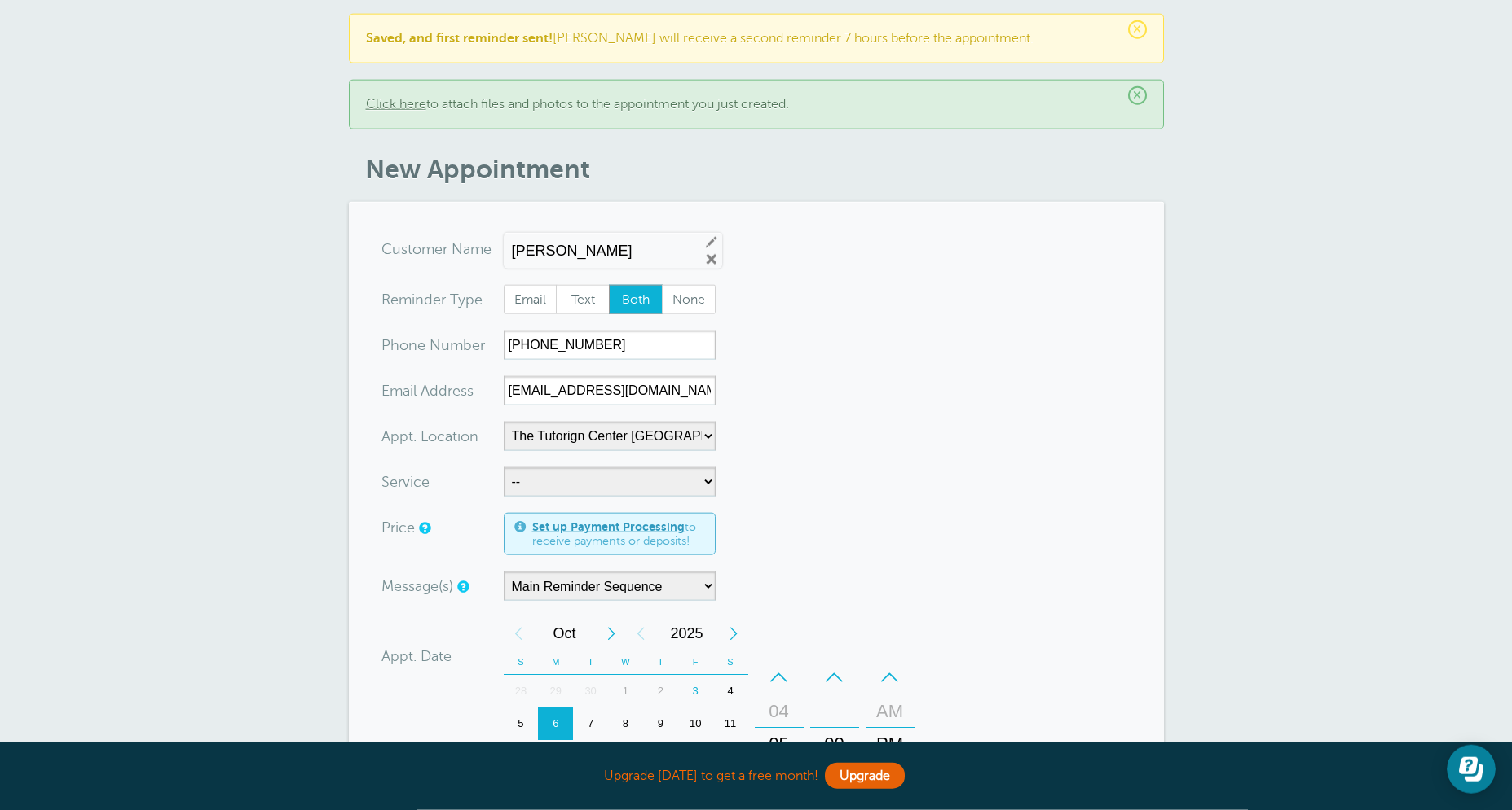
scroll to position [131, 0]
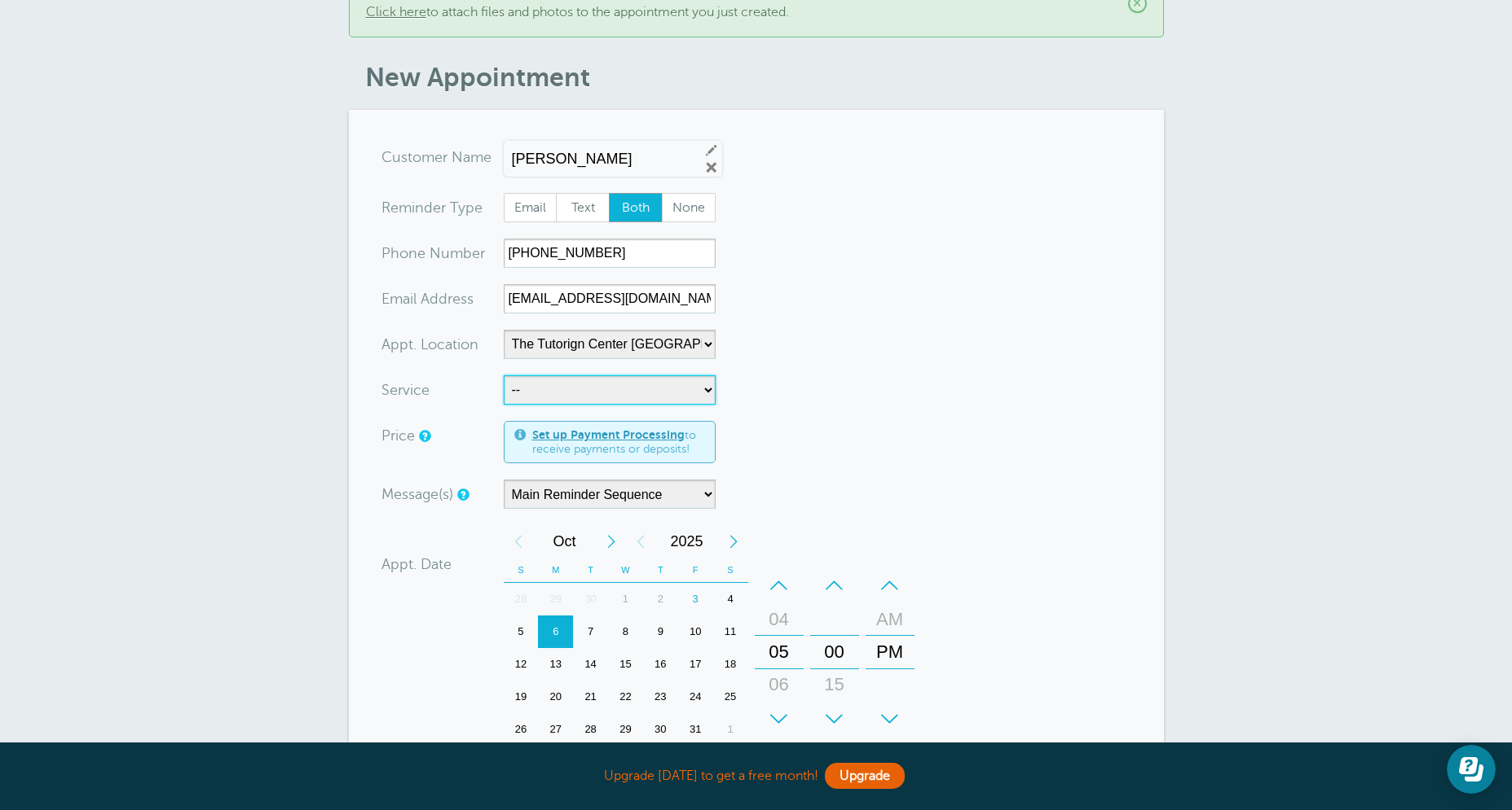
select select "28414"
click option "60min Tutoring" at bounding box center [0, 0] width 0 height 0
click at [935, 357] on form "You are creating a new customer. To use an existing customer select one from th…" at bounding box center [756, 593] width 750 height 901
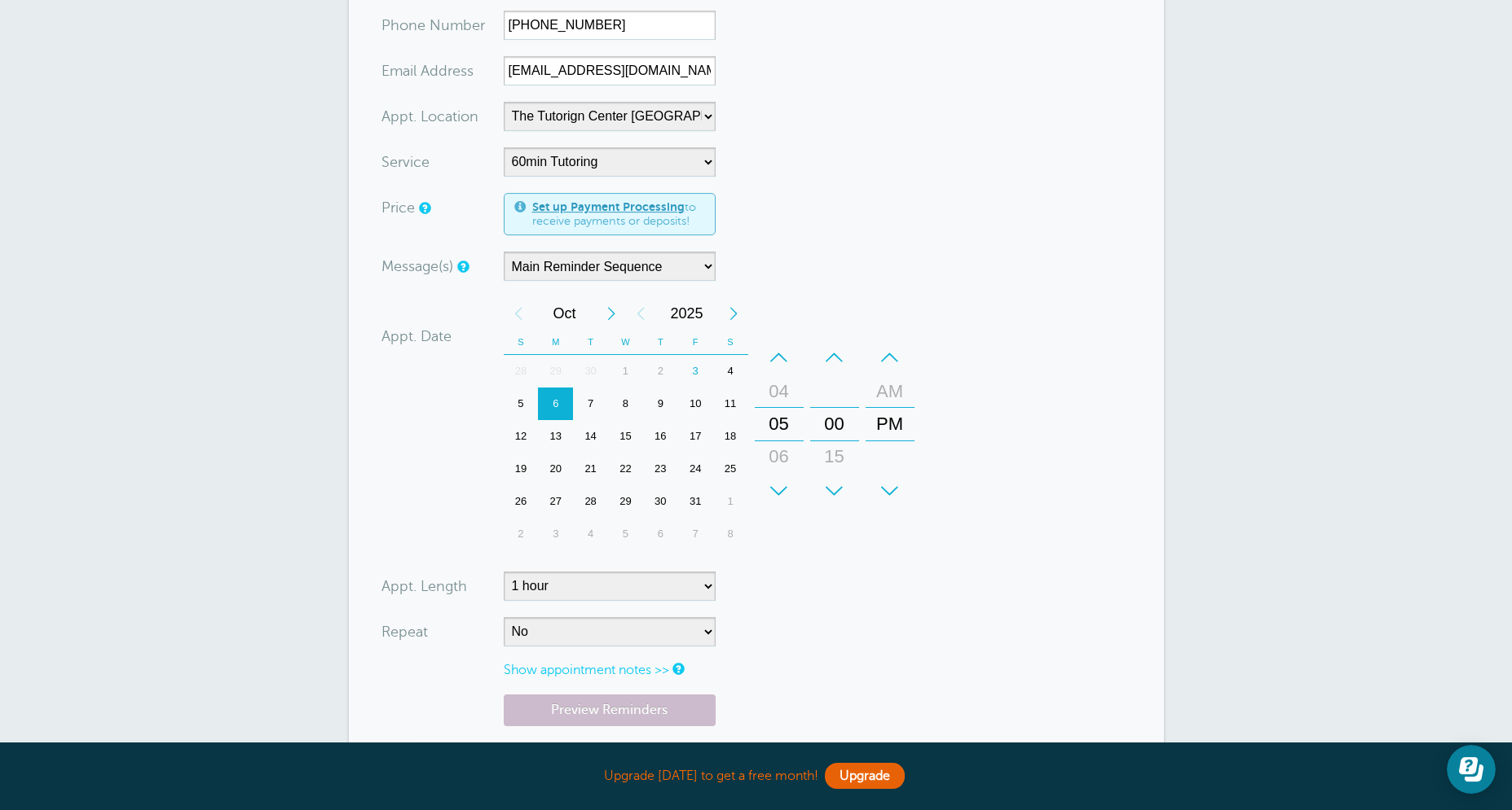
scroll to position [378, 0]
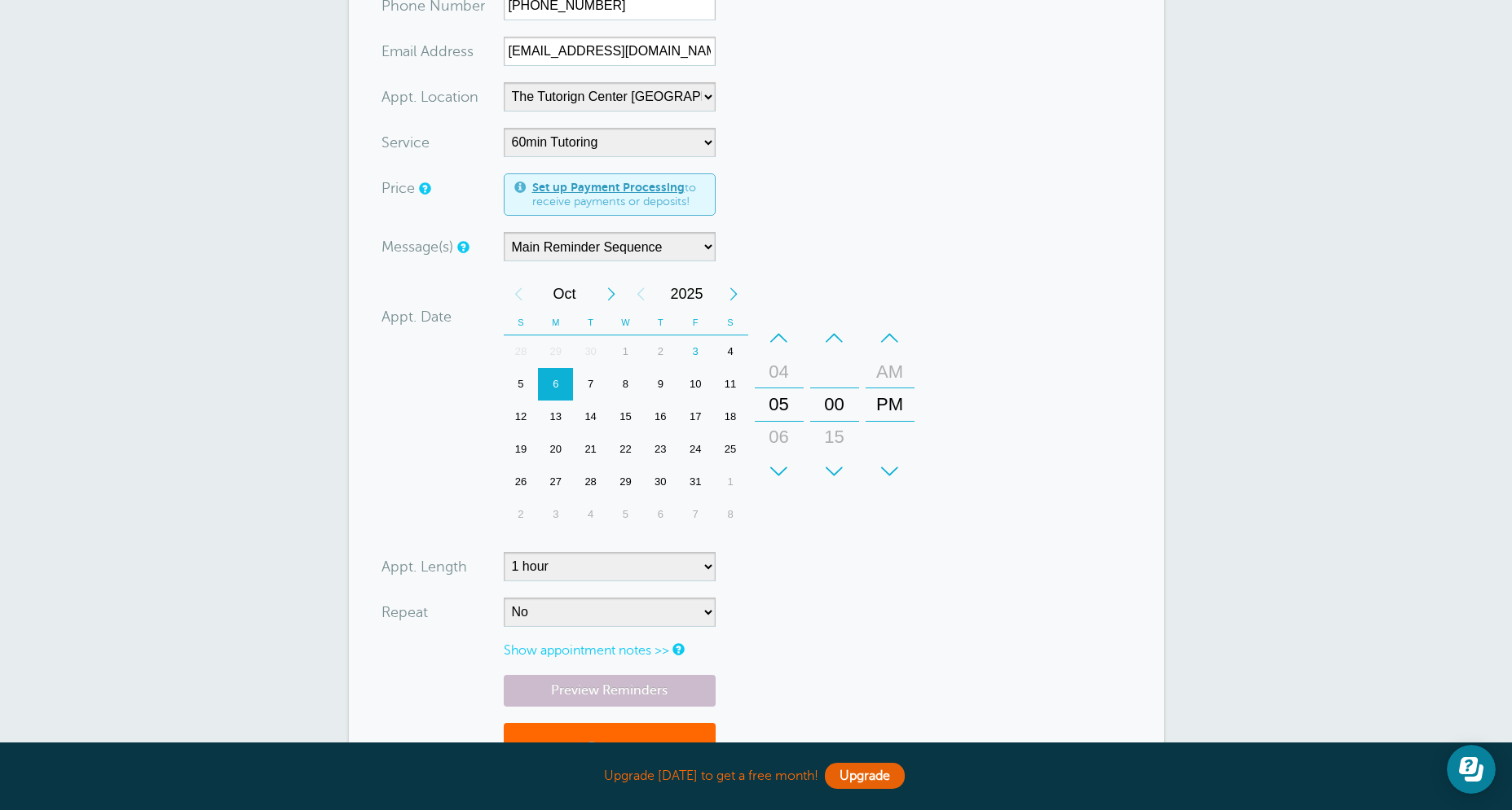
click at [631, 387] on div "8" at bounding box center [625, 384] width 35 height 33
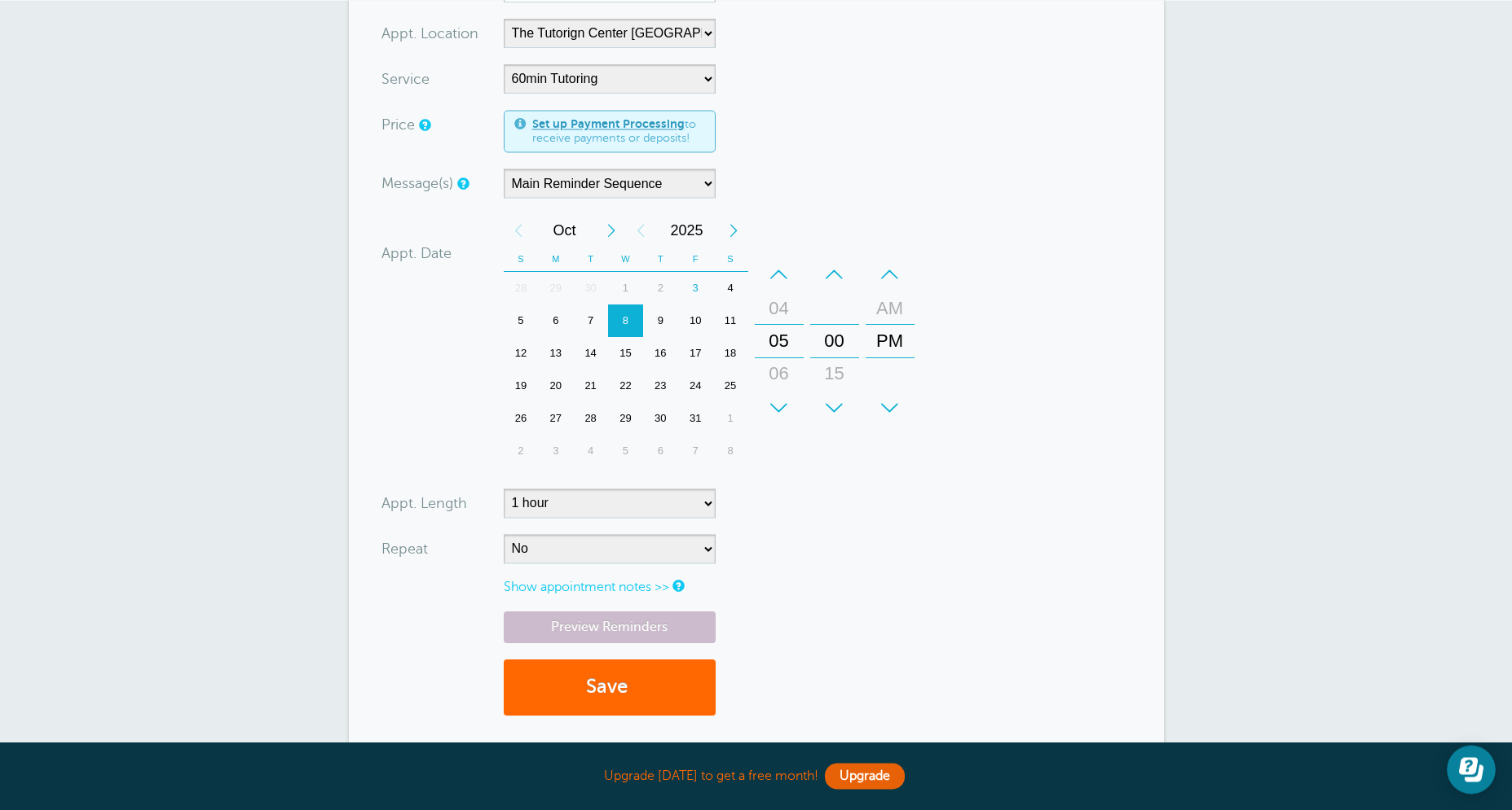
scroll to position [443, 0]
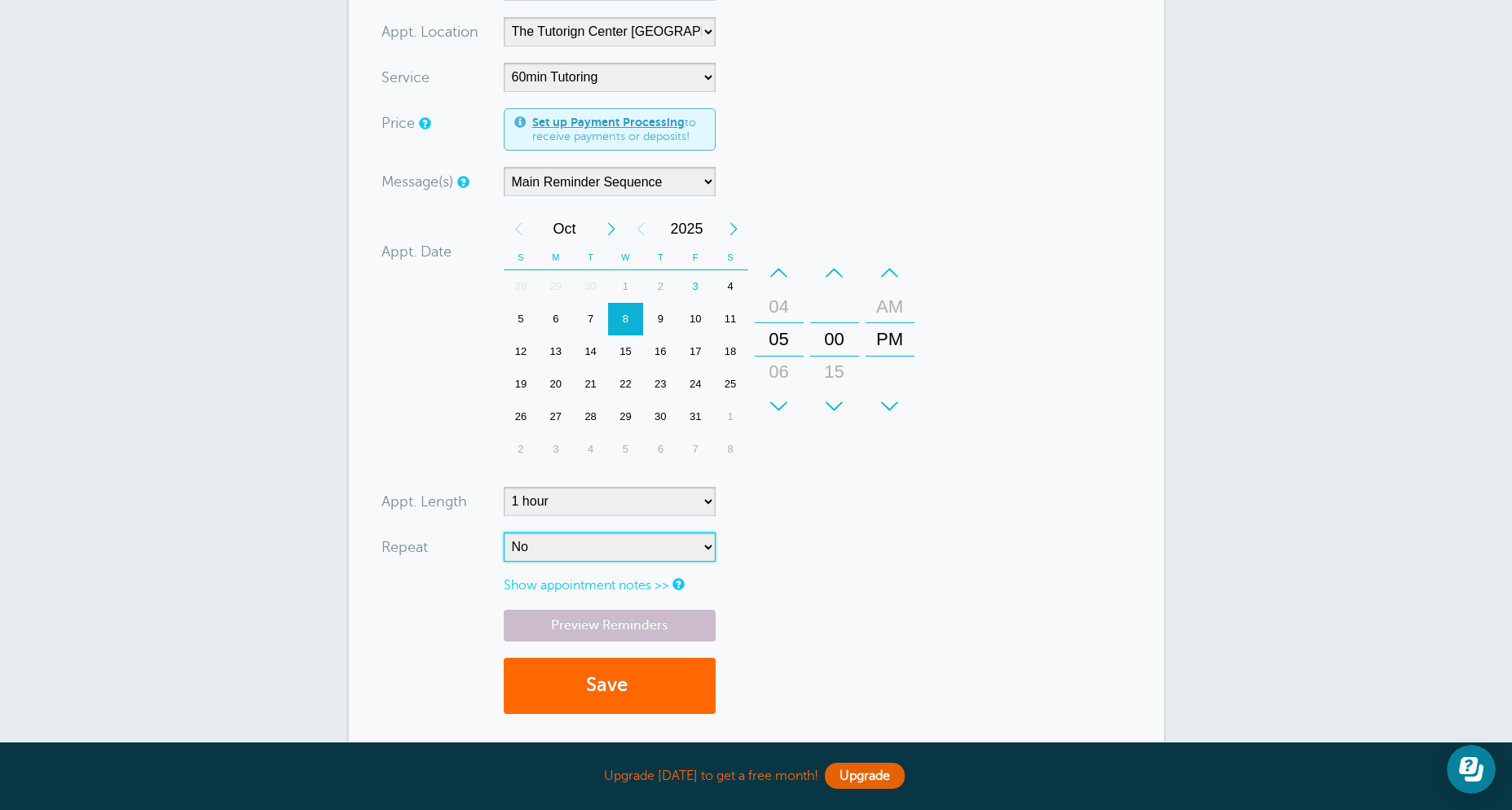
click at [503, 533] on select "No Daily Weekly Every 2 weeks Every 3 weeks Every 4 weeks Monthly Every 5 weeks…" at bounding box center [609, 548] width 212 height 30
select select "RRULE:FREQ=WEEKLY"
click option "Weekly" at bounding box center [0, 0] width 0 height 0
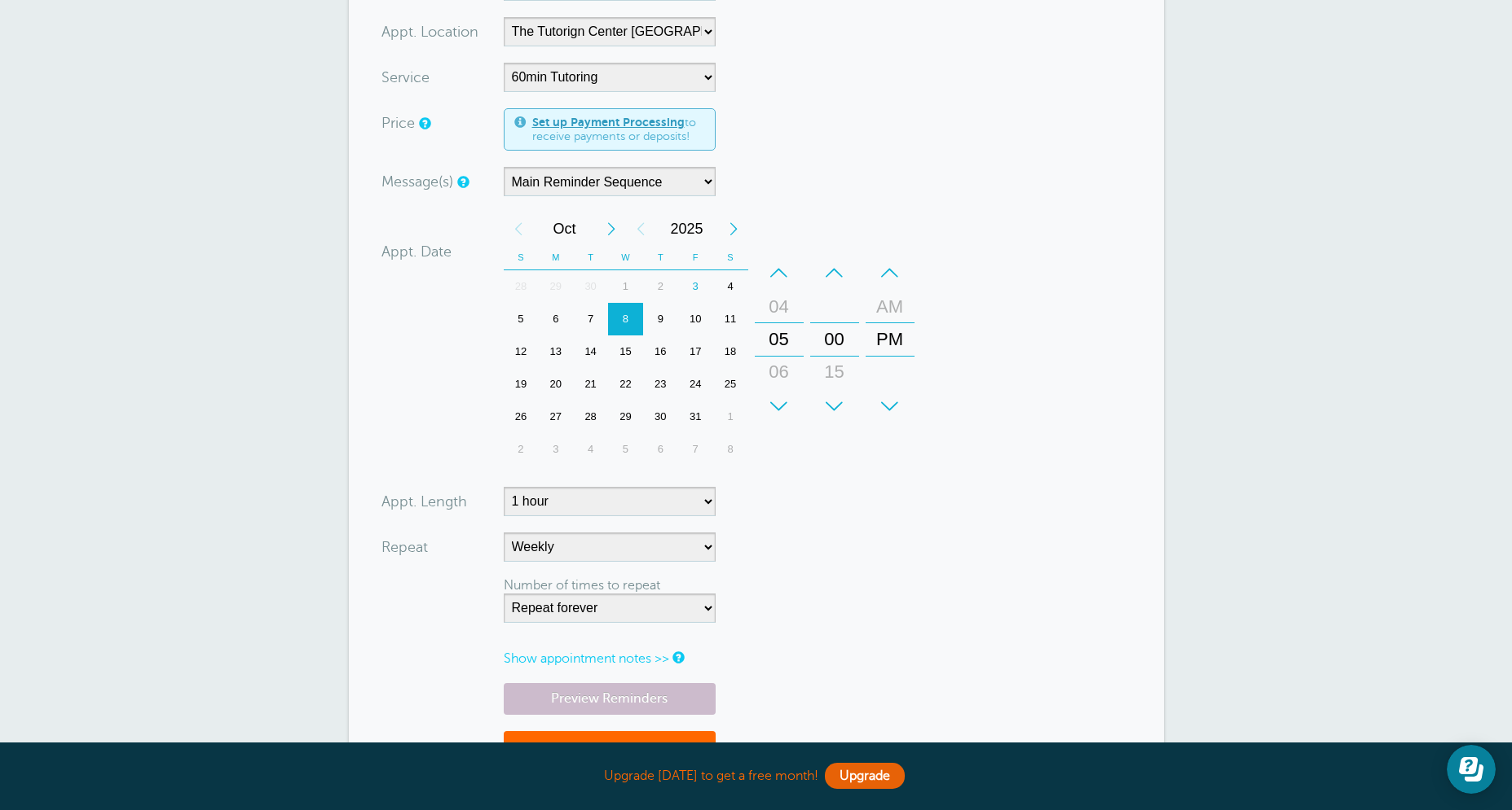
click at [803, 572] on form "You are creating a new customer. To use an existing customer select one from th…" at bounding box center [756, 317] width 750 height 974
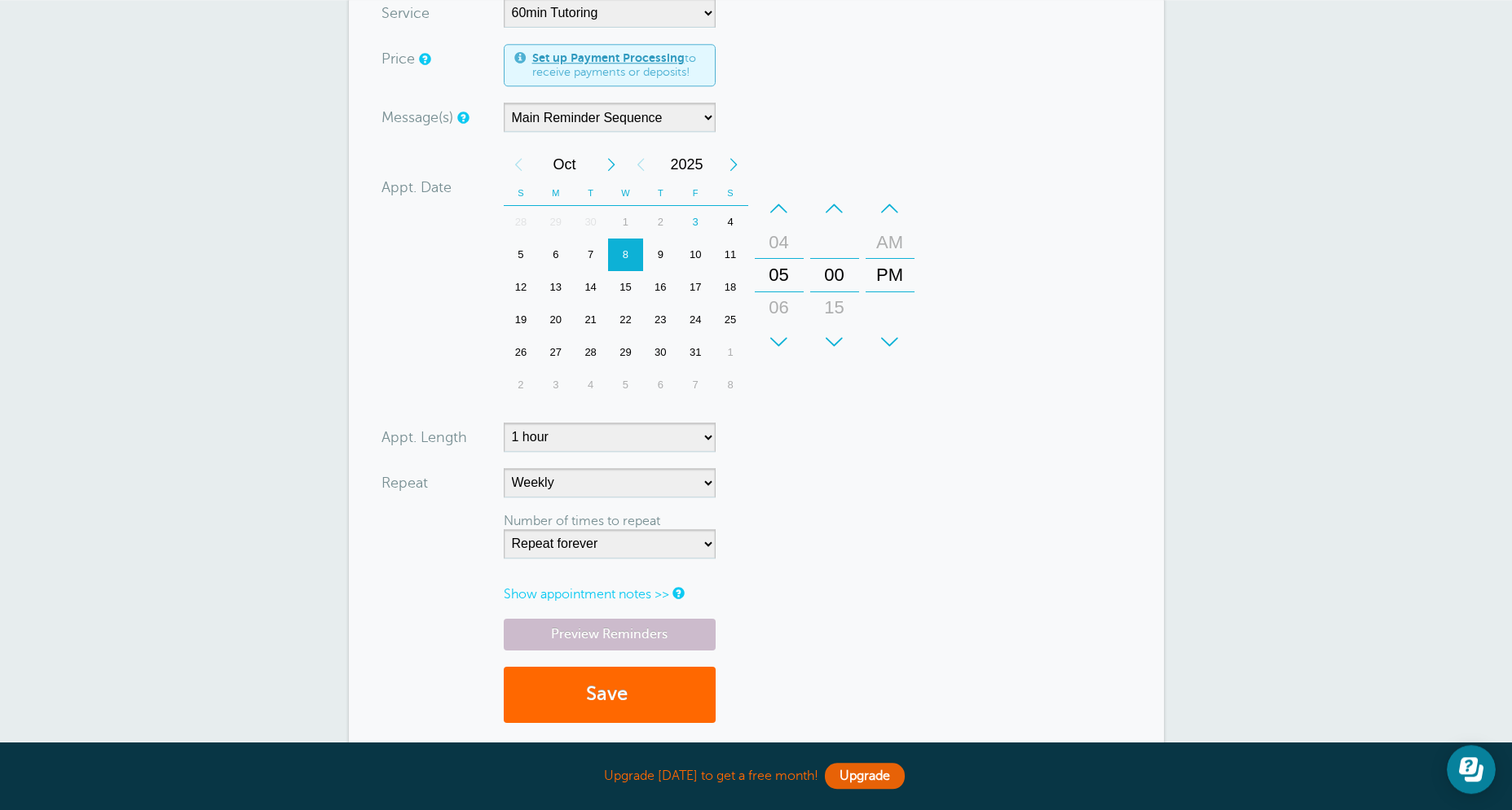
scroll to position [521, 0]
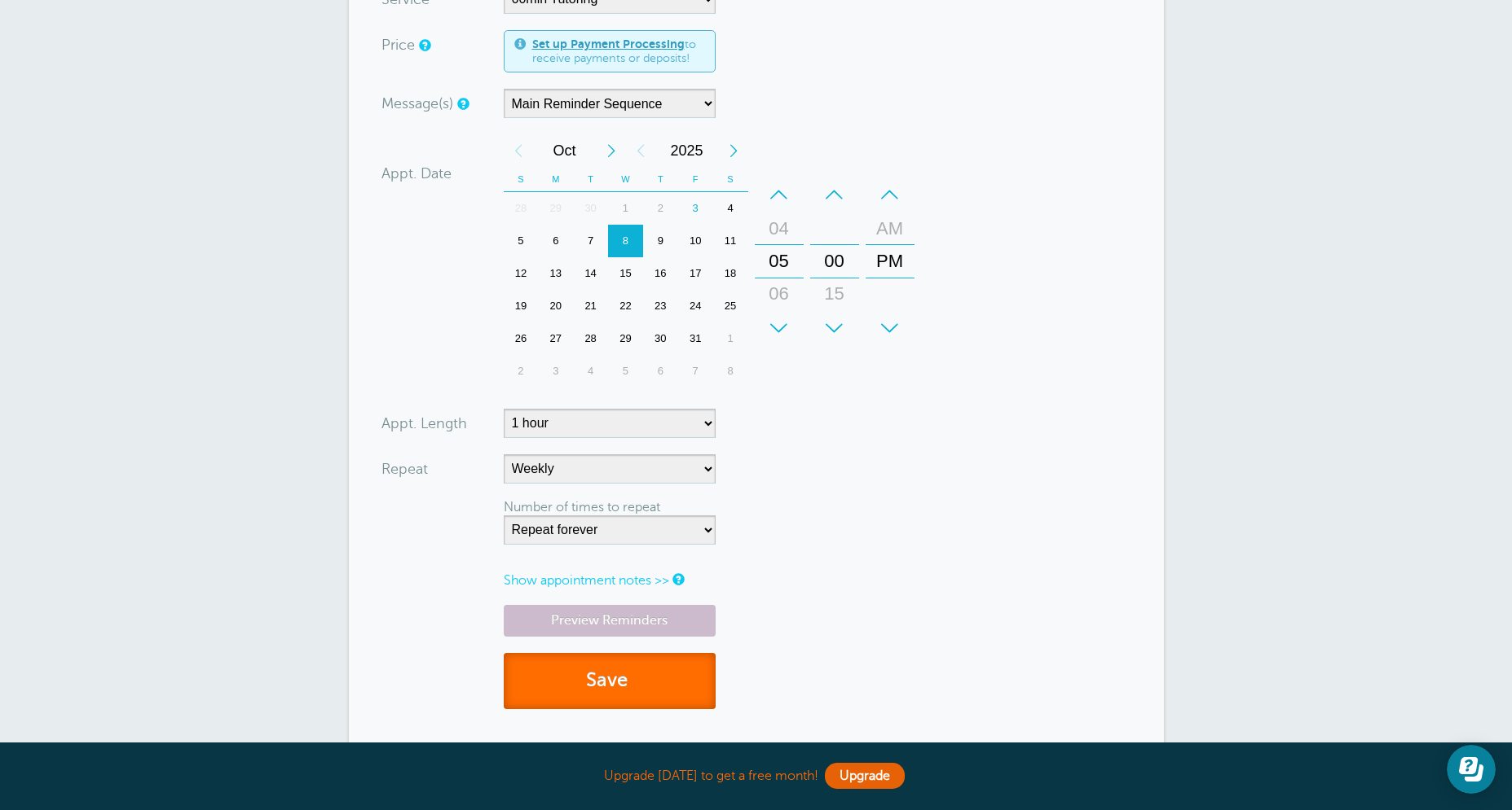
click at [617, 681] on button "Save" at bounding box center [609, 681] width 212 height 56
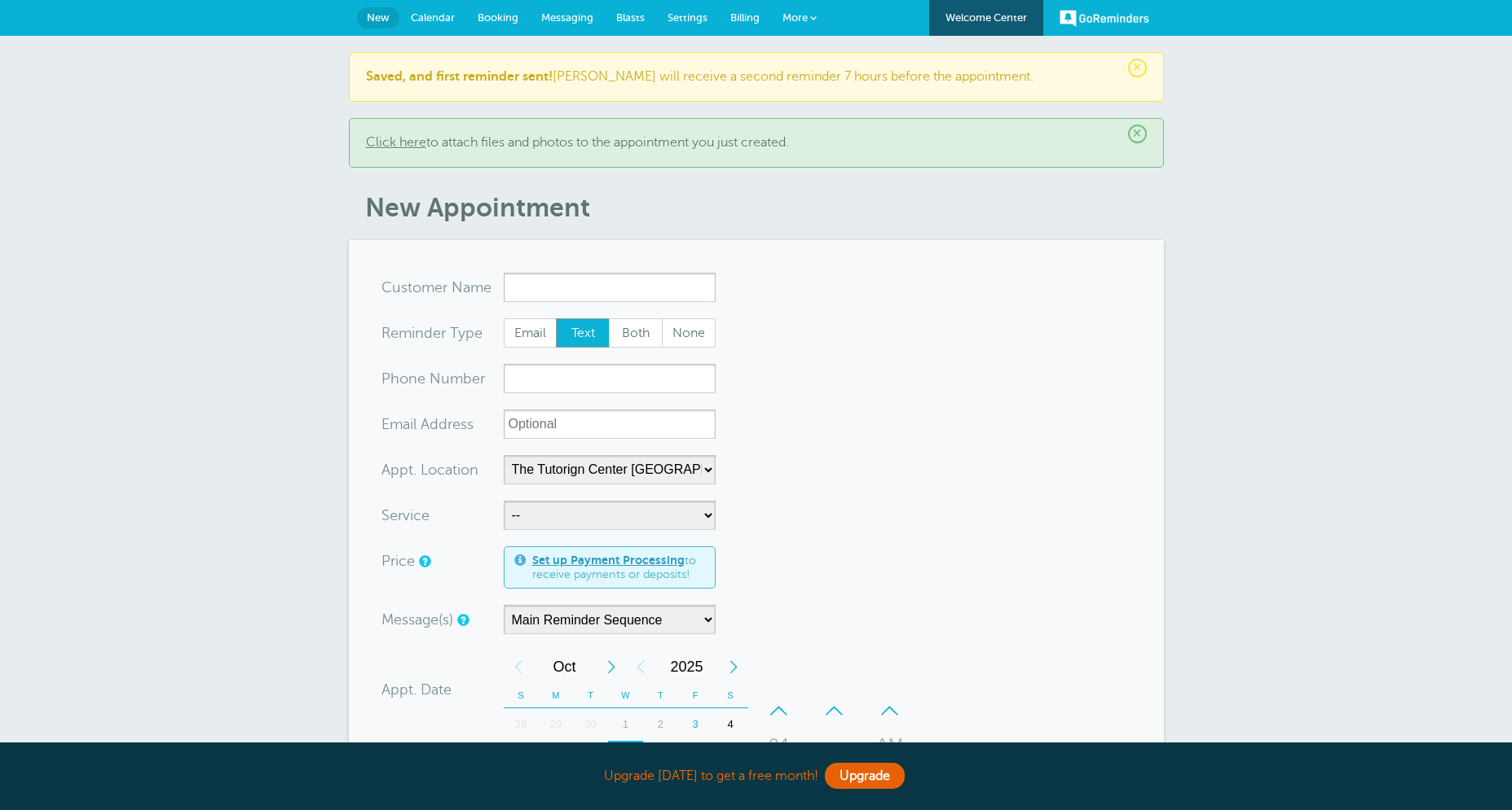
select select "25420"
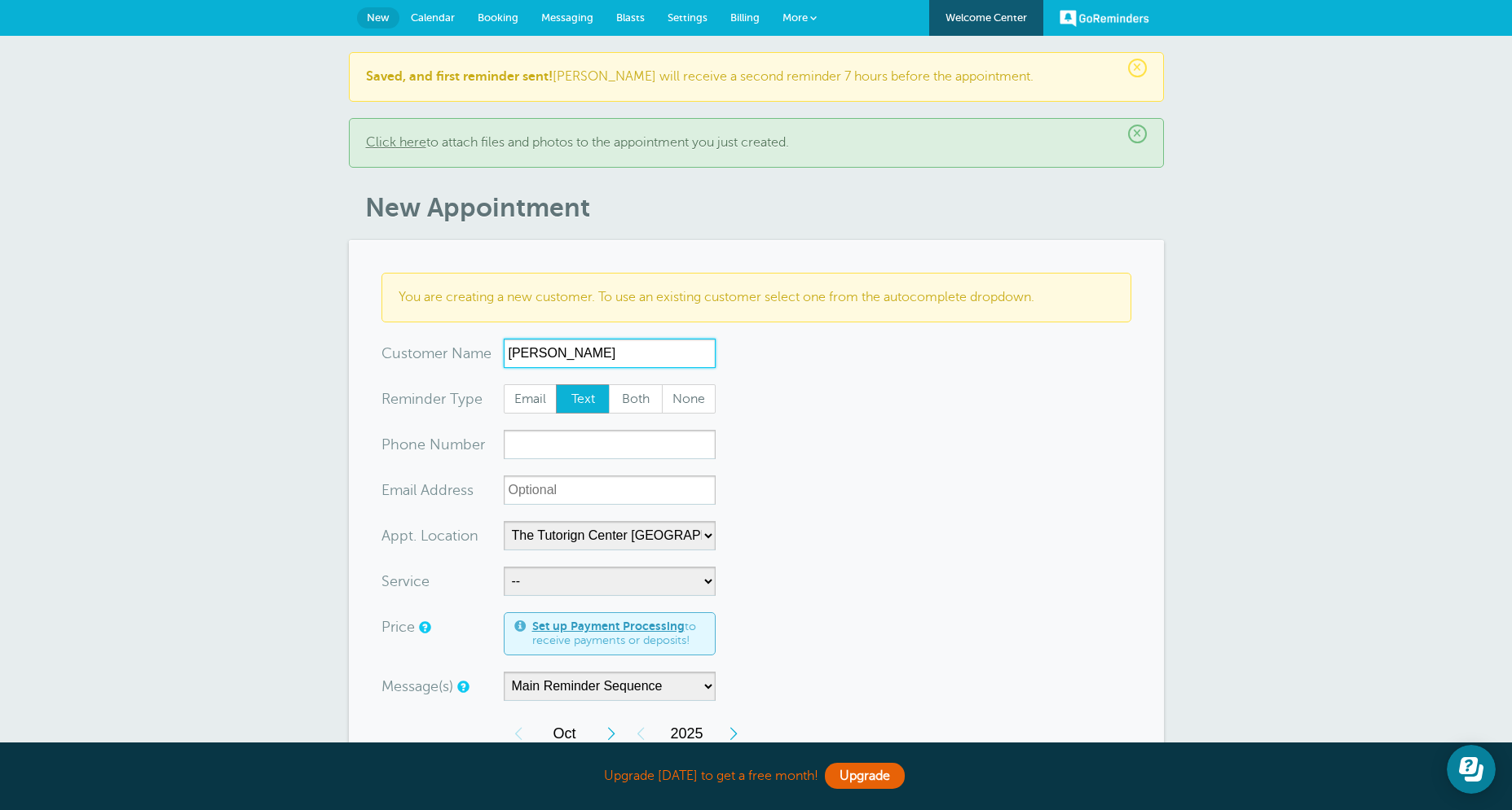
type input "[PERSON_NAME]"
click at [637, 401] on span "Both" at bounding box center [635, 399] width 53 height 28
click at [608, 384] on input "Both" at bounding box center [608, 383] width 1 height 1
radio input "true"
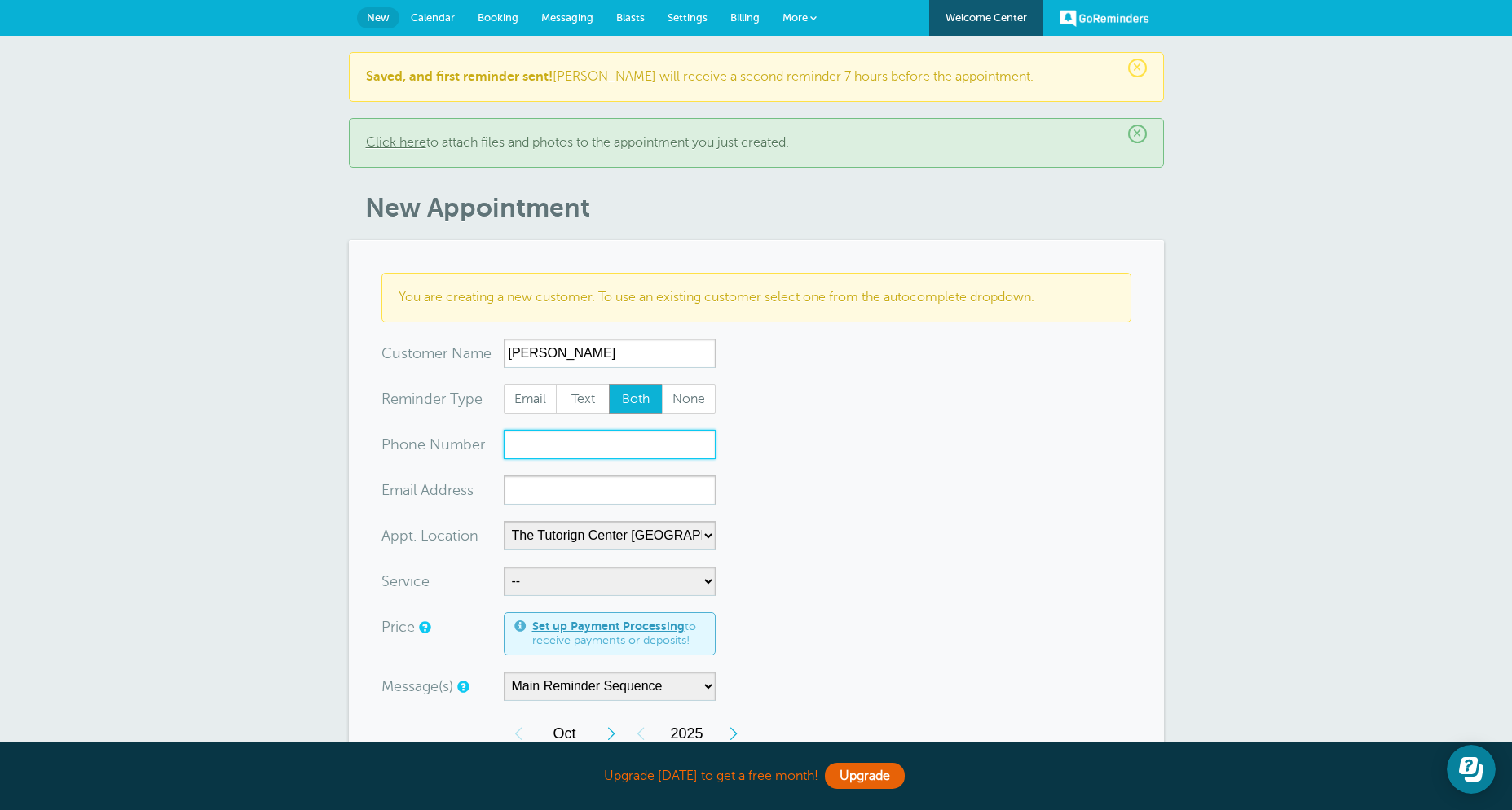
paste input "[PHONE_NUMBER]"
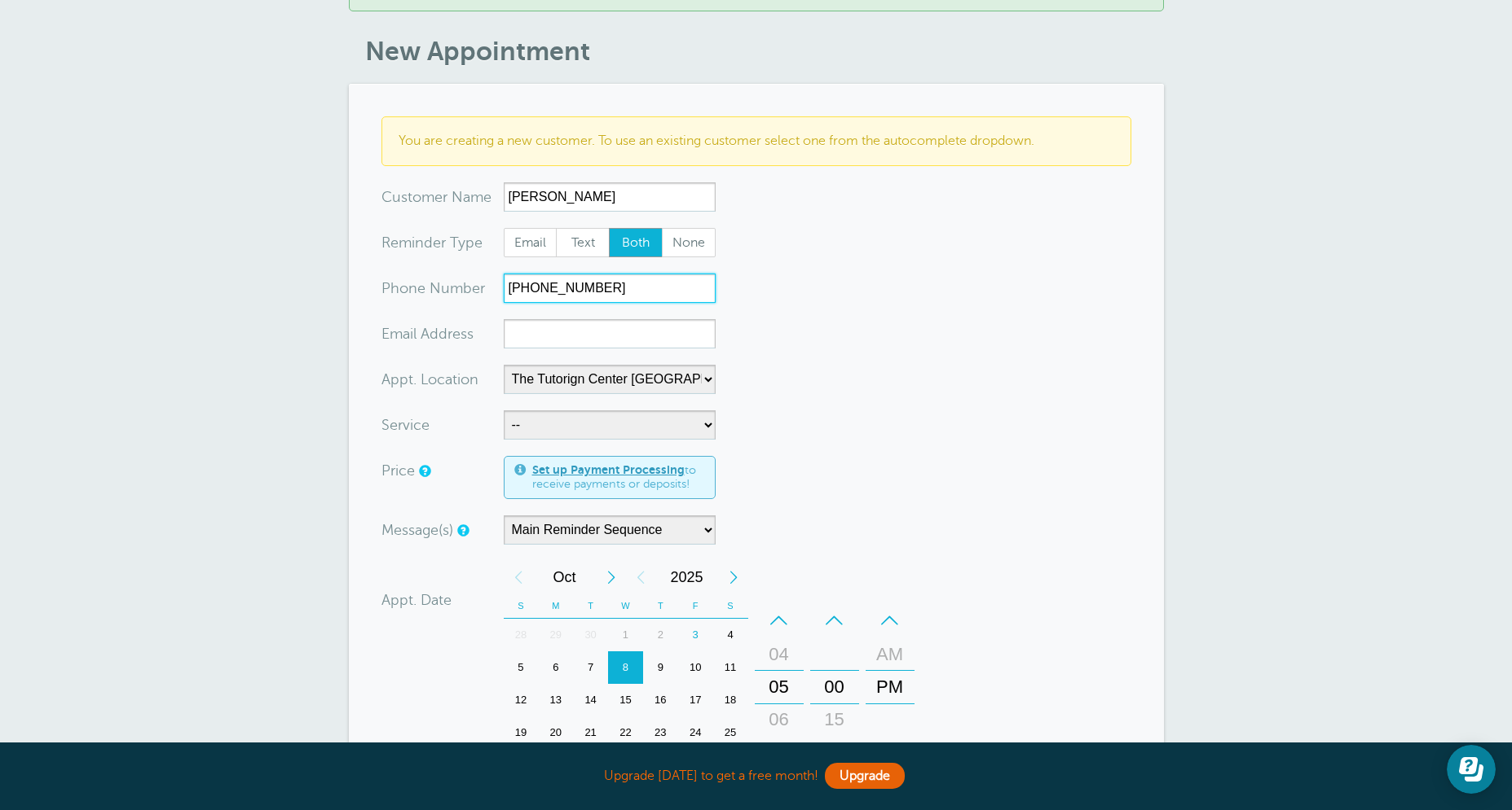
type input "[PHONE_NUMBER]"
click at [538, 341] on input "xx-no-autofill" at bounding box center [609, 334] width 212 height 30
paste input "[EMAIL_ADDRESS][DOMAIN_NAME]"
type input "[EMAIL_ADDRESS][DOMAIN_NAME]"
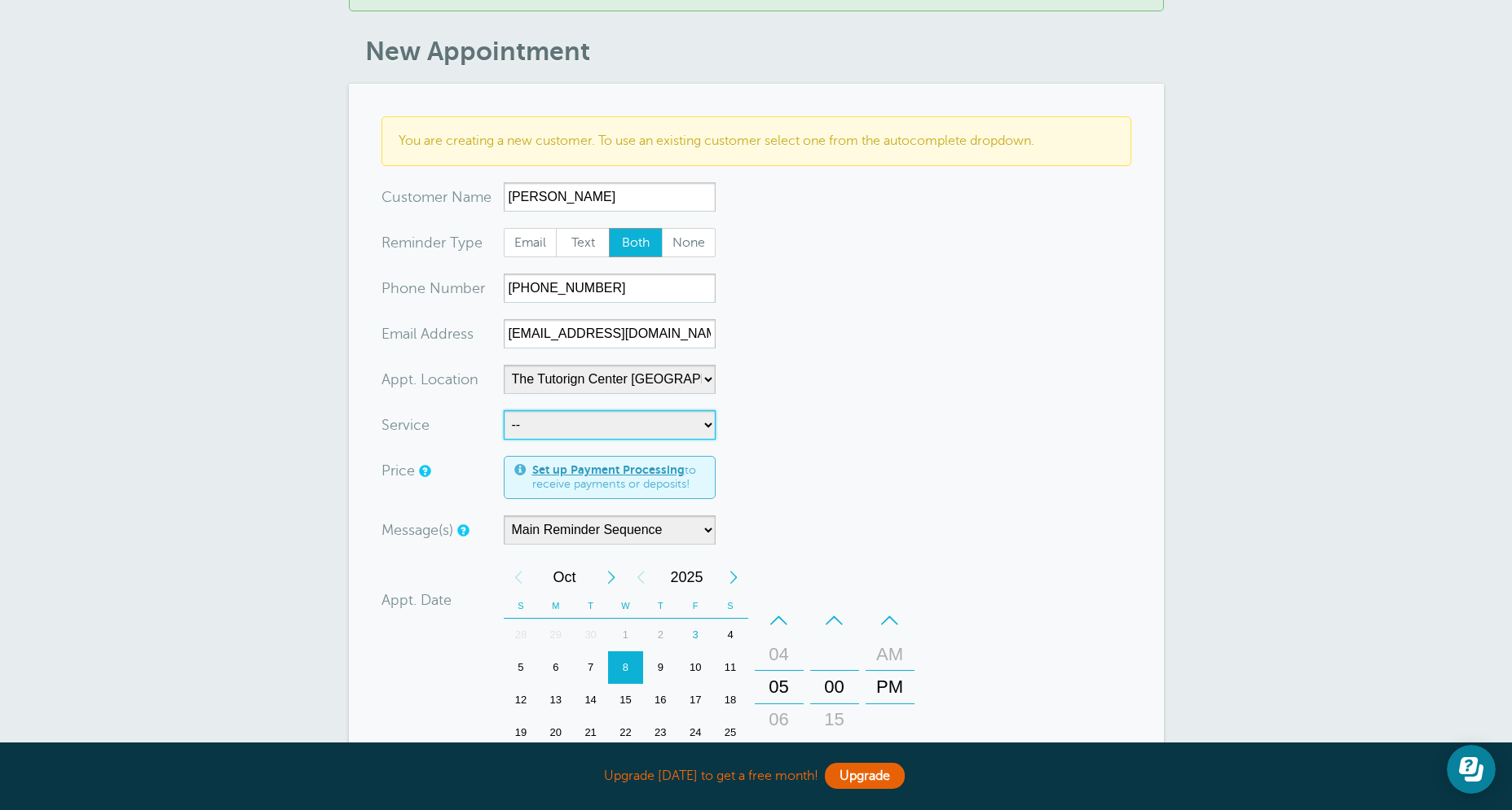
select select "28414"
click option "60min Tutoring" at bounding box center [0, 0] width 0 height 0
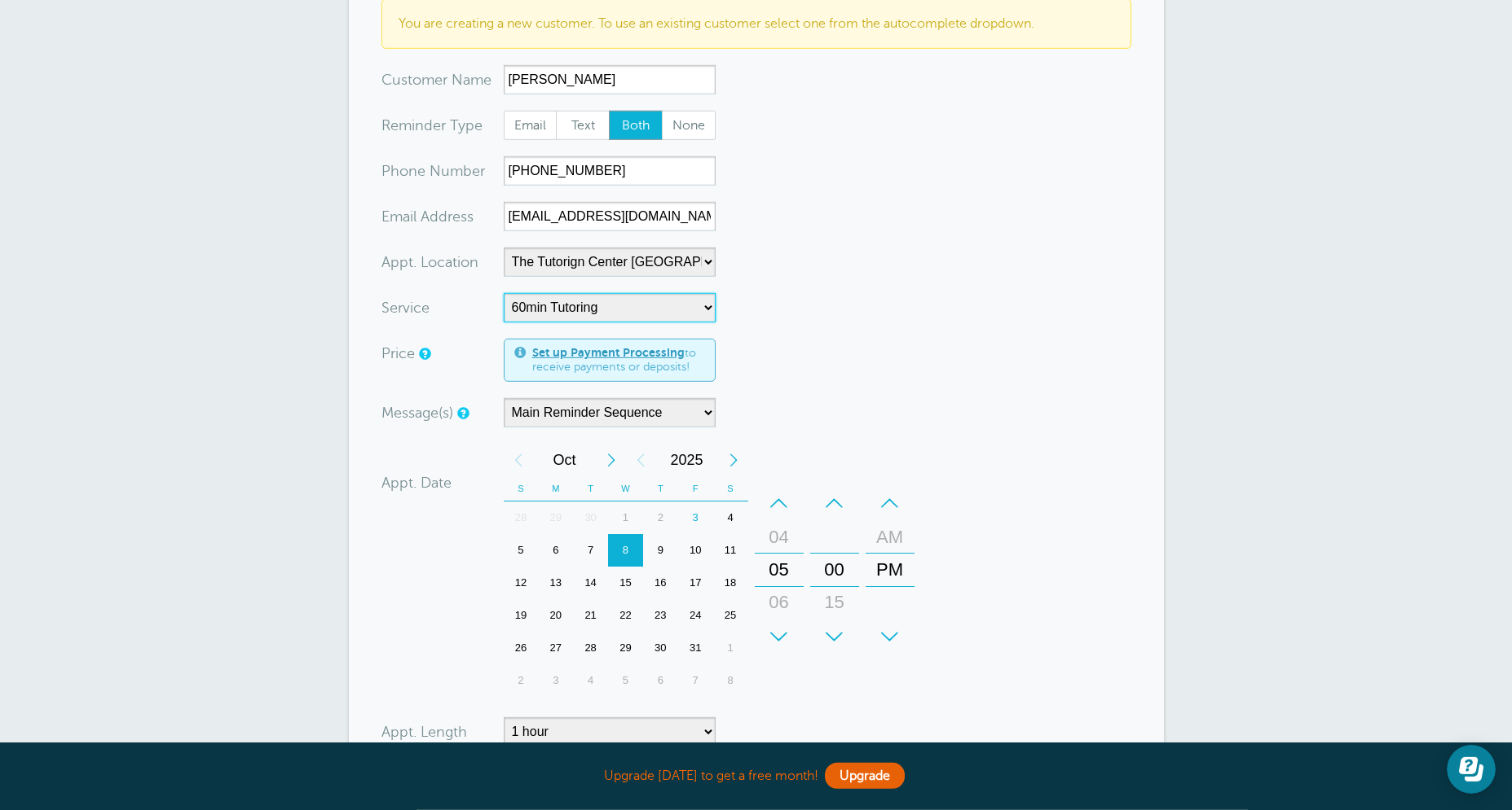
scroll to position [286, 0]
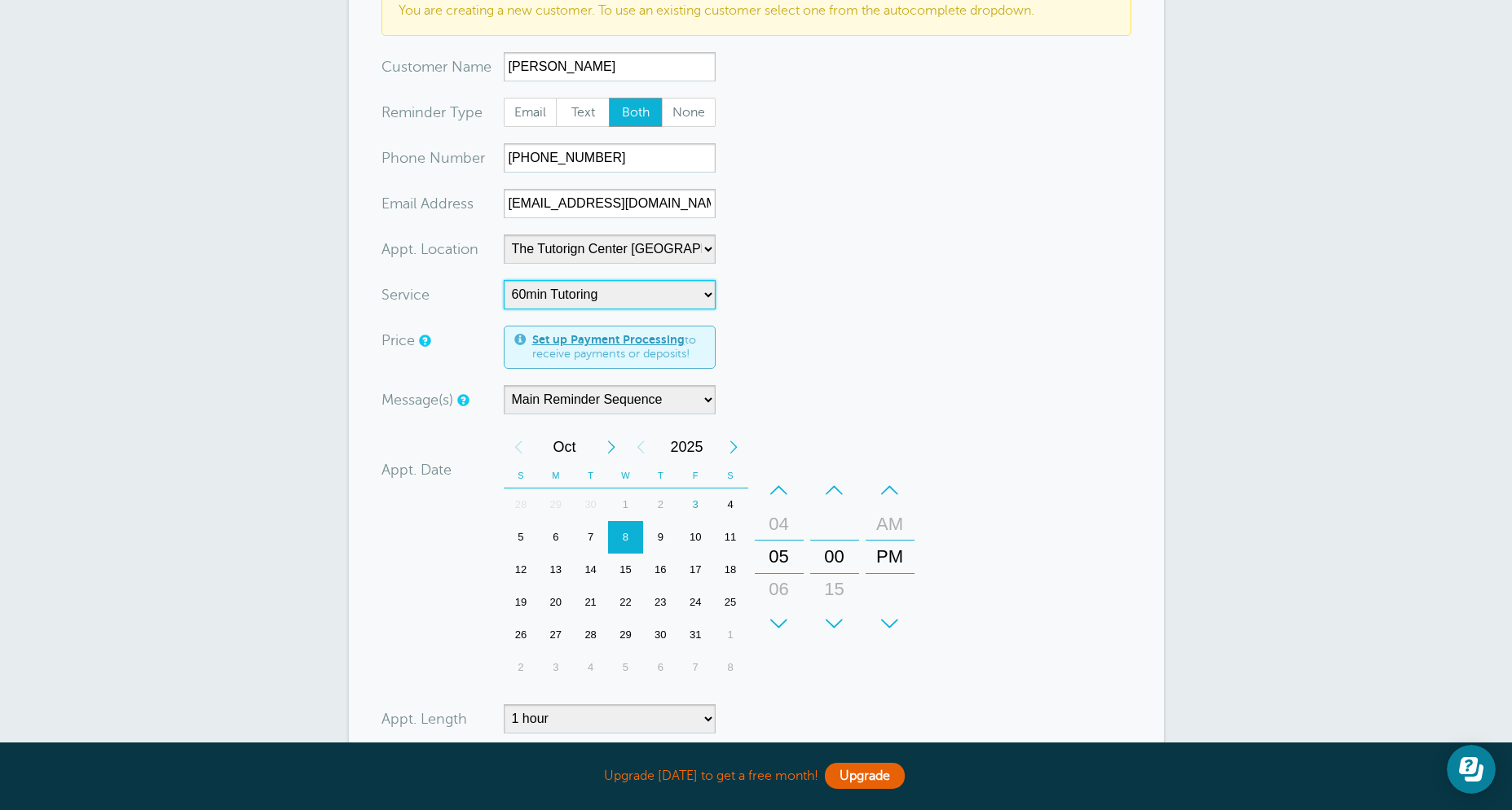
click at [592, 547] on div "7" at bounding box center [590, 537] width 35 height 33
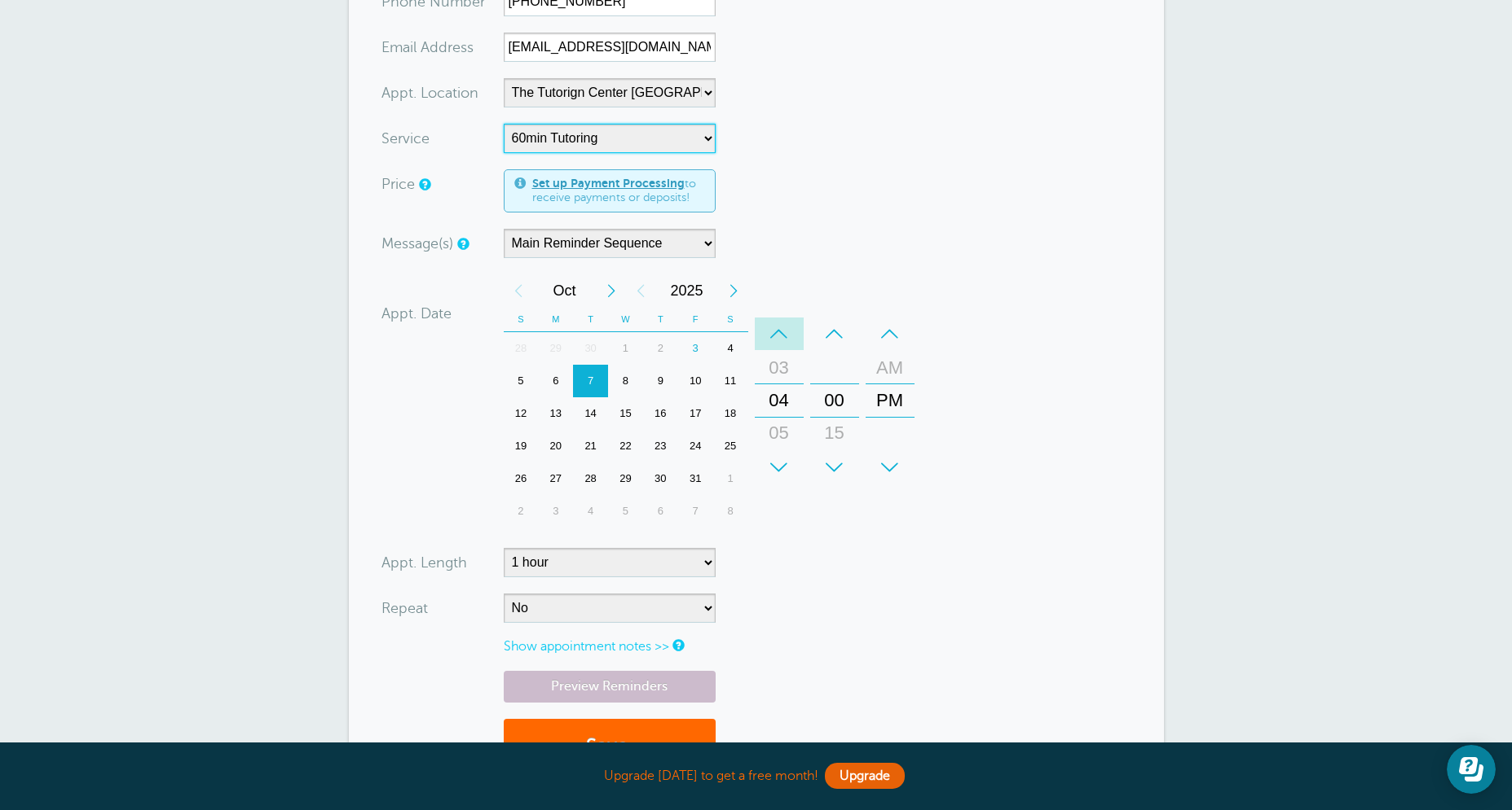
click at [788, 337] on div "–" at bounding box center [779, 334] width 49 height 33
click at [846, 341] on div "–" at bounding box center [834, 334] width 49 height 33
click at [825, 344] on div "–" at bounding box center [834, 334] width 49 height 33
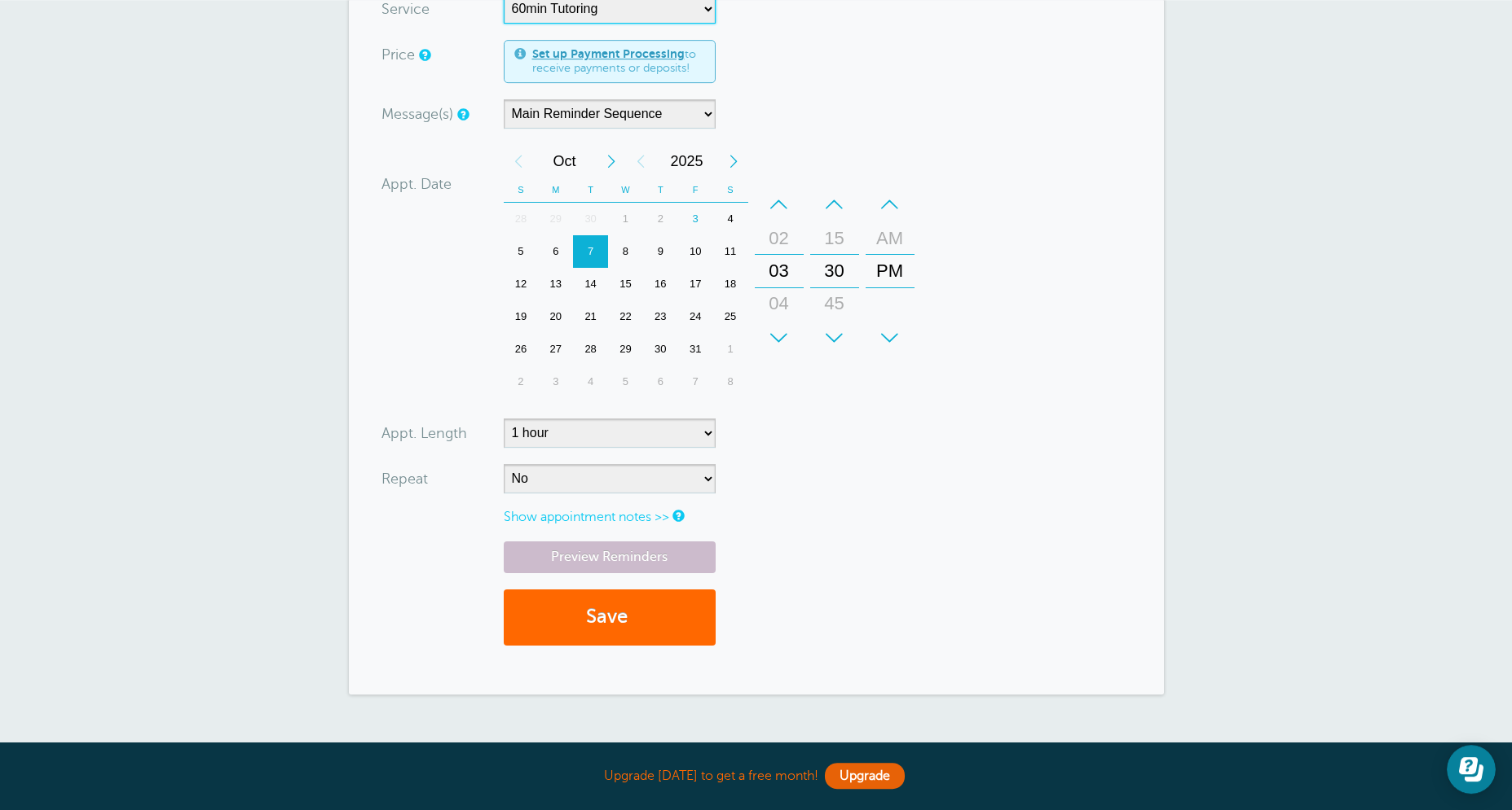
scroll to position [573, 0]
click at [503, 463] on select "No Daily Weekly Every 2 weeks Every 3 weeks Every 4 weeks Monthly Every 5 weeks…" at bounding box center [609, 478] width 212 height 30
select select "RRULE:FREQ=WEEKLY"
click option "Weekly" at bounding box center [0, 0] width 0 height 0
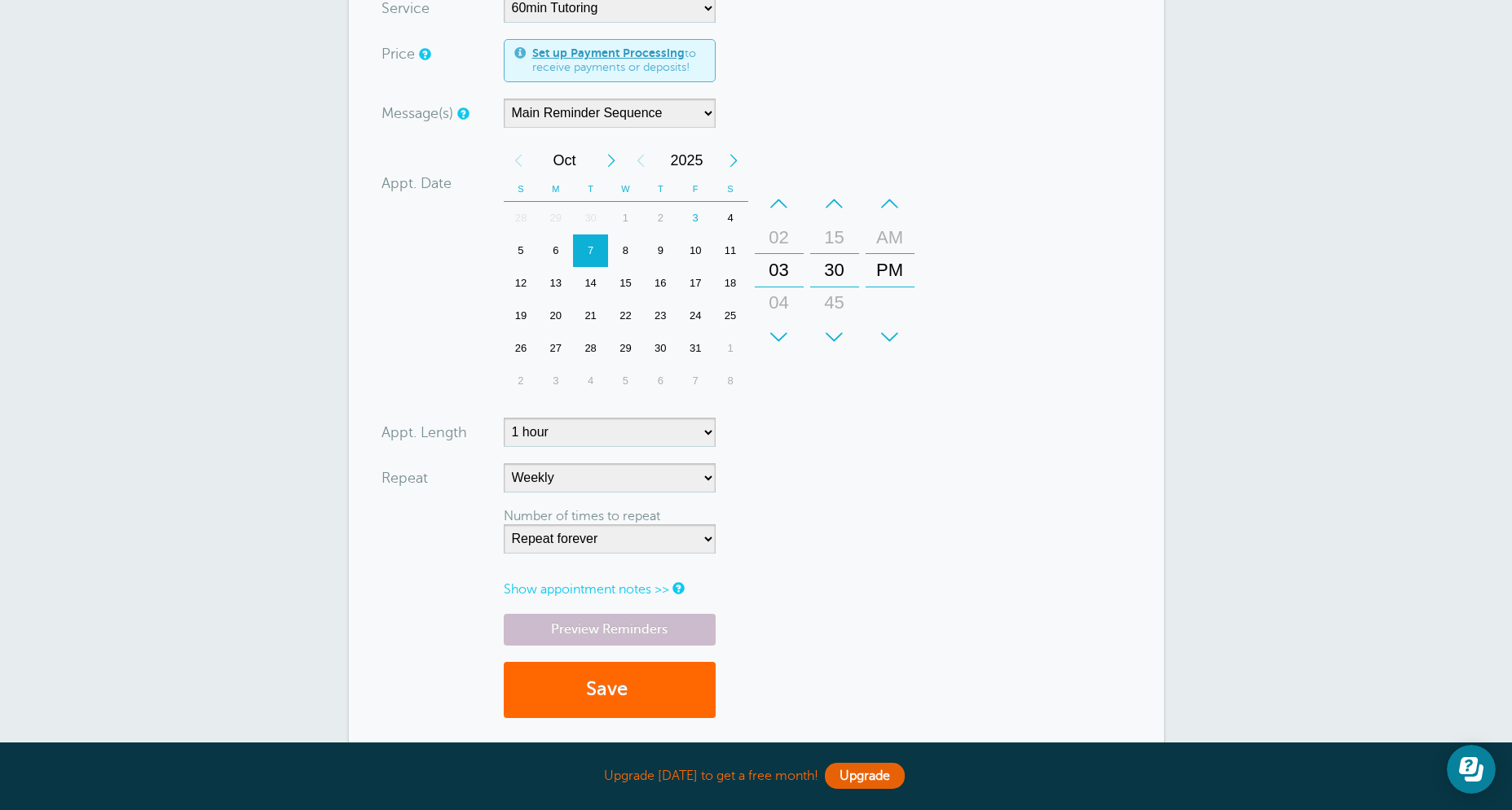
click at [869, 507] on form "You are creating a new customer. To use an existing customer select one from th…" at bounding box center [756, 217] width 750 height 1035
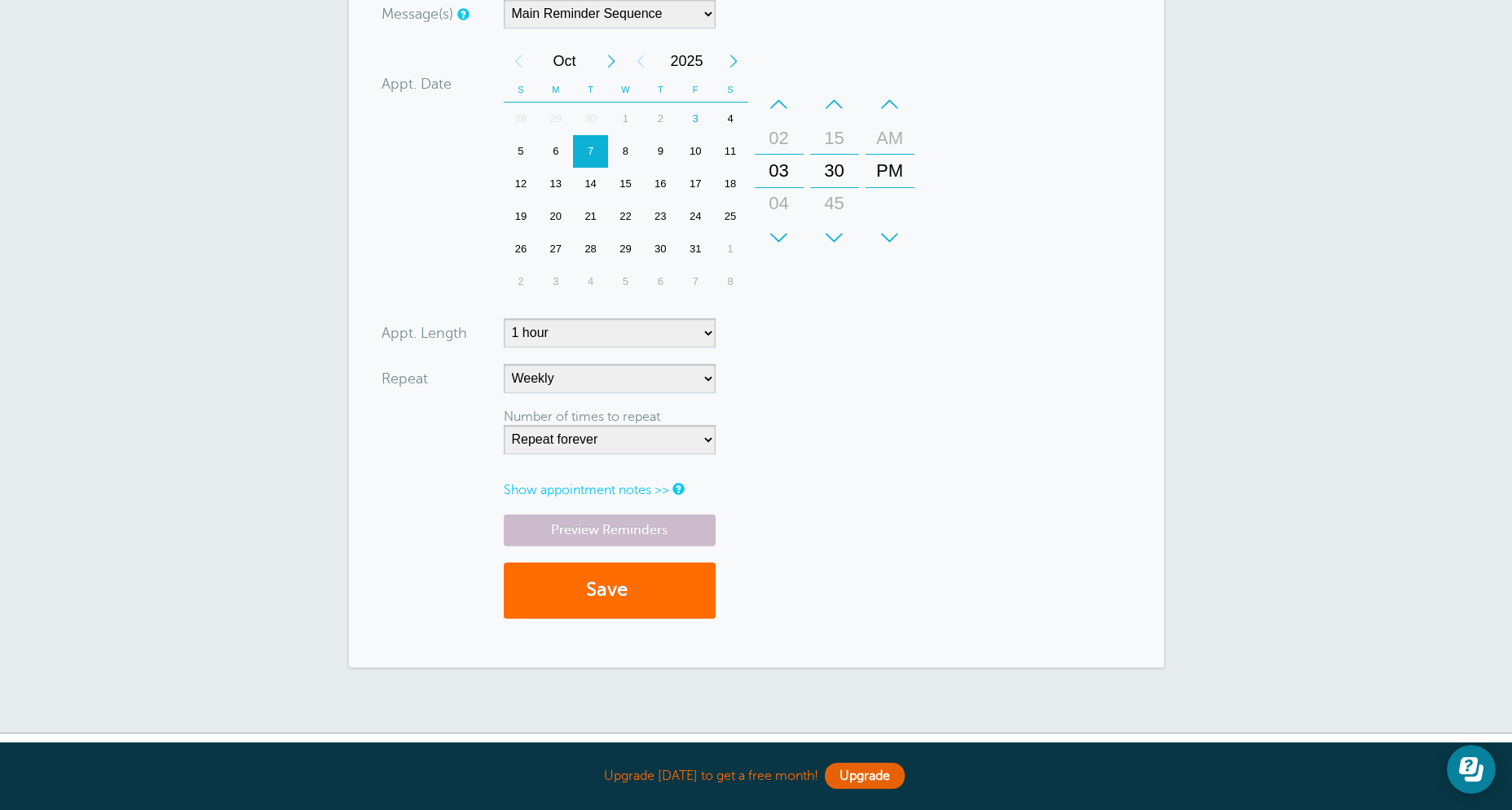
scroll to position [677, 0]
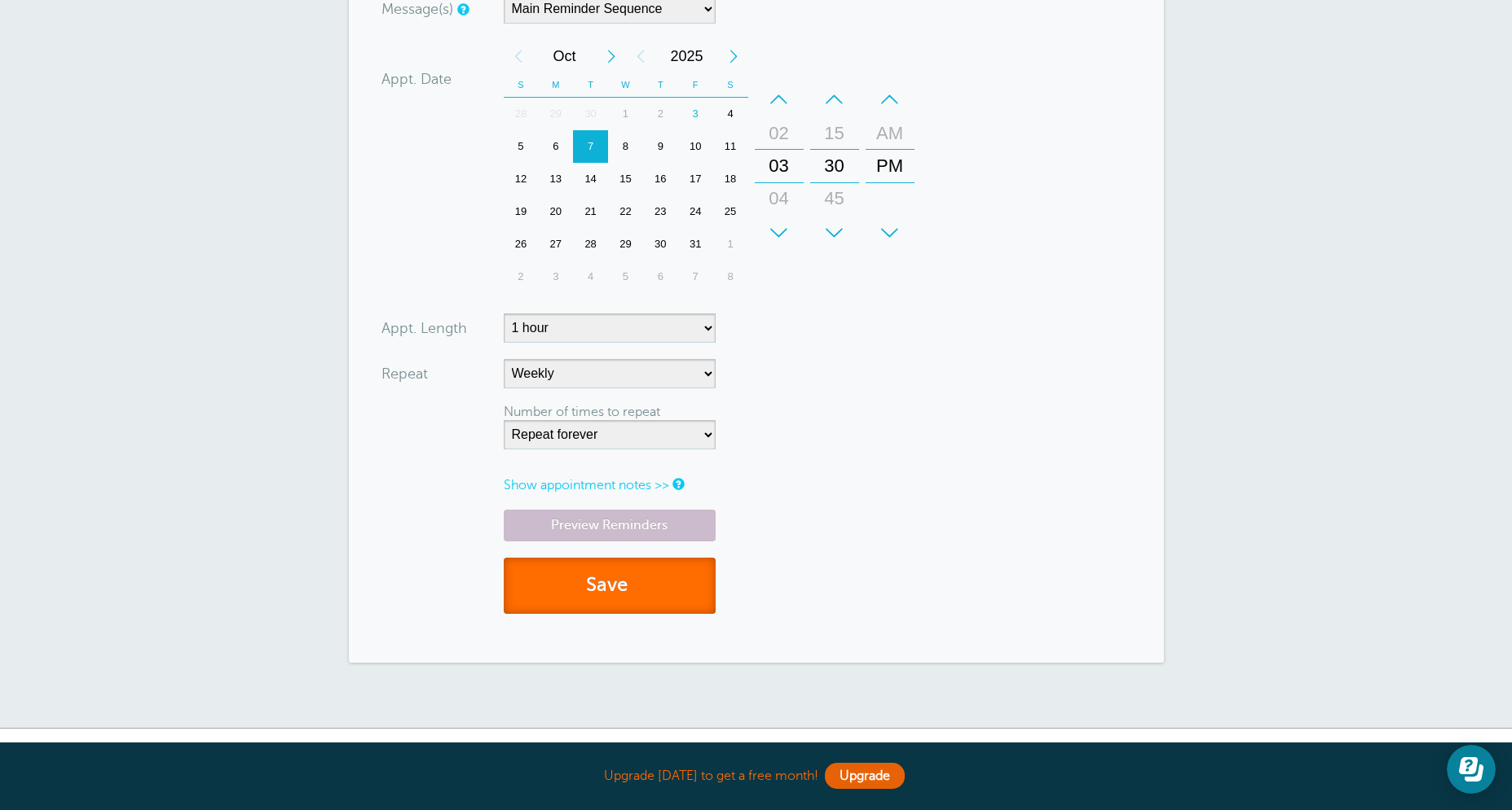
click at [659, 585] on button "Save" at bounding box center [609, 585] width 212 height 56
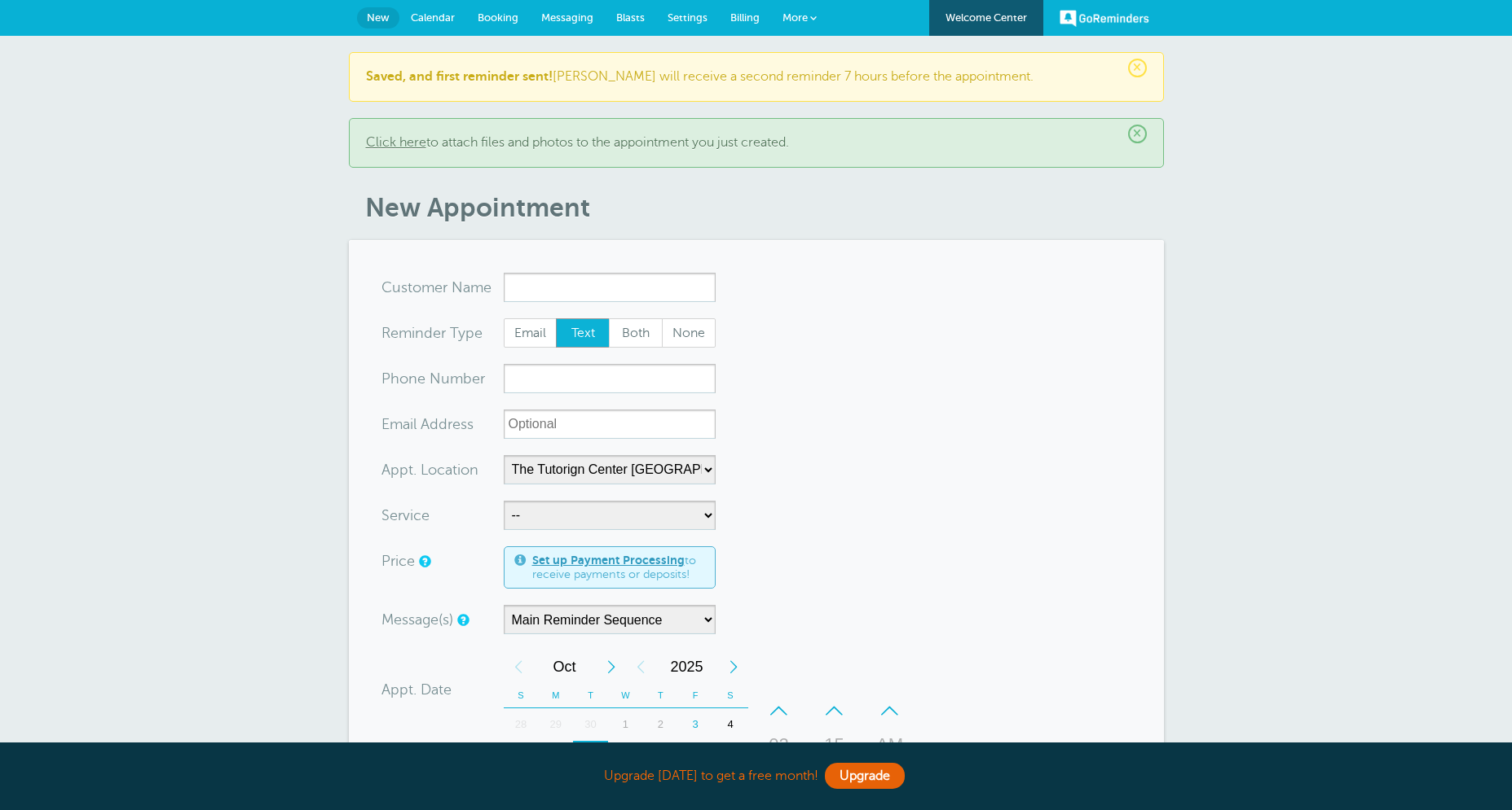
select select "25420"
click at [605, 333] on span "[EMAIL_ADDRESS][DOMAIN_NAME]" at bounding box center [608, 338] width 195 height 14
type input "AzaanVirjeesehrvirani@gmail.com7133774742"
type input "[PERSON_NAME]"
radio input "false"
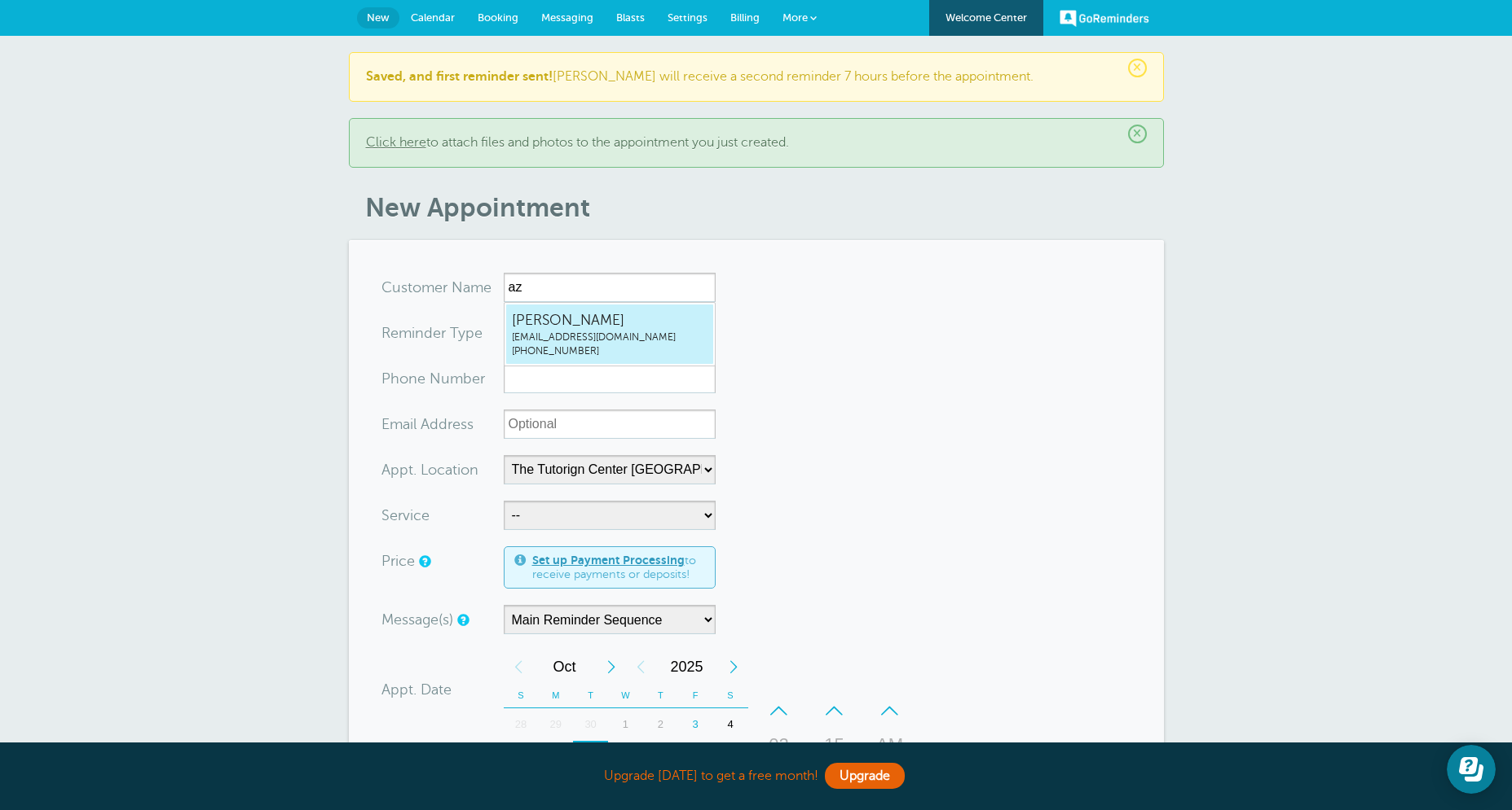
radio input "true"
type input "[PHONE_NUMBER]"
type input "[EMAIL_ADDRESS][DOMAIN_NAME]"
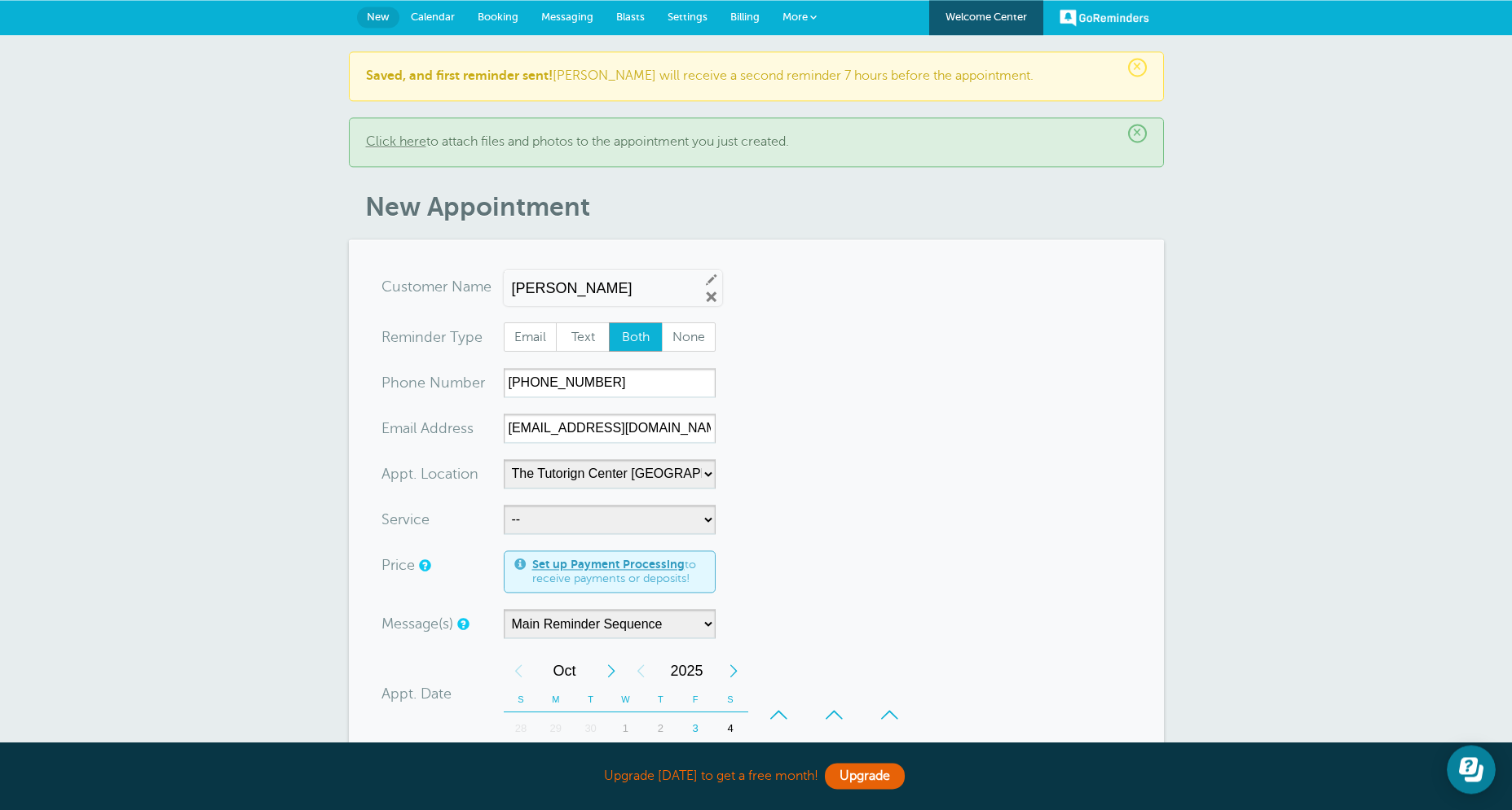
scroll to position [248, 0]
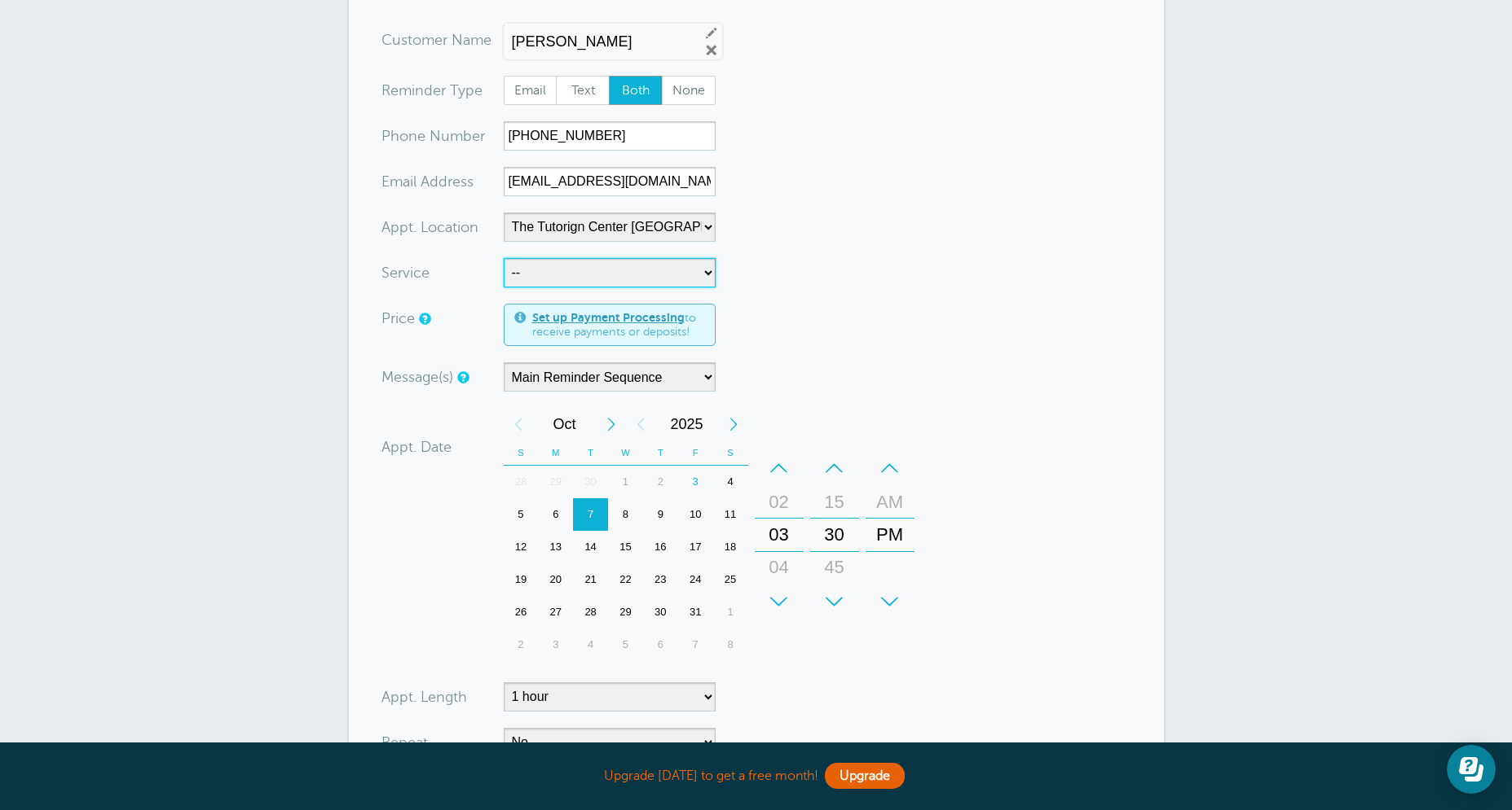
select select "28414"
click option "60min Tutoring" at bounding box center [0, 0] width 0 height 0
click at [864, 338] on form "You are creating a new customer. To use an existing customer select one from th…" at bounding box center [756, 475] width 750 height 901
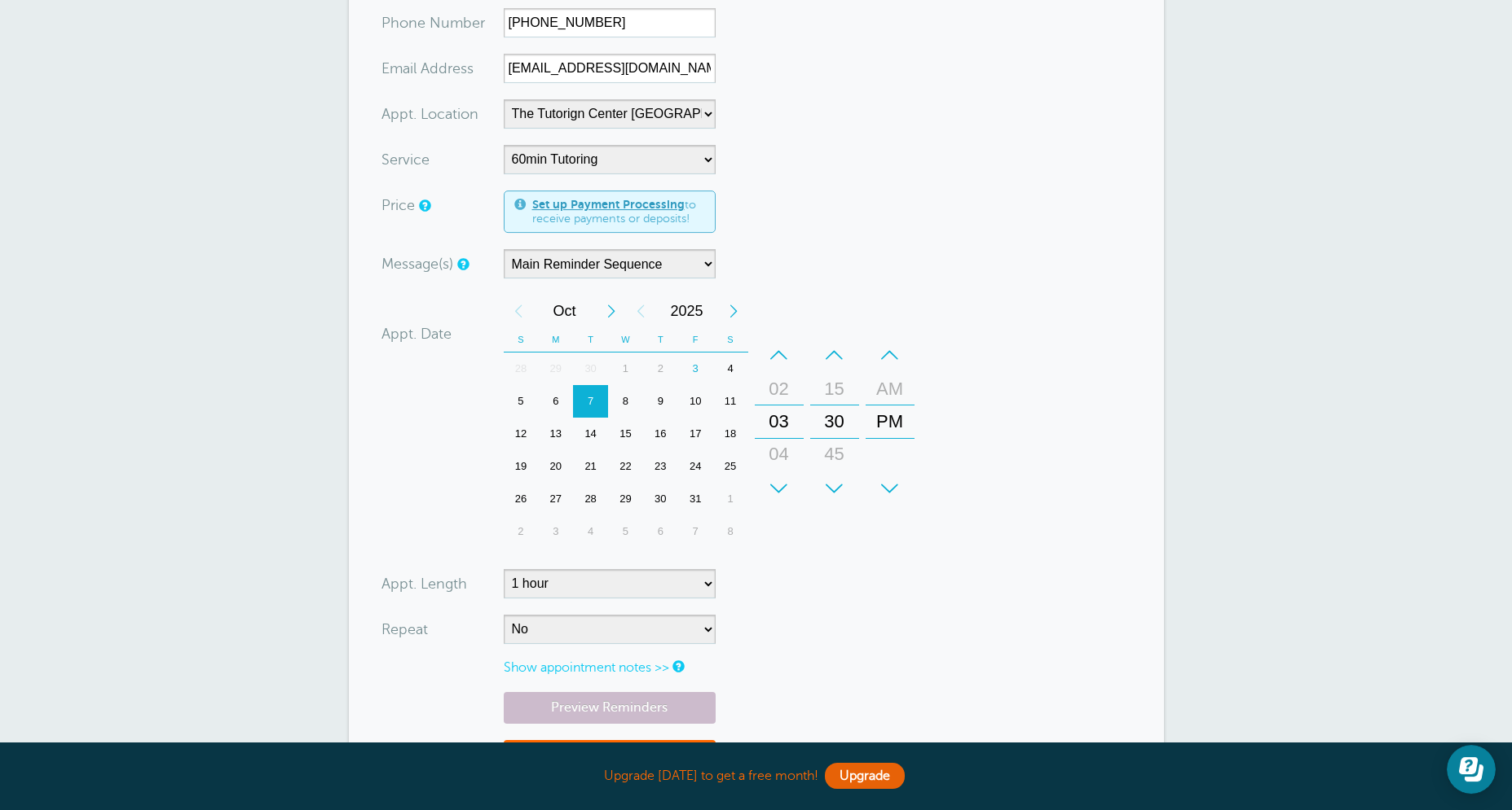
scroll to position [364, 0]
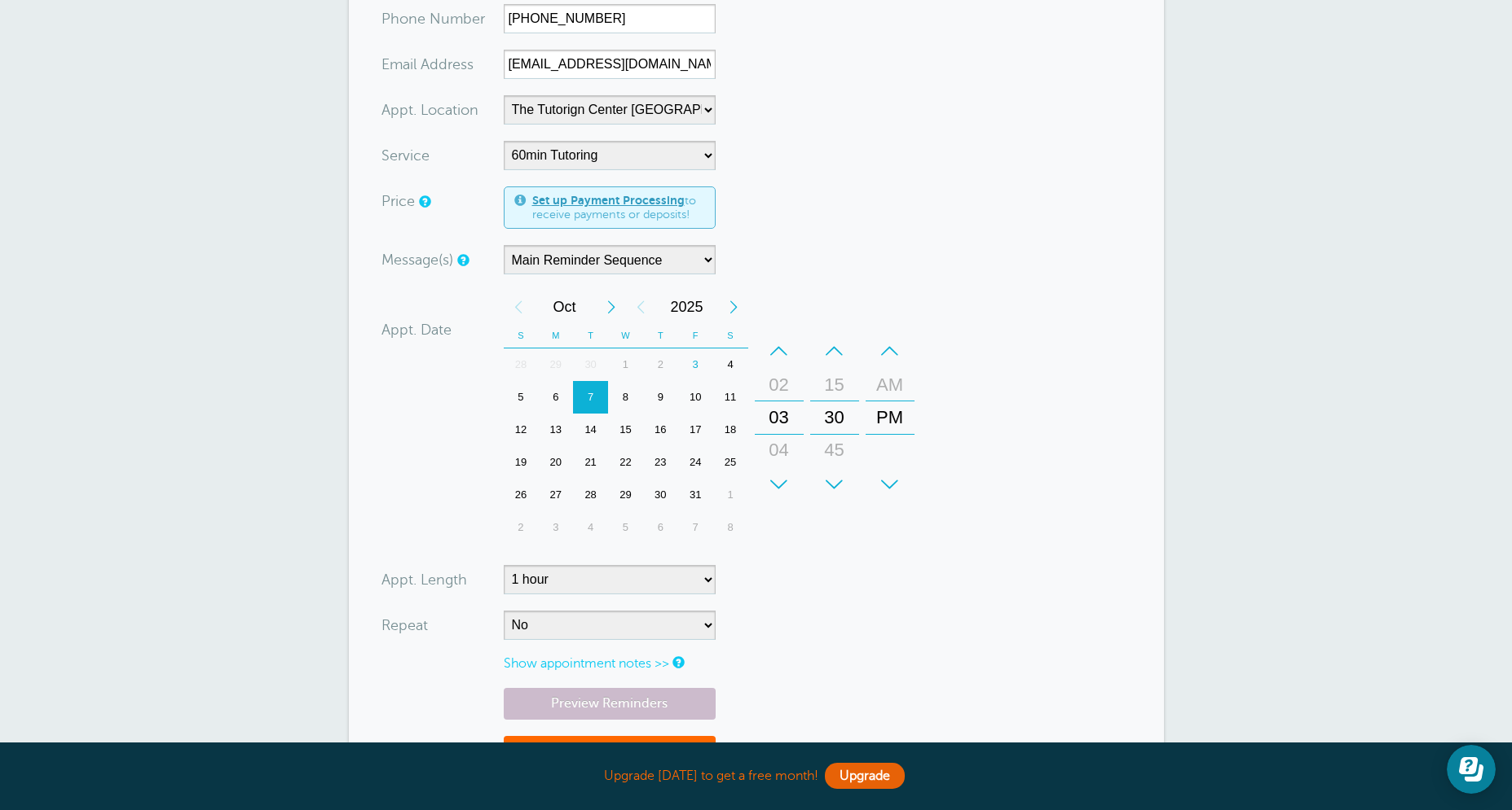
click at [659, 393] on div "9" at bounding box center [660, 397] width 35 height 33
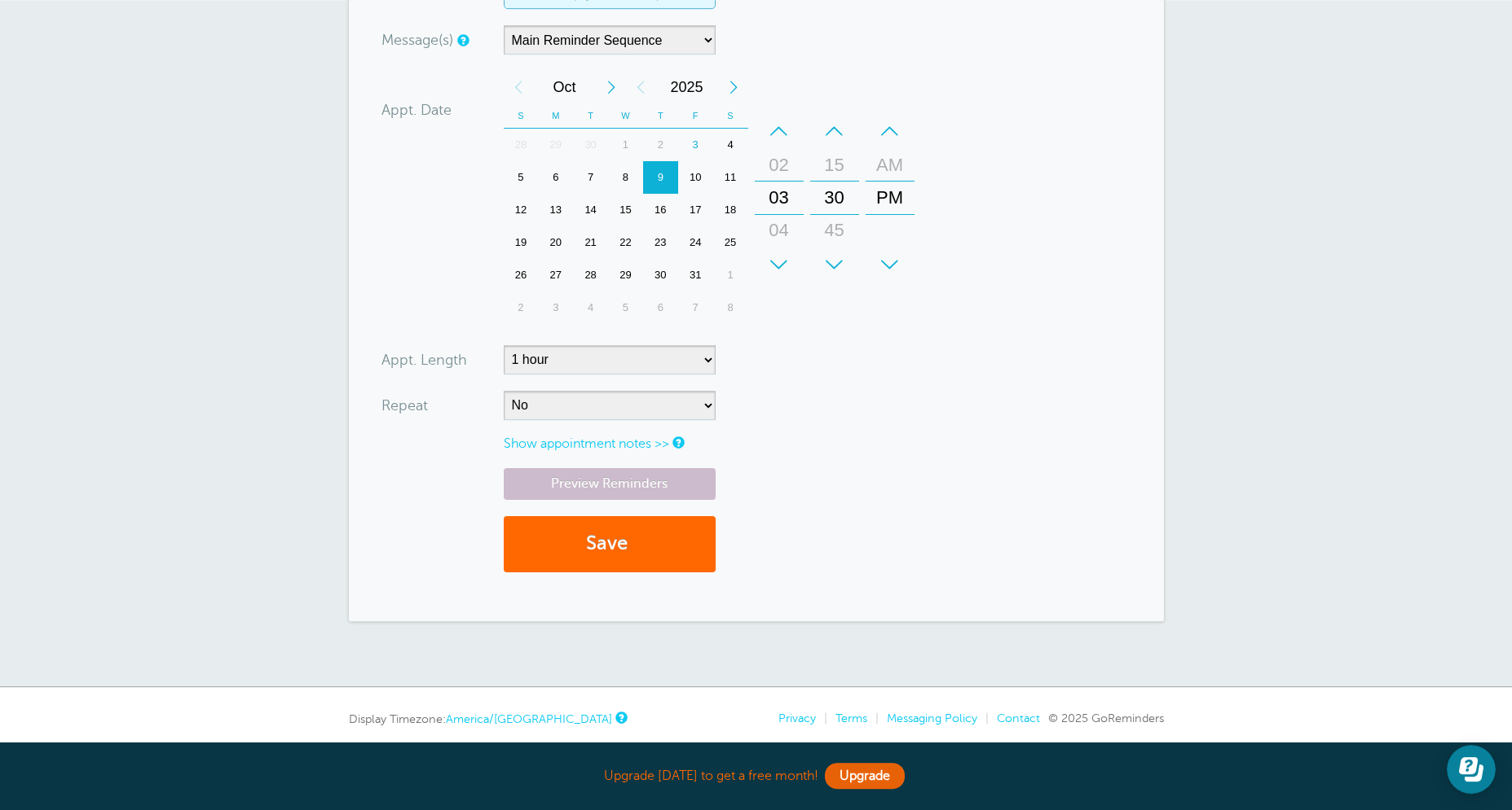
scroll to position [644, 0]
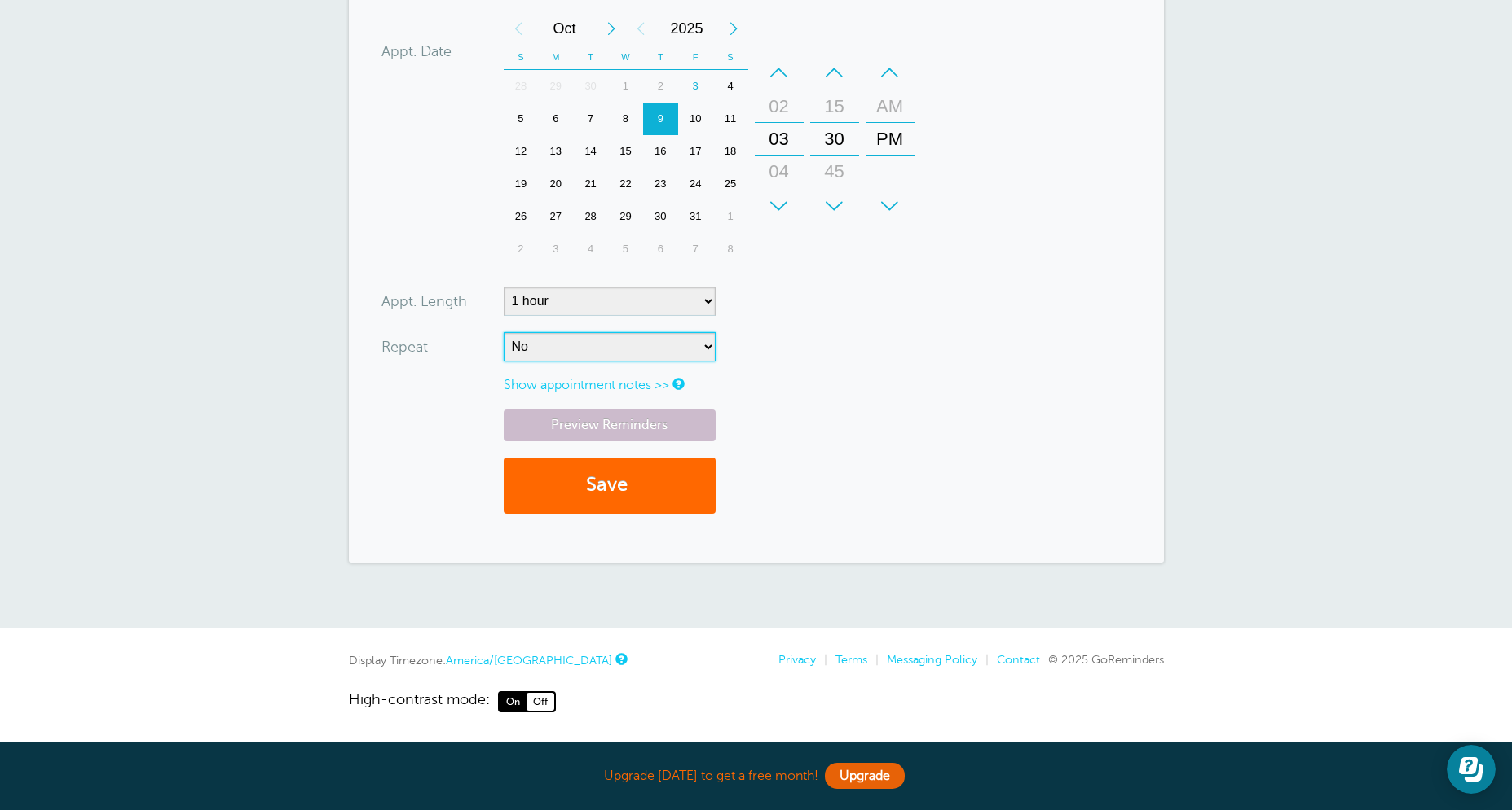
click at [503, 333] on select "No Daily Weekly Every 2 weeks Every 3 weeks Every 4 weeks Monthly Every 5 weeks…" at bounding box center [609, 348] width 212 height 30
select select "RRULE:FREQ=WEEKLY"
click option "Weekly" at bounding box center [0, 0] width 0 height 0
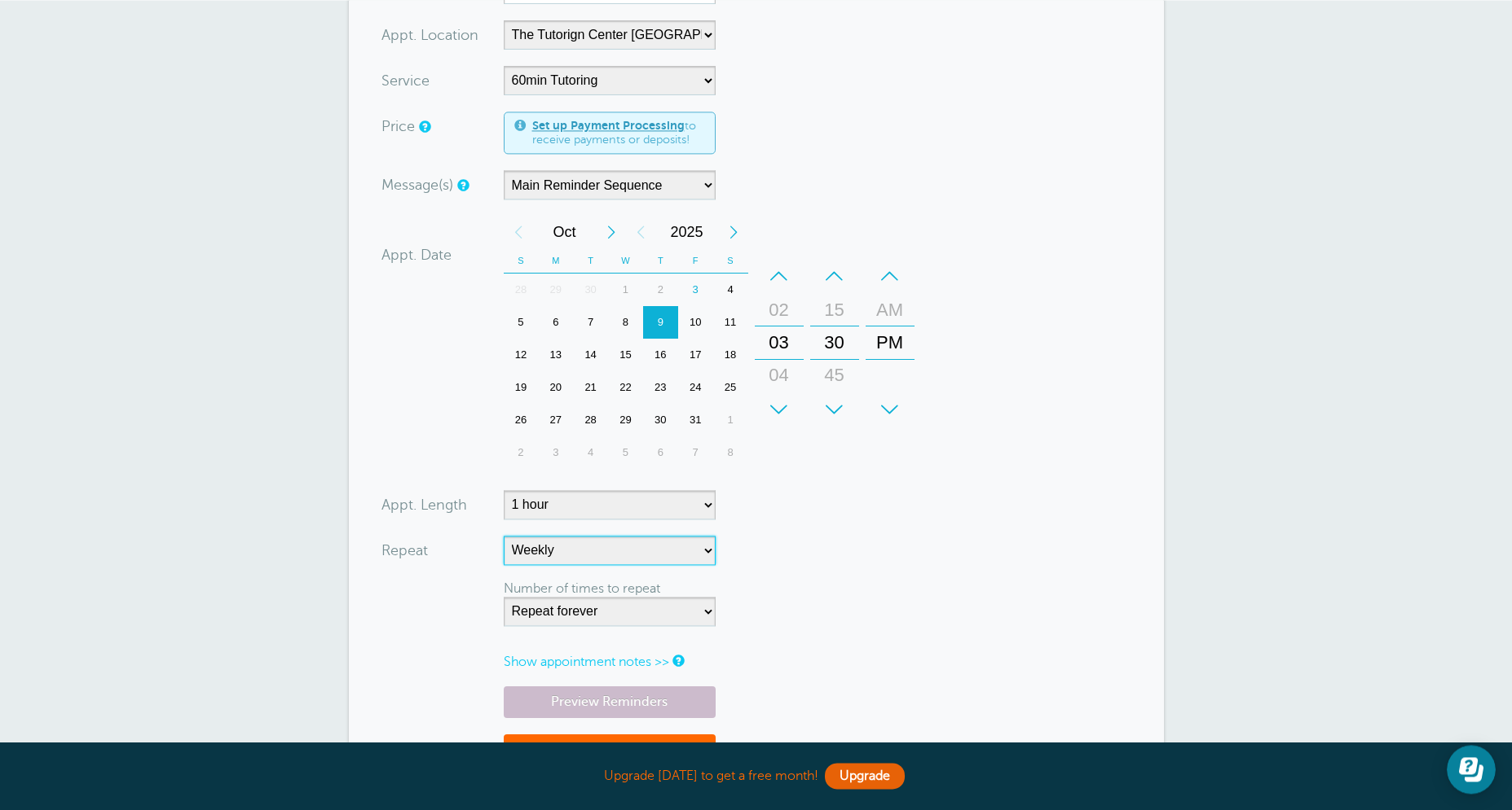
scroll to position [717, 0]
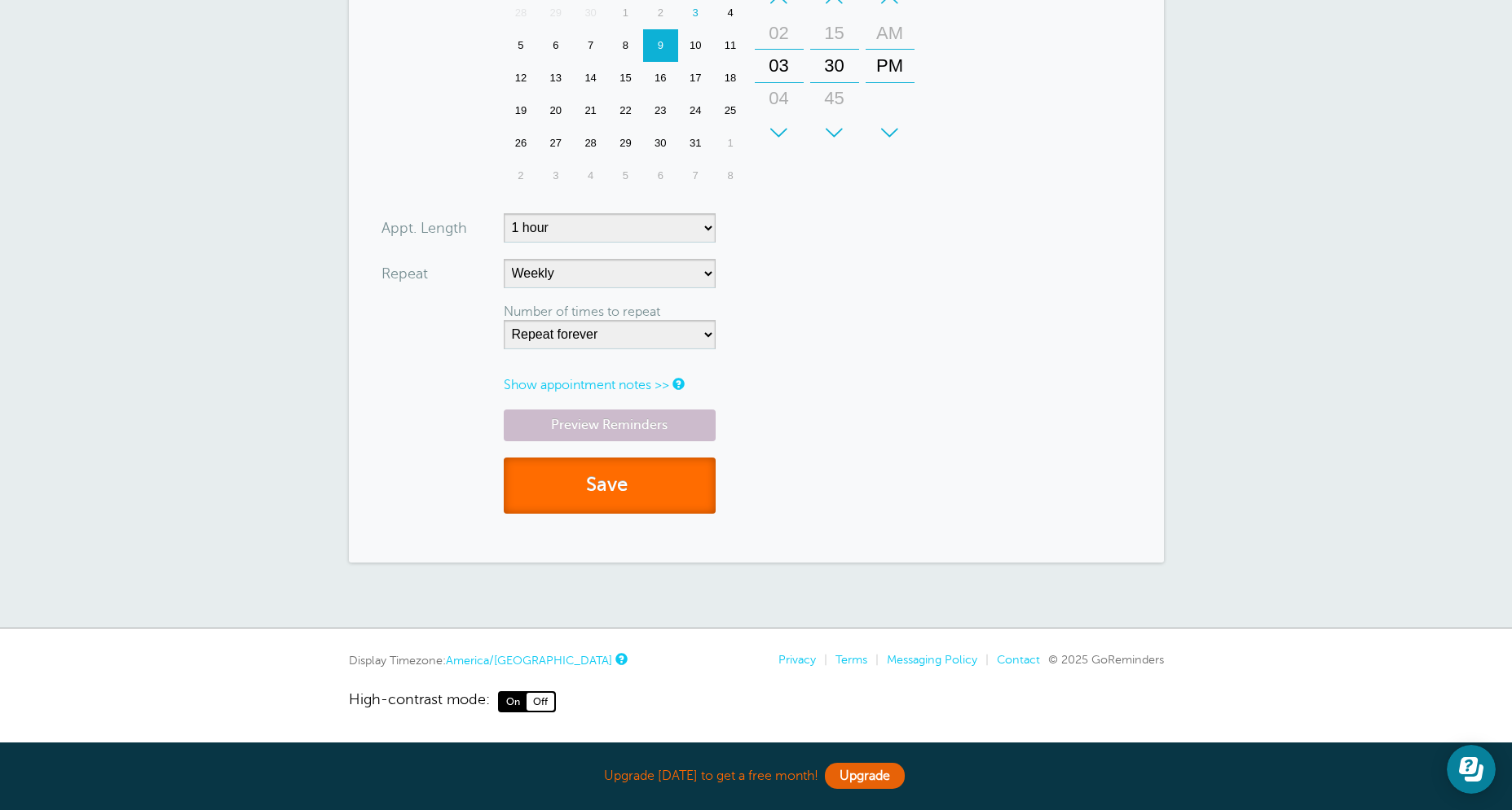
click at [594, 490] on button "Save" at bounding box center [609, 485] width 212 height 56
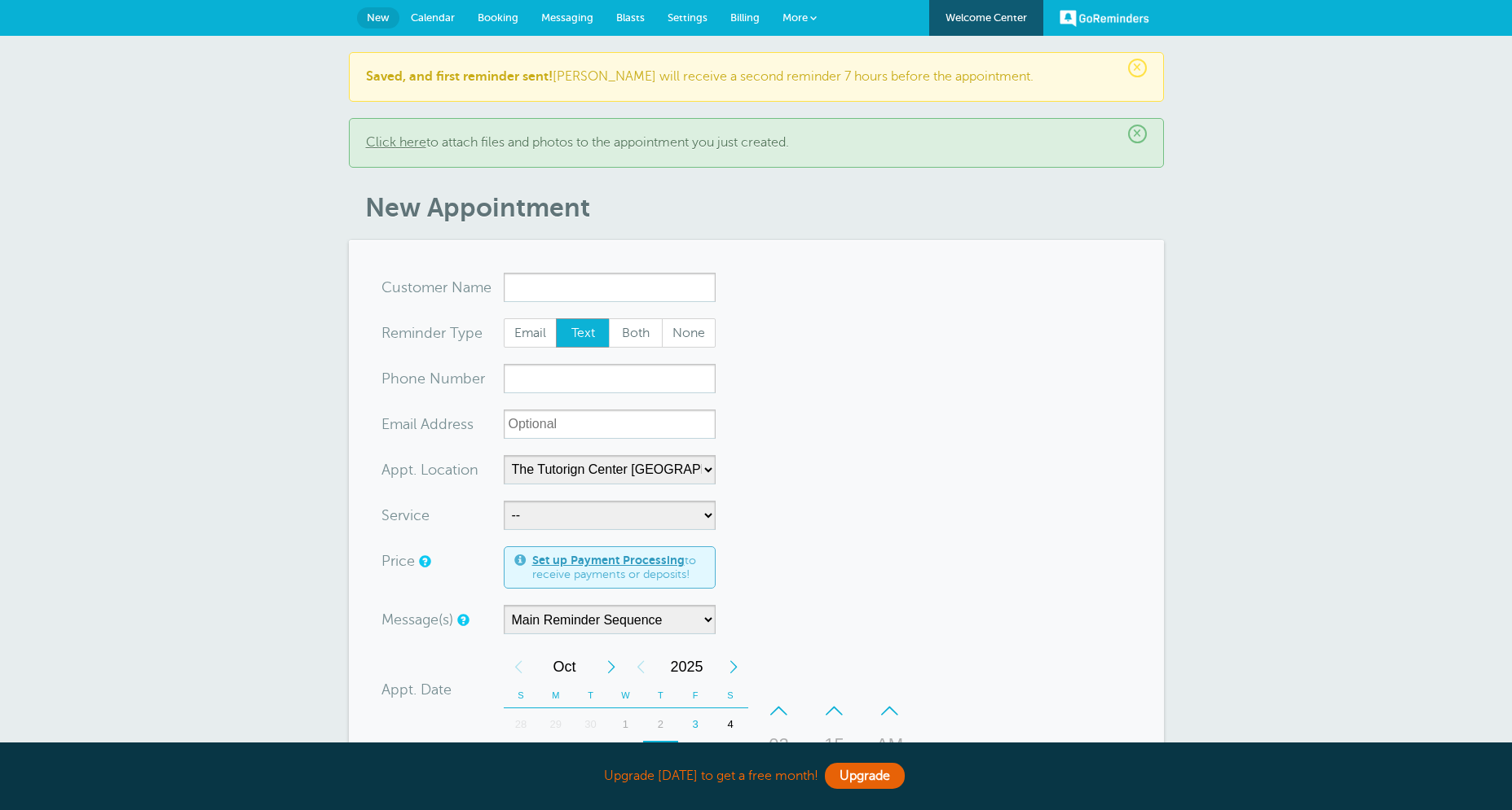
select select "25420"
click at [548, 309] on form "You are creating a new customer. To use an existing customer select one from th…" at bounding box center [756, 721] width 750 height 896
click at [550, 297] on input "x-no-autofill" at bounding box center [609, 288] width 212 height 30
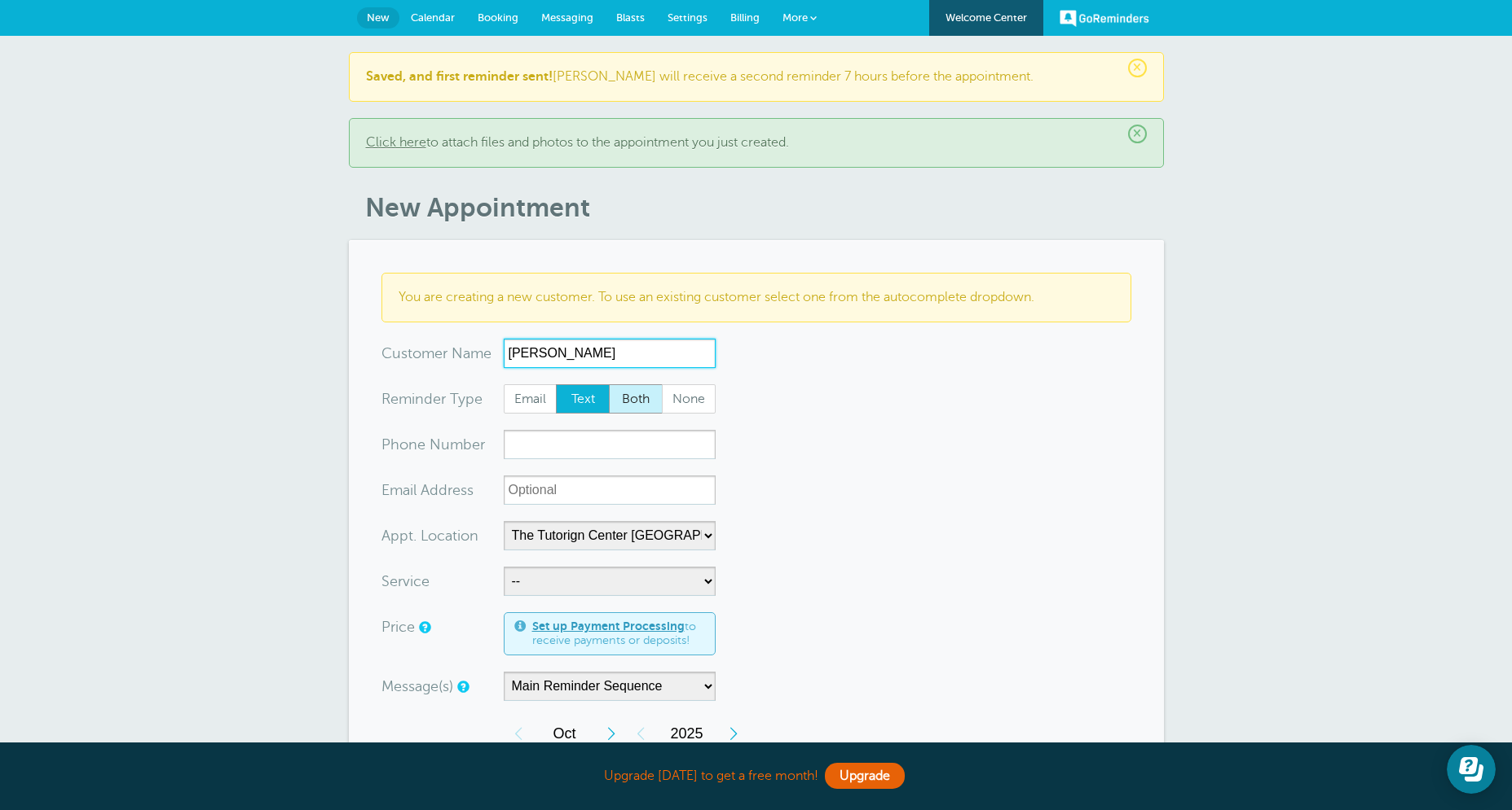
type input "Arsh Bhudwani"
click at [633, 393] on span "Both" at bounding box center [635, 399] width 53 height 28
click at [608, 384] on input "Both" at bounding box center [608, 383] width 1 height 1
radio input "true"
click at [584, 462] on form "You are creating a new customer. To use an existing customer select one from th…" at bounding box center [756, 754] width 750 height 962
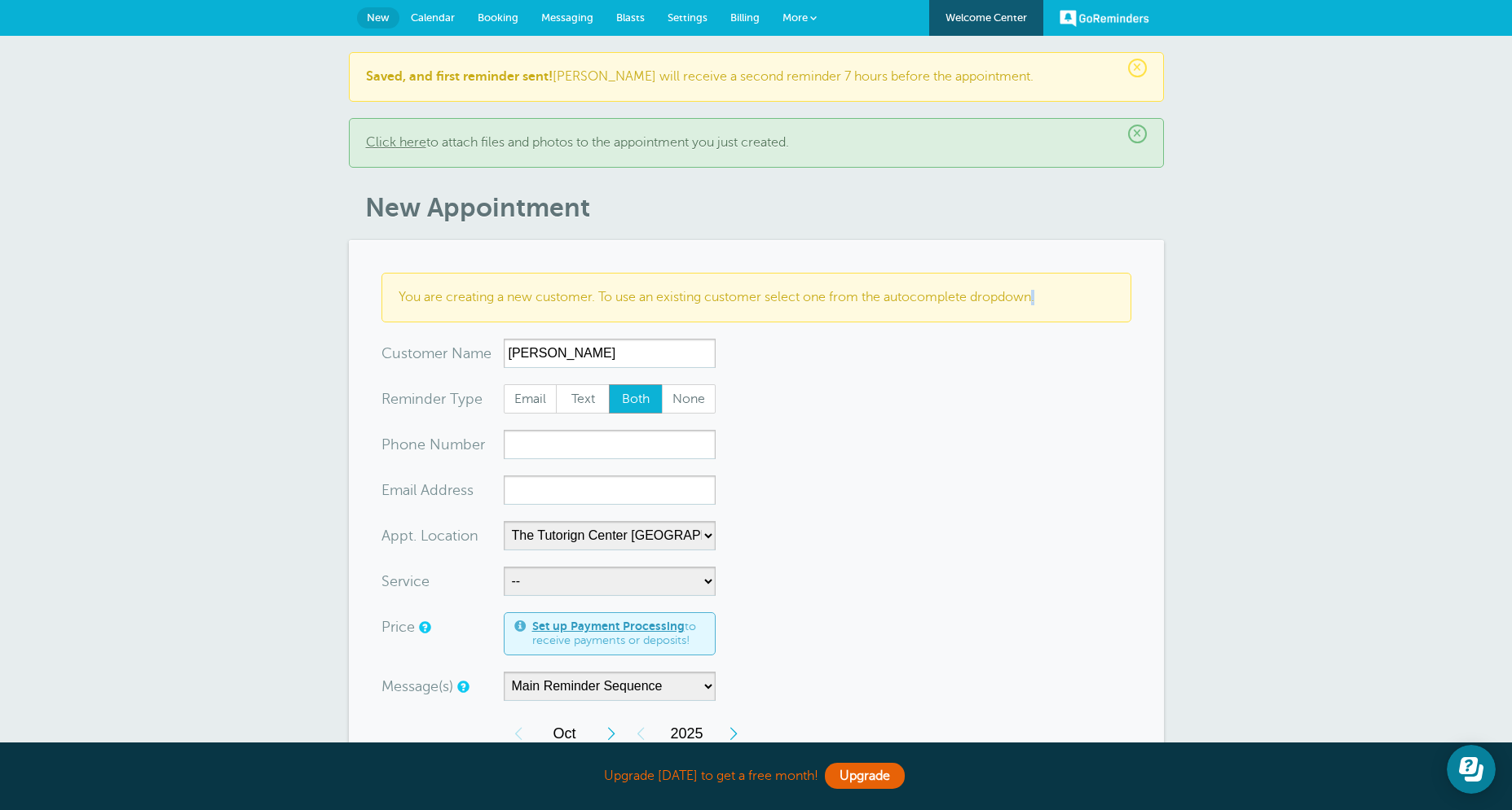
click at [583, 460] on form "You are creating a new customer. To use an existing customer select one from th…" at bounding box center [756, 754] width 750 height 962
click at [580, 453] on input "xxx-no-autofill" at bounding box center [609, 445] width 212 height 30
paste input "[PHONE_NUMBER]"
type input "[PHONE_NUMBER]"
click at [601, 447] on input "[PHONE_NUMBER]" at bounding box center [609, 445] width 212 height 30
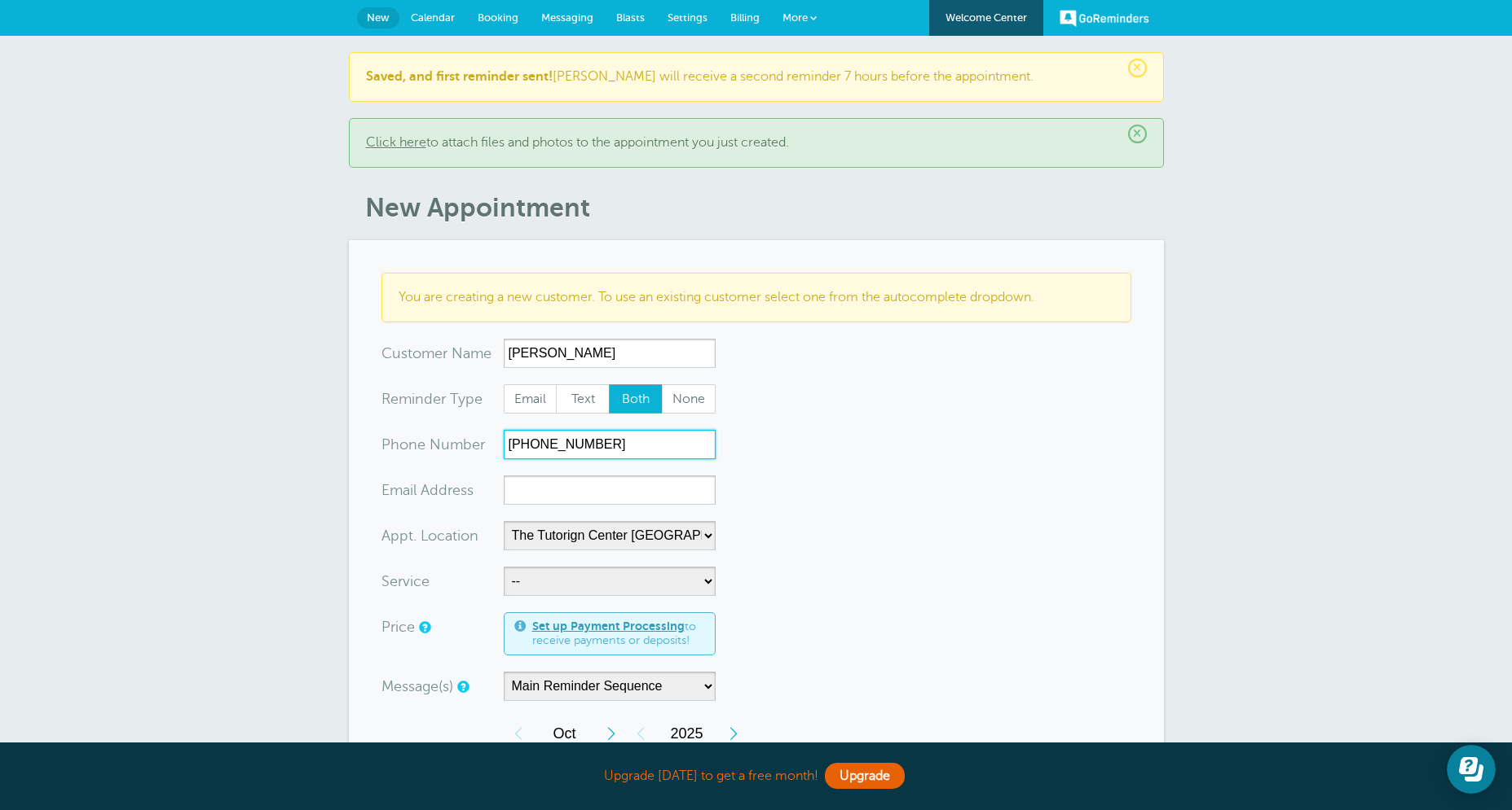
click at [601, 447] on input "[PHONE_NUMBER]" at bounding box center [609, 445] width 212 height 30
paste input "[PHONE_NUMBER]"
type input "[PHONE_NUMBER]"
click at [572, 353] on input "Arsh Bhudwani" at bounding box center [609, 354] width 212 height 30
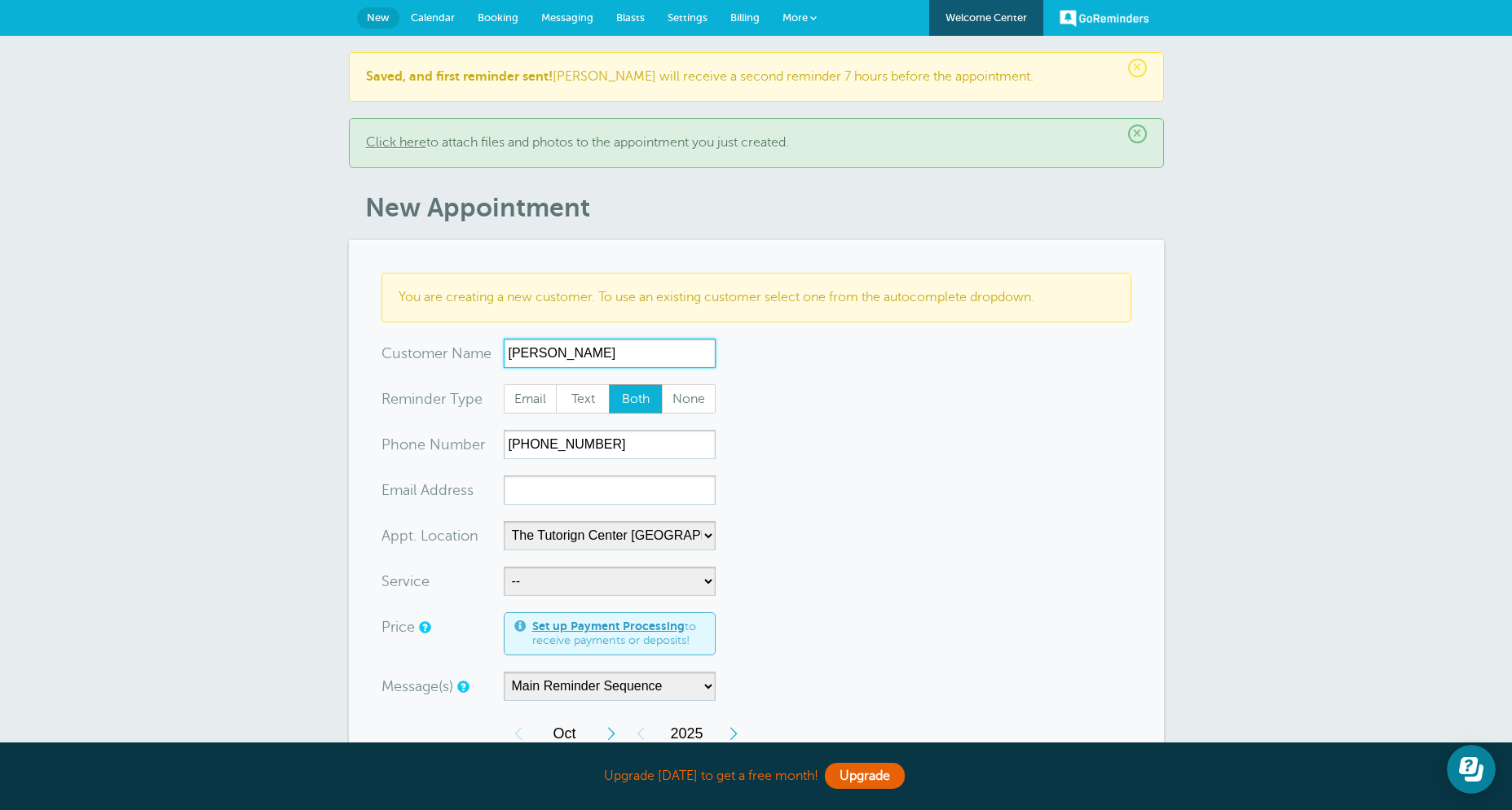
type input "Arsh Budhwani"
click at [563, 502] on form "You are creating a new customer. To use an existing customer select one from th…" at bounding box center [756, 754] width 750 height 962
click at [563, 500] on input "xx-no-autofill" at bounding box center [609, 490] width 212 height 30
paste input "anooshabudhwani@gmail.com"
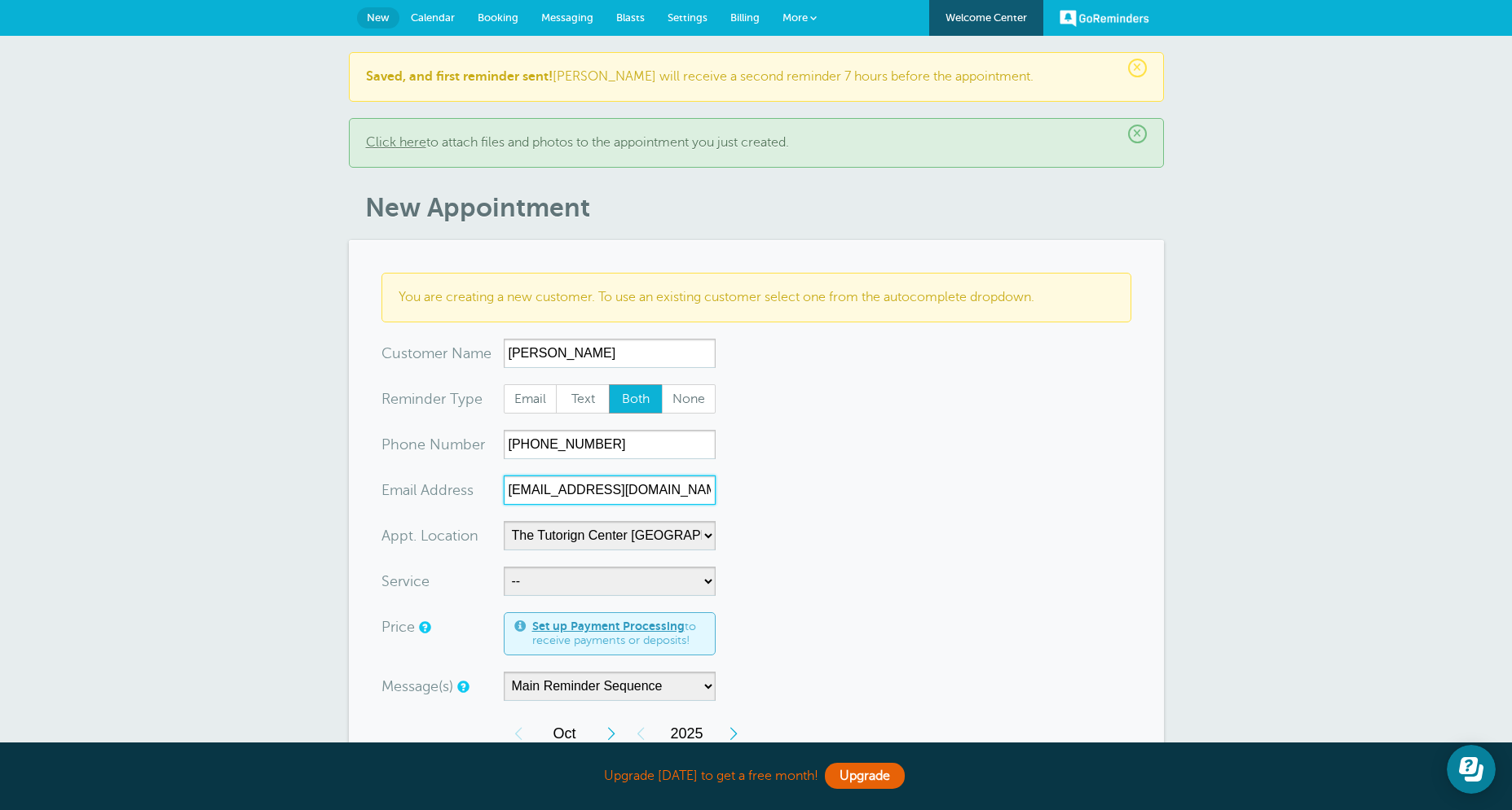
type input "anooshabudhwani@gmail.com"
click at [762, 594] on form "You are creating a new customer. To use an existing customer select one from th…" at bounding box center [756, 754] width 750 height 962
select select "28414"
click option "60min Tutoring" at bounding box center [0, 0] width 0 height 0
click at [880, 533] on form "You are creating a new customer. To use an existing customer select one from th…" at bounding box center [756, 754] width 750 height 962
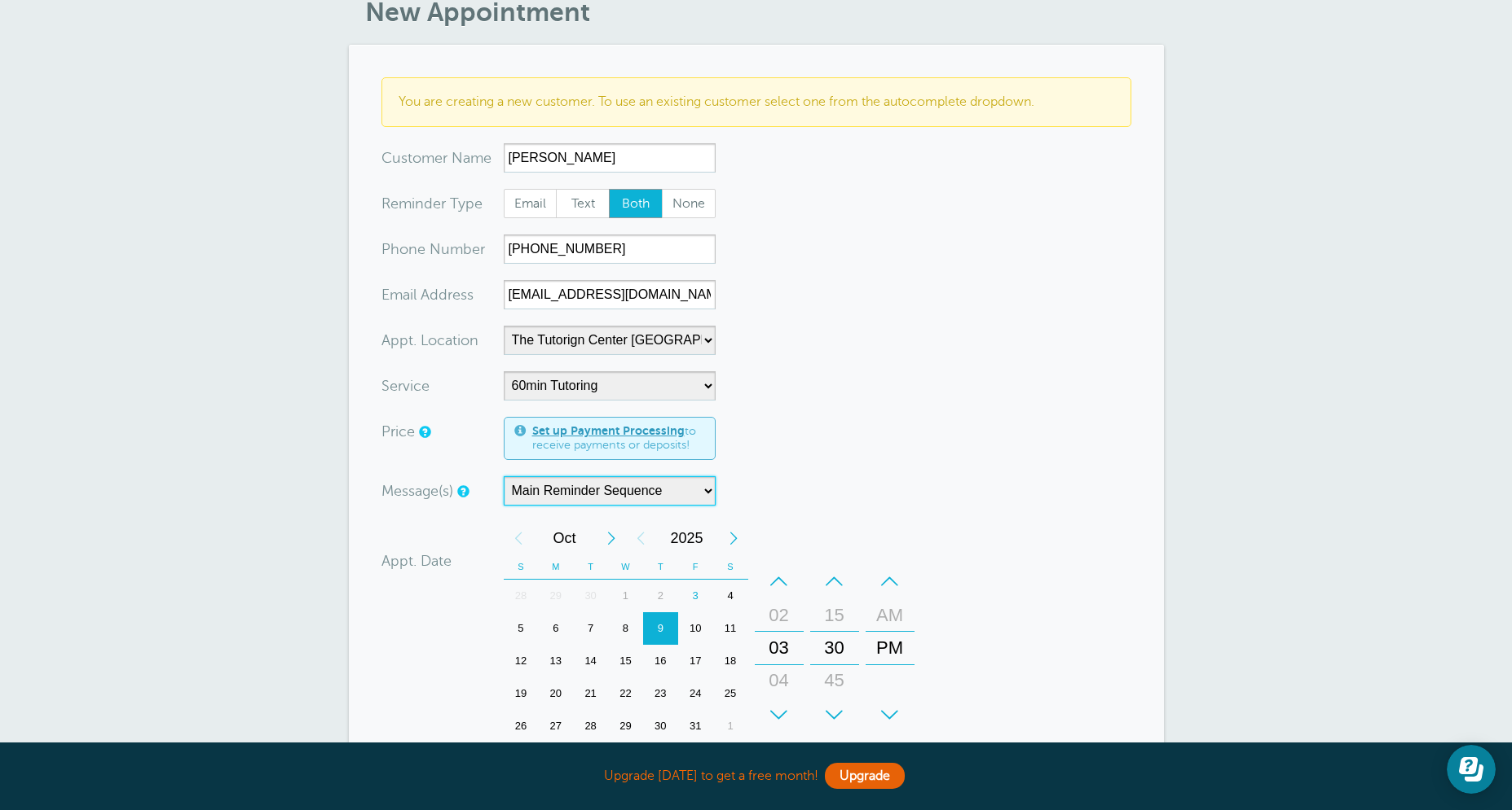
scroll to position [352, 0]
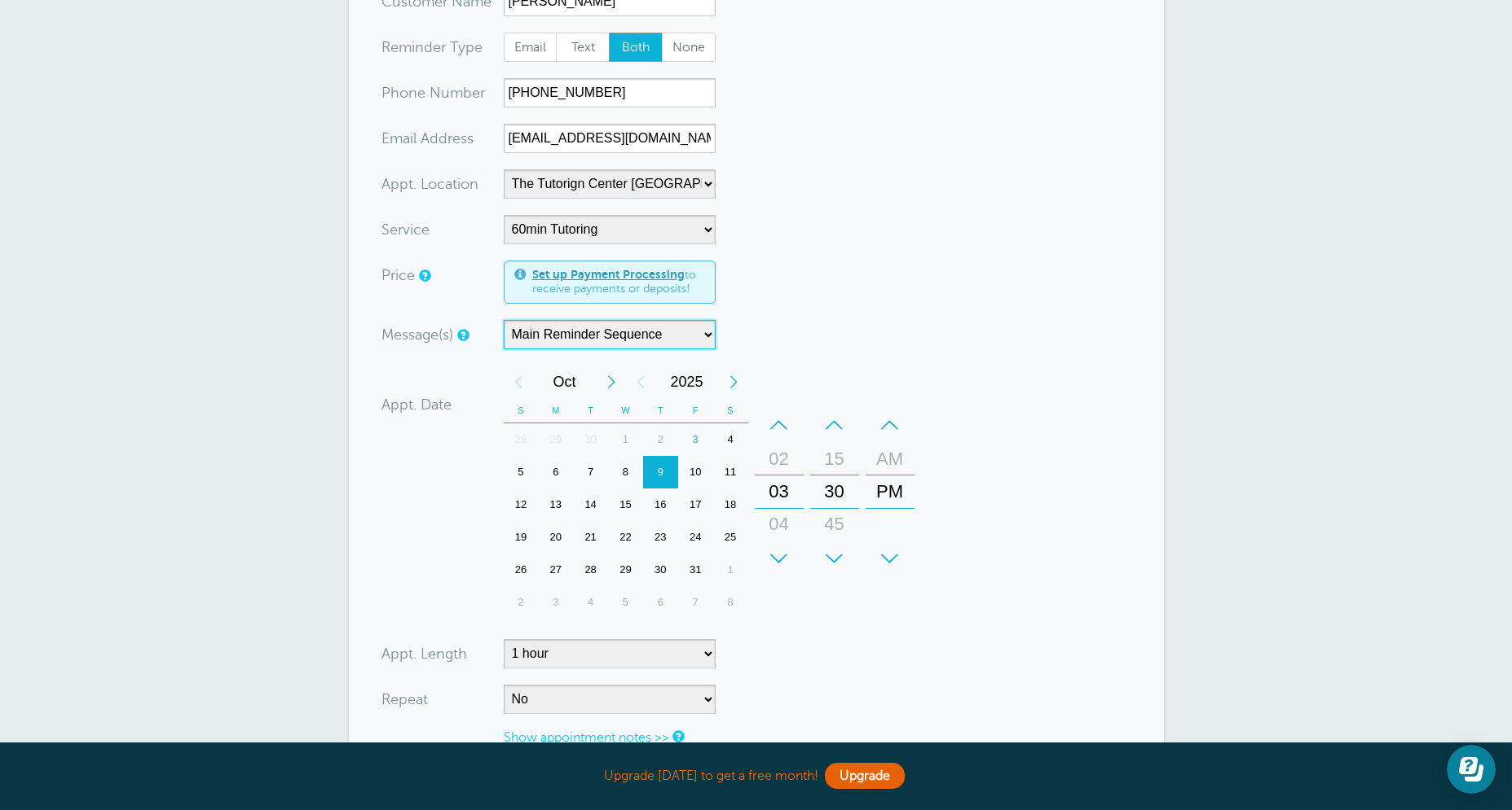
click at [586, 469] on div "7" at bounding box center [590, 472] width 35 height 33
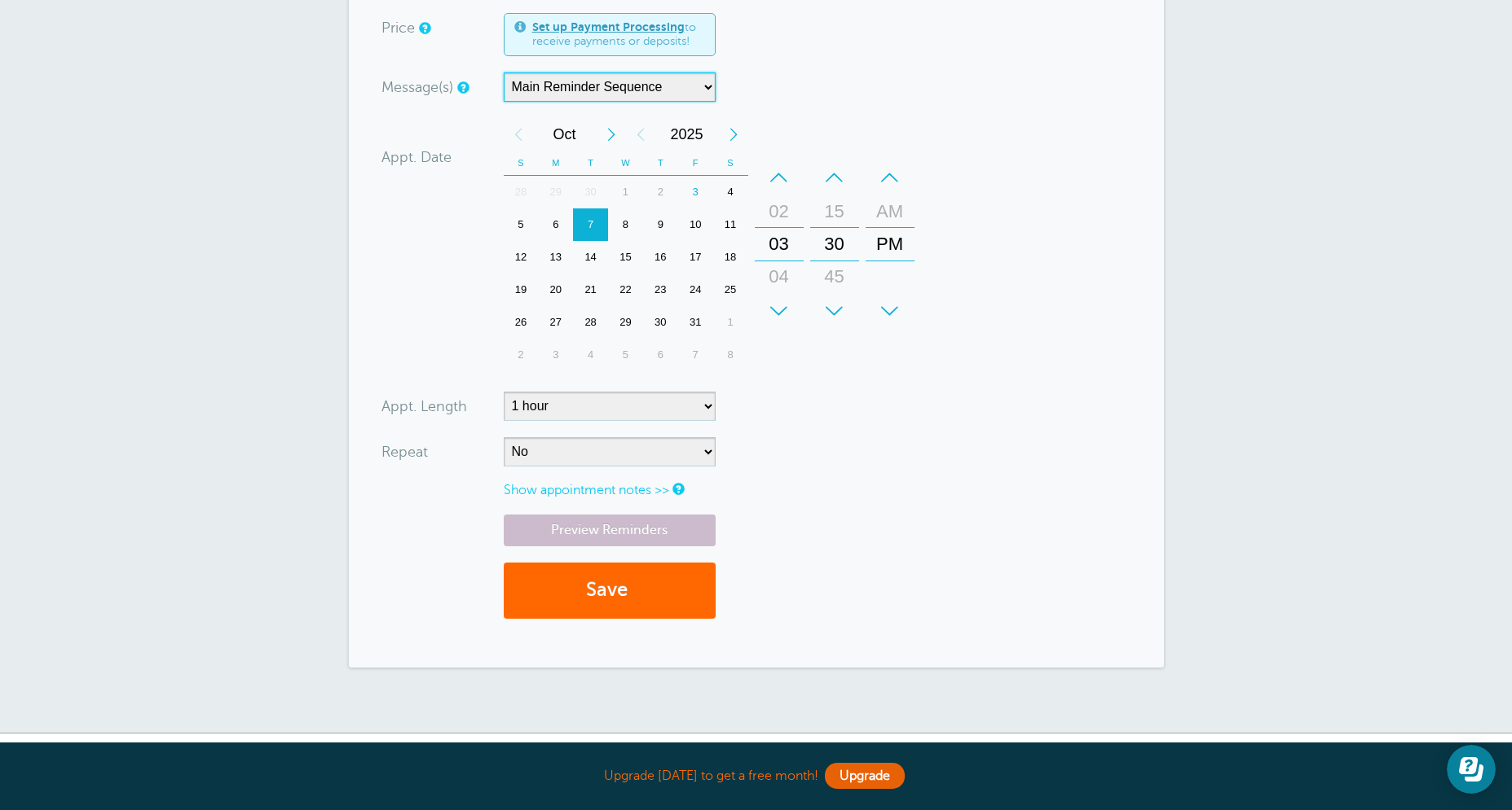
click at [784, 188] on div "–" at bounding box center [779, 177] width 49 height 33
click at [785, 314] on div "+" at bounding box center [779, 311] width 49 height 33
click at [787, 312] on div "+" at bounding box center [779, 311] width 49 height 33
click at [576, 468] on form "You are creating a new customer. To use an existing customer select one from th…" at bounding box center [756, 153] width 750 height 962
click at [503, 438] on select "No Daily Weekly Every 2 weeks Every 3 weeks Every 4 weeks Monthly Every 5 weeks…" at bounding box center [609, 453] width 212 height 30
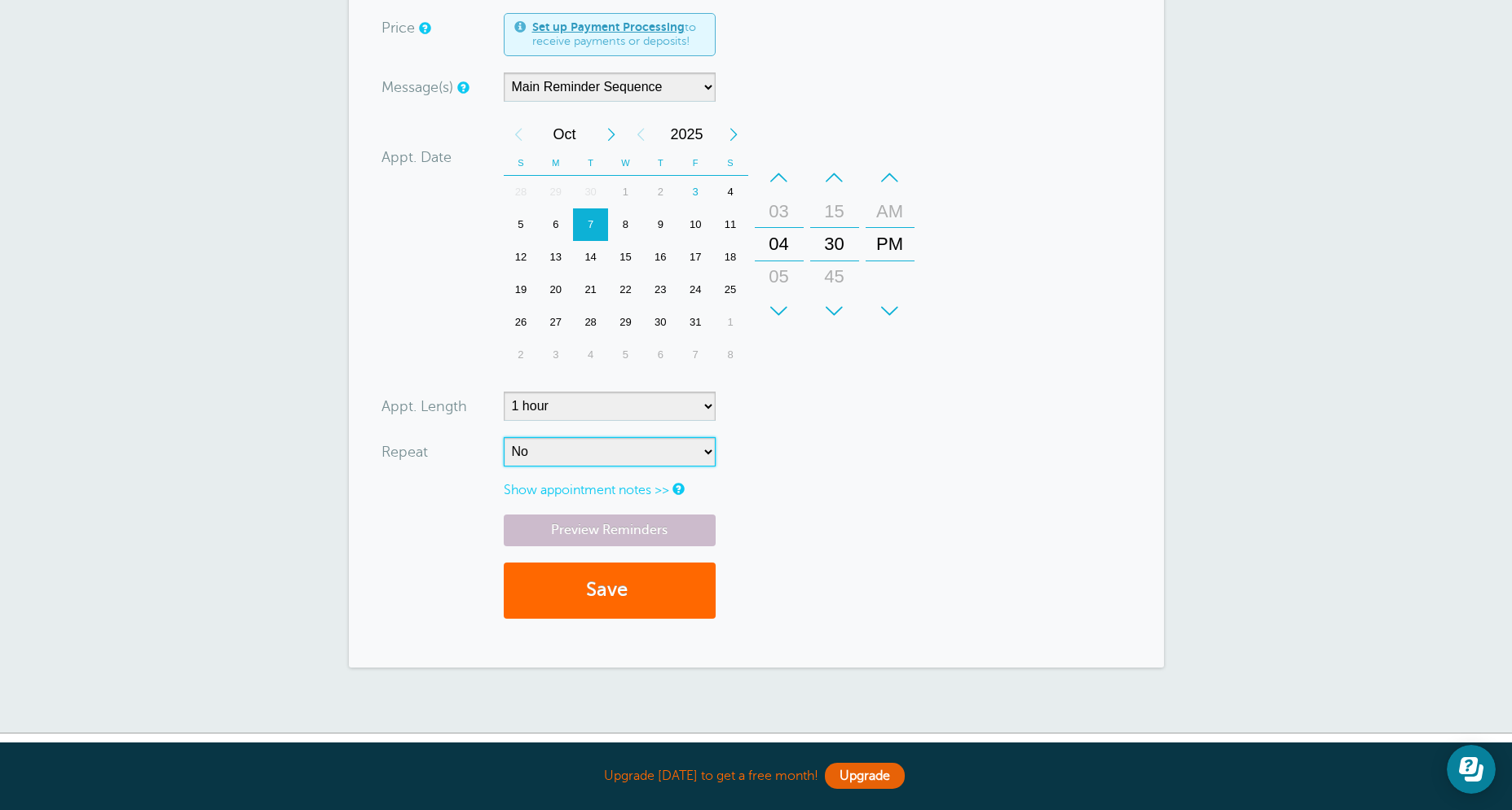
select select "RRULE:FREQ=WEEKLY"
click option "Weekly" at bounding box center [0, 0] width 0 height 0
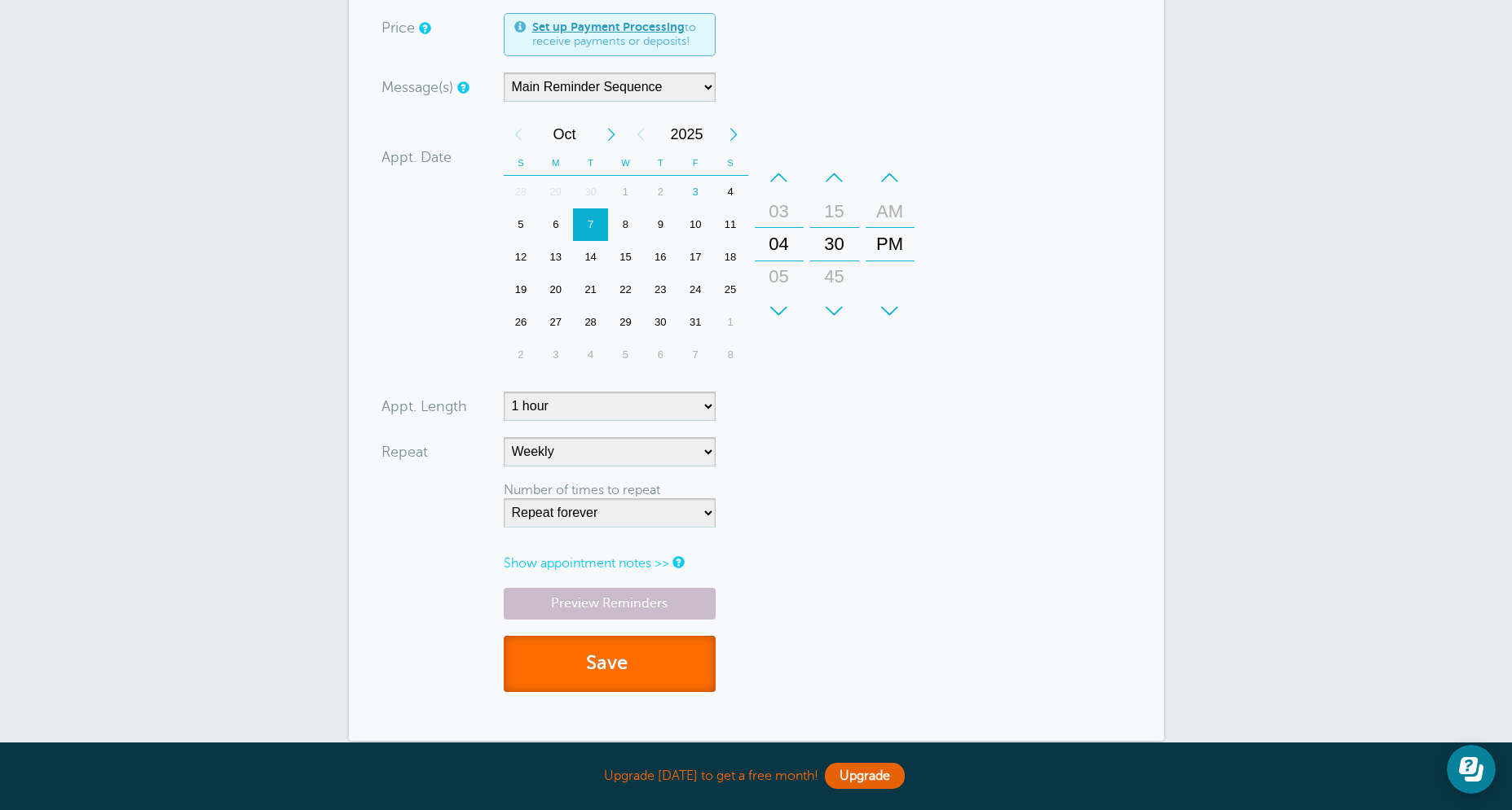
click at [593, 672] on button "Save" at bounding box center [609, 663] width 212 height 56
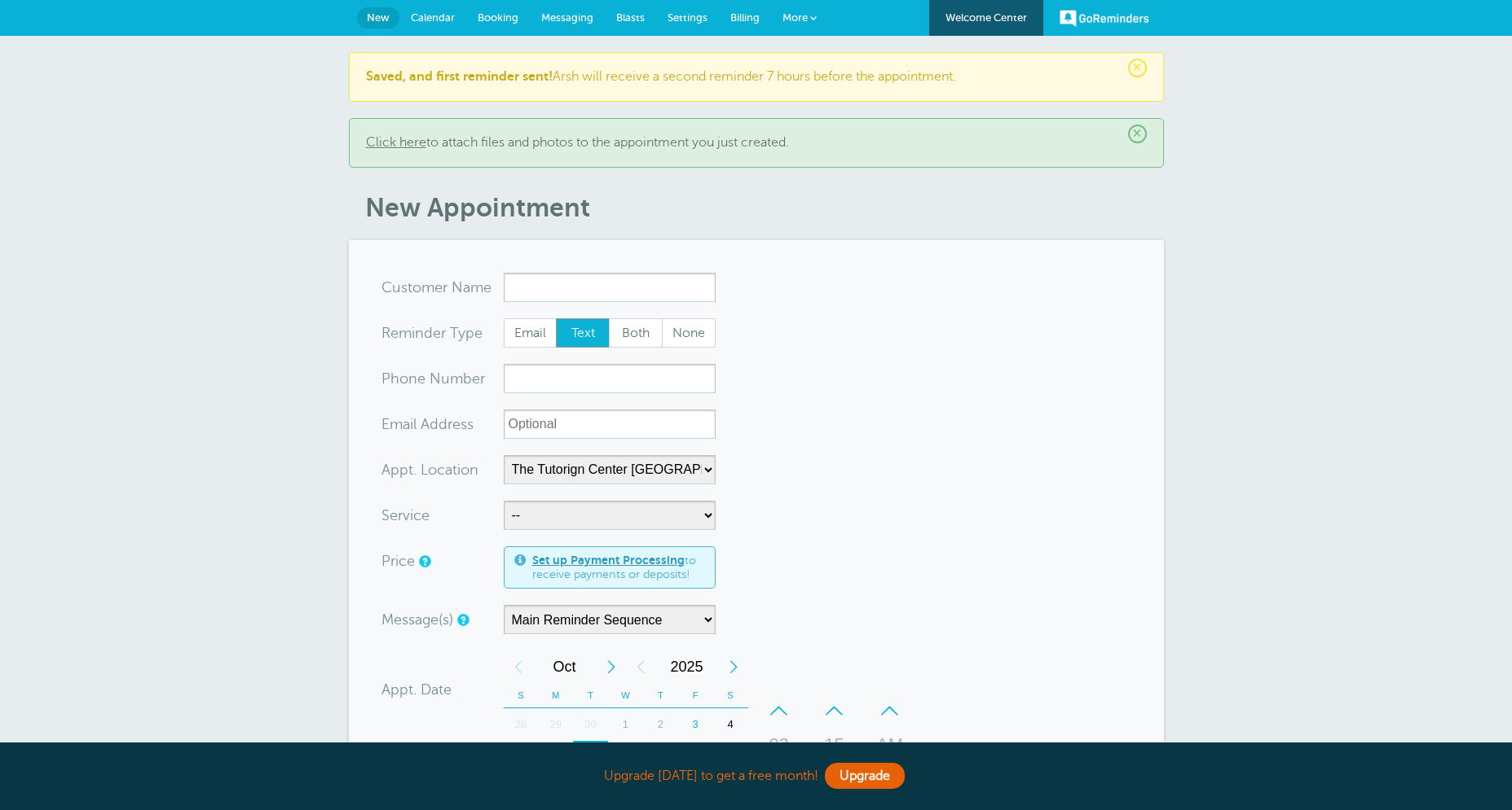
select select "25420"
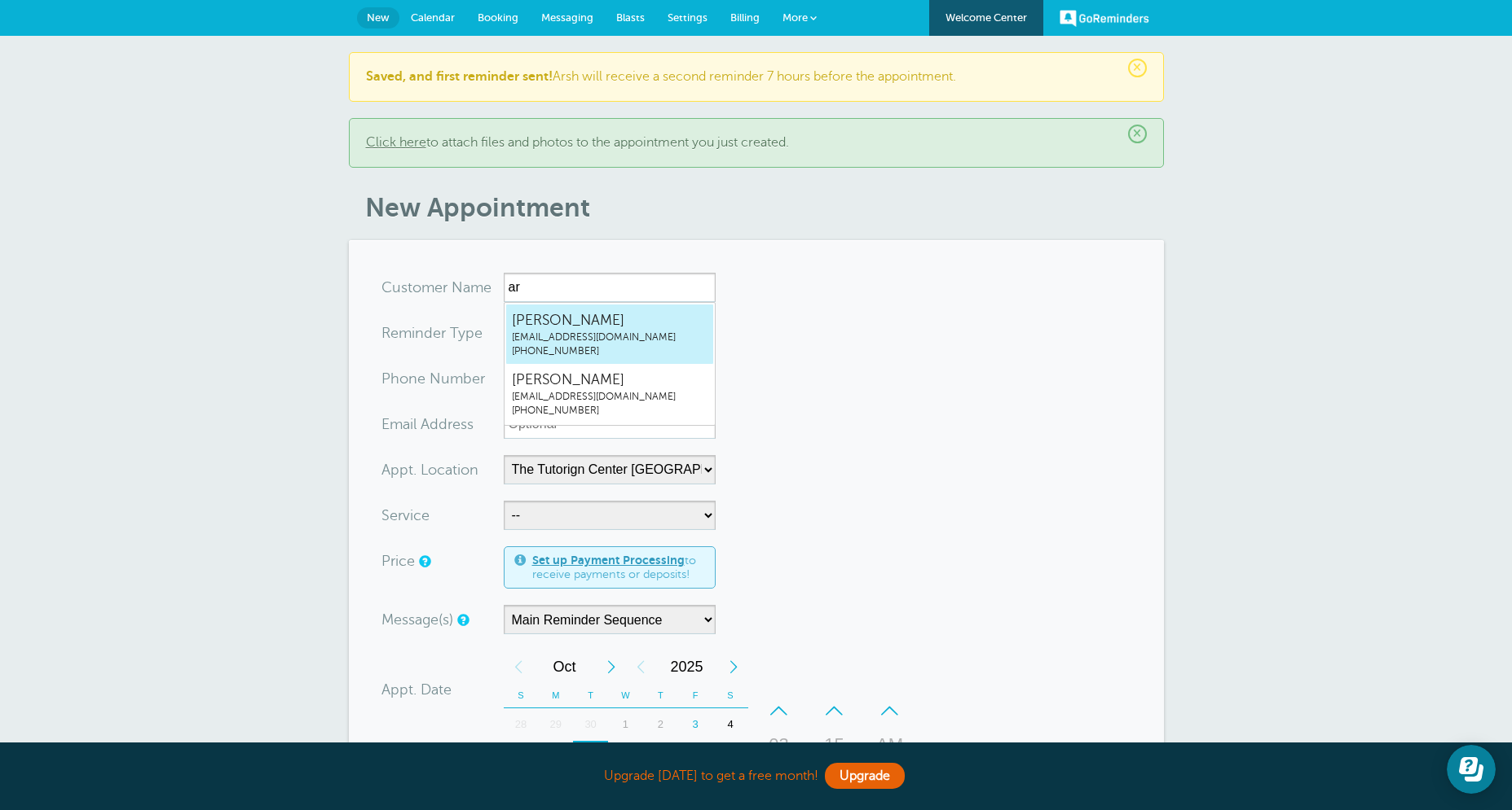
click at [592, 319] on span "[PERSON_NAME]" at bounding box center [608, 320] width 195 height 21
type input "[EMAIL_ADDRESS]"
type input "[PERSON_NAME]"
radio input "false"
radio input "true"
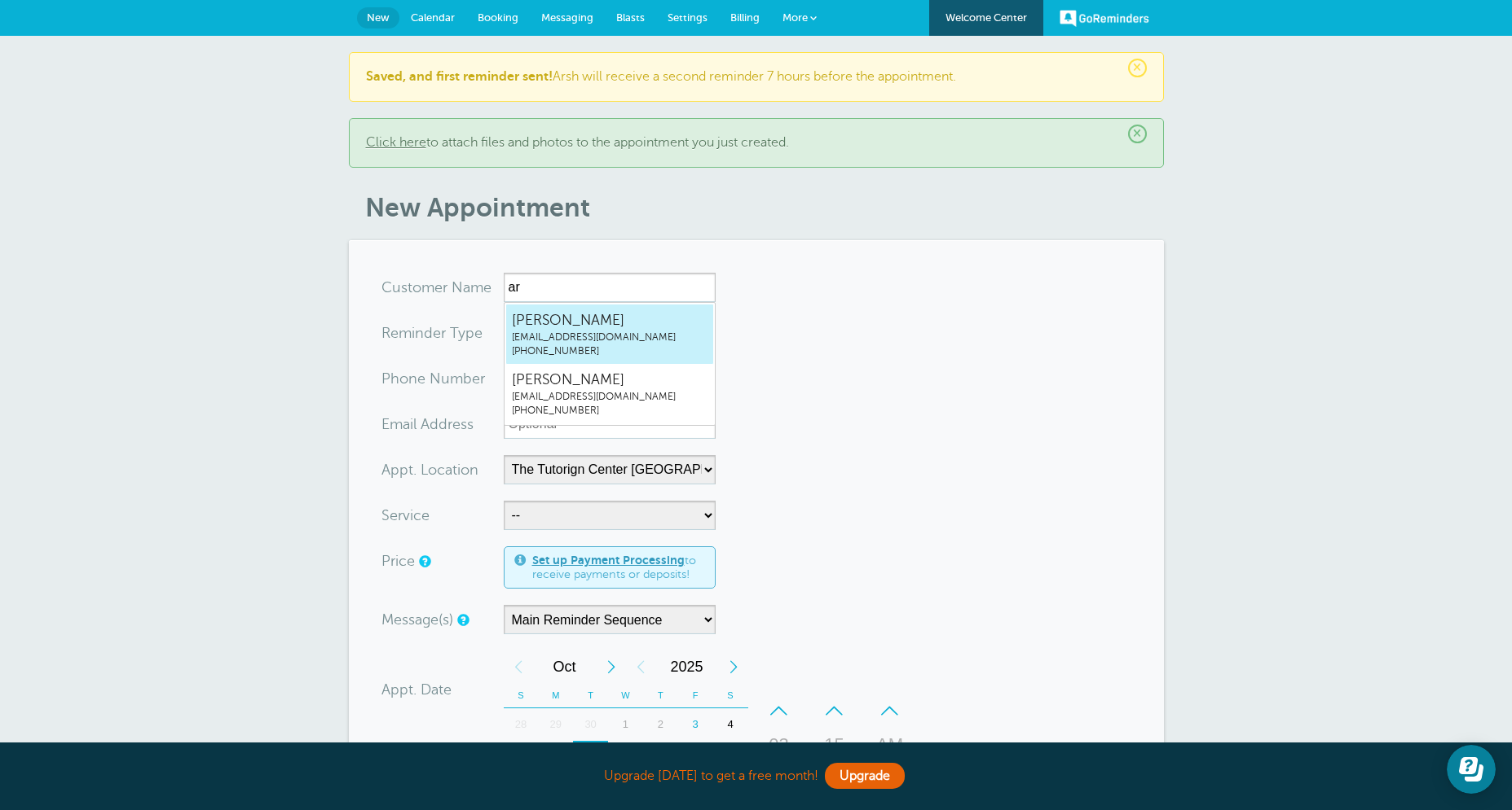
type input "[PHONE_NUMBER]"
type input "[EMAIL_ADDRESS][DOMAIN_NAME]"
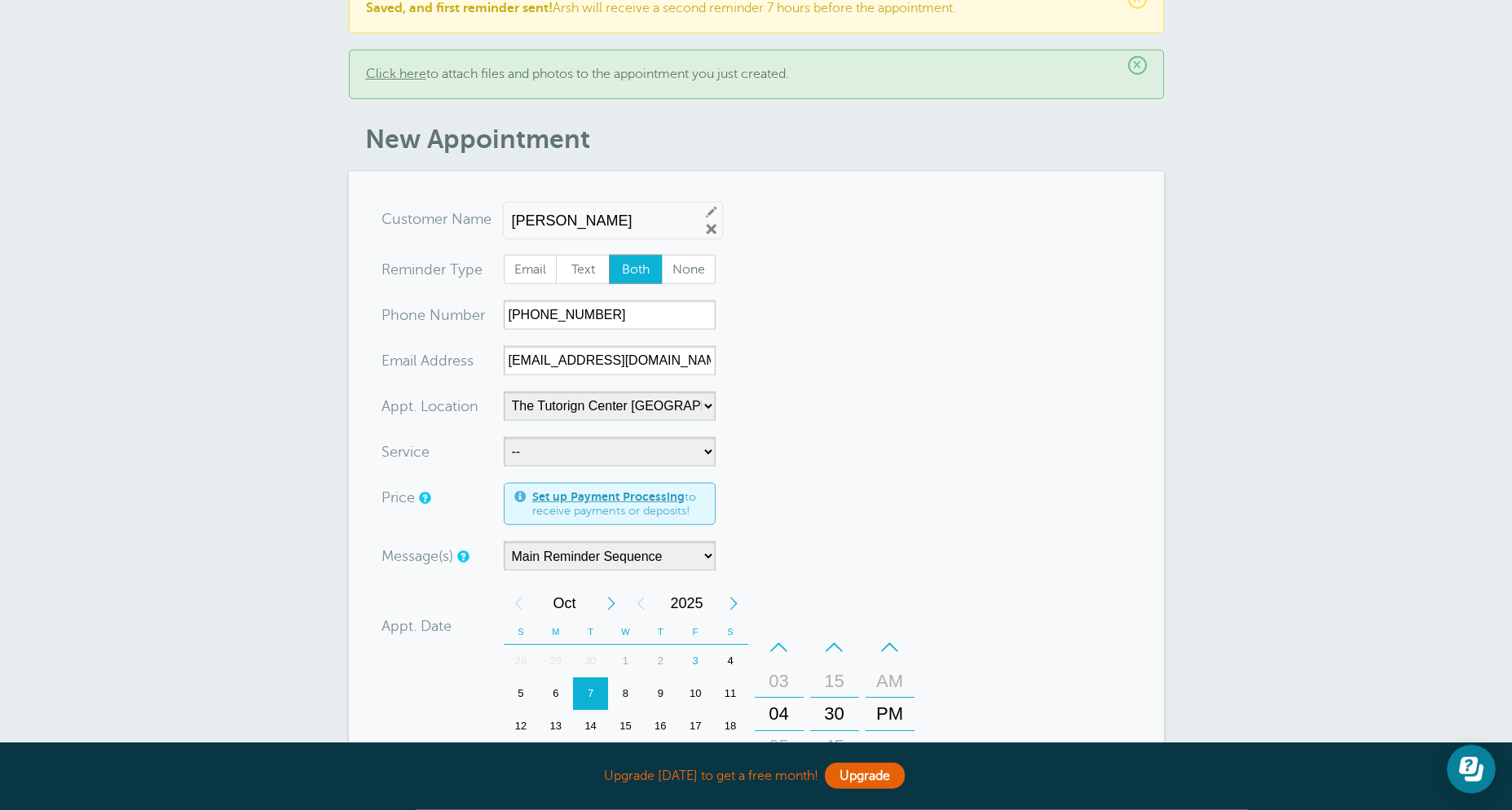
scroll to position [195, 0]
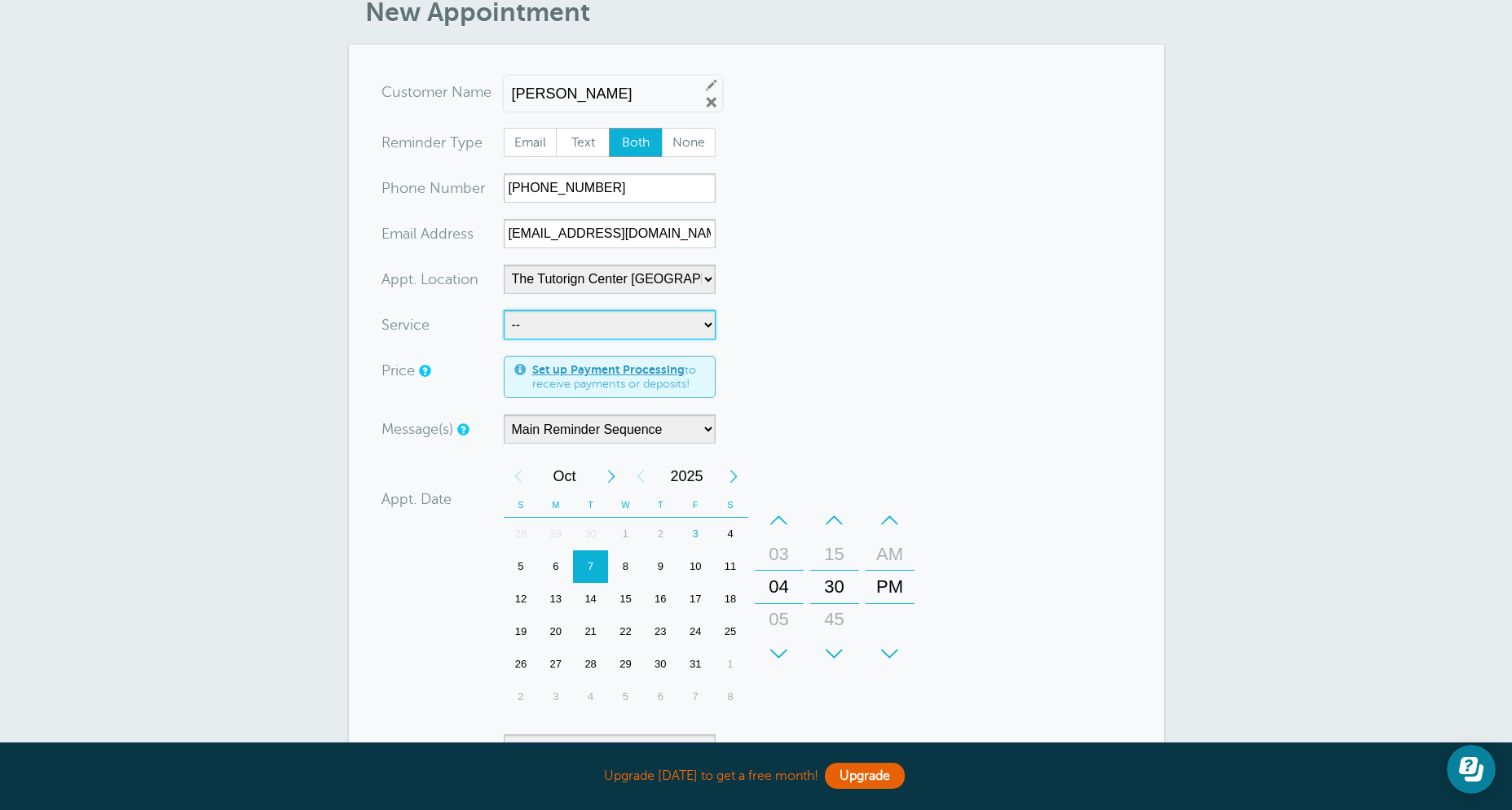
select select "28414"
click option "60min Tutoring" at bounding box center [0, 0] width 0 height 0
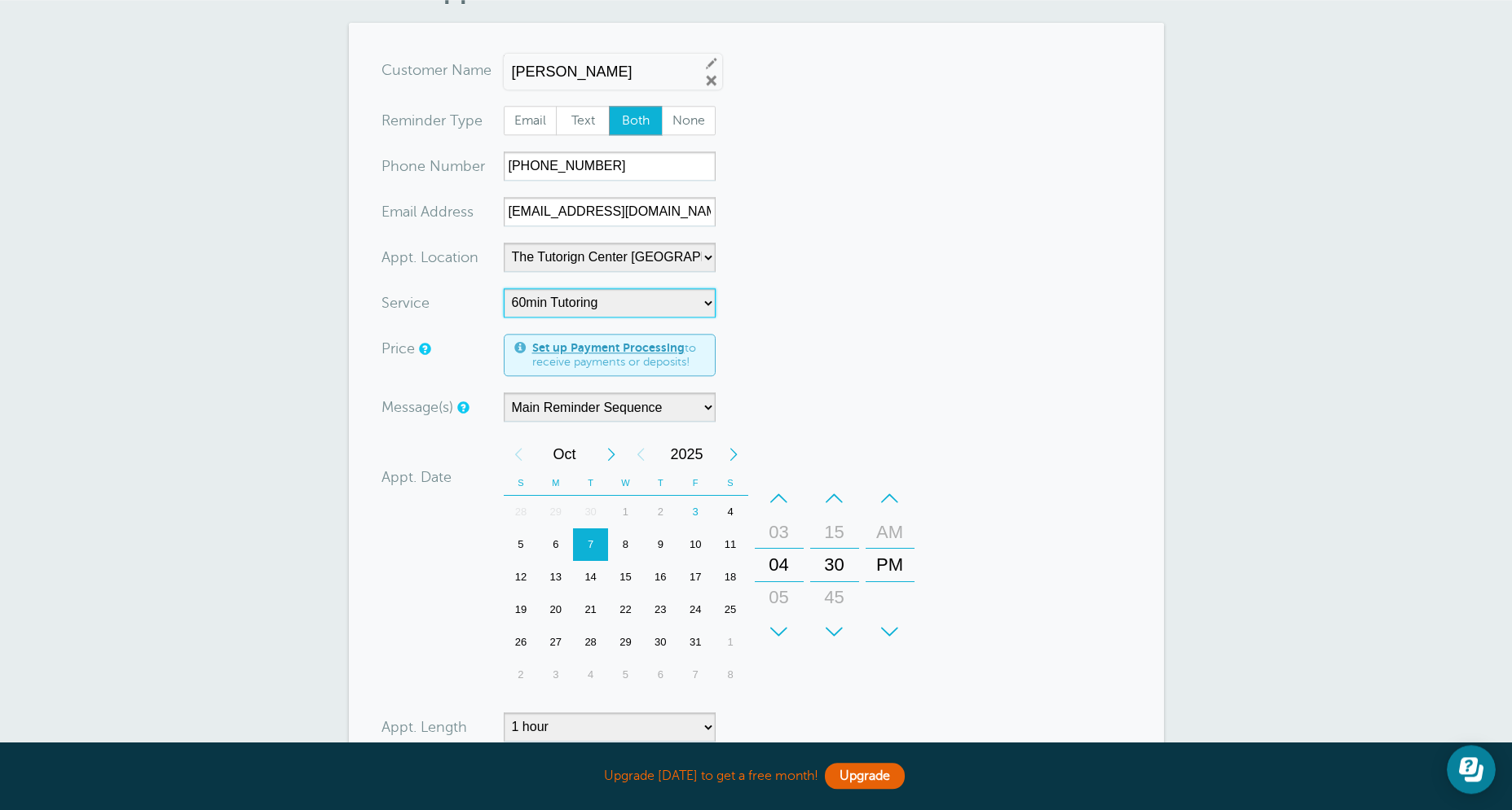
scroll to position [222, 0]
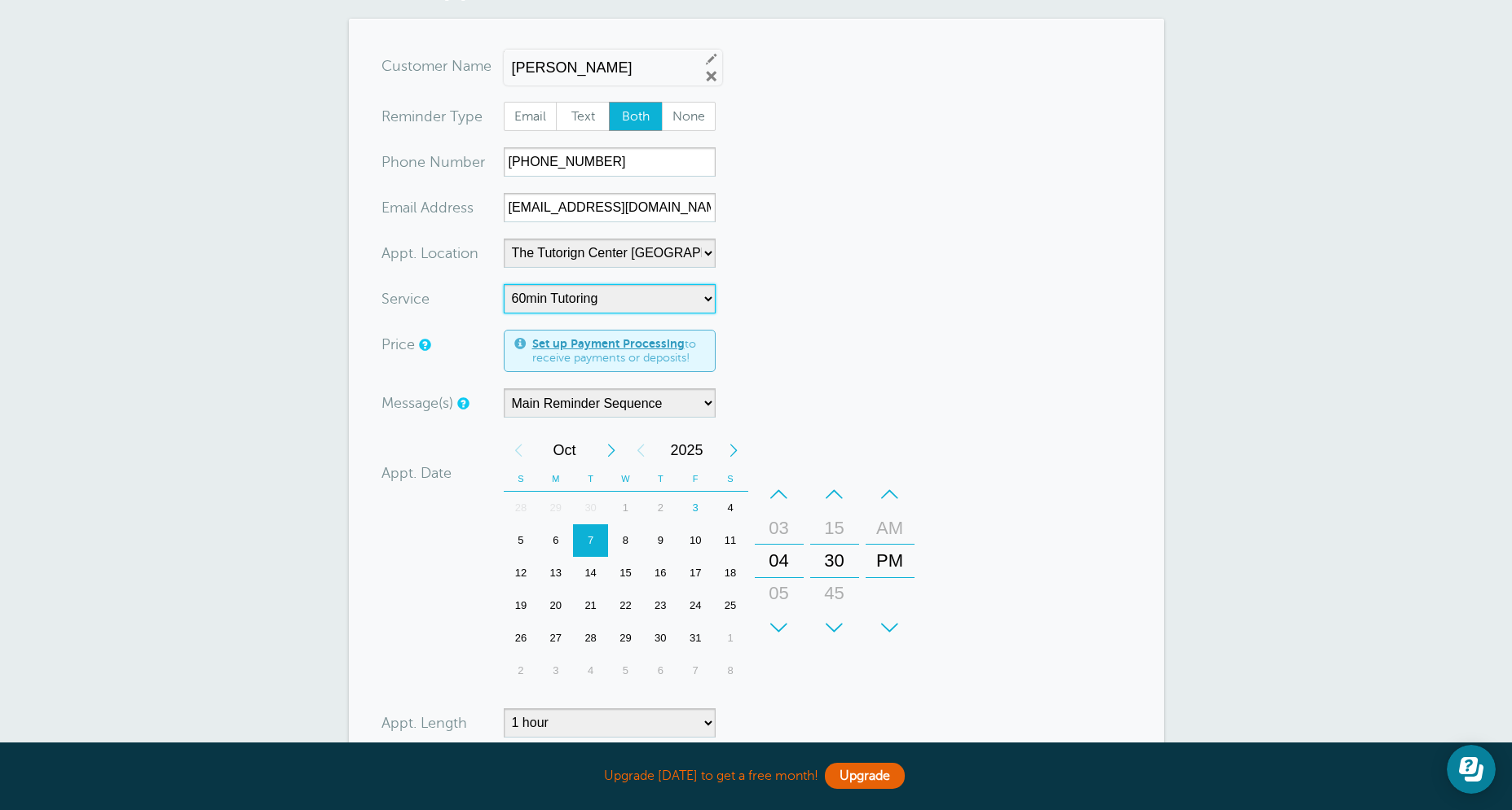
click at [608, 542] on div "8" at bounding box center [625, 541] width 35 height 33
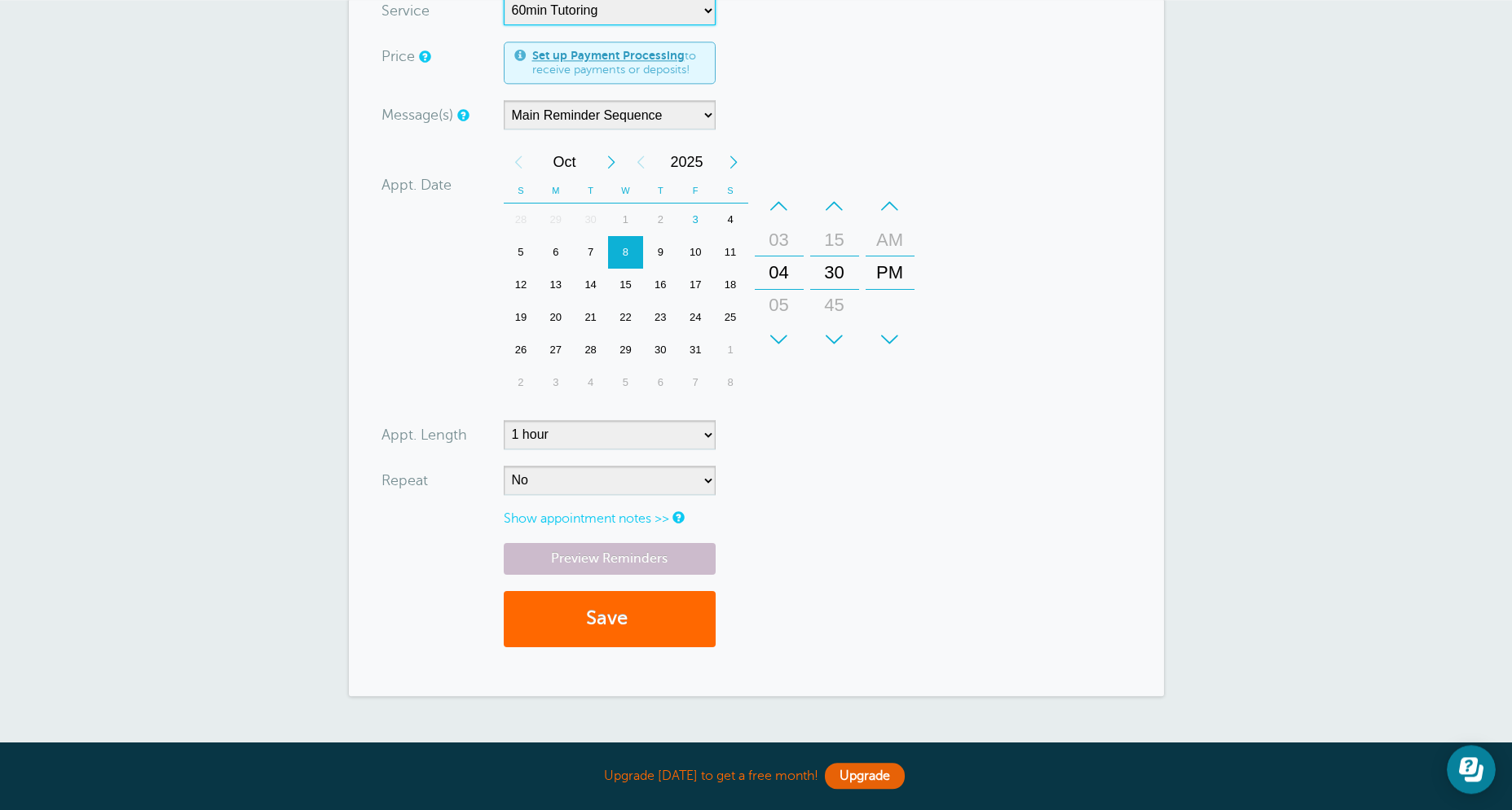
scroll to position [599, 0]
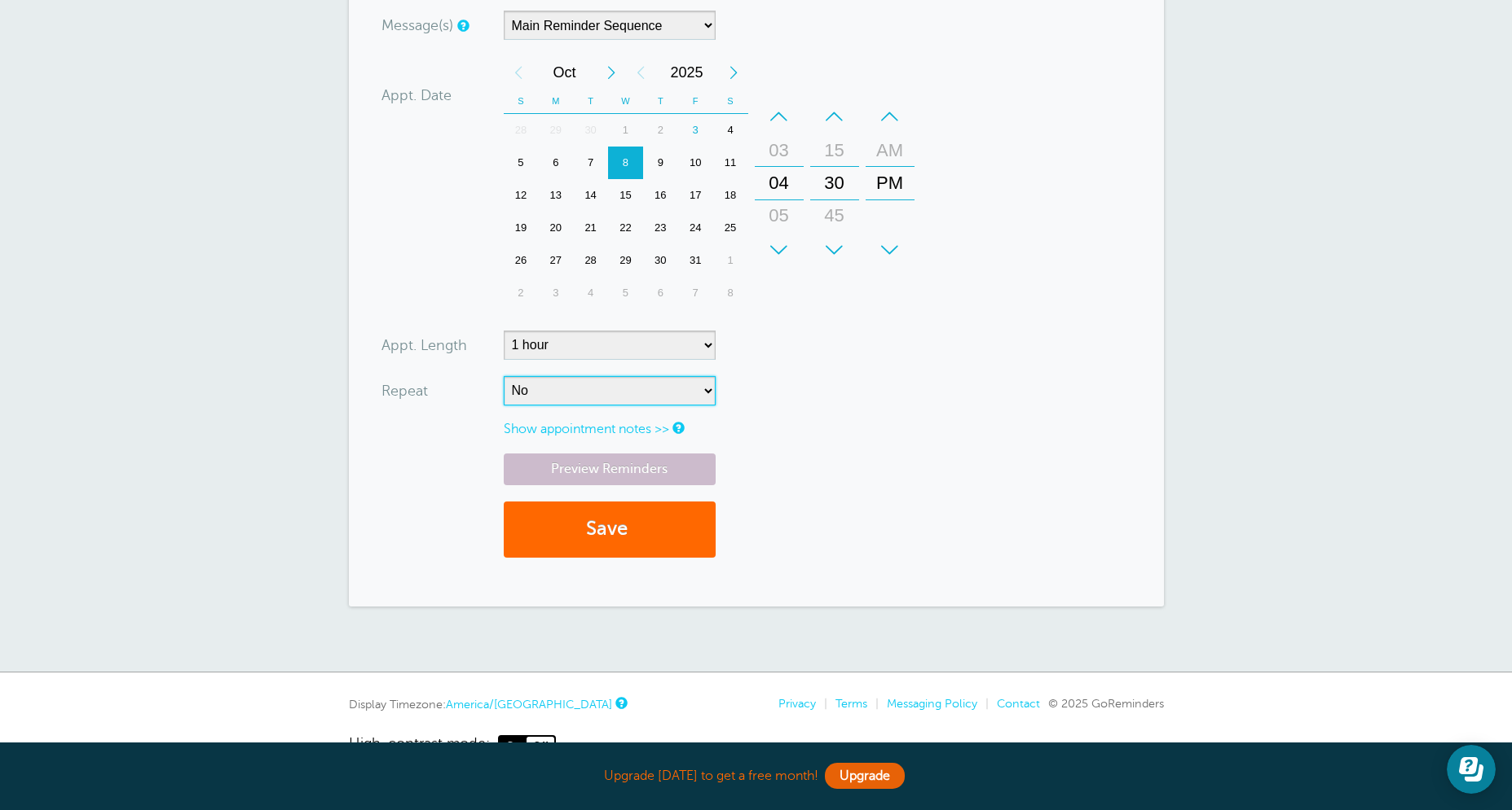
click at [503, 376] on select "No Daily Weekly Every 2 weeks Every 3 weeks Every 4 weeks Monthly Every 5 weeks…" at bounding box center [609, 391] width 212 height 30
select select "RRULE:FREQ=WEEKLY"
click option "Weekly" at bounding box center [0, 0] width 0 height 0
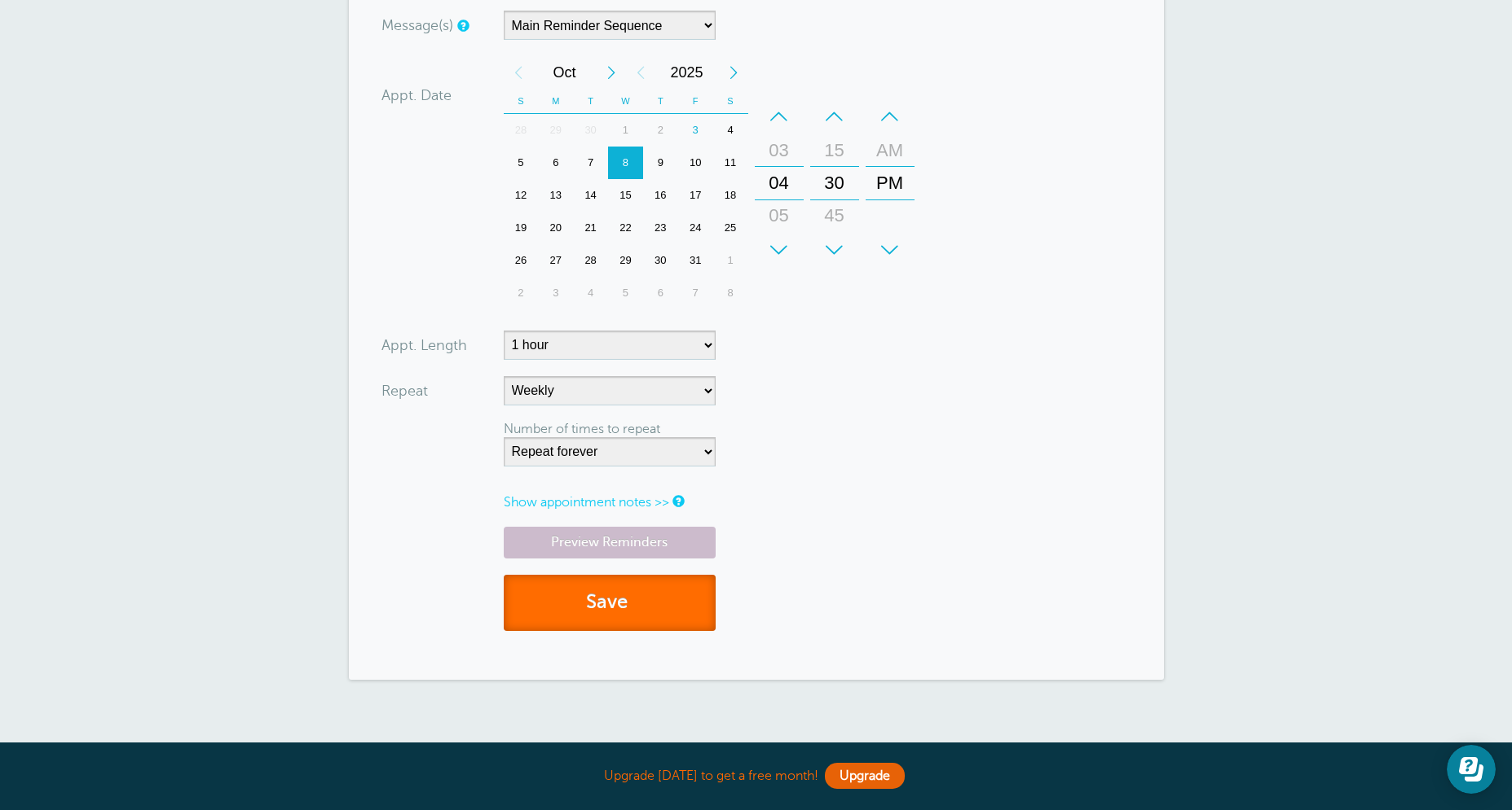
click at [636, 617] on button "Save" at bounding box center [609, 603] width 212 height 56
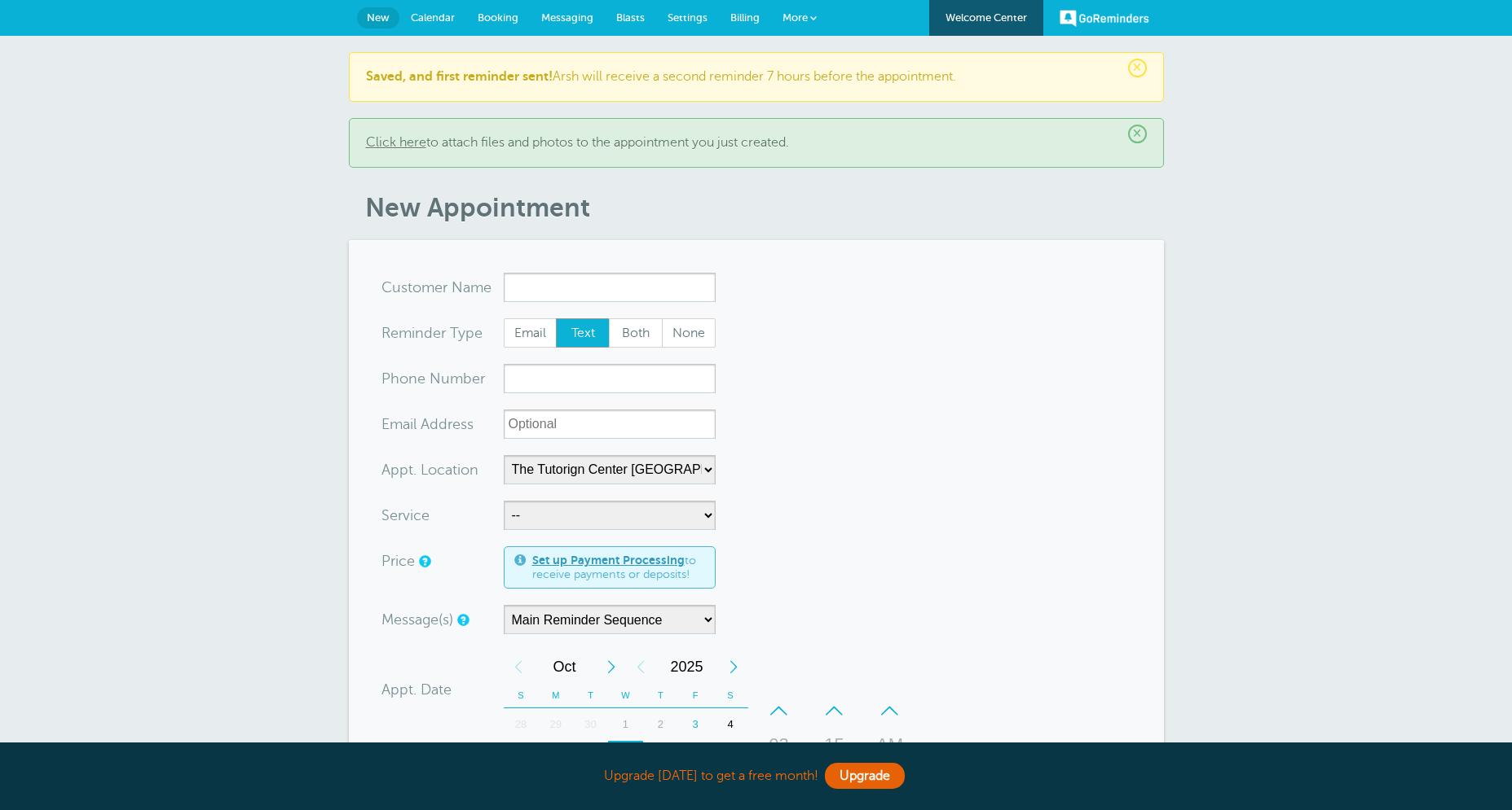
select select "25420"
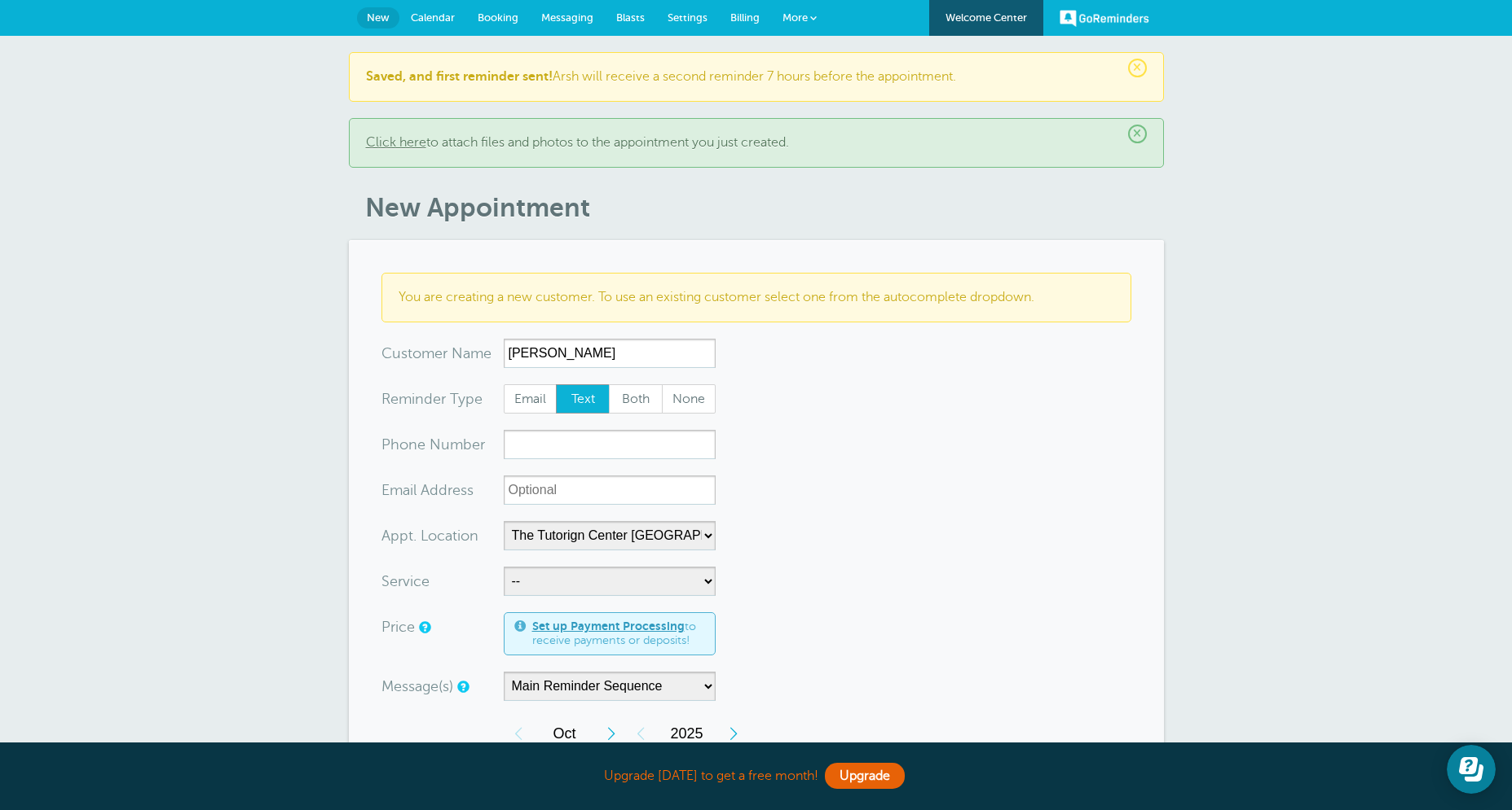
type input "[PERSON_NAME]"
click at [643, 390] on span "Both" at bounding box center [635, 399] width 53 height 28
click at [608, 384] on input "Both" at bounding box center [608, 383] width 1 height 1
radio input "true"
click at [574, 430] on form "You are creating a new customer. To use an existing customer select one from th…" at bounding box center [756, 754] width 750 height 962
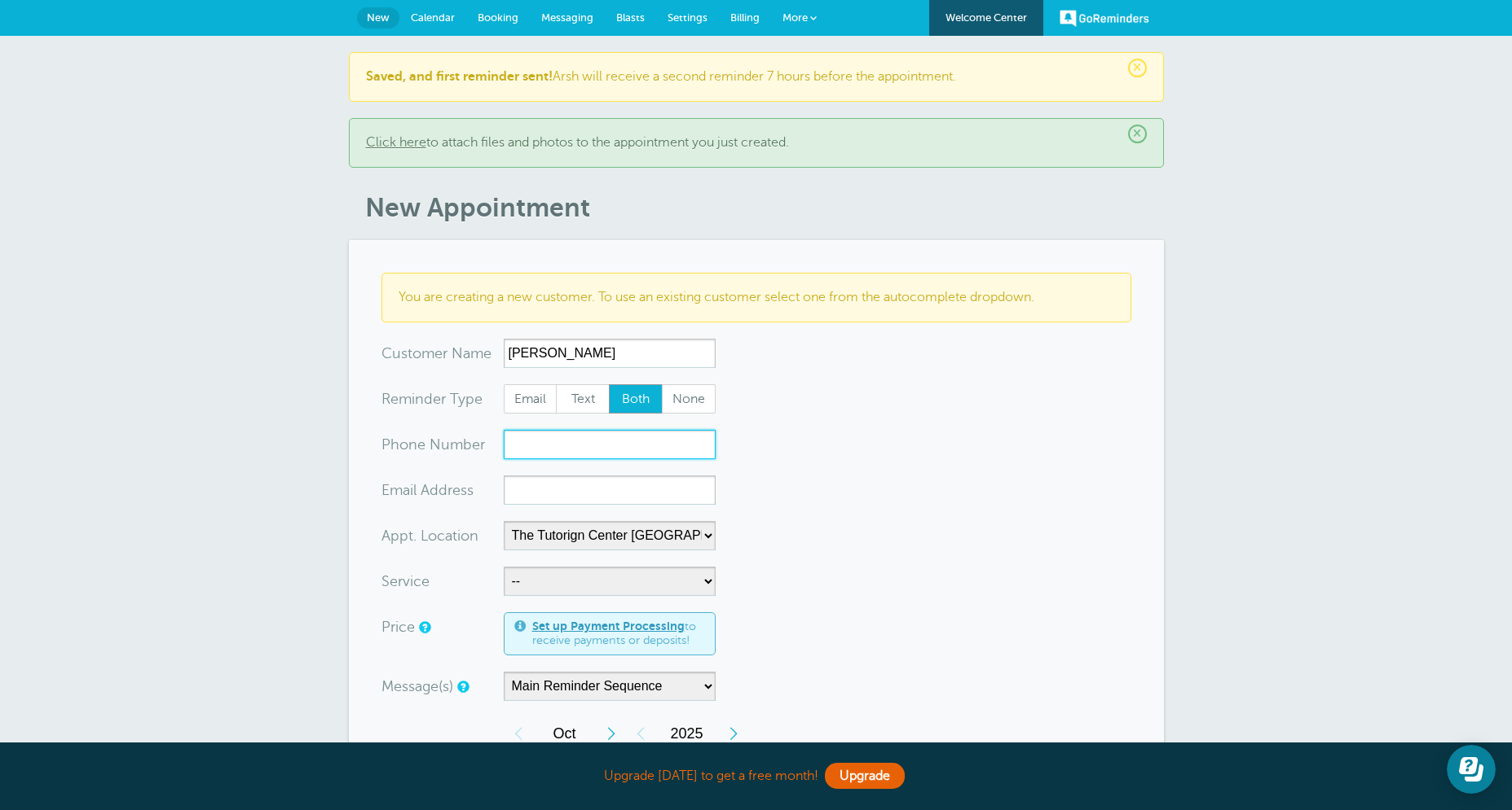
click at [576, 452] on input "xxx-no-autofill" at bounding box center [609, 445] width 212 height 30
paste input "[EMAIL_ADDRESS][DOMAIN_NAME]"
type input "[EMAIL_ADDRESS][DOMAIN_NAME]"
drag, startPoint x: 583, startPoint y: 429, endPoint x: 586, endPoint y: 437, distance: 8.5
click at [585, 432] on form "You are creating a new customer. To use an existing customer select one from th…" at bounding box center [756, 754] width 750 height 962
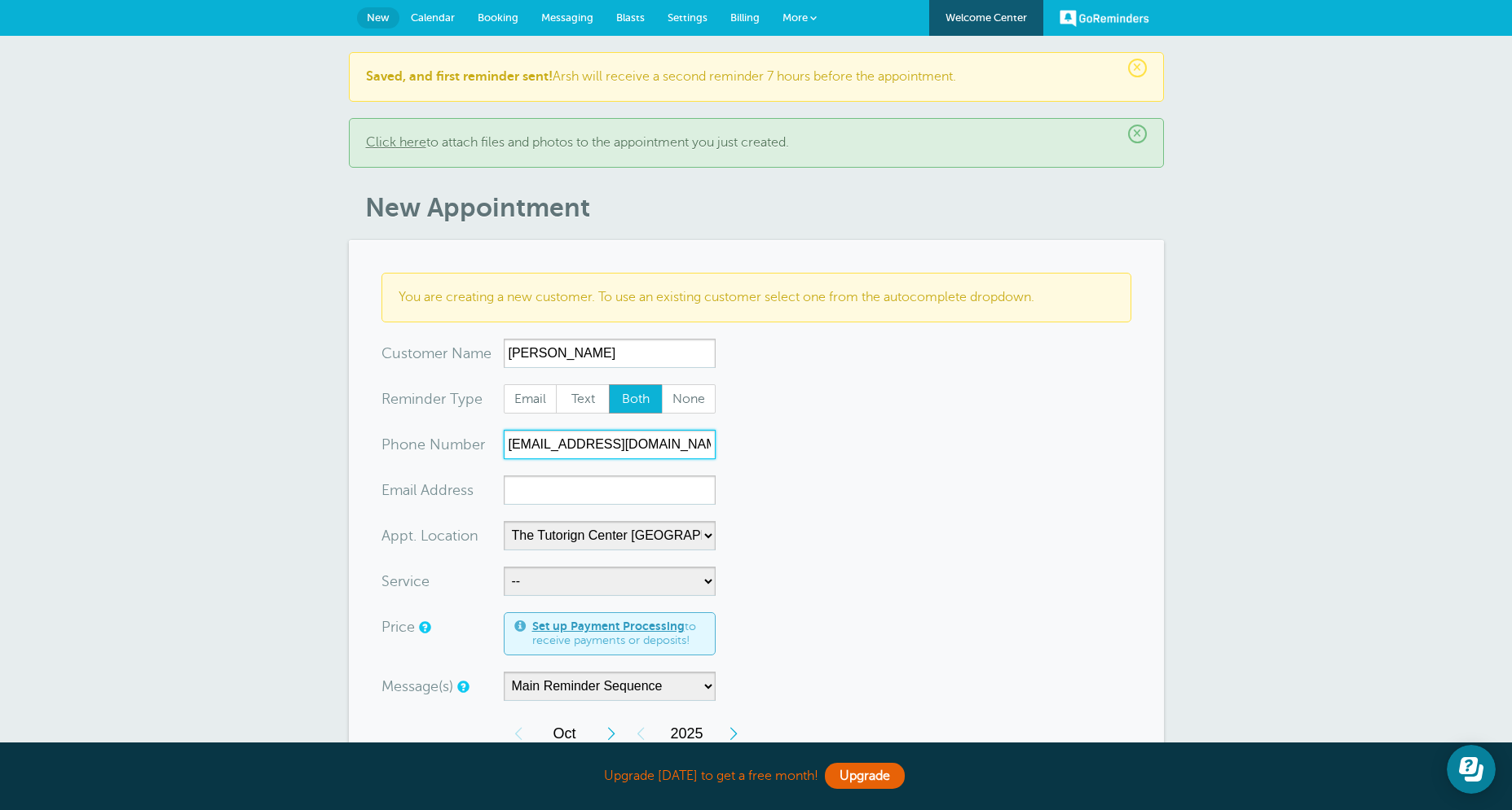
click at [586, 441] on input "[EMAIL_ADDRESS][DOMAIN_NAME]" at bounding box center [609, 445] width 212 height 30
click at [533, 492] on input "xx-no-autofill" at bounding box center [609, 490] width 212 height 30
paste input "[EMAIL_ADDRESS][DOMAIN_NAME]"
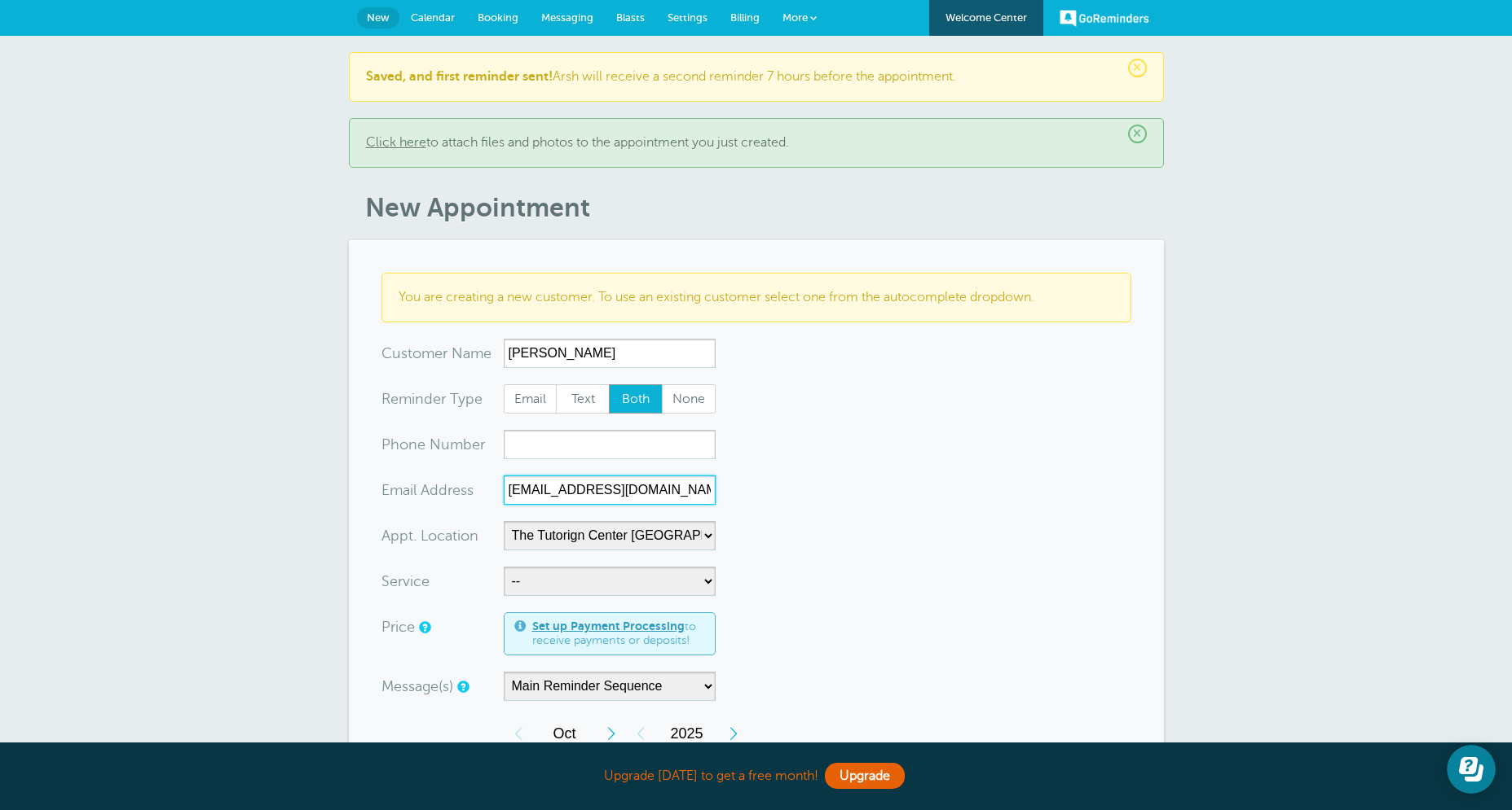
type input "[EMAIL_ADDRESS][DOMAIN_NAME]"
select select "28414"
click option "60min Tutoring" at bounding box center [0, 0] width 0 height 0
click at [795, 583] on form "You are creating a new customer. To use an existing customer select one from th…" at bounding box center [756, 754] width 750 height 962
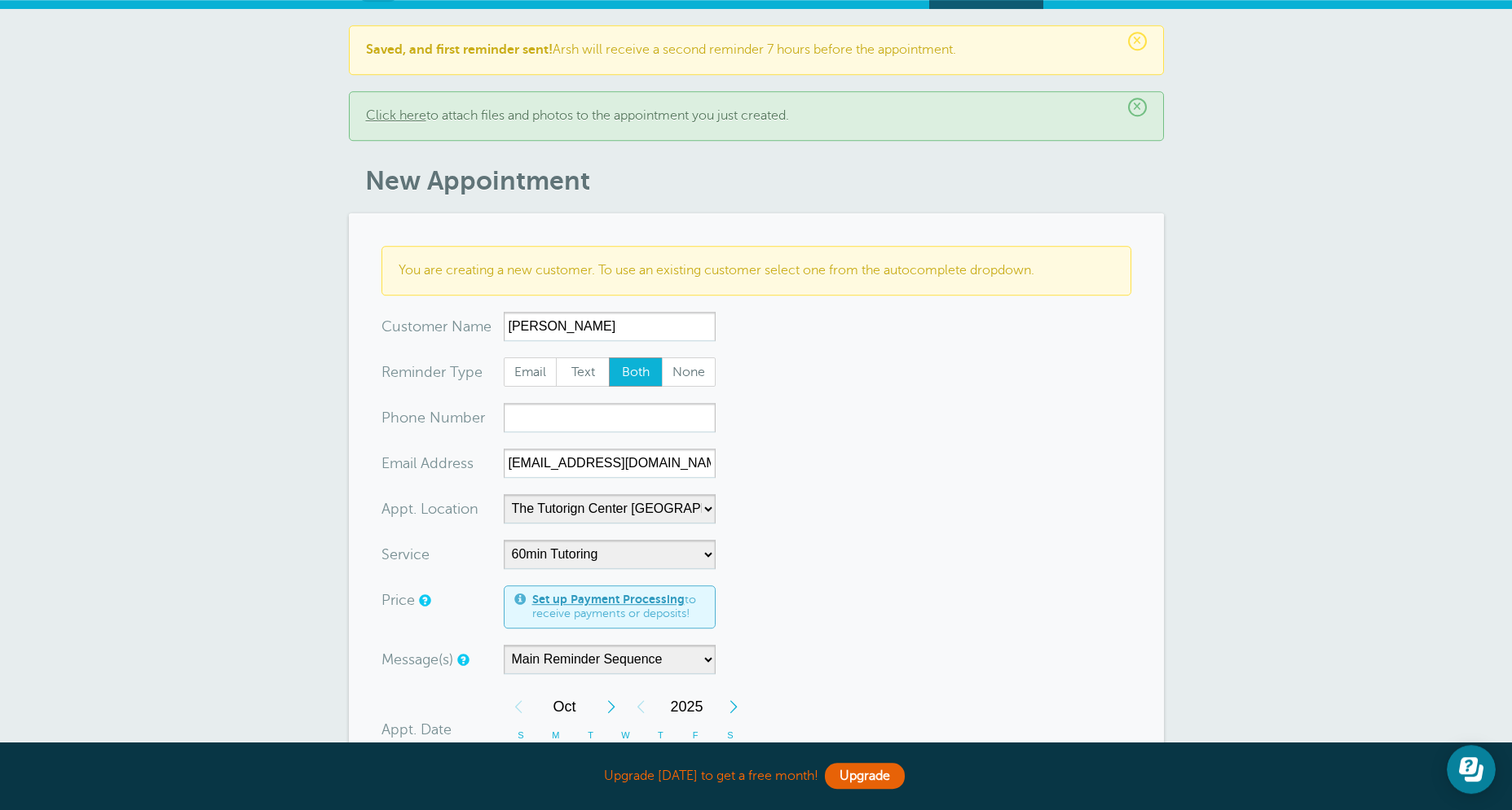
scroll to position [78, 0]
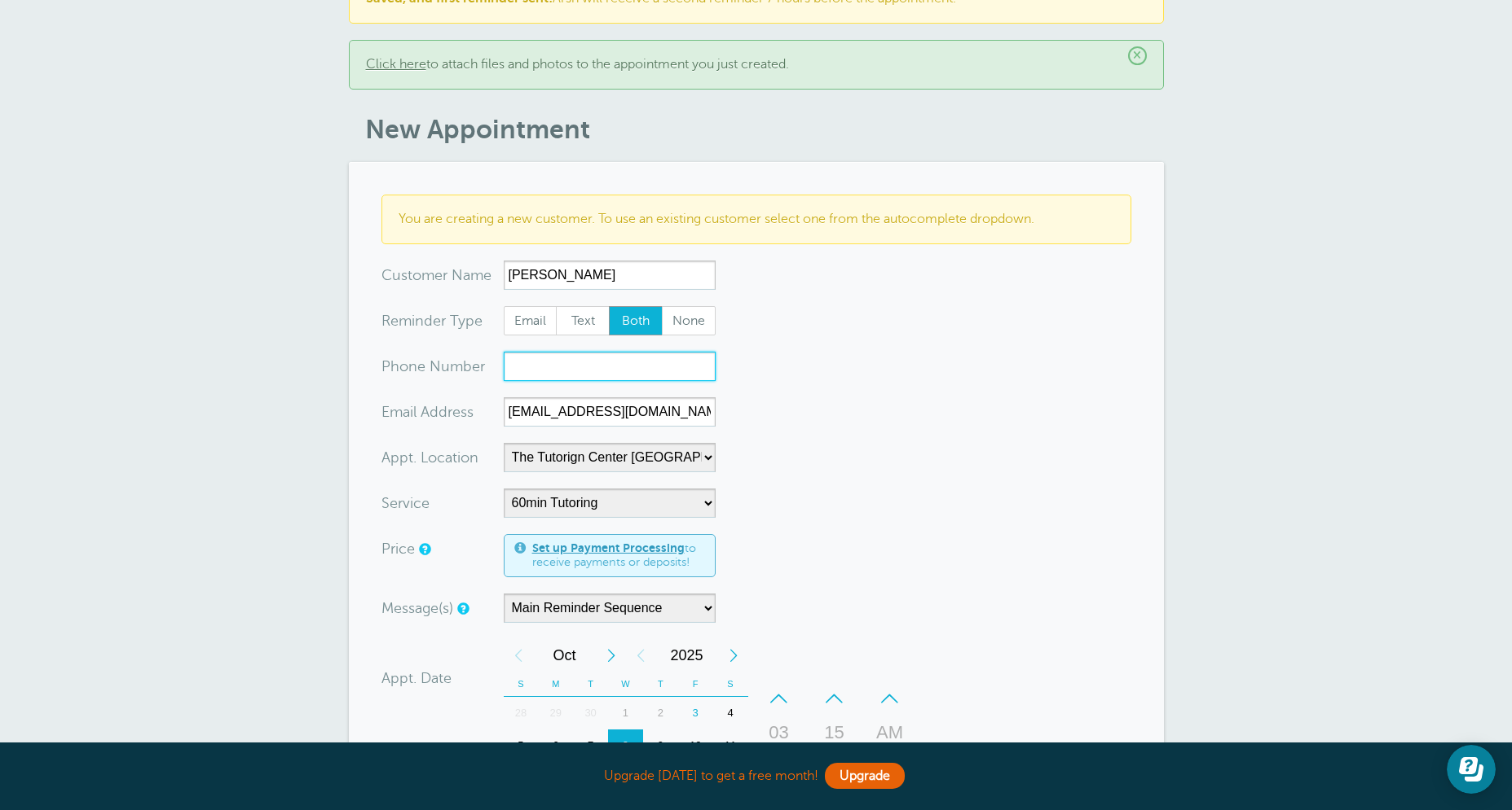
click at [539, 364] on input "xxx-no-autofill" at bounding box center [609, 366] width 212 height 30
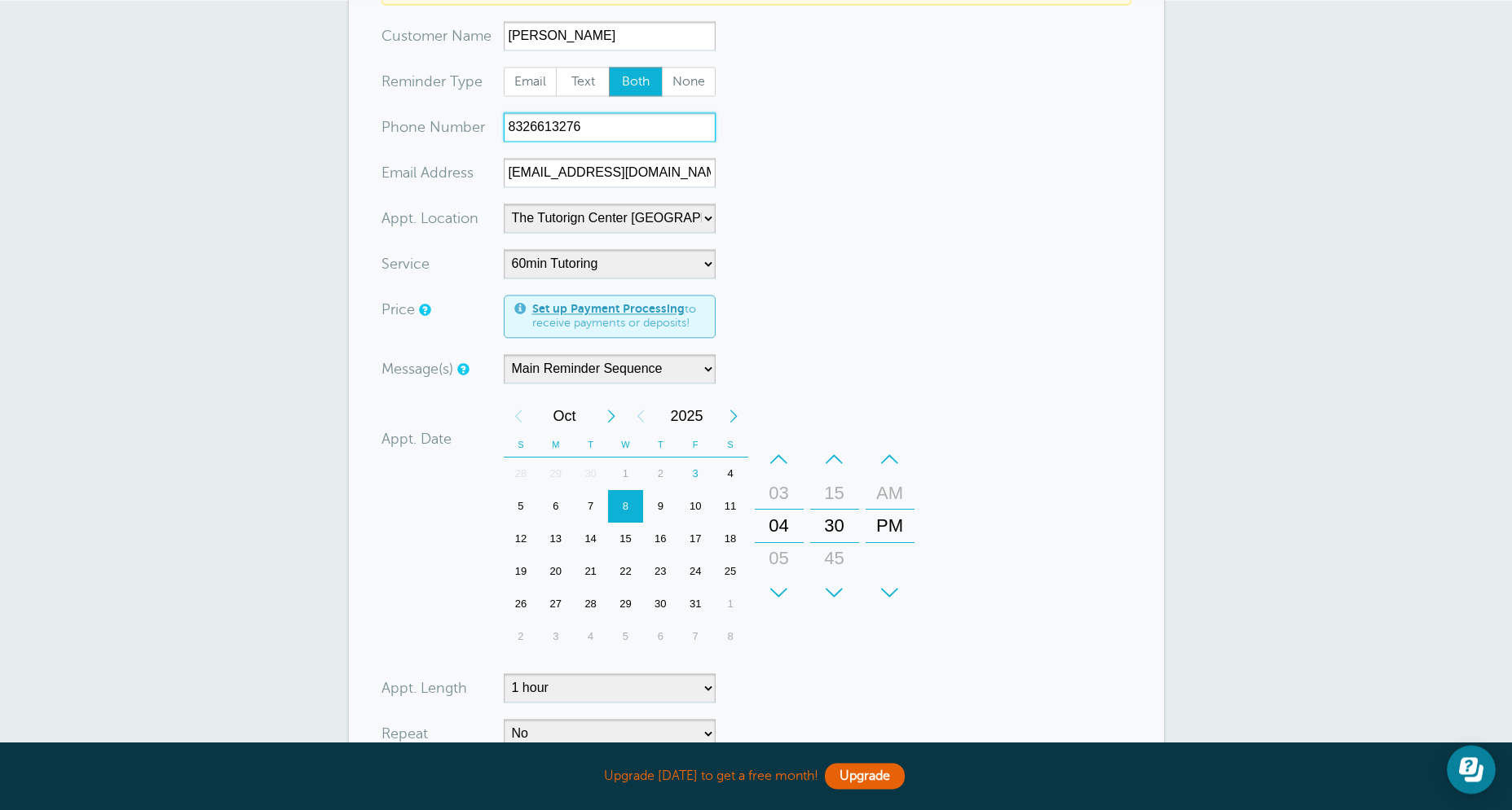
scroll to position [352, 0]
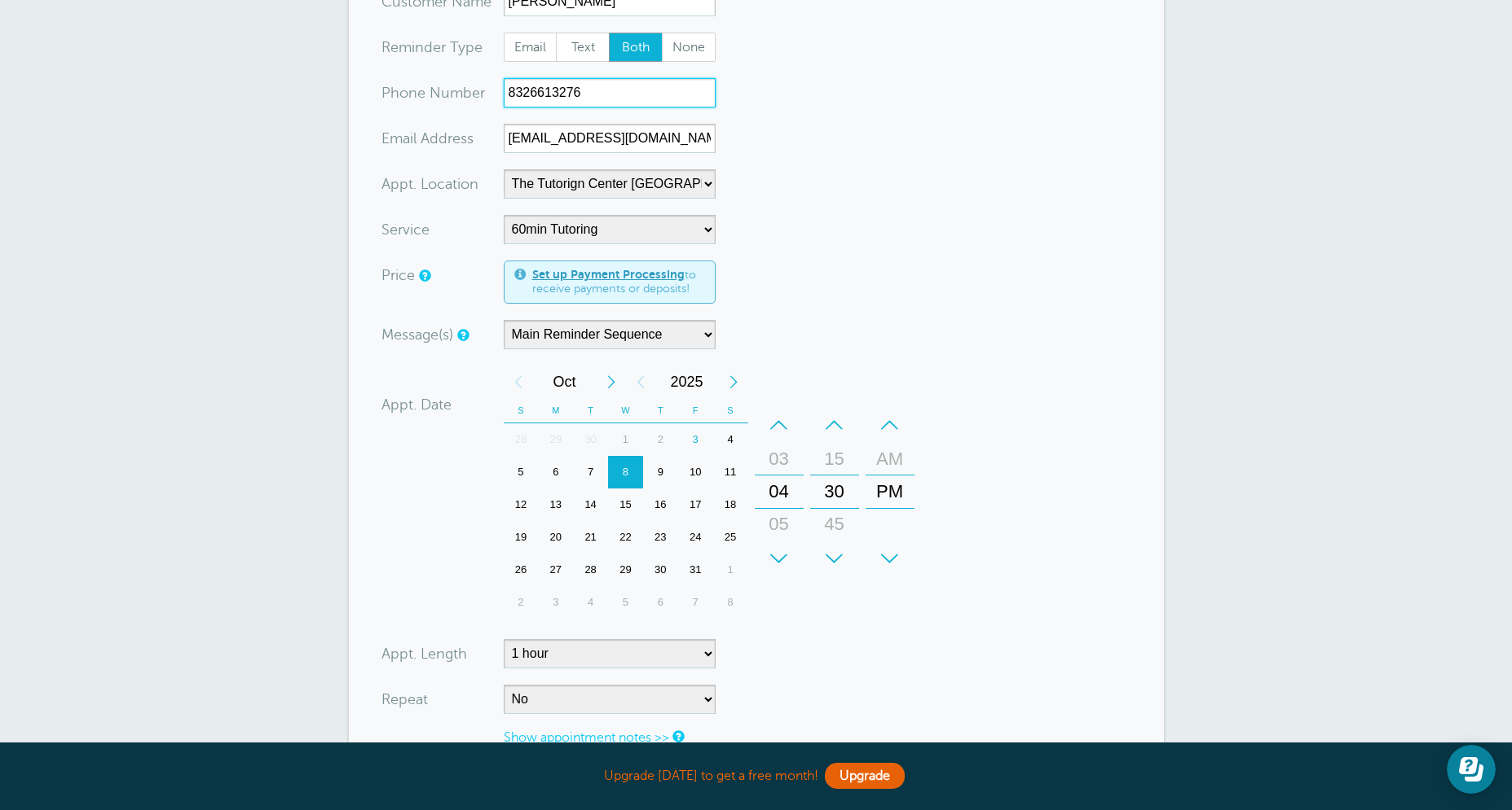
click at [561, 480] on div "6" at bounding box center [555, 472] width 35 height 33
click at [790, 428] on div "–" at bounding box center [779, 425] width 49 height 33
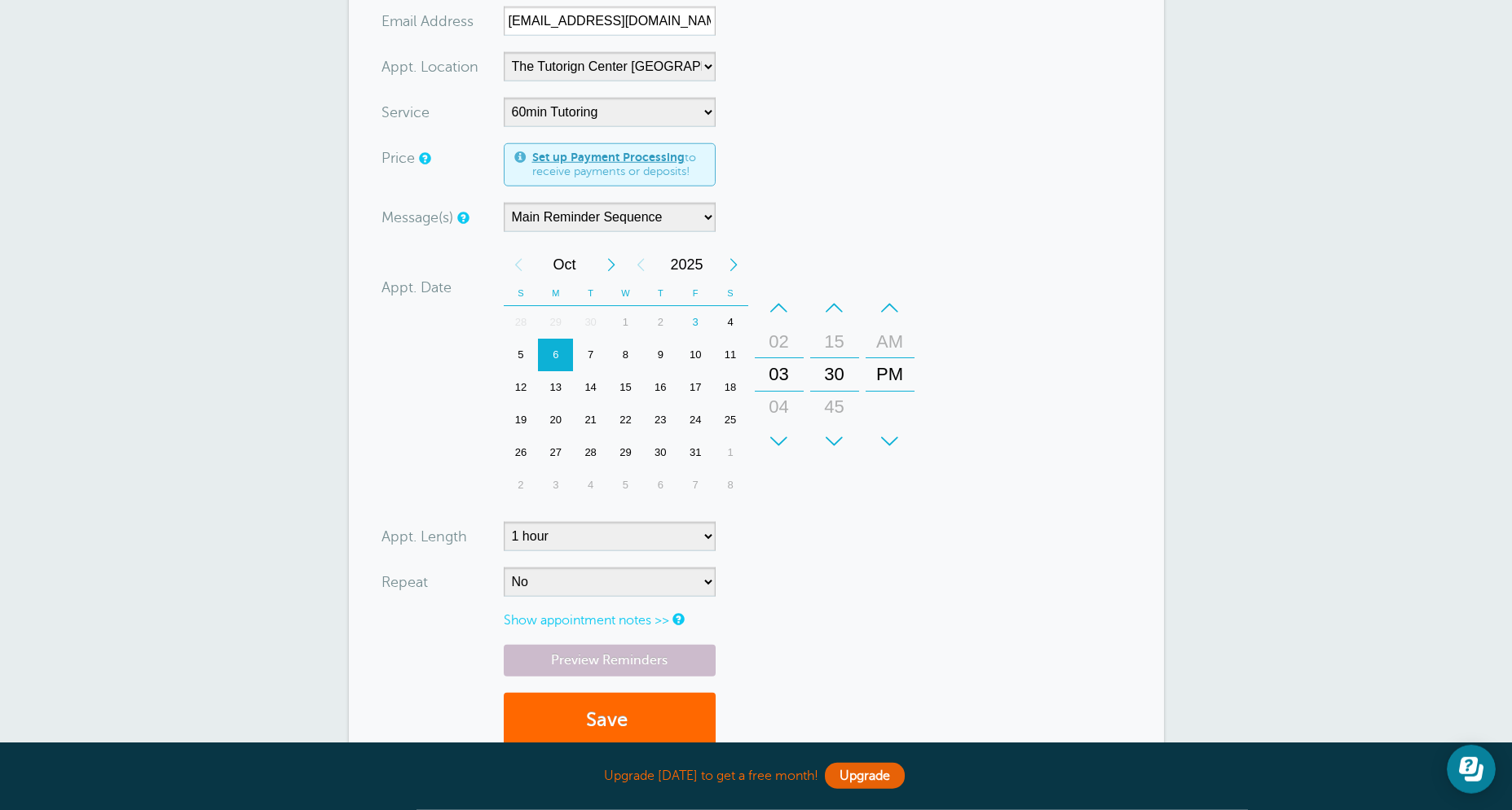
scroll to position [586, 0]
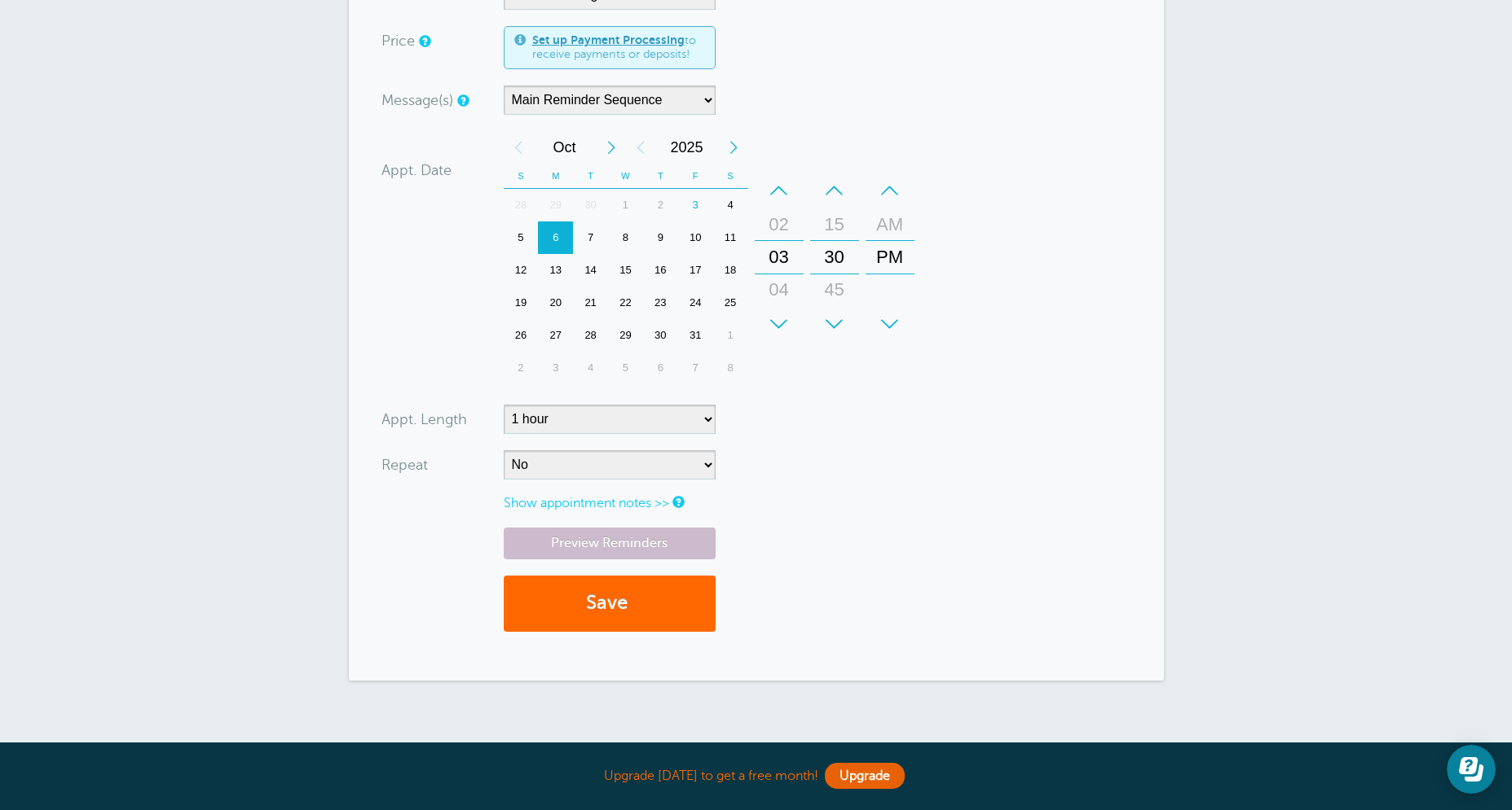
type input "8326613276"
click at [503, 451] on select "No Daily Weekly Every 2 weeks Every 3 weeks Every 4 weeks Monthly Every 5 weeks…" at bounding box center [609, 465] width 212 height 30
select select "RRULE:FREQ=WEEKLY"
click option "Weekly" at bounding box center [0, 0] width 0 height 0
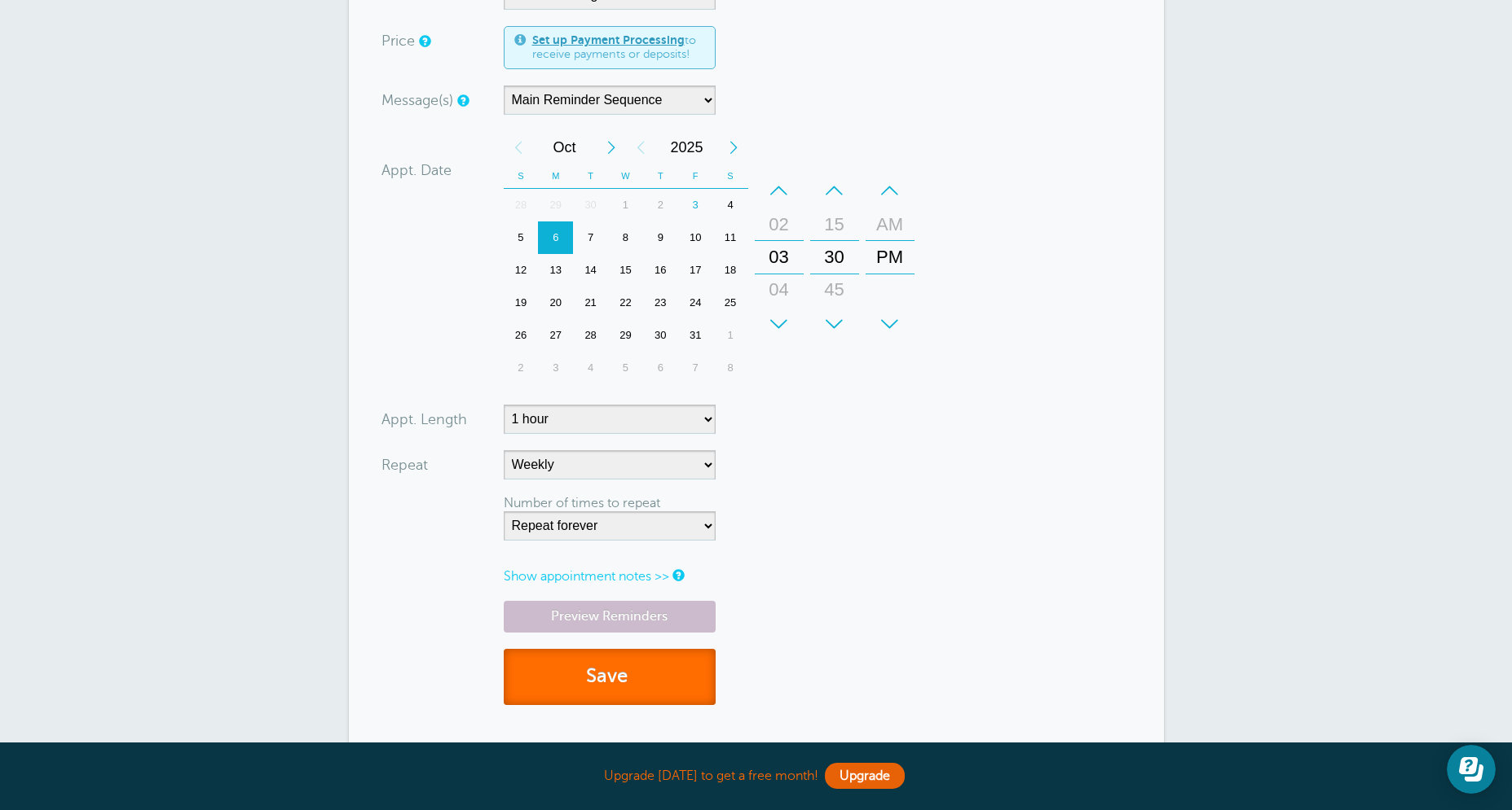
click at [574, 692] on button "Save" at bounding box center [609, 676] width 212 height 56
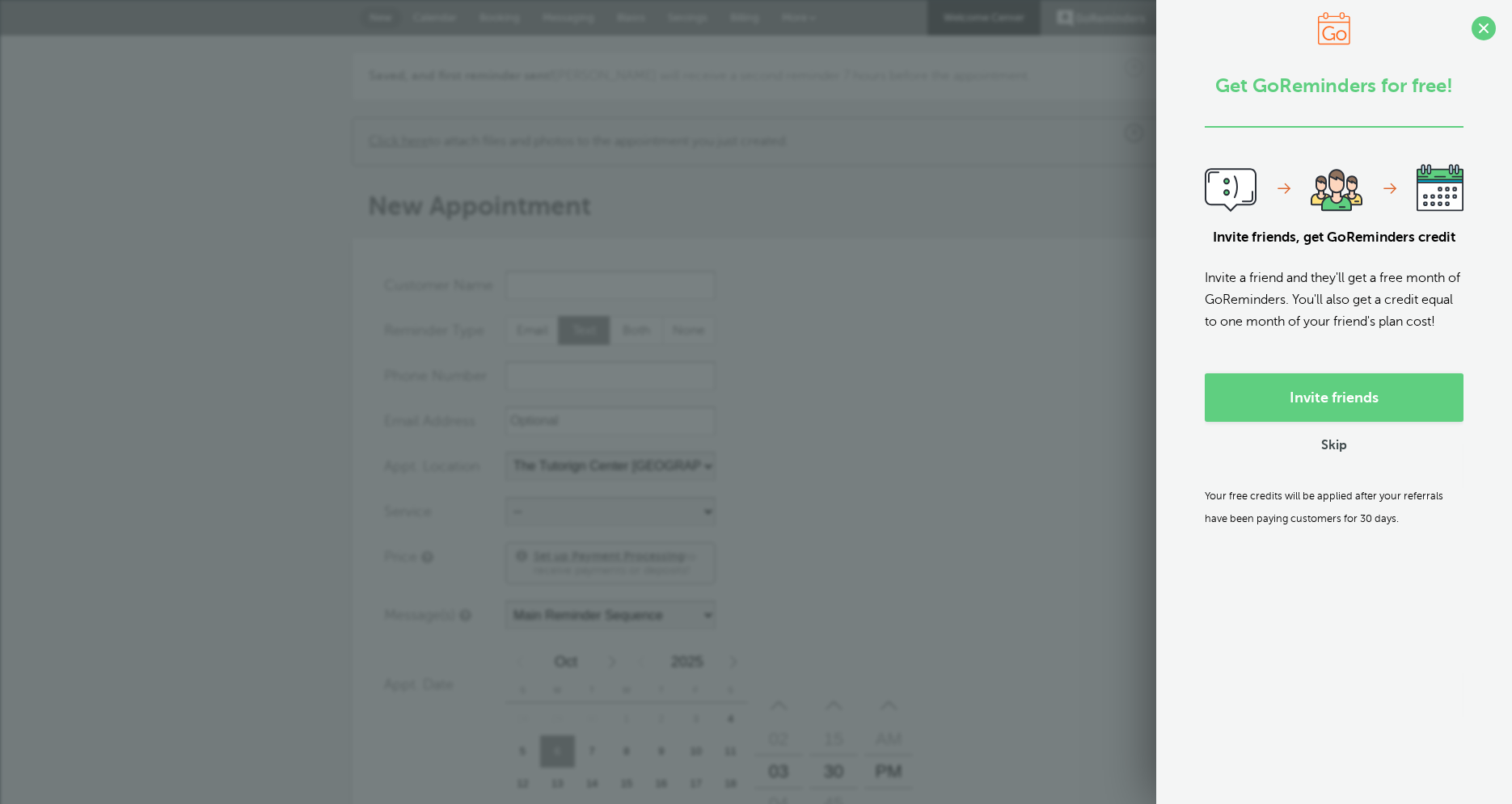
select select "25420"
click at [858, 334] on form "You are creating a new customer. To use an existing customer select one from th…" at bounding box center [756, 716] width 744 height 890
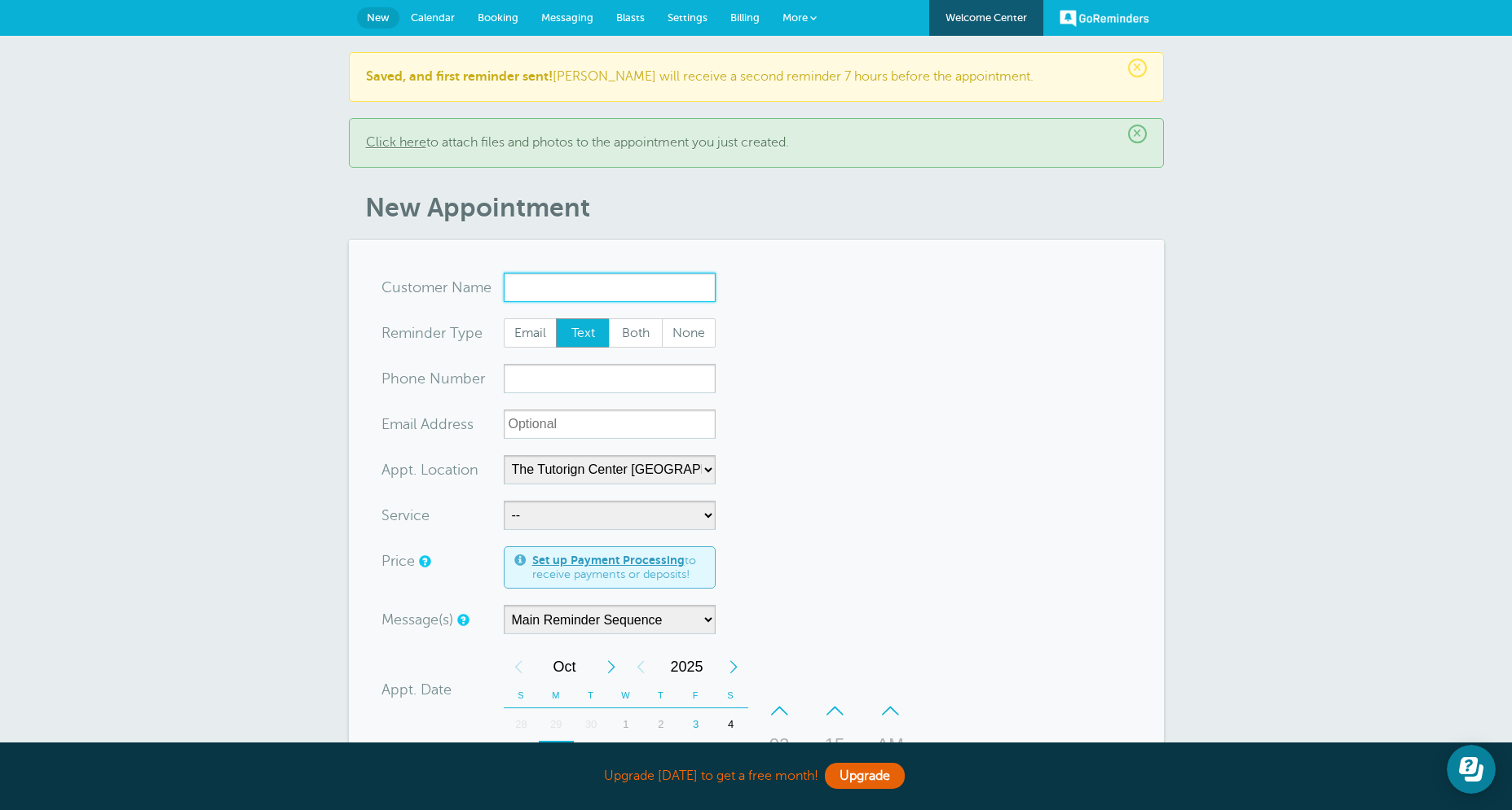
click at [632, 290] on input "x-no-autofill" at bounding box center [609, 288] width 212 height 30
click at [532, 335] on span "[EMAIL_ADDRESS][DOMAIN_NAME]" at bounding box center [608, 338] width 195 height 14
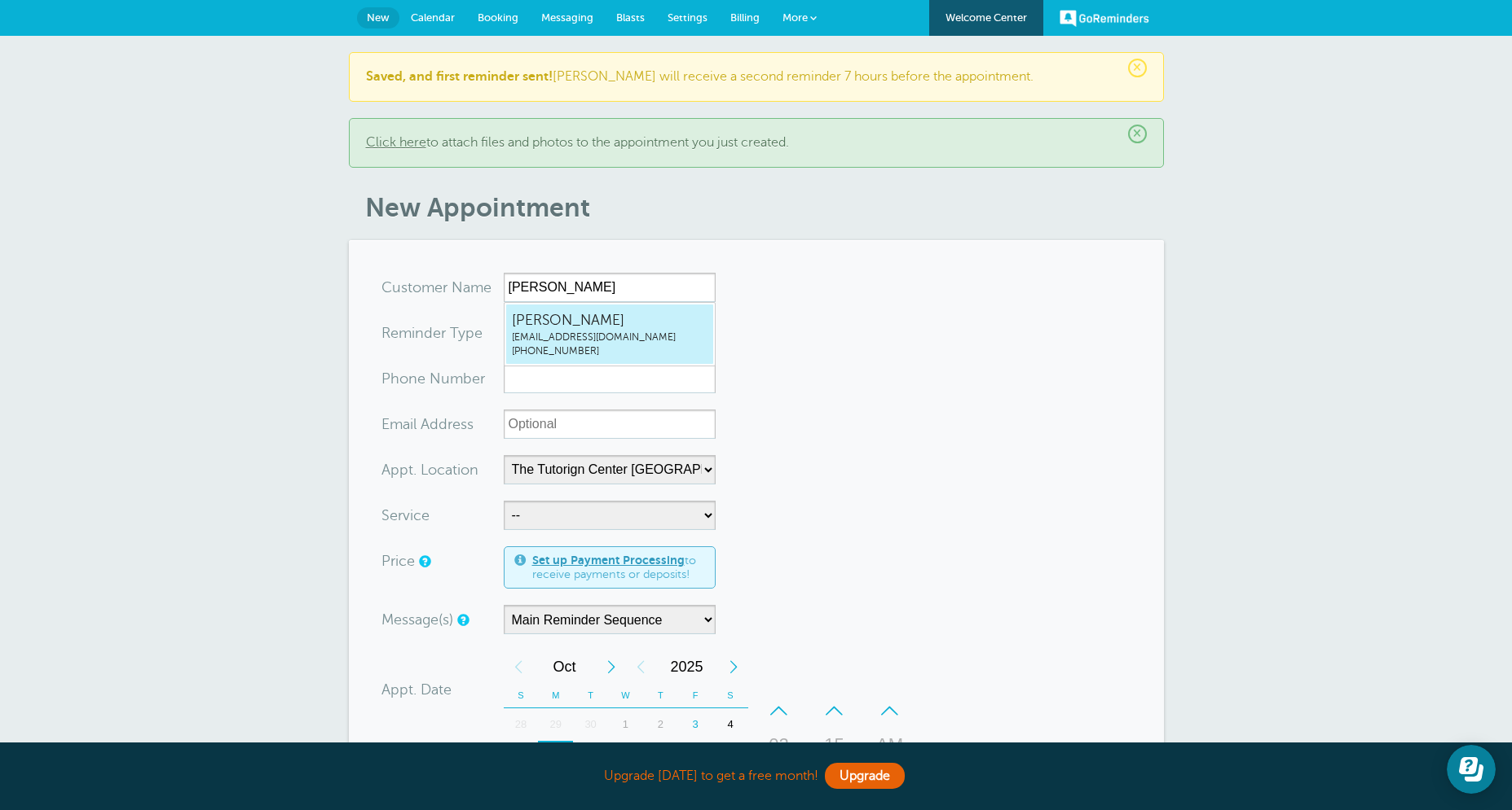
type input "[EMAIL_ADDRESS]"
type input "[PERSON_NAME]"
radio input "false"
radio input "true"
type input "[PHONE_NUMBER]"
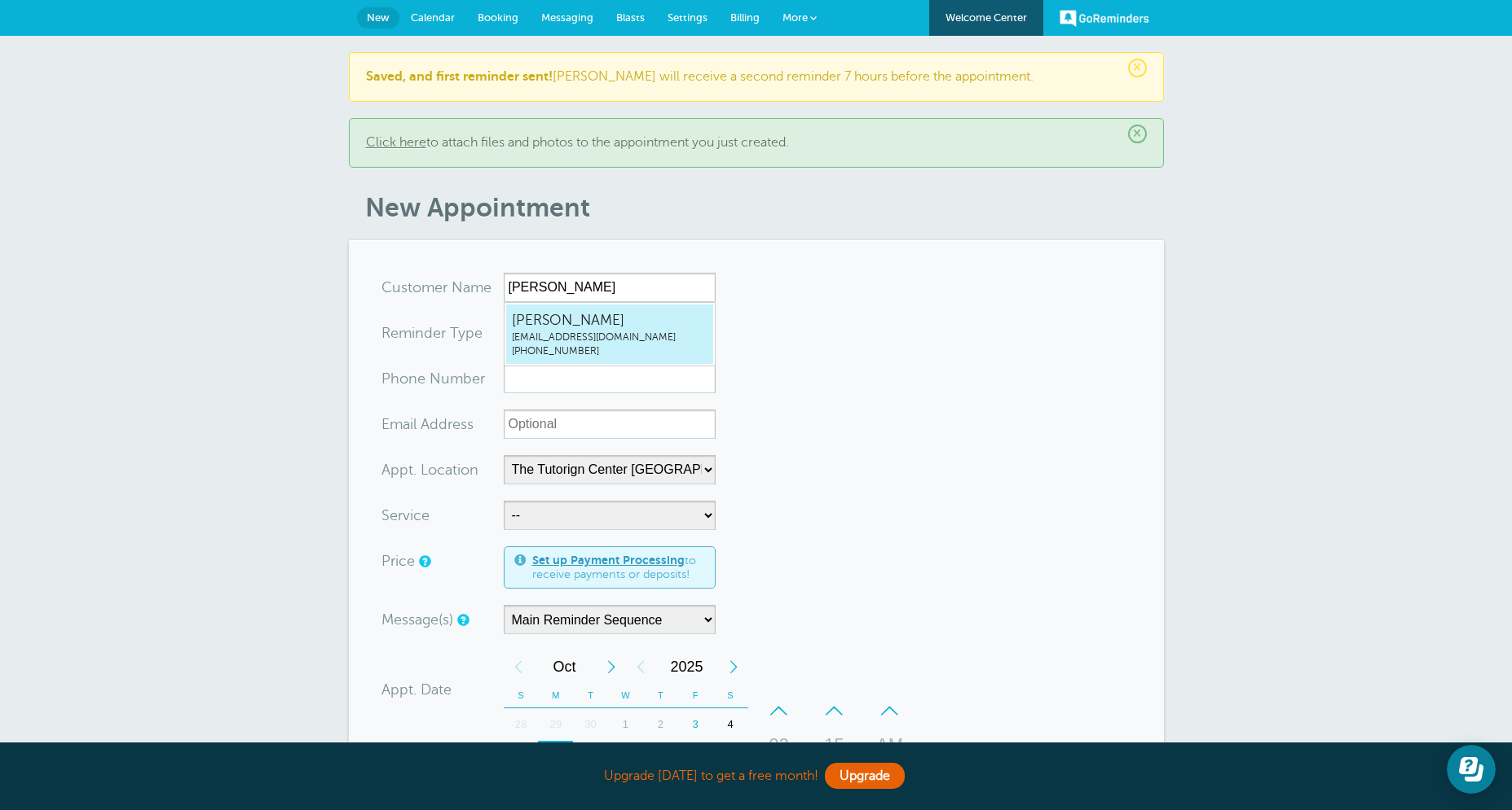
type input "[EMAIL_ADDRESS][DOMAIN_NAME]"
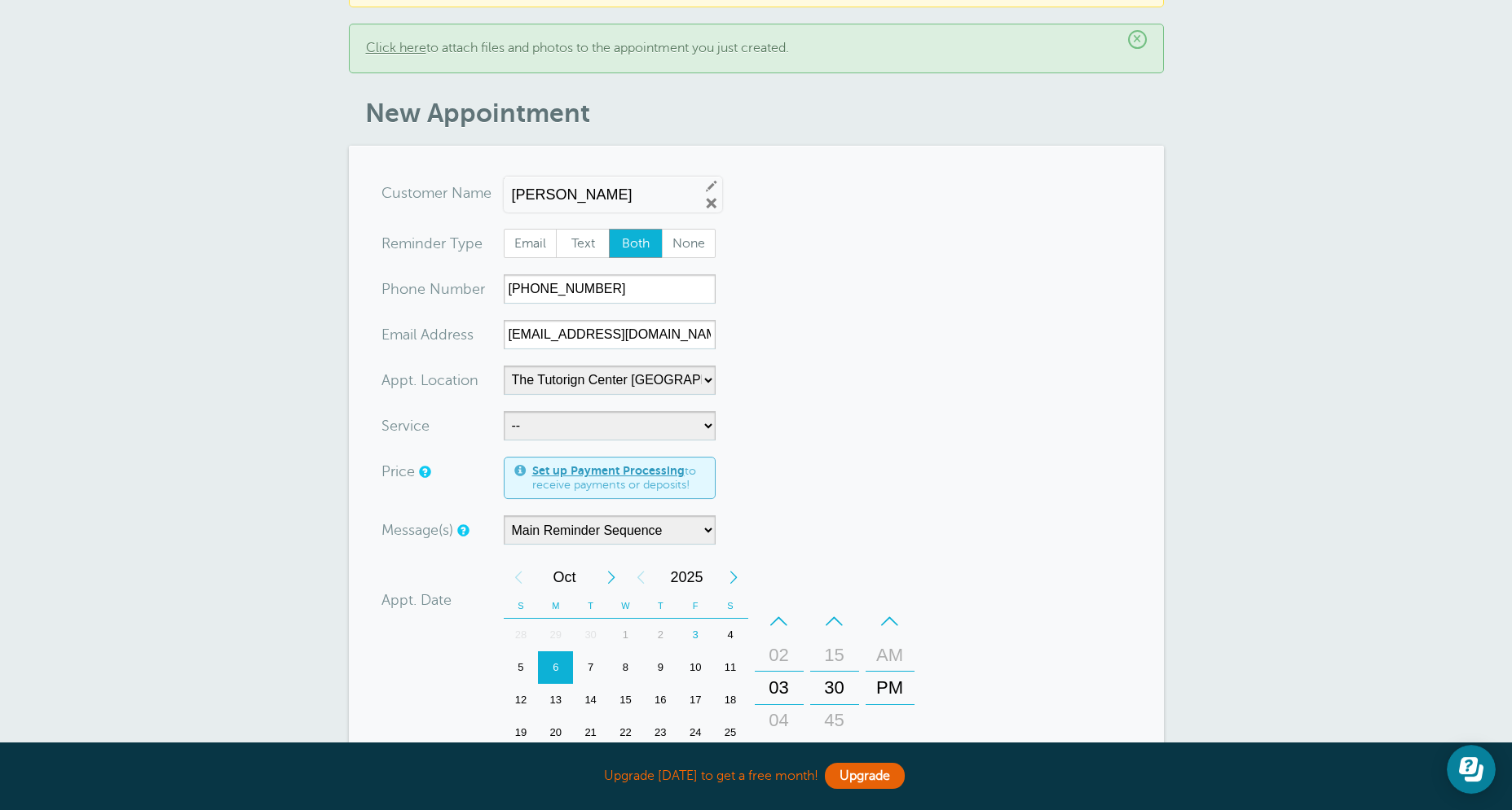
scroll to position [104, 0]
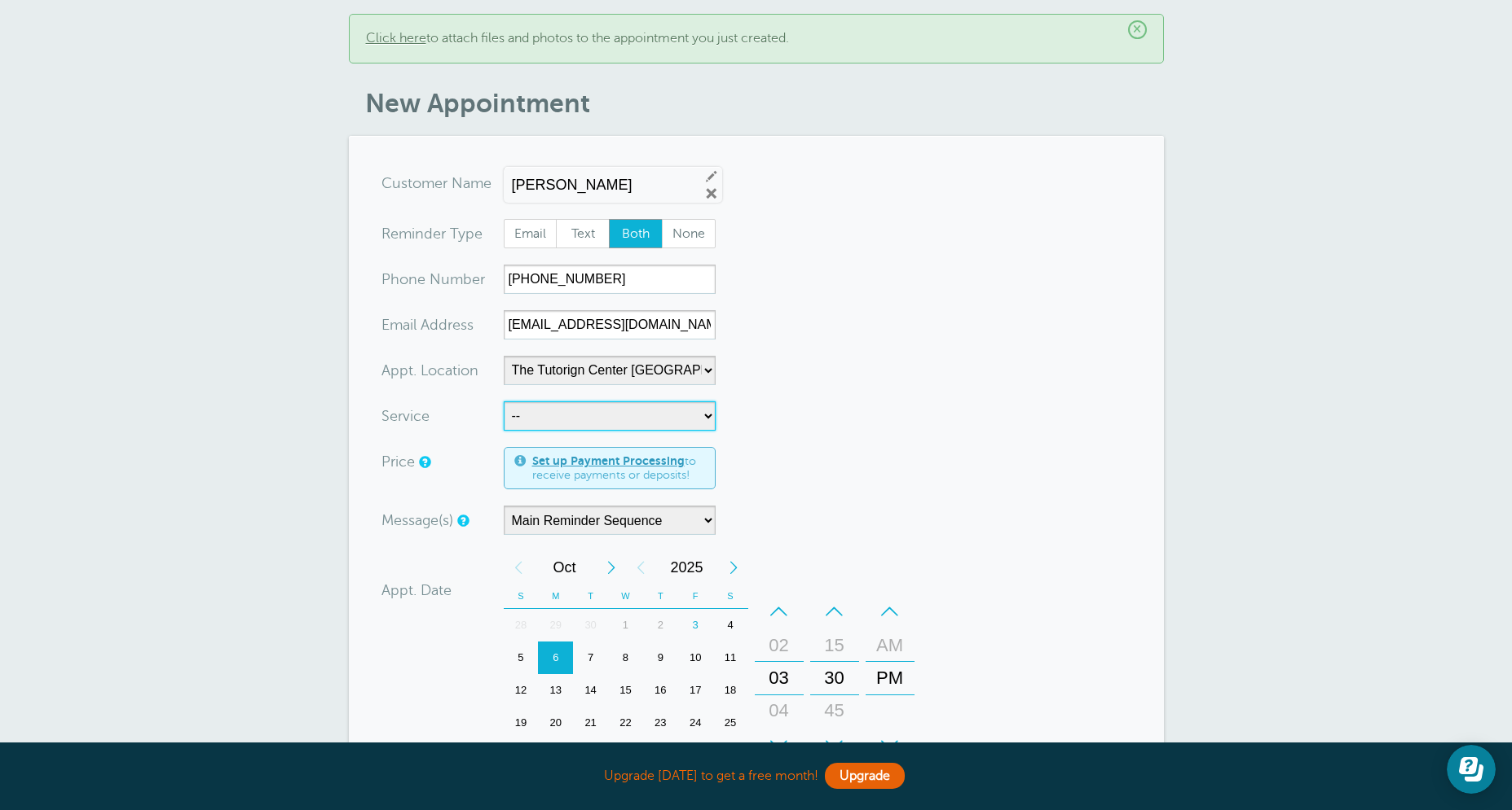
select select "28414"
click option "60min Tutoring" at bounding box center [0, 0] width 0 height 0
click at [884, 452] on form "You are creating a new customer. To use an existing customer select one from th…" at bounding box center [756, 619] width 750 height 901
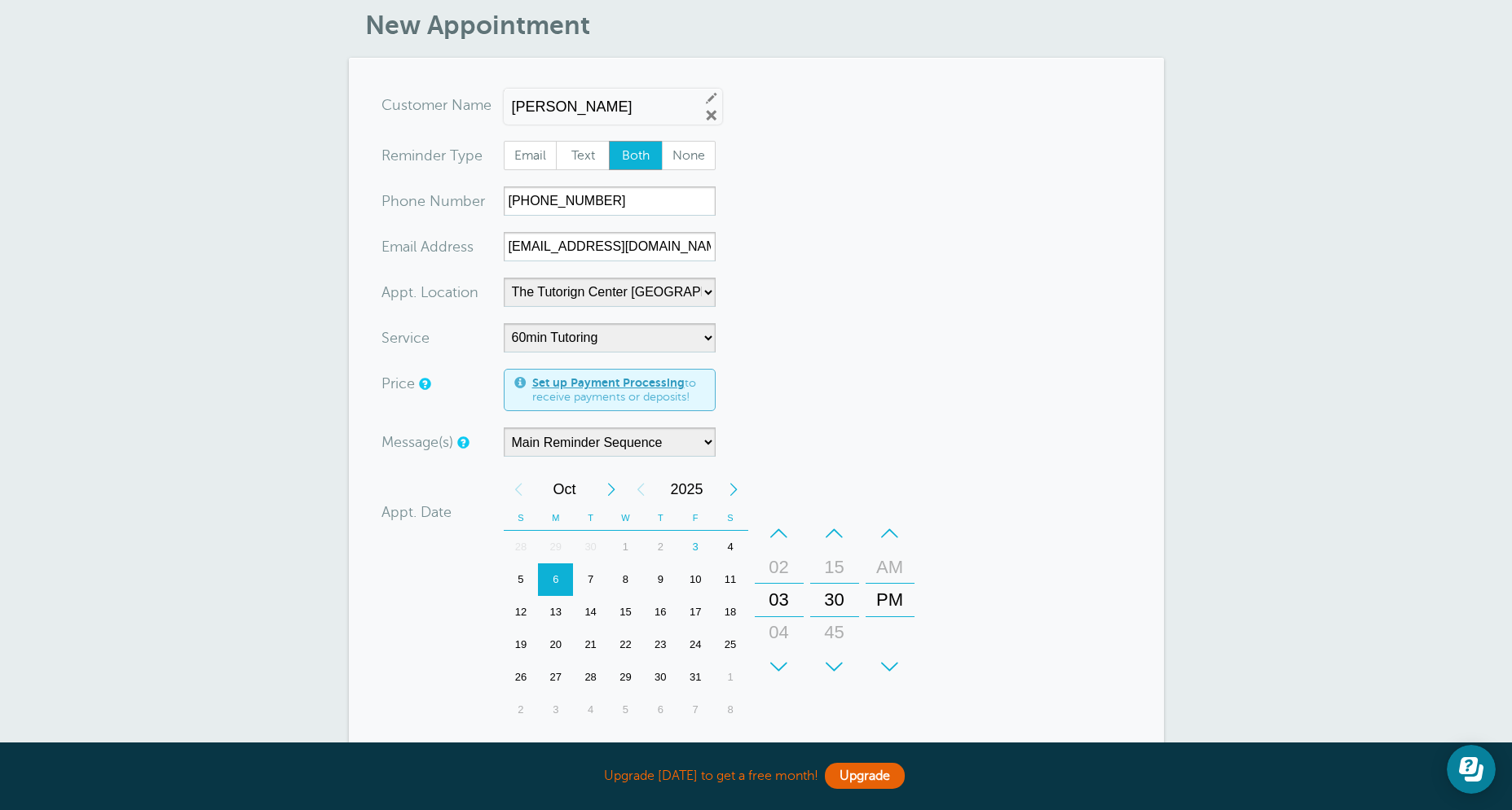
scroll to position [260, 0]
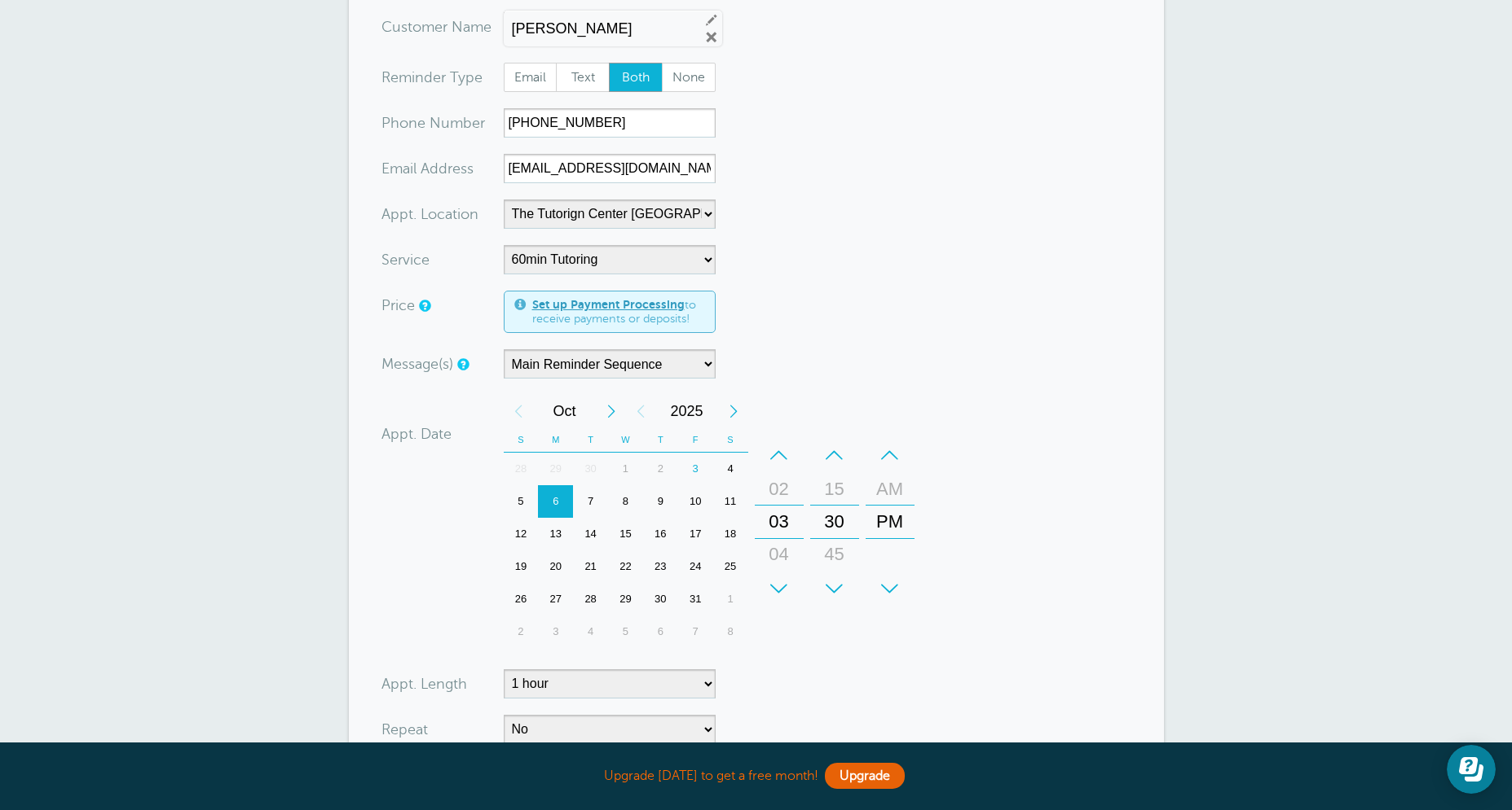
click at [594, 507] on div "7" at bounding box center [590, 501] width 35 height 33
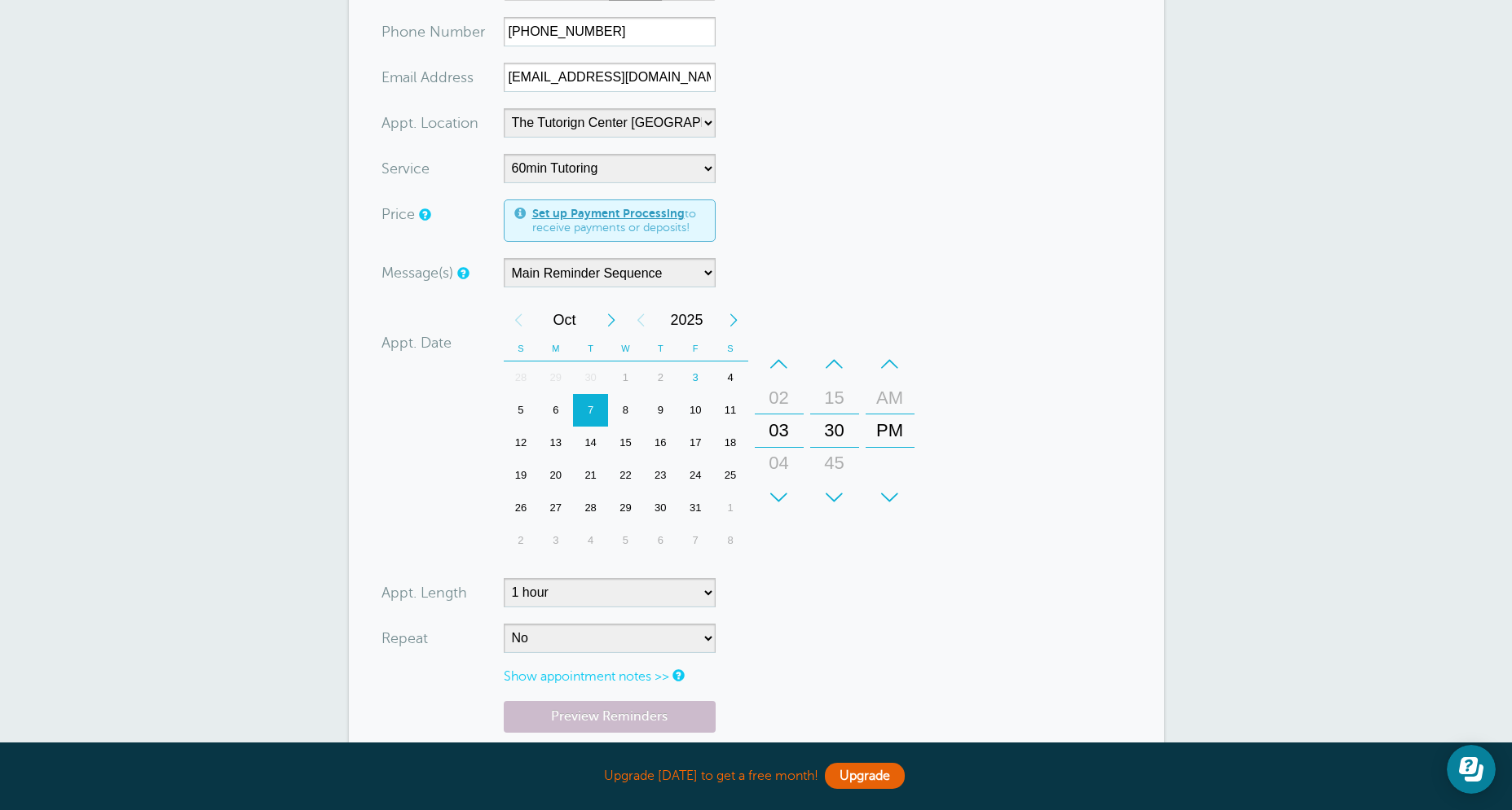
scroll to position [430, 0]
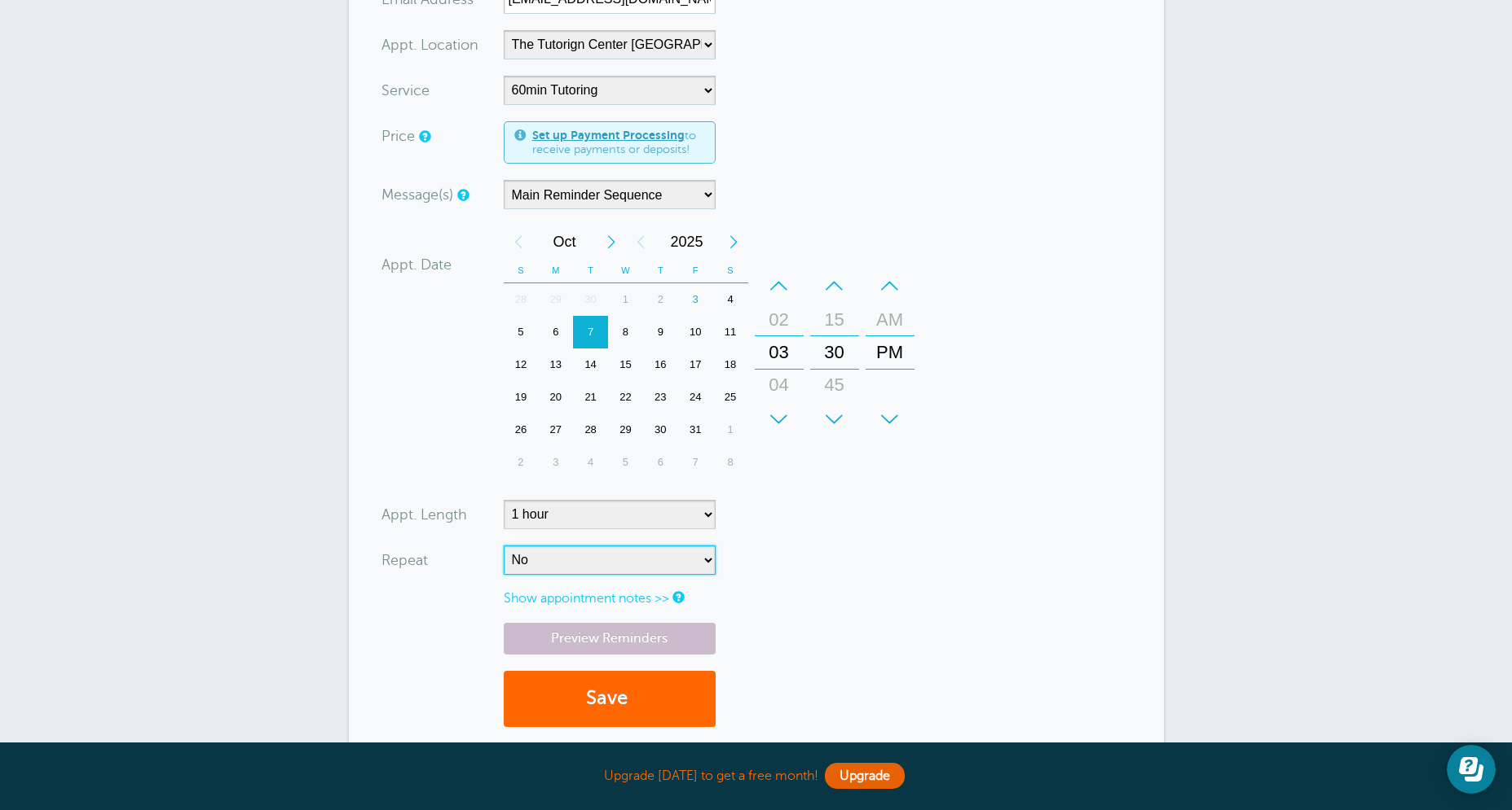
click at [503, 546] on select "No Daily Weekly Every 2 weeks Every 3 weeks Every 4 weeks Monthly Every 5 weeks…" at bounding box center [609, 560] width 212 height 30
select select "RRULE:FREQ=WEEKLY"
click option "Weekly" at bounding box center [0, 0] width 0 height 0
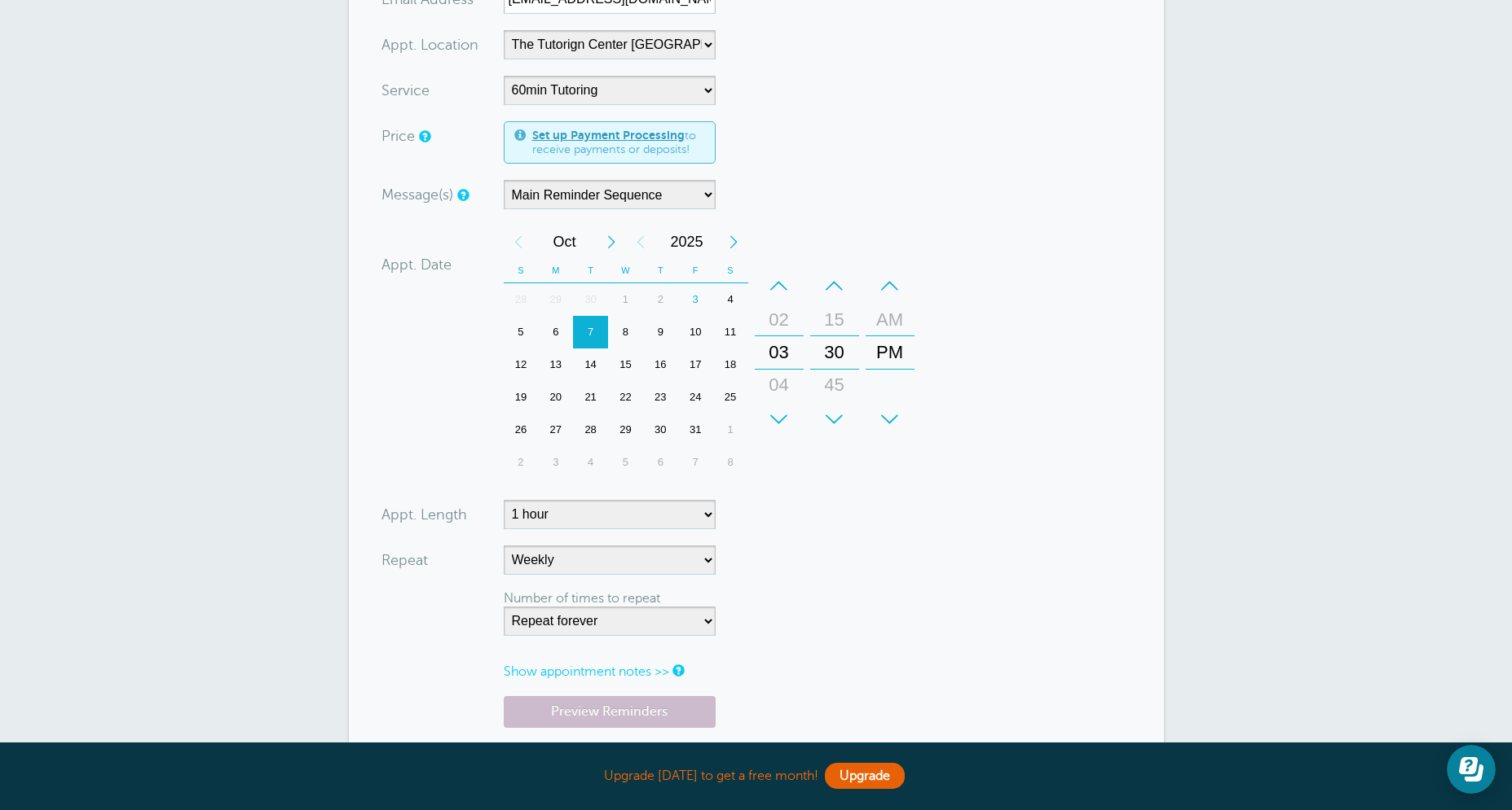
click at [960, 602] on form "You are creating a new customer. To use an existing customer select one from th…" at bounding box center [756, 330] width 750 height 974
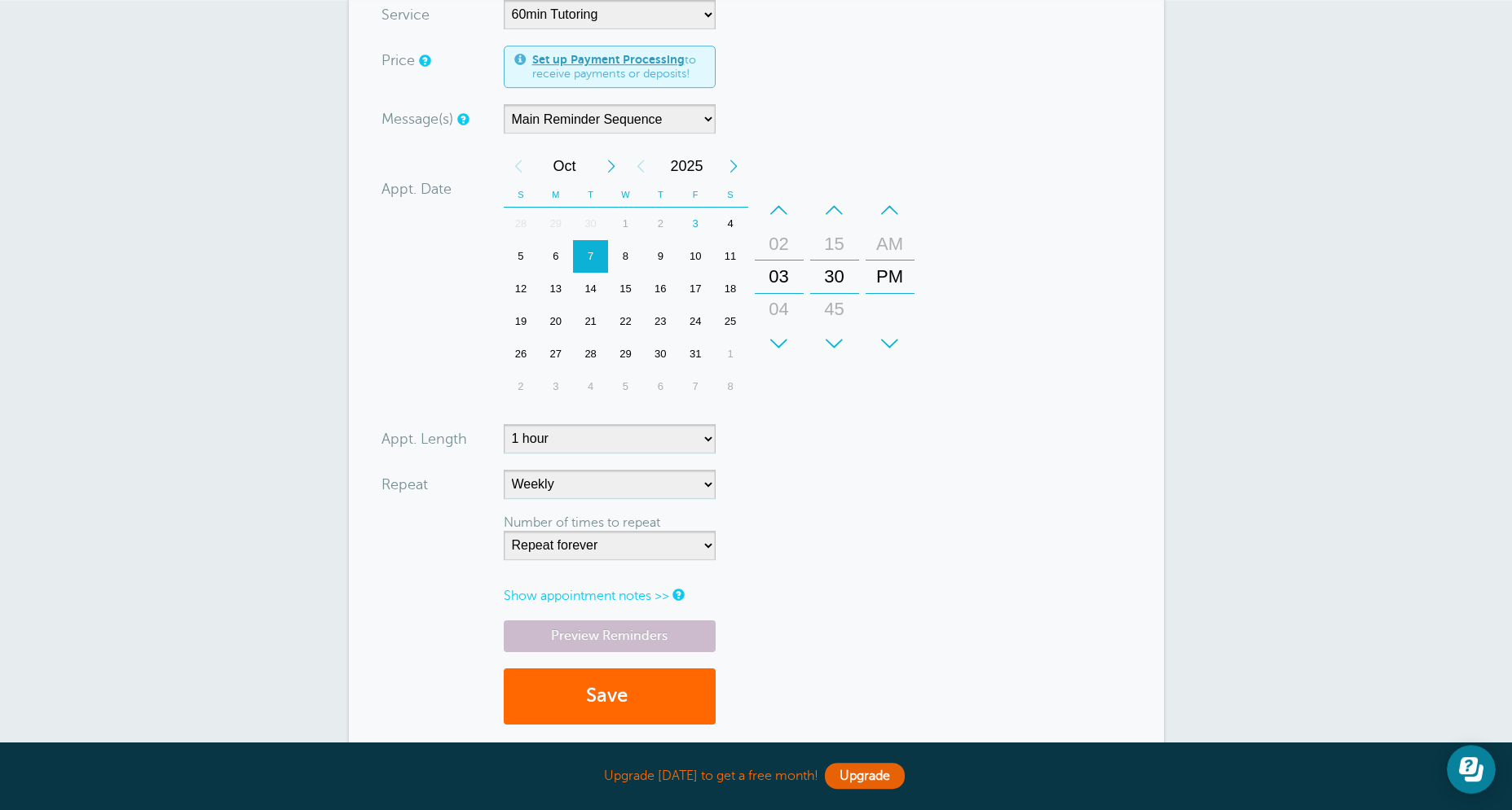
scroll to position [586, 0]
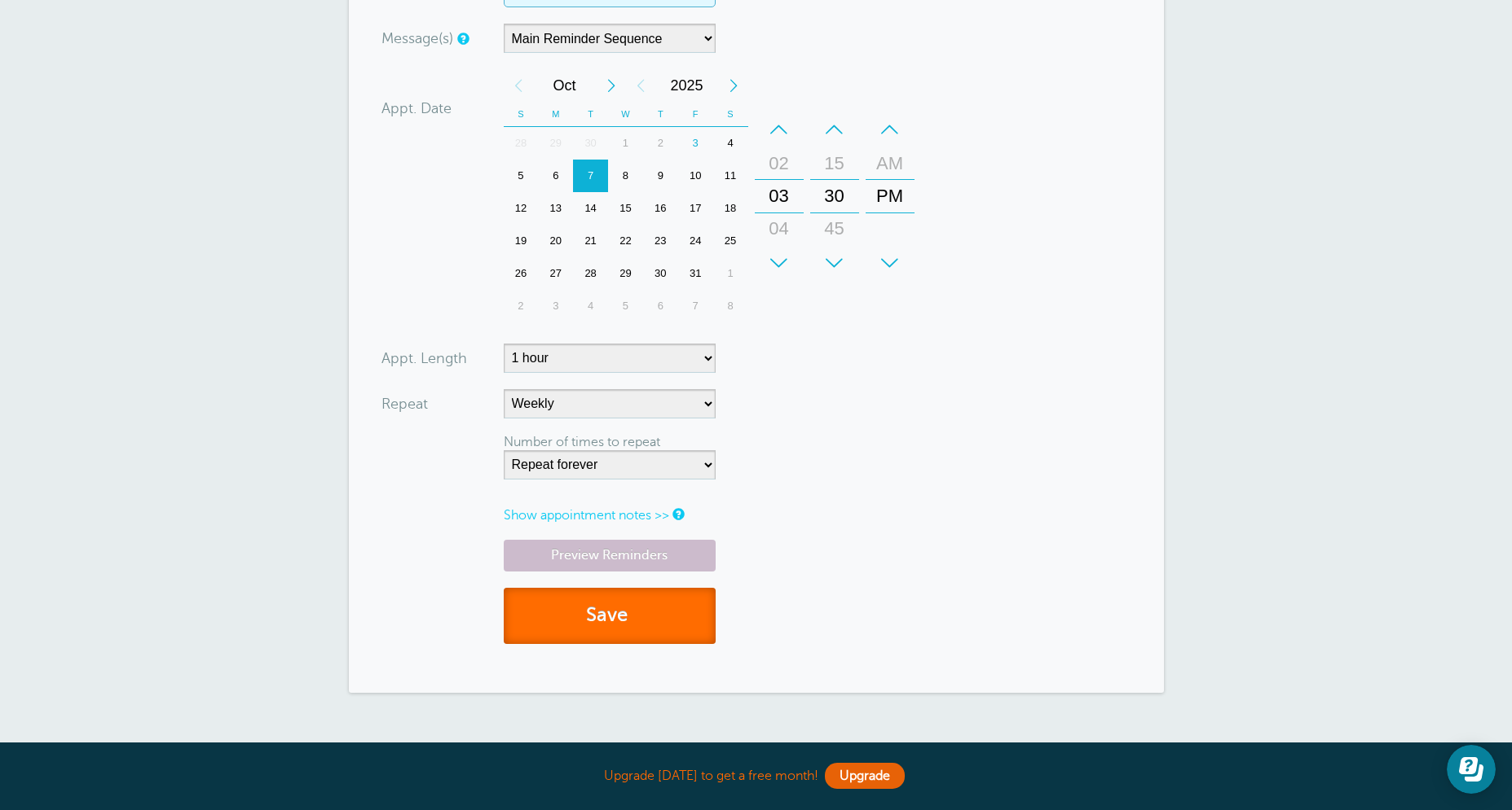
click at [638, 612] on button "Save" at bounding box center [609, 616] width 212 height 56
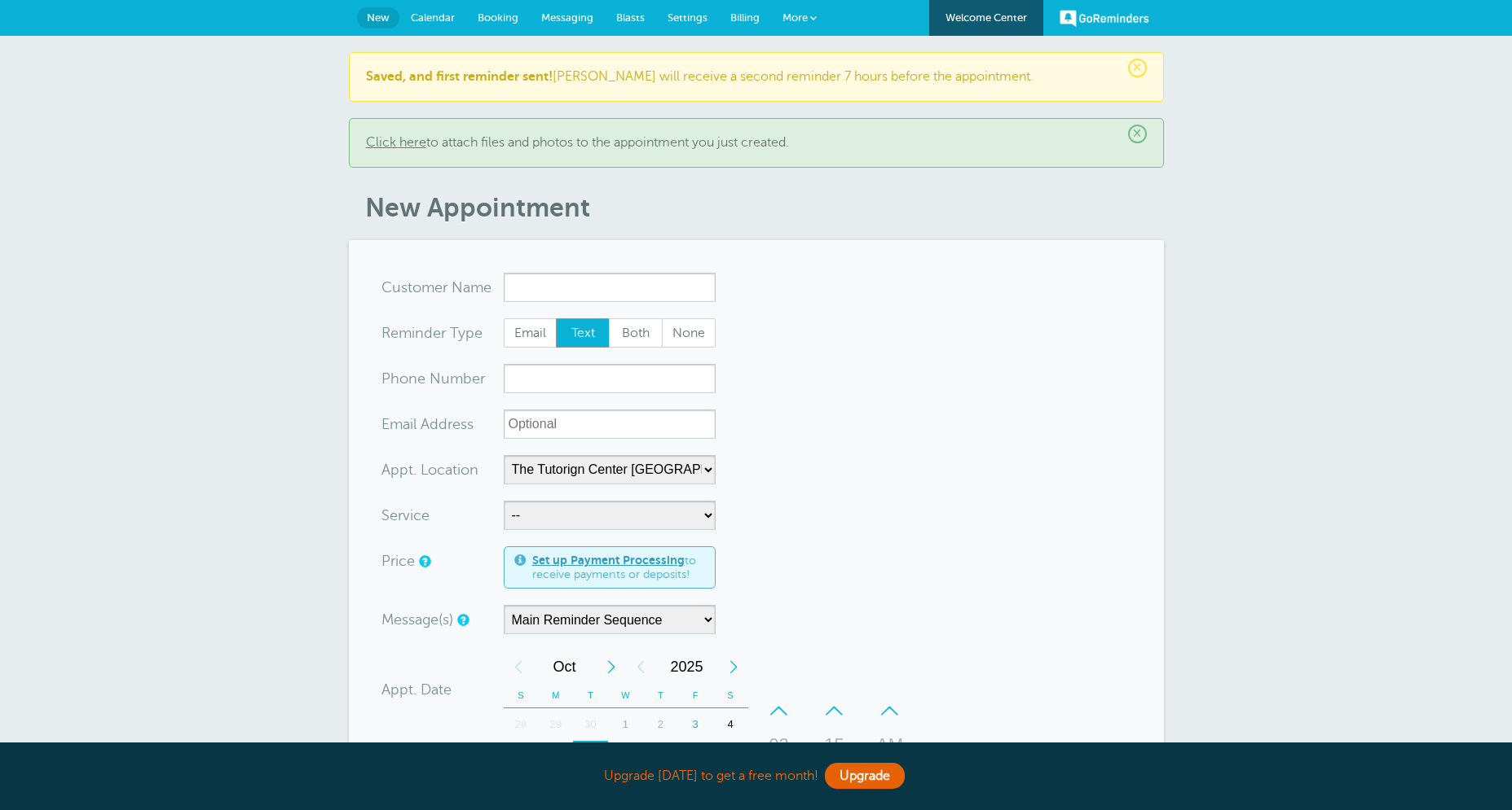
select select "25420"
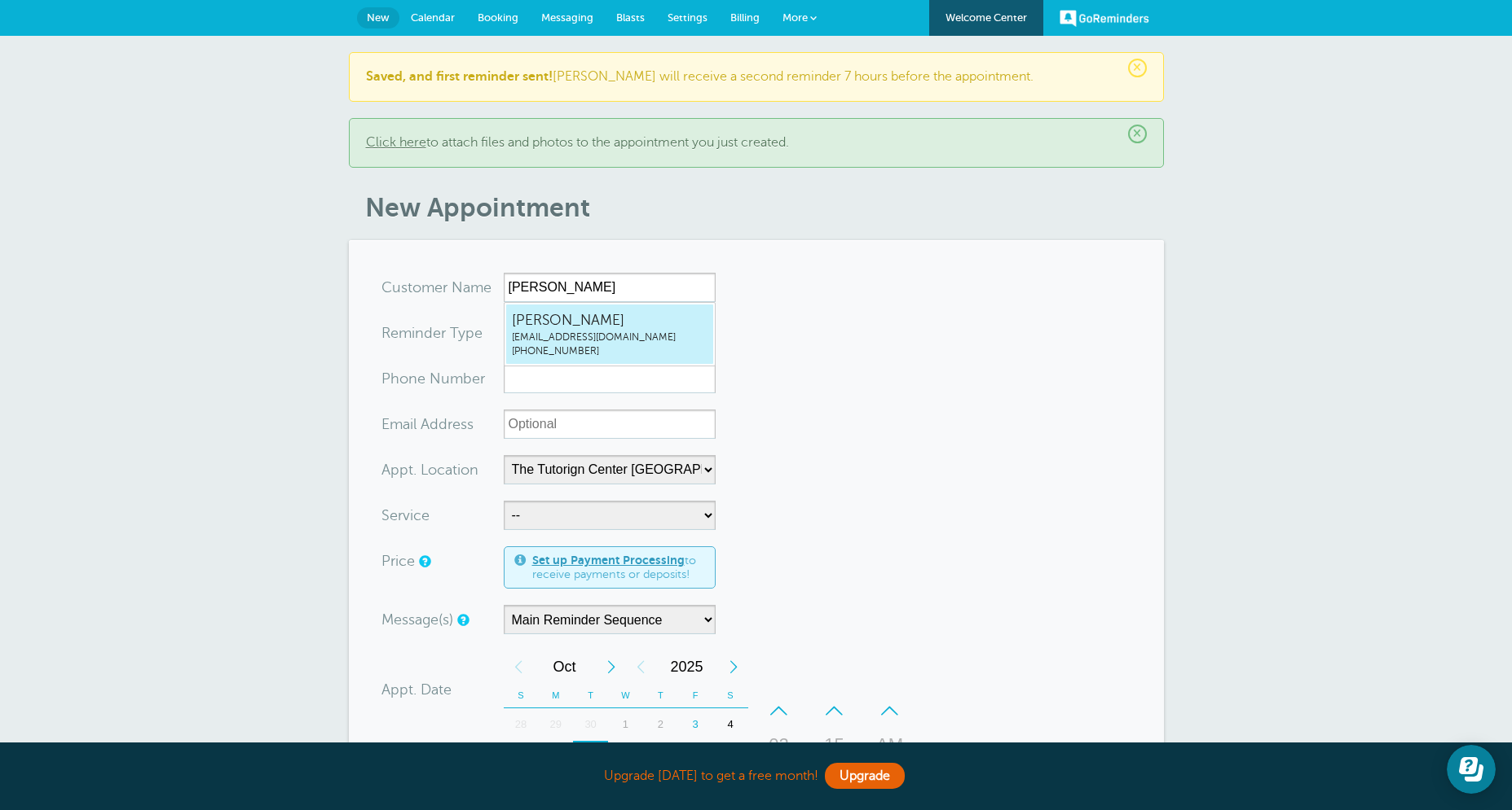
click at [567, 330] on span "[PERSON_NAME]" at bounding box center [608, 320] width 195 height 21
type input "[EMAIL_ADDRESS]"
type input "[PERSON_NAME]"
radio input "false"
radio input "true"
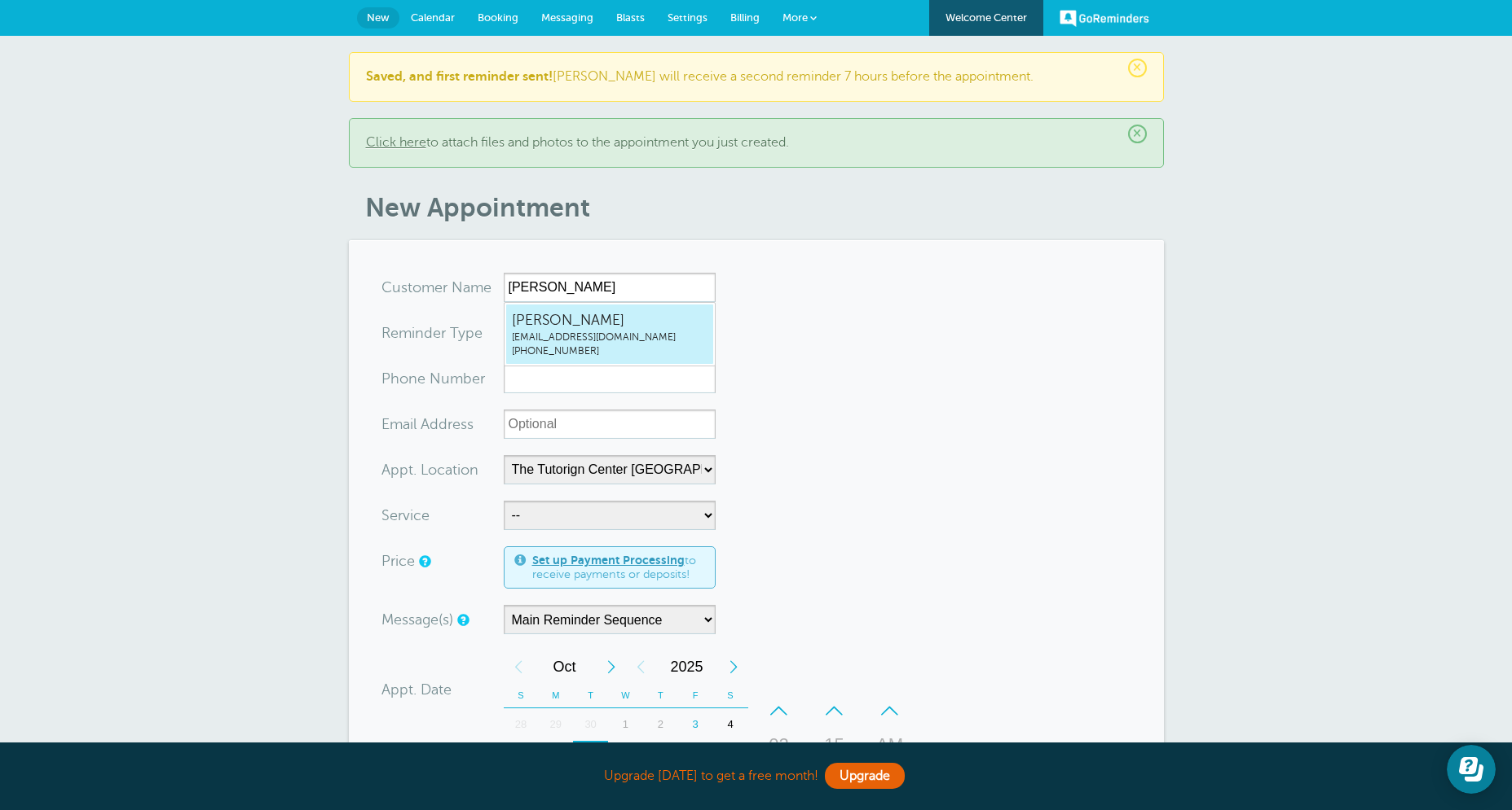
type input "[PHONE_NUMBER]"
type input "[EMAIL_ADDRESS][DOMAIN_NAME]"
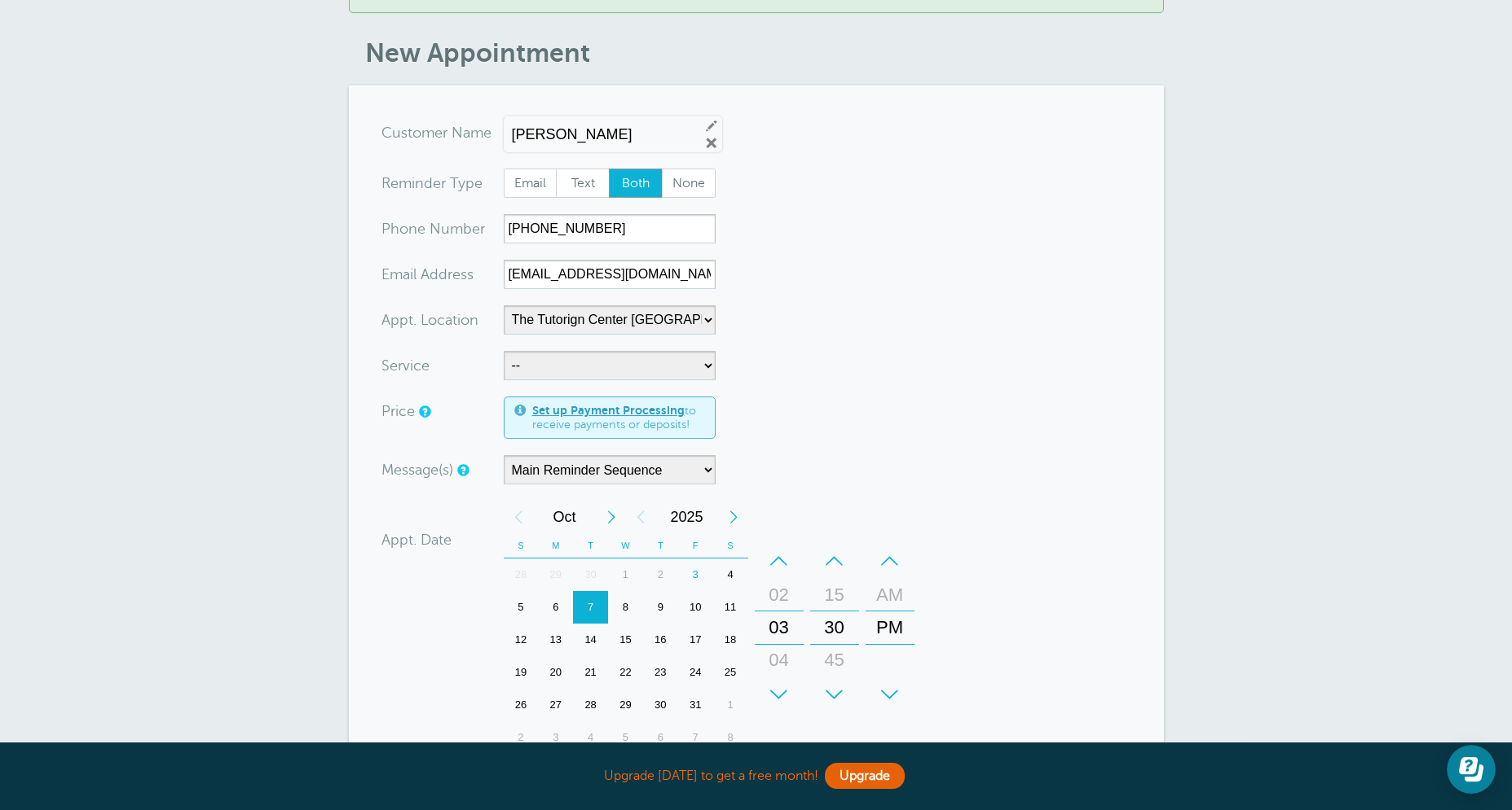
scroll to position [156, 0]
select select "28414"
click option "60min Tutoring" at bounding box center [0, 0] width 0 height 0
click at [963, 370] on form "You are creating a new customer. To use an existing customer select one from th…" at bounding box center [756, 567] width 750 height 901
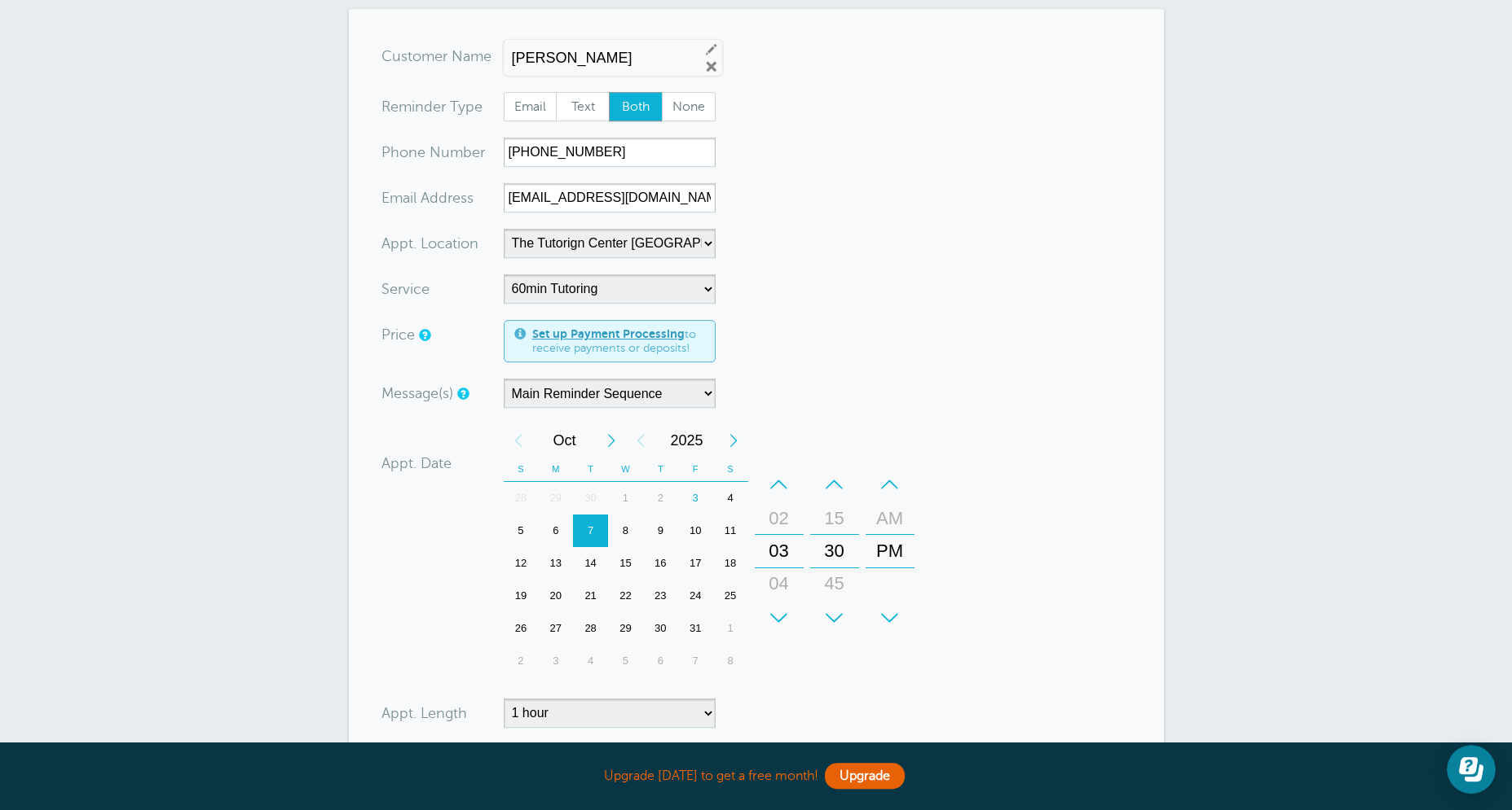
scroll to position [430, 0]
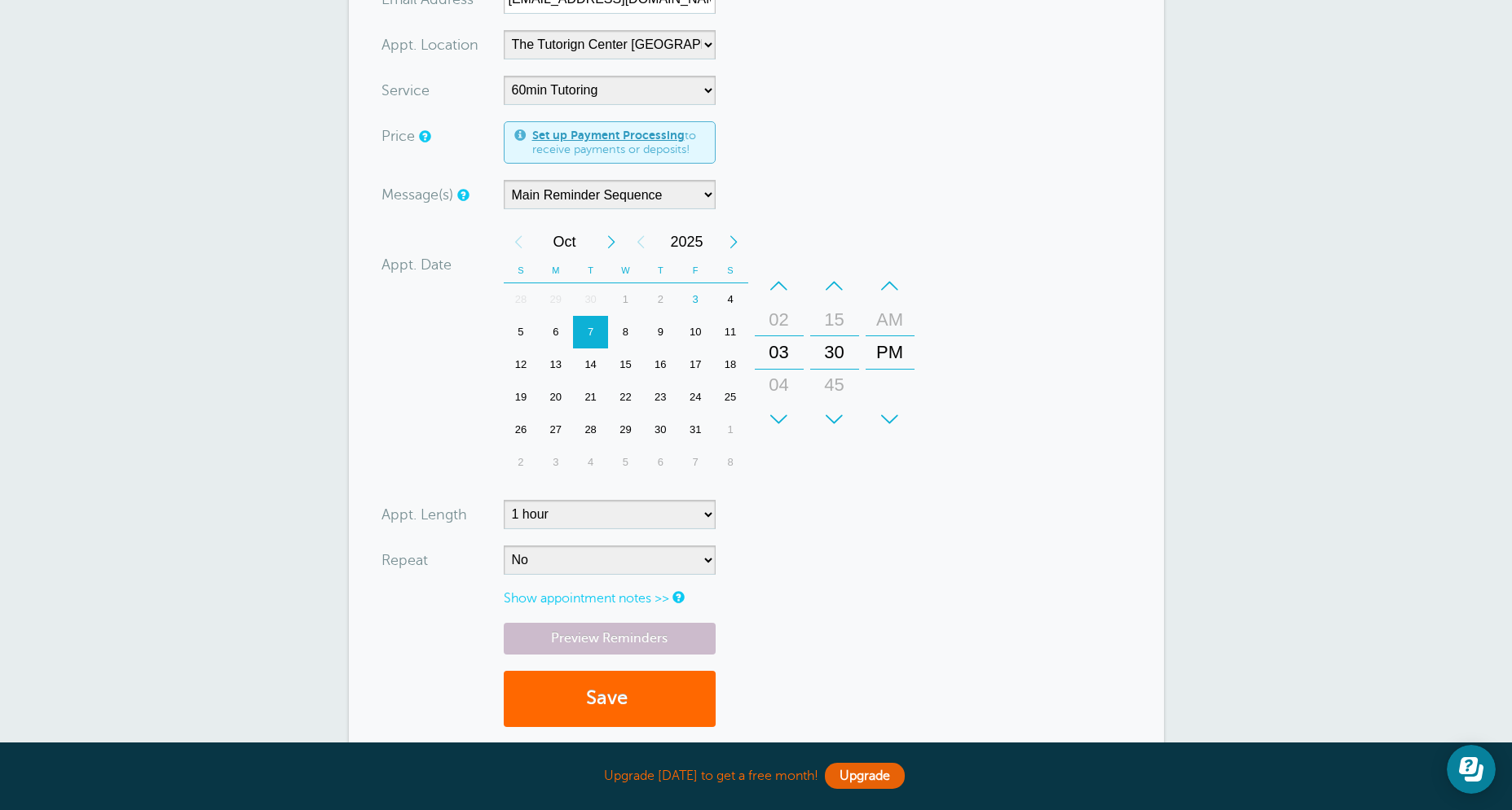
click at [671, 335] on div "9" at bounding box center [660, 332] width 35 height 33
click at [503, 546] on select "No Daily Weekly Every 2 weeks Every 3 weeks Every 4 weeks Monthly Every 5 weeks…" at bounding box center [609, 560] width 212 height 30
select select "RRULE:FREQ=WEEKLY"
click option "Weekly" at bounding box center [0, 0] width 0 height 0
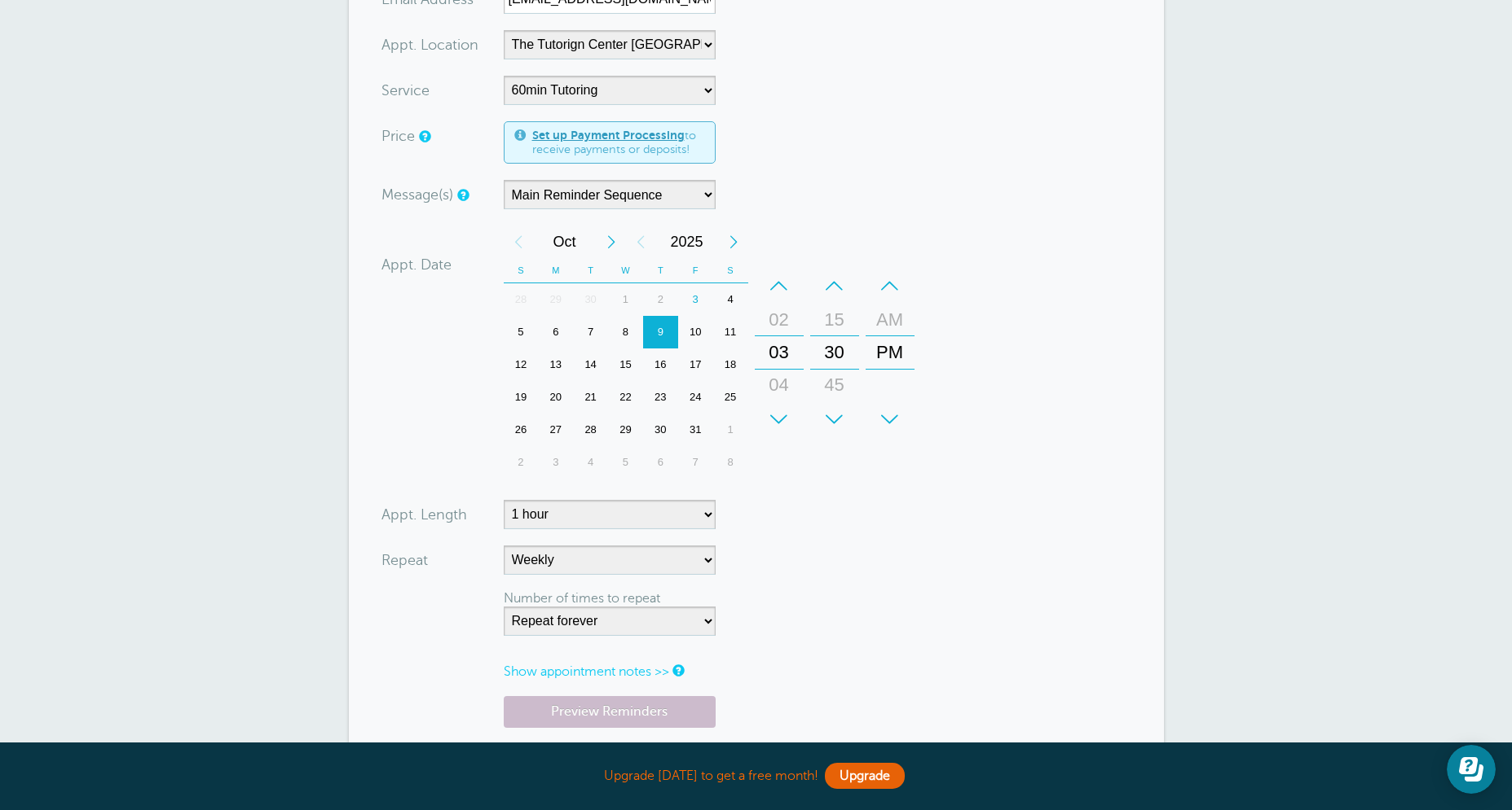
click at [986, 624] on form "You are creating a new customer. To use an existing customer select one from th…" at bounding box center [756, 330] width 750 height 974
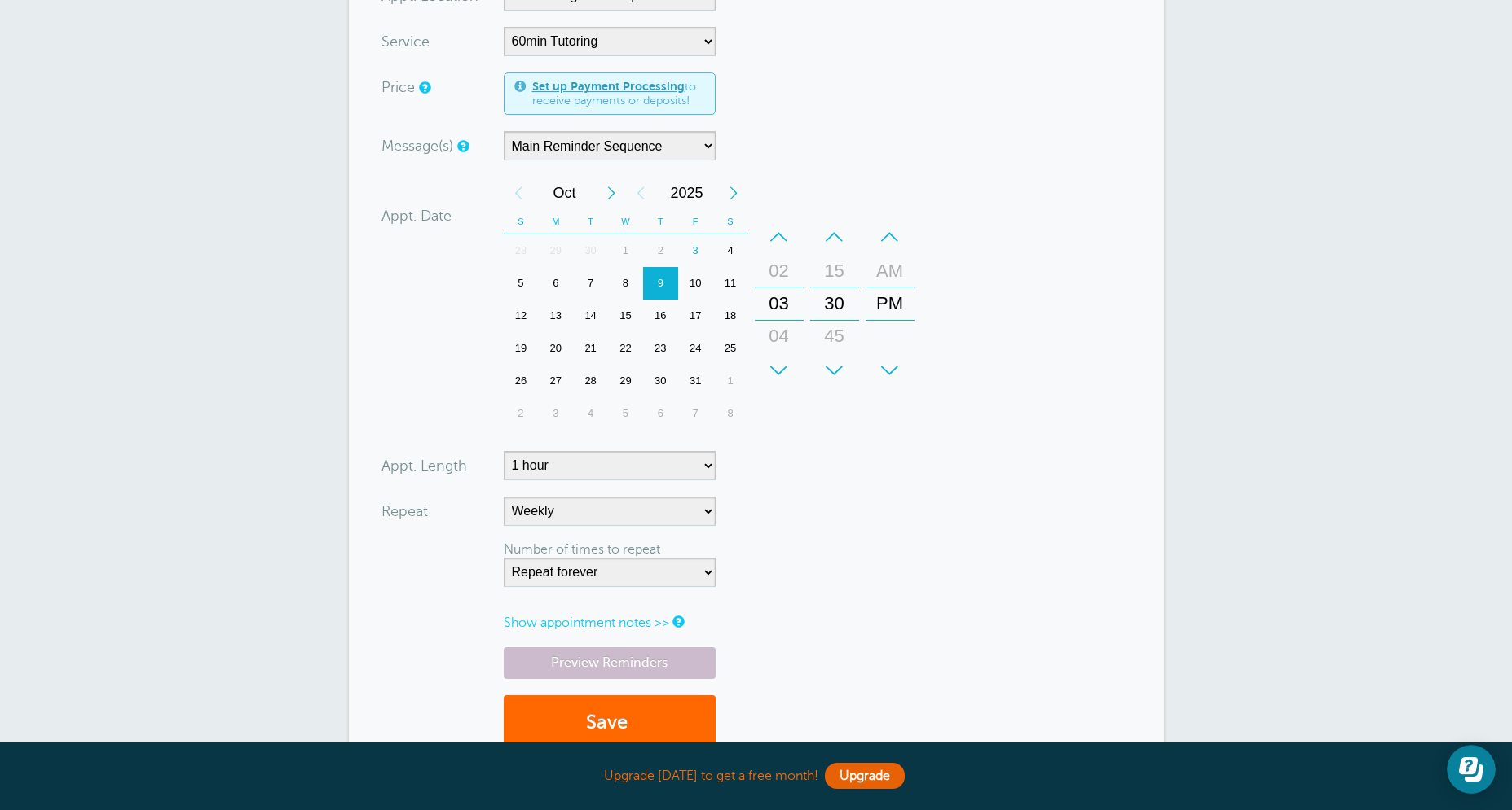
scroll to position [535, 0]
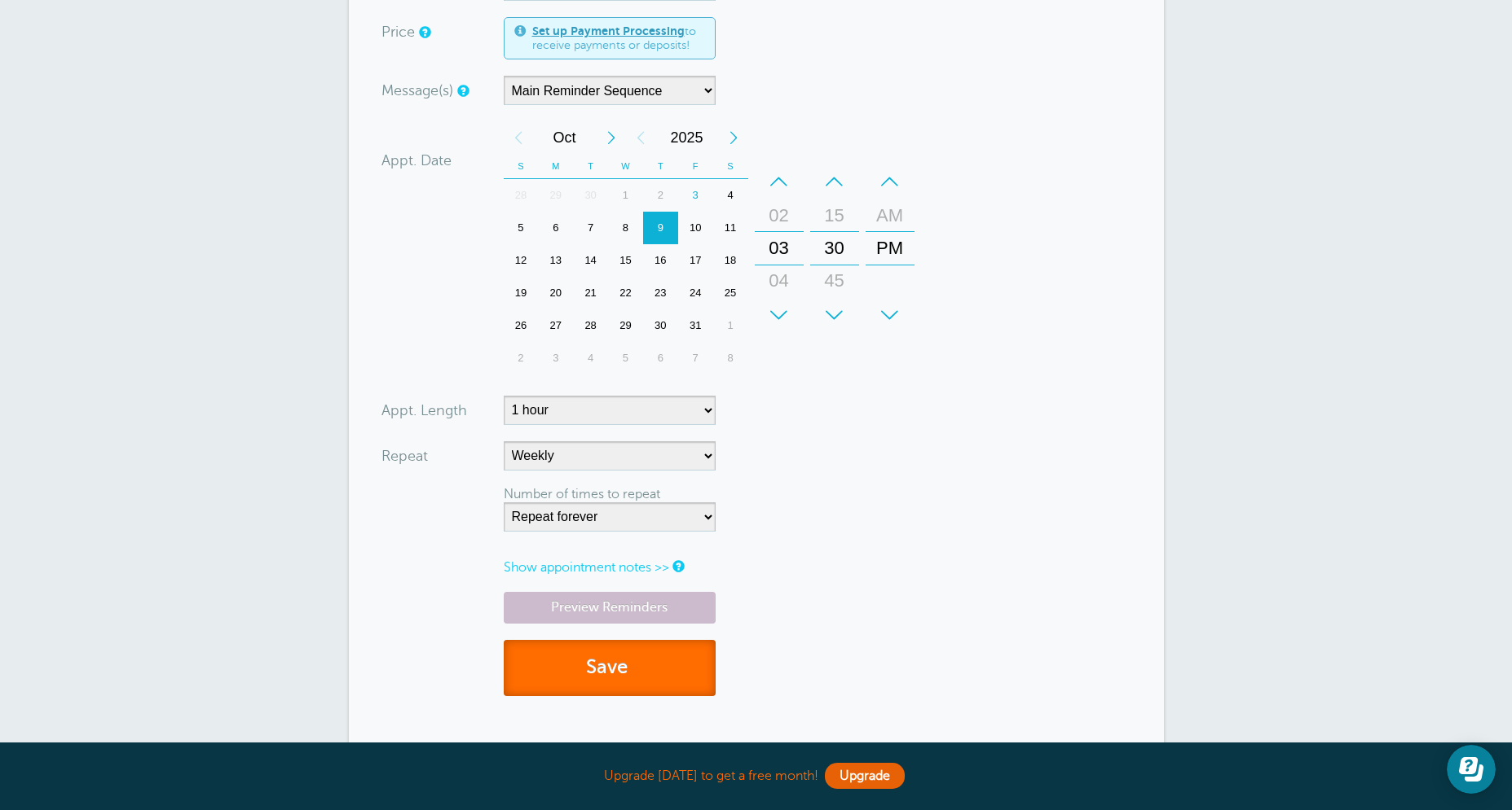
click at [642, 660] on button "Save" at bounding box center [609, 667] width 212 height 56
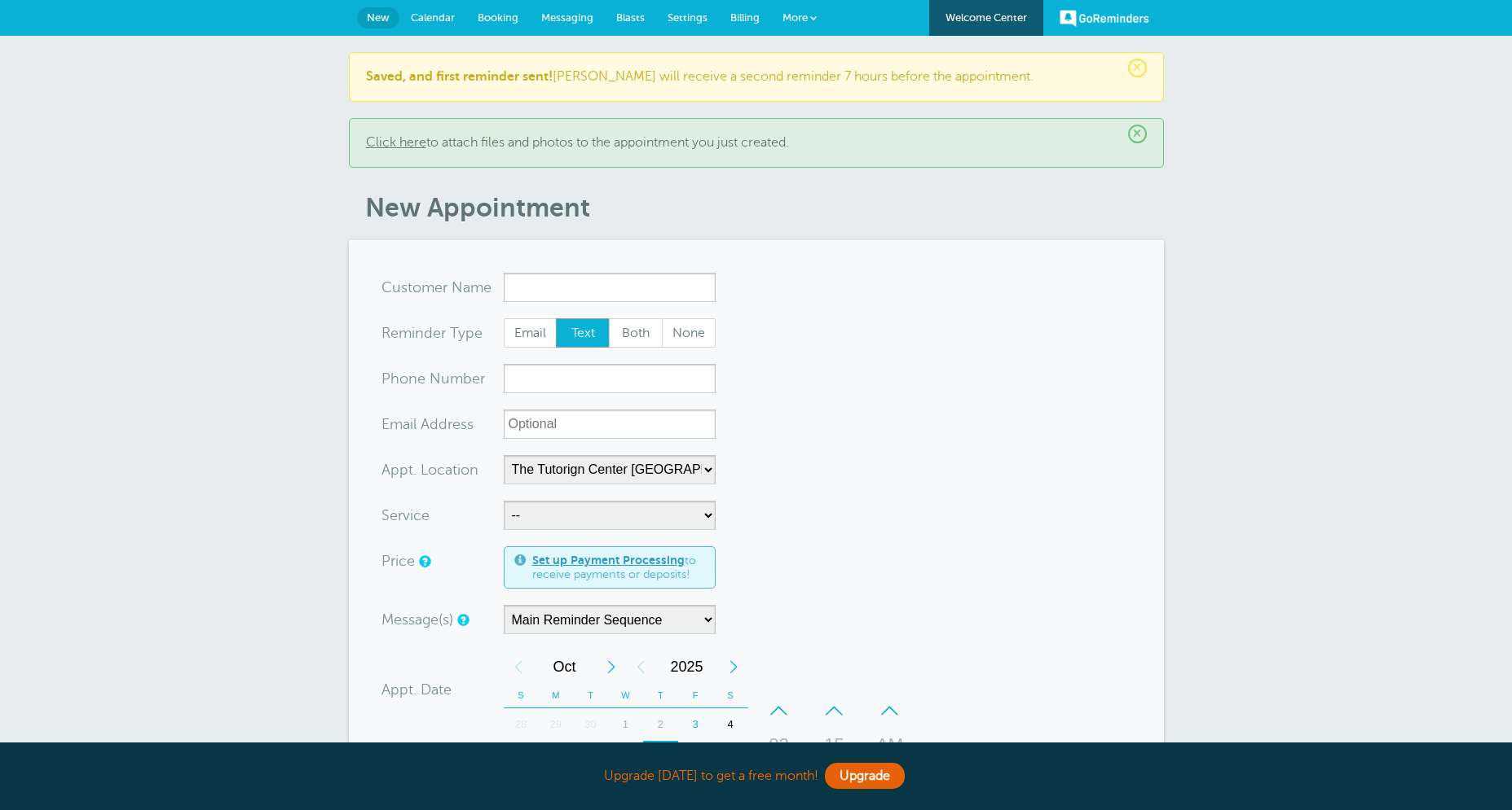
select select "25420"
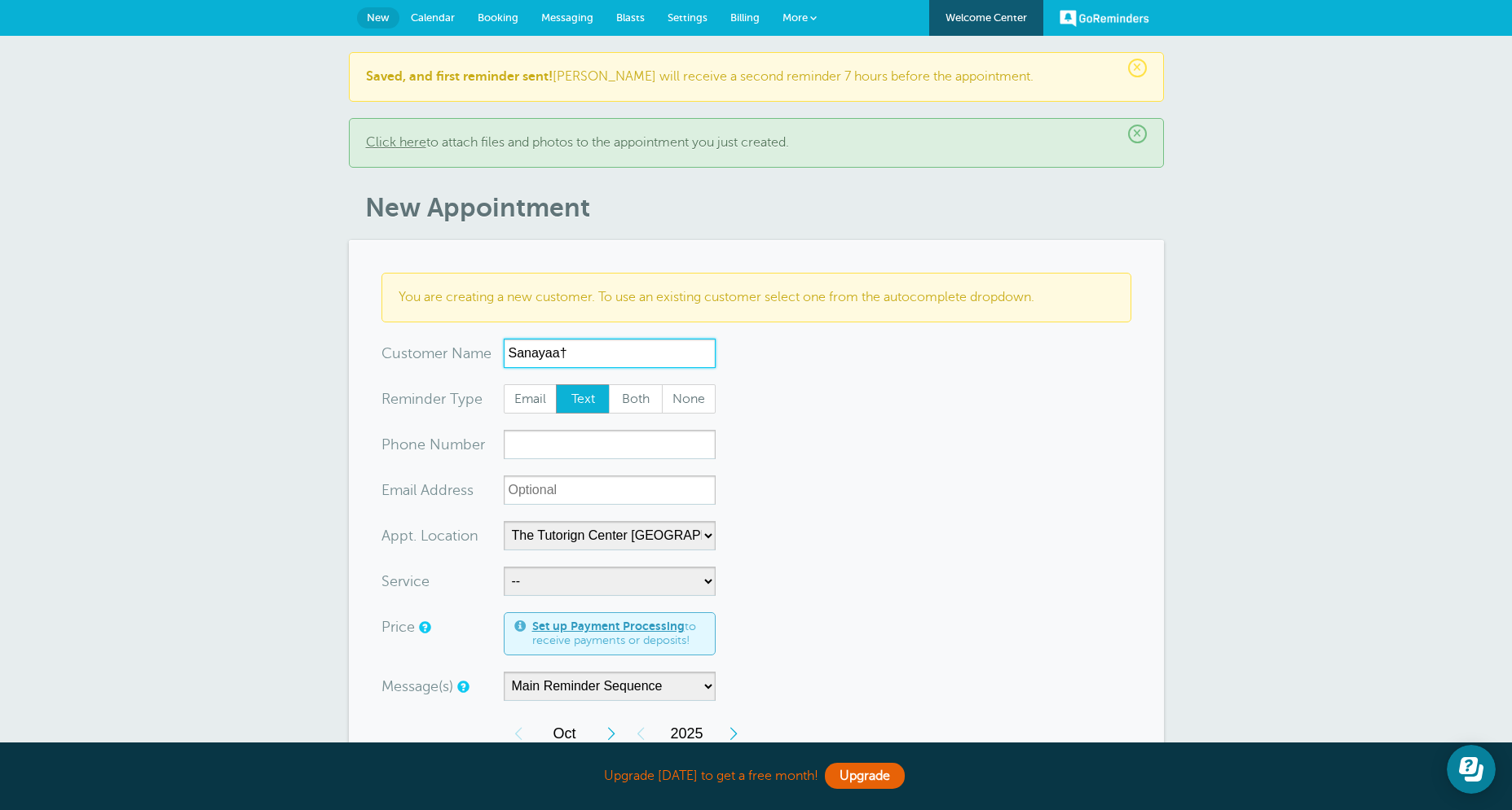
type input "Sanayaa†"
drag, startPoint x: 1367, startPoint y: 170, endPoint x: 1356, endPoint y: 170, distance: 11.0
click at [1367, 169] on div "× Saved, and first reminder sent! [PERSON_NAME] will receive a second reminder …" at bounding box center [756, 684] width 1512 height 1297
